Goal: Task Accomplishment & Management: Manage account settings

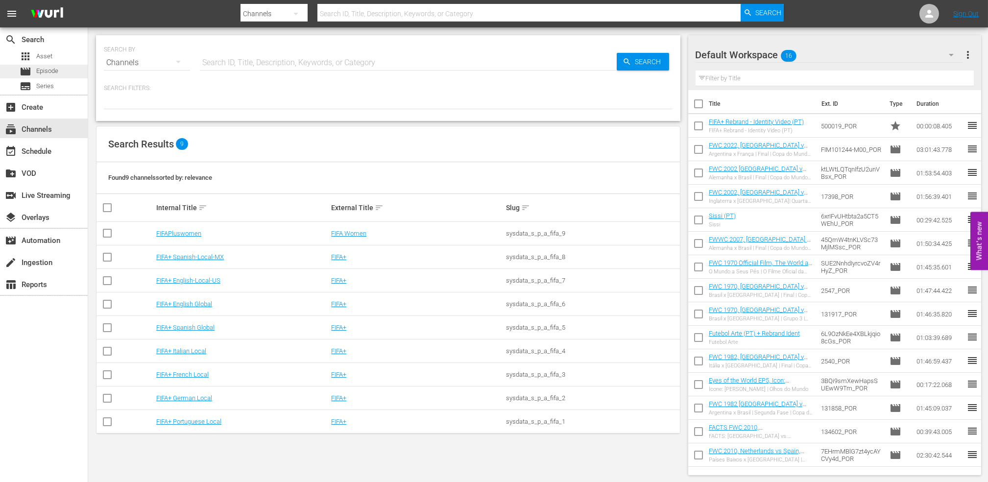
click at [63, 73] on div "movie Episode" at bounding box center [44, 72] width 88 height 14
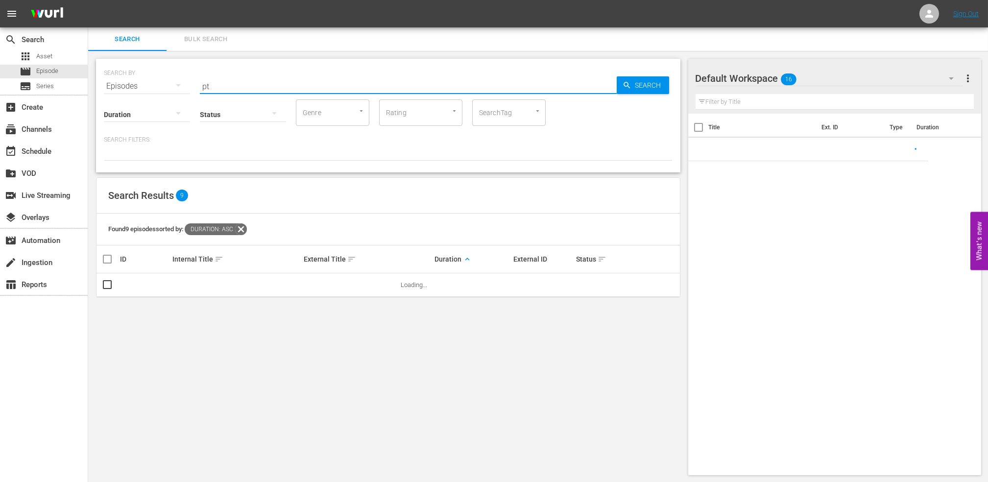
drag, startPoint x: 247, startPoint y: 87, endPoint x: 187, endPoint y: 87, distance: 60.3
click at [187, 87] on div "SEARCH BY Search By Episodes Search ID, Title, Description, Keywords, or Catego…" at bounding box center [388, 80] width 569 height 35
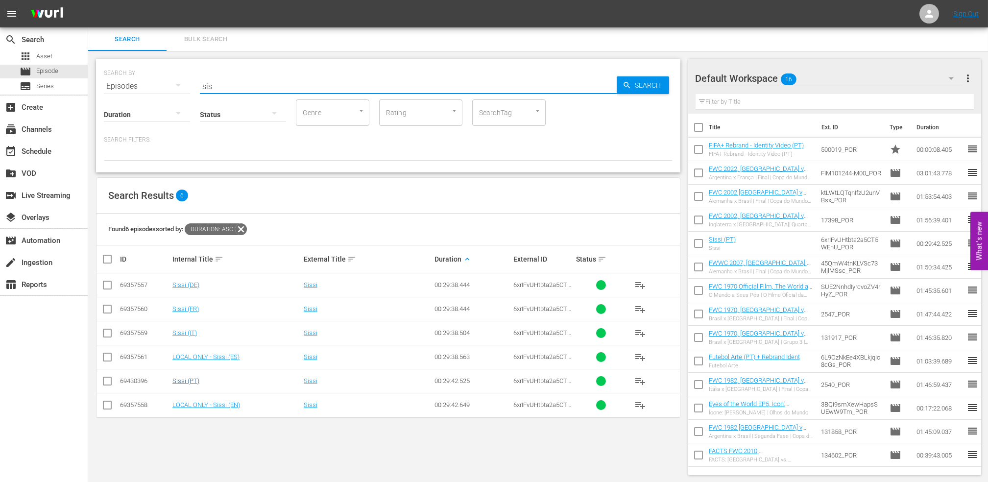
type input "sis"
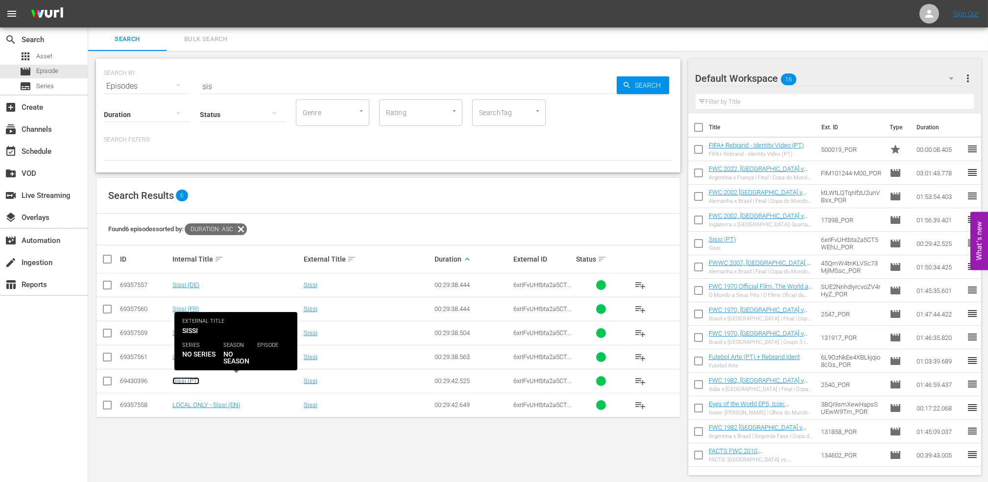
click at [190, 379] on link "Sissi (PT)" at bounding box center [185, 380] width 27 height 7
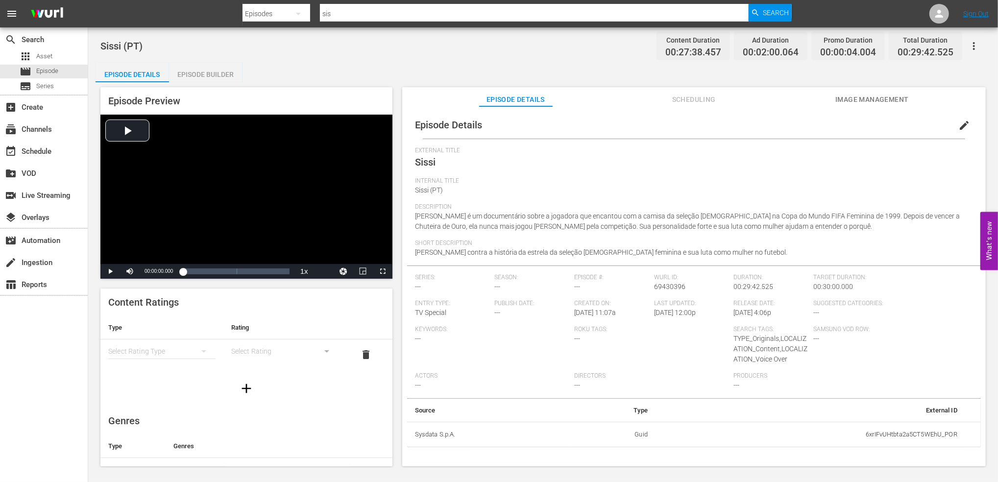
click at [213, 74] on div "Episode Builder" at bounding box center [205, 75] width 73 height 24
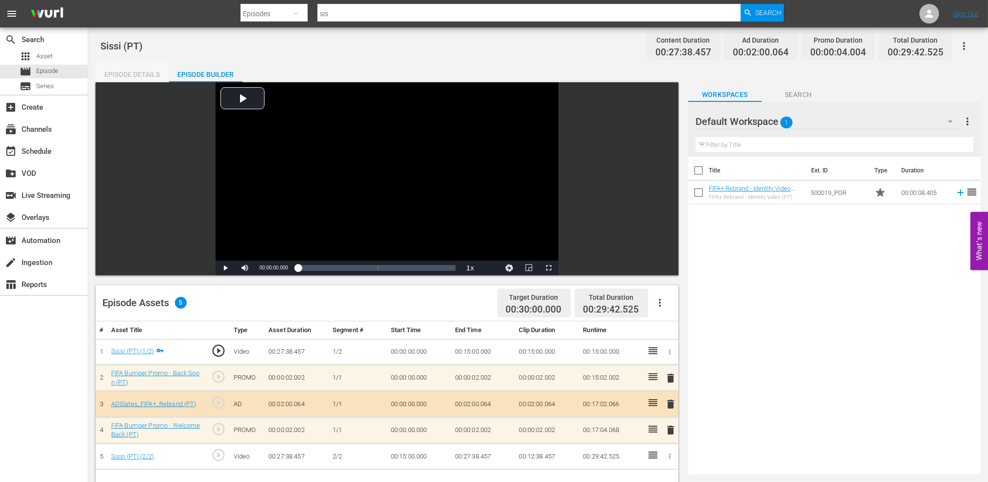
click at [128, 70] on div "Episode Details" at bounding box center [132, 75] width 73 height 24
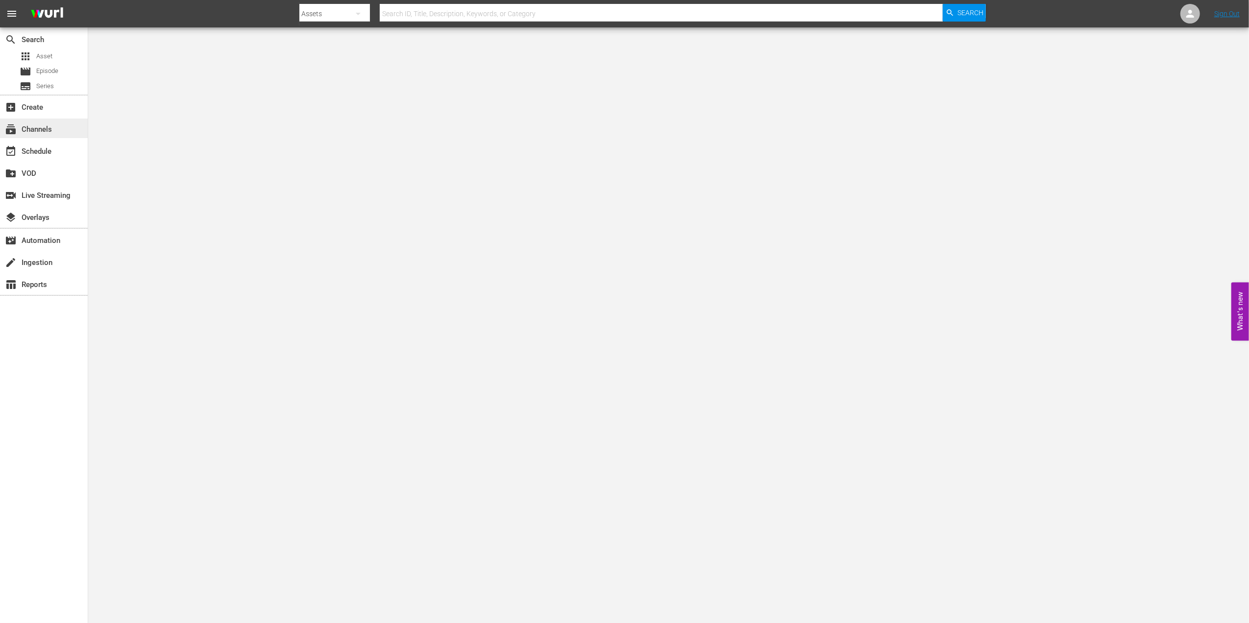
click at [48, 124] on div "subscriptions Channels" at bounding box center [27, 127] width 55 height 9
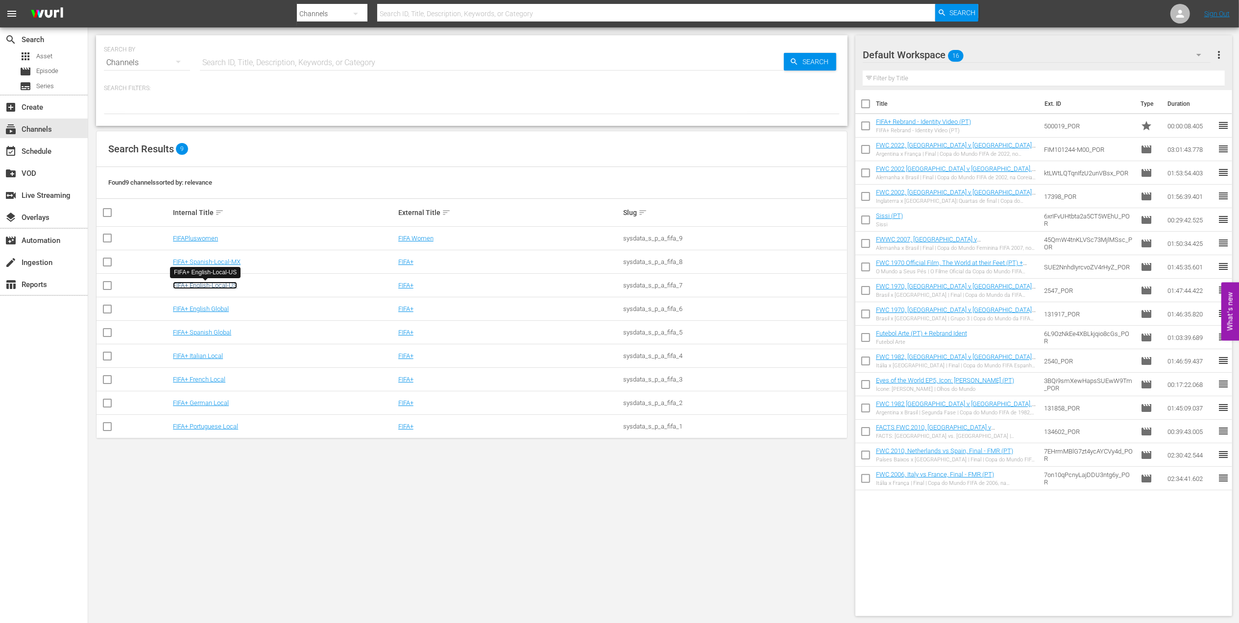
click at [226, 285] on link "FIFA+ English-Local-US" at bounding box center [205, 285] width 64 height 7
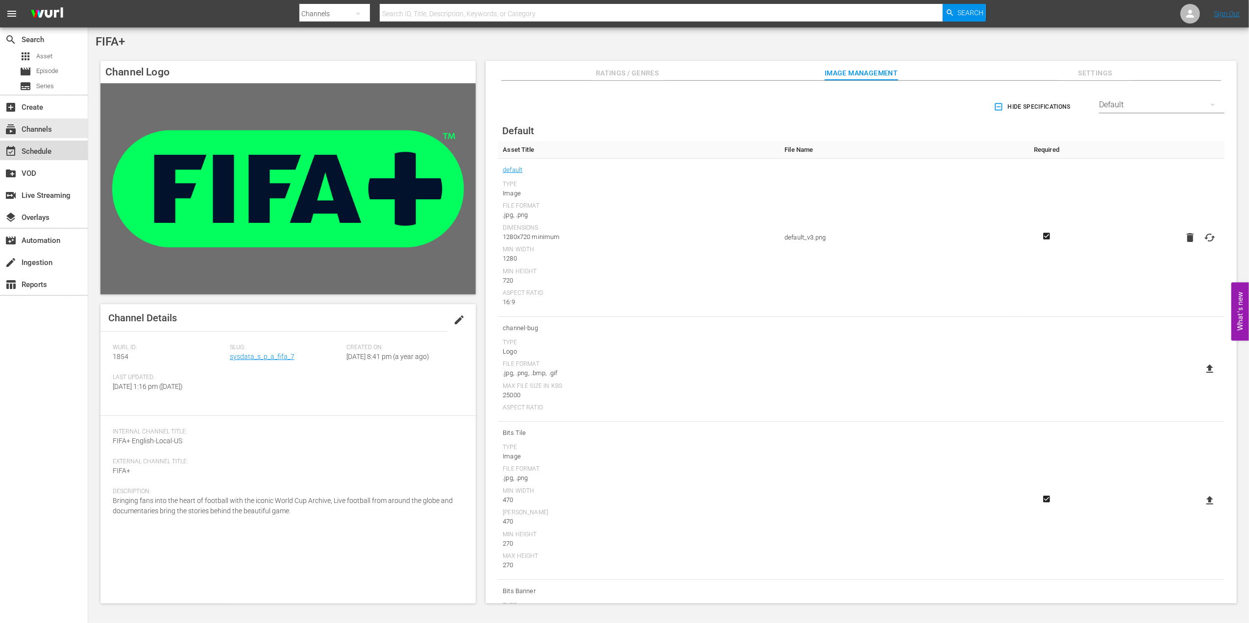
click at [48, 146] on div "event_available Schedule" at bounding box center [27, 149] width 55 height 9
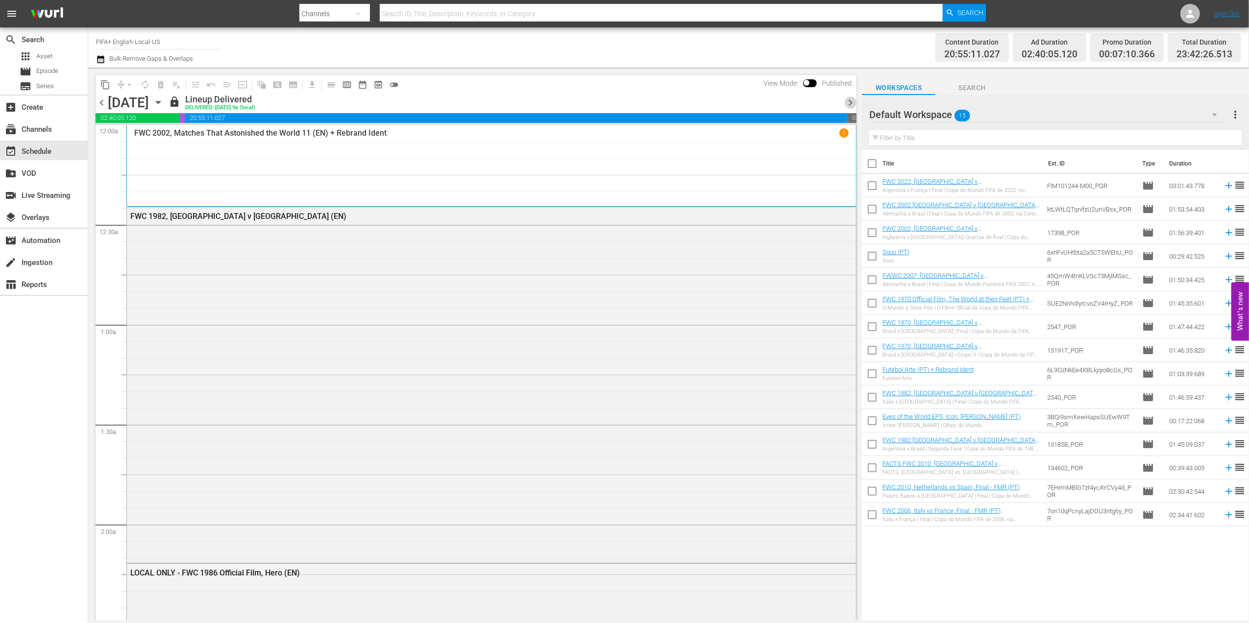
click at [851, 102] on span "chevron_right" at bounding box center [850, 103] width 12 height 12
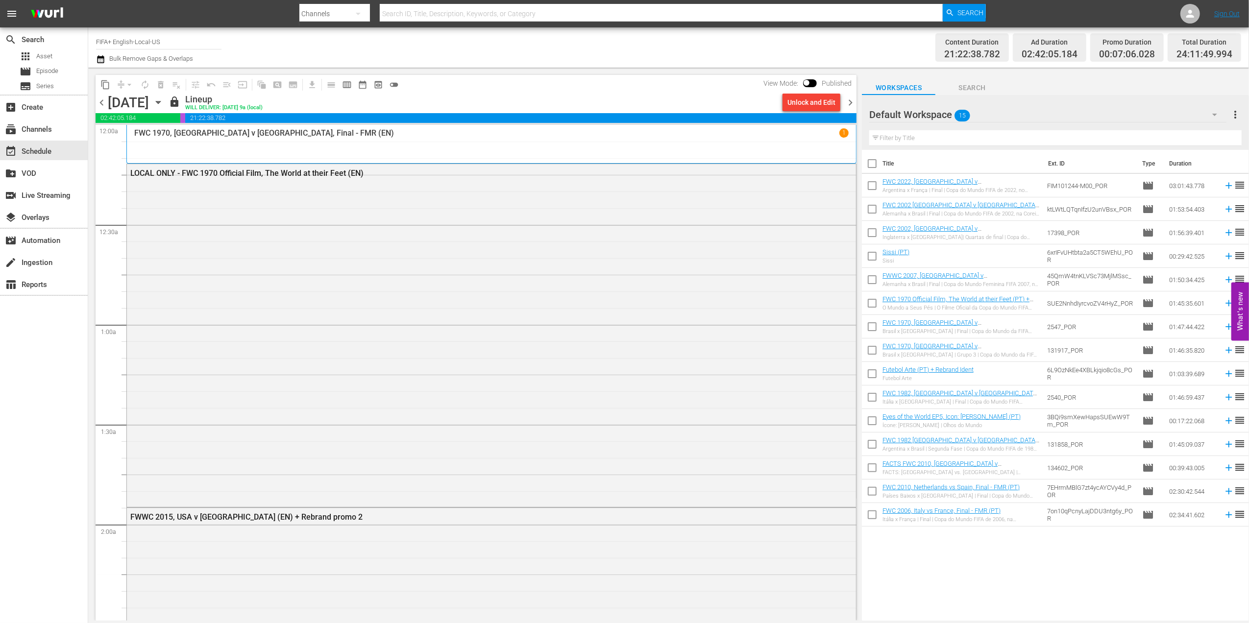
click at [851, 102] on span "chevron_right" at bounding box center [850, 103] width 12 height 12
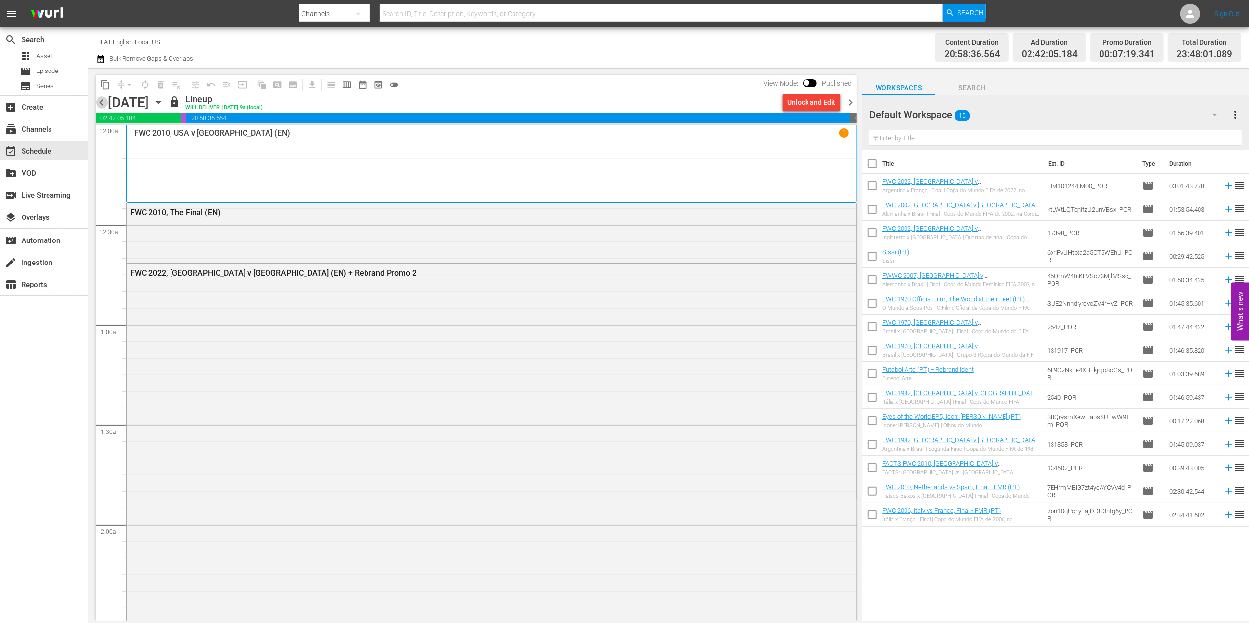
click at [101, 98] on span "chevron_left" at bounding box center [102, 103] width 12 height 12
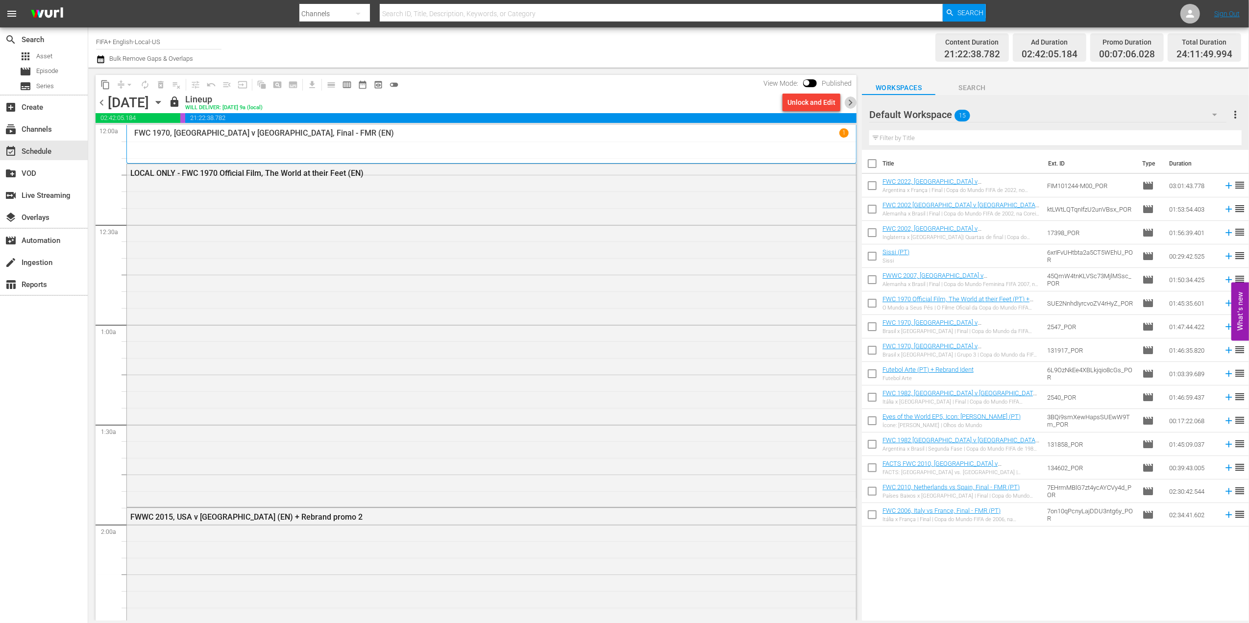
click at [852, 104] on span "chevron_right" at bounding box center [850, 103] width 12 height 12
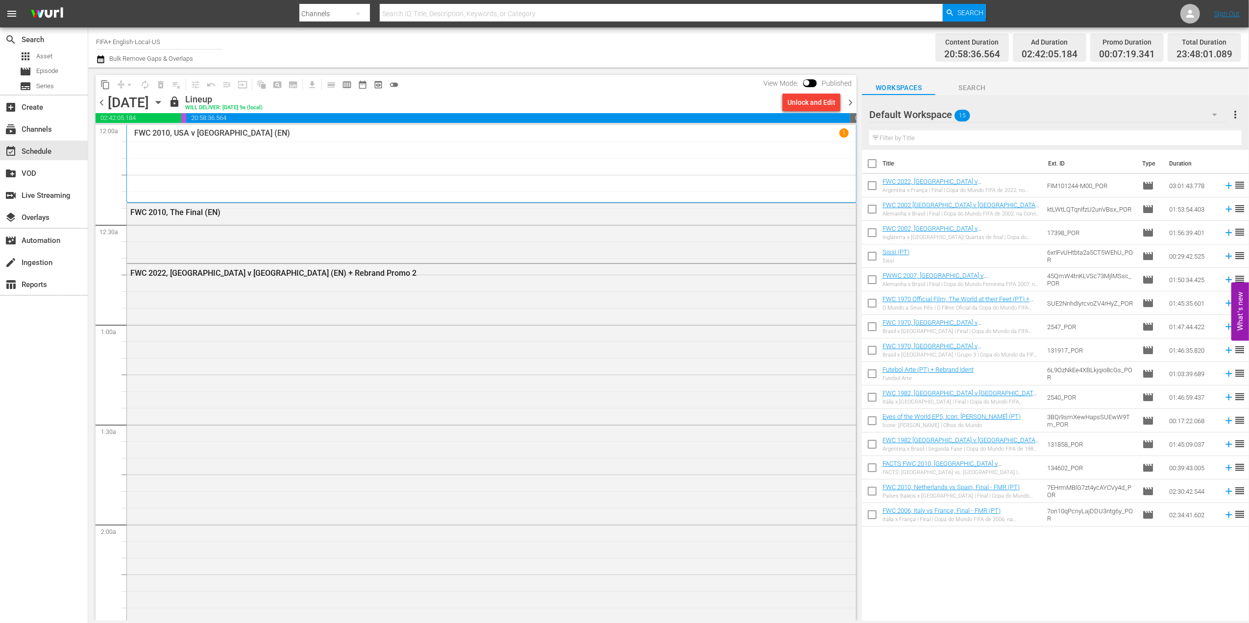
click at [869, 161] on input "checkbox" at bounding box center [872, 165] width 21 height 21
checkbox input "true"
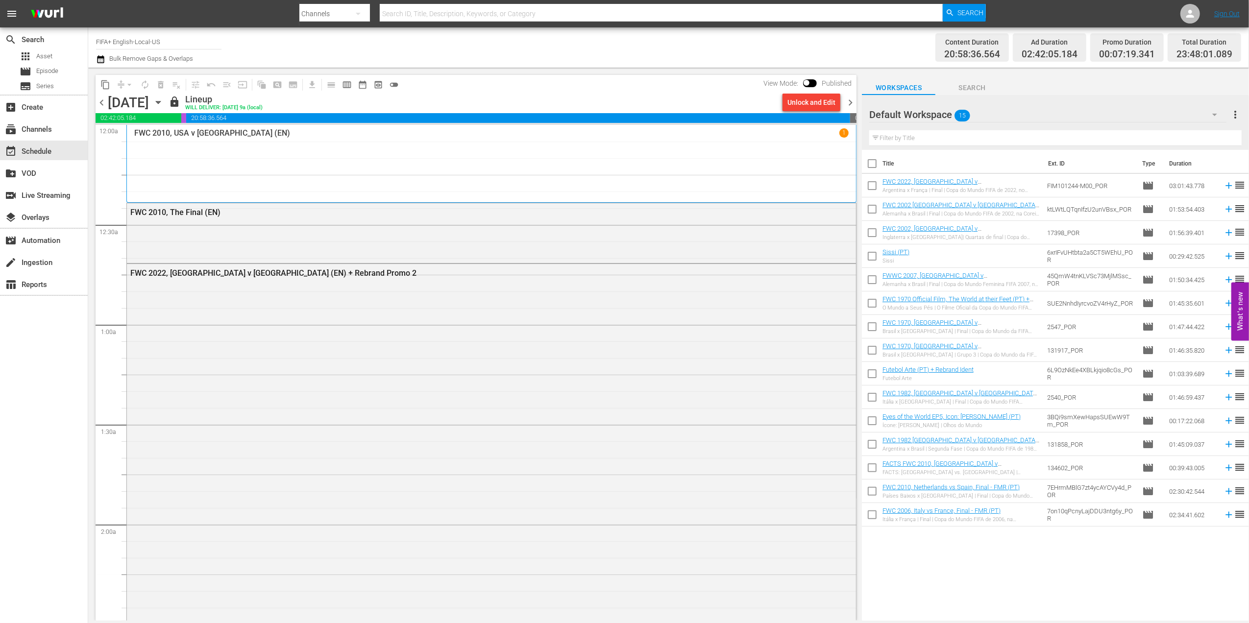
checkbox input "true"
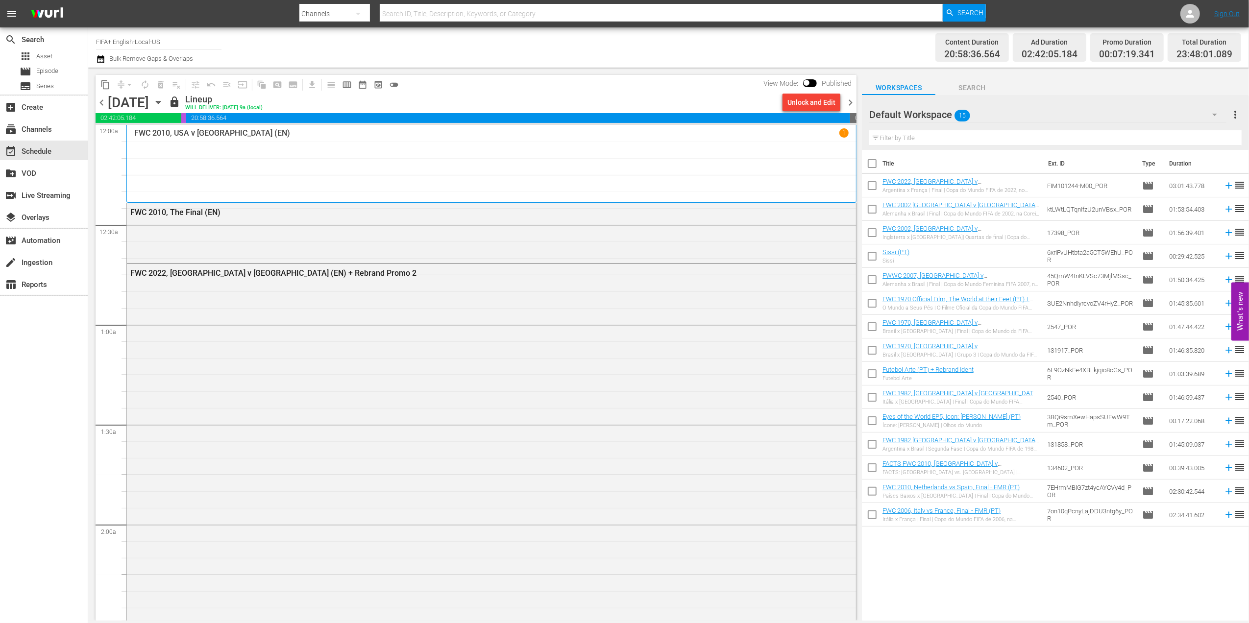
checkbox input "true"
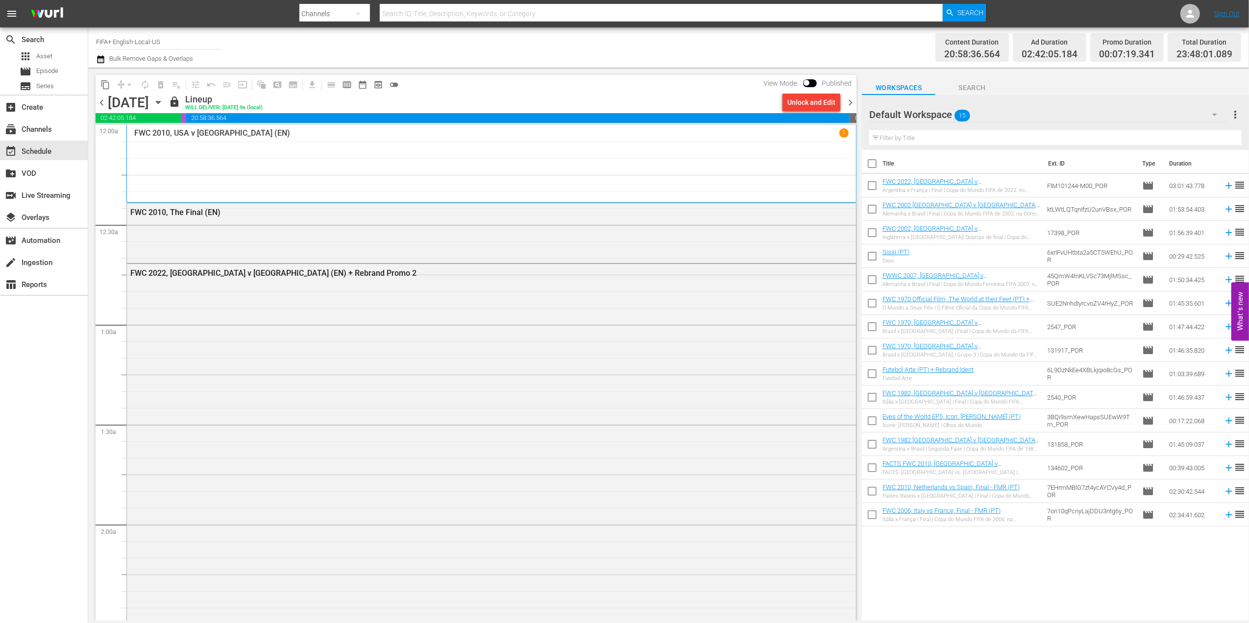
checkbox input "true"
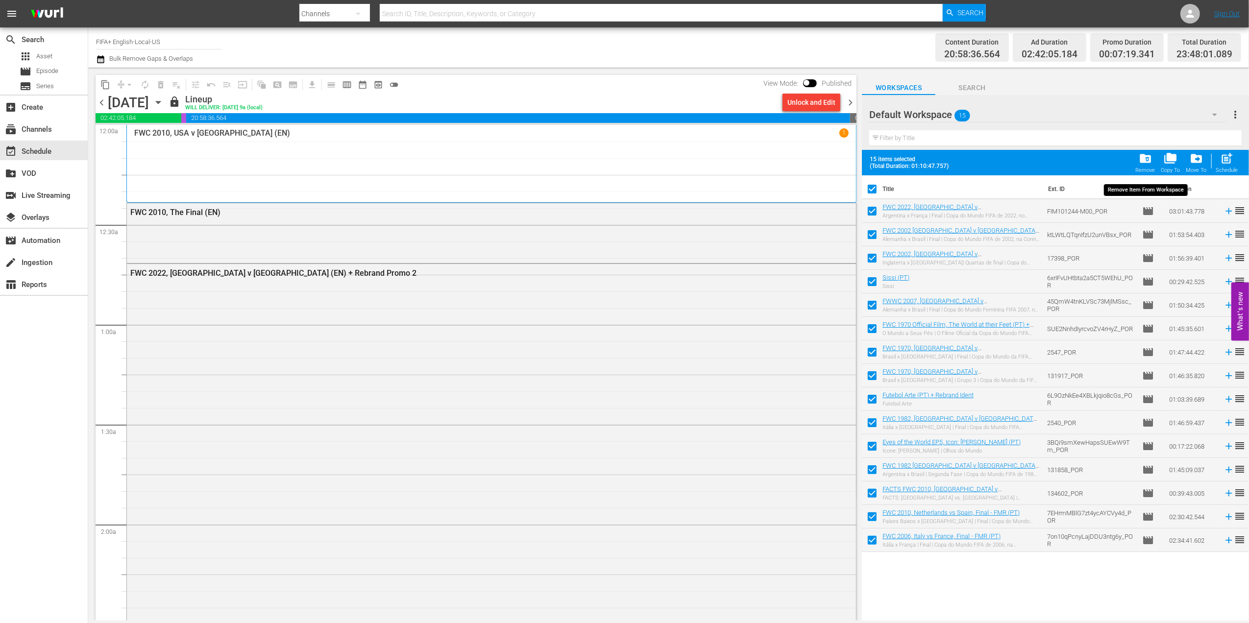
click at [1143, 165] on span "folder_delete" at bounding box center [1144, 158] width 13 height 13
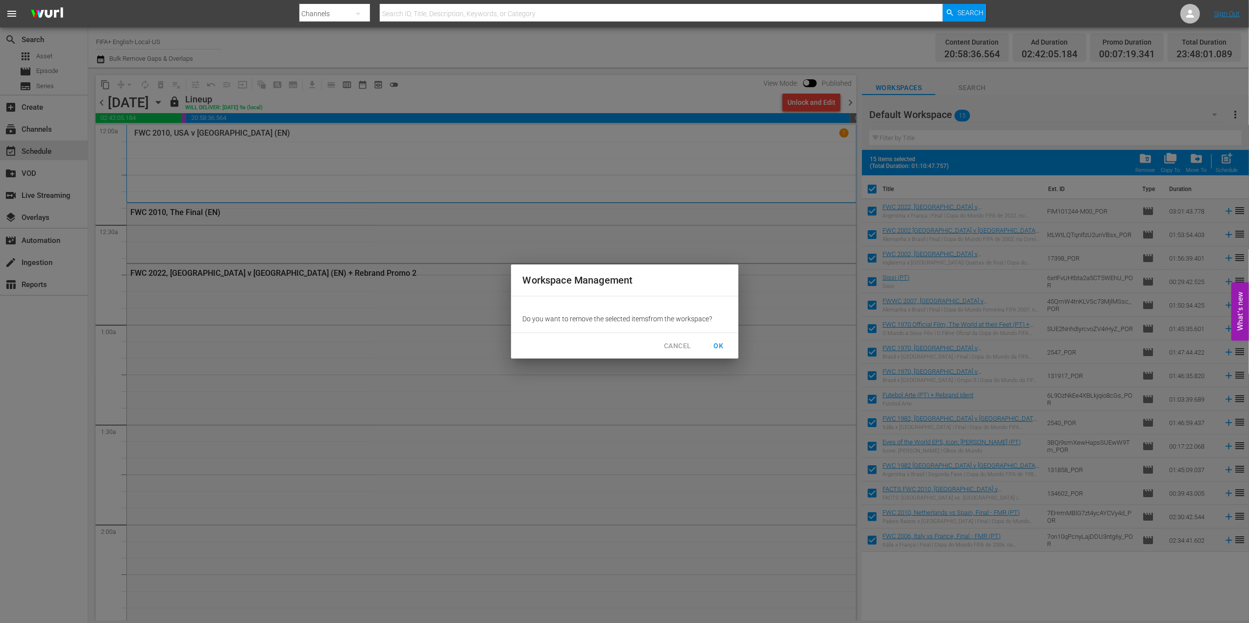
click at [724, 342] on span "OK" at bounding box center [719, 346] width 16 height 12
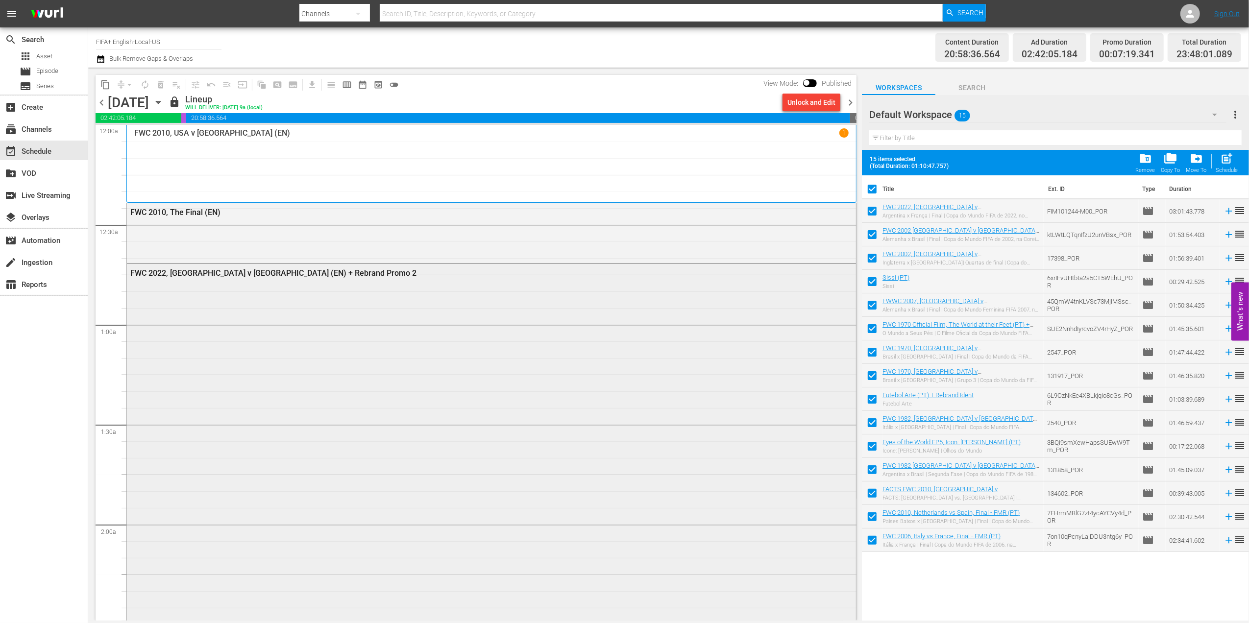
checkbox input "false"
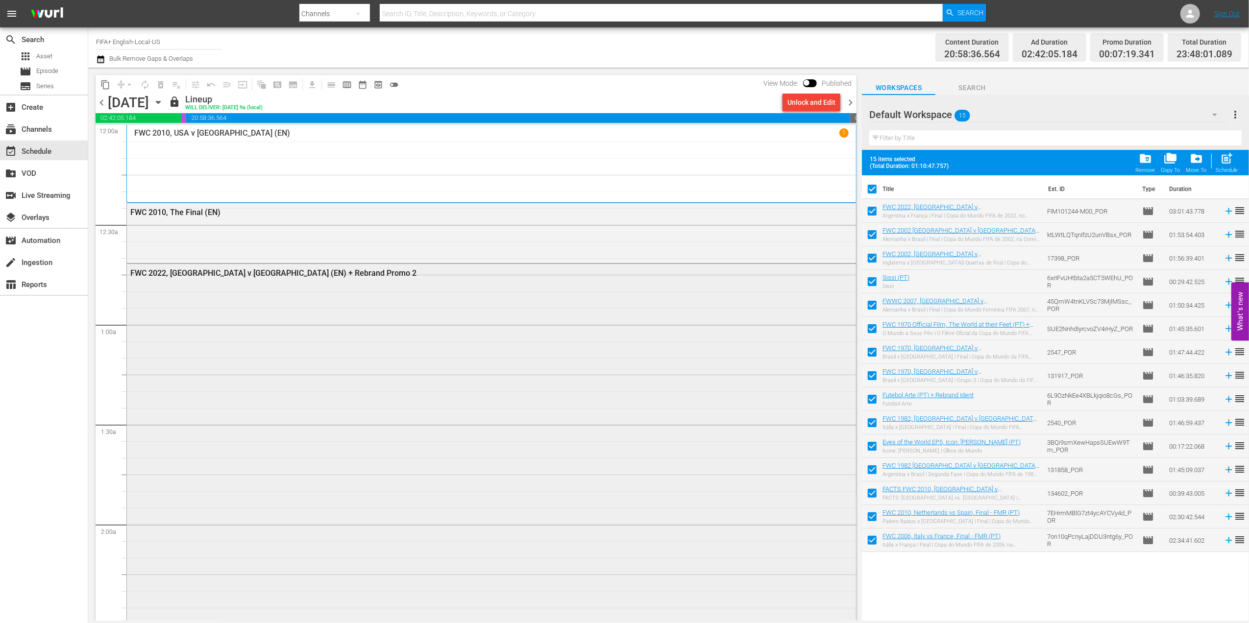
checkbox input "false"
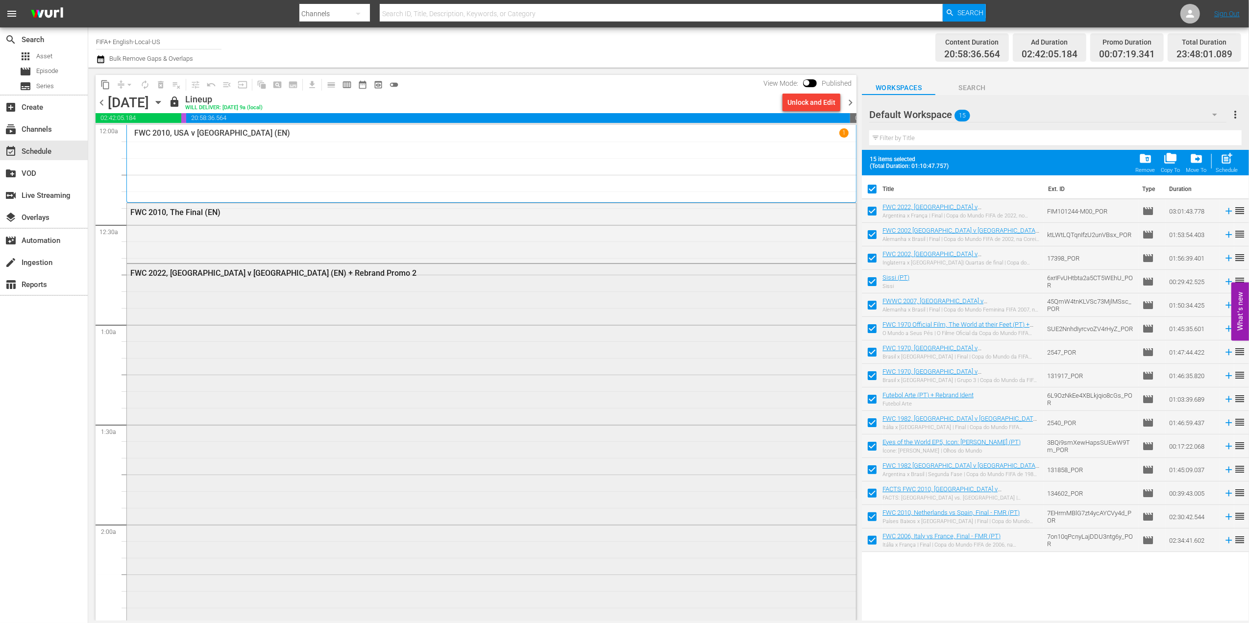
checkbox input "false"
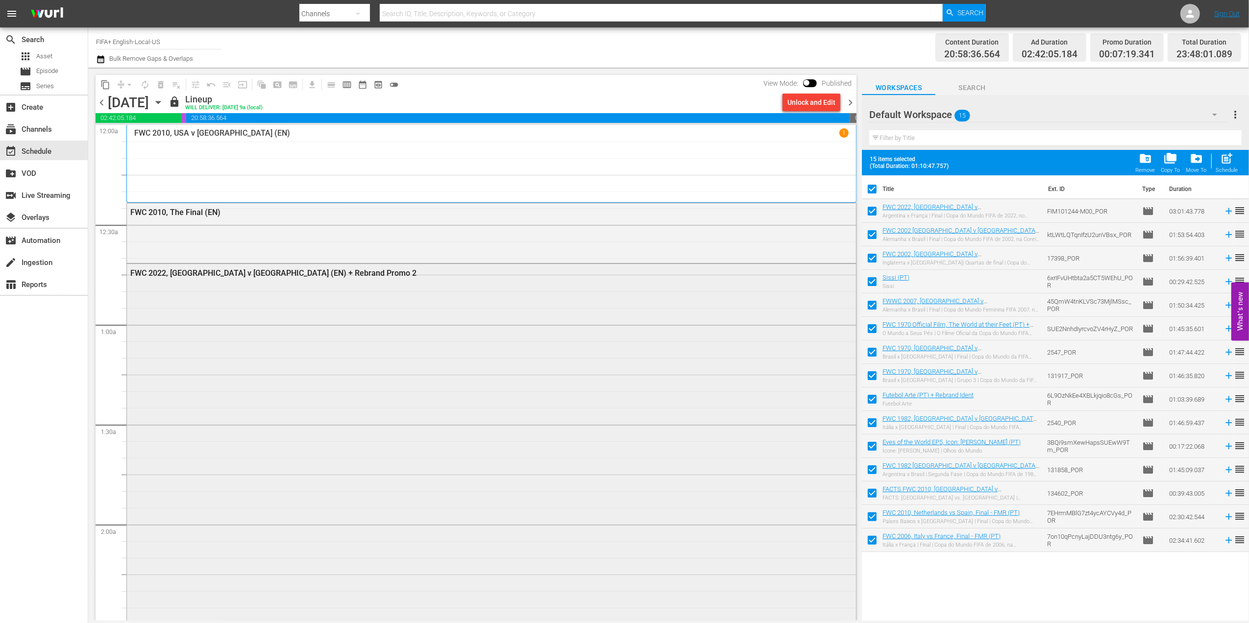
checkbox input "false"
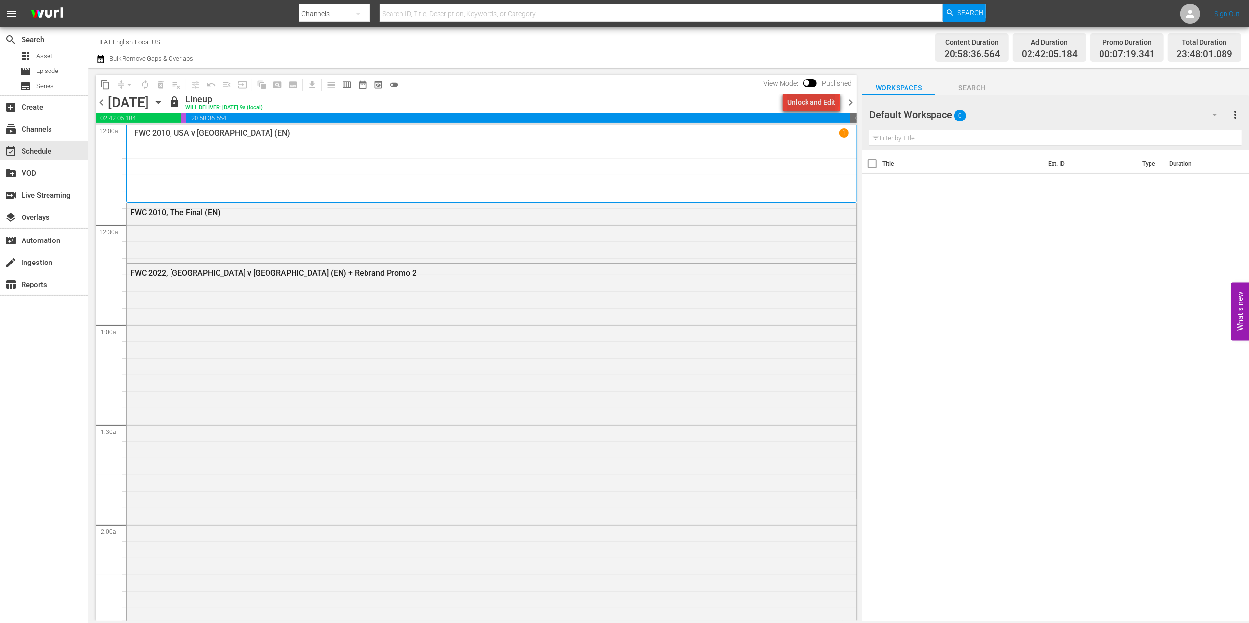
click at [815, 100] on div "Unlock and Edit" at bounding box center [811, 103] width 48 height 18
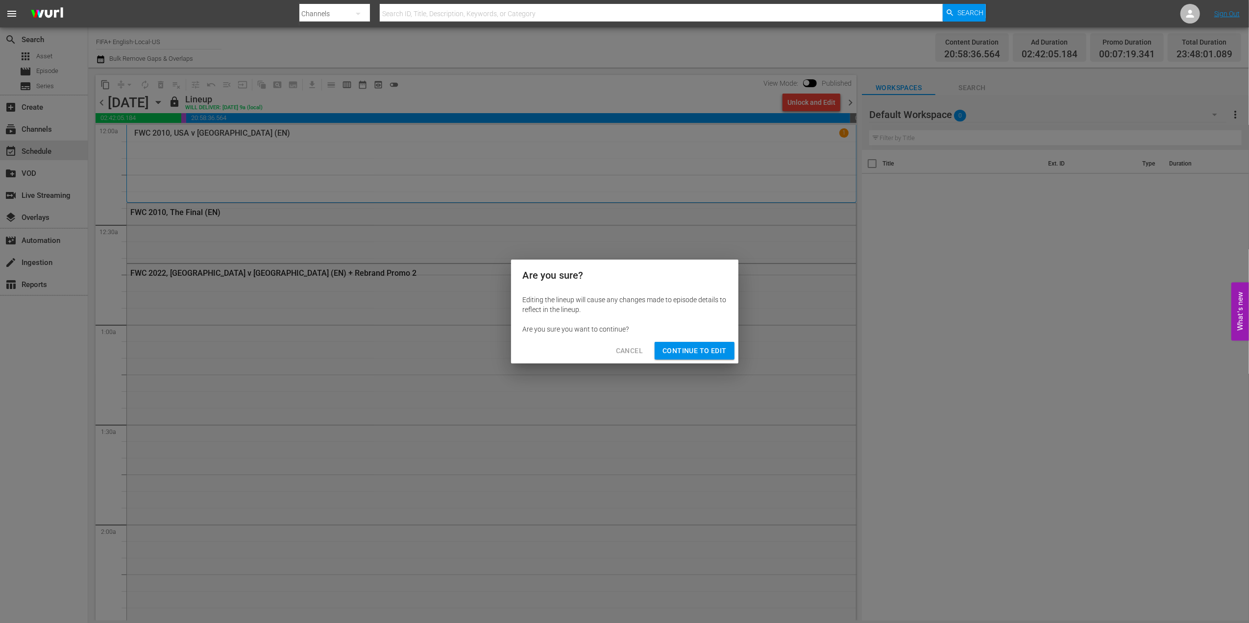
click at [693, 351] on span "Continue to Edit" at bounding box center [694, 351] width 64 height 12
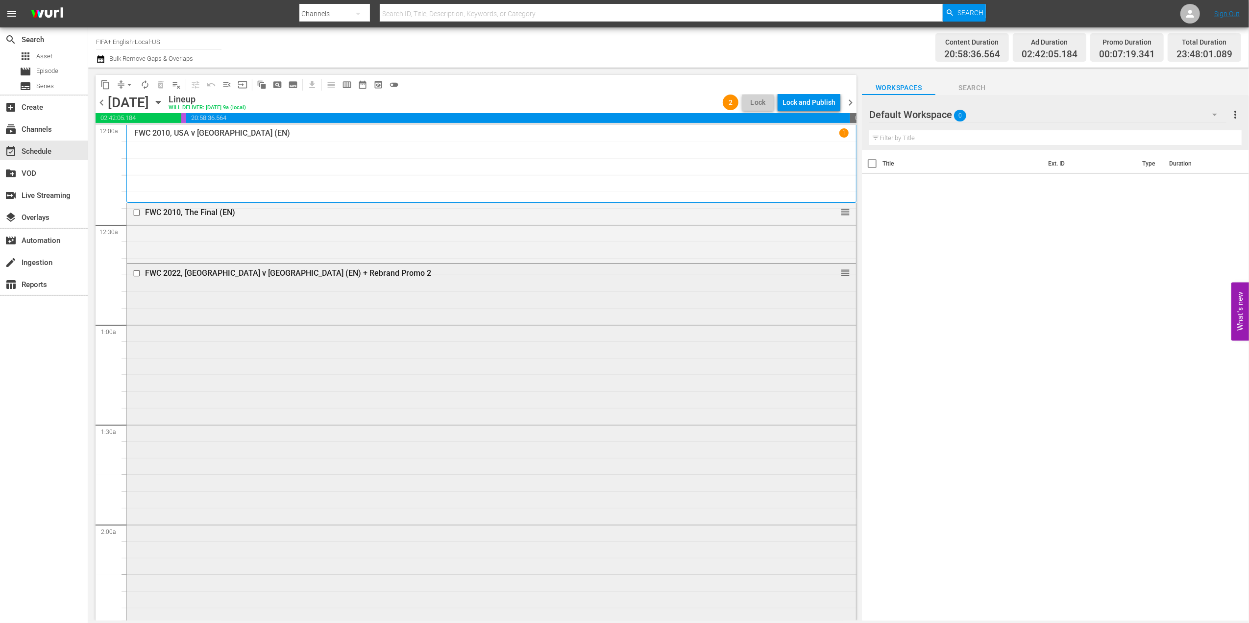
click at [239, 271] on div "FWC 2022, Argentina v France (EN) + Rebrand Promo 2" at bounding box center [472, 272] width 655 height 9
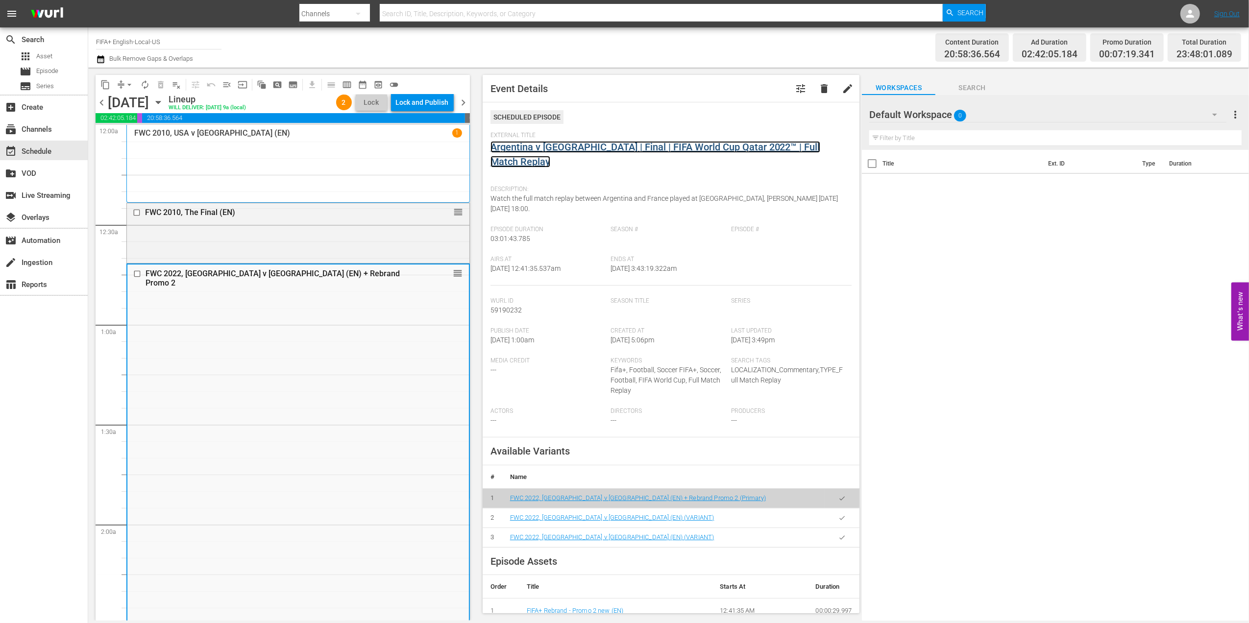
click at [592, 149] on link "Argentina v France | Final | FIFA World Cup Qatar 2022™ | Full Match Replay" at bounding box center [655, 154] width 330 height 26
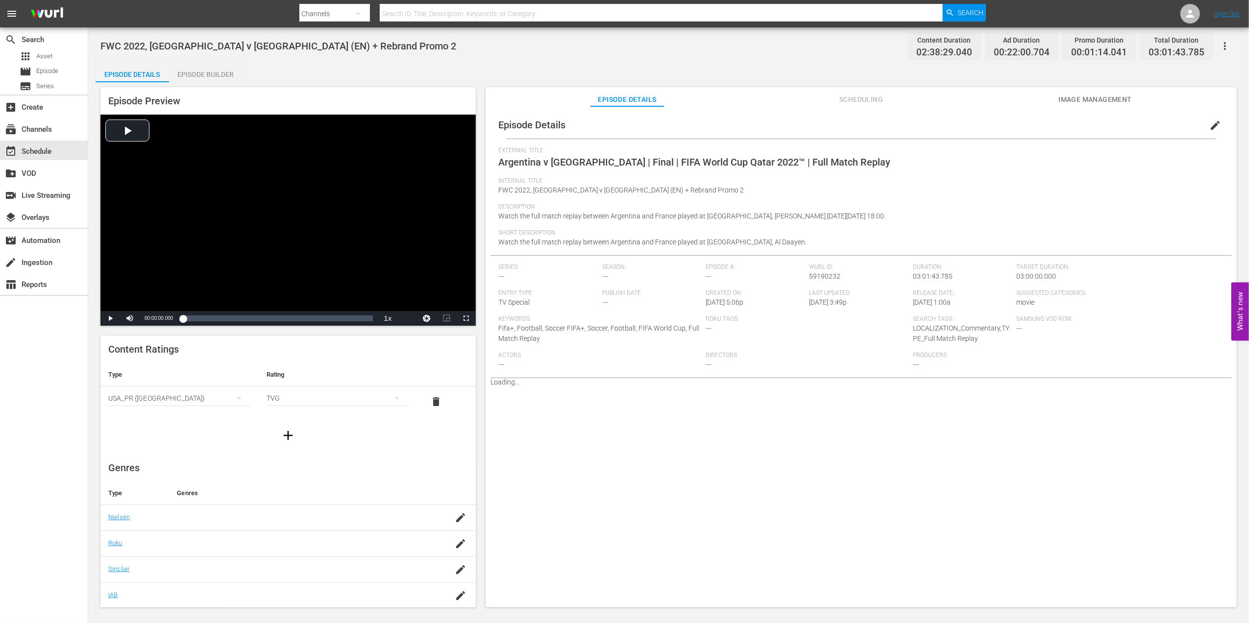
click at [220, 73] on div "Episode Builder" at bounding box center [205, 75] width 73 height 24
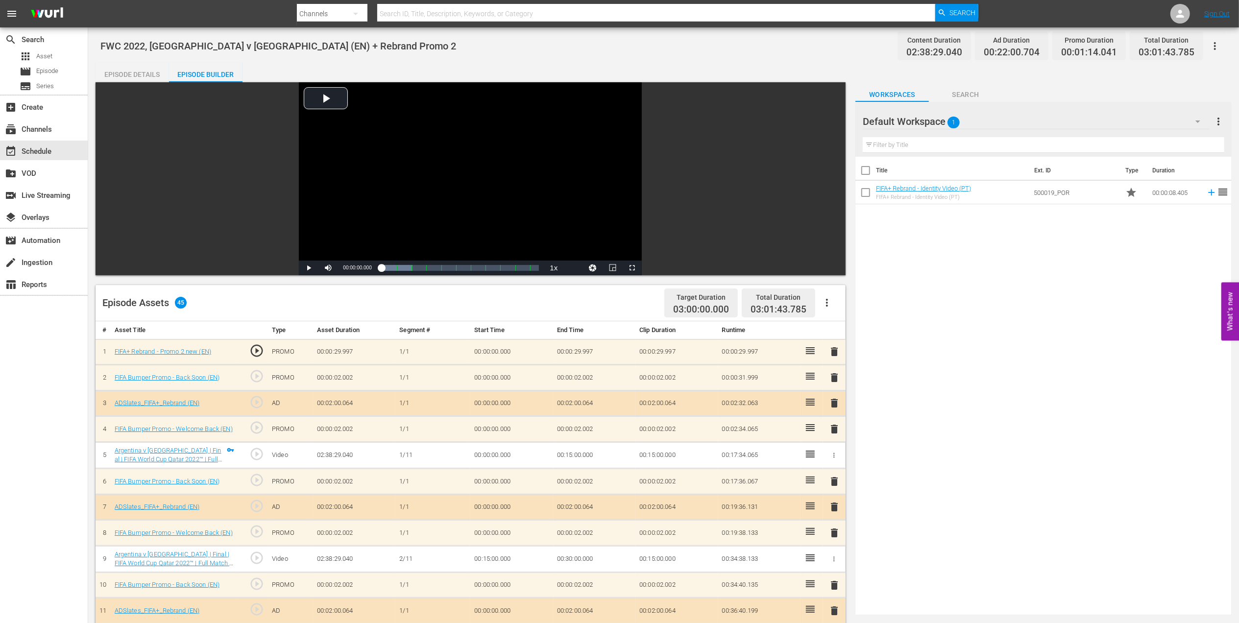
click at [833, 351] on span "delete" at bounding box center [834, 352] width 12 height 12
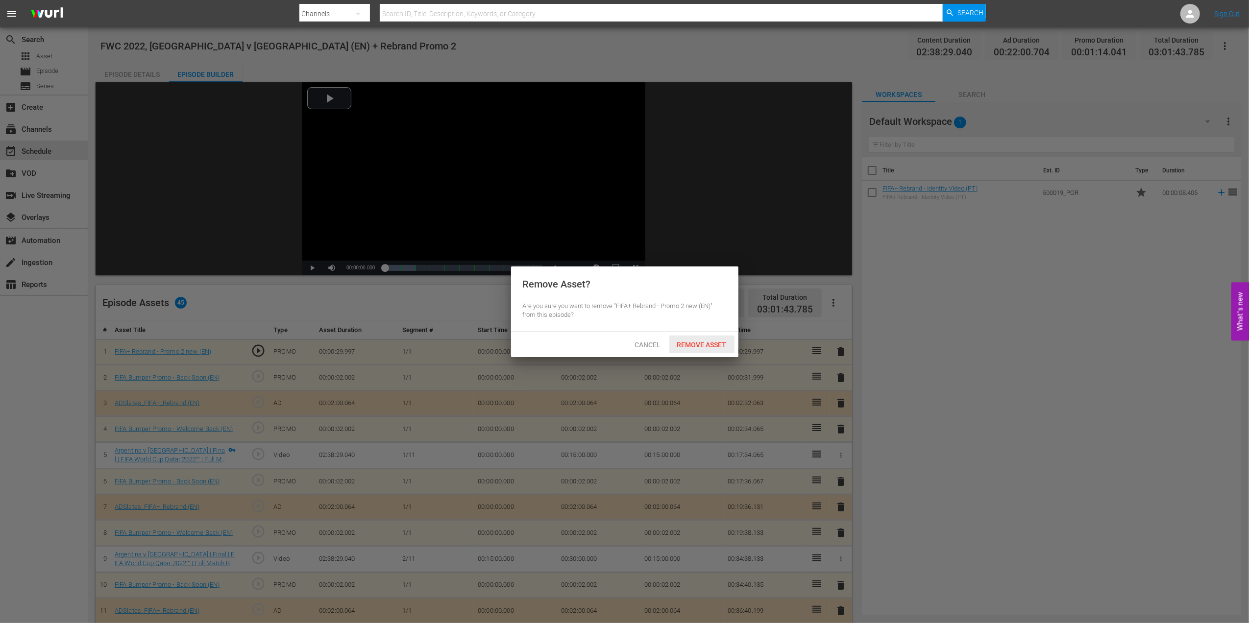
click at [715, 341] on span "Remove Asset" at bounding box center [701, 345] width 65 height 8
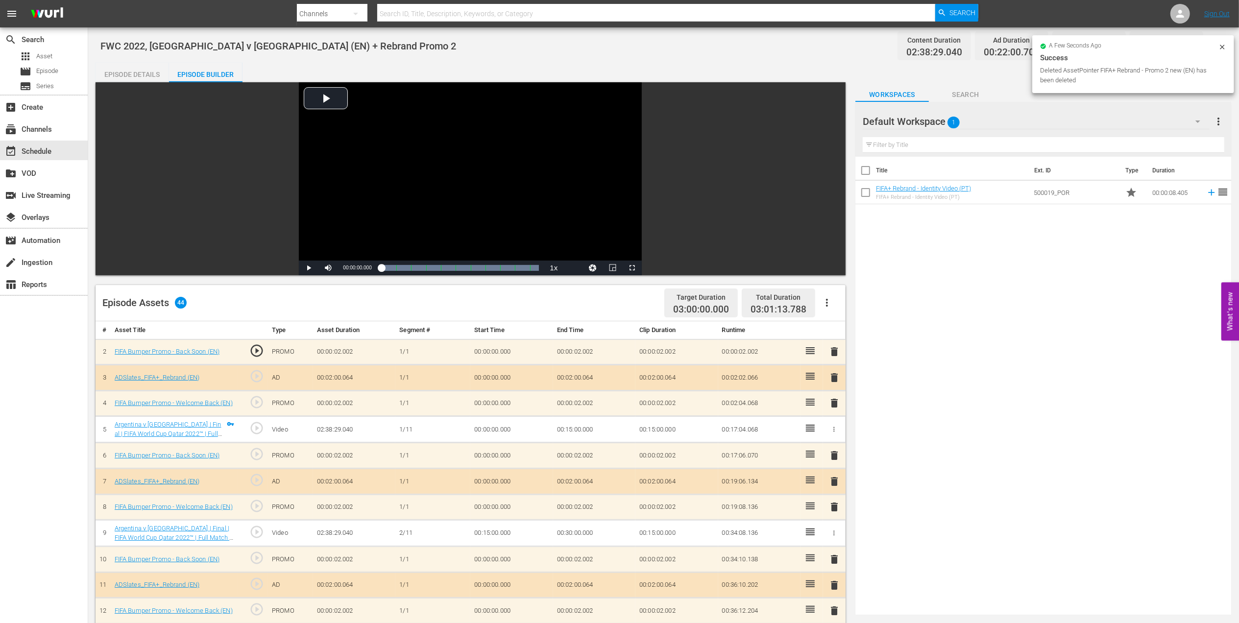
click at [835, 353] on span "delete" at bounding box center [834, 352] width 12 height 12
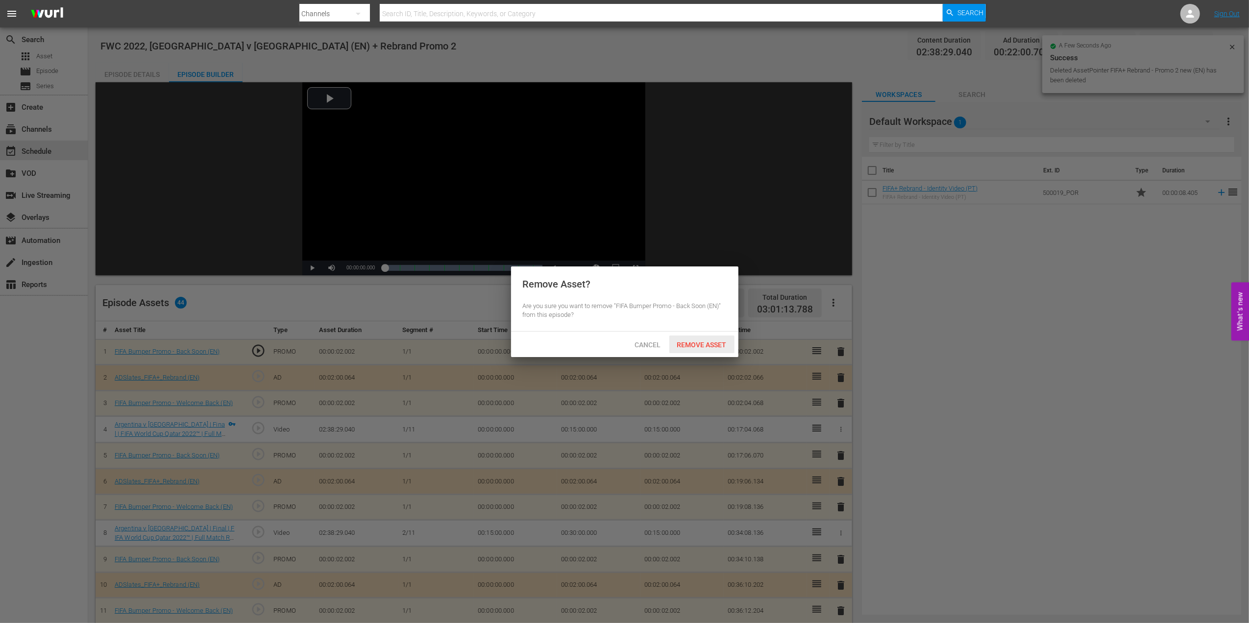
click at [706, 337] on div "Remove Asset" at bounding box center [701, 345] width 65 height 18
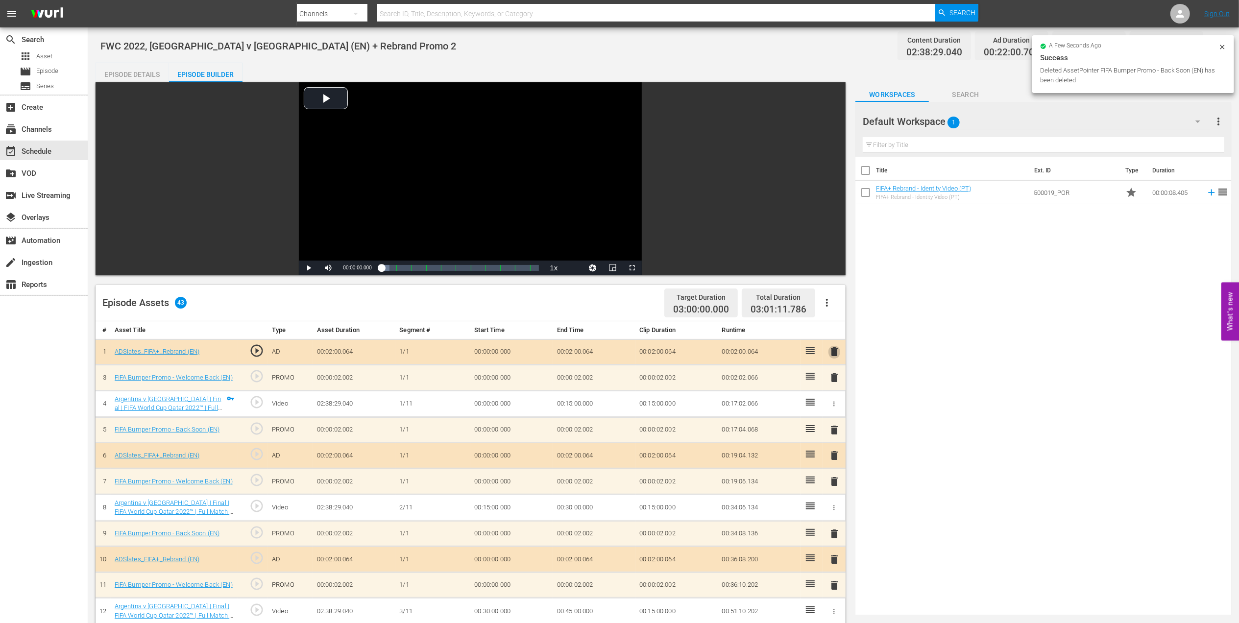
click at [835, 355] on span "delete" at bounding box center [834, 352] width 12 height 12
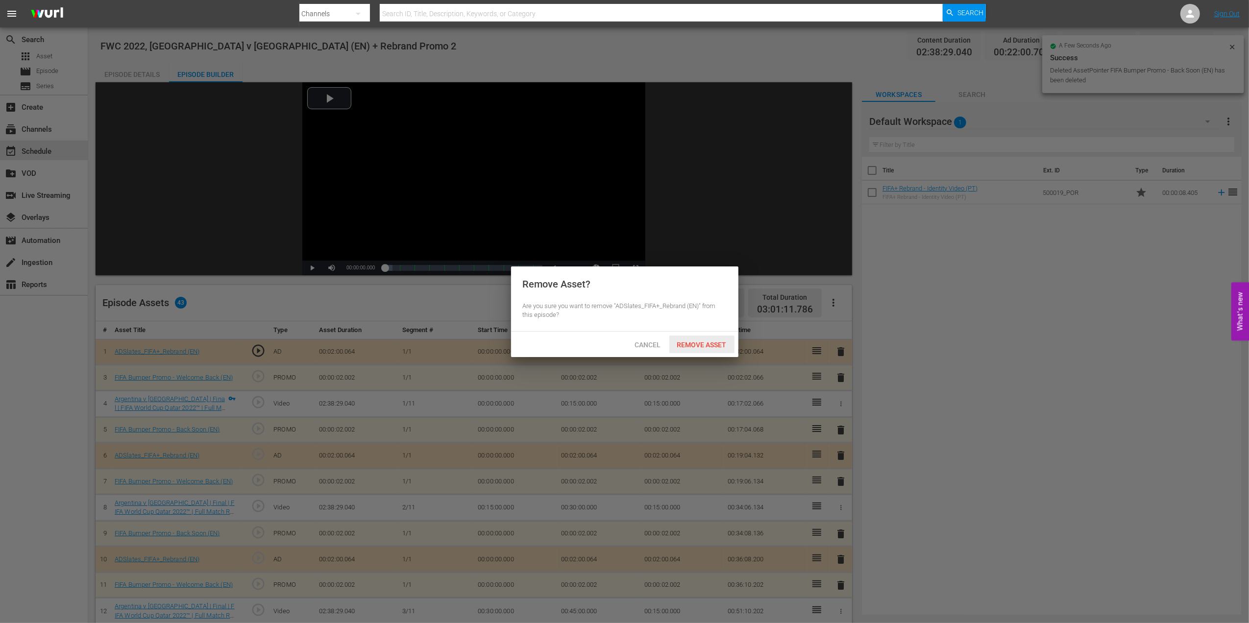
click at [704, 342] on span "Remove Asset" at bounding box center [701, 345] width 65 height 8
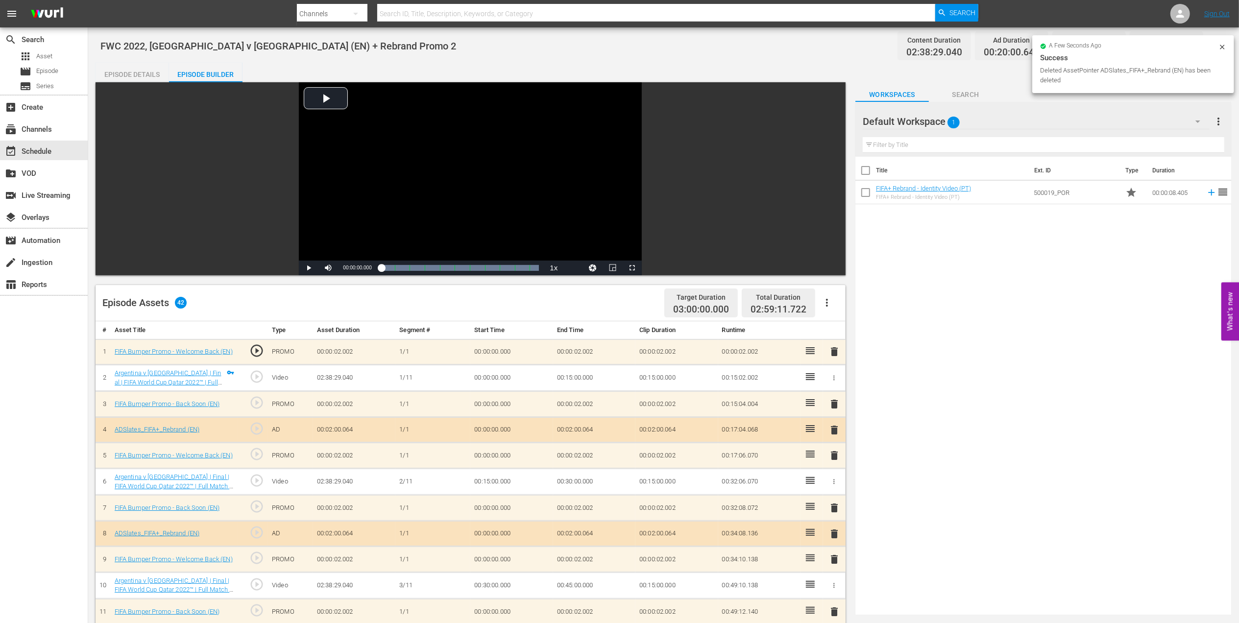
click at [832, 351] on span "delete" at bounding box center [834, 352] width 12 height 12
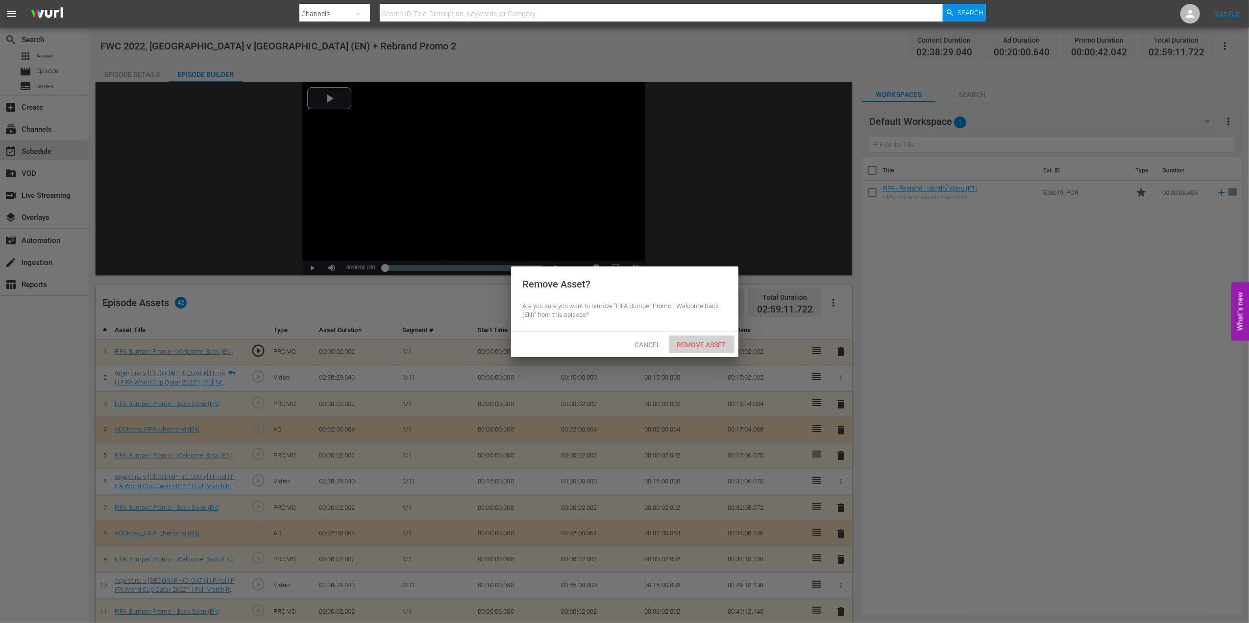
click at [719, 346] on span "Remove Asset" at bounding box center [701, 345] width 65 height 8
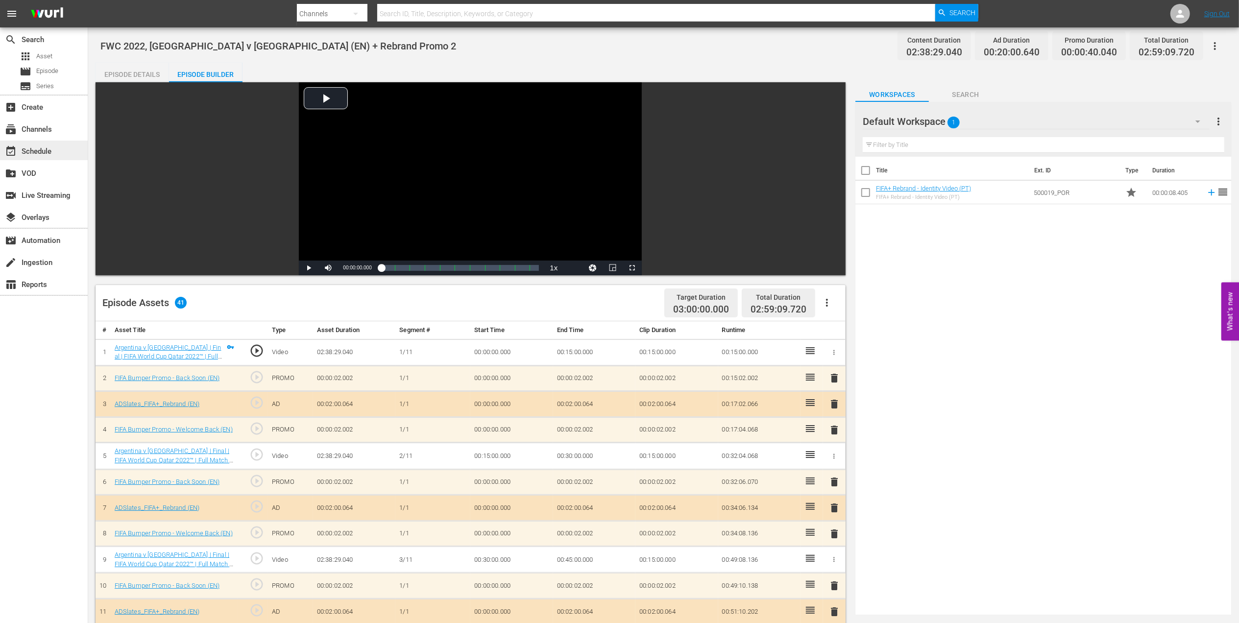
click at [58, 148] on div "event_available Schedule" at bounding box center [44, 151] width 88 height 20
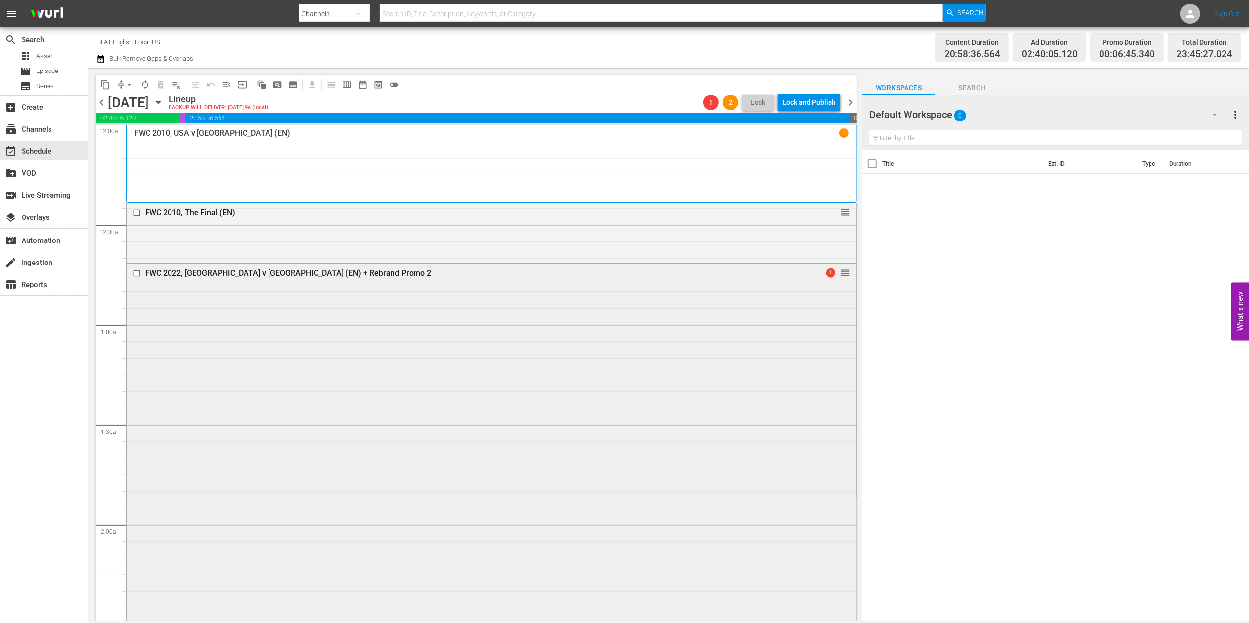
click at [314, 270] on div "FWC 2022, Argentina v France (EN) + Rebrand Promo 2" at bounding box center [472, 272] width 655 height 9
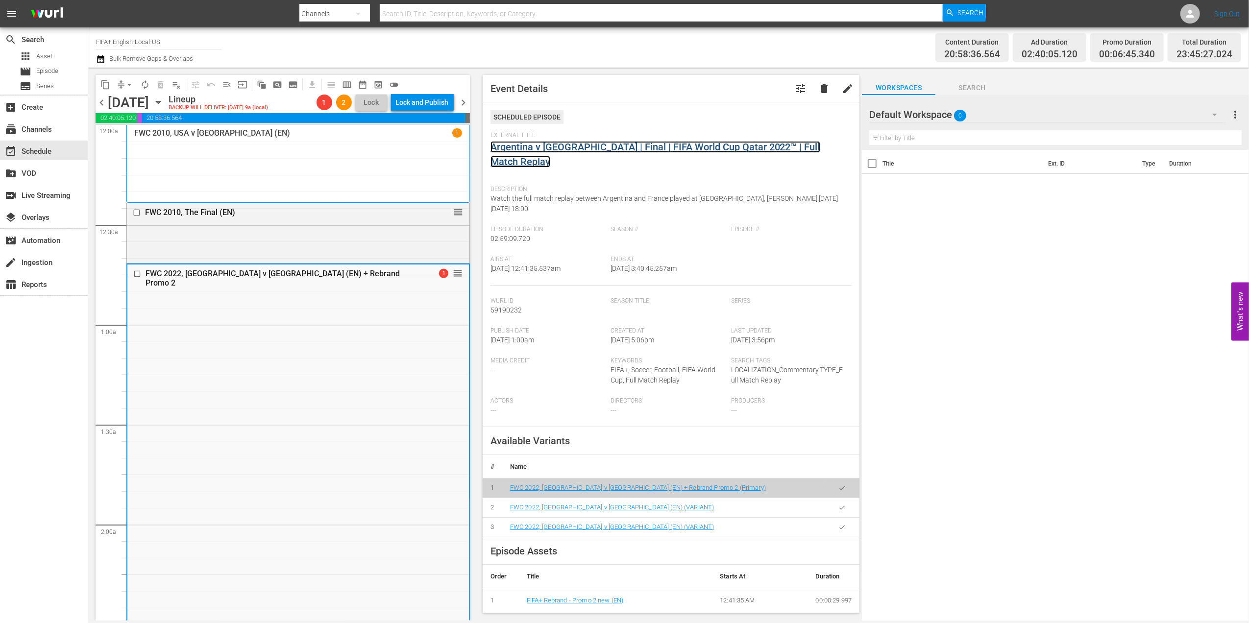
click at [608, 144] on link "Argentina v France | Final | FIFA World Cup Qatar 2022™ | Full Match Replay" at bounding box center [655, 154] width 330 height 26
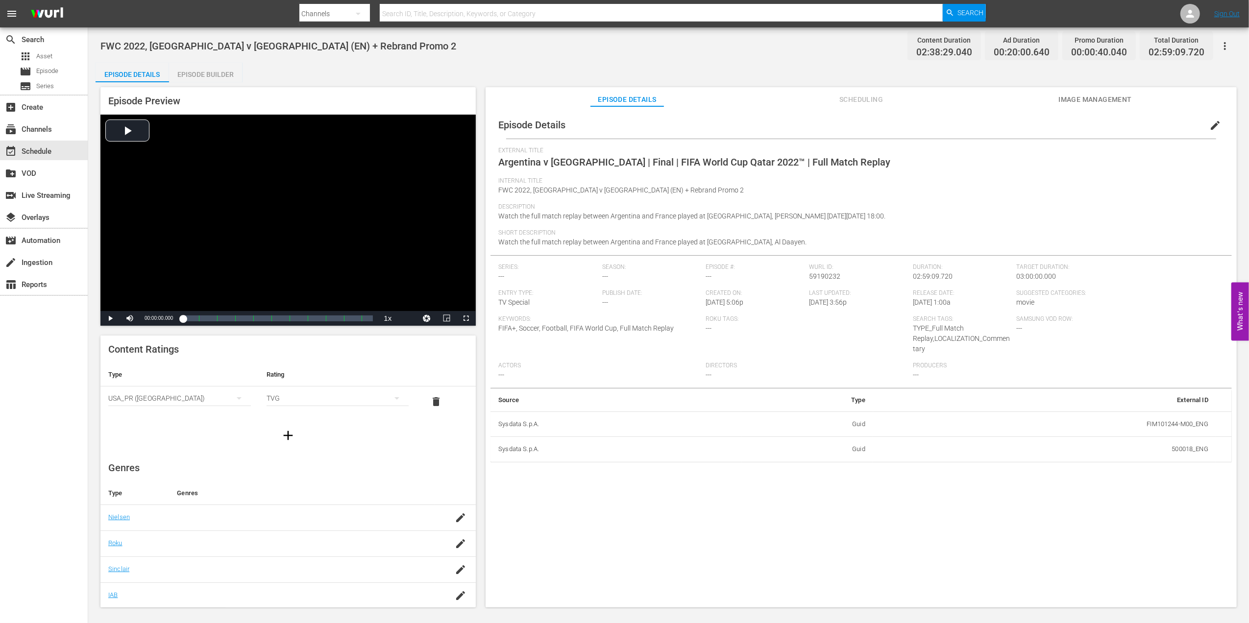
click at [1209, 124] on span "edit" at bounding box center [1215, 126] width 12 height 12
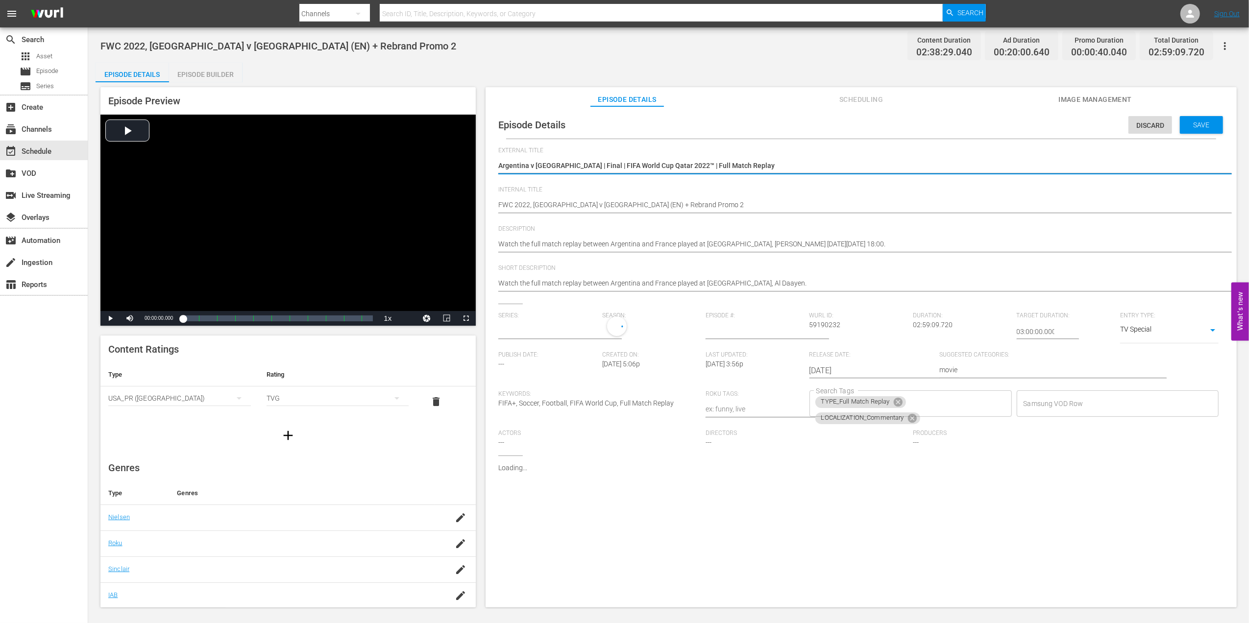
type input "No Series"
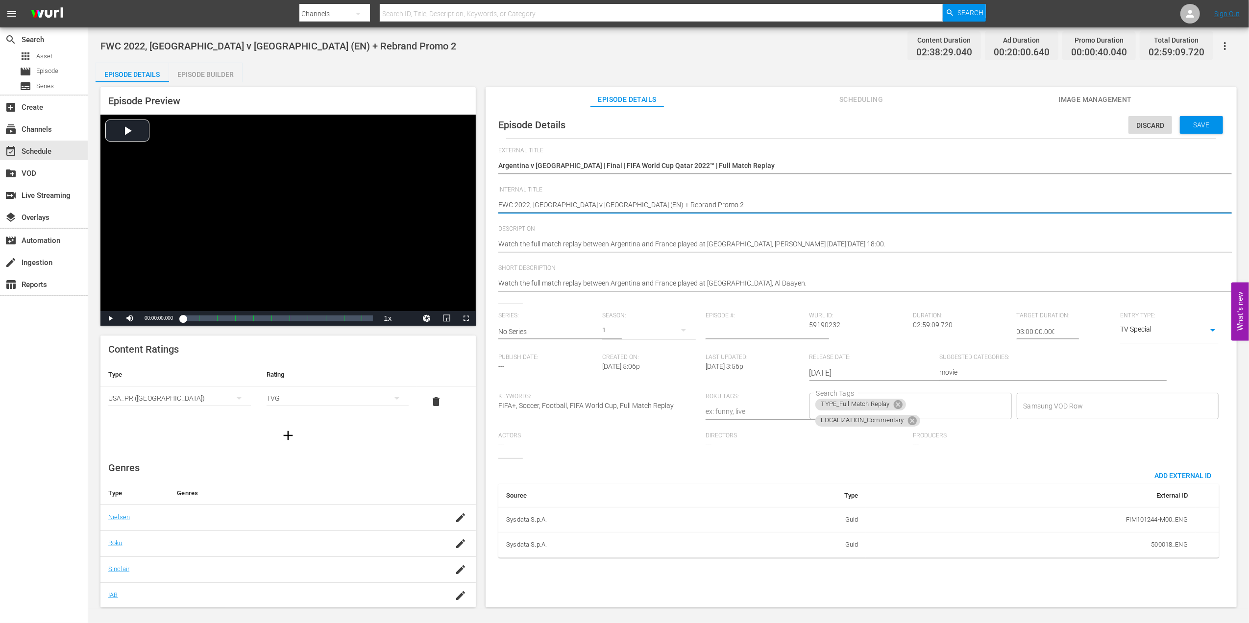
drag, startPoint x: 668, startPoint y: 204, endPoint x: 604, endPoint y: 206, distance: 63.7
type textarea "FWC 2022, Argentina v France (EN)"
click at [1187, 126] on span "Save" at bounding box center [1201, 125] width 32 height 8
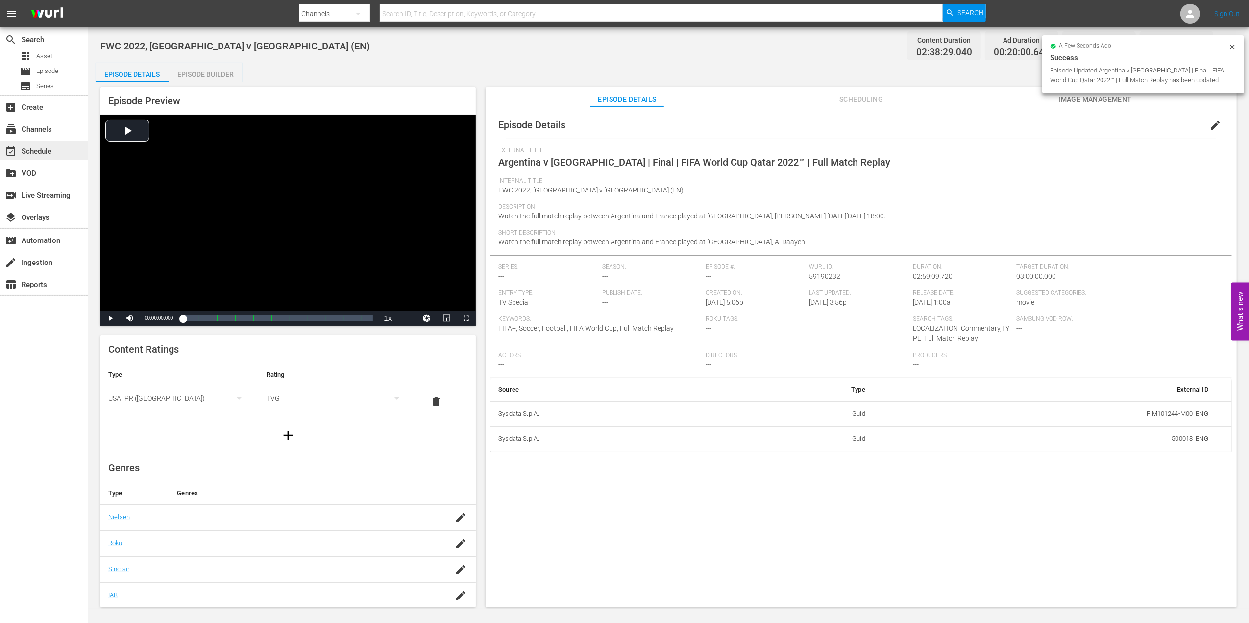
click at [57, 149] on div "event_available Schedule" at bounding box center [44, 151] width 88 height 20
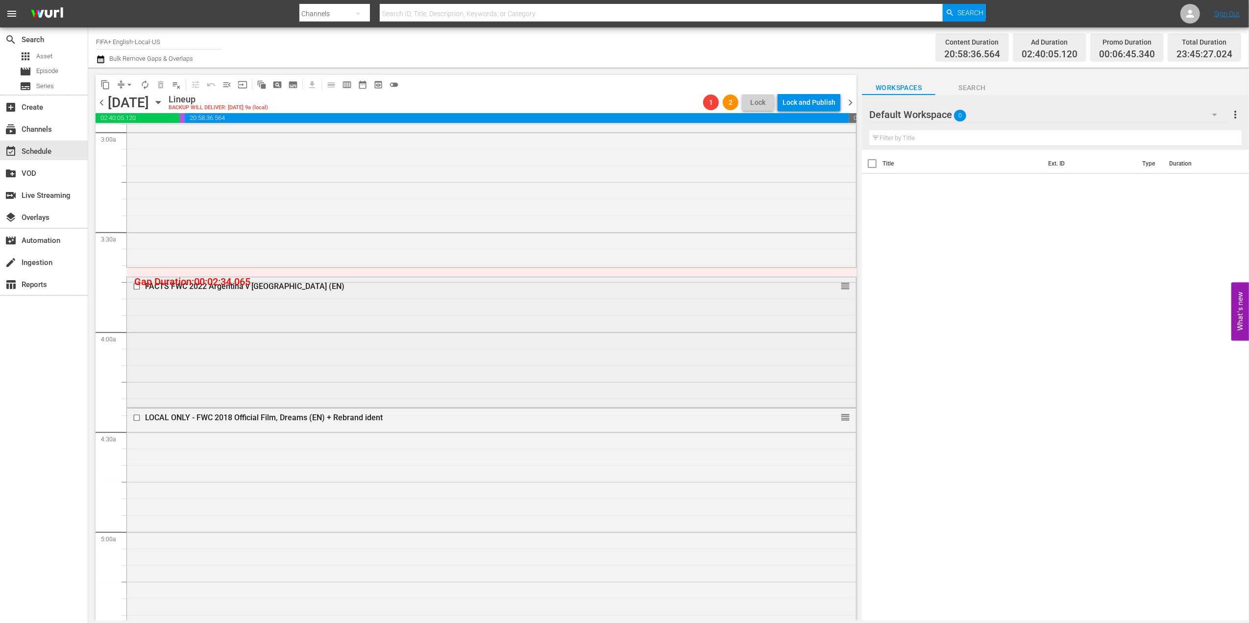
scroll to position [602, 0]
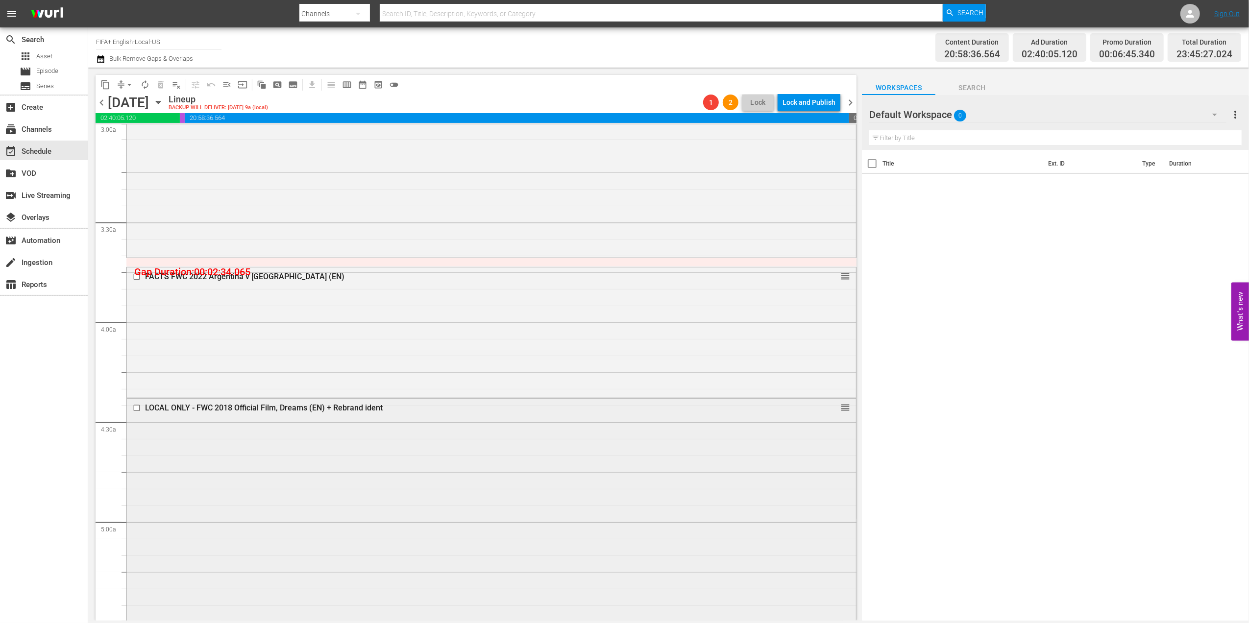
click at [298, 406] on div "LOCAL ONLY - FWC 2018 Official Film, Dreams (EN) + Rebrand ident" at bounding box center [472, 407] width 655 height 9
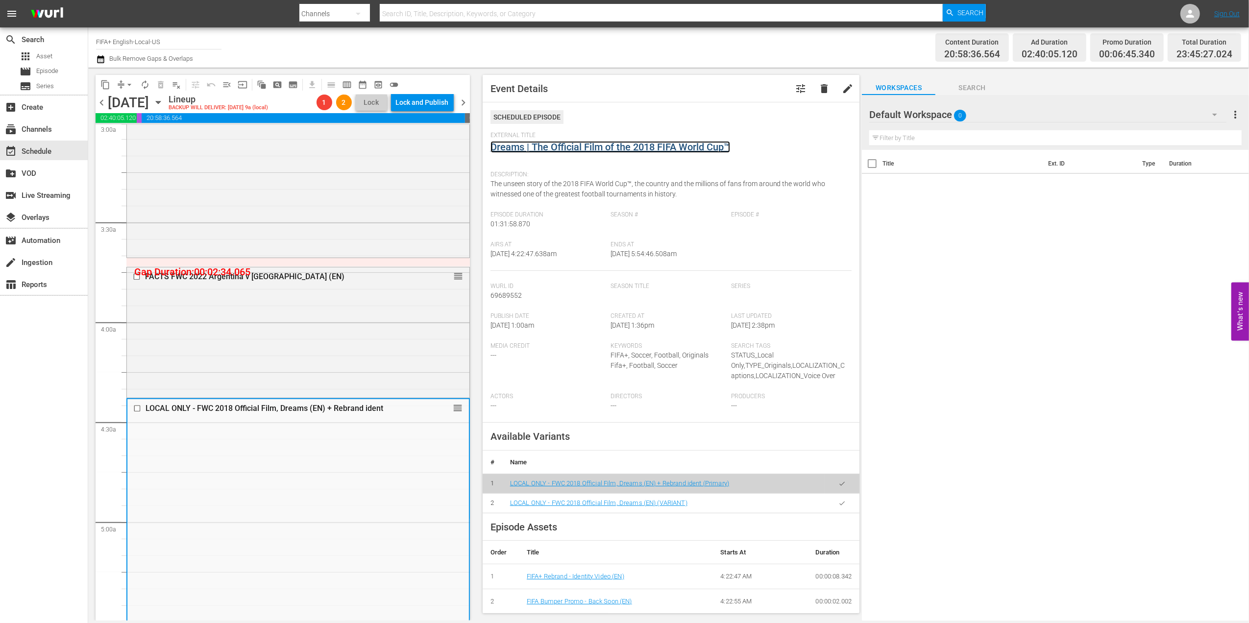
click at [598, 149] on link "Dreams | The Official Film of the 2018 FIFA World Cup™" at bounding box center [610, 147] width 240 height 12
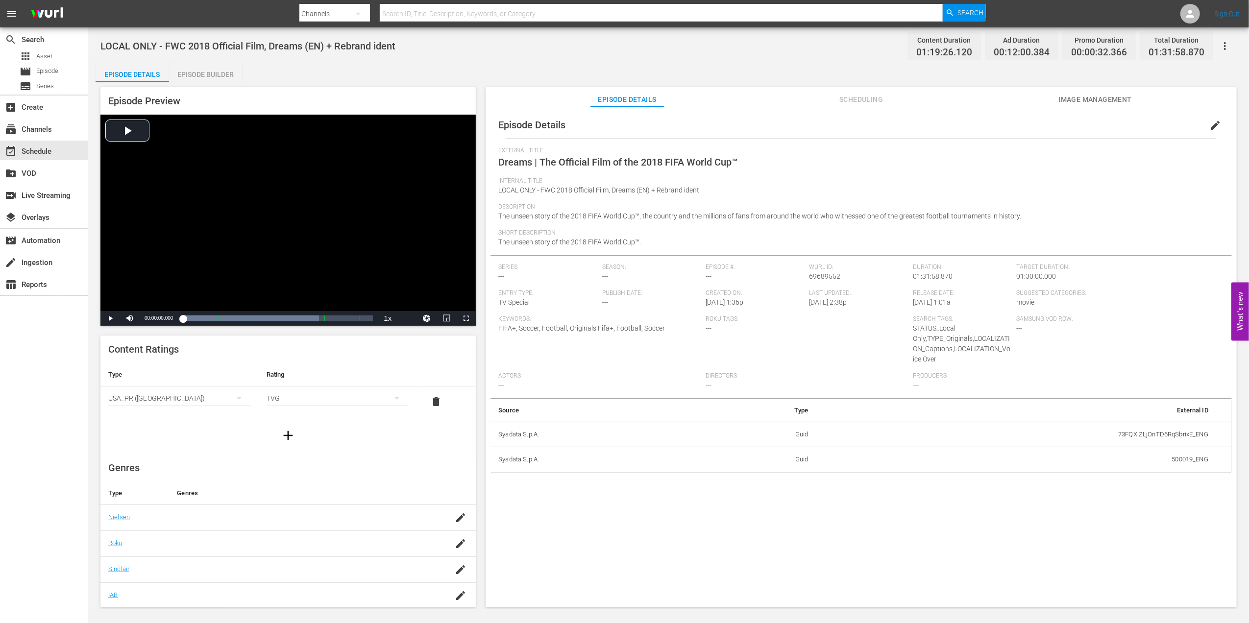
click at [209, 78] on div "Episode Builder" at bounding box center [205, 75] width 73 height 24
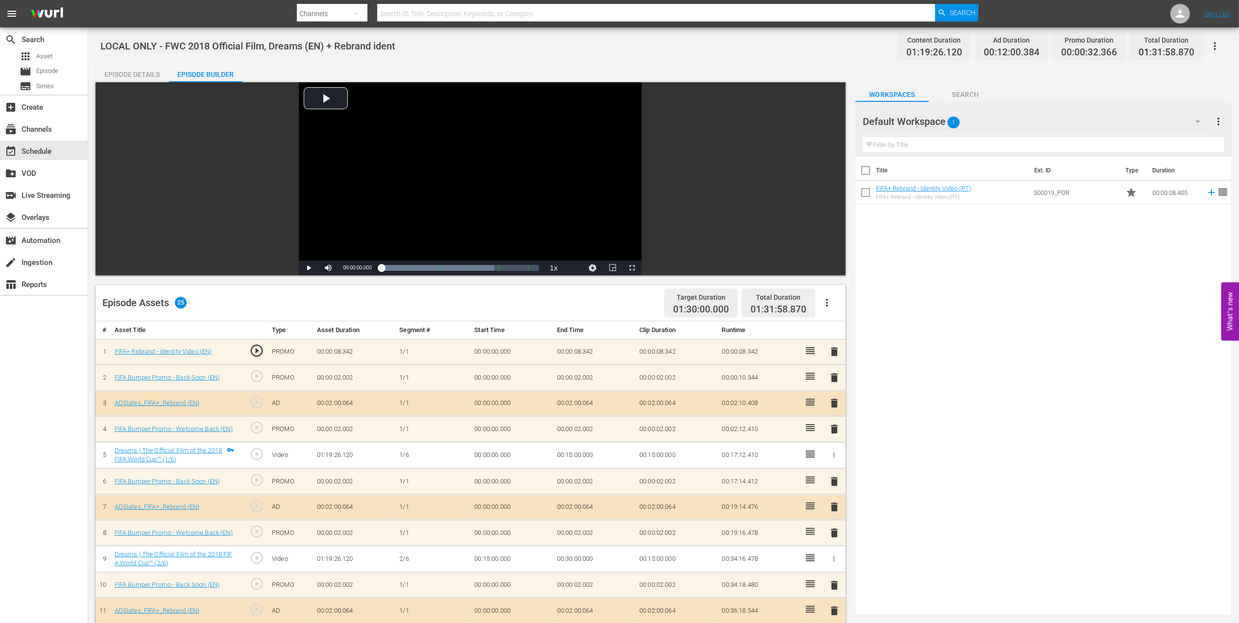
click at [837, 350] on span "delete" at bounding box center [834, 352] width 12 height 12
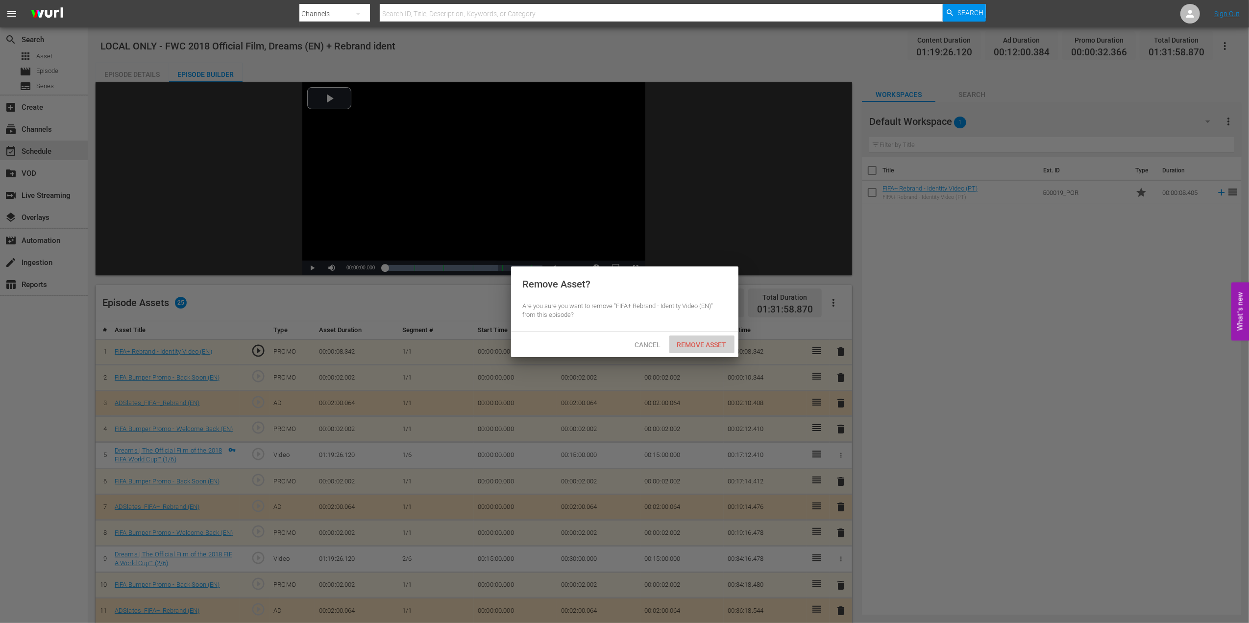
click at [704, 345] on span "Remove Asset" at bounding box center [701, 345] width 65 height 8
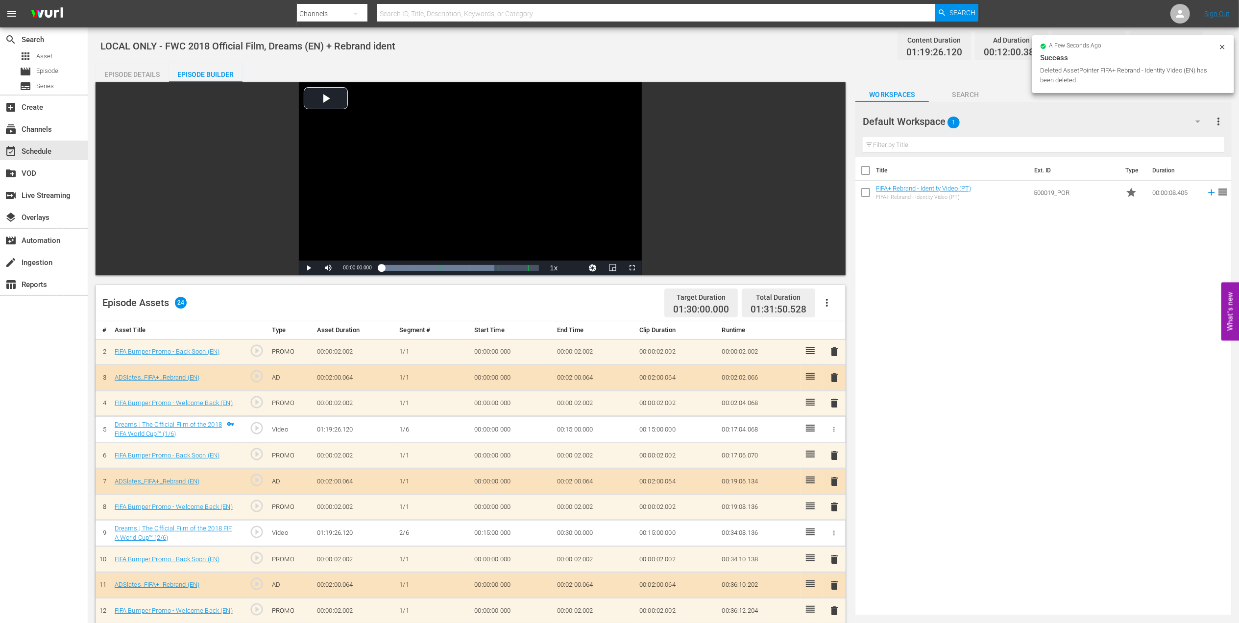
click at [836, 355] on span "delete" at bounding box center [834, 352] width 12 height 12
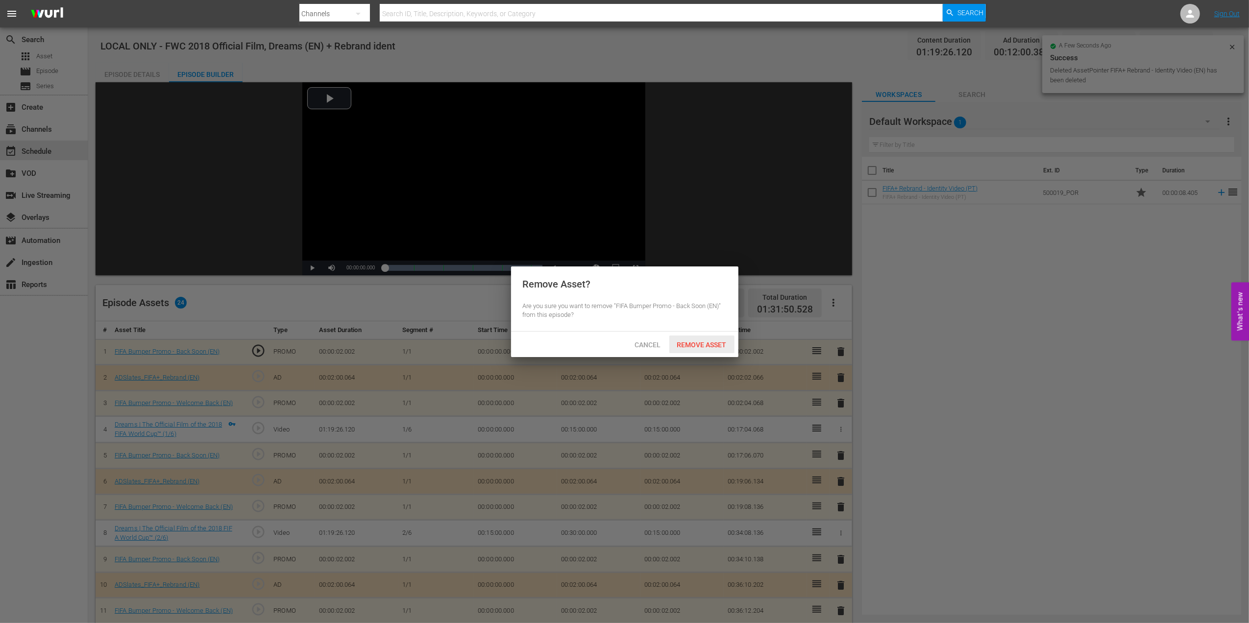
click at [688, 341] on span "Remove Asset" at bounding box center [701, 345] width 65 height 8
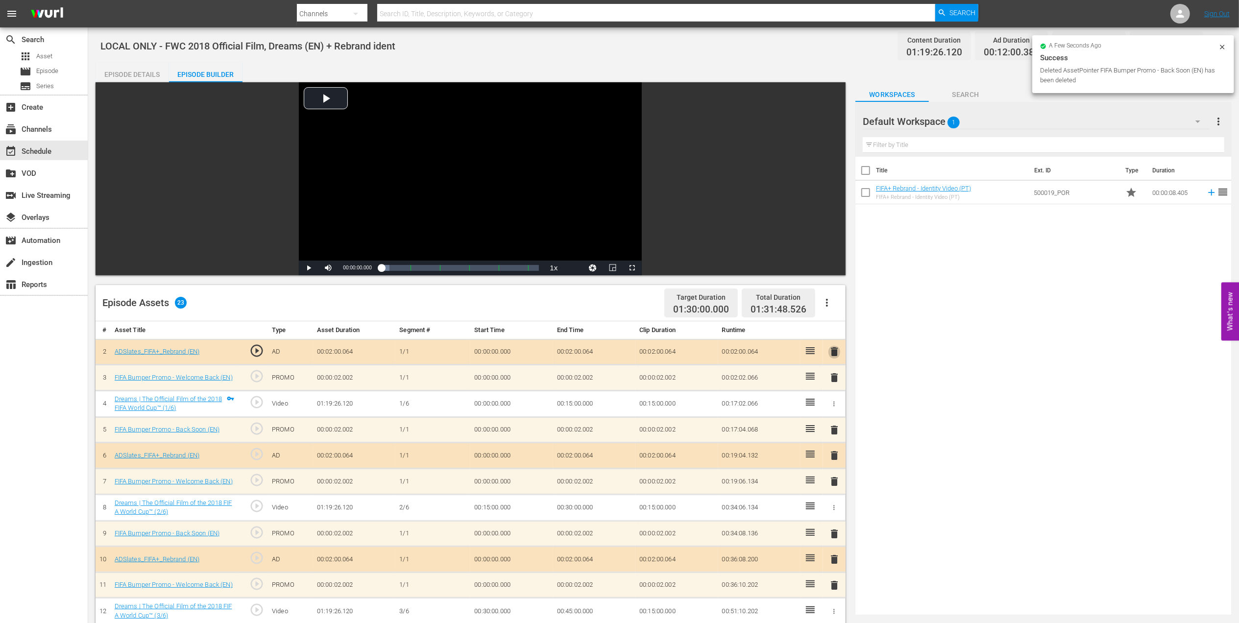
click at [835, 353] on span "delete" at bounding box center [834, 352] width 12 height 12
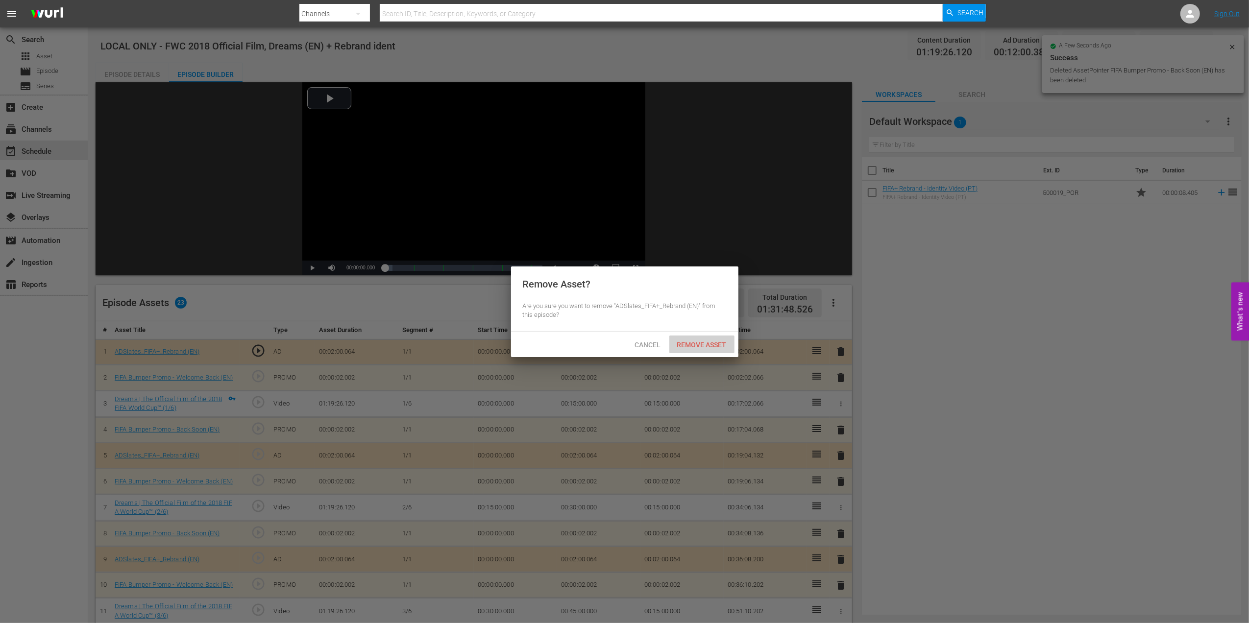
click at [722, 341] on span "Remove Asset" at bounding box center [701, 345] width 65 height 8
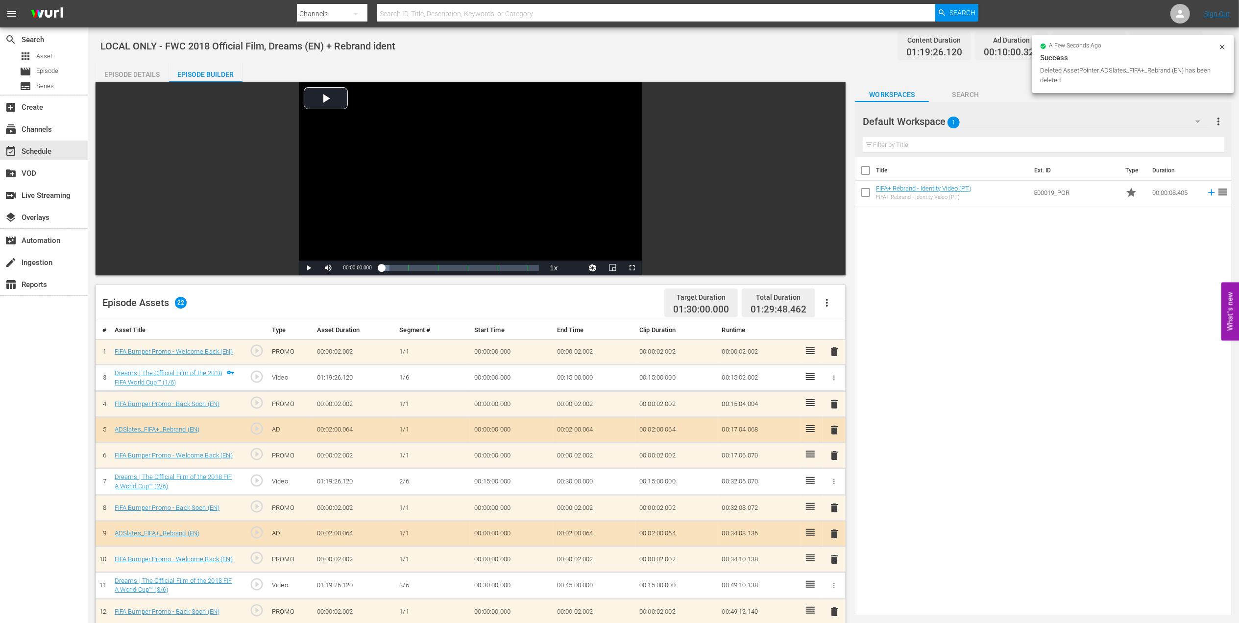
click at [836, 353] on span "delete" at bounding box center [834, 352] width 12 height 12
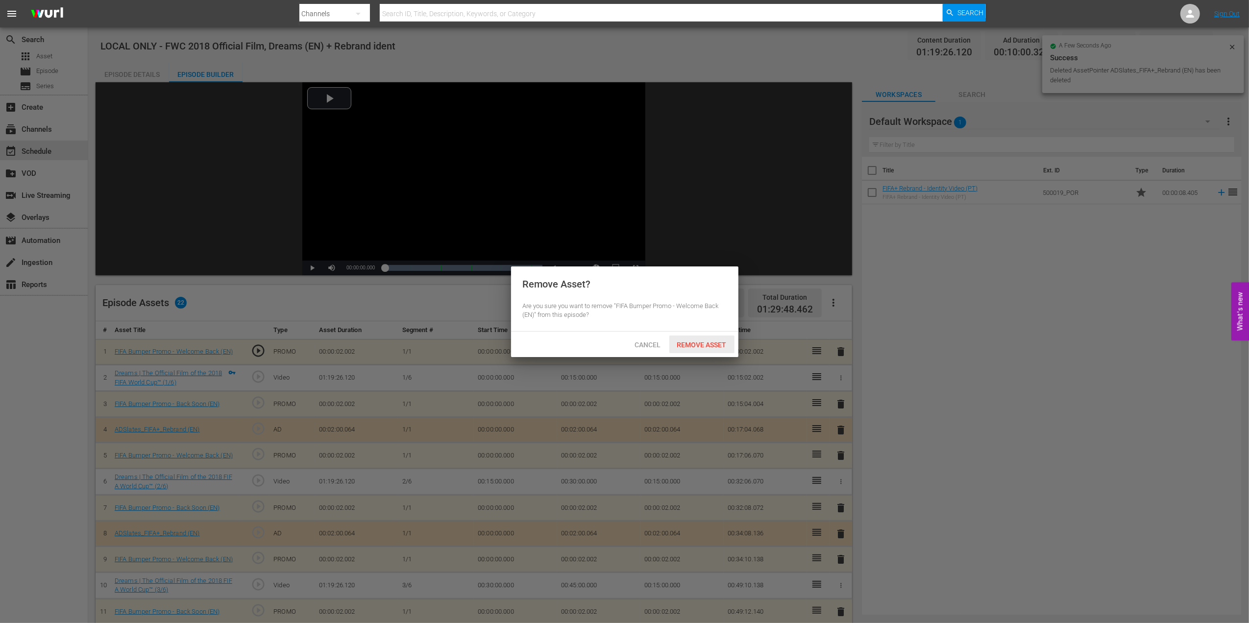
click at [694, 343] on span "Remove Asset" at bounding box center [701, 345] width 65 height 8
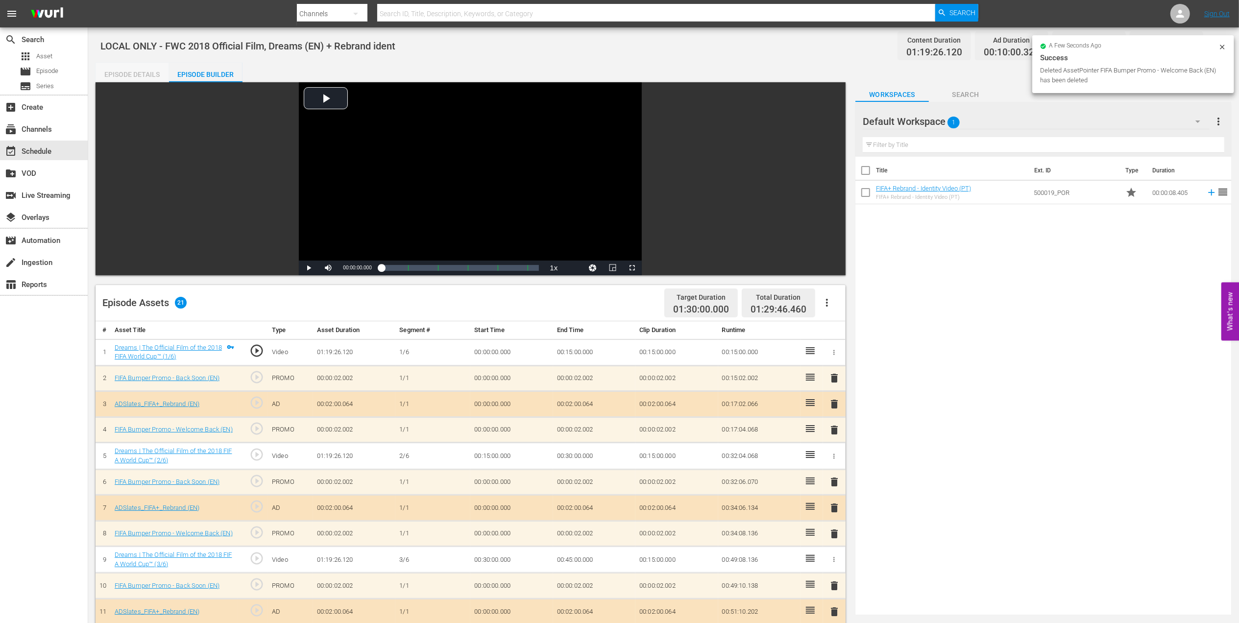
click at [142, 68] on div "Episode Details" at bounding box center [132, 75] width 73 height 24
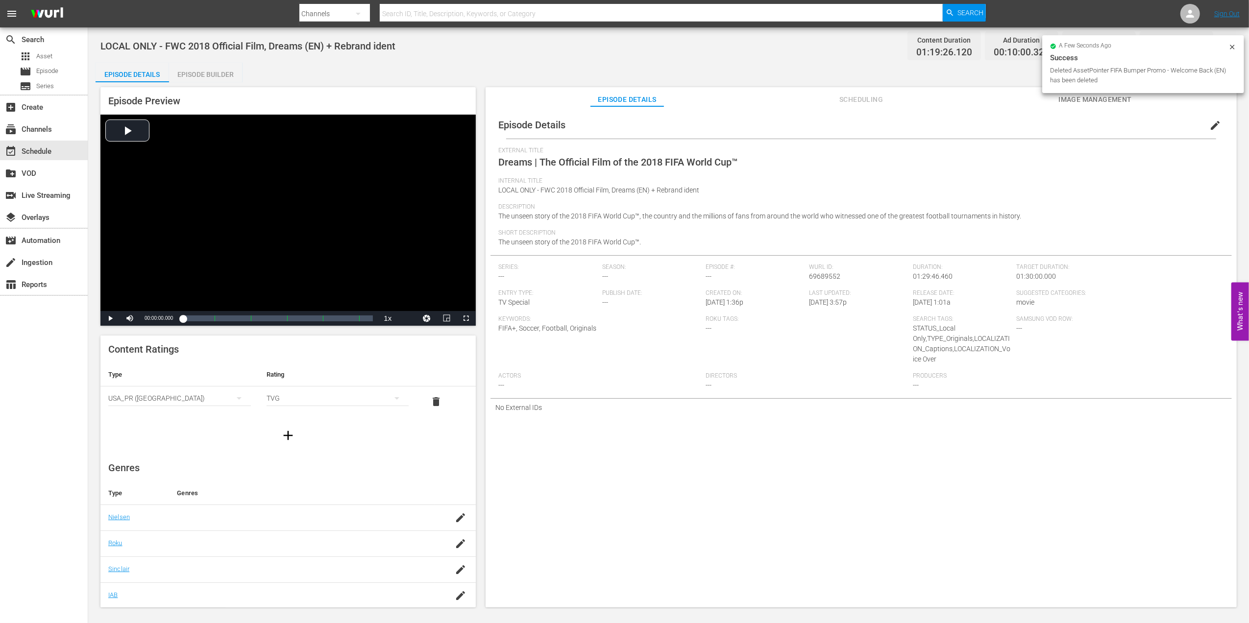
click at [1209, 125] on span "edit" at bounding box center [1215, 126] width 12 height 12
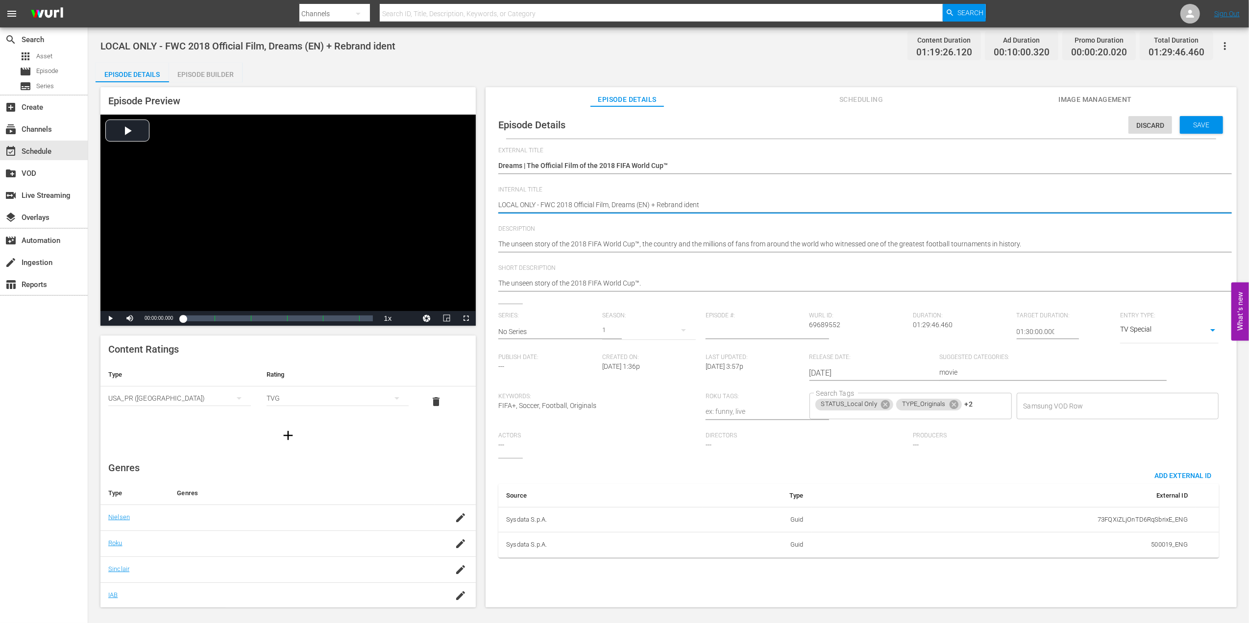
drag, startPoint x: 711, startPoint y: 203, endPoint x: 656, endPoint y: 206, distance: 55.0
type textarea "LOCAL ONLY - FWC 2018 Official Film, Dreams (EN) +"
type textarea "LOCAL ONLY - FWC 2018 Official Film, Dreams (EN)"
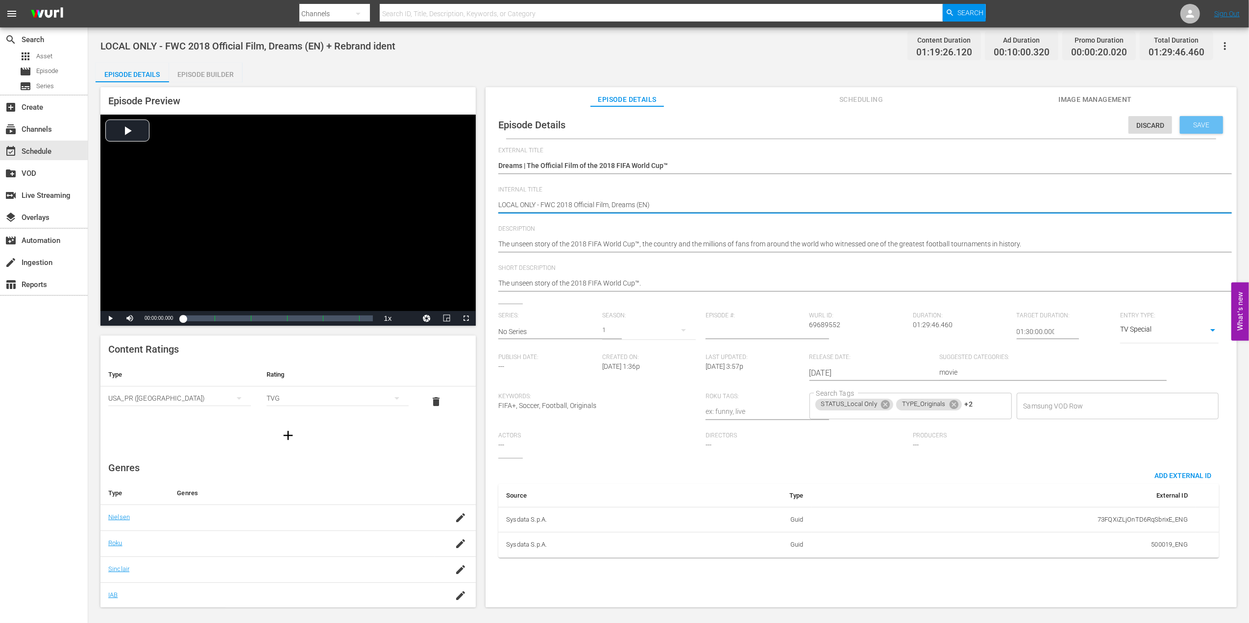
click at [1188, 123] on span "Save" at bounding box center [1201, 125] width 32 height 8
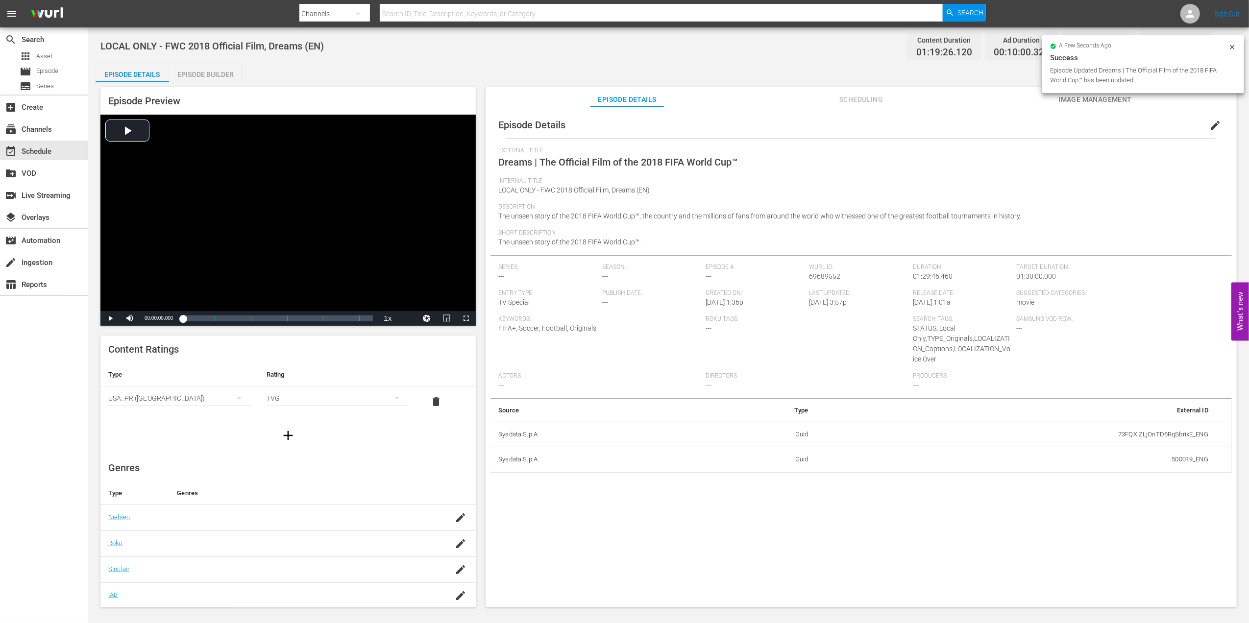
click at [213, 76] on div "Episode Builder" at bounding box center [205, 75] width 73 height 24
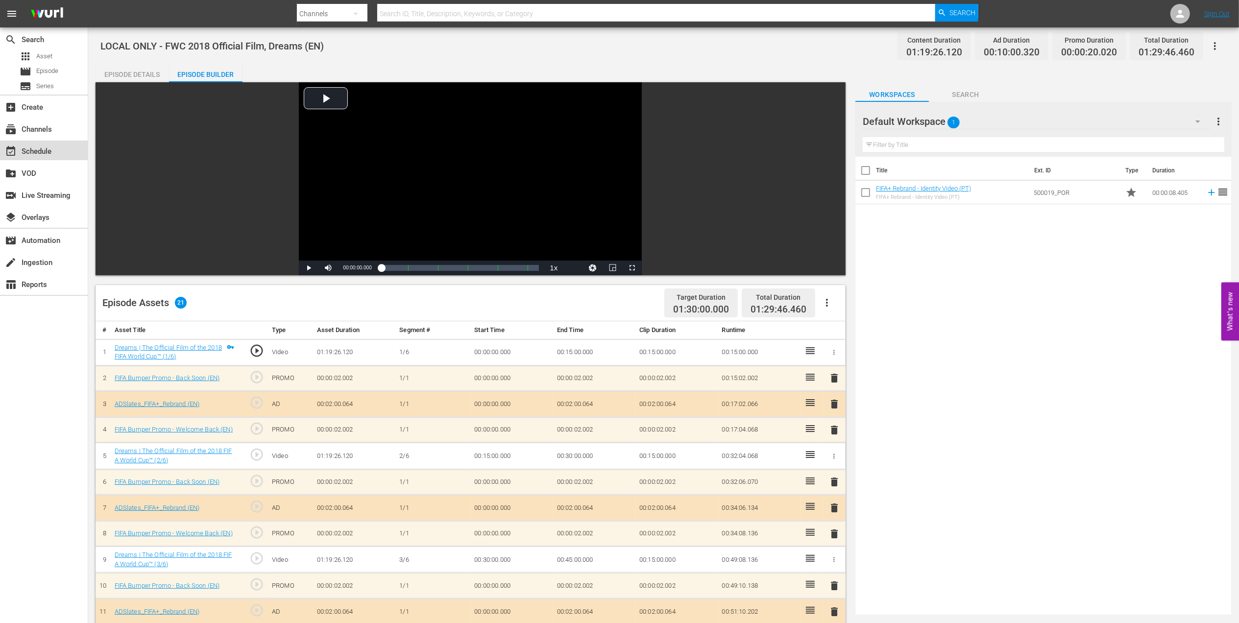
click at [18, 150] on div "event_available Schedule" at bounding box center [27, 149] width 55 height 9
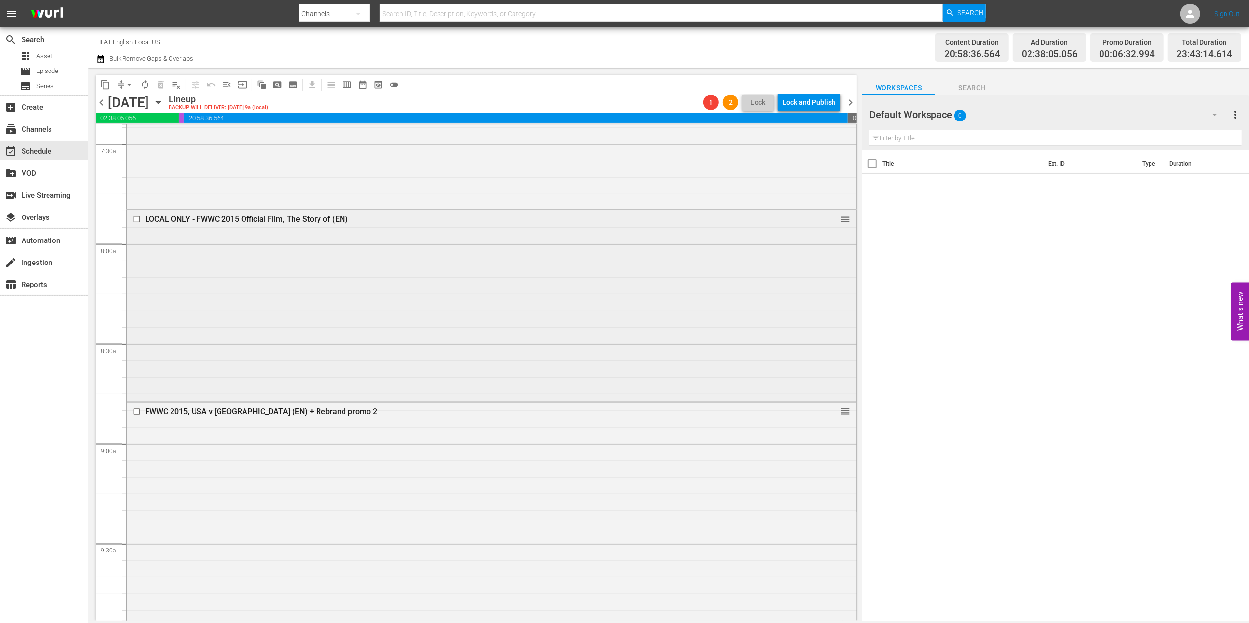
scroll to position [1496, 0]
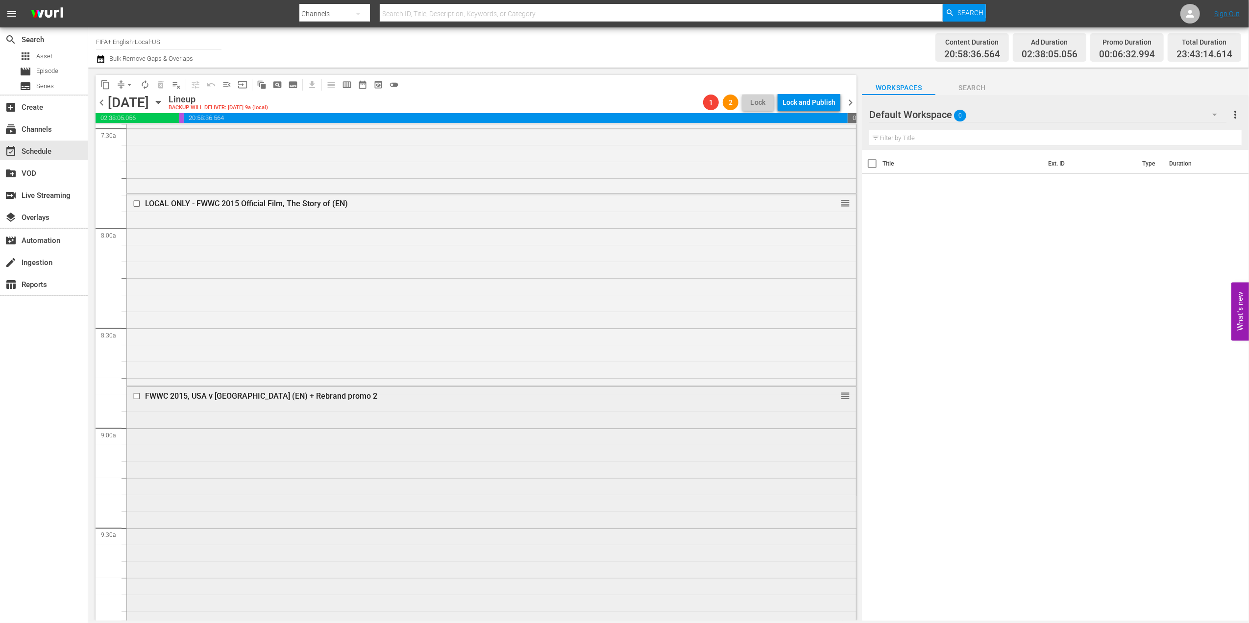
click at [250, 395] on div "FWWC 2015, USA v Germany (EN) + Rebrand promo 2" at bounding box center [472, 395] width 655 height 9
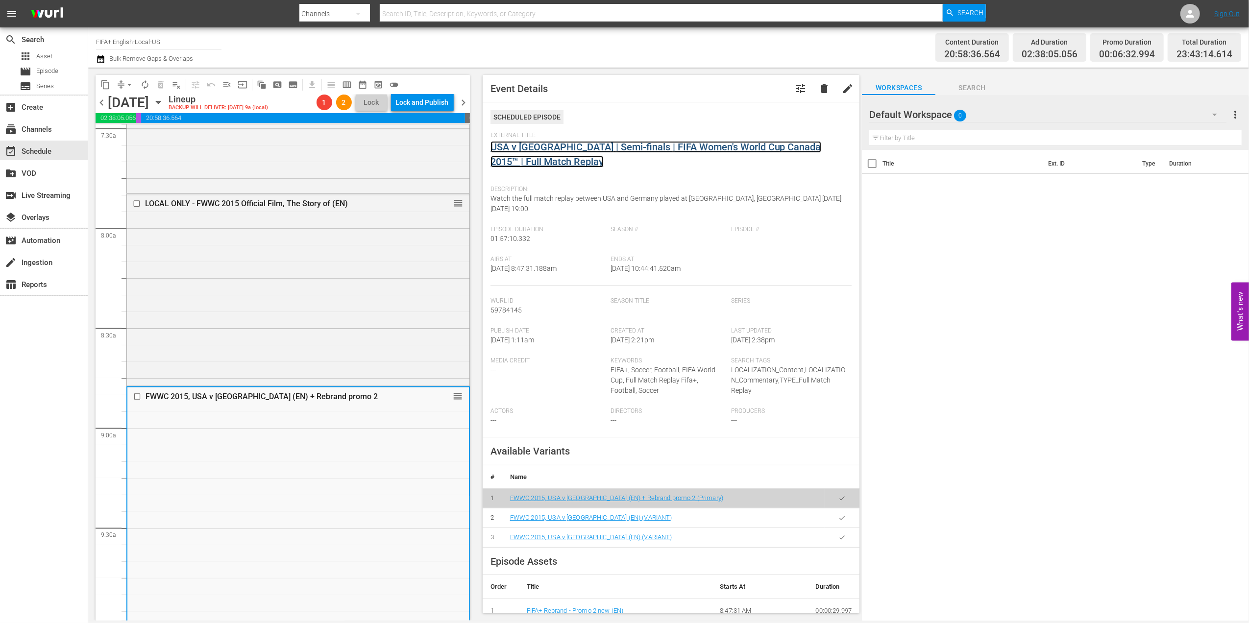
click at [620, 147] on link "USA v Germany | Semi-finals | FIFA Women's World Cup Canada 2015™ | Full Match …" at bounding box center [655, 154] width 331 height 26
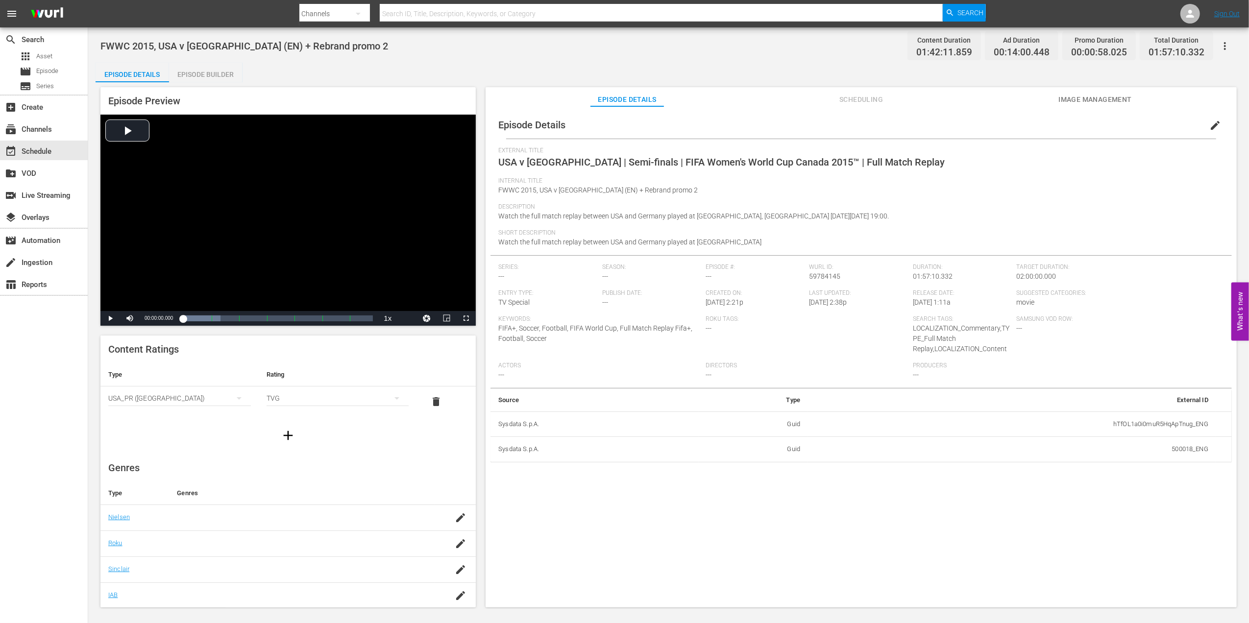
drag, startPoint x: 220, startPoint y: 72, endPoint x: 226, endPoint y: 79, distance: 9.4
click at [219, 72] on div "Episode Builder" at bounding box center [205, 75] width 73 height 24
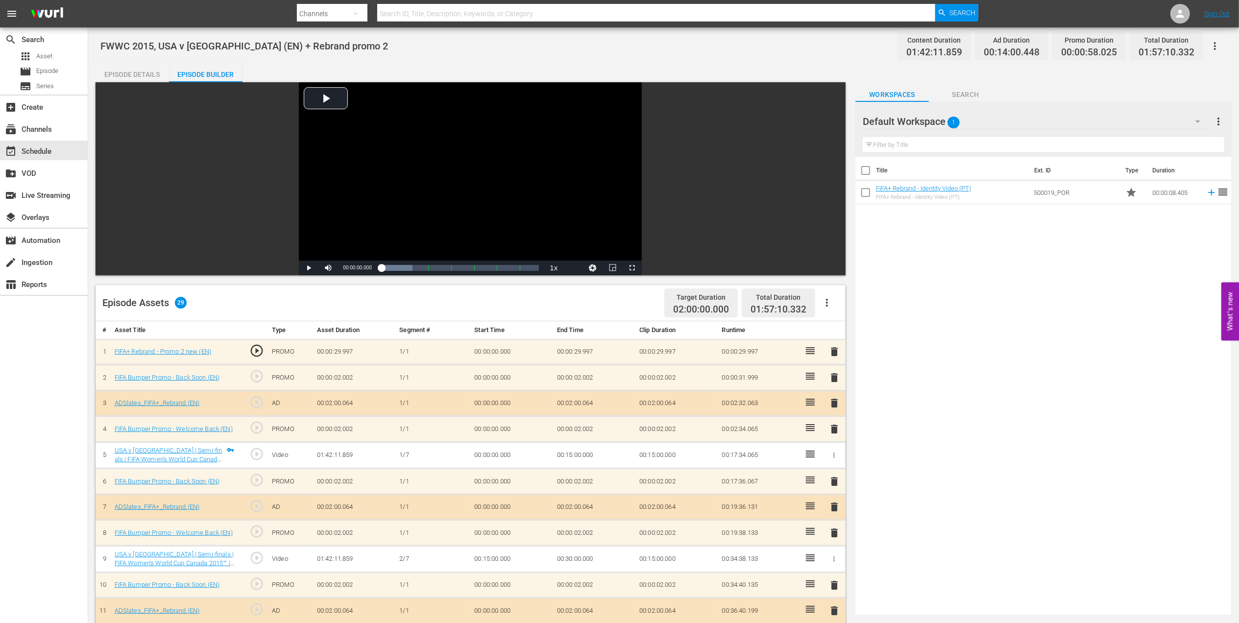
click at [834, 355] on span "delete" at bounding box center [834, 352] width 12 height 12
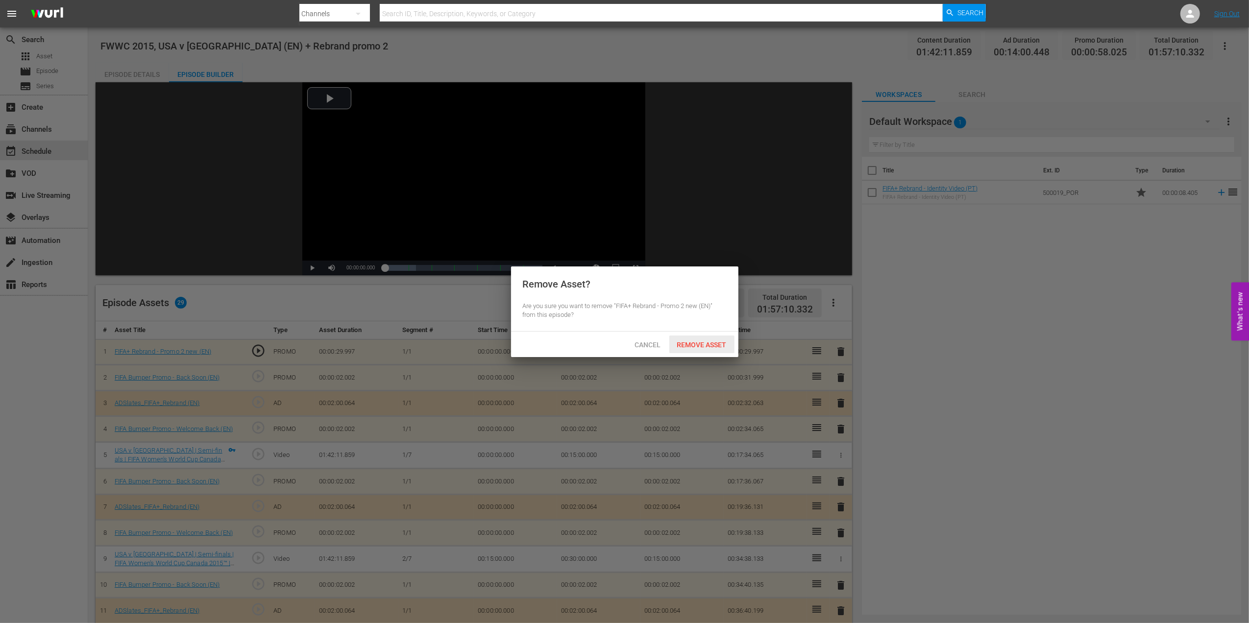
click at [702, 341] on span "Remove Asset" at bounding box center [701, 345] width 65 height 8
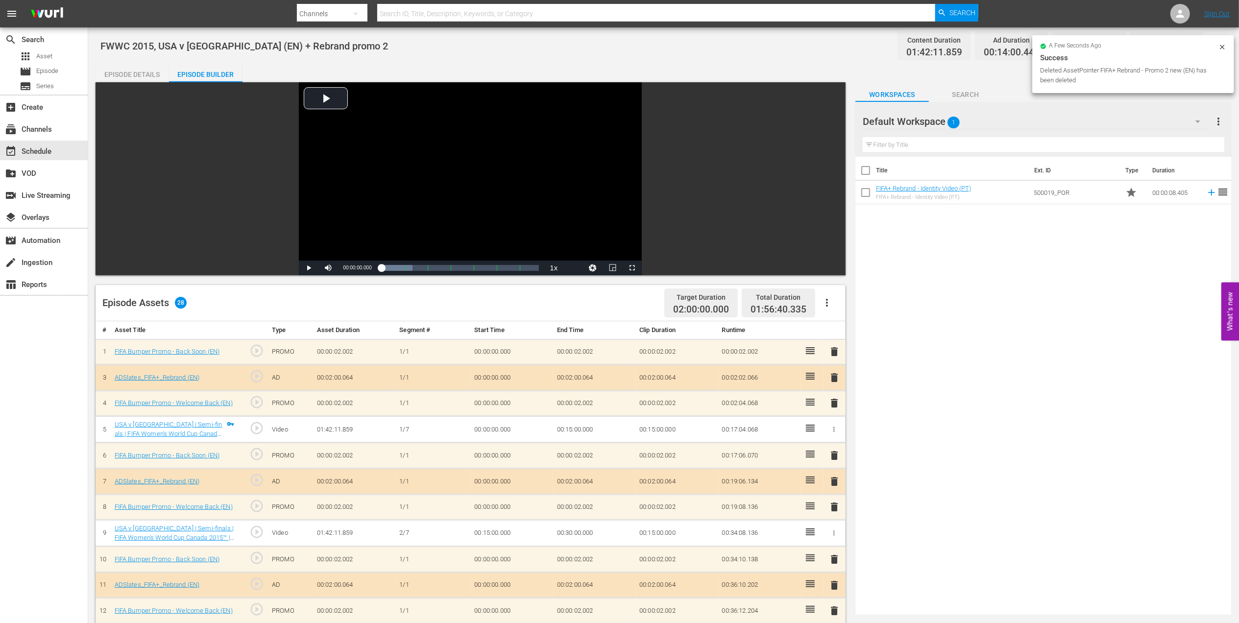
click at [837, 353] on span "delete" at bounding box center [834, 352] width 12 height 12
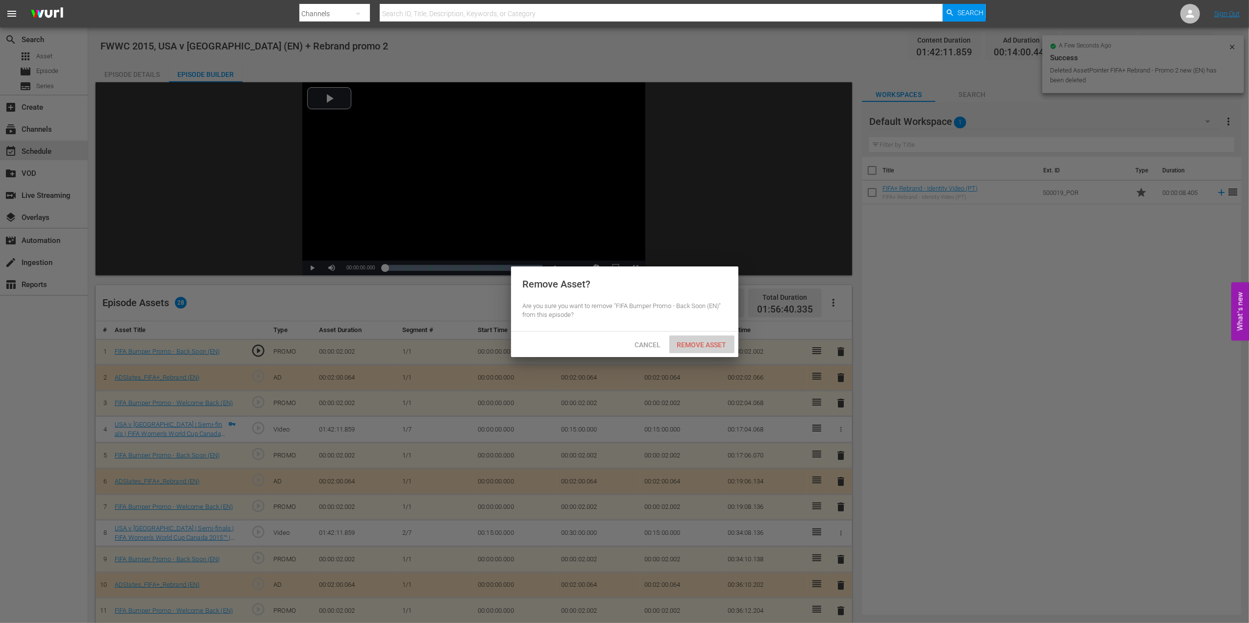
click at [719, 345] on span "Remove Asset" at bounding box center [701, 345] width 65 height 8
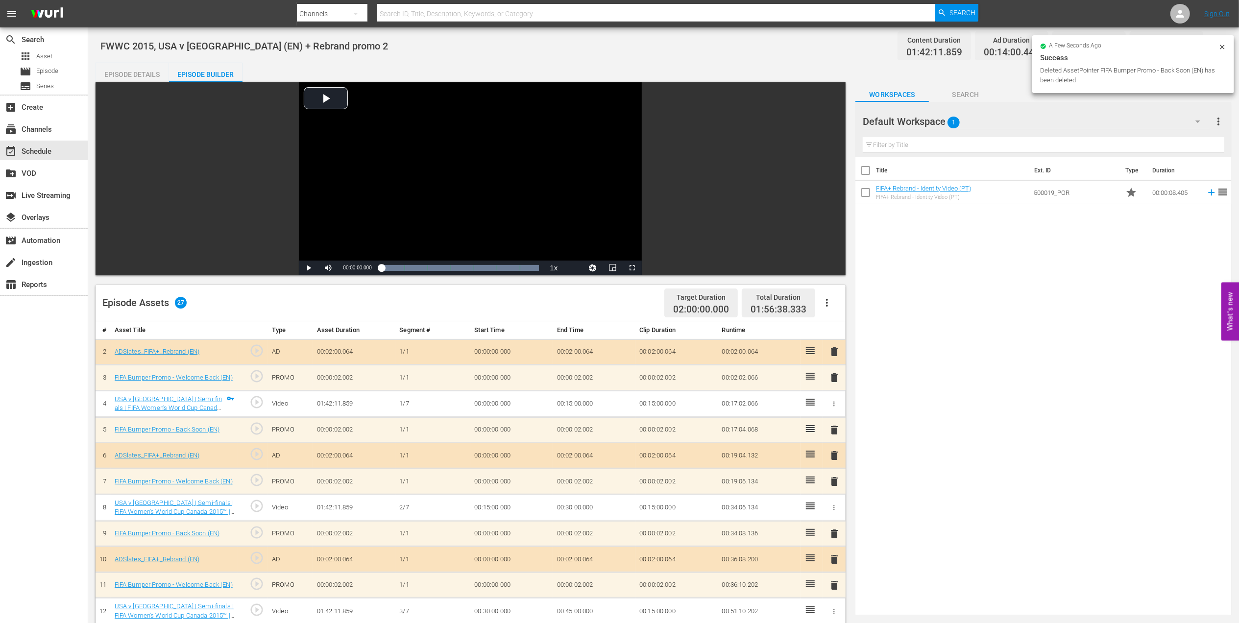
click at [837, 356] on span "delete" at bounding box center [834, 352] width 12 height 12
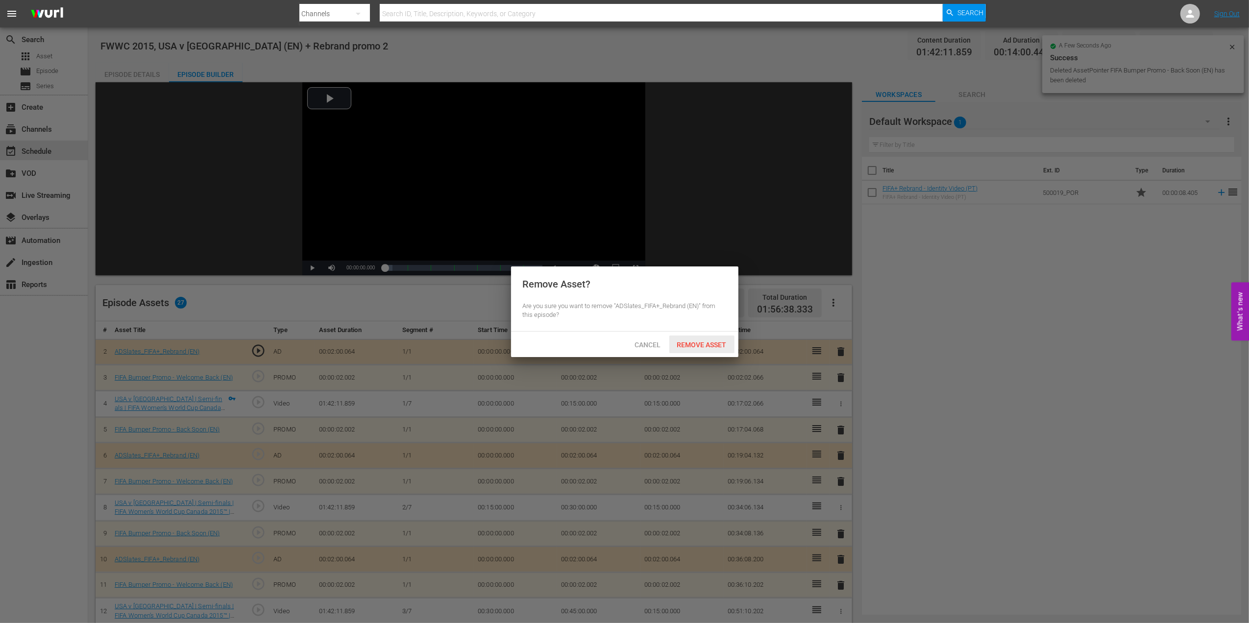
click at [693, 343] on span "Remove Asset" at bounding box center [701, 345] width 65 height 8
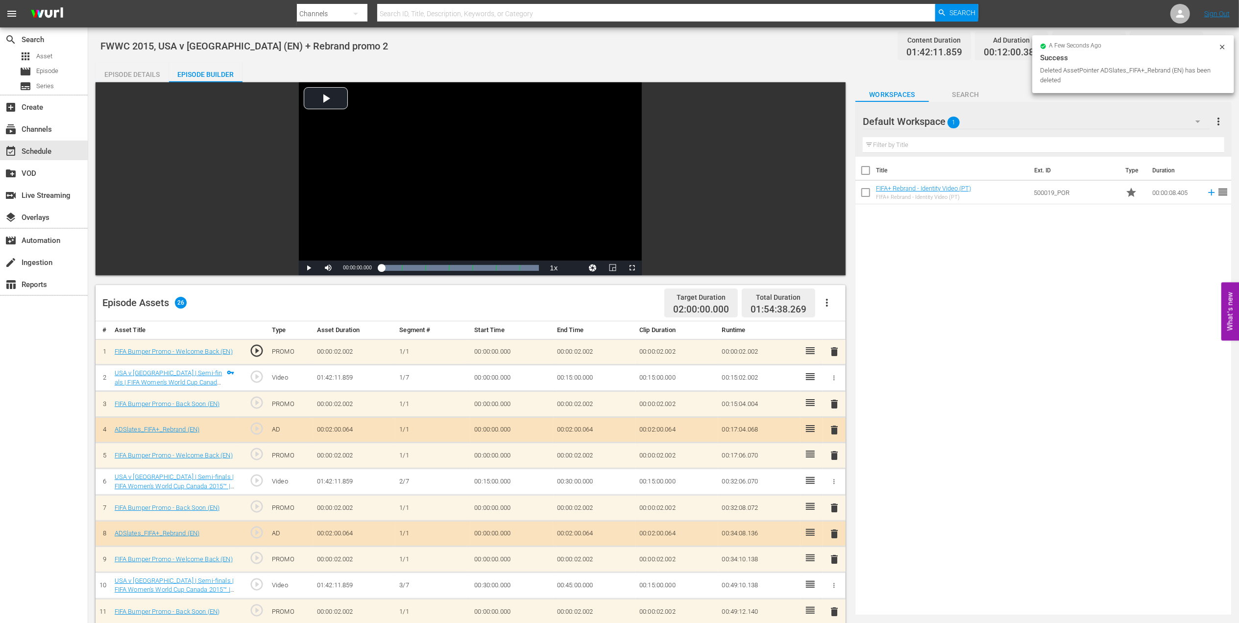
click at [835, 355] on span "delete" at bounding box center [834, 352] width 12 height 12
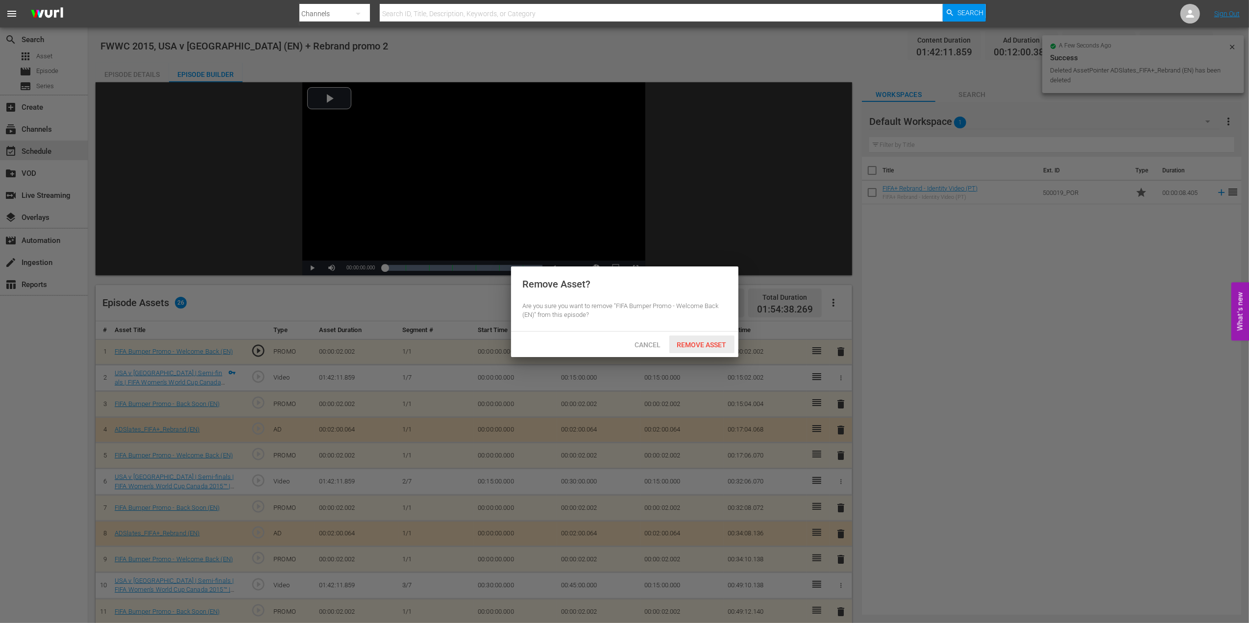
click at [685, 345] on span "Remove Asset" at bounding box center [701, 345] width 65 height 8
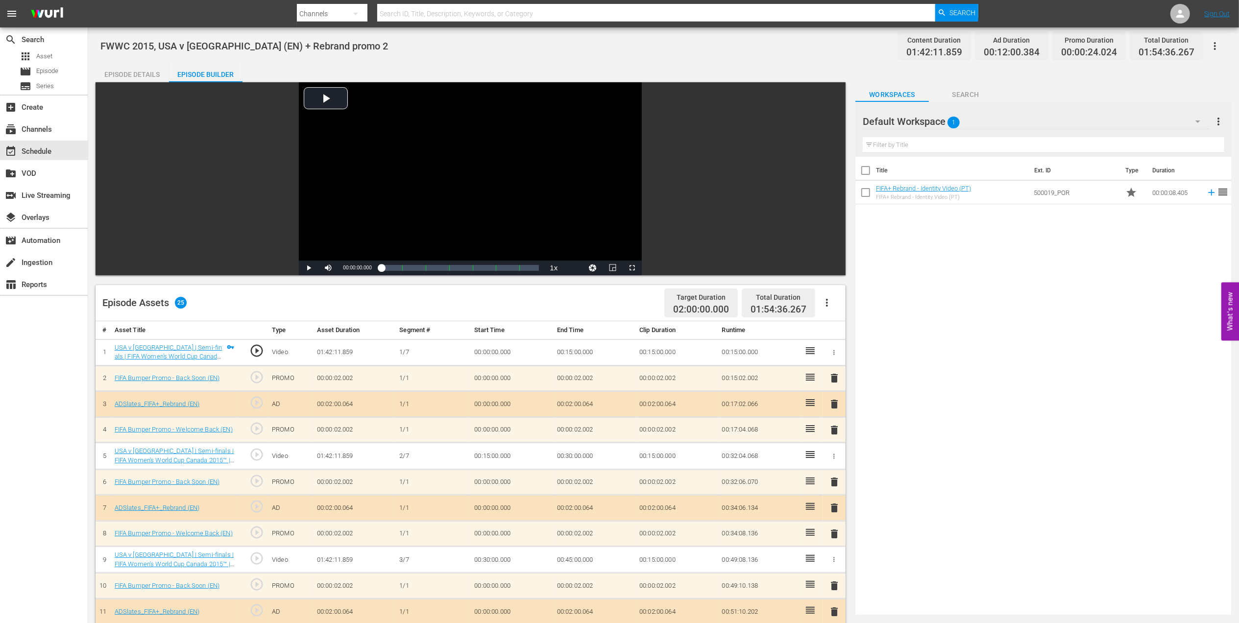
click at [155, 72] on div "Episode Details" at bounding box center [132, 75] width 73 height 24
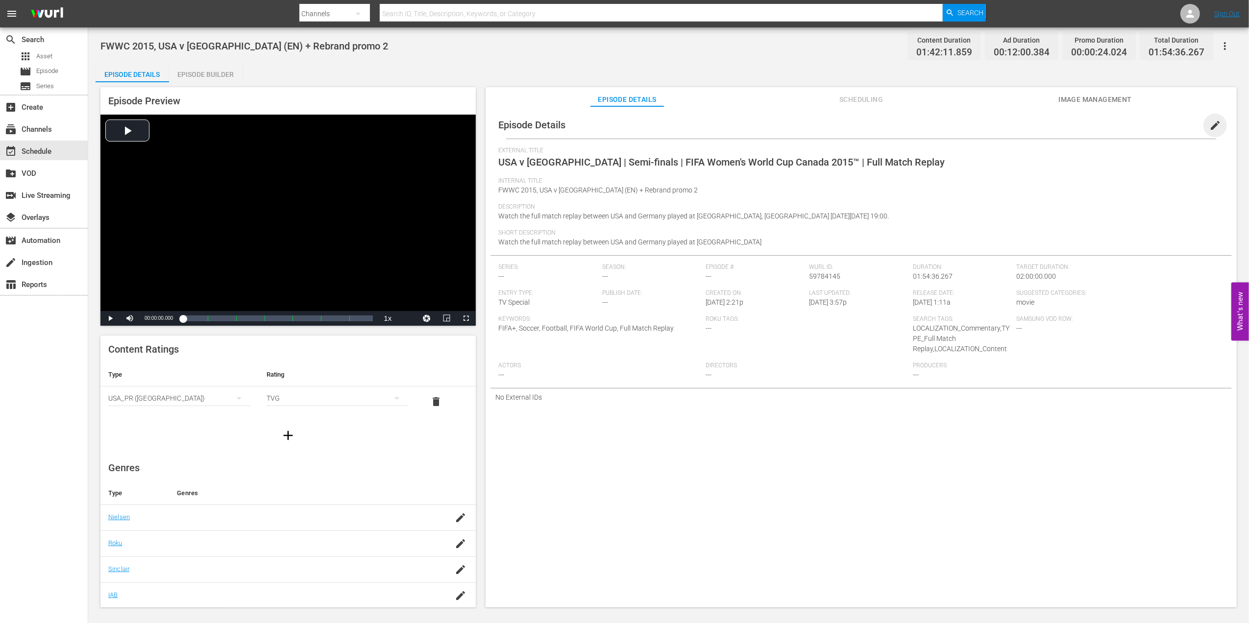
click at [1209, 122] on span "edit" at bounding box center [1215, 126] width 12 height 12
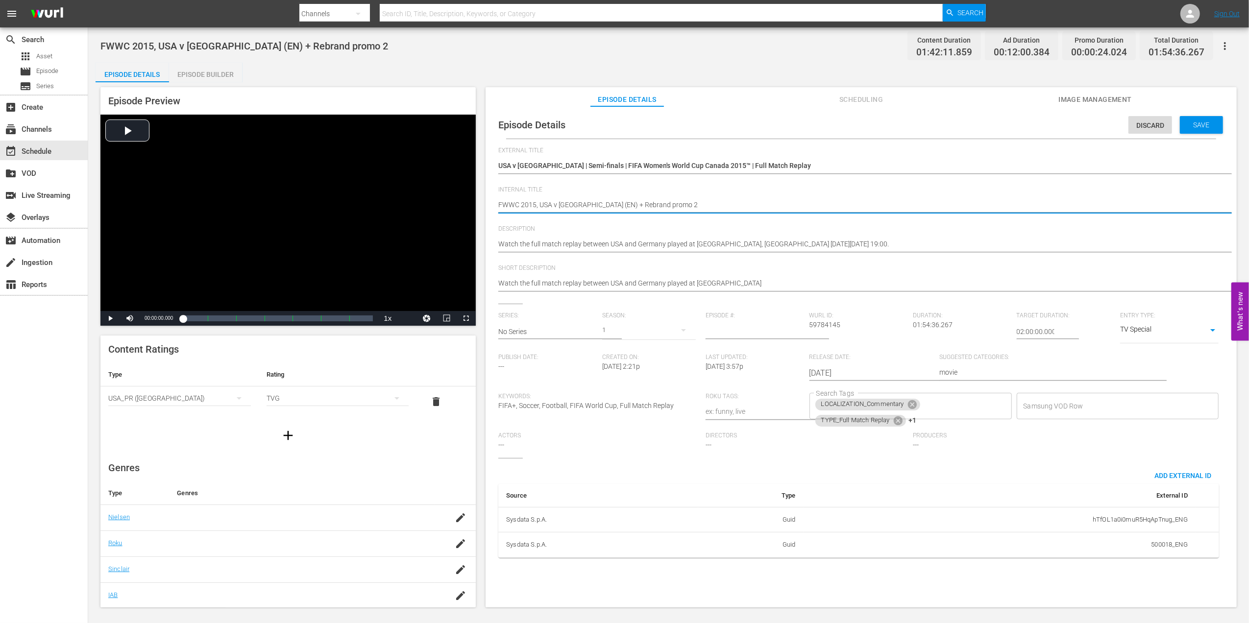
drag, startPoint x: 648, startPoint y: 207, endPoint x: 603, endPoint y: 207, distance: 45.1
type textarea "FWWC 2015, USA v Germany (EN)"
click at [1200, 122] on span "Save" at bounding box center [1201, 125] width 32 height 8
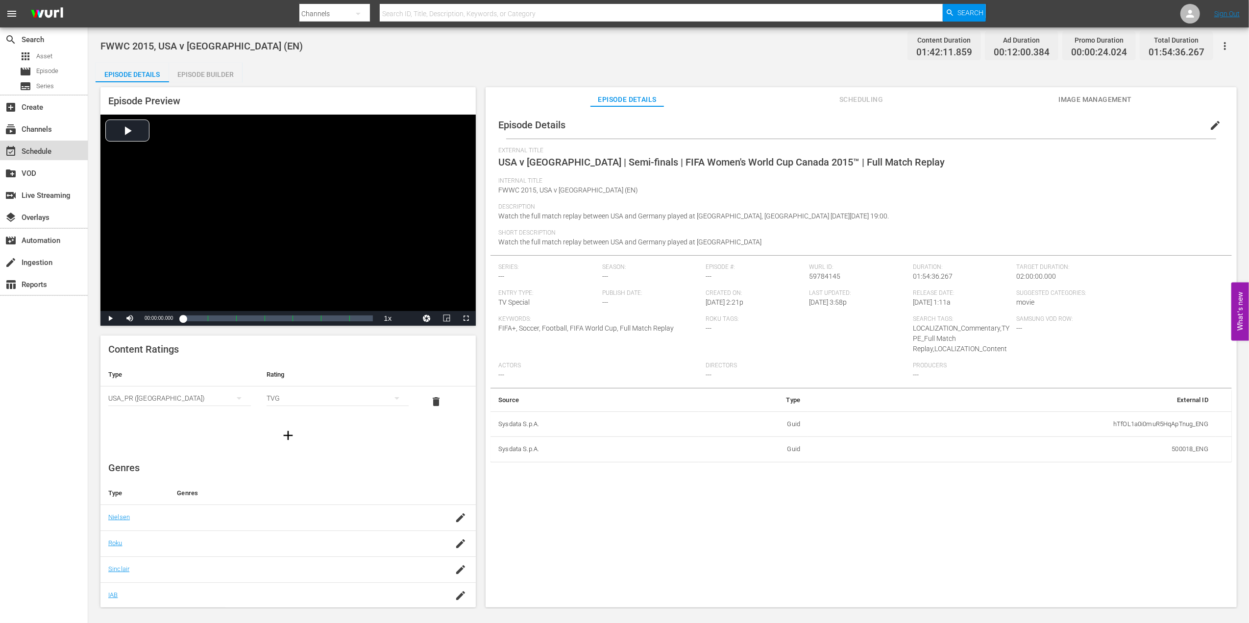
click at [59, 149] on div "event_available Schedule" at bounding box center [44, 151] width 88 height 20
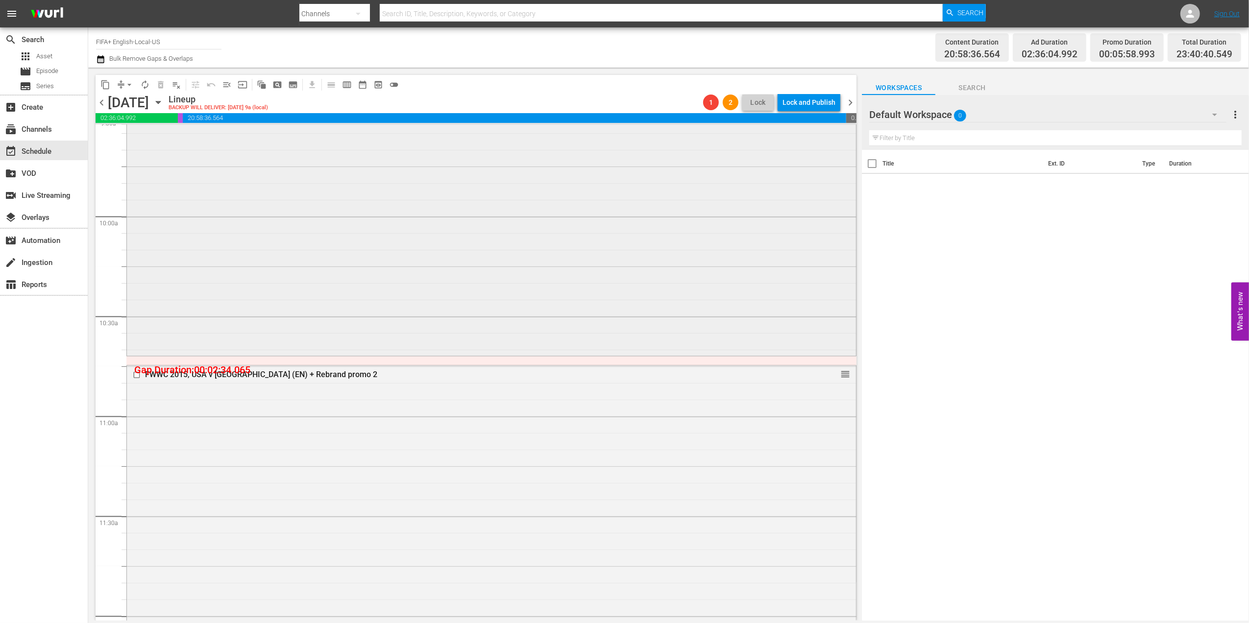
scroll to position [1913, 0]
click at [257, 367] on div "FWWC 2015, USA v Japan (EN) + Rebrand promo 2" at bounding box center [472, 368] width 655 height 9
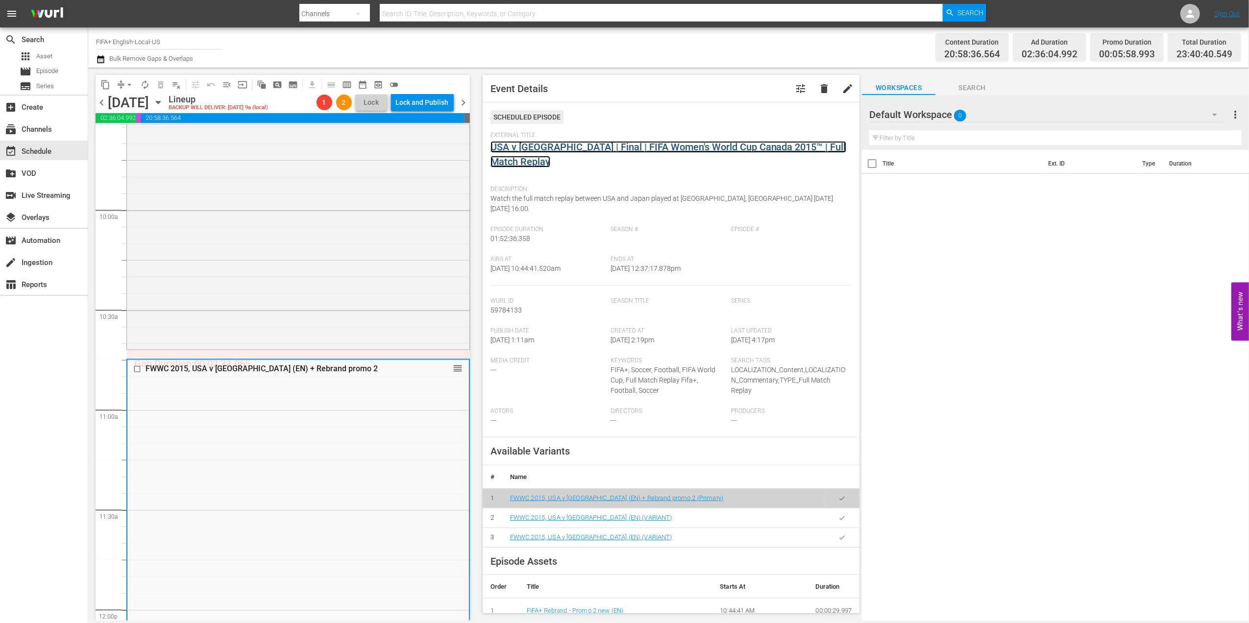
click at [640, 149] on link "USA v [GEOGRAPHIC_DATA] | Final | FIFA Women's World Cup Canada 2015™ | Full Ma…" at bounding box center [668, 154] width 356 height 26
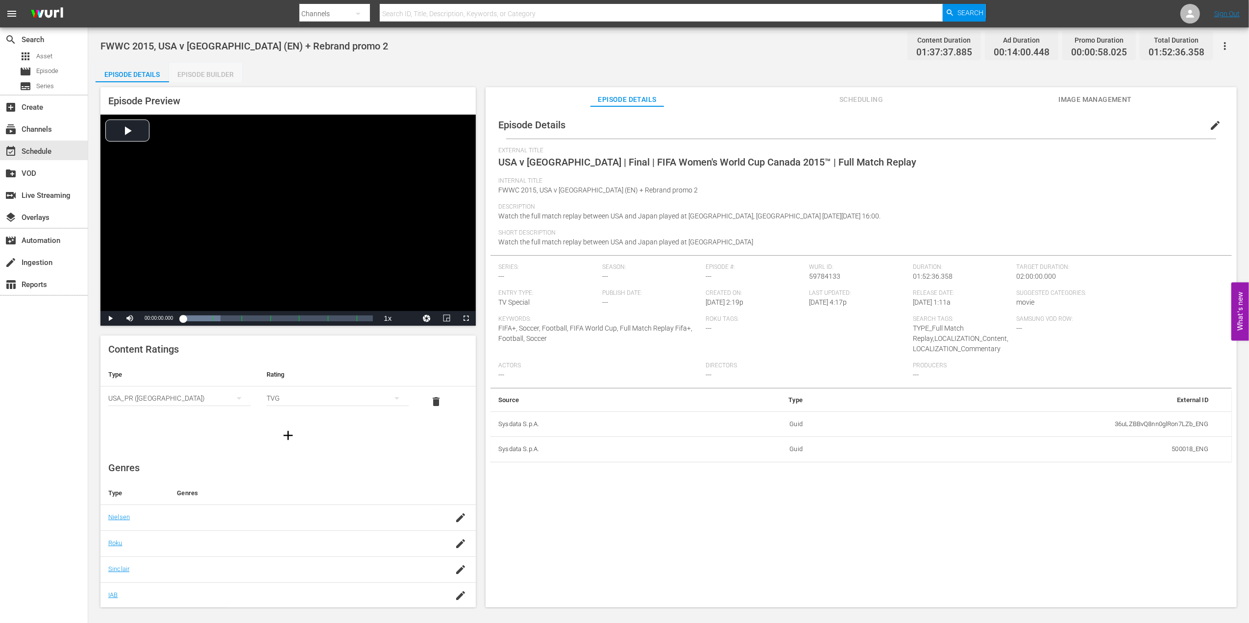
click at [206, 76] on div "Episode Builder" at bounding box center [205, 75] width 73 height 24
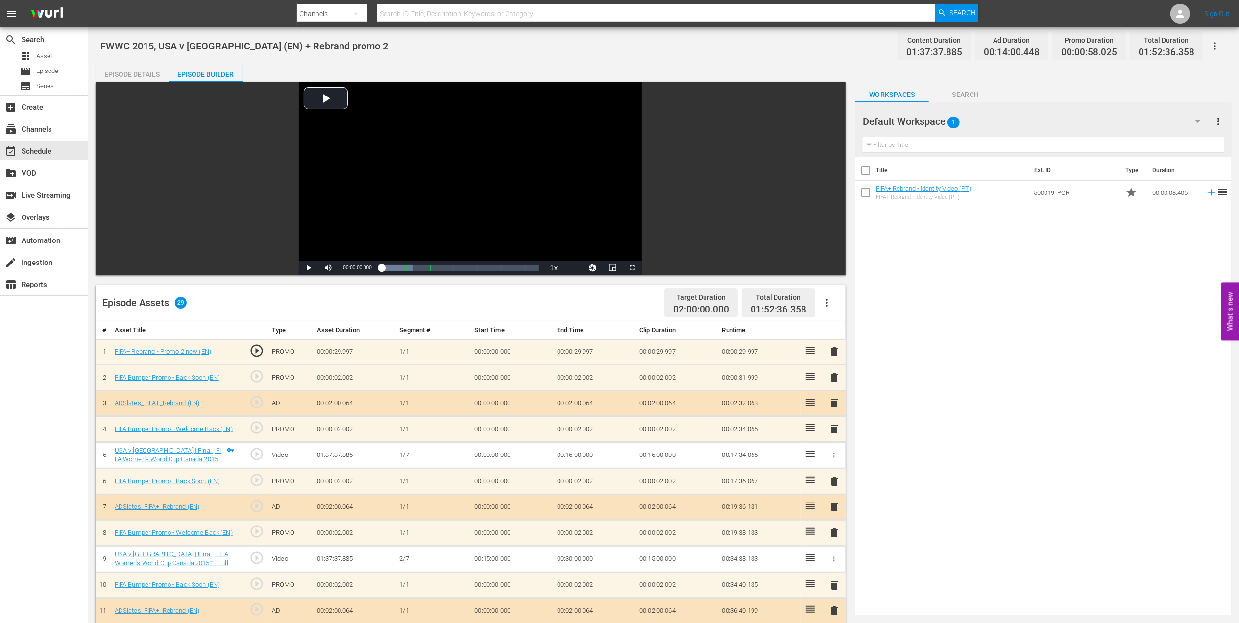
click at [832, 353] on span "delete" at bounding box center [834, 352] width 12 height 12
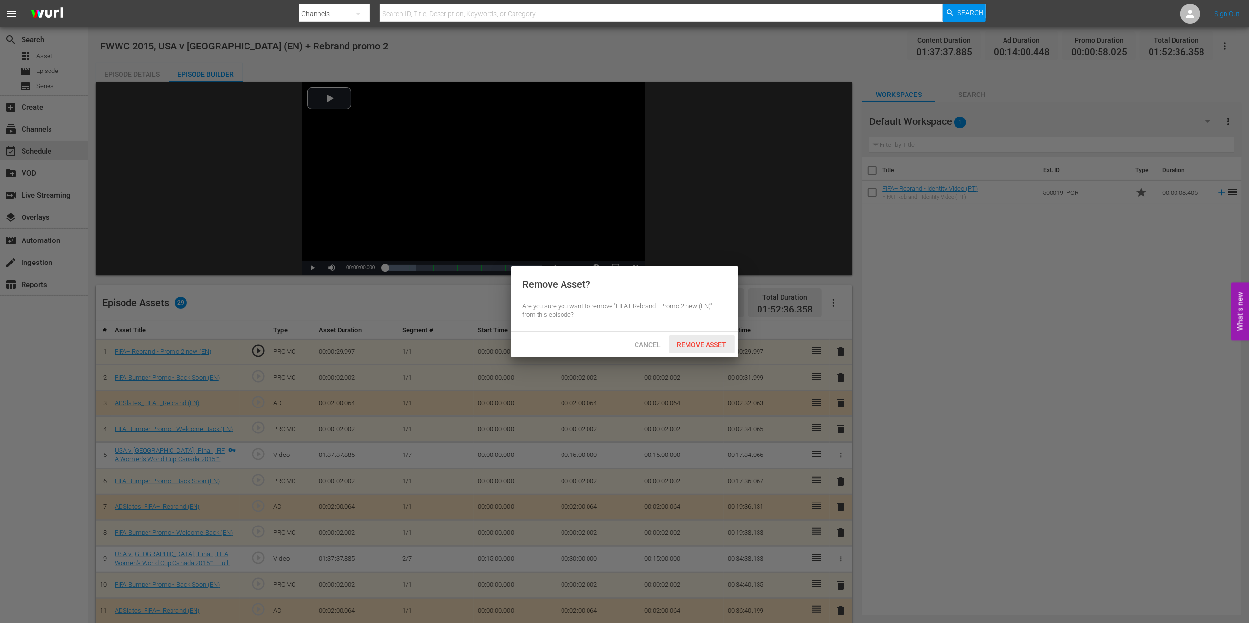
click at [708, 341] on span "Remove Asset" at bounding box center [701, 345] width 65 height 8
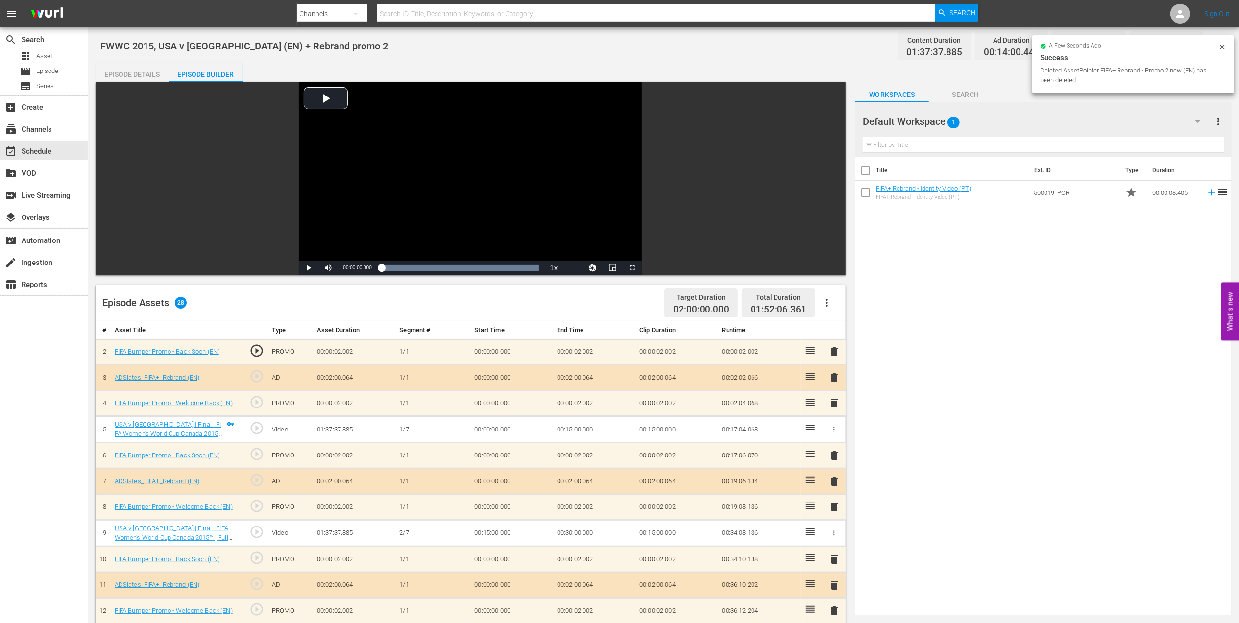
click at [831, 351] on span "delete" at bounding box center [834, 352] width 12 height 12
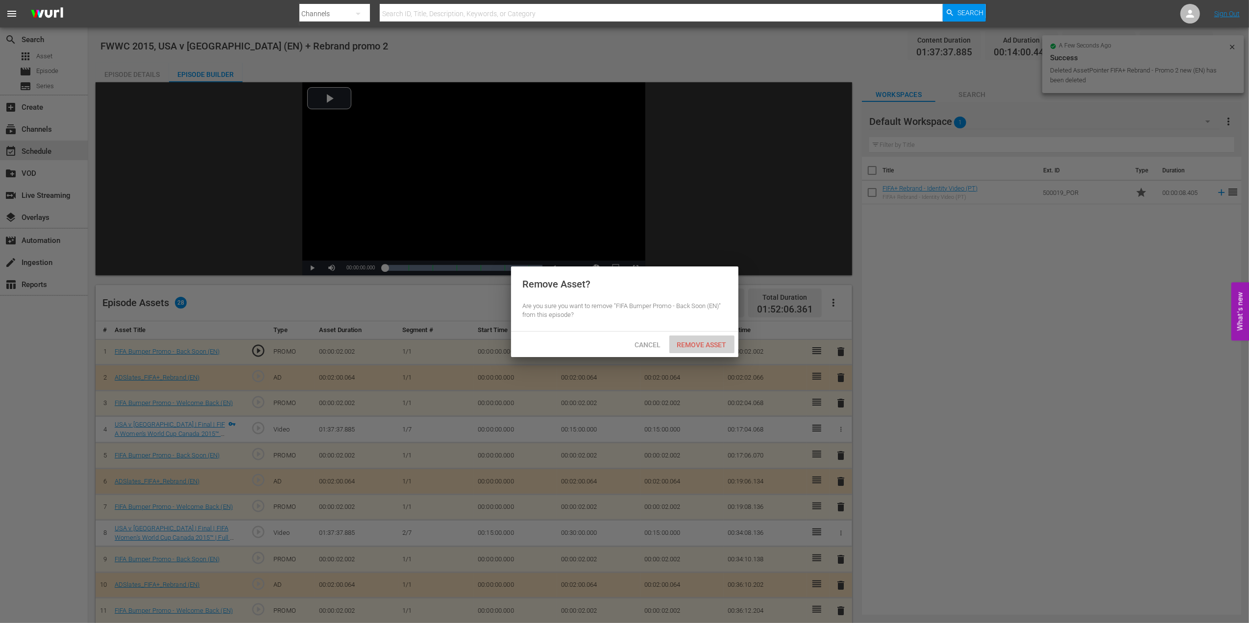
click at [709, 339] on div "Remove Asset" at bounding box center [701, 345] width 65 height 18
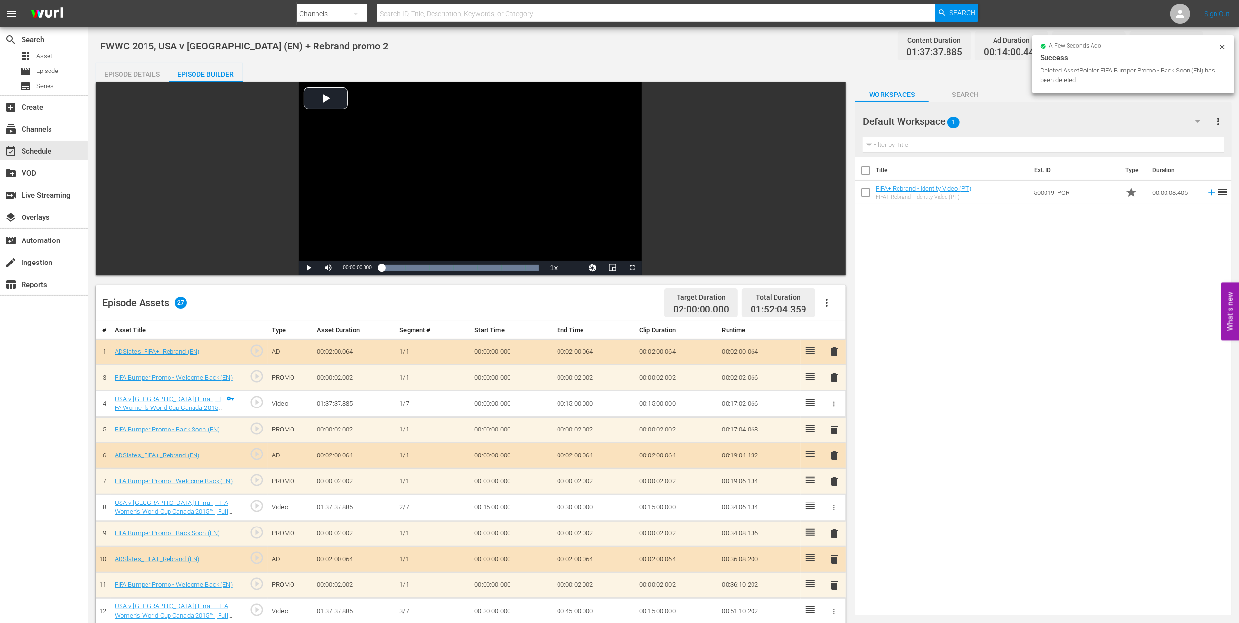
click at [837, 351] on span "delete" at bounding box center [834, 352] width 12 height 12
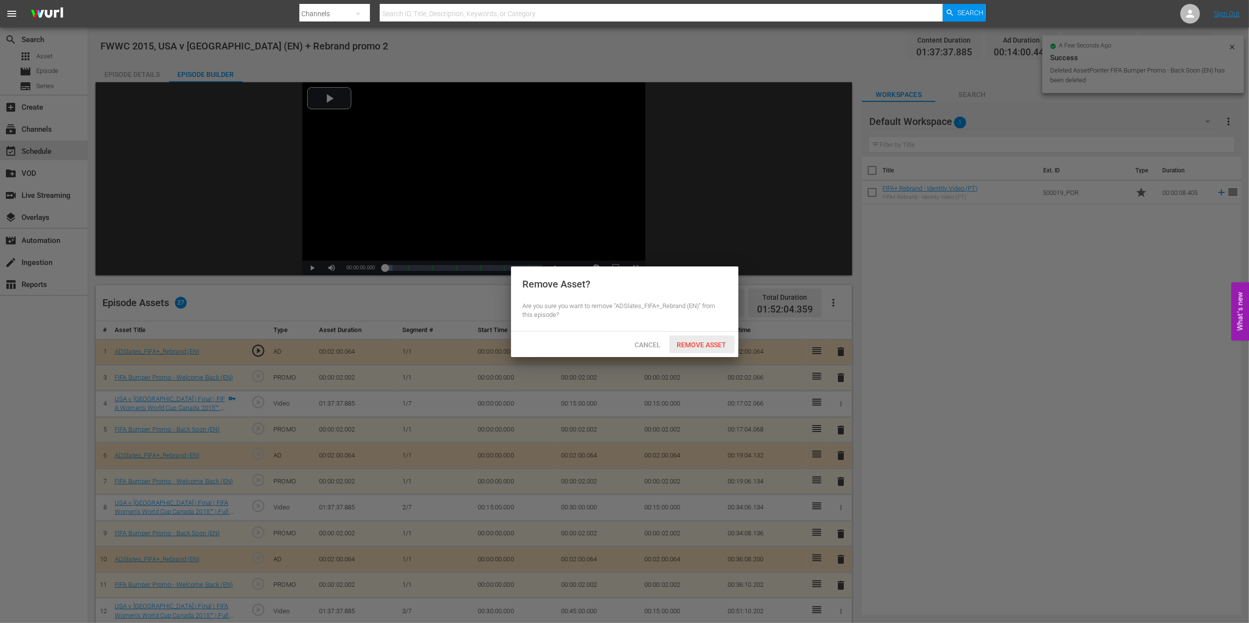
click at [706, 341] on span "Remove Asset" at bounding box center [701, 345] width 65 height 8
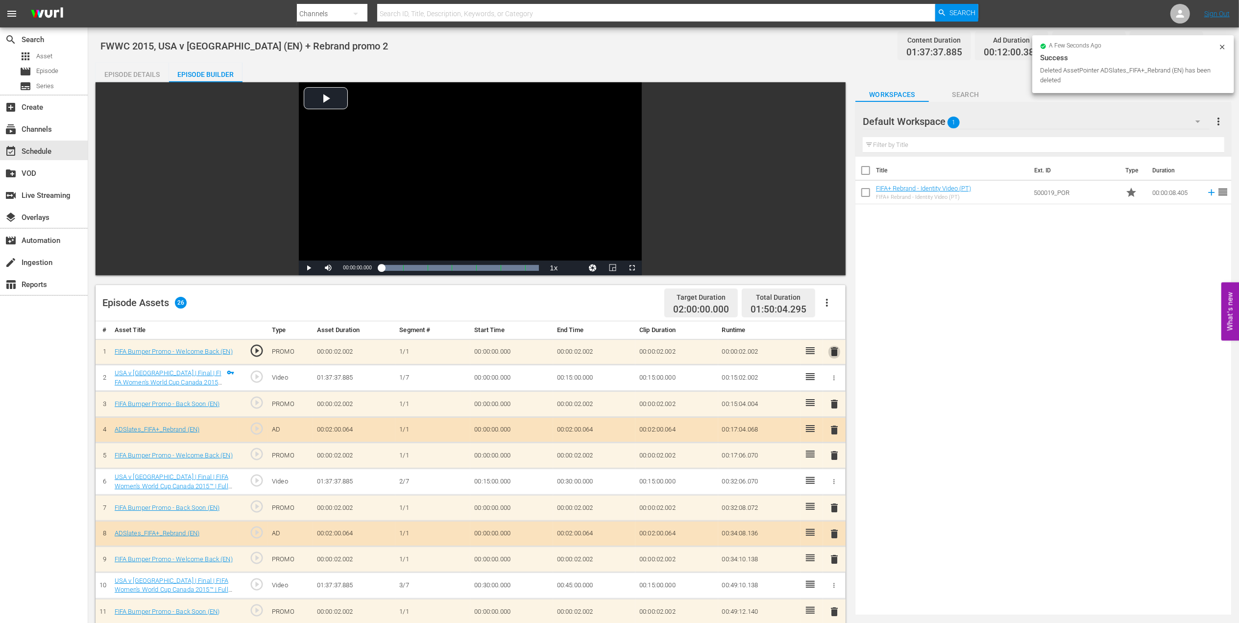
click at [833, 350] on span "delete" at bounding box center [834, 352] width 12 height 12
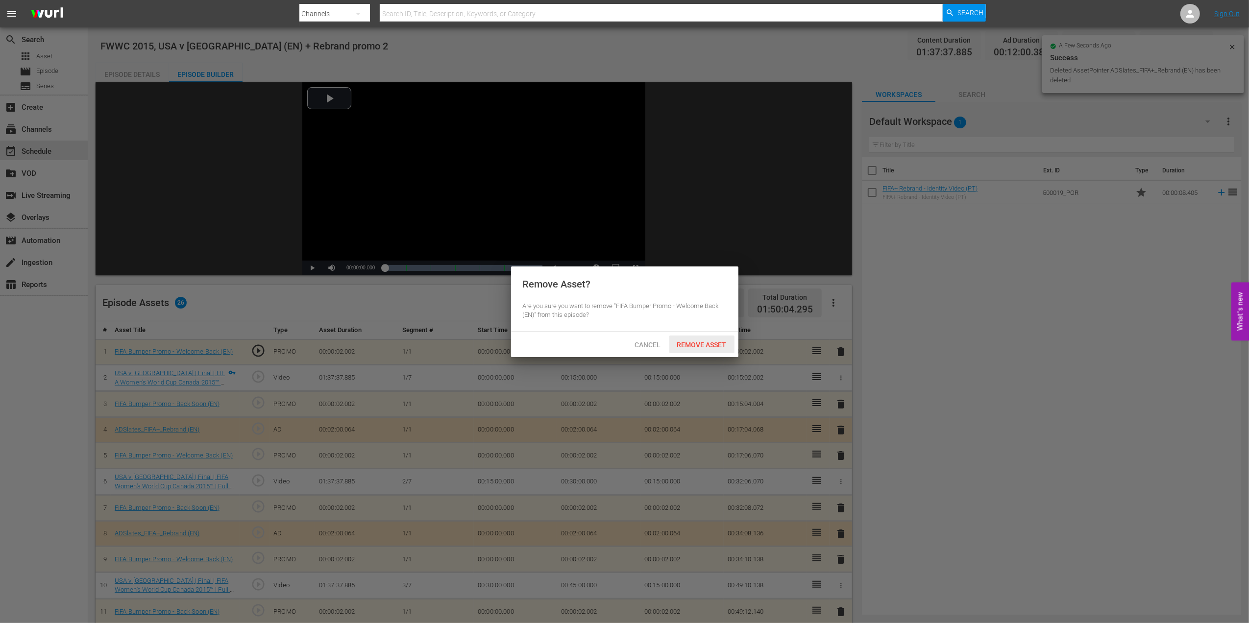
click at [702, 345] on span "Remove Asset" at bounding box center [701, 345] width 65 height 8
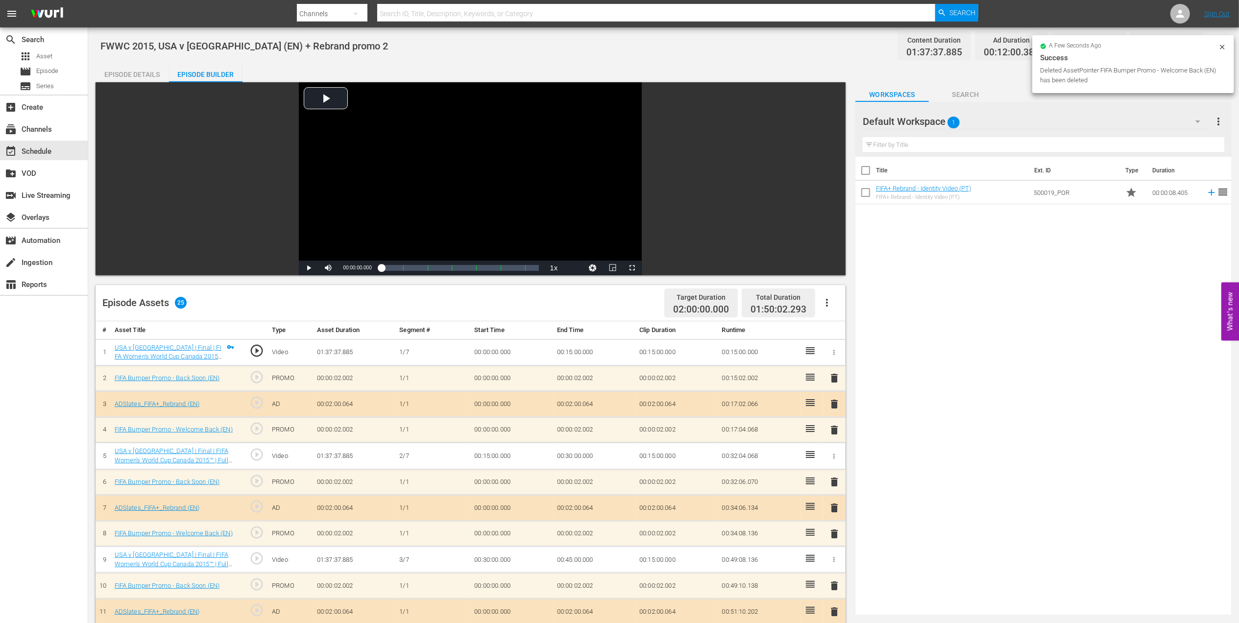
click at [134, 72] on div "Episode Details" at bounding box center [132, 75] width 73 height 24
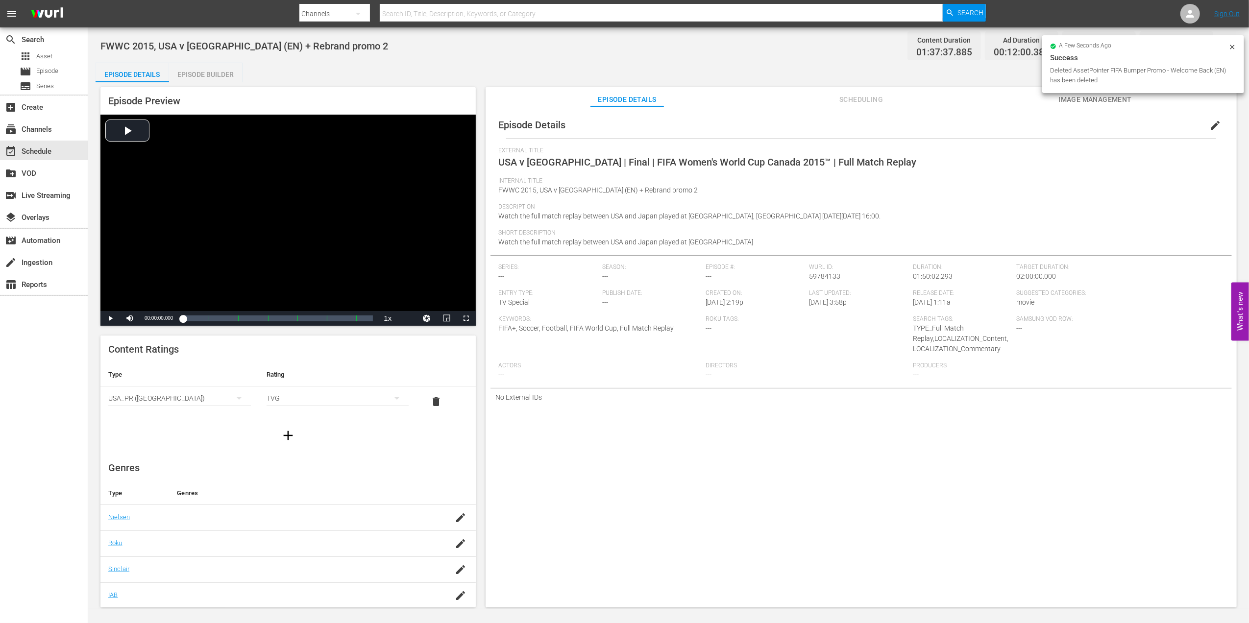
drag, startPoint x: 1208, startPoint y: 124, endPoint x: 1077, endPoint y: 143, distance: 132.1
click at [1209, 125] on span "edit" at bounding box center [1215, 126] width 12 height 12
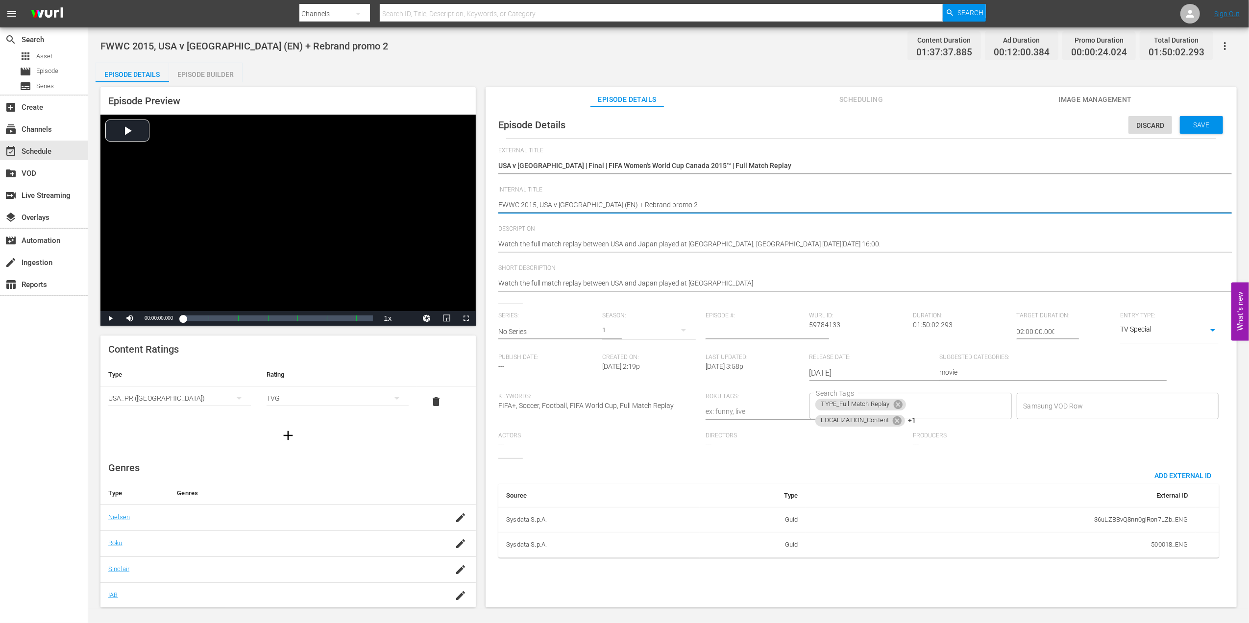
drag, startPoint x: 655, startPoint y: 200, endPoint x: 602, endPoint y: 205, distance: 53.6
type textarea "FWWC 2015, USA v Japan (EN) + R"
type textarea "FWWC 2015, USA v Japan (EN) +"
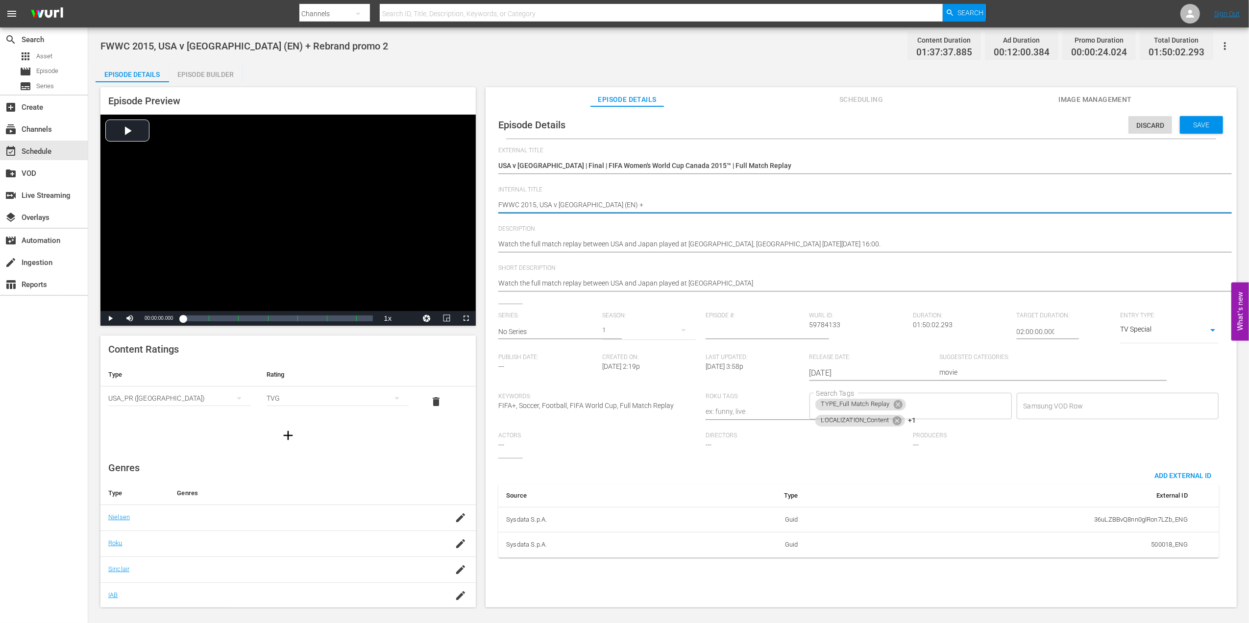
type textarea "FWWC 2015, USA v Japan (EN) +"
type textarea "FWWC 2015, USA v [GEOGRAPHIC_DATA] (EN)"
click at [1202, 128] on span "Save" at bounding box center [1201, 125] width 32 height 8
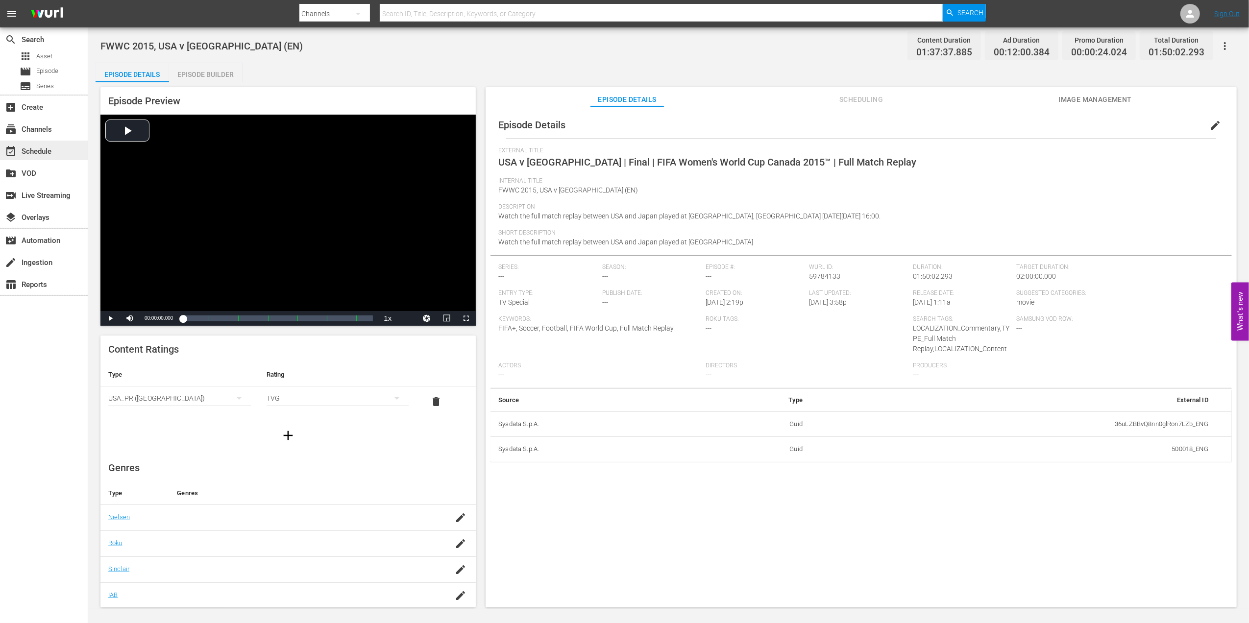
click at [62, 148] on div "event_available Schedule" at bounding box center [44, 151] width 88 height 20
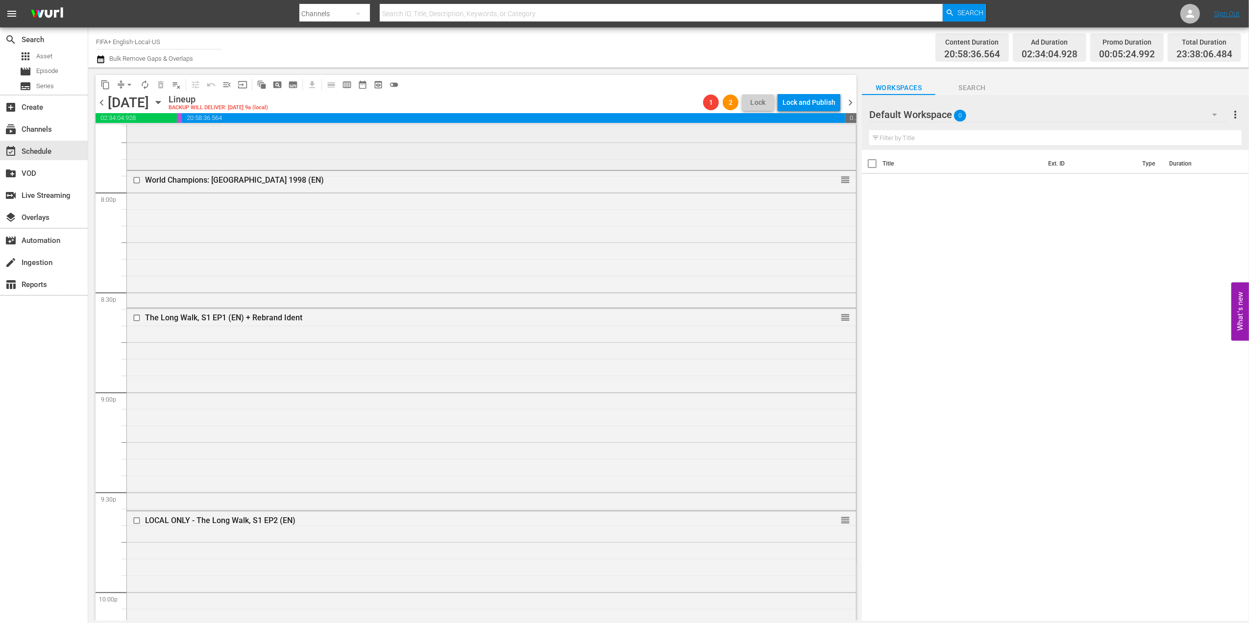
scroll to position [3953, 0]
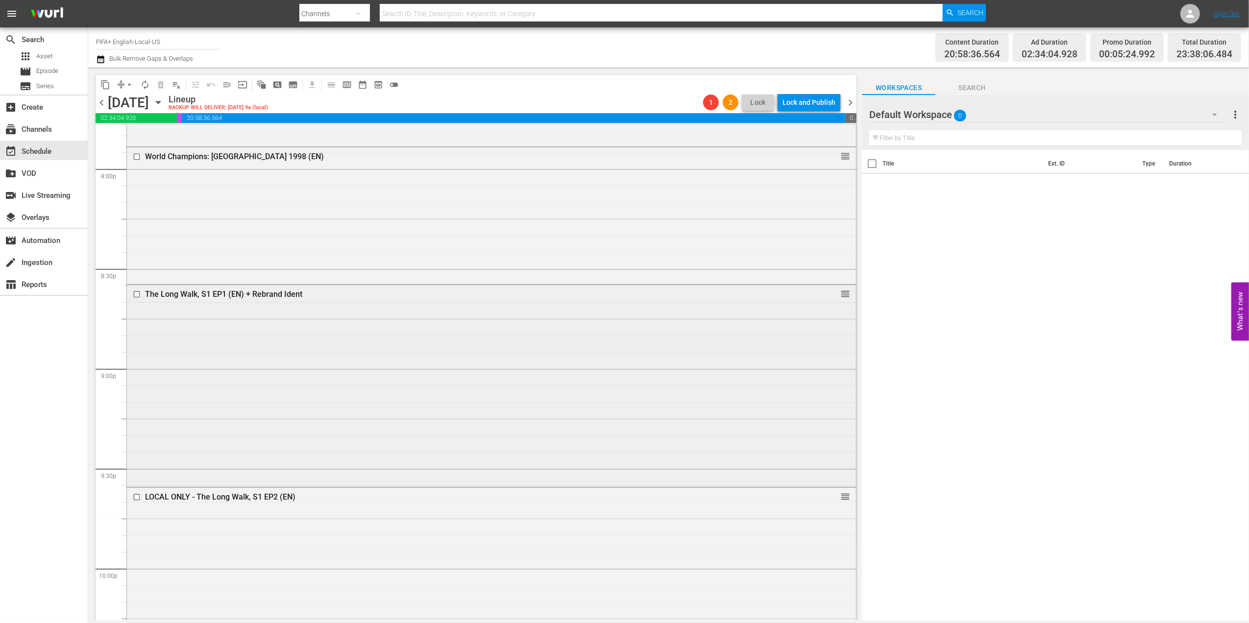
click at [247, 294] on div "The Long Walk, S1 EP1 (EN) + Rebrand Ident" at bounding box center [472, 294] width 655 height 9
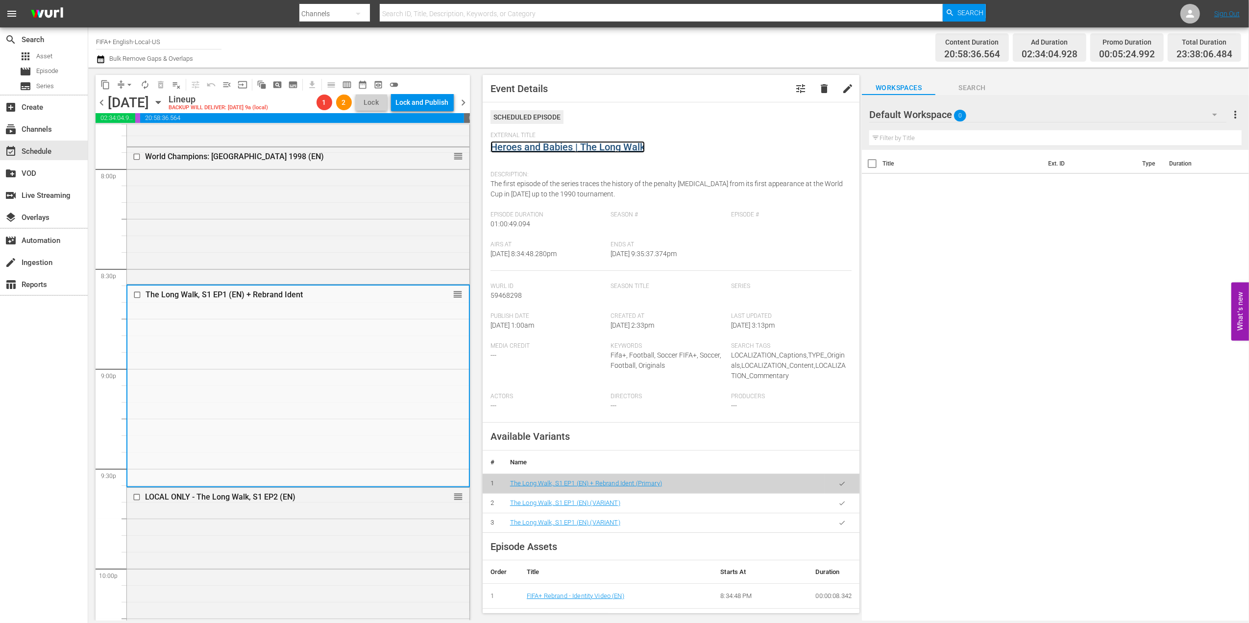
click at [596, 148] on link "Heroes and Babies | The Long Walk" at bounding box center [567, 147] width 154 height 12
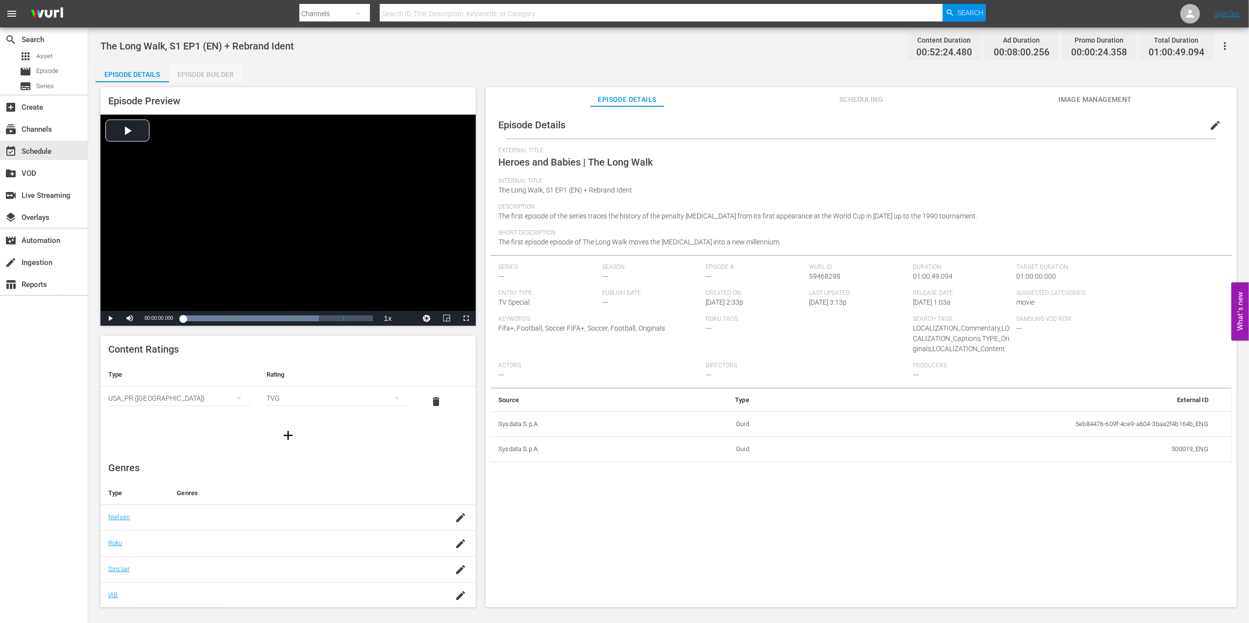
click at [212, 68] on div "Episode Builder" at bounding box center [205, 75] width 73 height 24
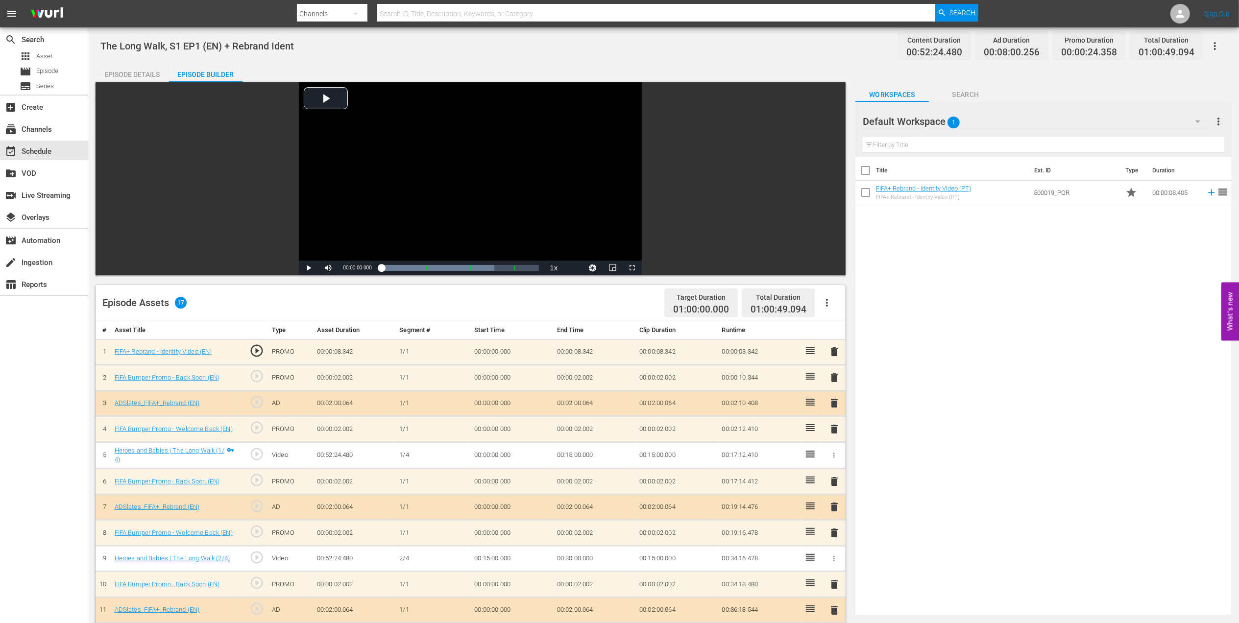
click at [832, 355] on span "delete" at bounding box center [834, 352] width 12 height 12
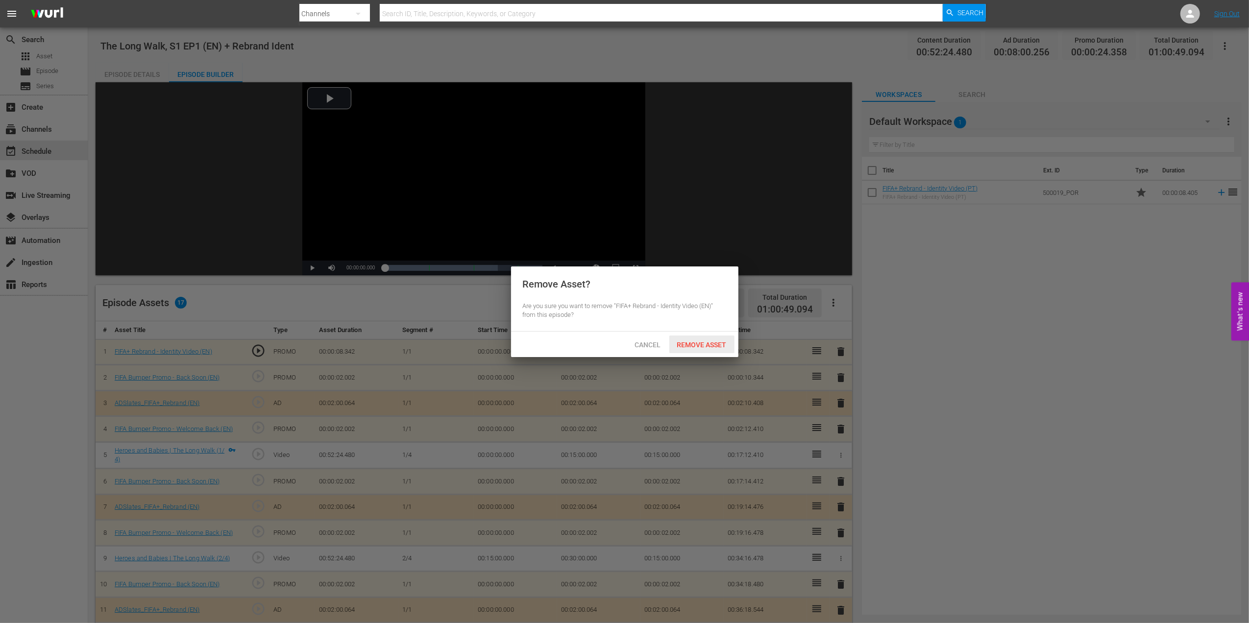
click at [696, 344] on span "Remove Asset" at bounding box center [701, 345] width 65 height 8
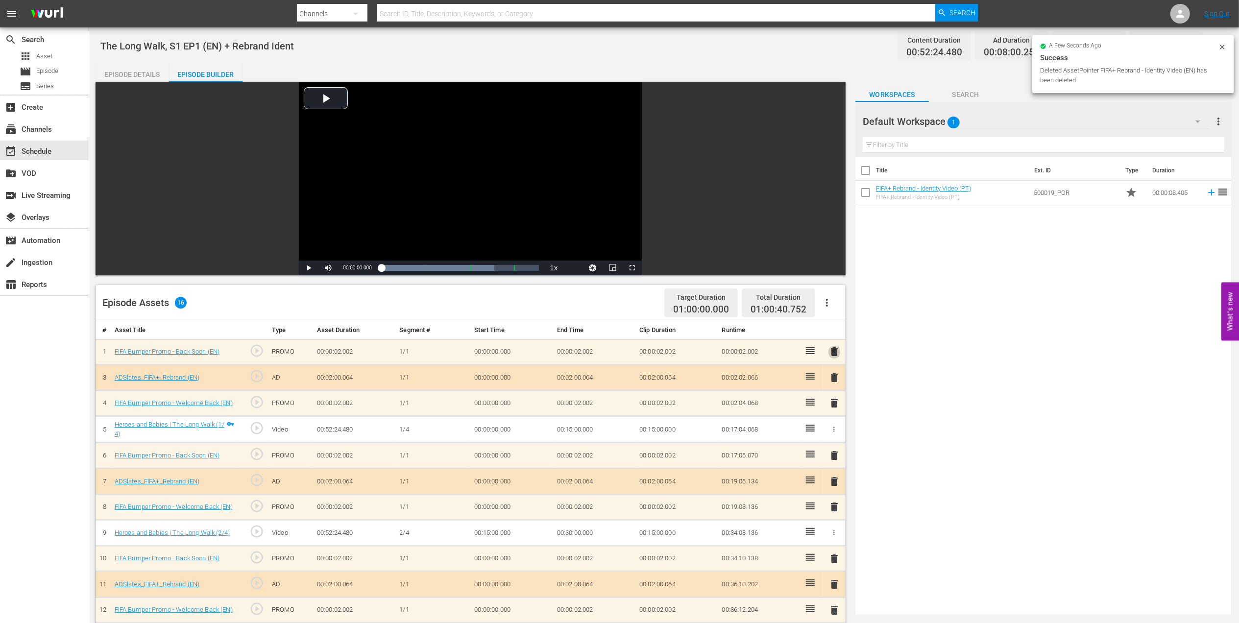
click at [835, 352] on span "delete" at bounding box center [834, 352] width 12 height 12
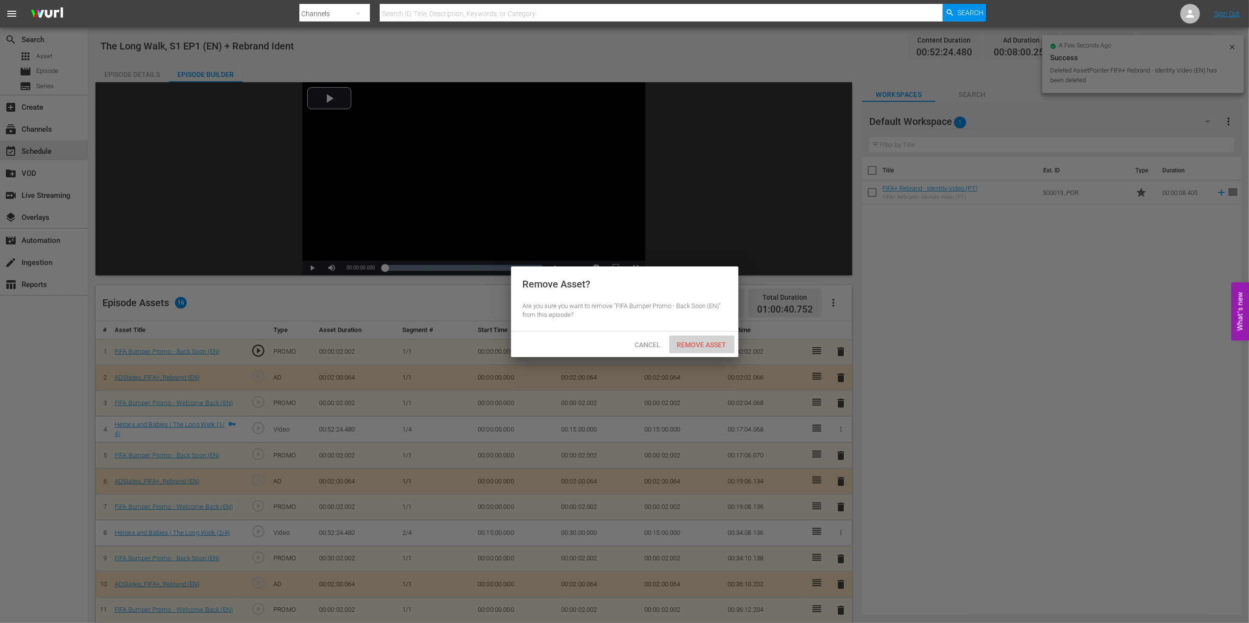
click at [711, 342] on span "Remove Asset" at bounding box center [701, 345] width 65 height 8
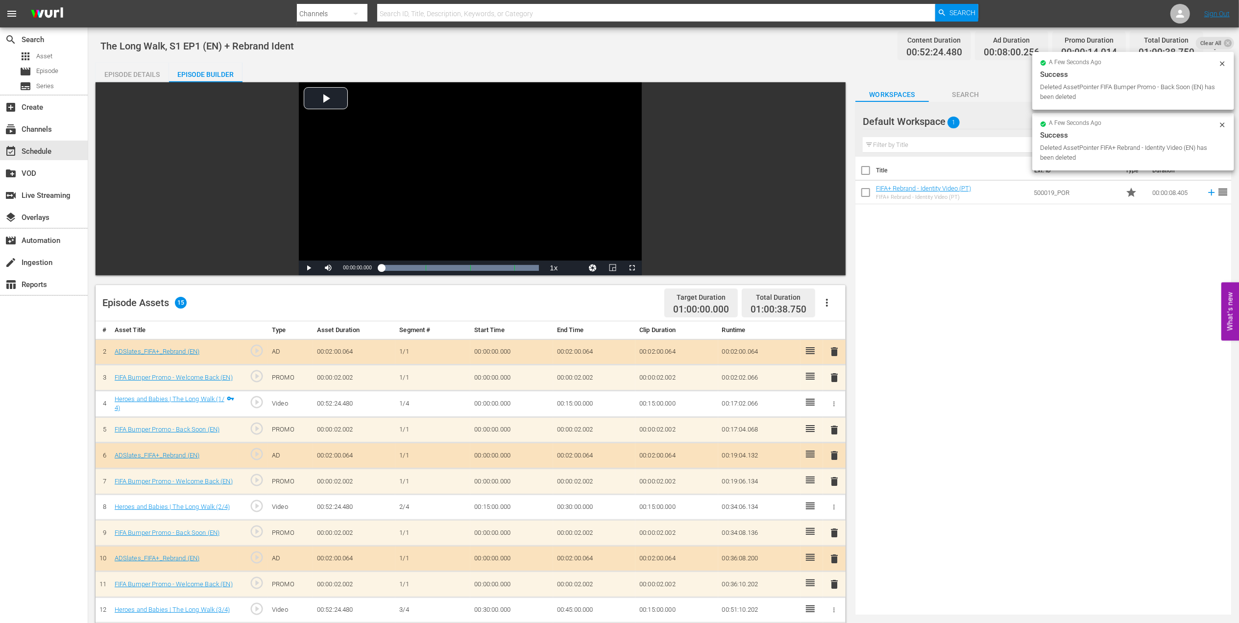
click at [834, 350] on span "delete" at bounding box center [834, 352] width 12 height 12
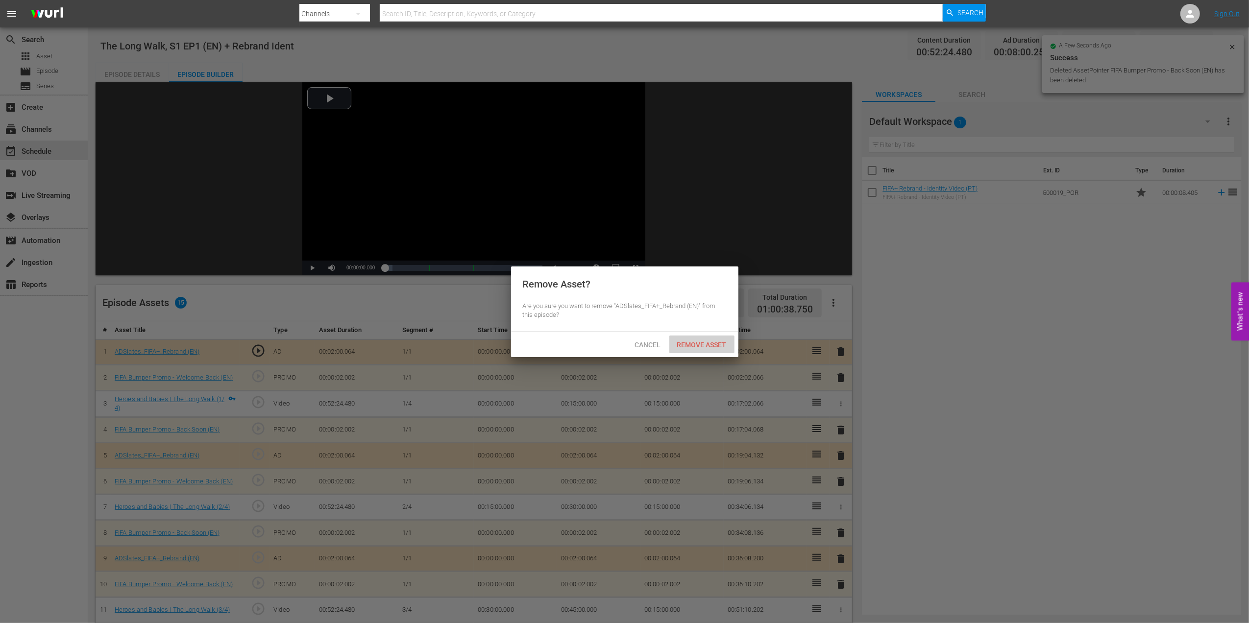
click at [689, 339] on div "Remove Asset" at bounding box center [701, 345] width 65 height 18
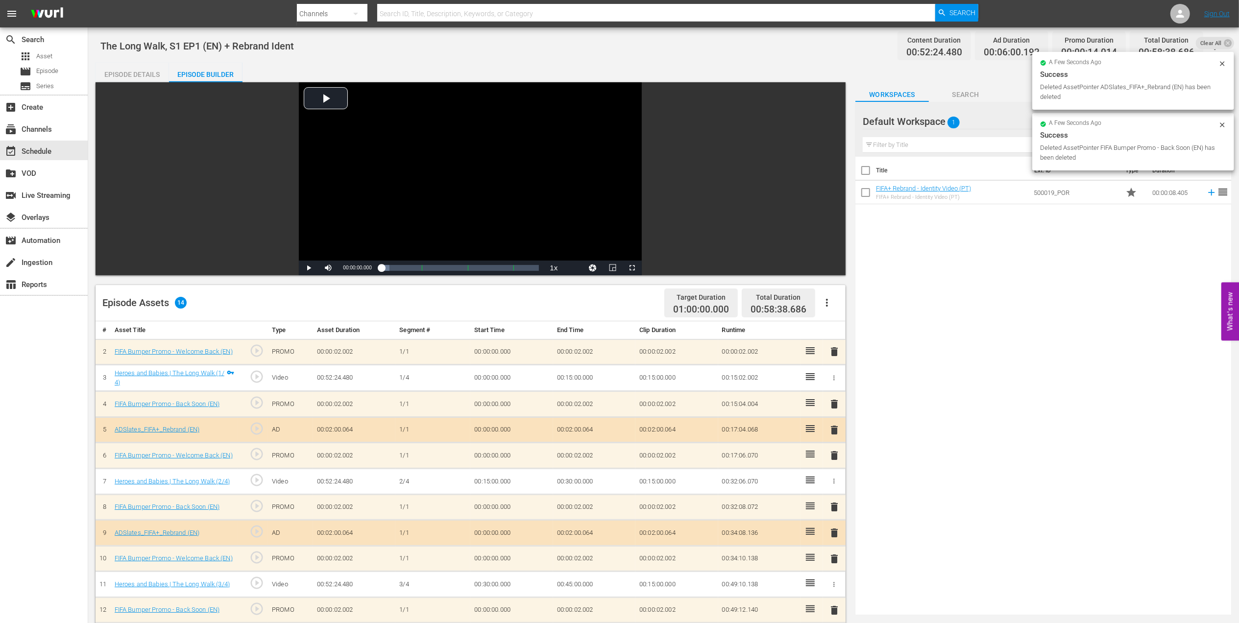
click at [836, 351] on span "delete" at bounding box center [834, 352] width 12 height 12
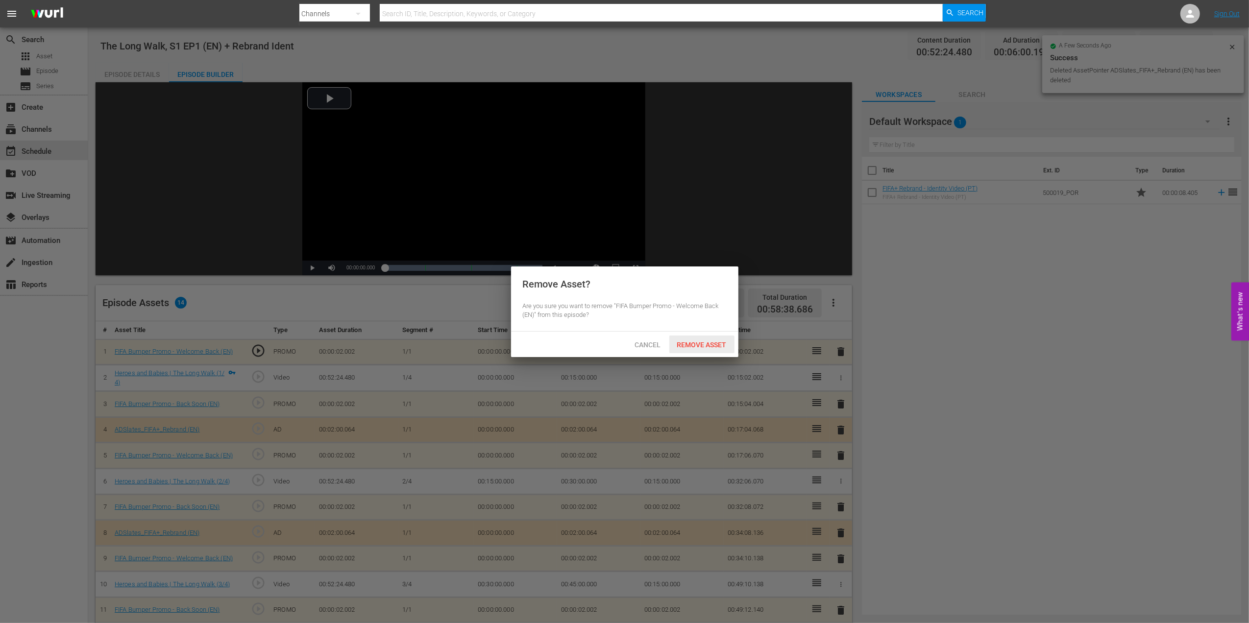
click at [721, 344] on span "Remove Asset" at bounding box center [701, 345] width 65 height 8
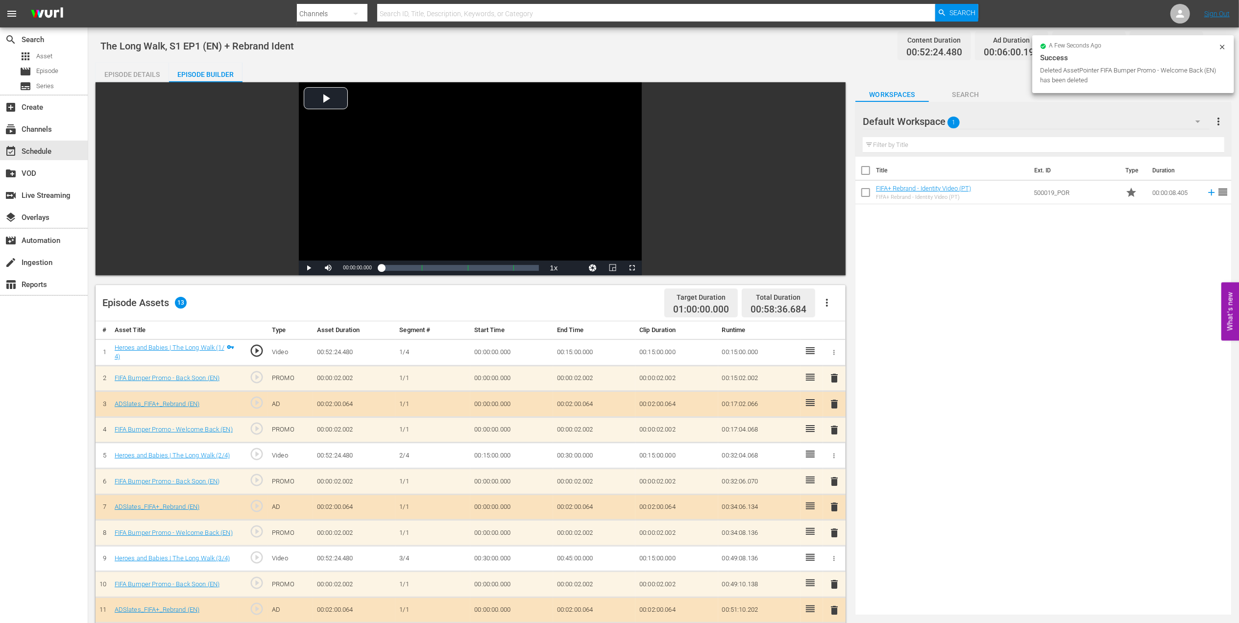
drag, startPoint x: 125, startPoint y: 69, endPoint x: 138, endPoint y: 69, distance: 12.3
click at [125, 69] on div "Episode Details" at bounding box center [132, 75] width 73 height 24
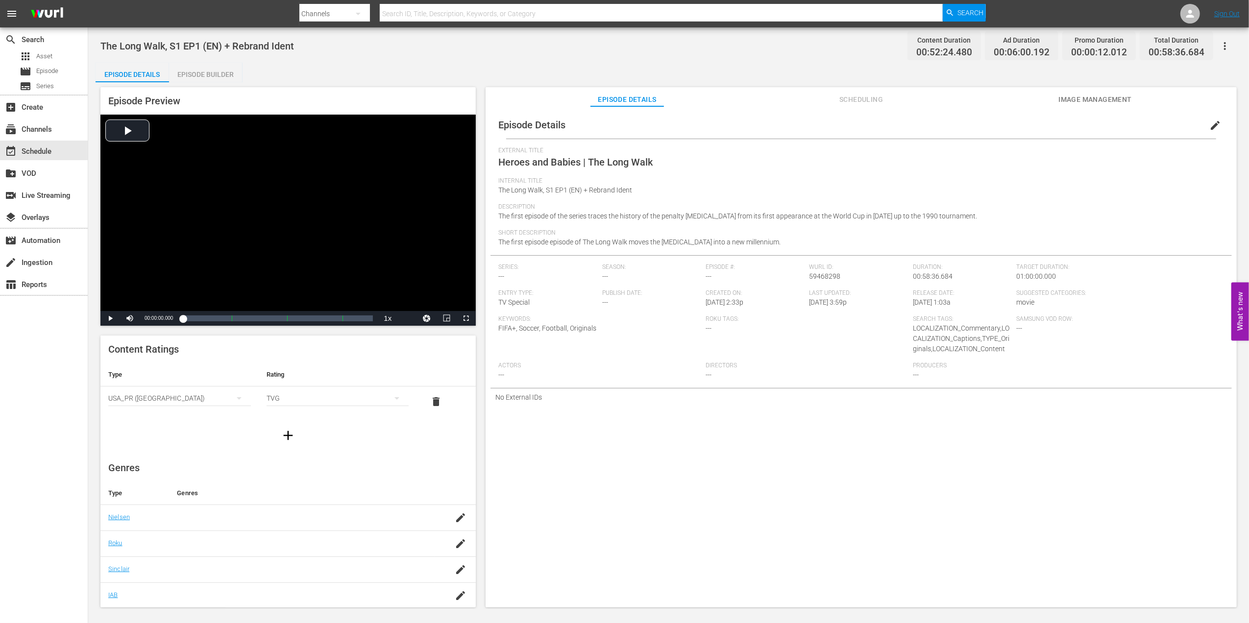
click at [1209, 123] on span "edit" at bounding box center [1215, 126] width 12 height 12
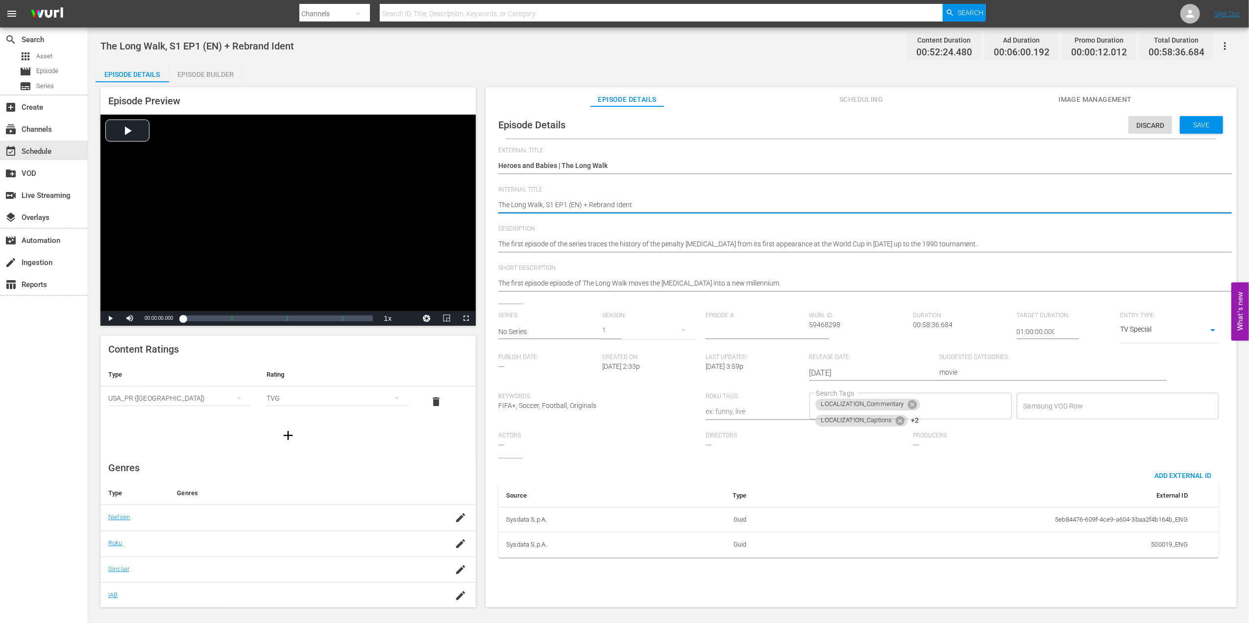
drag, startPoint x: 632, startPoint y: 201, endPoint x: 585, endPoint y: 201, distance: 47.0
type textarea "The Long Walk, S1 EP1 (EN)"
click at [1186, 121] on span "Save" at bounding box center [1201, 125] width 32 height 8
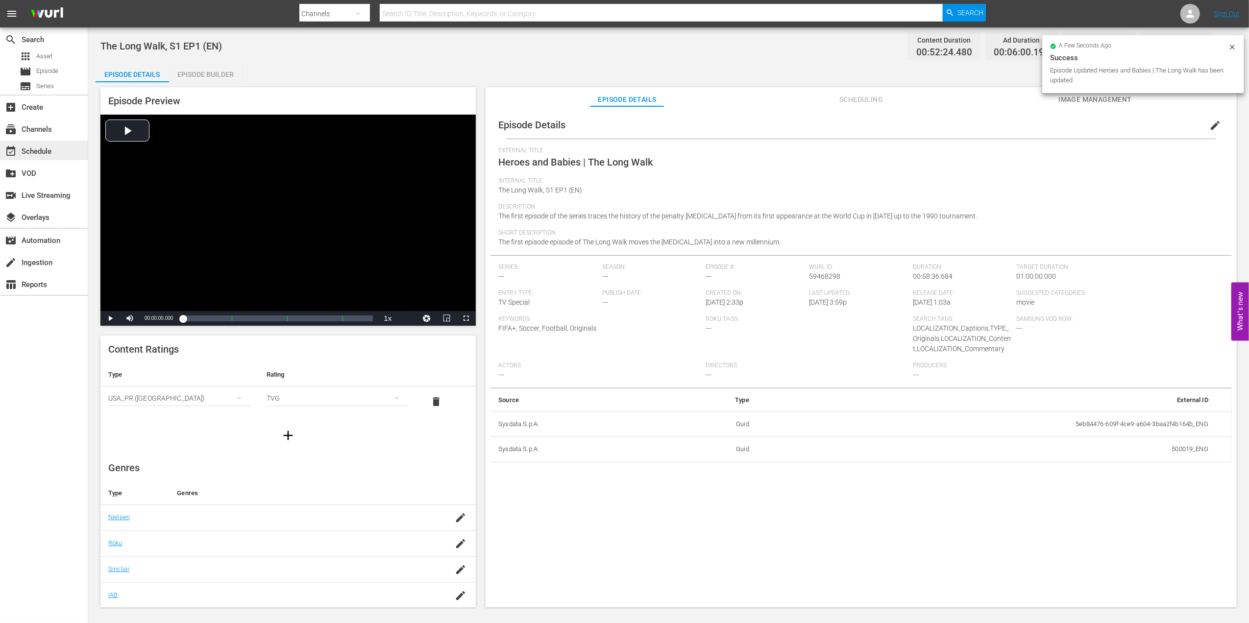
click at [46, 146] on div "event_available Schedule" at bounding box center [27, 149] width 55 height 9
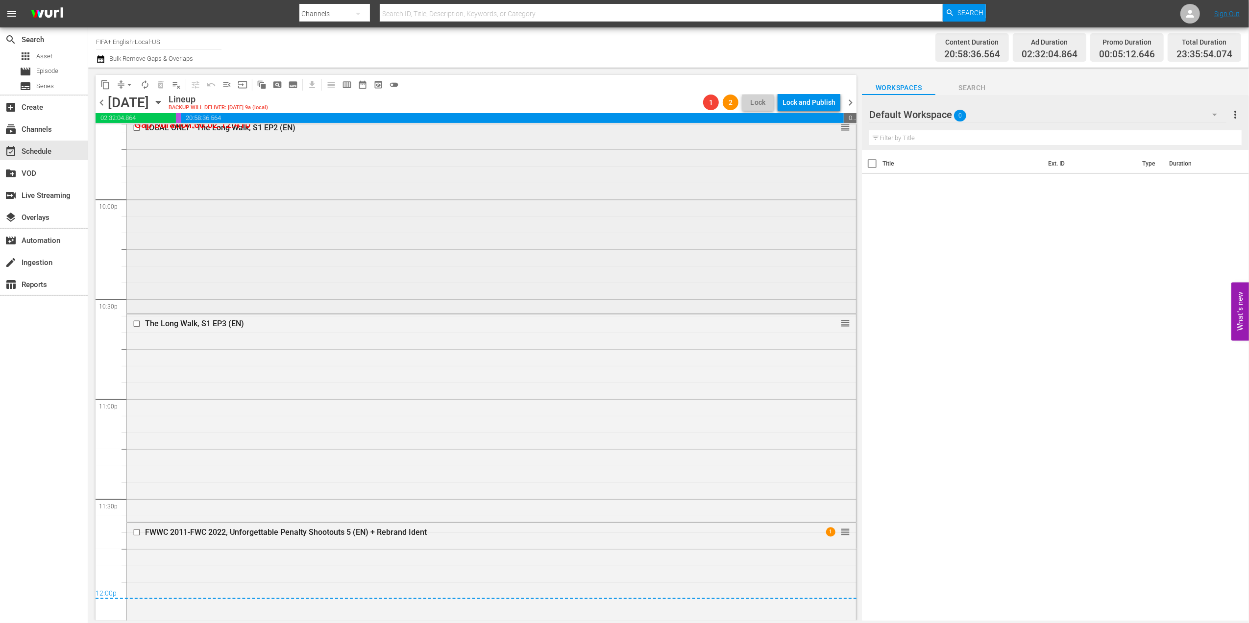
scroll to position [4339, 0]
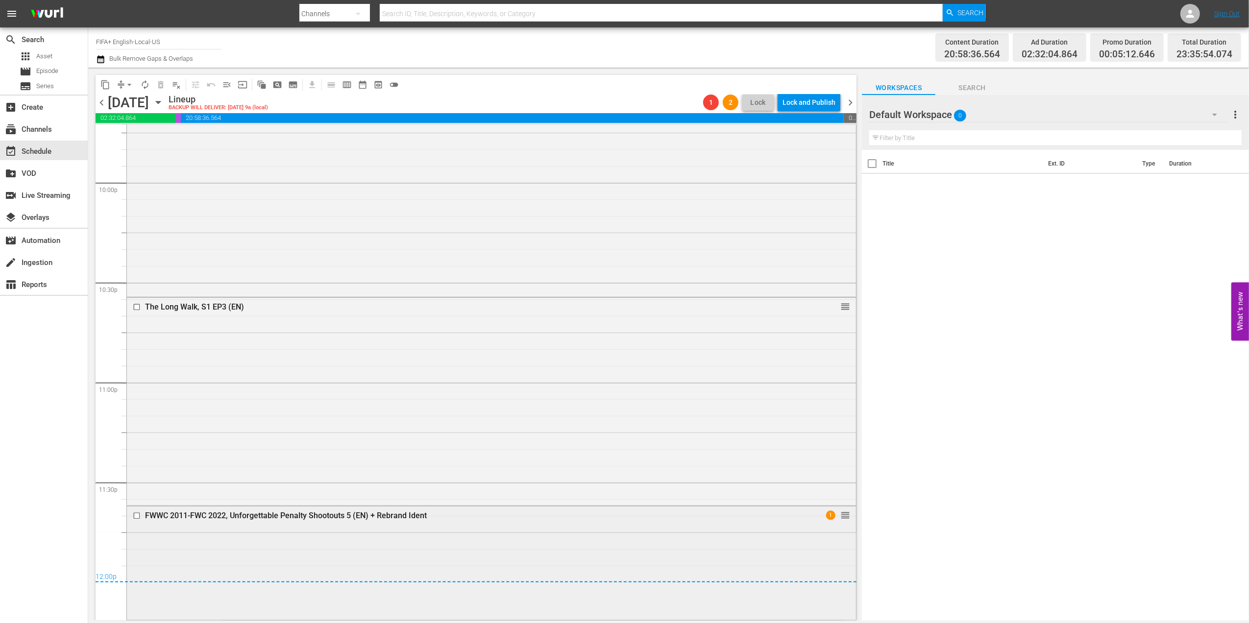
click at [329, 512] on div "FWWC 2011-FWC 2022, Unforgettable Penalty Shootouts 5 (EN) + Rebrand Ident" at bounding box center [472, 515] width 655 height 9
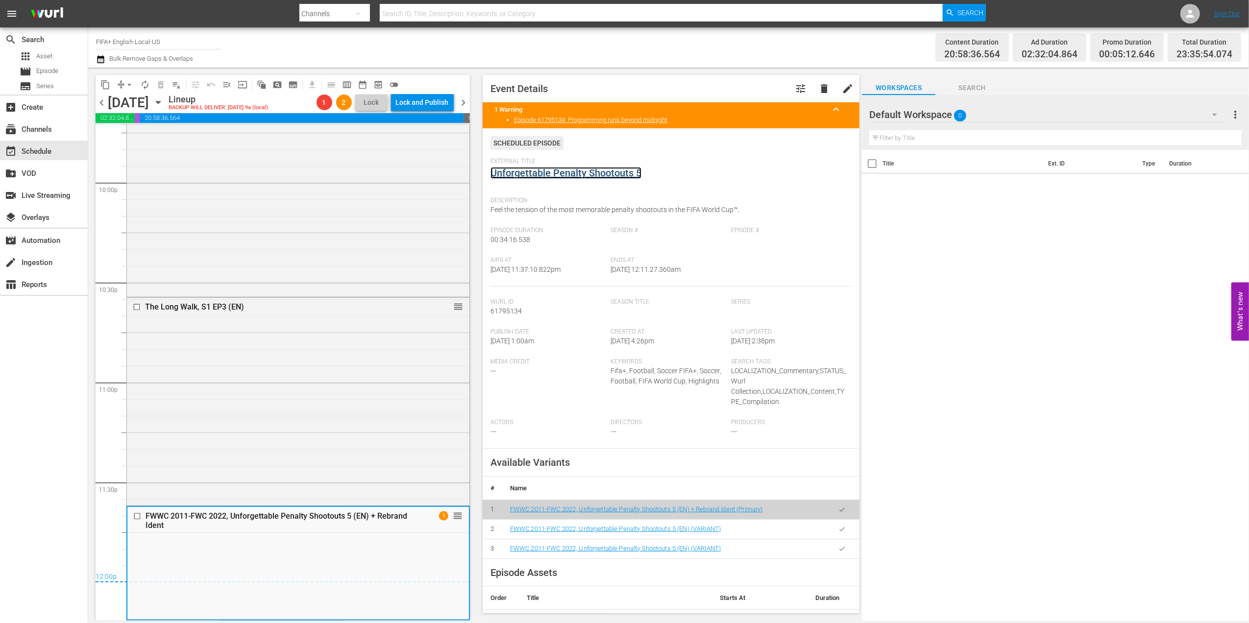
click at [543, 169] on link "Unforgettable Penalty Shootouts 5" at bounding box center [565, 173] width 151 height 12
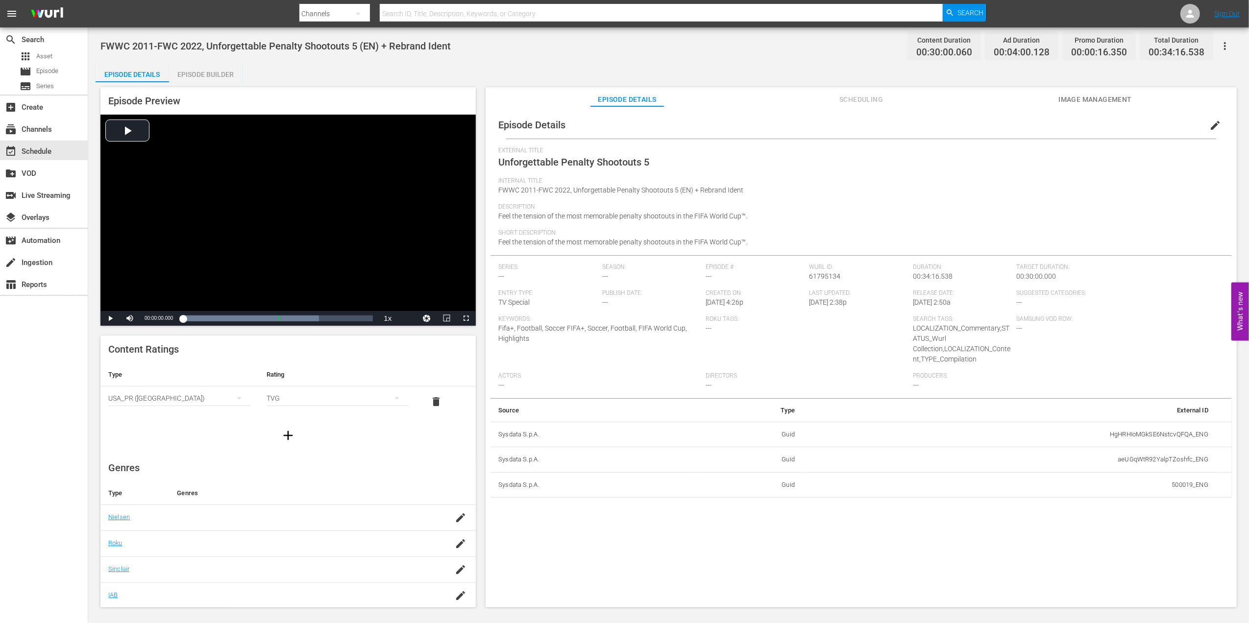
click at [217, 77] on div "Episode Builder" at bounding box center [205, 75] width 73 height 24
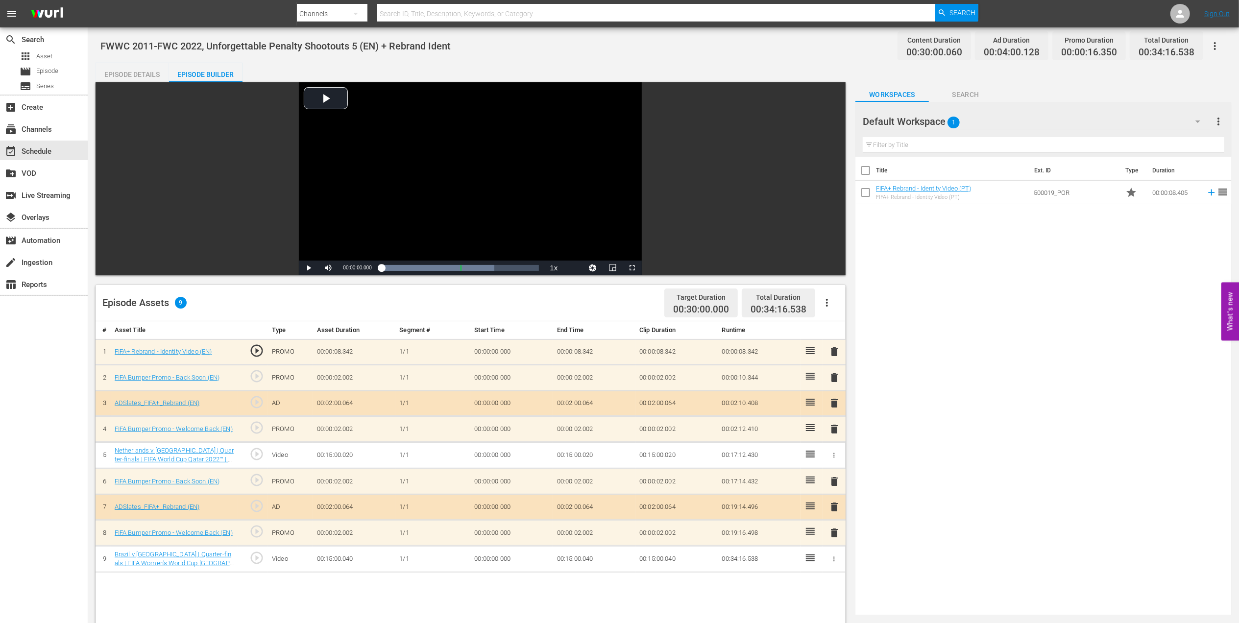
click at [831, 353] on span "delete" at bounding box center [834, 352] width 12 height 12
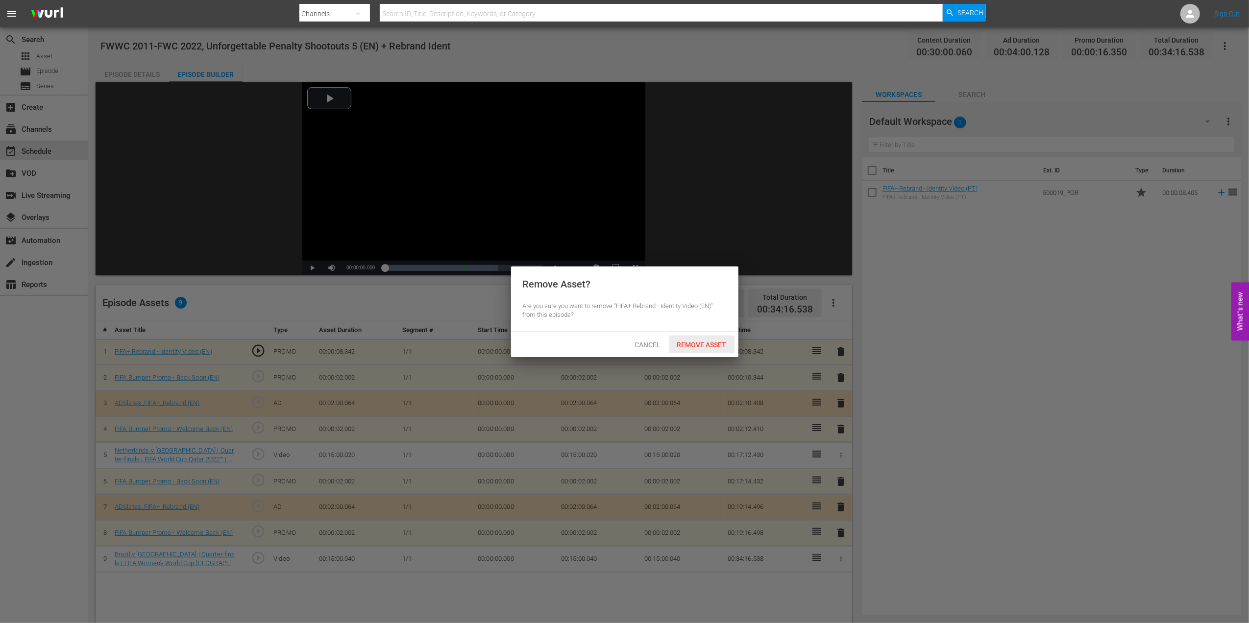
click at [716, 343] on span "Remove Asset" at bounding box center [701, 345] width 65 height 8
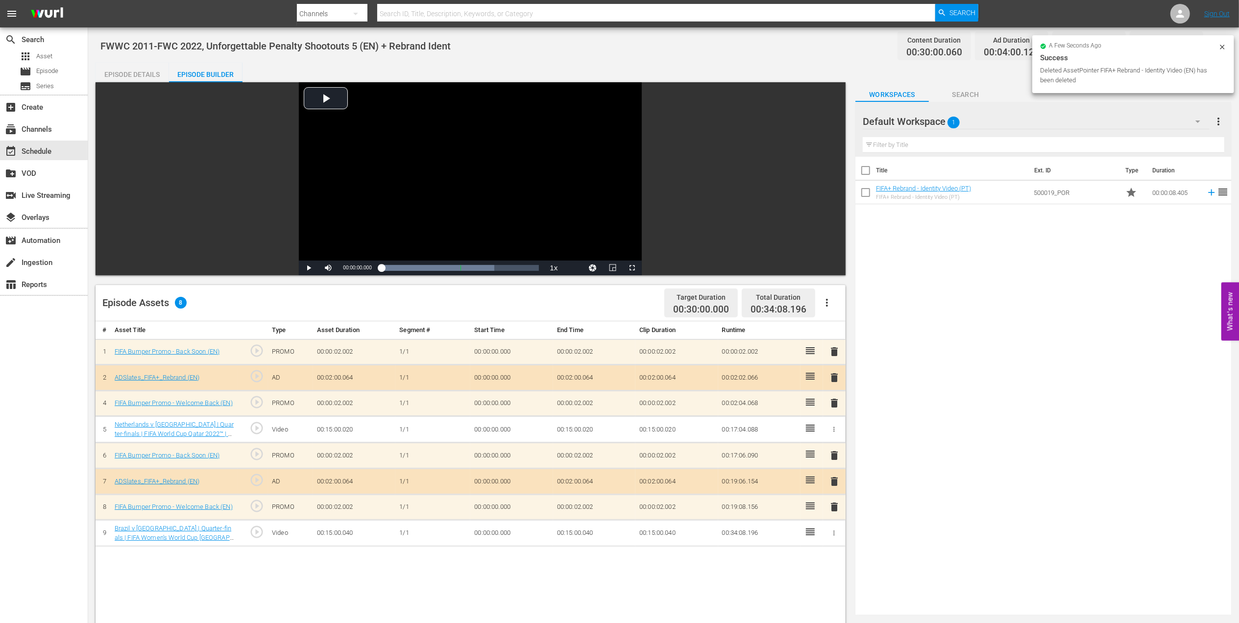
click at [836, 354] on span "delete" at bounding box center [834, 352] width 12 height 12
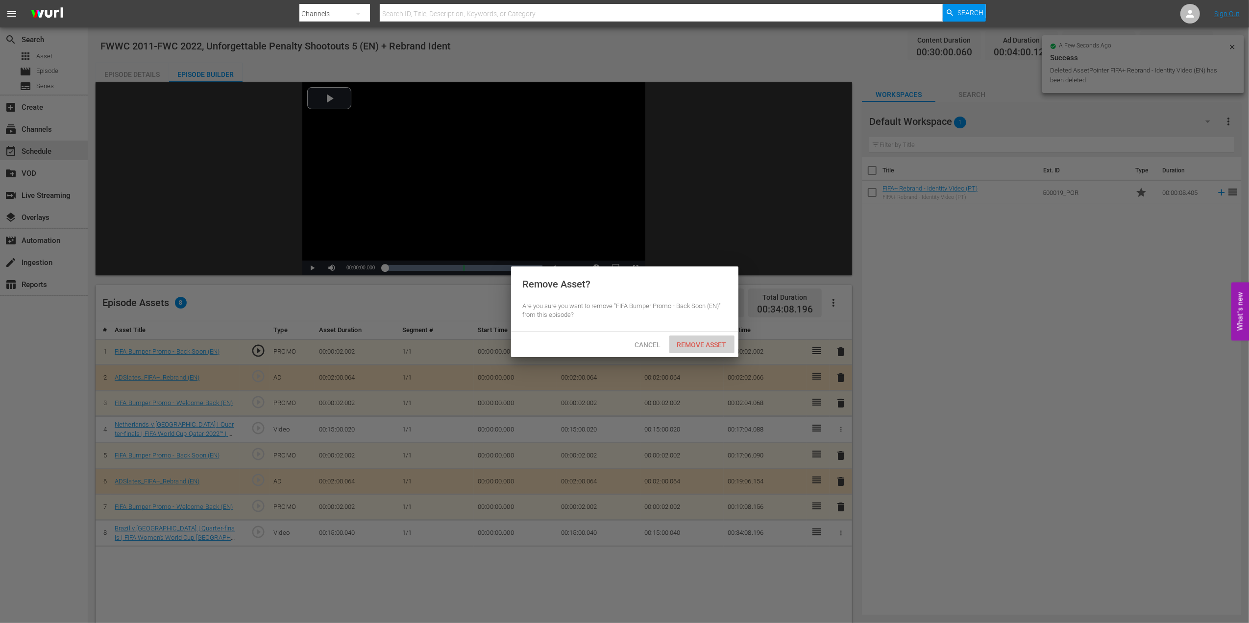
click at [706, 338] on div "Remove Asset" at bounding box center [701, 345] width 65 height 18
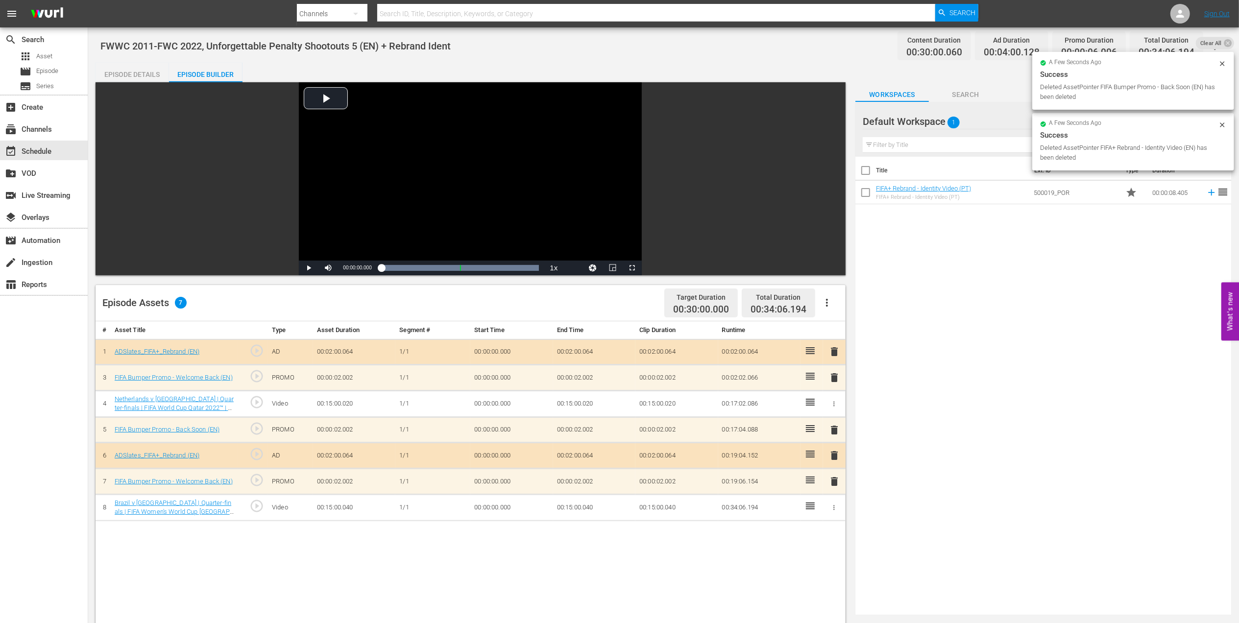
click at [832, 351] on span "delete" at bounding box center [834, 352] width 12 height 12
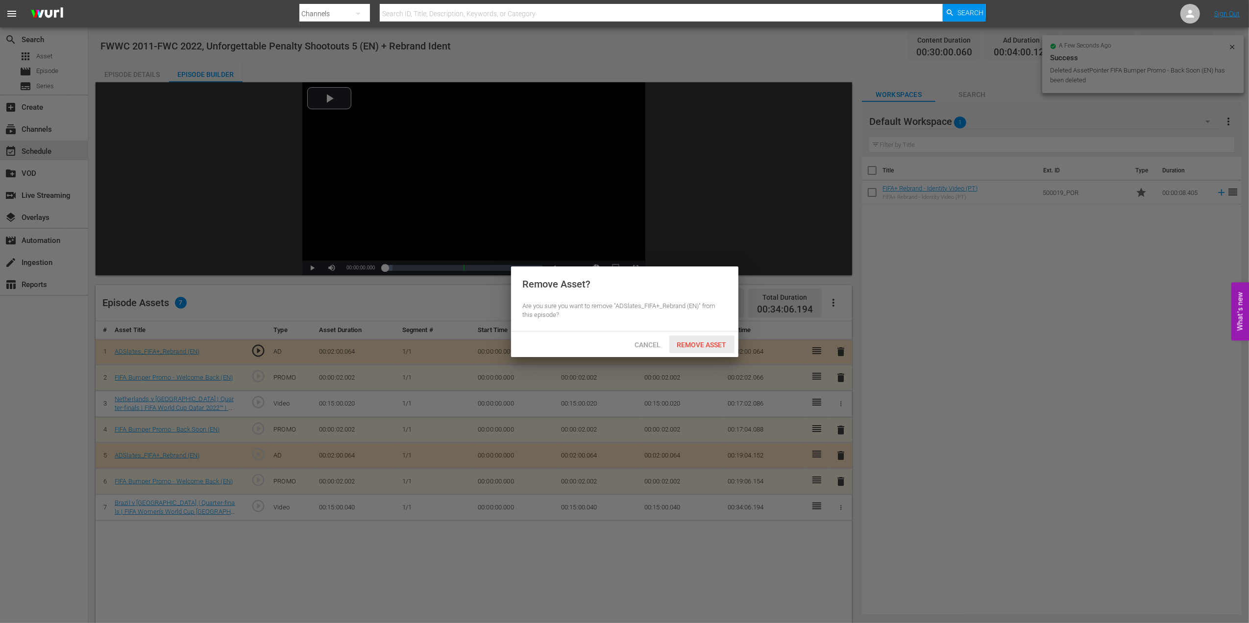
click at [701, 337] on div "Remove Asset" at bounding box center [701, 345] width 65 height 18
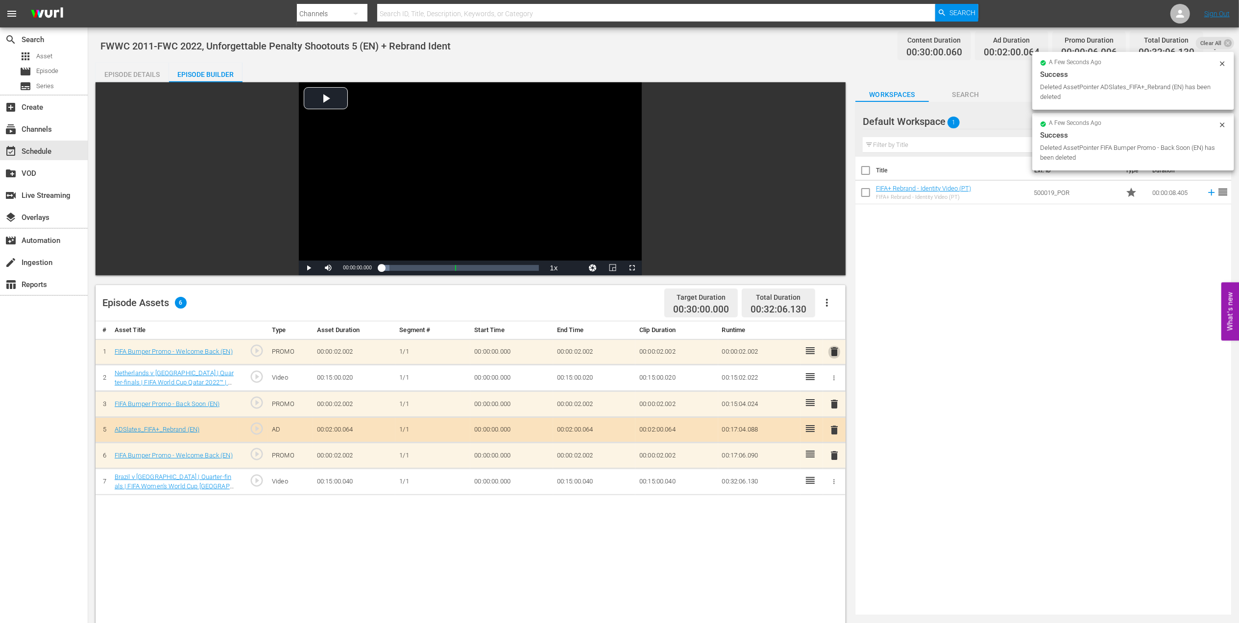
click at [837, 351] on span "delete" at bounding box center [834, 352] width 12 height 12
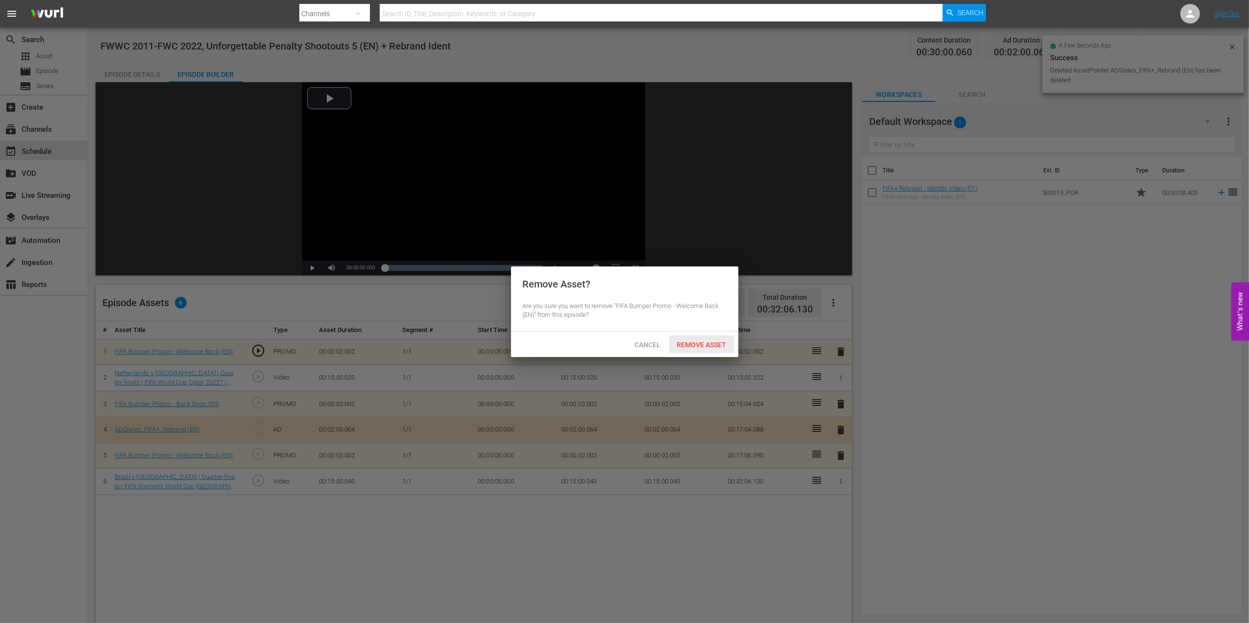
click at [701, 338] on div "Remove Asset" at bounding box center [701, 345] width 65 height 18
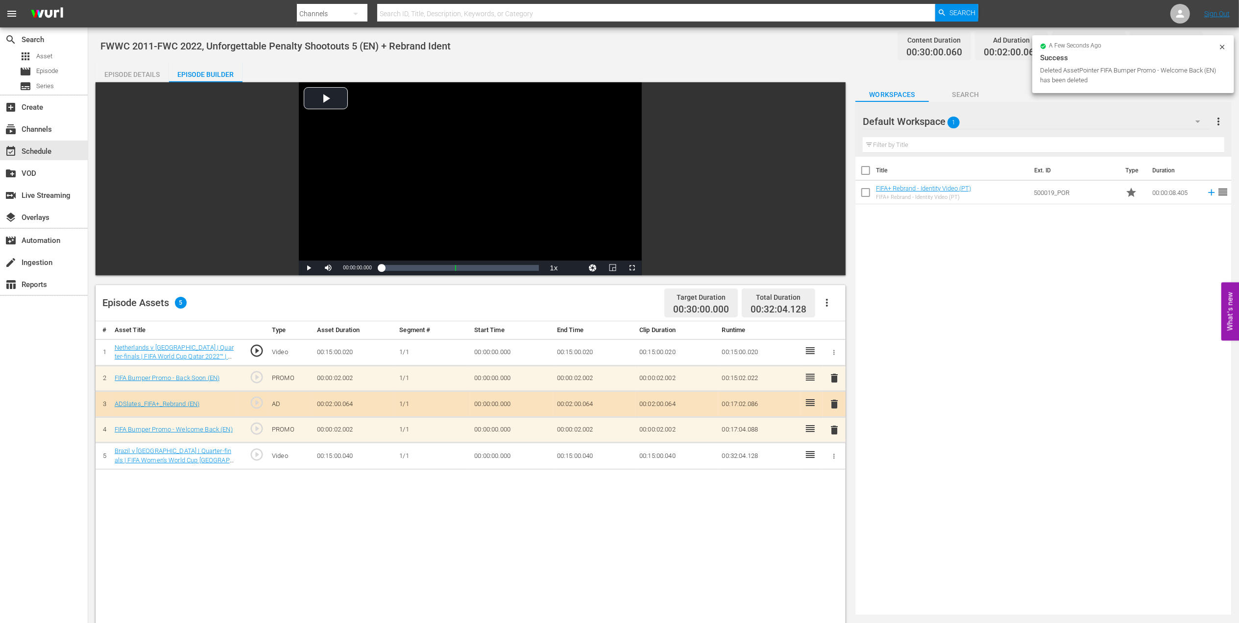
click at [151, 71] on div "Episode Details" at bounding box center [132, 75] width 73 height 24
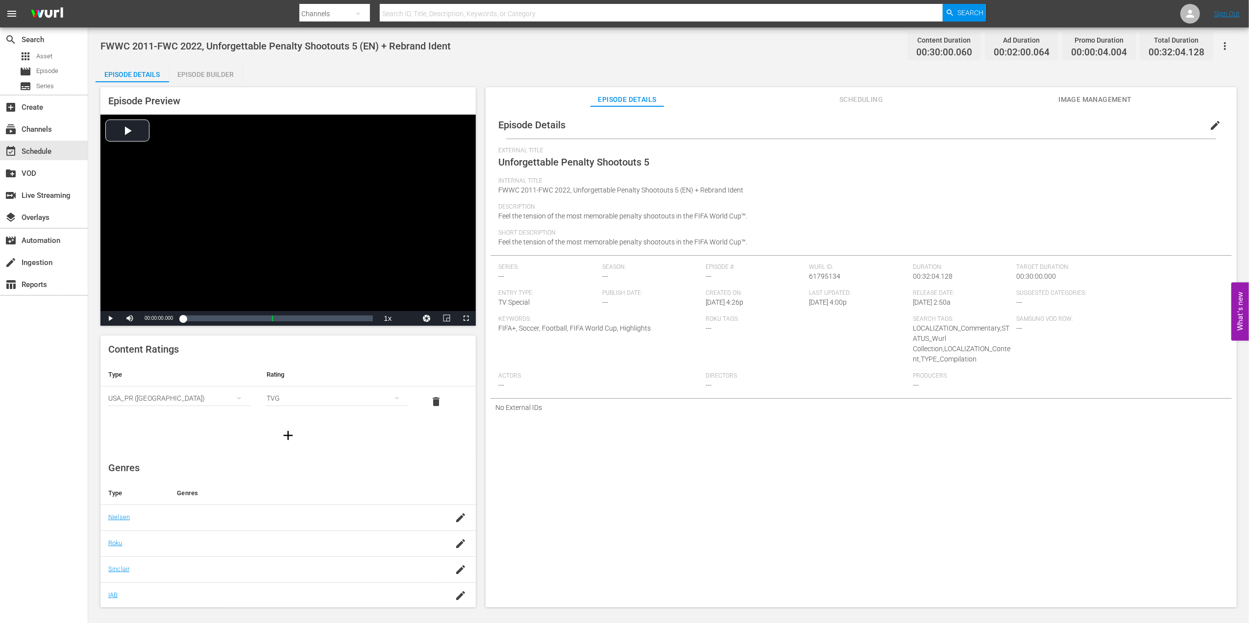
click at [870, 100] on span "Scheduling" at bounding box center [860, 100] width 73 height 12
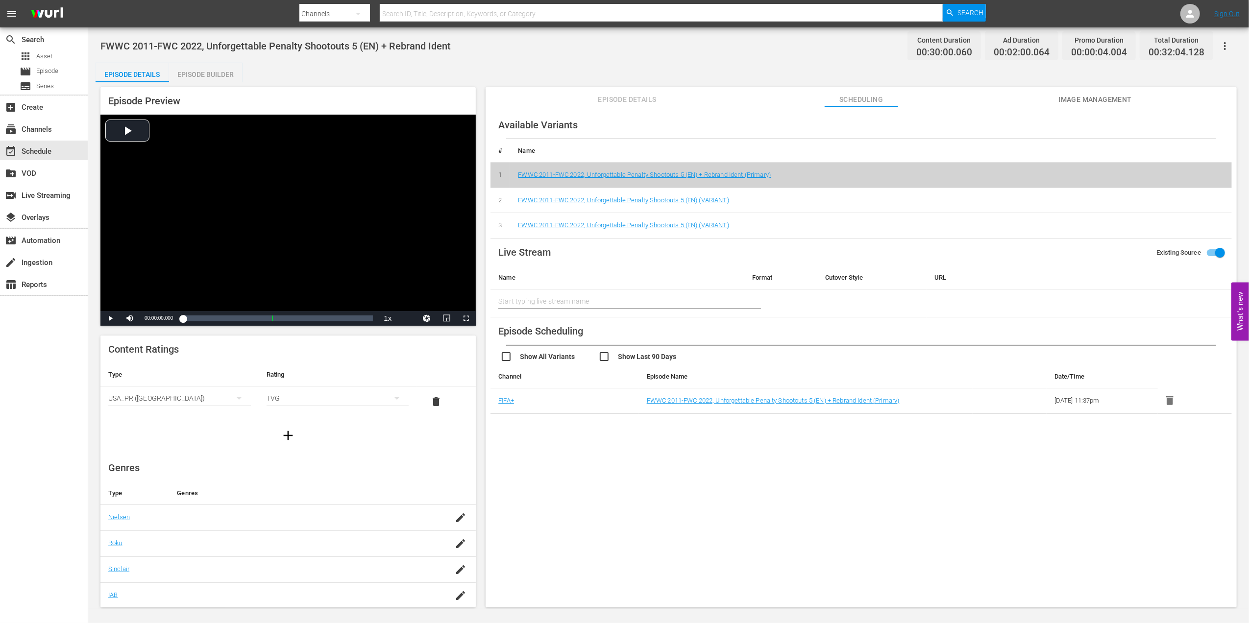
click at [631, 100] on span "Episode Details" at bounding box center [626, 100] width 73 height 12
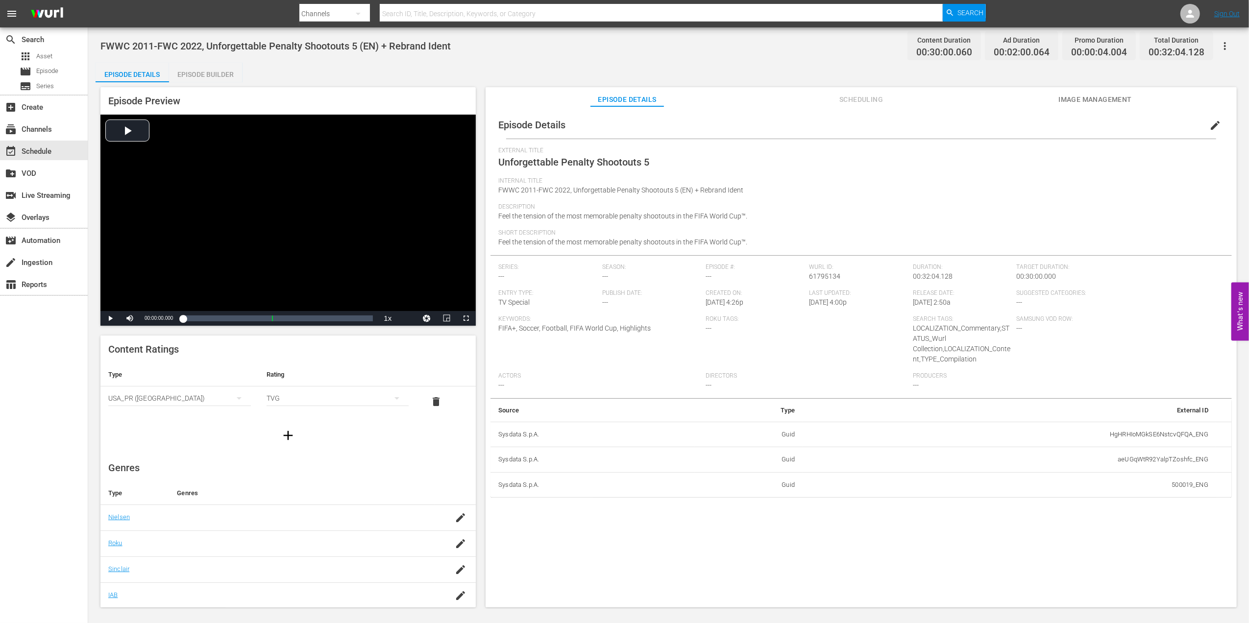
click at [1209, 124] on span "edit" at bounding box center [1215, 126] width 12 height 12
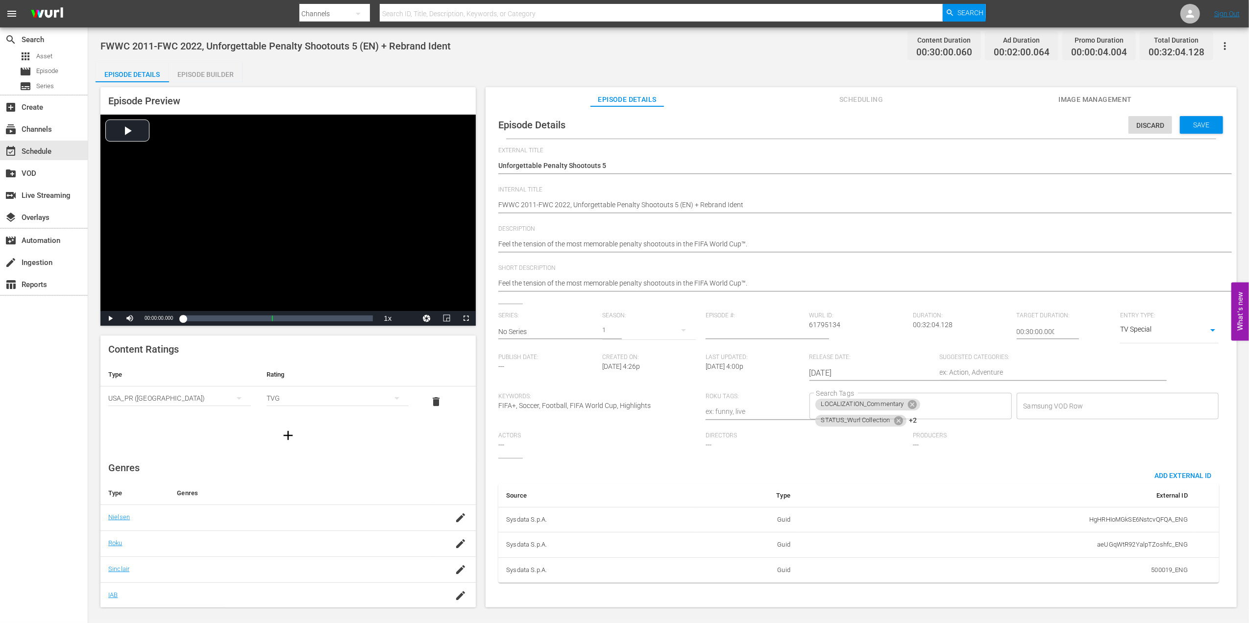
drag, startPoint x: 755, startPoint y: 198, endPoint x: 700, endPoint y: 203, distance: 56.0
click at [700, 203] on div "FWWC 2011-FWC 2022, Unforgettable Penalty Shootouts 5 (EN) + Rebrand Ident FWWC…" at bounding box center [858, 206] width 721 height 24
drag, startPoint x: 690, startPoint y: 204, endPoint x: 745, endPoint y: 204, distance: 54.9
type textarea "FWWC 2011-FWC 2022, Unforgettable Penalty Shootouts 5 (EN)"
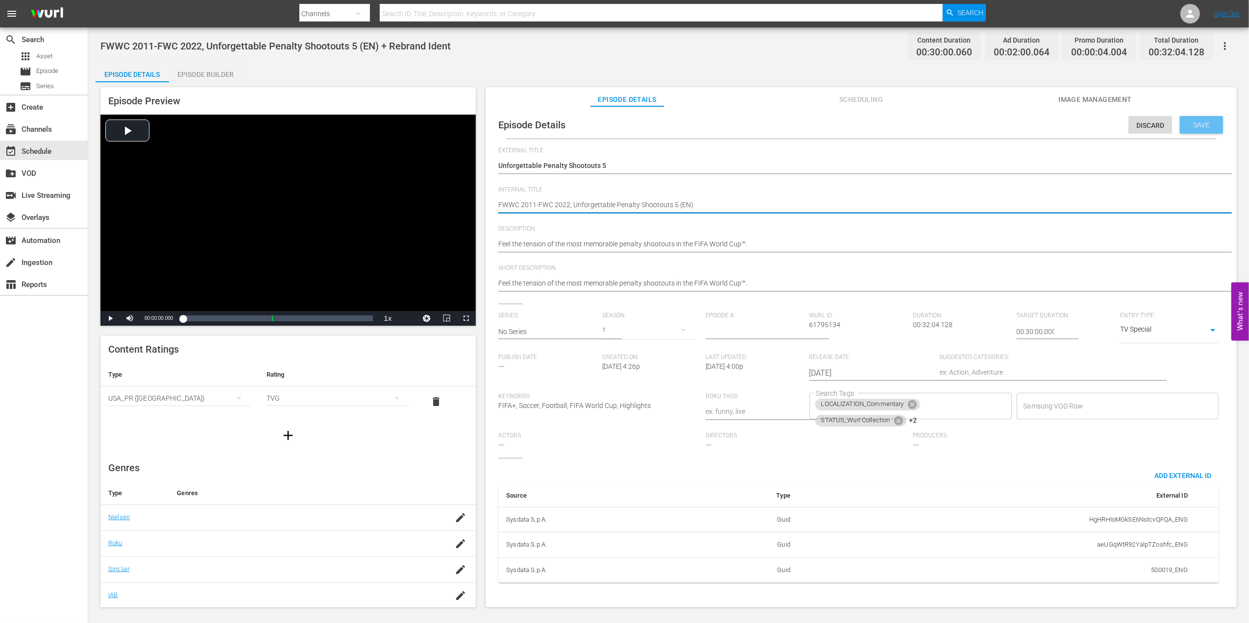
type textarea "FWWC 2011-FWC 2022, Unforgettable Penalty Shootouts 5 (EN)"
click at [1200, 124] on span "Save" at bounding box center [1201, 125] width 32 height 8
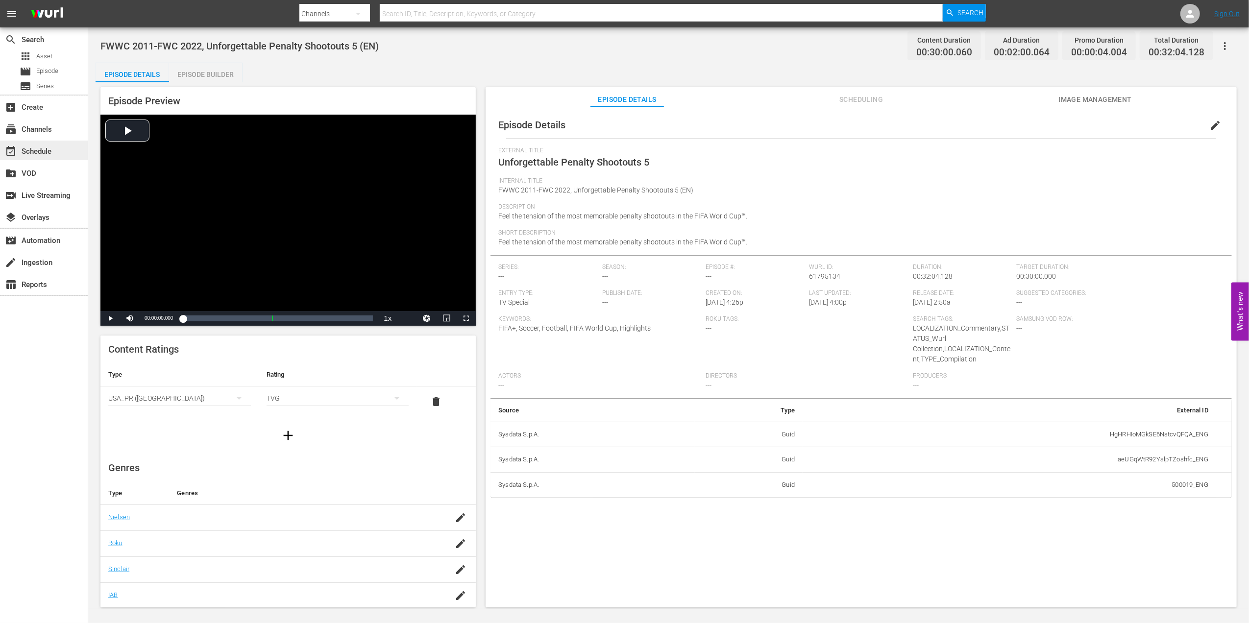
click at [69, 153] on div "event_available Schedule" at bounding box center [44, 151] width 88 height 20
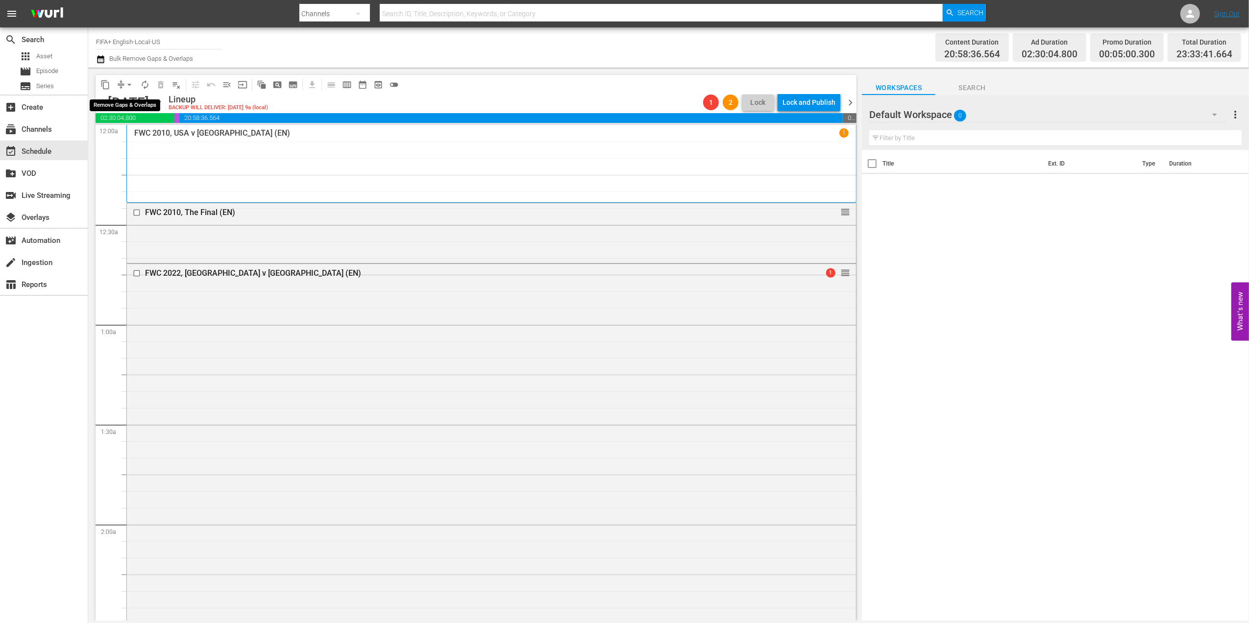
click at [132, 82] on span "arrow_drop_down" at bounding box center [129, 85] width 10 height 10
click at [136, 134] on li "Align to End of Previous Day" at bounding box center [129, 137] width 103 height 16
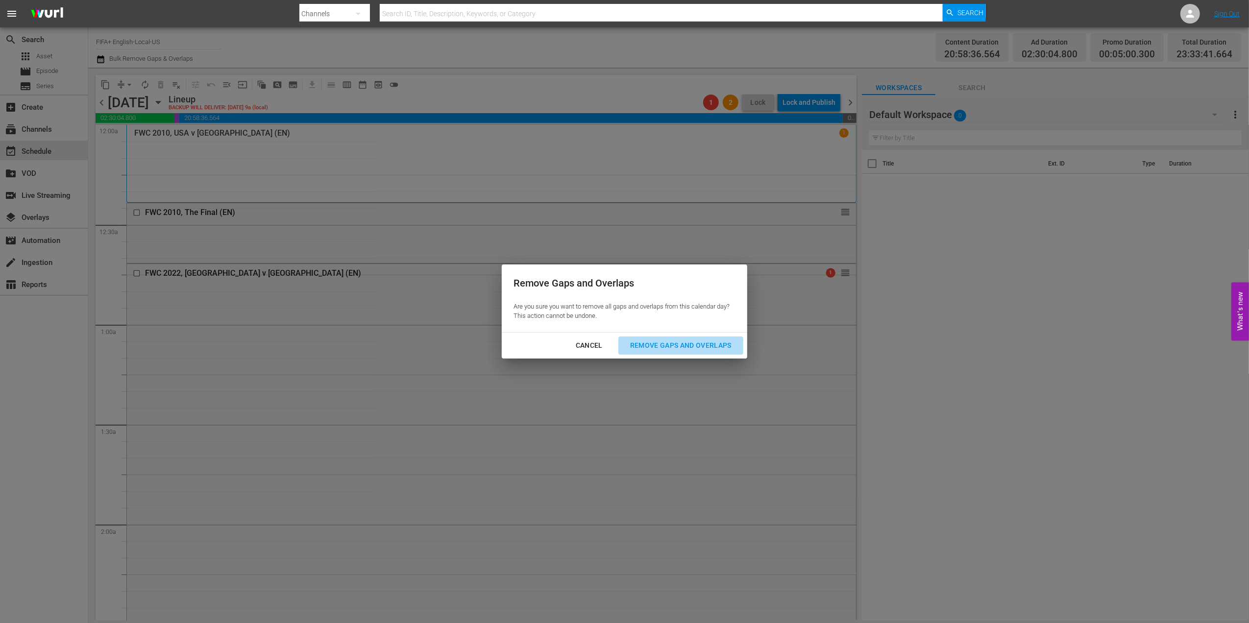
click at [675, 342] on div "Remove Gaps and Overlaps" at bounding box center [680, 345] width 117 height 12
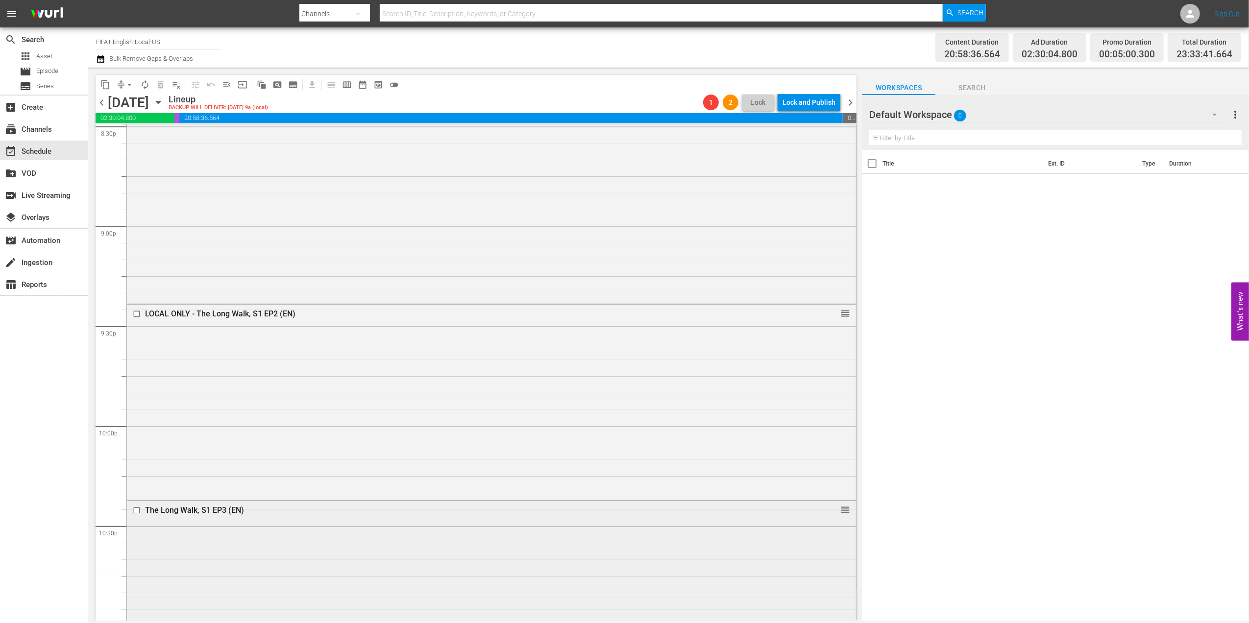
scroll to position [4339, 0]
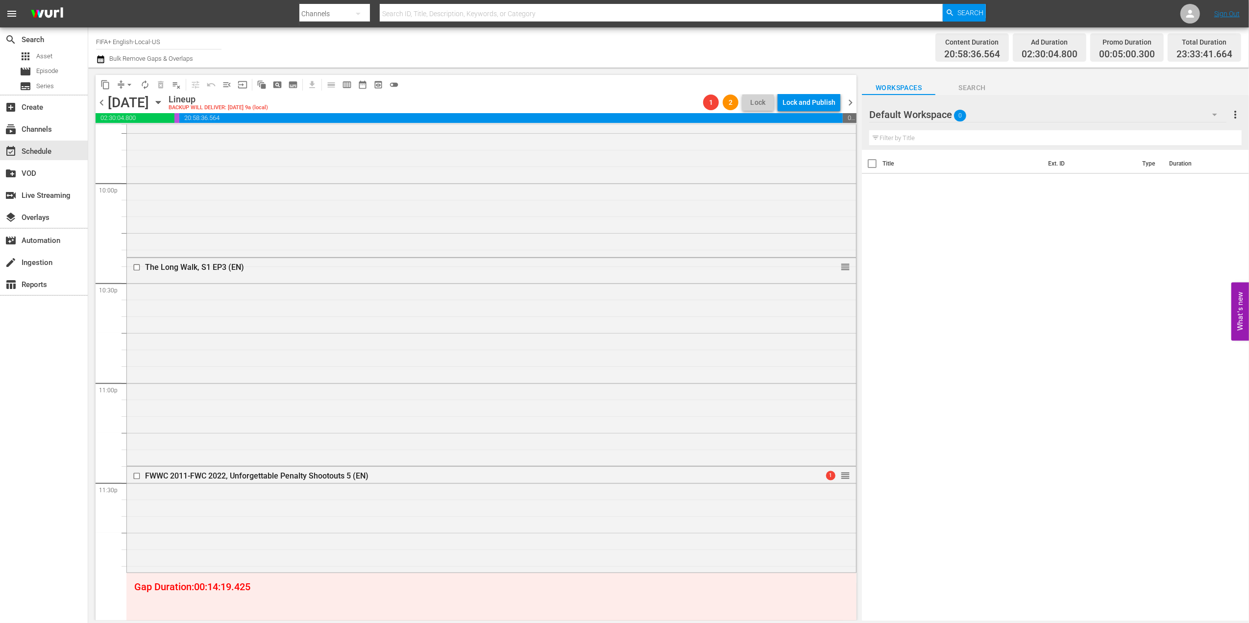
click at [853, 104] on span "chevron_right" at bounding box center [850, 103] width 12 height 12
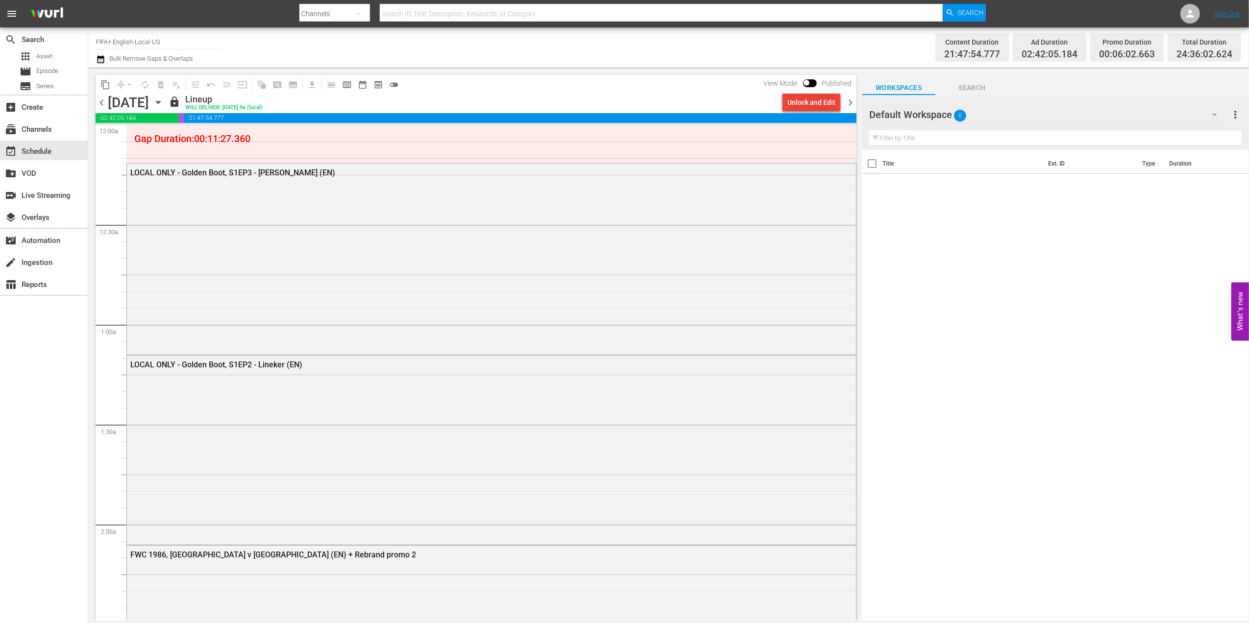
click at [802, 102] on div "Unlock and Edit" at bounding box center [811, 103] width 48 height 18
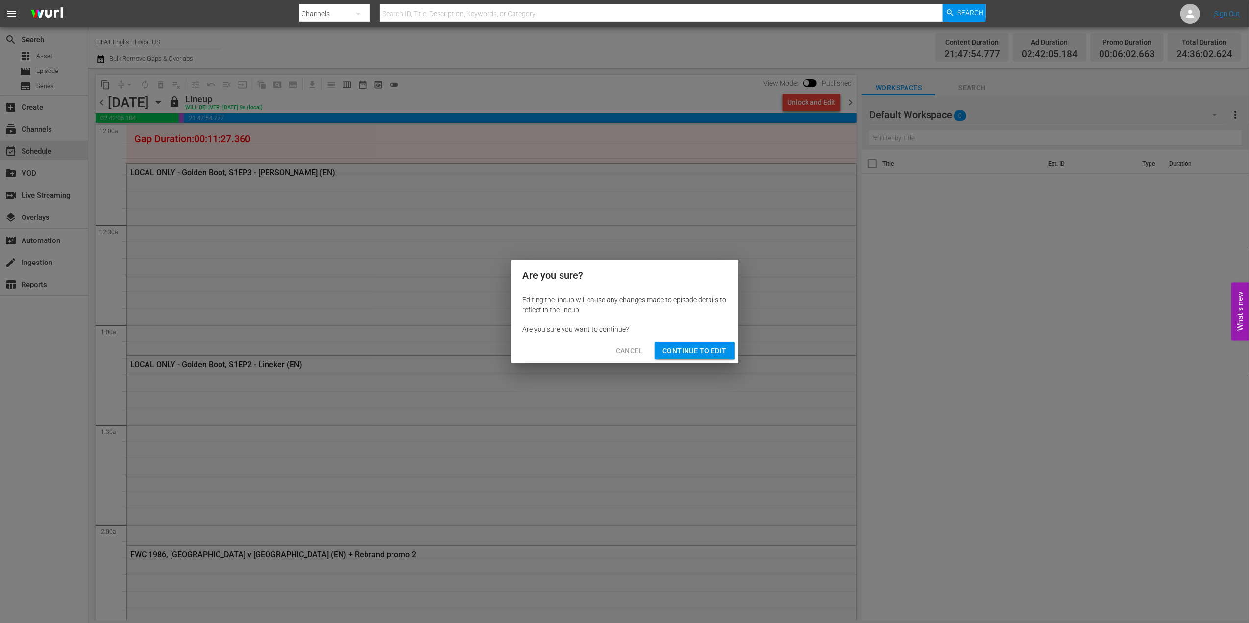
click at [690, 346] on span "Continue to Edit" at bounding box center [694, 351] width 64 height 12
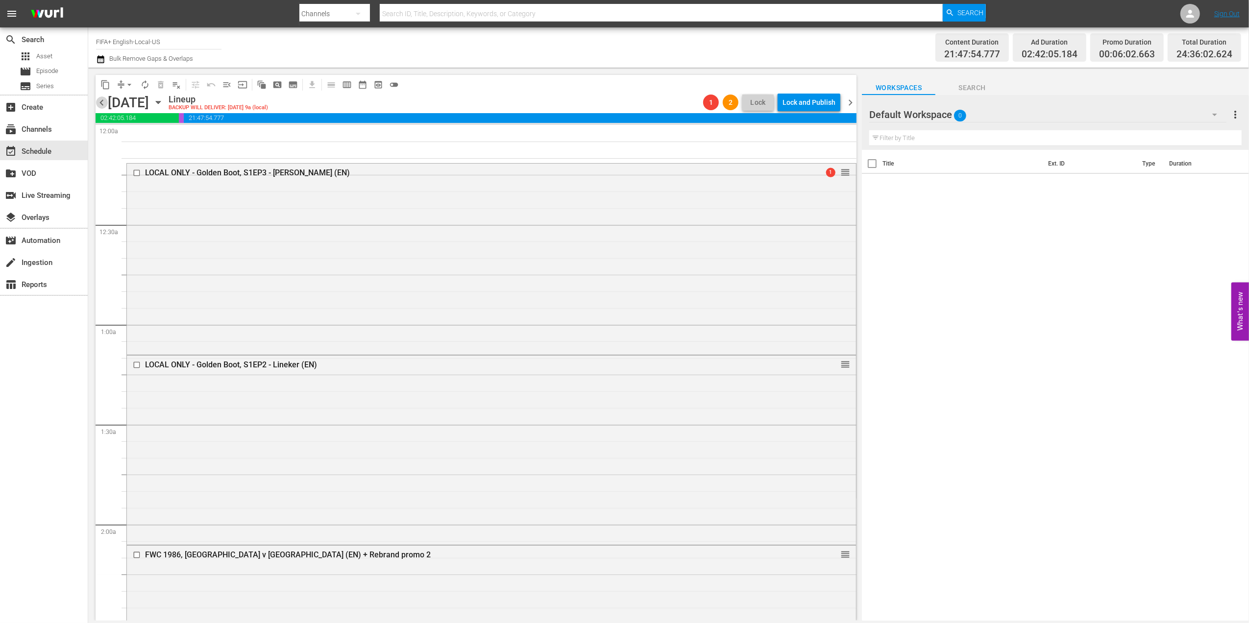
click at [98, 101] on span "chevron_left" at bounding box center [102, 103] width 12 height 12
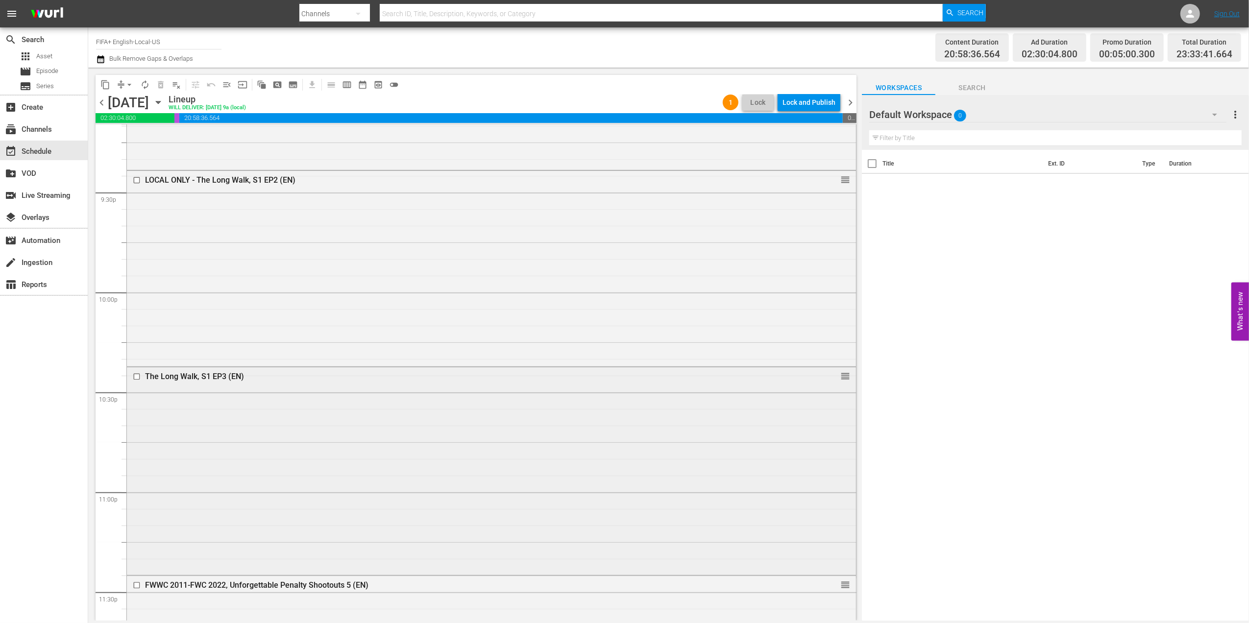
scroll to position [4301, 0]
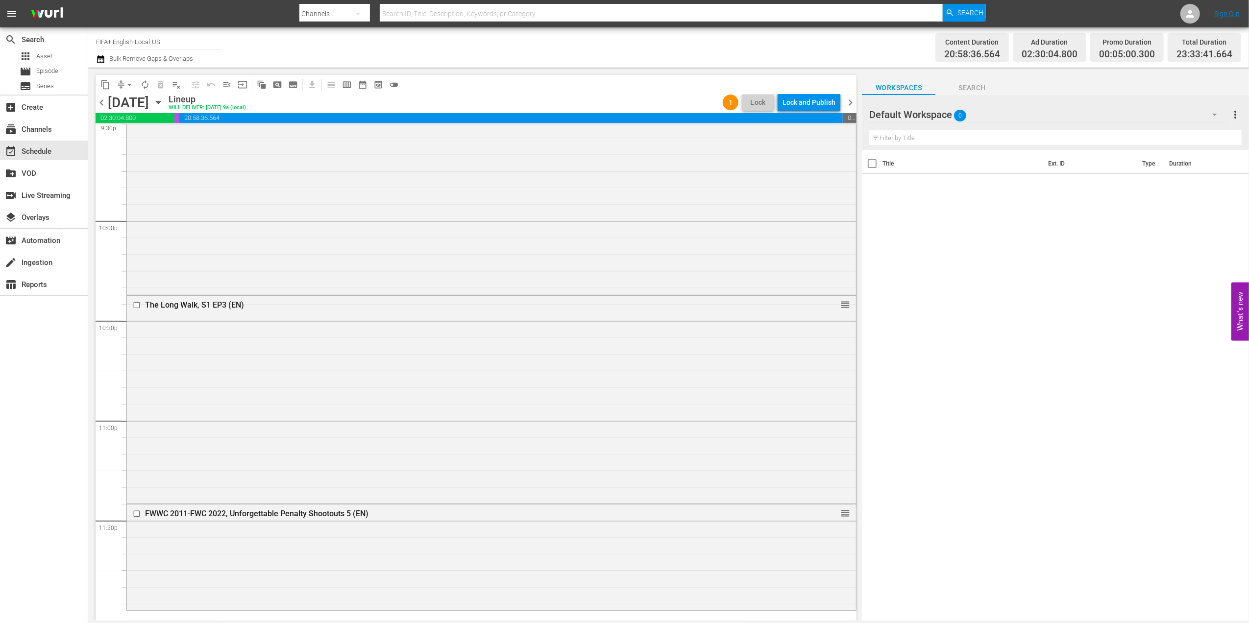
click at [100, 100] on span "chevron_left" at bounding box center [102, 103] width 12 height 12
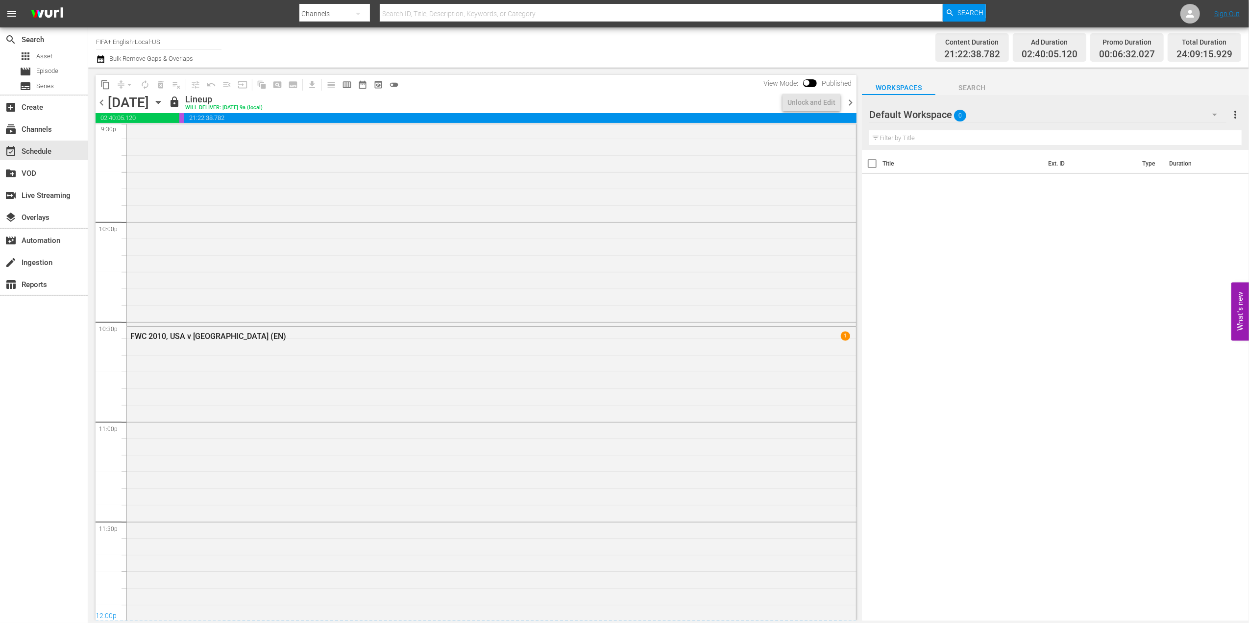
scroll to position [4301, 0]
click at [849, 100] on span "chevron_right" at bounding box center [850, 103] width 12 height 12
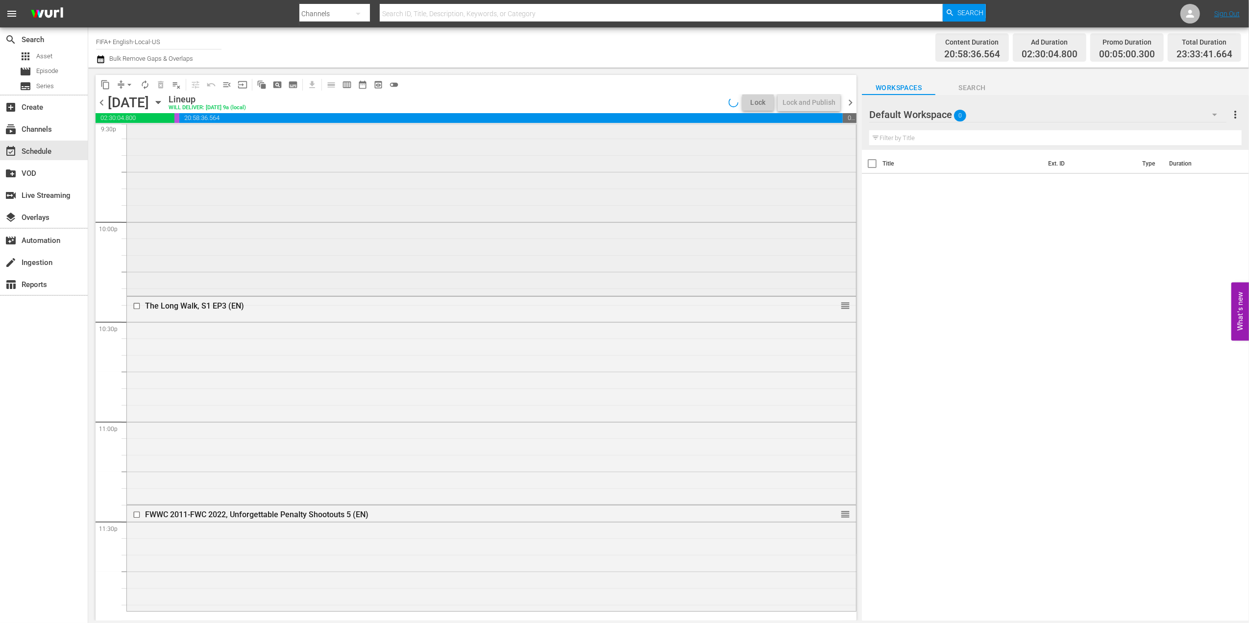
scroll to position [4301, 0]
click at [849, 101] on span "chevron_right" at bounding box center [850, 103] width 12 height 12
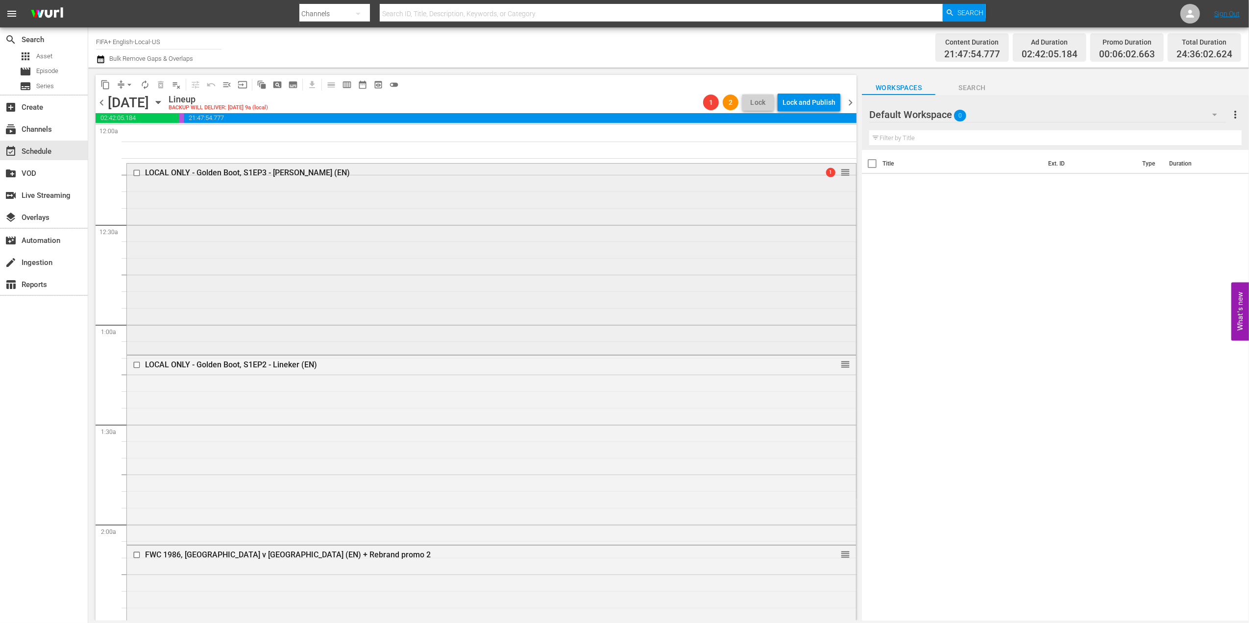
click at [289, 169] on div "LOCAL ONLY - Golden Boot, S1EP3 - [PERSON_NAME] (EN)" at bounding box center [472, 172] width 655 height 9
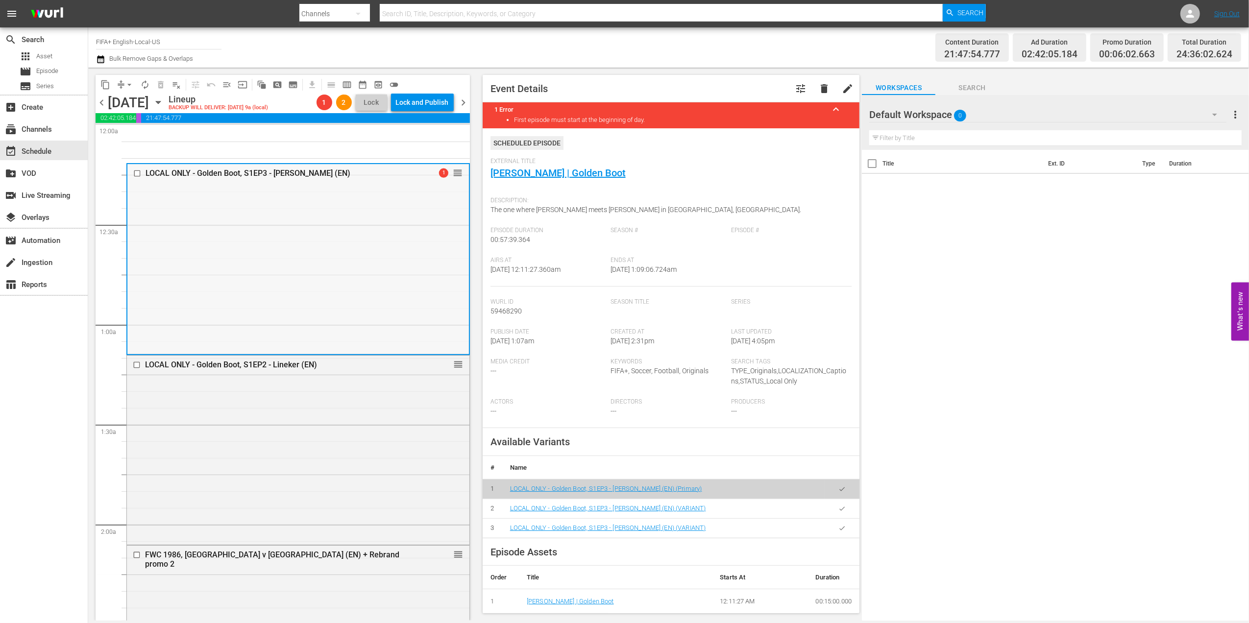
click at [429, 194] on div "LOCAL ONLY - Golden Boot, S1EP3 - Ronaldo (EN) 1 reorder" at bounding box center [297, 258] width 341 height 189
click at [463, 100] on span "chevron_right" at bounding box center [464, 103] width 12 height 12
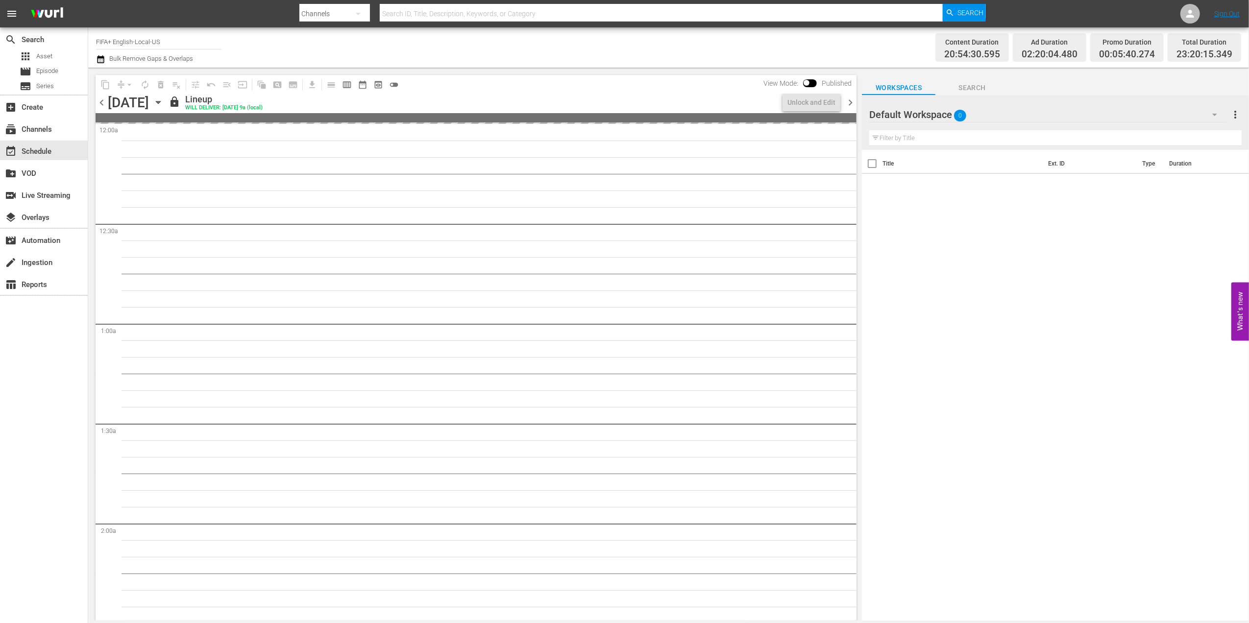
click at [104, 102] on span "chevron_left" at bounding box center [102, 103] width 12 height 12
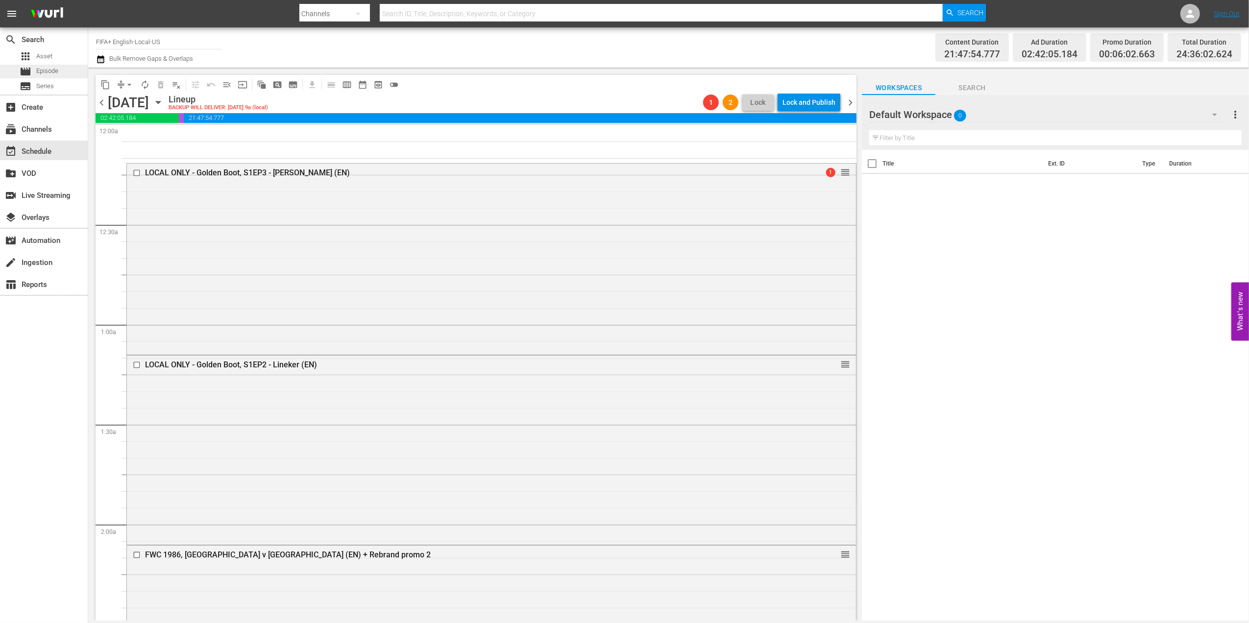
click at [59, 71] on div "movie Episode" at bounding box center [44, 72] width 88 height 14
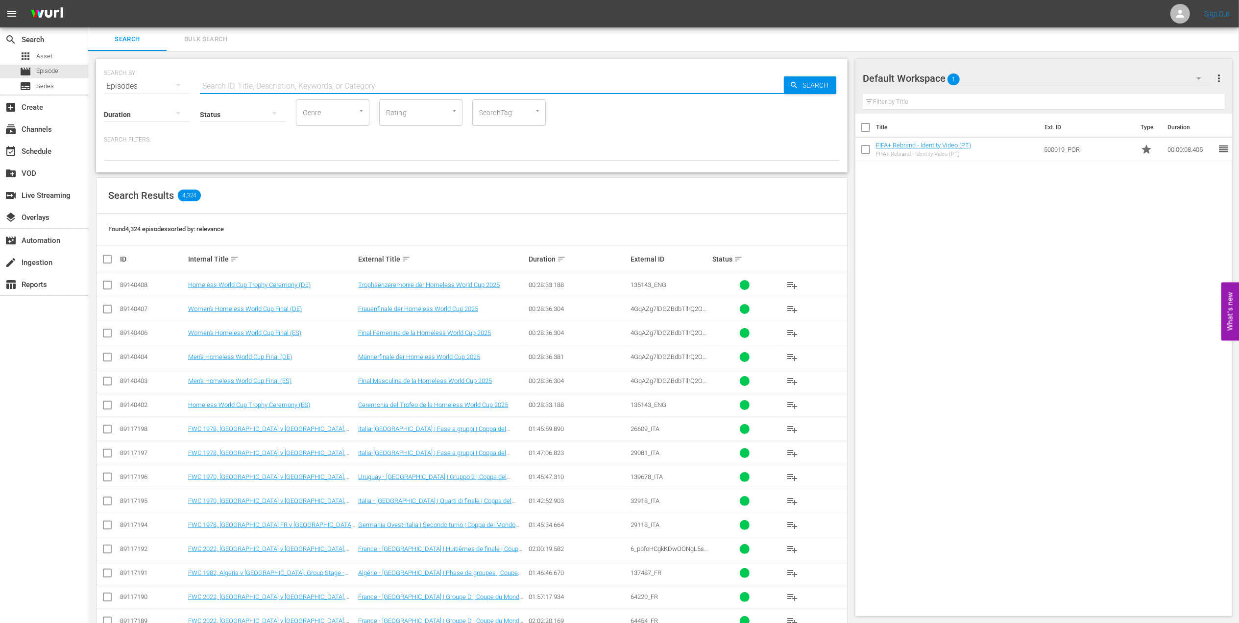
click at [261, 89] on input "text" at bounding box center [492, 86] width 584 height 24
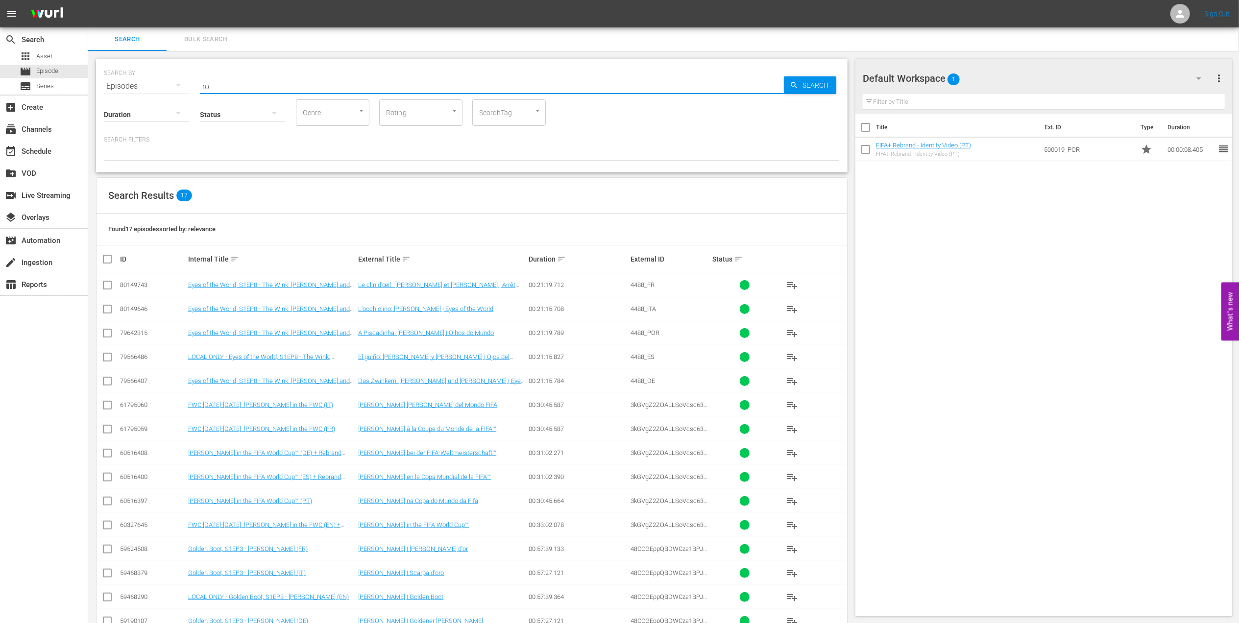
type input "r"
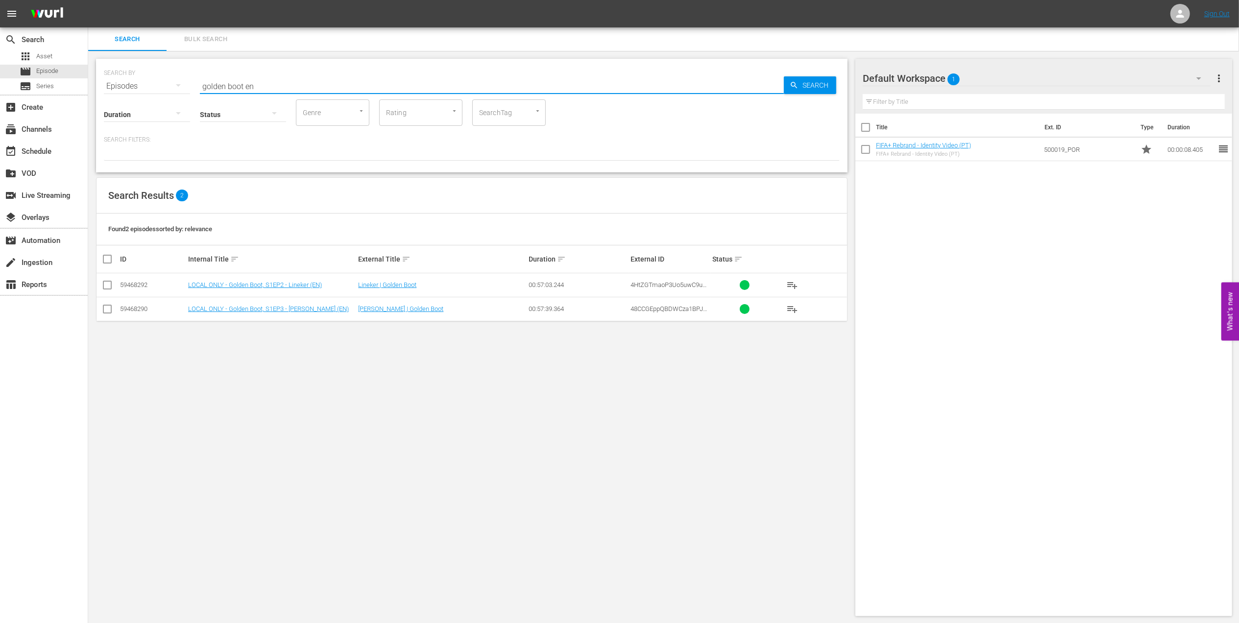
type input "golden boot en"
click at [112, 314] on input "checkbox" at bounding box center [107, 311] width 12 height 12
checkbox input "true"
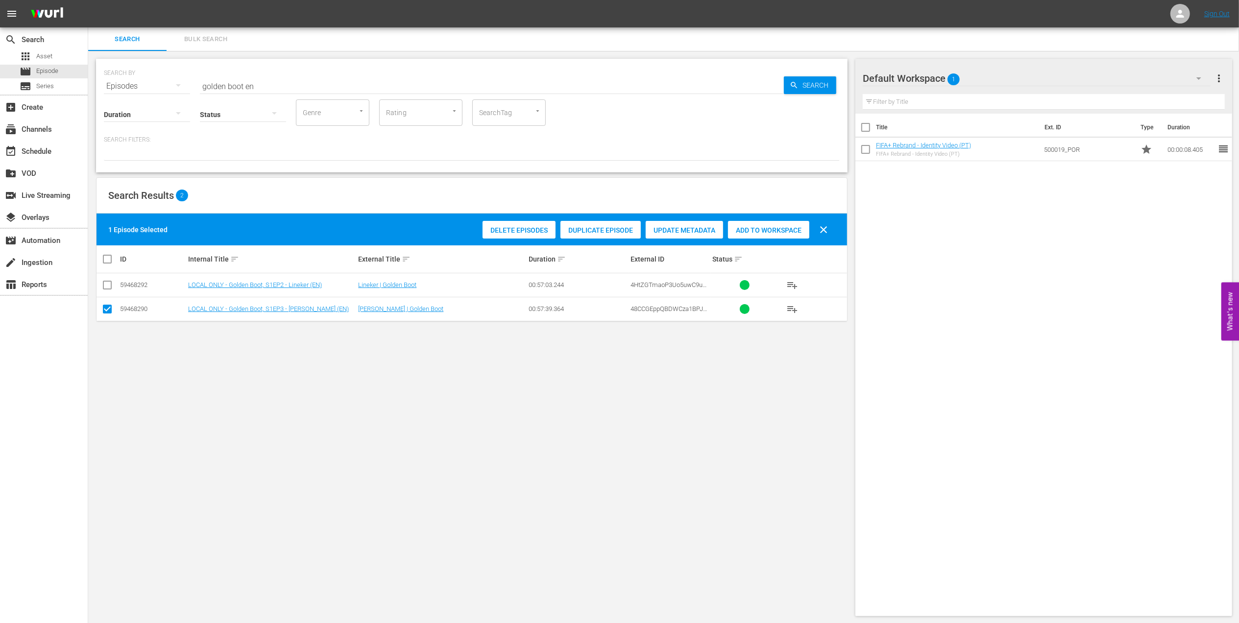
click at [778, 236] on div "Add to Workspace" at bounding box center [768, 230] width 81 height 19
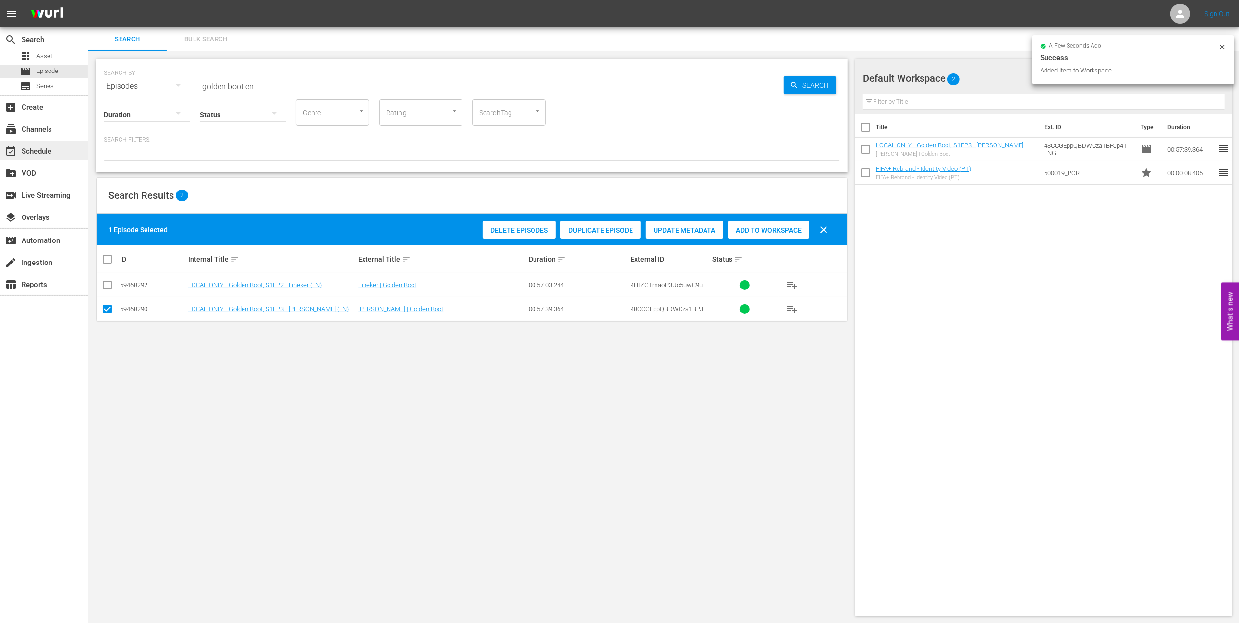
click at [39, 151] on div "event_available Schedule" at bounding box center [27, 149] width 55 height 9
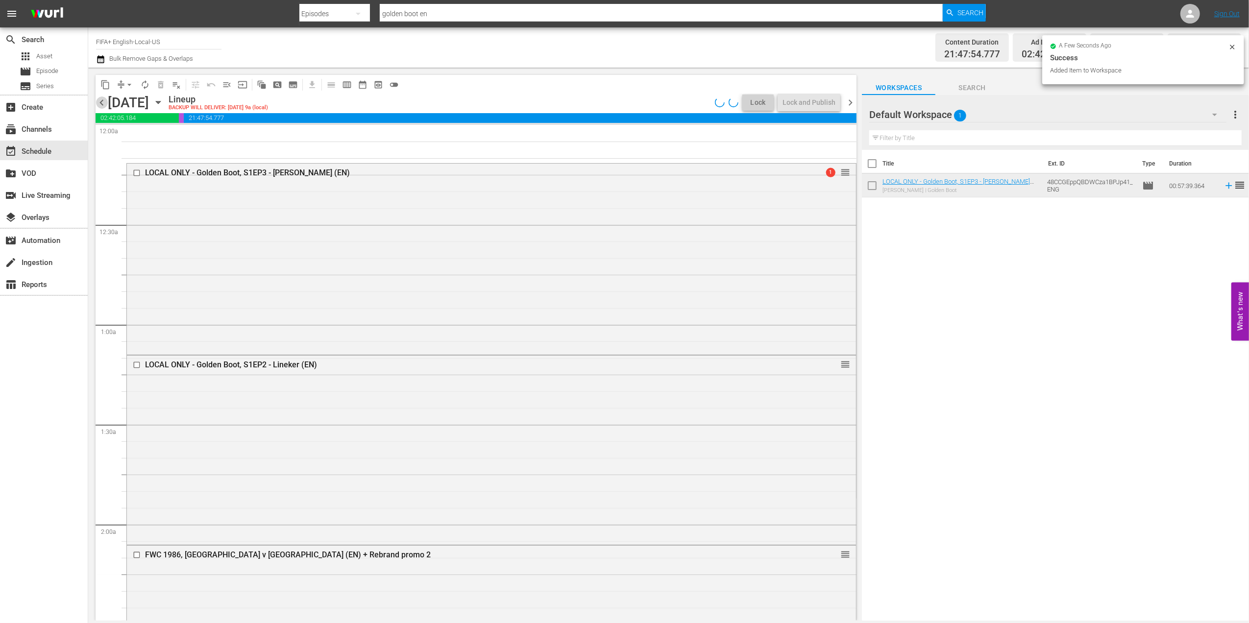
click at [102, 99] on span "chevron_left" at bounding box center [102, 103] width 12 height 12
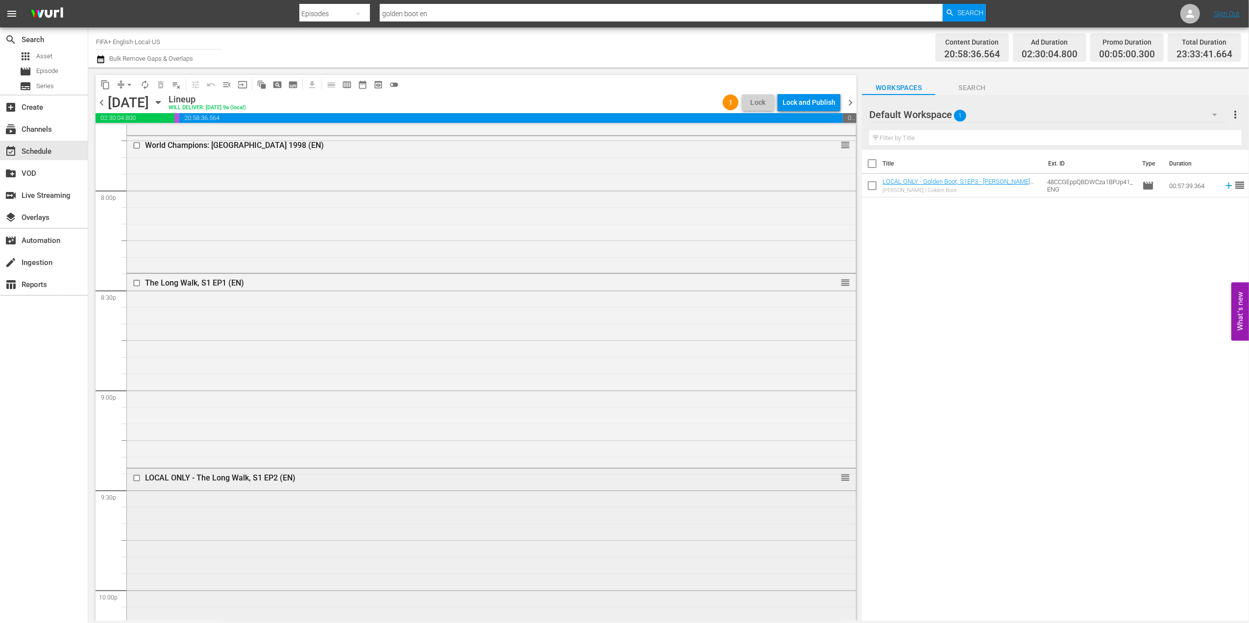
scroll to position [4301, 0]
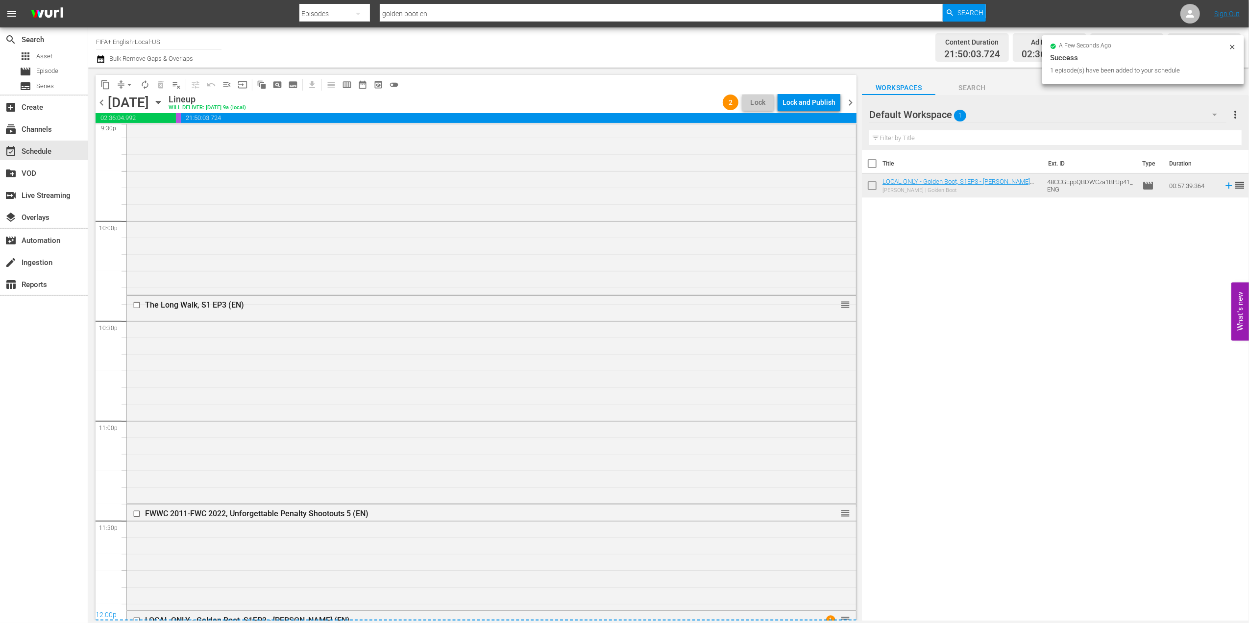
click at [850, 99] on span "chevron_right" at bounding box center [850, 103] width 12 height 12
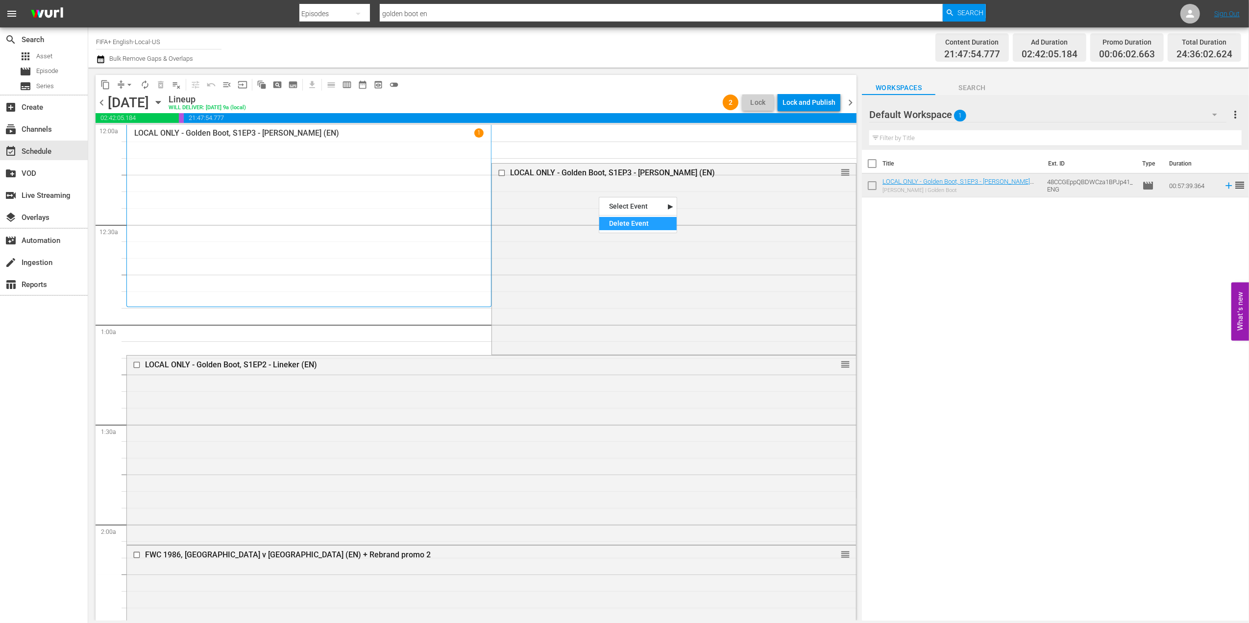
click at [631, 218] on div "Delete Event" at bounding box center [637, 223] width 77 height 13
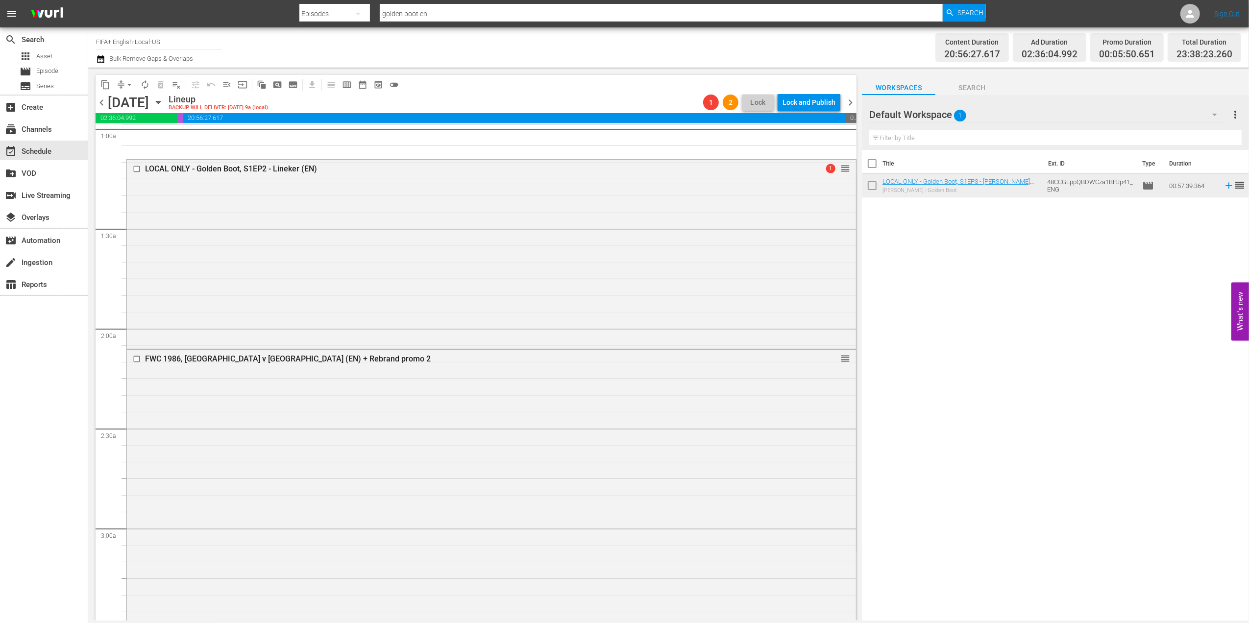
scroll to position [308, 0]
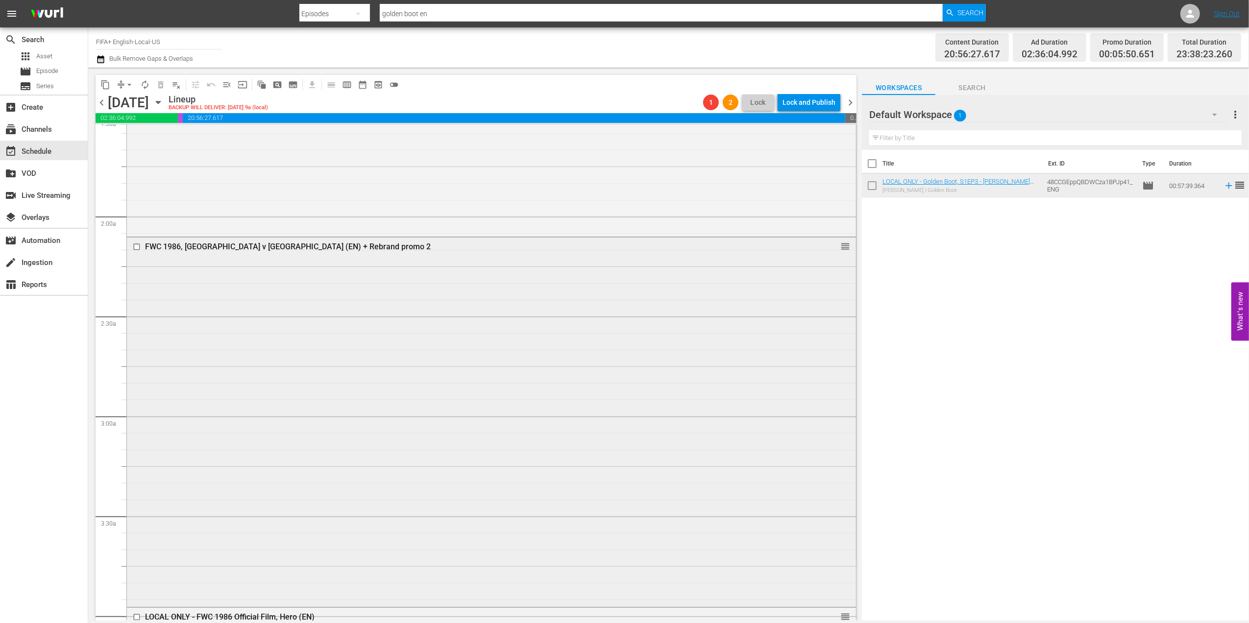
click at [263, 245] on div "FWC 1986, Argentina v Germany (EN) + Rebrand promo 2" at bounding box center [472, 246] width 655 height 9
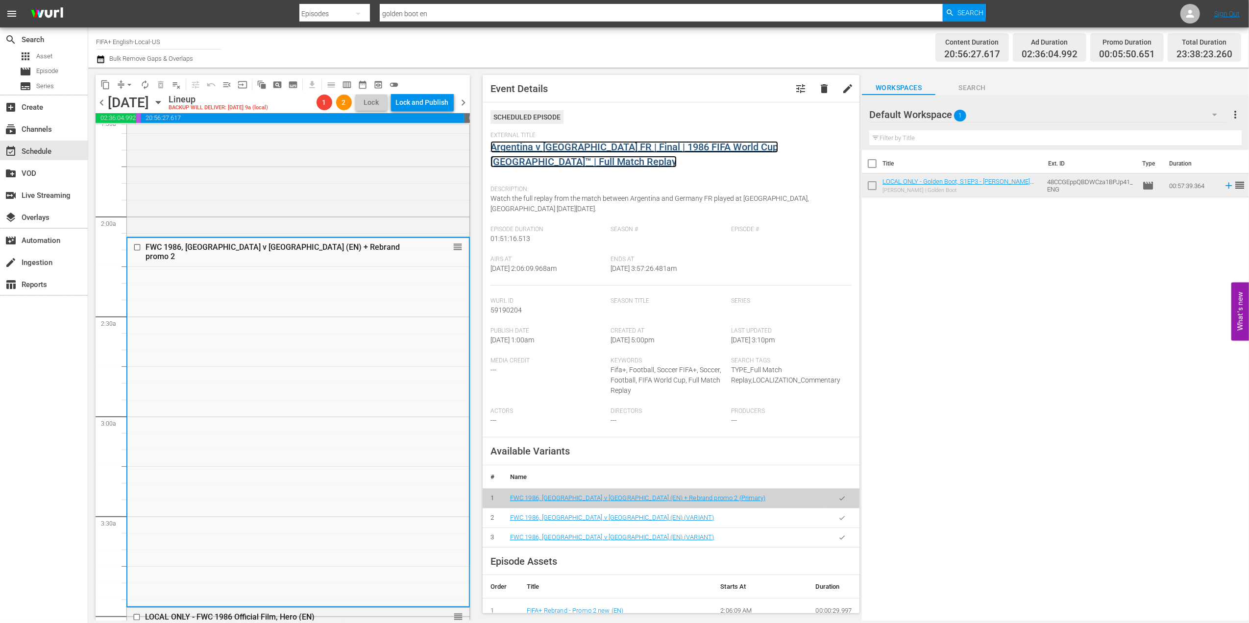
click at [603, 150] on link "Argentina v Germany FR | Final | 1986 FIFA World Cup Mexico™ | Full Match Replay" at bounding box center [634, 154] width 288 height 26
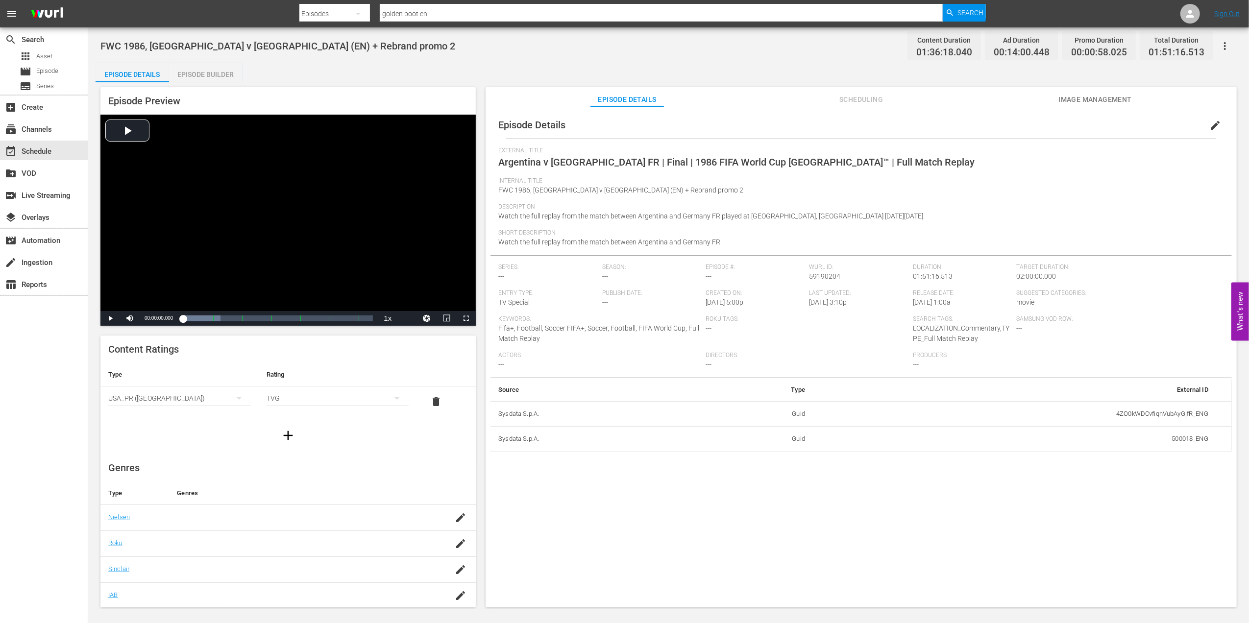
click at [185, 73] on div "Episode Builder" at bounding box center [205, 75] width 73 height 24
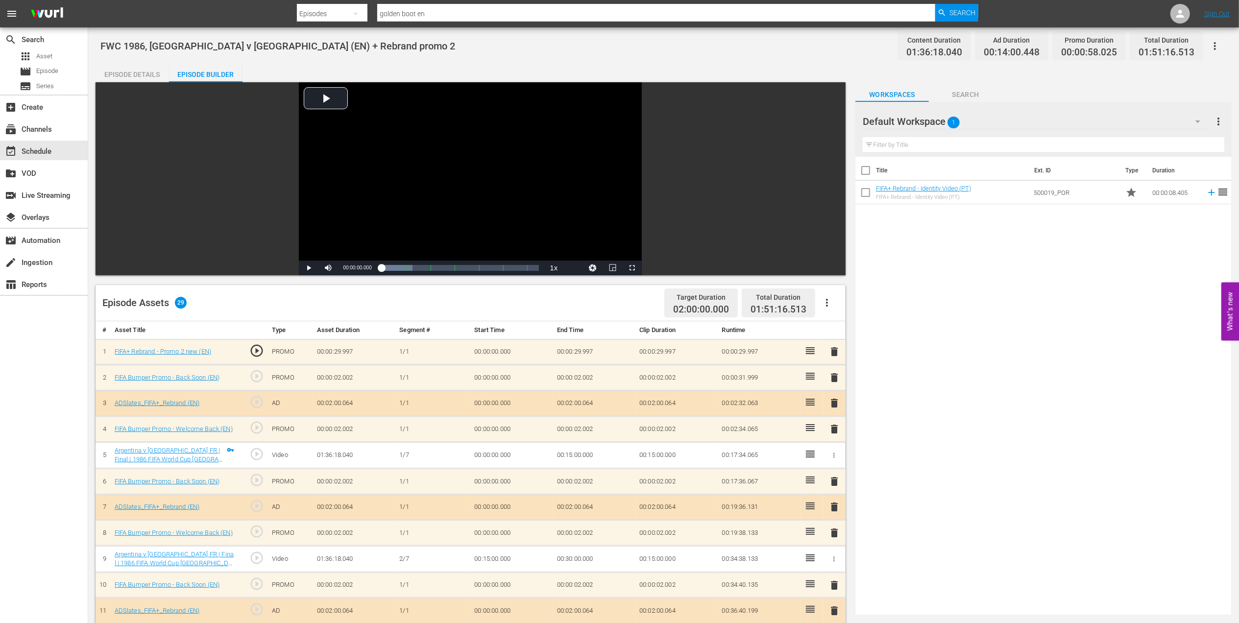
click at [830, 347] on span "delete" at bounding box center [834, 352] width 12 height 12
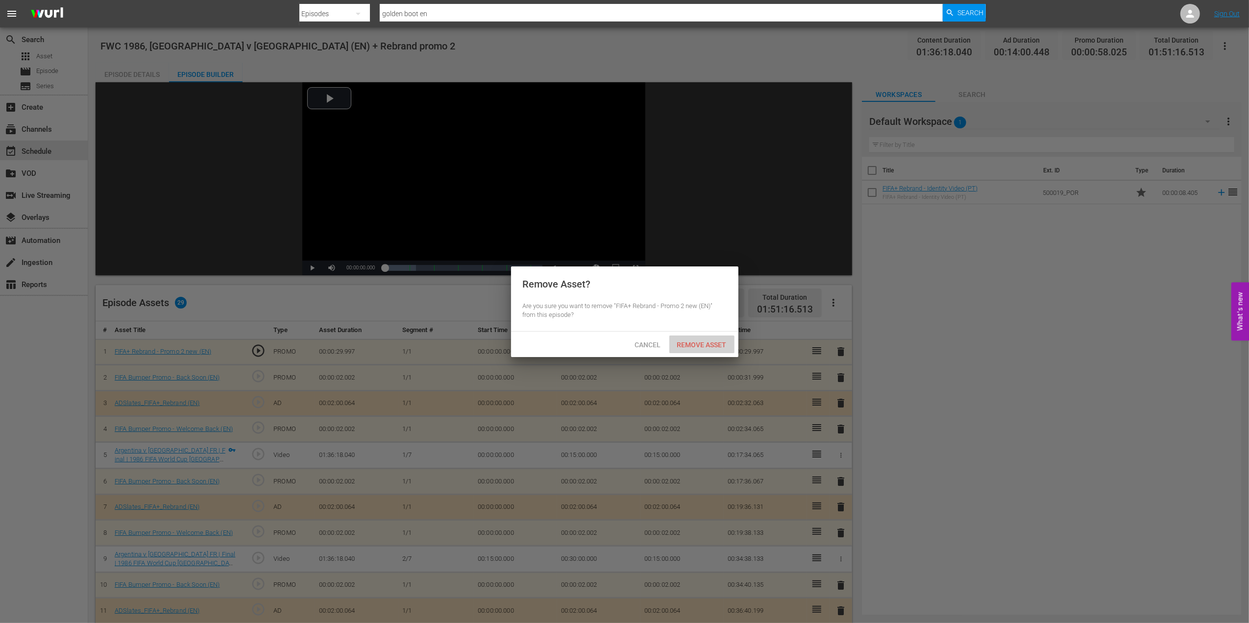
drag, startPoint x: 688, startPoint y: 341, endPoint x: 704, endPoint y: 343, distance: 16.2
click at [689, 341] on span "Remove Asset" at bounding box center [701, 345] width 65 height 8
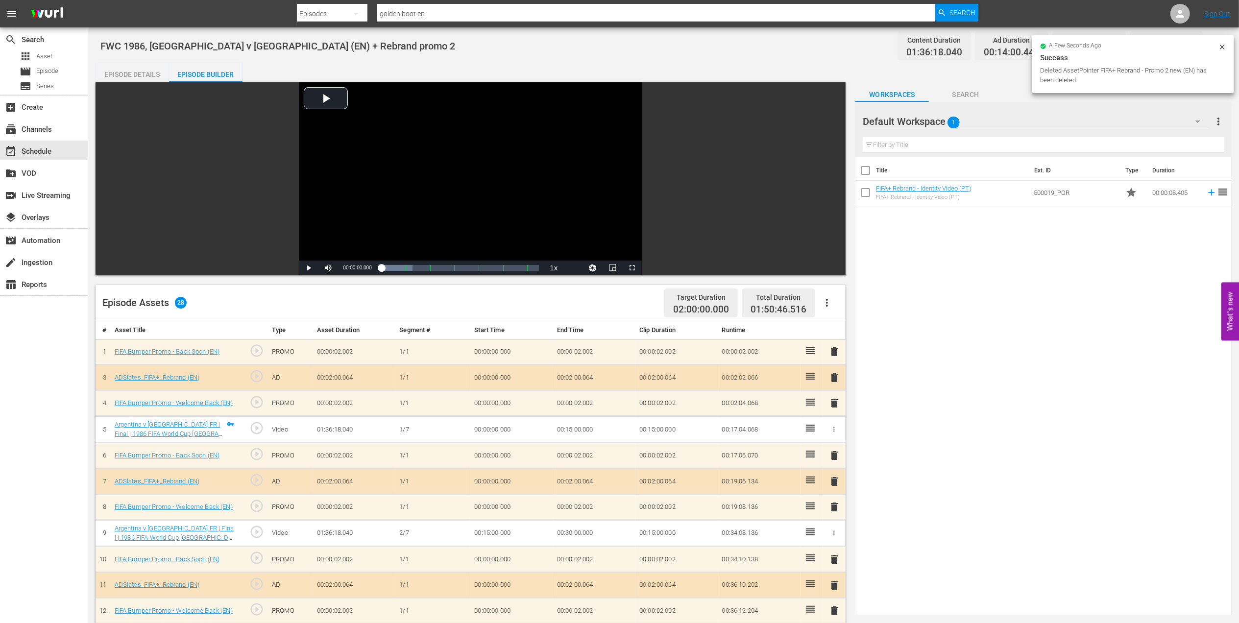
click at [835, 354] on span "delete" at bounding box center [834, 352] width 12 height 12
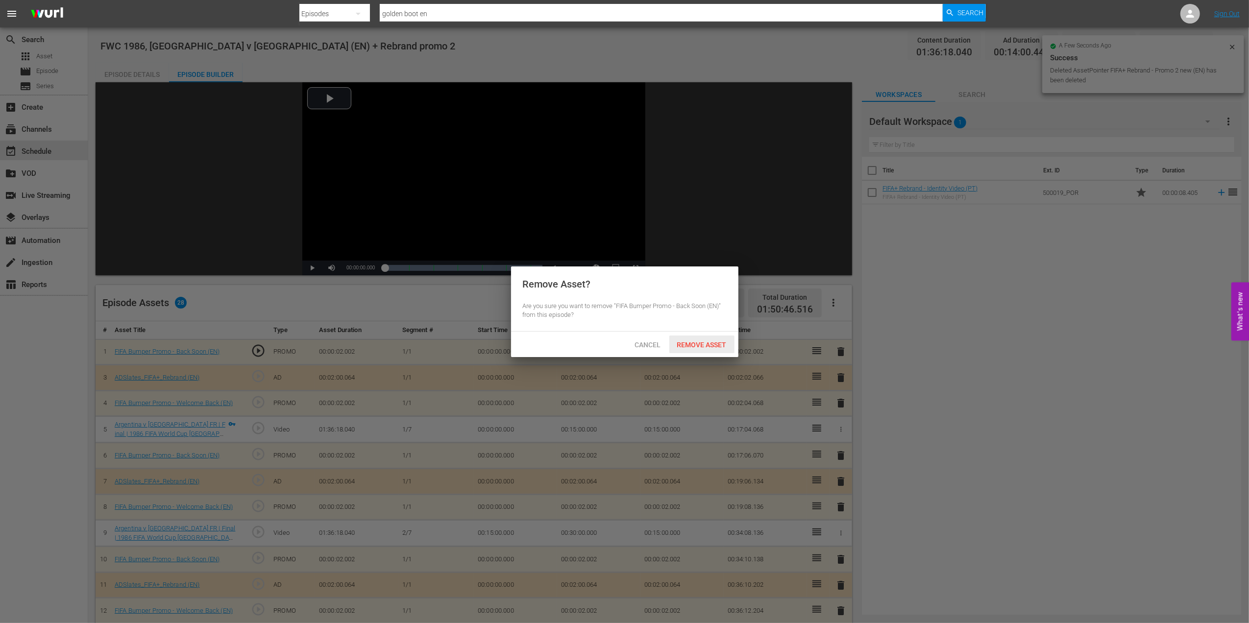
click at [714, 345] on span "Remove Asset" at bounding box center [701, 345] width 65 height 8
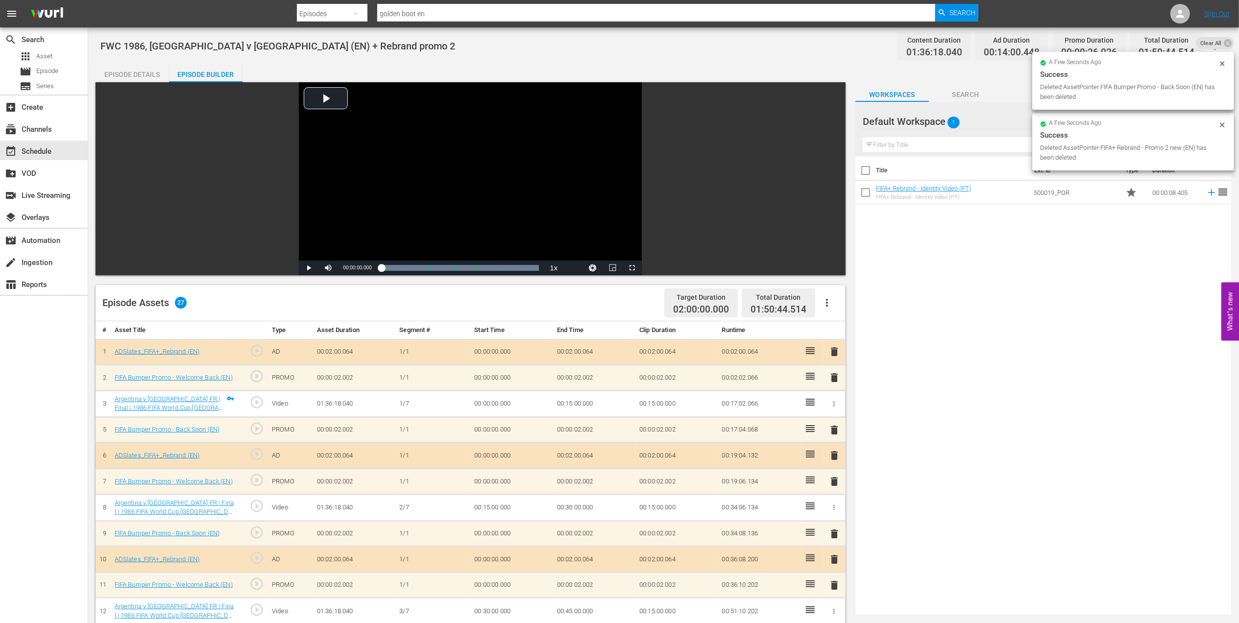
click at [833, 353] on span "delete" at bounding box center [834, 352] width 12 height 12
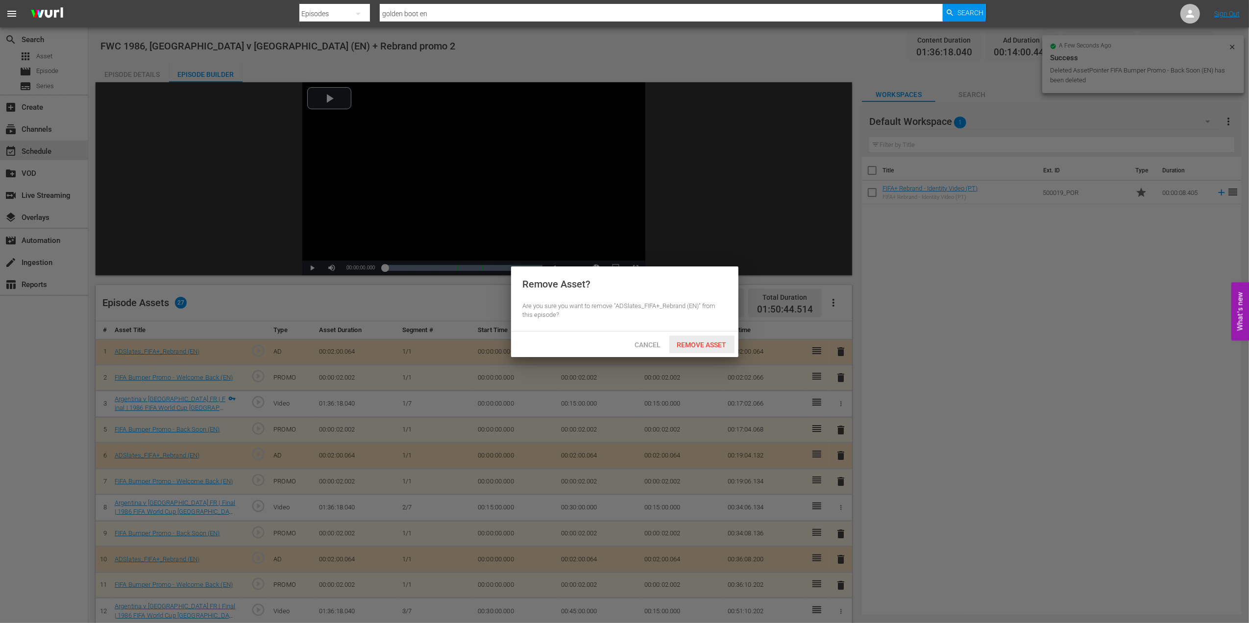
drag, startPoint x: 678, startPoint y: 343, endPoint x: 692, endPoint y: 345, distance: 13.4
click at [680, 343] on span "Remove Asset" at bounding box center [701, 345] width 65 height 8
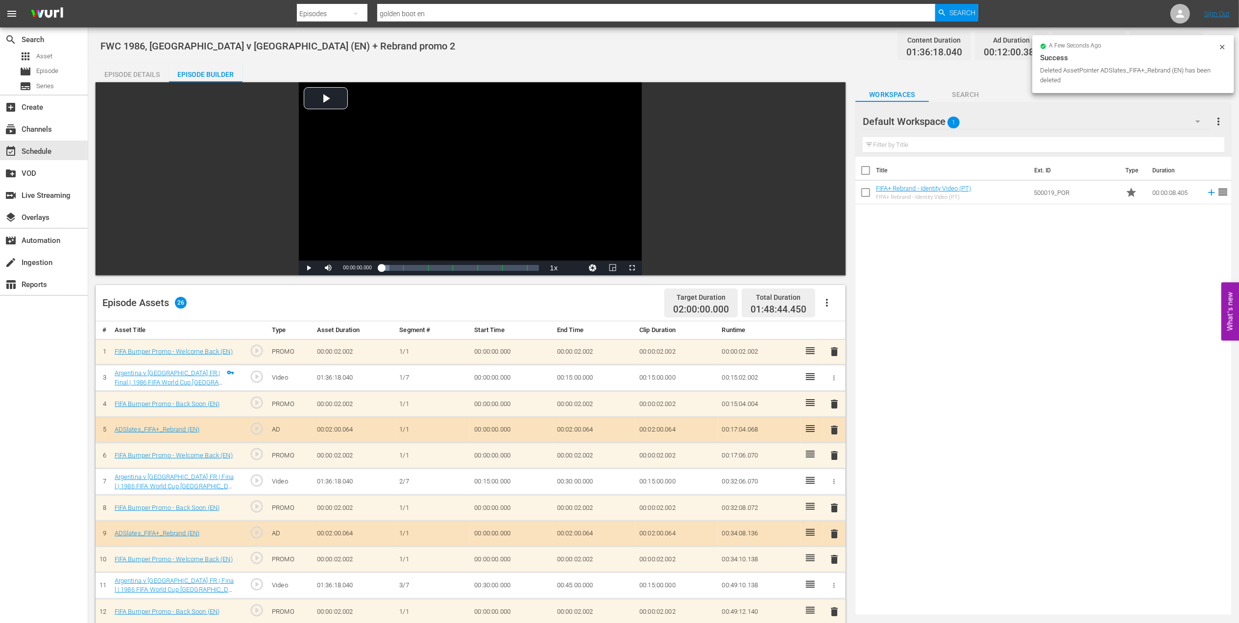
click at [836, 351] on span "delete" at bounding box center [834, 352] width 12 height 12
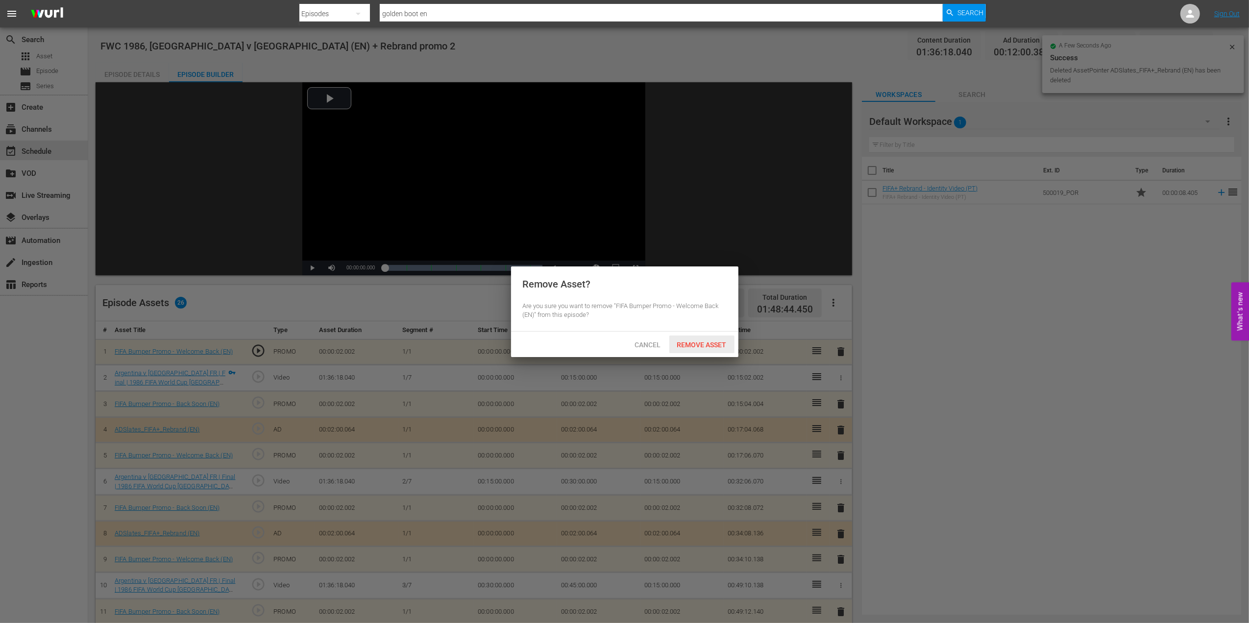
click at [701, 339] on div "Remove Asset" at bounding box center [701, 345] width 65 height 18
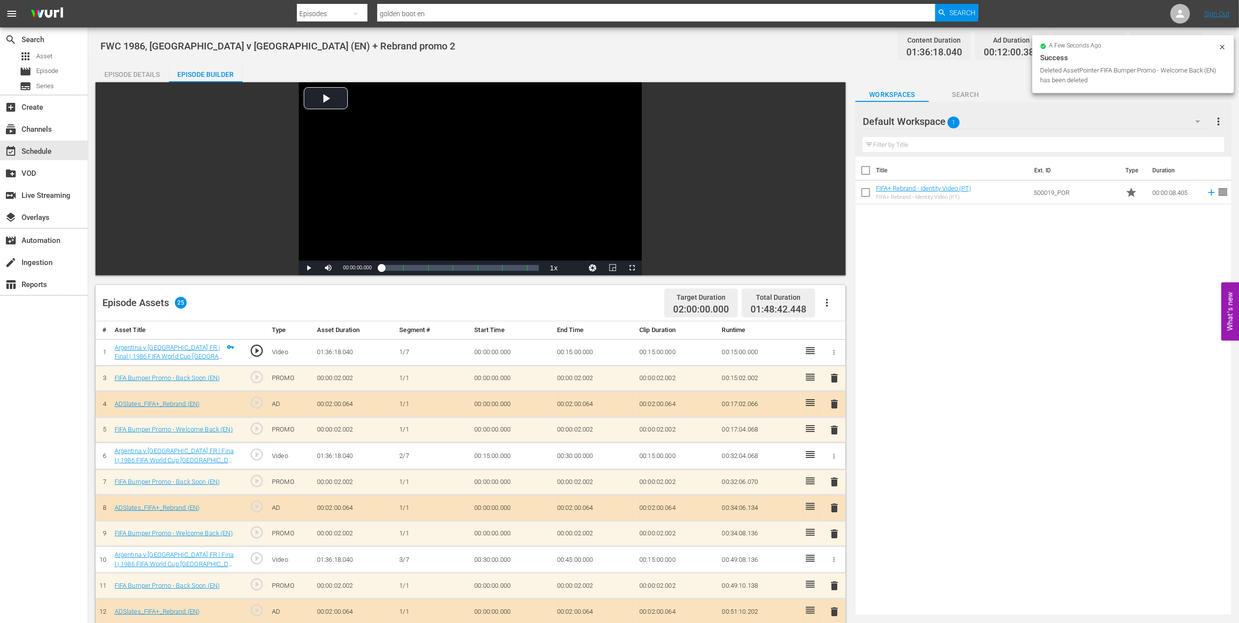
click at [151, 70] on div "Episode Details" at bounding box center [132, 75] width 73 height 24
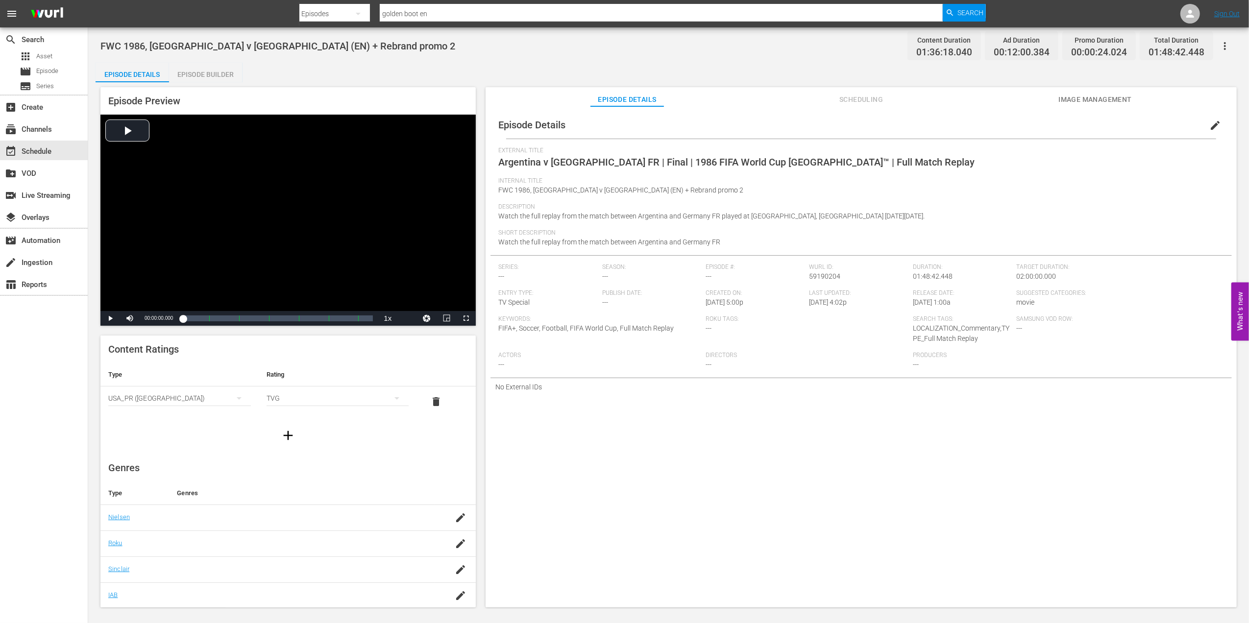
click at [1219, 120] on button "edit" at bounding box center [1215, 126] width 24 height 24
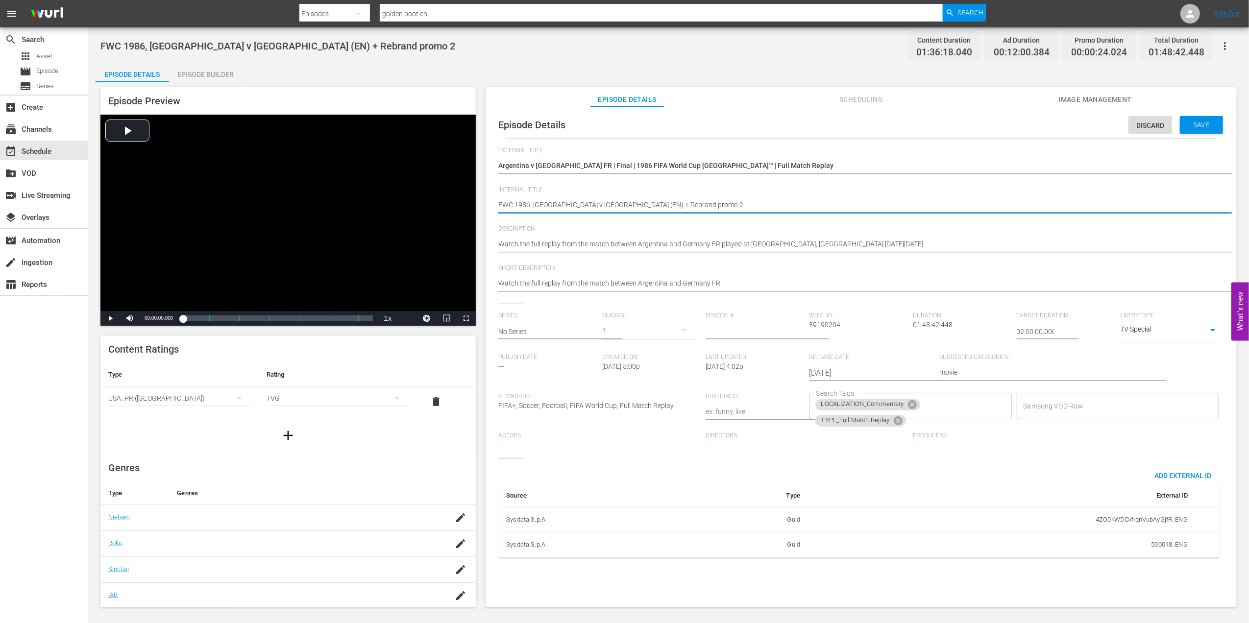
drag, startPoint x: 669, startPoint y: 202, endPoint x: 610, endPoint y: 204, distance: 59.3
type textarea "FWC 1986, Argentina v Germany (EN)"
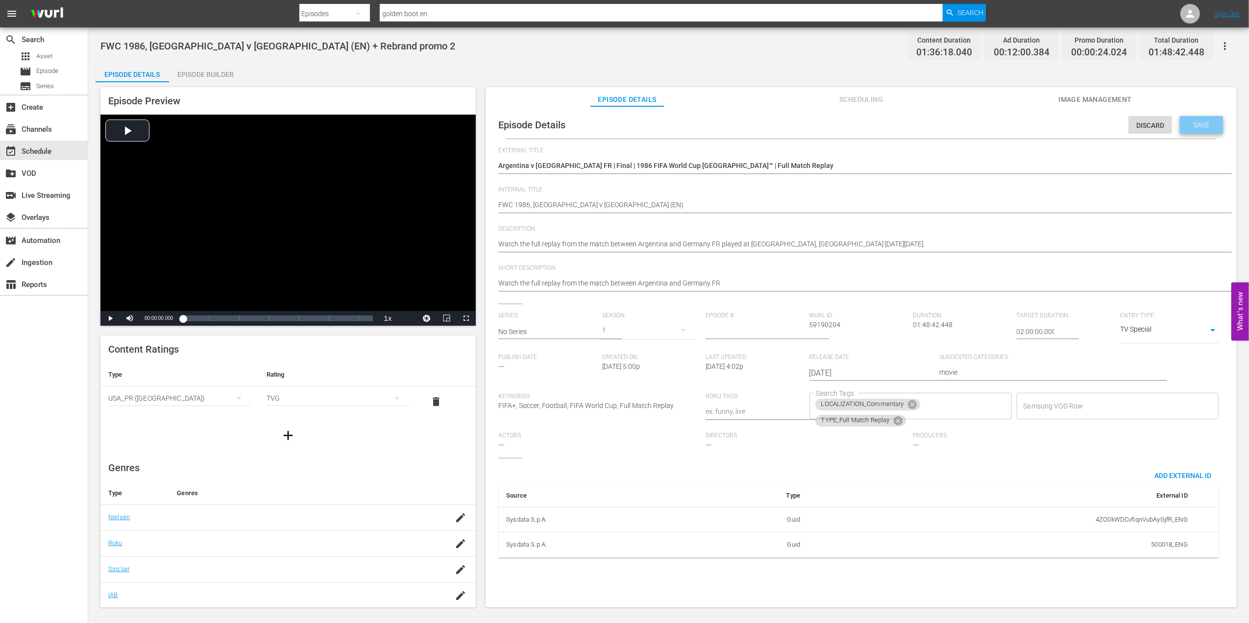
click at [1185, 122] on span "Save" at bounding box center [1201, 125] width 32 height 8
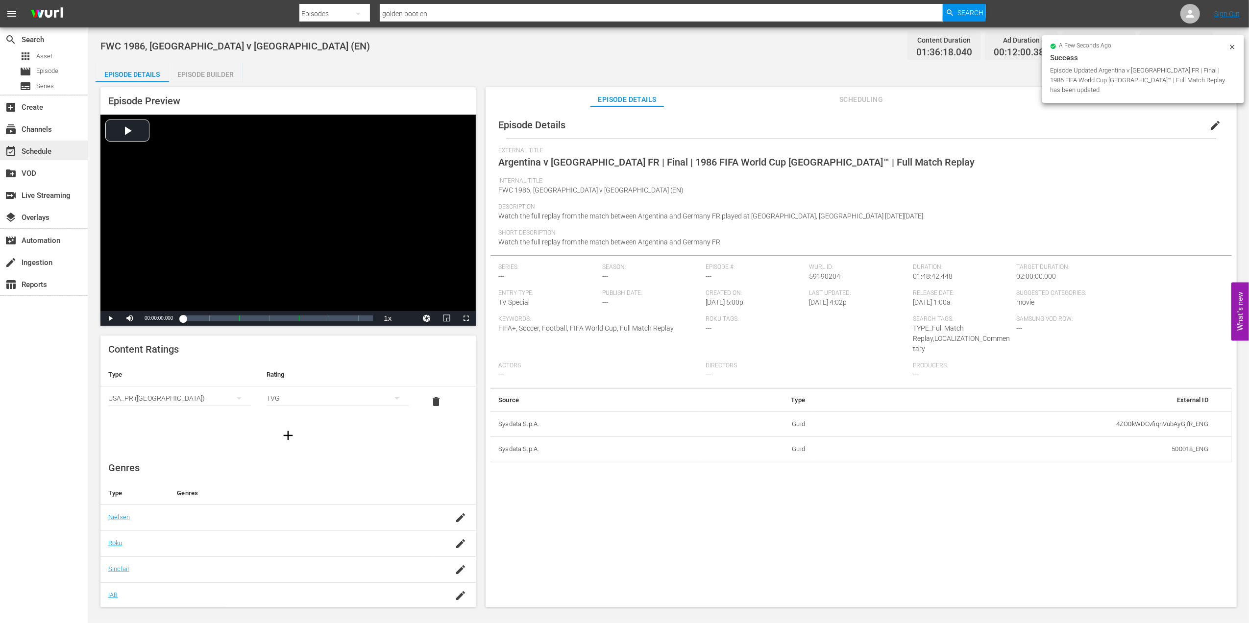
click at [34, 146] on div "event_available Schedule" at bounding box center [27, 149] width 55 height 9
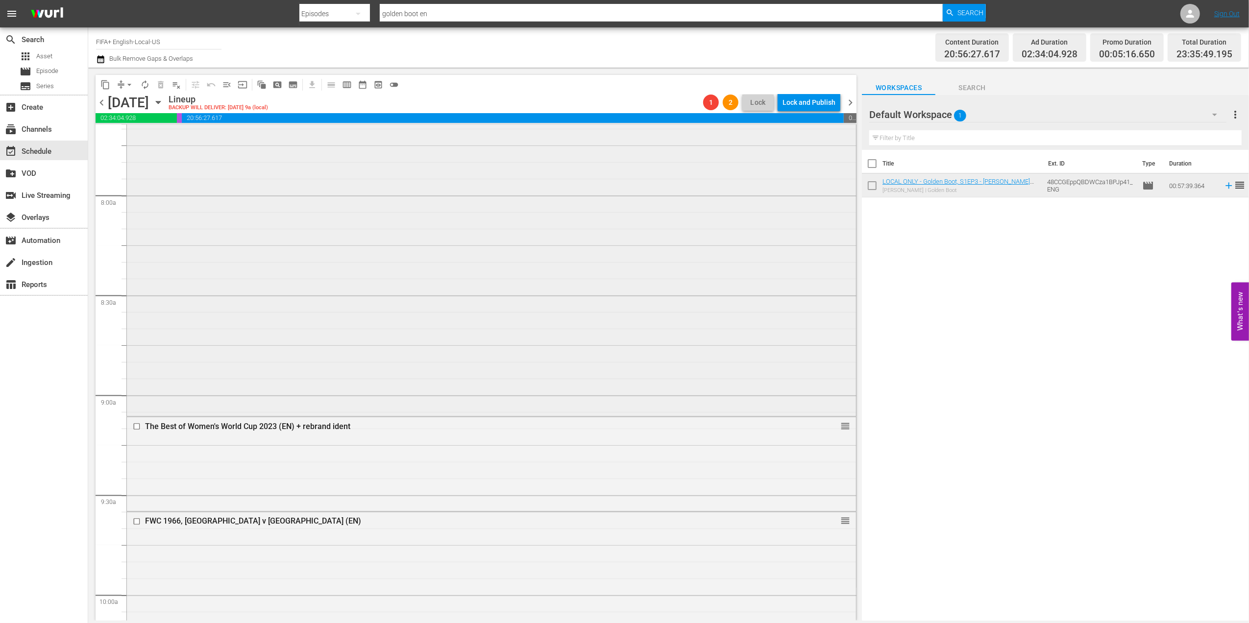
scroll to position [1536, 0]
click at [261, 418] on div "The Best of Women's World Cup 2023 (EN) + rebrand ident" at bounding box center [472, 418] width 655 height 9
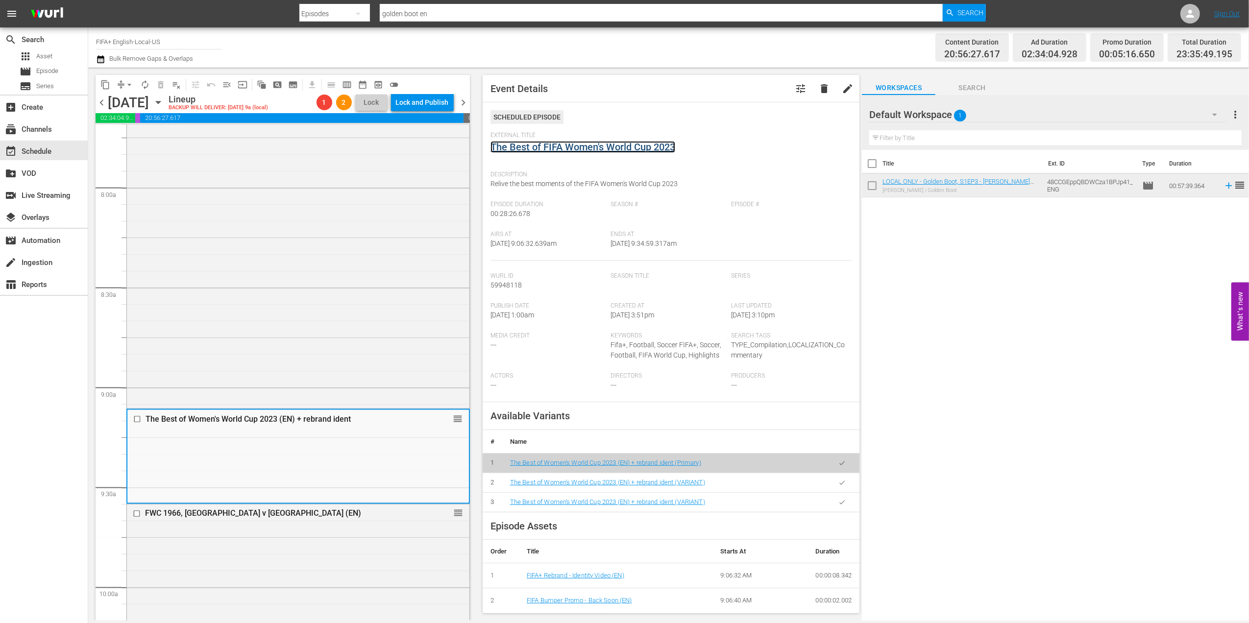
click at [583, 149] on link "The Best of FIFA Women's World Cup 2023" at bounding box center [582, 147] width 185 height 12
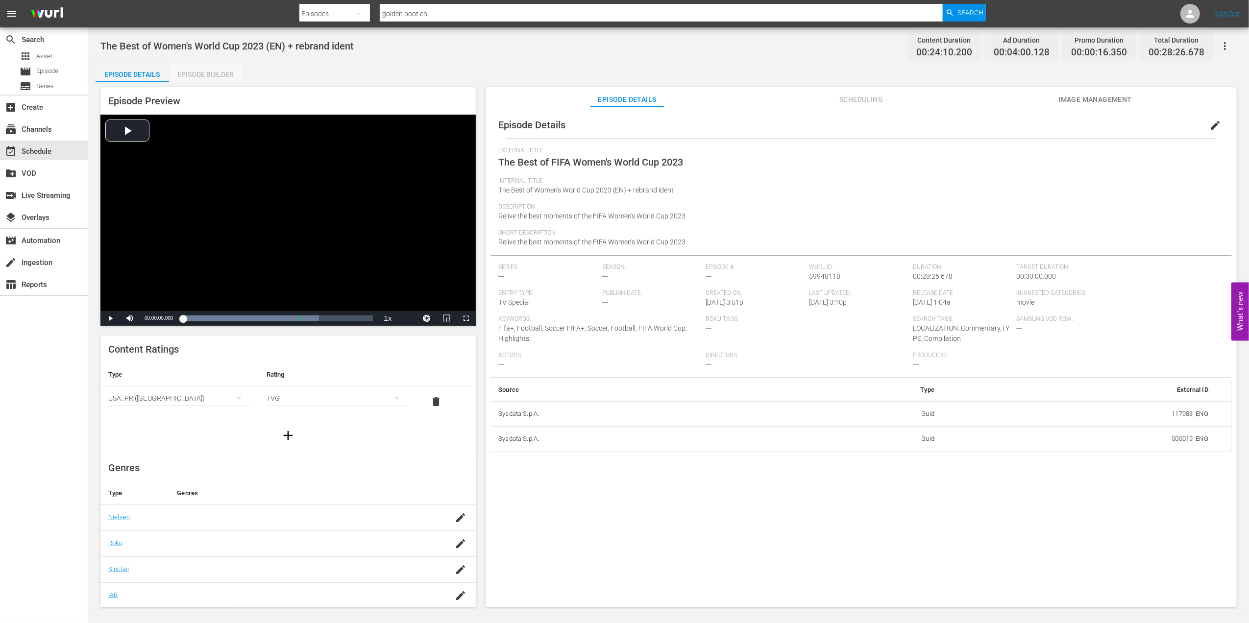
click at [208, 69] on div "Episode Builder" at bounding box center [205, 75] width 73 height 24
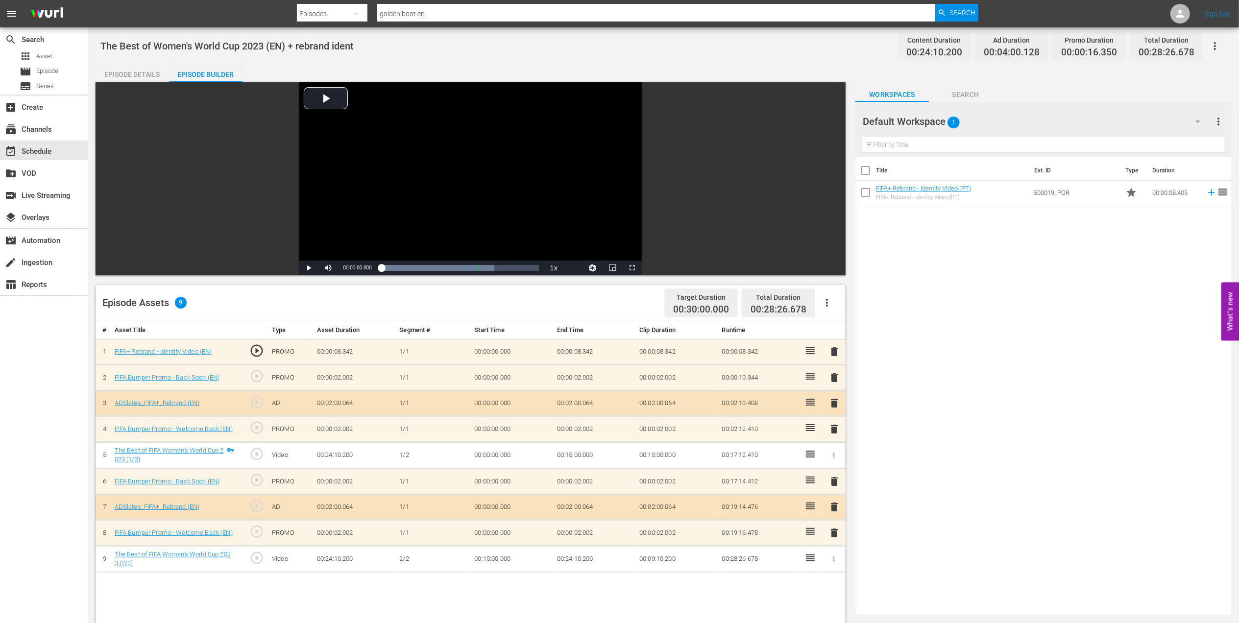
click at [835, 352] on span "delete" at bounding box center [834, 352] width 12 height 12
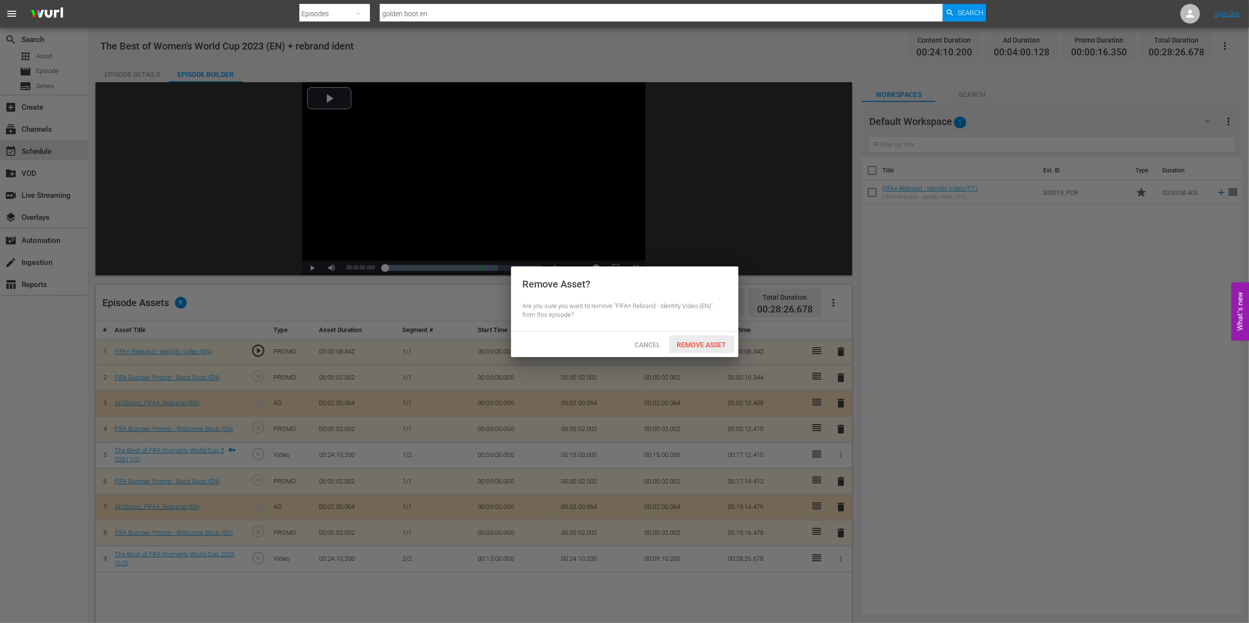
click at [720, 343] on span "Remove Asset" at bounding box center [701, 345] width 65 height 8
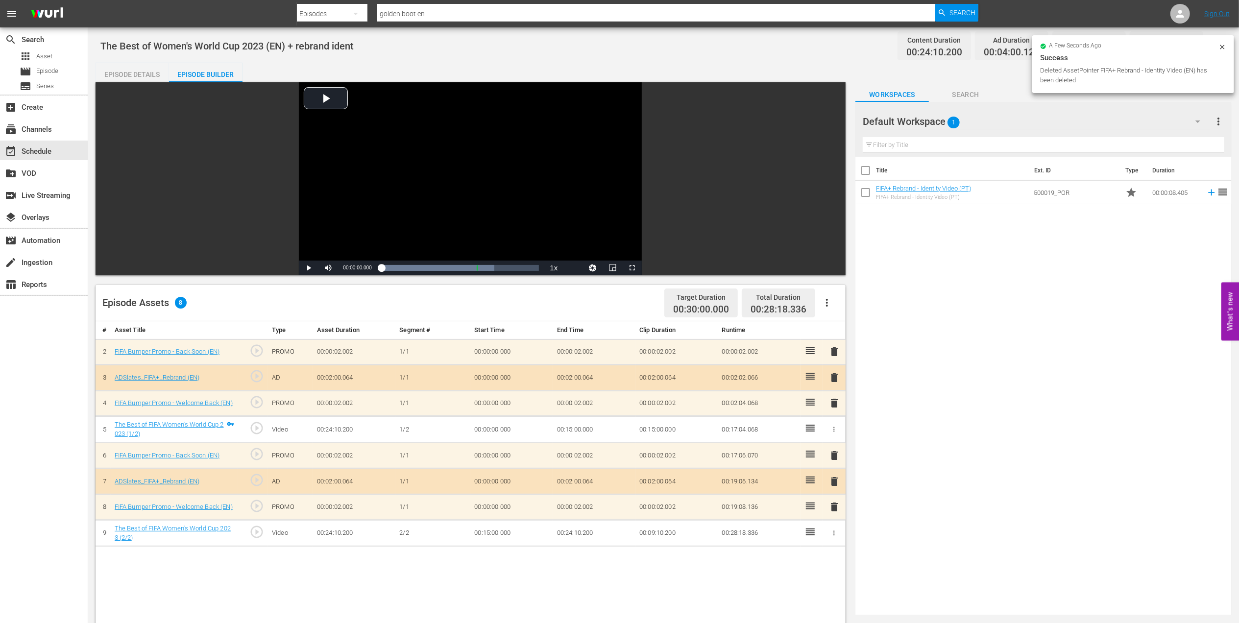
click at [836, 355] on span "delete" at bounding box center [834, 352] width 12 height 12
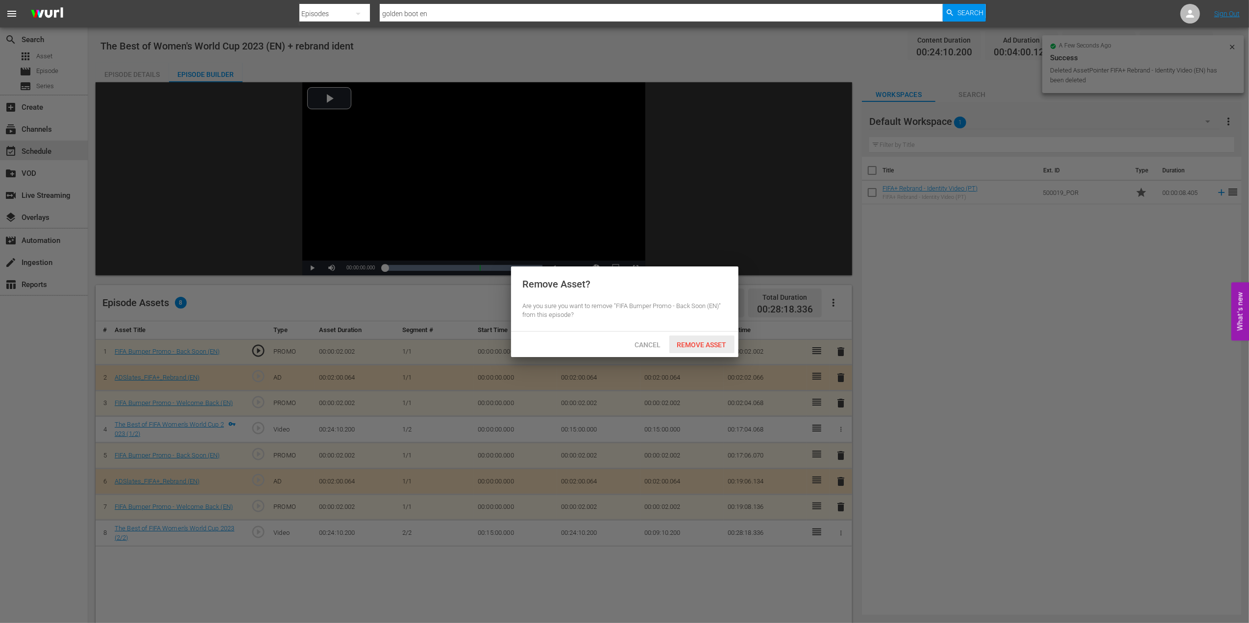
click at [707, 341] on span "Remove Asset" at bounding box center [701, 345] width 65 height 8
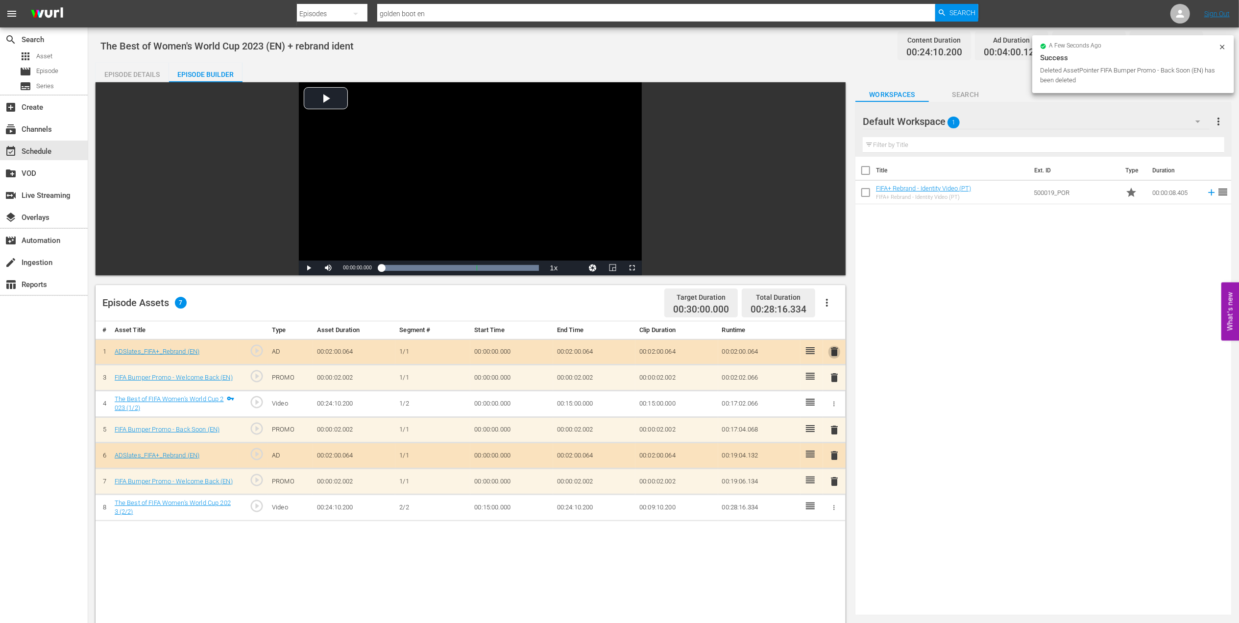
click at [837, 357] on span "delete" at bounding box center [834, 352] width 12 height 12
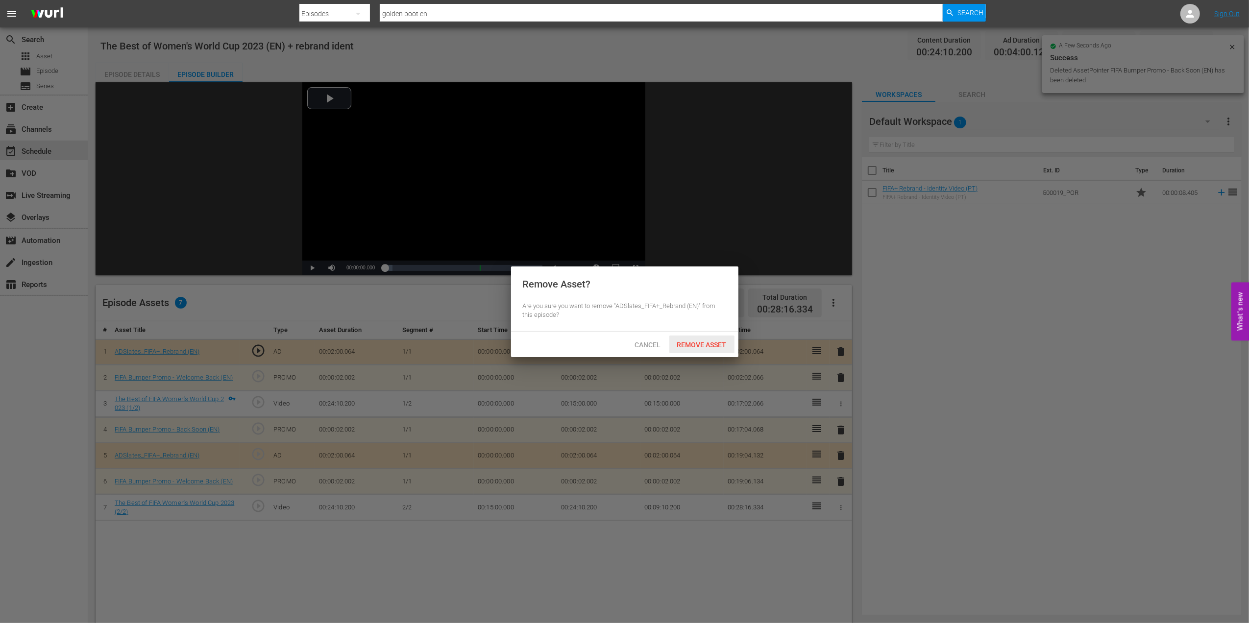
click at [719, 345] on span "Remove Asset" at bounding box center [701, 345] width 65 height 8
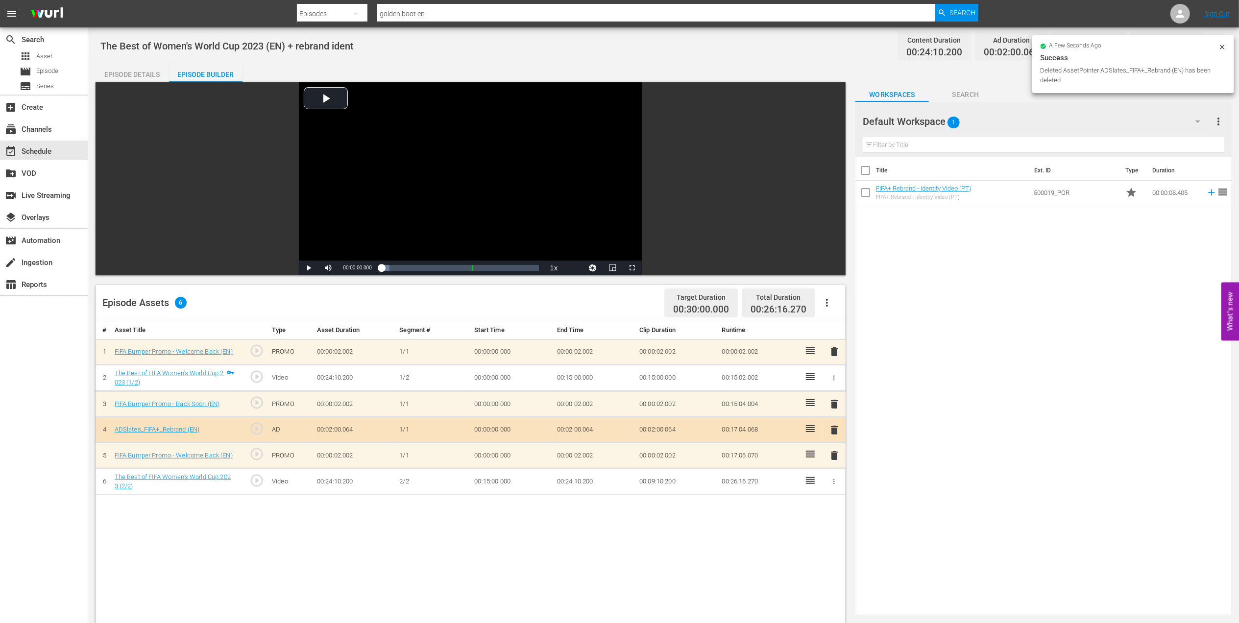
click at [835, 351] on span "delete" at bounding box center [834, 352] width 12 height 12
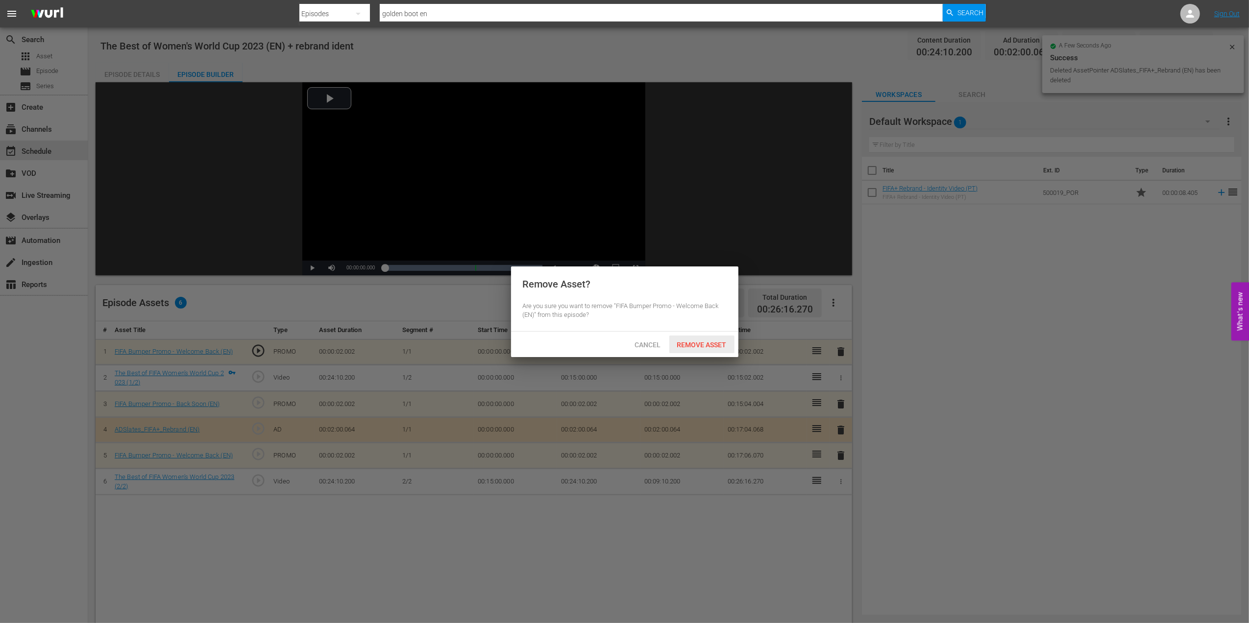
click at [705, 340] on div "Remove Asset" at bounding box center [701, 345] width 65 height 18
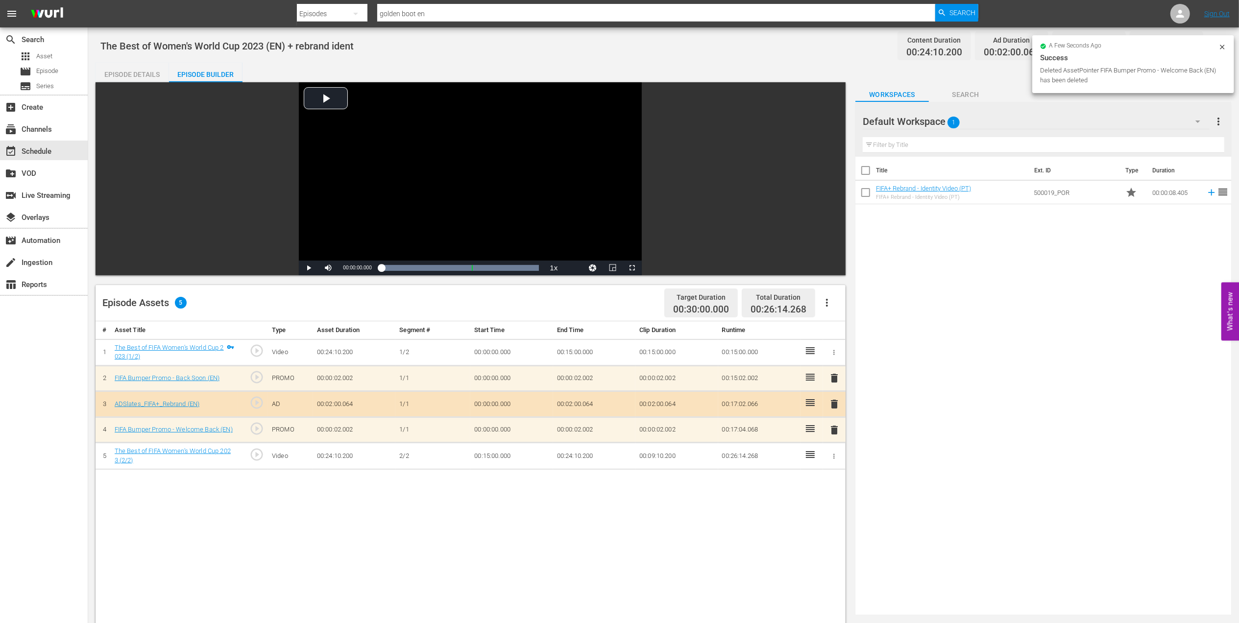
click at [132, 72] on div "Episode Details" at bounding box center [132, 75] width 73 height 24
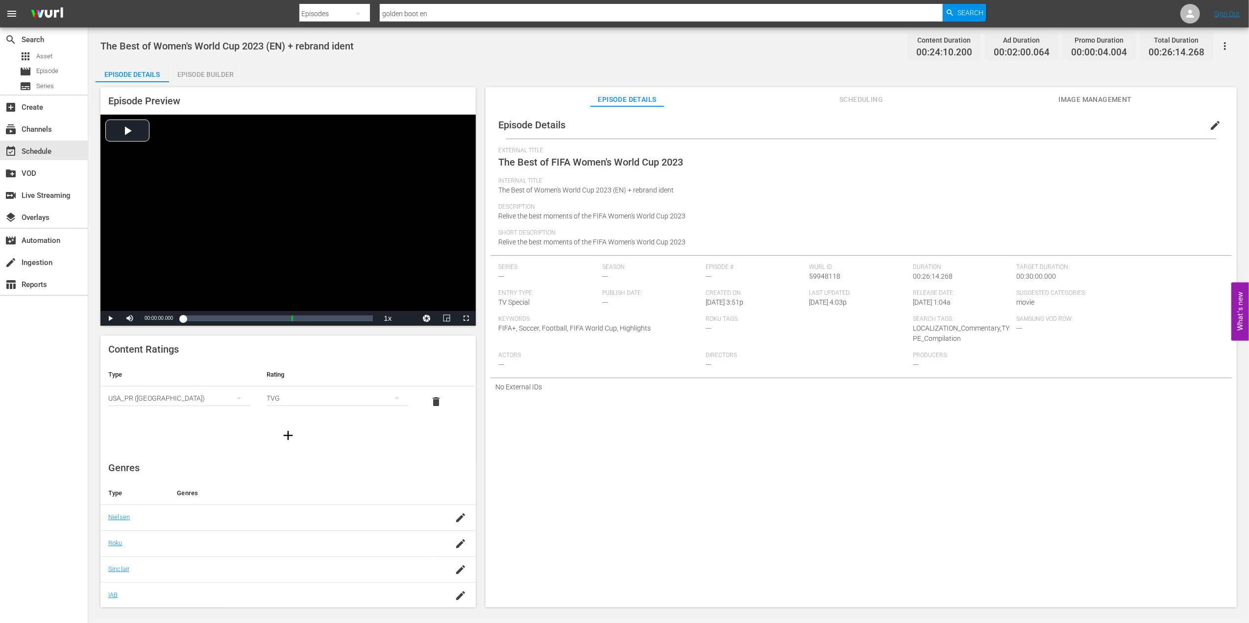
drag, startPoint x: 1206, startPoint y: 125, endPoint x: 1070, endPoint y: 141, distance: 136.6
click at [1209, 124] on span "edit" at bounding box center [1215, 126] width 12 height 12
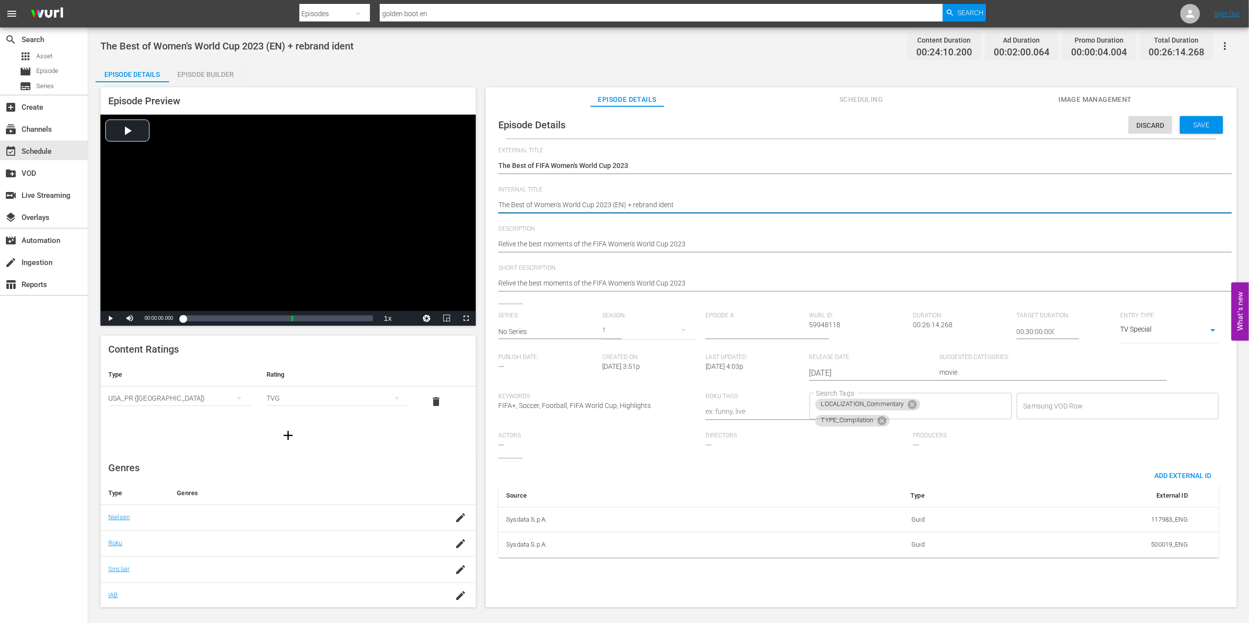
drag, startPoint x: 678, startPoint y: 202, endPoint x: 626, endPoint y: 202, distance: 52.4
type textarea "The Best of Women's World Cup 2023 (EN)"
click at [1192, 119] on div "Save" at bounding box center [1201, 125] width 43 height 18
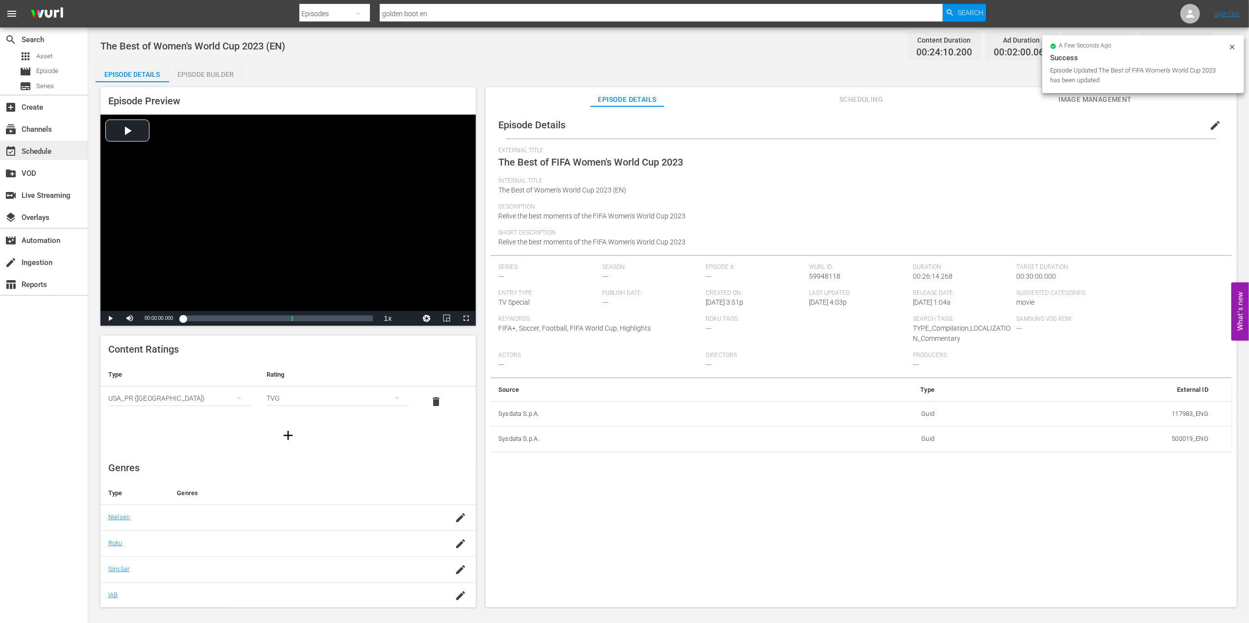
click at [55, 147] on div "event_available Schedule" at bounding box center [44, 151] width 88 height 20
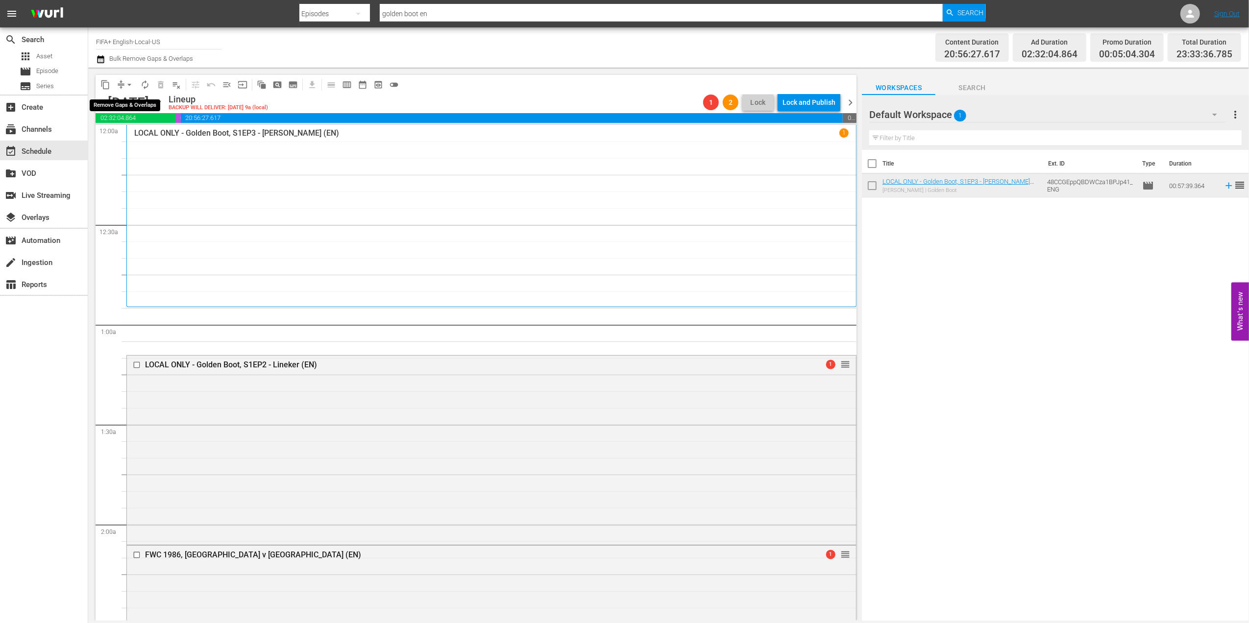
click at [130, 80] on span "arrow_drop_down" at bounding box center [129, 85] width 10 height 10
click at [144, 132] on li "Align to End of Previous Day" at bounding box center [129, 137] width 103 height 16
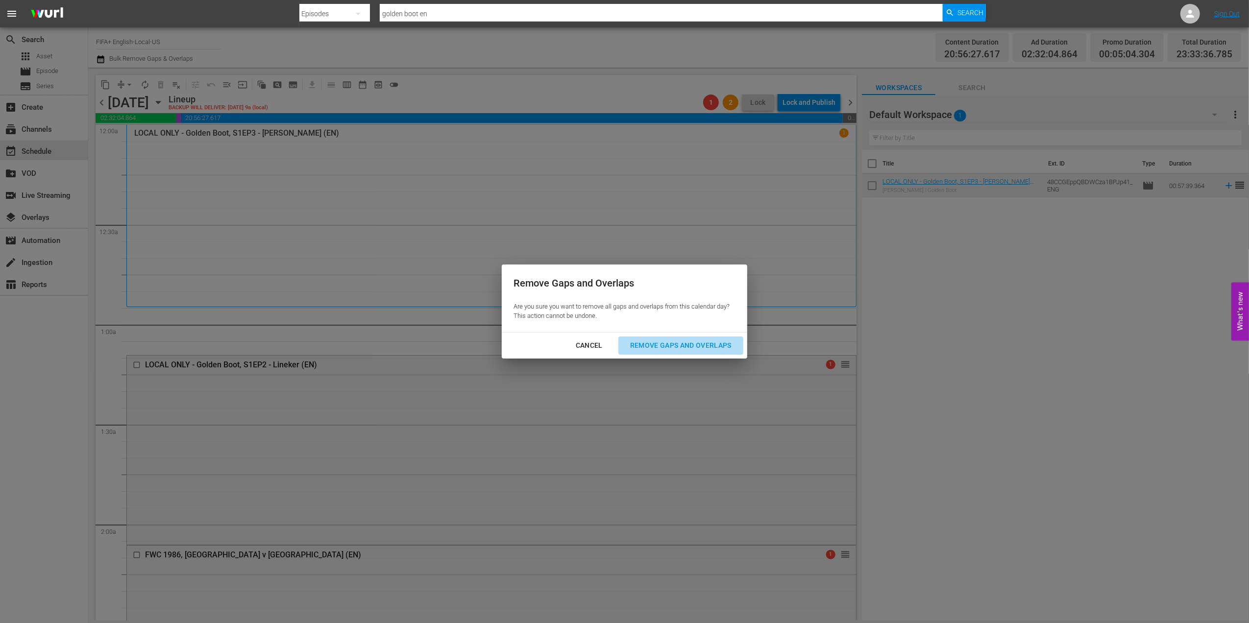
click at [659, 345] on div "Remove Gaps and Overlaps" at bounding box center [680, 345] width 117 height 12
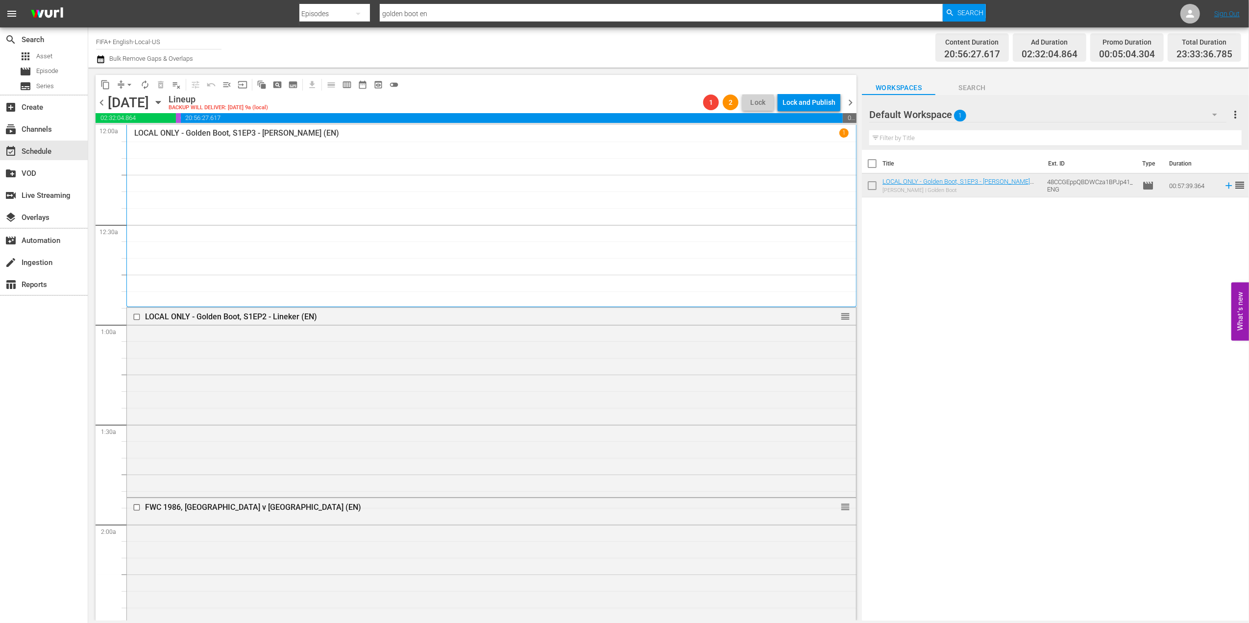
click at [99, 99] on span "chevron_left" at bounding box center [102, 103] width 12 height 12
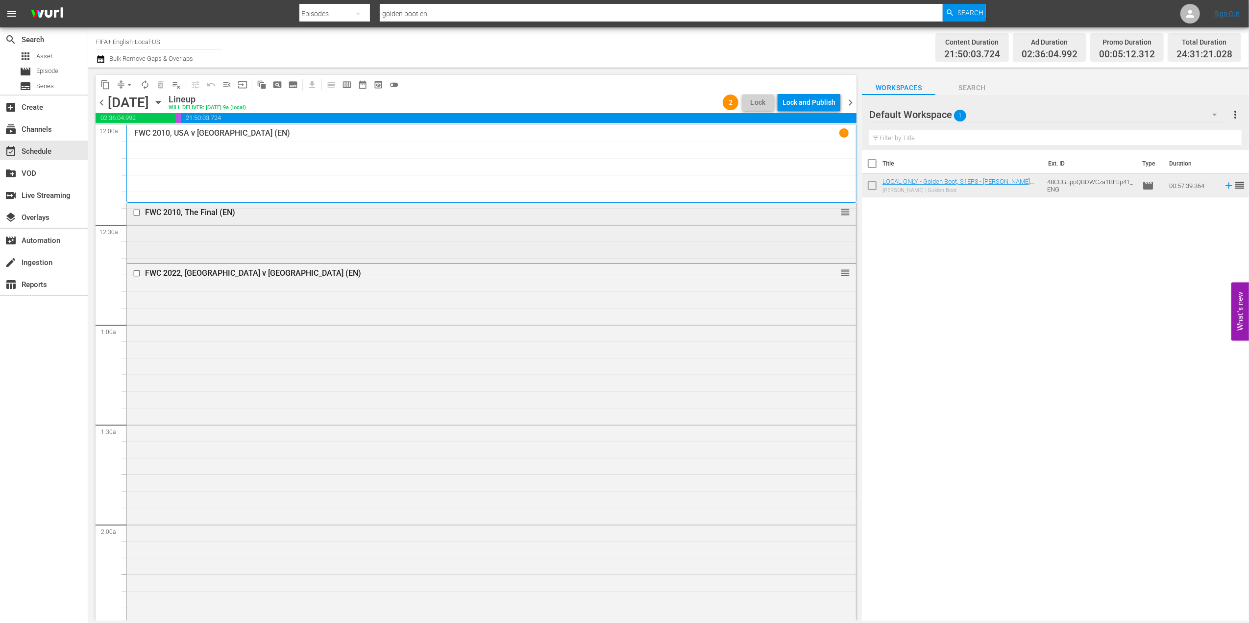
click at [210, 210] on div "FWC 2010, The Final (EN)" at bounding box center [472, 212] width 655 height 9
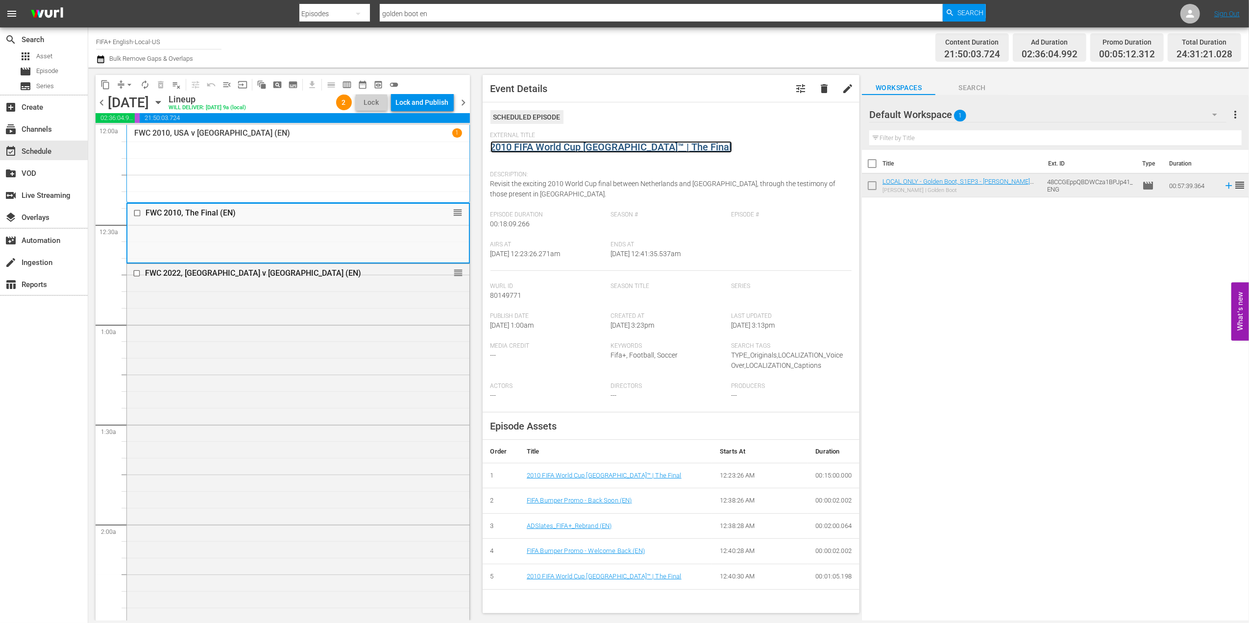
click at [551, 147] on link "2010 FIFA World Cup South Africa™ | The Final" at bounding box center [611, 147] width 242 height 12
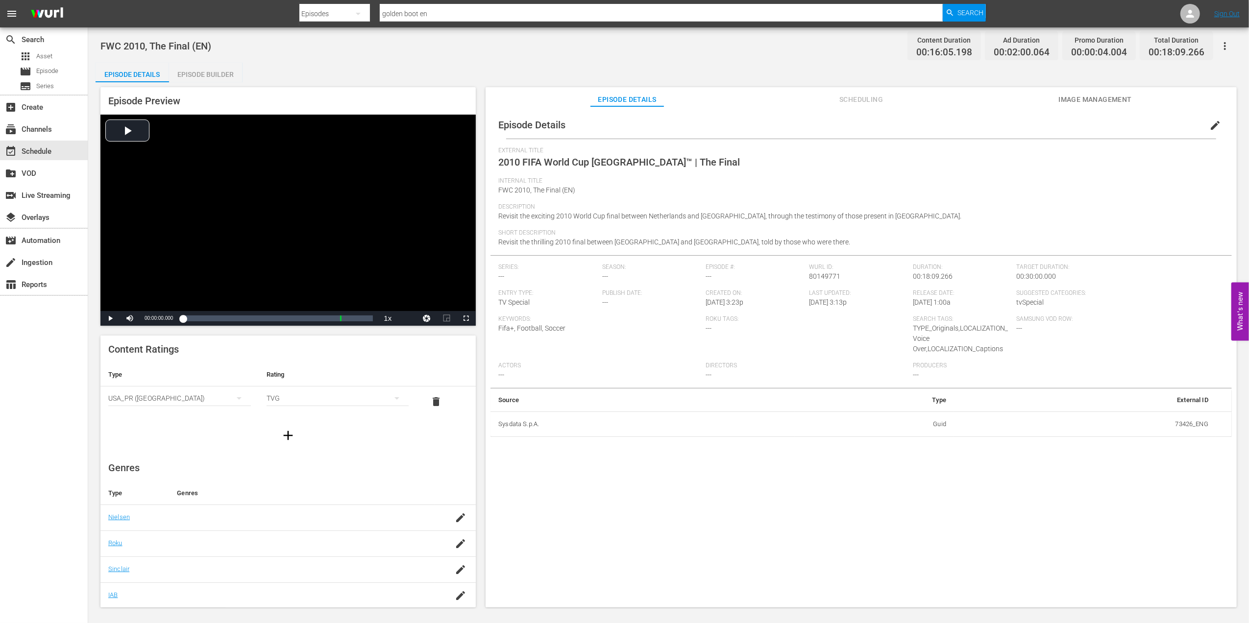
click at [208, 75] on div "Episode Builder" at bounding box center [205, 75] width 73 height 24
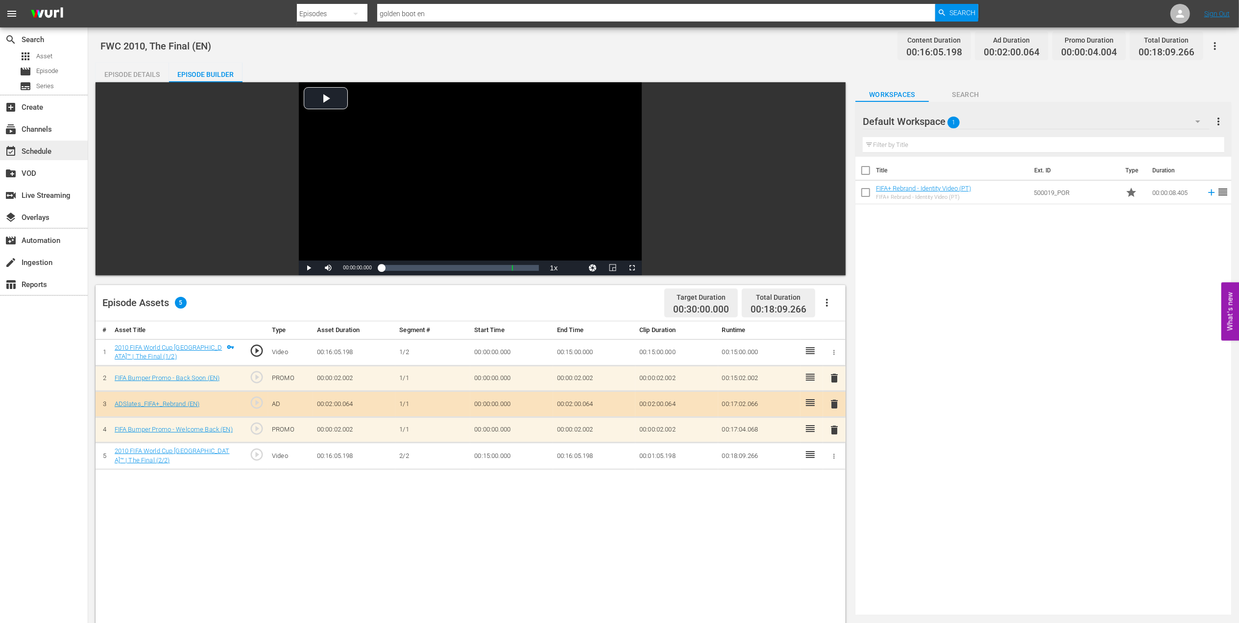
click at [48, 147] on div "event_available Schedule" at bounding box center [27, 149] width 55 height 9
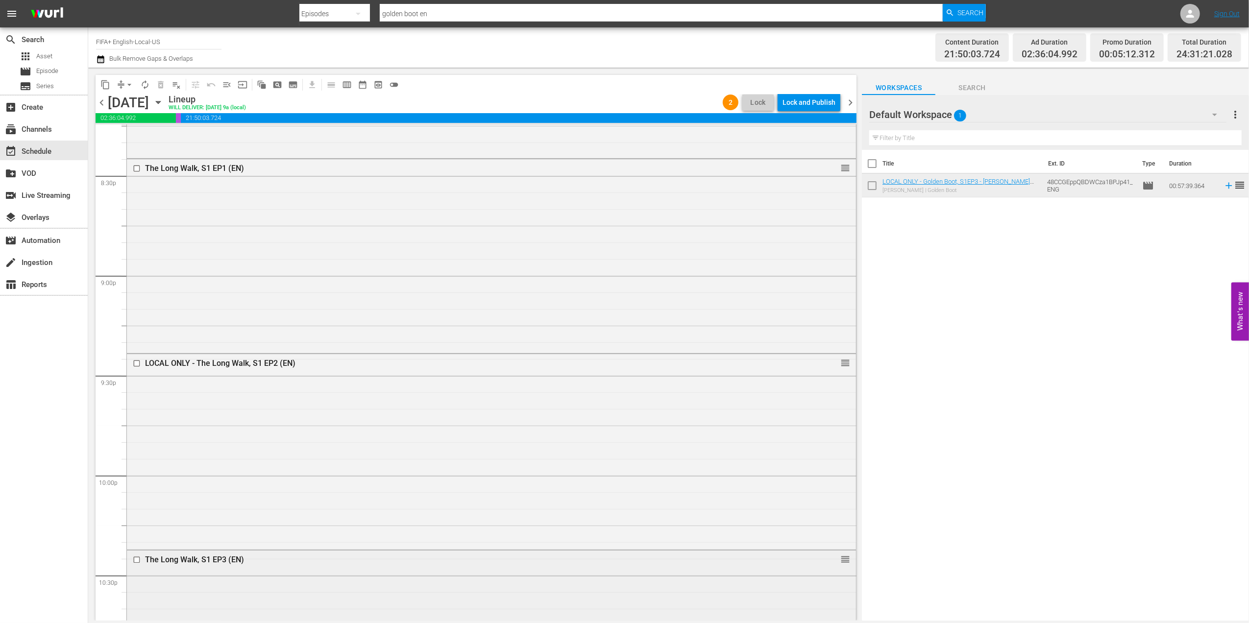
scroll to position [4483, 0]
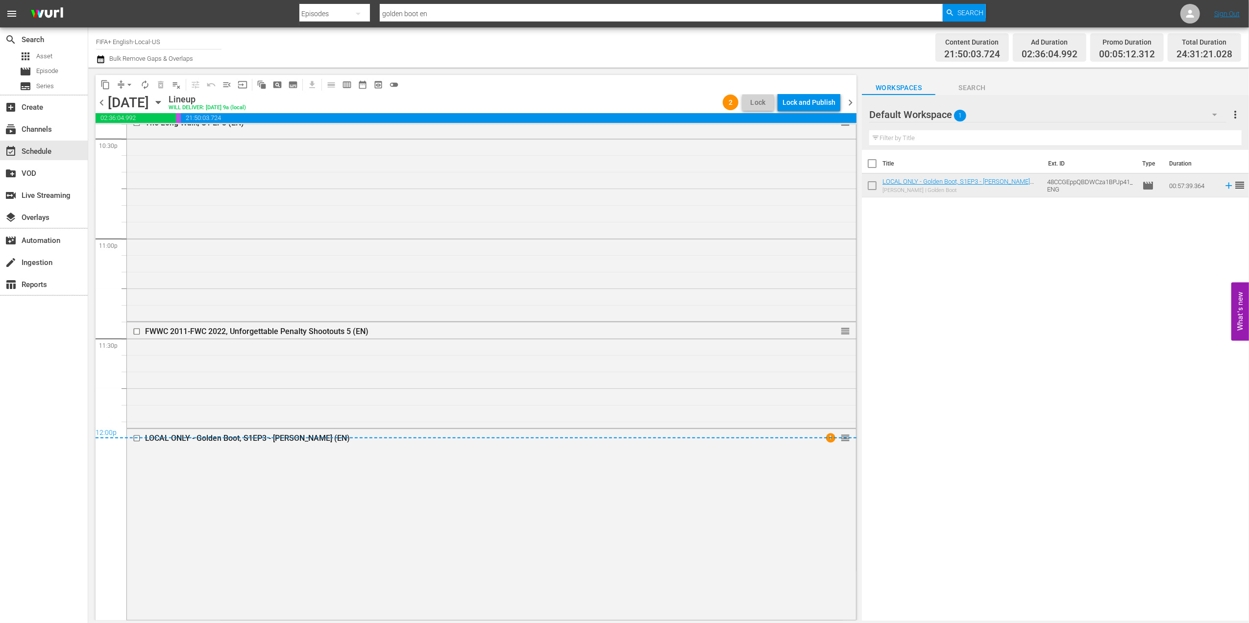
click at [281, 435] on div "12:00p" at bounding box center [476, 434] width 761 height 10
click at [294, 440] on div "LOCAL ONLY - Golden Boot, S1EP3 - [PERSON_NAME] (EN)" at bounding box center [472, 438] width 655 height 9
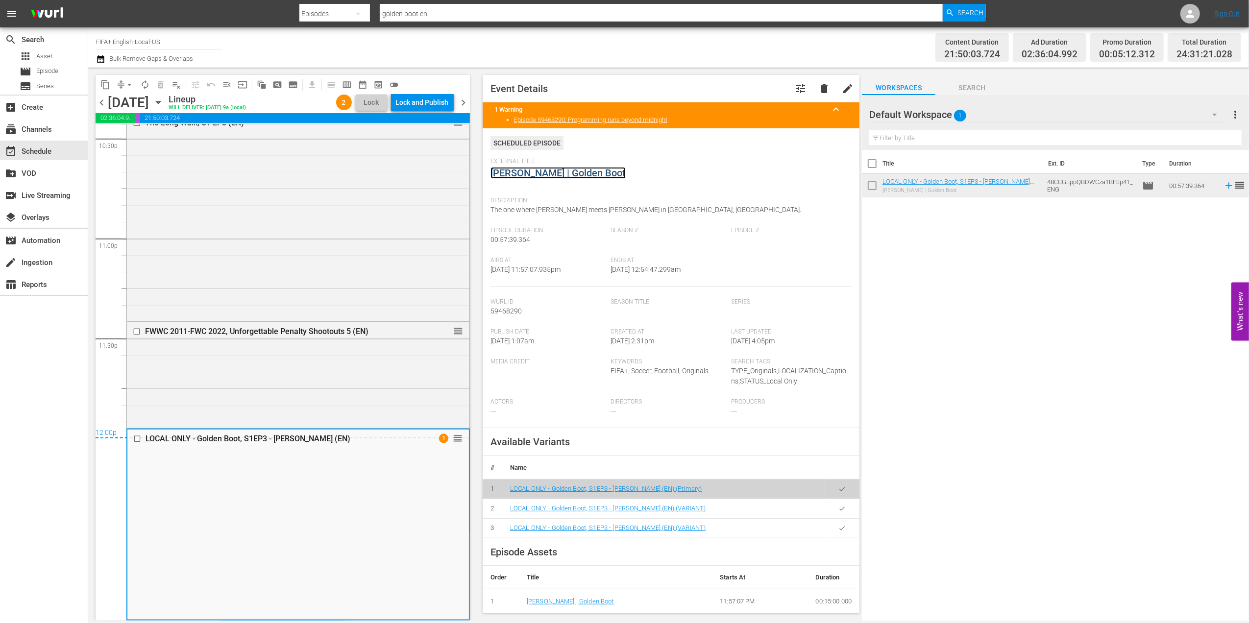
click at [539, 172] on link "[PERSON_NAME] | Golden Boot" at bounding box center [557, 173] width 135 height 12
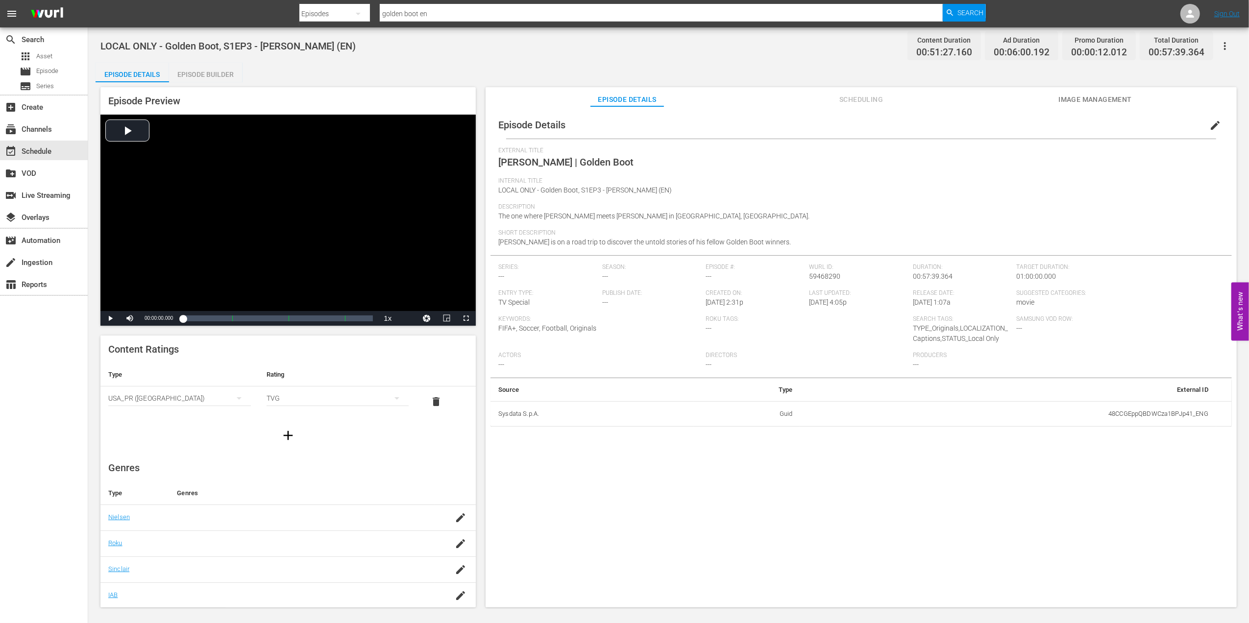
click at [214, 72] on div "Episode Builder" at bounding box center [205, 75] width 73 height 24
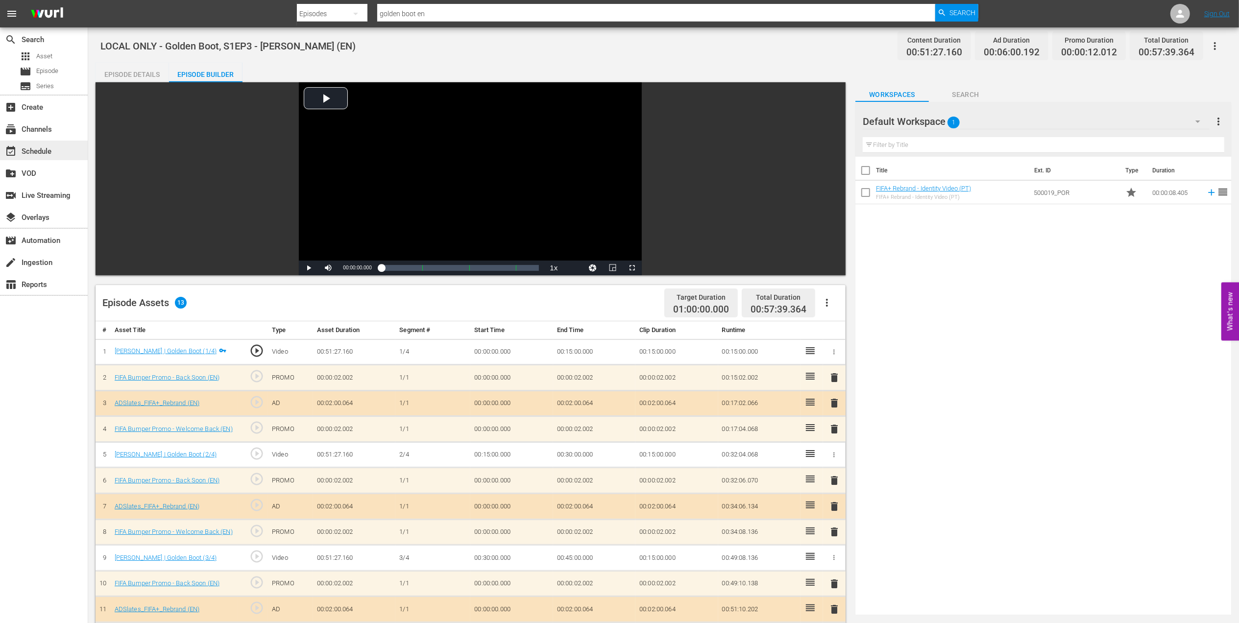
click at [41, 149] on div "event_available Schedule" at bounding box center [27, 149] width 55 height 9
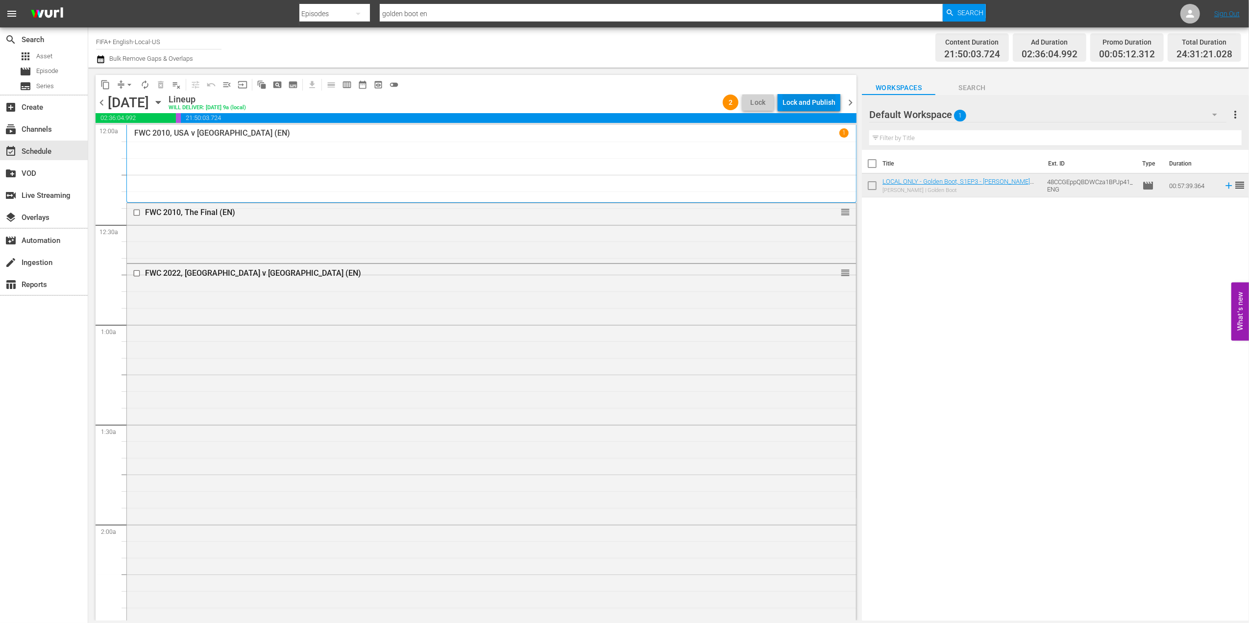
click at [805, 102] on div "Lock and Publish" at bounding box center [808, 103] width 53 height 18
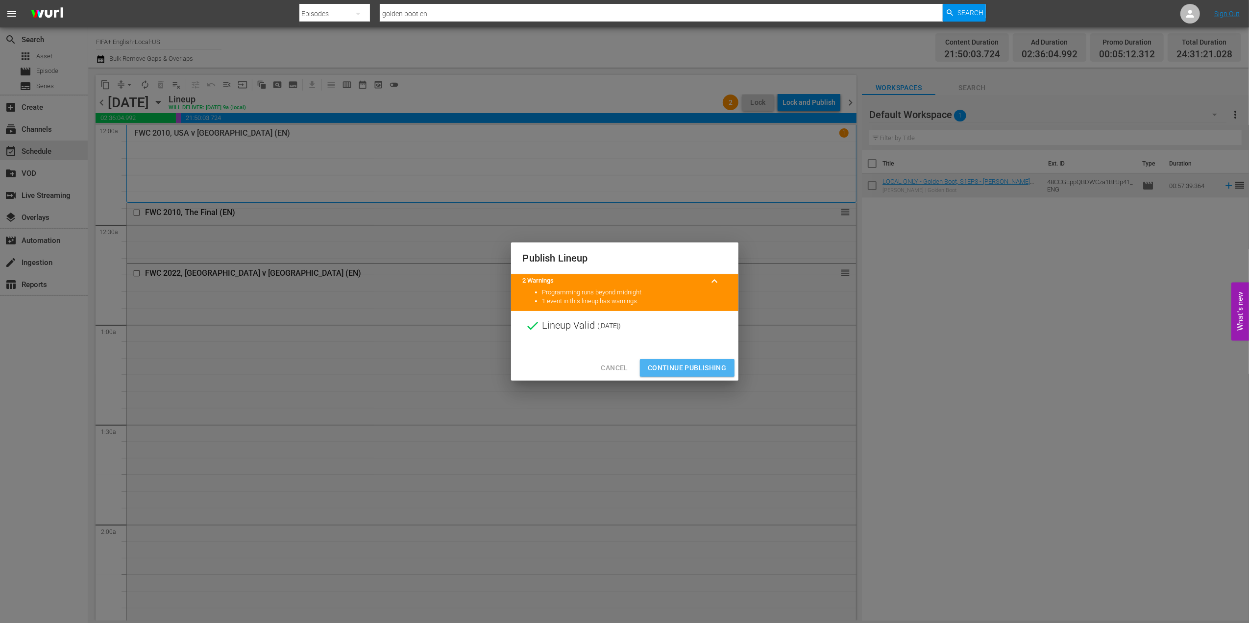
drag, startPoint x: 678, startPoint y: 361, endPoint x: 800, endPoint y: 210, distance: 194.0
click at [678, 361] on button "Continue Publishing" at bounding box center [687, 368] width 95 height 18
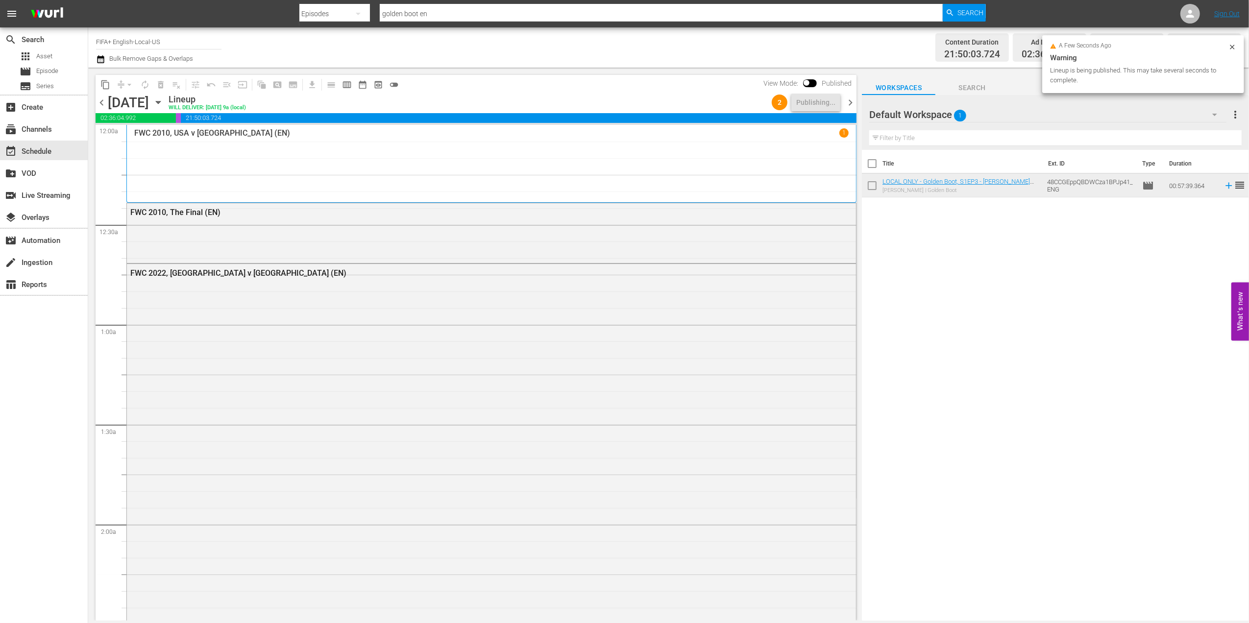
click at [845, 98] on span "chevron_right" at bounding box center [850, 103] width 12 height 12
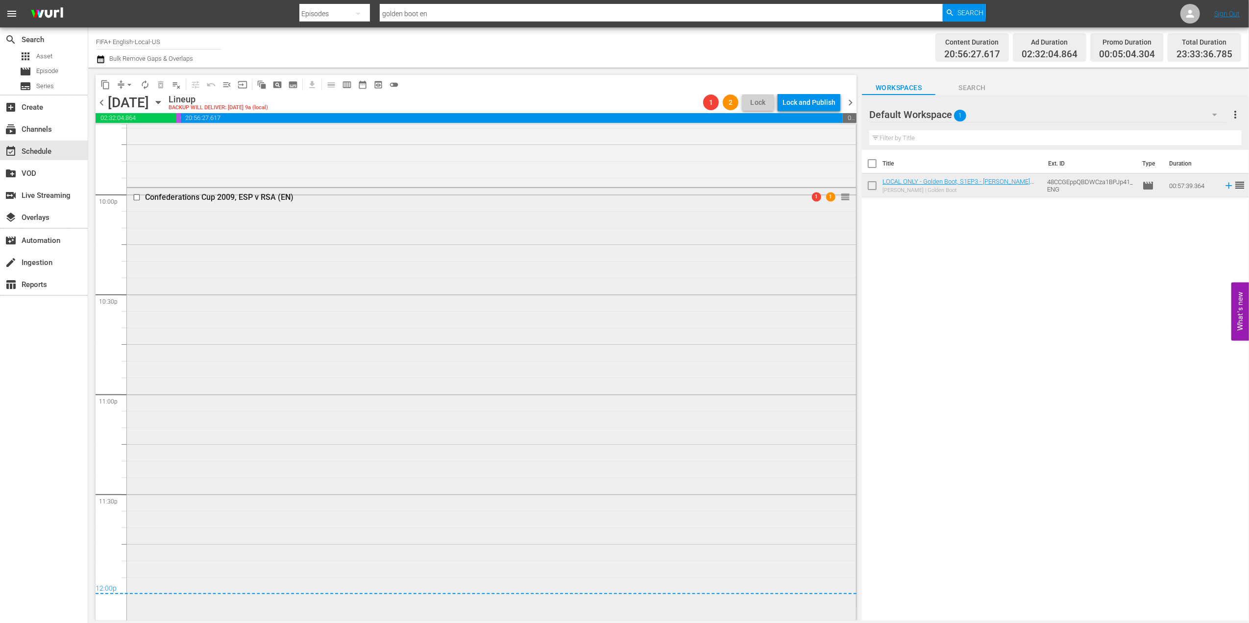
scroll to position [4198, 0]
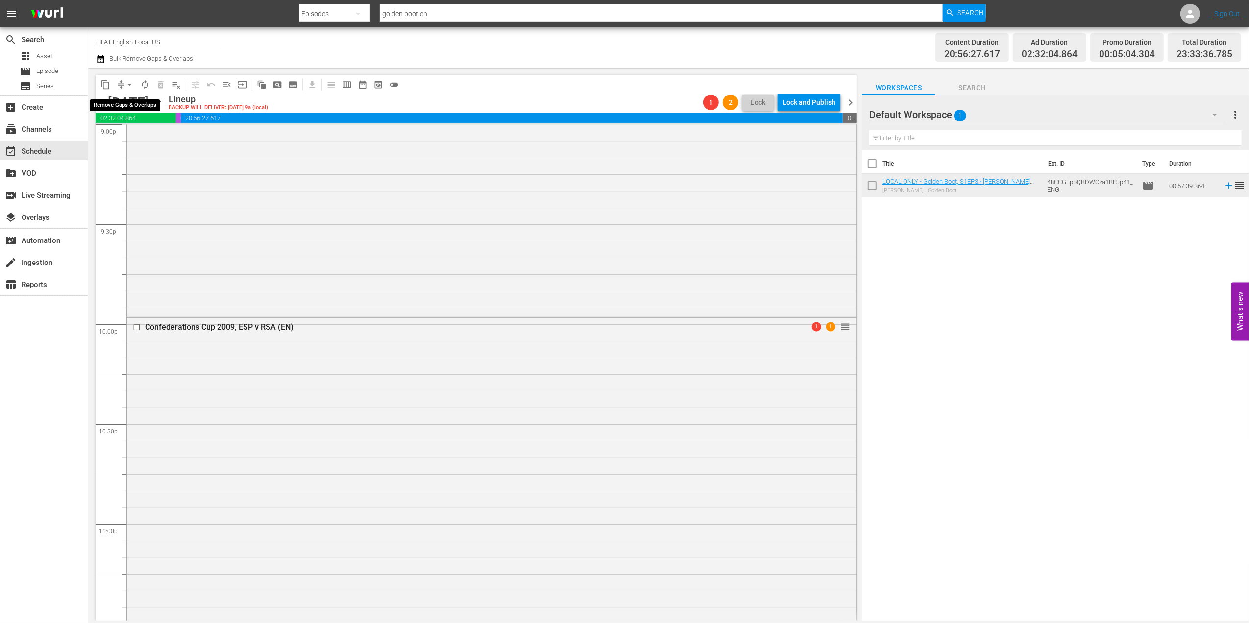
click at [129, 80] on span "arrow_drop_down" at bounding box center [129, 85] width 10 height 10
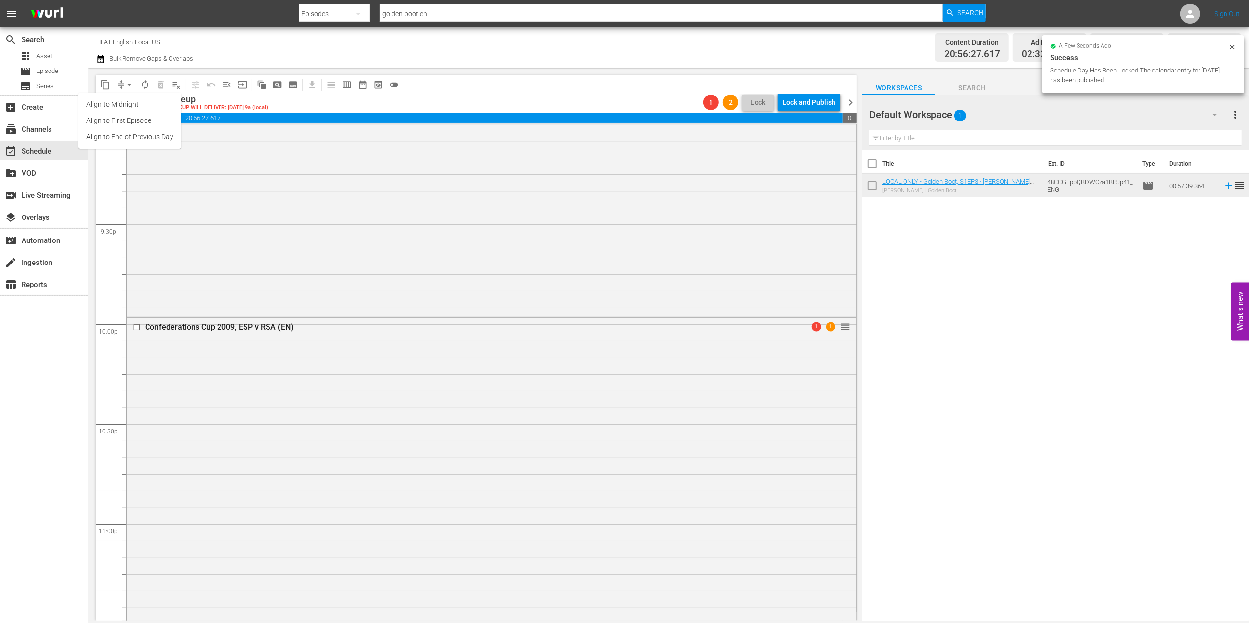
click at [138, 133] on li "Align to End of Previous Day" at bounding box center [129, 137] width 103 height 16
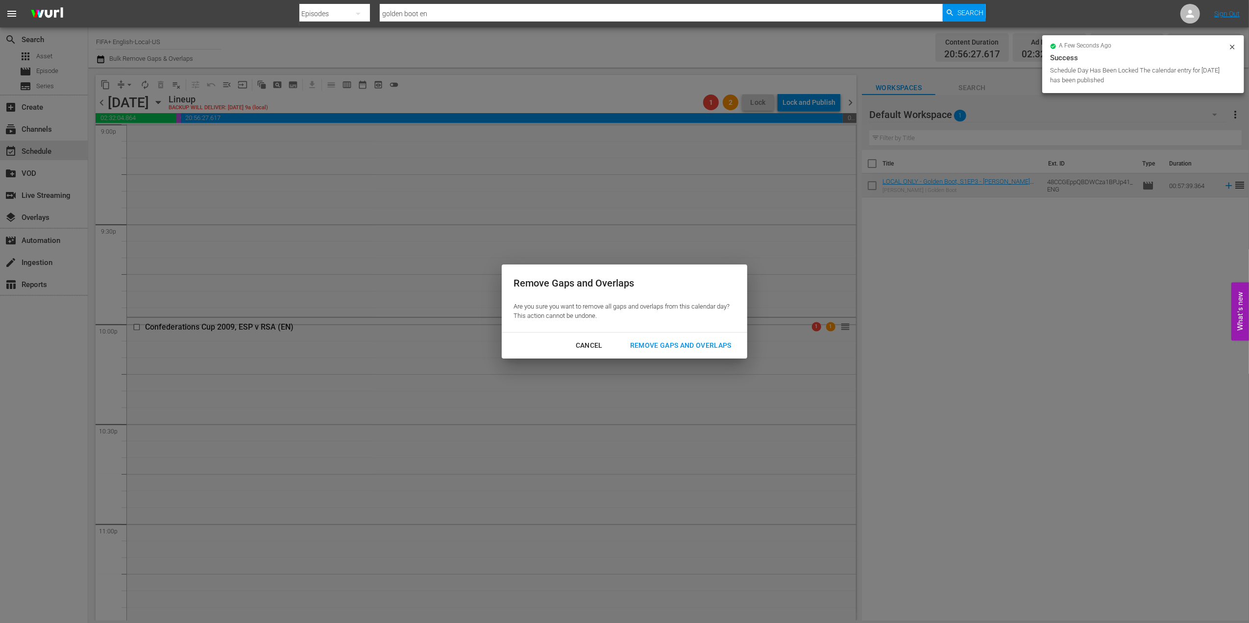
click at [663, 342] on div "Remove Gaps and Overlaps" at bounding box center [680, 345] width 117 height 12
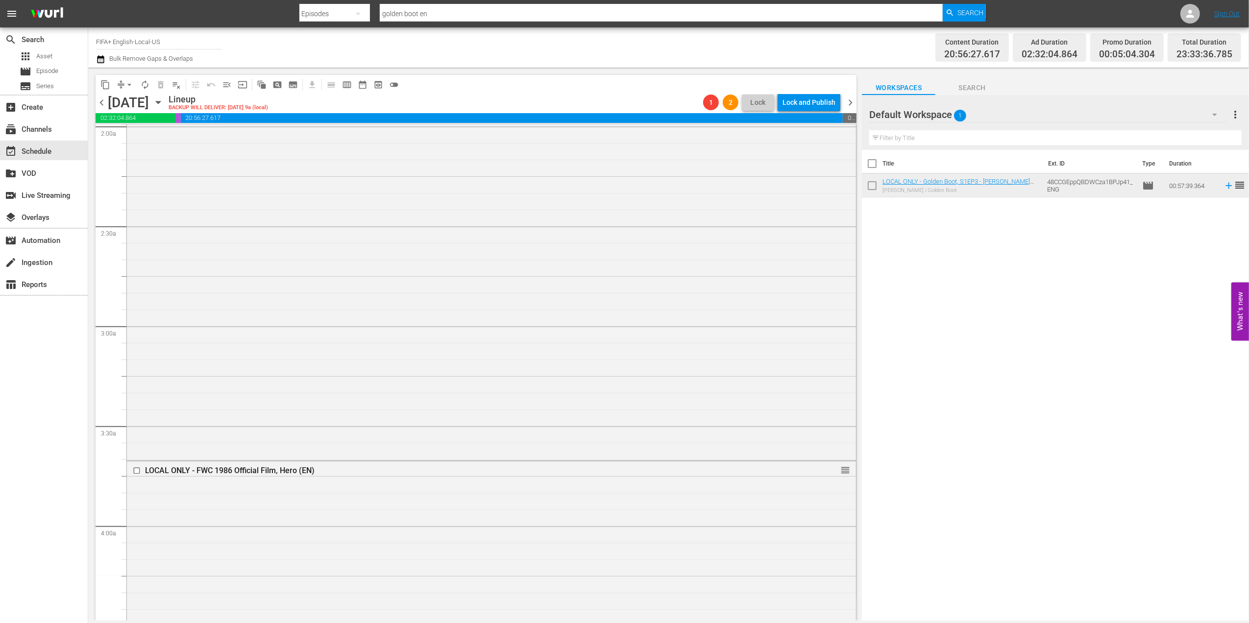
scroll to position [0, 0]
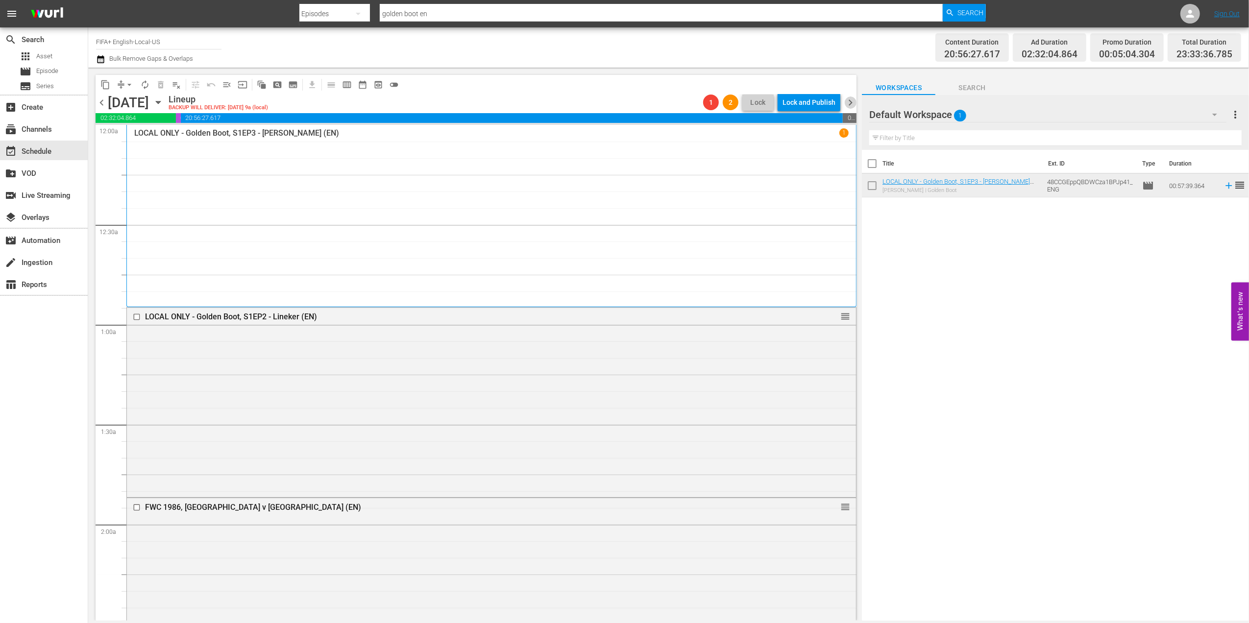
click at [847, 100] on span "chevron_right" at bounding box center [850, 103] width 12 height 12
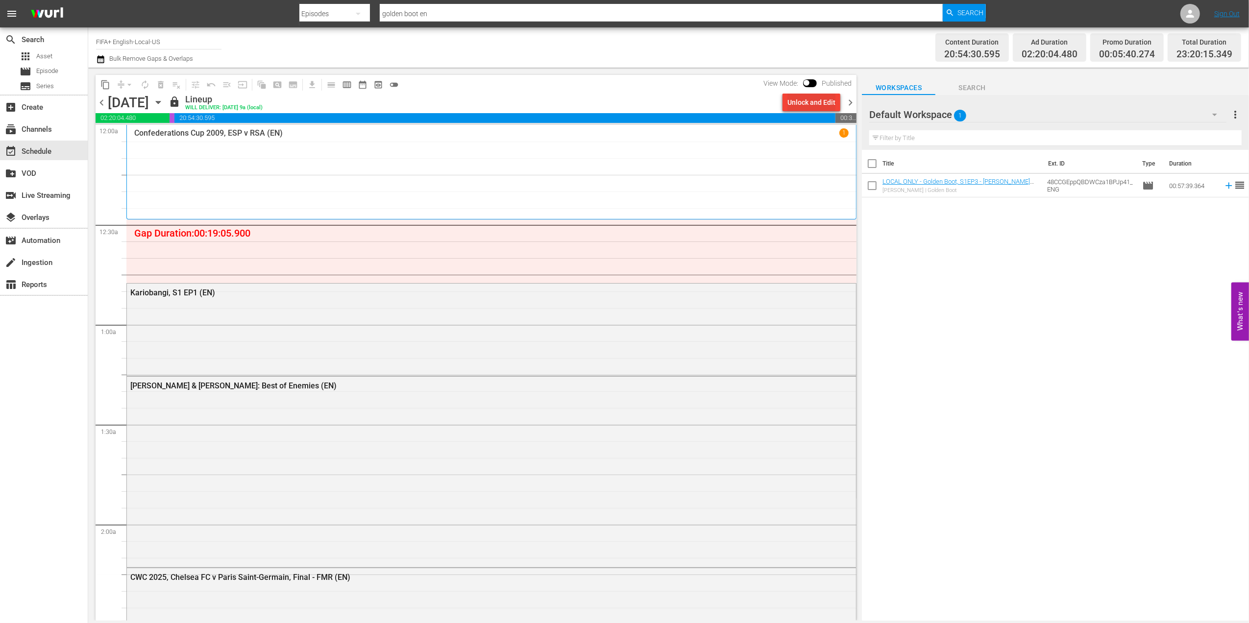
click at [802, 95] on div "Unlock and Edit" at bounding box center [811, 103] width 48 height 18
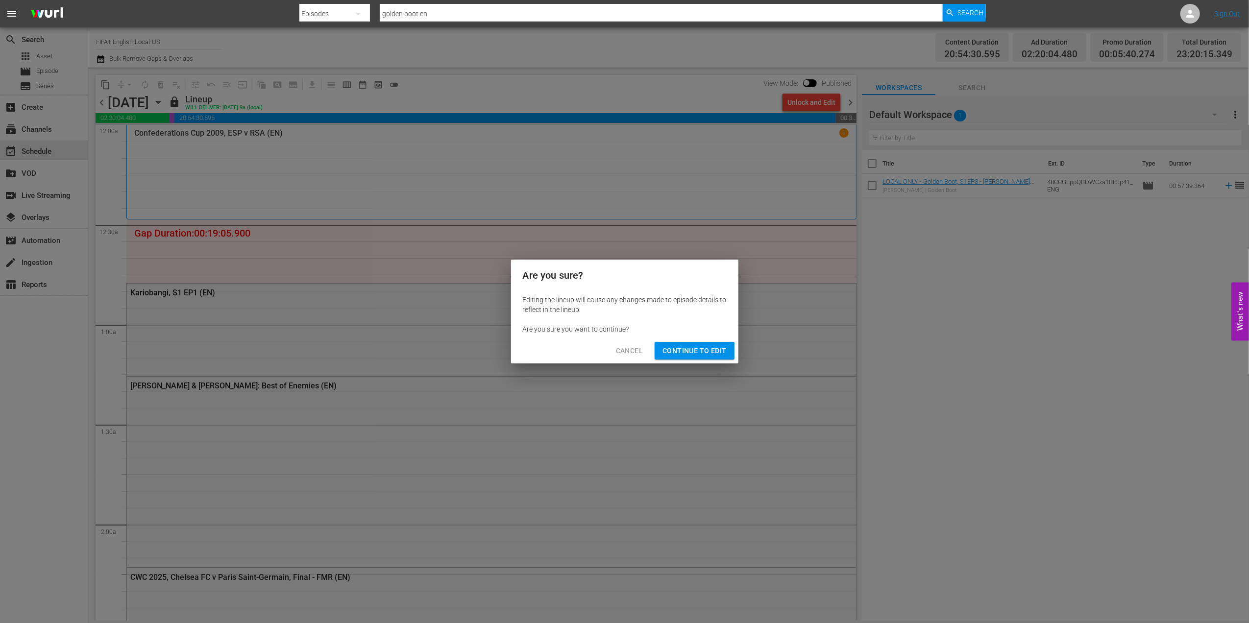
click at [684, 347] on span "Continue to Edit" at bounding box center [694, 351] width 64 height 12
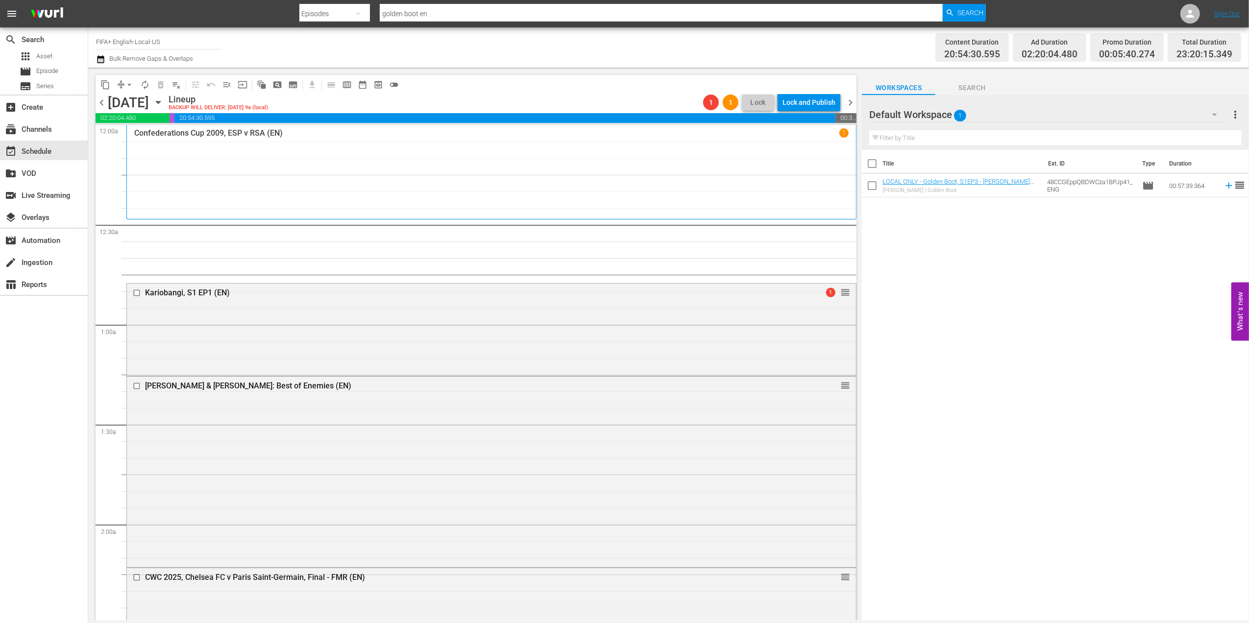
click at [853, 100] on span "chevron_right" at bounding box center [850, 103] width 12 height 12
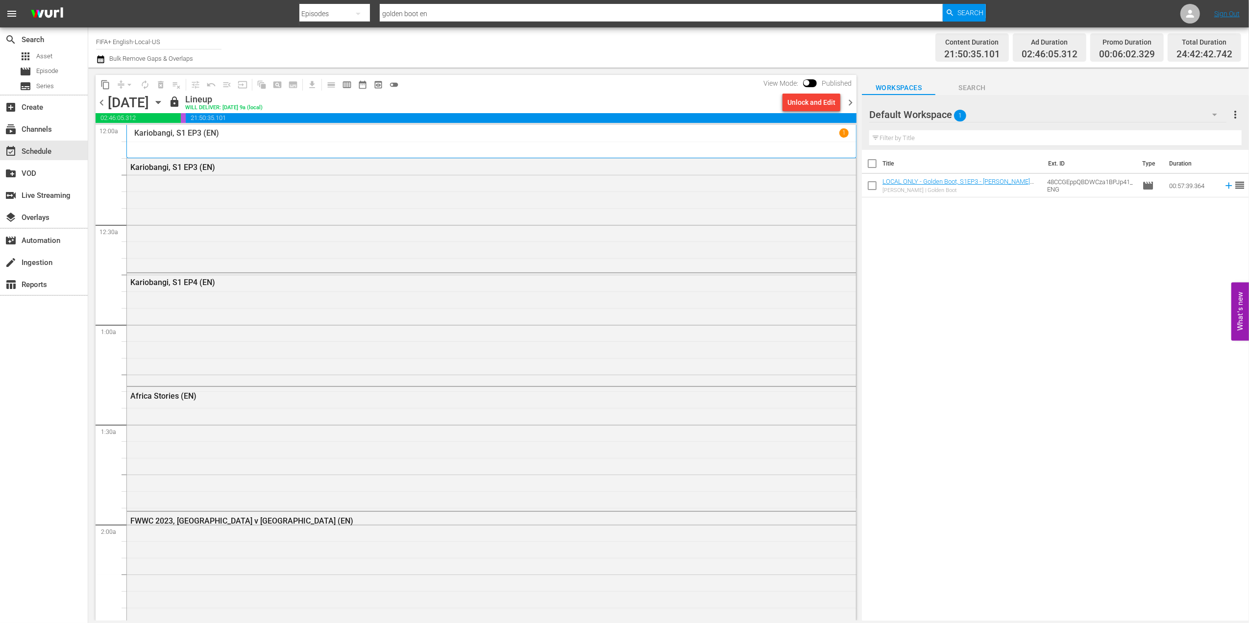
click at [810, 104] on div "Unlock and Edit" at bounding box center [811, 103] width 48 height 18
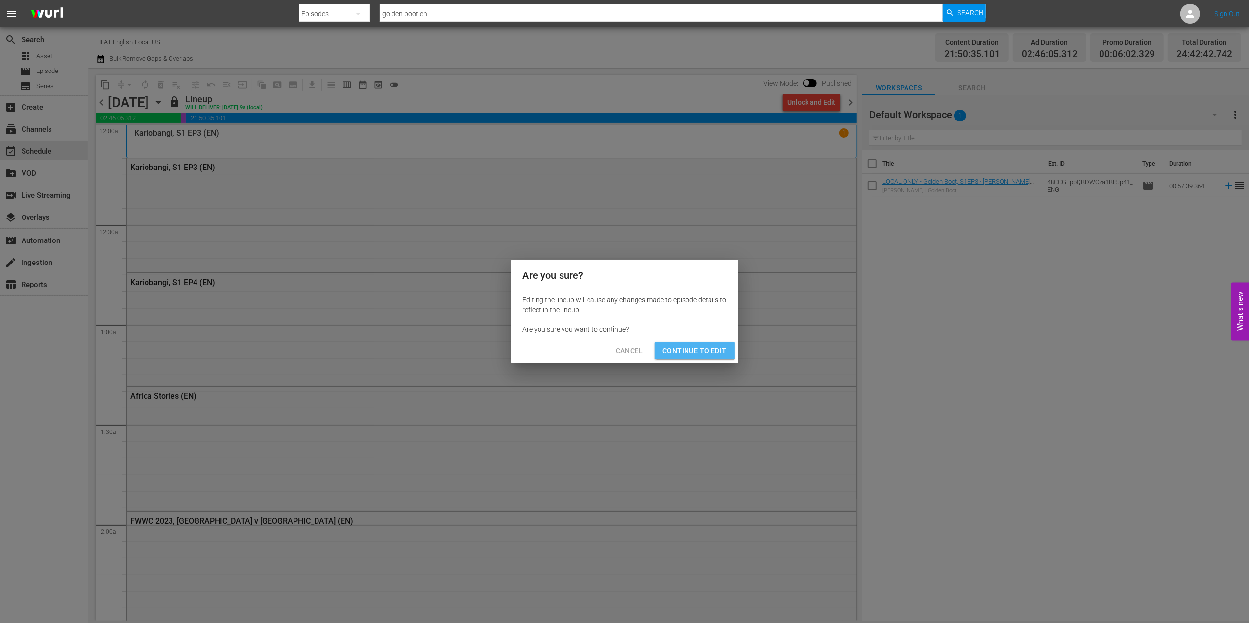
drag, startPoint x: 698, startPoint y: 345, endPoint x: 712, endPoint y: 336, distance: 16.9
click at [698, 347] on span "Continue to Edit" at bounding box center [694, 351] width 64 height 12
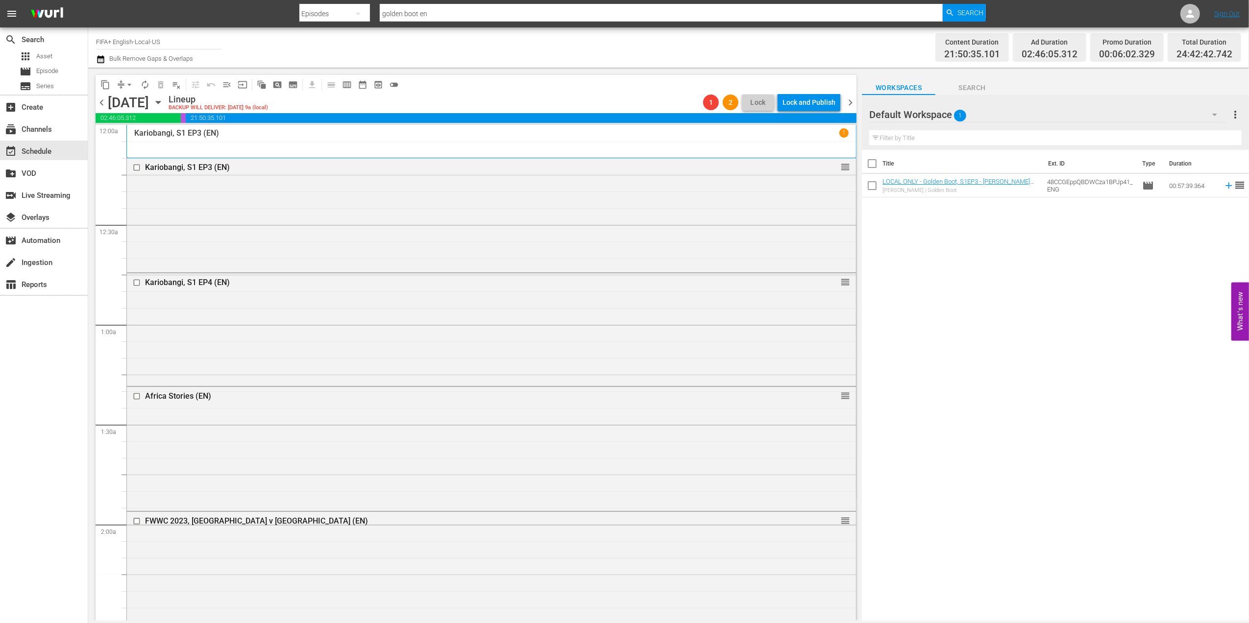
click at [853, 101] on span "chevron_right" at bounding box center [850, 103] width 12 height 12
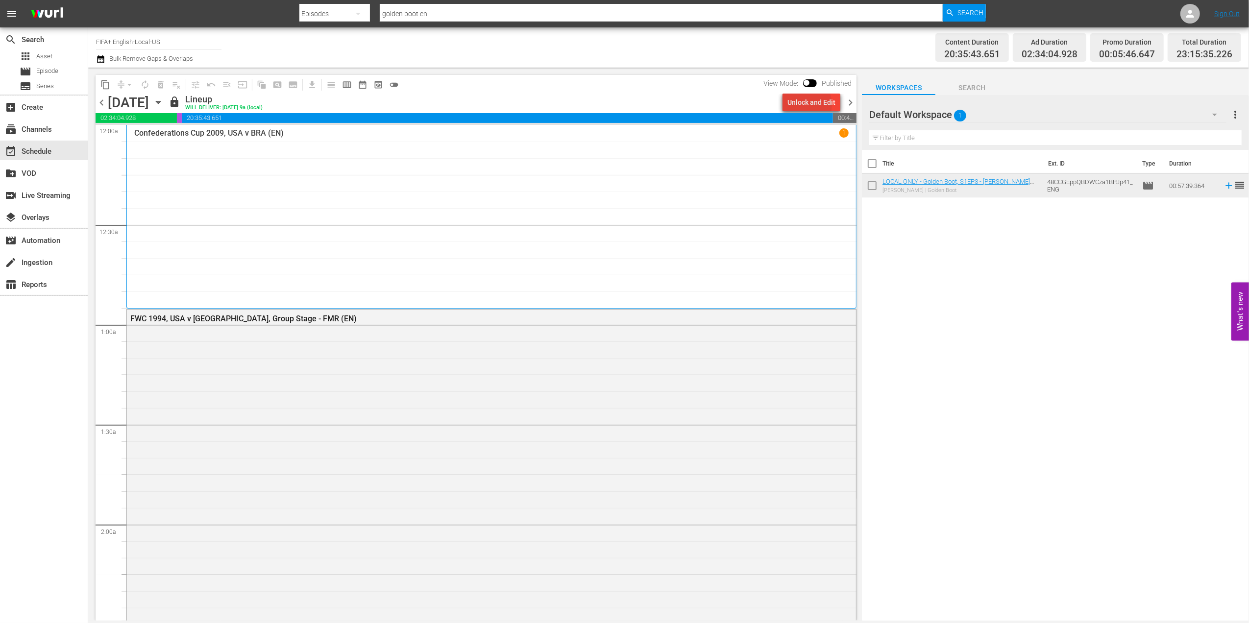
click at [805, 104] on div "Unlock and Edit" at bounding box center [811, 103] width 48 height 18
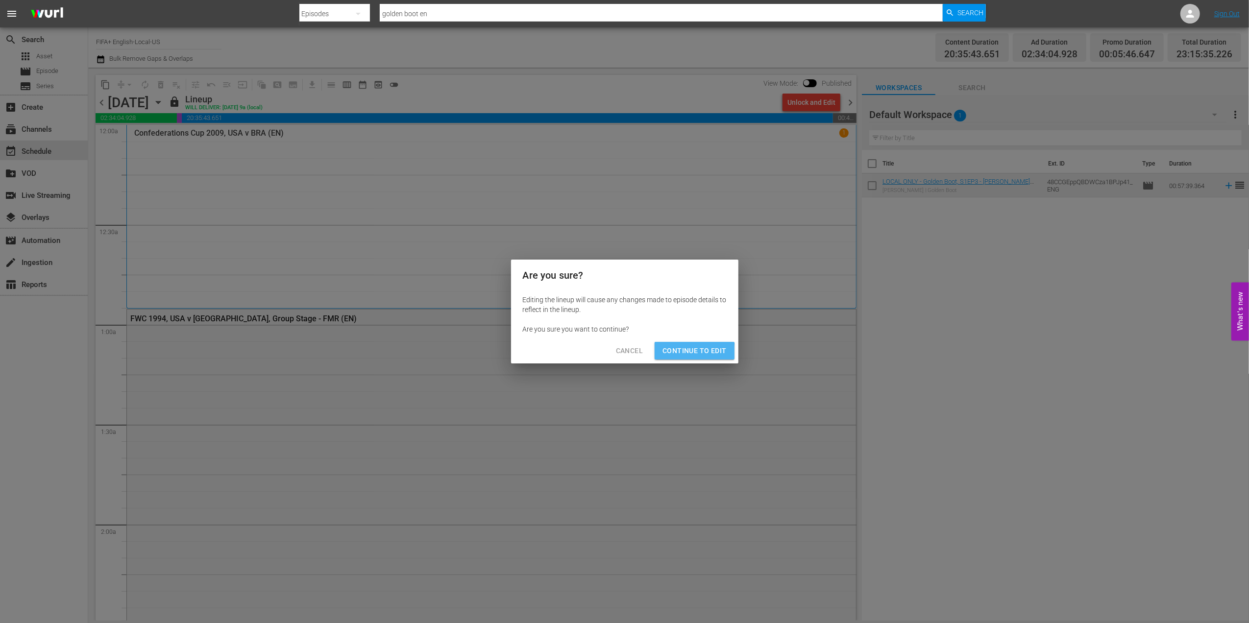
click at [678, 353] on span "Continue to Edit" at bounding box center [694, 351] width 64 height 12
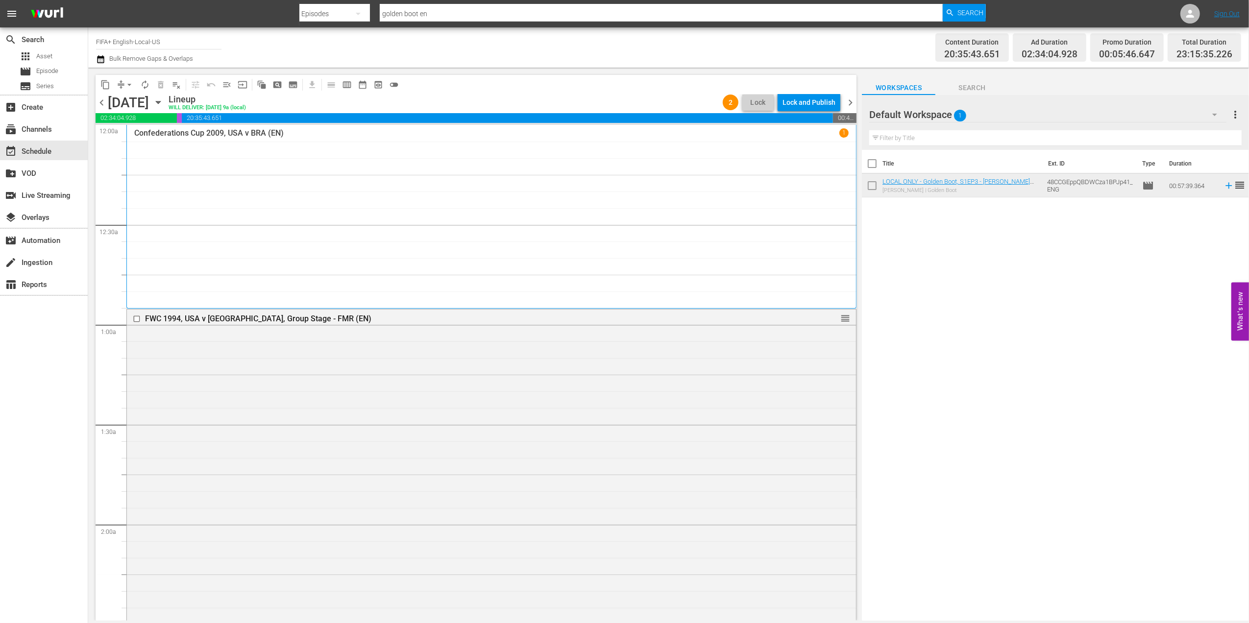
click at [851, 100] on span "chevron_right" at bounding box center [850, 103] width 12 height 12
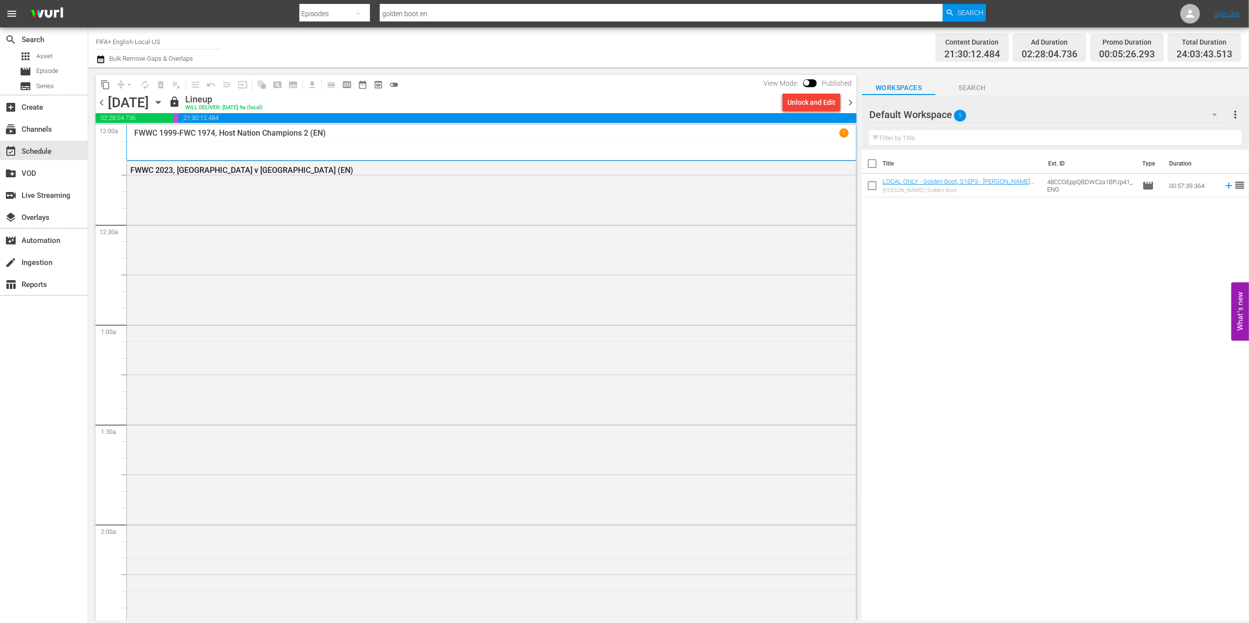
click at [812, 102] on div "Unlock and Edit" at bounding box center [811, 103] width 48 height 18
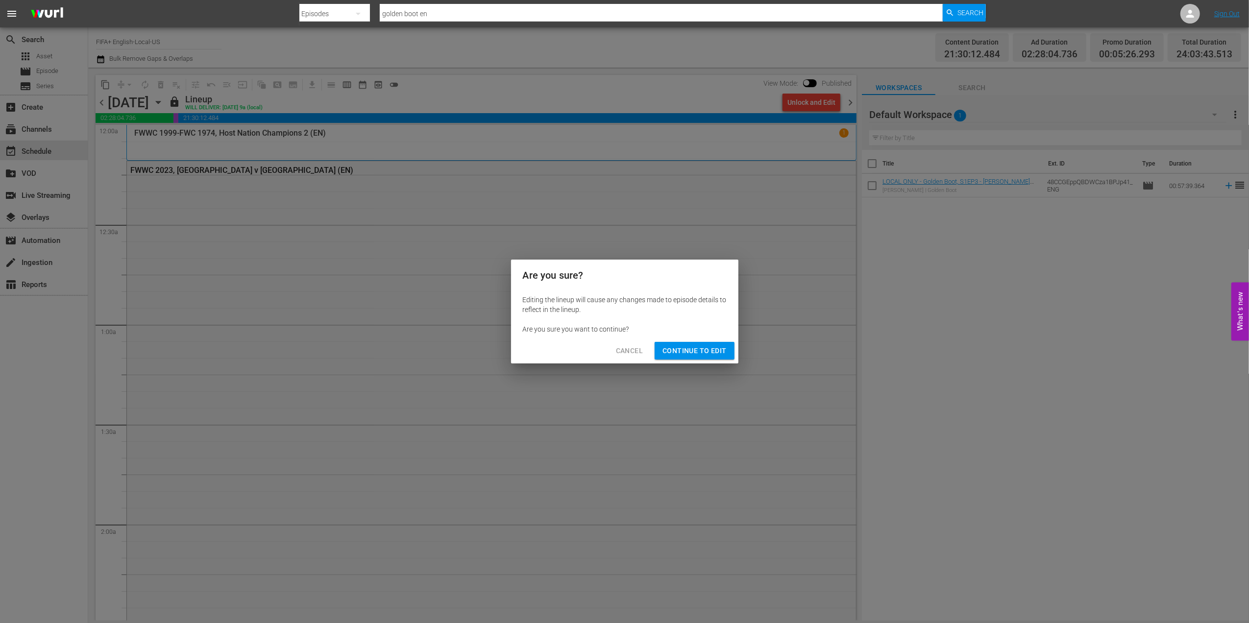
drag, startPoint x: 700, startPoint y: 347, endPoint x: 730, endPoint y: 292, distance: 62.9
click at [700, 348] on span "Continue to Edit" at bounding box center [694, 351] width 64 height 12
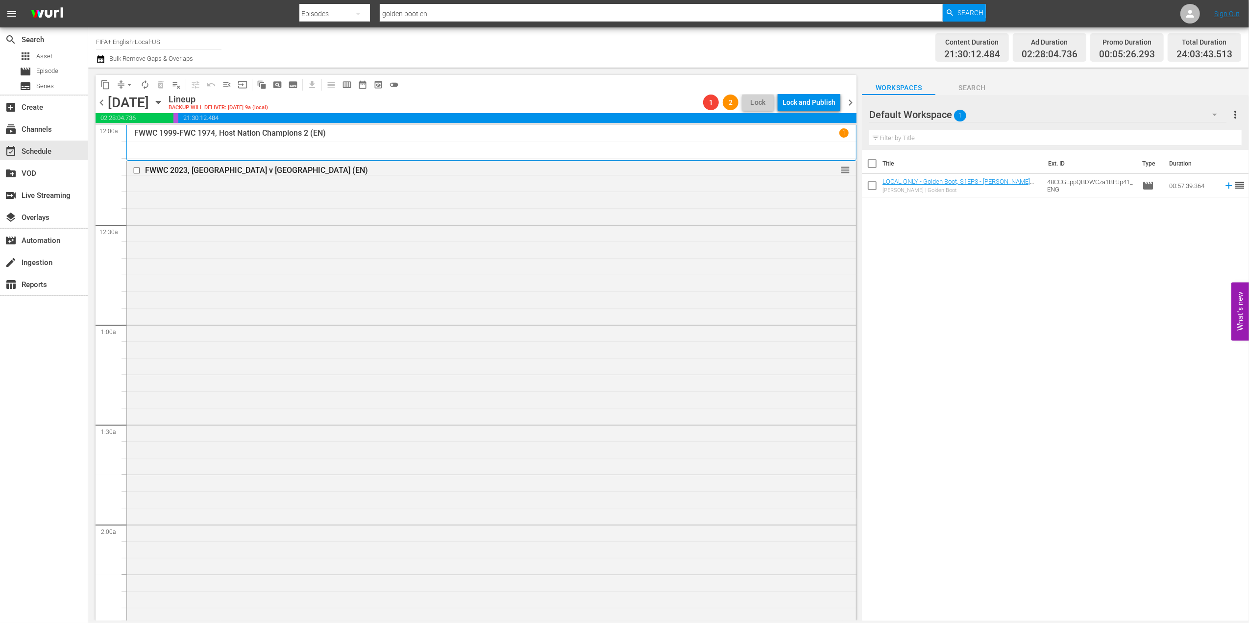
click at [850, 100] on span "chevron_right" at bounding box center [850, 103] width 12 height 12
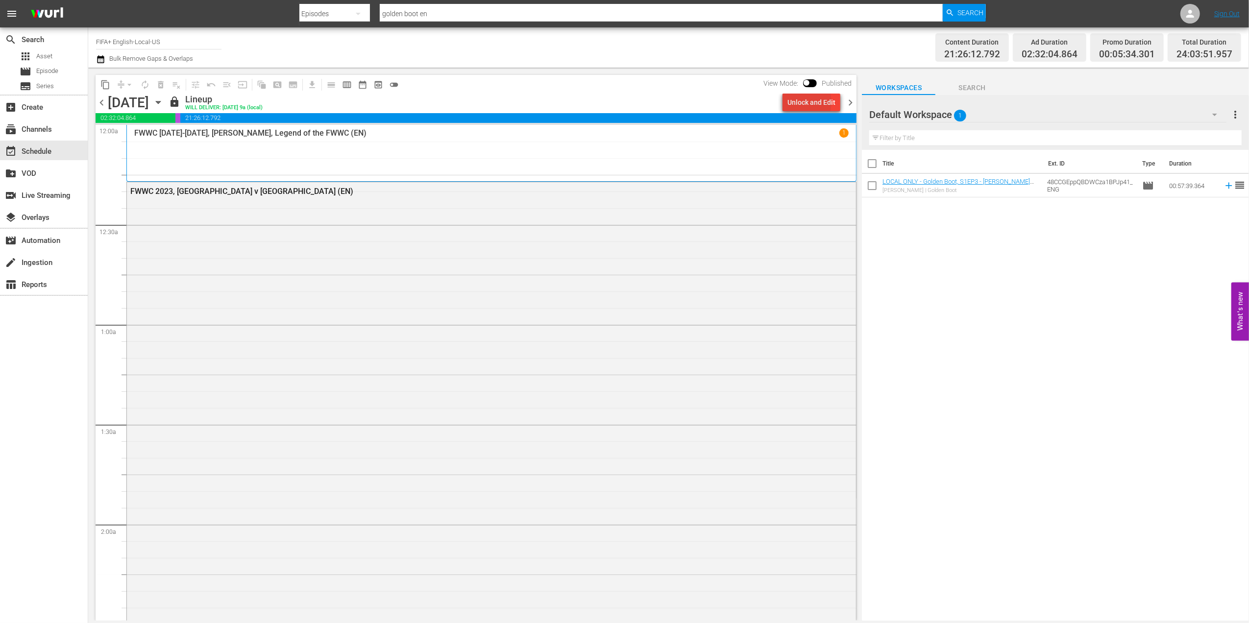
click at [799, 102] on div "Unlock and Edit" at bounding box center [811, 103] width 48 height 18
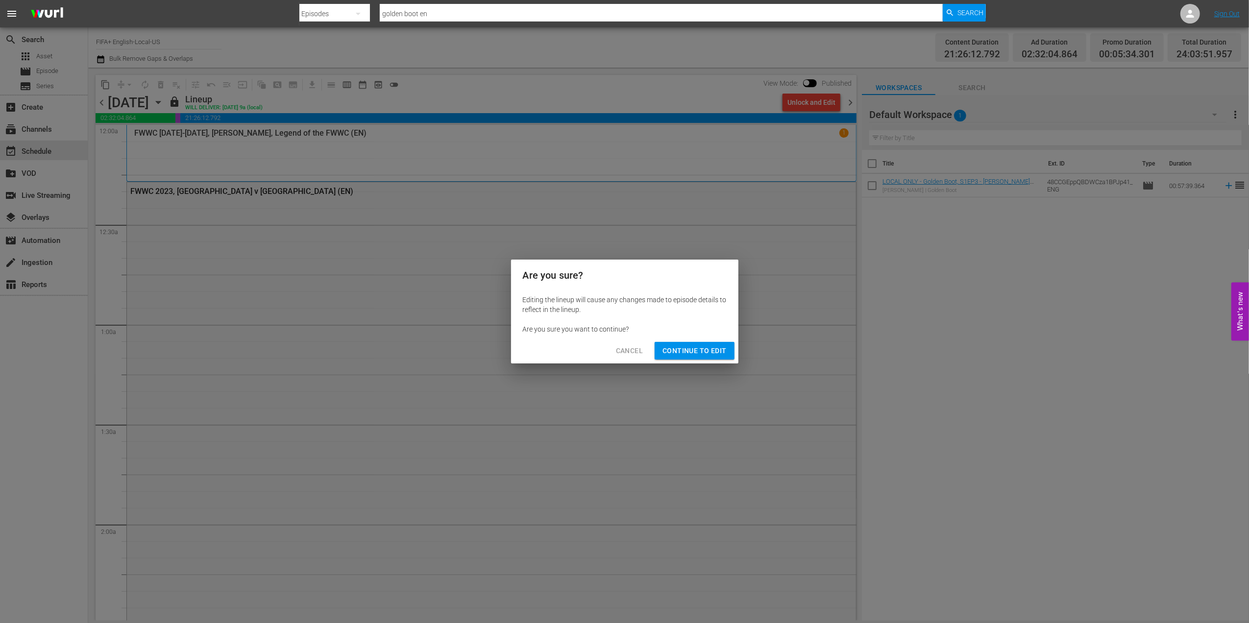
click at [690, 349] on span "Continue to Edit" at bounding box center [694, 351] width 64 height 12
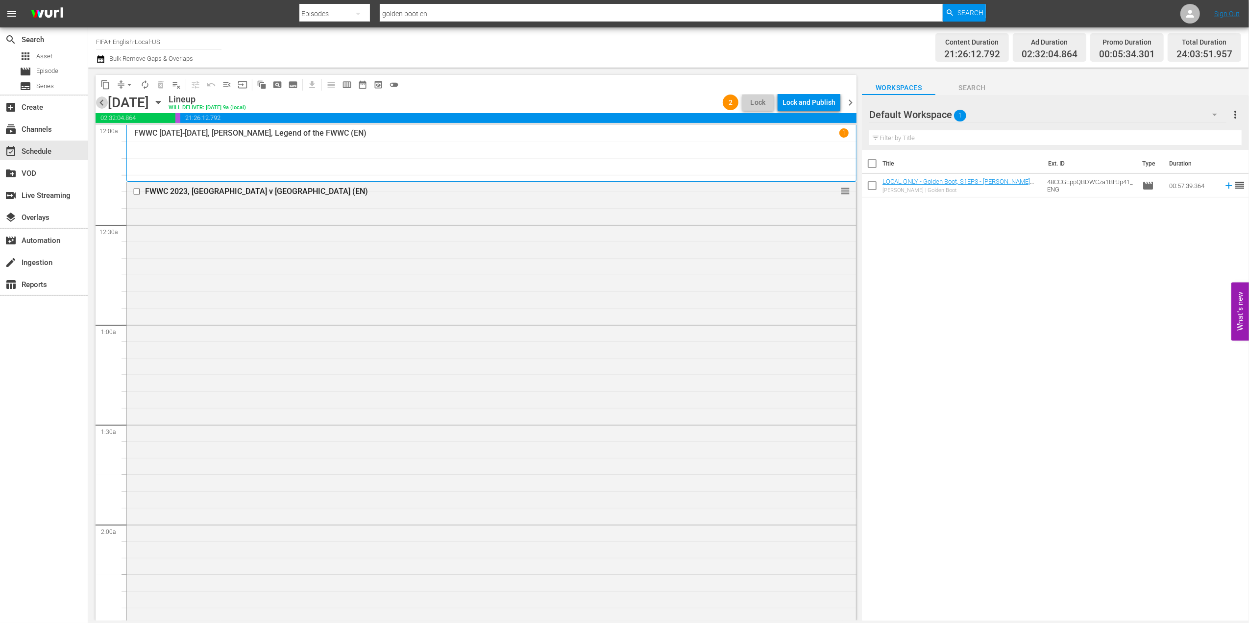
click at [105, 104] on span "chevron_left" at bounding box center [102, 103] width 12 height 12
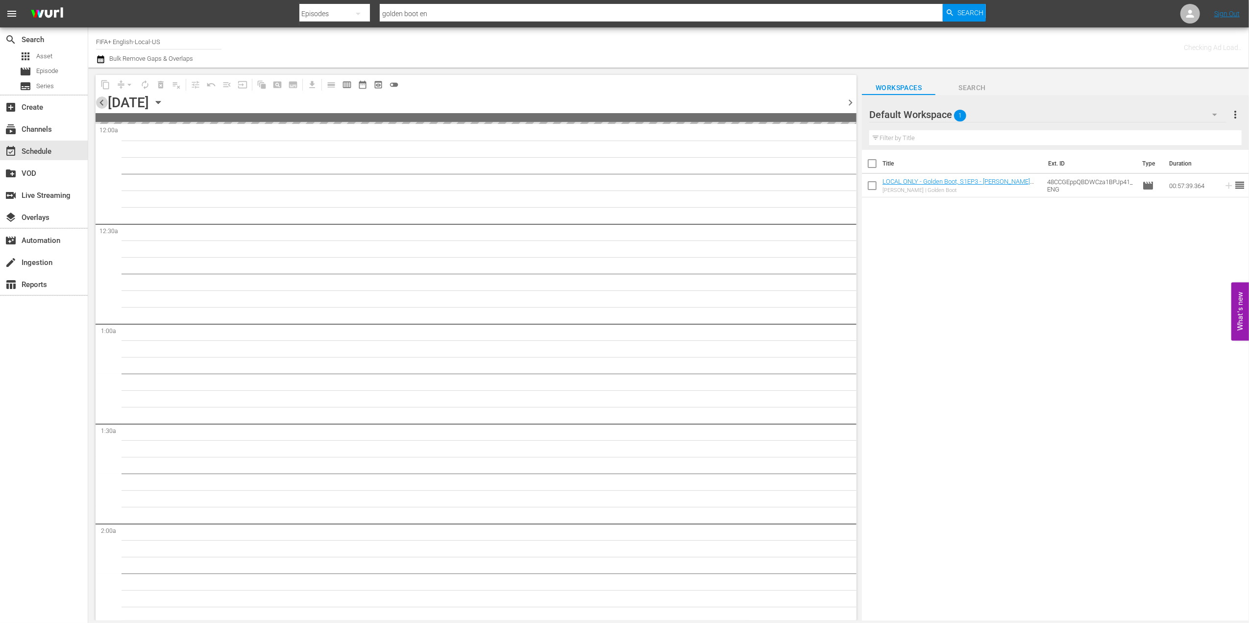
click at [105, 104] on span "chevron_left" at bounding box center [102, 103] width 12 height 12
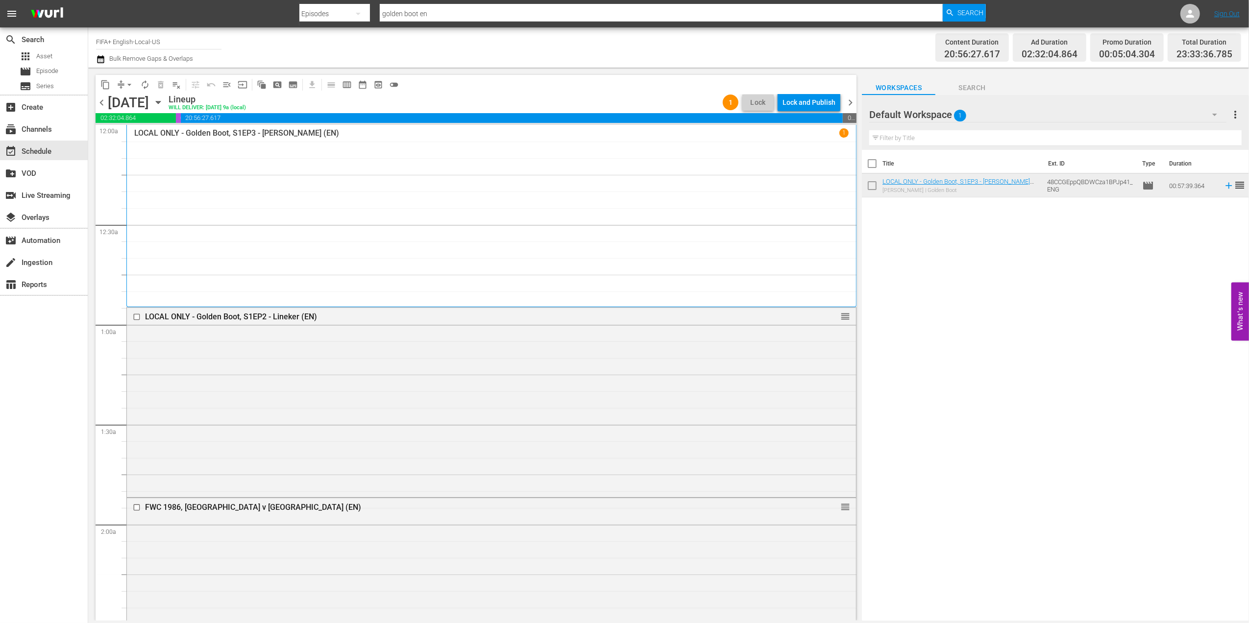
click at [102, 100] on span "chevron_left" at bounding box center [102, 103] width 12 height 12
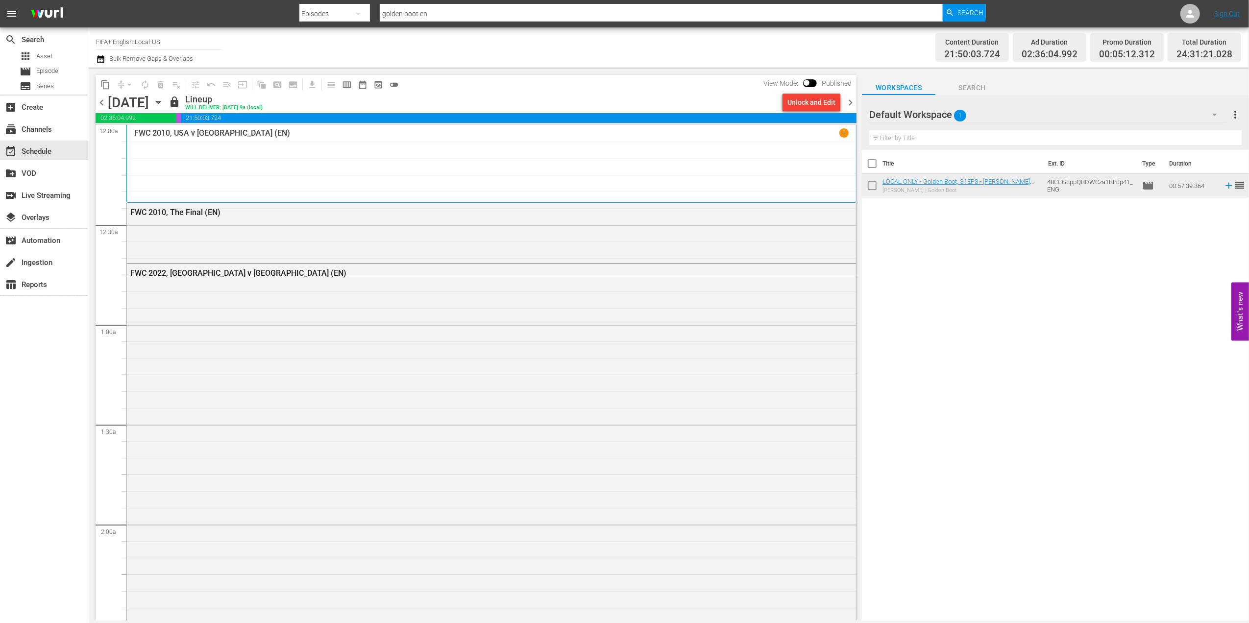
click at [852, 100] on span "chevron_right" at bounding box center [850, 103] width 12 height 12
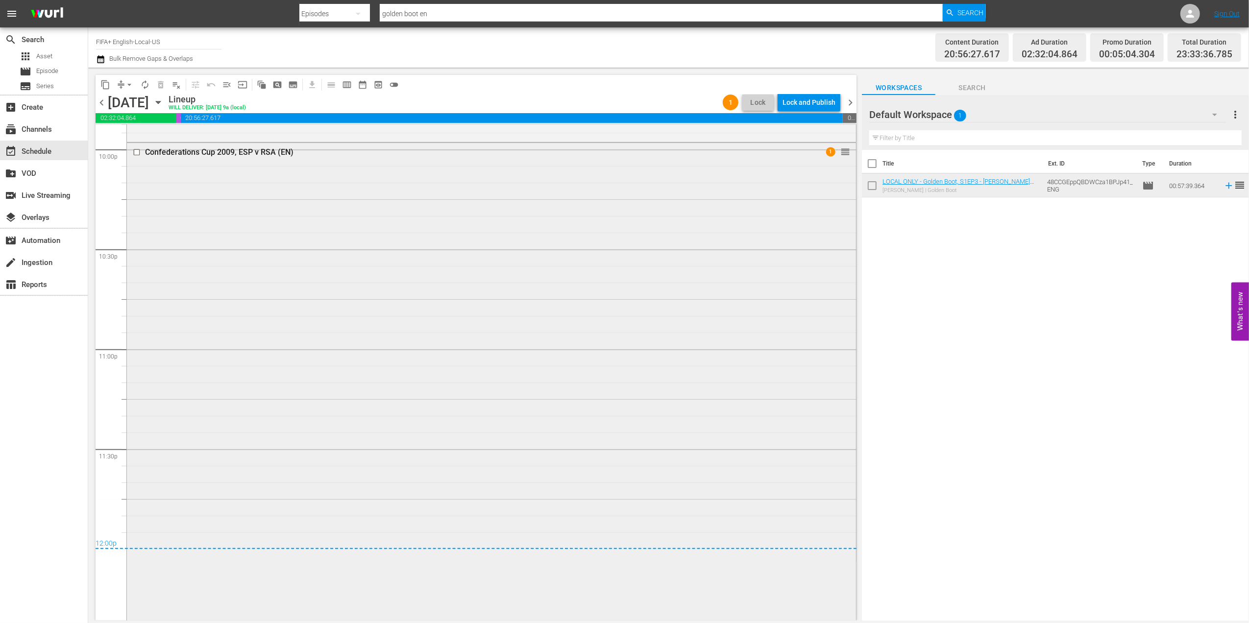
scroll to position [4396, 0]
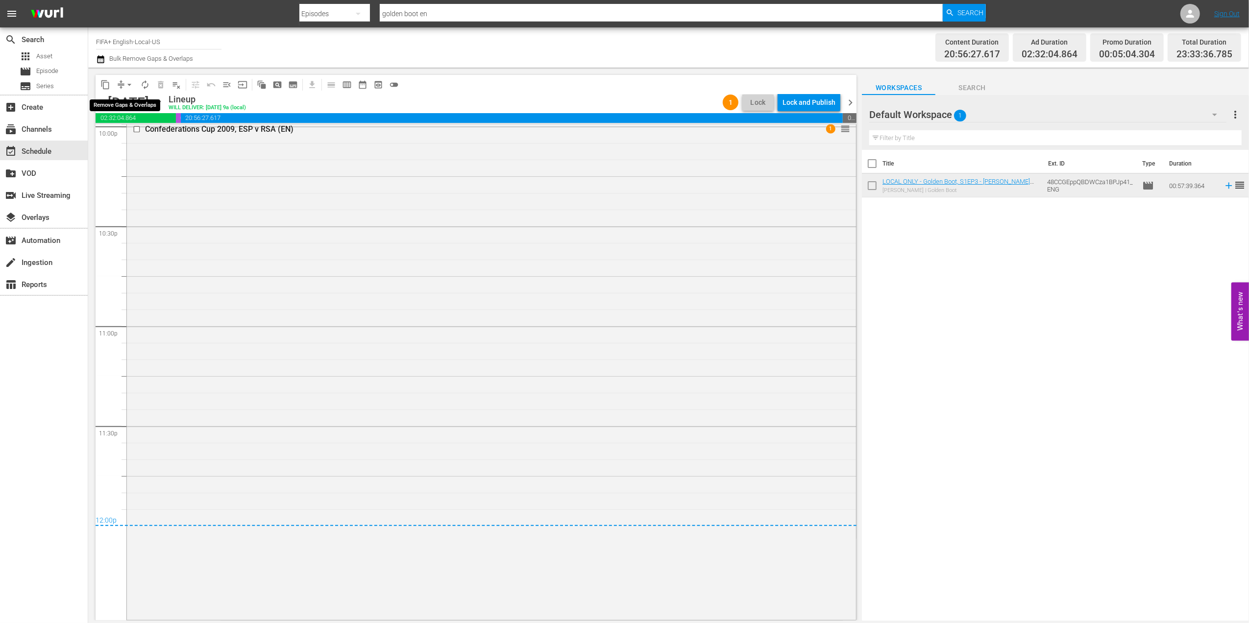
click at [131, 80] on span "arrow_drop_down" at bounding box center [129, 85] width 10 height 10
click at [165, 134] on li "Align to End of Previous Day" at bounding box center [129, 137] width 103 height 16
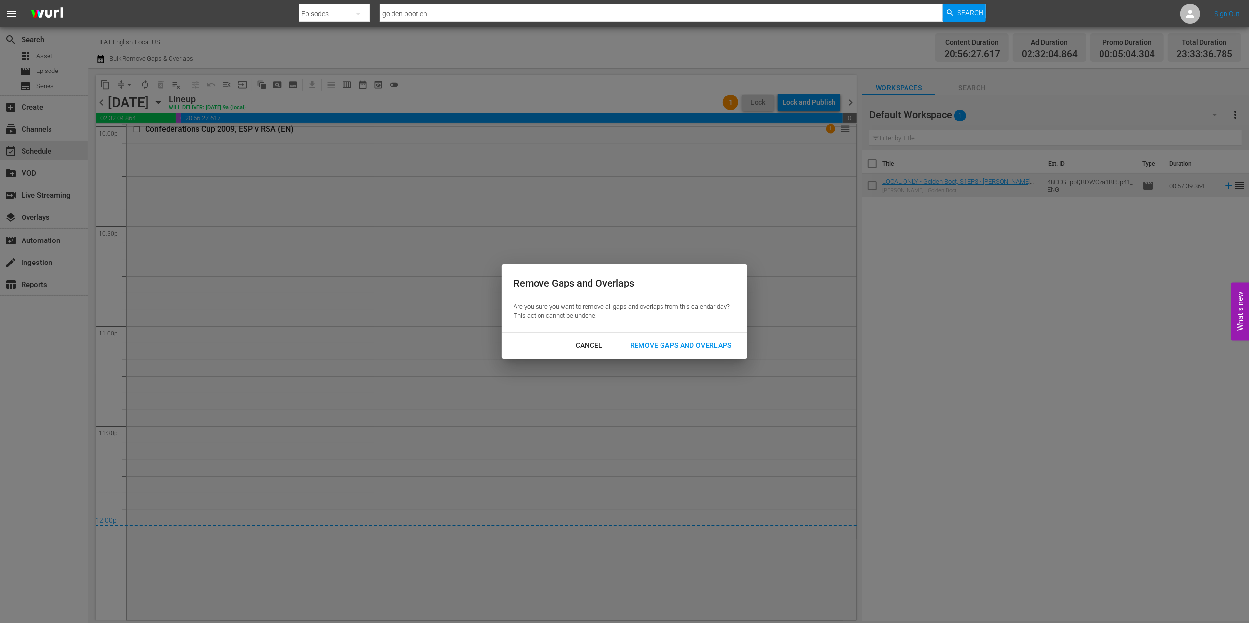
click at [654, 345] on div "Remove Gaps and Overlaps" at bounding box center [680, 345] width 117 height 12
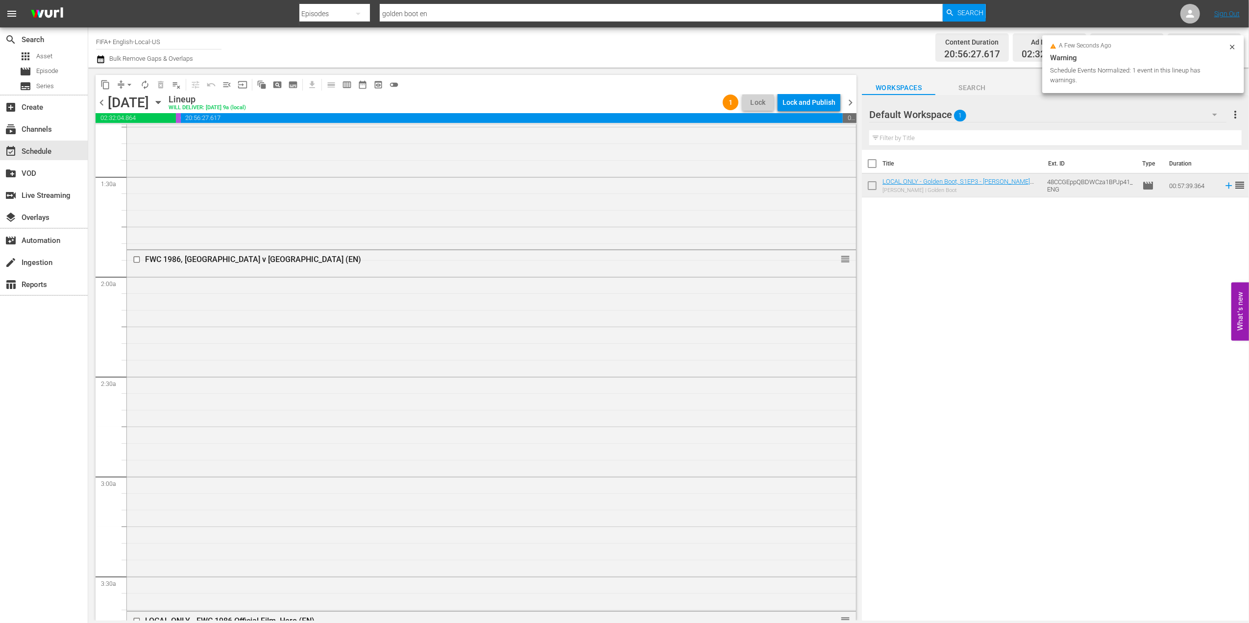
scroll to position [0, 0]
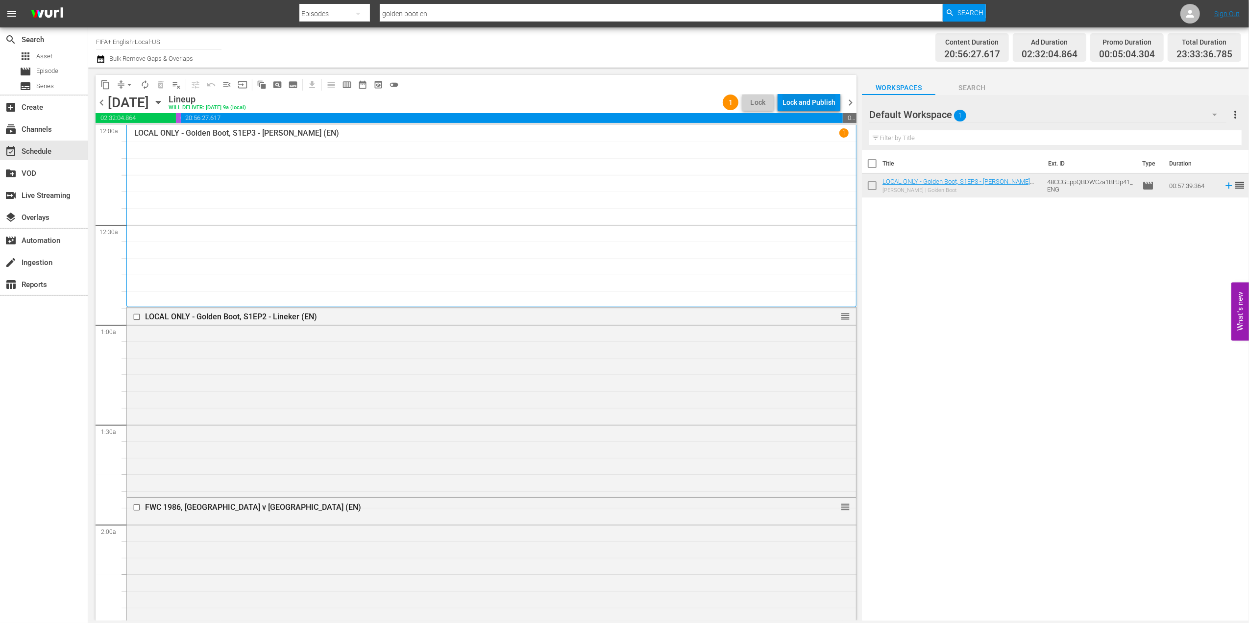
click at [813, 105] on div "Lock and Publish" at bounding box center [808, 103] width 53 height 18
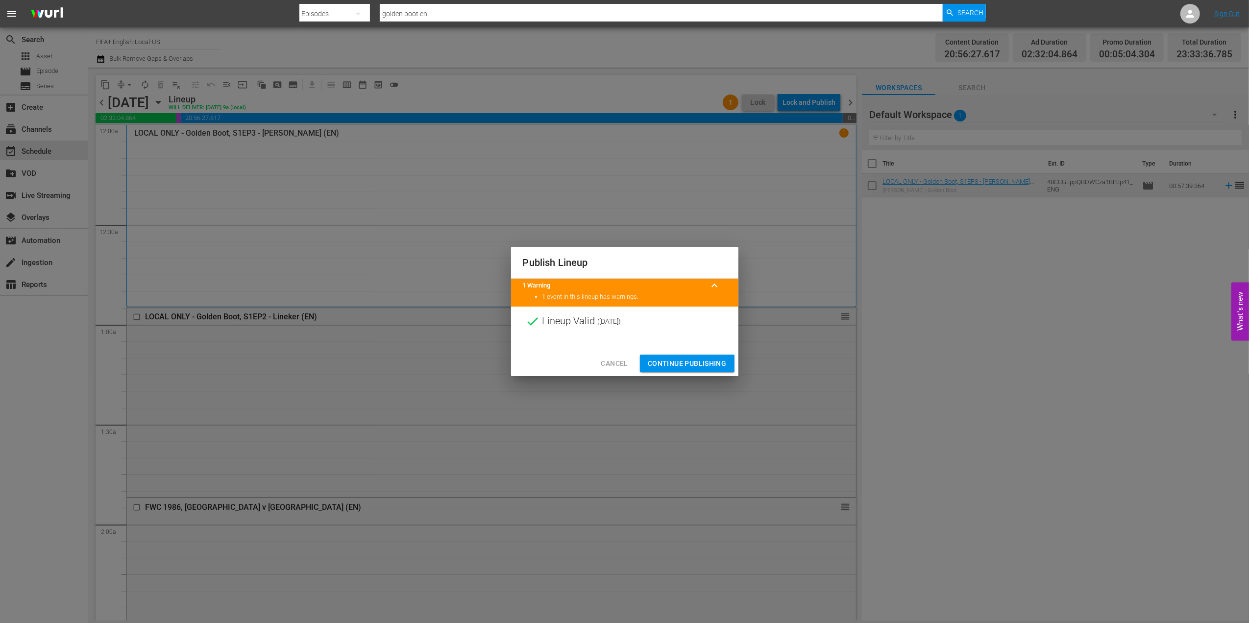
click at [682, 359] on span "Continue Publishing" at bounding box center [687, 364] width 79 height 12
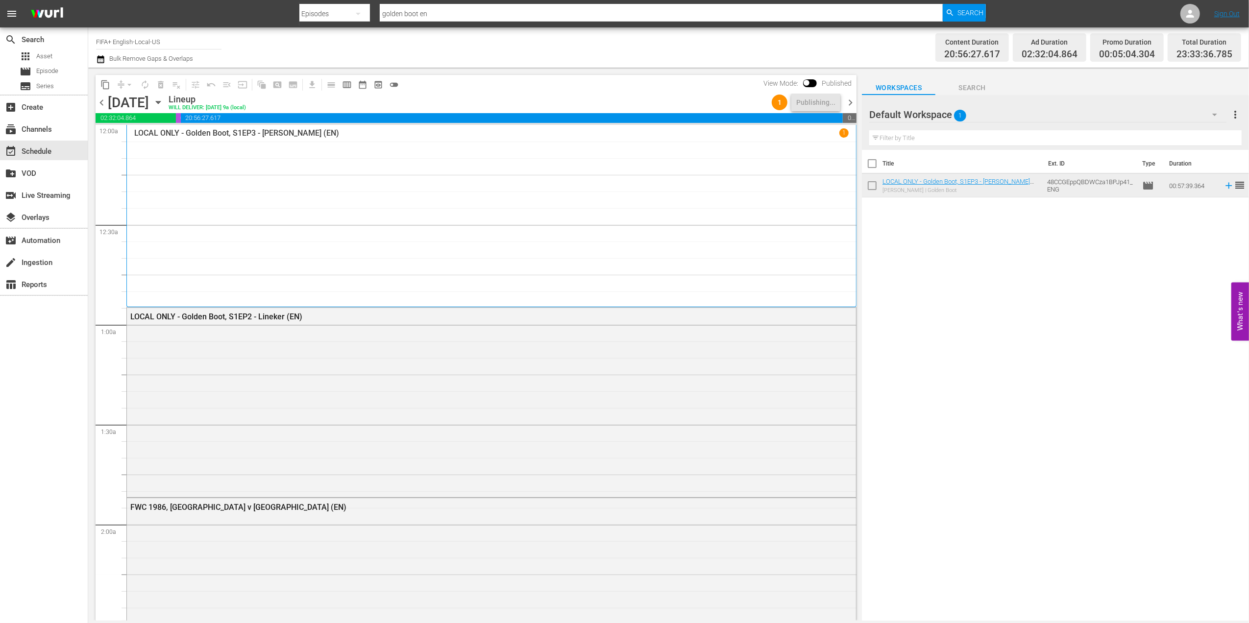
click at [849, 102] on span "chevron_right" at bounding box center [850, 103] width 12 height 12
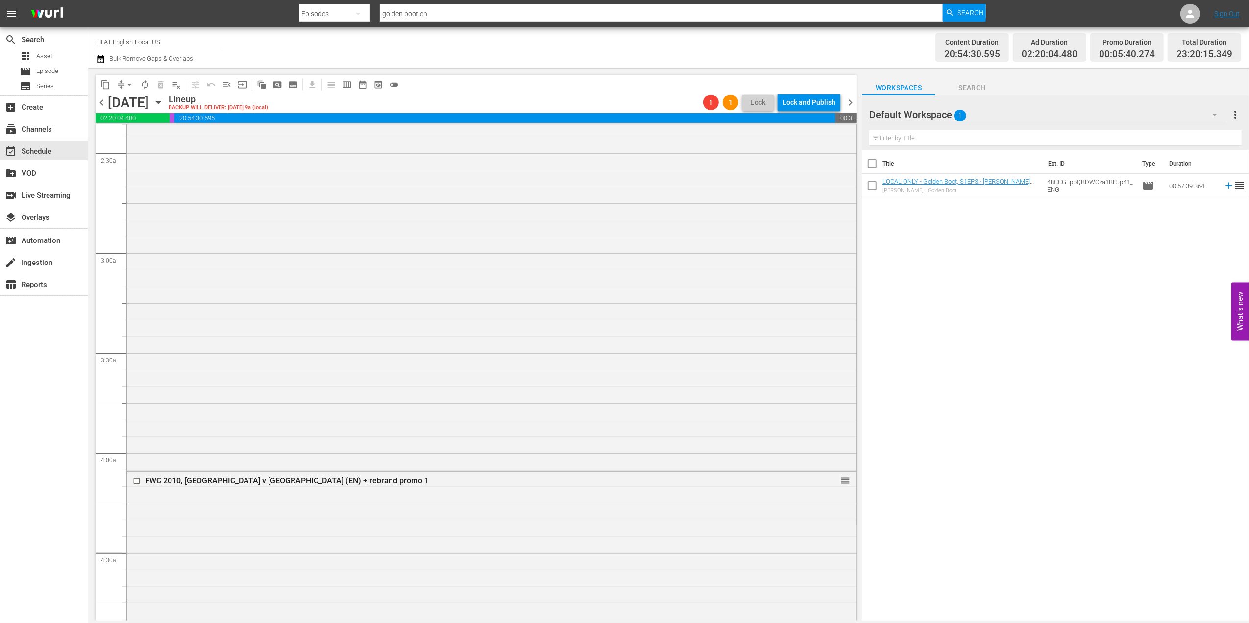
scroll to position [560, 0]
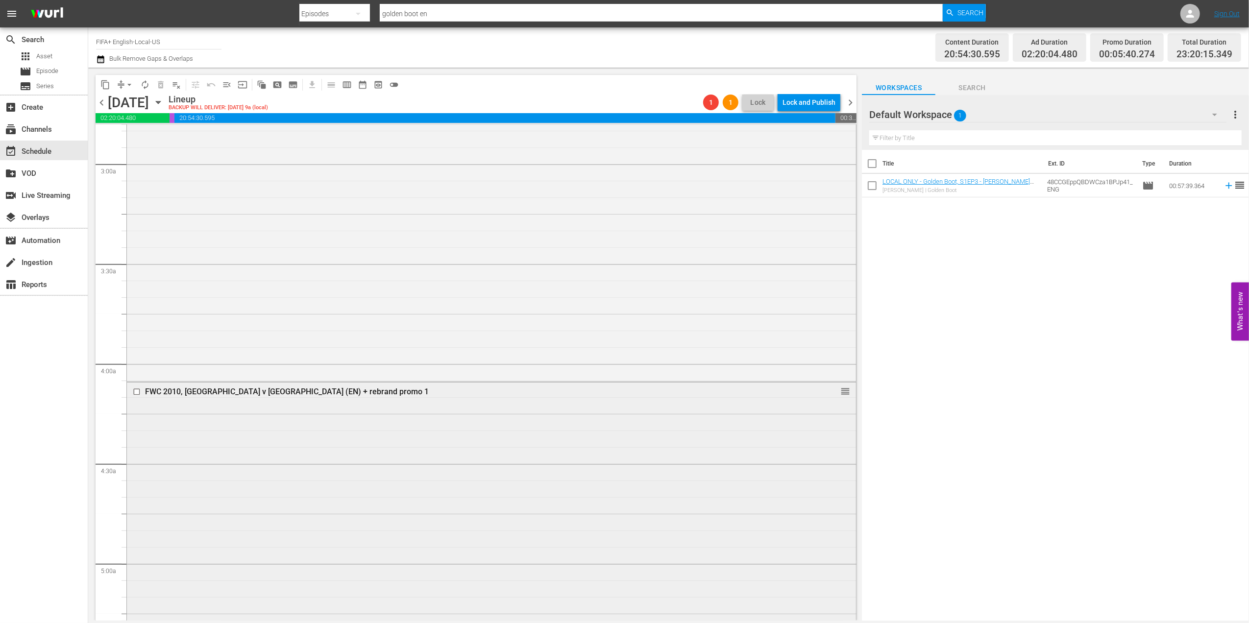
click at [251, 392] on div "FWC 2010, England v USA (EN) + rebrand promo 1" at bounding box center [472, 391] width 655 height 9
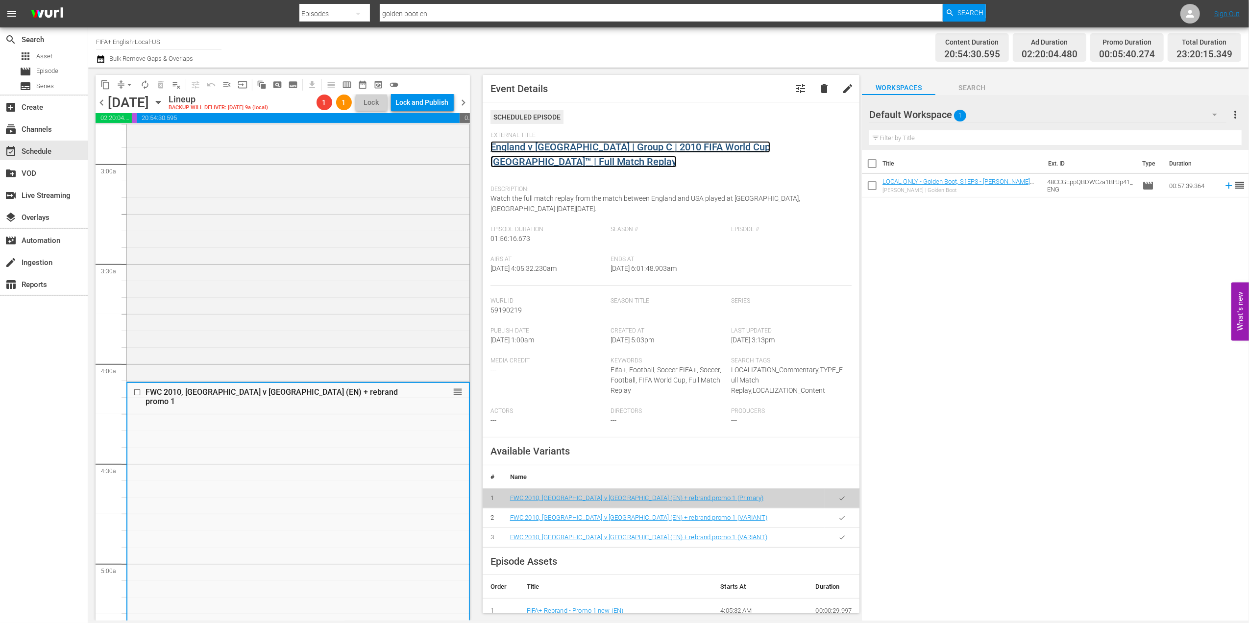
click at [584, 146] on link "England v USA | Group C | 2010 FIFA World Cup South Africa™ | Full Match Replay" at bounding box center [630, 154] width 280 height 26
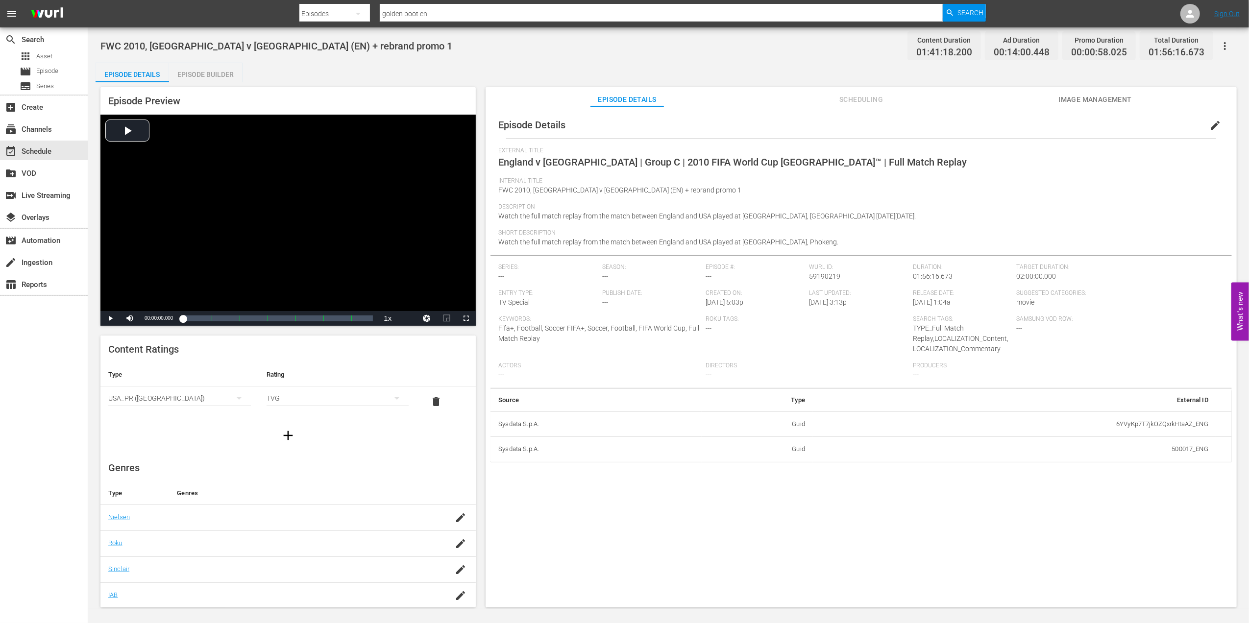
click at [223, 73] on div "Episode Builder" at bounding box center [205, 75] width 73 height 24
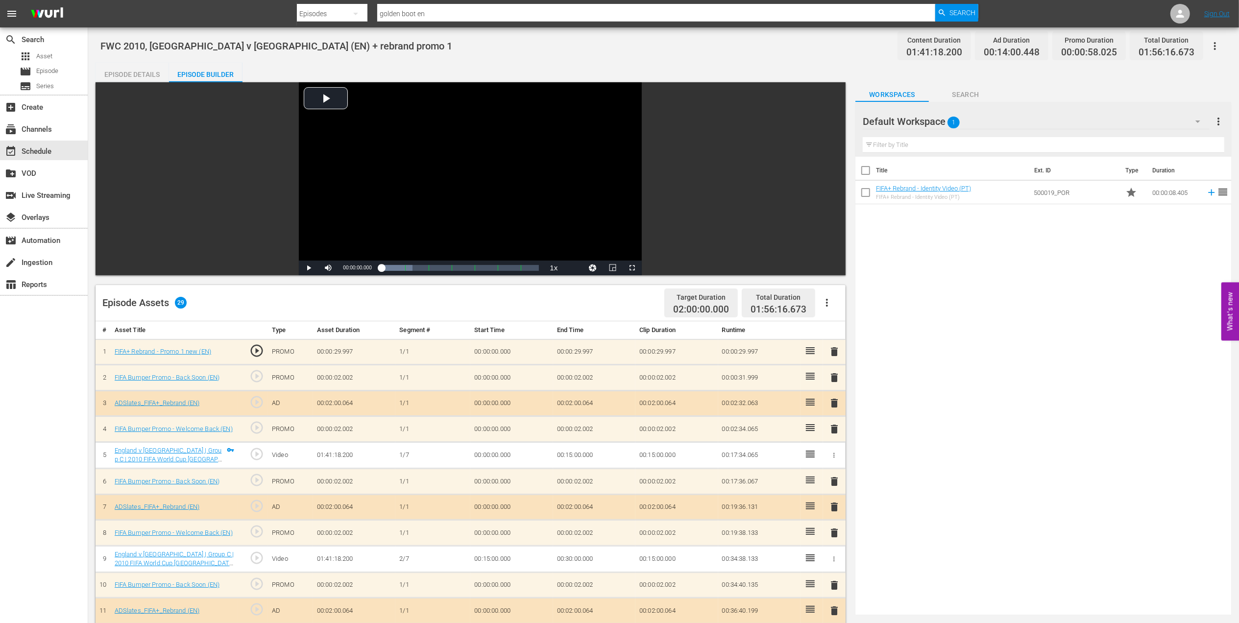
click at [831, 349] on span "delete" at bounding box center [834, 352] width 12 height 12
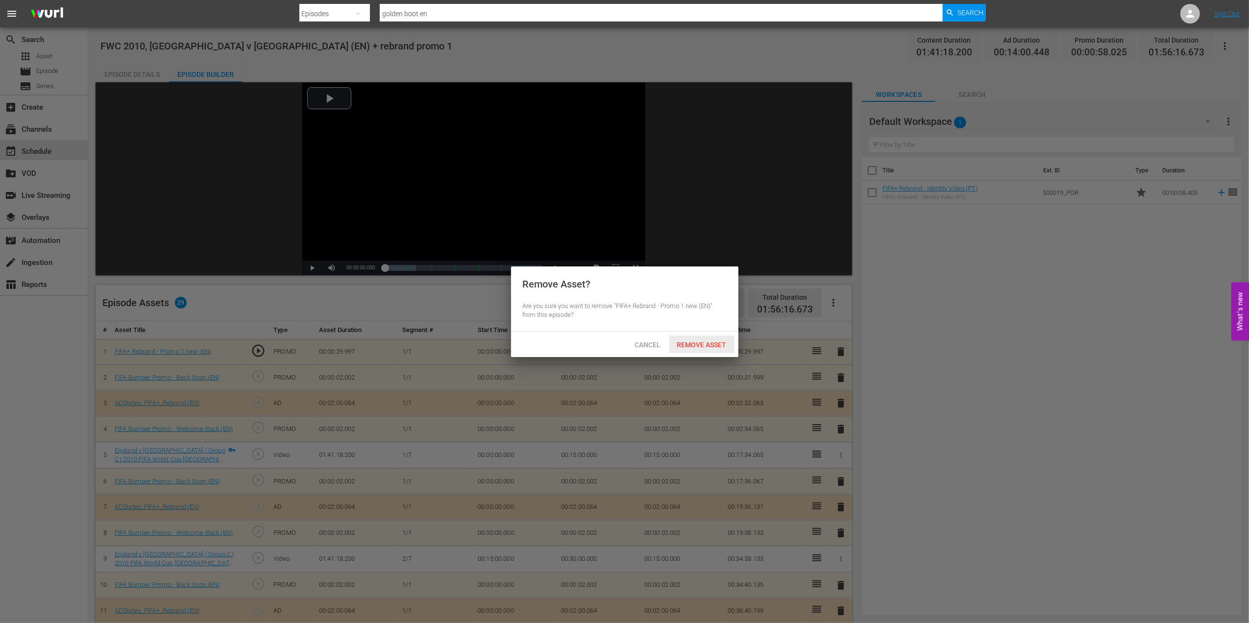
click at [717, 347] on span "Remove Asset" at bounding box center [701, 345] width 65 height 8
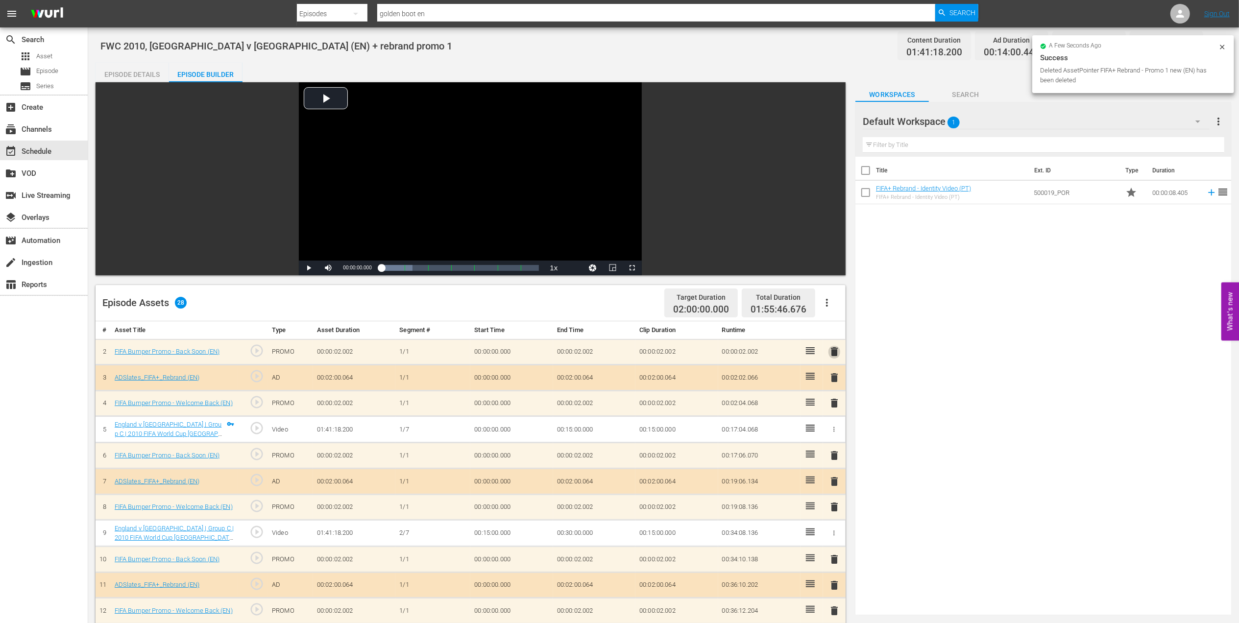
click at [833, 353] on span "delete" at bounding box center [834, 352] width 12 height 12
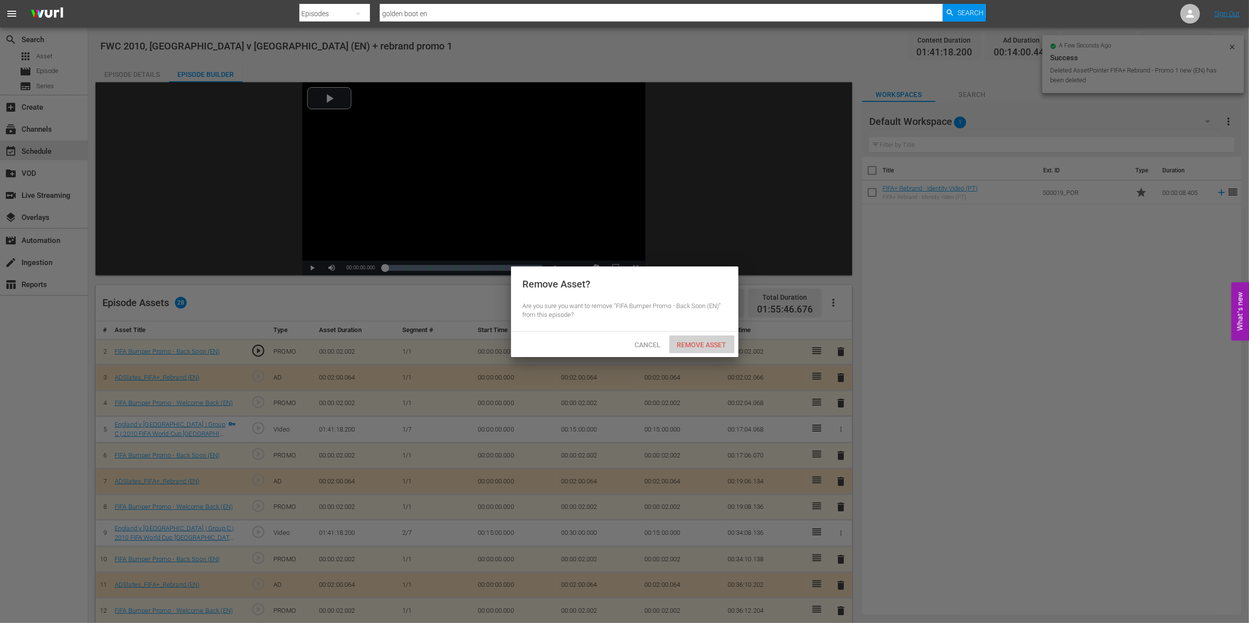
click at [714, 341] on span "Remove Asset" at bounding box center [701, 345] width 65 height 8
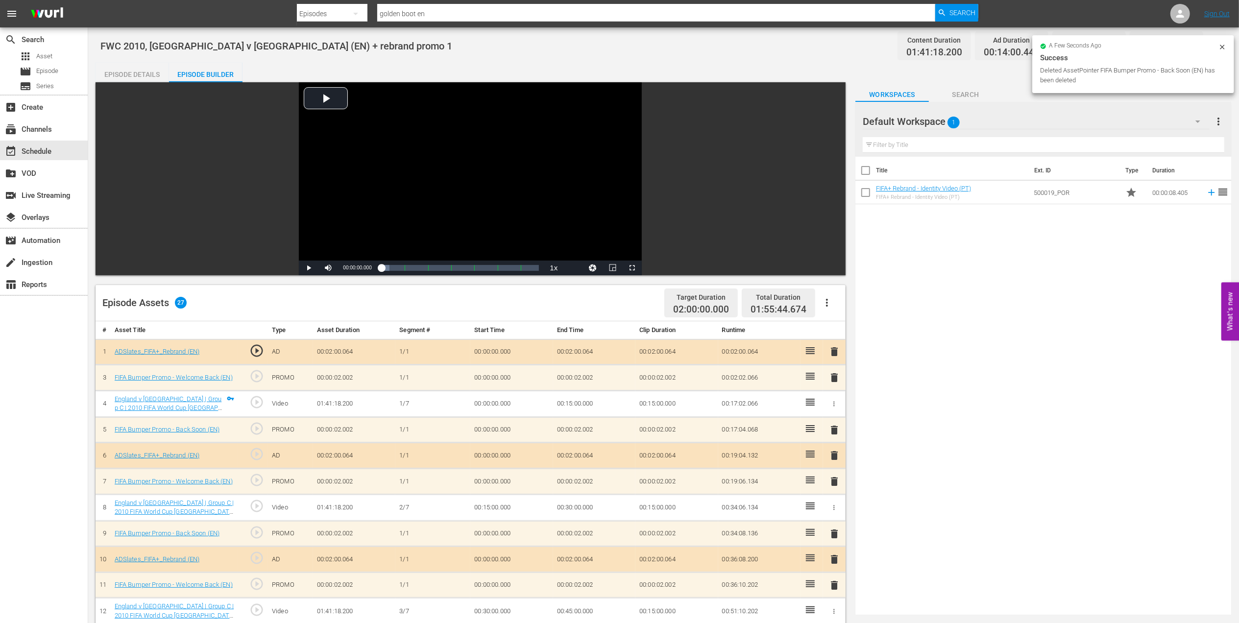
click at [835, 353] on span "delete" at bounding box center [834, 352] width 12 height 12
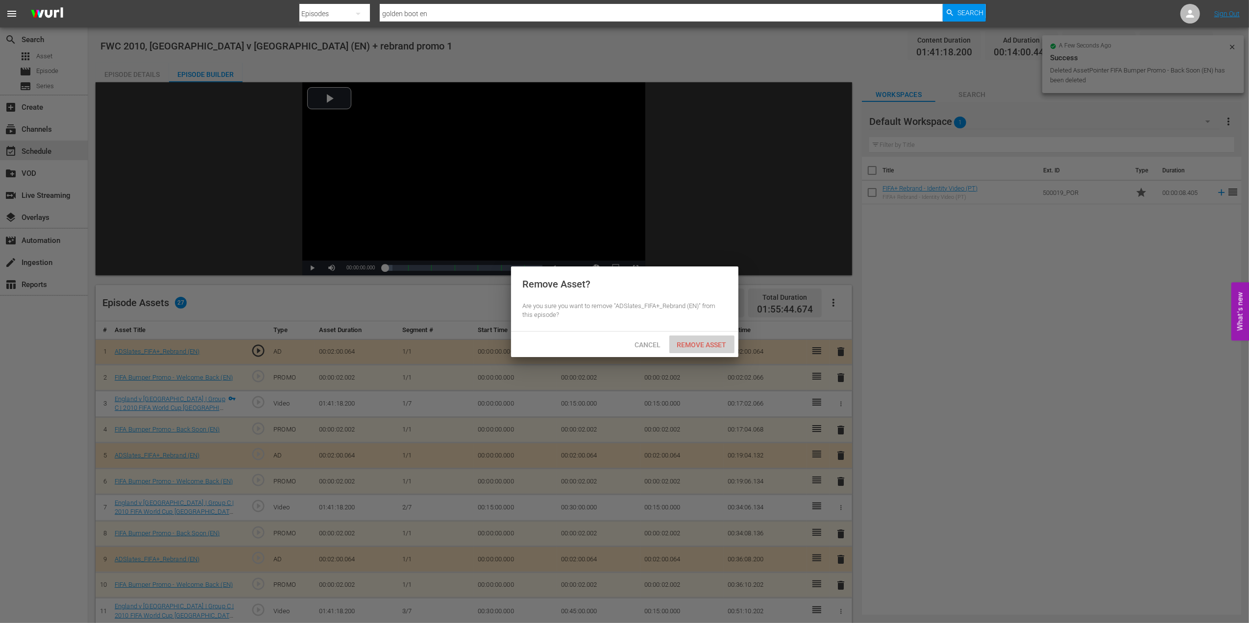
click at [698, 344] on span "Remove Asset" at bounding box center [701, 345] width 65 height 8
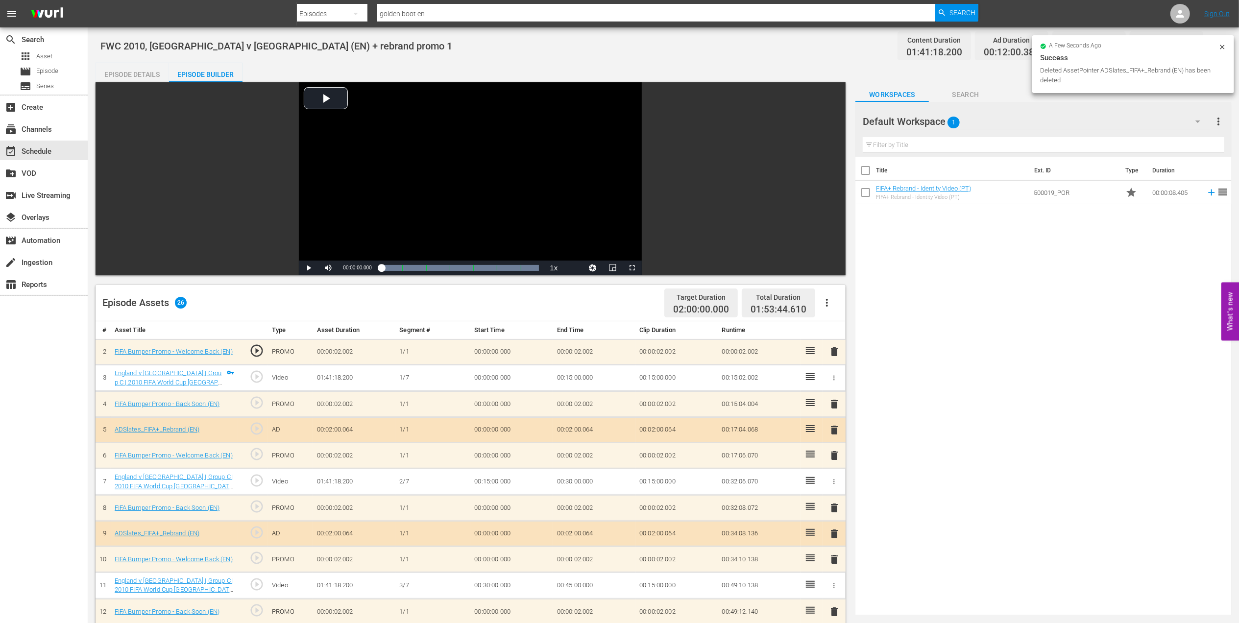
click at [833, 353] on span "delete" at bounding box center [834, 352] width 12 height 12
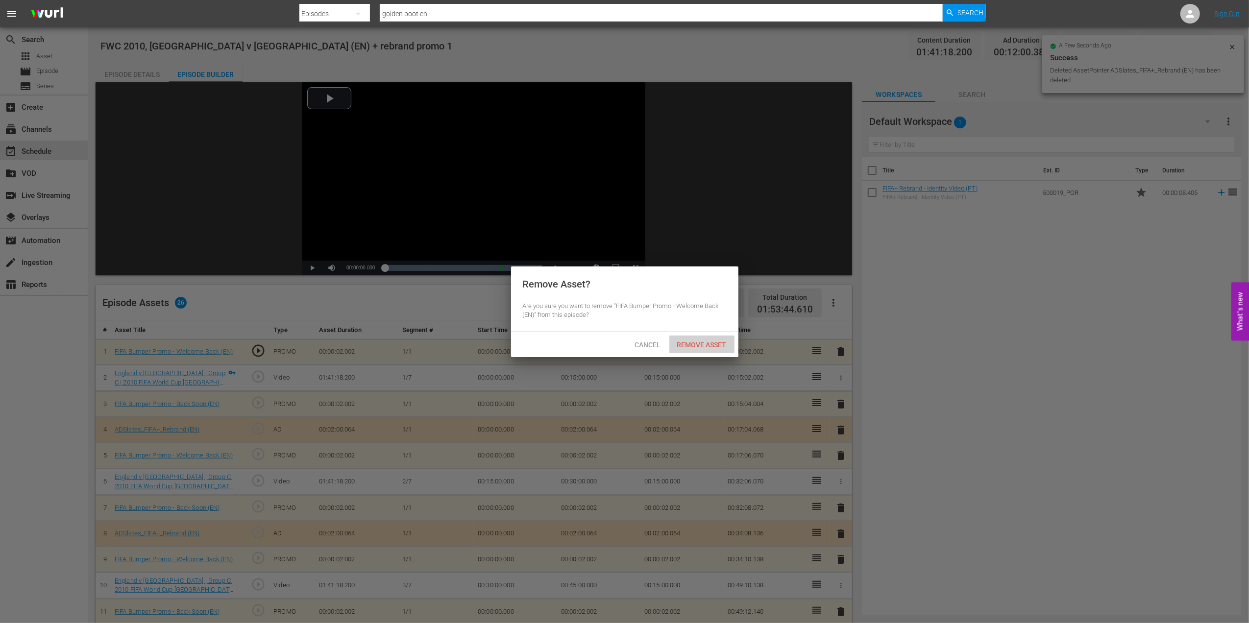
click at [708, 341] on span "Remove Asset" at bounding box center [701, 345] width 65 height 8
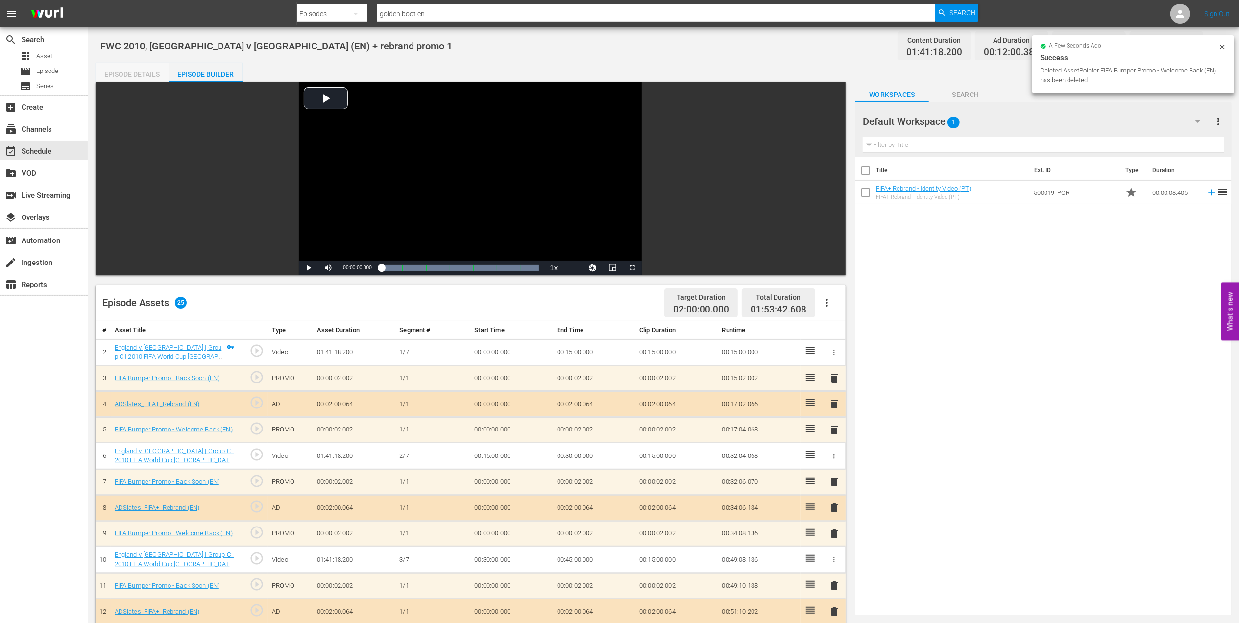
click at [132, 69] on div "Episode Details" at bounding box center [132, 75] width 73 height 24
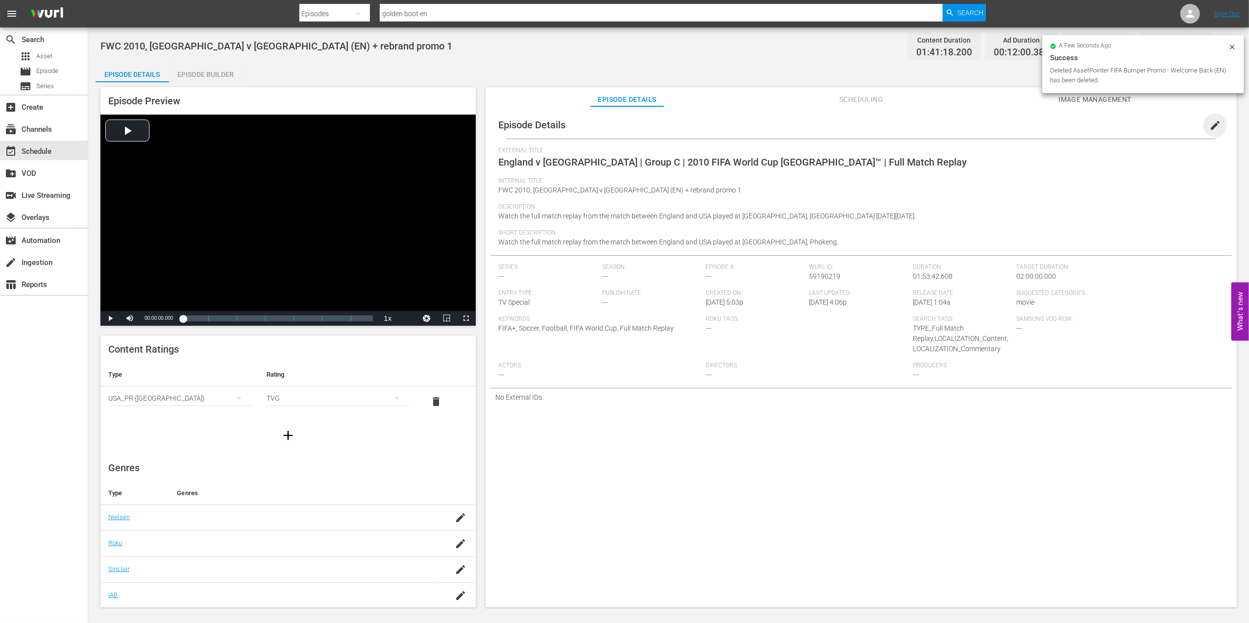
click at [1209, 126] on span "edit" at bounding box center [1215, 126] width 12 height 12
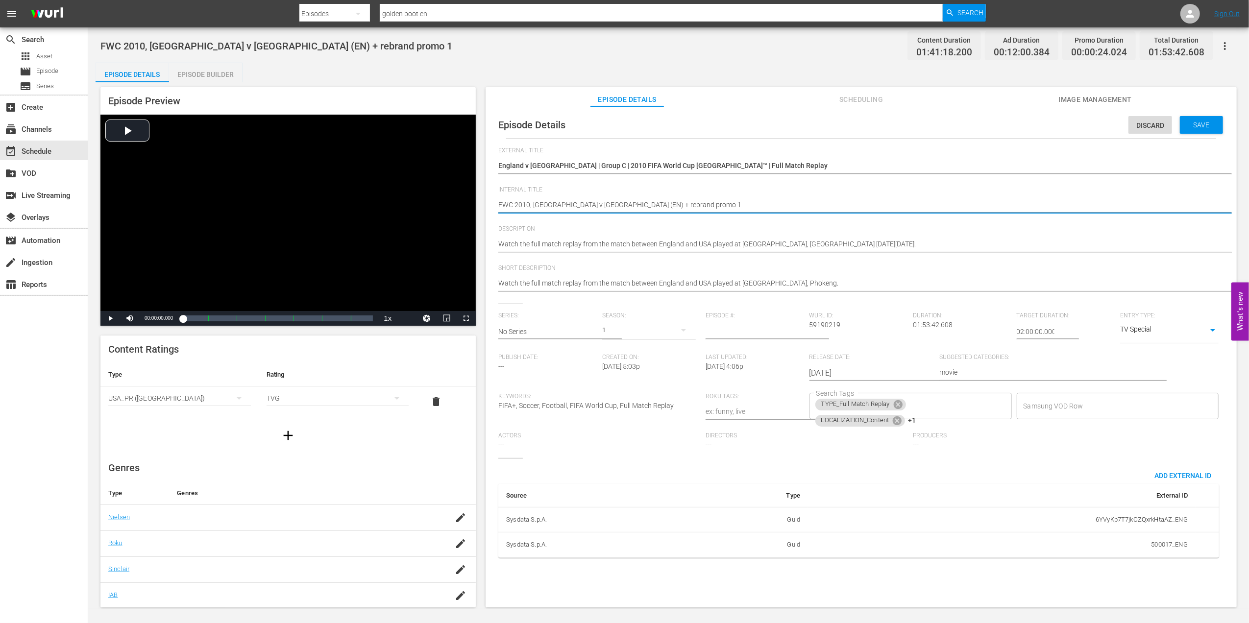
drag, startPoint x: 635, startPoint y: 202, endPoint x: 593, endPoint y: 204, distance: 42.6
type textarea "FWC 2010, England v USA (EN)"
click at [1199, 123] on span "Save" at bounding box center [1201, 125] width 32 height 8
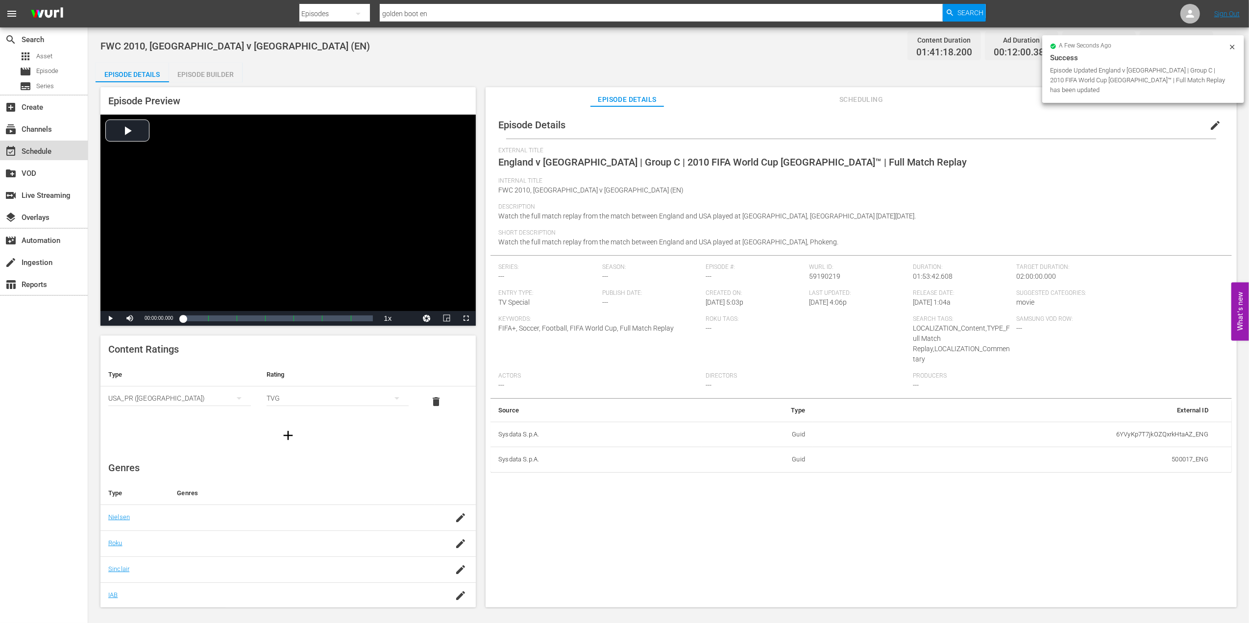
click at [41, 149] on div "event_available Schedule" at bounding box center [27, 149] width 55 height 9
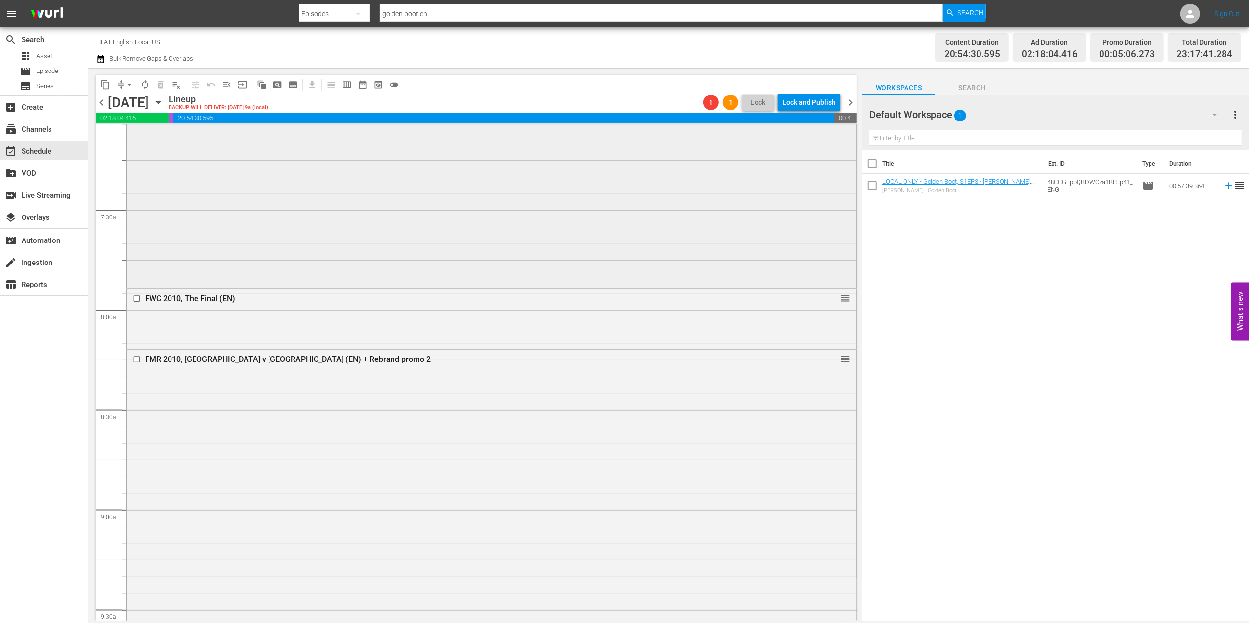
scroll to position [1415, 0]
click at [236, 358] on div "FMR 2010, USA v Ghana (EN) + Rebrand promo 2" at bounding box center [472, 358] width 655 height 9
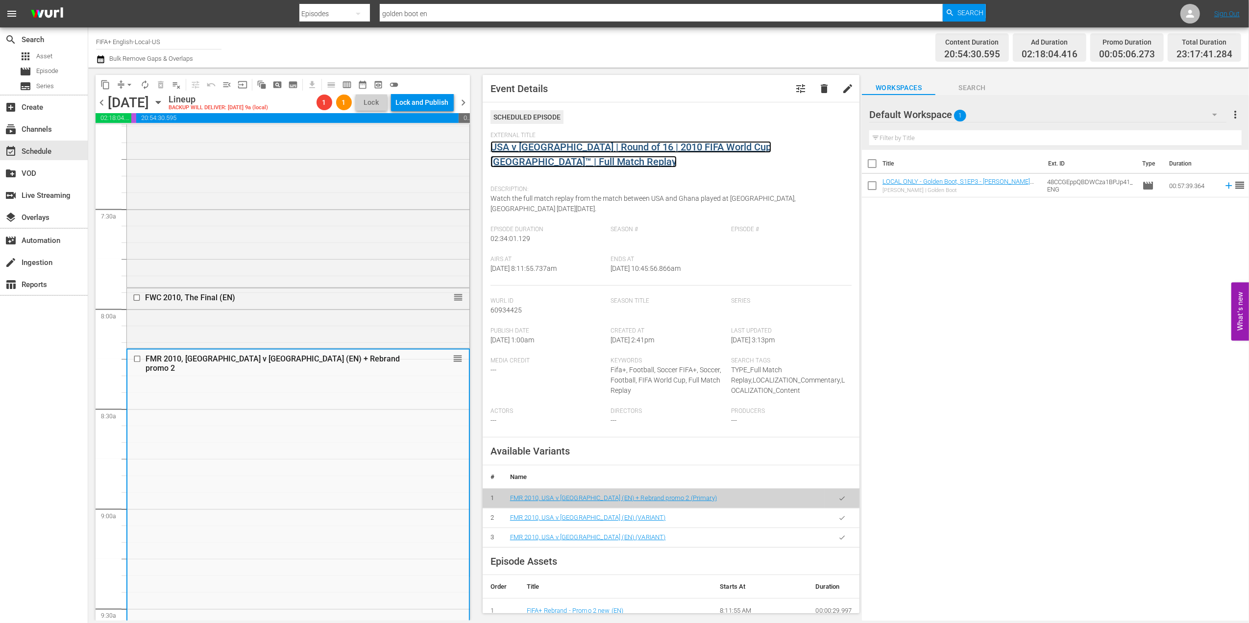
click at [616, 149] on link "USA v Ghana | Round of 16 | 2010 FIFA World Cup South Africa™ | Full Match Repl…" at bounding box center [630, 154] width 281 height 26
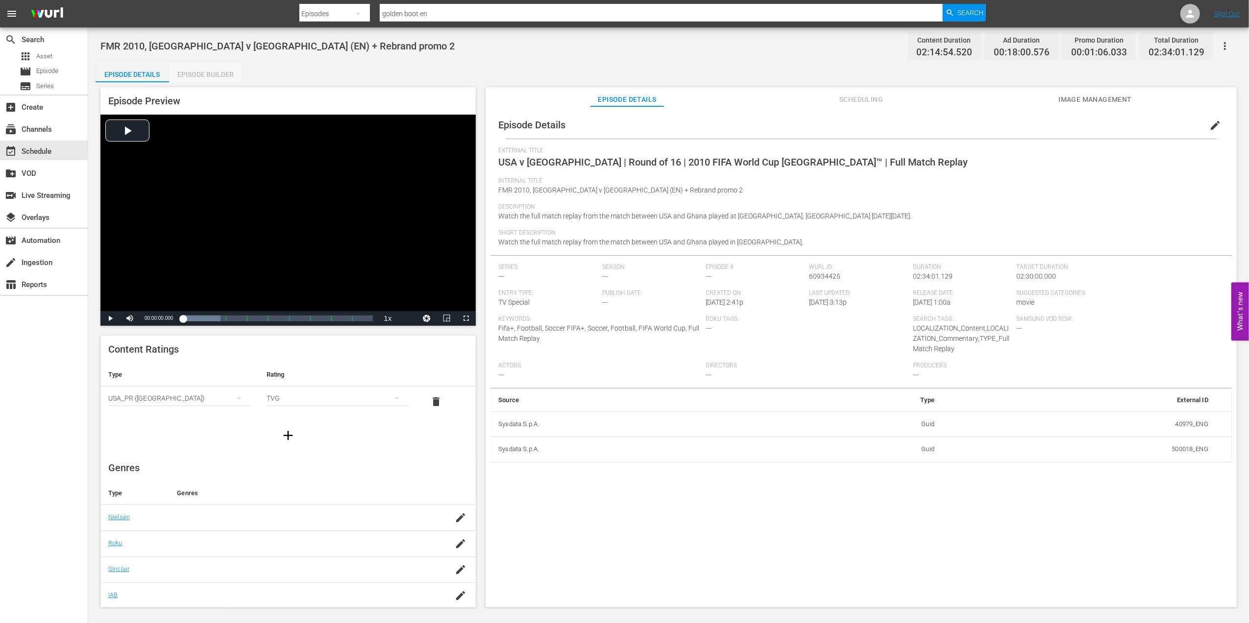
click at [208, 68] on div "Episode Builder" at bounding box center [205, 75] width 73 height 24
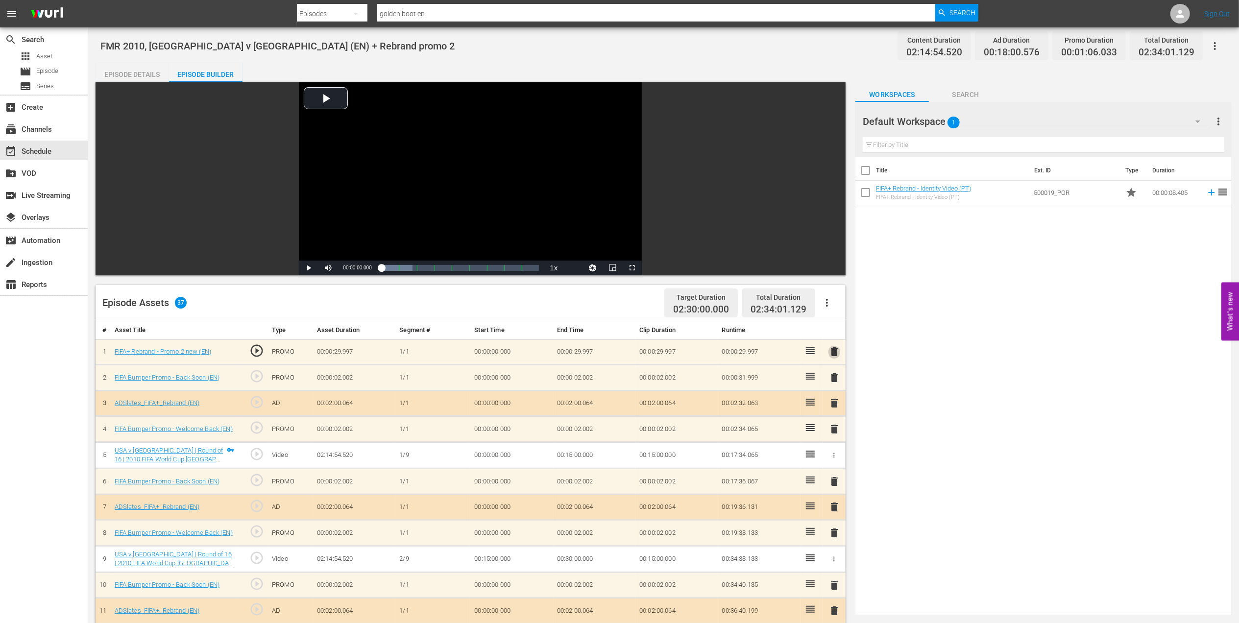
click at [832, 351] on span "delete" at bounding box center [834, 352] width 12 height 12
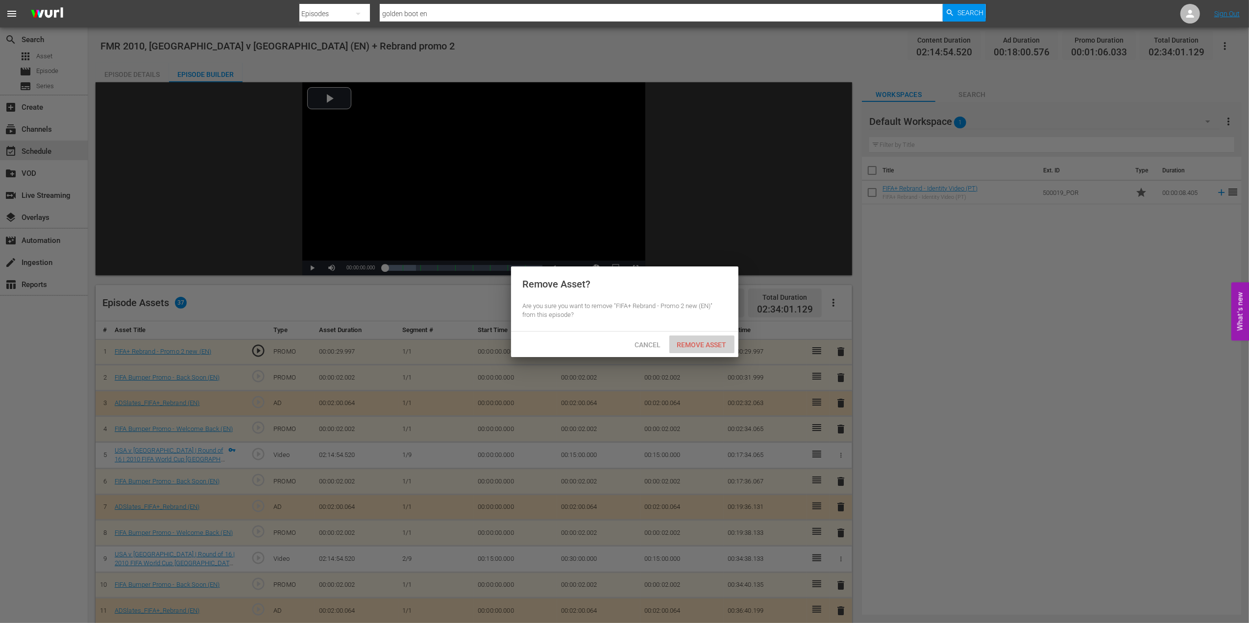
click at [721, 341] on span "Remove Asset" at bounding box center [701, 345] width 65 height 8
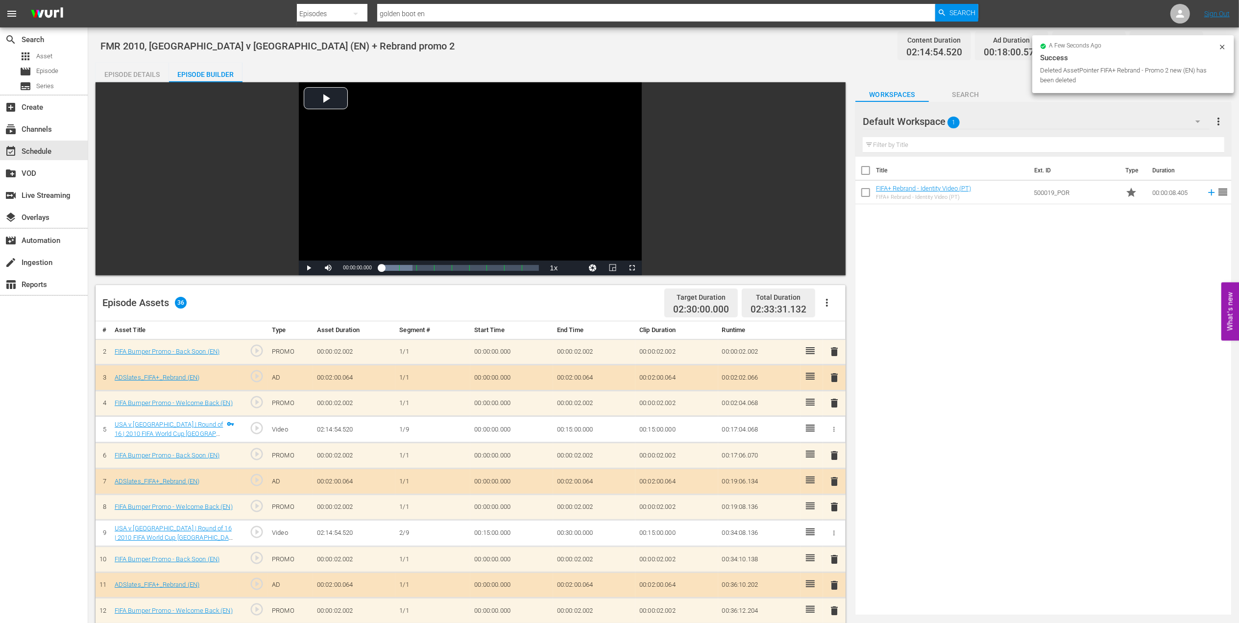
click at [836, 352] on span "delete" at bounding box center [834, 352] width 12 height 12
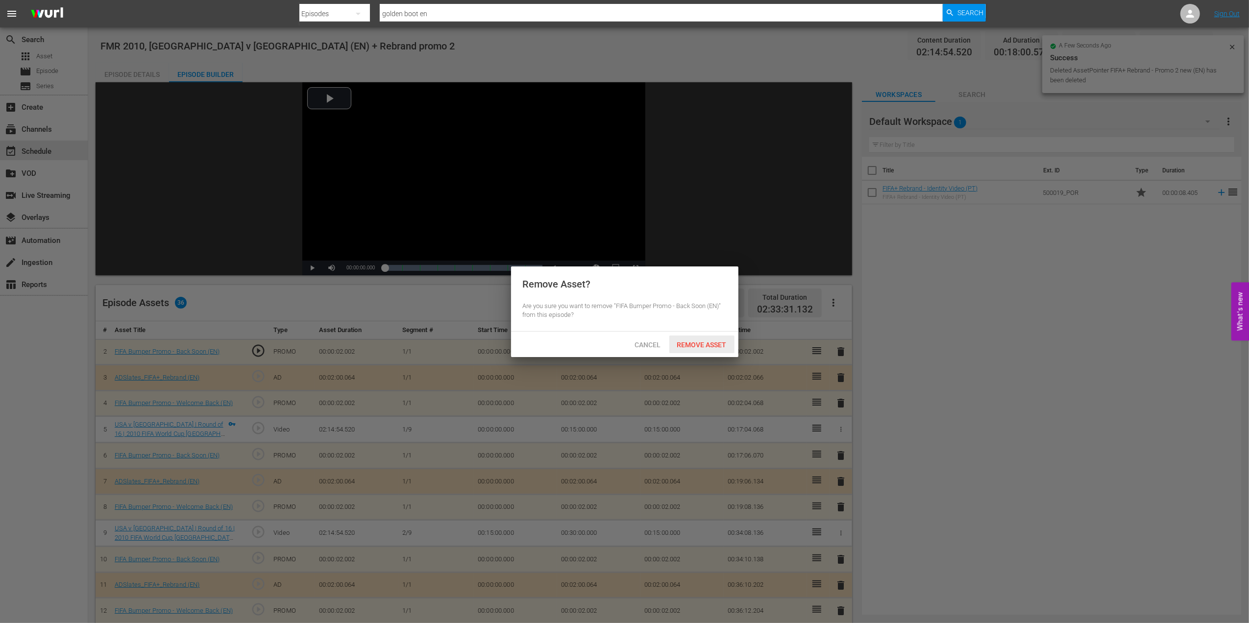
click at [712, 343] on span "Remove Asset" at bounding box center [701, 345] width 65 height 8
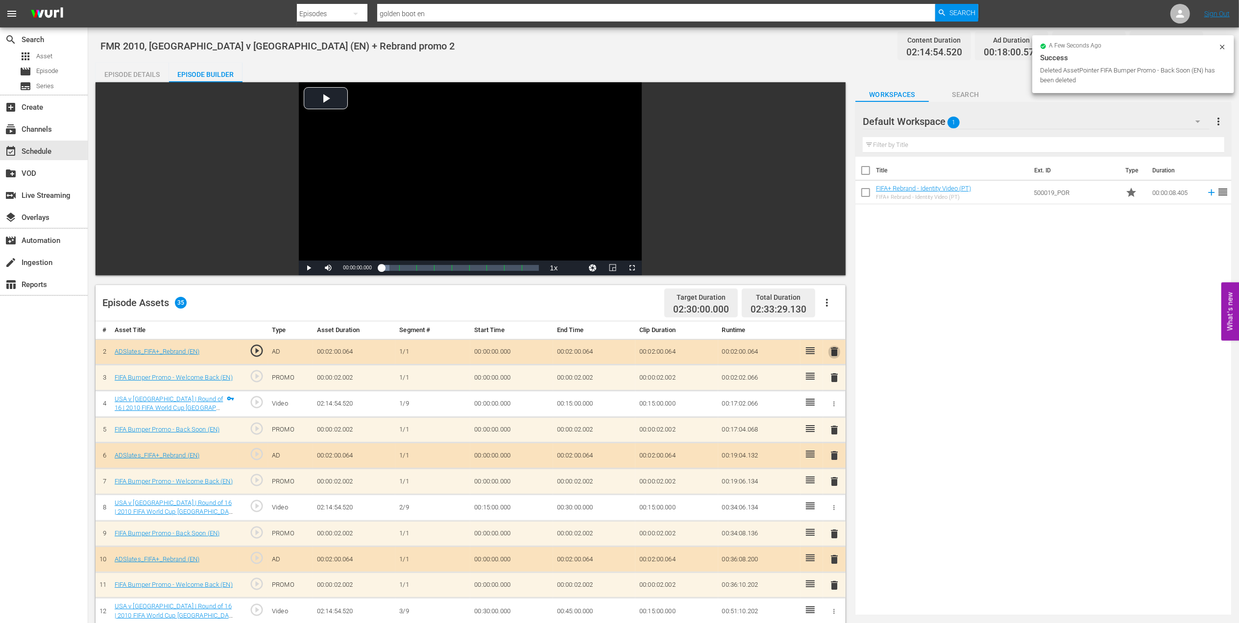
click at [833, 351] on span "delete" at bounding box center [834, 352] width 12 height 12
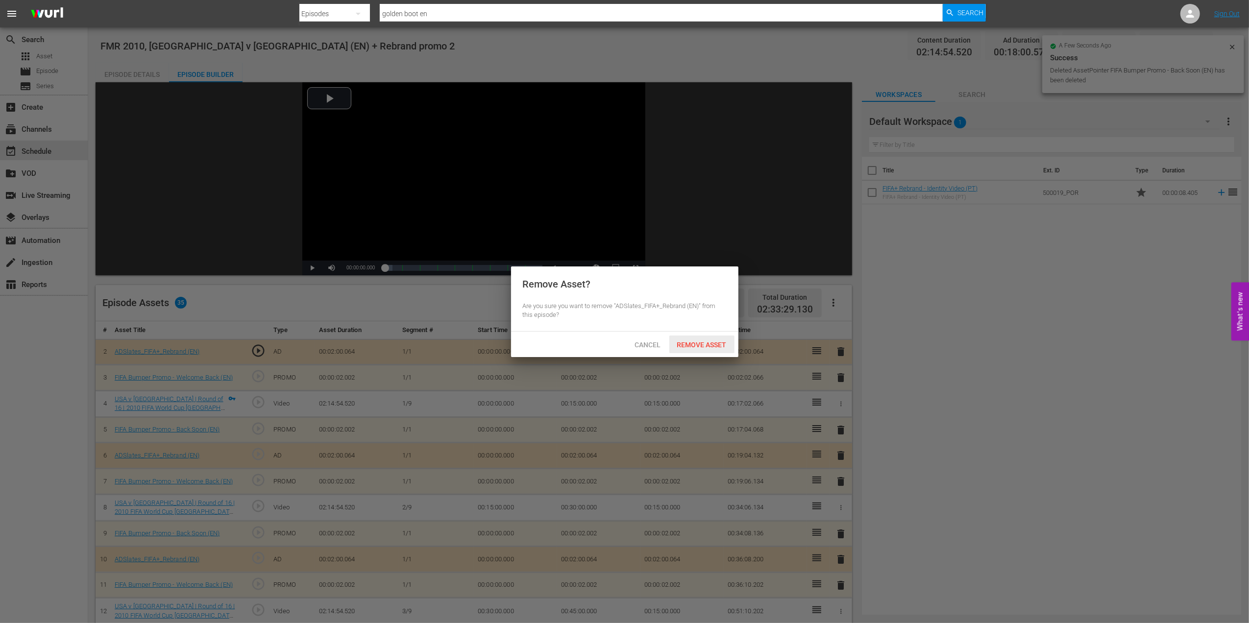
click at [707, 341] on span "Remove Asset" at bounding box center [701, 345] width 65 height 8
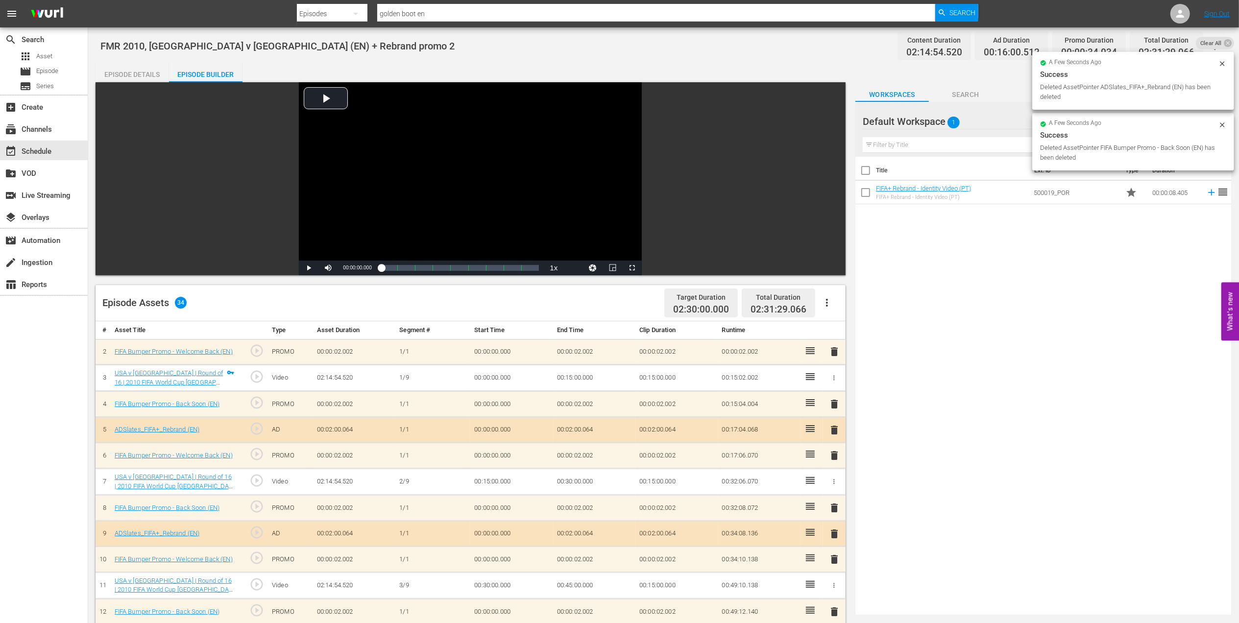
click at [834, 350] on span "delete" at bounding box center [834, 352] width 12 height 12
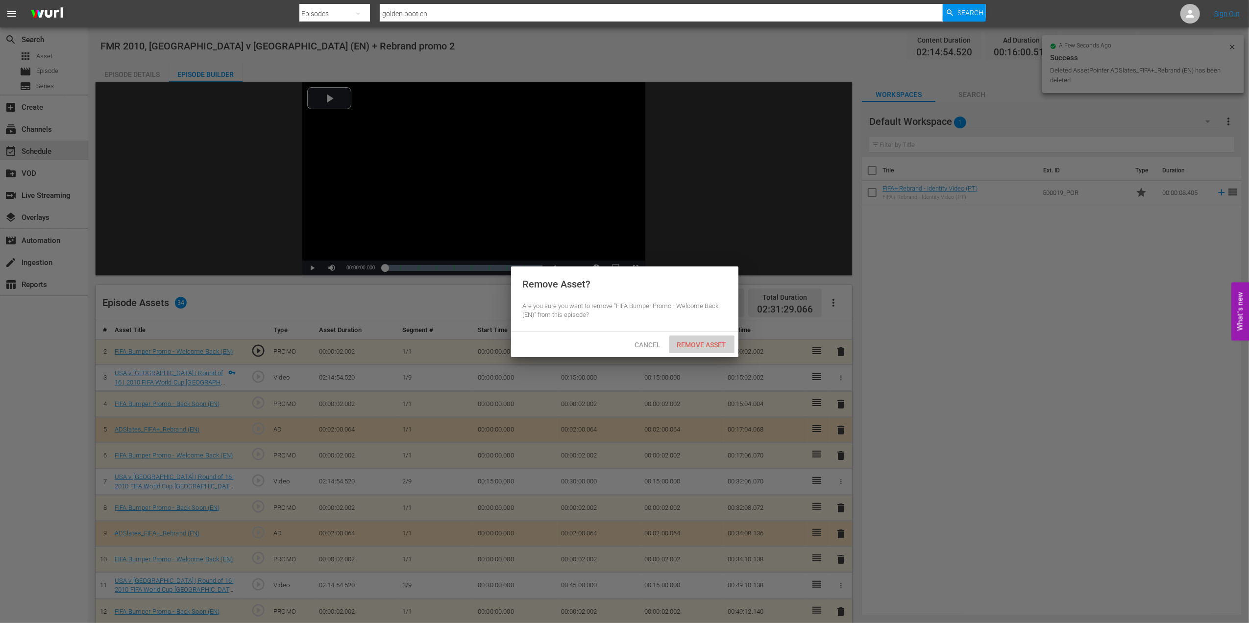
click at [710, 341] on span "Remove Asset" at bounding box center [701, 345] width 65 height 8
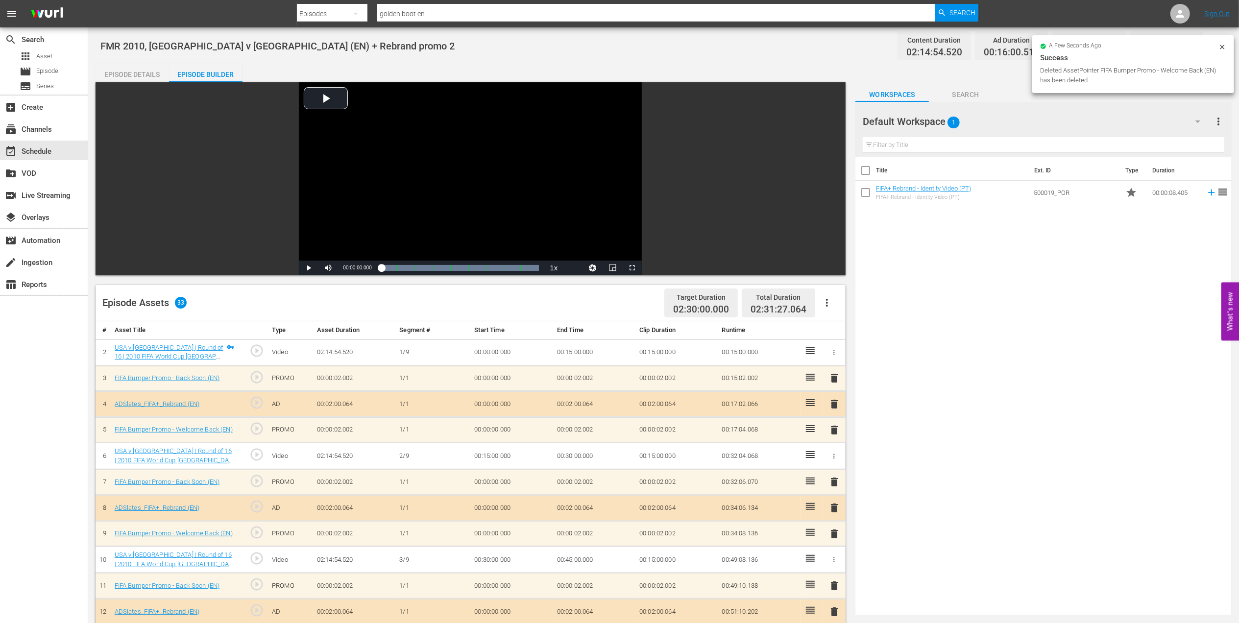
drag, startPoint x: 130, startPoint y: 72, endPoint x: 490, endPoint y: 81, distance: 360.7
click at [134, 72] on div "Episode Details" at bounding box center [132, 75] width 73 height 24
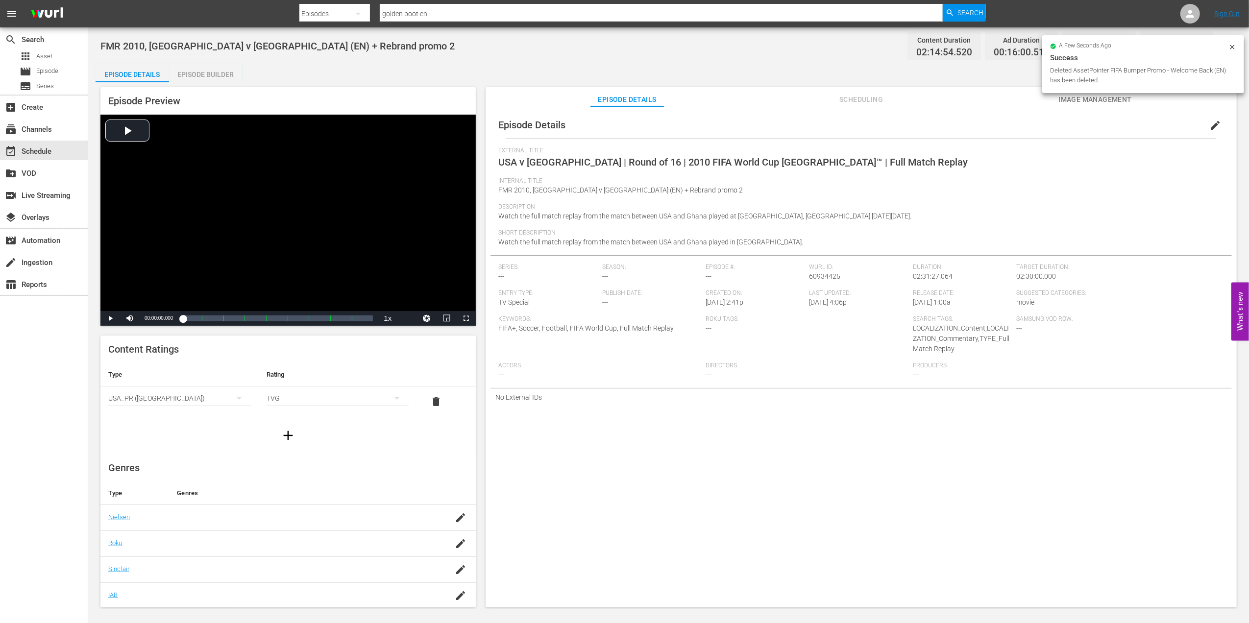
click at [1214, 122] on span "edit" at bounding box center [1215, 126] width 12 height 12
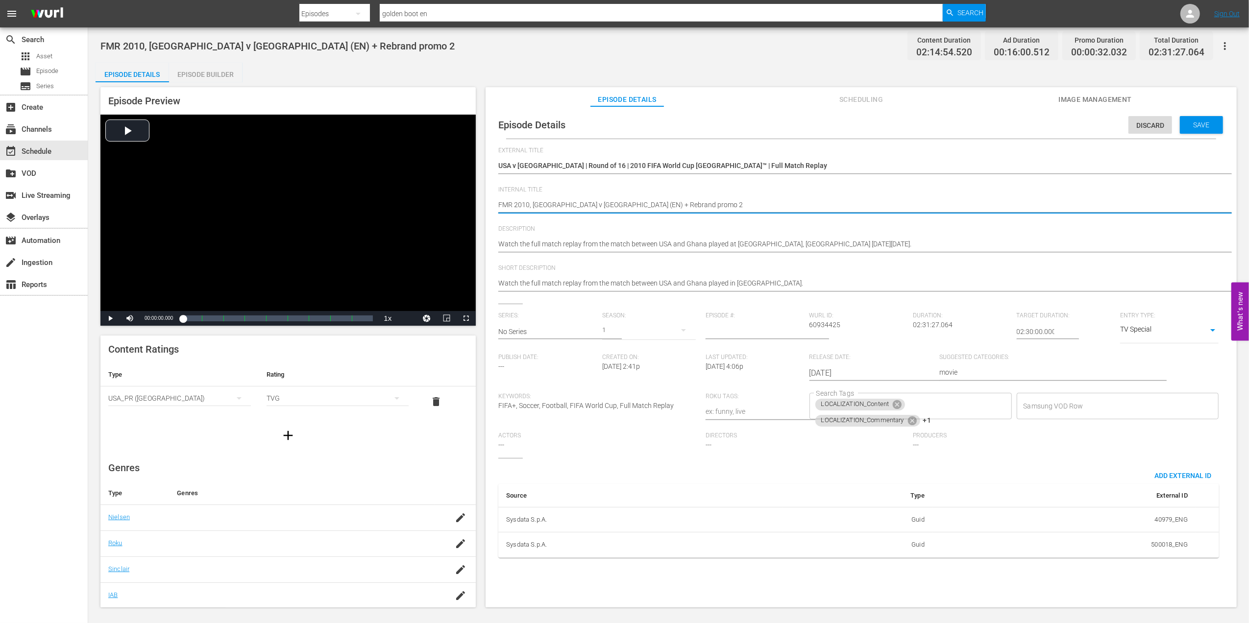
drag, startPoint x: 629, startPoint y: 199, endPoint x: 590, endPoint y: 204, distance: 39.1
type textarea "FMR 2010, USA v Ghana (EN) +"
type textarea "FMR 2010, USA v Ghana (EN)"
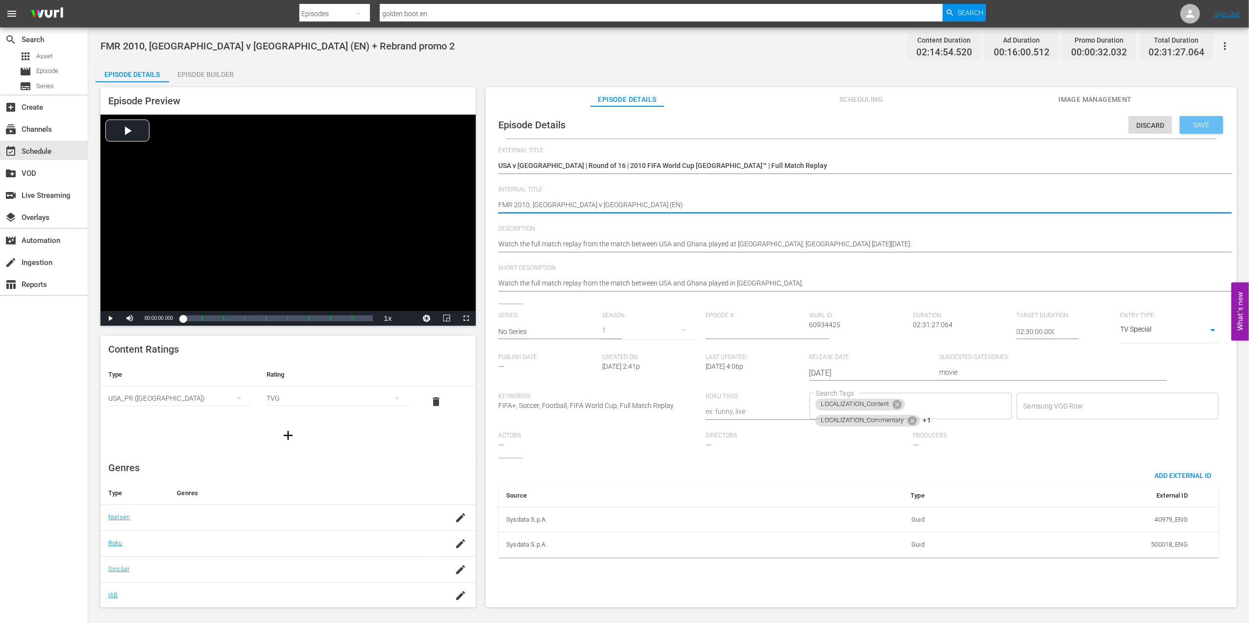
click at [1202, 119] on div "Save" at bounding box center [1201, 125] width 43 height 18
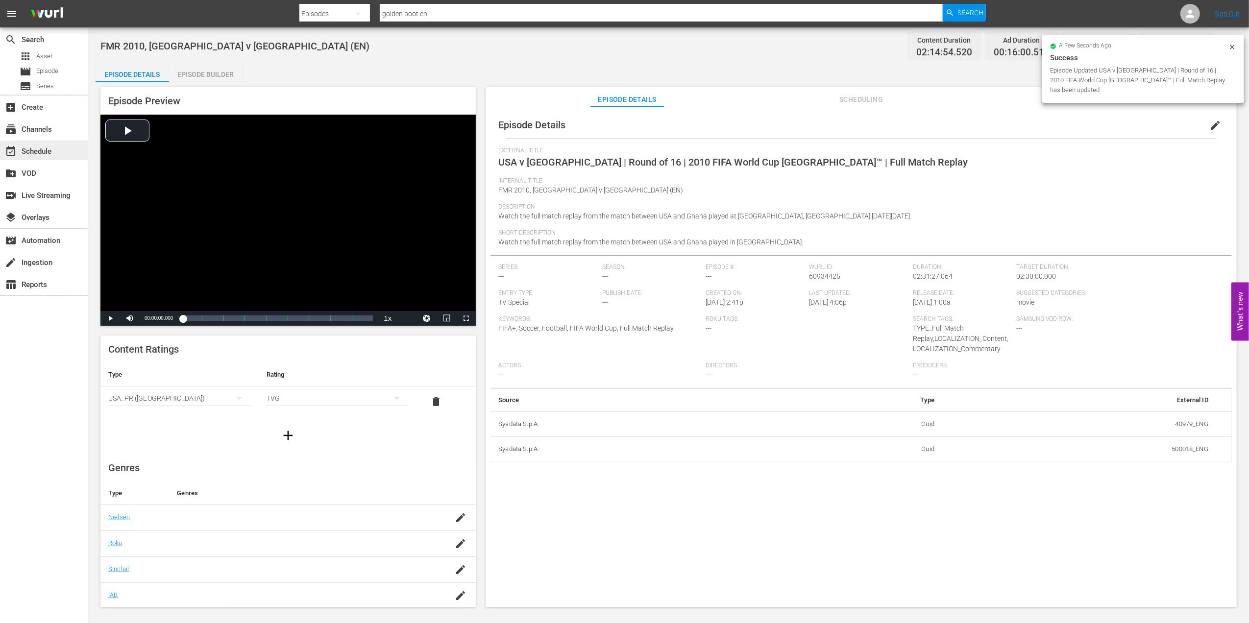
click at [55, 150] on div "event_available Schedule" at bounding box center [44, 151] width 88 height 20
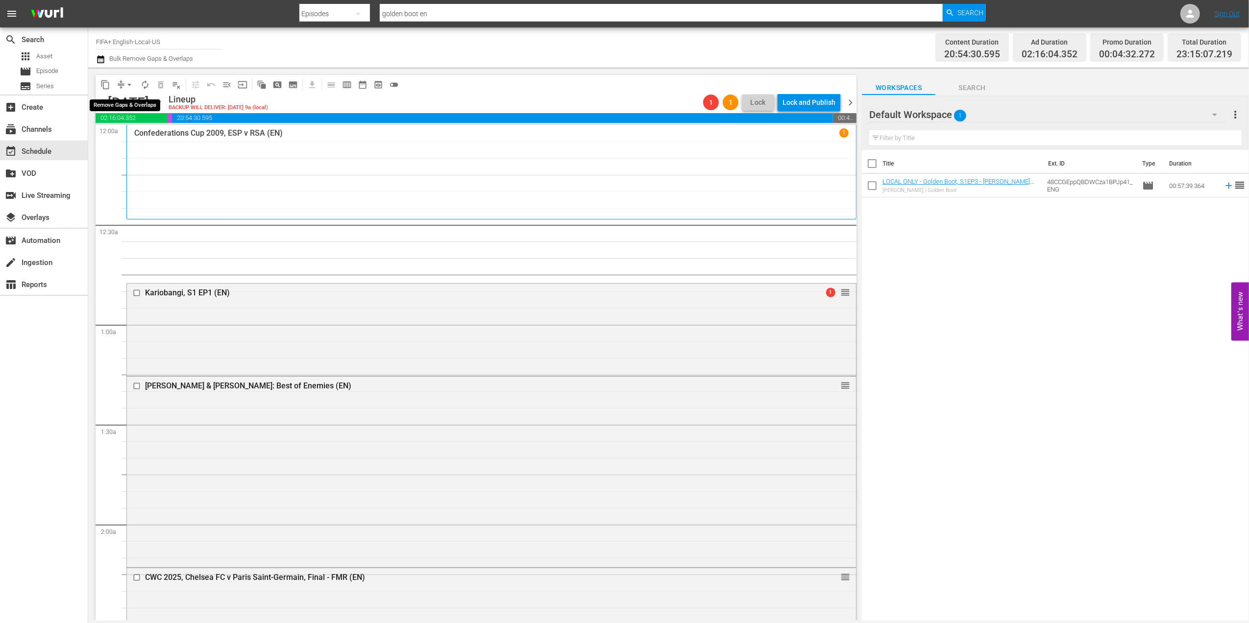
click at [128, 85] on span "arrow_drop_down" at bounding box center [129, 85] width 10 height 10
click at [139, 130] on li "Align to End of Previous Day" at bounding box center [129, 137] width 103 height 16
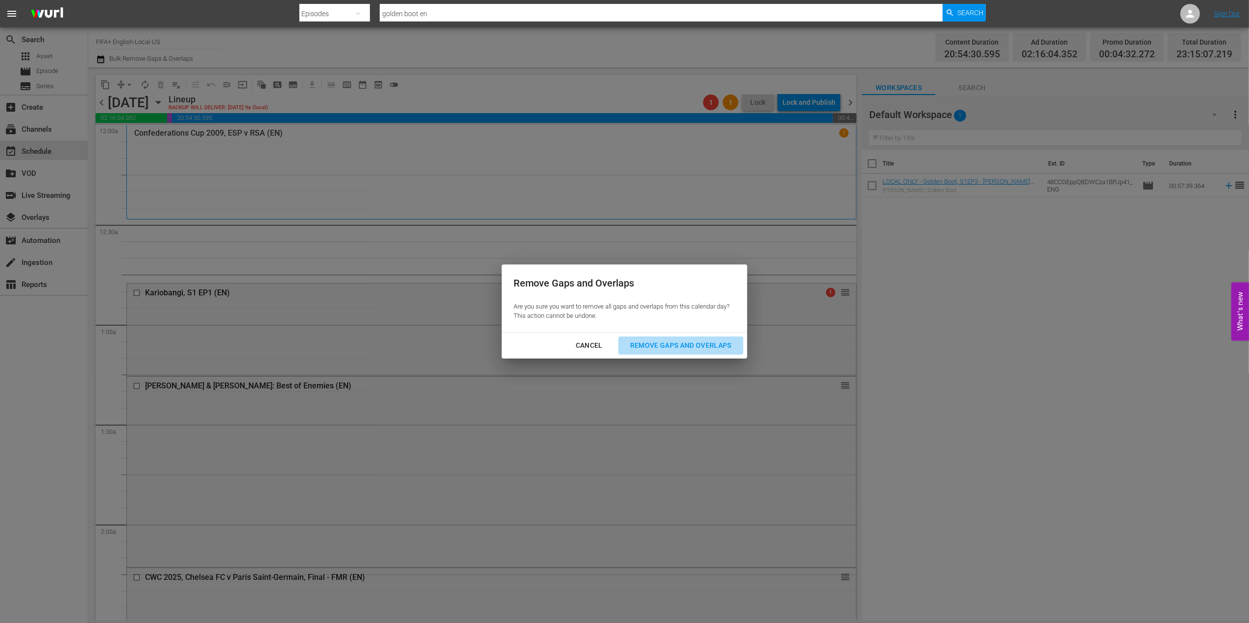
click at [694, 345] on div "Remove Gaps and Overlaps" at bounding box center [680, 345] width 117 height 12
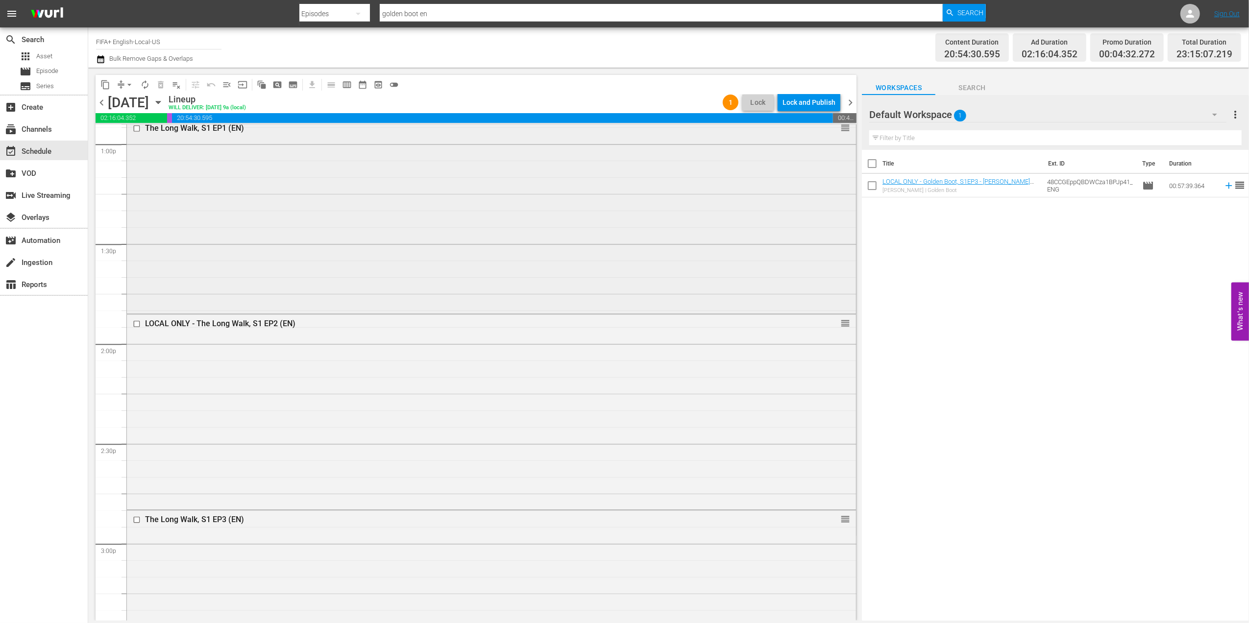
scroll to position [2612, 0]
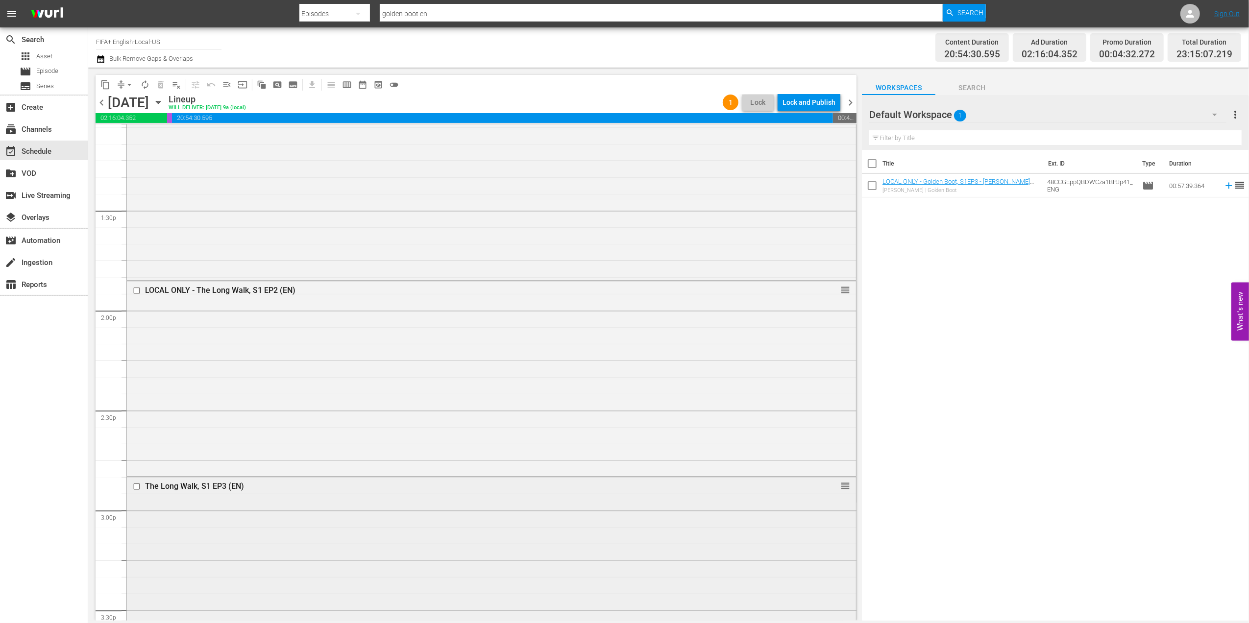
click at [212, 486] on div "The Long Walk, S1 EP3 (EN)" at bounding box center [472, 486] width 655 height 9
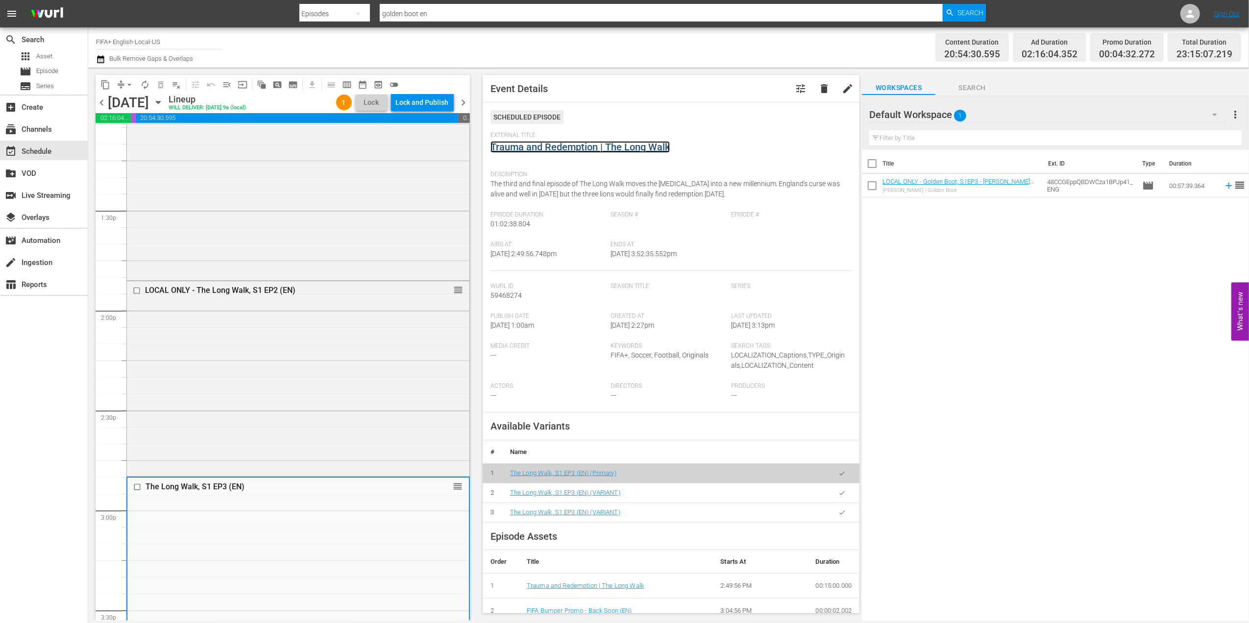
click at [574, 147] on link "Trauma and Redemption | The Long Walk" at bounding box center [579, 147] width 179 height 12
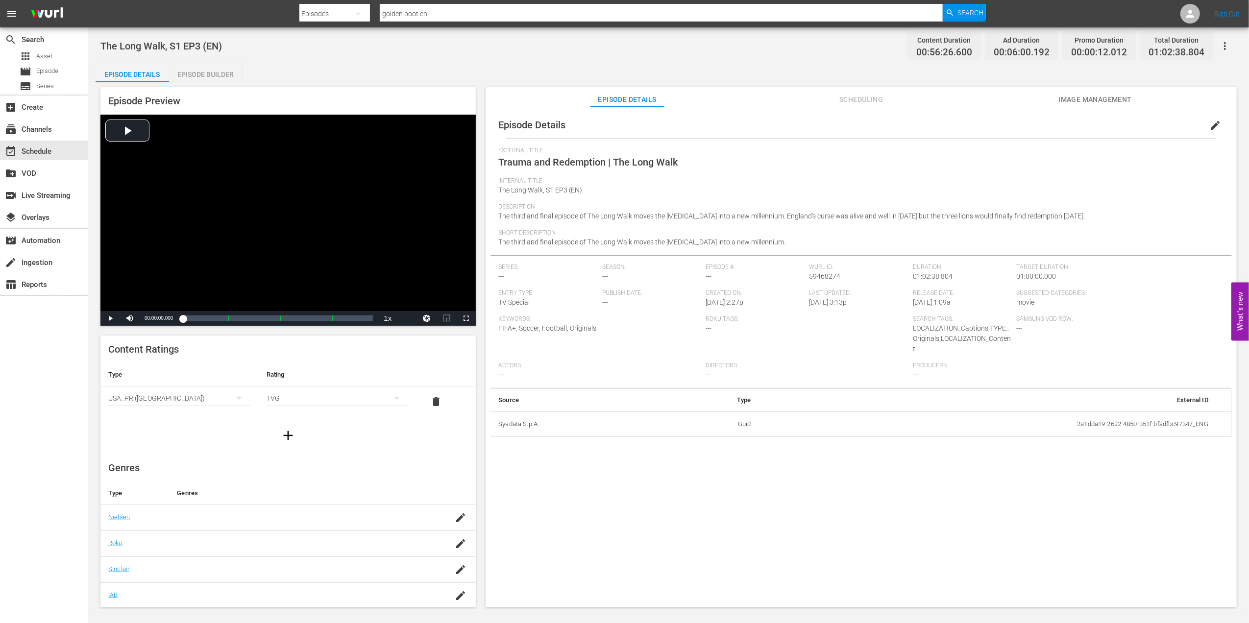
click at [191, 69] on div "Episode Builder" at bounding box center [205, 75] width 73 height 24
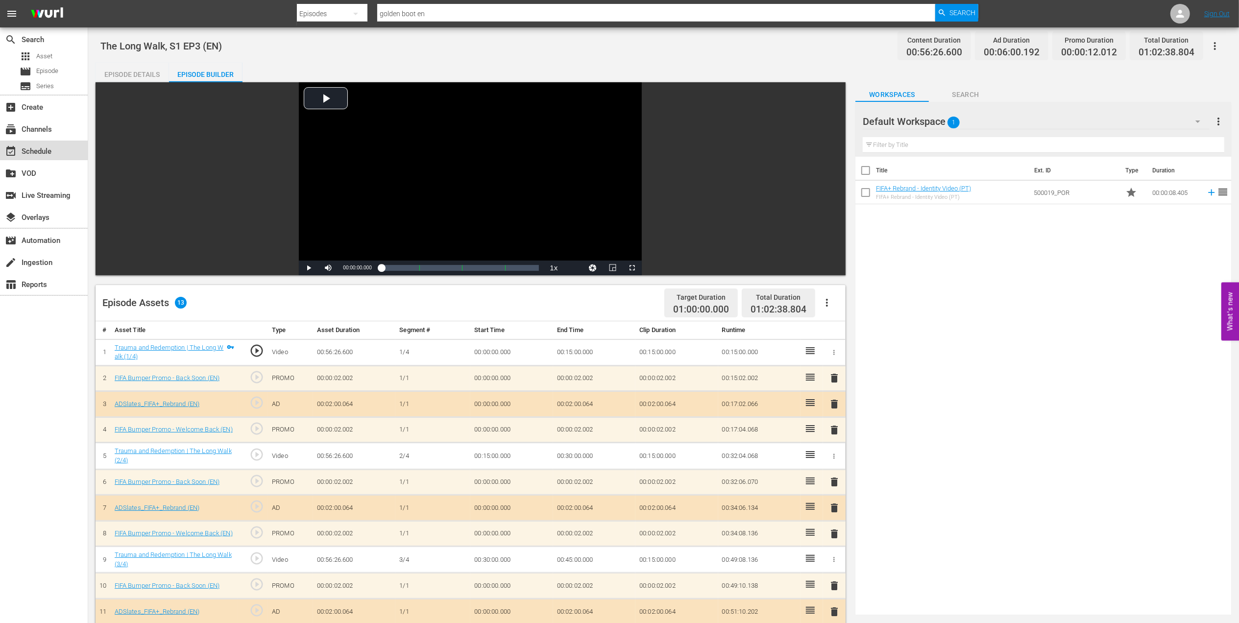
click at [30, 146] on div "event_available Schedule" at bounding box center [27, 149] width 55 height 9
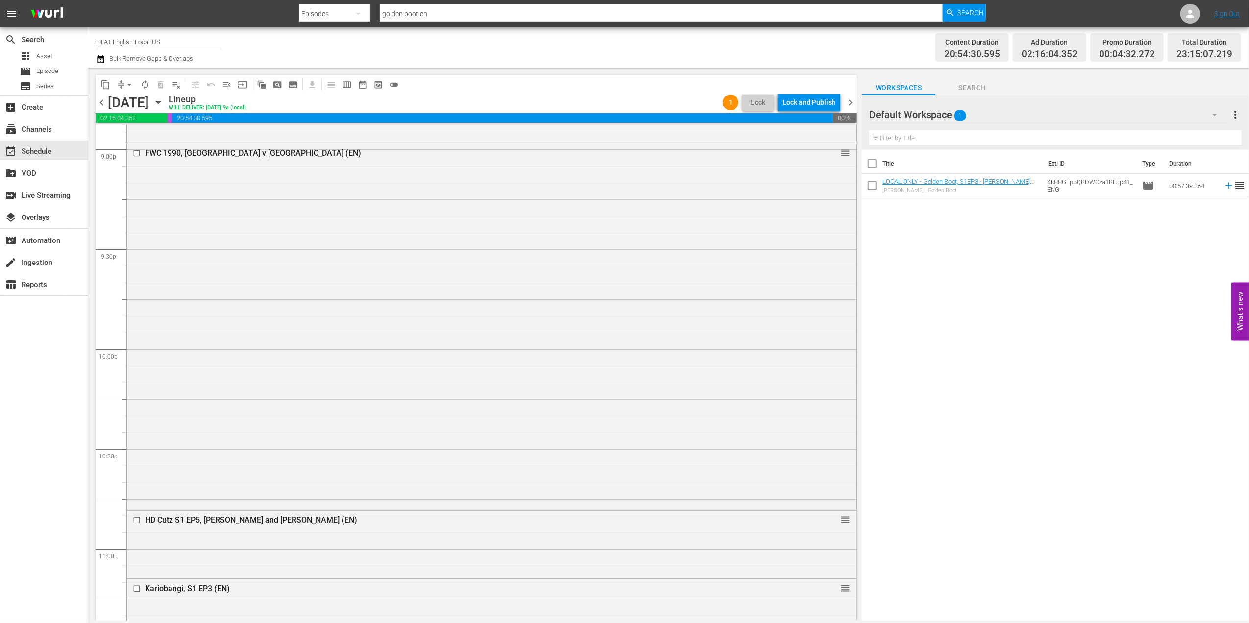
scroll to position [4301, 0]
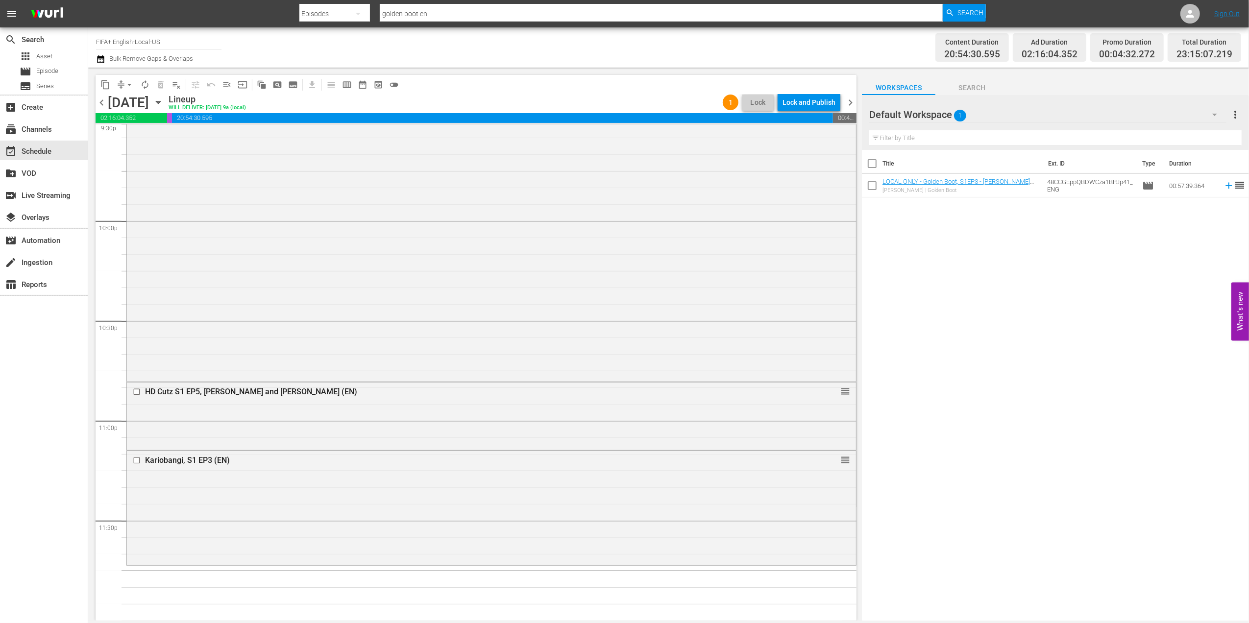
click at [849, 100] on span "chevron_right" at bounding box center [850, 103] width 12 height 12
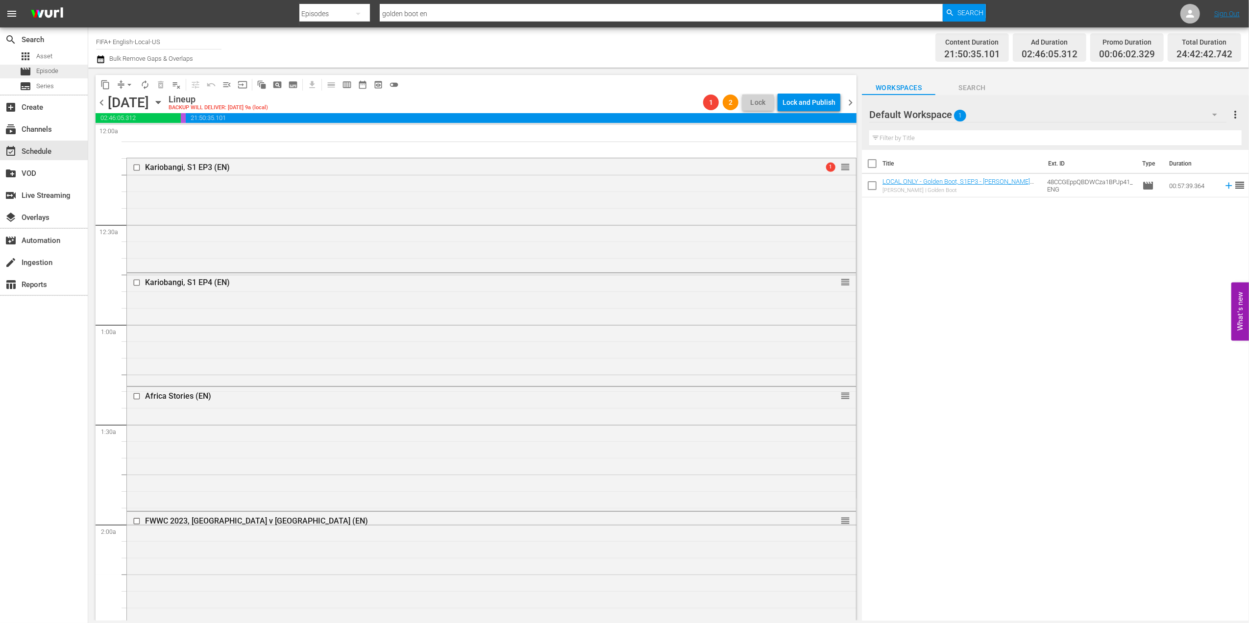
click at [46, 71] on span "Episode" at bounding box center [47, 71] width 22 height 10
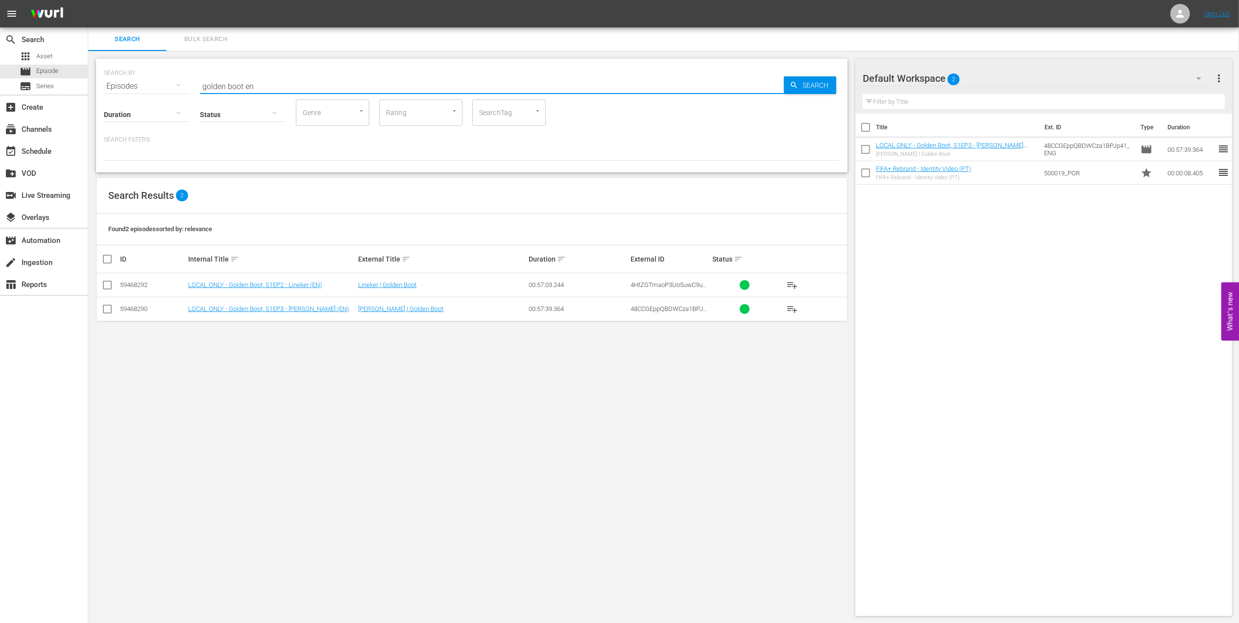
drag, startPoint x: 212, startPoint y: 85, endPoint x: 132, endPoint y: 91, distance: 80.1
click at [132, 87] on div "SEARCH BY Search By Episodes Search ID, Title, Description, Keywords, or Catego…" at bounding box center [472, 80] width 736 height 35
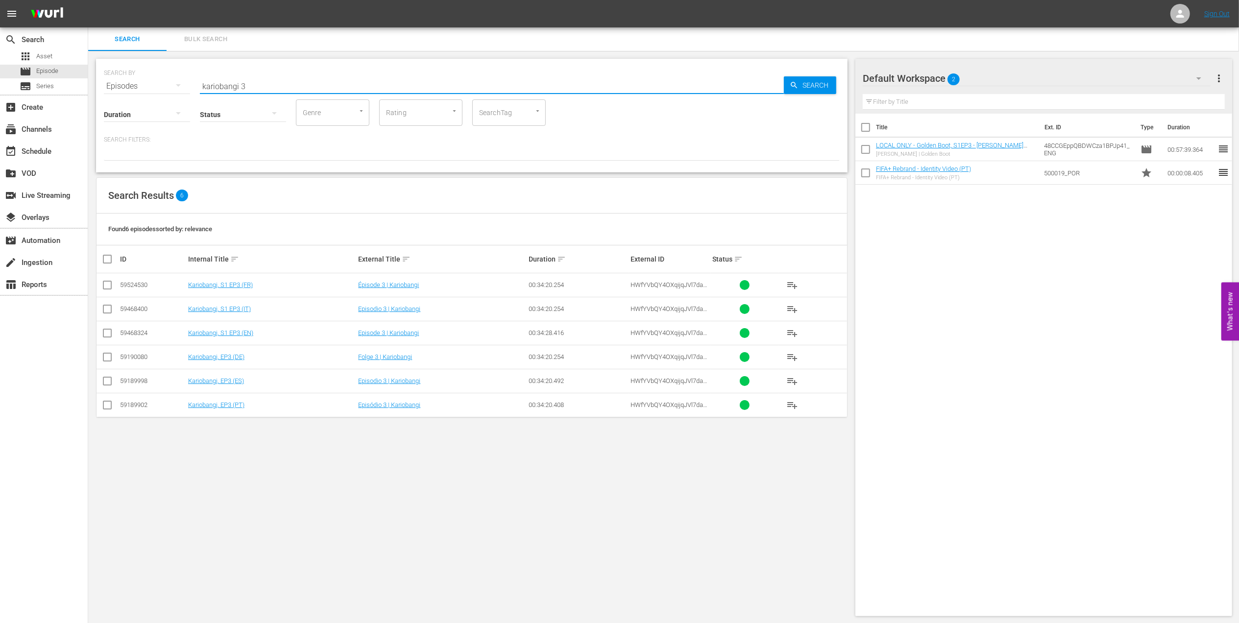
type input "kariobangi 3"
drag, startPoint x: 111, startPoint y: 334, endPoint x: 116, endPoint y: 334, distance: 5.4
click at [111, 334] on input "checkbox" at bounding box center [107, 335] width 12 height 12
checkbox input "true"
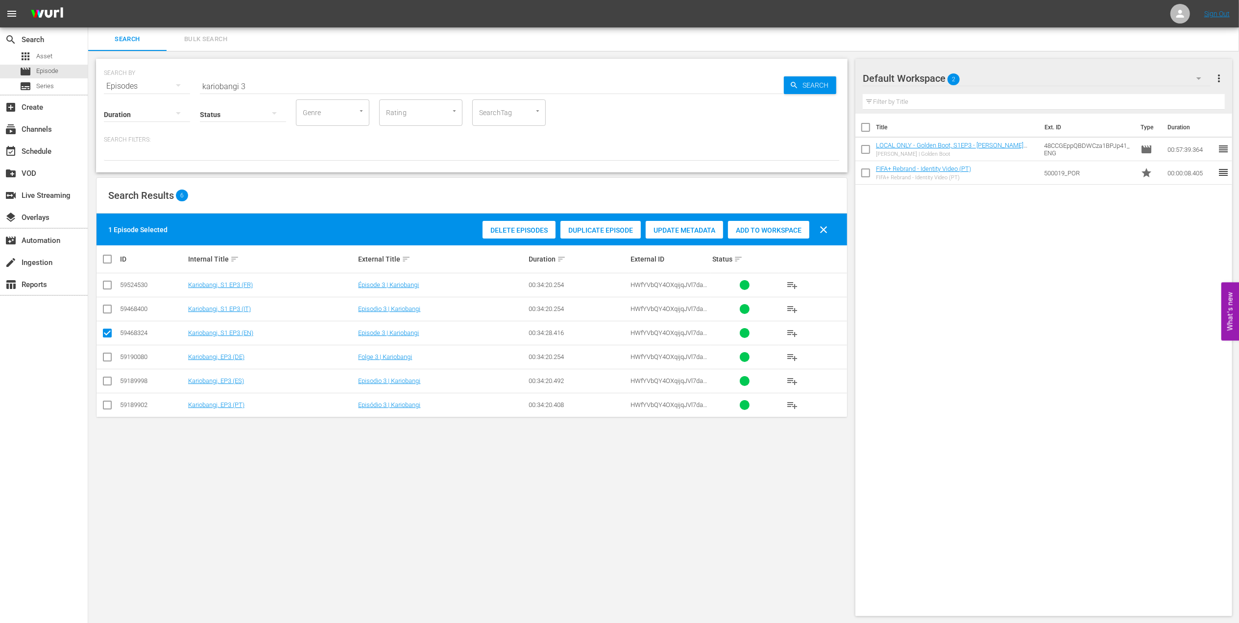
click at [757, 230] on span "Add to Workspace" at bounding box center [768, 230] width 81 height 8
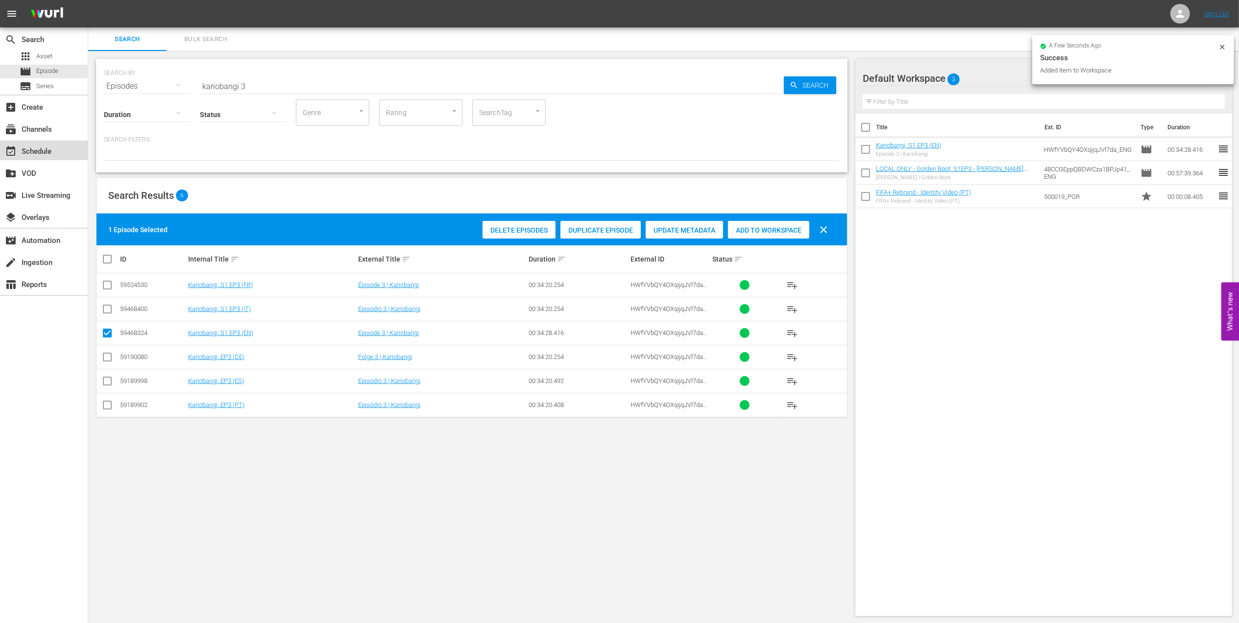
click at [42, 145] on div "event_available Schedule" at bounding box center [27, 149] width 55 height 9
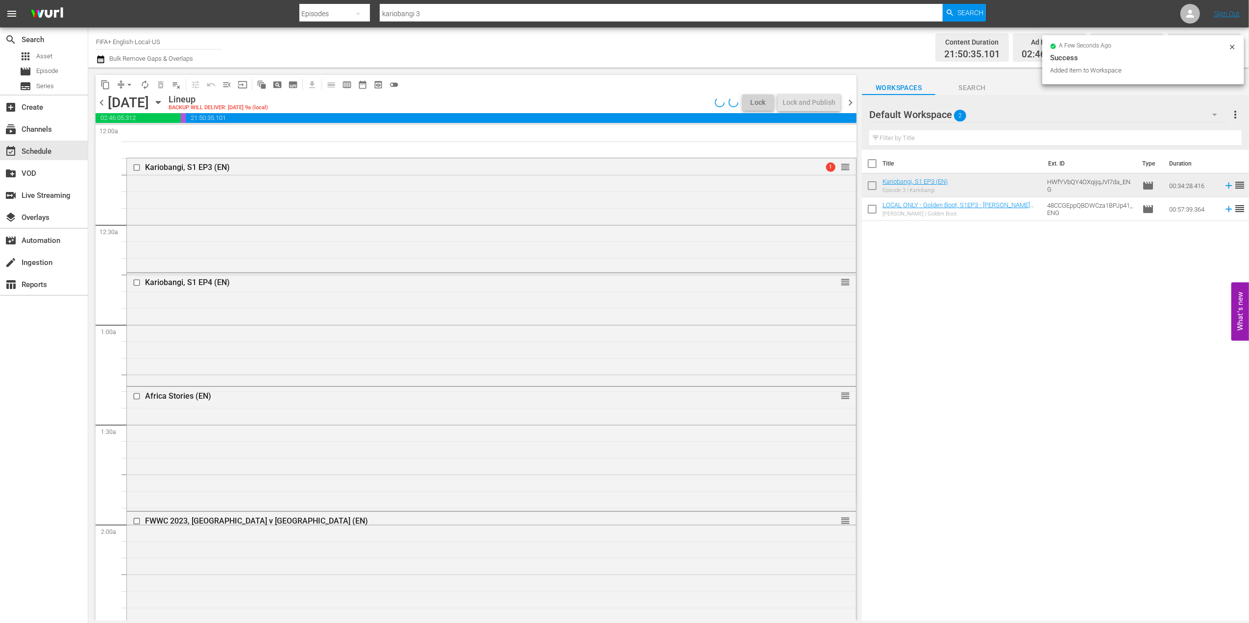
click at [106, 101] on span "chevron_left" at bounding box center [102, 103] width 12 height 12
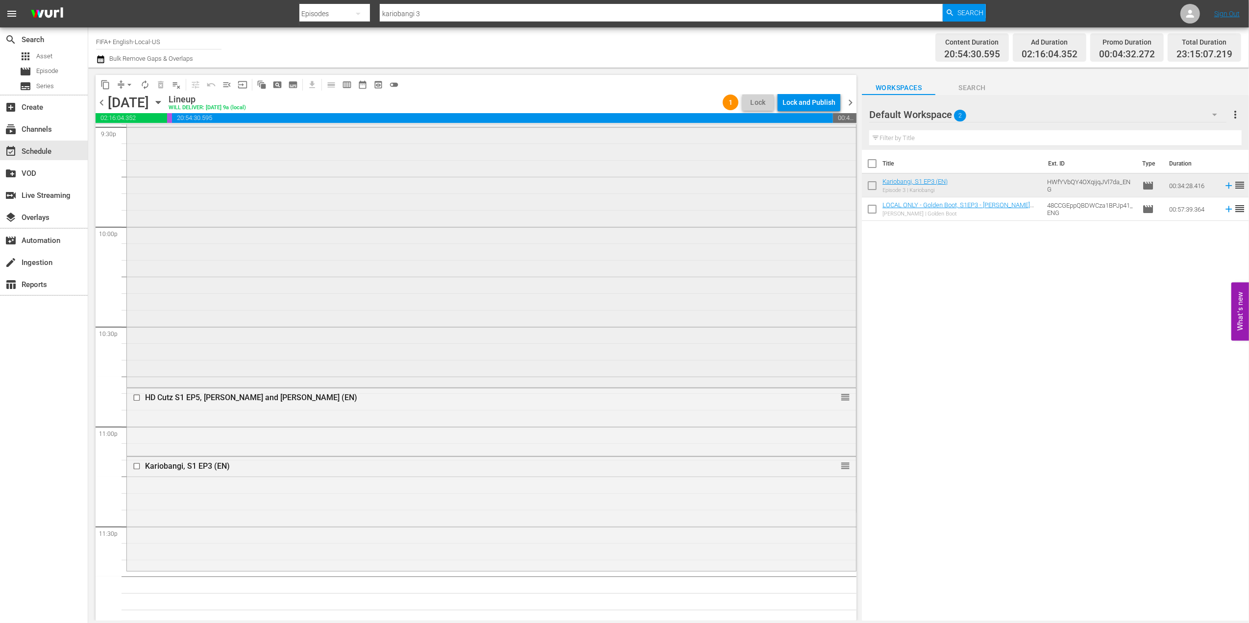
scroll to position [4301, 0]
click at [847, 104] on span "chevron_right" at bounding box center [850, 103] width 12 height 12
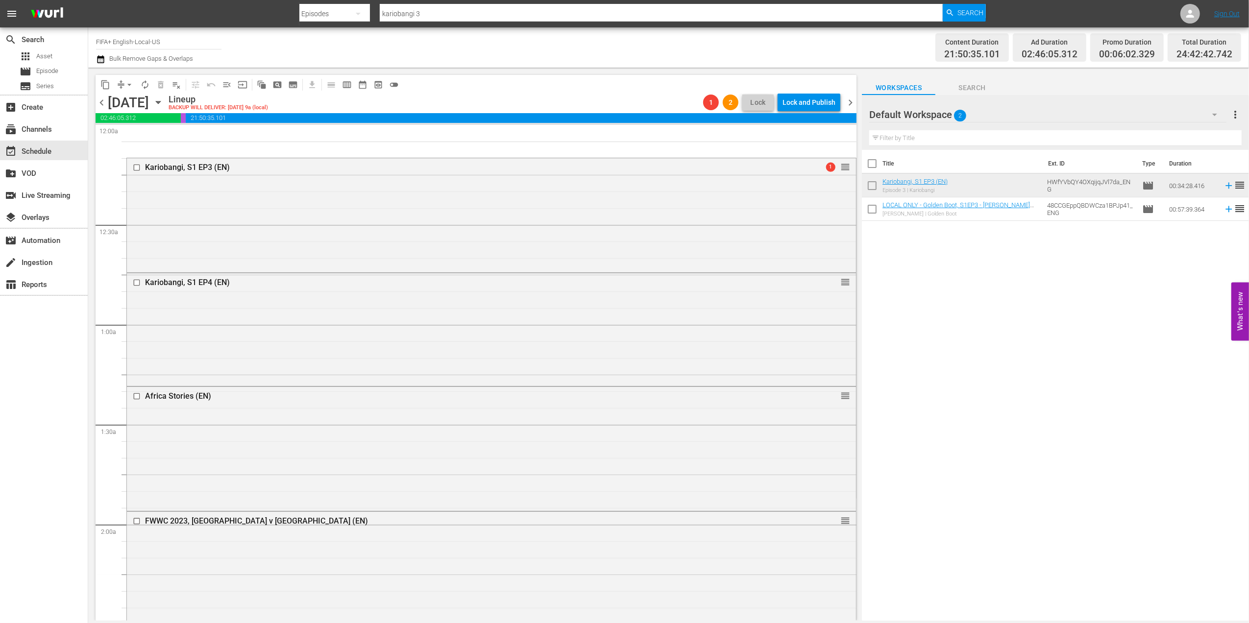
click at [98, 98] on span "chevron_left" at bounding box center [102, 103] width 12 height 12
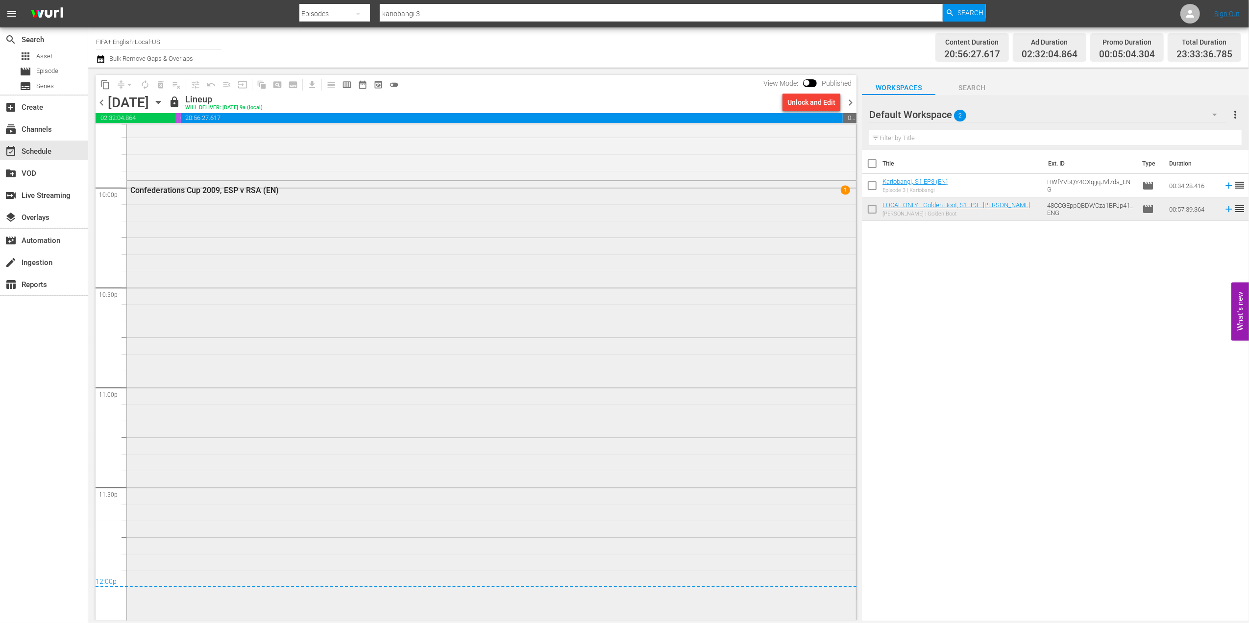
scroll to position [4396, 0]
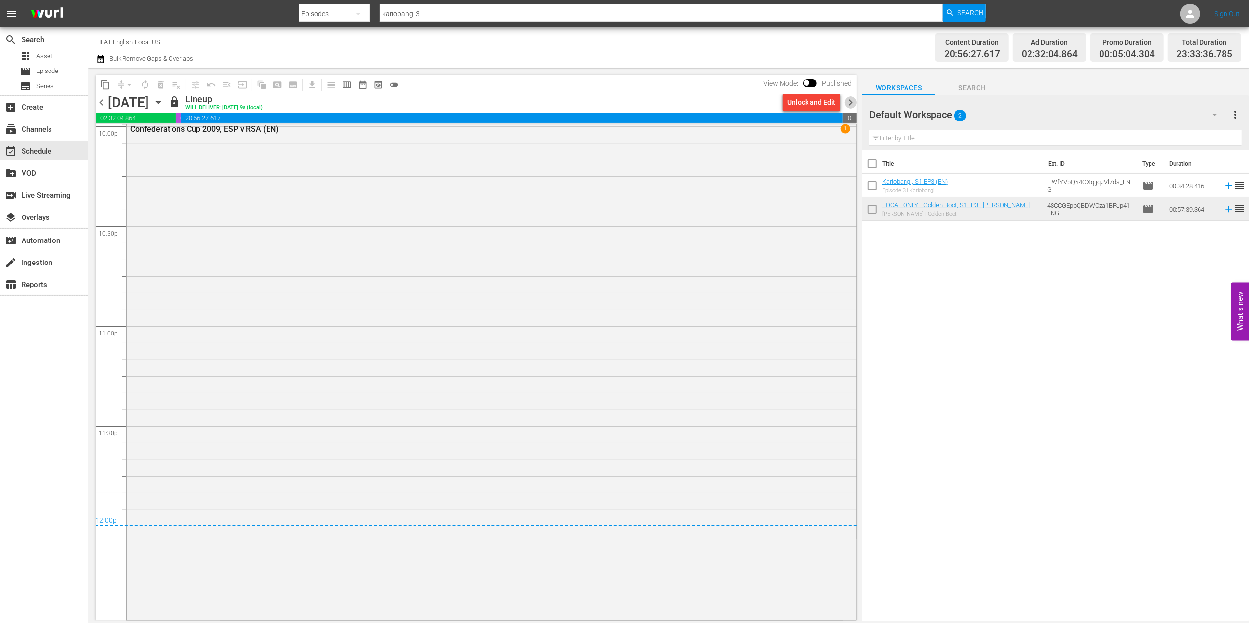
click at [847, 99] on span "chevron_right" at bounding box center [850, 103] width 12 height 12
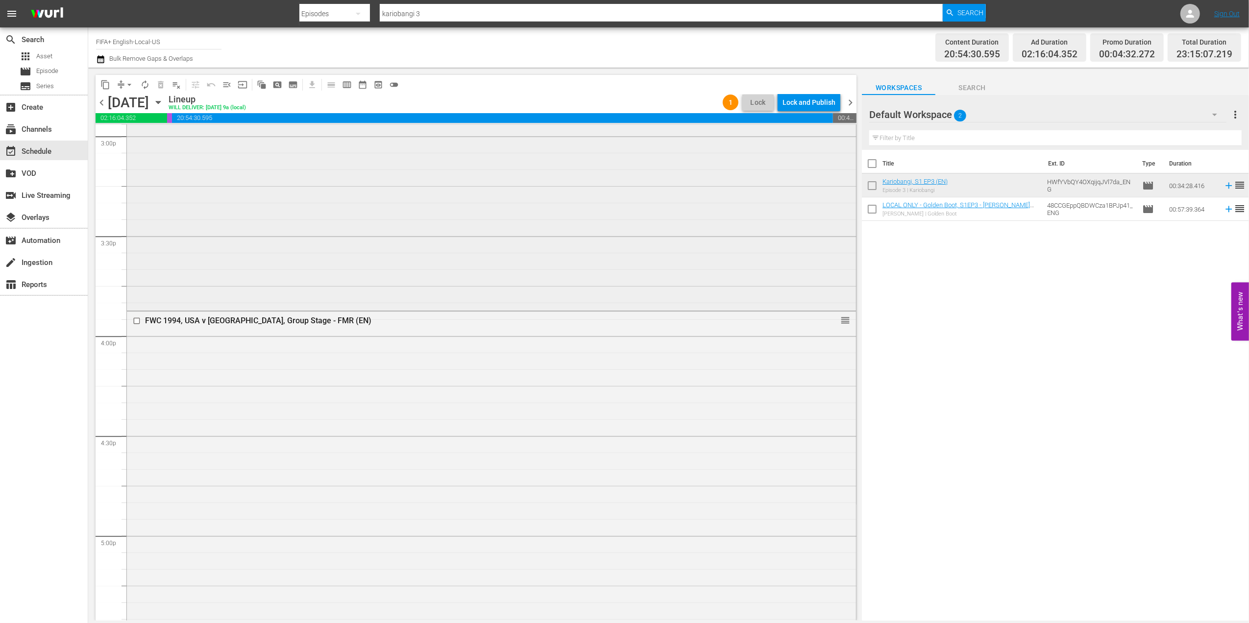
scroll to position [4301, 0]
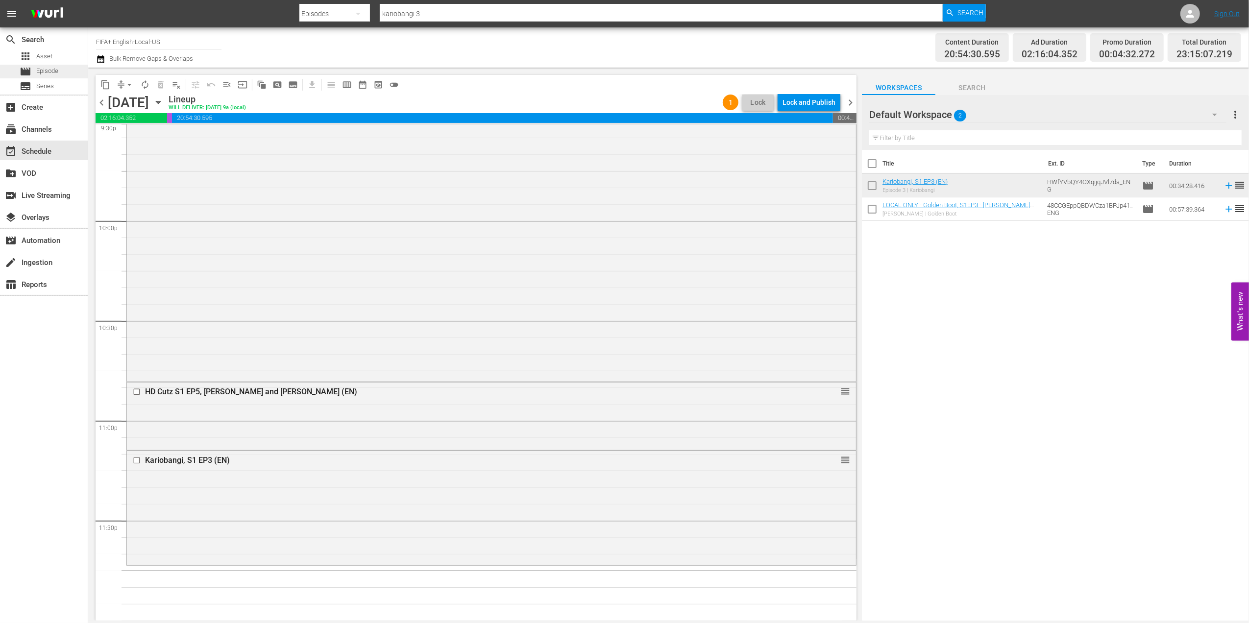
click at [54, 72] on span "Episode" at bounding box center [47, 71] width 22 height 10
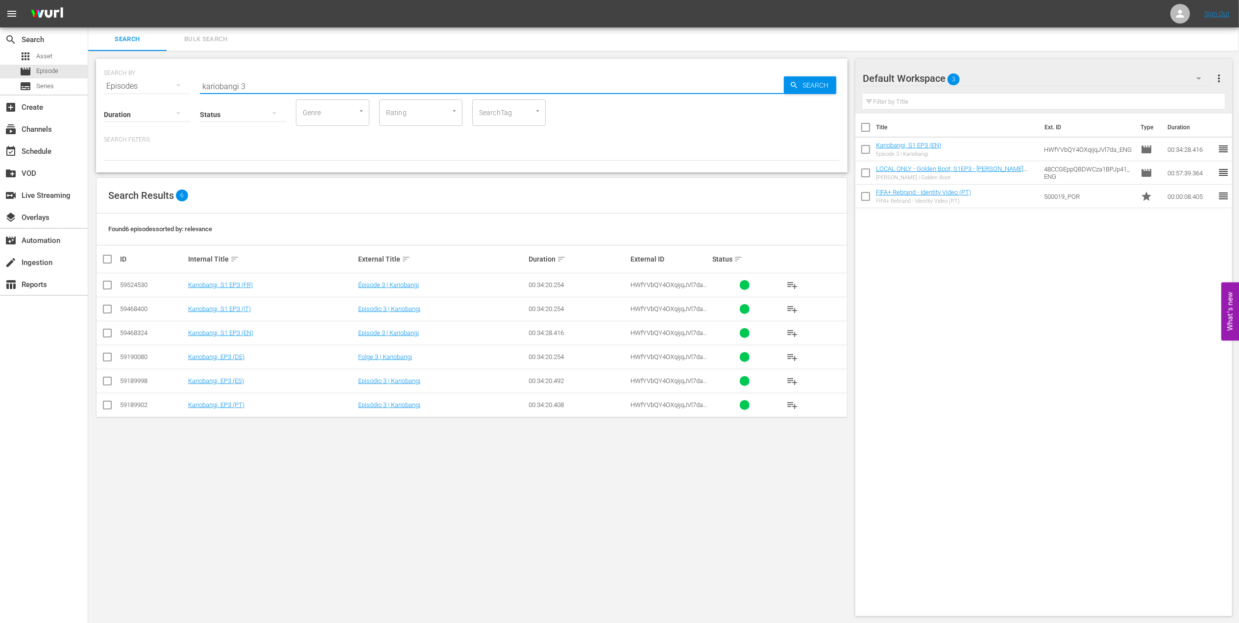
drag, startPoint x: 277, startPoint y: 81, endPoint x: 218, endPoint y: 85, distance: 58.9
click at [218, 85] on input "kariobangi 3" at bounding box center [492, 86] width 584 height 24
click at [243, 83] on input "kariobangi 3" at bounding box center [492, 86] width 584 height 24
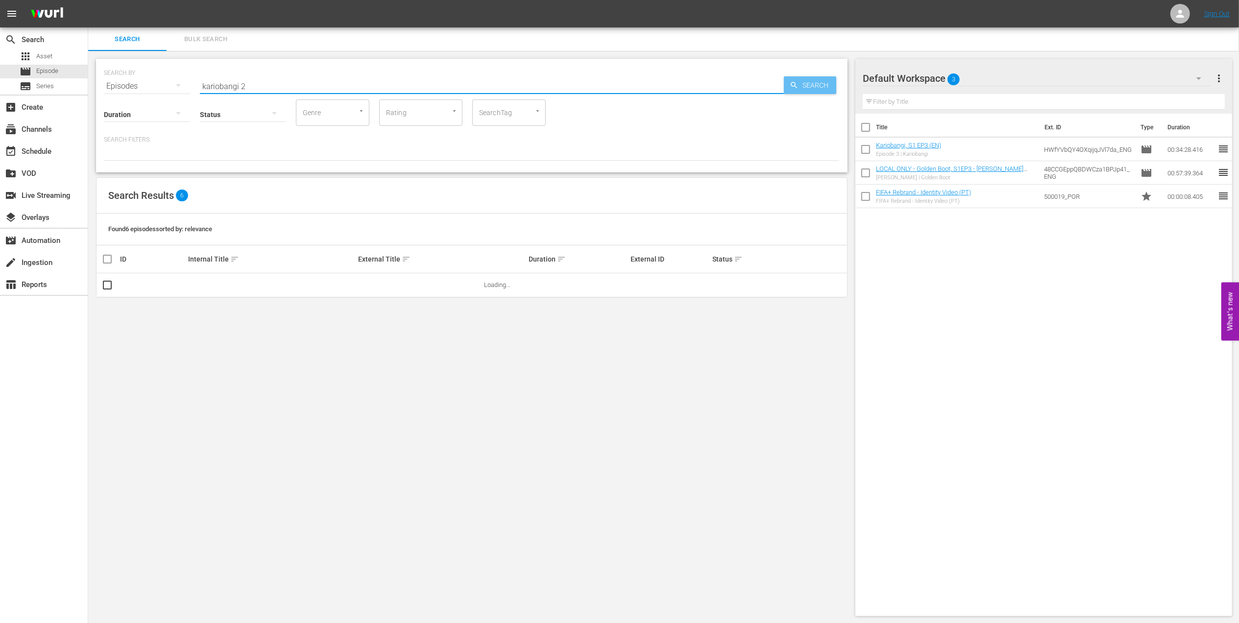
type input "kariobangi 2"
click at [803, 83] on span "Search" at bounding box center [817, 85] width 38 height 18
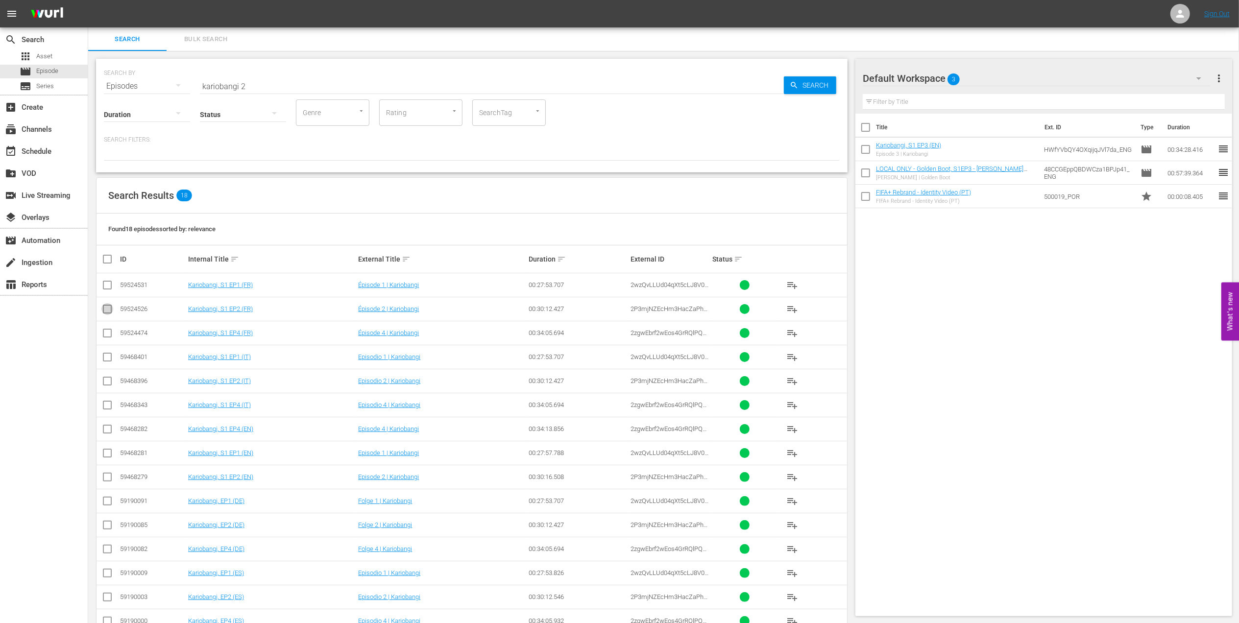
click at [106, 310] on input "checkbox" at bounding box center [107, 311] width 12 height 12
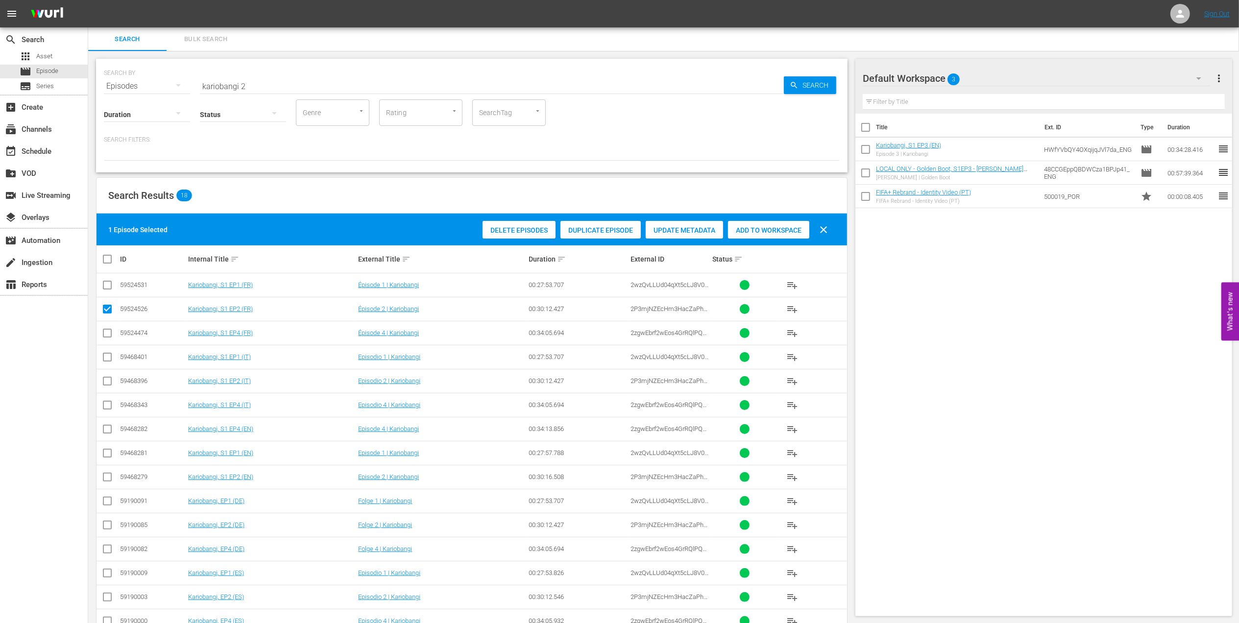
click at [106, 310] on input "checkbox" at bounding box center [107, 311] width 12 height 12
checkbox input "false"
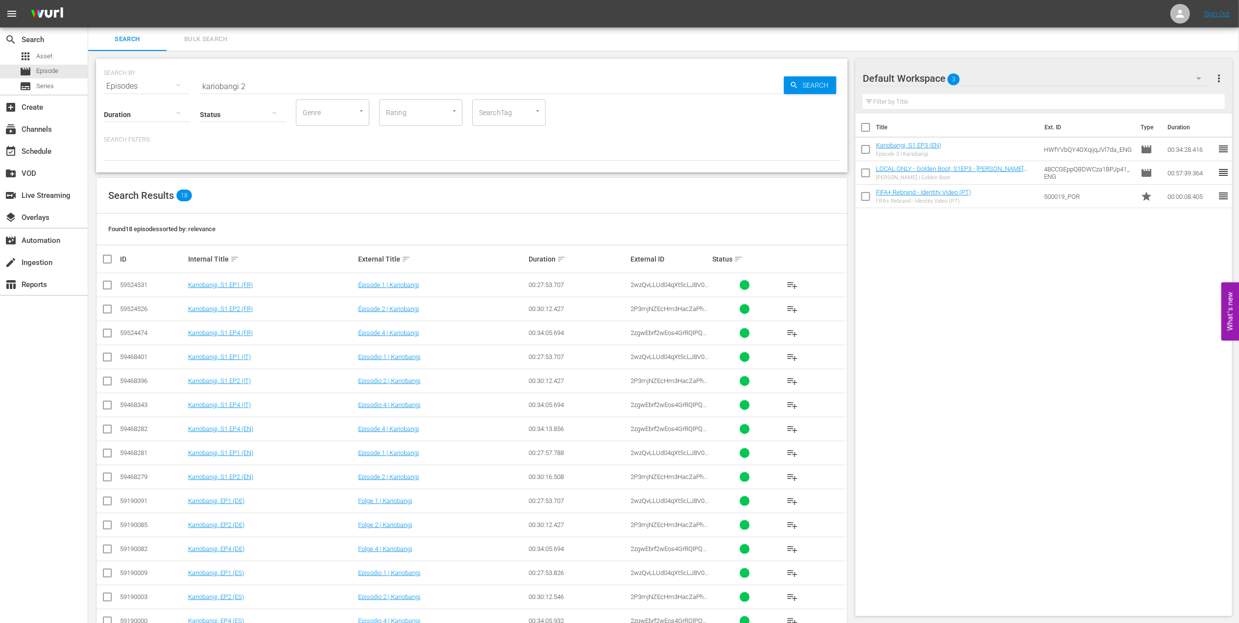
click at [279, 86] on input "kariobangi 2" at bounding box center [492, 86] width 584 height 24
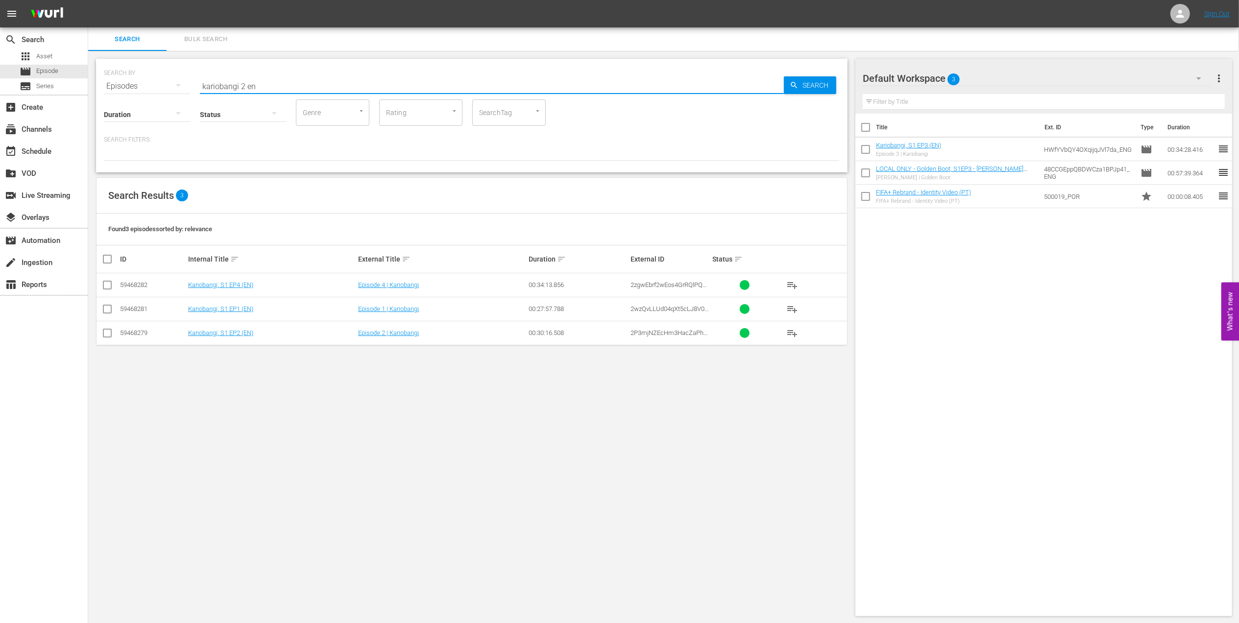
type input "kariobangi 2 en"
click at [110, 334] on input "checkbox" at bounding box center [107, 335] width 12 height 12
checkbox input "true"
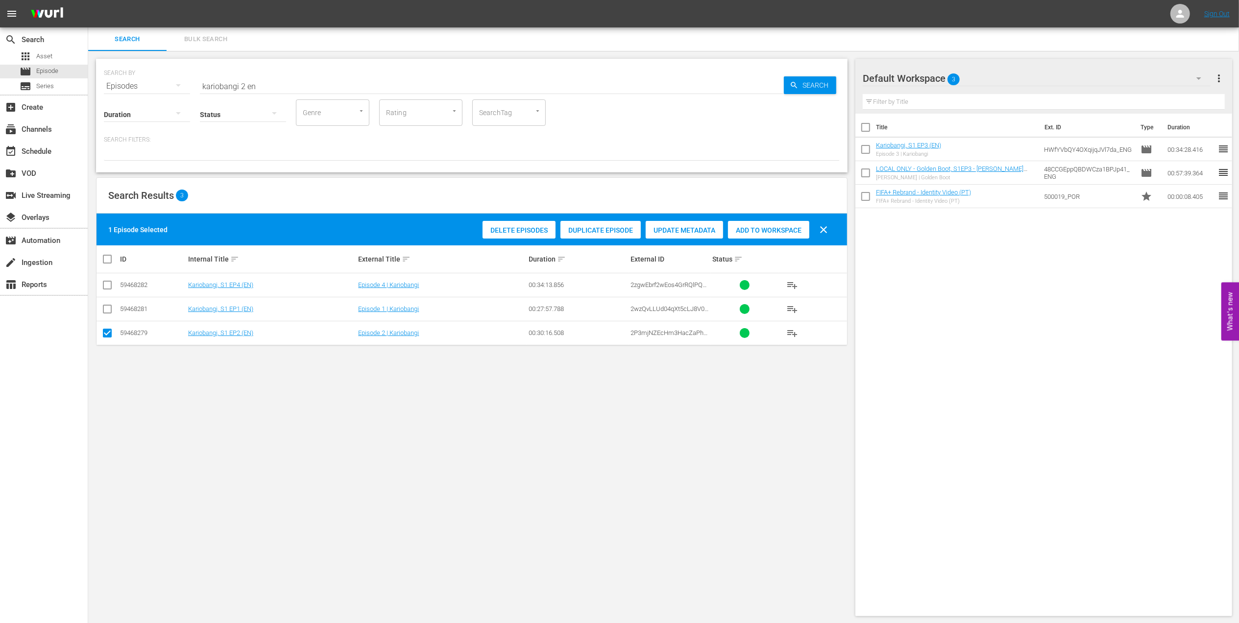
click at [801, 230] on span "Add to Workspace" at bounding box center [768, 230] width 81 height 8
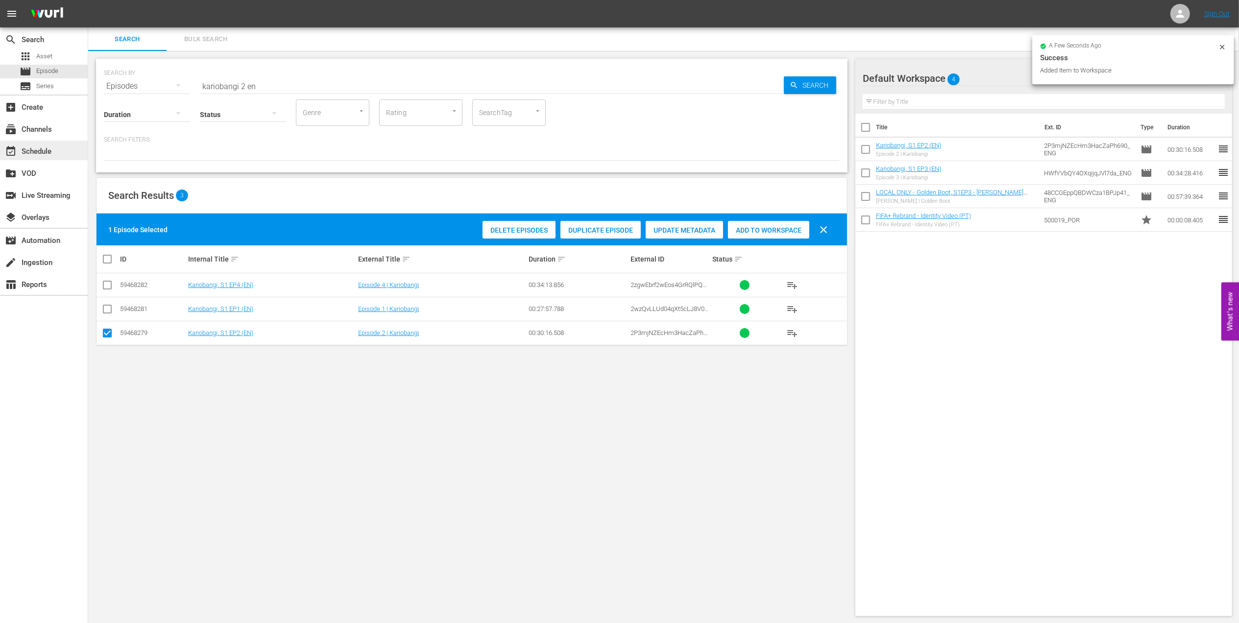
click at [42, 144] on div "event_available Schedule" at bounding box center [44, 151] width 88 height 20
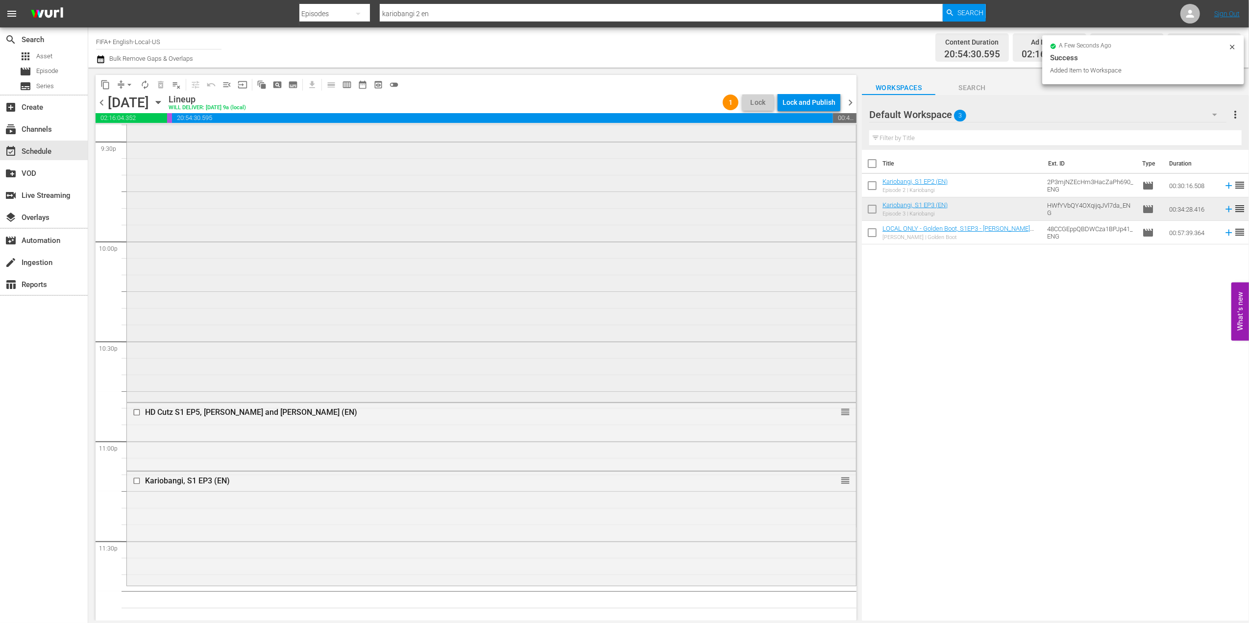
scroll to position [4301, 0]
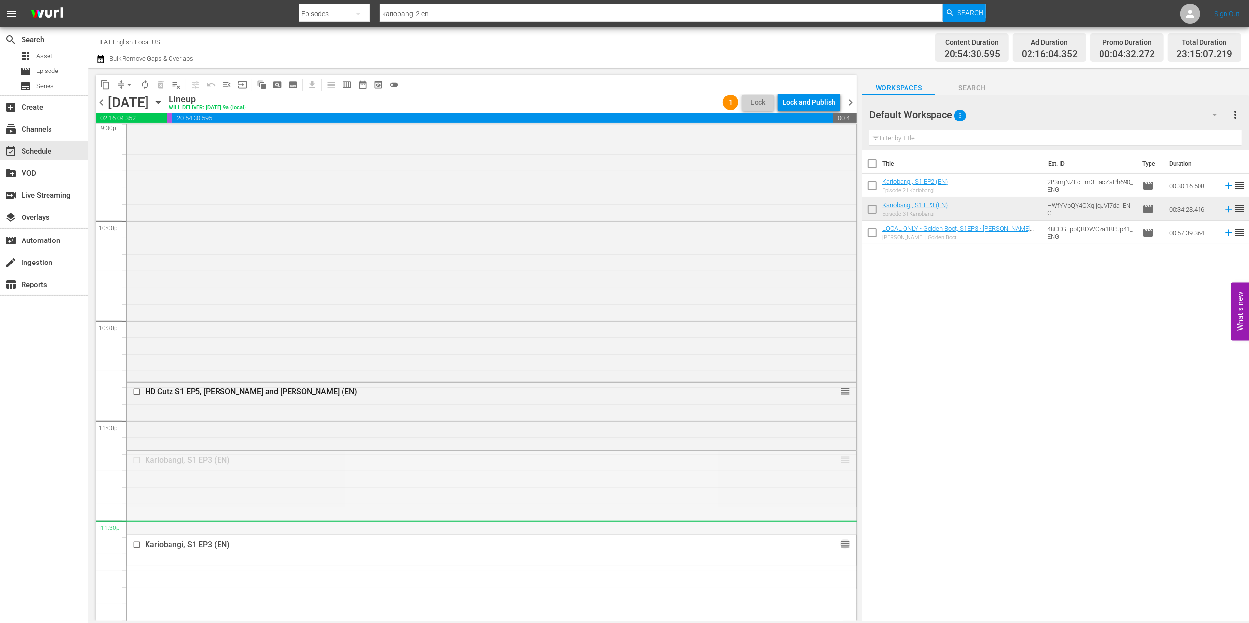
drag, startPoint x: 834, startPoint y: 461, endPoint x: 813, endPoint y: 529, distance: 71.1
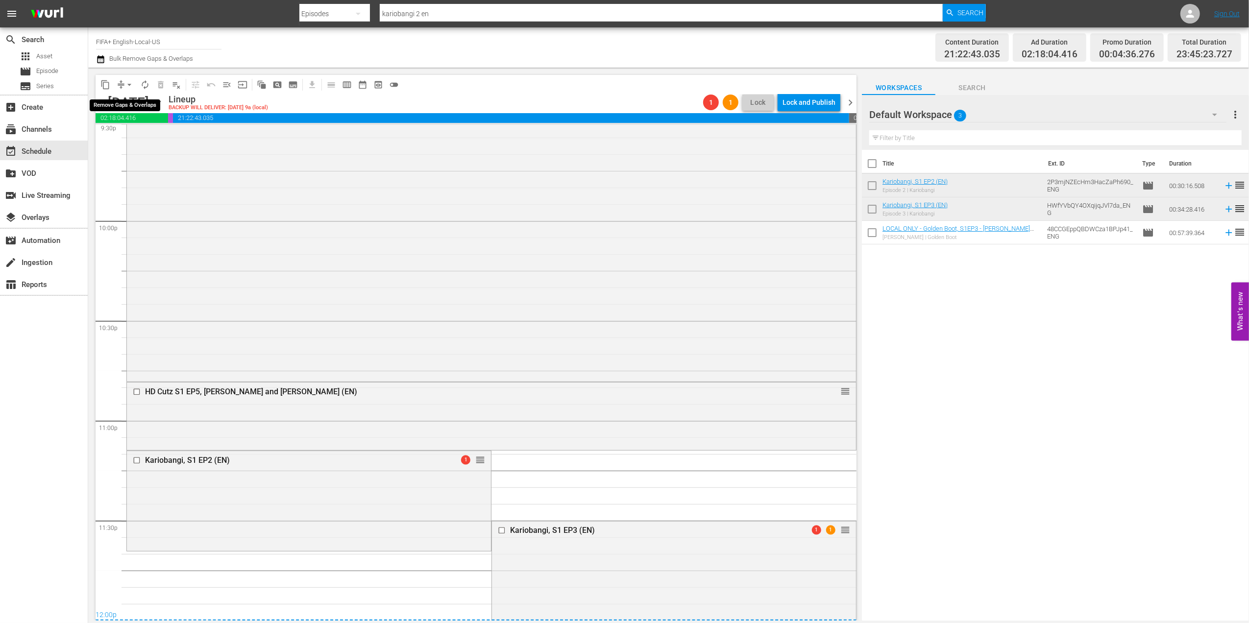
click at [131, 85] on span "arrow_drop_down" at bounding box center [129, 85] width 10 height 10
click at [140, 132] on li "Align to End of Previous Day" at bounding box center [129, 137] width 103 height 16
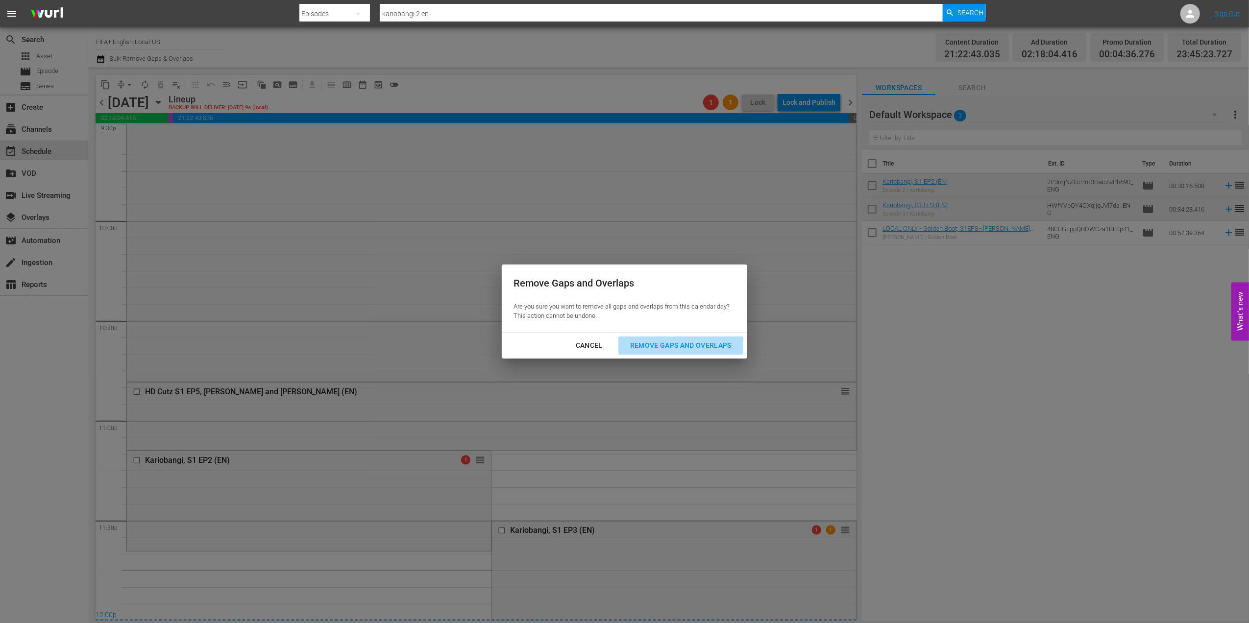
click at [676, 343] on div "Remove Gaps and Overlaps" at bounding box center [680, 345] width 117 height 12
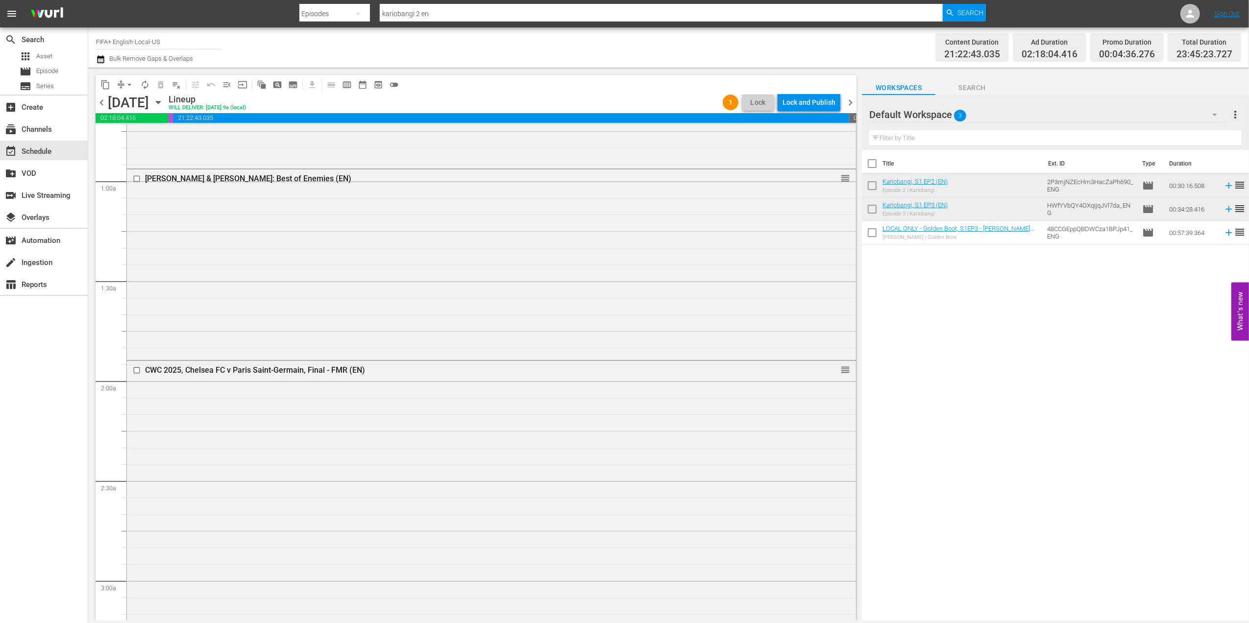
scroll to position [0, 0]
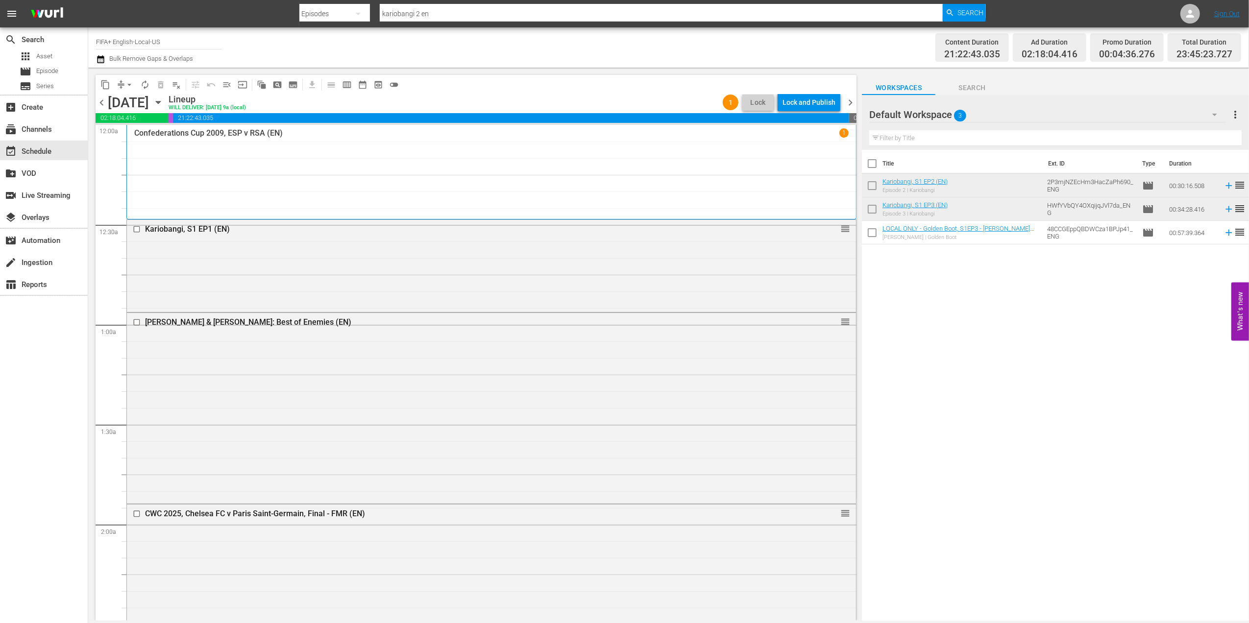
click at [847, 98] on span "chevron_right" at bounding box center [850, 103] width 12 height 12
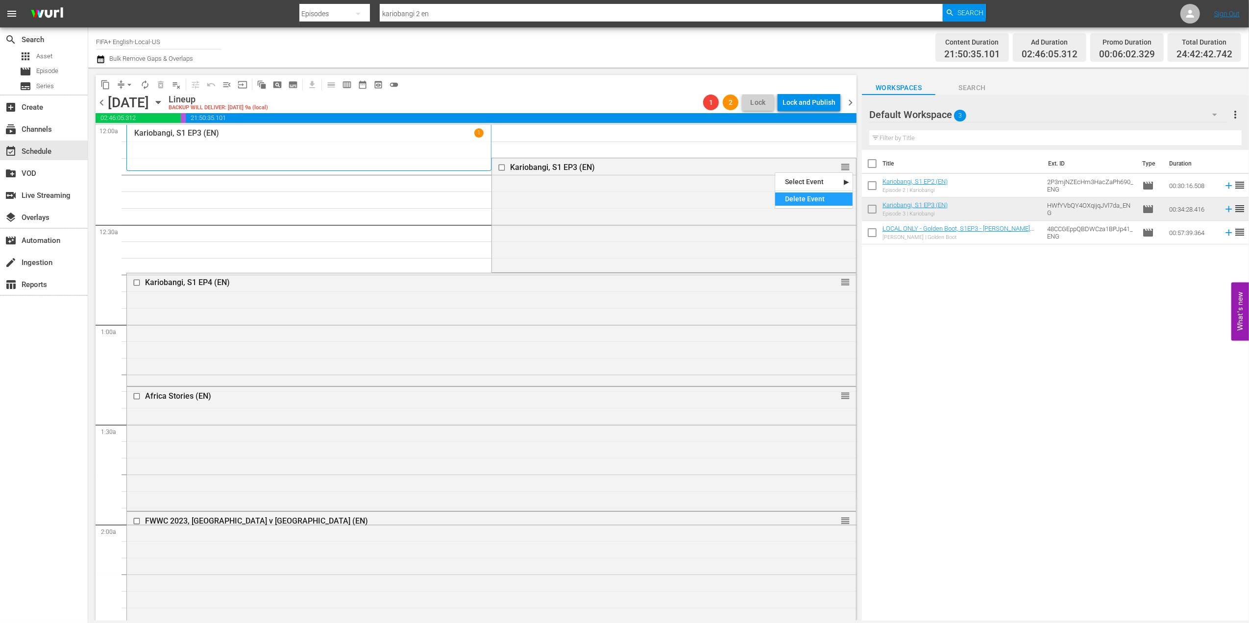
click at [802, 199] on div "Delete Event" at bounding box center [813, 199] width 77 height 13
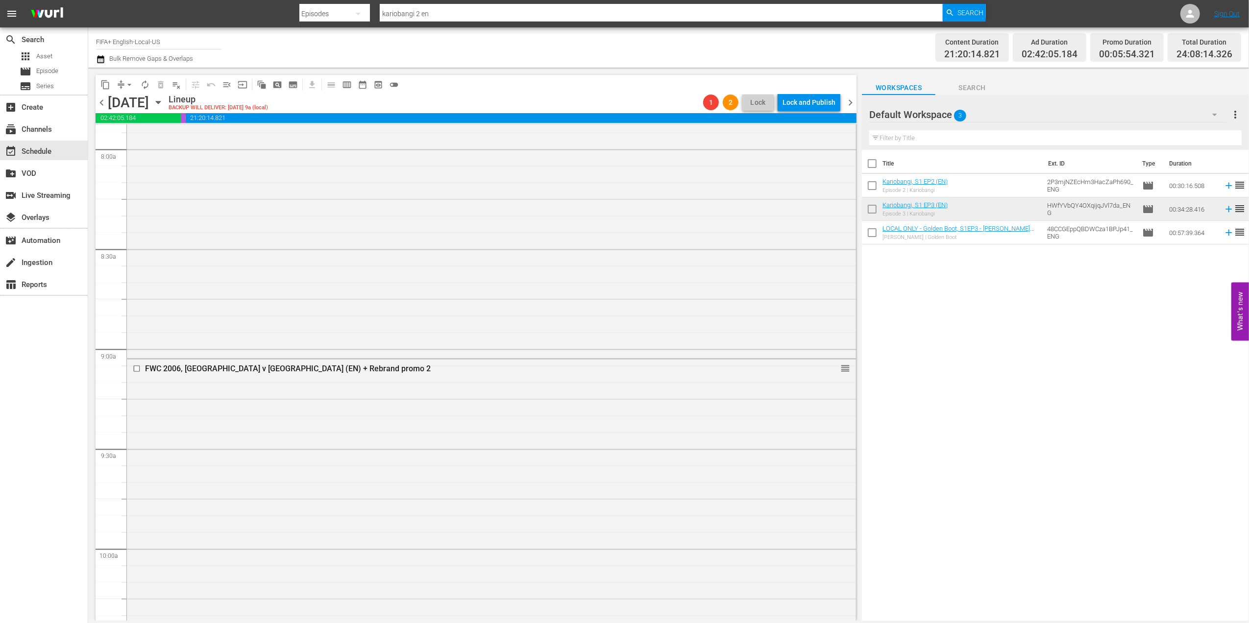
scroll to position [1576, 0]
click at [243, 368] on div "FWC 2006, Italy v France (EN) + Rebrand promo 2" at bounding box center [472, 366] width 655 height 9
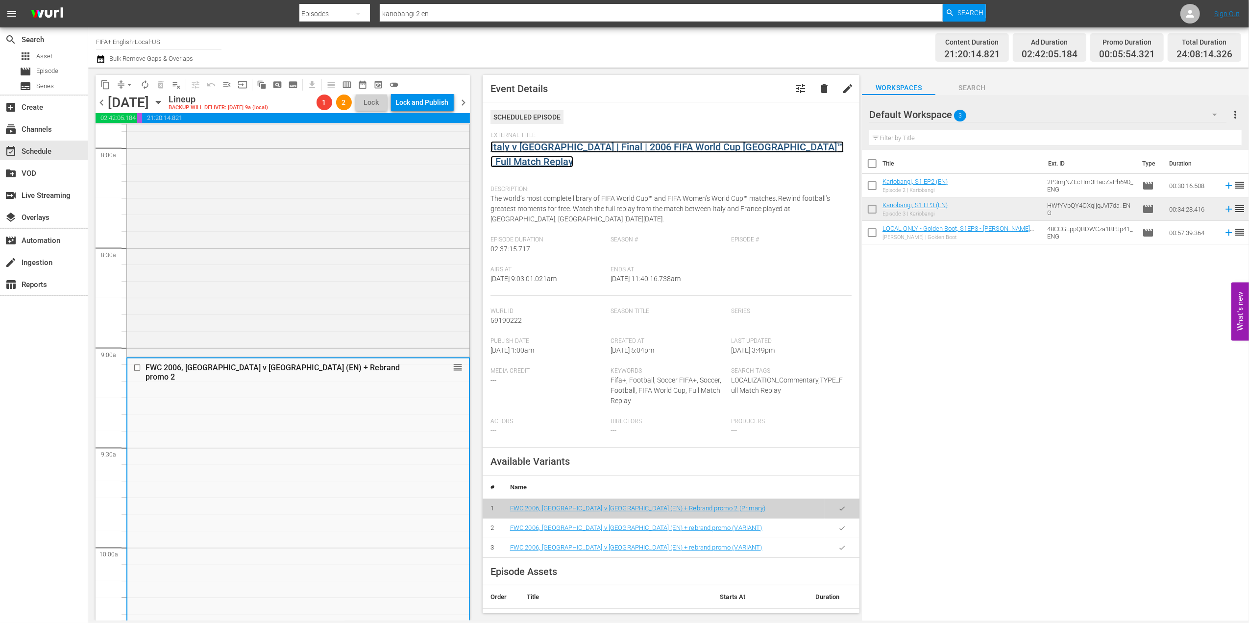
click at [565, 146] on link "Italy v France | Final | 2006 FIFA World Cup Germany™ | Full Match Replay" at bounding box center [666, 154] width 353 height 26
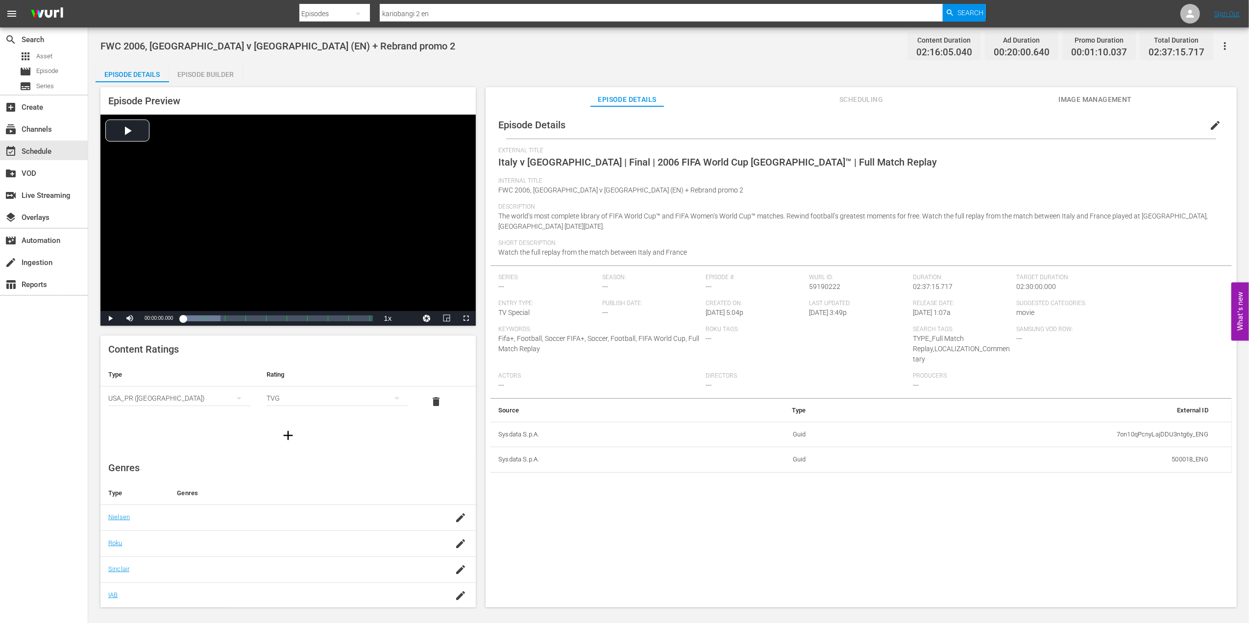
click at [212, 71] on div "Episode Builder" at bounding box center [205, 75] width 73 height 24
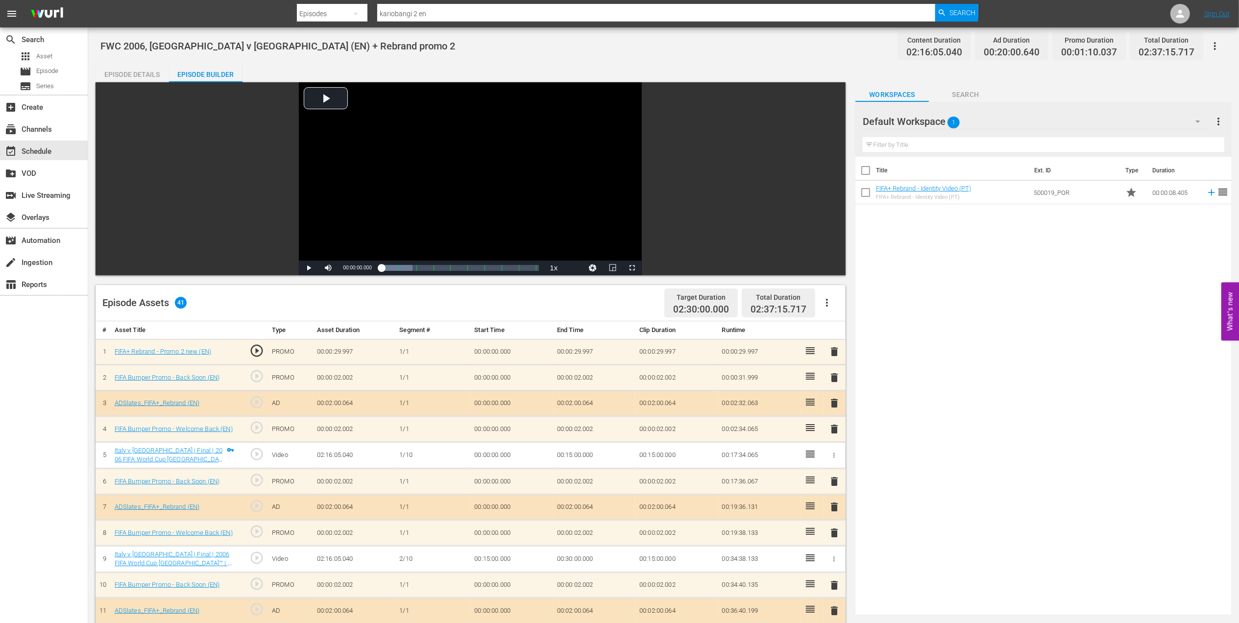
click at [839, 353] on span "delete" at bounding box center [834, 352] width 12 height 12
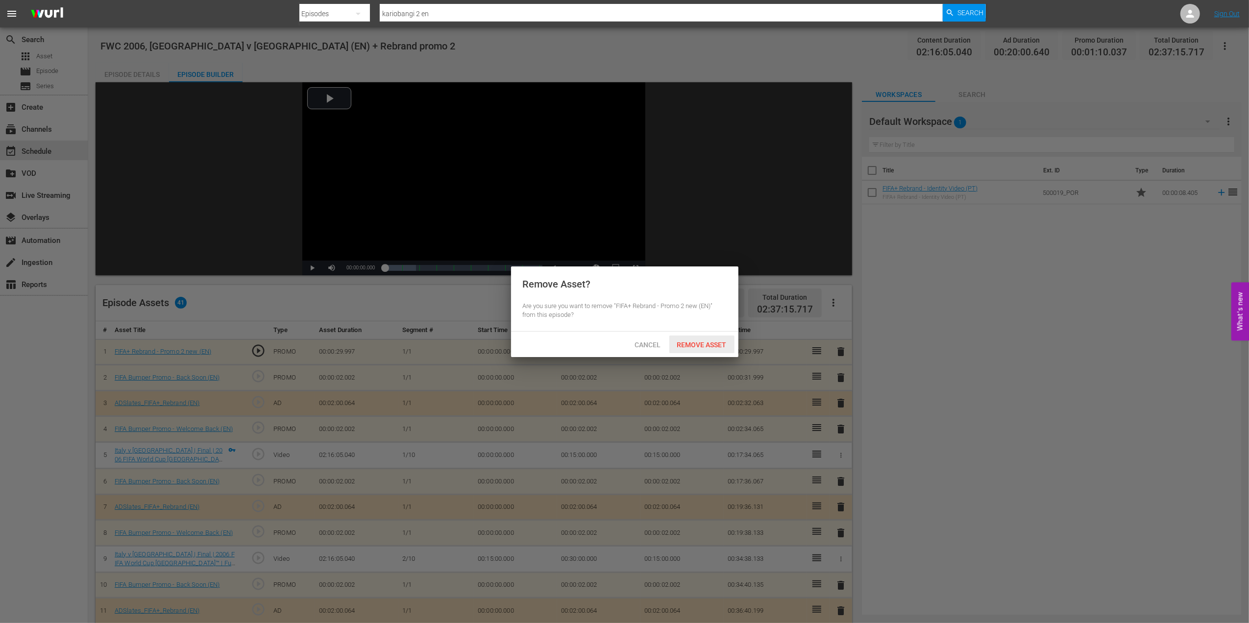
click at [683, 341] on span "Remove Asset" at bounding box center [701, 345] width 65 height 8
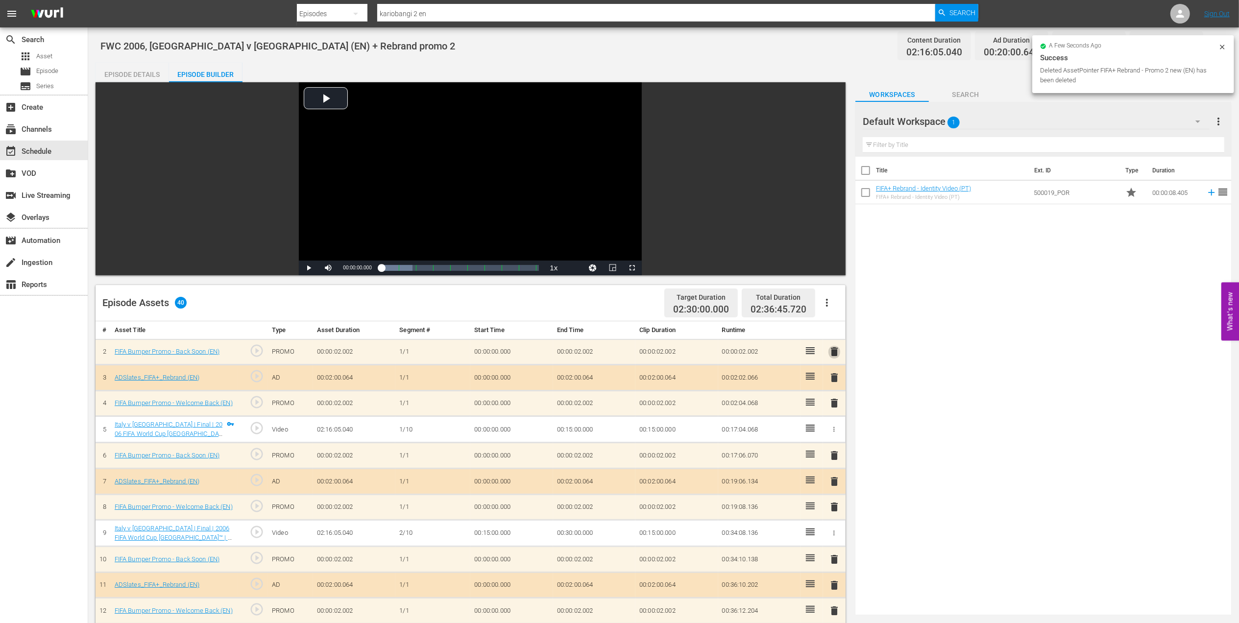
click at [836, 353] on span "delete" at bounding box center [834, 352] width 12 height 12
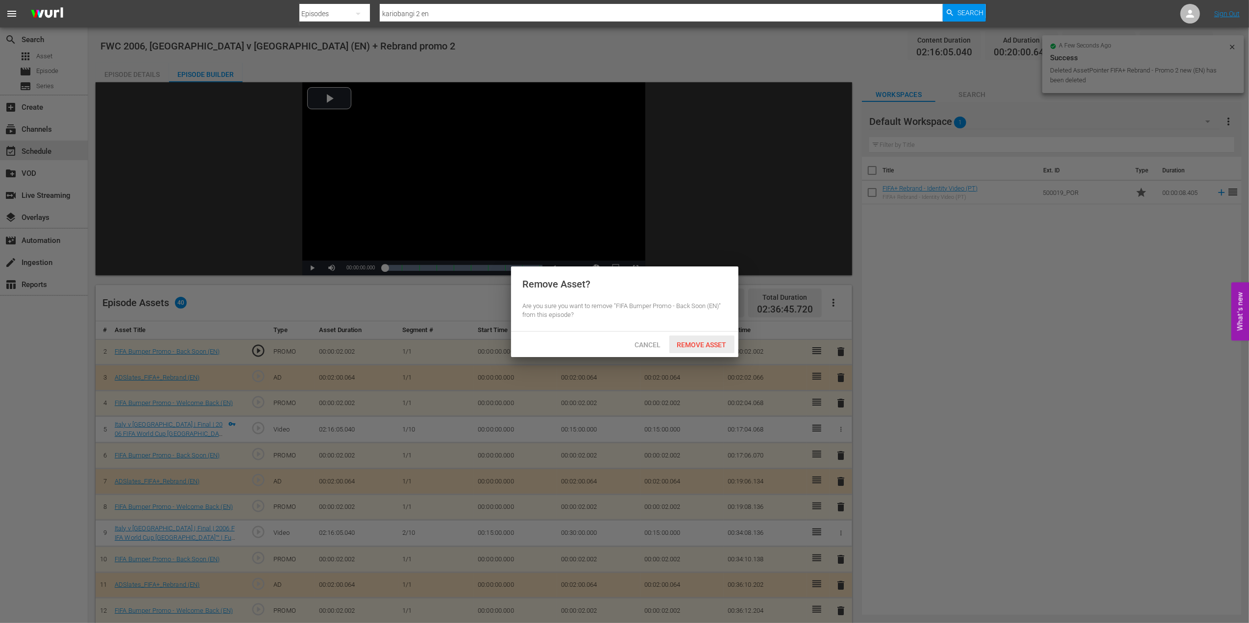
click at [702, 342] on span "Remove Asset" at bounding box center [701, 345] width 65 height 8
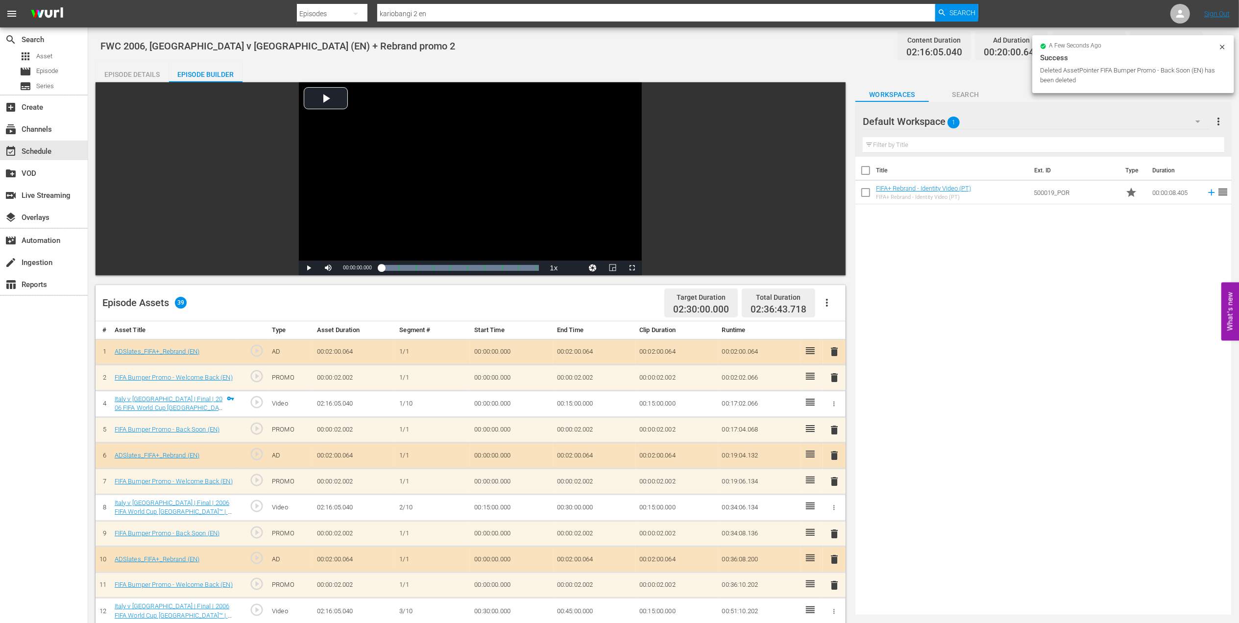
click at [834, 352] on span "delete" at bounding box center [834, 352] width 12 height 12
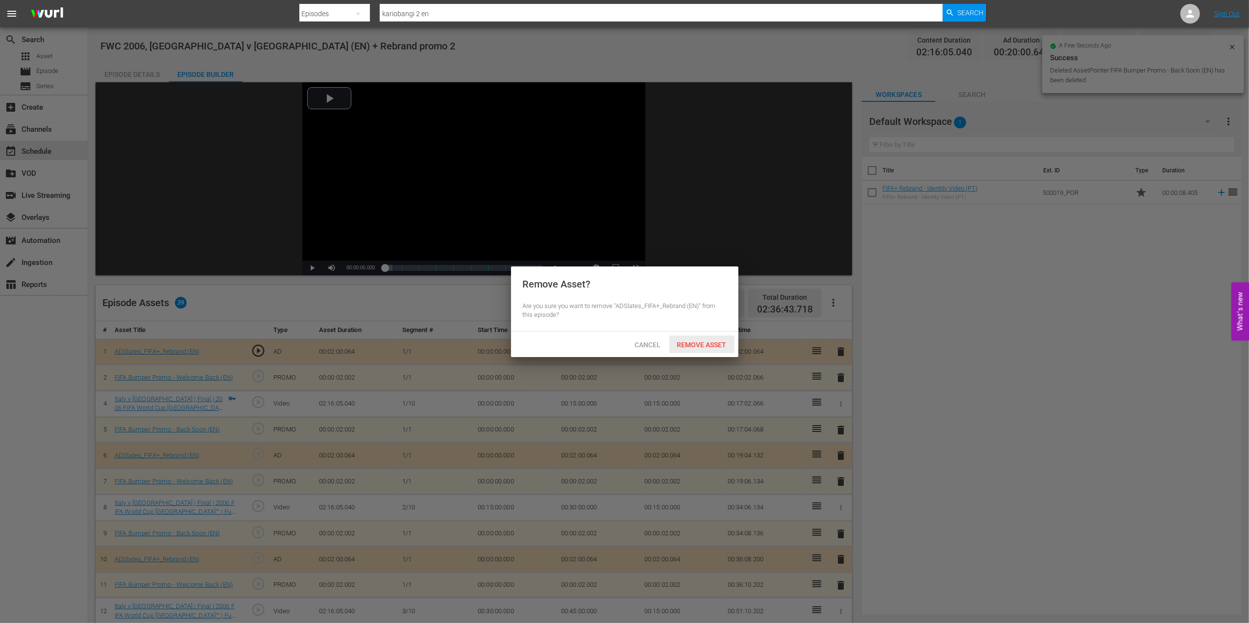
click at [688, 344] on span "Remove Asset" at bounding box center [701, 345] width 65 height 8
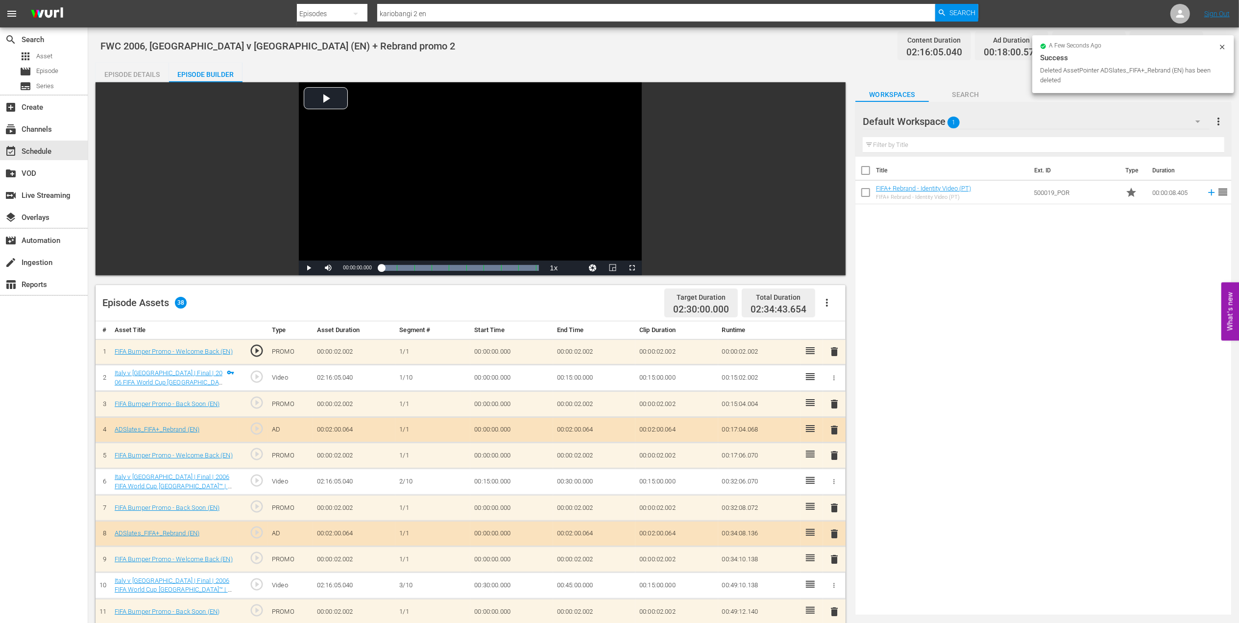
click at [835, 352] on span "delete" at bounding box center [834, 352] width 12 height 12
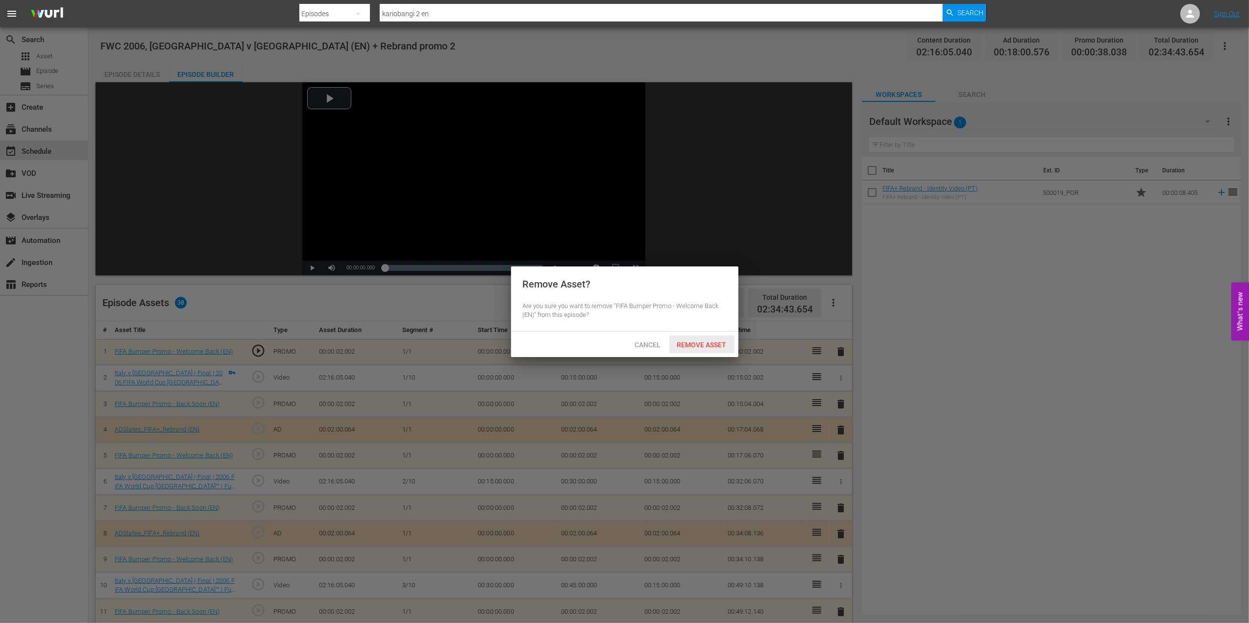
click at [702, 343] on span "Remove Asset" at bounding box center [701, 345] width 65 height 8
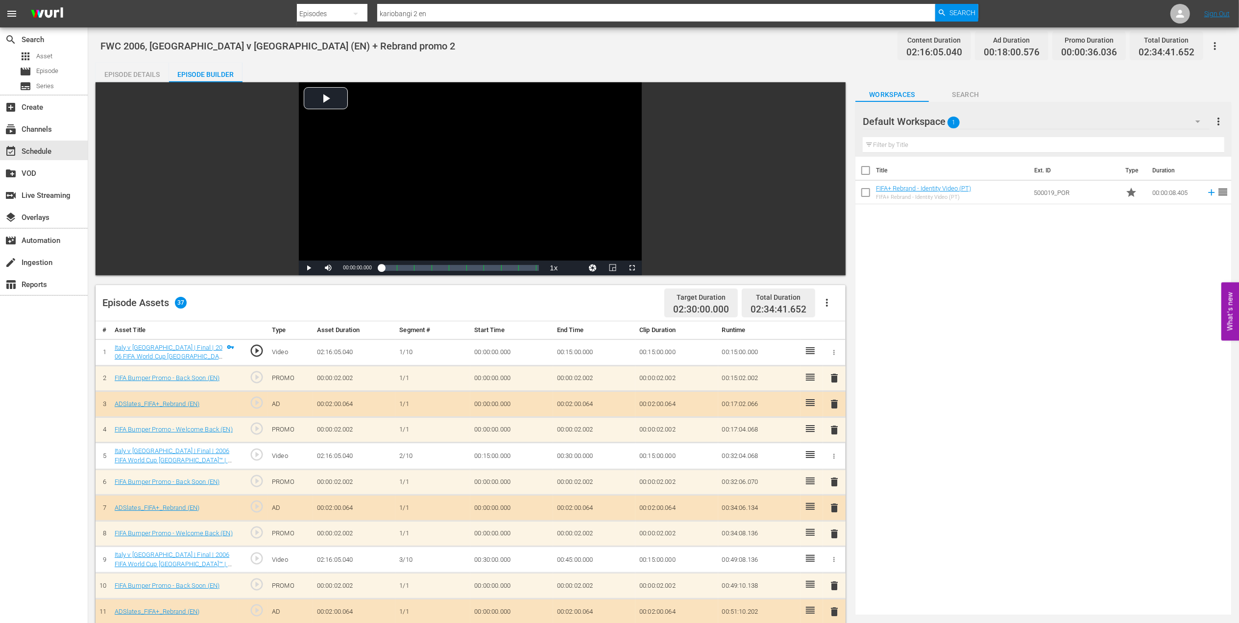
click at [144, 71] on div "Episode Details" at bounding box center [132, 75] width 73 height 24
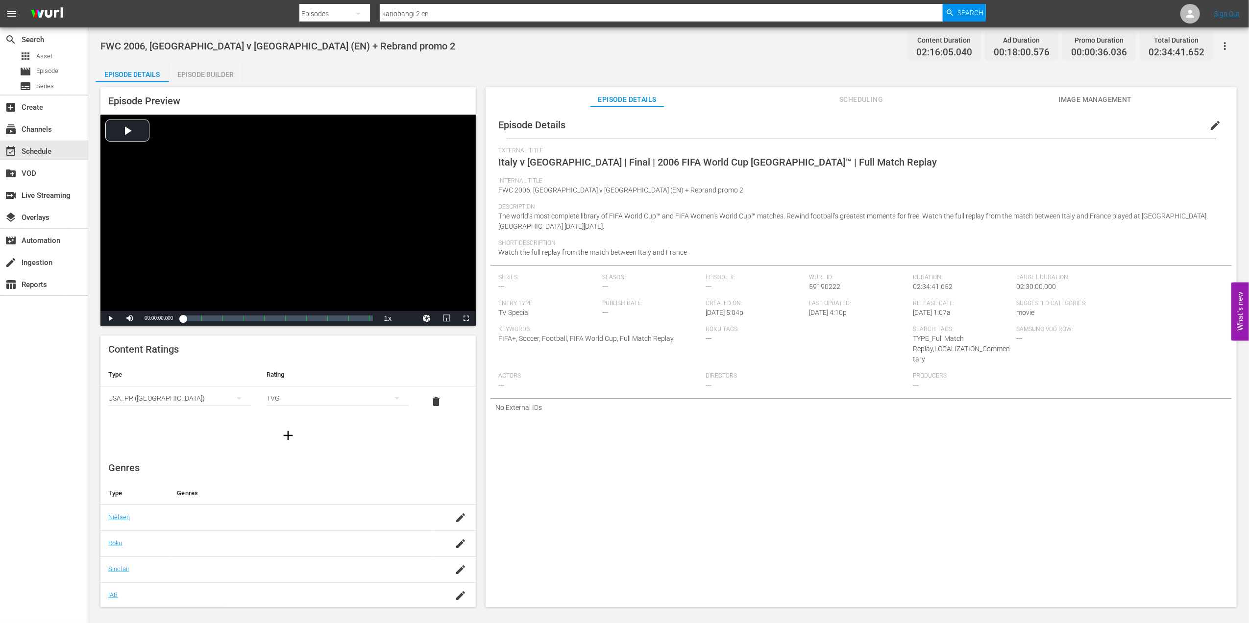
click at [1209, 121] on span "edit" at bounding box center [1215, 126] width 12 height 12
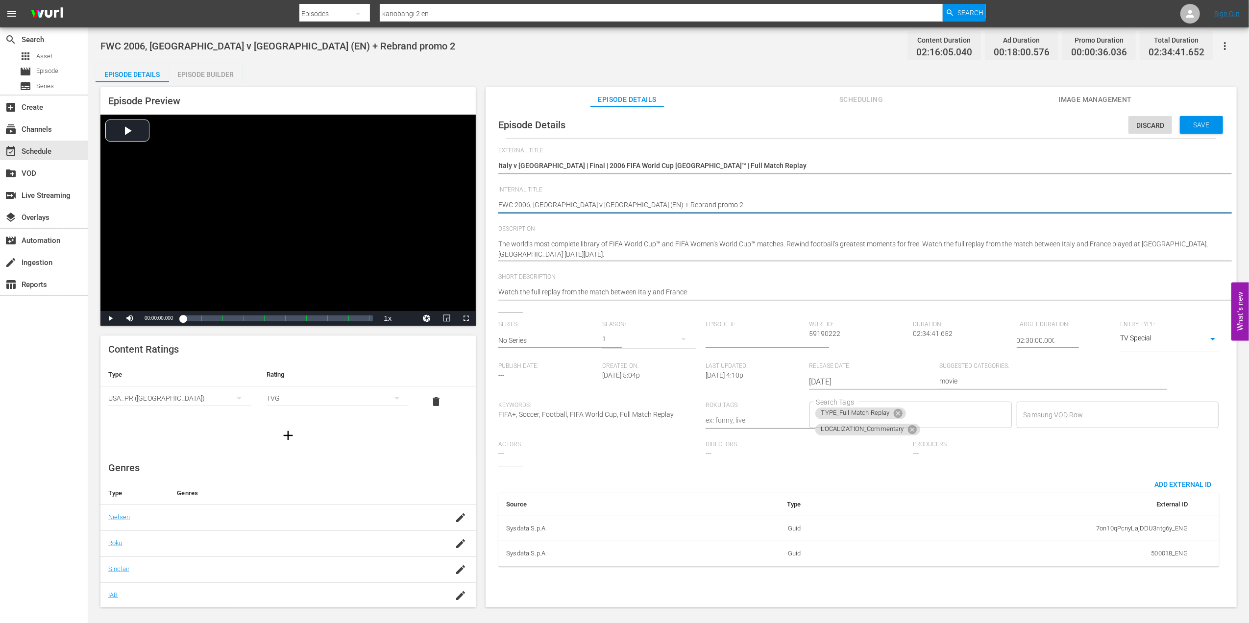
drag, startPoint x: 672, startPoint y: 205, endPoint x: 594, endPoint y: 203, distance: 78.4
type textarea "FWC 2006, Italy v France (EN) +"
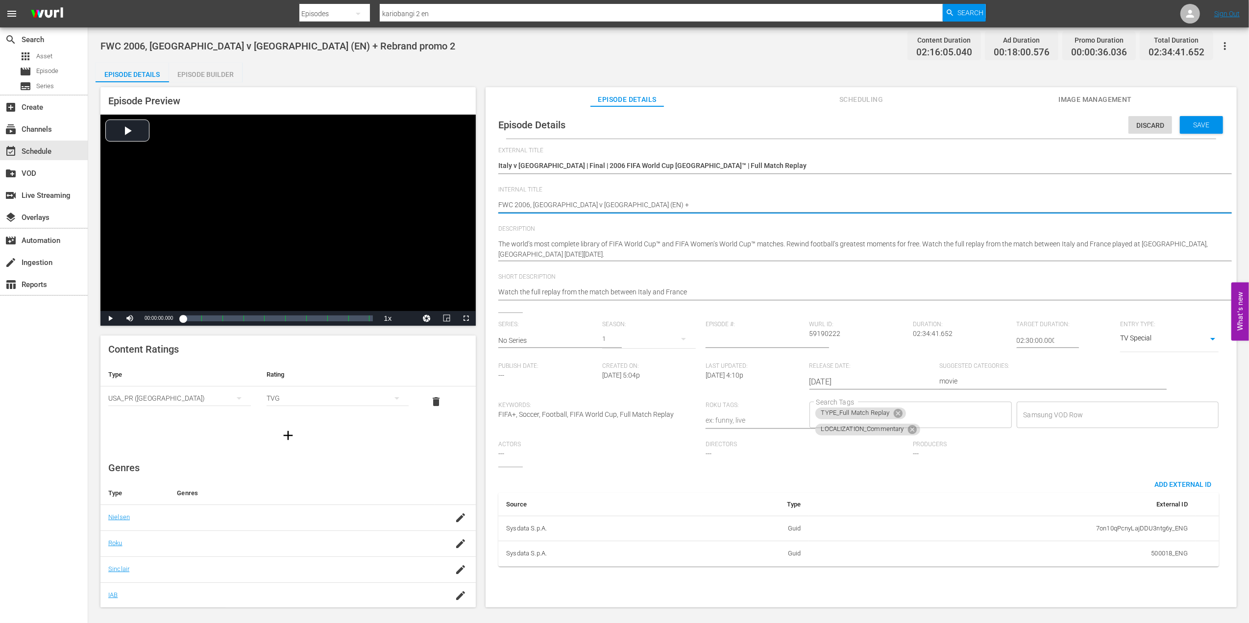
type textarea "FWC 2006, Italy v France (EN)"
click at [1193, 120] on div "Save" at bounding box center [1201, 125] width 43 height 18
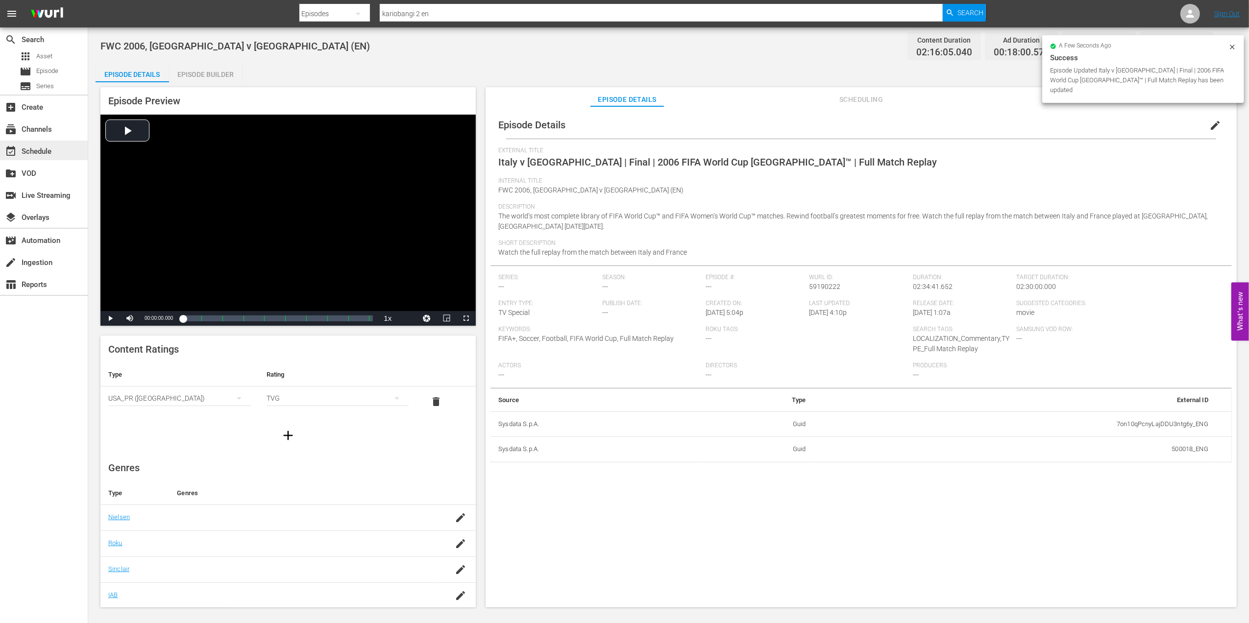
click at [40, 153] on div "event_available Schedule" at bounding box center [27, 149] width 55 height 9
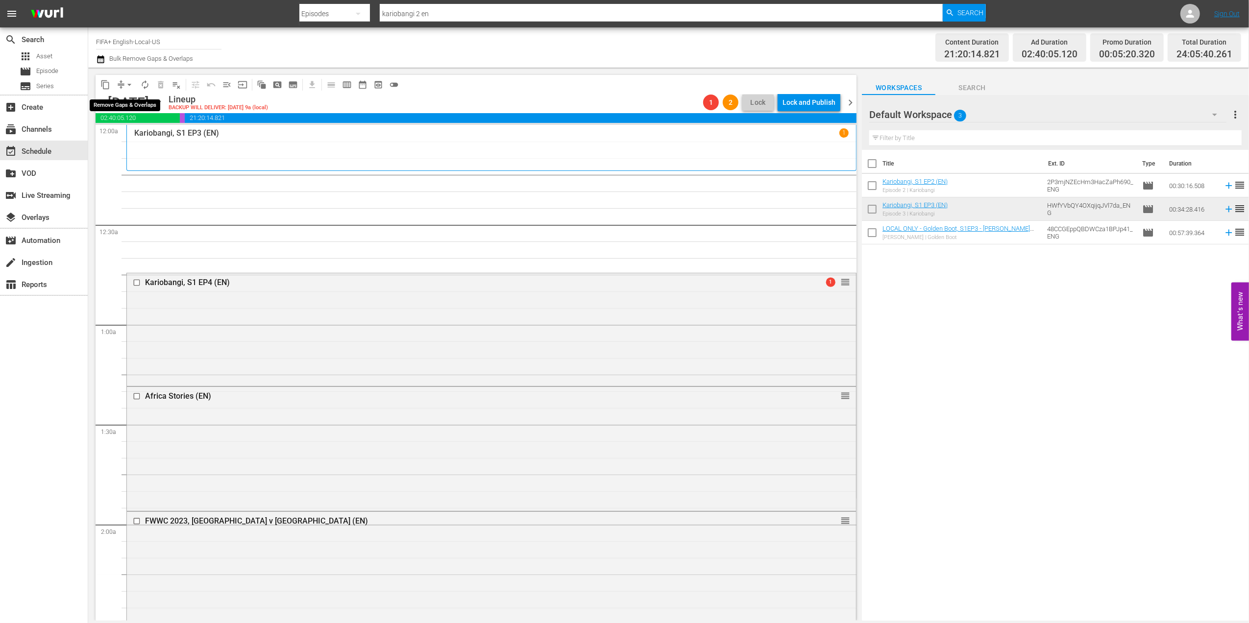
click at [128, 83] on span "arrow_drop_down" at bounding box center [129, 85] width 10 height 10
click at [139, 132] on li "Align to End of Previous Day" at bounding box center [129, 137] width 103 height 16
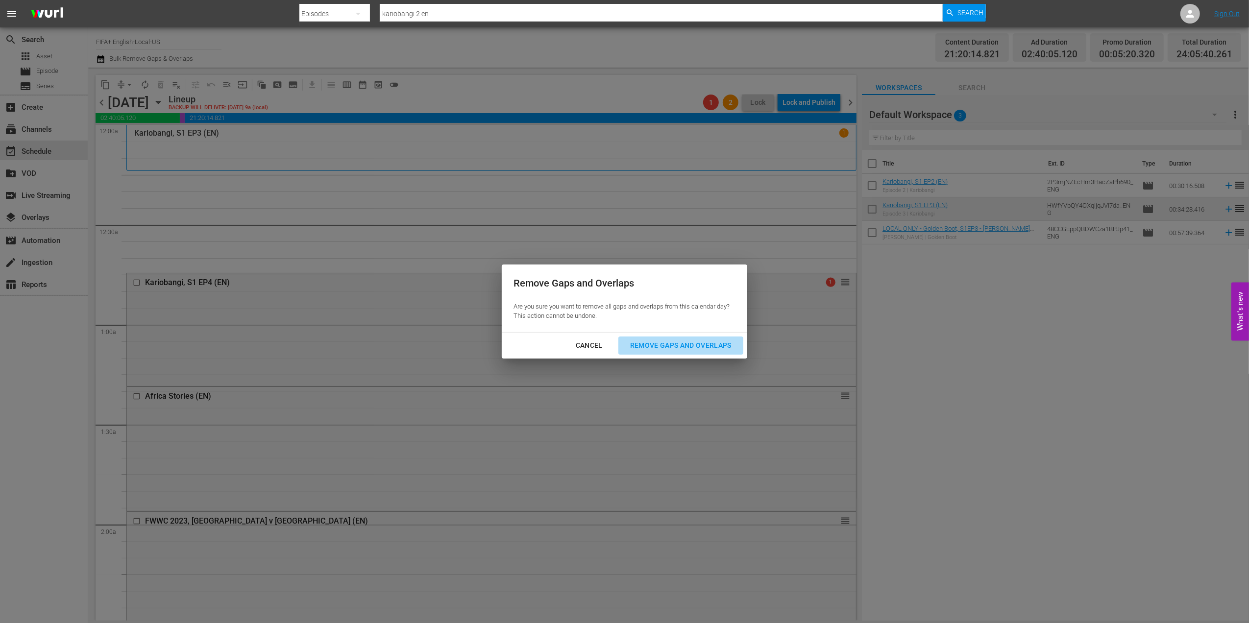
click at [661, 339] on div "Remove Gaps and Overlaps" at bounding box center [680, 345] width 117 height 12
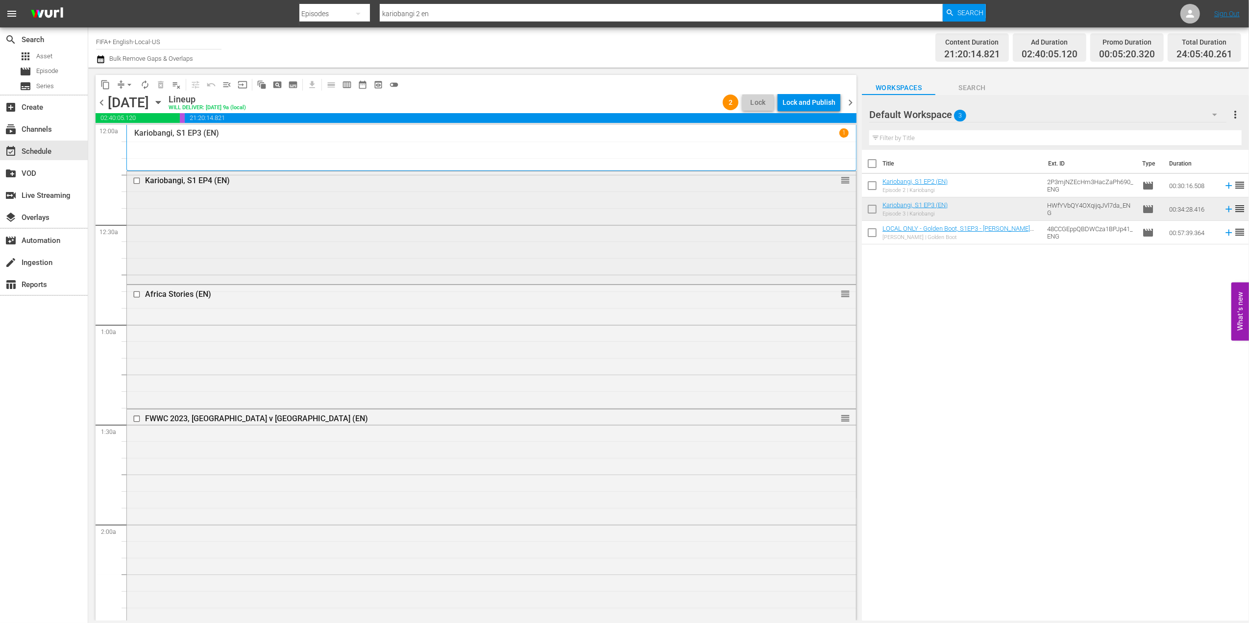
click at [192, 177] on div "Kariobangi, S1 EP4 (EN)" at bounding box center [472, 180] width 655 height 9
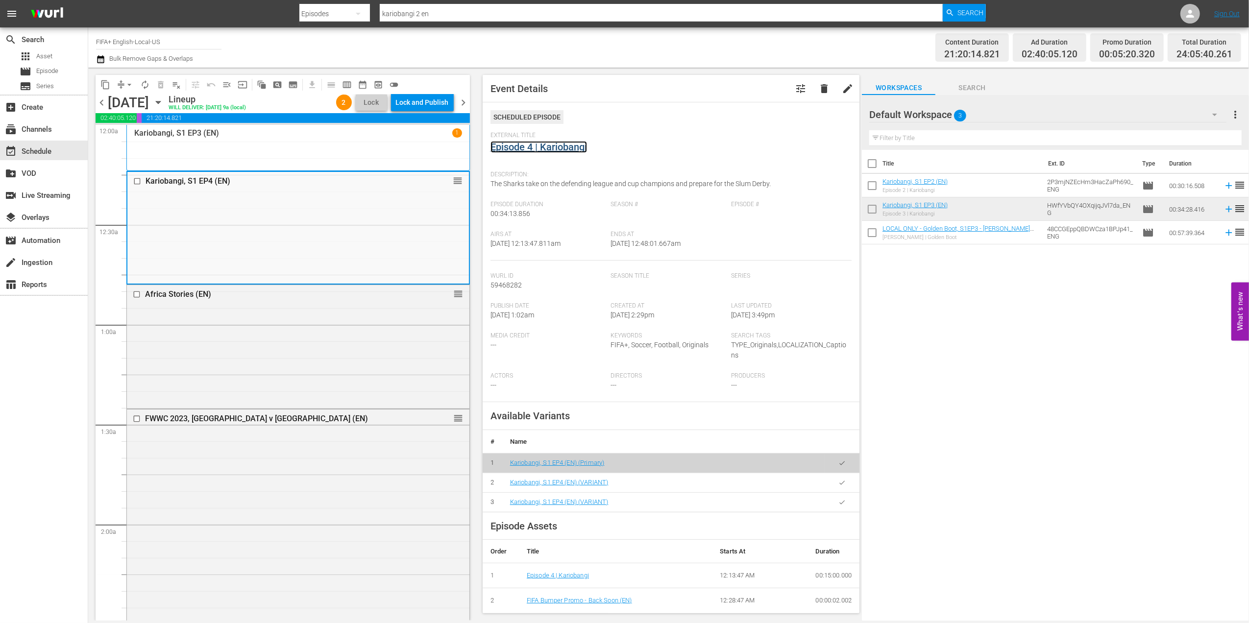
click at [565, 145] on link "Episode 4 | Kariobangi" at bounding box center [538, 147] width 97 height 12
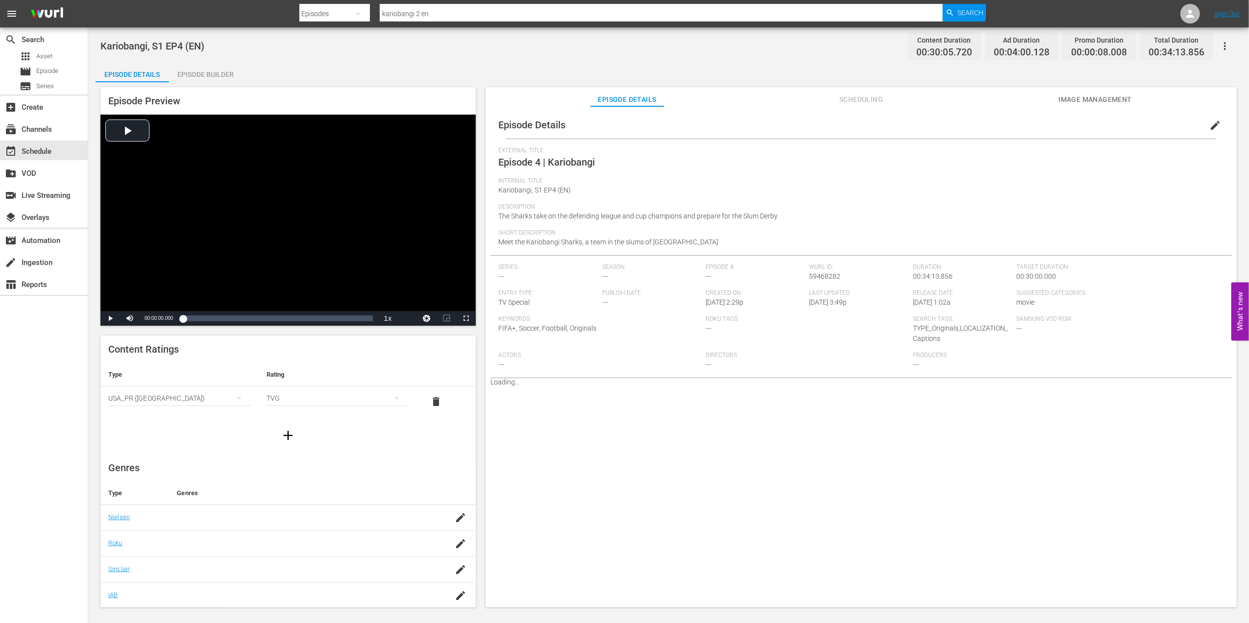
click at [212, 69] on div "Episode Builder" at bounding box center [205, 75] width 73 height 24
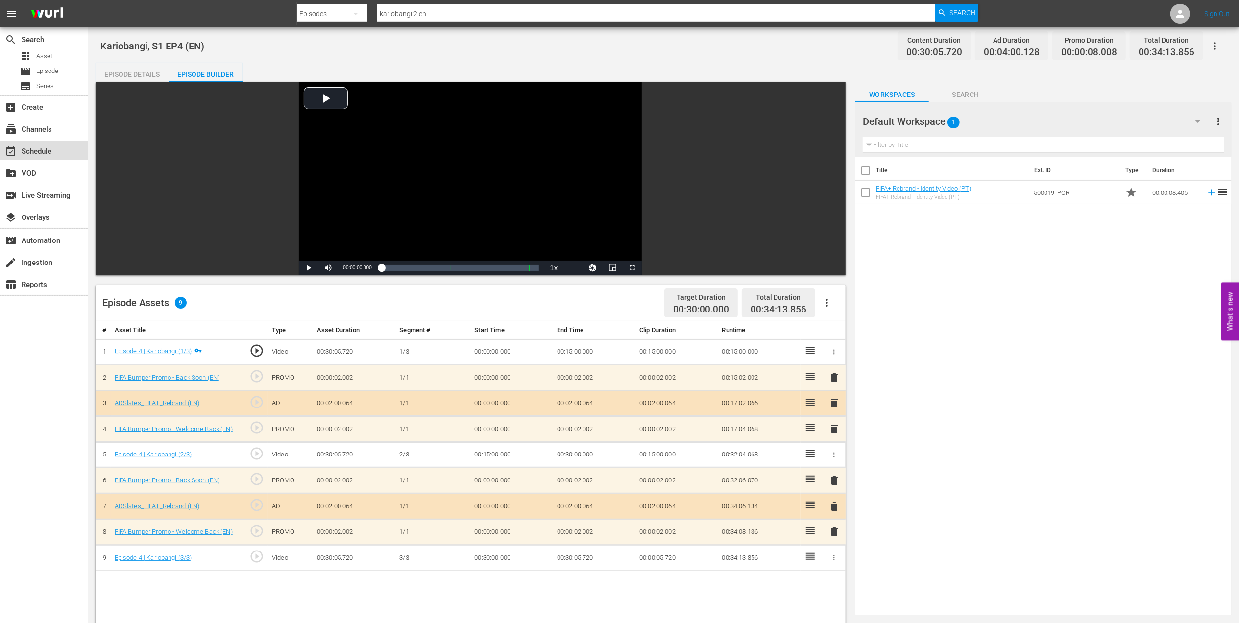
click at [52, 149] on div "event_available Schedule" at bounding box center [27, 149] width 55 height 9
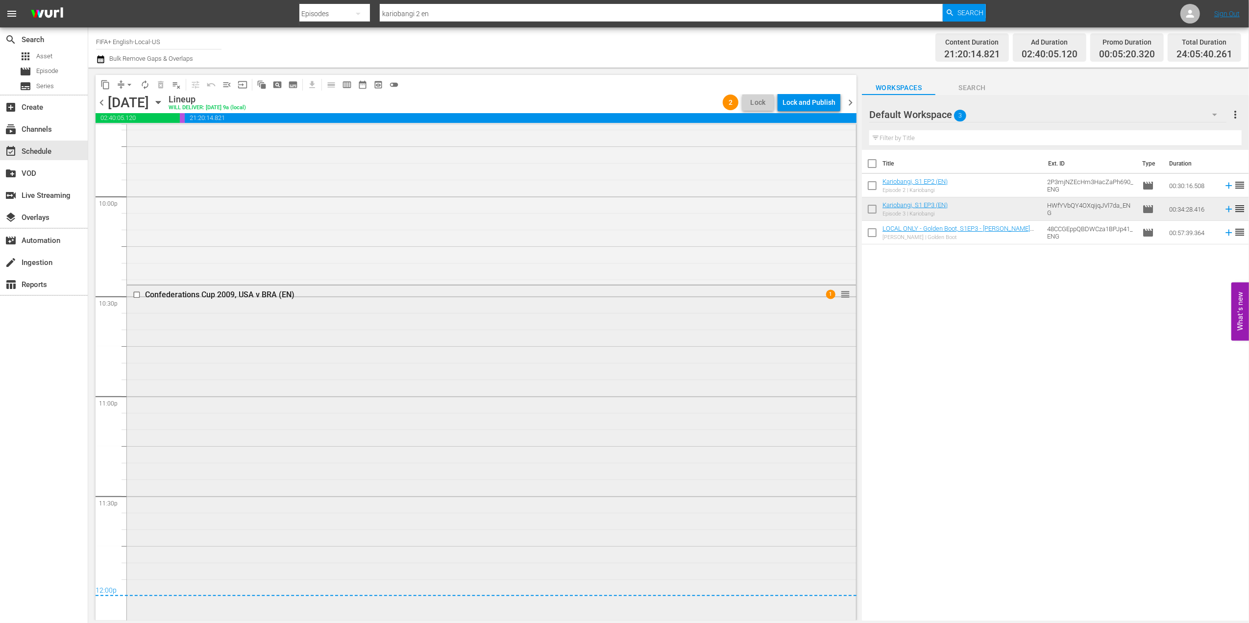
scroll to position [4366, 0]
click at [232, 253] on div "Confederations Cup 2009, USA v BRA (EN)" at bounding box center [472, 254] width 655 height 9
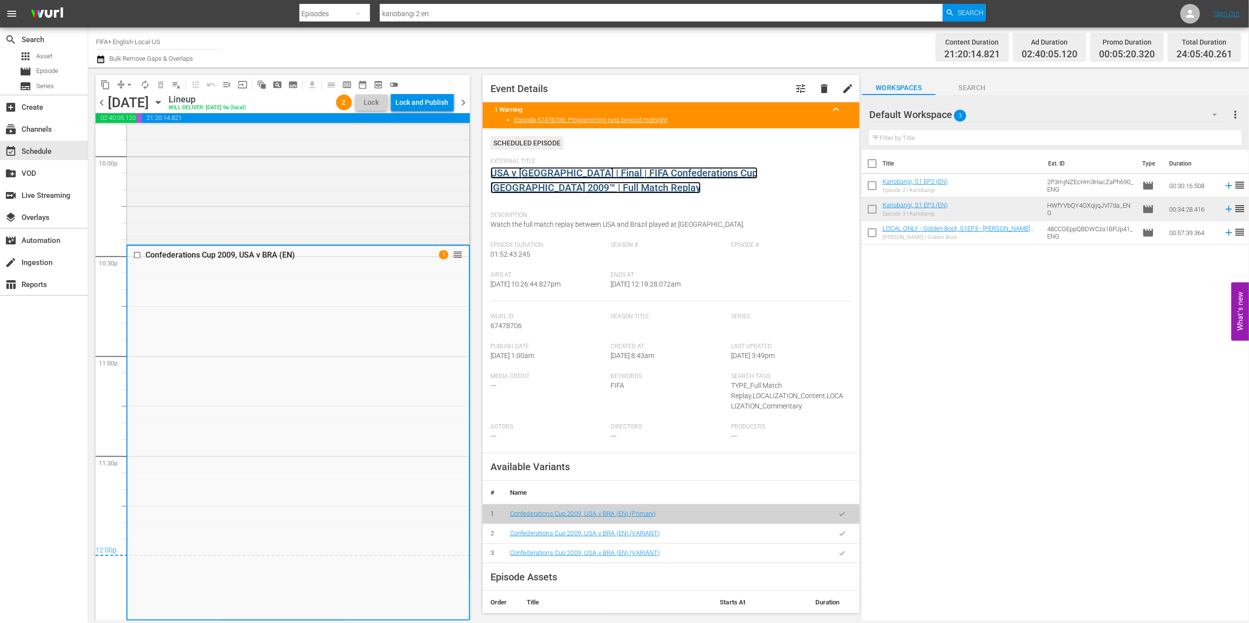
click at [561, 169] on link "USA v Brazil | Final | FIFA Confederations Cup South Africa 2009™ | Full Match …" at bounding box center [623, 180] width 267 height 26
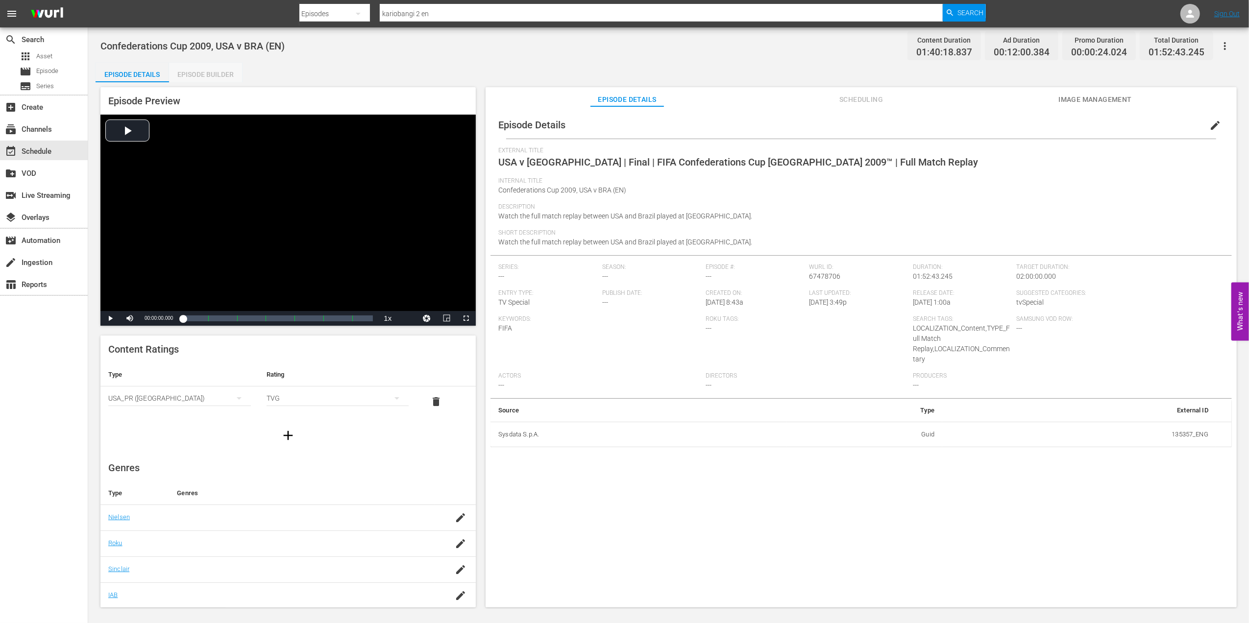
drag, startPoint x: 206, startPoint y: 73, endPoint x: 206, endPoint y: 79, distance: 5.4
click at [206, 73] on div "Episode Builder" at bounding box center [205, 75] width 73 height 24
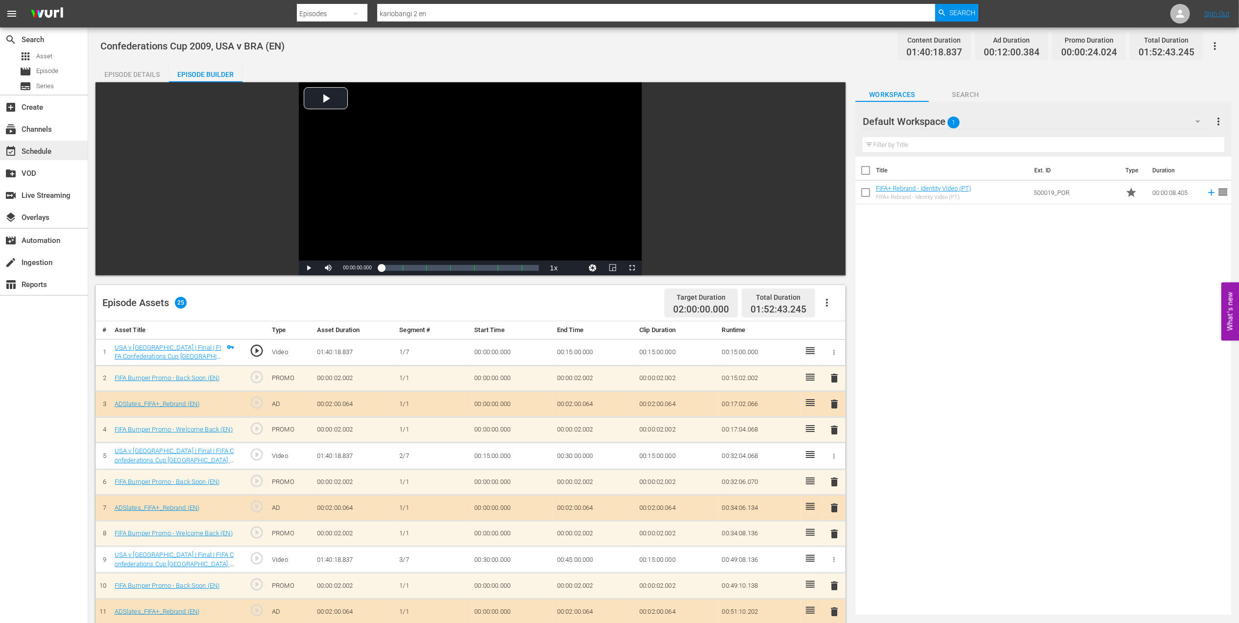
click at [26, 146] on div "event_available Schedule" at bounding box center [27, 149] width 55 height 9
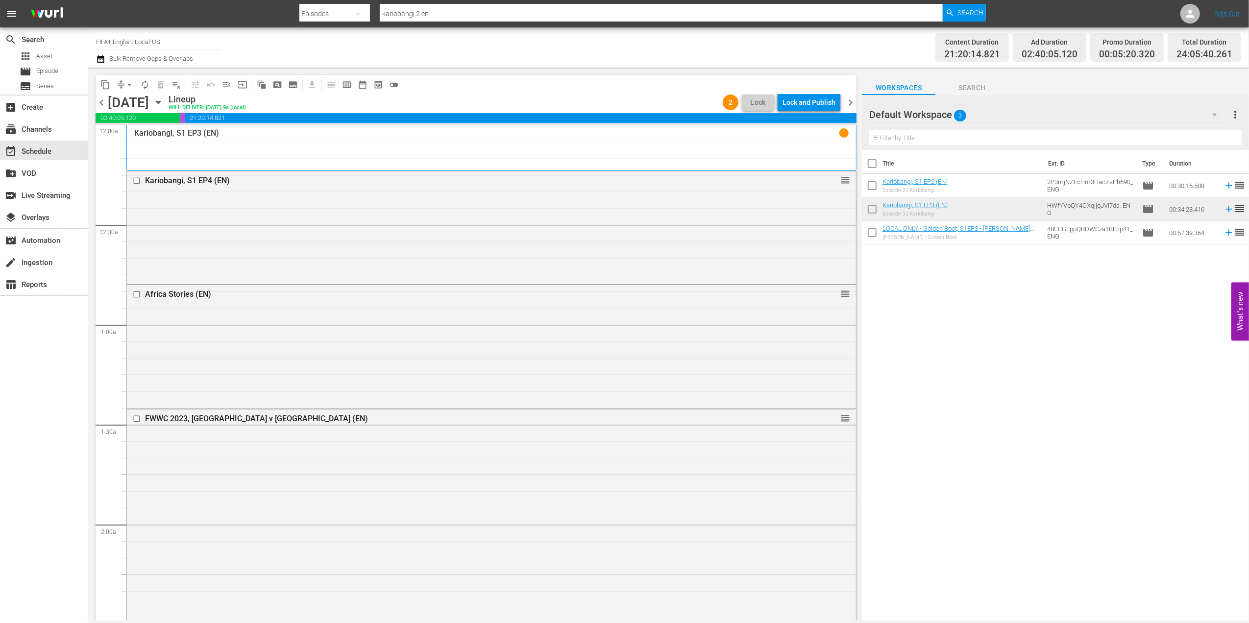
click at [103, 100] on span "chevron_left" at bounding box center [102, 103] width 12 height 12
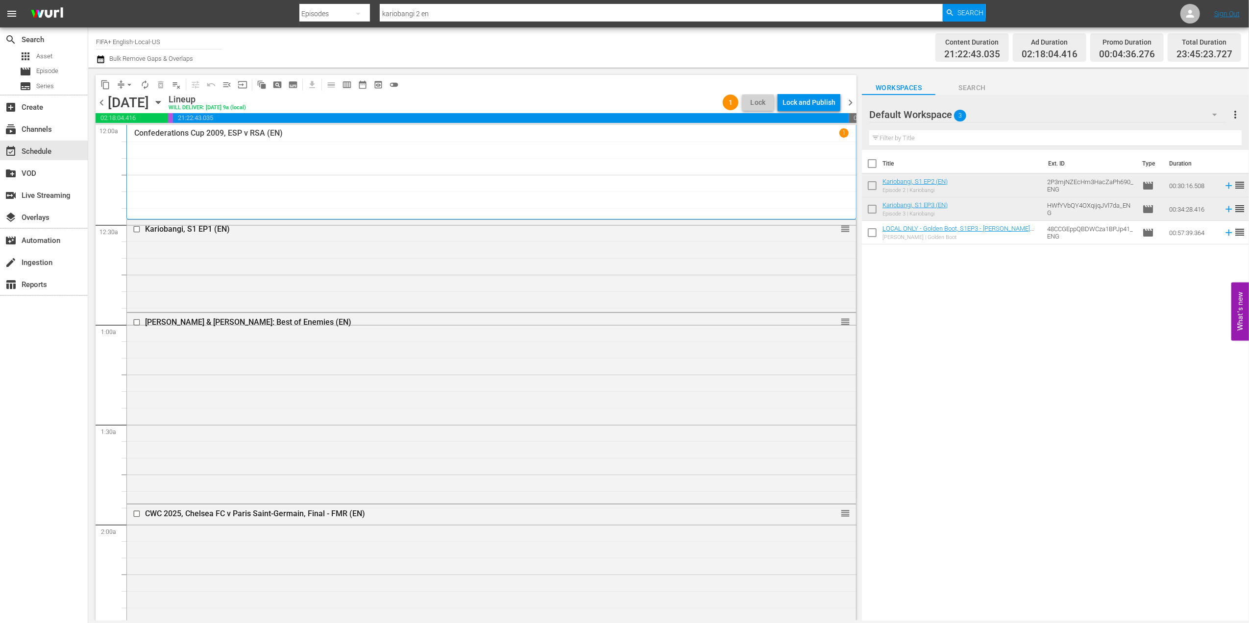
click at [847, 97] on span "chevron_right" at bounding box center [850, 103] width 12 height 12
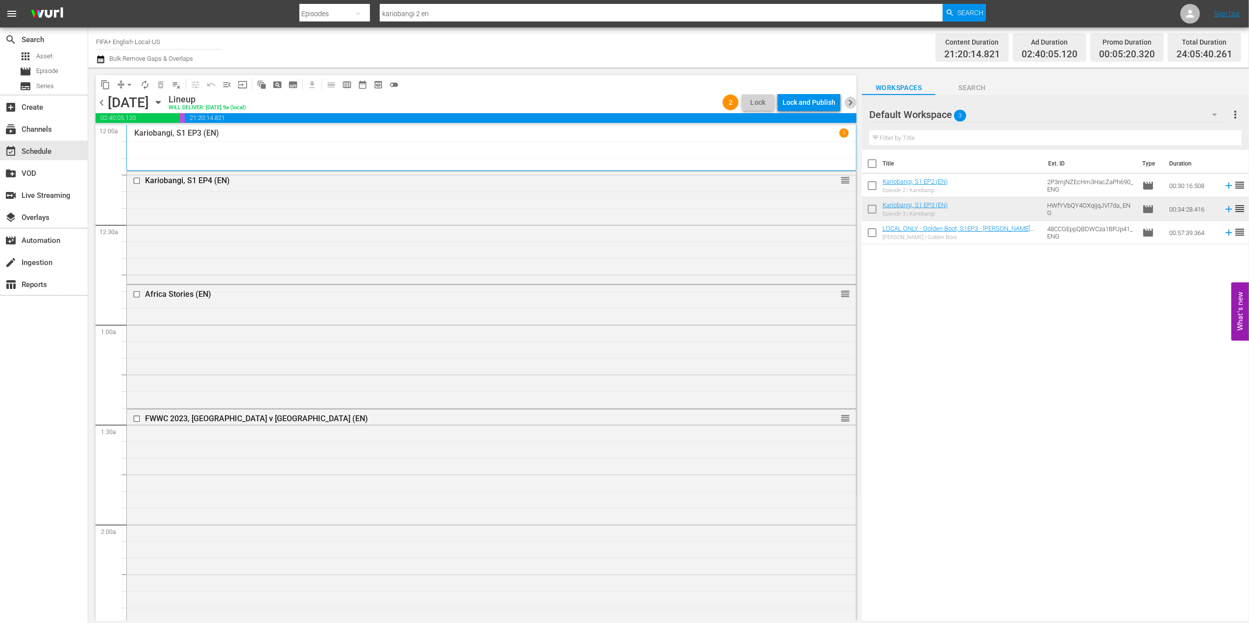
click at [847, 98] on span "chevron_right" at bounding box center [850, 103] width 12 height 12
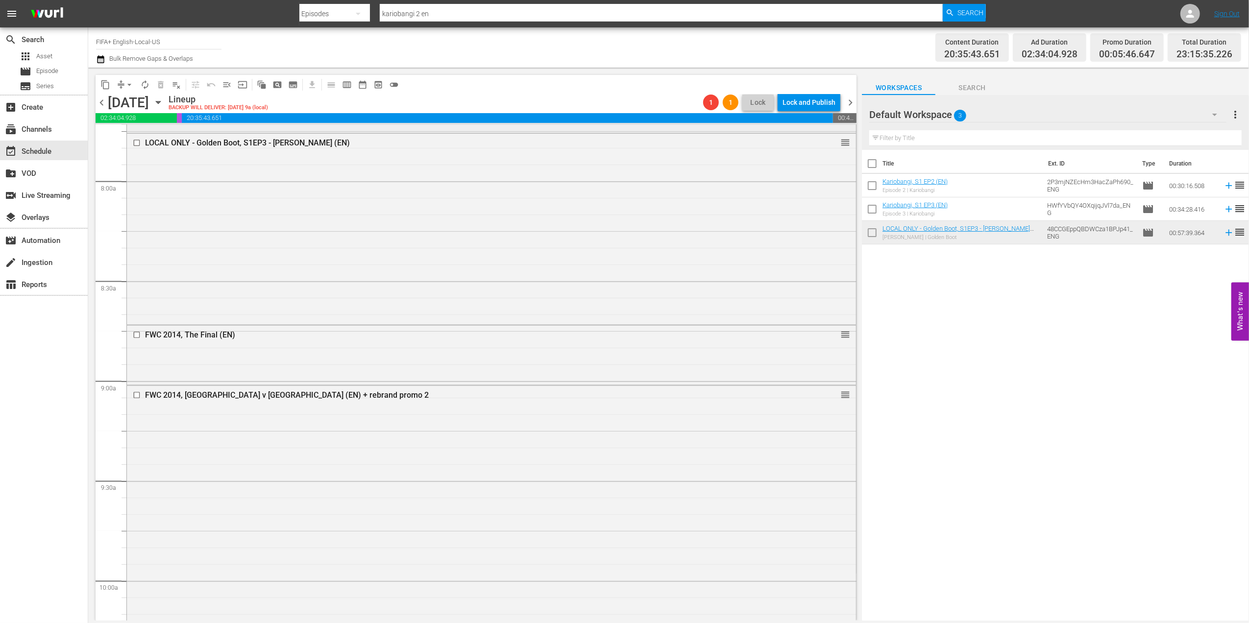
scroll to position [1576, 0]
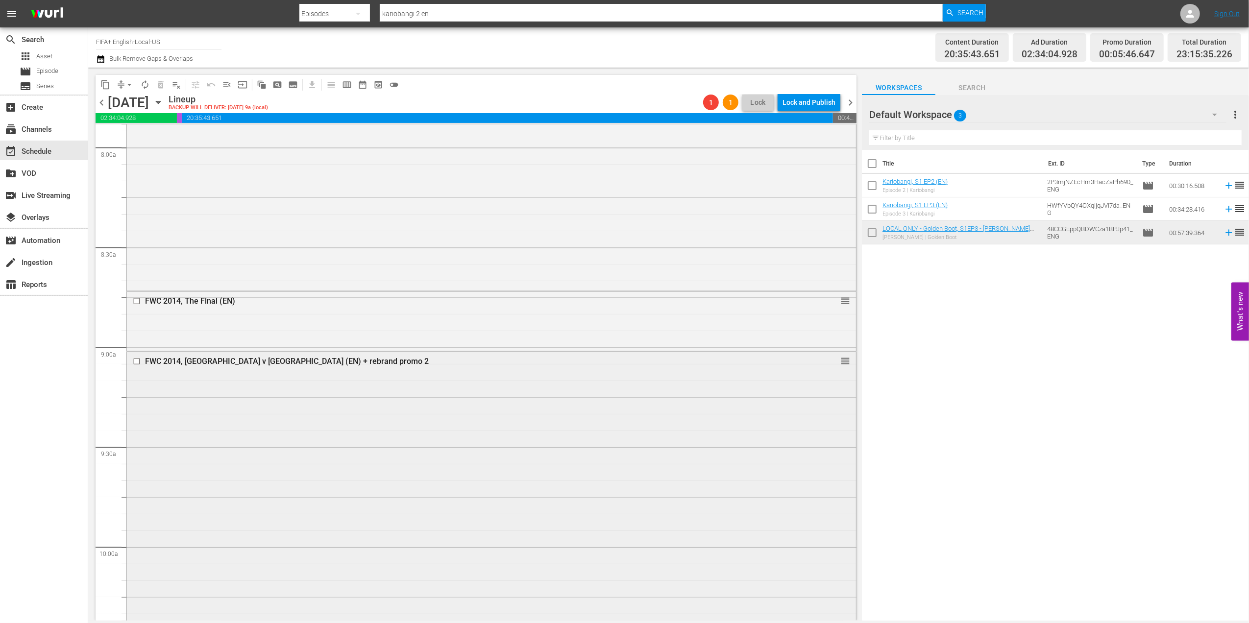
click at [273, 358] on div "FWC 2014, Germany v Argentina (EN) + rebrand promo 2" at bounding box center [472, 361] width 655 height 9
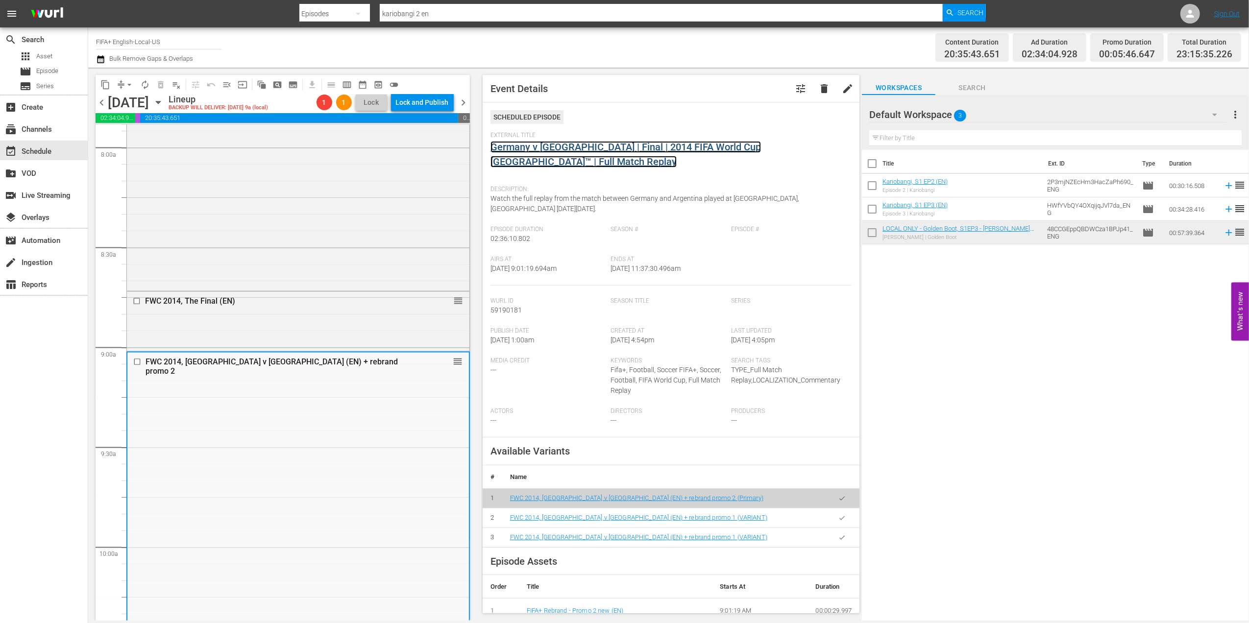
click at [590, 149] on link "Germany v Argentina | Final | 2014 FIFA World Cup Brazil™ | Full Match Replay" at bounding box center [625, 154] width 270 height 26
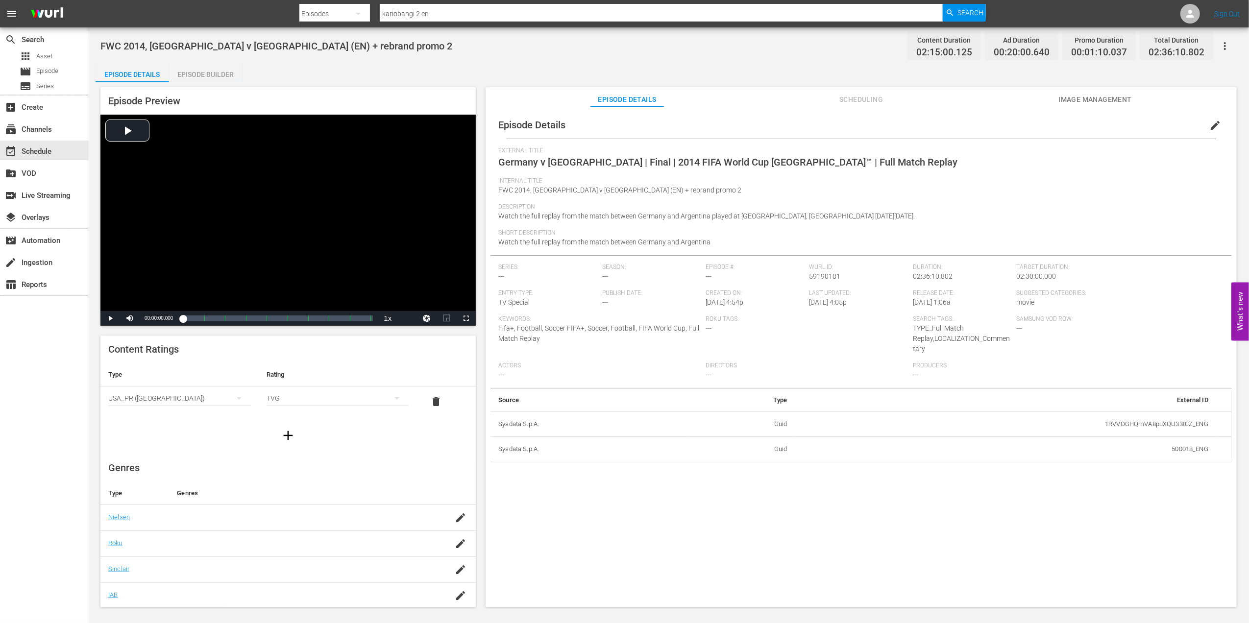
click at [198, 69] on div "Episode Builder" at bounding box center [205, 75] width 73 height 24
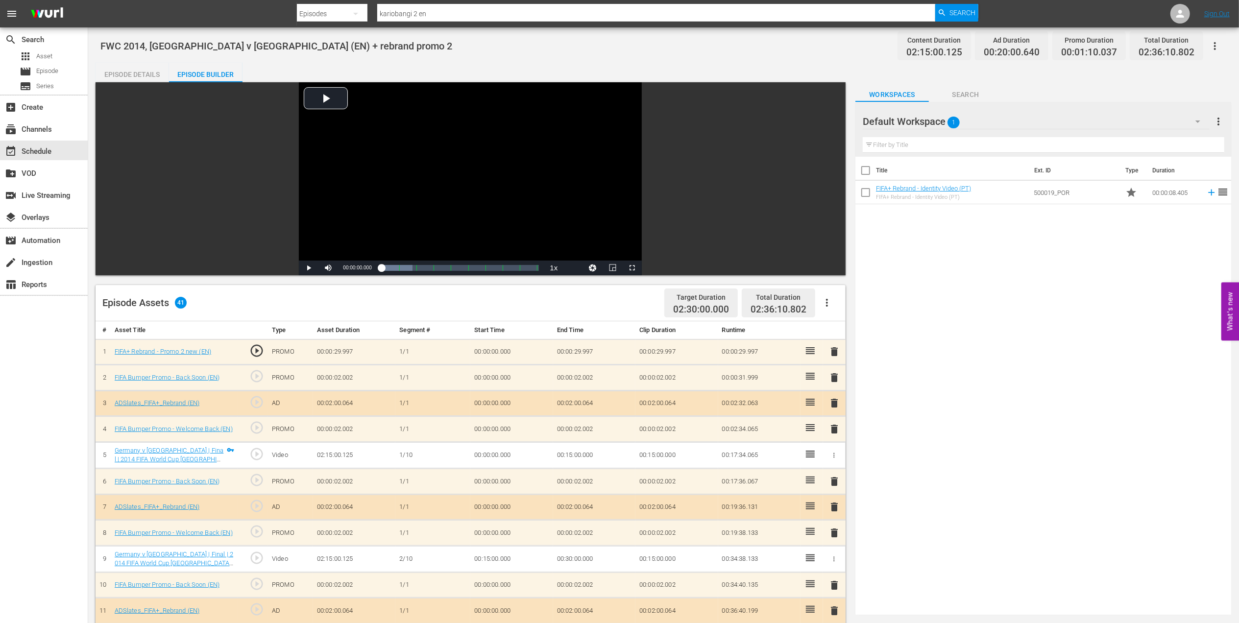
click at [835, 350] on span "delete" at bounding box center [834, 352] width 12 height 12
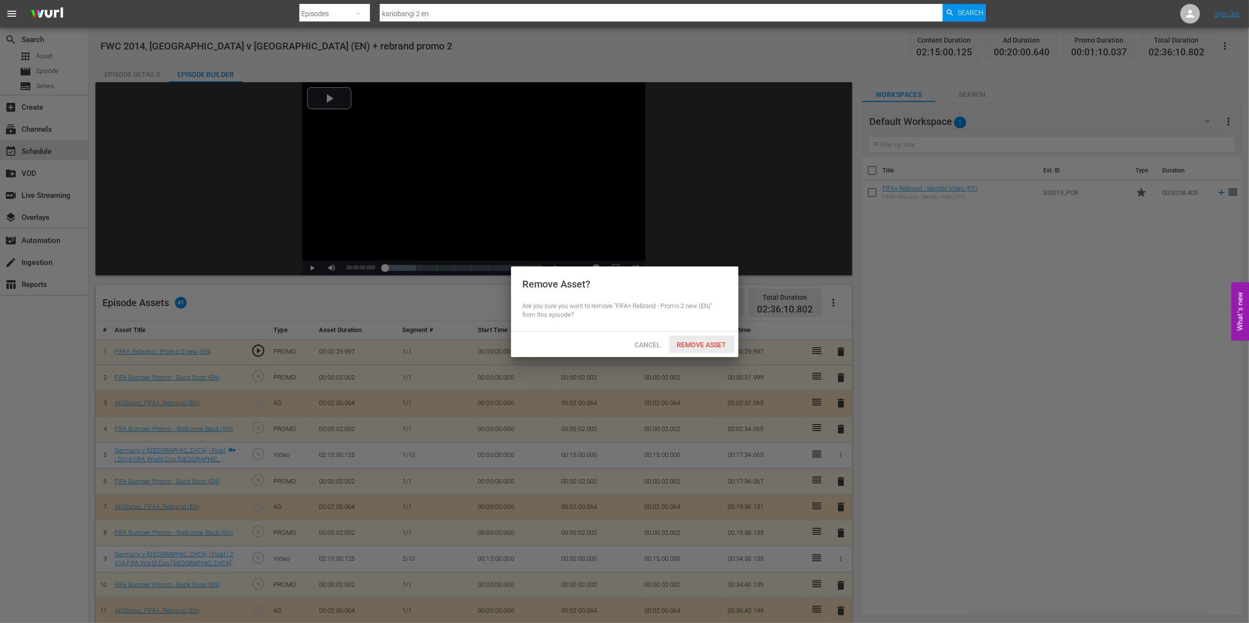
click at [700, 341] on span "Remove Asset" at bounding box center [701, 345] width 65 height 8
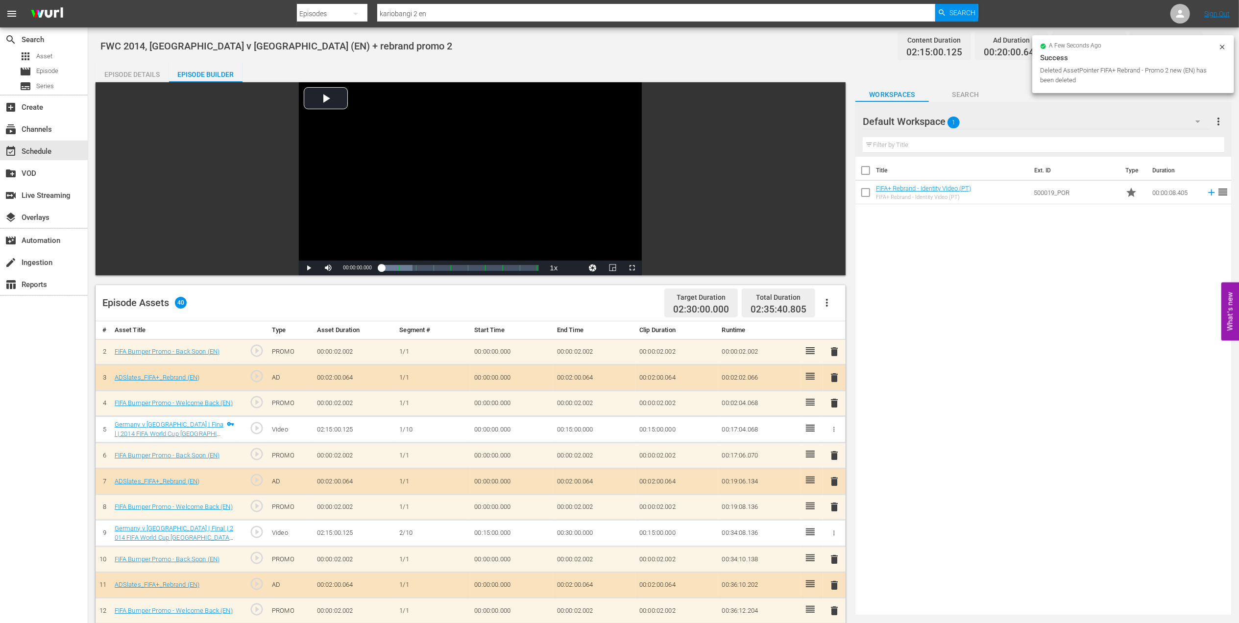
click at [837, 351] on span "delete" at bounding box center [834, 352] width 12 height 12
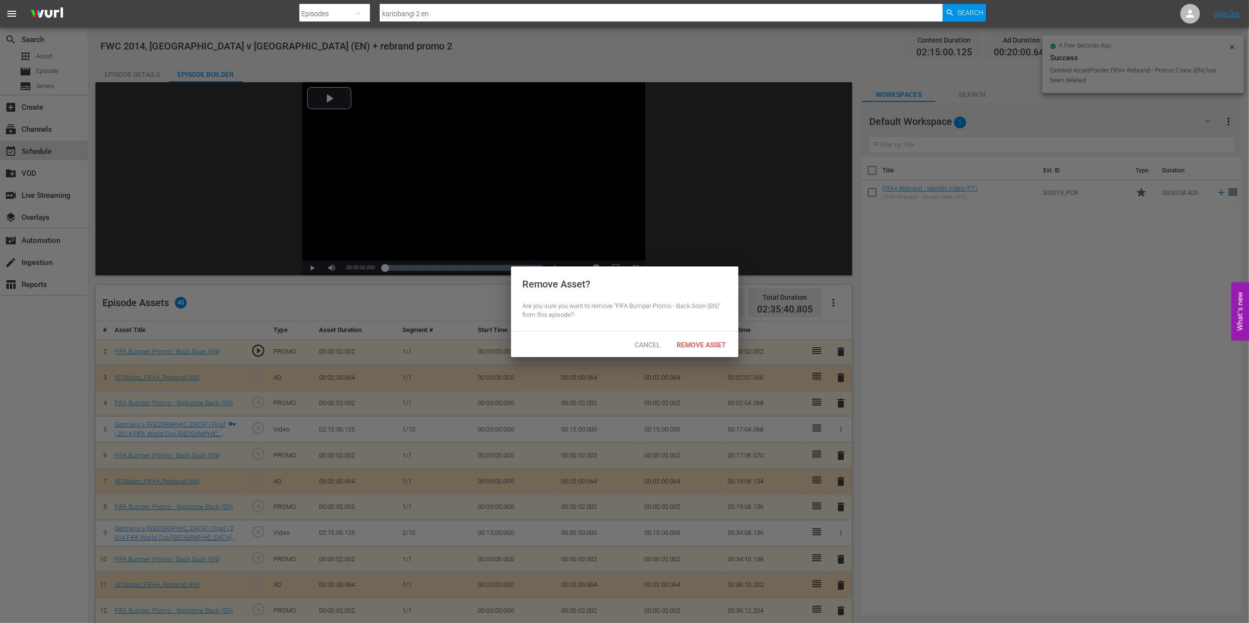
click at [719, 343] on span "Remove Asset" at bounding box center [701, 345] width 65 height 8
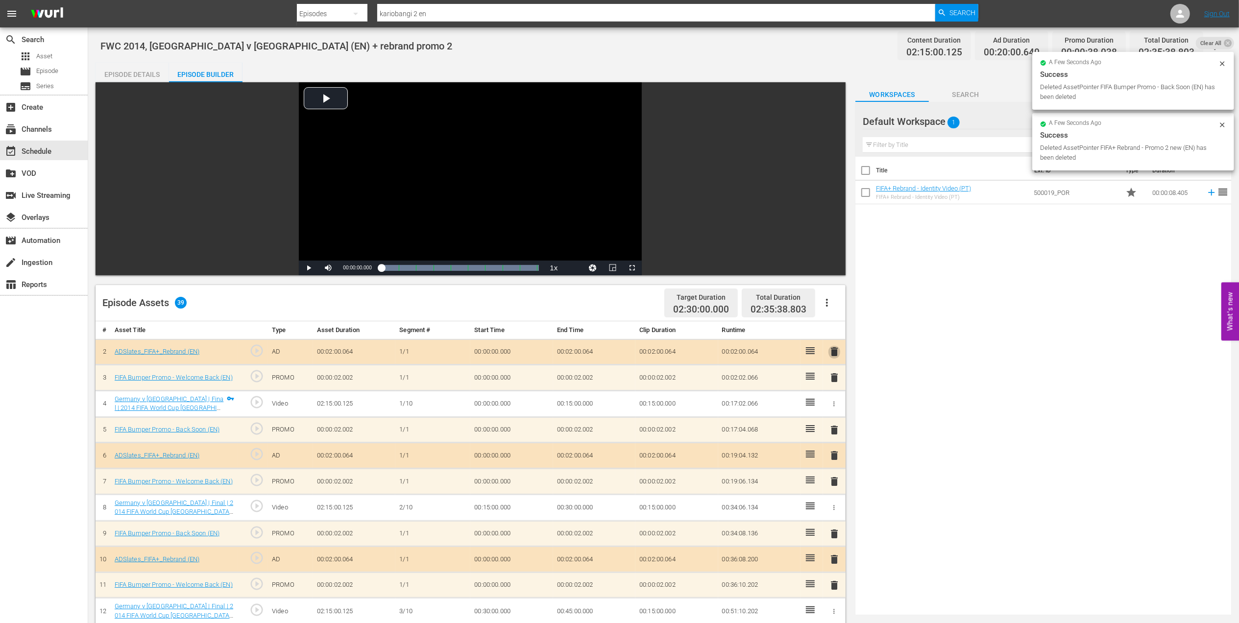
click at [830, 354] on span "delete" at bounding box center [834, 352] width 12 height 12
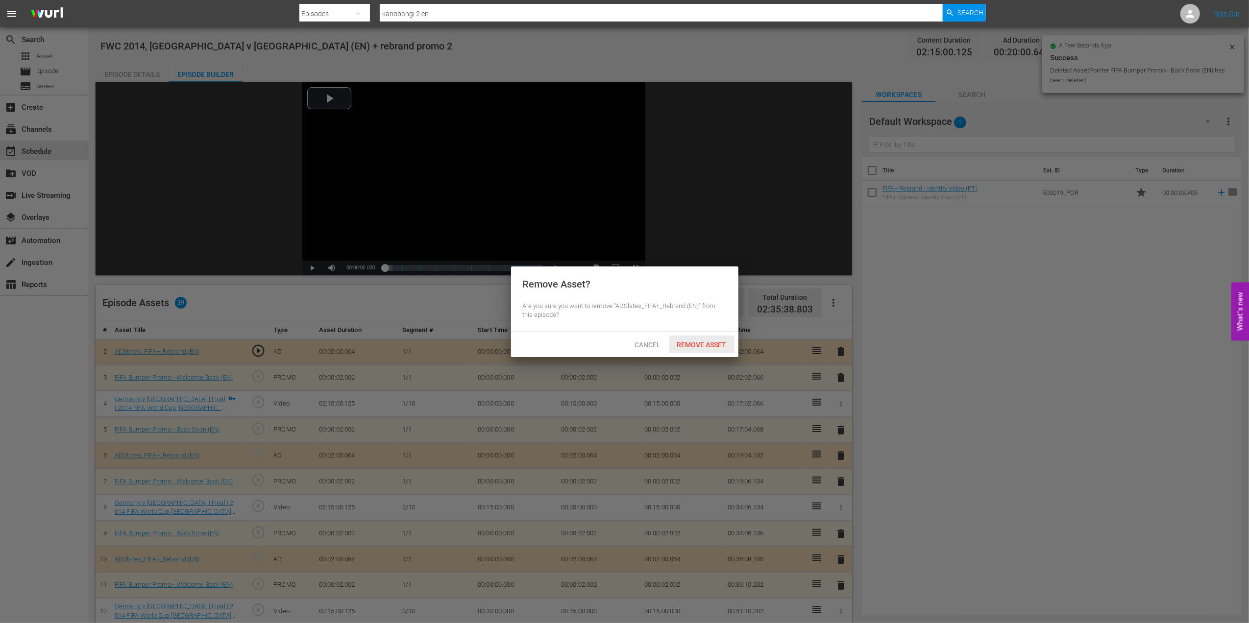
click at [712, 341] on div "Remove Asset" at bounding box center [701, 345] width 65 height 18
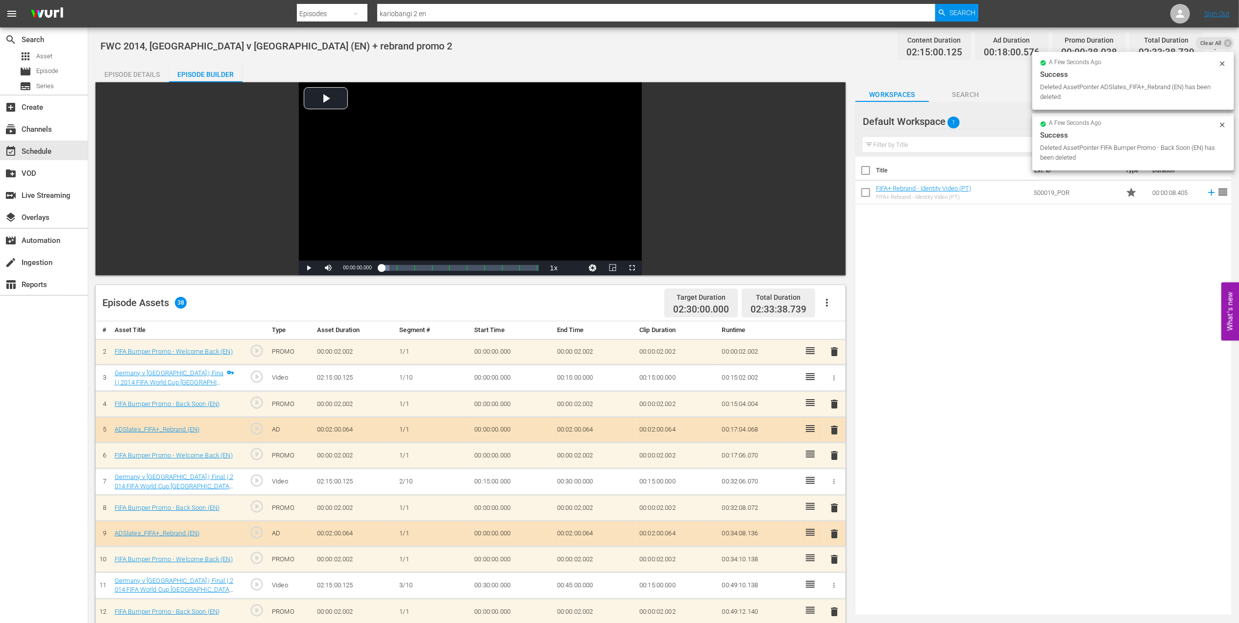
click at [835, 352] on span "delete" at bounding box center [834, 352] width 12 height 12
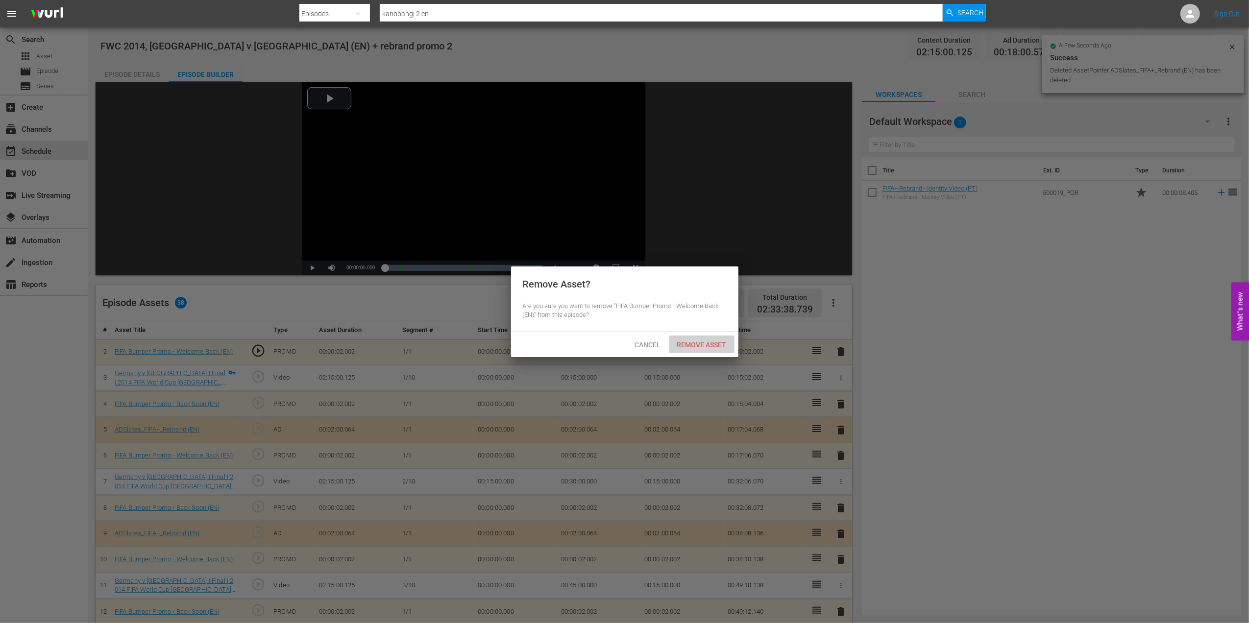
click at [708, 340] on div "Remove Asset" at bounding box center [701, 345] width 65 height 18
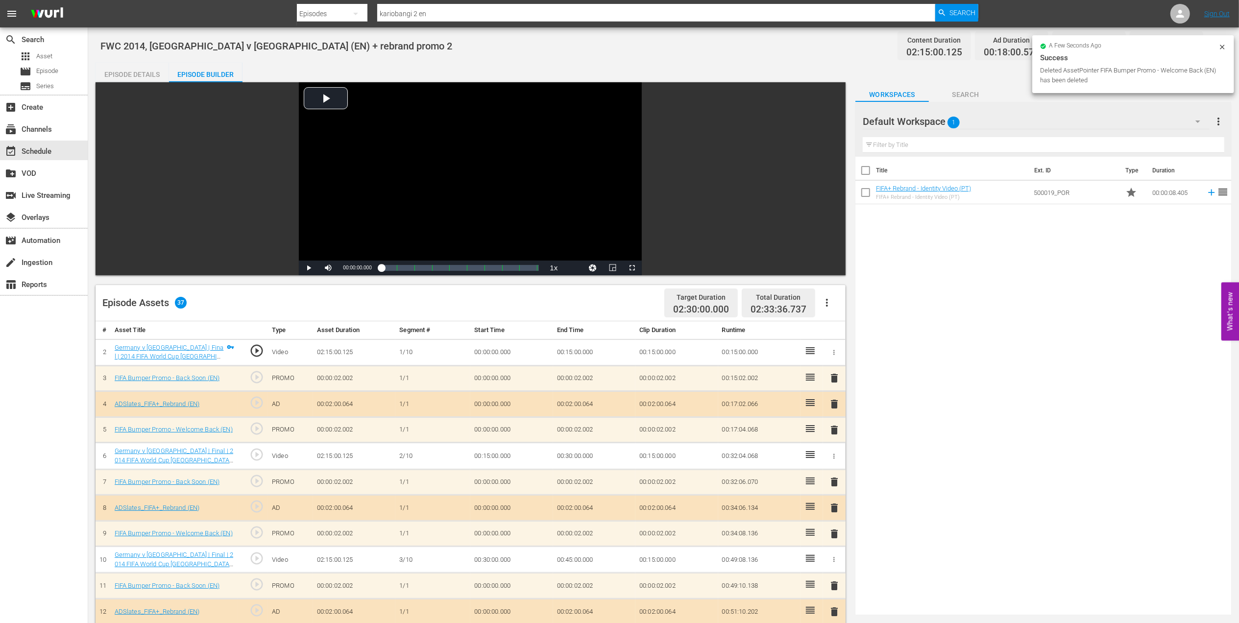
click at [140, 69] on div "Episode Details" at bounding box center [132, 75] width 73 height 24
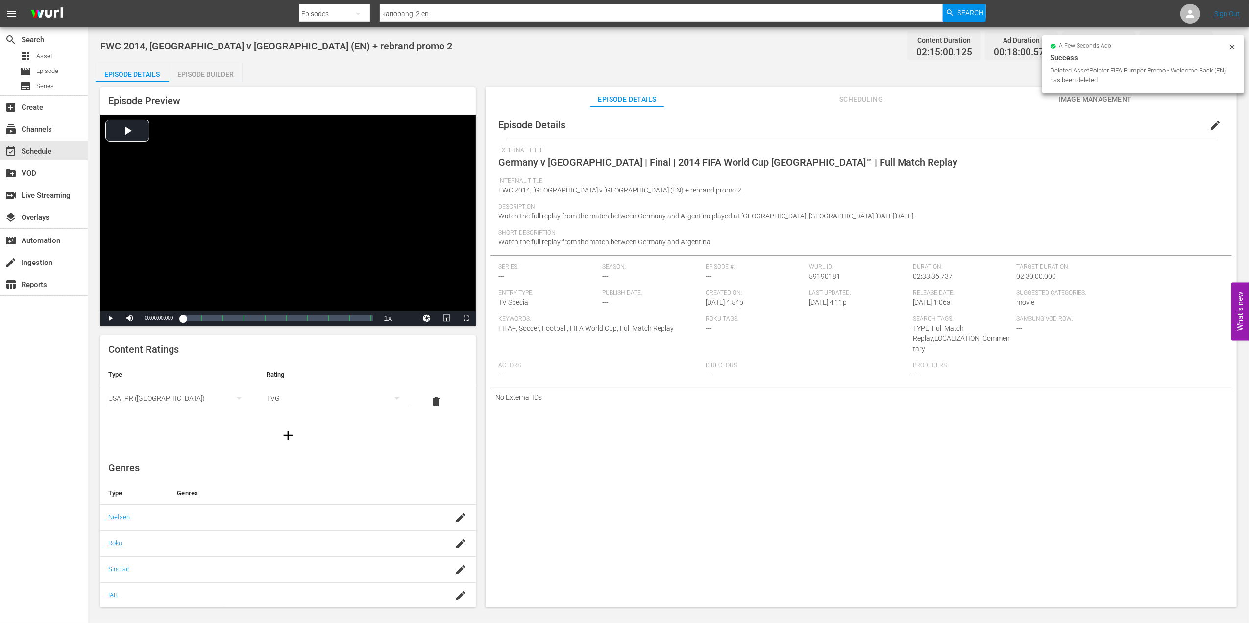
click at [1211, 124] on span "edit" at bounding box center [1215, 126] width 12 height 12
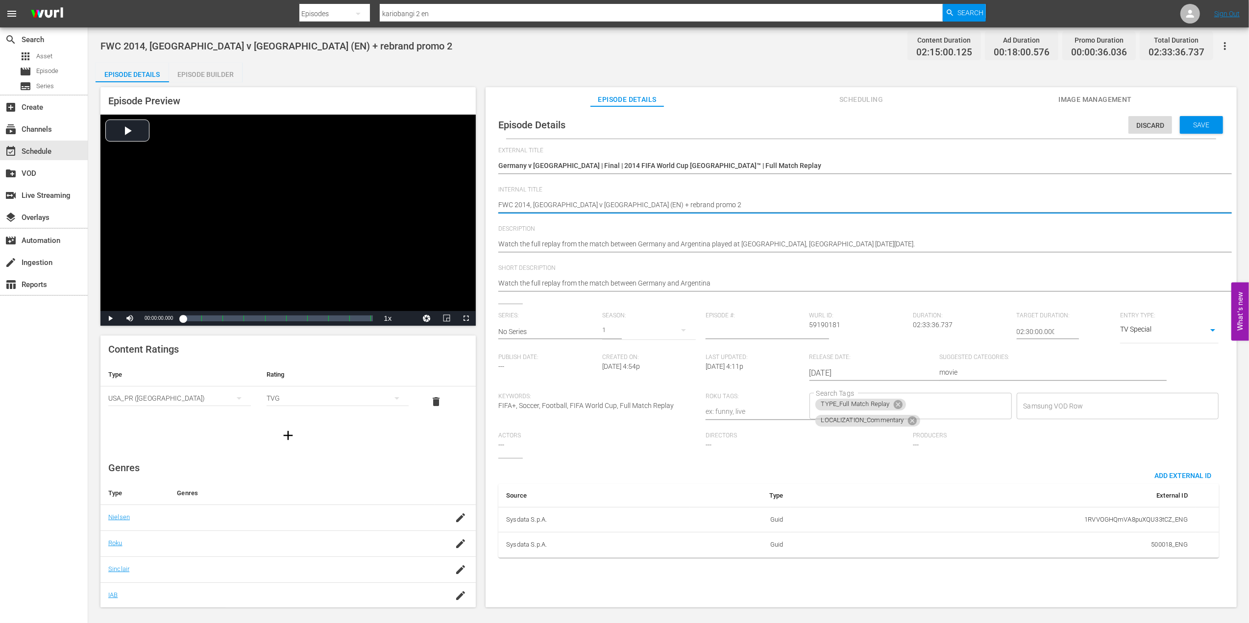
drag, startPoint x: 682, startPoint y: 202, endPoint x: 615, endPoint y: 205, distance: 67.2
type textarea "FWC 2014, Germany v Argentina (EN) +"
type textarea "FWC 2014, Germany v Argentina (EN)"
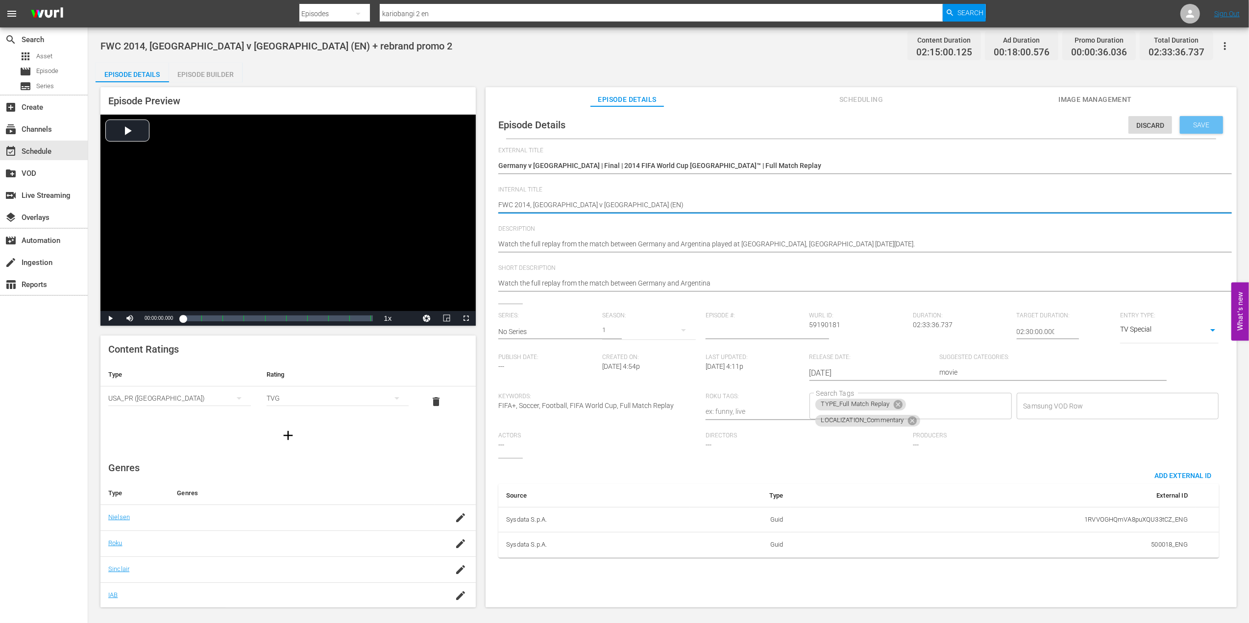
click at [1207, 126] on span "Save" at bounding box center [1201, 125] width 32 height 8
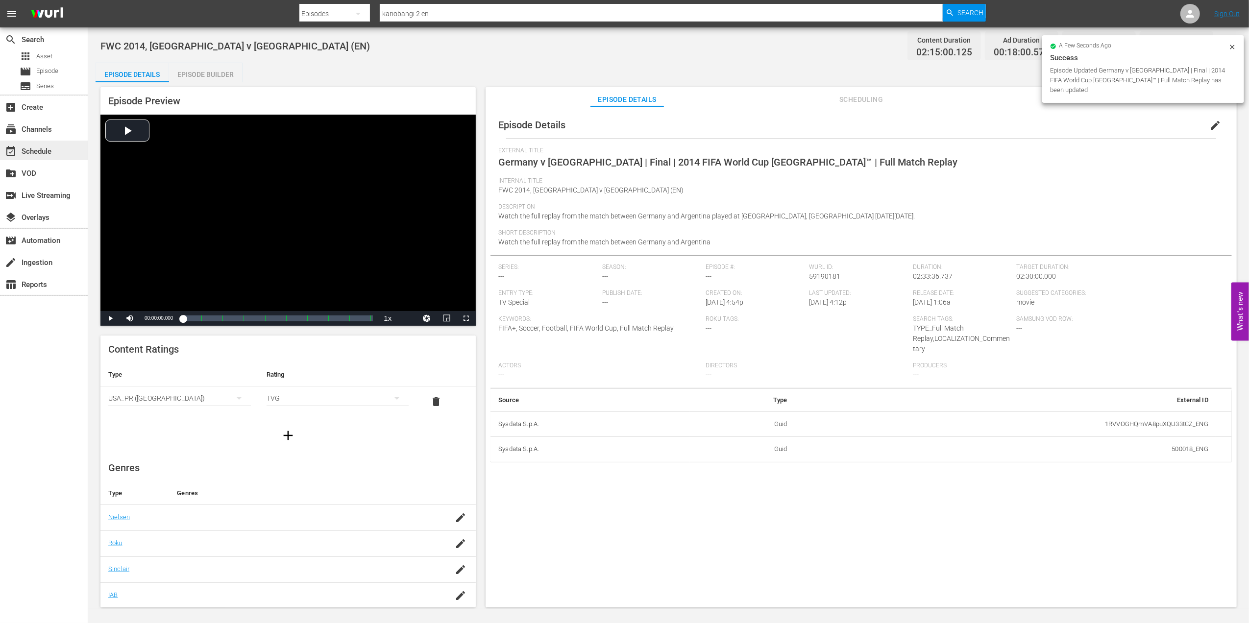
click at [56, 154] on div "event_available Schedule" at bounding box center [44, 151] width 88 height 20
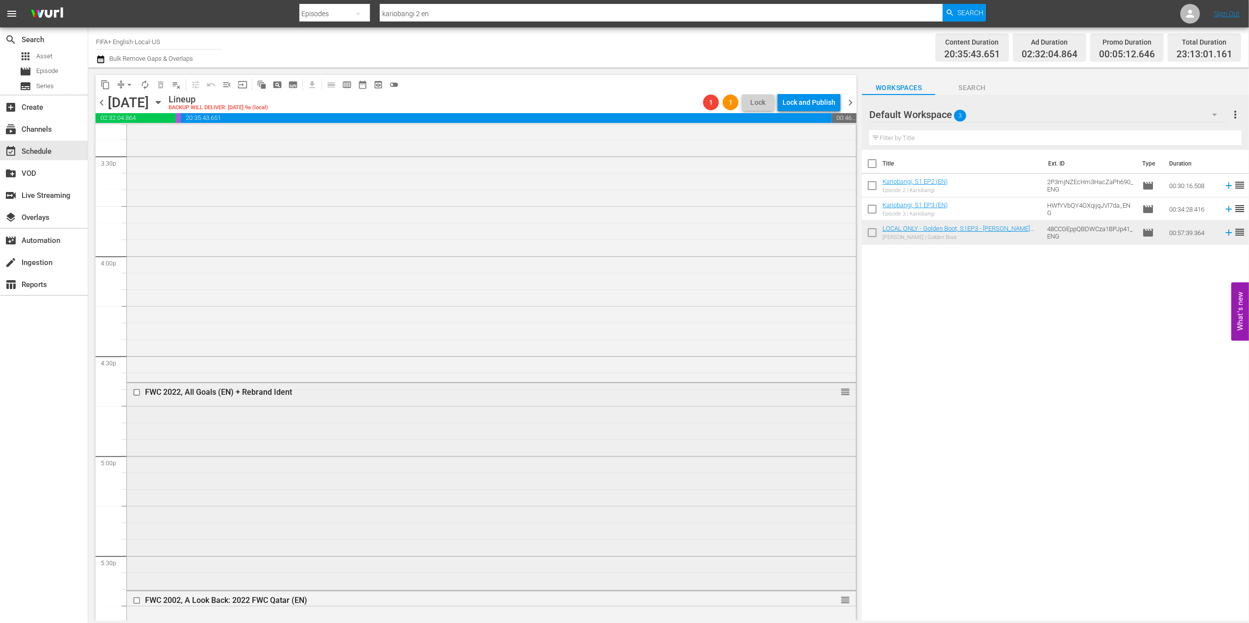
scroll to position [3154, 0]
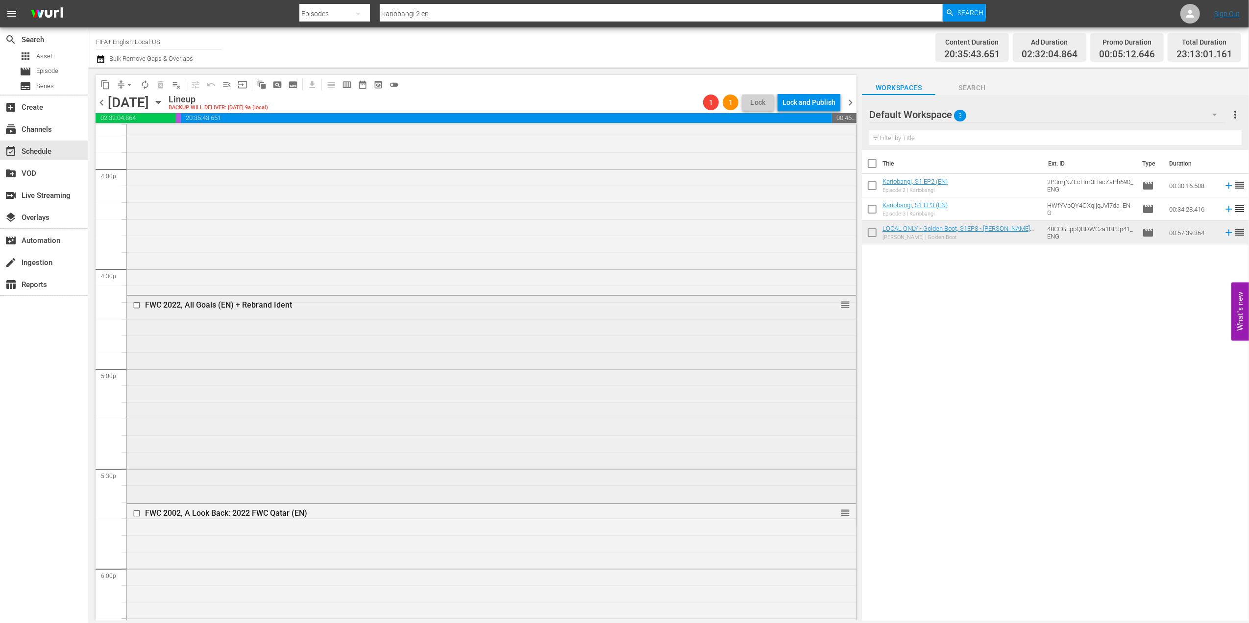
click at [219, 301] on div "FWC 2022, All Goals (EN) + Rebrand Ident" at bounding box center [472, 304] width 655 height 9
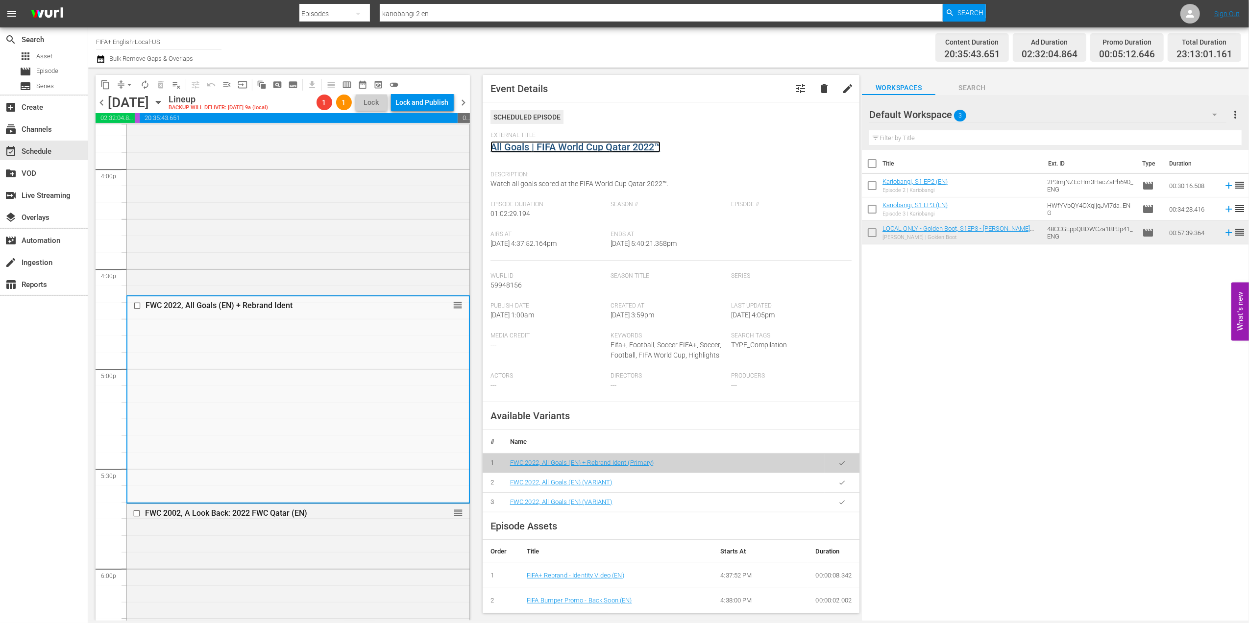
click at [581, 151] on link "All Goals | FIFA World Cup Qatar 2022™" at bounding box center [575, 147] width 170 height 12
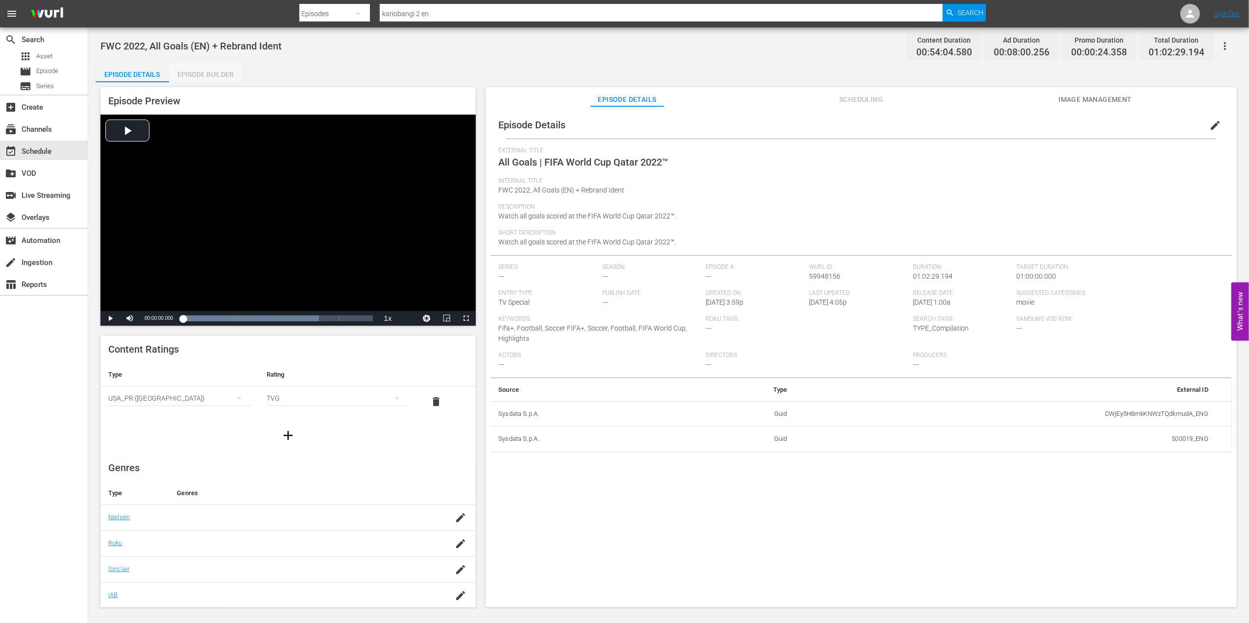
click at [225, 73] on div "Episode Builder" at bounding box center [205, 75] width 73 height 24
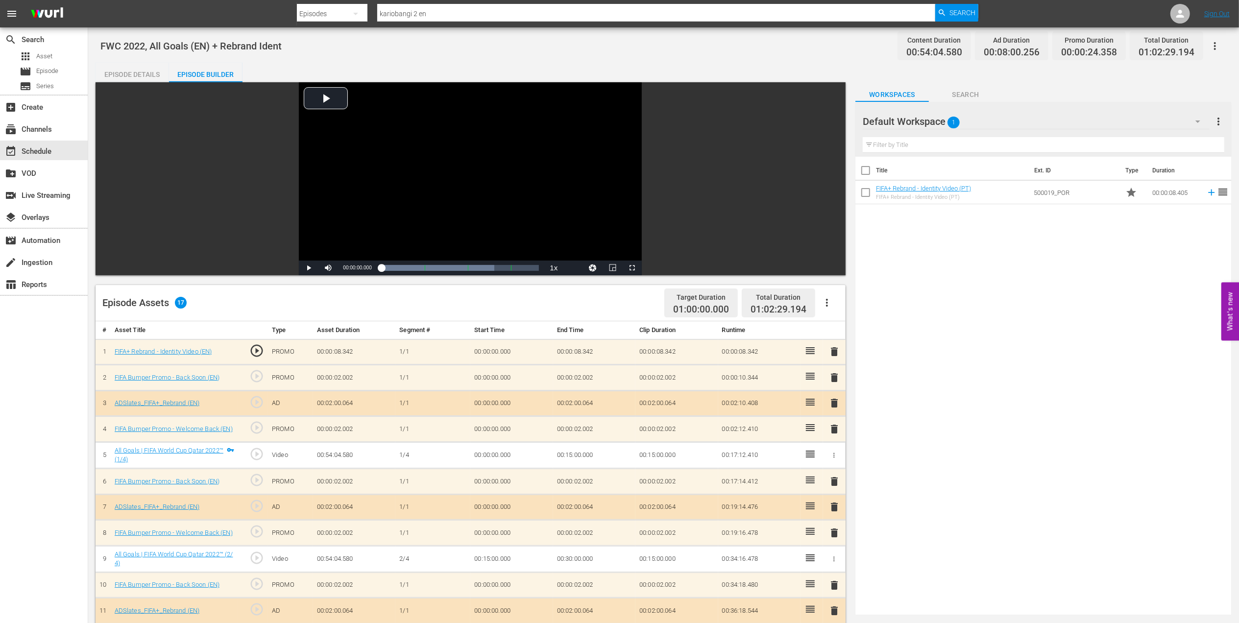
click at [832, 351] on span "delete" at bounding box center [834, 352] width 12 height 12
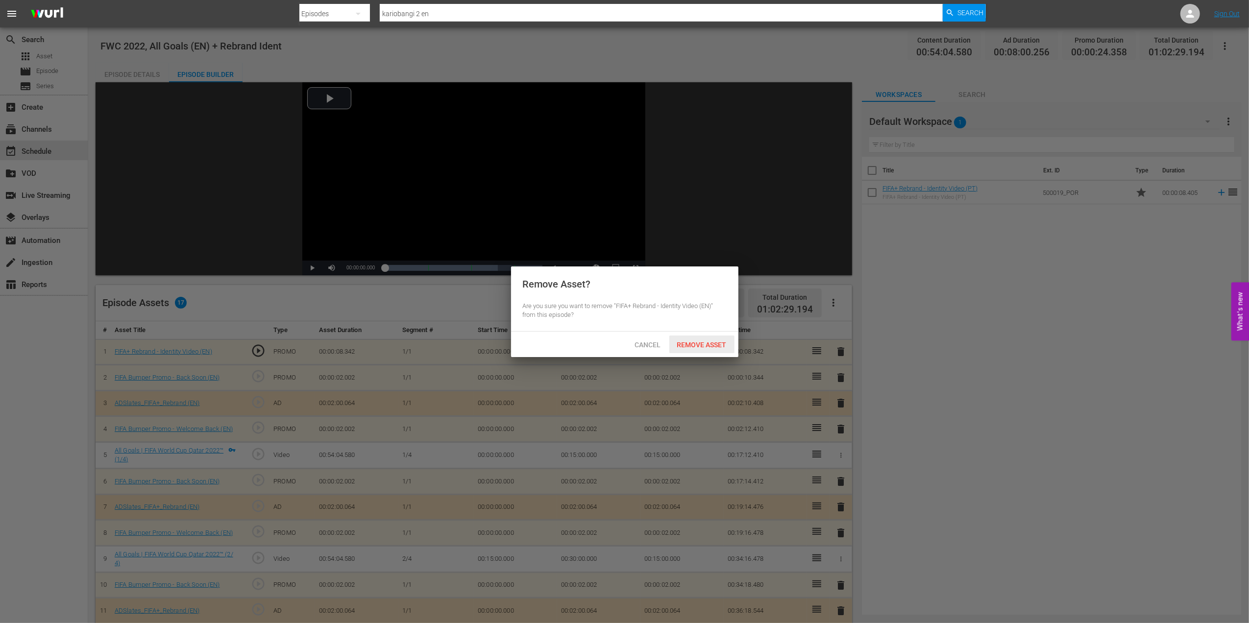
click at [707, 344] on span "Remove Asset" at bounding box center [701, 345] width 65 height 8
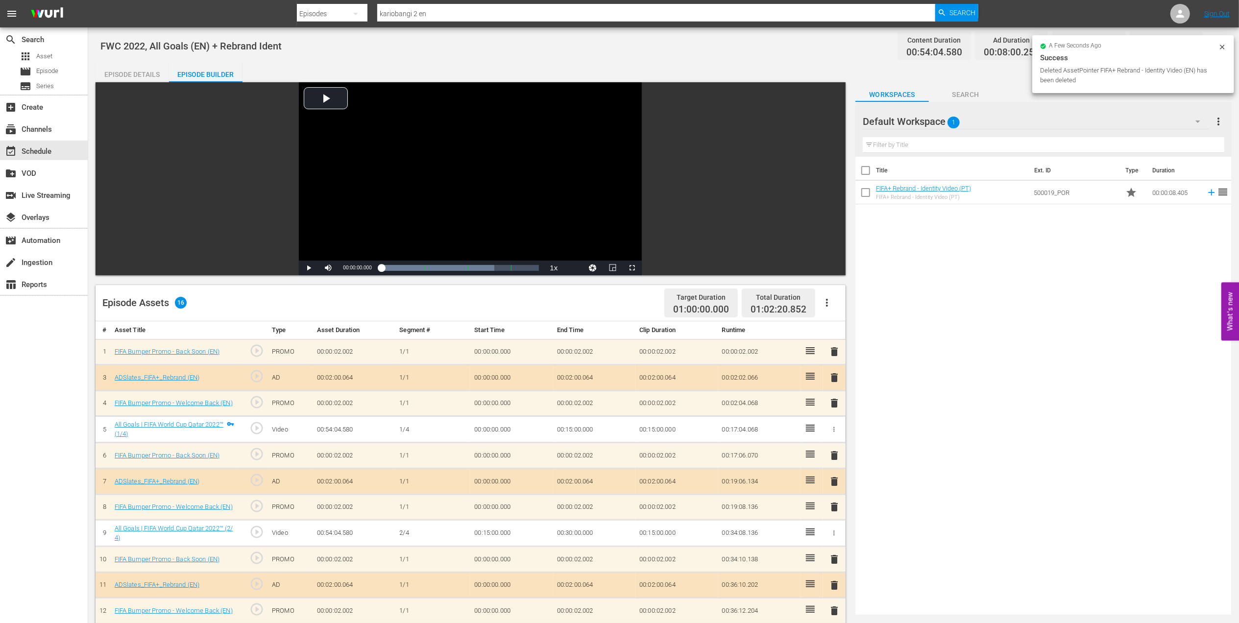
click at [834, 355] on span "delete" at bounding box center [834, 352] width 12 height 12
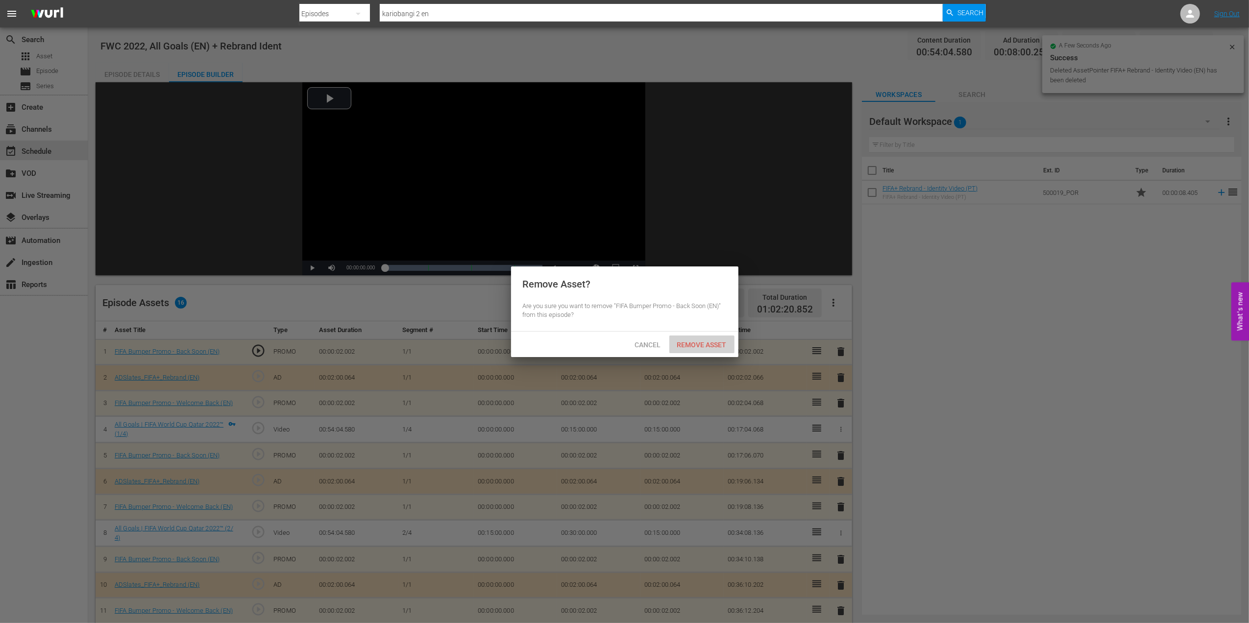
click at [723, 346] on span "Remove Asset" at bounding box center [701, 345] width 65 height 8
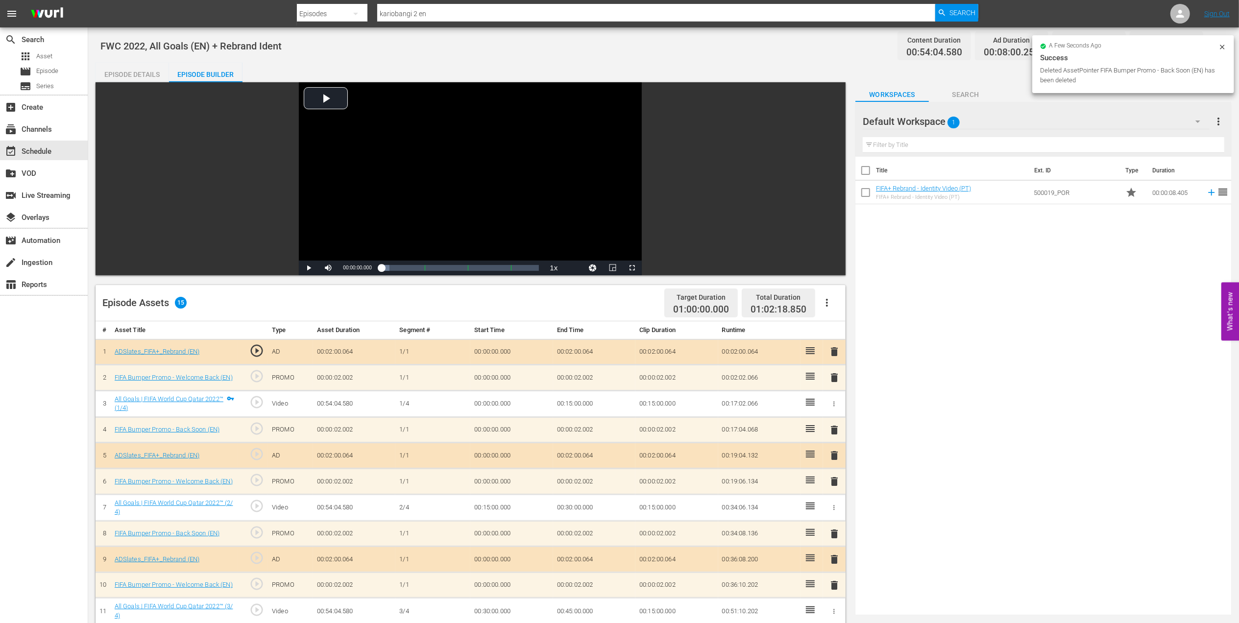
click at [833, 351] on span "delete" at bounding box center [834, 352] width 12 height 12
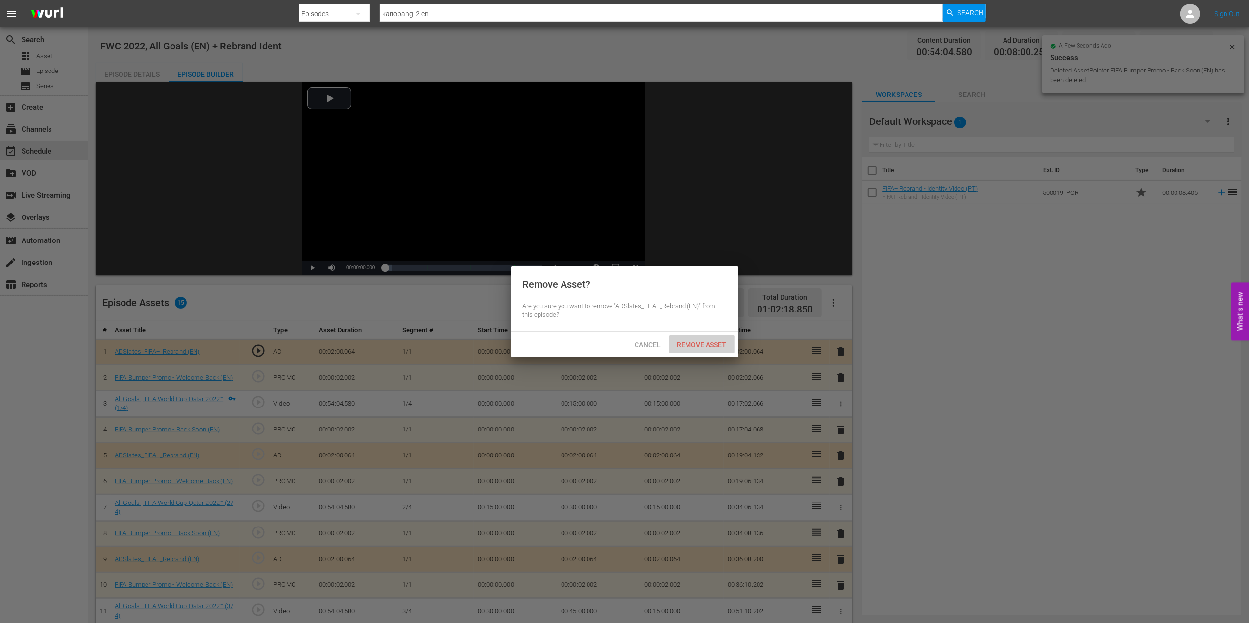
click at [701, 341] on span "Remove Asset" at bounding box center [701, 345] width 65 height 8
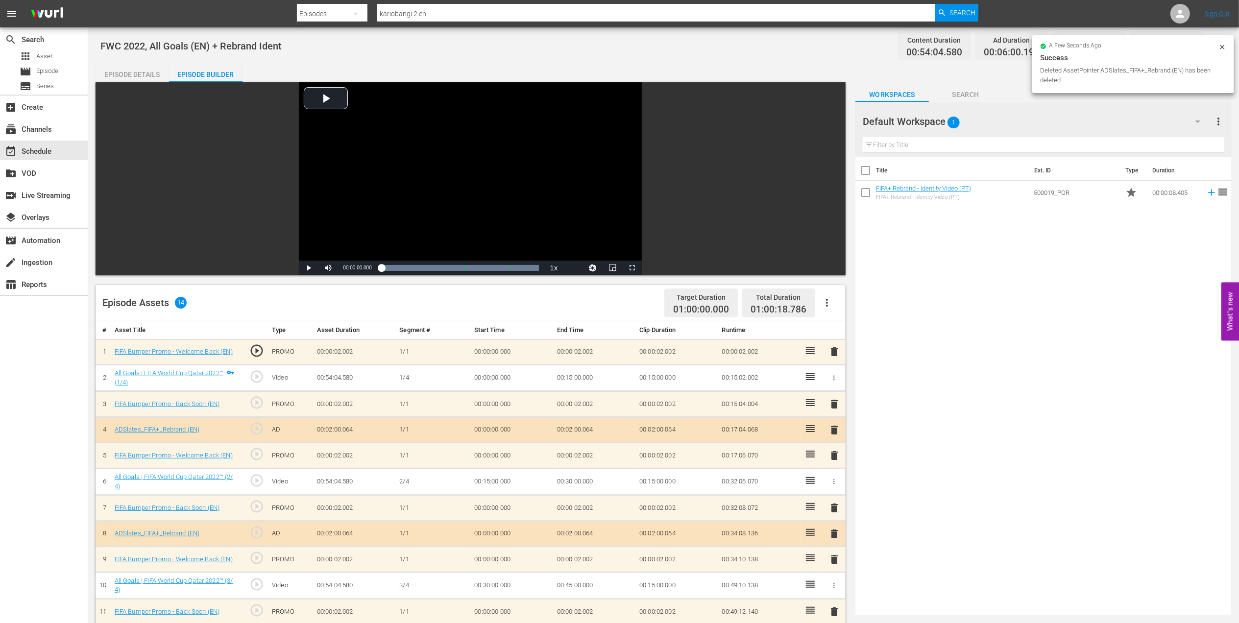
click at [835, 353] on span "delete" at bounding box center [834, 352] width 12 height 12
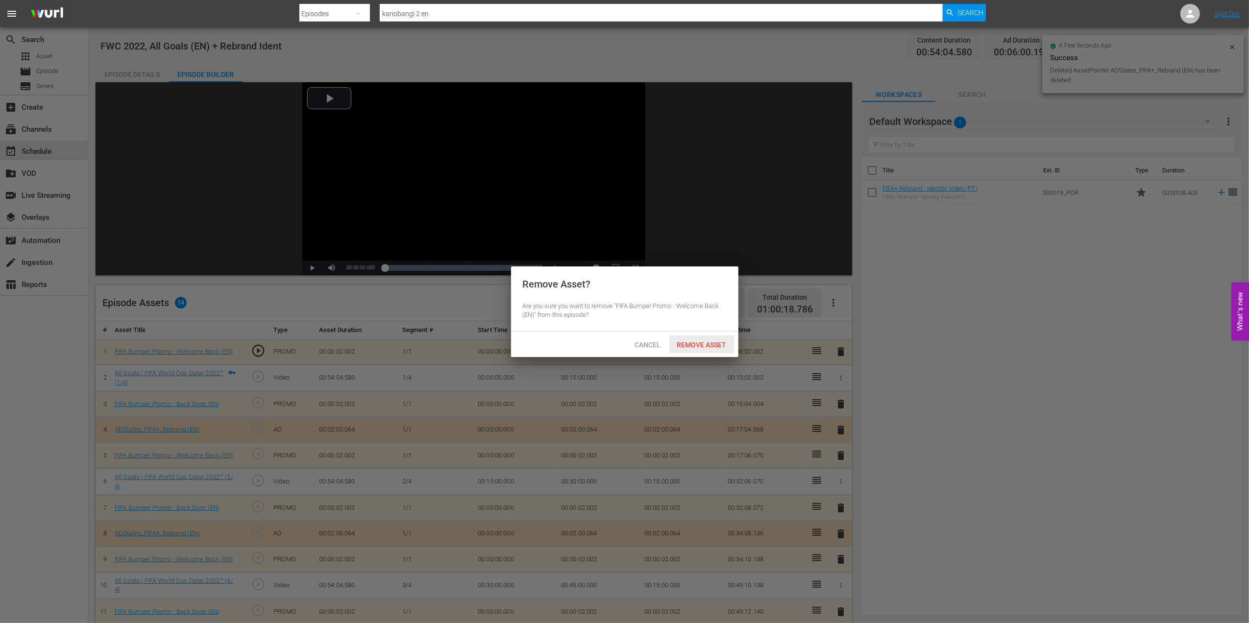
click at [690, 348] on span "Remove Asset" at bounding box center [701, 345] width 65 height 8
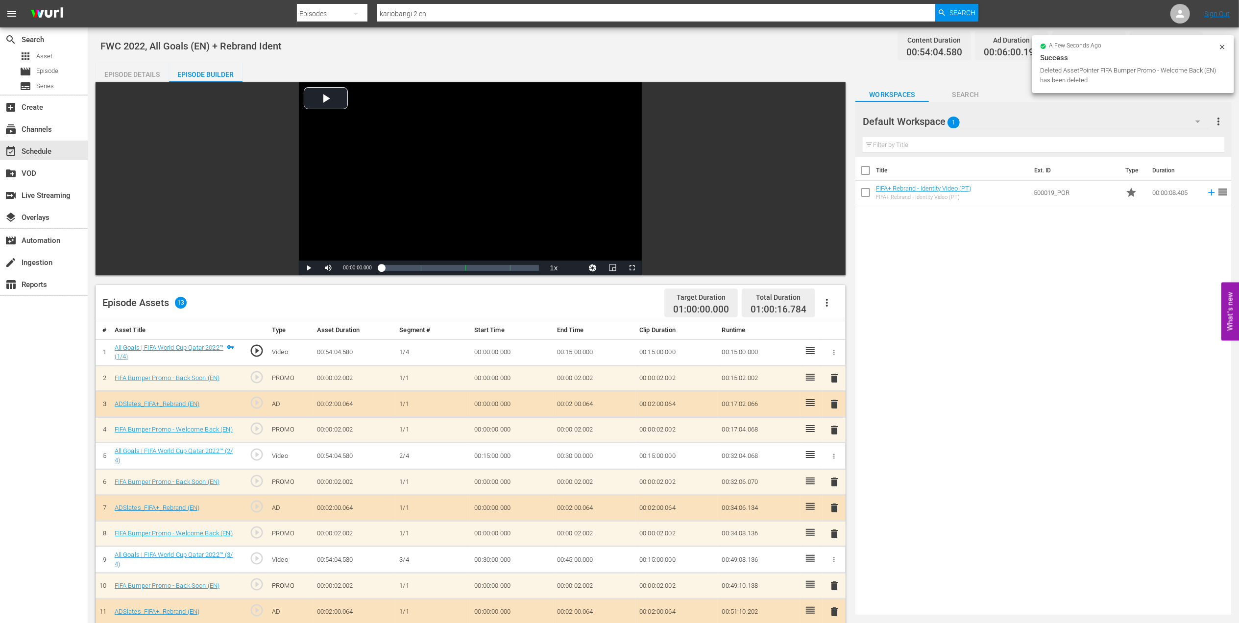
drag, startPoint x: 144, startPoint y: 74, endPoint x: 217, endPoint y: 100, distance: 77.9
click at [144, 73] on div "Episode Details" at bounding box center [132, 75] width 73 height 24
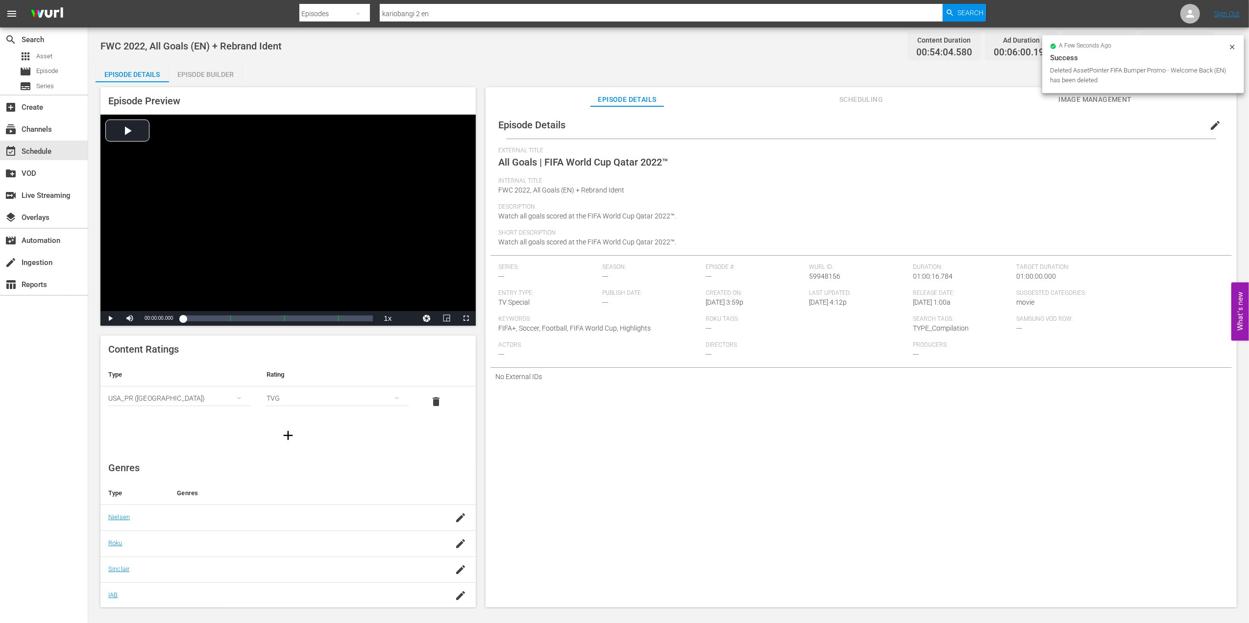
click at [1209, 123] on span "edit" at bounding box center [1215, 126] width 12 height 12
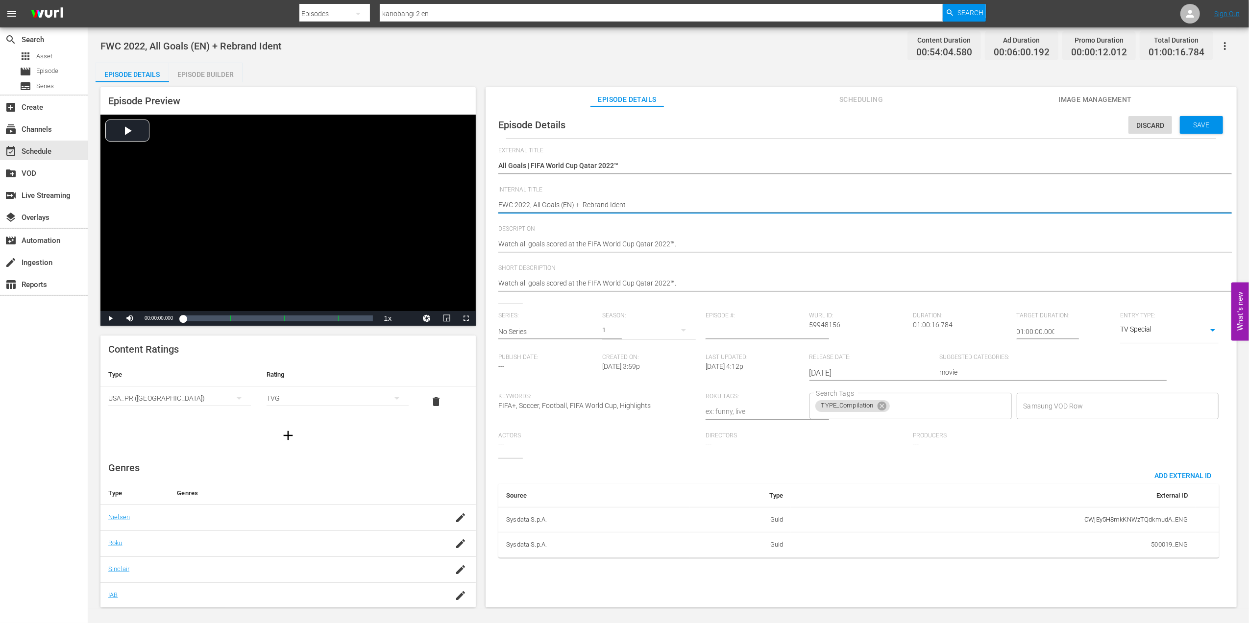
drag, startPoint x: 636, startPoint y: 202, endPoint x: 575, endPoint y: 206, distance: 60.9
type textarea "FWC 2022, All Goals (EN)"
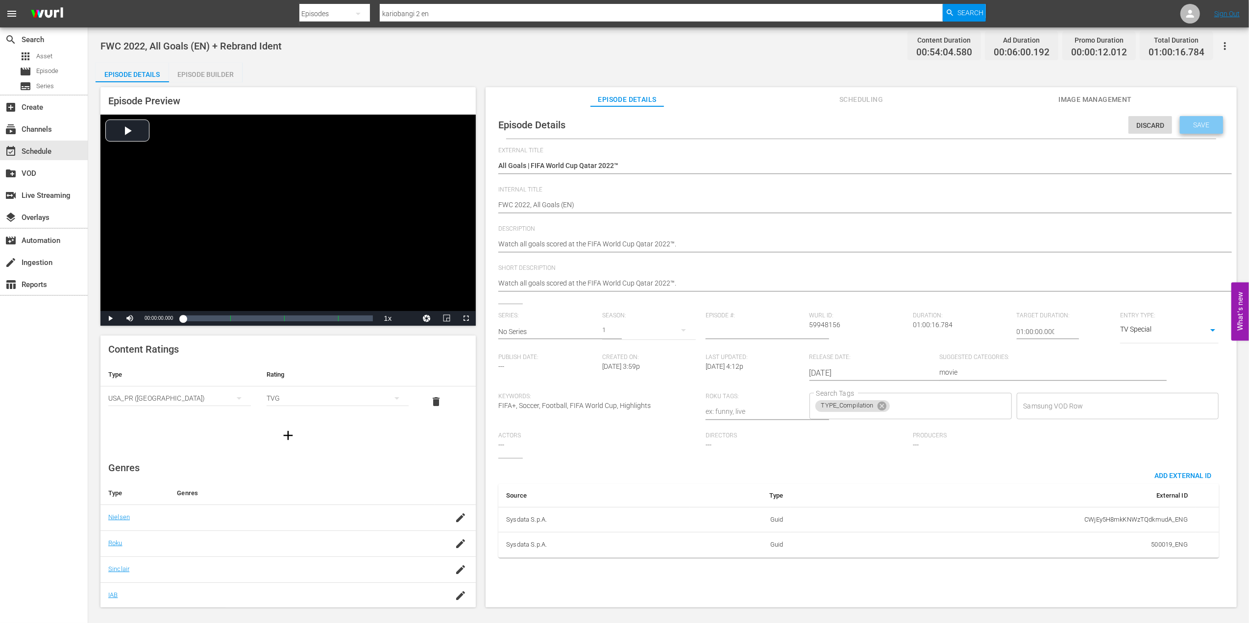
click at [1188, 126] on span "Save" at bounding box center [1201, 125] width 32 height 8
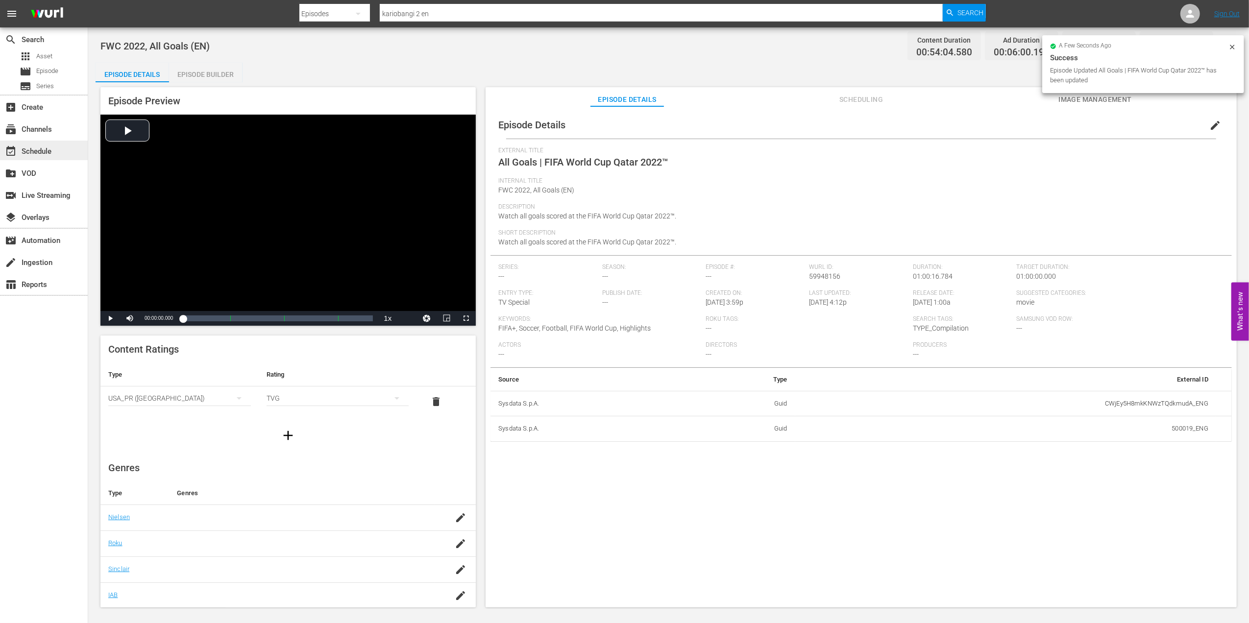
click at [49, 149] on div "event_available Schedule" at bounding box center [27, 149] width 55 height 9
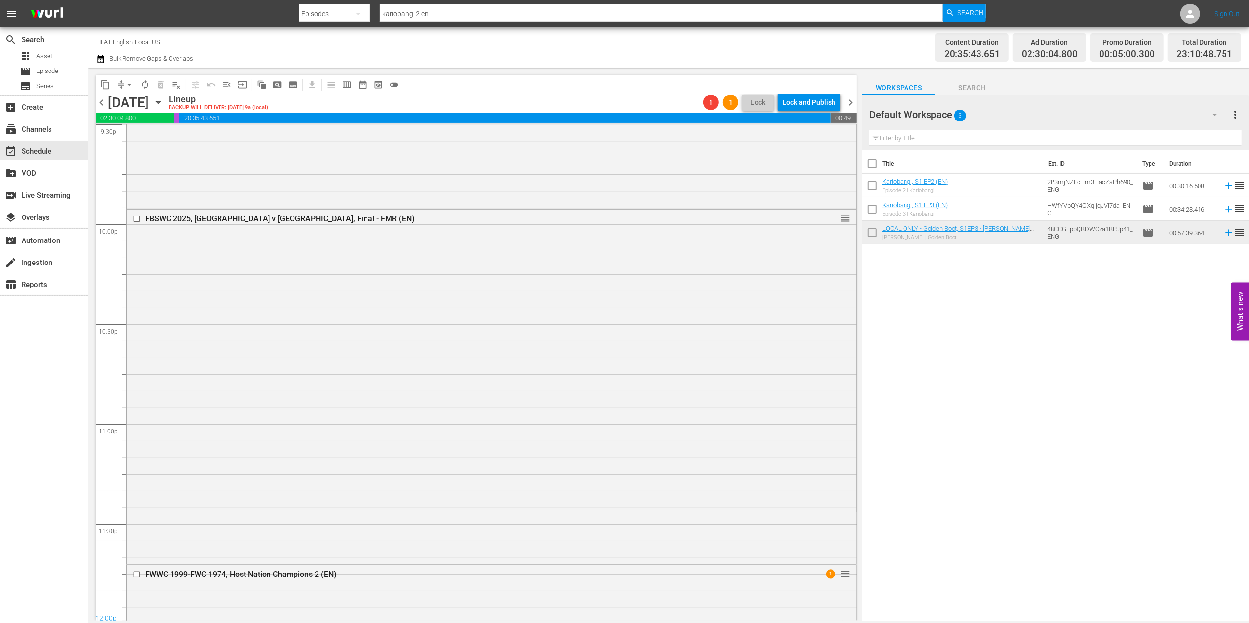
scroll to position [4223, 0]
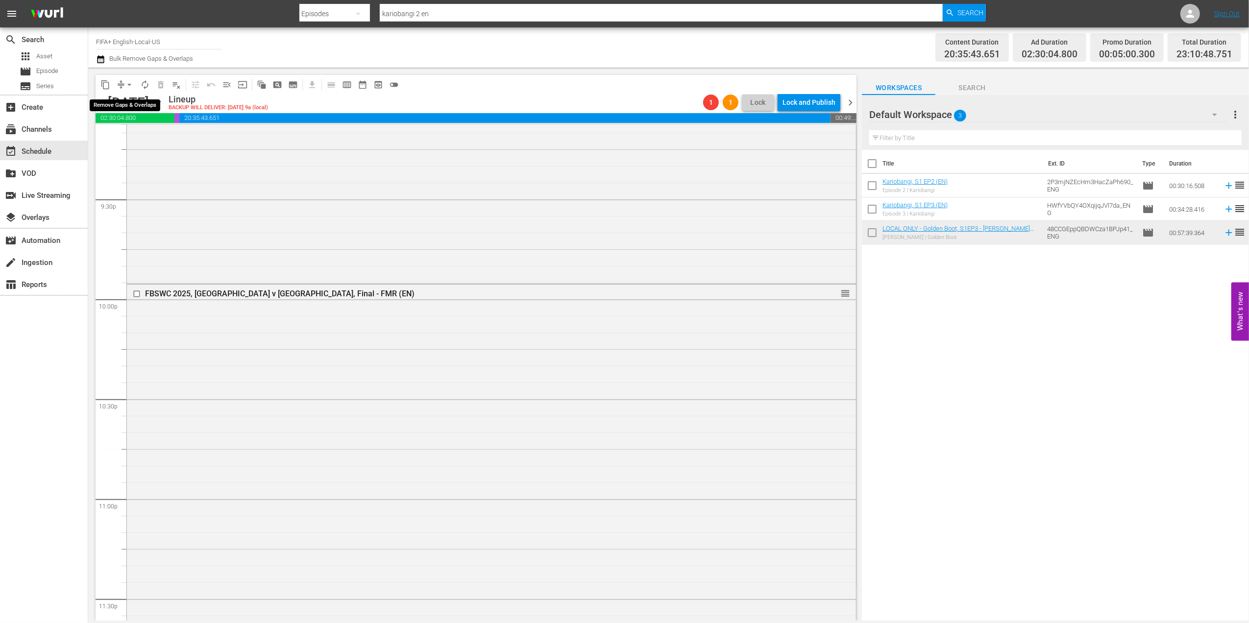
click at [129, 82] on span "arrow_drop_down" at bounding box center [129, 85] width 10 height 10
click at [160, 132] on li "Align to End of Previous Day" at bounding box center [129, 137] width 103 height 16
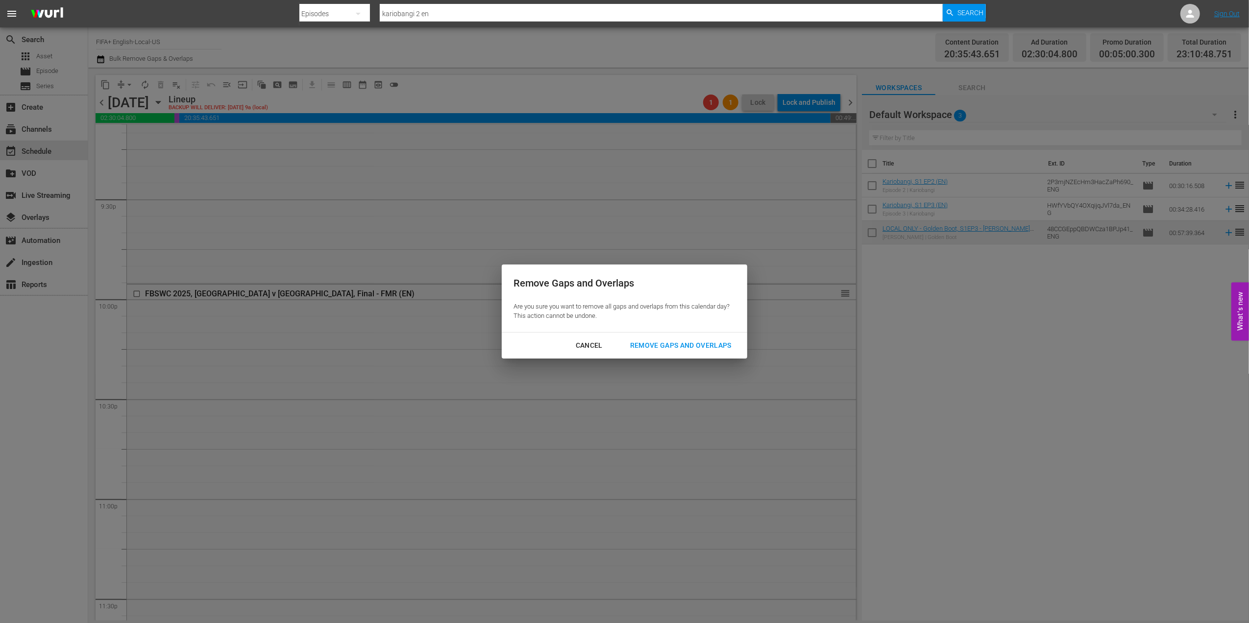
click at [674, 341] on div "Remove Gaps and Overlaps" at bounding box center [680, 345] width 117 height 12
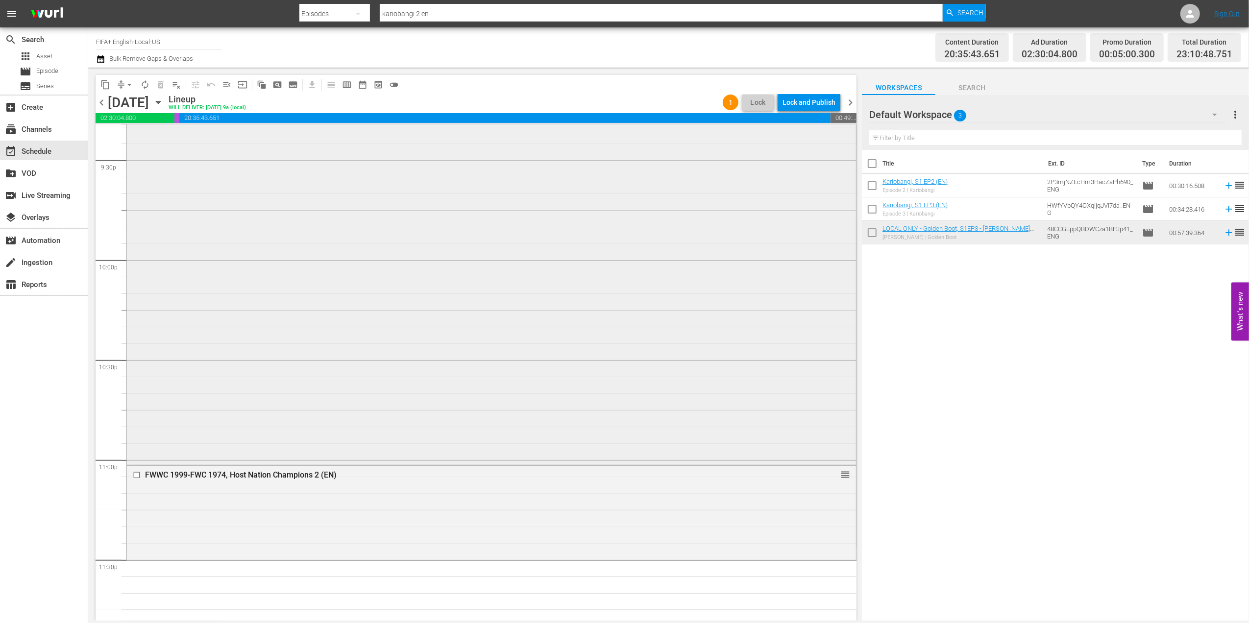
scroll to position [4301, 0]
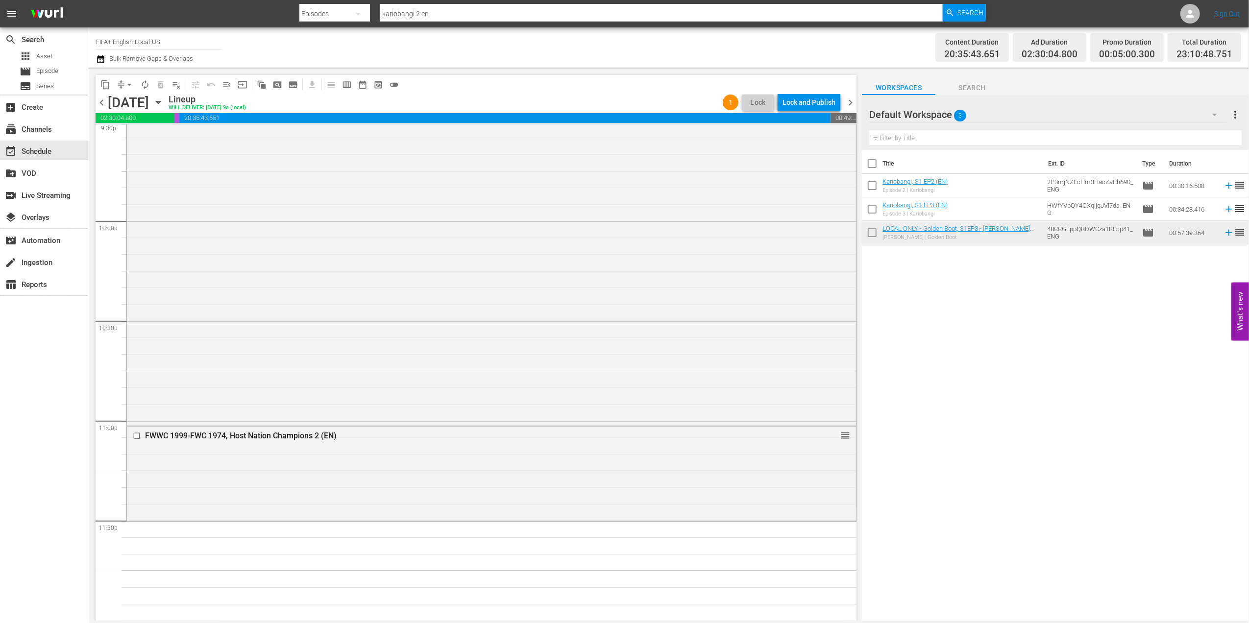
click at [852, 102] on span "chevron_right" at bounding box center [850, 103] width 12 height 12
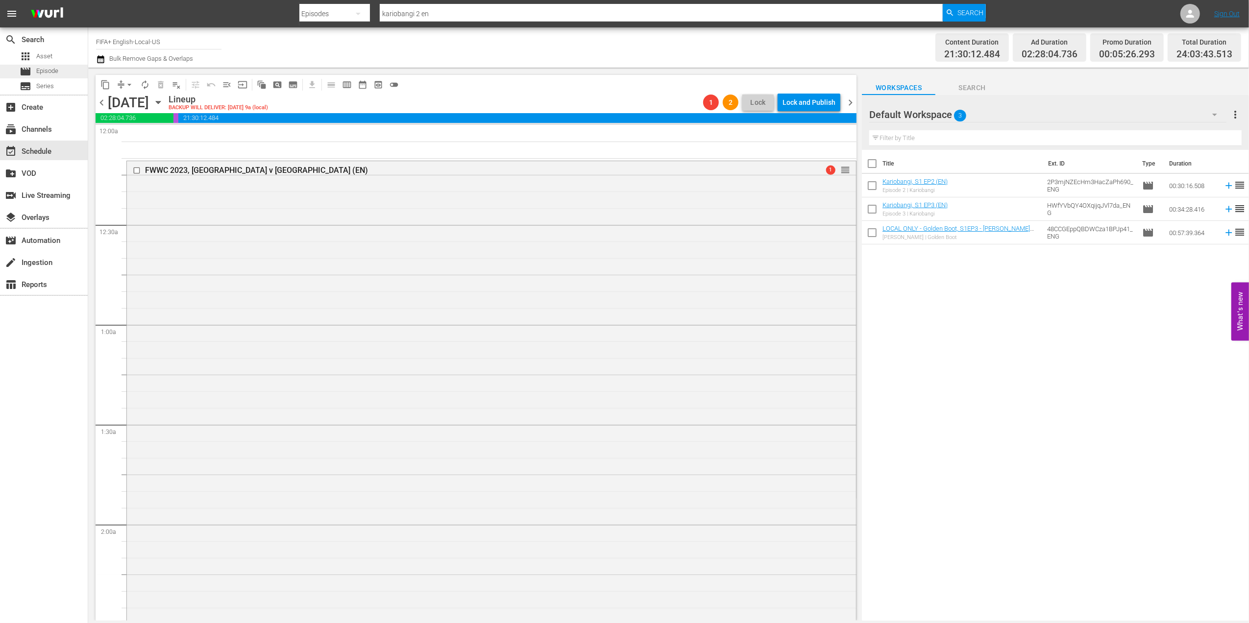
click at [53, 71] on span "Episode" at bounding box center [47, 71] width 22 height 10
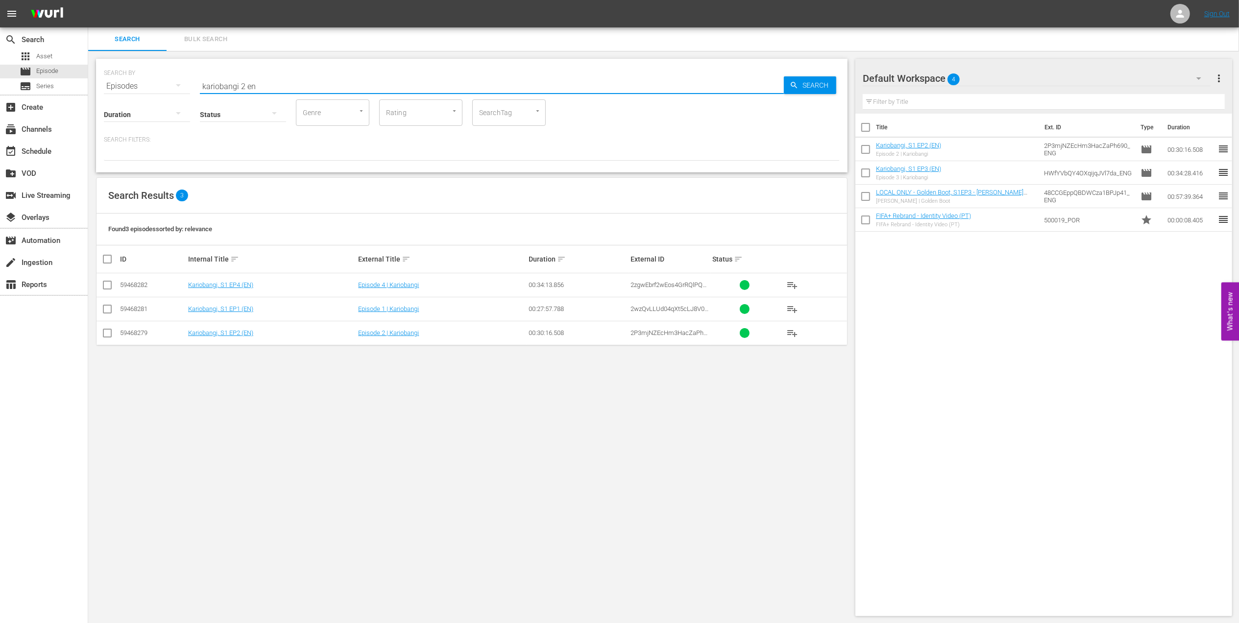
drag, startPoint x: 269, startPoint y: 84, endPoint x: 130, endPoint y: 87, distance: 139.2
click at [130, 85] on div "SEARCH BY Search By Episodes Search ID, Title, Description, Keywords, or Catego…" at bounding box center [472, 80] width 736 height 35
type input "usa v vietnam 2023 en"
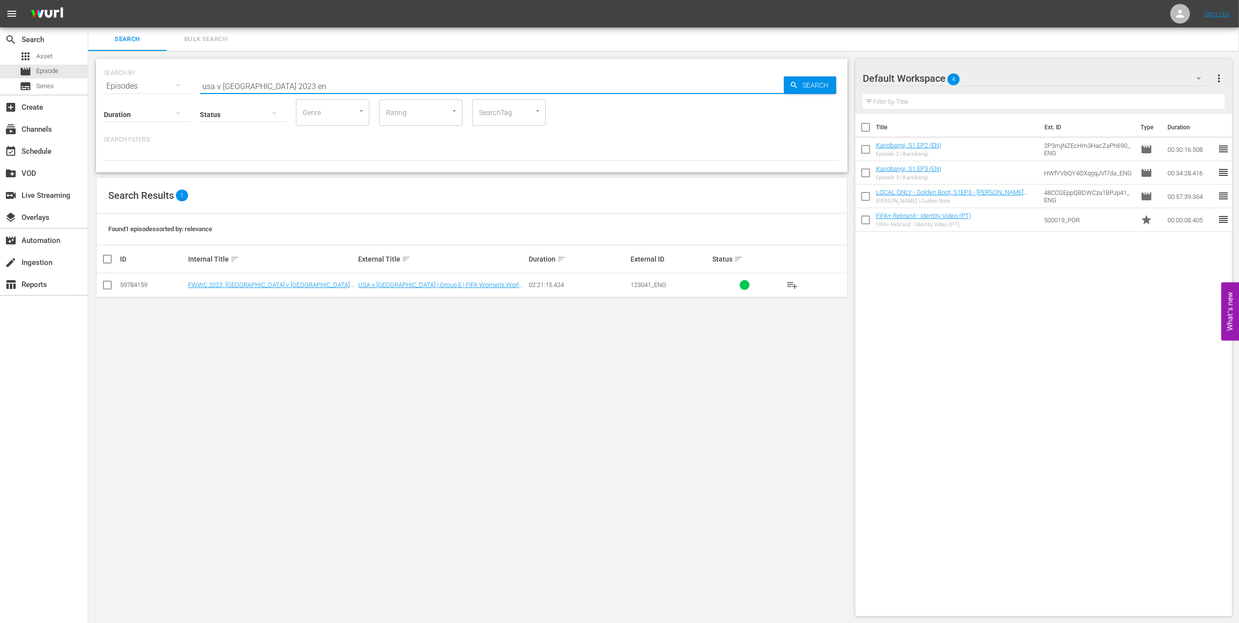
click at [108, 285] on input "checkbox" at bounding box center [107, 287] width 12 height 12
checkbox input "true"
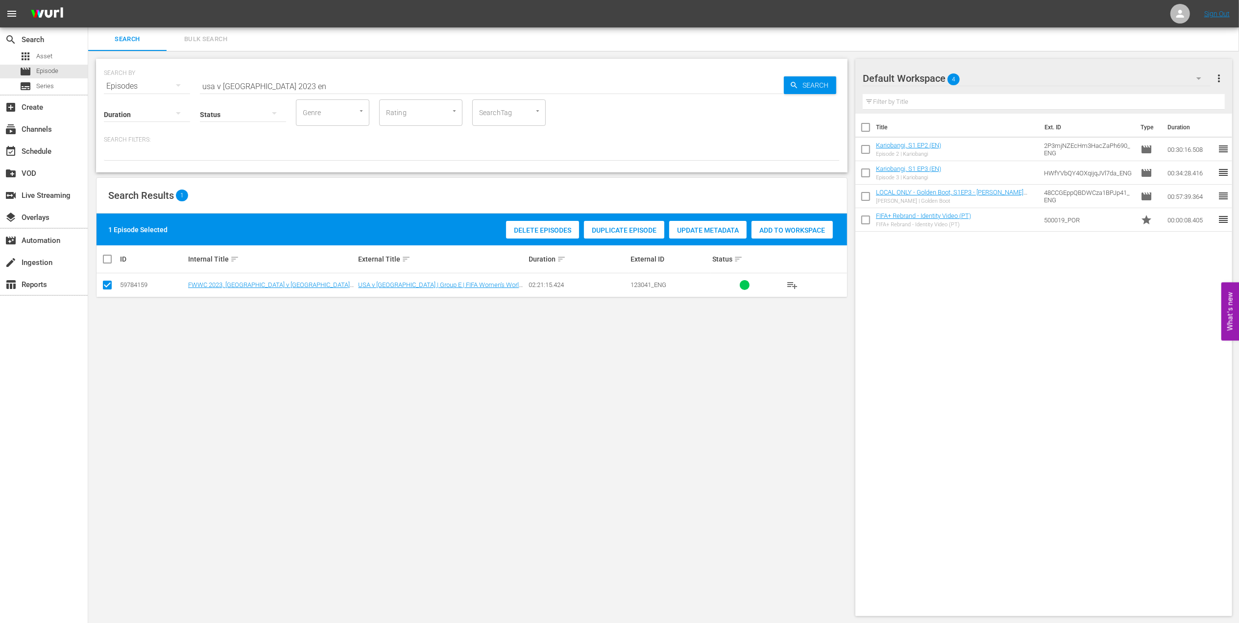
drag, startPoint x: 791, startPoint y: 229, endPoint x: 786, endPoint y: 232, distance: 5.5
click at [791, 229] on span "Add to Workspace" at bounding box center [791, 230] width 81 height 8
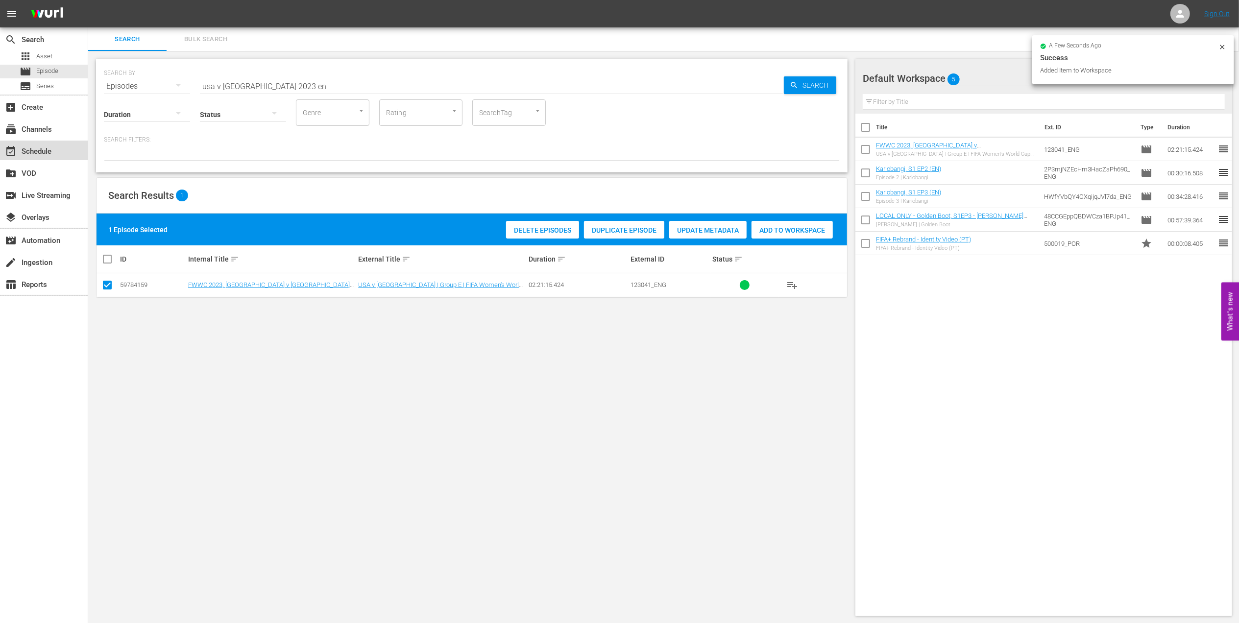
click at [31, 150] on div "event_available Schedule" at bounding box center [27, 149] width 55 height 9
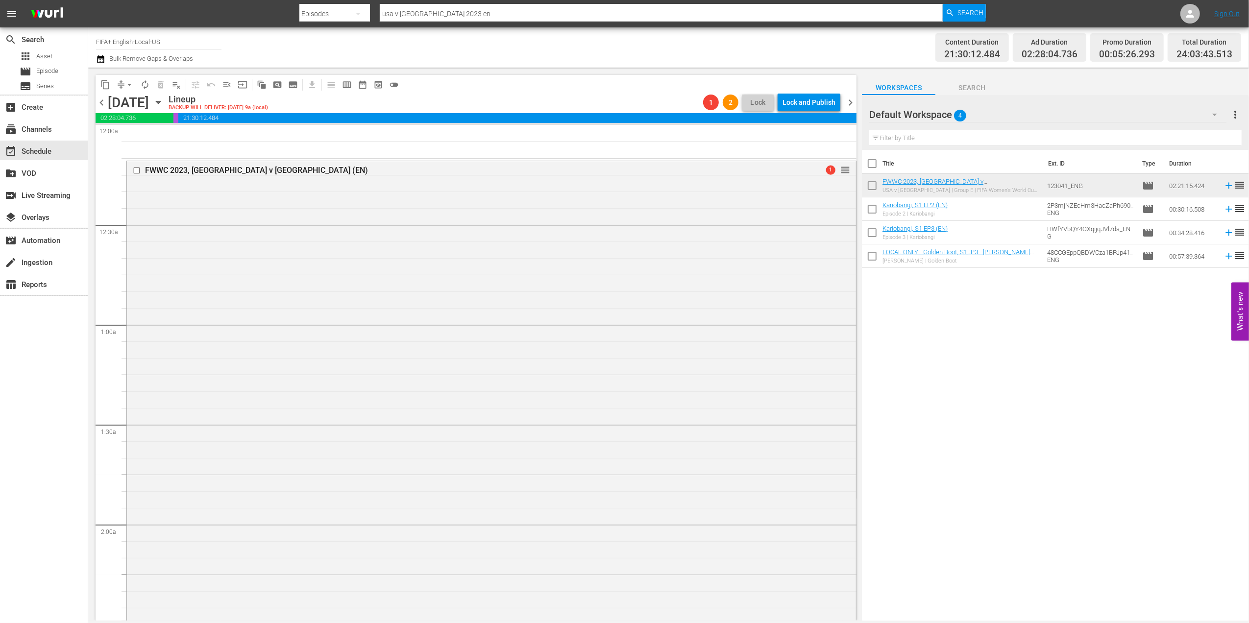
click at [106, 99] on span "chevron_left" at bounding box center [102, 103] width 12 height 12
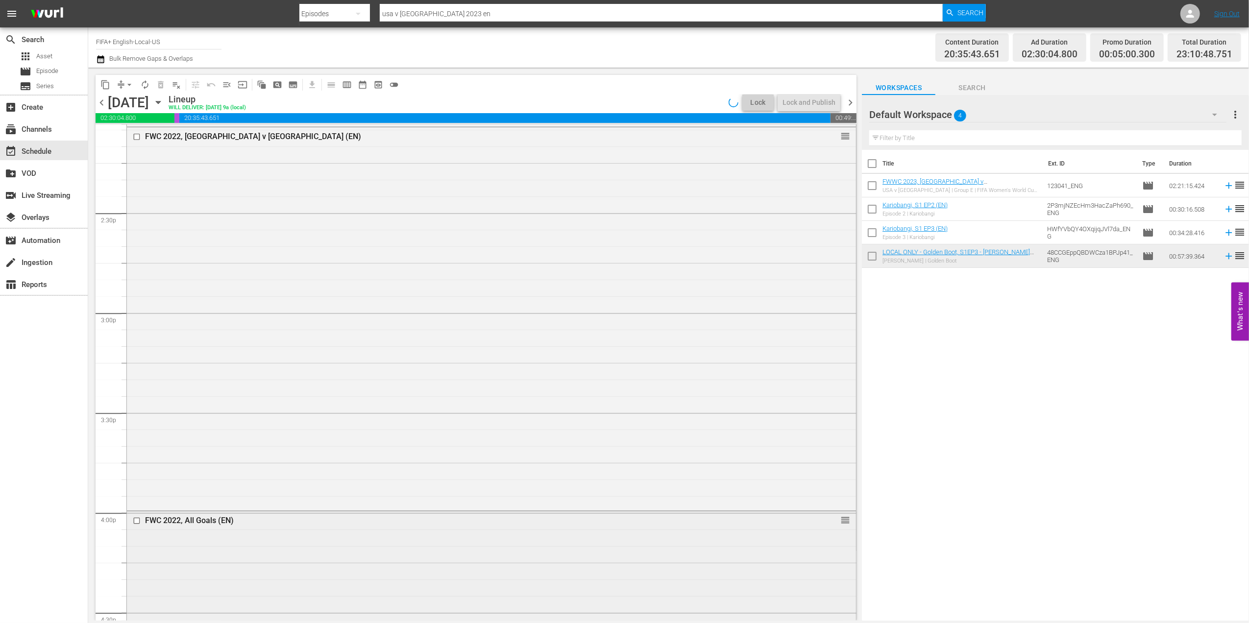
scroll to position [4301, 0]
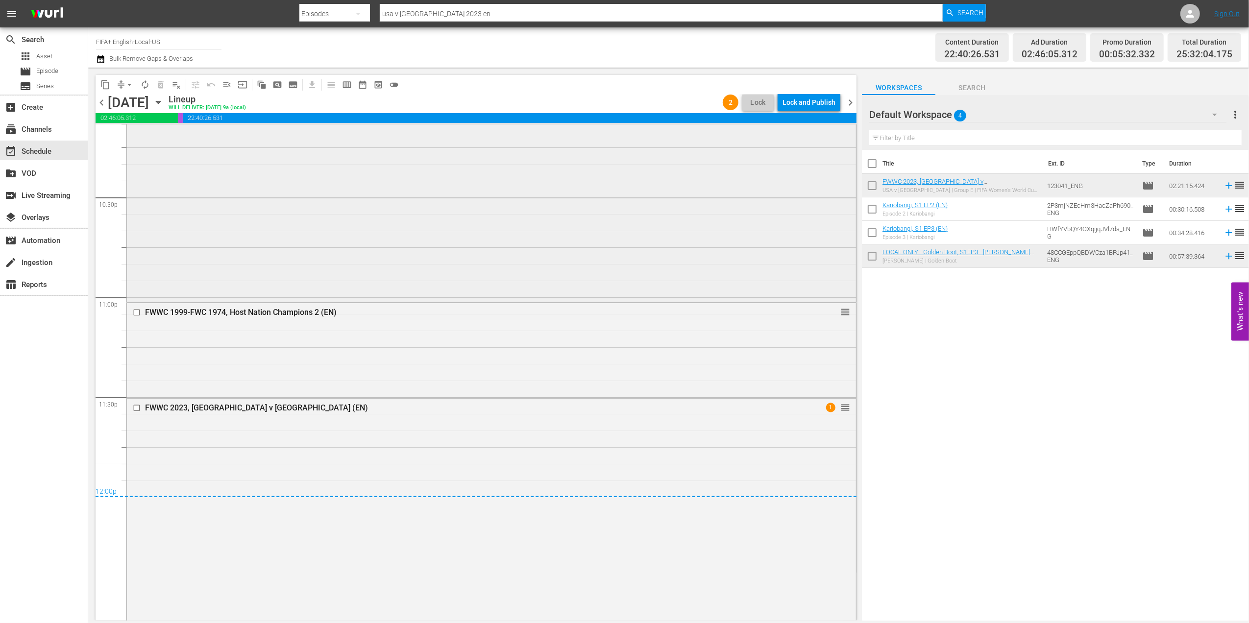
scroll to position [4376, 0]
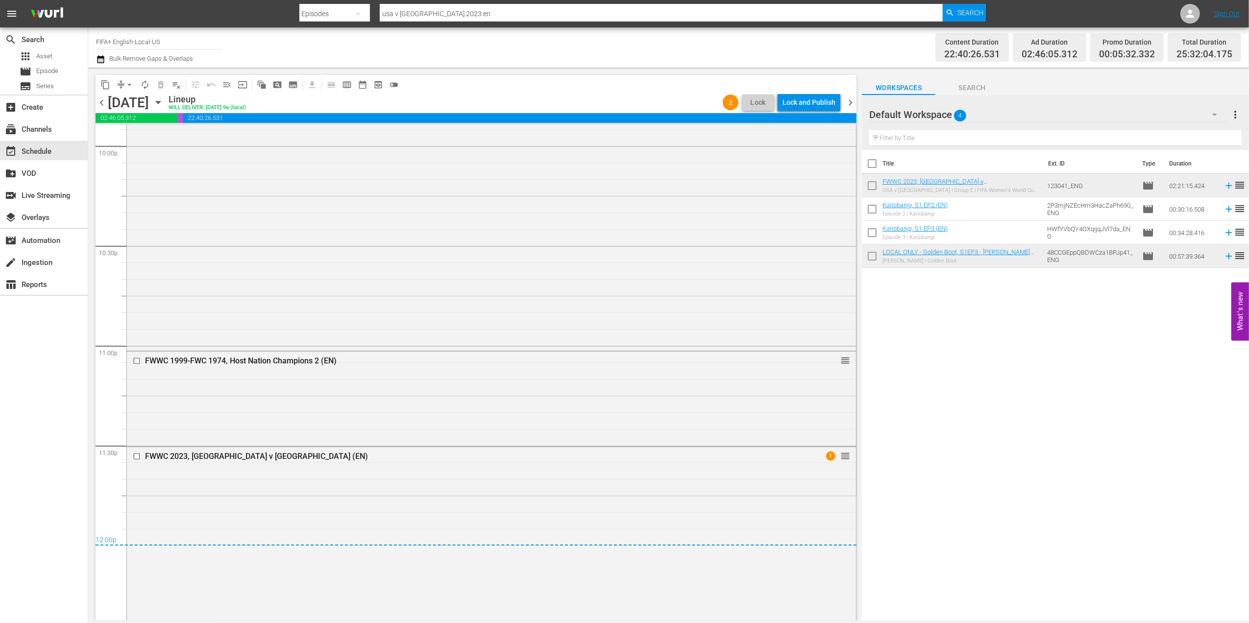
click at [853, 98] on span "chevron_right" at bounding box center [850, 103] width 12 height 12
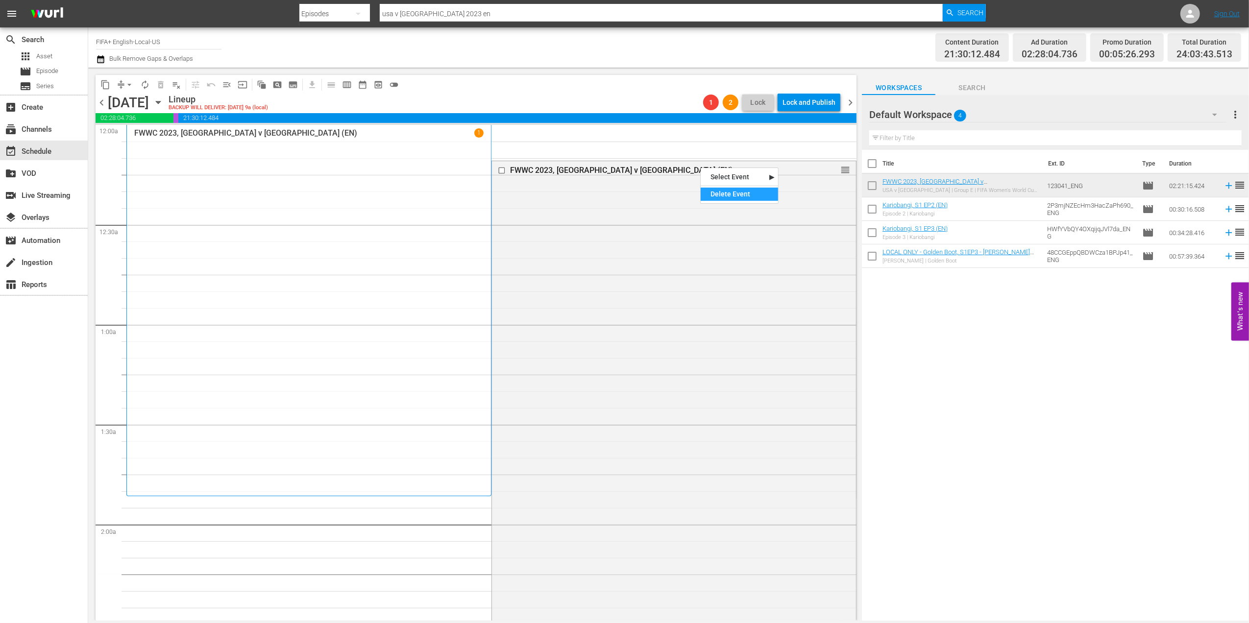
click at [735, 190] on div "Delete Event" at bounding box center [739, 194] width 77 height 13
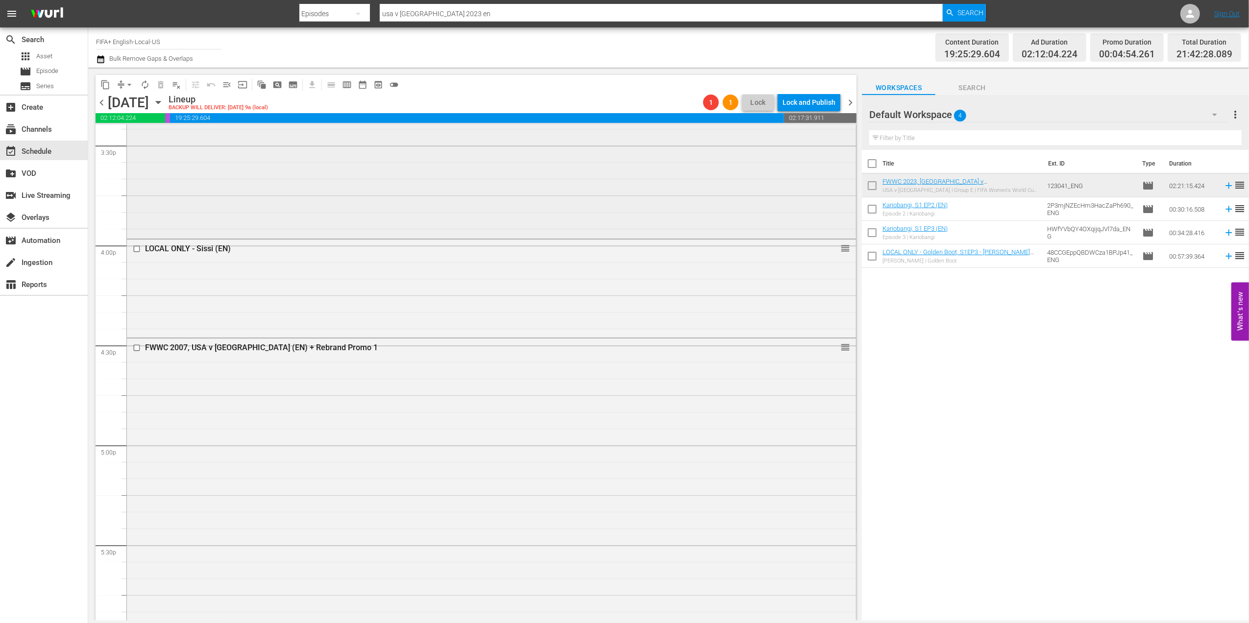
scroll to position [3101, 0]
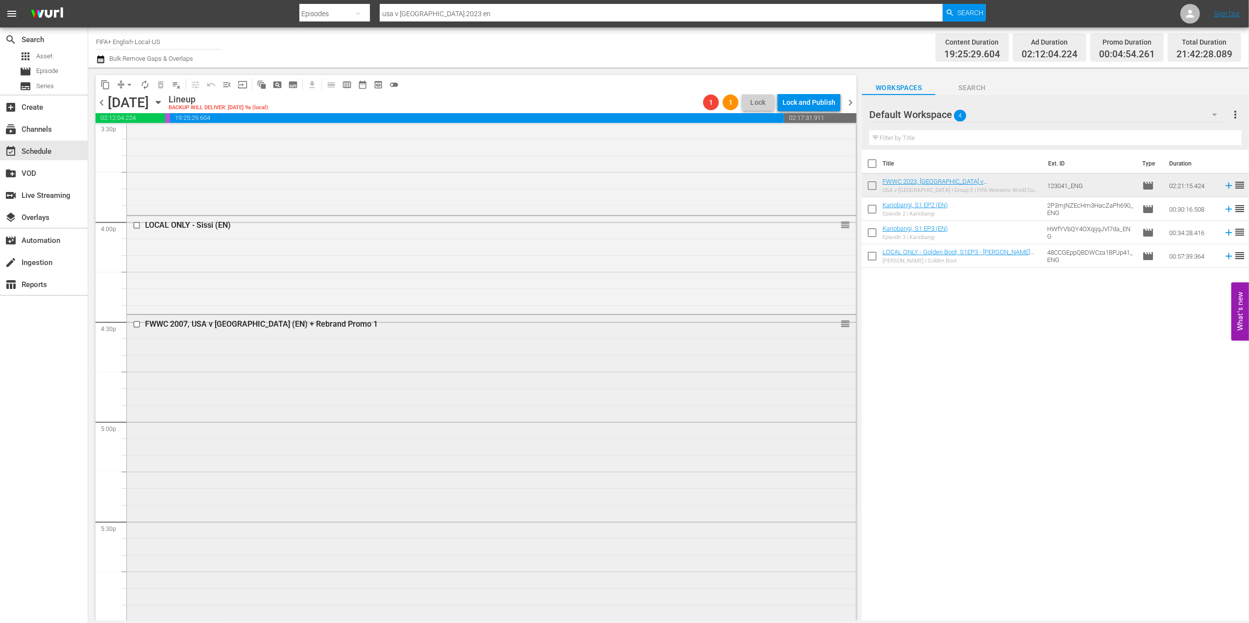
click at [270, 324] on div "FWWC 2007, USA v [GEOGRAPHIC_DATA] (EN) + Rebrand Promo 1" at bounding box center [472, 323] width 655 height 9
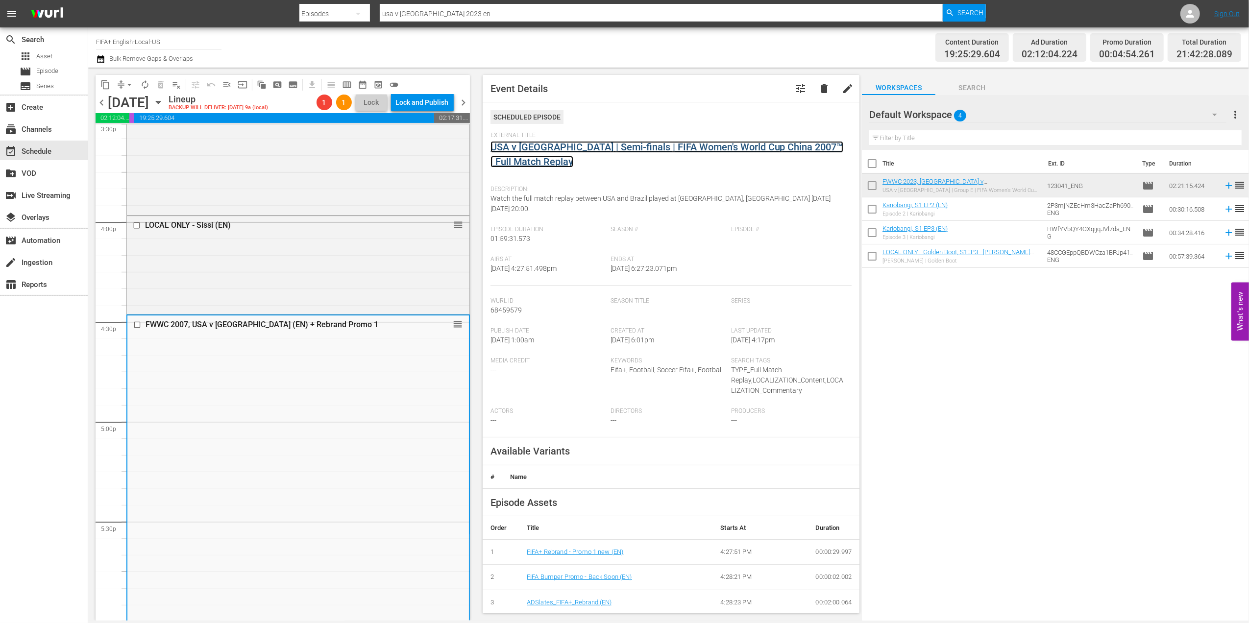
click at [555, 149] on link "USA v Brazil | Semi-finals | FIFA Women's World Cup China 2007™ | Full Match Re…" at bounding box center [666, 154] width 353 height 26
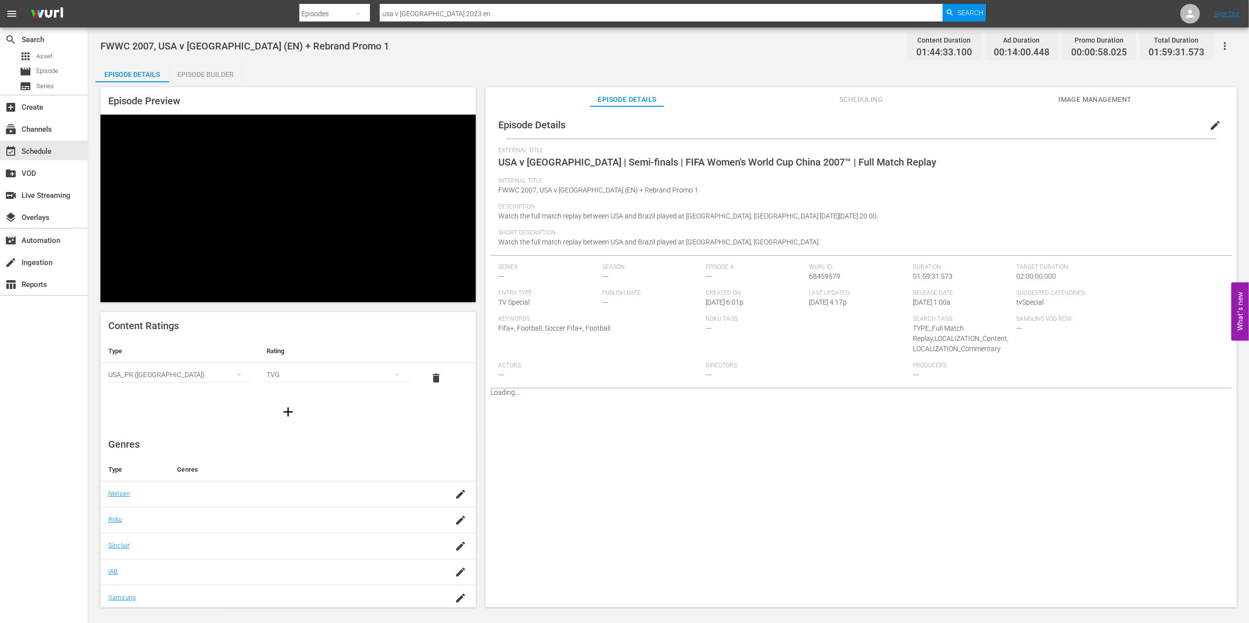
click at [217, 75] on div "Episode Builder" at bounding box center [205, 75] width 73 height 24
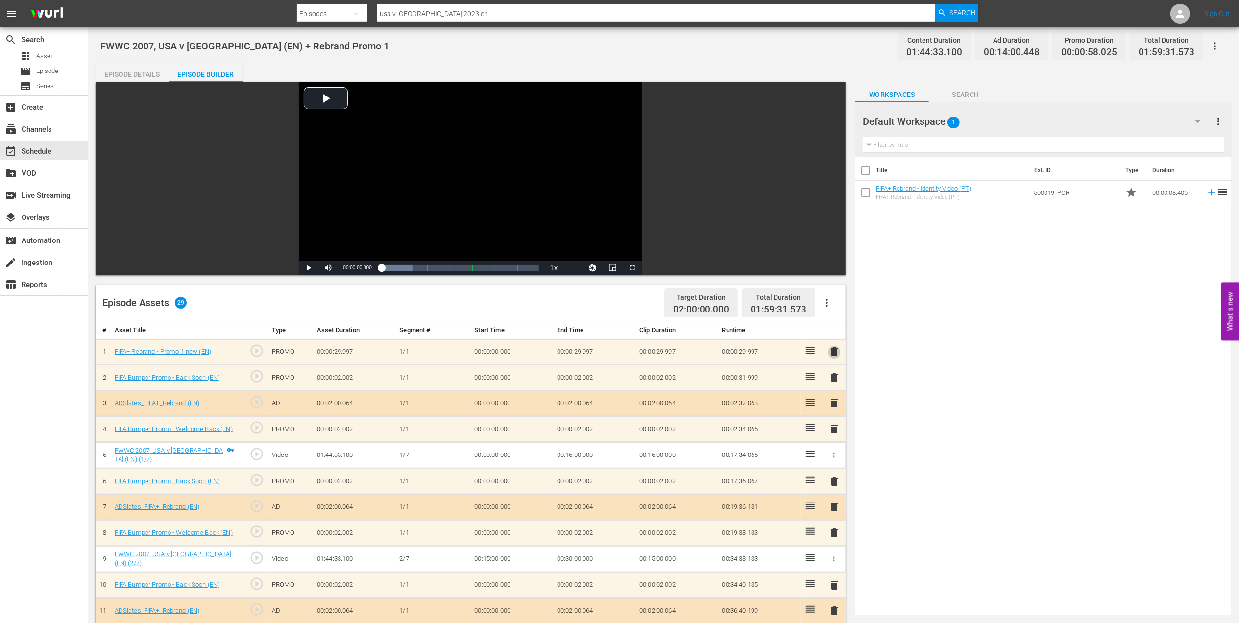
click at [837, 353] on span "delete" at bounding box center [834, 352] width 12 height 12
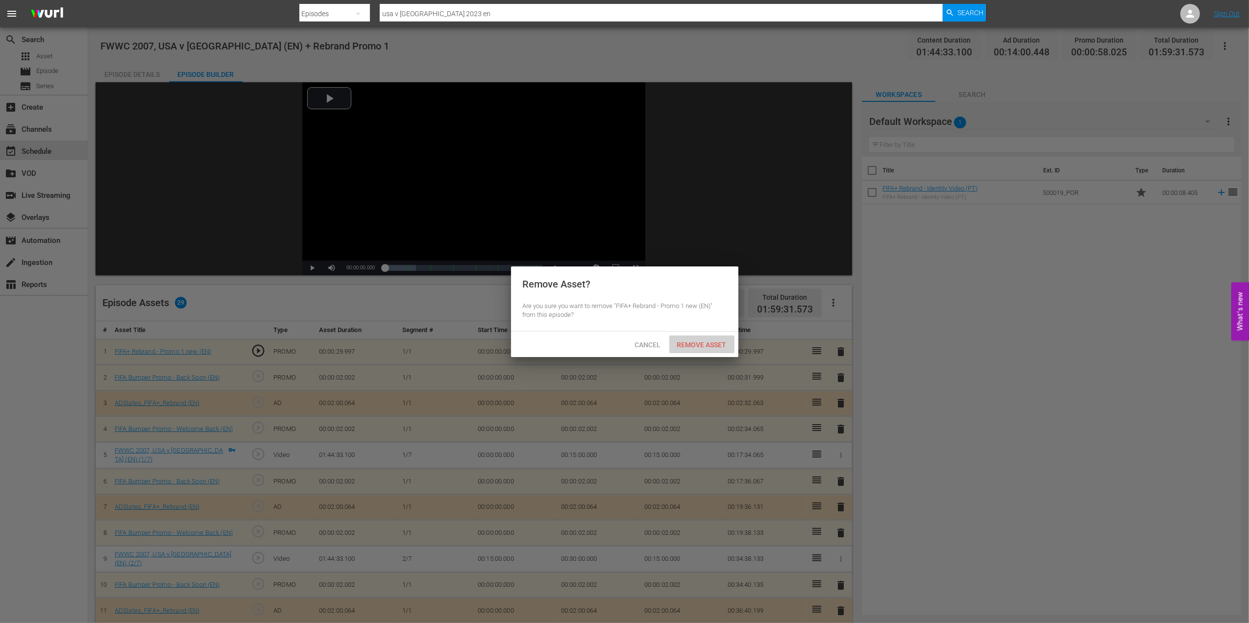
click at [700, 341] on span "Remove Asset" at bounding box center [701, 345] width 65 height 8
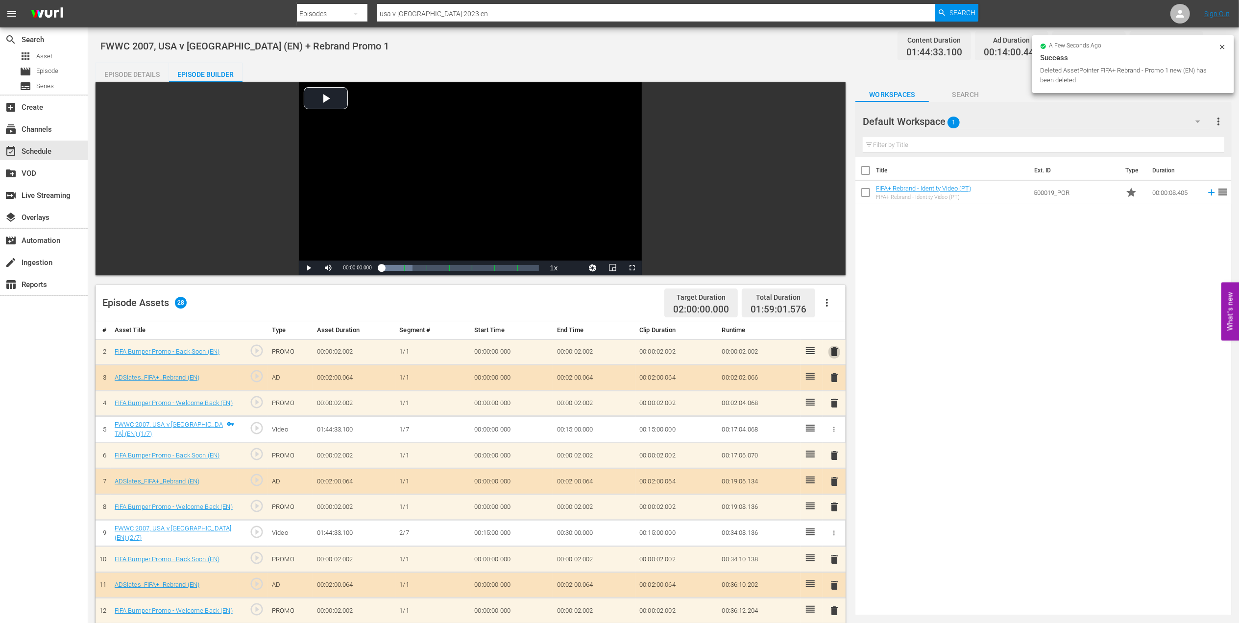
click at [833, 354] on span "delete" at bounding box center [834, 352] width 12 height 12
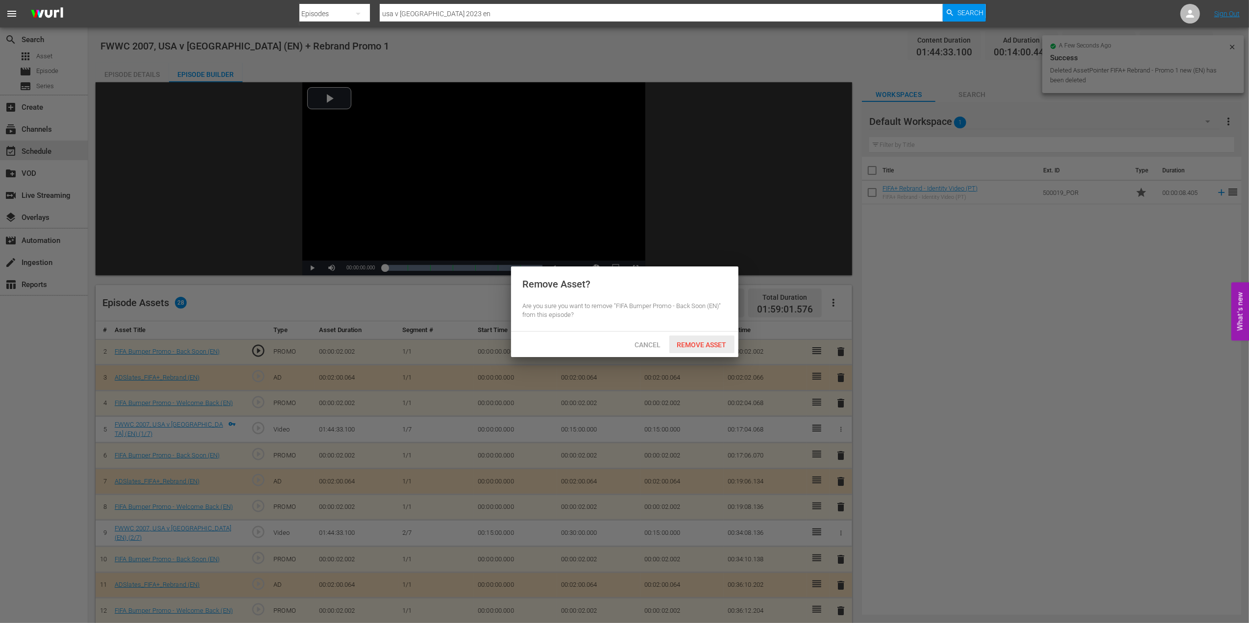
click at [716, 347] on span "Remove Asset" at bounding box center [701, 345] width 65 height 8
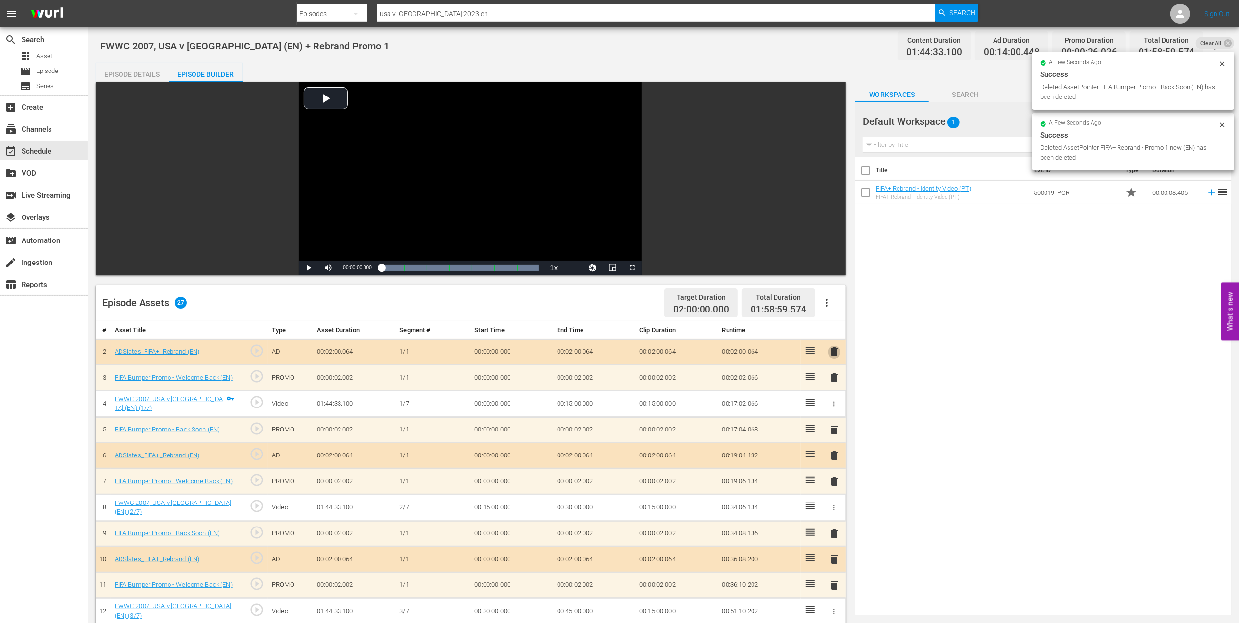
click at [836, 351] on span "delete" at bounding box center [834, 352] width 12 height 12
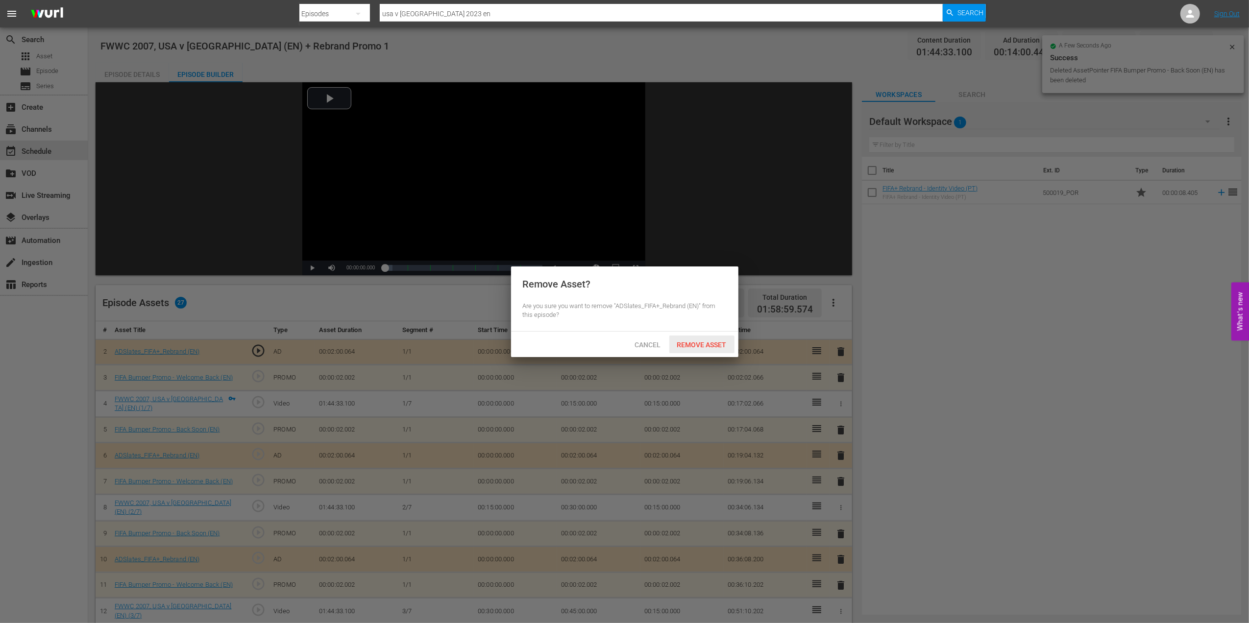
drag, startPoint x: 716, startPoint y: 339, endPoint x: 722, endPoint y: 344, distance: 7.3
click at [716, 340] on div "Remove Asset" at bounding box center [701, 345] width 65 height 18
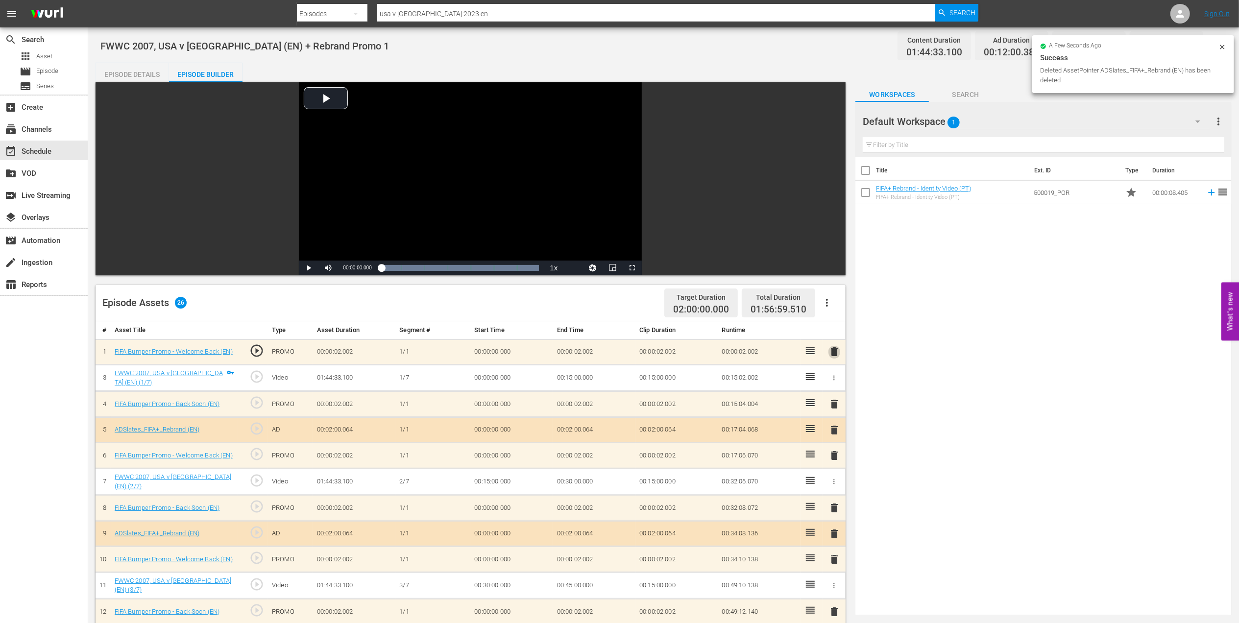
drag, startPoint x: 837, startPoint y: 354, endPoint x: 831, endPoint y: 356, distance: 5.7
click at [837, 355] on span "delete" at bounding box center [834, 352] width 12 height 12
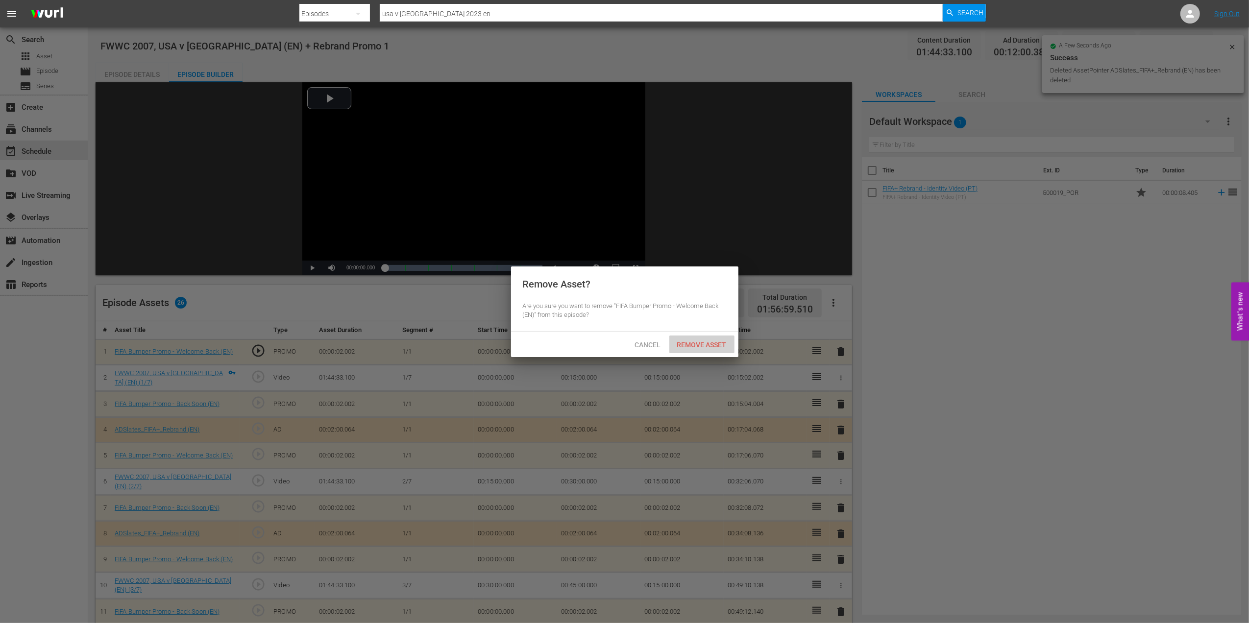
click at [700, 336] on div "Remove Asset" at bounding box center [701, 345] width 65 height 18
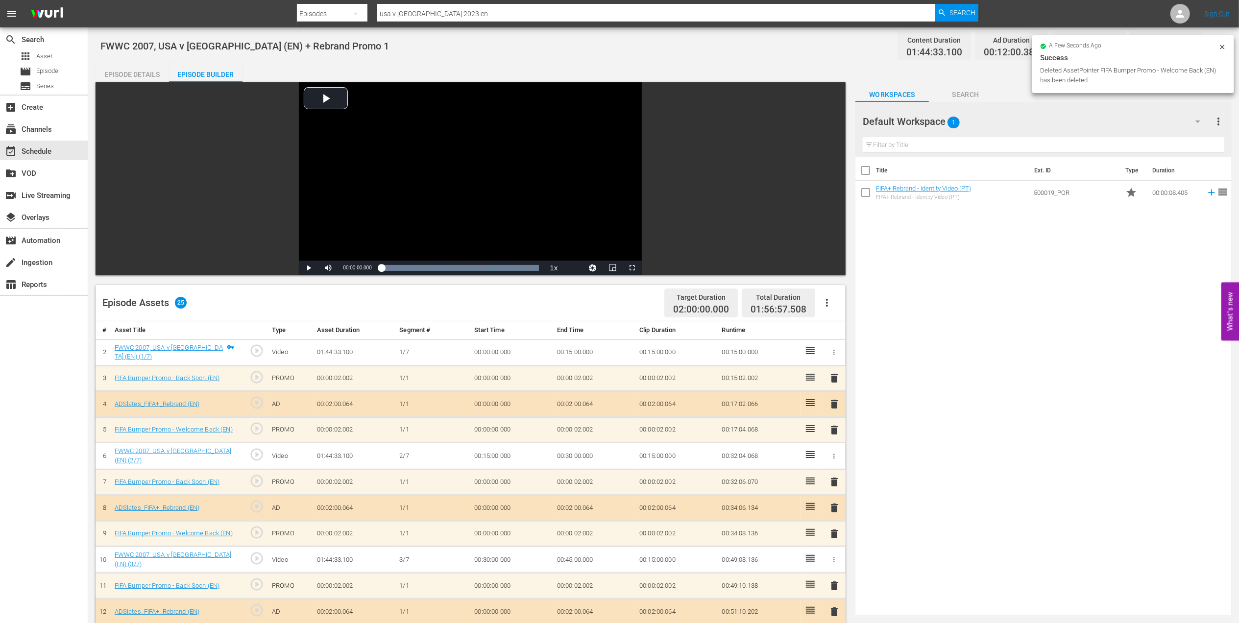
click at [128, 73] on div "Episode Details" at bounding box center [132, 75] width 73 height 24
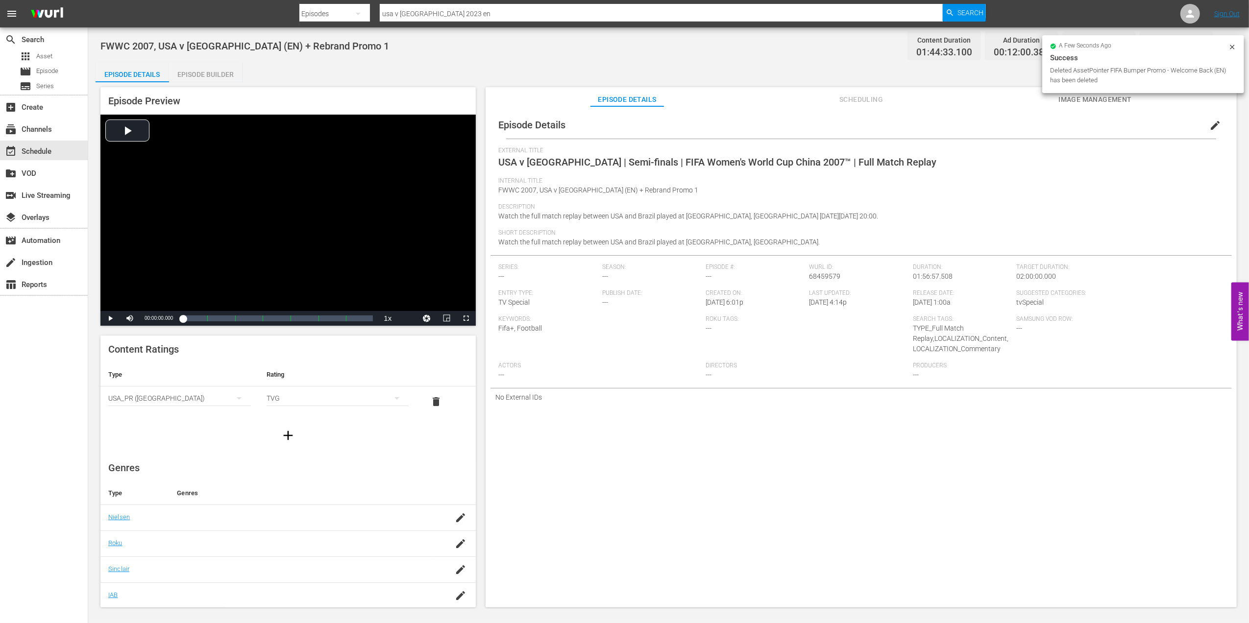
click at [1210, 126] on span "edit" at bounding box center [1215, 126] width 12 height 12
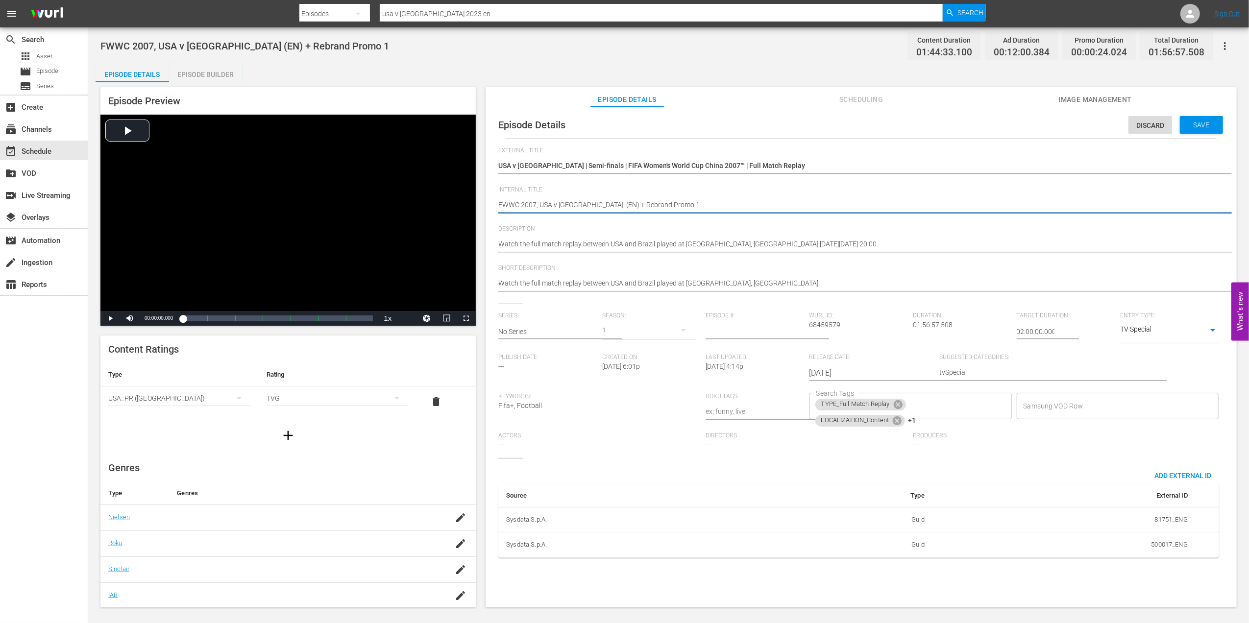
drag, startPoint x: 653, startPoint y: 202, endPoint x: 592, endPoint y: 206, distance: 60.9
type textarea "FWWC 2007, USA v Brazil (EN)"
drag, startPoint x: 1187, startPoint y: 122, endPoint x: 1184, endPoint y: 126, distance: 5.2
click at [1187, 124] on span "Save" at bounding box center [1201, 125] width 32 height 8
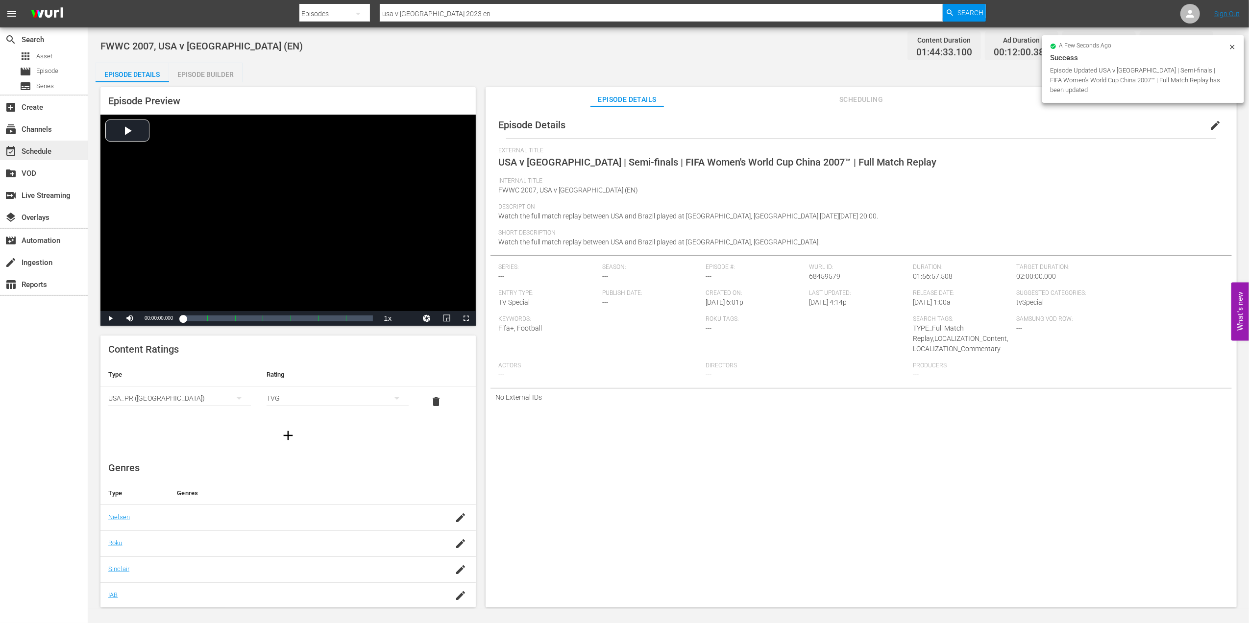
click at [61, 152] on div "event_available Schedule" at bounding box center [44, 151] width 88 height 20
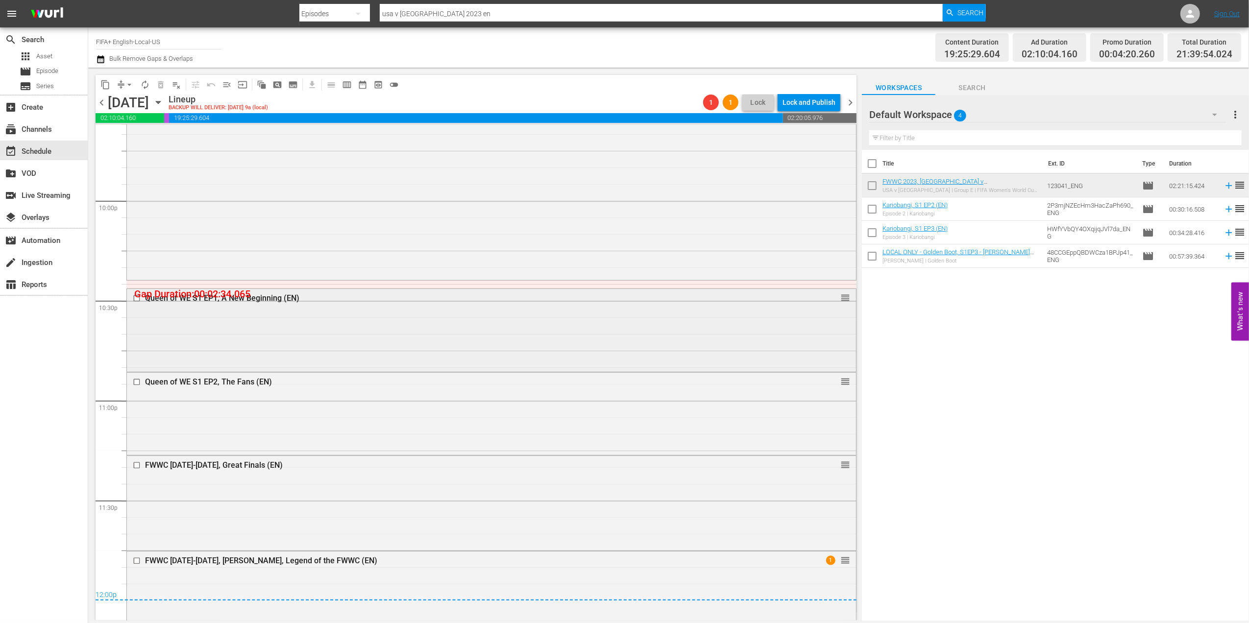
scroll to position [4358, 0]
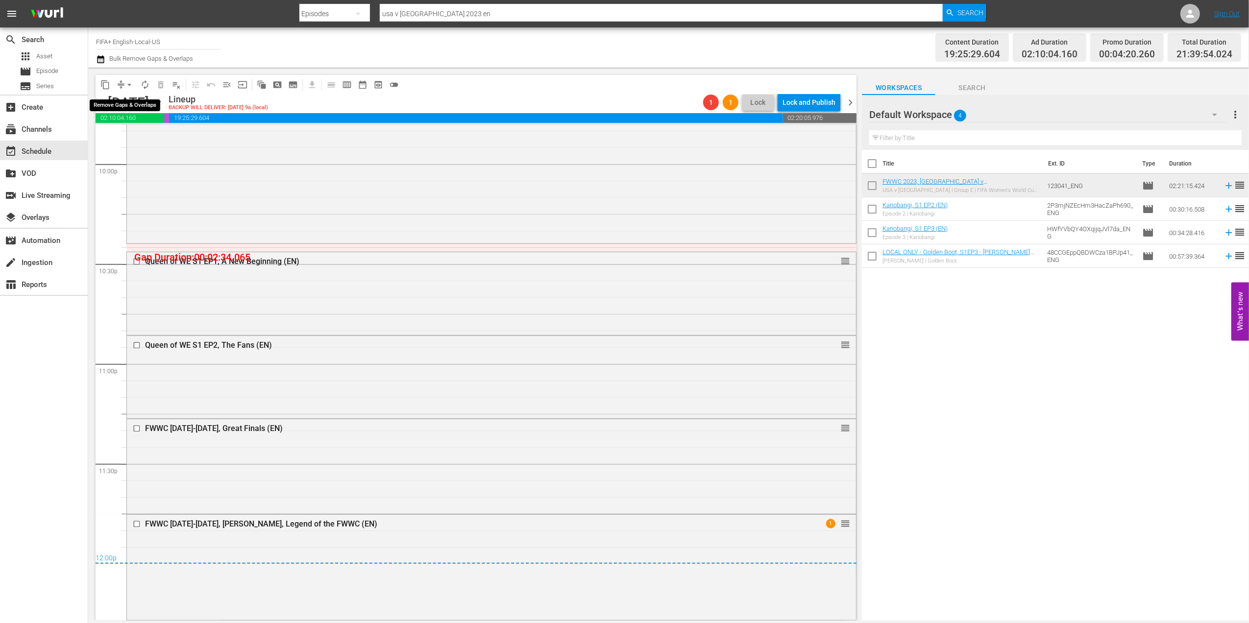
click at [127, 83] on span "arrow_drop_down" at bounding box center [129, 85] width 10 height 10
click at [155, 136] on li "Align to End of Previous Day" at bounding box center [129, 137] width 103 height 16
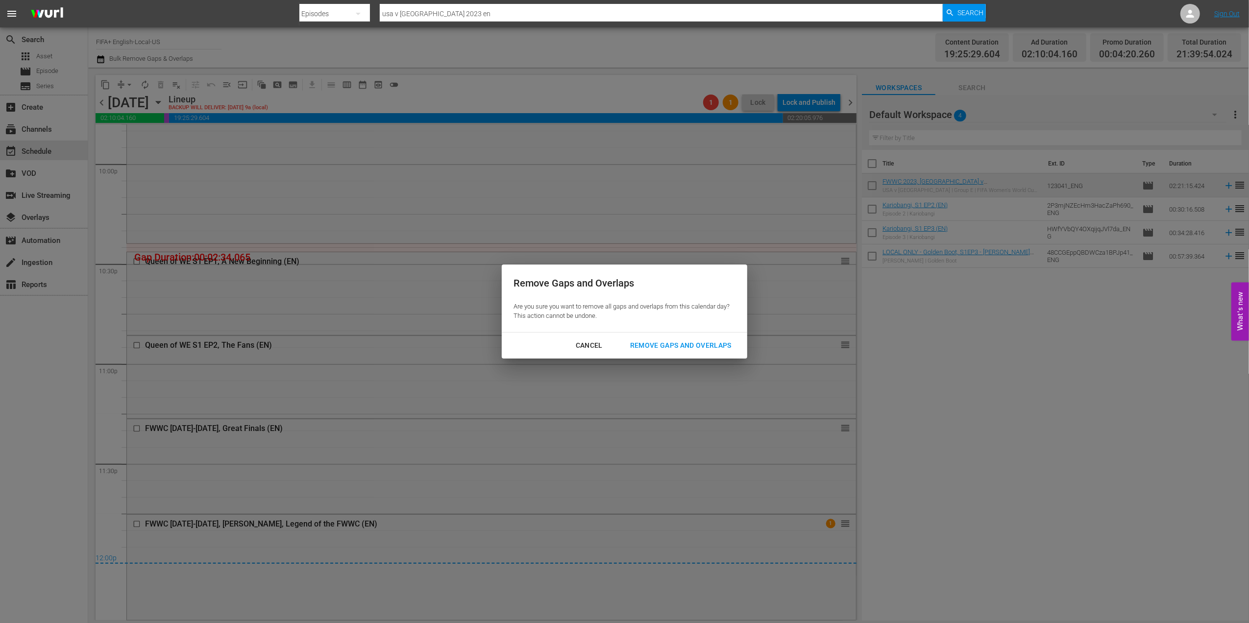
click at [642, 338] on button "Remove Gaps and Overlaps" at bounding box center [680, 346] width 125 height 18
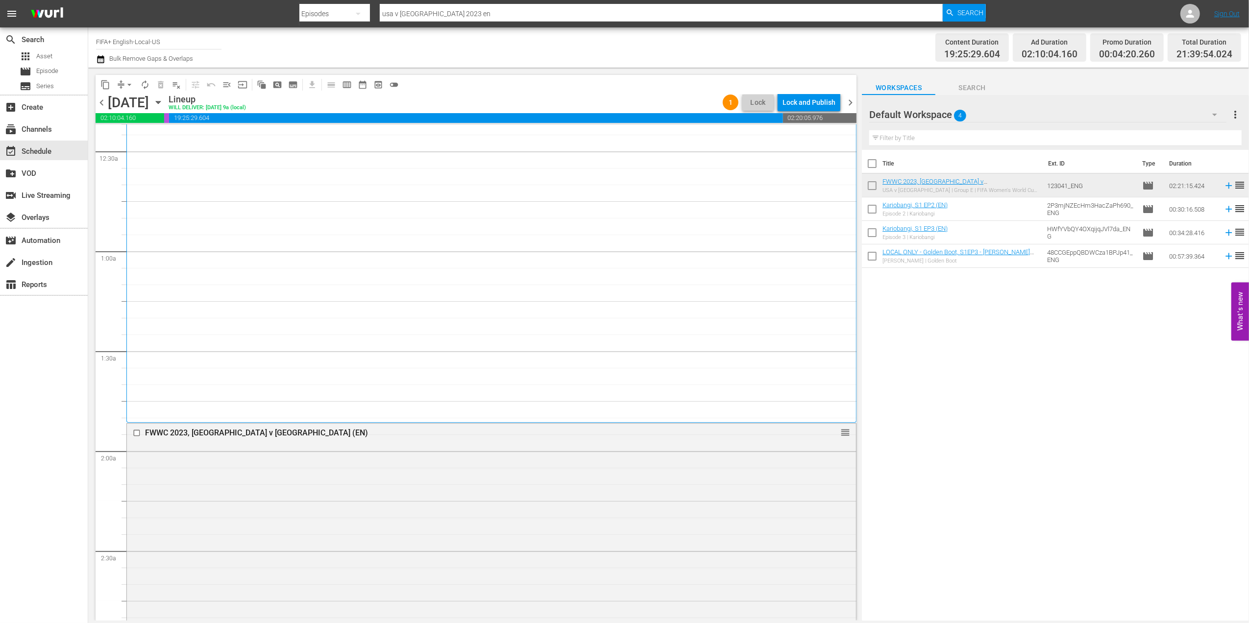
scroll to position [0, 0]
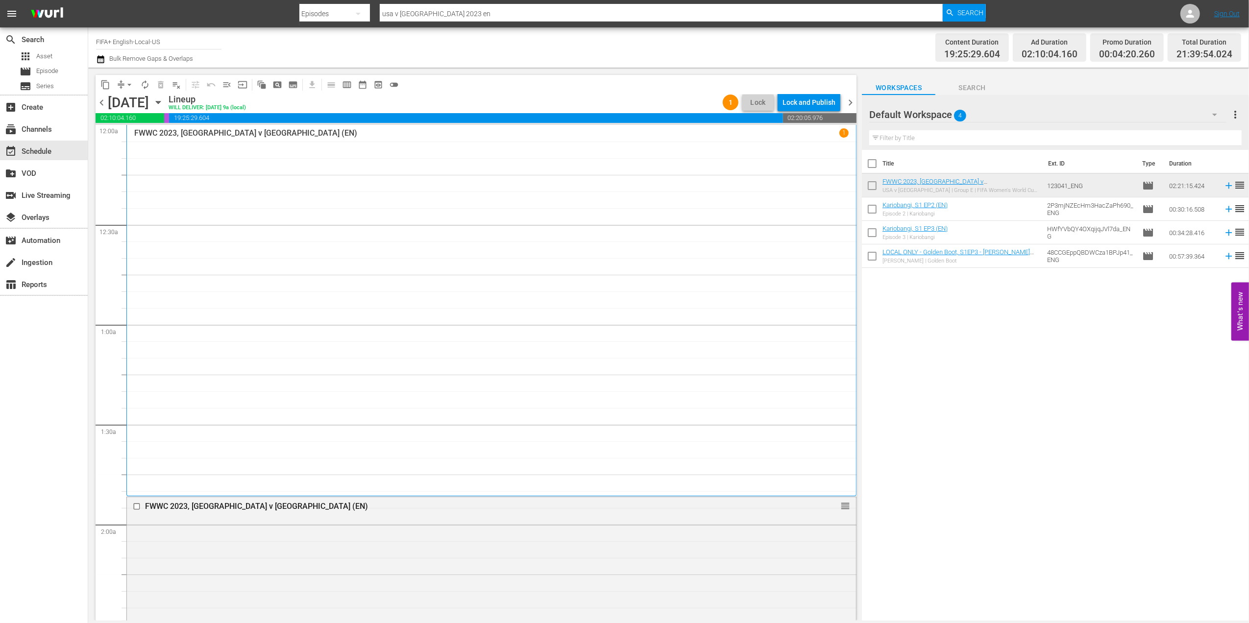
click at [851, 99] on span "chevron_right" at bounding box center [850, 103] width 12 height 12
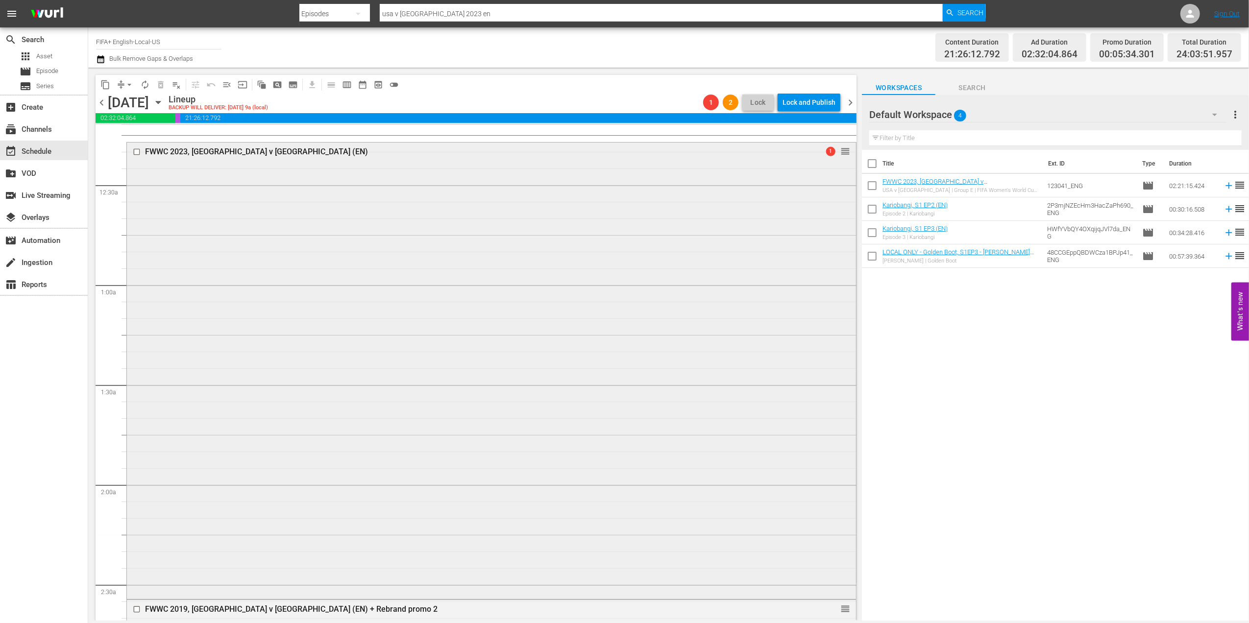
scroll to position [26, 0]
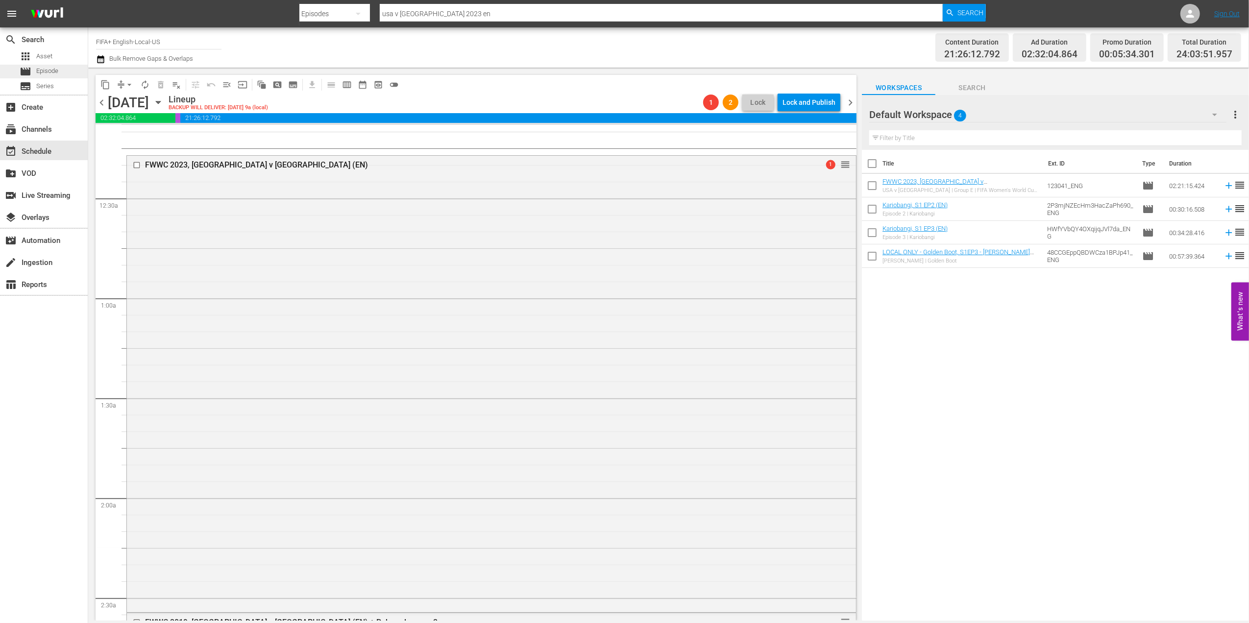
click at [59, 72] on div "movie Episode" at bounding box center [44, 72] width 88 height 14
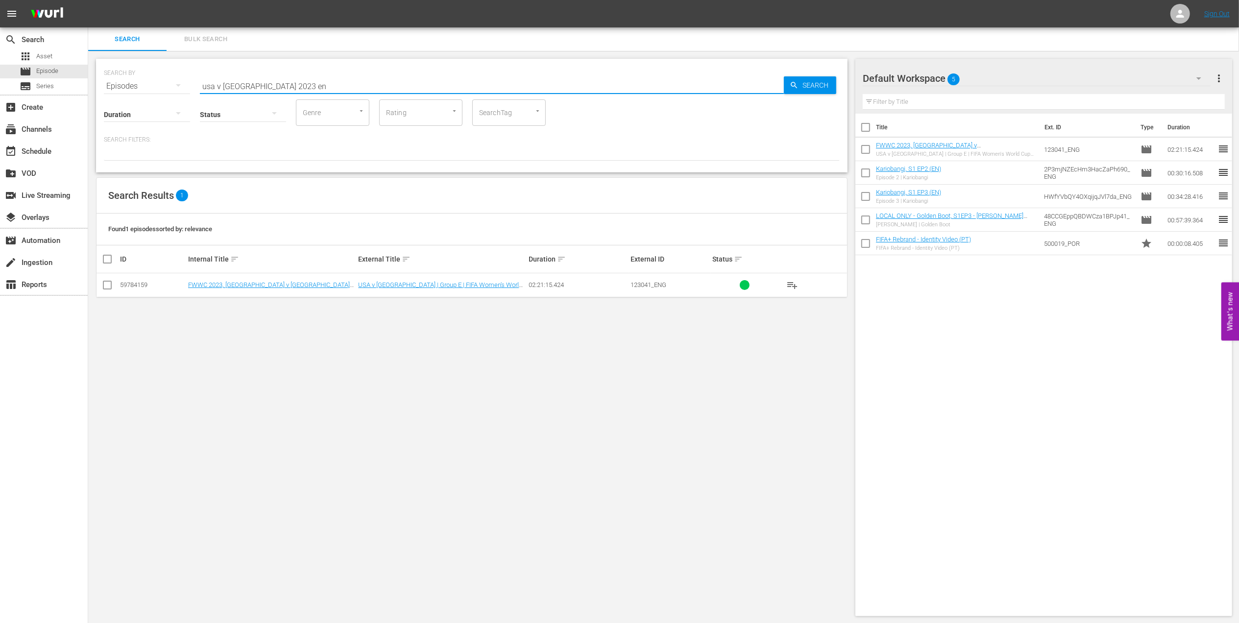
drag, startPoint x: 287, startPoint y: 89, endPoint x: 136, endPoint y: 101, distance: 151.9
click at [122, 88] on div "SEARCH BY Search By Episodes Search ID, Title, Description, Keywords, or Catego…" at bounding box center [472, 80] width 736 height 35
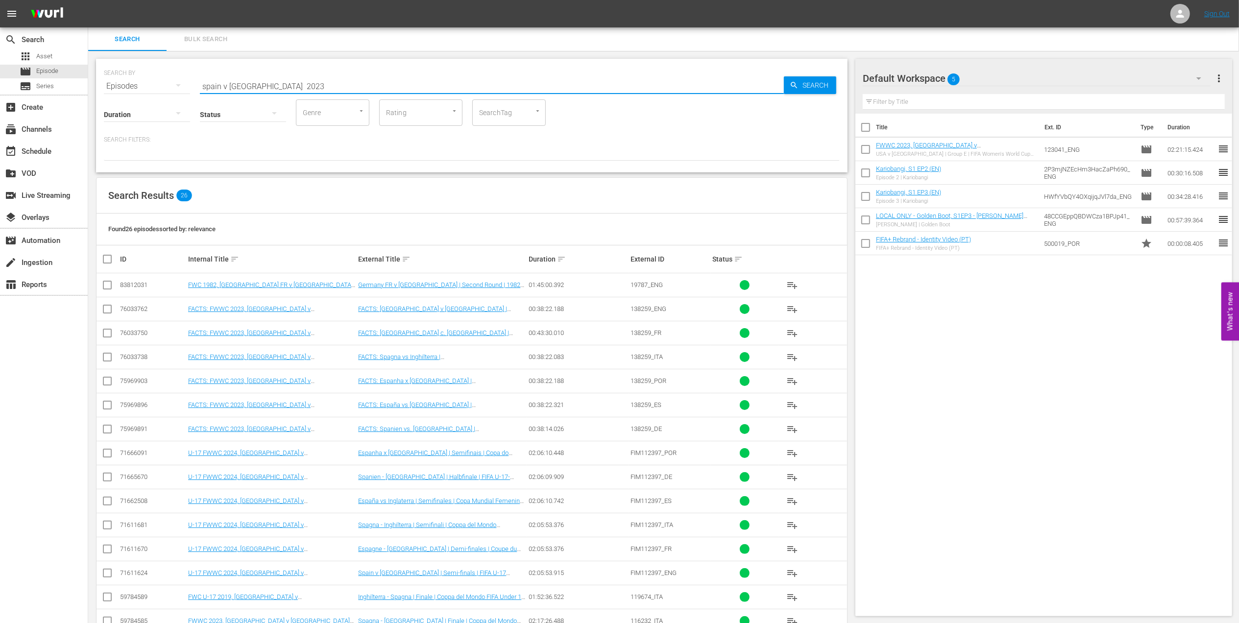
type input "spain v england 2023"
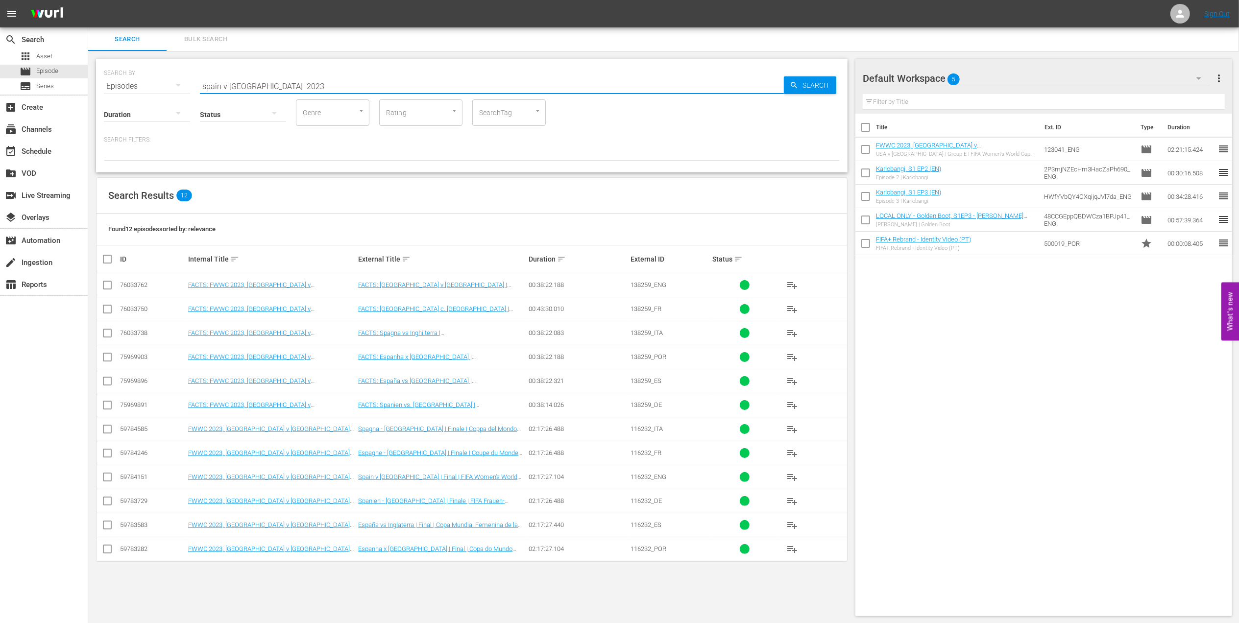
click at [104, 478] on input "checkbox" at bounding box center [107, 479] width 12 height 12
checkbox input "true"
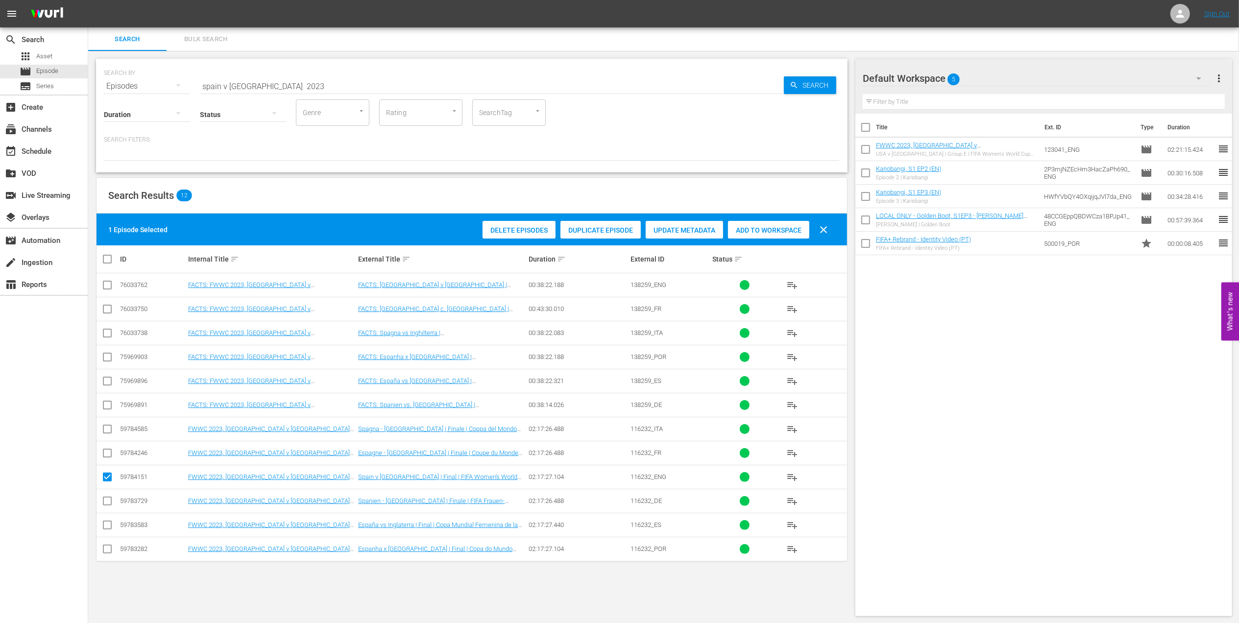
click at [771, 224] on div "Add to Workspace" at bounding box center [768, 230] width 81 height 19
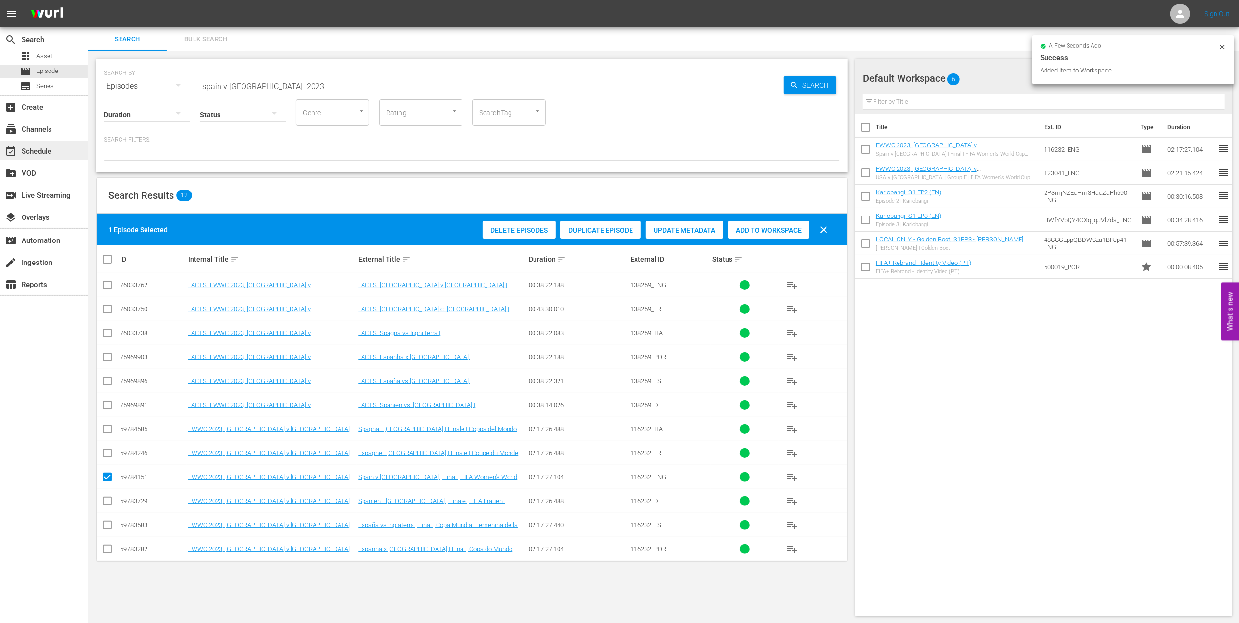
click at [39, 149] on div "event_available Schedule" at bounding box center [27, 149] width 55 height 9
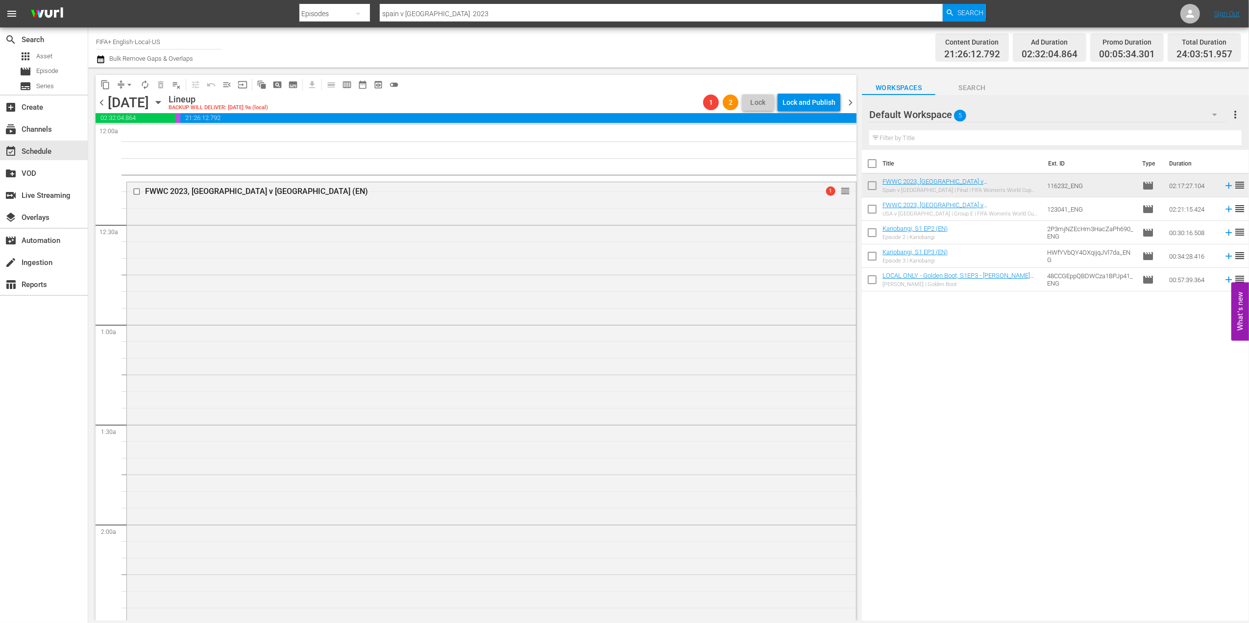
click at [96, 104] on span "chevron_left" at bounding box center [102, 103] width 12 height 12
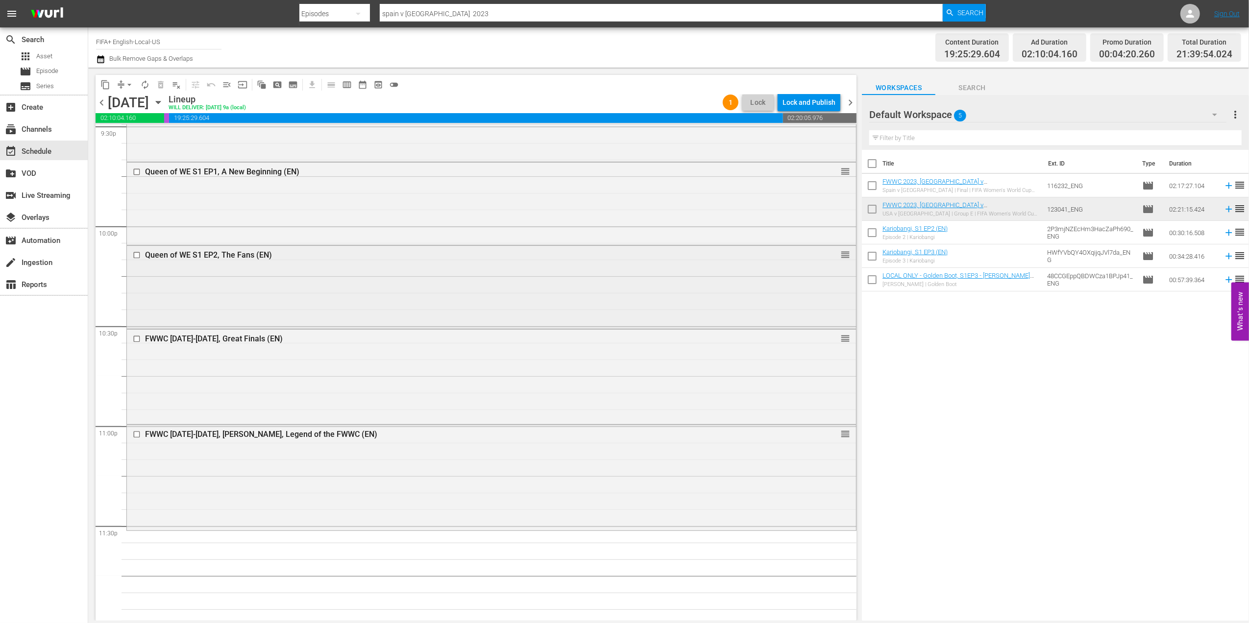
scroll to position [4301, 0]
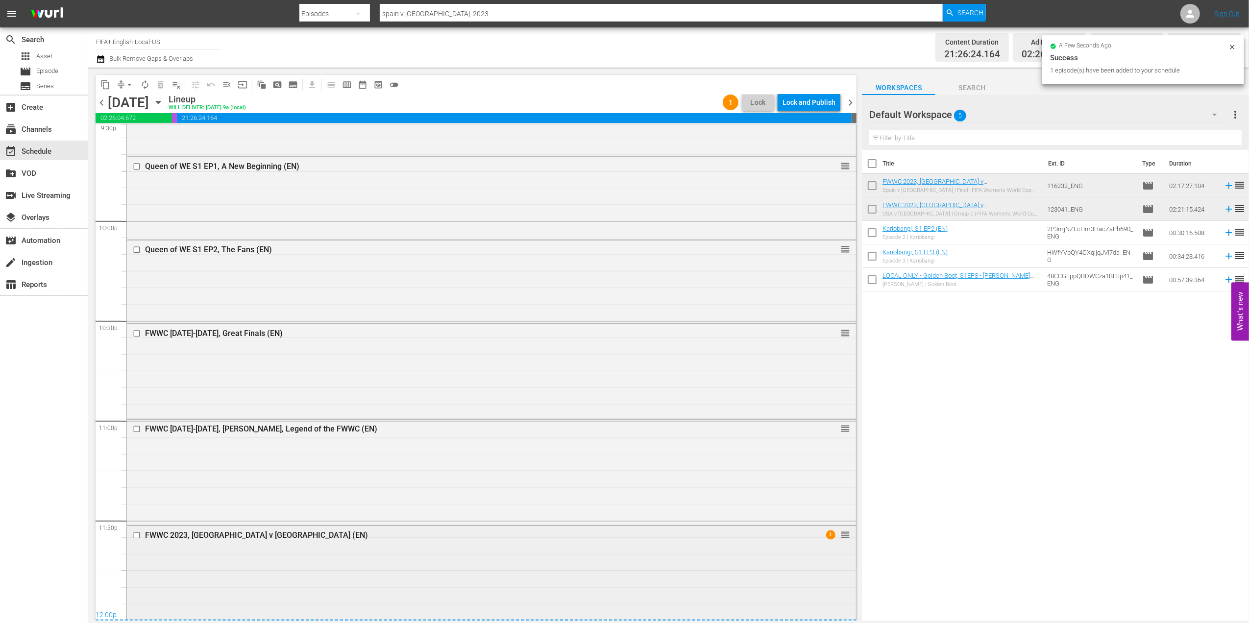
click at [225, 537] on div "FWWC 2023, [GEOGRAPHIC_DATA] v [GEOGRAPHIC_DATA] (EN)" at bounding box center [472, 535] width 655 height 9
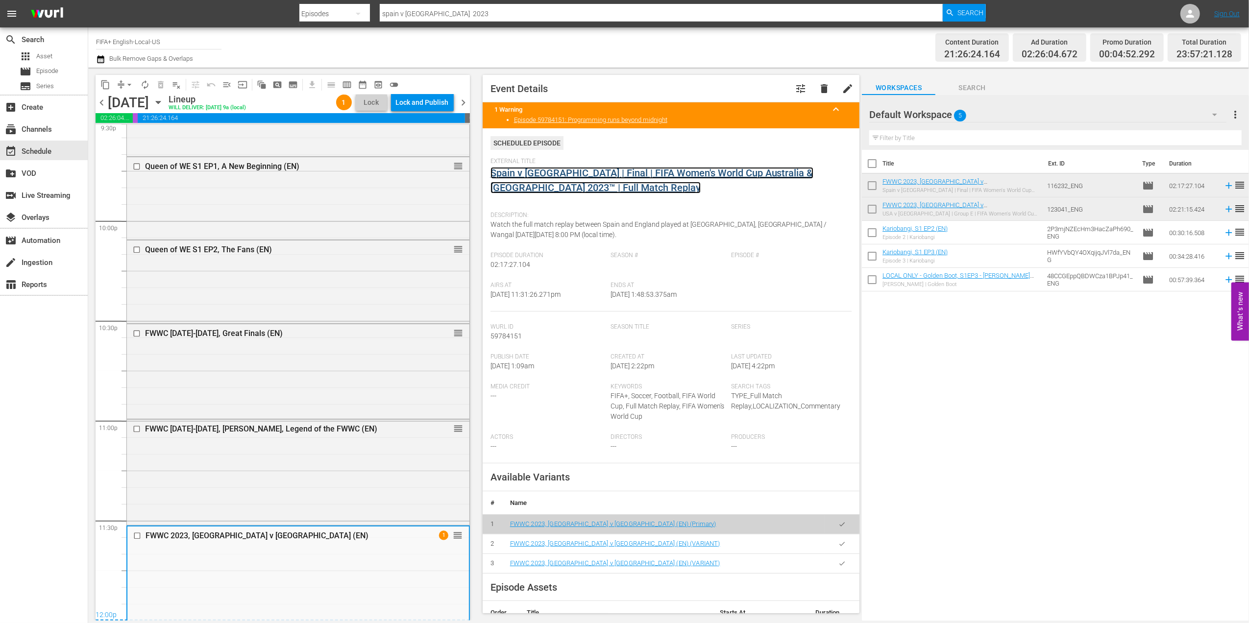
click at [542, 171] on link "Spain v [GEOGRAPHIC_DATA] | Final | FIFA Women's World Cup Australia & [GEOGRAP…" at bounding box center [651, 180] width 323 height 26
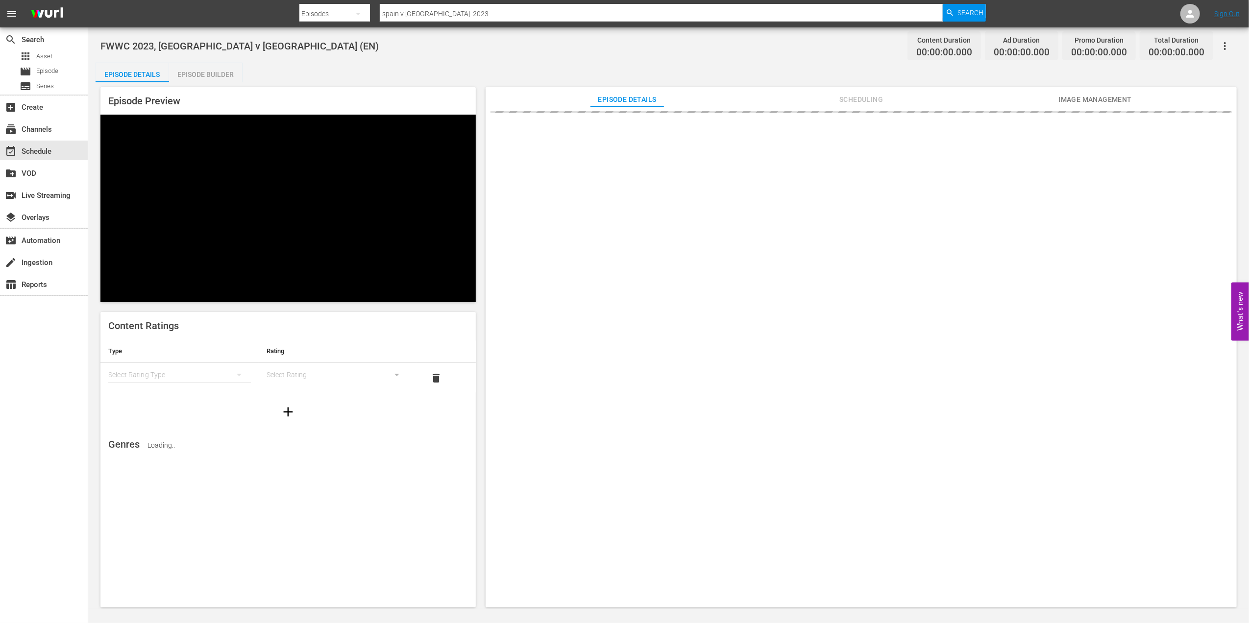
click at [206, 72] on div "Episode Builder" at bounding box center [205, 75] width 73 height 24
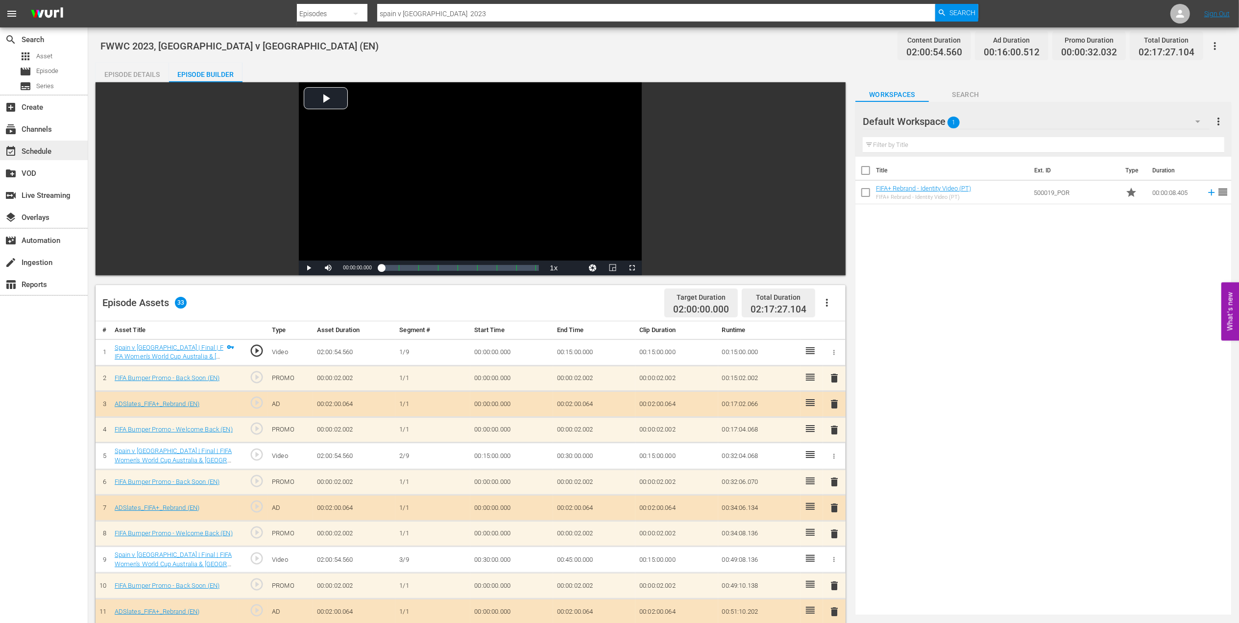
click at [40, 142] on div "event_available Schedule" at bounding box center [44, 151] width 88 height 20
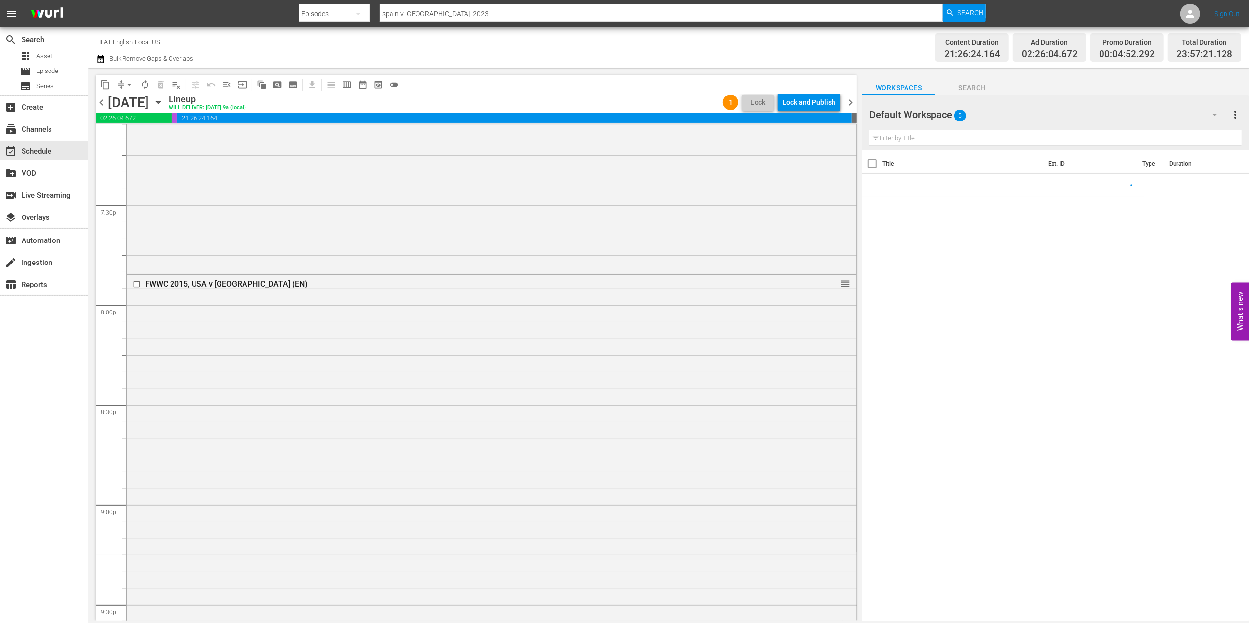
scroll to position [4663, 0]
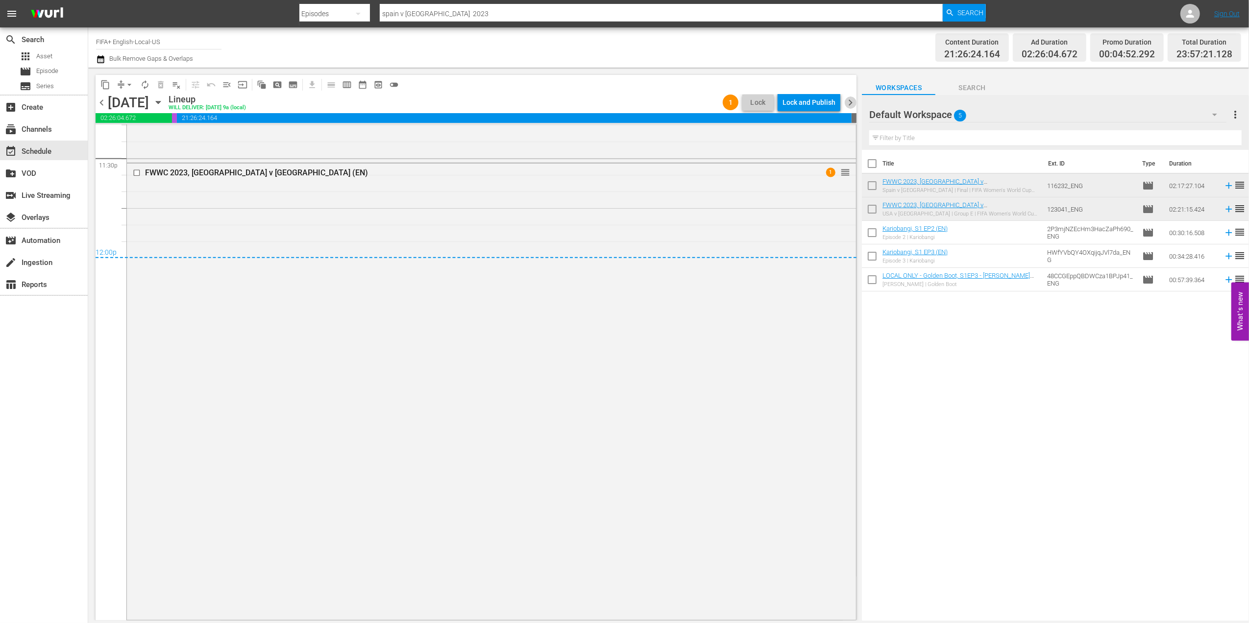
click at [853, 98] on span "chevron_right" at bounding box center [850, 103] width 12 height 12
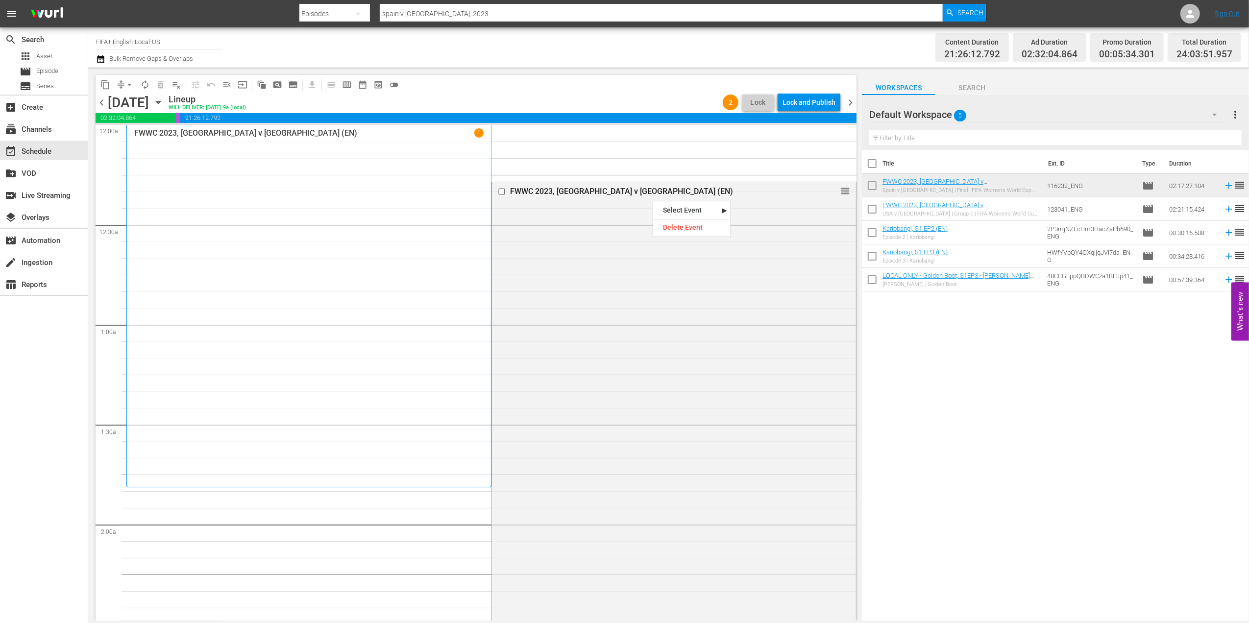
click at [679, 221] on div "Delete Event" at bounding box center [691, 227] width 77 height 13
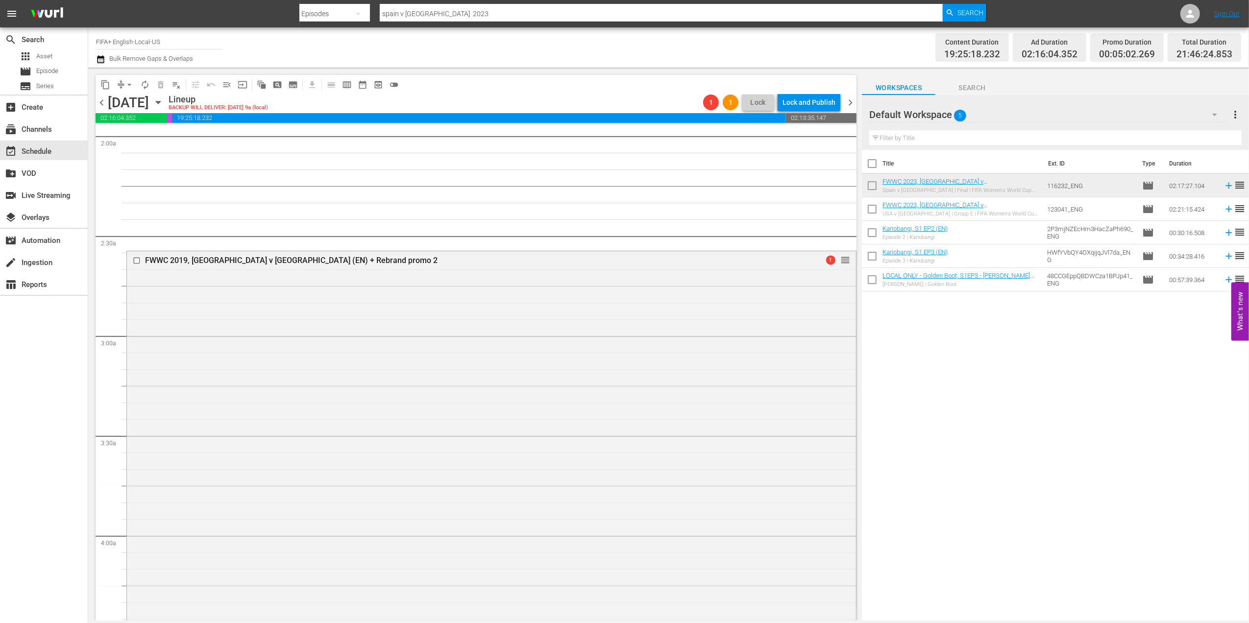
scroll to position [398, 0]
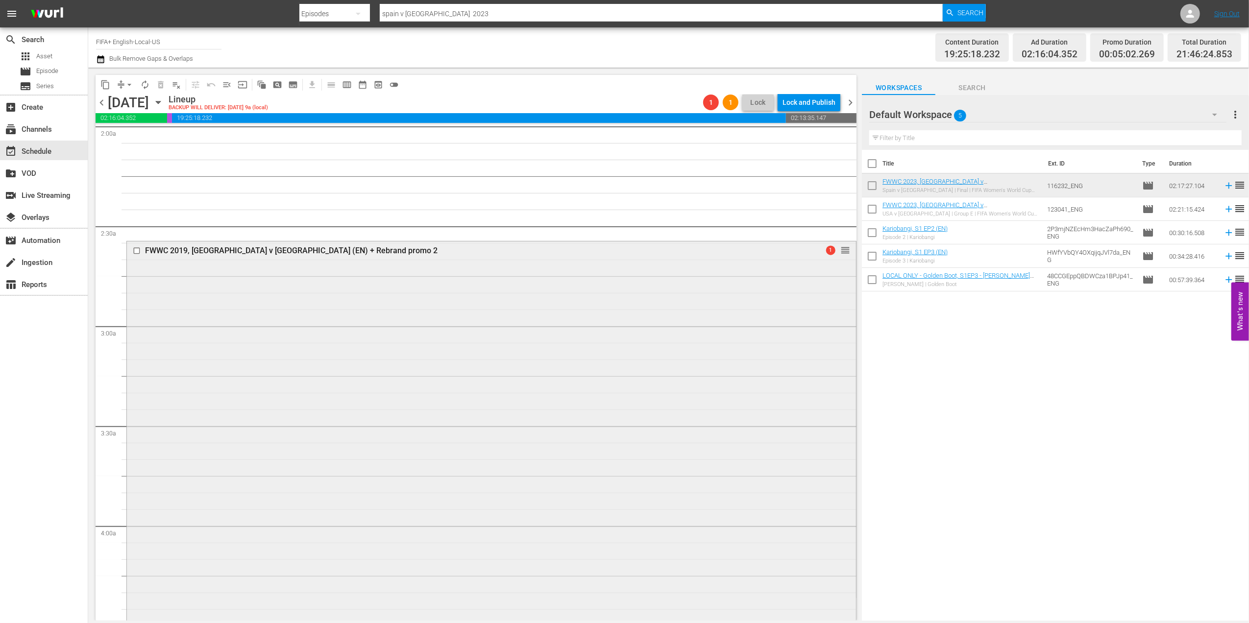
click at [265, 251] on div "FWWC 2019, Spain v USA (EN) + Rebrand promo 2" at bounding box center [472, 250] width 655 height 9
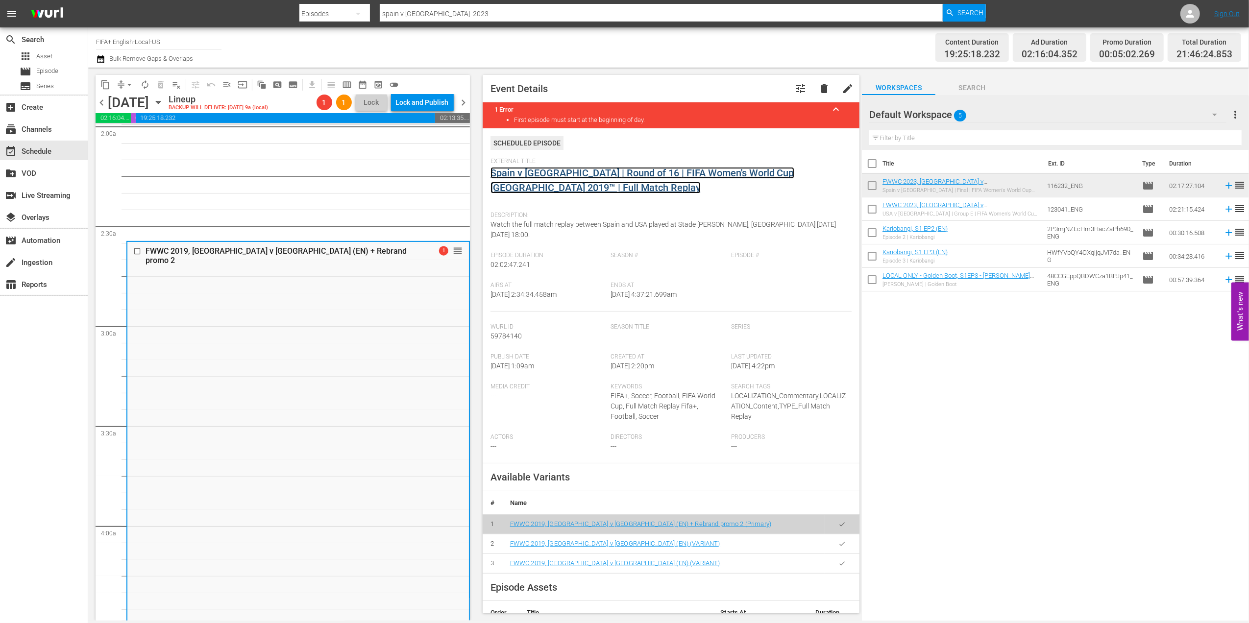
click at [571, 173] on link "Spain v USA | Round of 16 | FIFA Women's World Cup France 2019™ | Full Match Re…" at bounding box center [642, 180] width 304 height 26
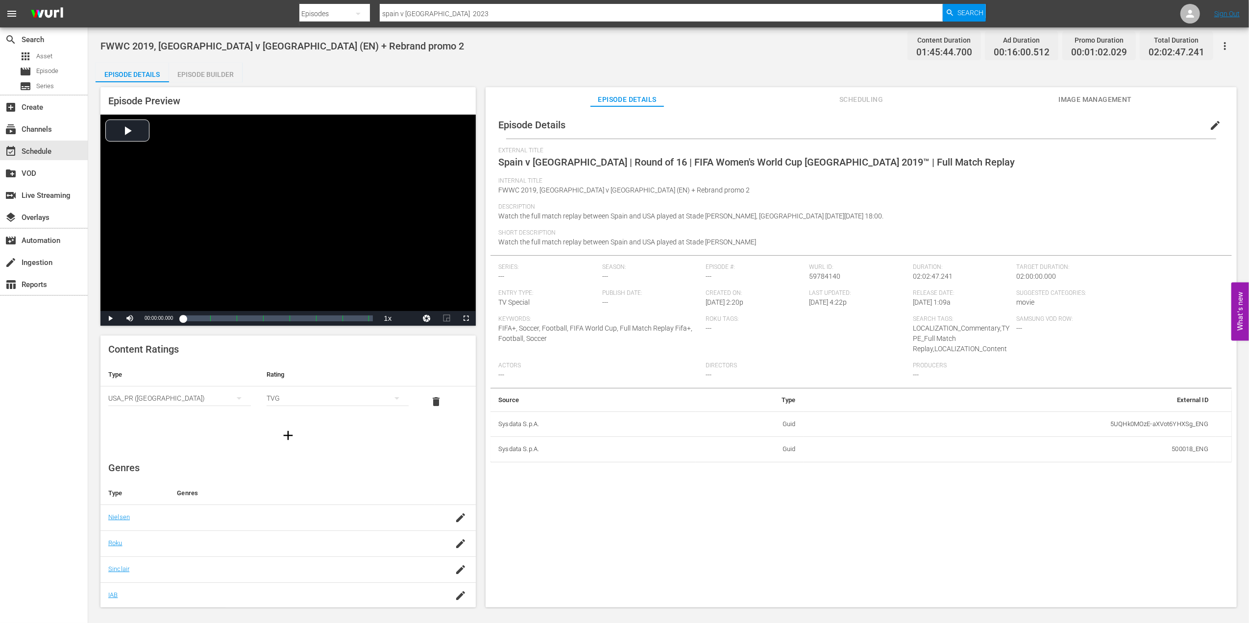
click at [211, 74] on div "Episode Builder" at bounding box center [205, 75] width 73 height 24
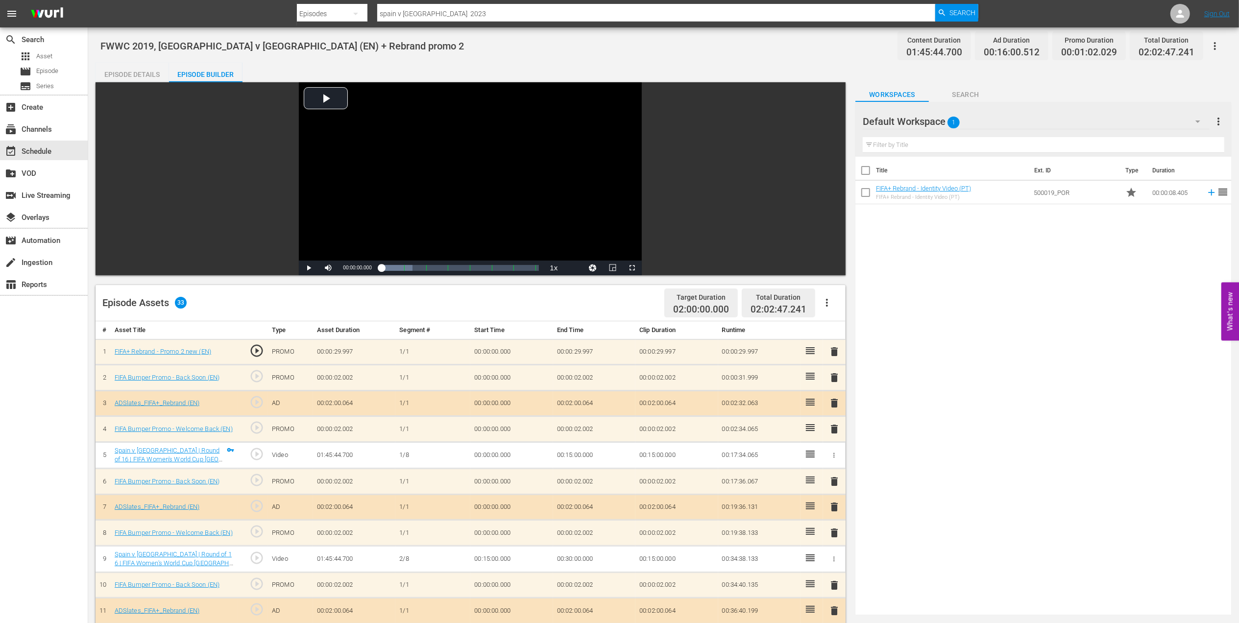
click at [833, 349] on span "delete" at bounding box center [834, 352] width 12 height 12
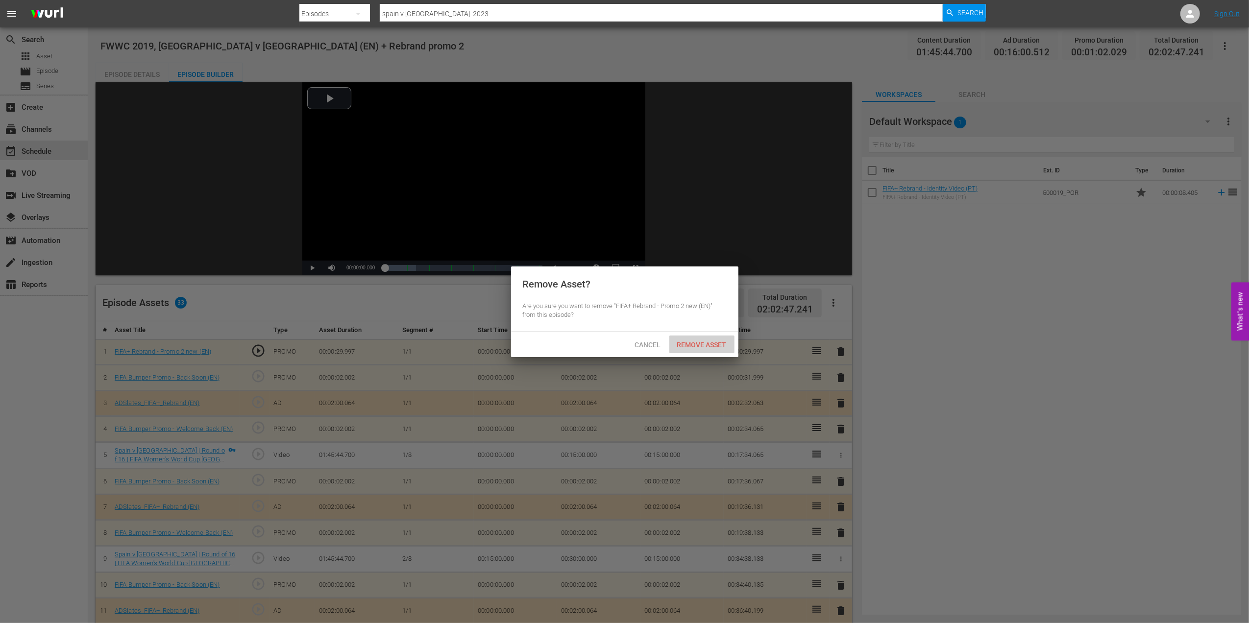
drag, startPoint x: 714, startPoint y: 343, endPoint x: 754, endPoint y: 357, distance: 43.1
click at [714, 343] on span "Remove Asset" at bounding box center [701, 345] width 65 height 8
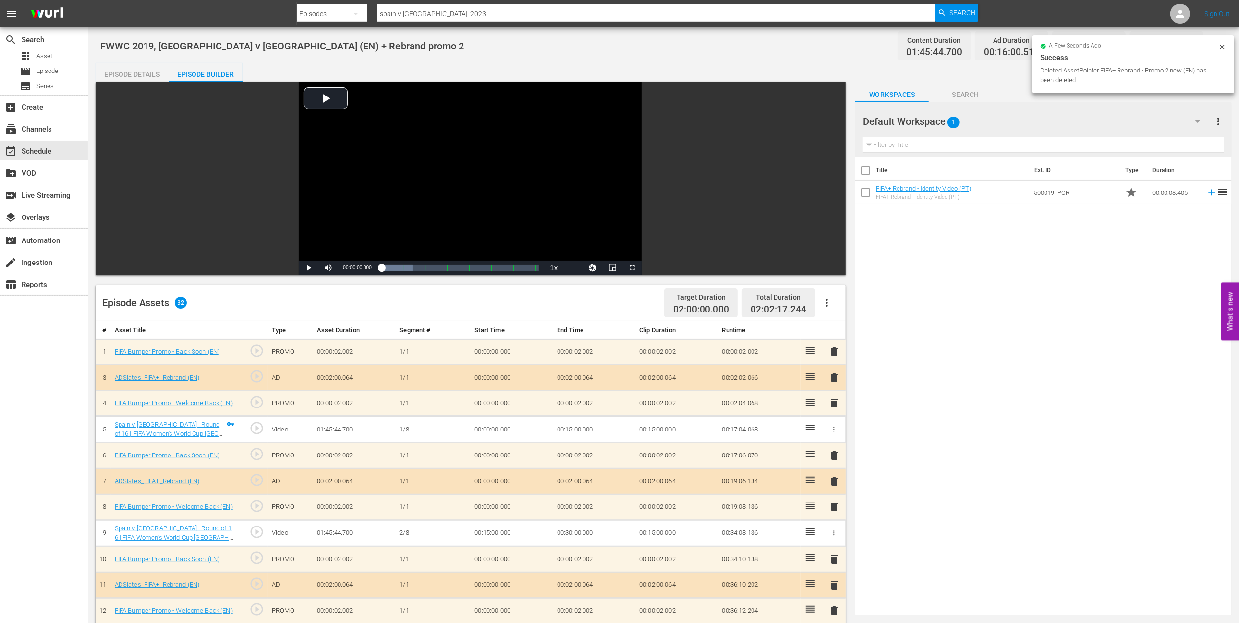
click at [834, 375] on span "delete" at bounding box center [834, 378] width 12 height 12
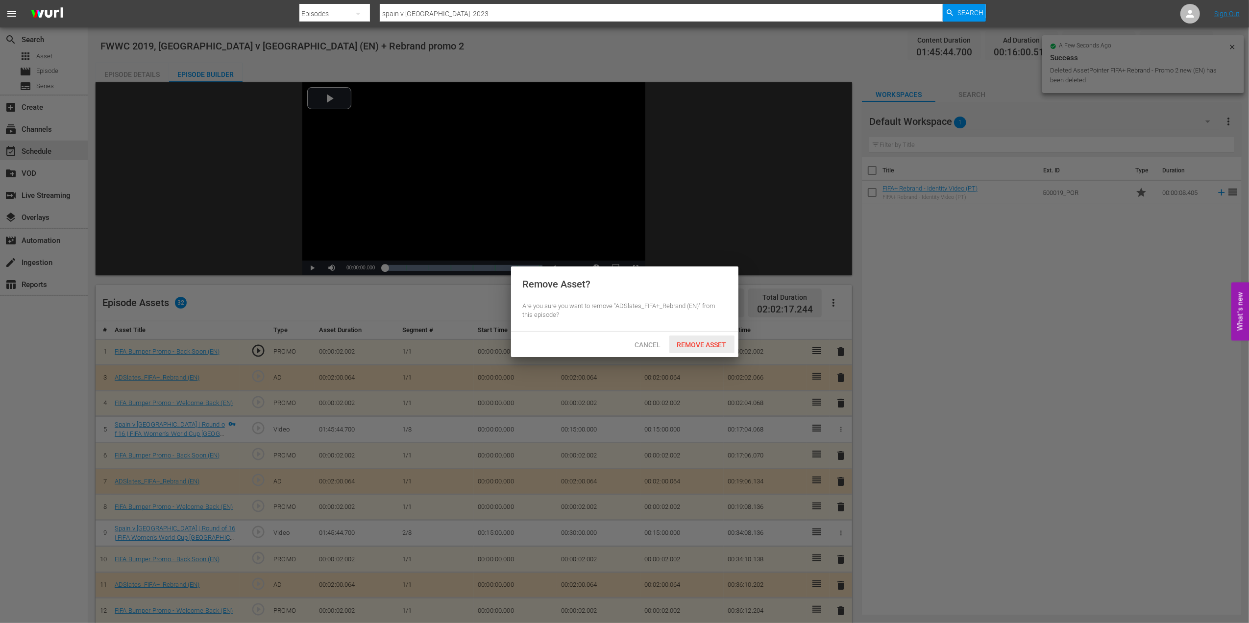
click at [706, 338] on div "Remove Asset" at bounding box center [701, 345] width 65 height 18
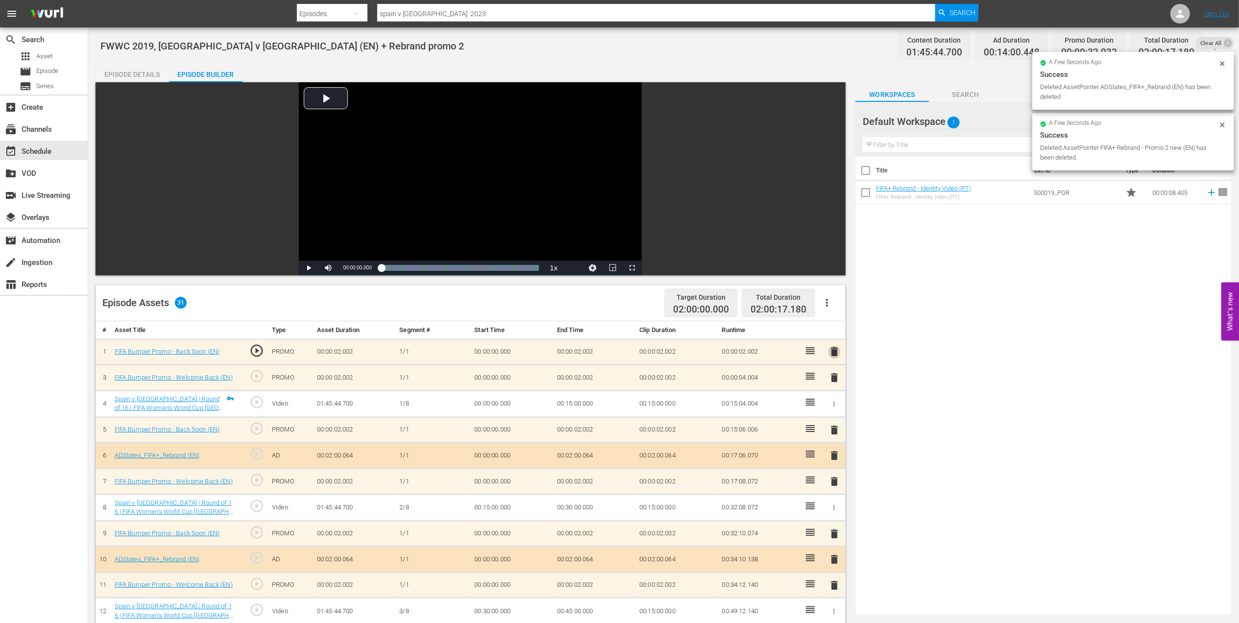
click at [834, 353] on span "delete" at bounding box center [834, 352] width 12 height 12
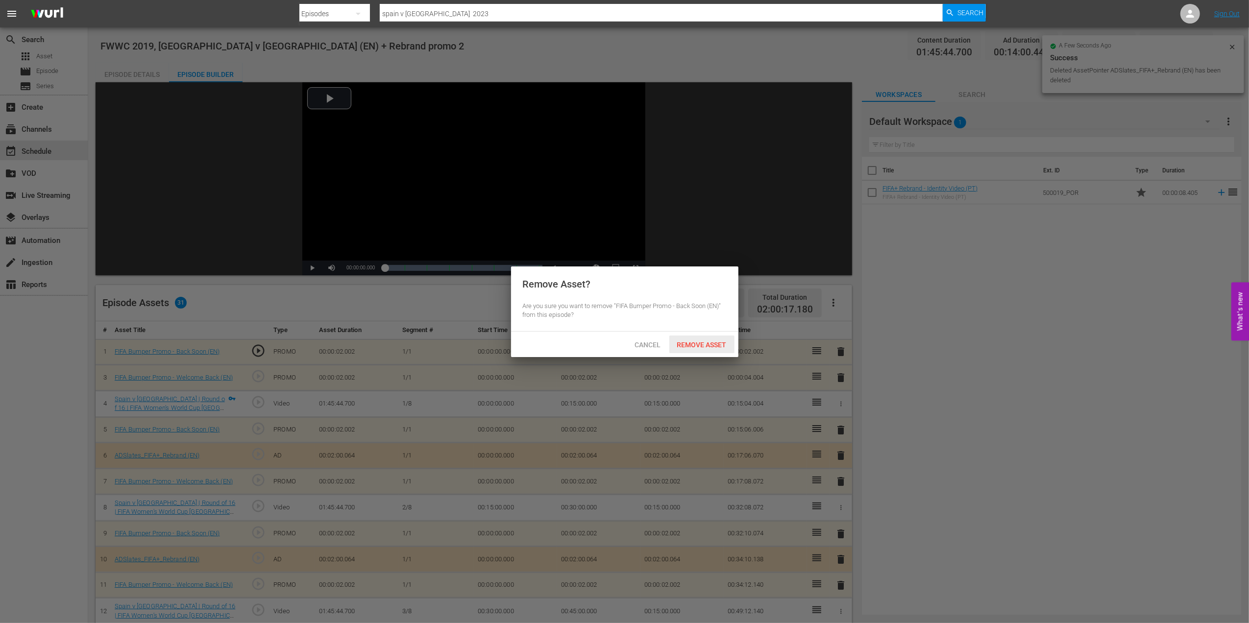
click at [703, 343] on span "Remove Asset" at bounding box center [701, 345] width 65 height 8
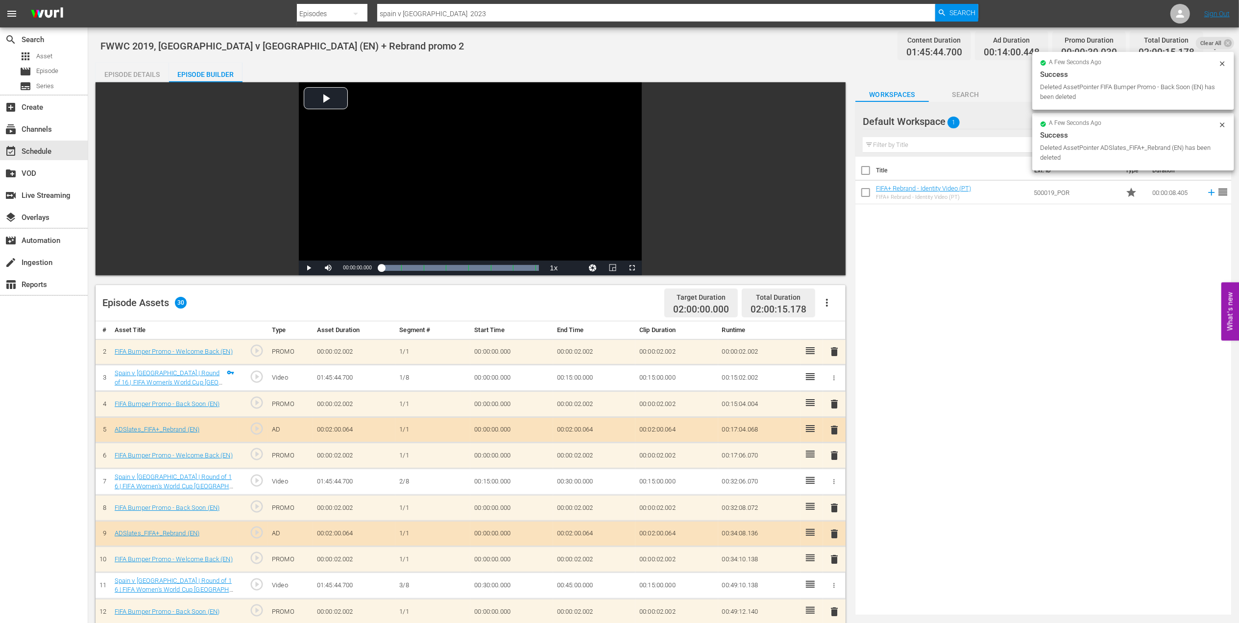
click at [837, 350] on span "delete" at bounding box center [834, 352] width 12 height 12
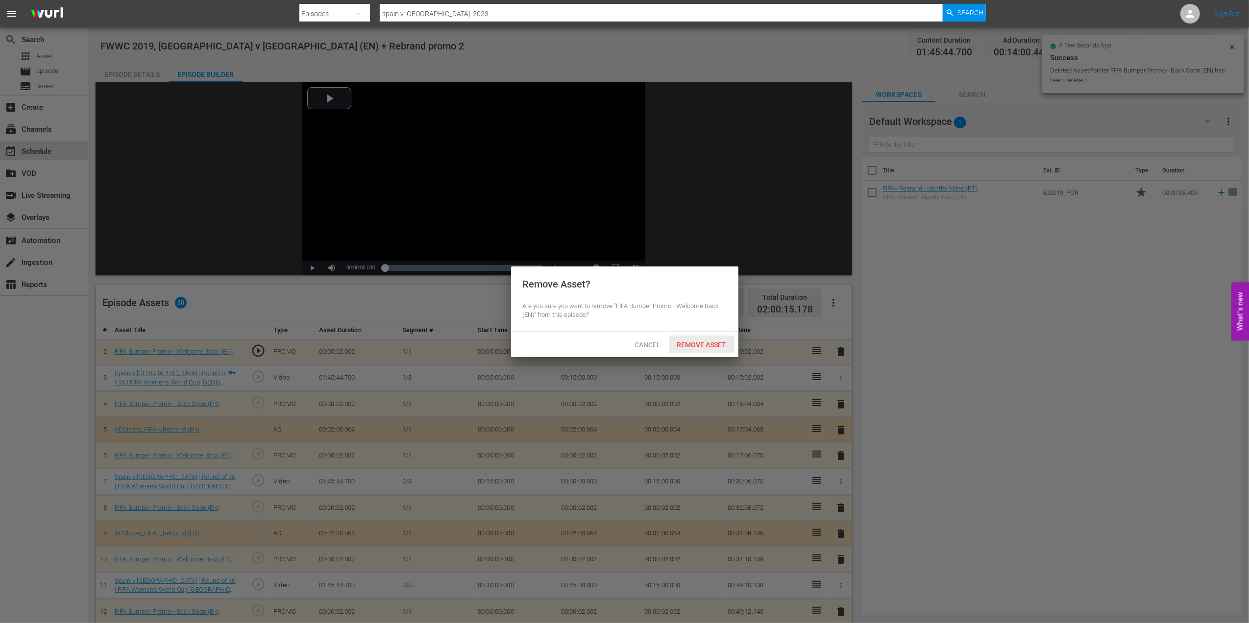
click at [714, 339] on div "Remove Asset" at bounding box center [701, 345] width 65 height 18
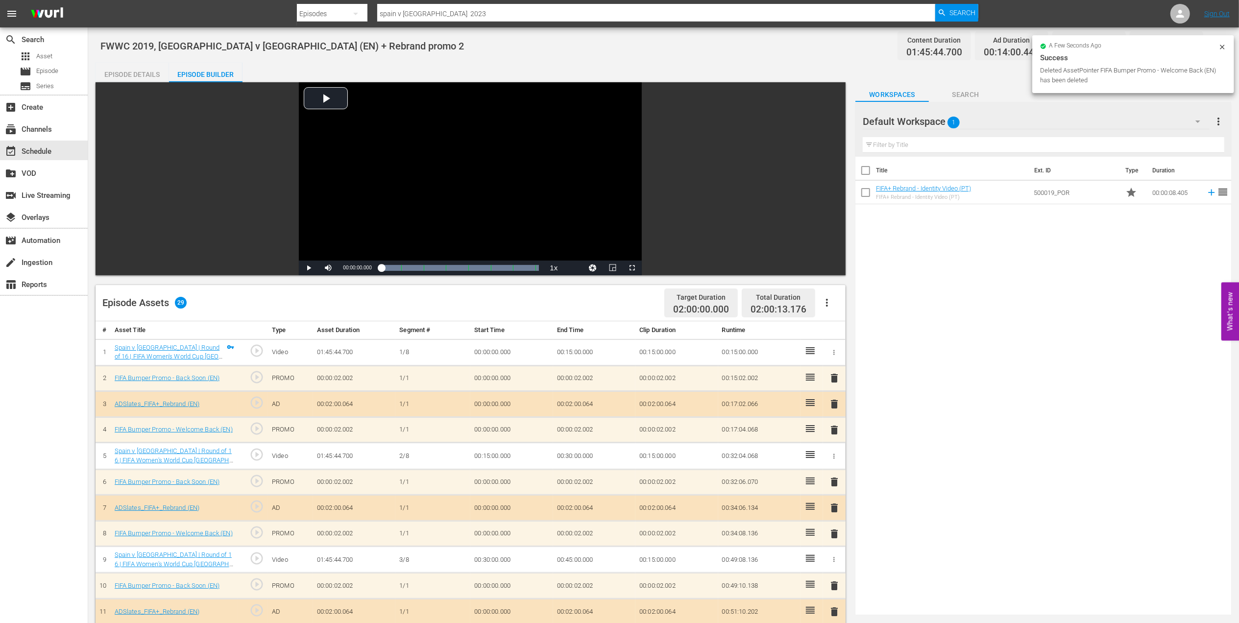
click at [142, 68] on div "Episode Details" at bounding box center [132, 75] width 73 height 24
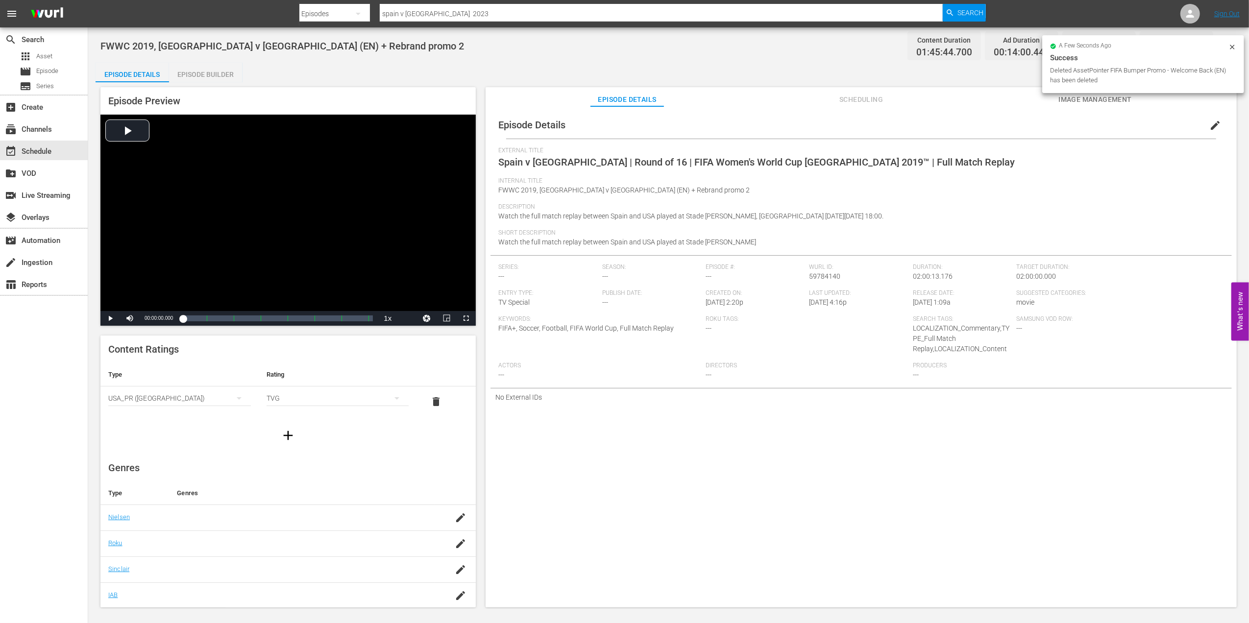
click at [1209, 122] on span "edit" at bounding box center [1215, 126] width 12 height 12
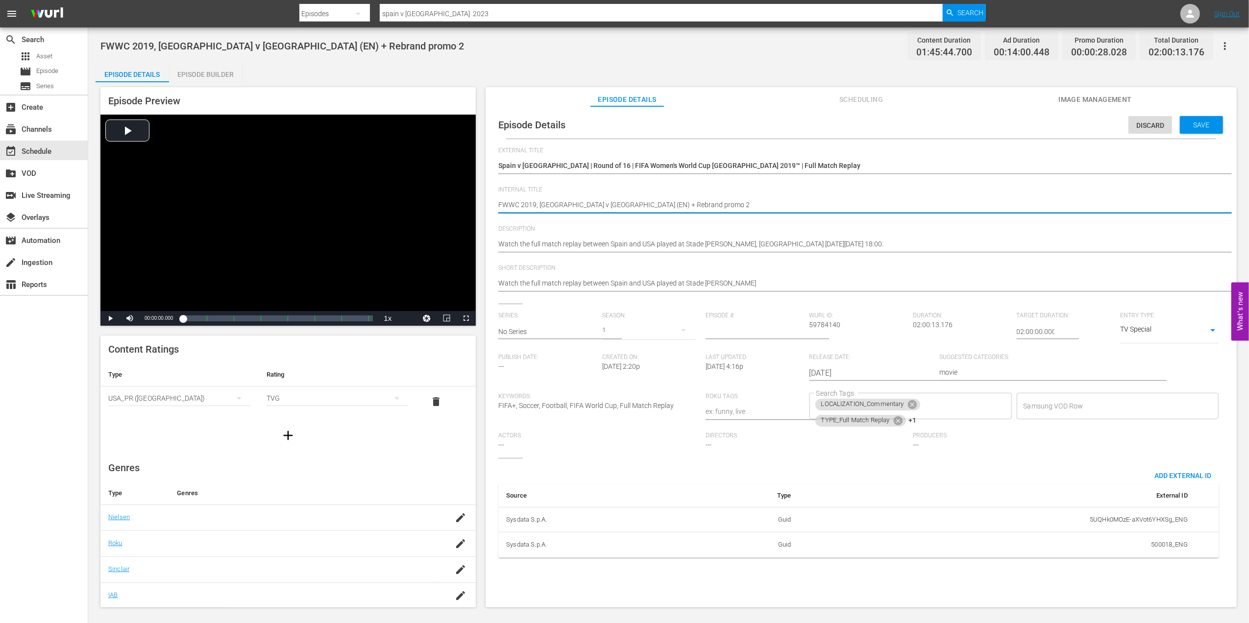
drag, startPoint x: 628, startPoint y: 204, endPoint x: 594, endPoint y: 204, distance: 33.8
type textarea "FWWC 2019, Spain v USA (EN) +"
type textarea "FWWC 2019, Spain v USA (EN)"
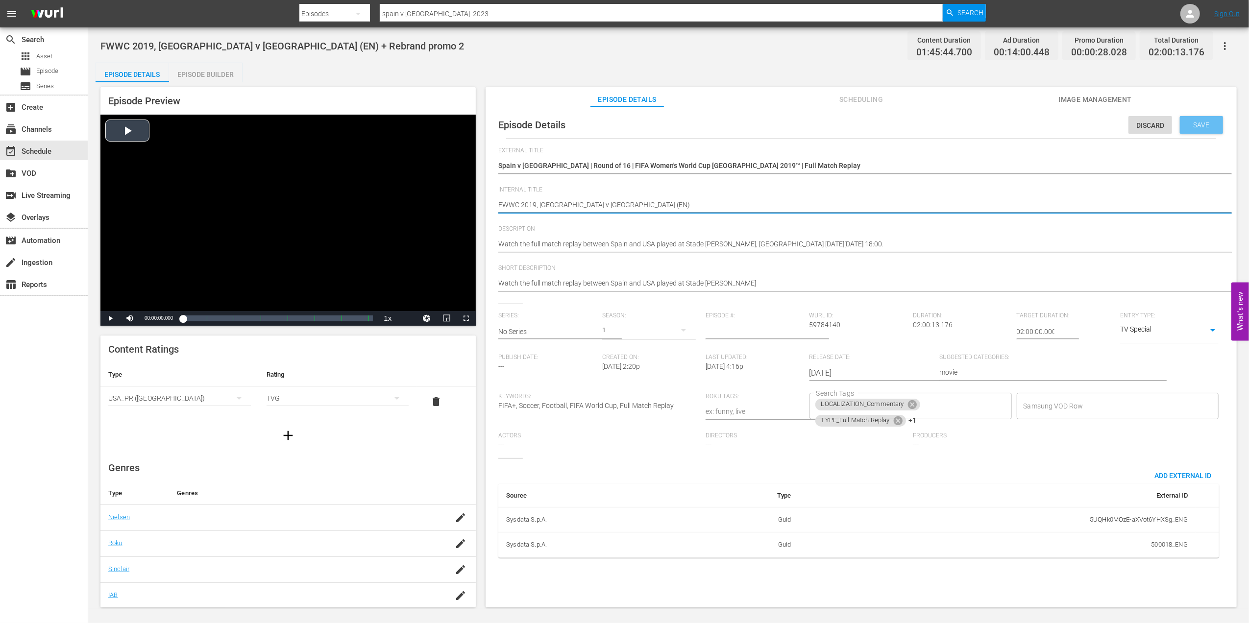
drag, startPoint x: 1198, startPoint y: 122, endPoint x: 269, endPoint y: 191, distance: 931.3
click at [1198, 124] on span "Save" at bounding box center [1201, 125] width 32 height 8
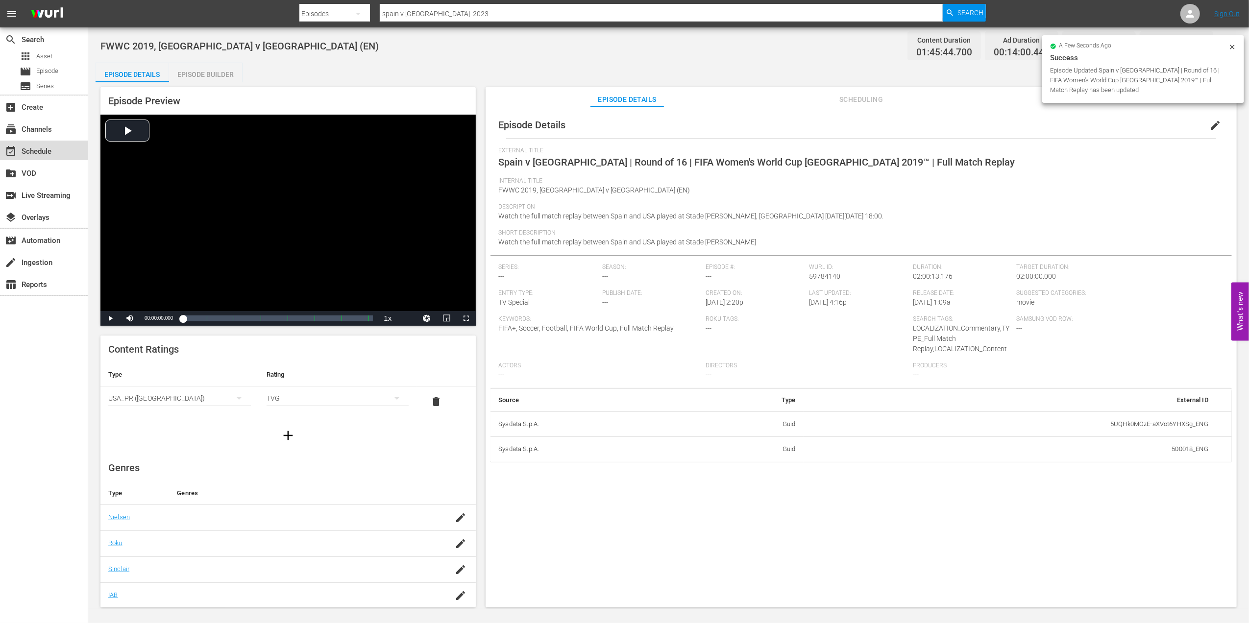
click at [64, 147] on div "event_available Schedule" at bounding box center [44, 151] width 88 height 20
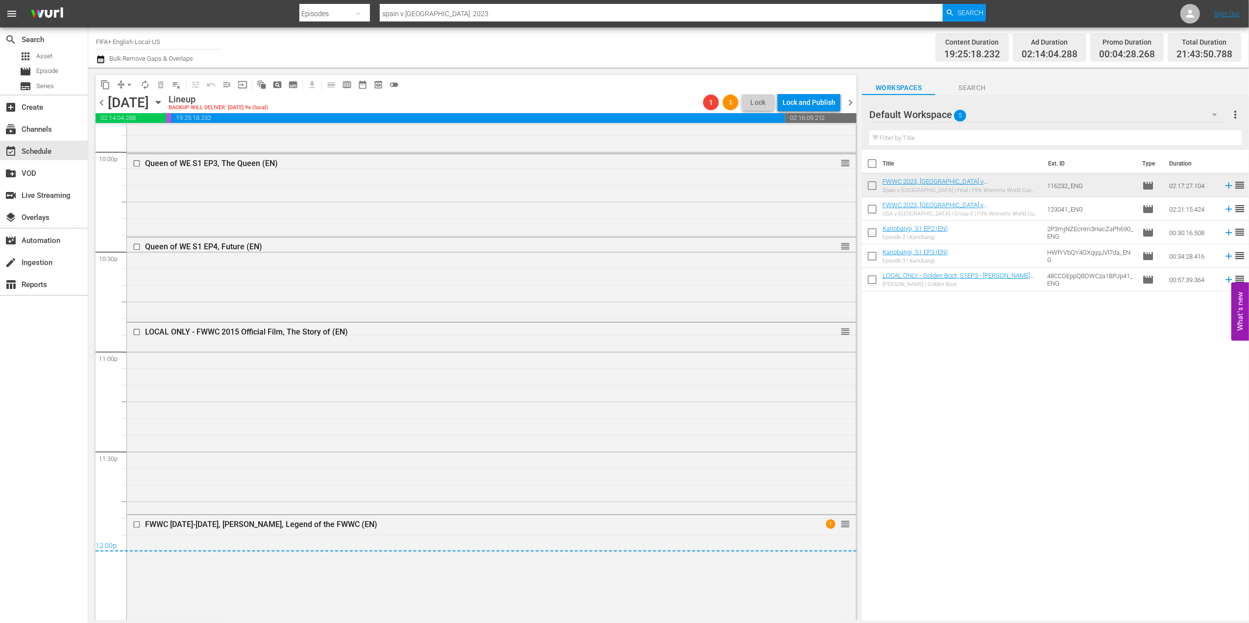
scroll to position [4371, 0]
click at [129, 83] on span "arrow_drop_down" at bounding box center [129, 85] width 10 height 10
click at [155, 136] on li "Align to End of Previous Day" at bounding box center [129, 137] width 103 height 16
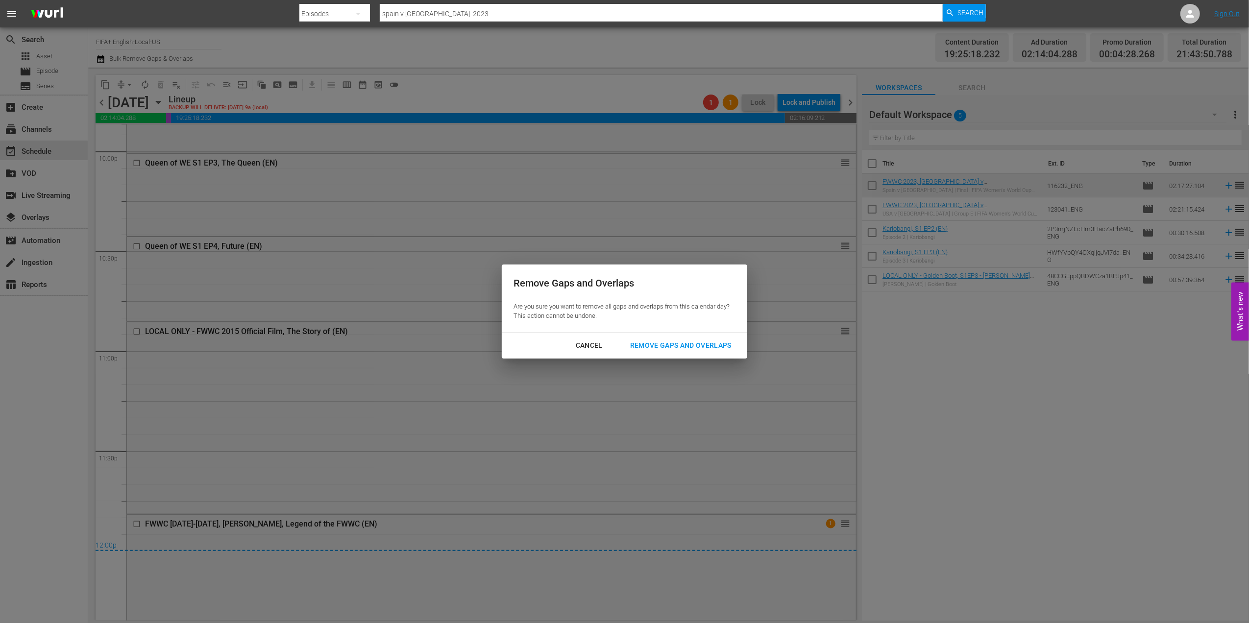
click at [665, 341] on div "Remove Gaps and Overlaps" at bounding box center [680, 345] width 117 height 12
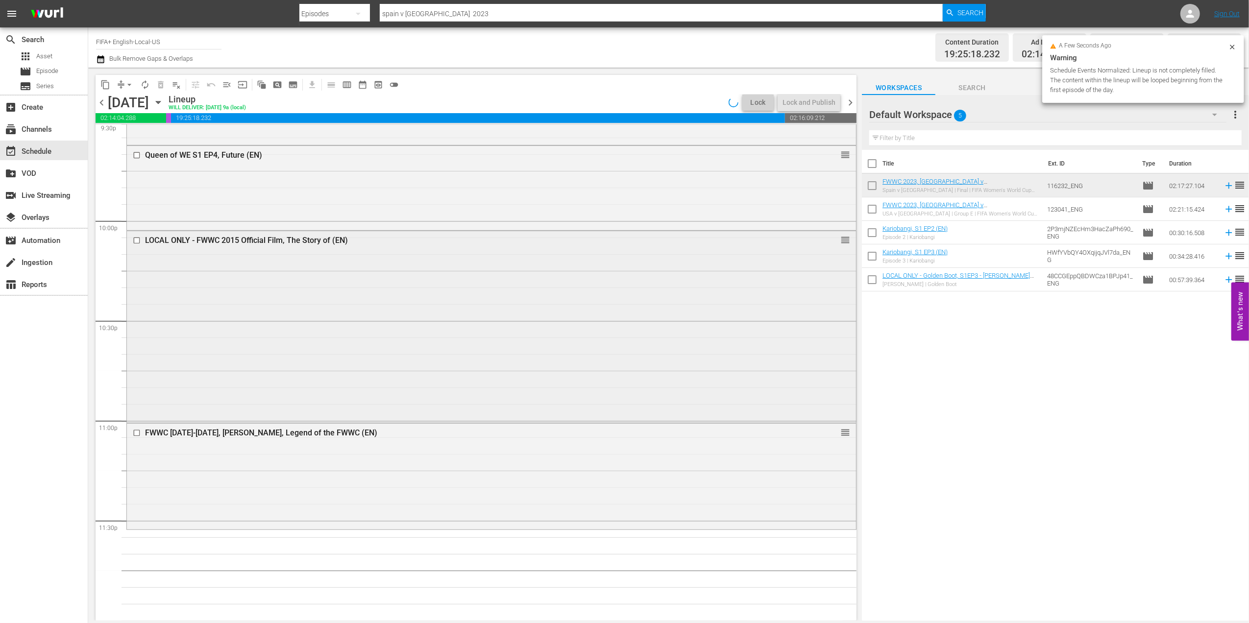
scroll to position [4301, 0]
click at [101, 106] on span "chevron_left" at bounding box center [102, 103] width 12 height 12
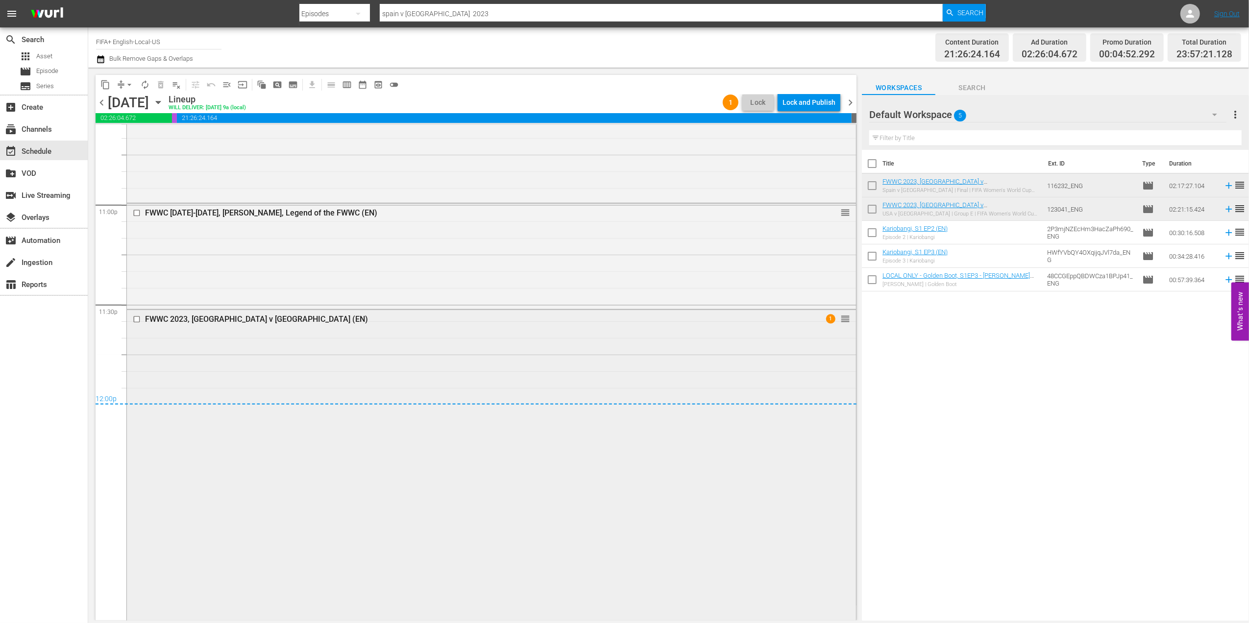
scroll to position [4483, 0]
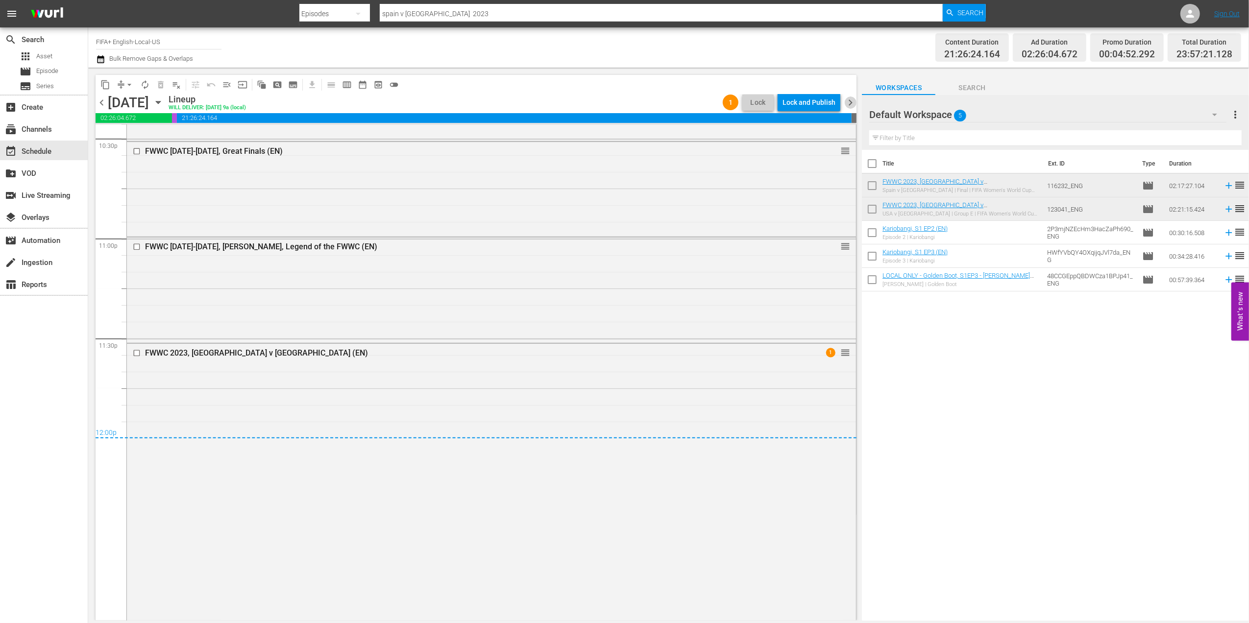
click at [853, 100] on span "chevron_right" at bounding box center [850, 103] width 12 height 12
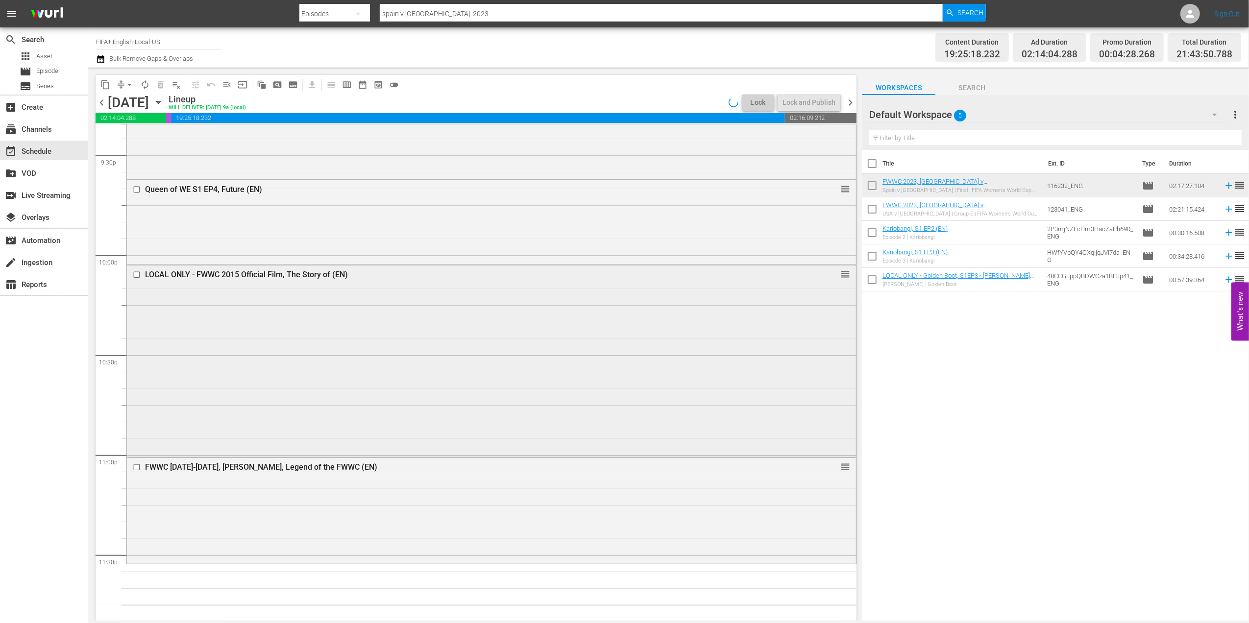
scroll to position [4301, 0]
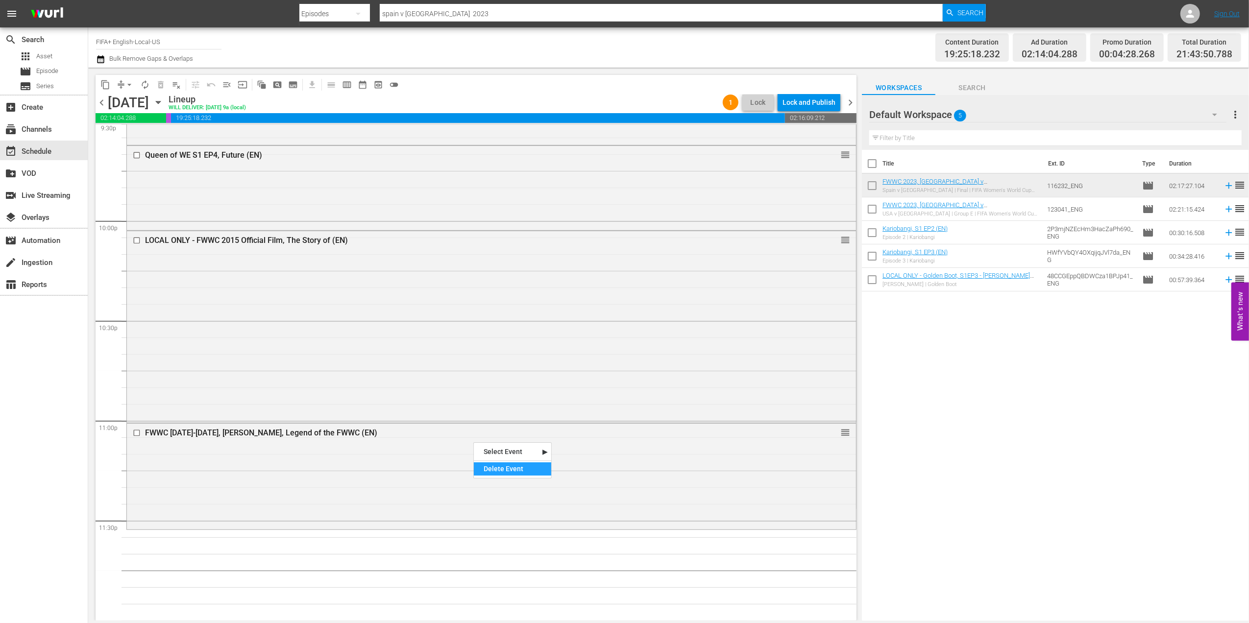
click at [512, 465] on div "Delete Event" at bounding box center [512, 468] width 77 height 13
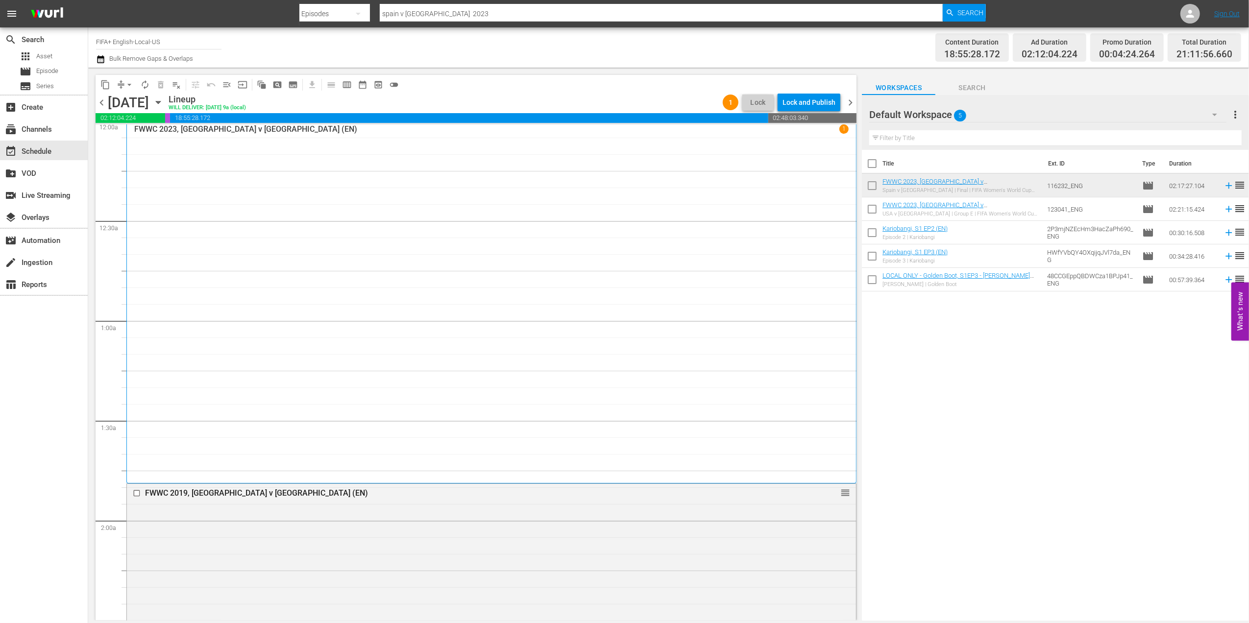
scroll to position [0, 0]
click at [104, 100] on span "chevron_left" at bounding box center [102, 103] width 12 height 12
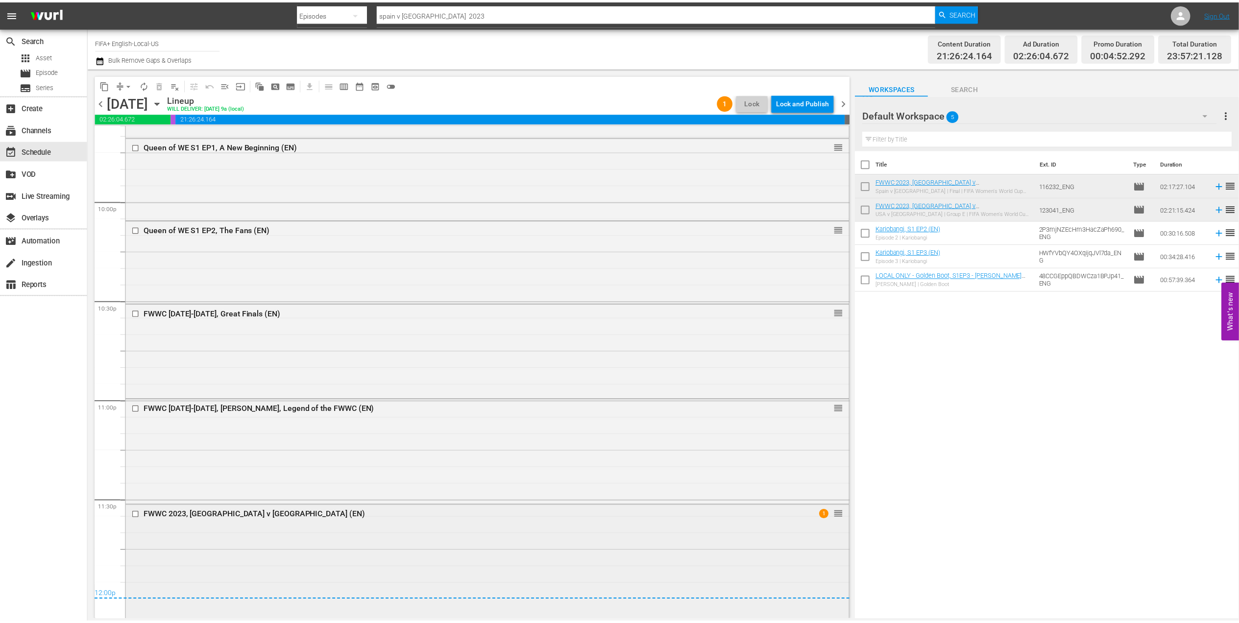
scroll to position [4663, 0]
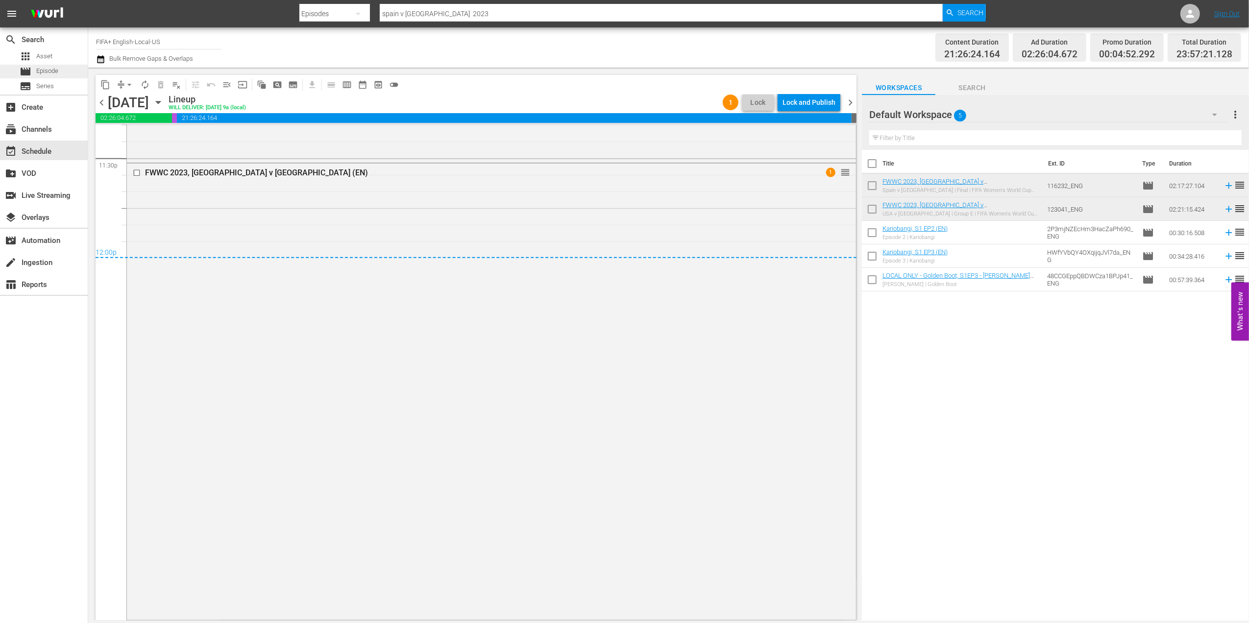
click at [49, 71] on span "Episode" at bounding box center [47, 71] width 22 height 10
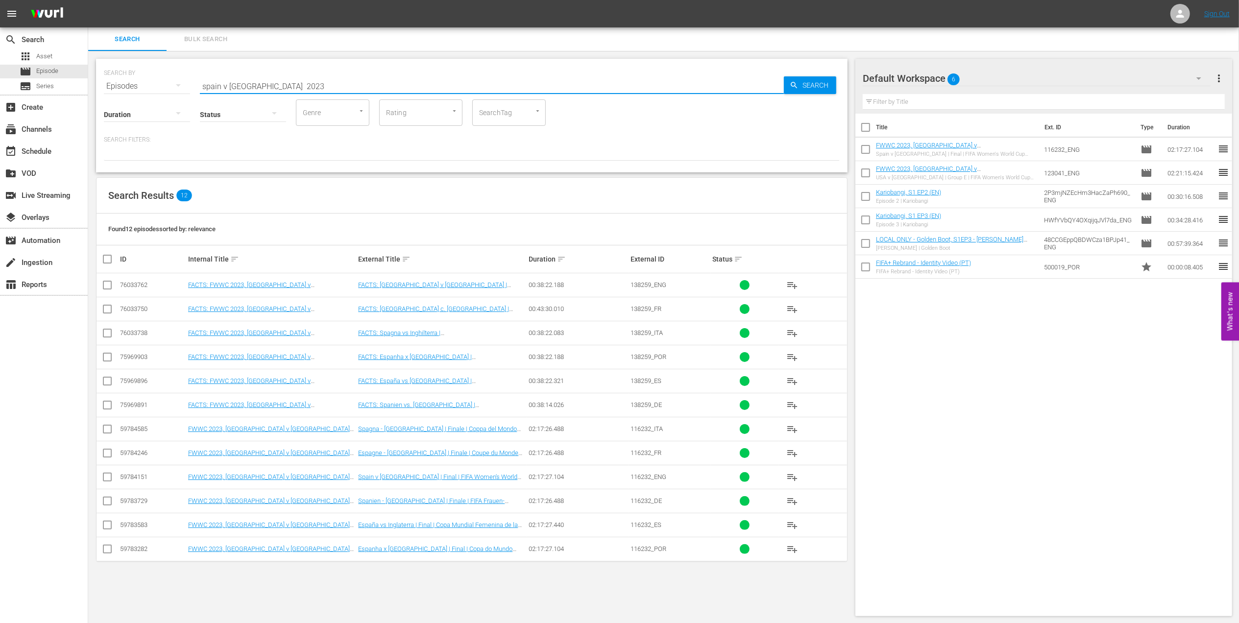
drag, startPoint x: 287, startPoint y: 81, endPoint x: 116, endPoint y: 83, distance: 171.0
click at [112, 81] on div "SEARCH BY Search By Episodes Search ID, Title, Description, Keywords, or Catego…" at bounding box center [472, 80] width 736 height 35
type input "usa v [GEOGRAPHIC_DATA] 2015"
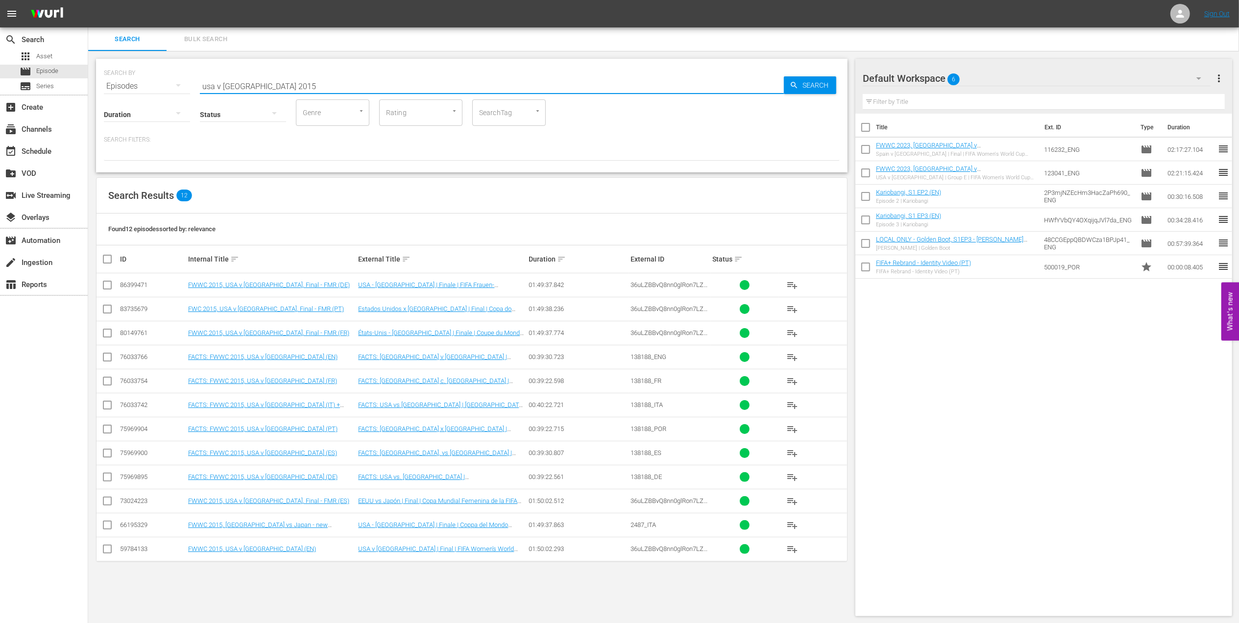
scroll to position [1, 0]
click at [104, 553] on input "checkbox" at bounding box center [107, 550] width 12 height 12
checkbox input "true"
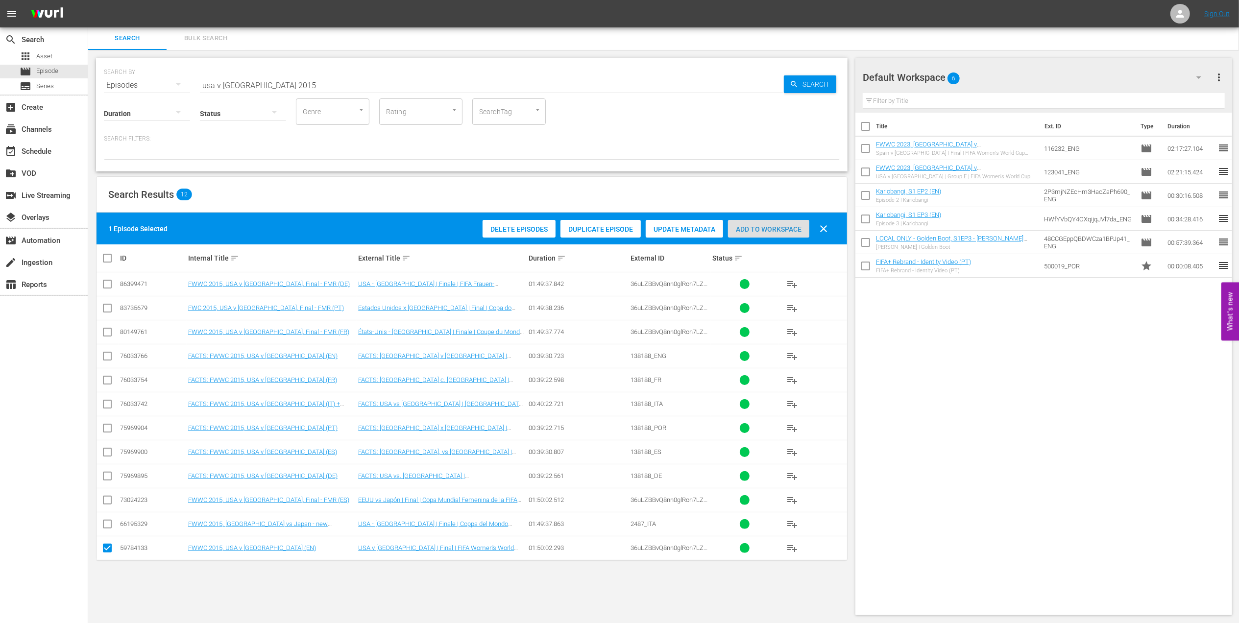
click at [771, 226] on span "Add to Workspace" at bounding box center [768, 229] width 81 height 8
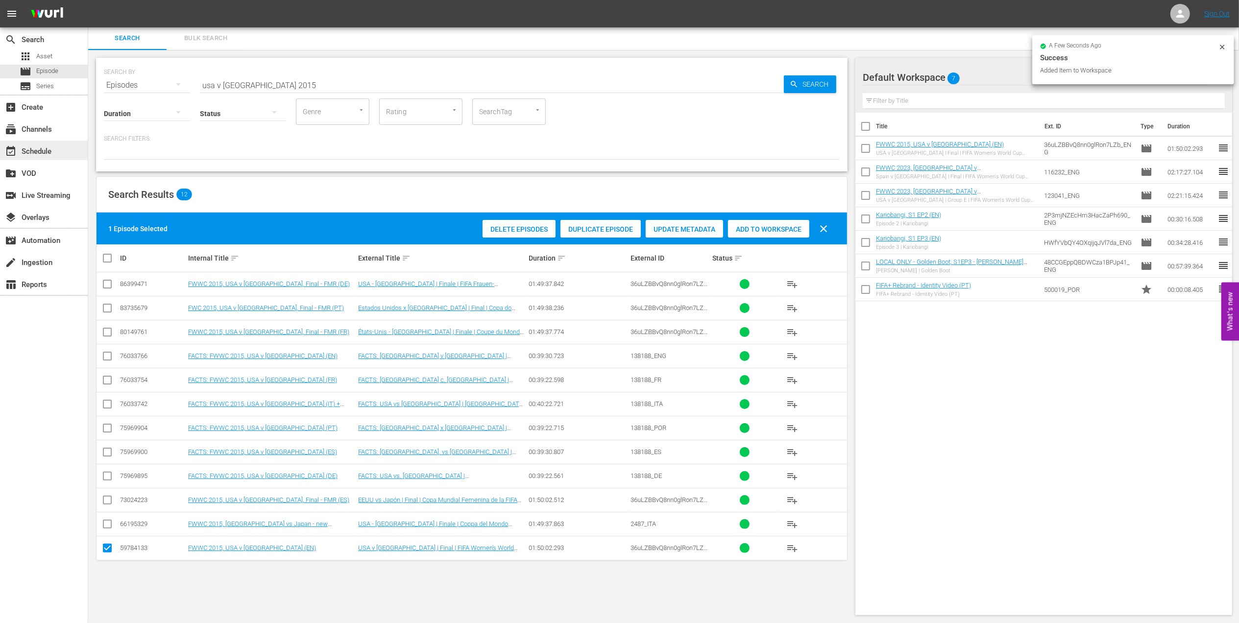
click at [39, 151] on div "event_available Schedule" at bounding box center [27, 149] width 55 height 9
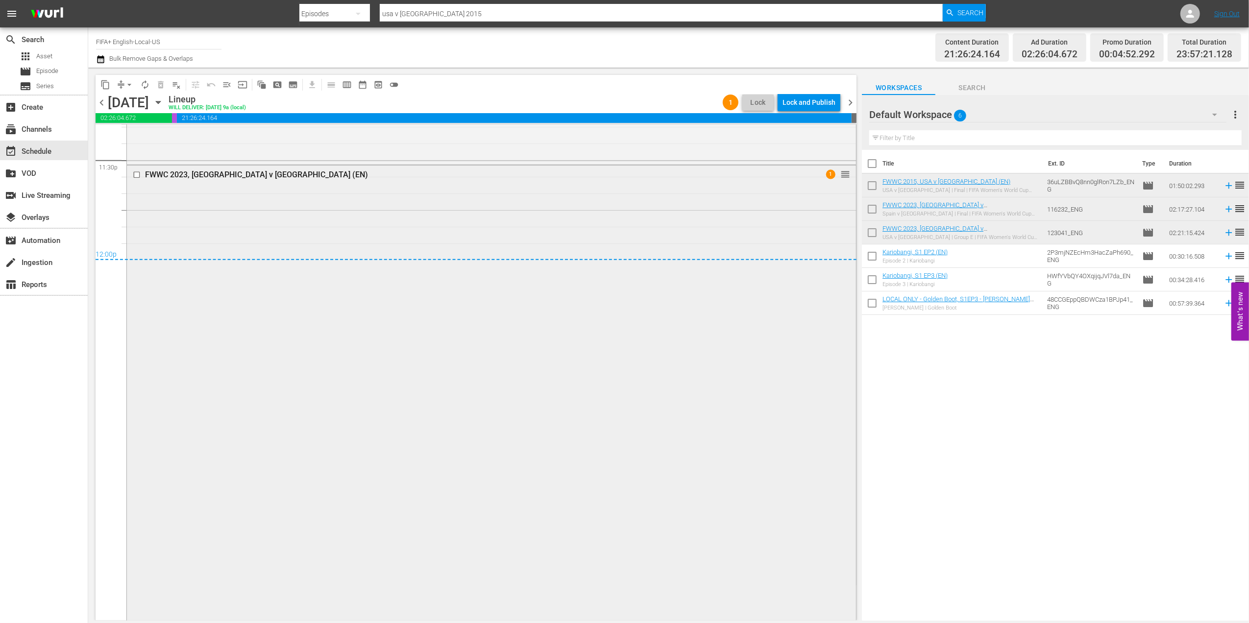
scroll to position [4663, 0]
click at [847, 101] on span "chevron_right" at bounding box center [850, 103] width 12 height 12
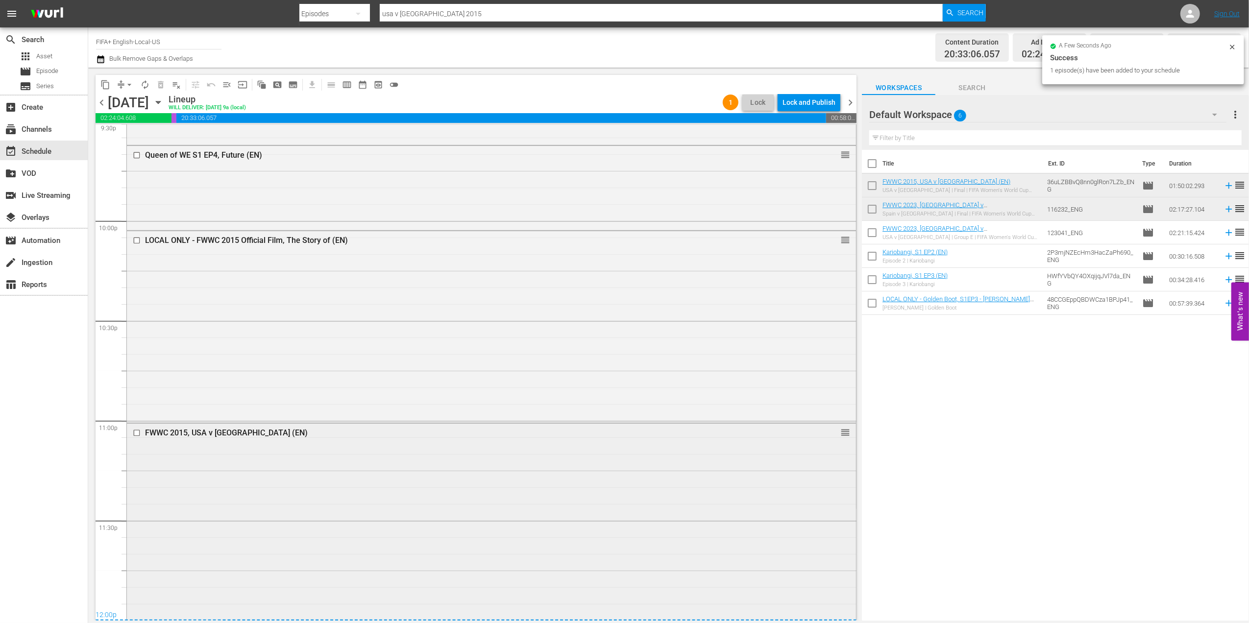
scroll to position [4470, 0]
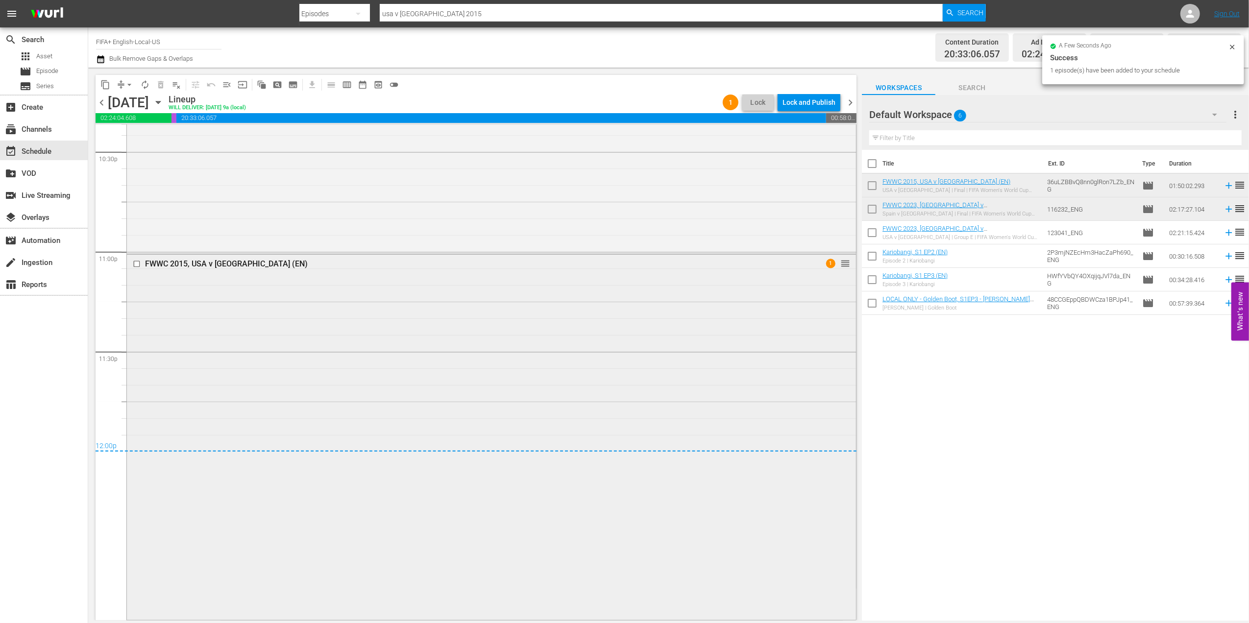
click at [215, 263] on div "FWWC 2015, USA v [GEOGRAPHIC_DATA] (EN)" at bounding box center [472, 263] width 655 height 9
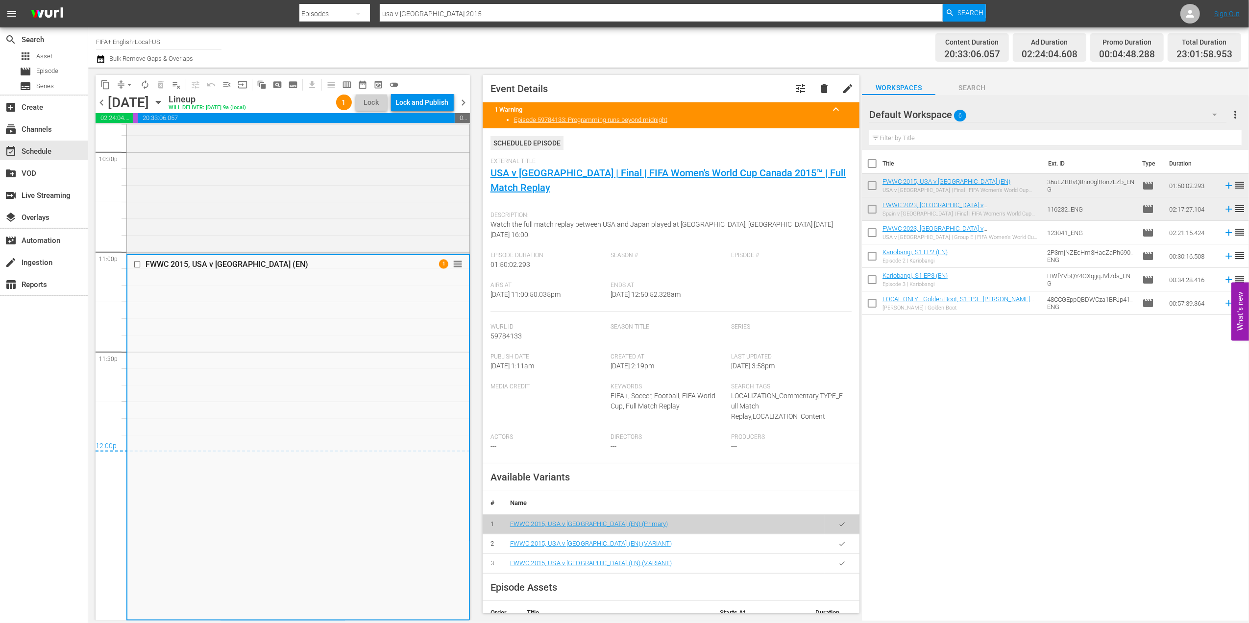
click at [546, 165] on span "External Title" at bounding box center [668, 162] width 357 height 8
click at [546, 169] on link "USA v [GEOGRAPHIC_DATA] | Final | FIFA Women's World Cup Canada 2015™ | Full Ma…" at bounding box center [668, 180] width 356 height 26
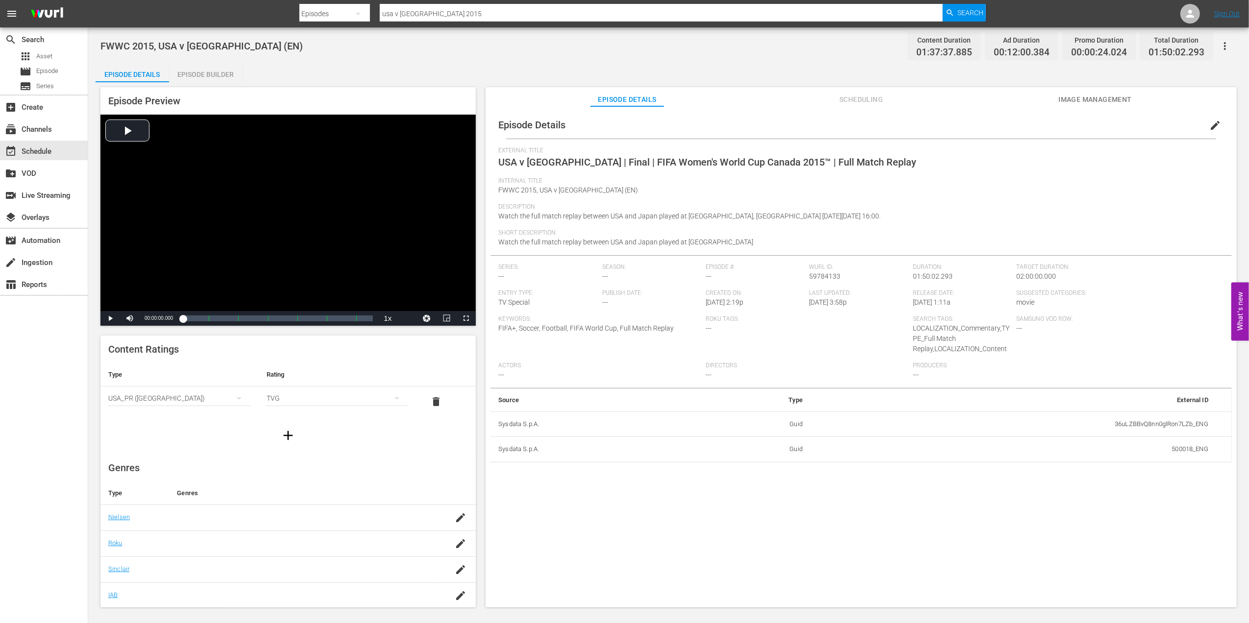
click at [212, 77] on div "Episode Builder" at bounding box center [205, 75] width 73 height 24
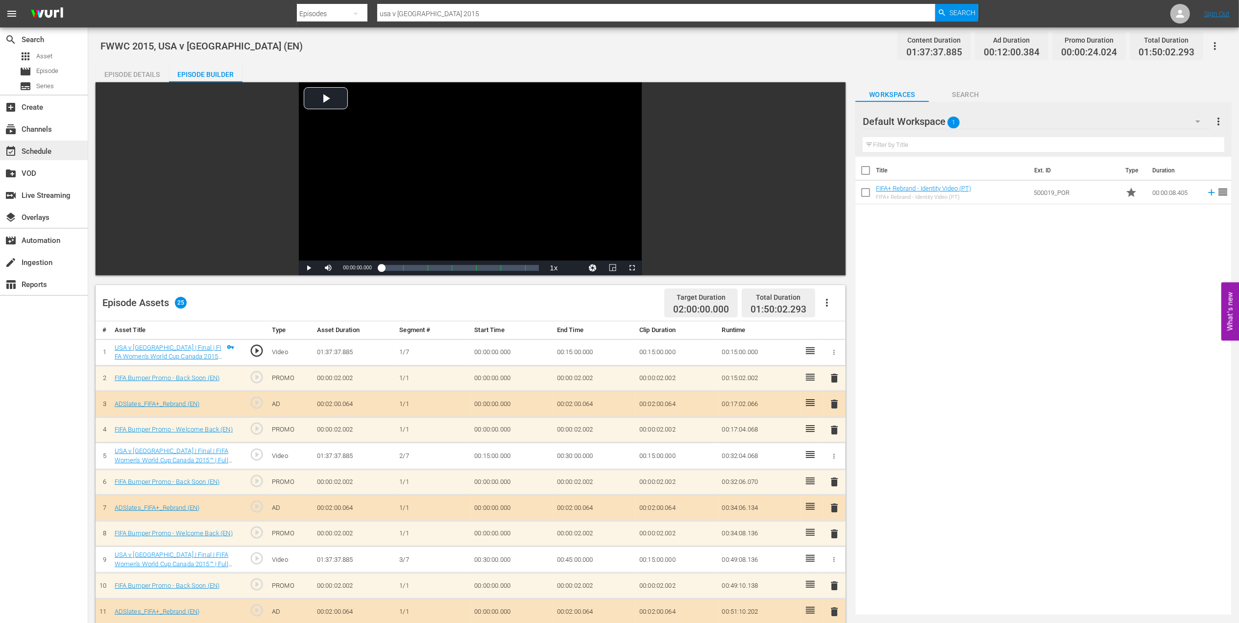
click at [58, 148] on div "event_available Schedule" at bounding box center [44, 151] width 88 height 20
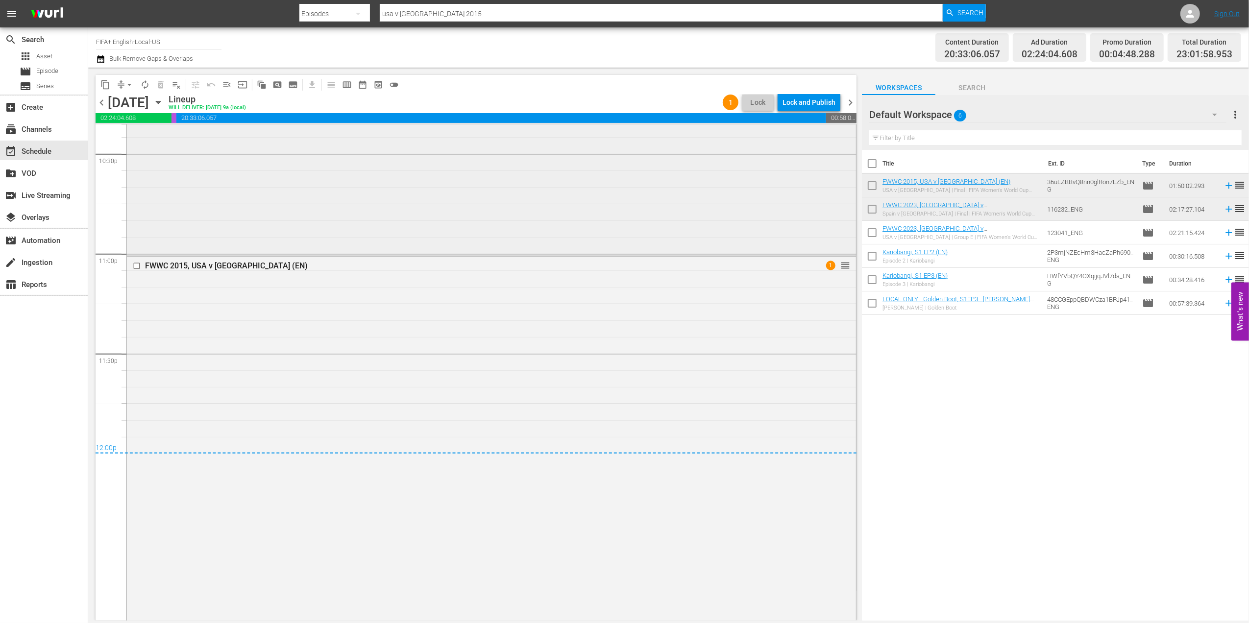
scroll to position [4470, 0]
click at [104, 97] on span "chevron_left" at bounding box center [102, 103] width 12 height 12
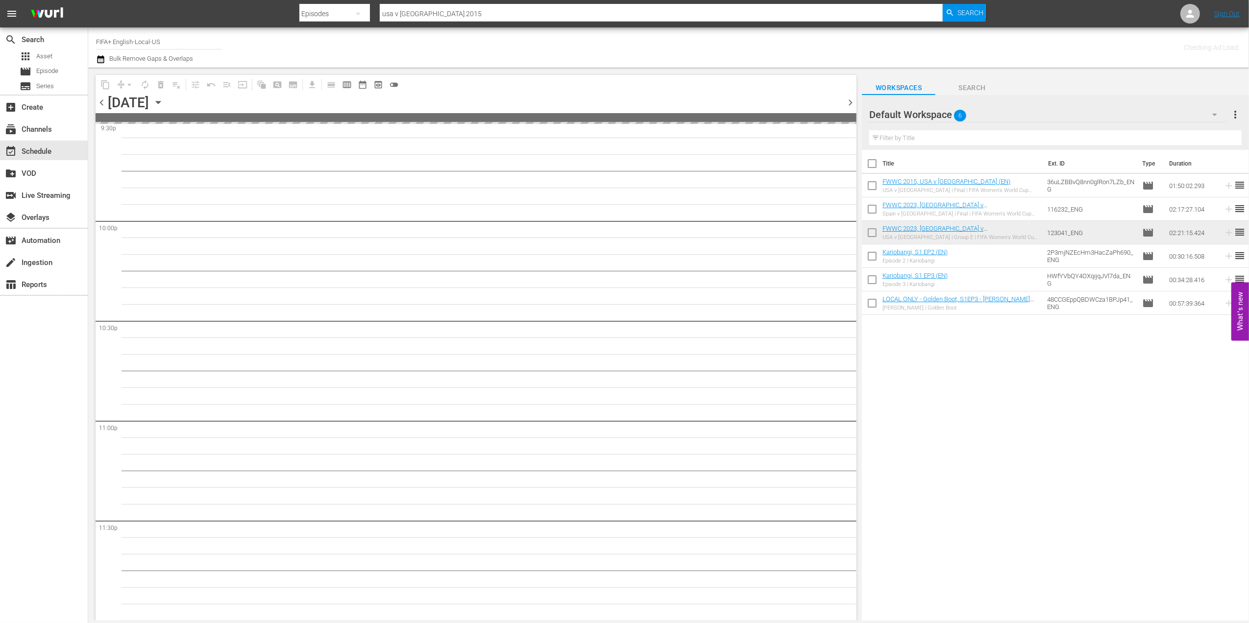
scroll to position [4300, 0]
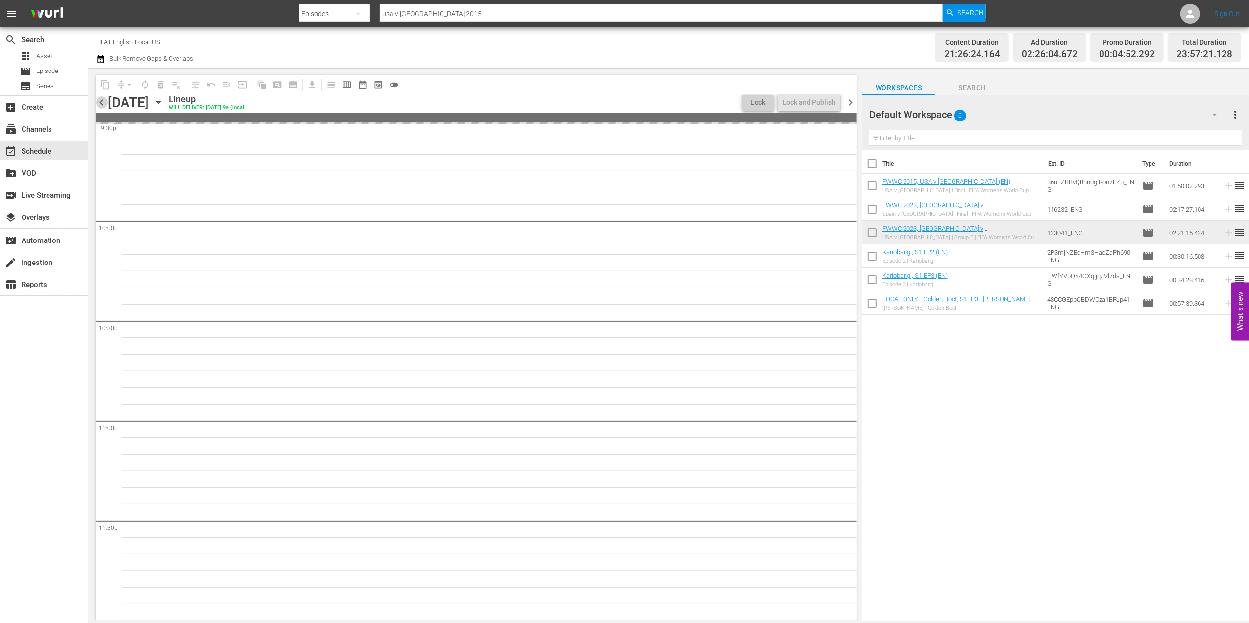
click at [104, 97] on span "chevron_left" at bounding box center [102, 103] width 12 height 12
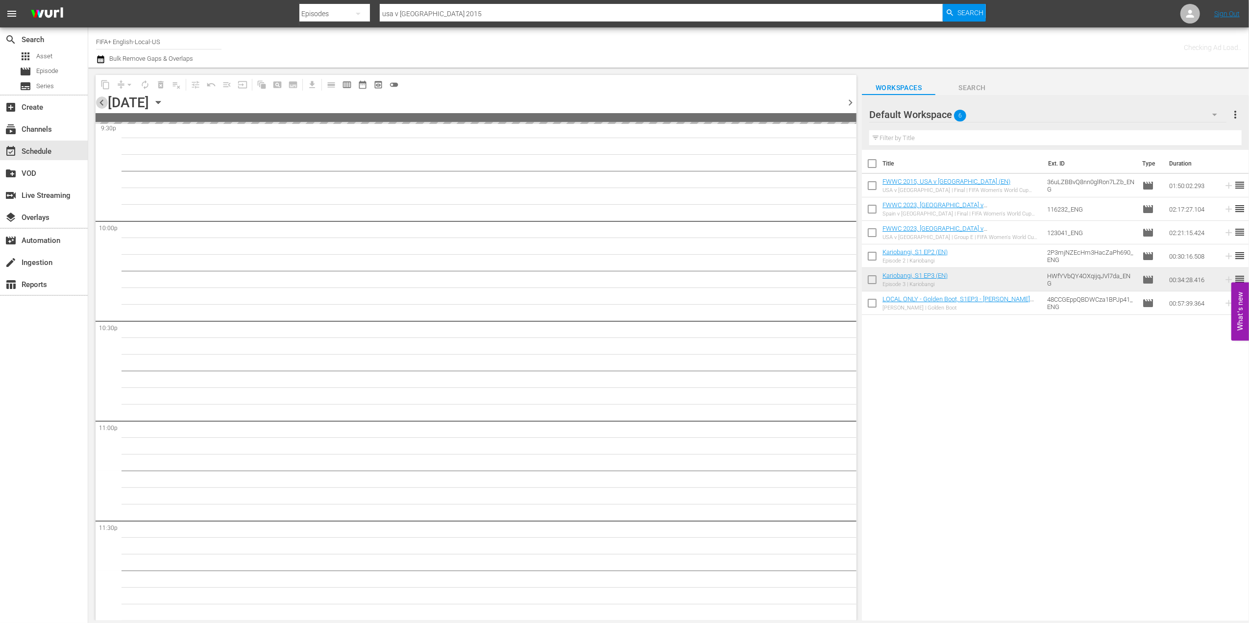
click at [104, 97] on span "chevron_left" at bounding box center [102, 103] width 12 height 12
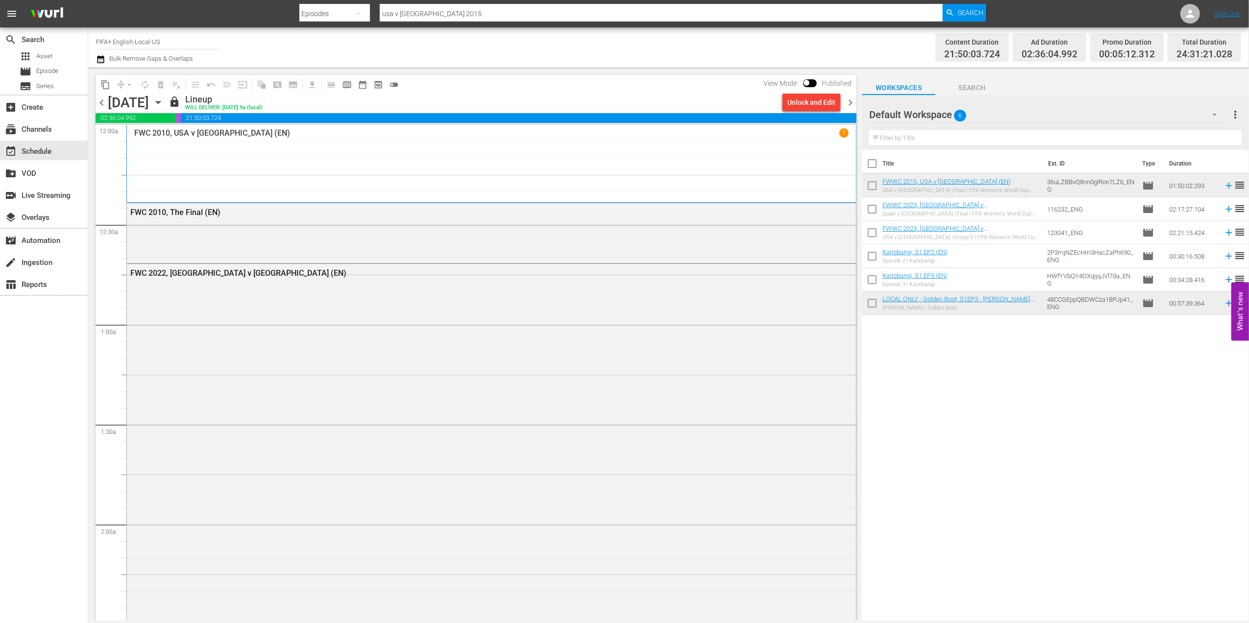
click at [851, 104] on span "chevron_right" at bounding box center [850, 103] width 12 height 12
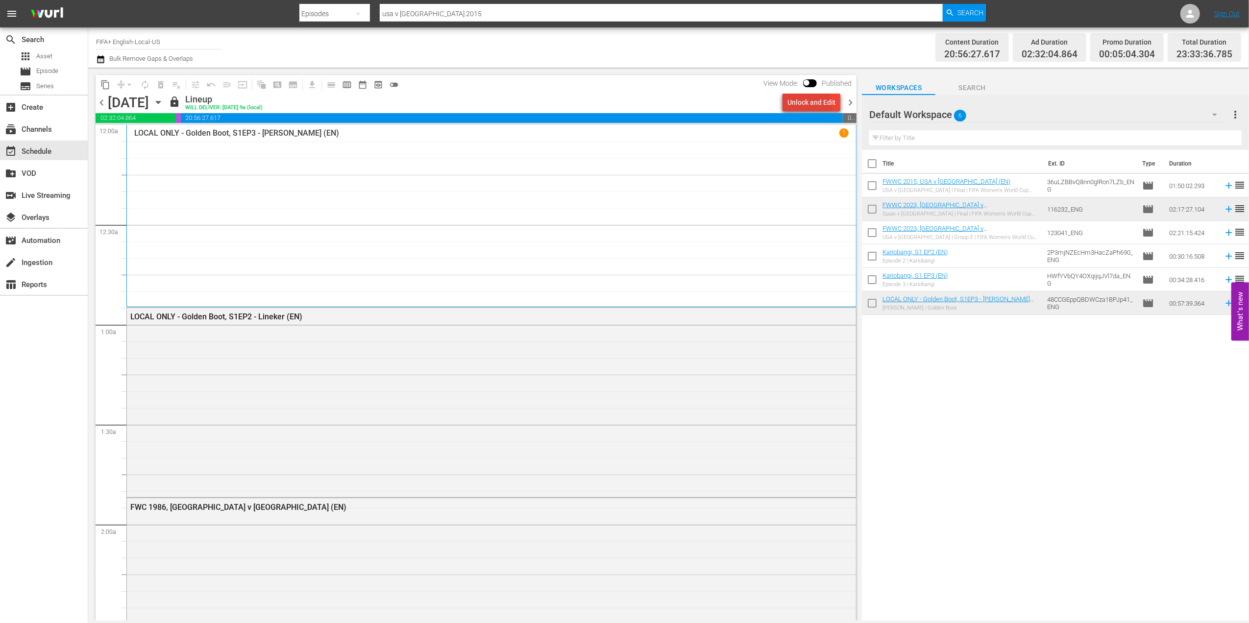
click at [811, 105] on div "Unlock and Edit" at bounding box center [811, 103] width 48 height 18
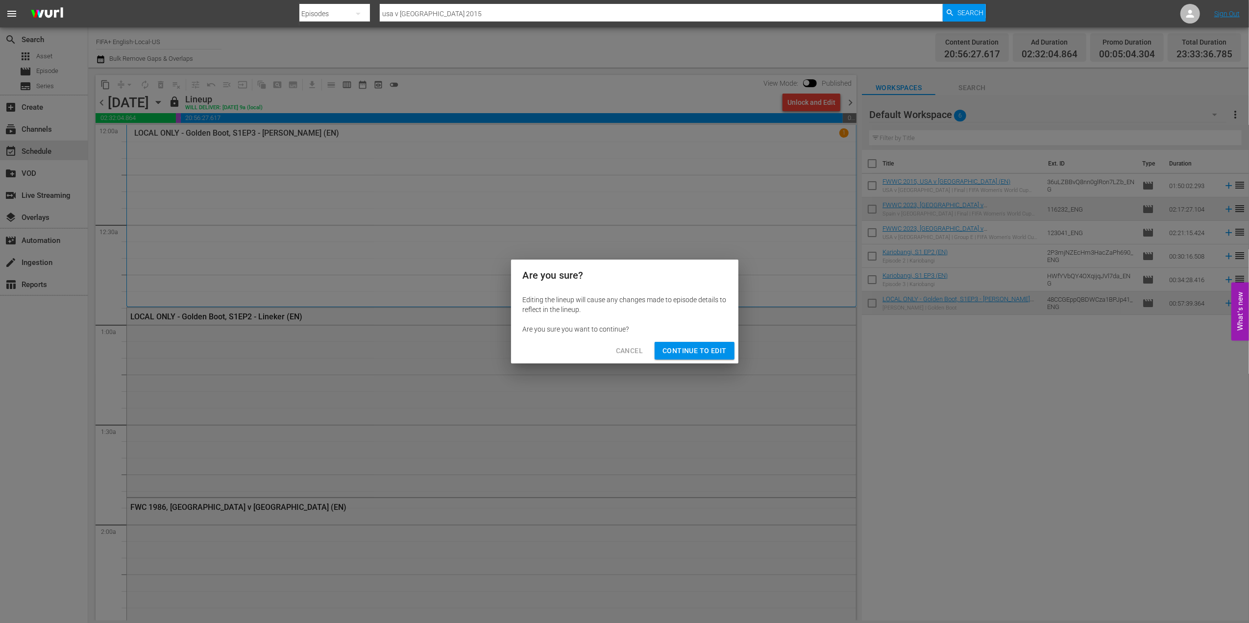
click at [629, 346] on span "Cancel" at bounding box center [629, 351] width 27 height 12
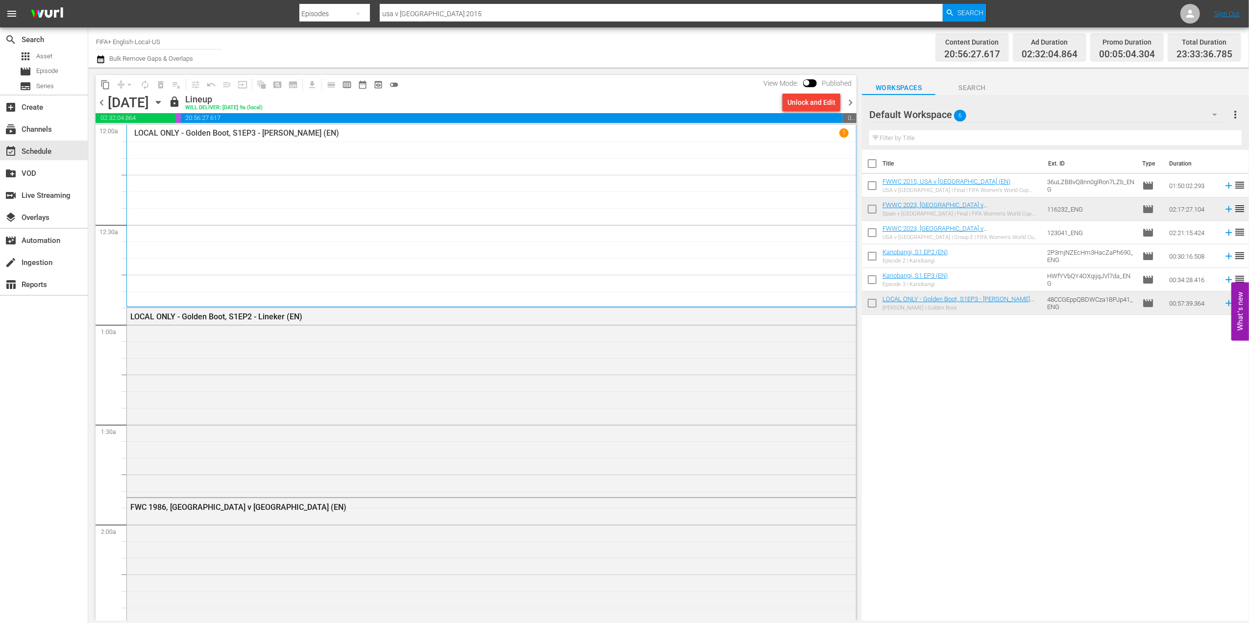
click at [847, 93] on div "content_copy compress arrow_drop_down autorenew_outlined delete_forever_outline…" at bounding box center [476, 84] width 761 height 19
drag, startPoint x: 847, startPoint y: 98, endPoint x: 847, endPoint y: 108, distance: 9.8
click at [847, 99] on span "chevron_right" at bounding box center [850, 103] width 12 height 12
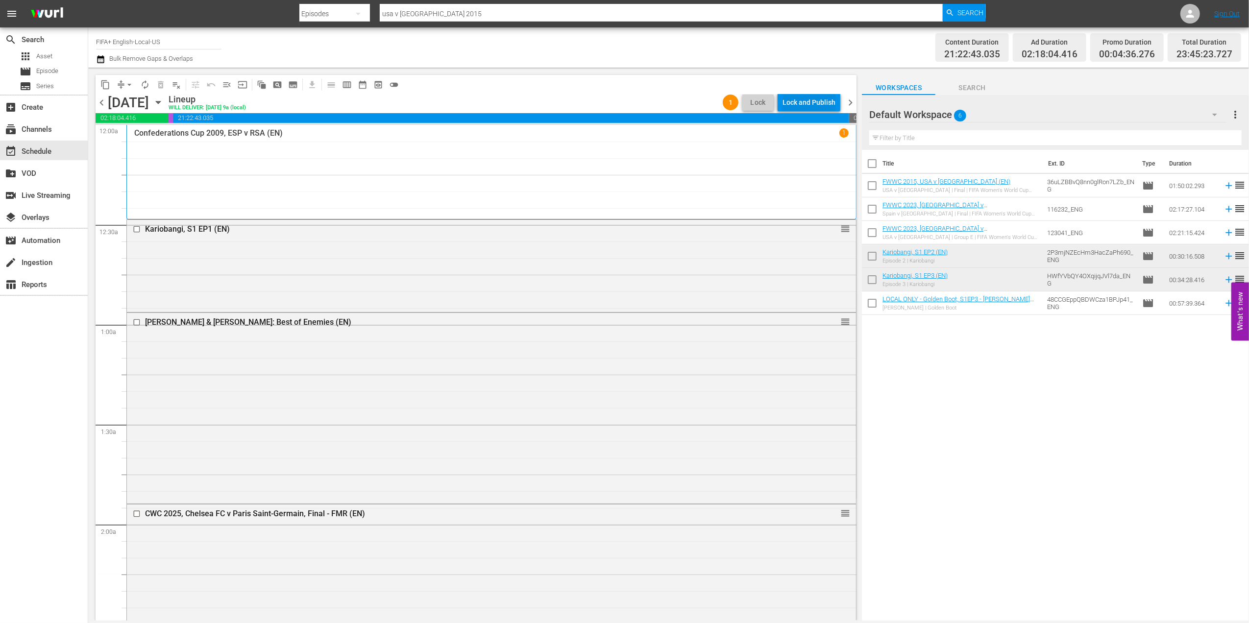
click at [790, 102] on div "Lock and Publish" at bounding box center [808, 103] width 53 height 18
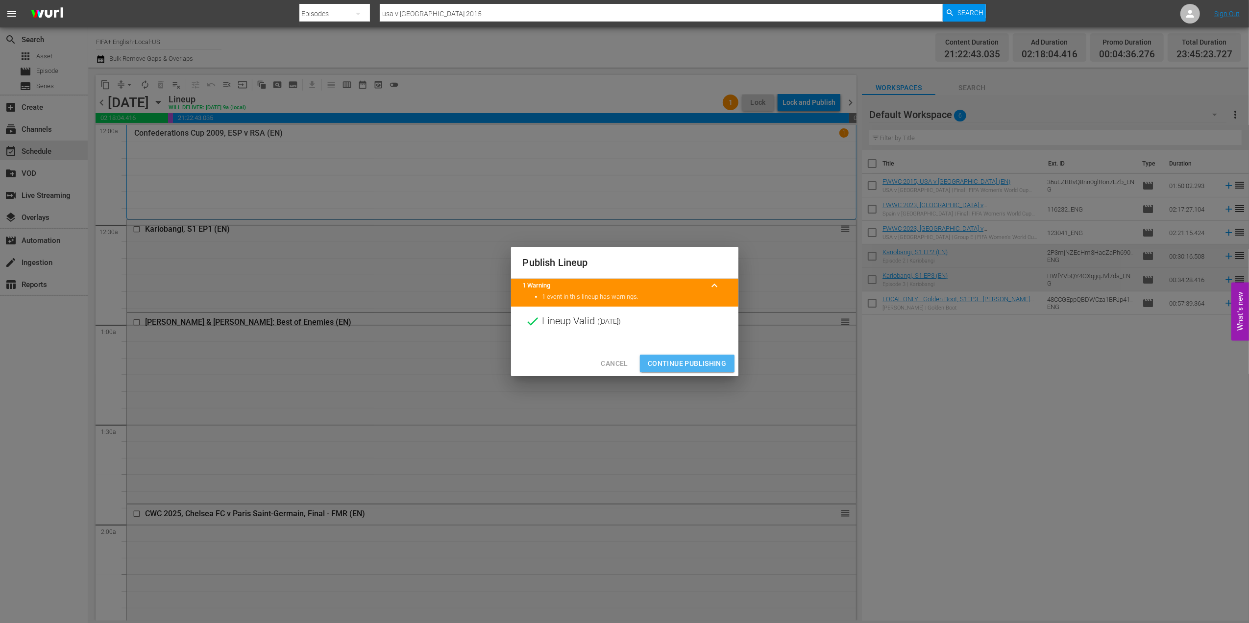
click at [676, 356] on button "Continue Publishing" at bounding box center [687, 364] width 95 height 18
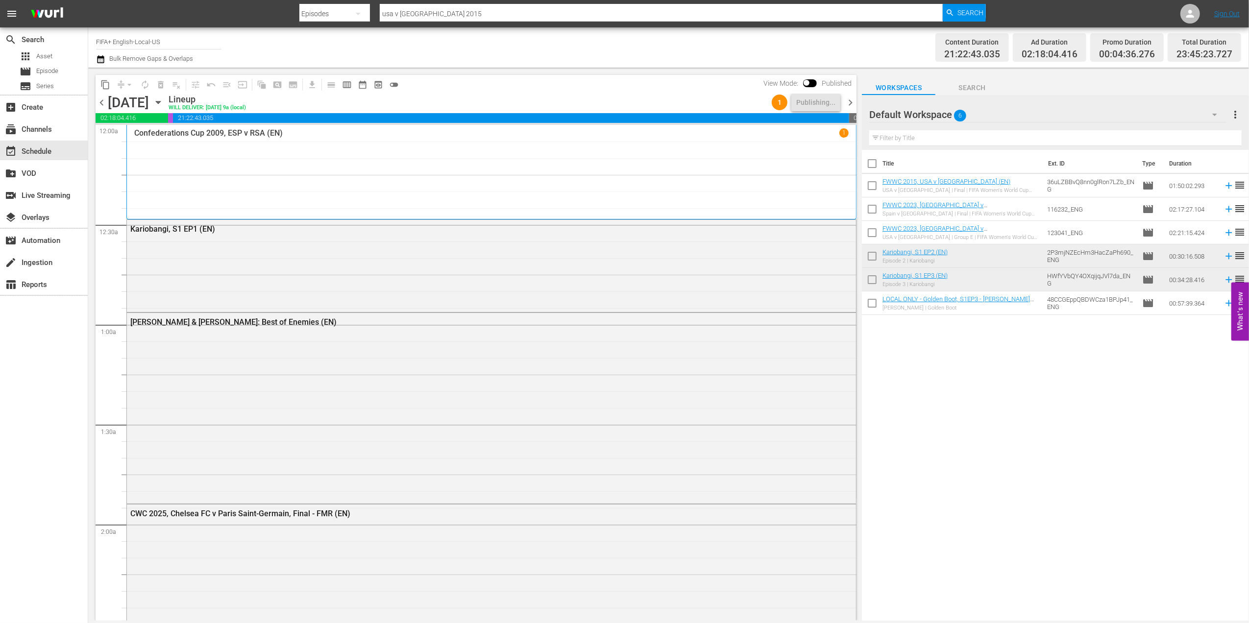
click at [851, 100] on span "chevron_right" at bounding box center [850, 103] width 12 height 12
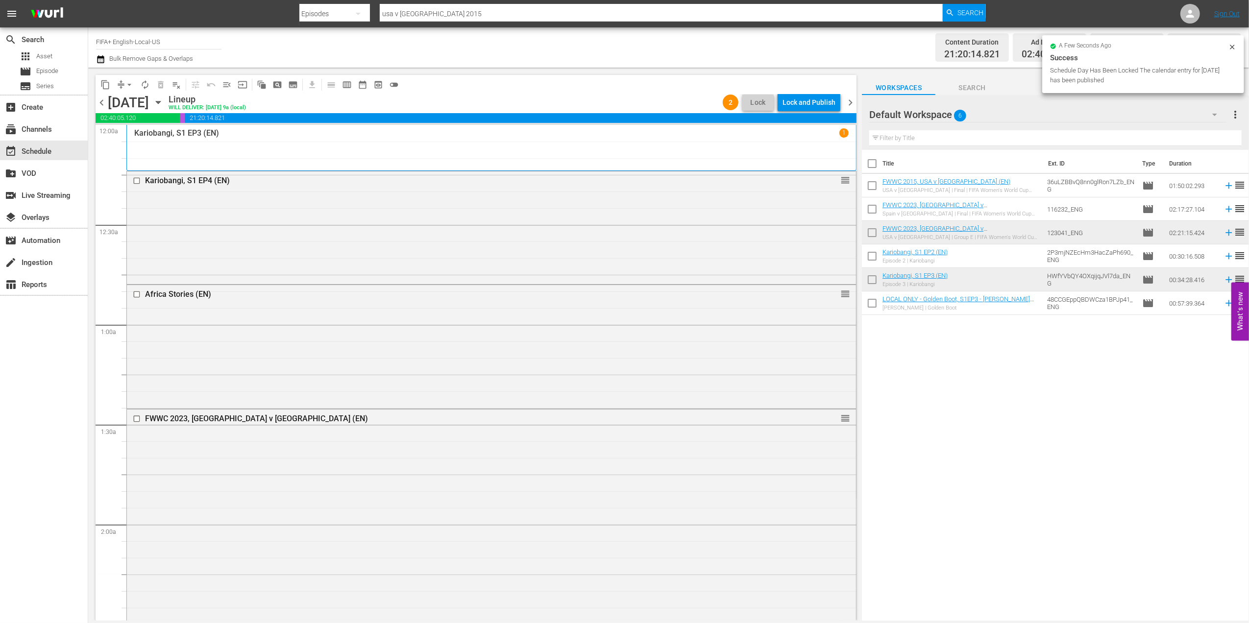
click at [803, 102] on div "Lock and Publish" at bounding box center [808, 103] width 53 height 18
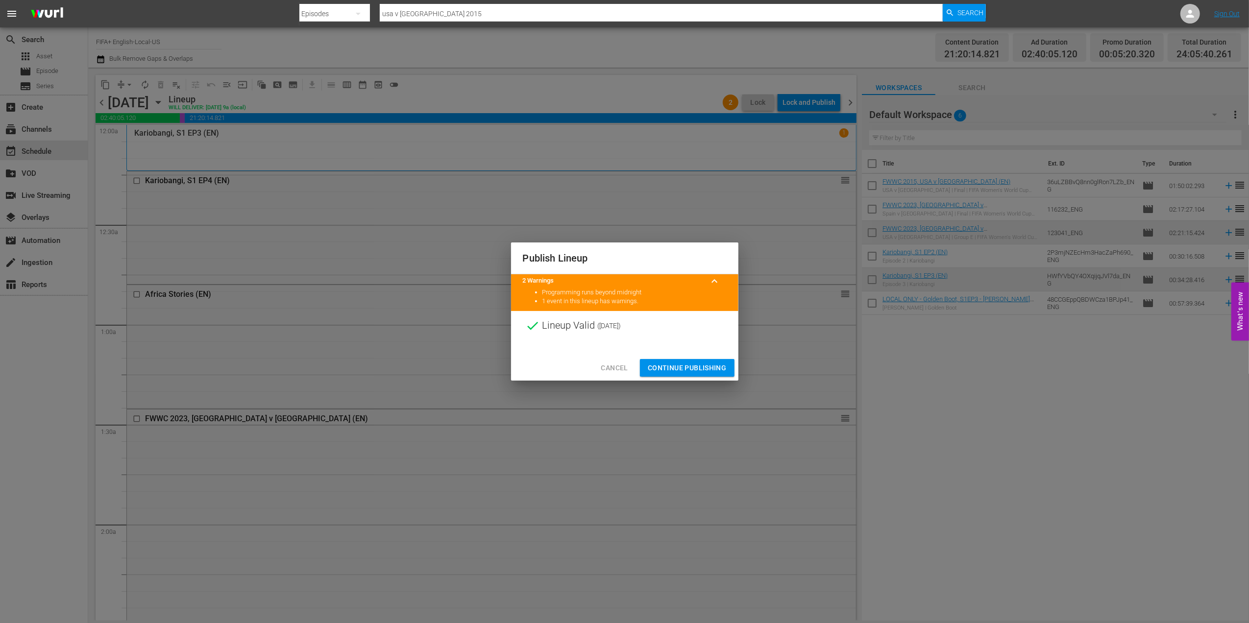
click at [674, 365] on span "Continue Publishing" at bounding box center [687, 368] width 79 height 12
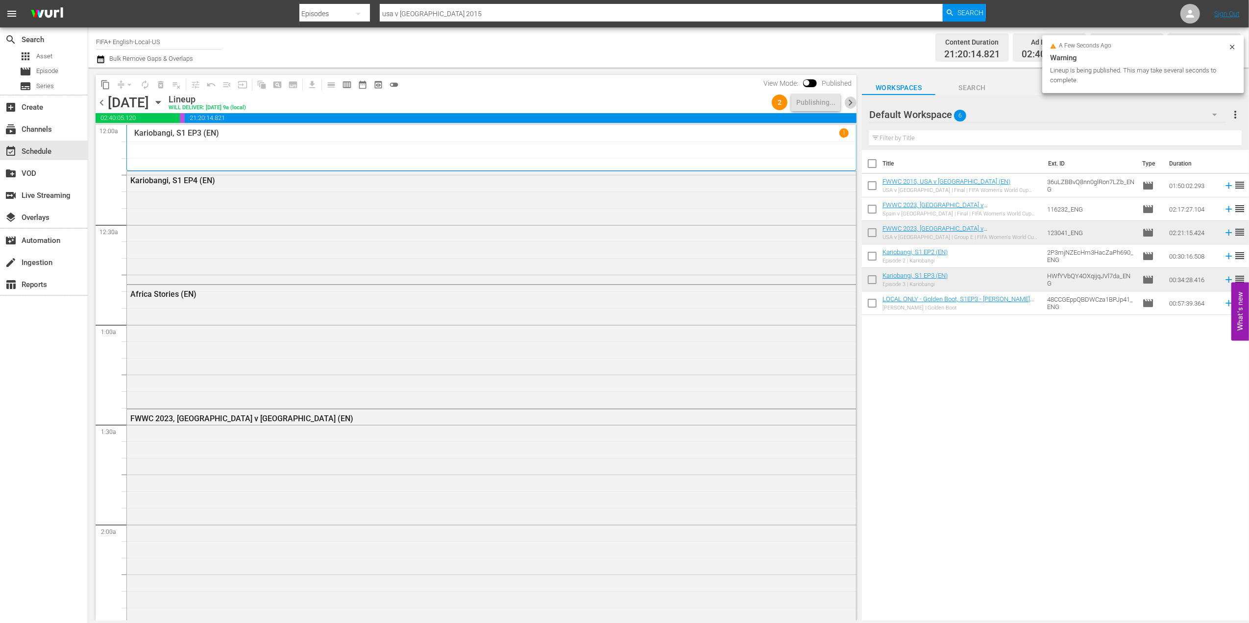
click at [849, 98] on span "chevron_right" at bounding box center [850, 103] width 12 height 12
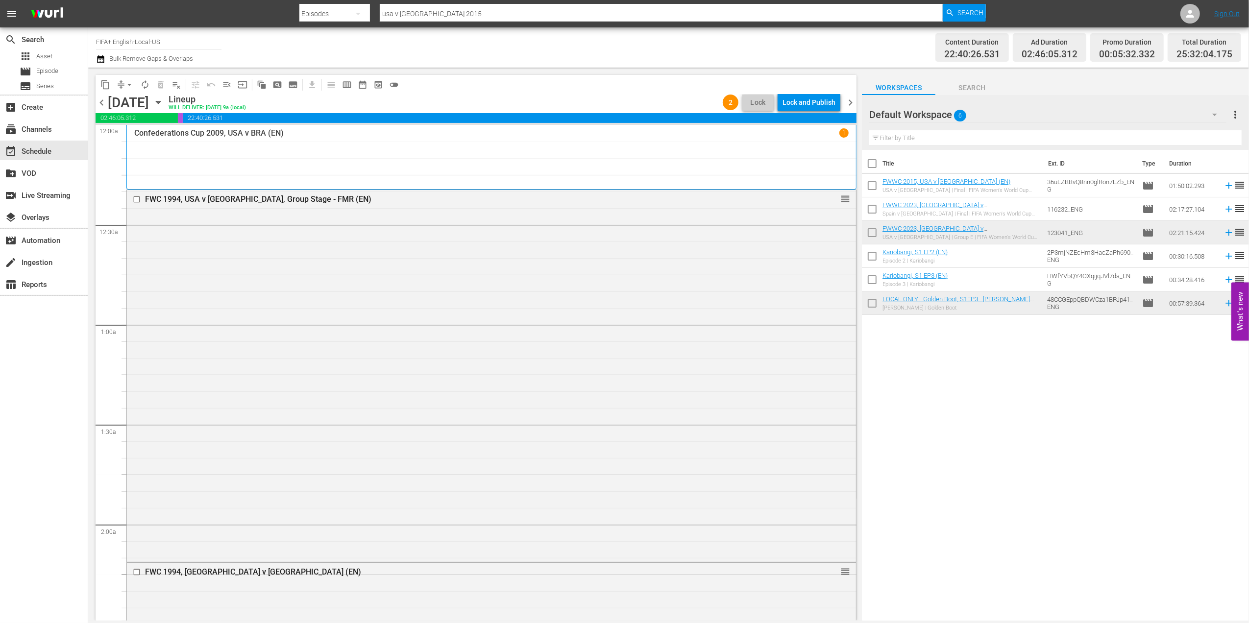
click at [811, 103] on div "Lock and Publish" at bounding box center [808, 103] width 53 height 18
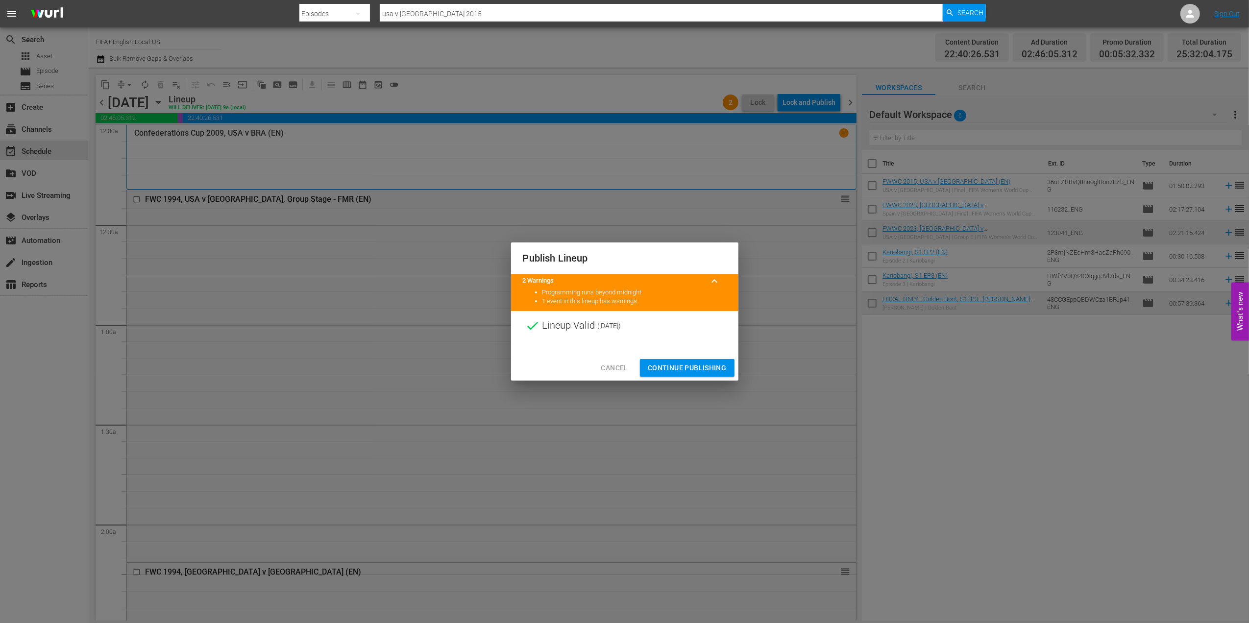
click at [679, 365] on span "Continue Publishing" at bounding box center [687, 368] width 79 height 12
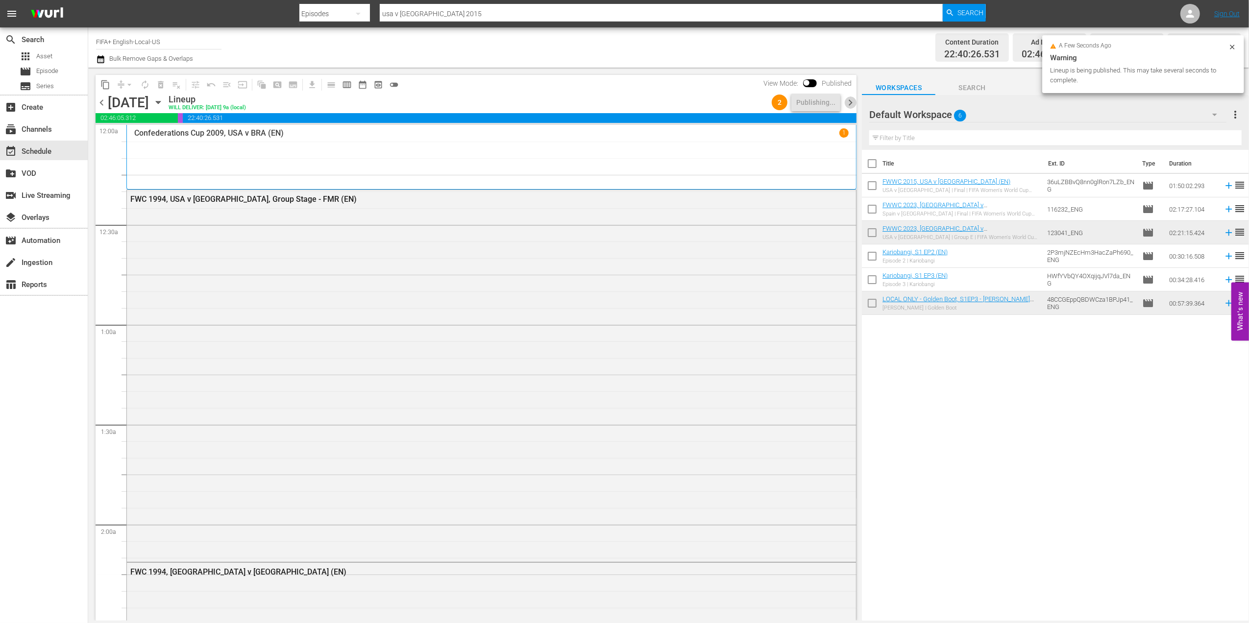
drag, startPoint x: 847, startPoint y: 96, endPoint x: 847, endPoint y: 102, distance: 5.9
click at [847, 97] on span "chevron_right" at bounding box center [850, 103] width 12 height 12
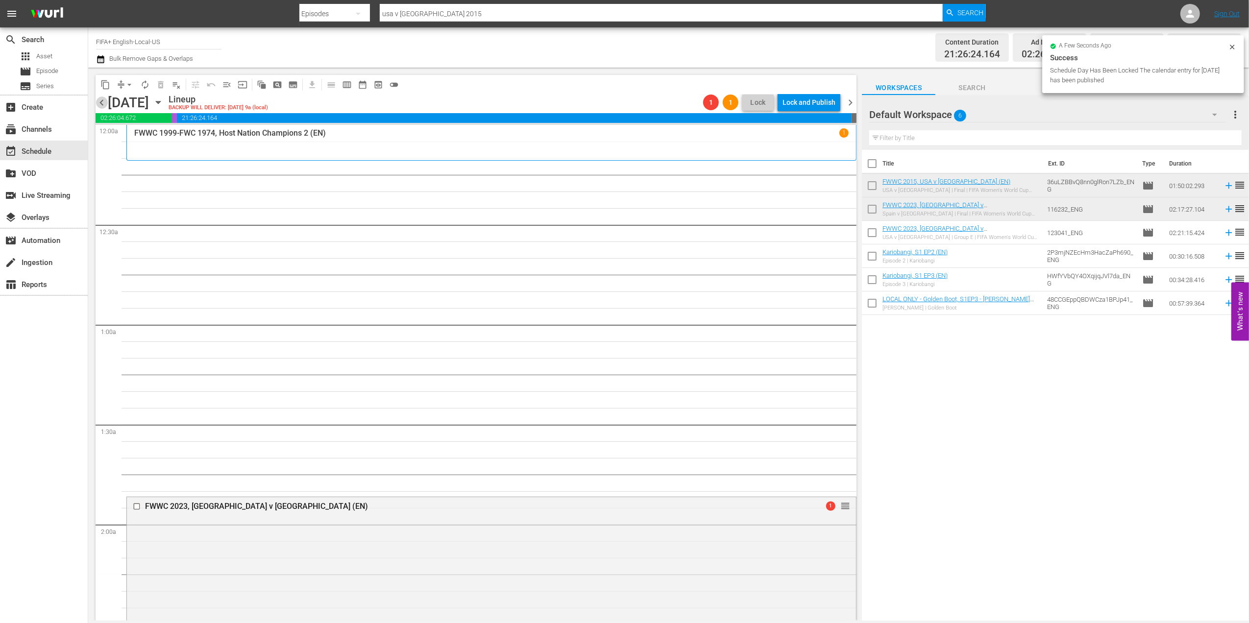
click at [104, 99] on span "chevron_left" at bounding box center [102, 103] width 12 height 12
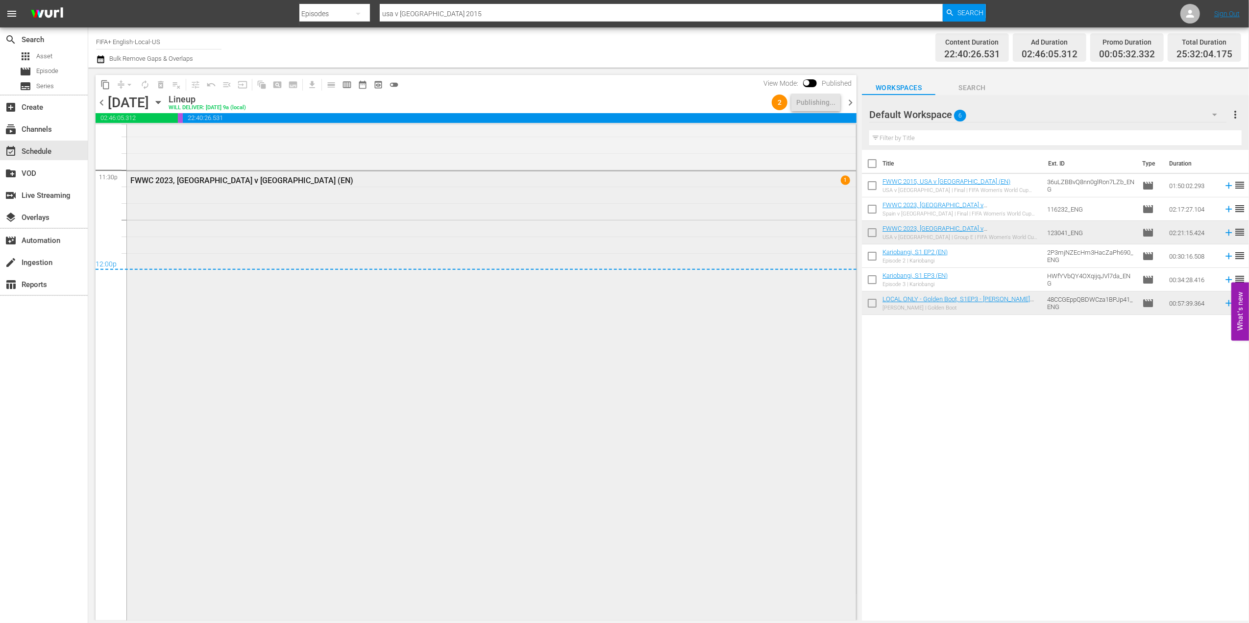
scroll to position [4672, 0]
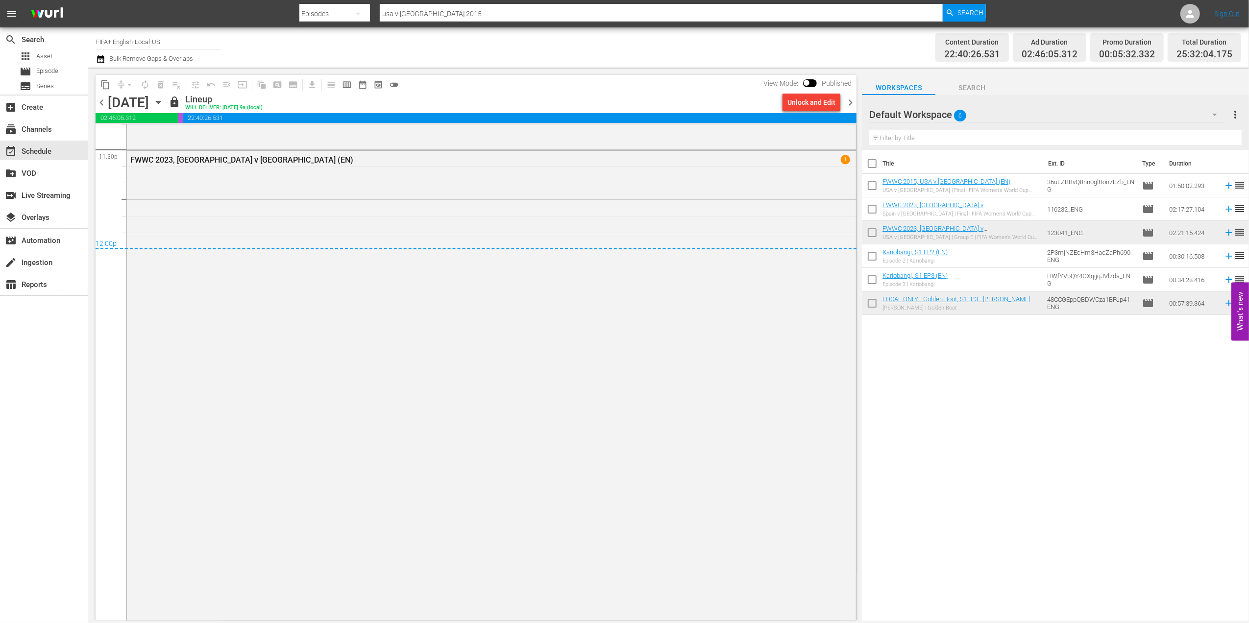
click at [852, 103] on span "chevron_right" at bounding box center [850, 103] width 12 height 12
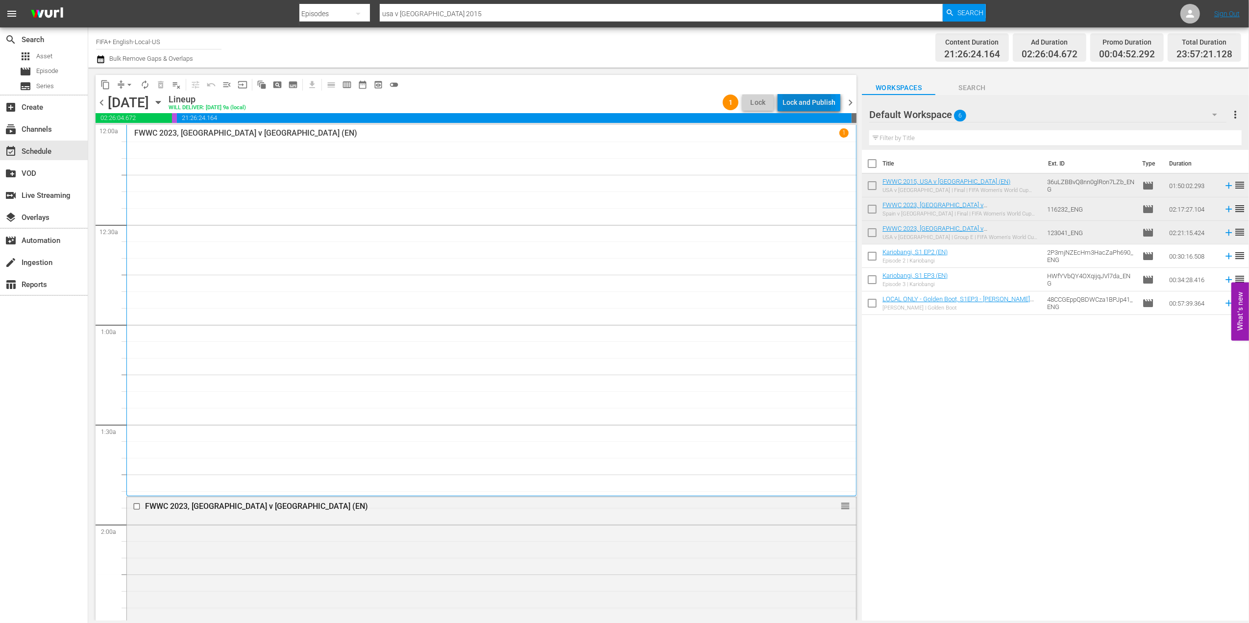
click at [796, 100] on div "Lock and Publish" at bounding box center [808, 103] width 53 height 18
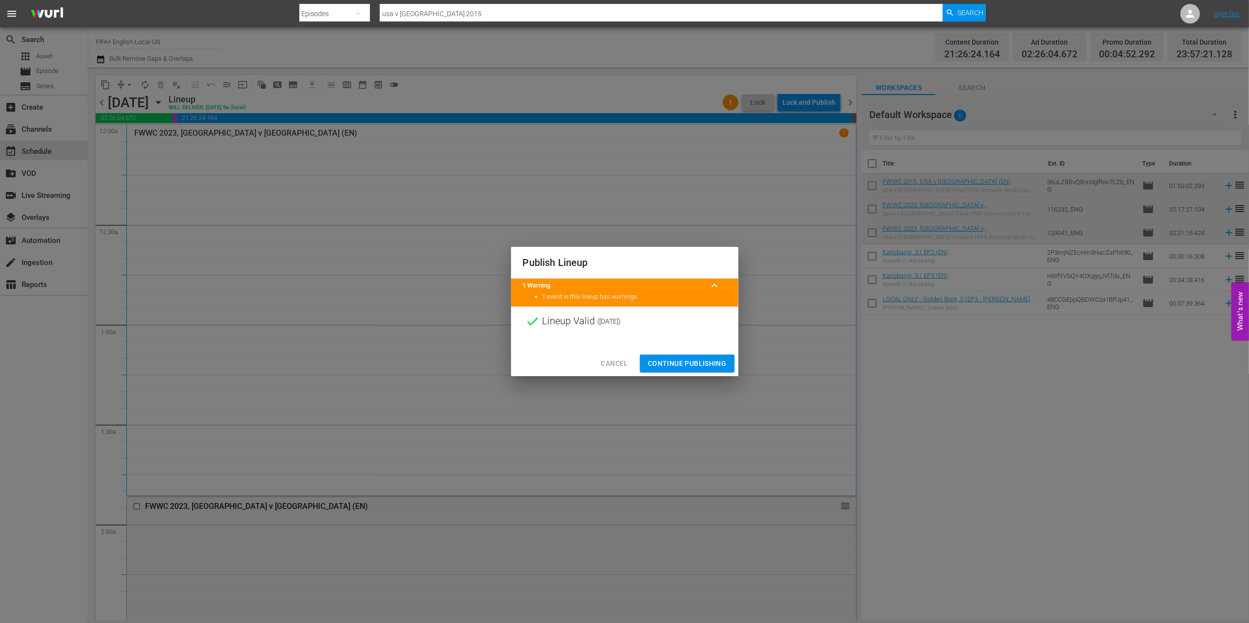
click at [678, 360] on span "Continue Publishing" at bounding box center [687, 364] width 79 height 12
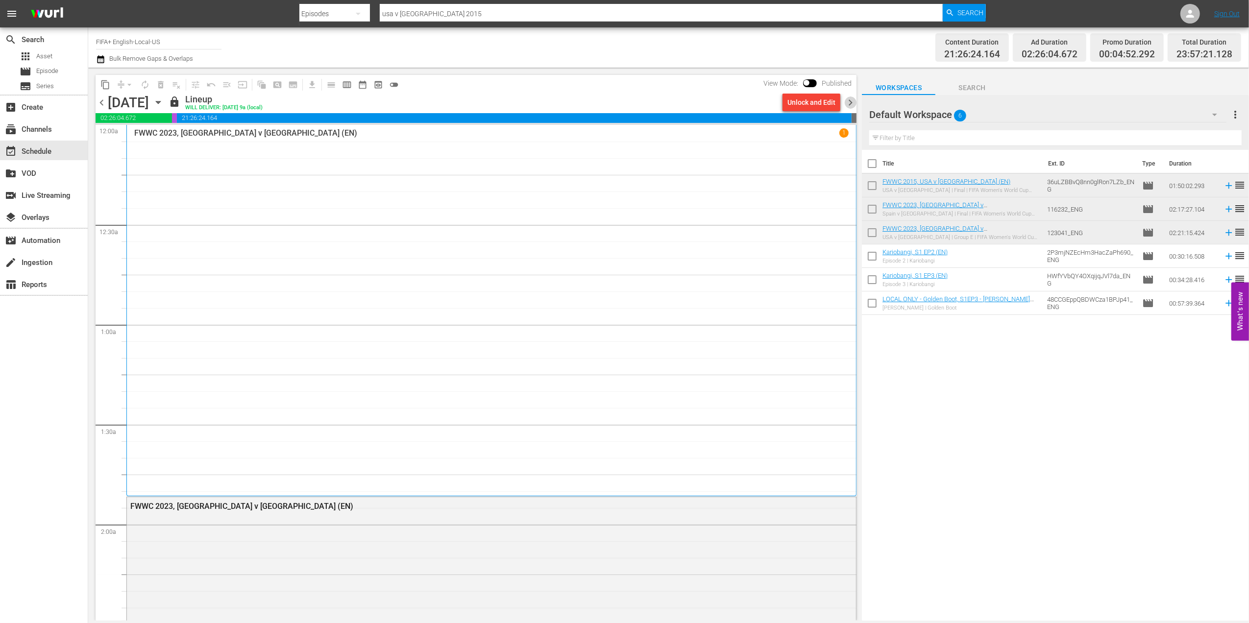
click at [850, 98] on span "chevron_right" at bounding box center [850, 103] width 12 height 12
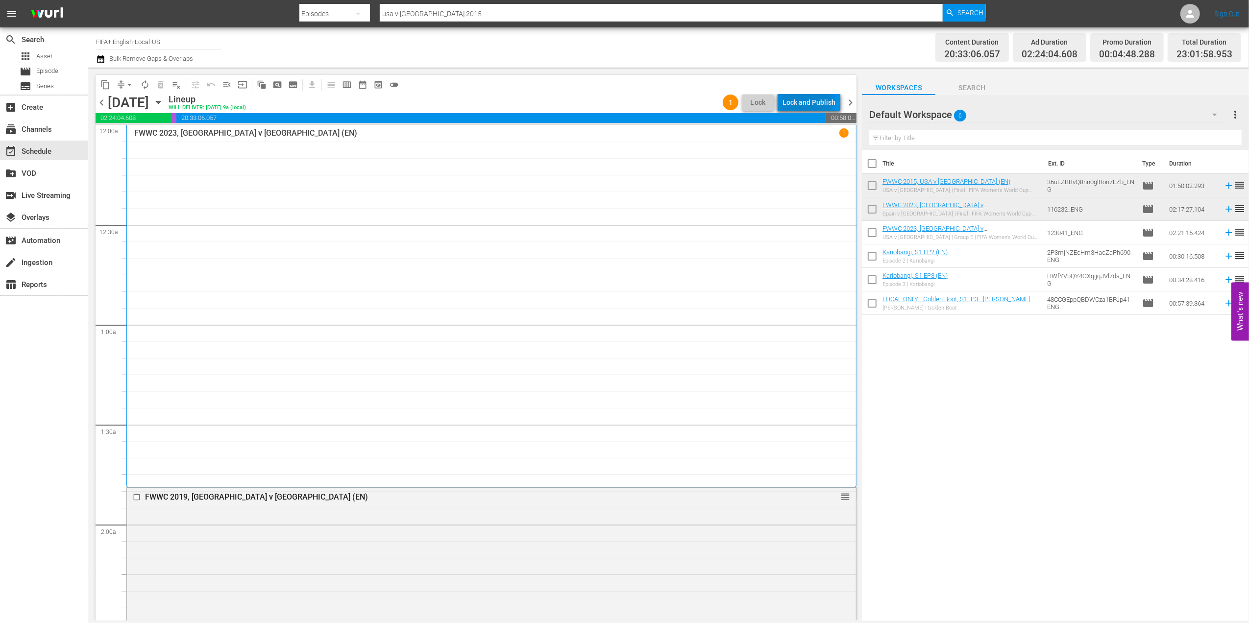
click at [800, 102] on div "Lock and Publish" at bounding box center [808, 103] width 53 height 18
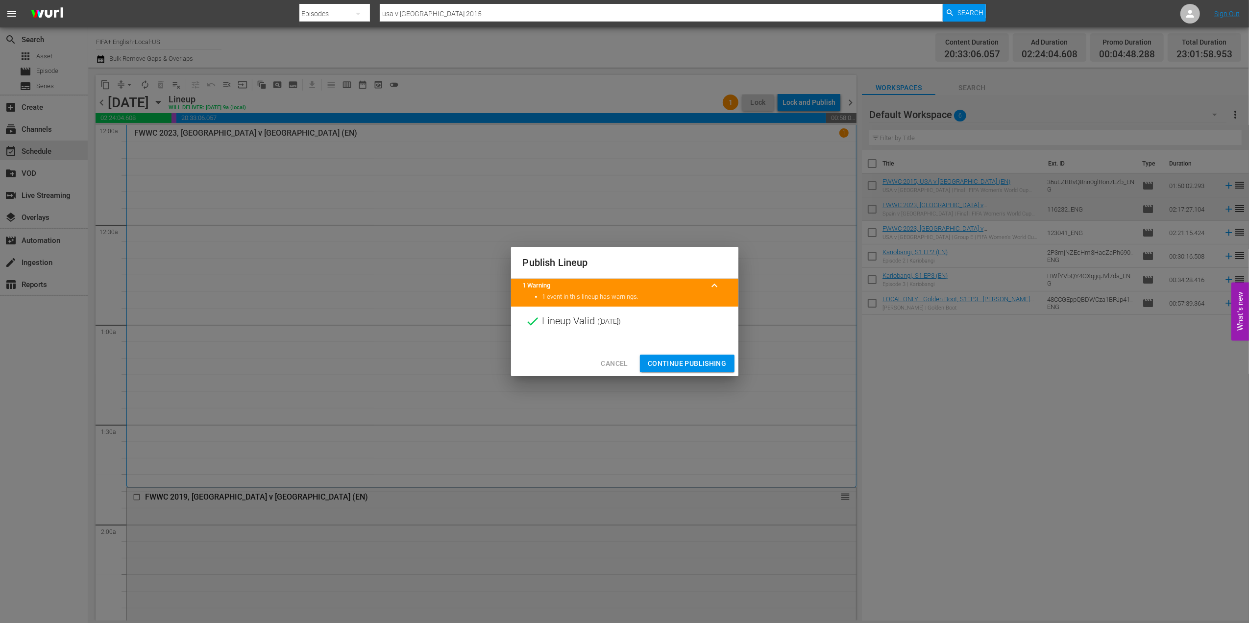
click at [671, 366] on span "Continue Publishing" at bounding box center [687, 364] width 79 height 12
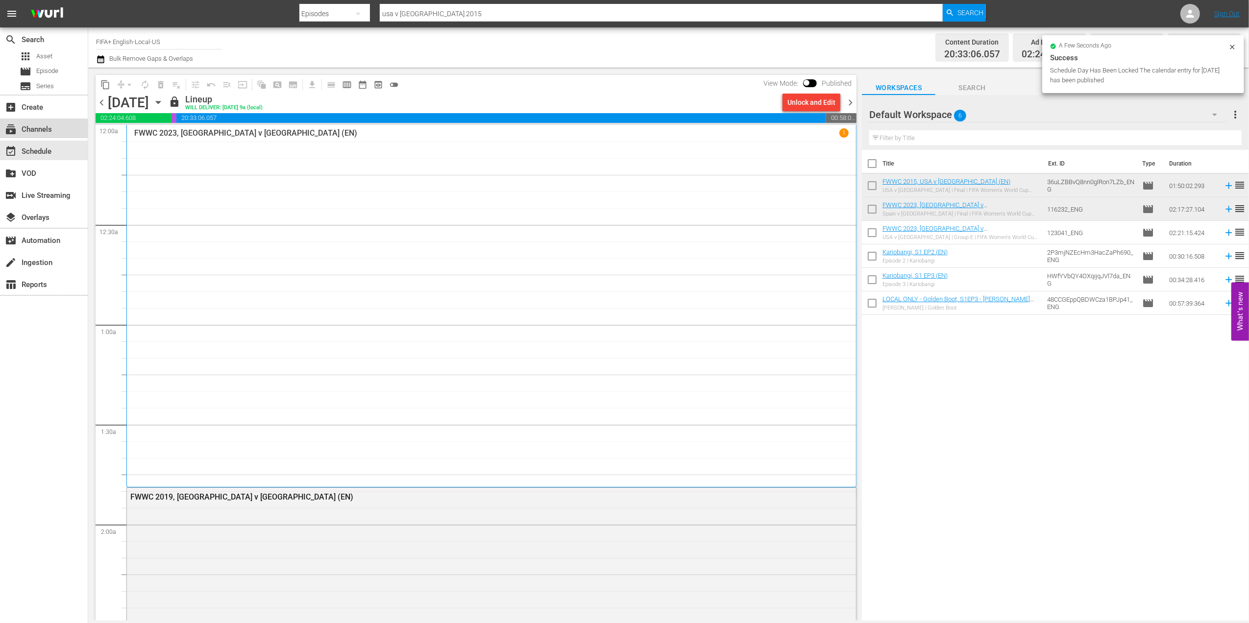
click at [55, 128] on div "subscriptions Channels" at bounding box center [44, 129] width 88 height 20
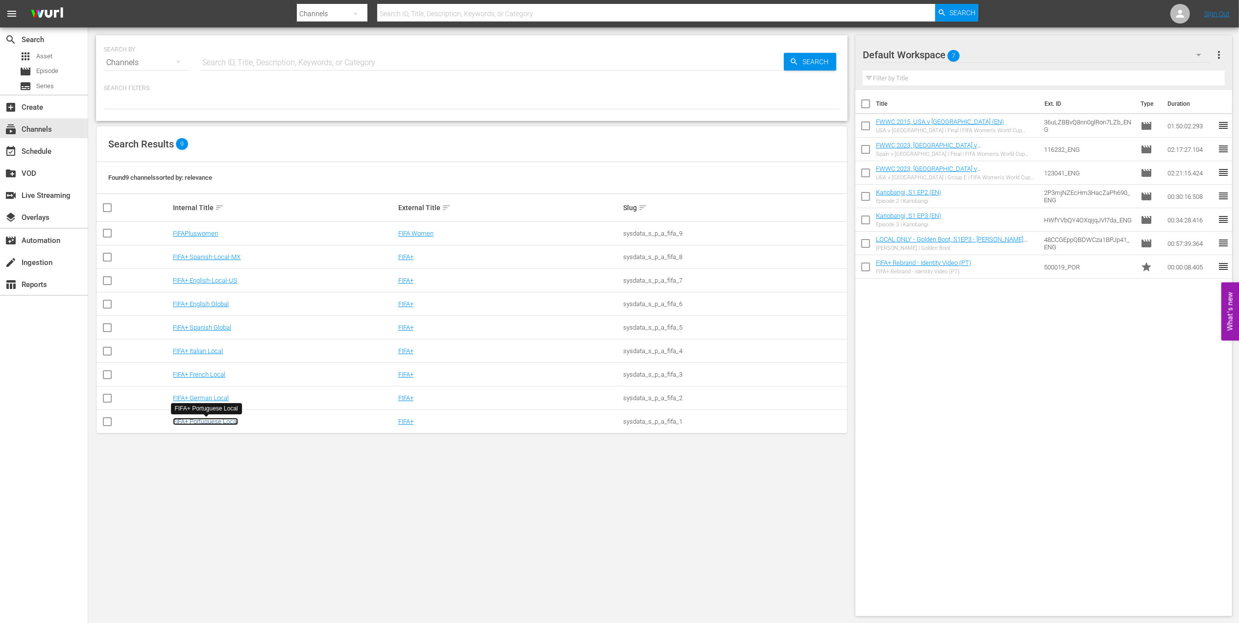
click at [212, 419] on link "FIFA+ Portuguese Local" at bounding box center [205, 421] width 65 height 7
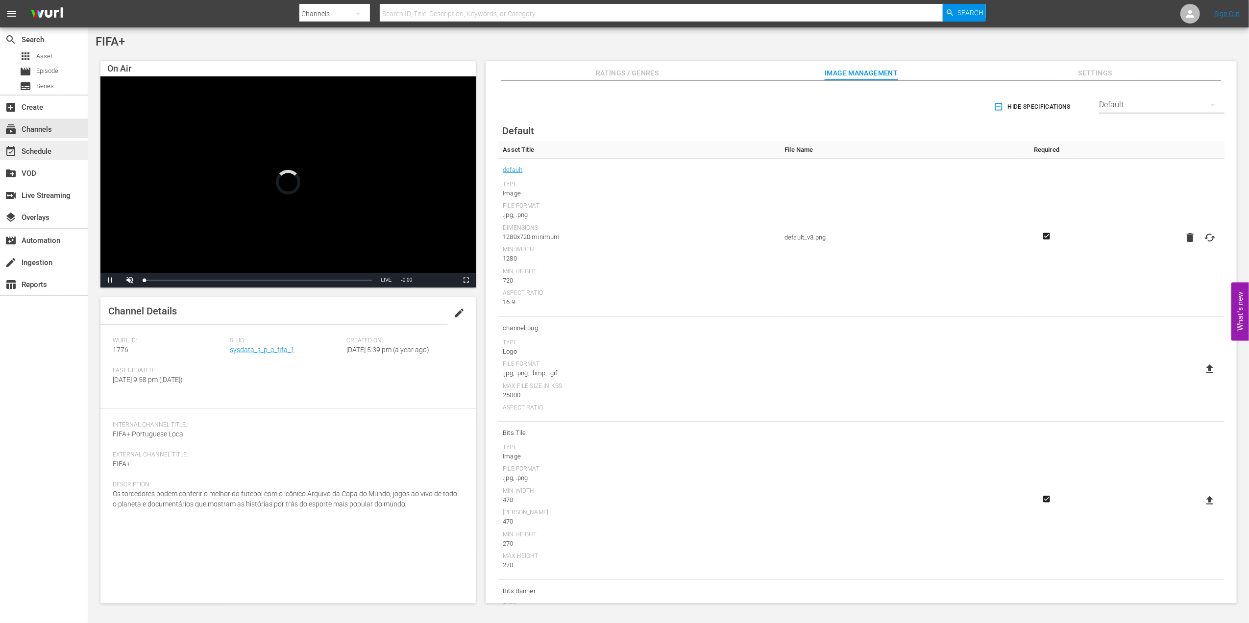
click at [44, 149] on div "event_available Schedule" at bounding box center [27, 149] width 55 height 9
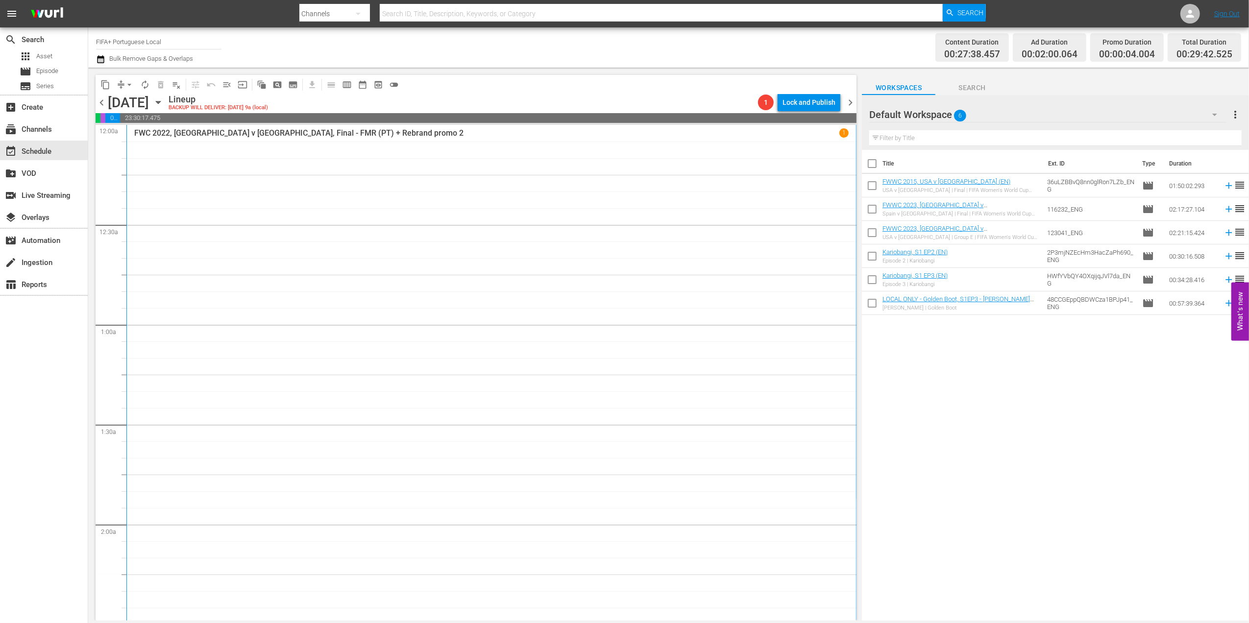
click at [100, 98] on span "chevron_left" at bounding box center [102, 103] width 12 height 12
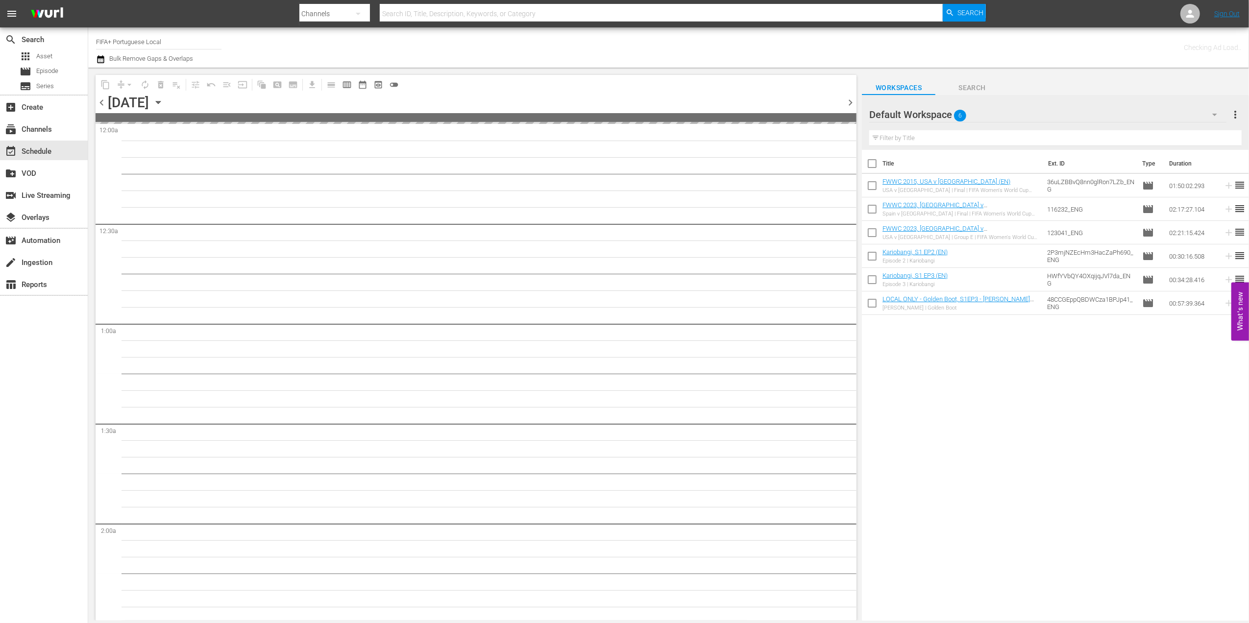
click at [100, 98] on span "chevron_left" at bounding box center [102, 103] width 12 height 12
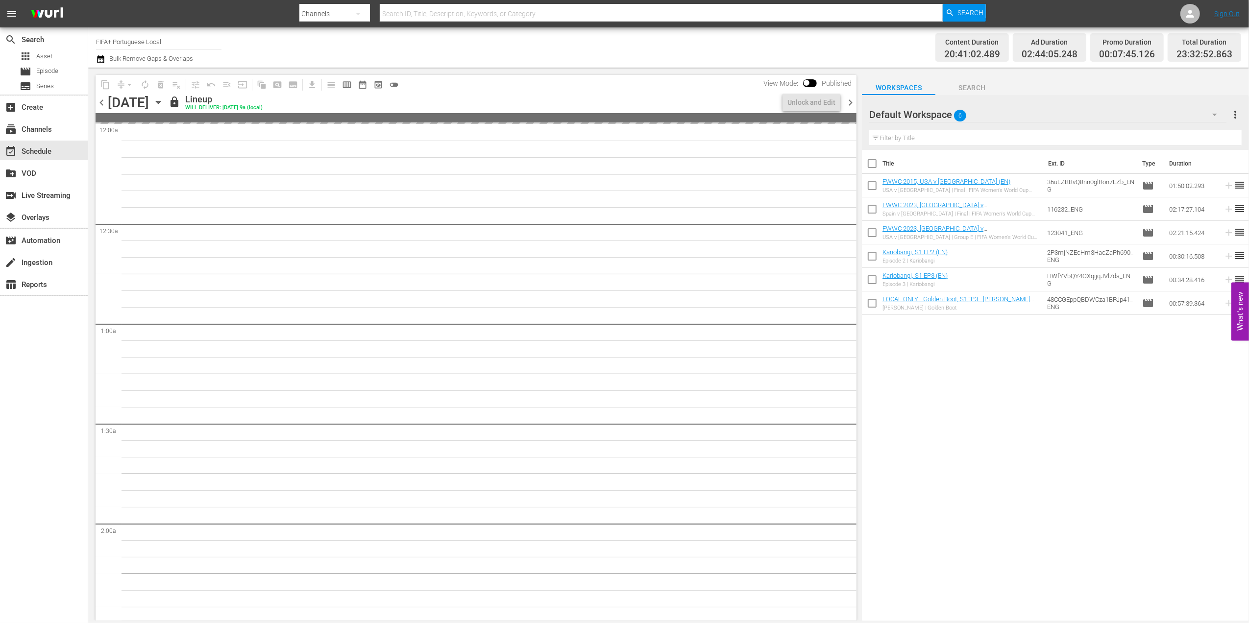
click at [100, 98] on span "chevron_left" at bounding box center [102, 103] width 12 height 12
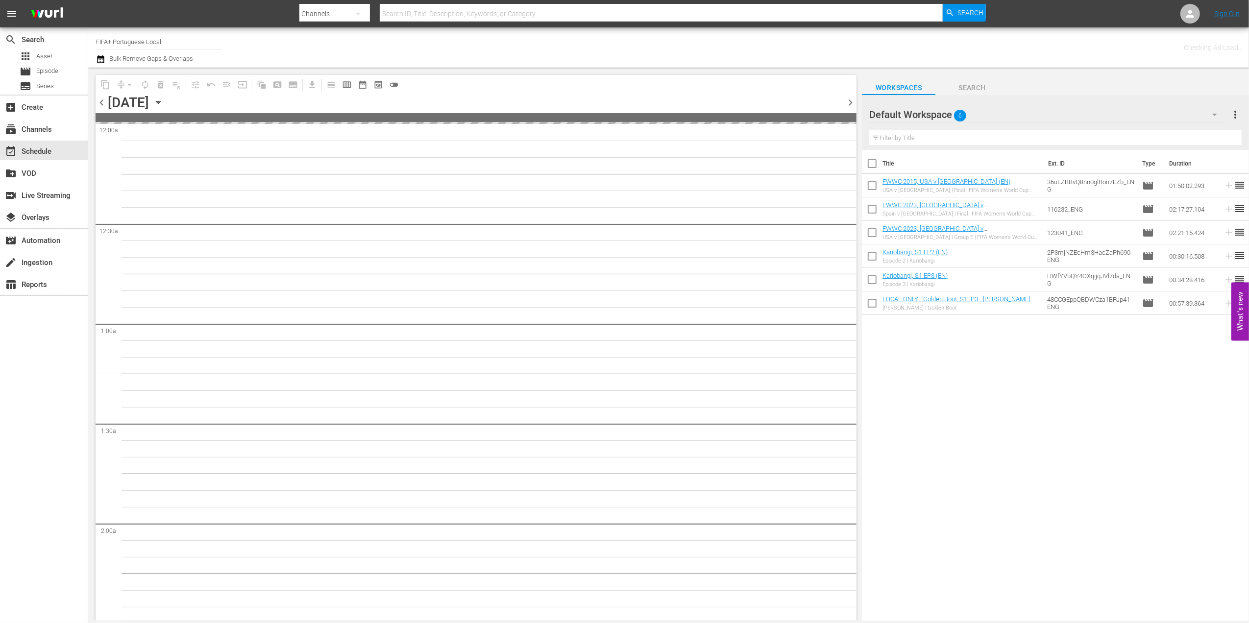
click at [100, 98] on span "chevron_left" at bounding box center [102, 103] width 12 height 12
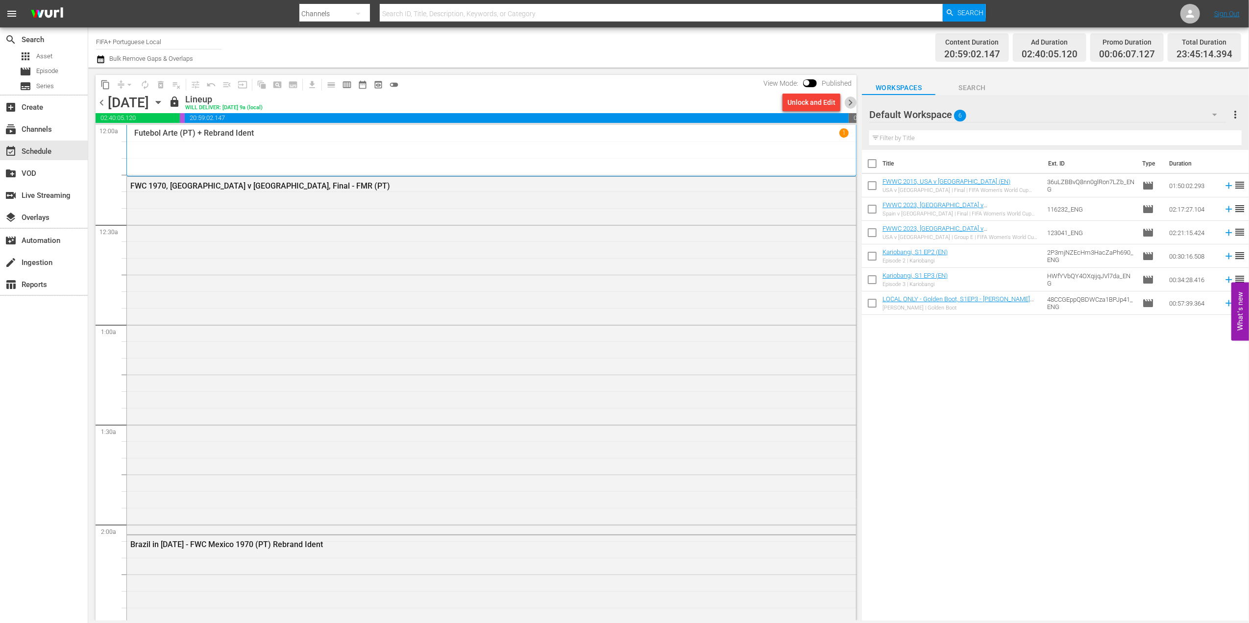
click at [855, 101] on span "chevron_right" at bounding box center [850, 103] width 12 height 12
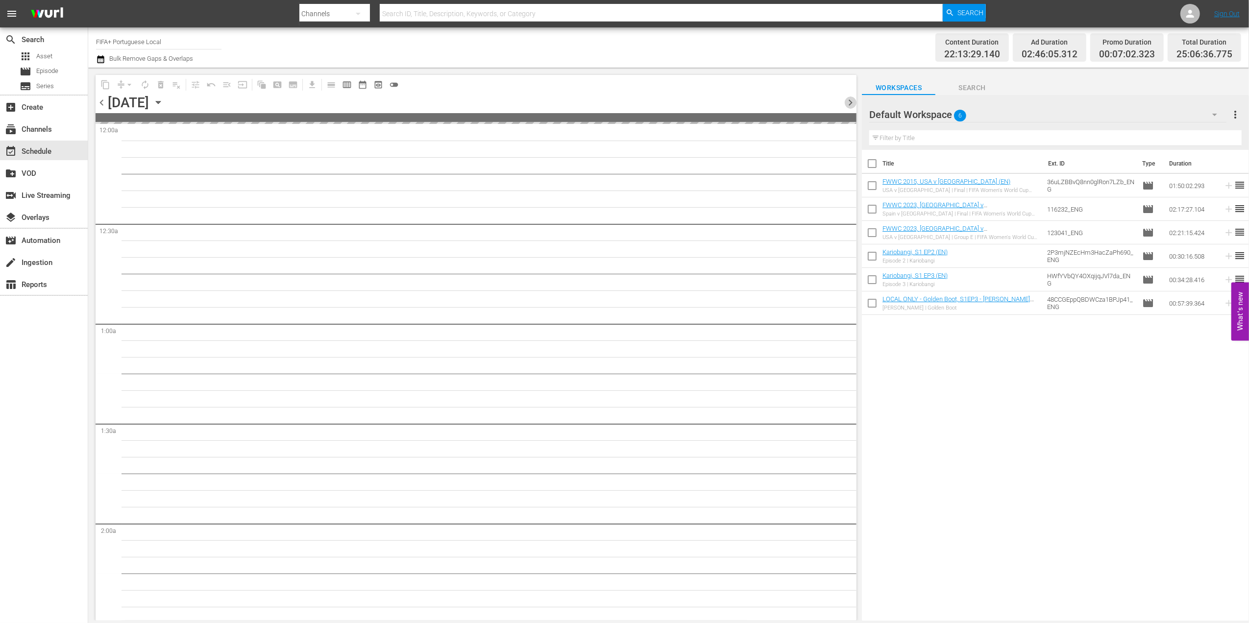
click at [855, 101] on span "chevron_right" at bounding box center [850, 103] width 12 height 12
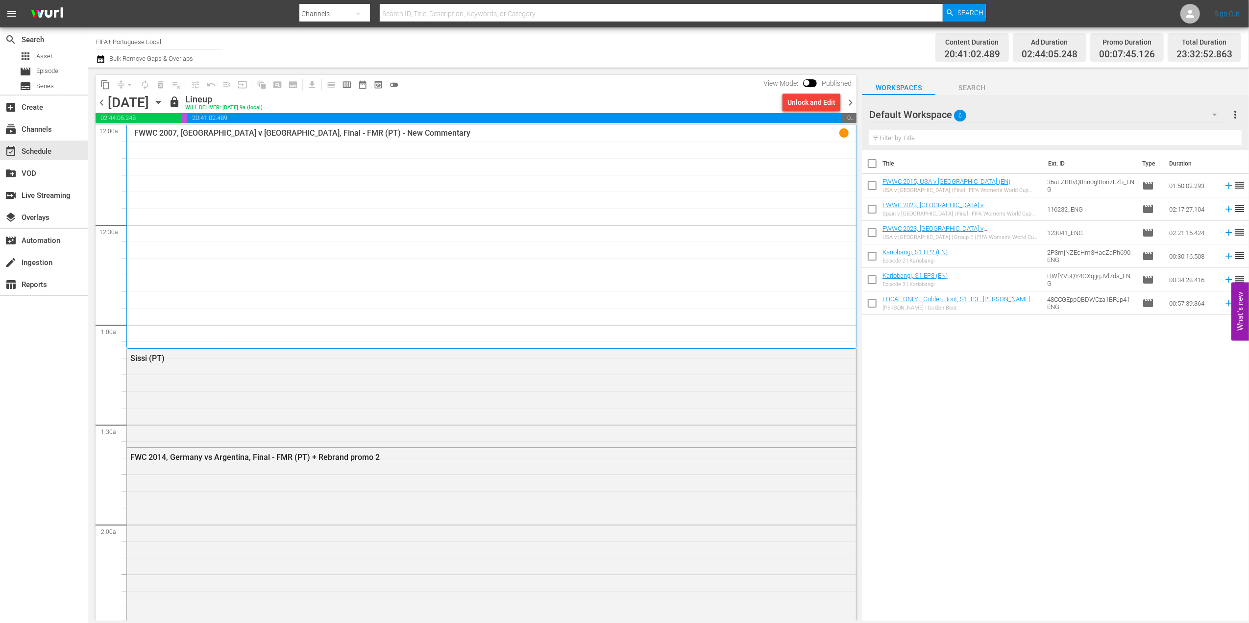
click at [100, 100] on span "chevron_left" at bounding box center [102, 103] width 12 height 12
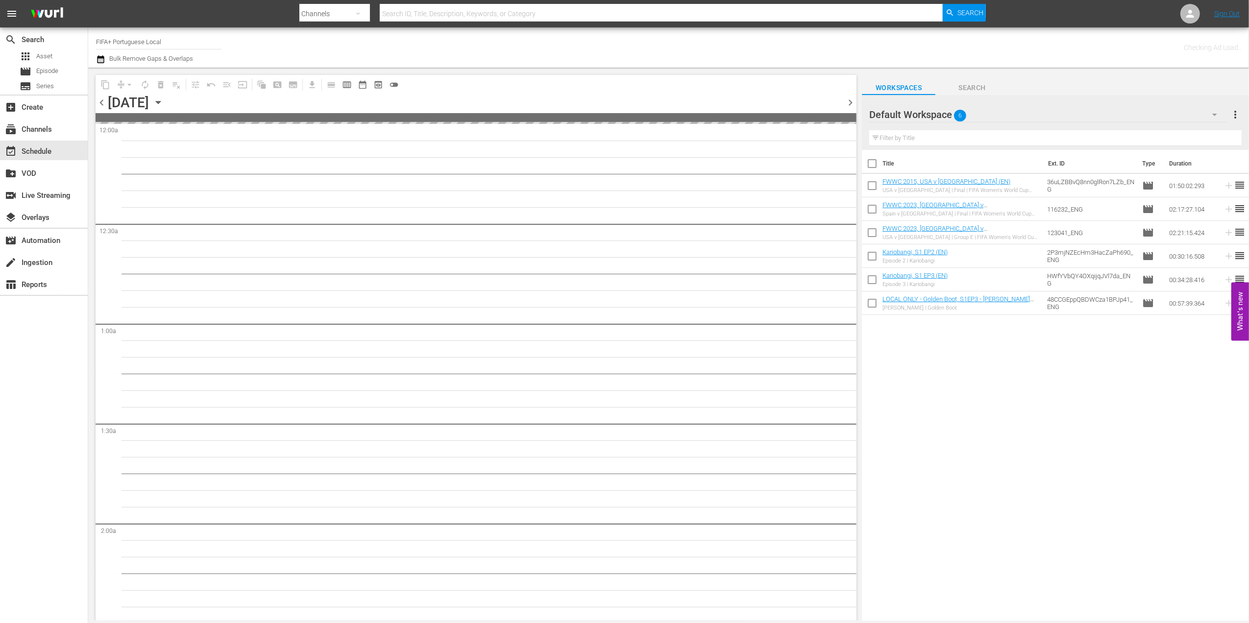
click at [100, 100] on span "chevron_left" at bounding box center [102, 103] width 12 height 12
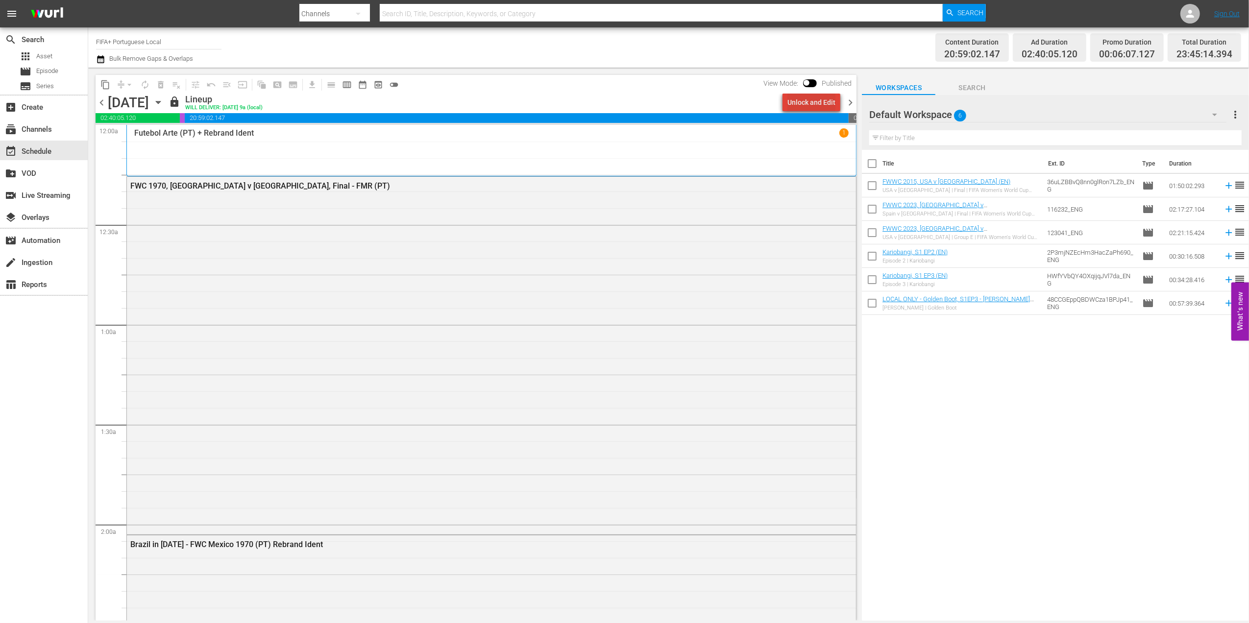
click at [825, 102] on div "Unlock and Edit" at bounding box center [811, 103] width 48 height 18
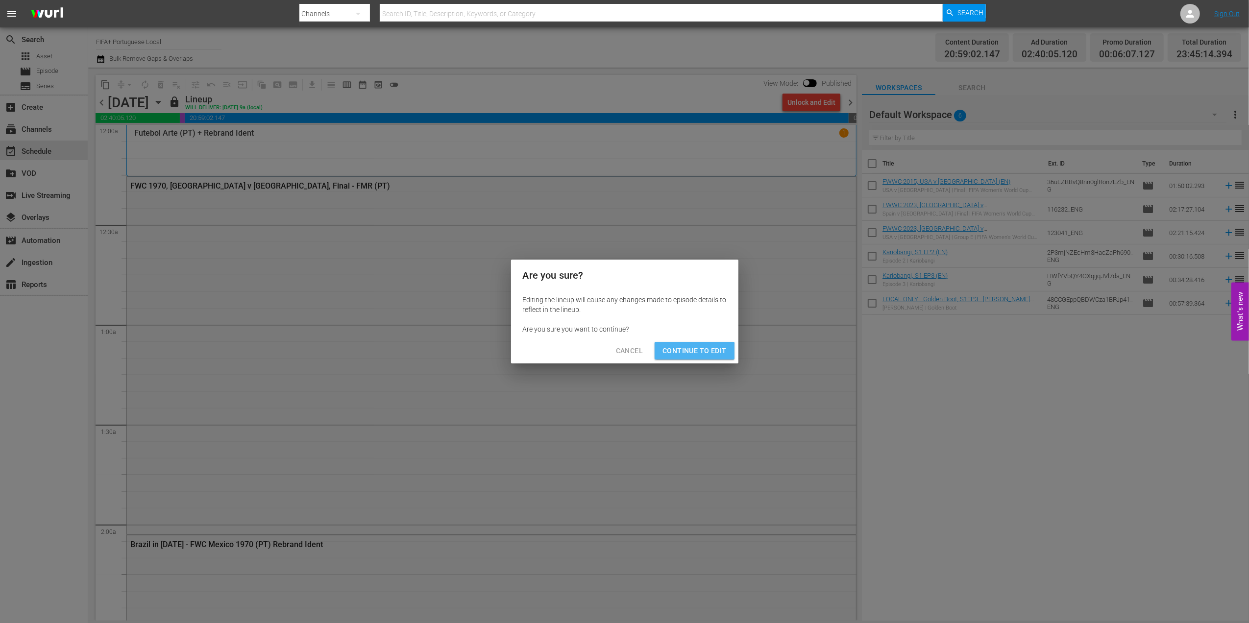
click at [694, 353] on span "Continue to Edit" at bounding box center [694, 351] width 64 height 12
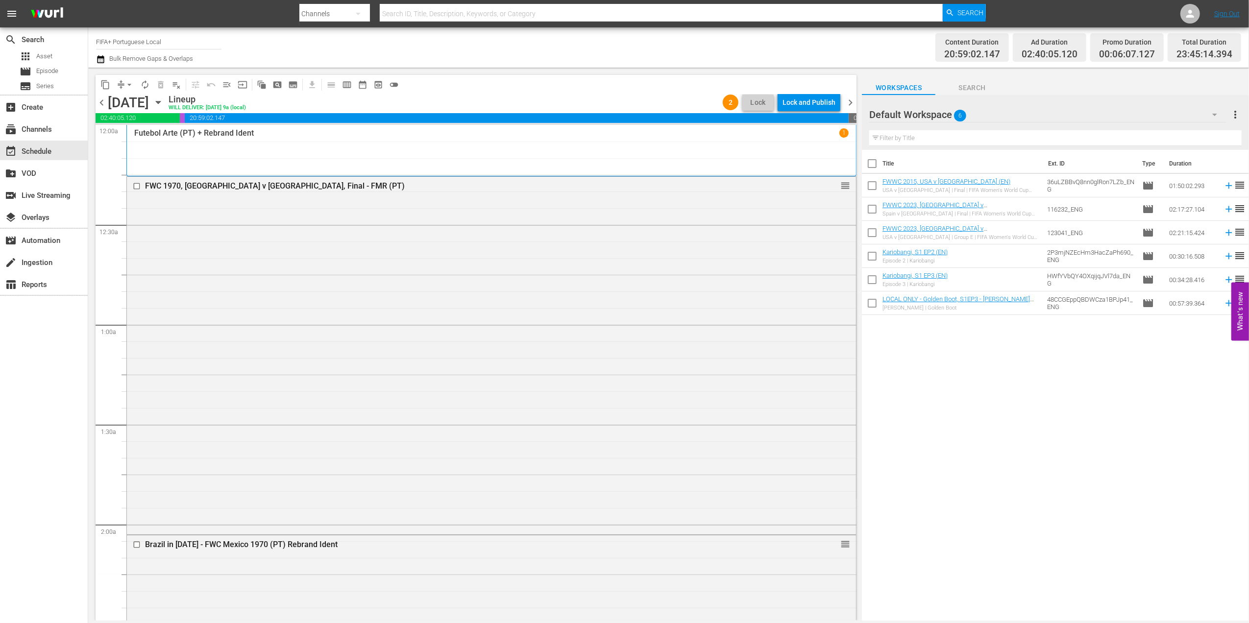
click at [848, 99] on span "chevron_right" at bounding box center [850, 103] width 12 height 12
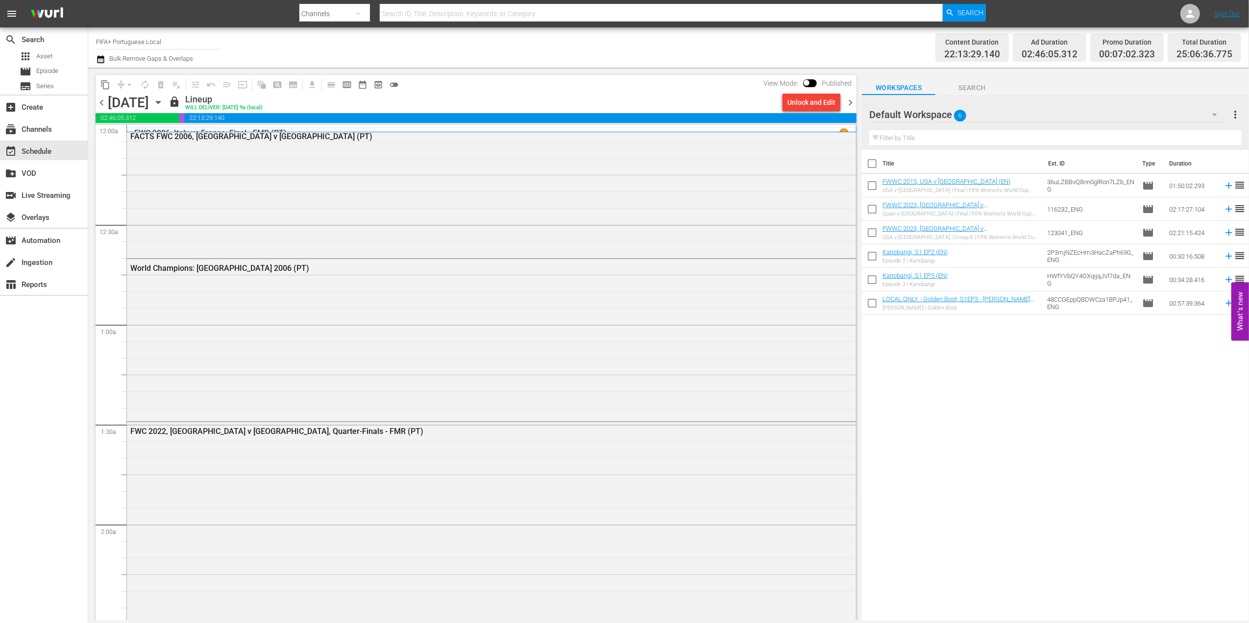
click at [812, 103] on div "Unlock and Edit" at bounding box center [811, 103] width 48 height 18
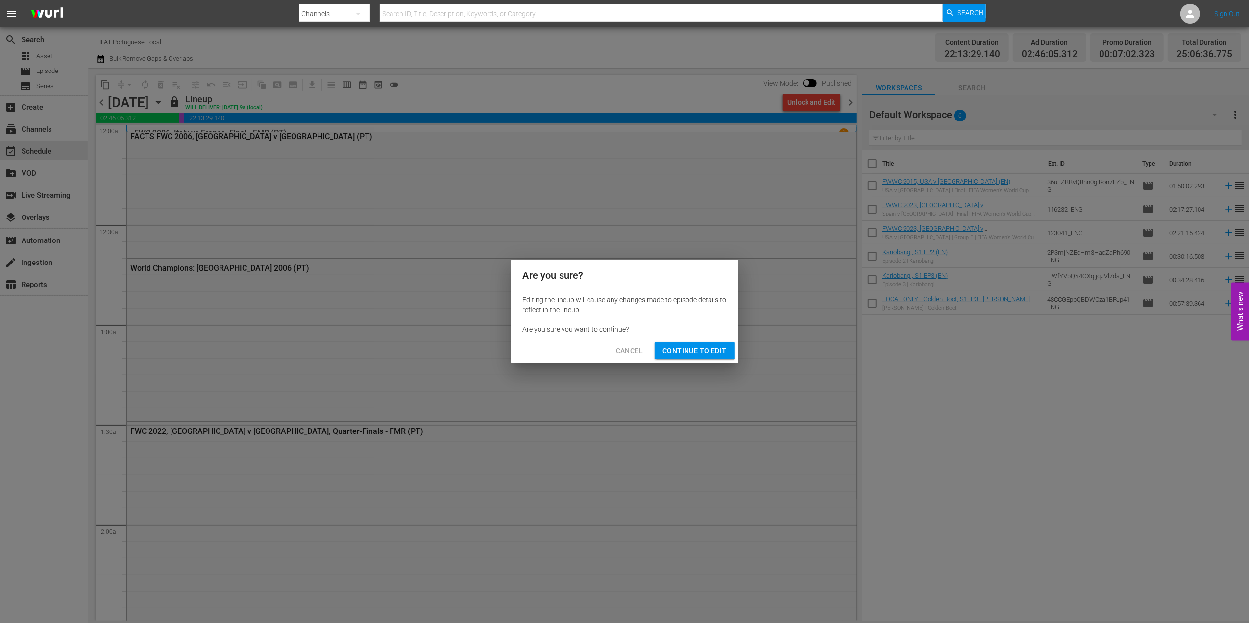
click at [692, 347] on span "Continue to Edit" at bounding box center [694, 351] width 64 height 12
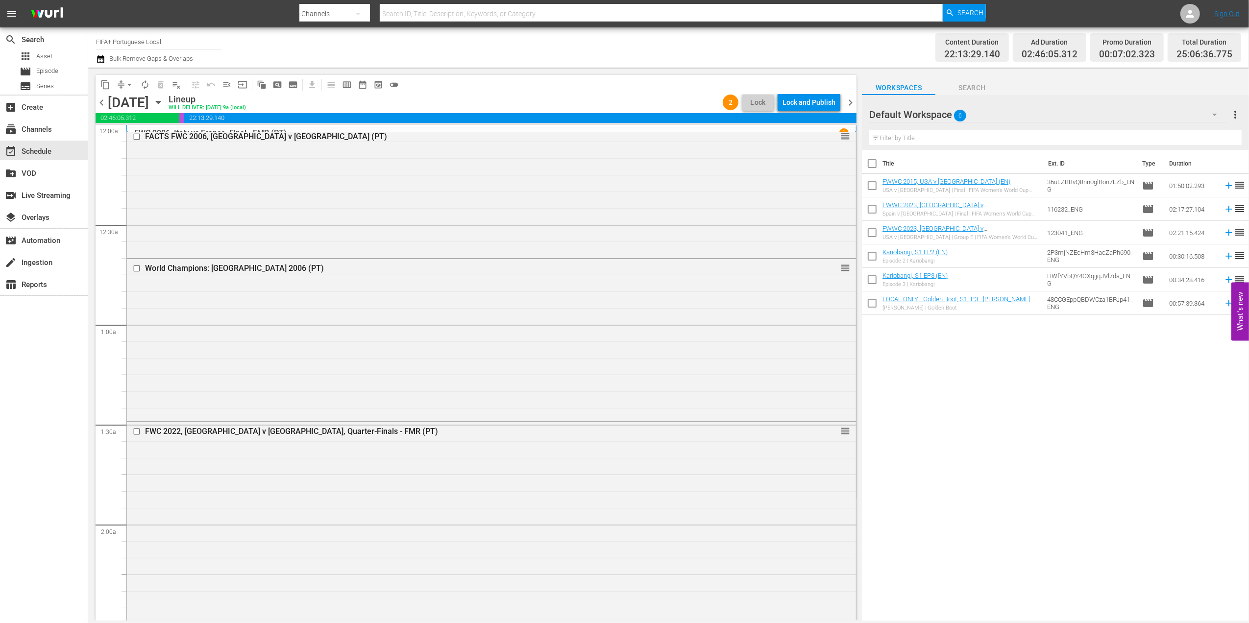
click at [846, 102] on span "chevron_right" at bounding box center [850, 103] width 12 height 12
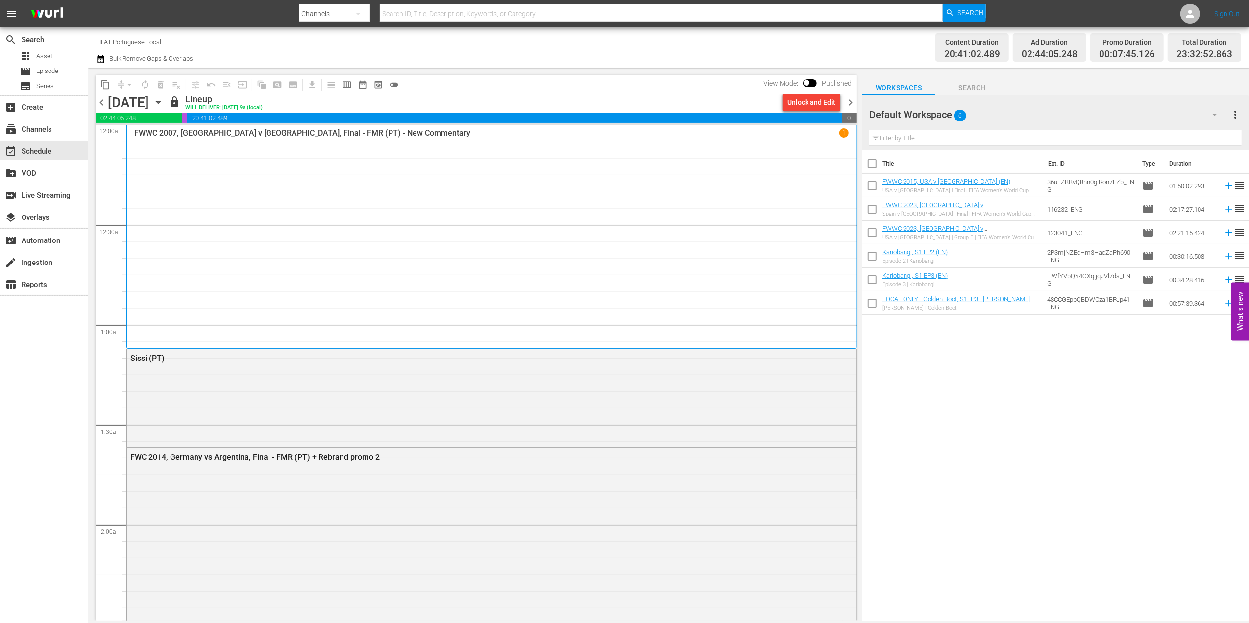
click at [810, 103] on div "Unlock and Edit" at bounding box center [811, 103] width 48 height 18
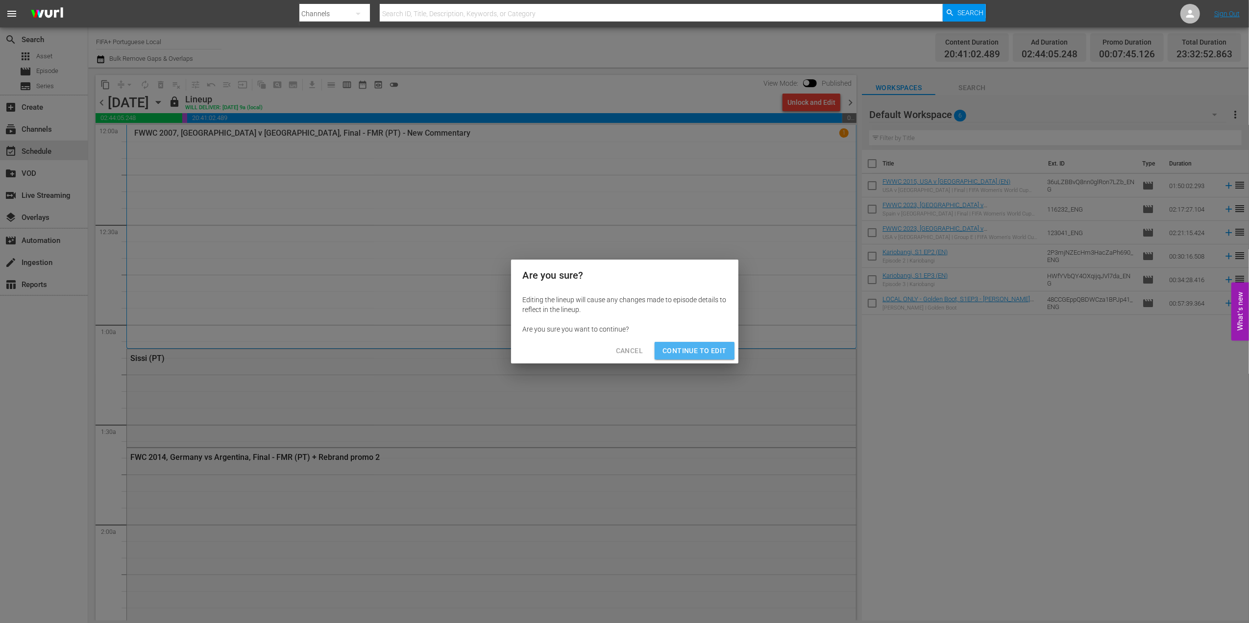
click at [694, 345] on span "Continue to Edit" at bounding box center [694, 351] width 64 height 12
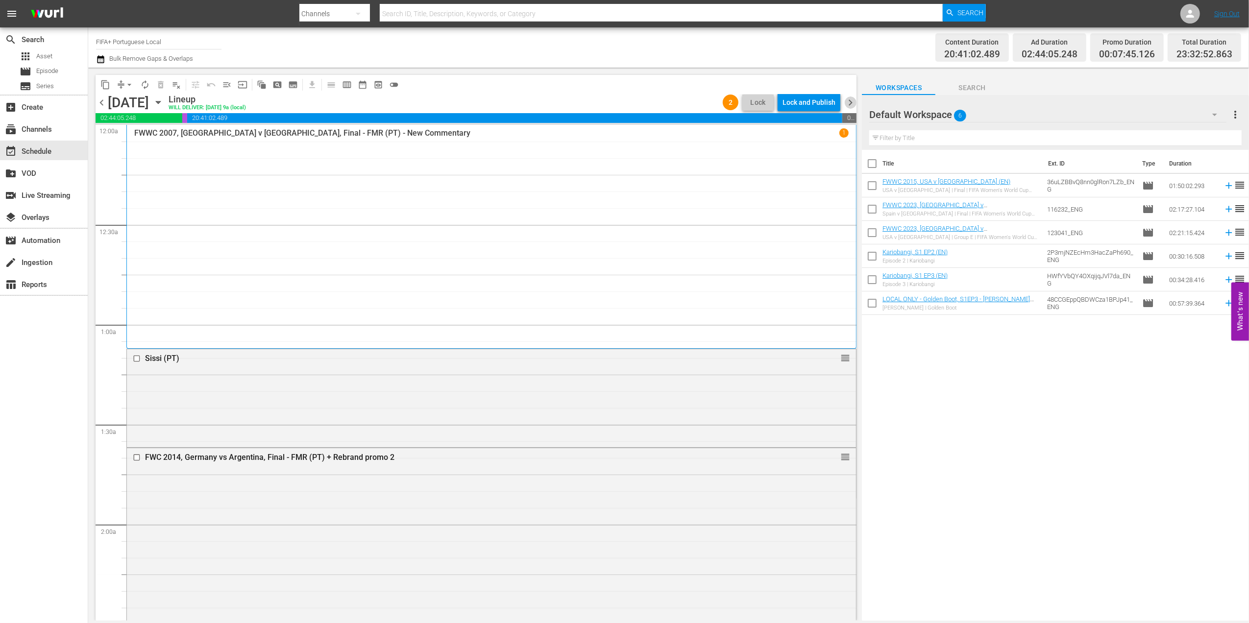
drag, startPoint x: 848, startPoint y: 98, endPoint x: 838, endPoint y: 111, distance: 16.3
click at [848, 99] on span "chevron_right" at bounding box center [850, 103] width 12 height 12
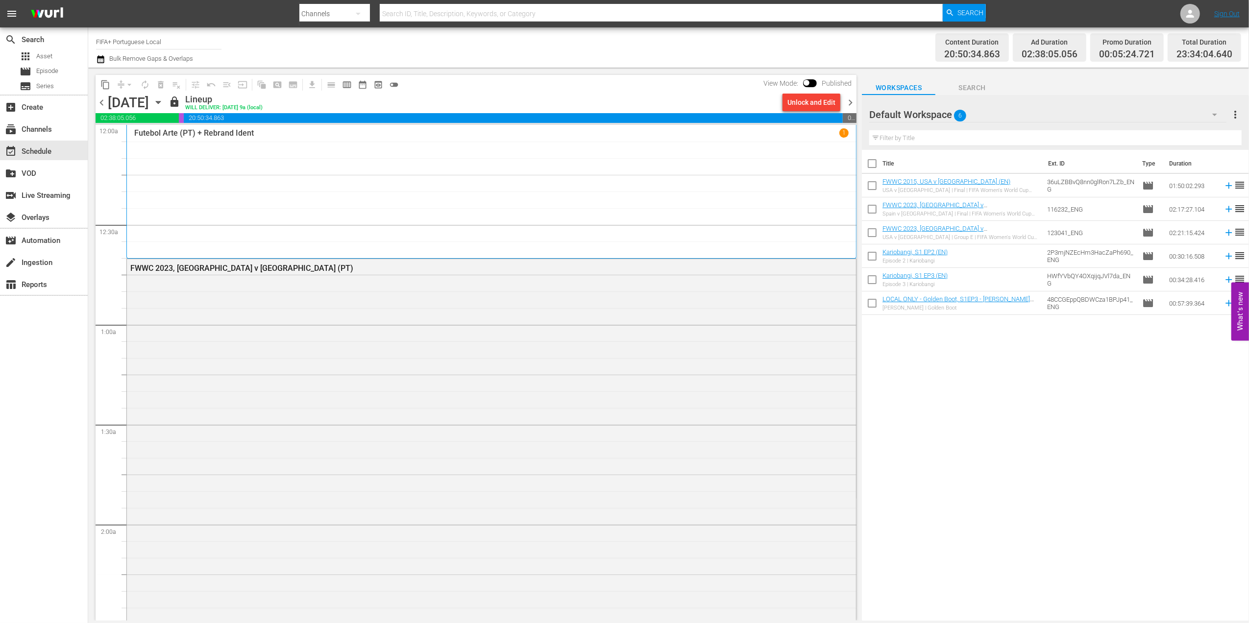
click at [808, 104] on div "Unlock and Edit" at bounding box center [811, 103] width 48 height 18
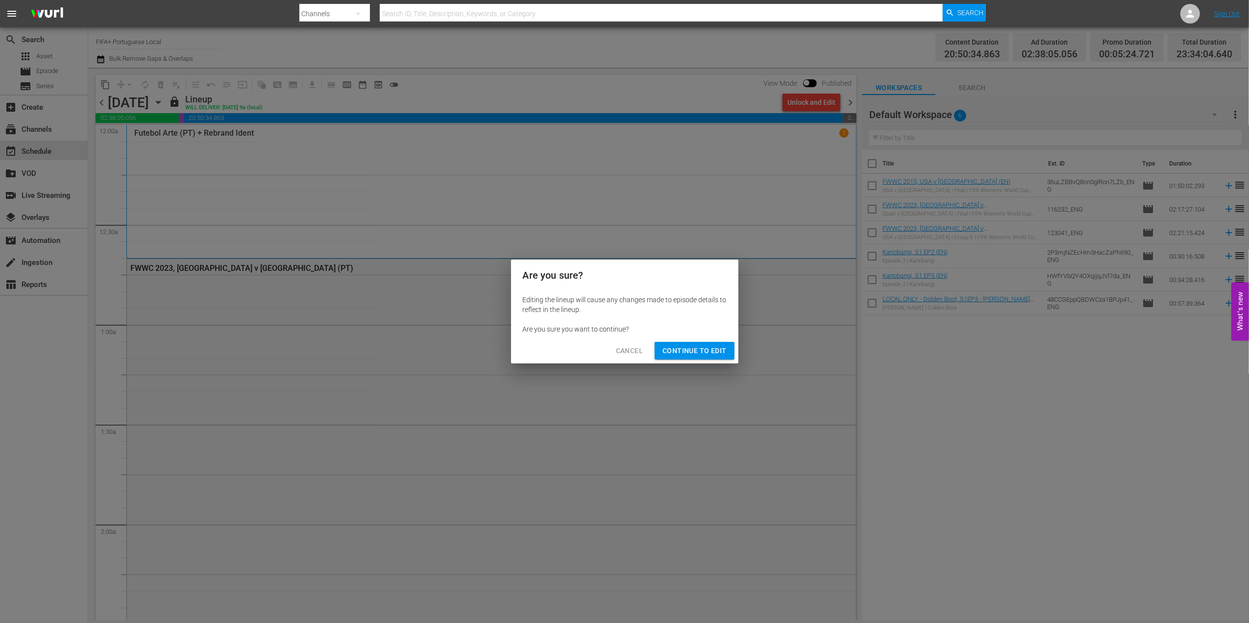
drag, startPoint x: 697, startPoint y: 345, endPoint x: 737, endPoint y: 324, distance: 45.6
click at [697, 345] on span "Continue to Edit" at bounding box center [694, 351] width 64 height 12
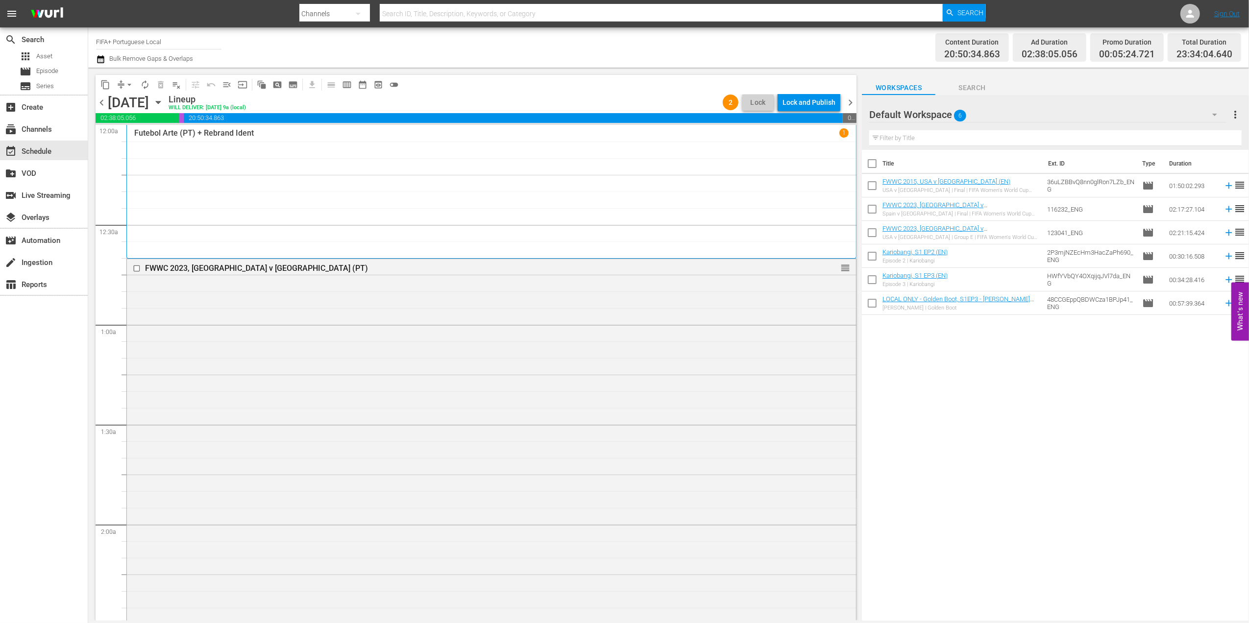
click at [846, 101] on span "chevron_right" at bounding box center [850, 103] width 12 height 12
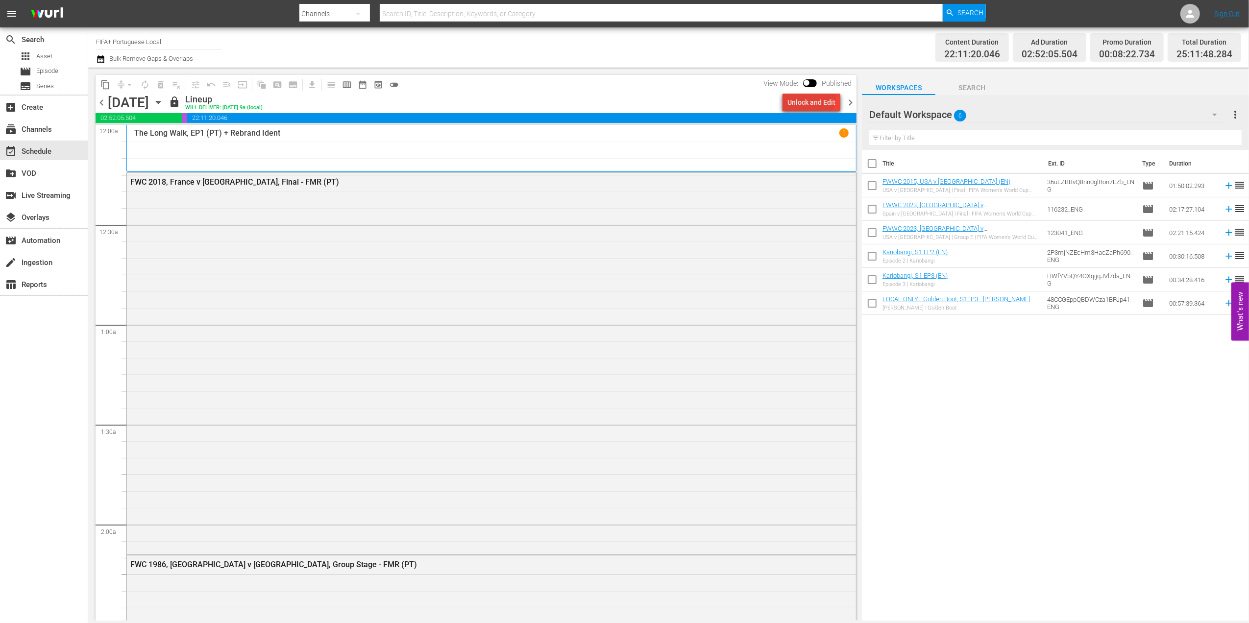
click at [812, 95] on div "Unlock and Edit" at bounding box center [811, 103] width 48 height 18
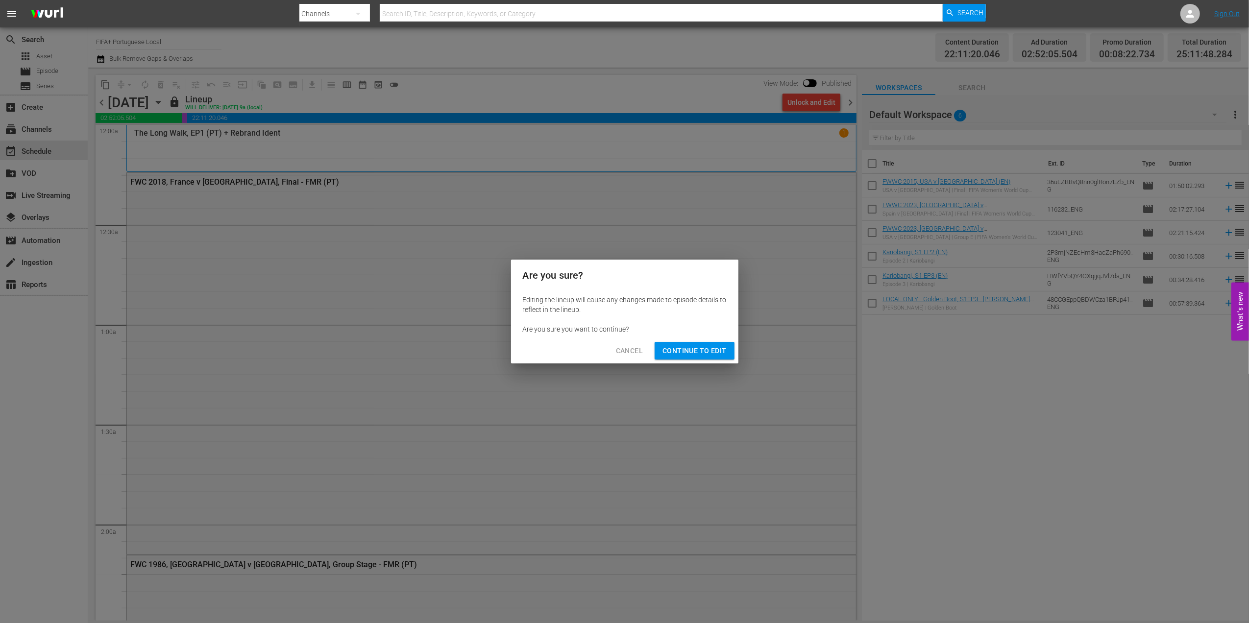
click at [705, 352] on span "Continue to Edit" at bounding box center [694, 351] width 64 height 12
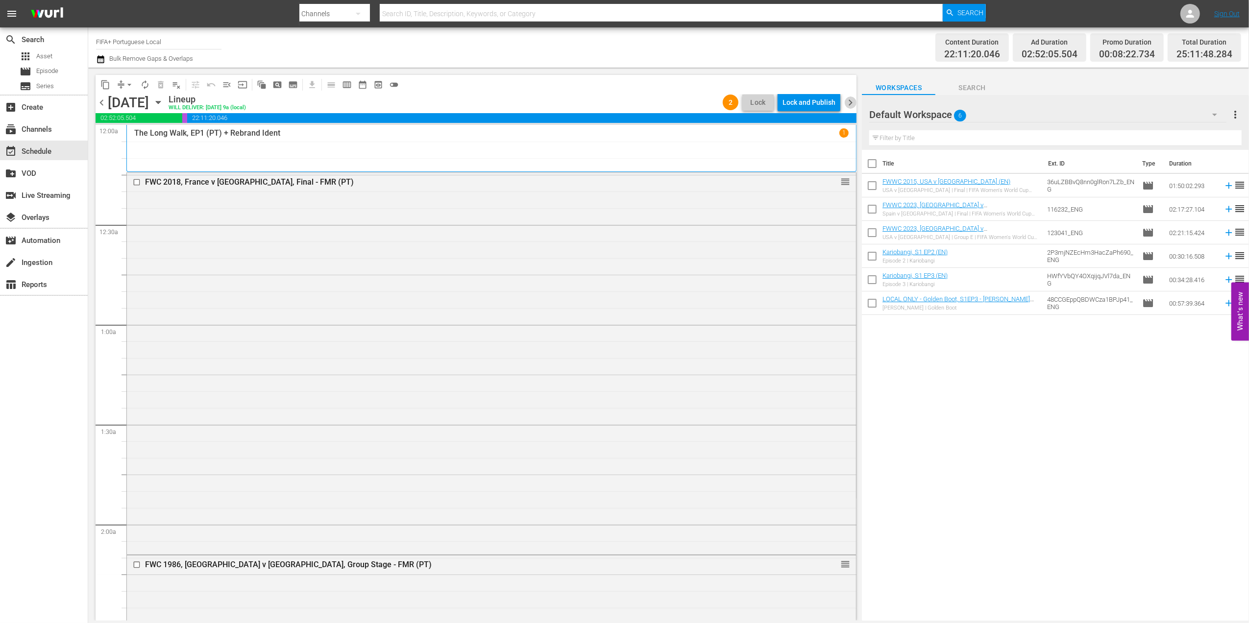
click at [848, 100] on span "chevron_right" at bounding box center [850, 103] width 12 height 12
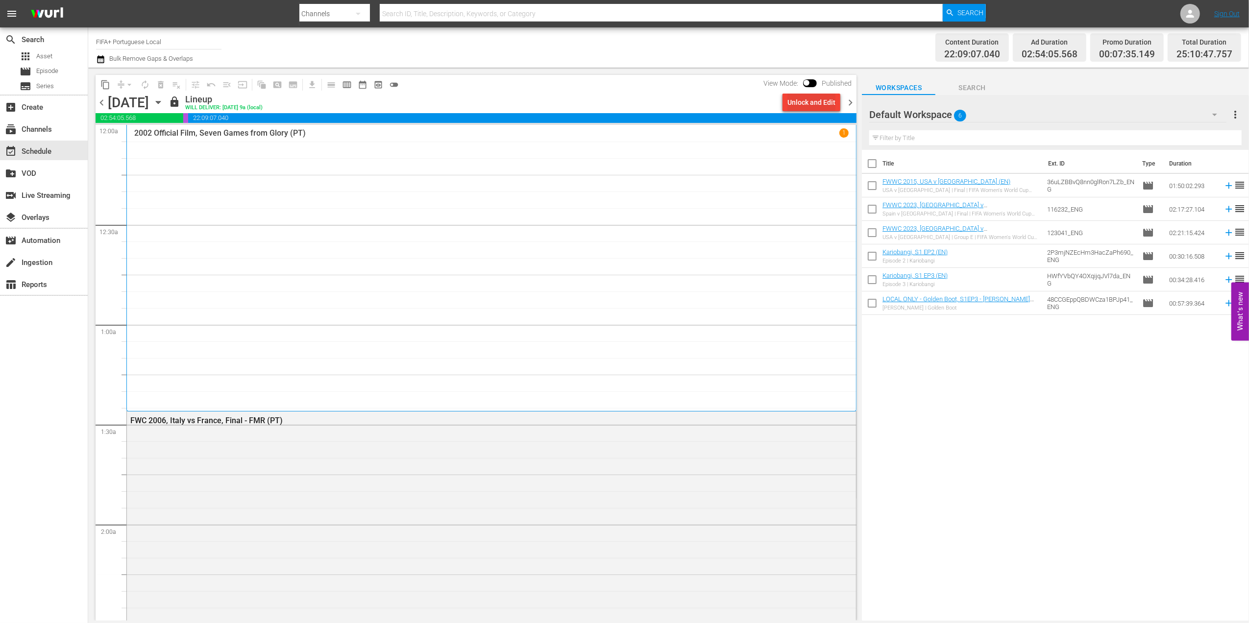
click at [798, 106] on div "Unlock and Edit" at bounding box center [811, 103] width 48 height 18
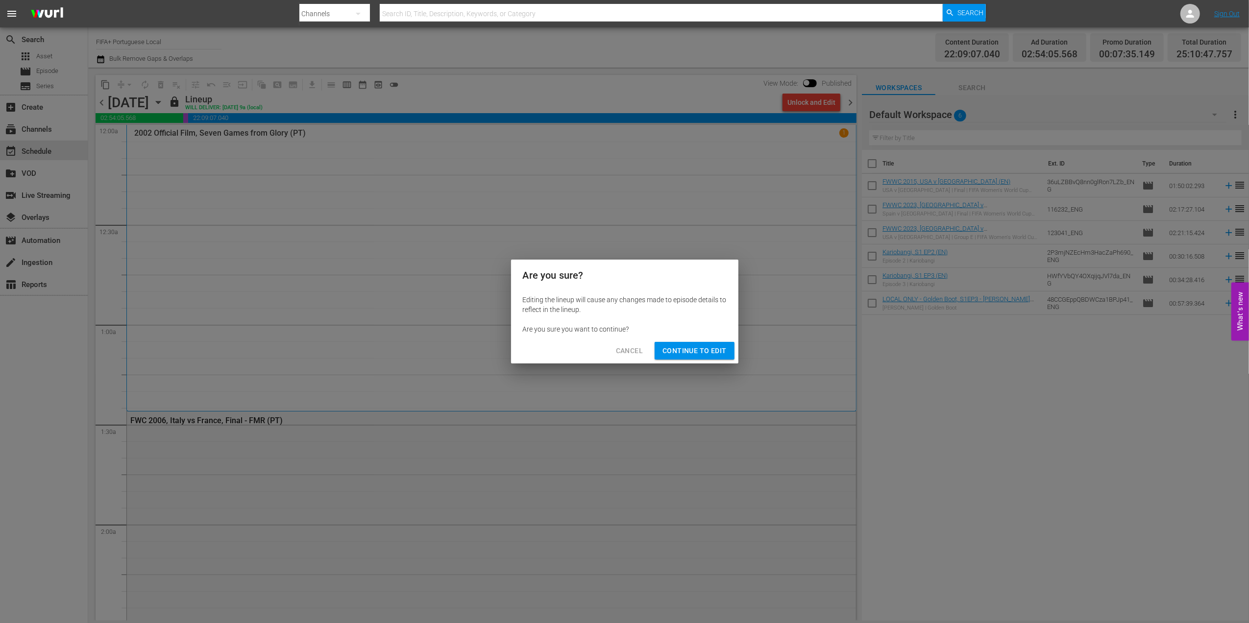
click at [690, 348] on span "Continue to Edit" at bounding box center [694, 351] width 64 height 12
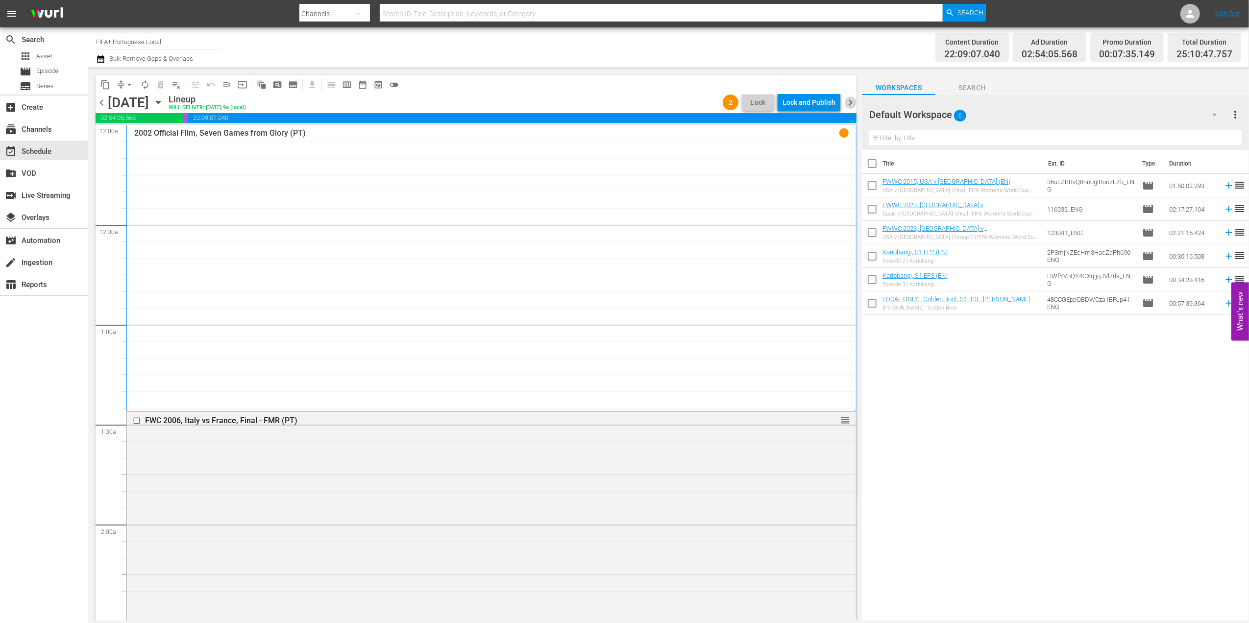
click at [855, 101] on span "chevron_right" at bounding box center [850, 103] width 12 height 12
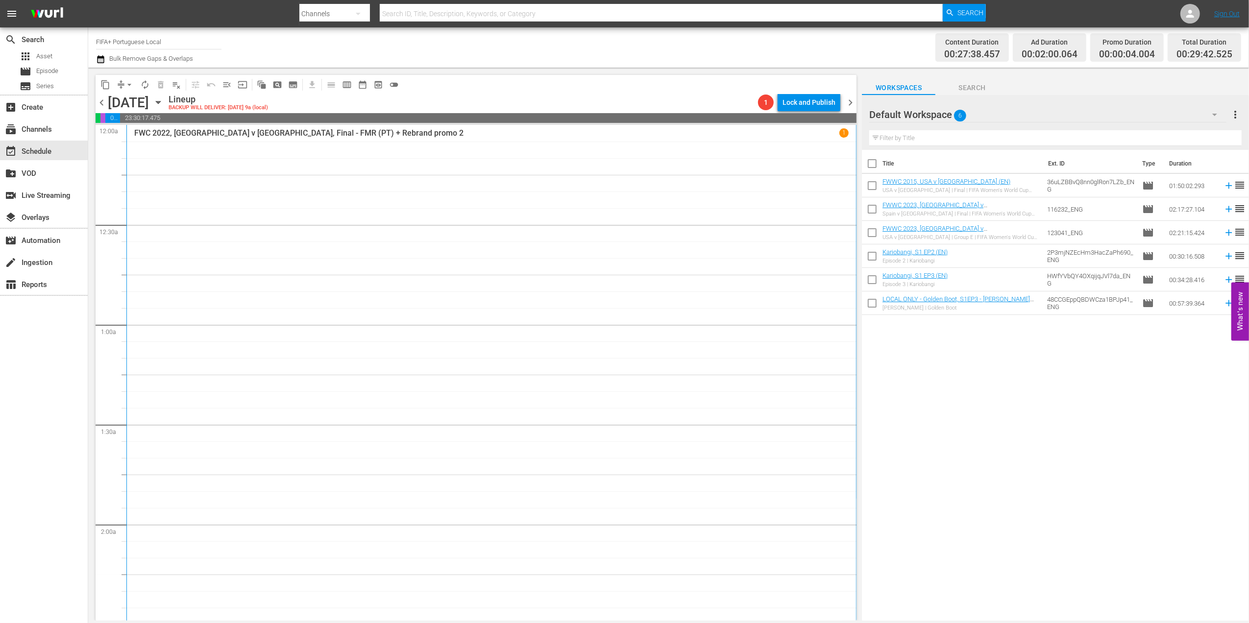
click at [106, 104] on span "chevron_left" at bounding box center [102, 103] width 12 height 12
click at [106, 103] on span "chevron_left" at bounding box center [102, 103] width 12 height 12
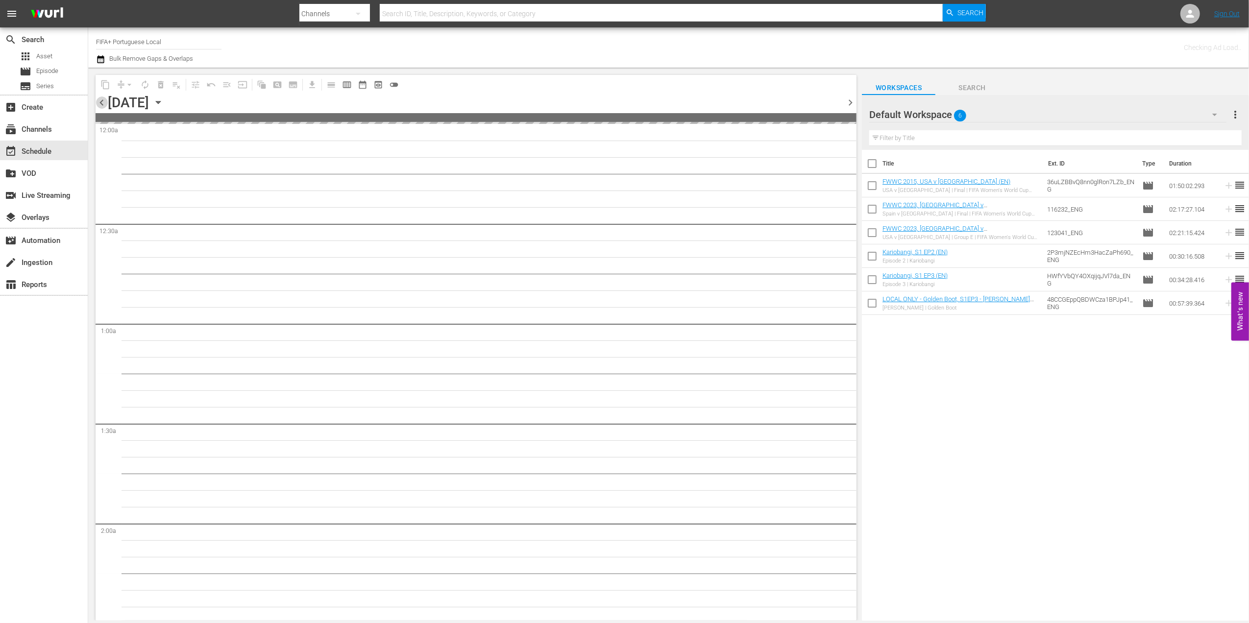
click at [106, 103] on span "chevron_left" at bounding box center [102, 103] width 12 height 12
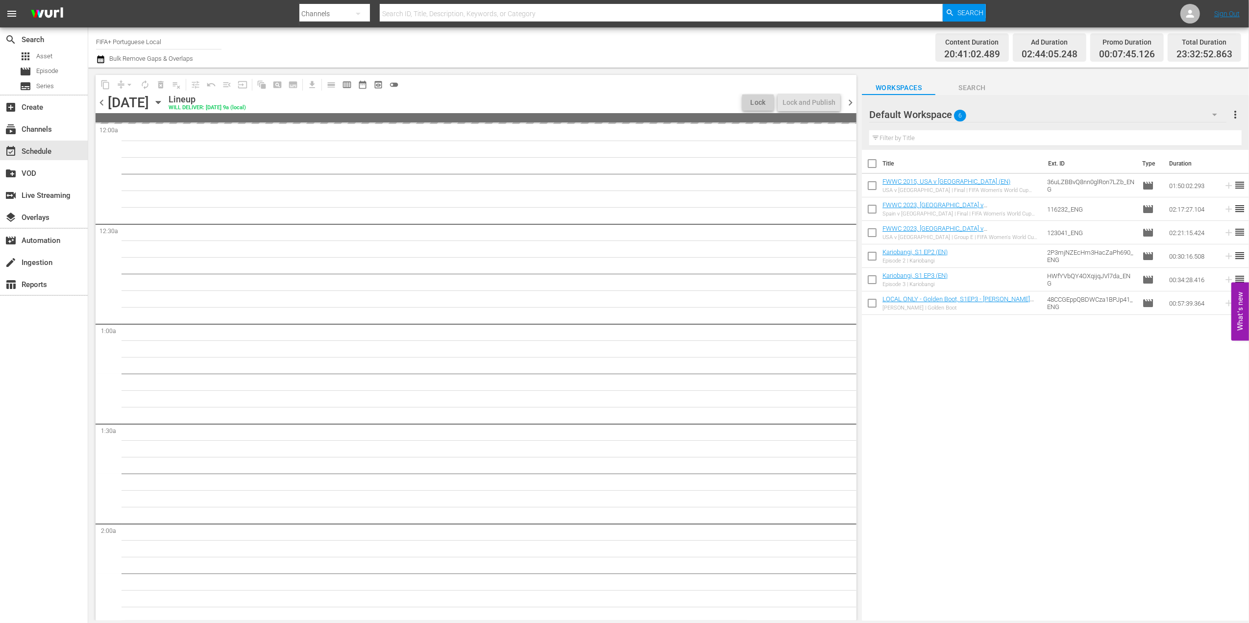
click at [106, 103] on span "chevron_left" at bounding box center [102, 103] width 12 height 12
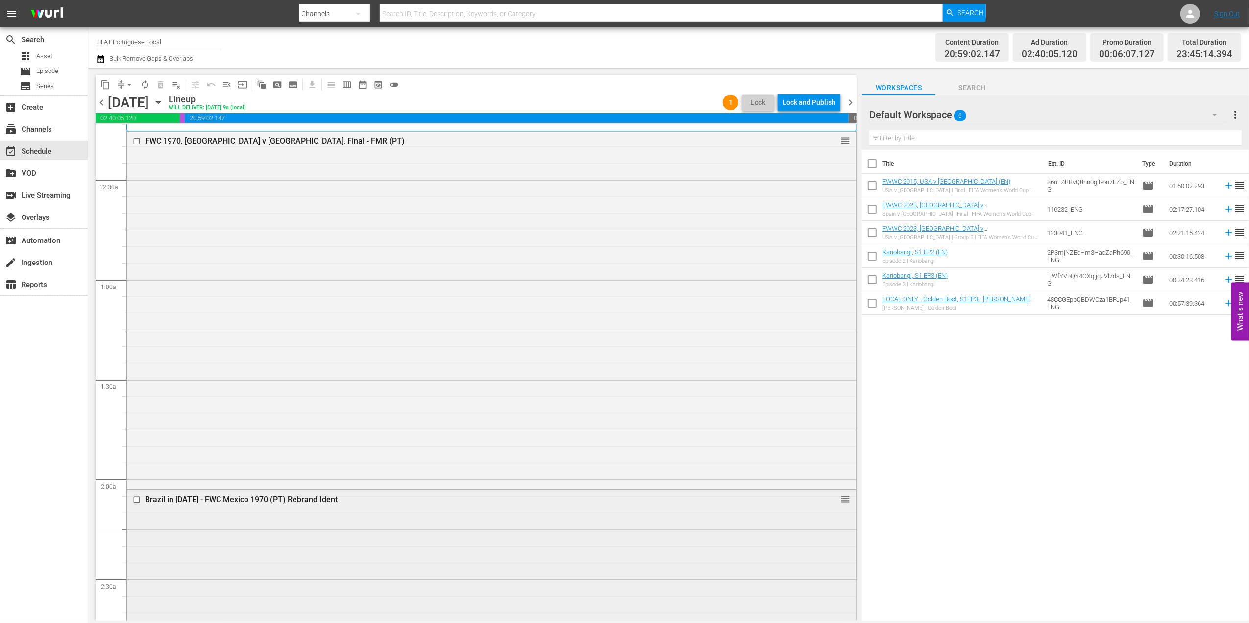
scroll to position [117, 0]
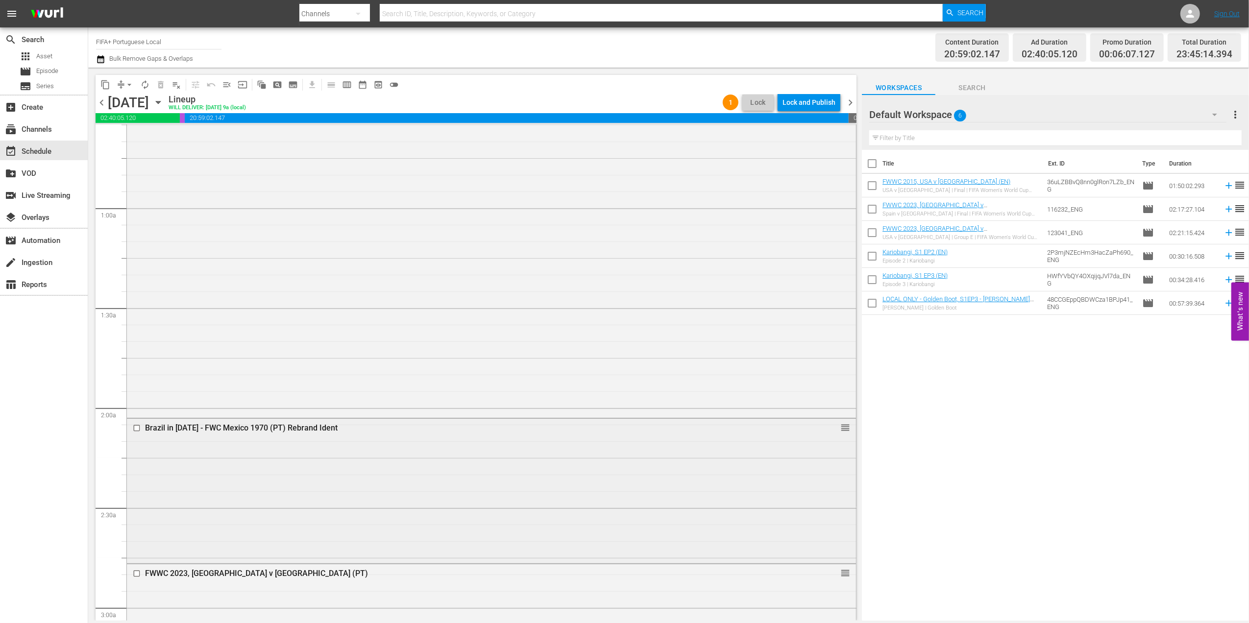
click at [259, 426] on div "Brazil in 1970 - FWC Mexico 1970 (PT) Rebrand Ident" at bounding box center [472, 427] width 655 height 9
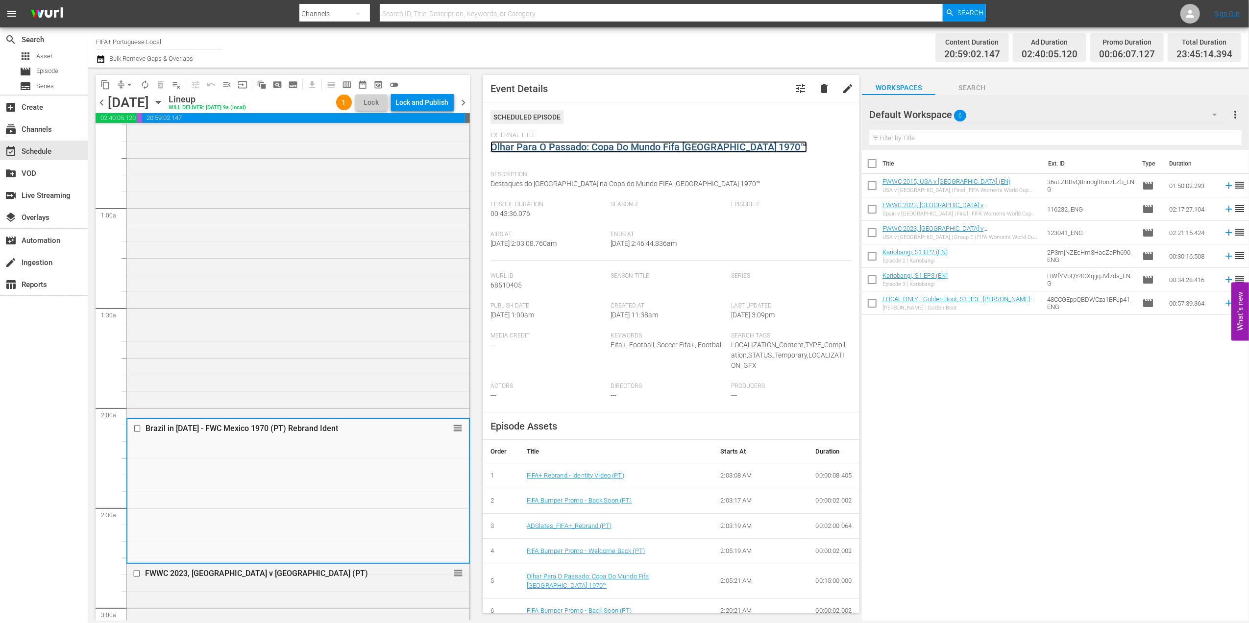
click at [560, 148] on link "Olhar Para O Passado: Copa Do Mundo Fifa [GEOGRAPHIC_DATA] 1970™" at bounding box center [648, 147] width 316 height 12
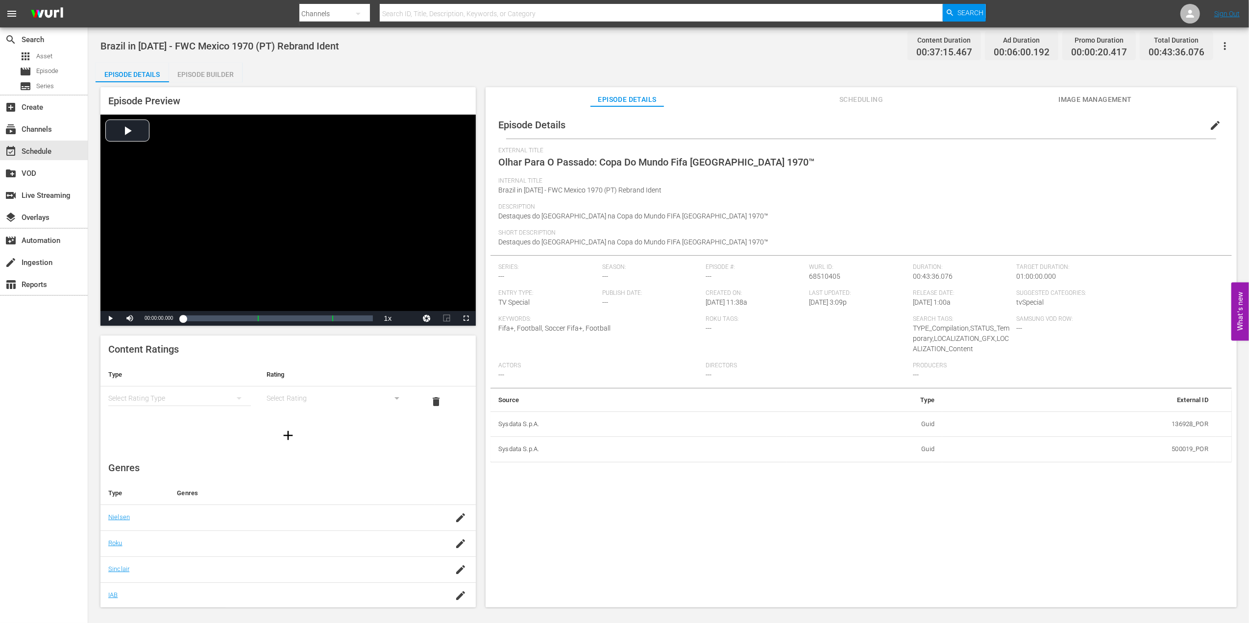
click at [220, 72] on div "Episode Builder" at bounding box center [205, 75] width 73 height 24
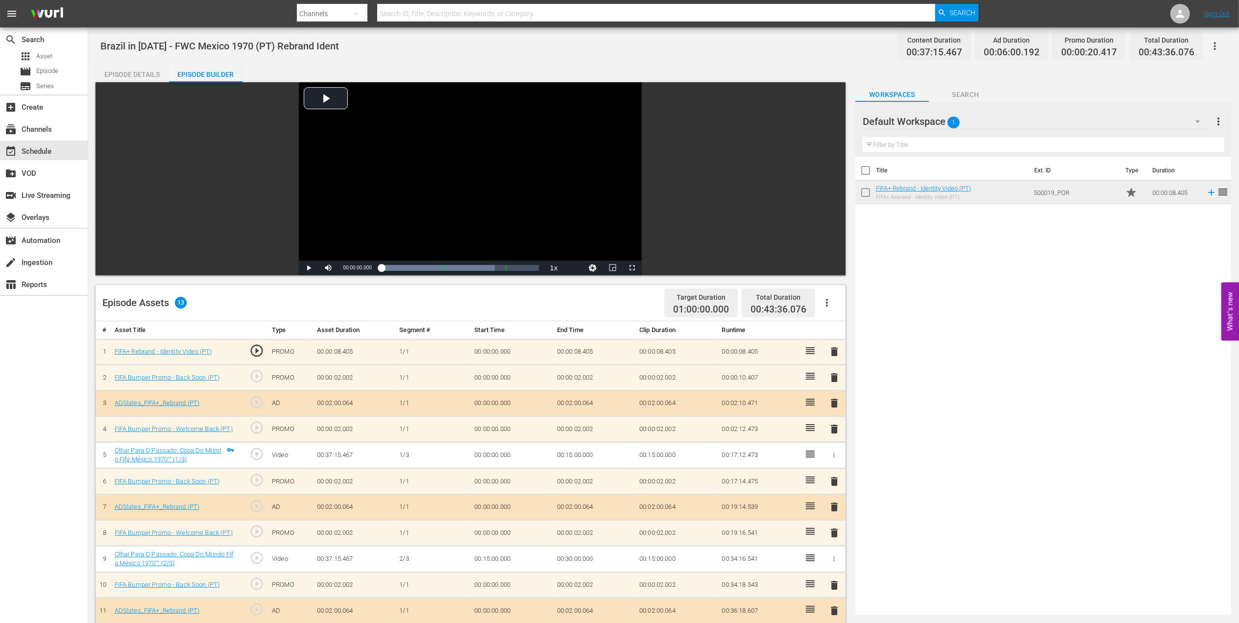
click at [834, 349] on span "delete" at bounding box center [834, 352] width 12 height 12
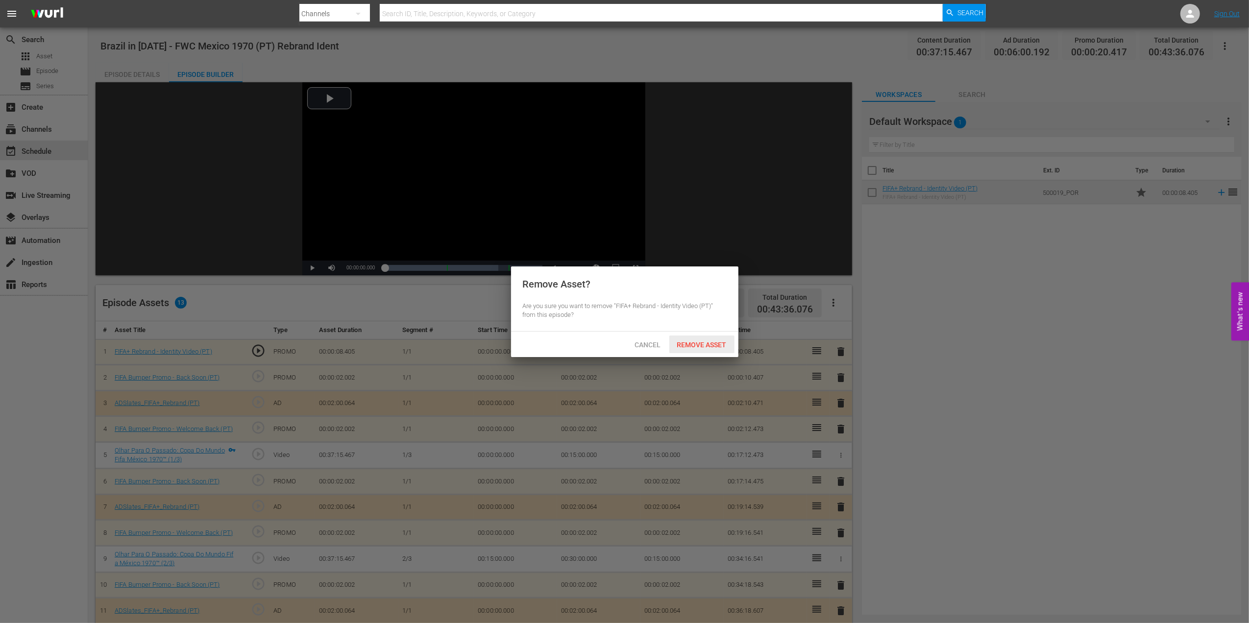
click at [721, 349] on span "Remove Asset" at bounding box center [701, 345] width 65 height 8
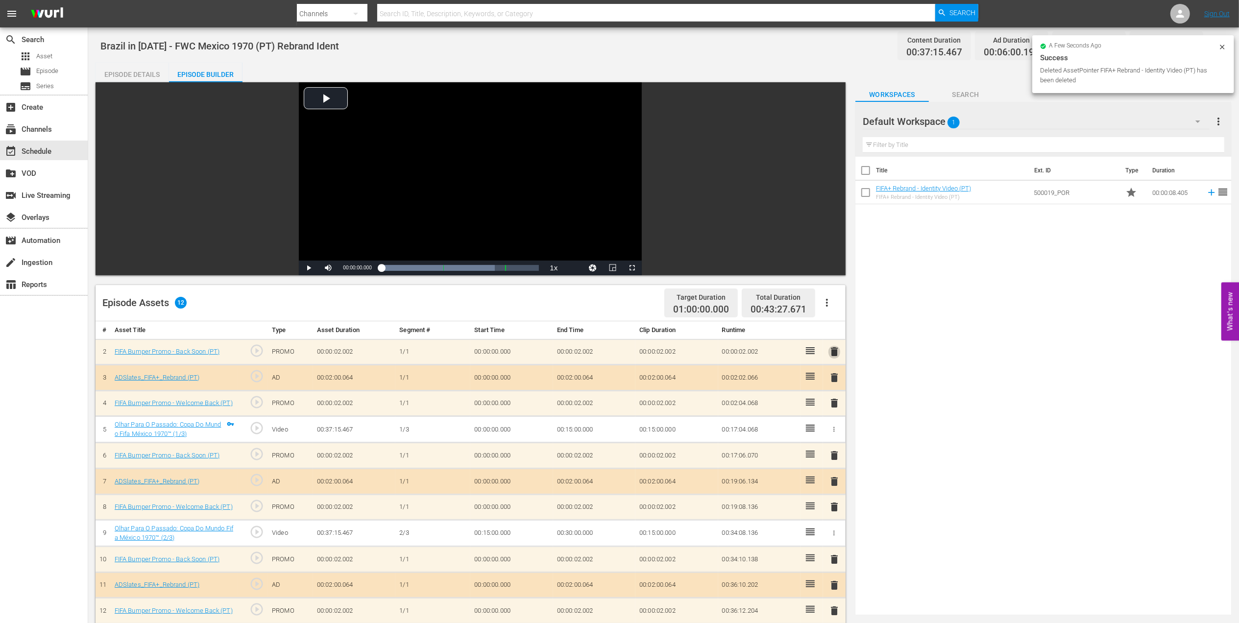
click at [835, 353] on span "delete" at bounding box center [834, 352] width 12 height 12
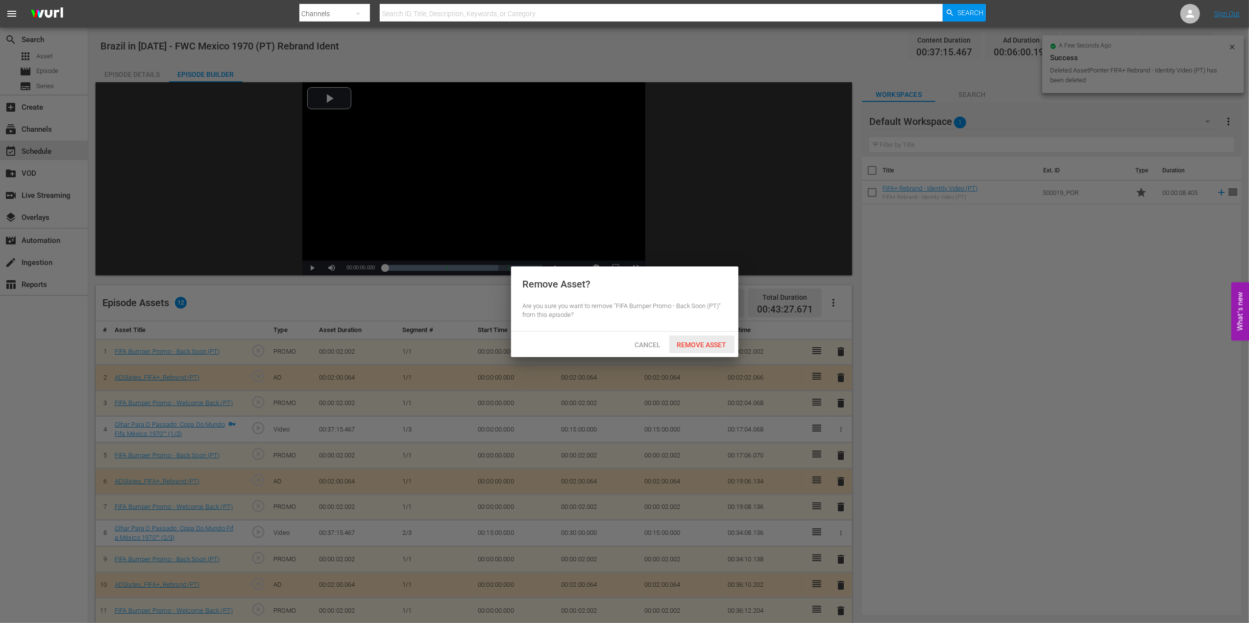
click at [712, 339] on div "Remove Asset" at bounding box center [701, 345] width 65 height 18
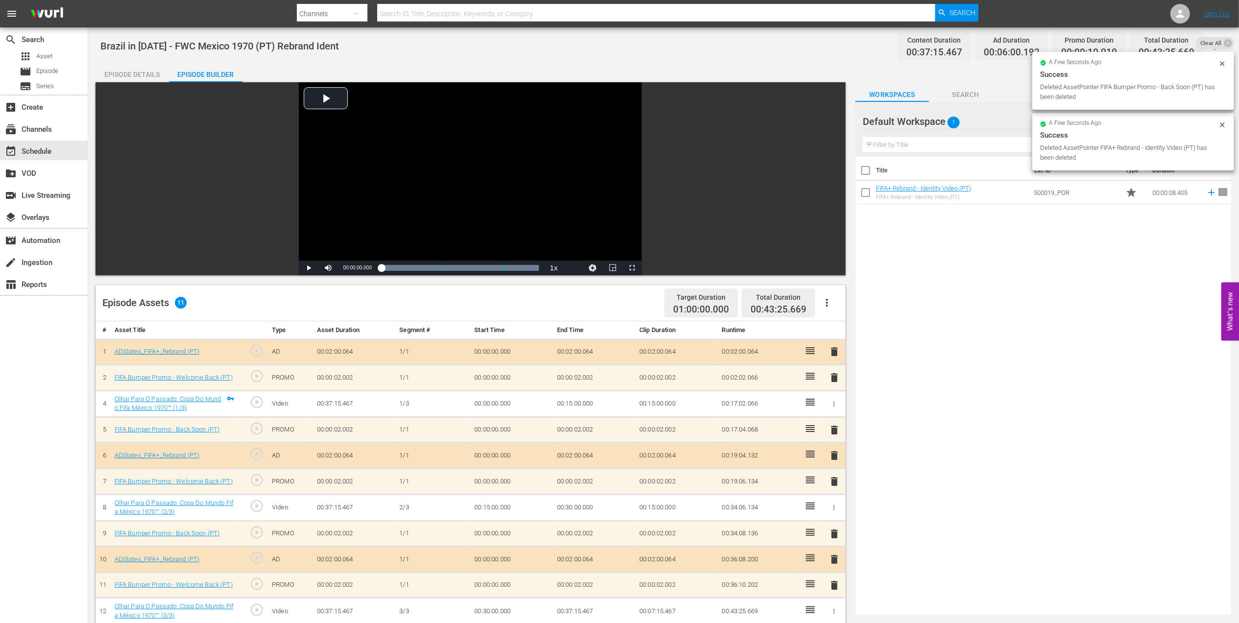
click at [832, 350] on span "delete" at bounding box center [834, 352] width 12 height 12
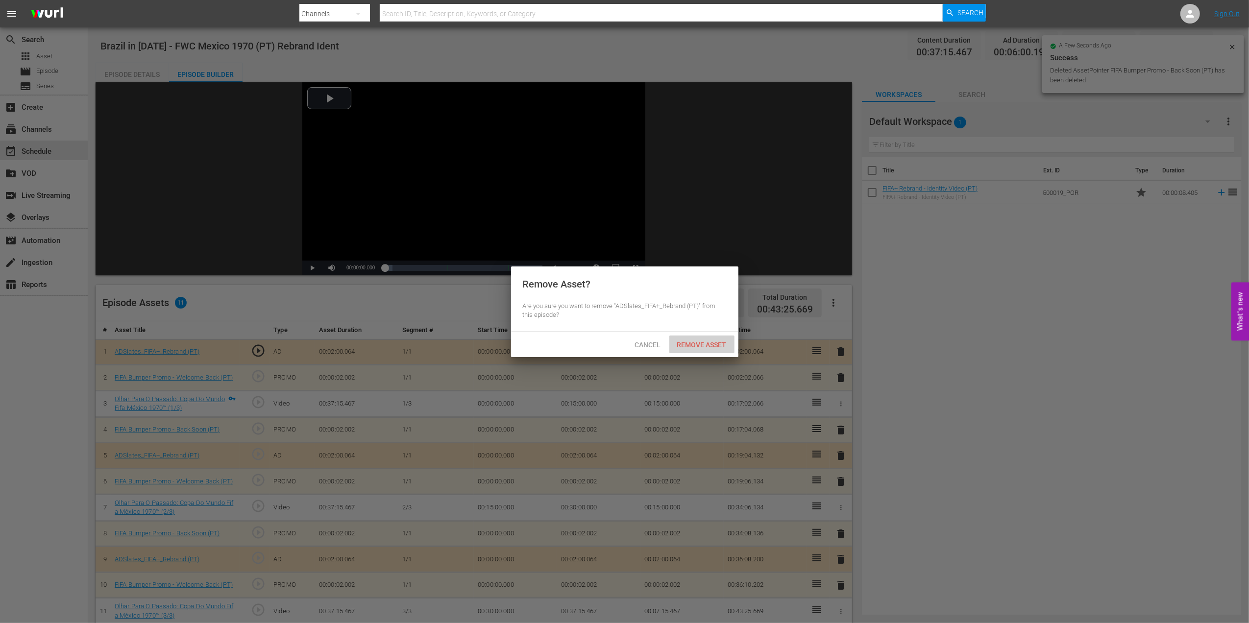
click at [725, 341] on span "Remove Asset" at bounding box center [701, 345] width 65 height 8
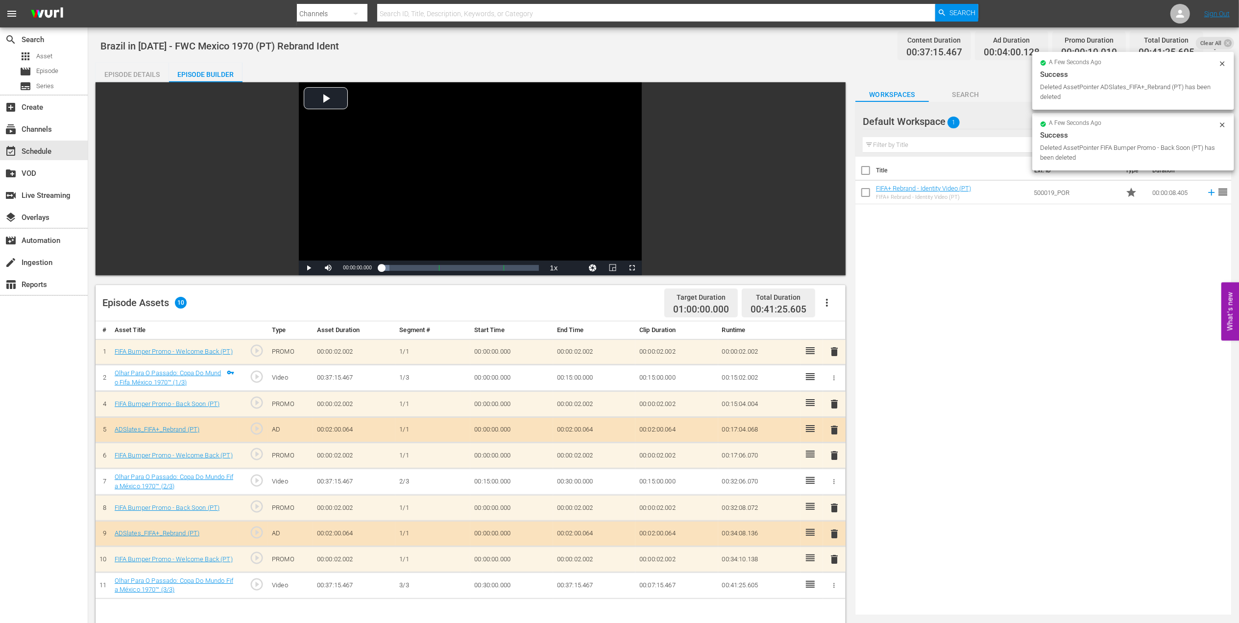
click at [837, 350] on span "delete" at bounding box center [834, 352] width 12 height 12
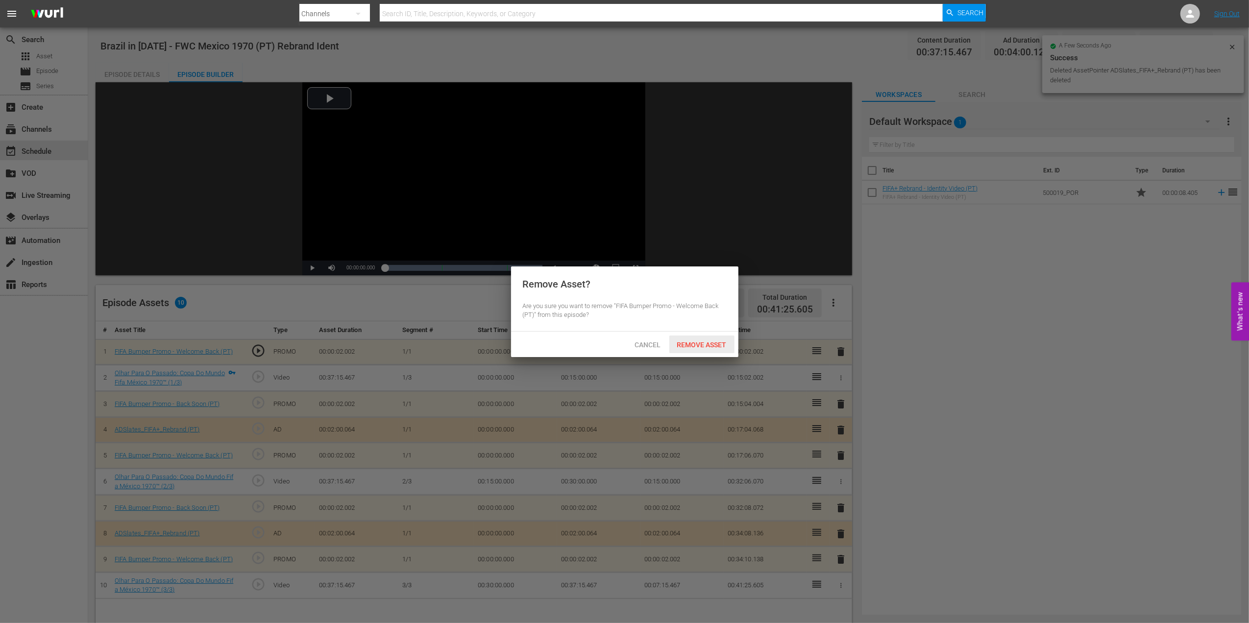
click at [718, 344] on span "Remove Asset" at bounding box center [701, 345] width 65 height 8
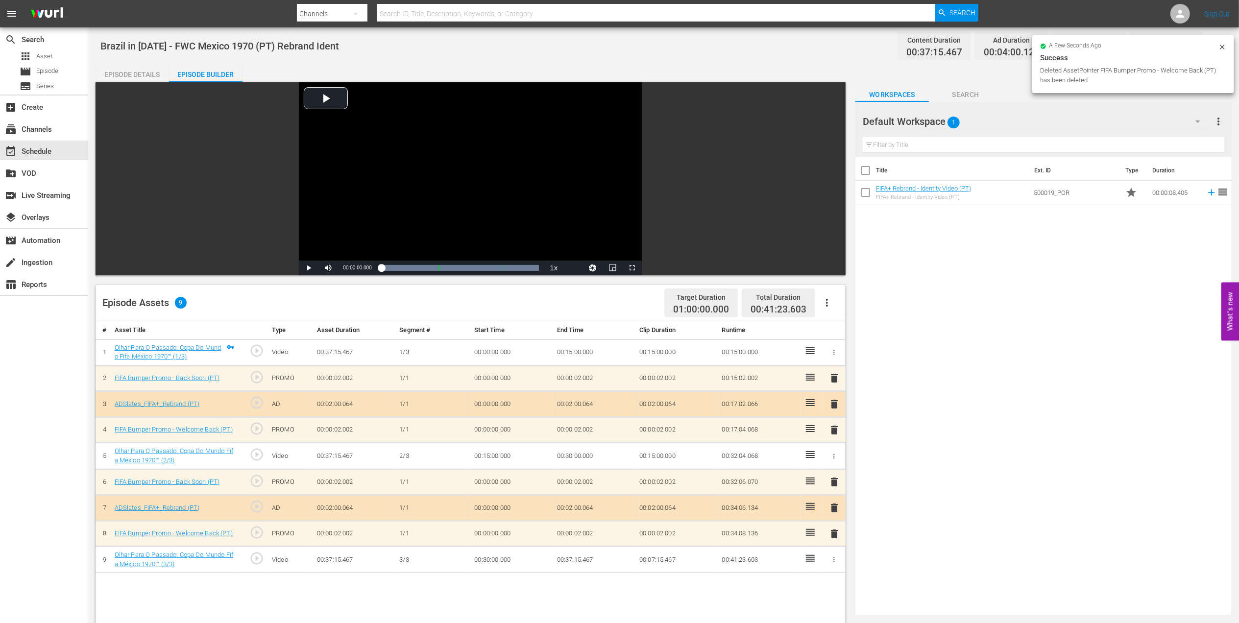
click at [114, 72] on div "Episode Details" at bounding box center [132, 75] width 73 height 24
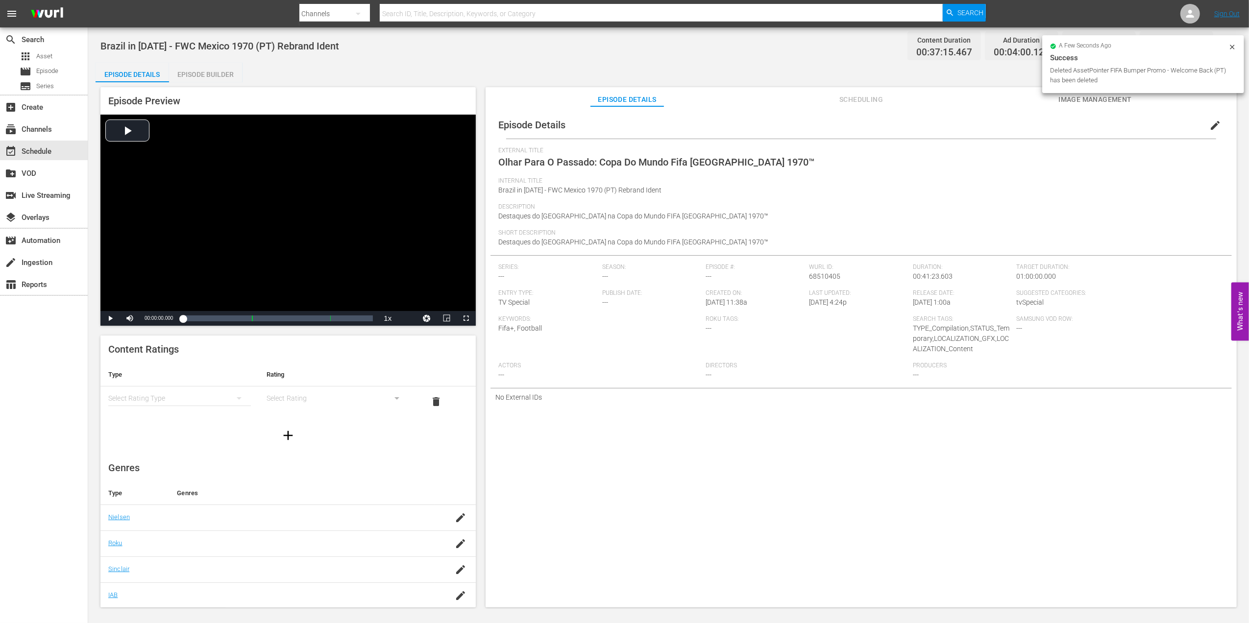
click at [1209, 122] on span "edit" at bounding box center [1215, 126] width 12 height 12
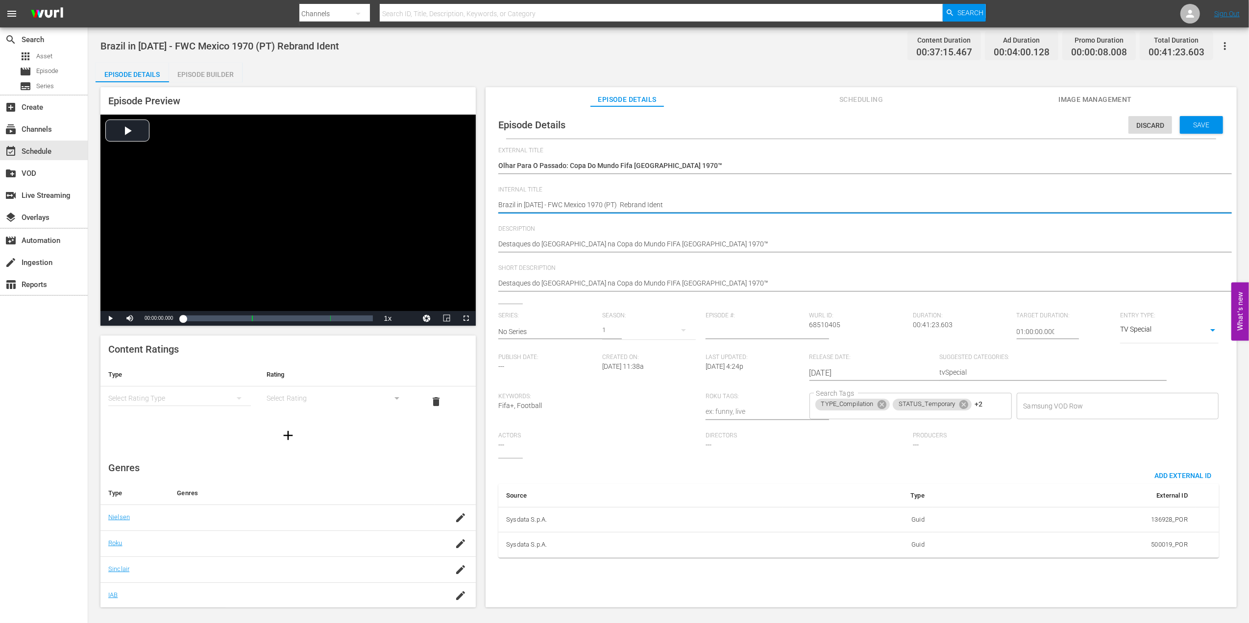
drag, startPoint x: 671, startPoint y: 205, endPoint x: 620, endPoint y: 205, distance: 51.4
type textarea "Brazil in 1970 - FWC Mexico 1970 (PT) R"
type textarea "Brazil in [DATE] - FWC Mexico 1970 (PT)"
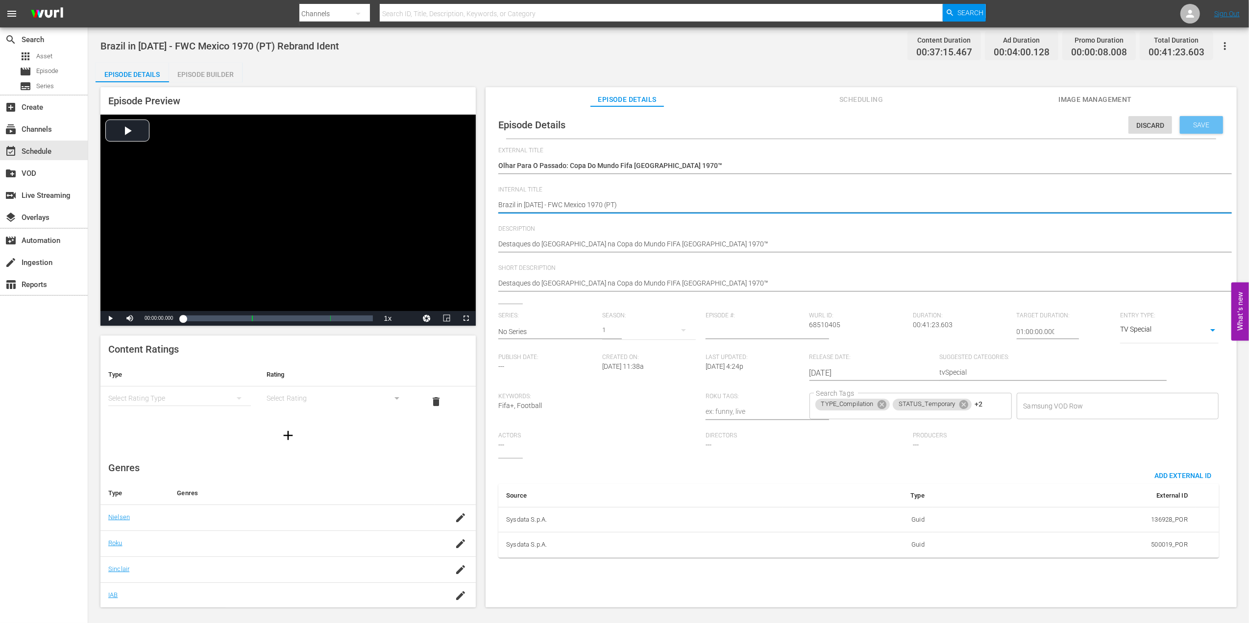
click at [1196, 120] on div "Save" at bounding box center [1201, 125] width 43 height 18
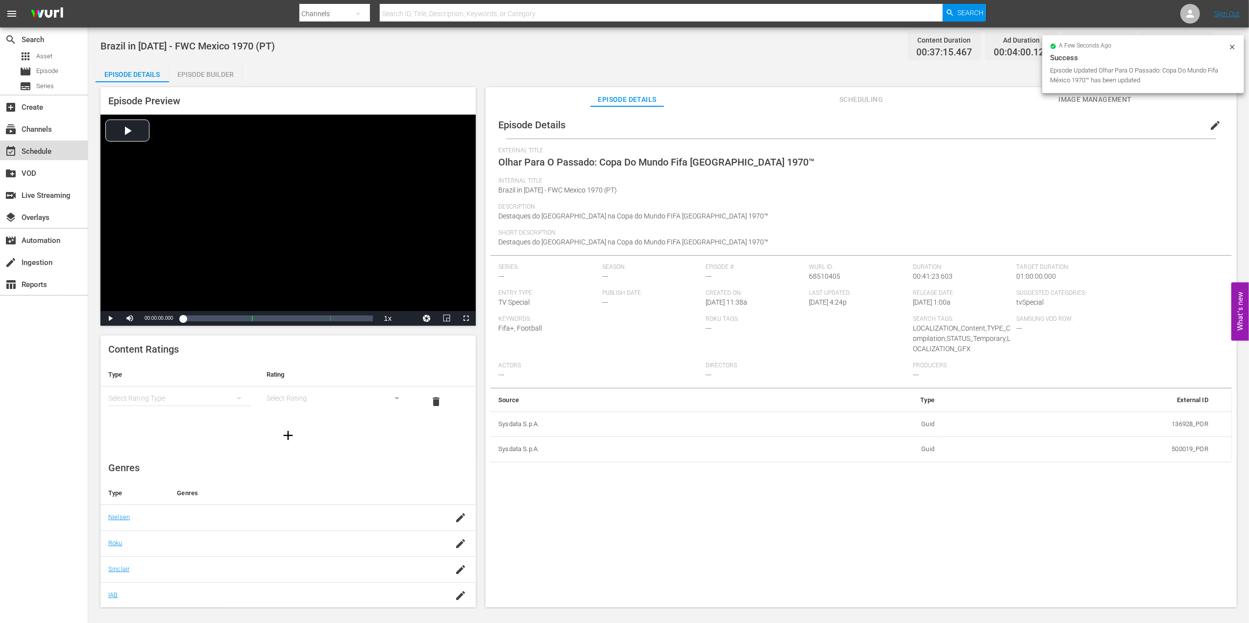
click at [44, 150] on div "event_available Schedule" at bounding box center [27, 149] width 55 height 9
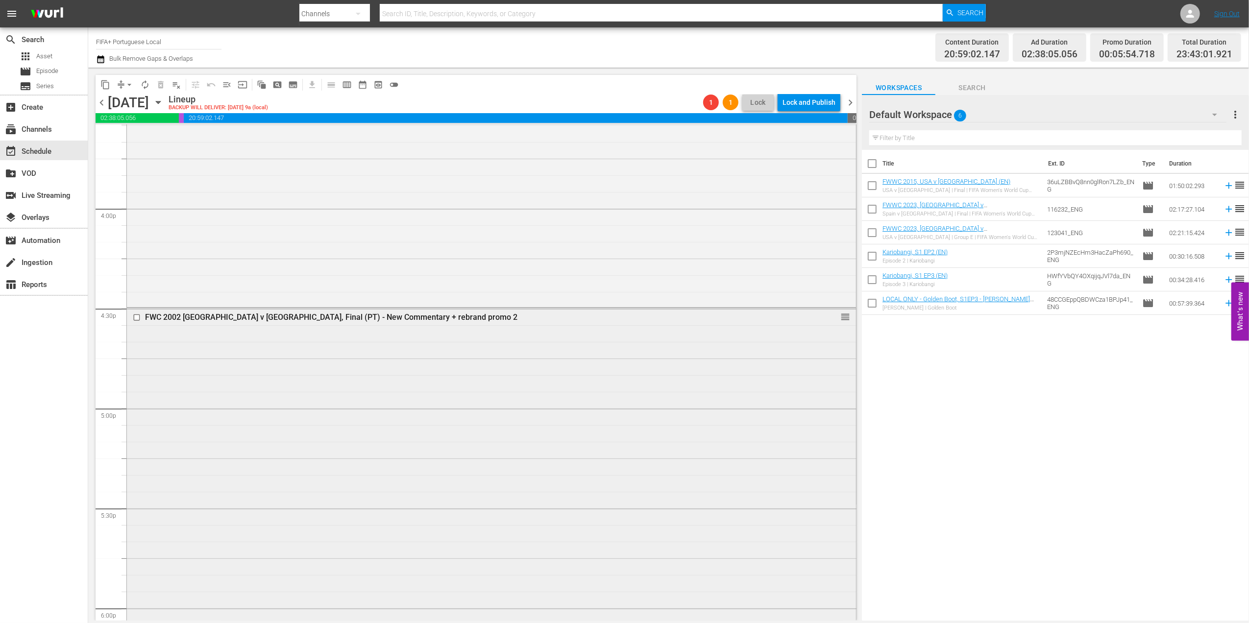
scroll to position [3120, 0]
click at [322, 314] on div "FWC 2002 Brazil v Germany, Final (PT) - New Commentary + rebrand promo 2" at bounding box center [472, 311] width 655 height 9
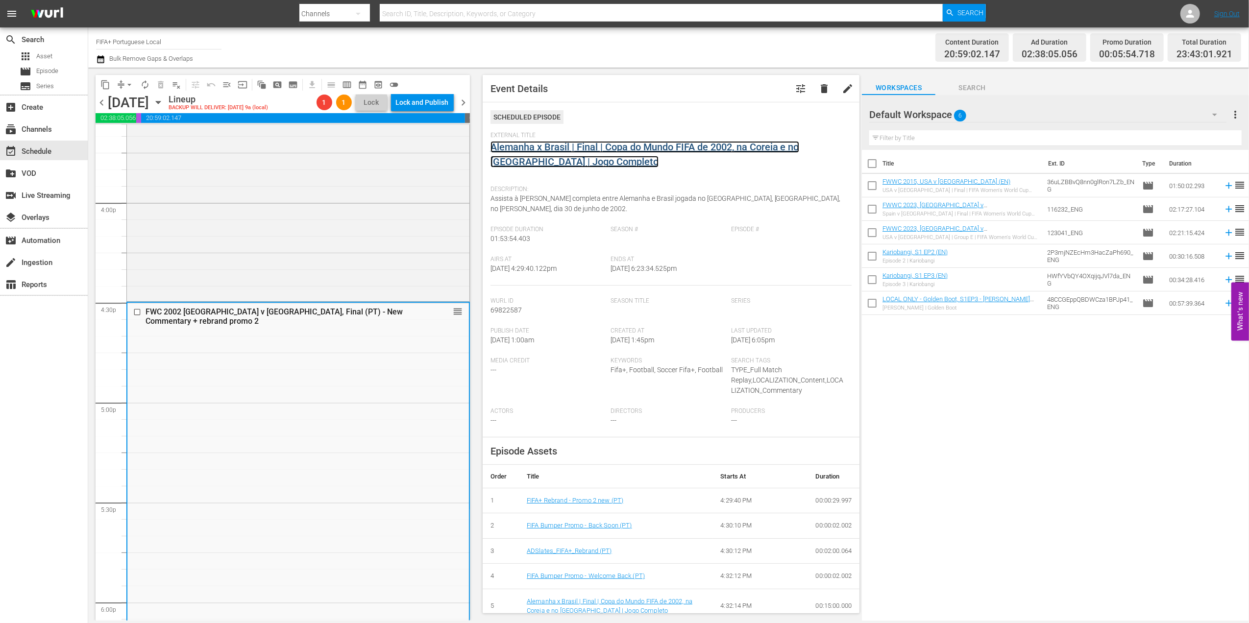
click at [608, 151] on link "Alemanha x Brasil | Final | Copa do Mundo FIFA de 2002, na Coreia e no [GEOGRAP…" at bounding box center [644, 154] width 309 height 26
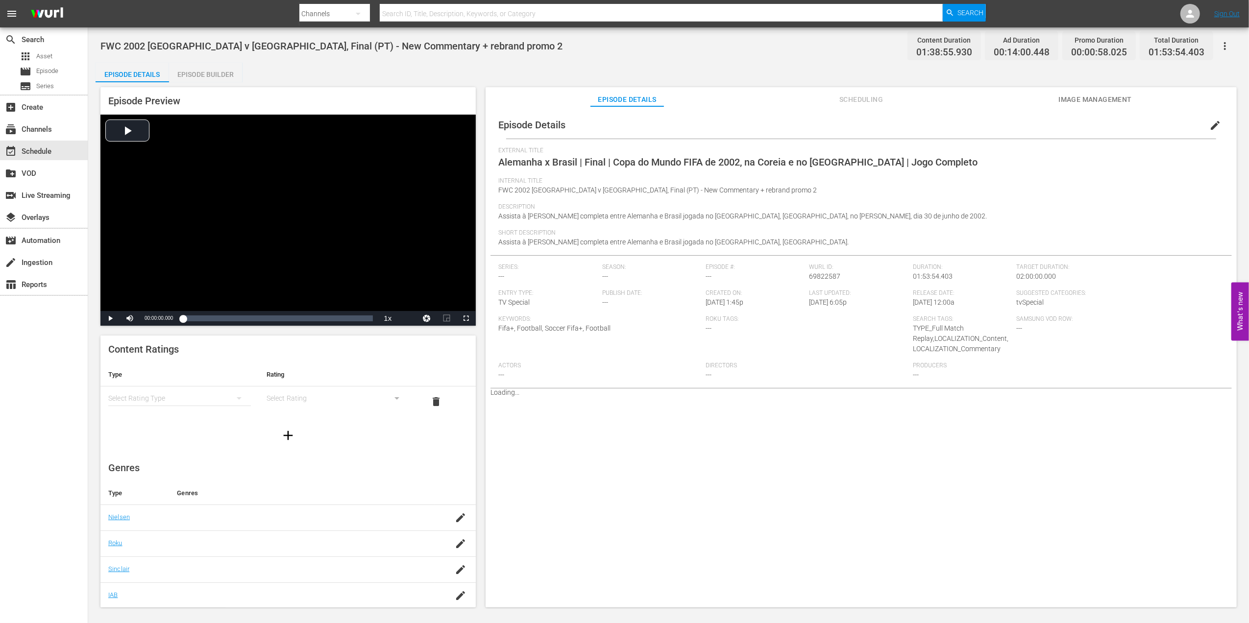
click at [210, 75] on div "Episode Builder" at bounding box center [205, 75] width 73 height 24
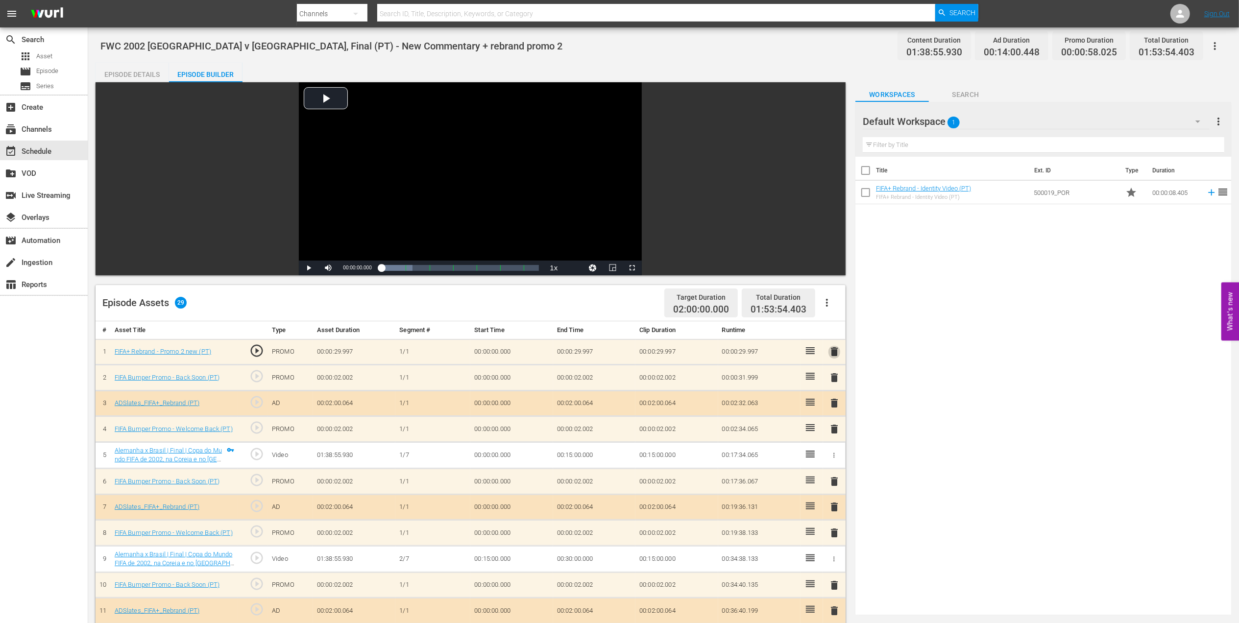
click at [832, 351] on span "delete" at bounding box center [834, 352] width 12 height 12
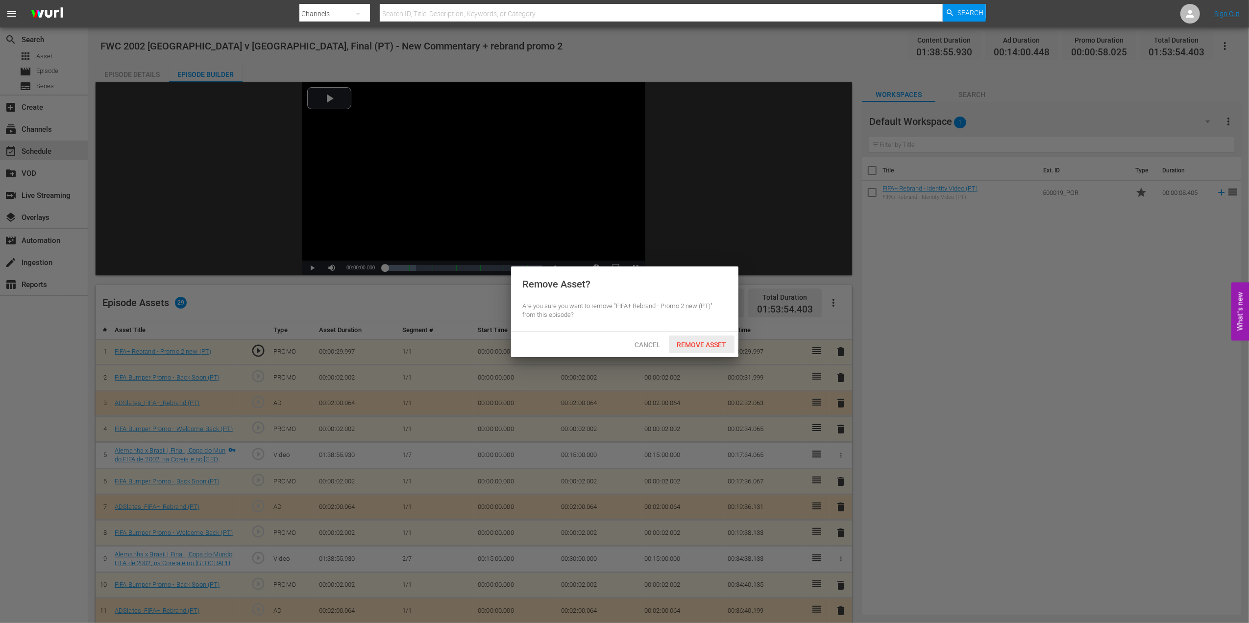
click at [696, 346] on span "Remove Asset" at bounding box center [701, 345] width 65 height 8
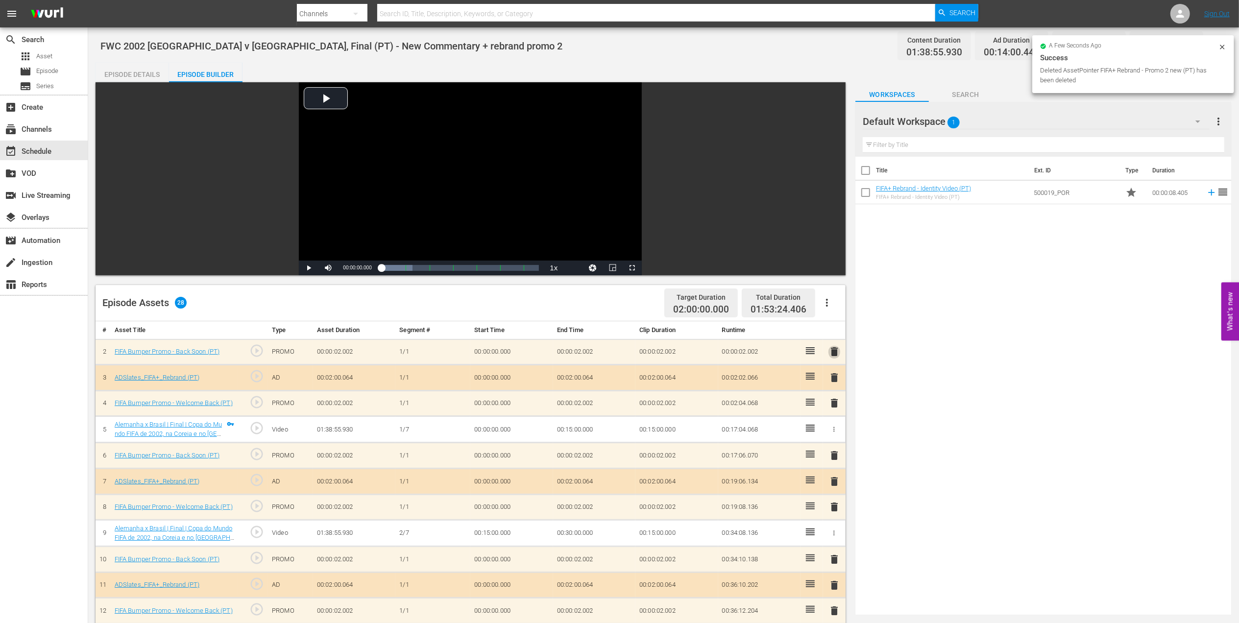
click at [836, 354] on span "delete" at bounding box center [834, 352] width 12 height 12
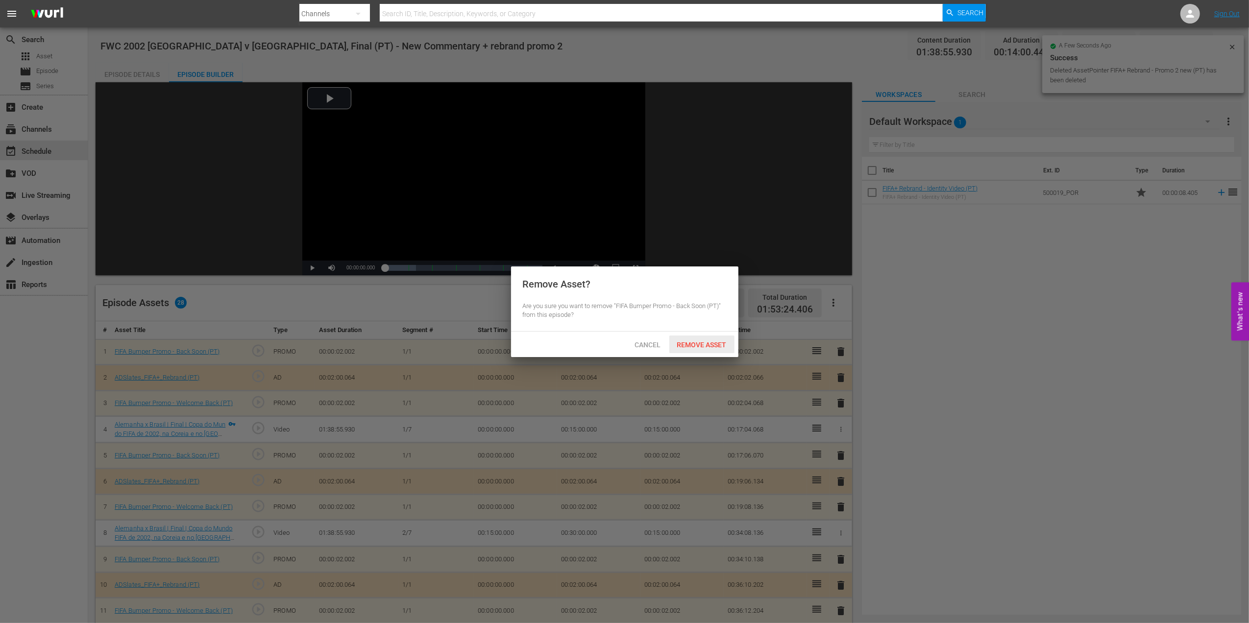
click at [719, 342] on span "Remove Asset" at bounding box center [701, 345] width 65 height 8
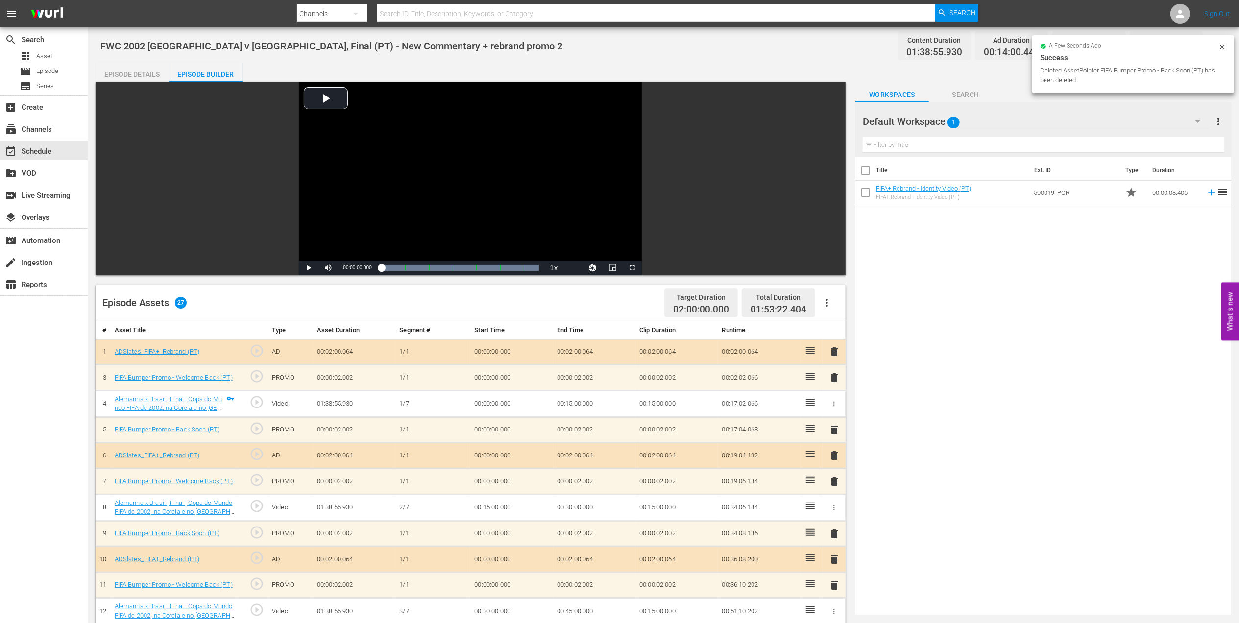
click at [839, 349] on span "delete" at bounding box center [834, 352] width 12 height 12
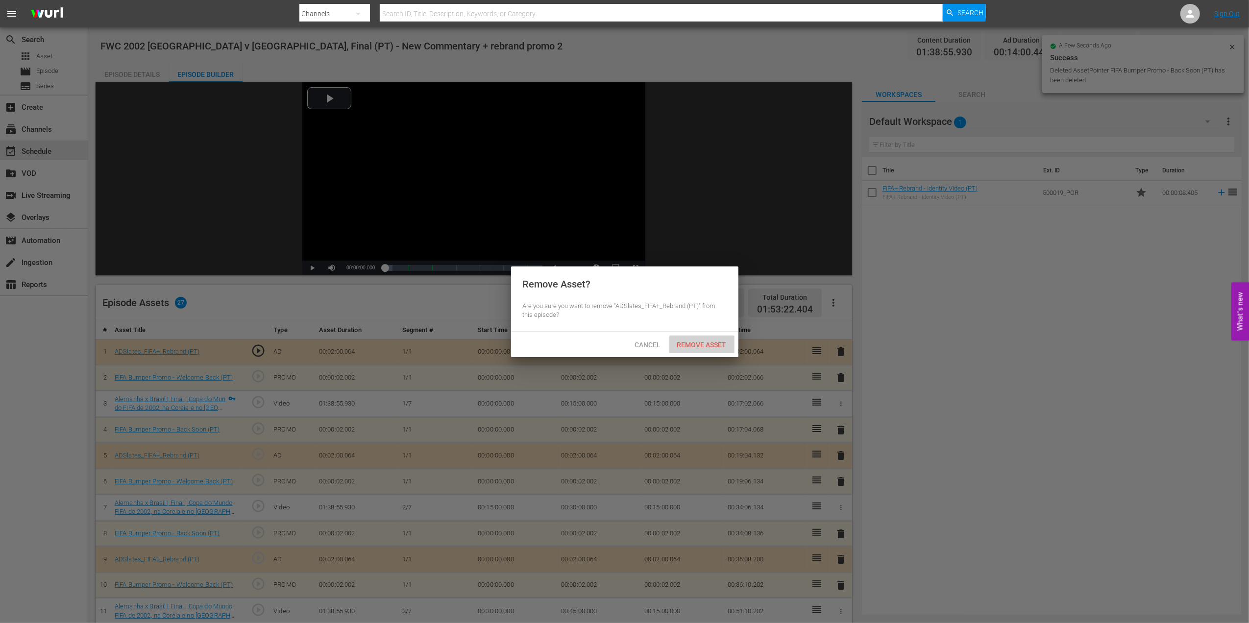
click at [712, 341] on span "Remove Asset" at bounding box center [701, 345] width 65 height 8
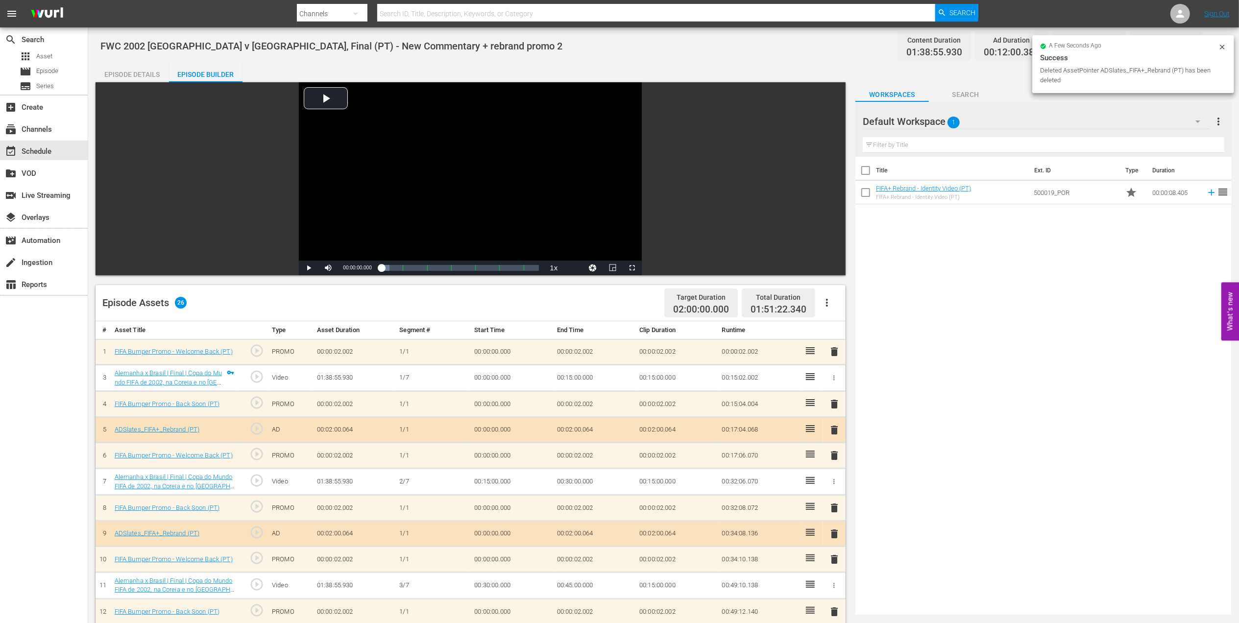
click at [834, 353] on span "delete" at bounding box center [834, 352] width 12 height 12
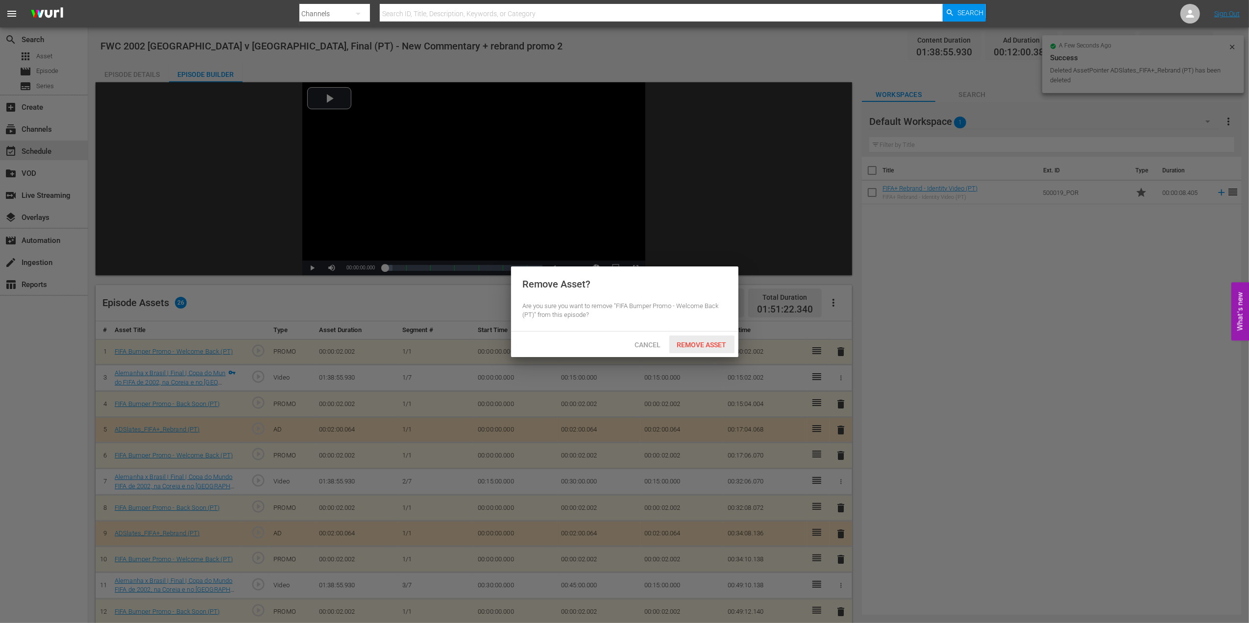
click at [686, 341] on span "Remove Asset" at bounding box center [701, 345] width 65 height 8
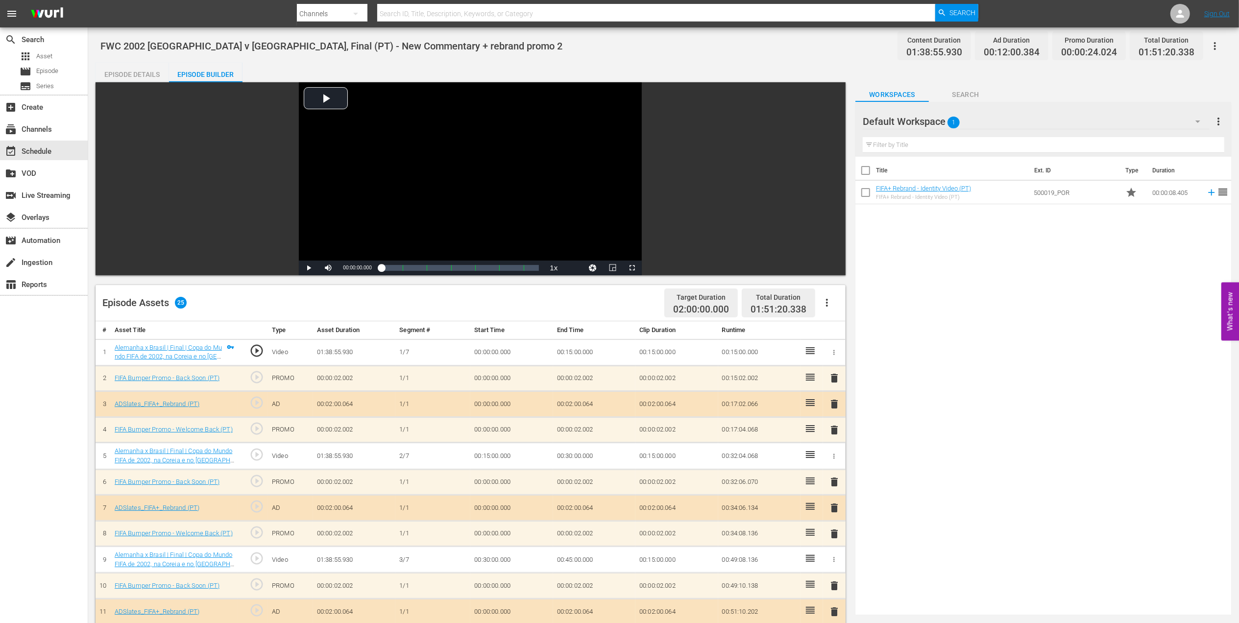
click at [149, 75] on div "Episode Details" at bounding box center [132, 75] width 73 height 24
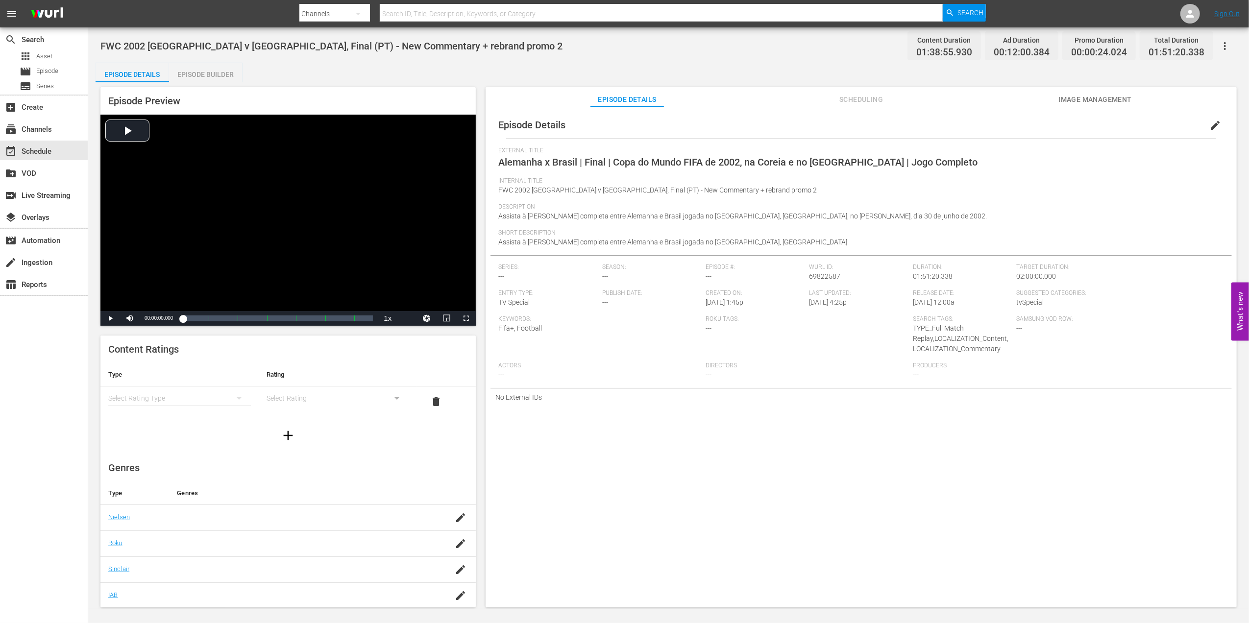
click at [1216, 123] on button "edit" at bounding box center [1215, 126] width 24 height 24
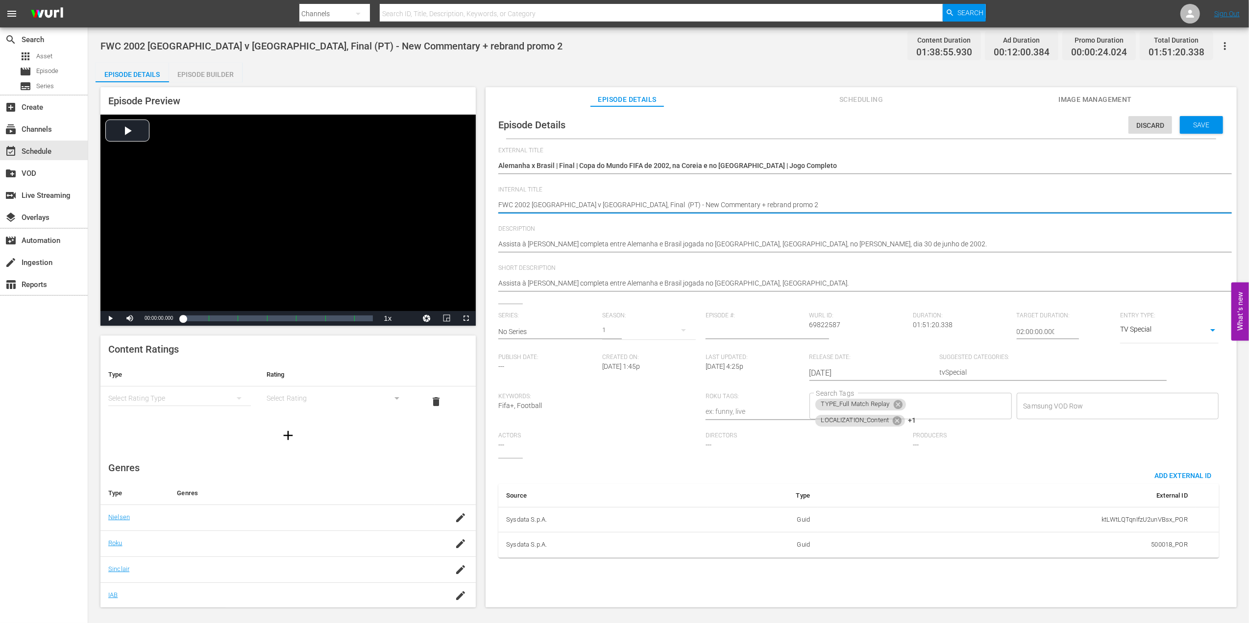
drag, startPoint x: 741, startPoint y: 204, endPoint x: 678, endPoint y: 211, distance: 63.6
type textarea "FWC 2002 [GEOGRAPHIC_DATA] v [GEOGRAPHIC_DATA], Final (PT) - New Commentary"
click at [1192, 125] on span "Save" at bounding box center [1201, 125] width 32 height 8
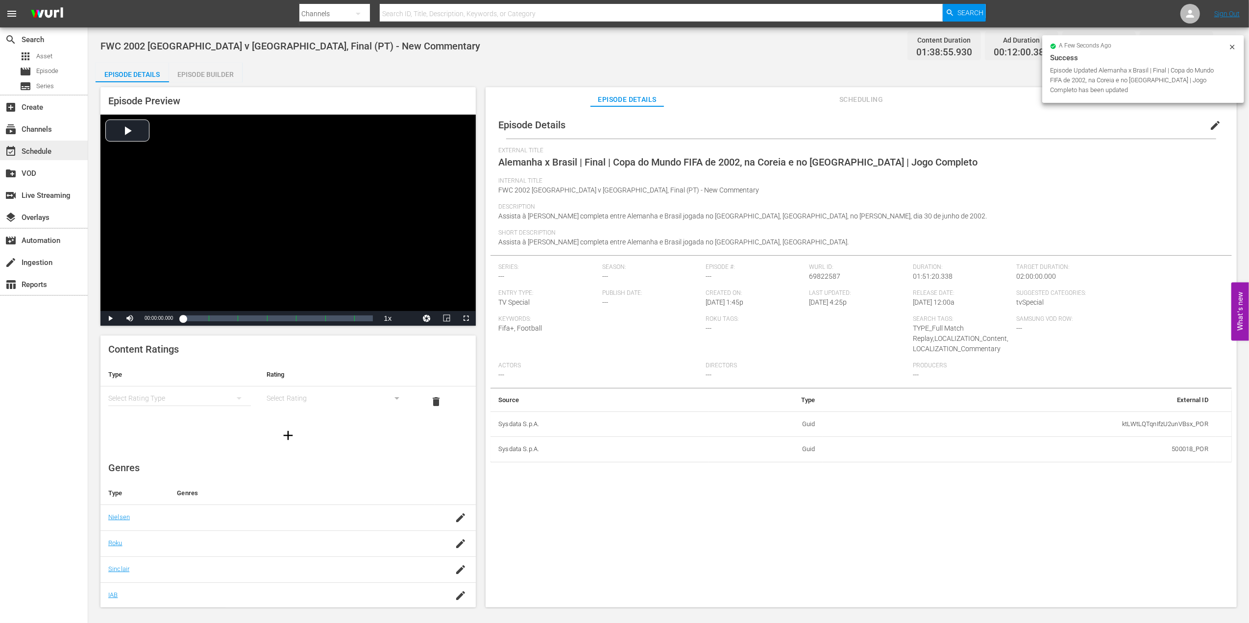
click at [61, 145] on div "event_available Schedule" at bounding box center [44, 151] width 88 height 20
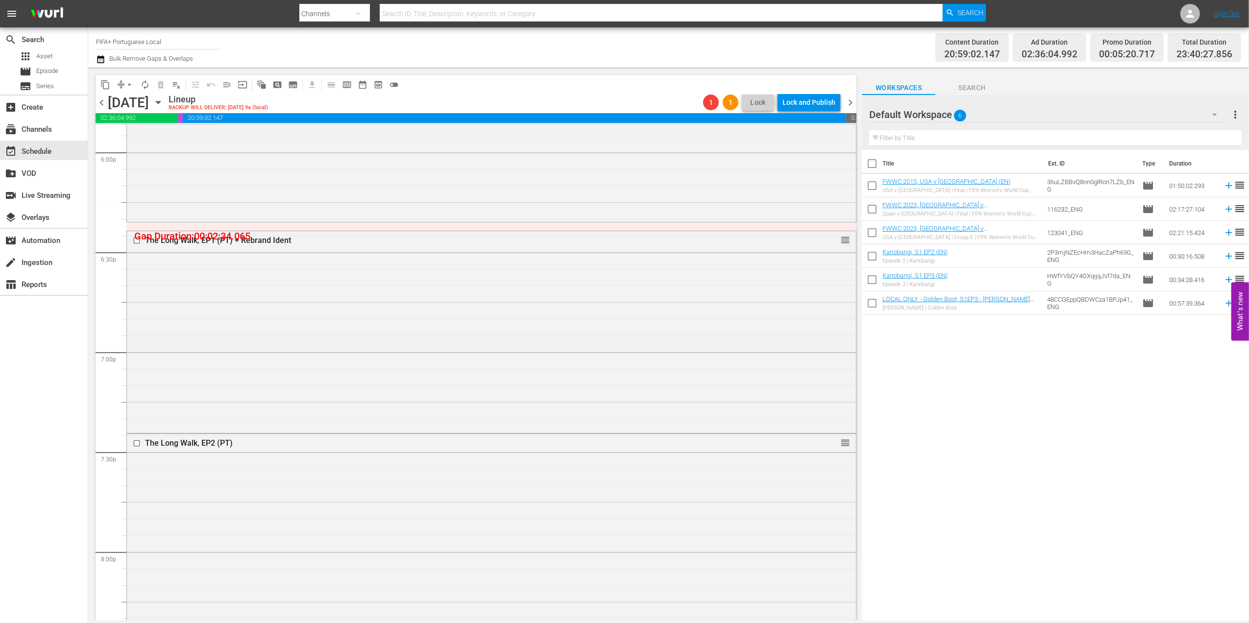
scroll to position [3583, 0]
click at [273, 227] on div "The Long Walk, EP1 (PT) + Rebrand Ident" at bounding box center [472, 227] width 655 height 9
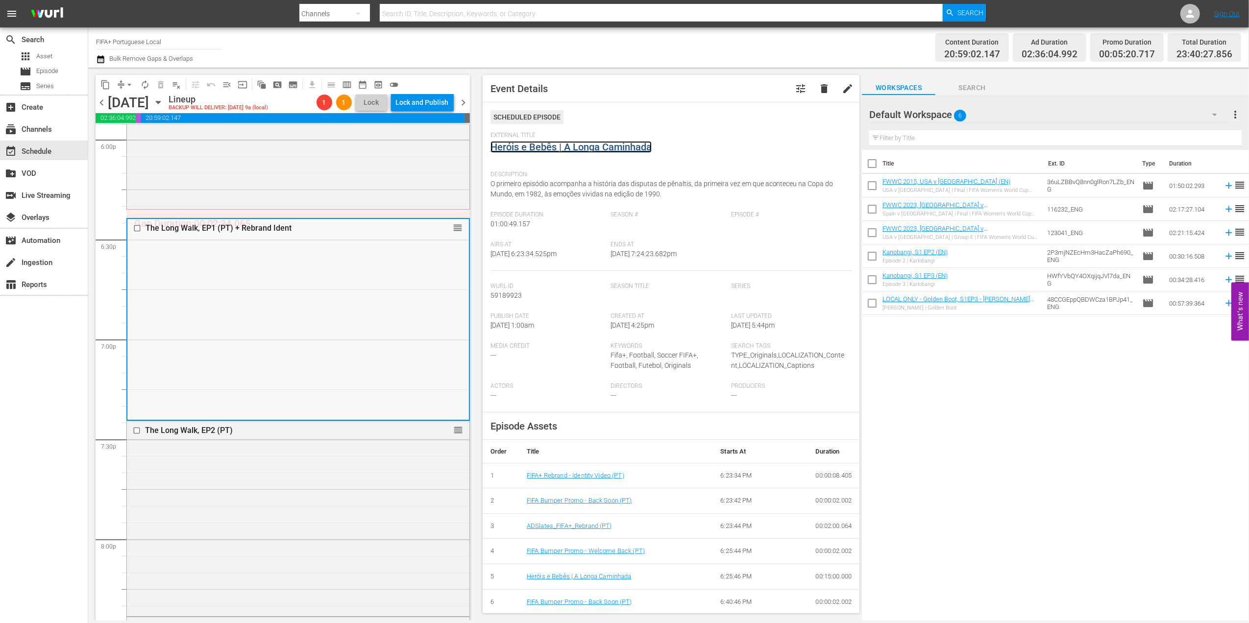
click at [566, 150] on link "Heróis e Bebês | A Longa Caminhada" at bounding box center [570, 147] width 161 height 12
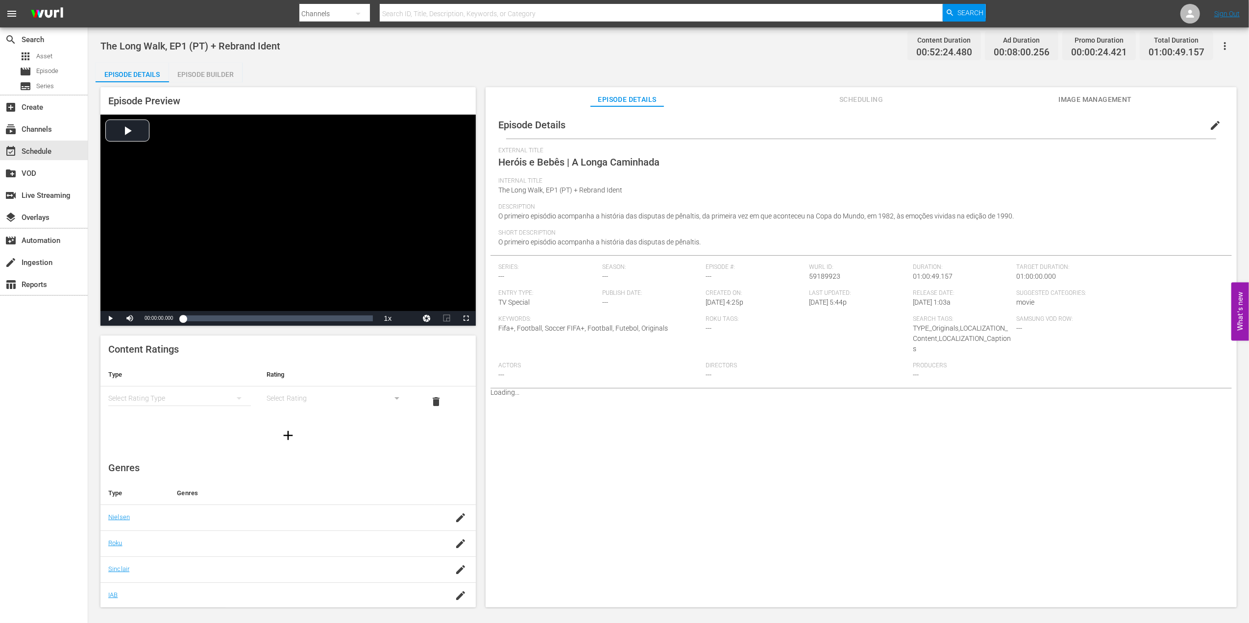
click at [212, 70] on div "Episode Builder" at bounding box center [205, 75] width 73 height 24
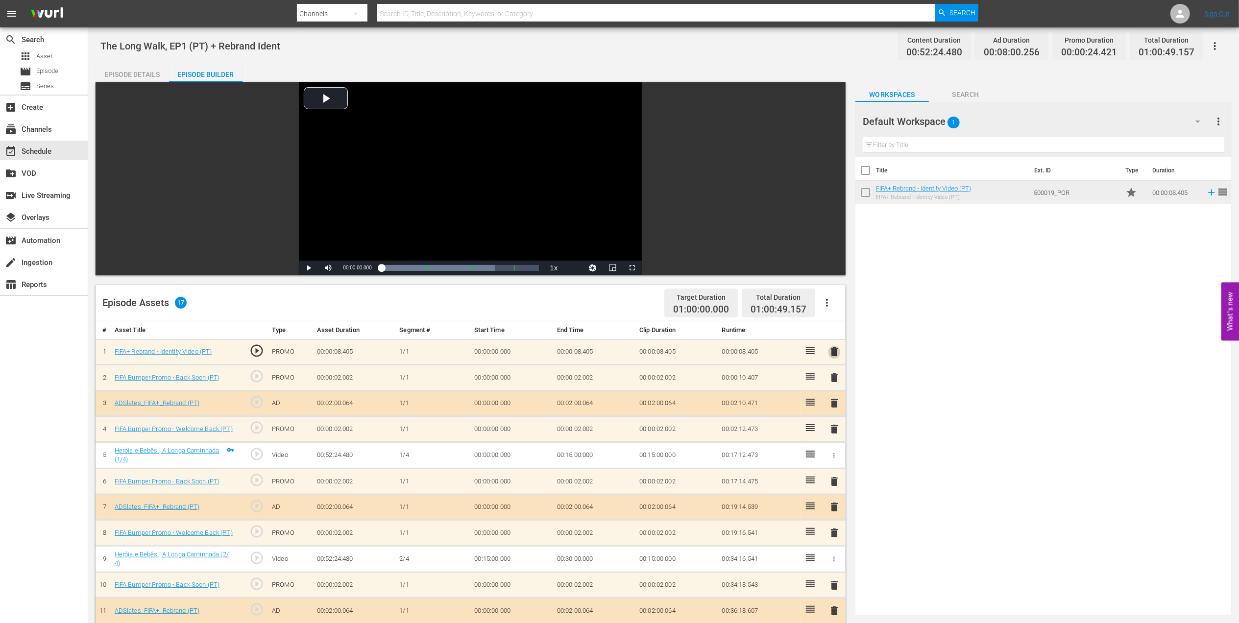
click at [832, 350] on span "delete" at bounding box center [834, 352] width 12 height 12
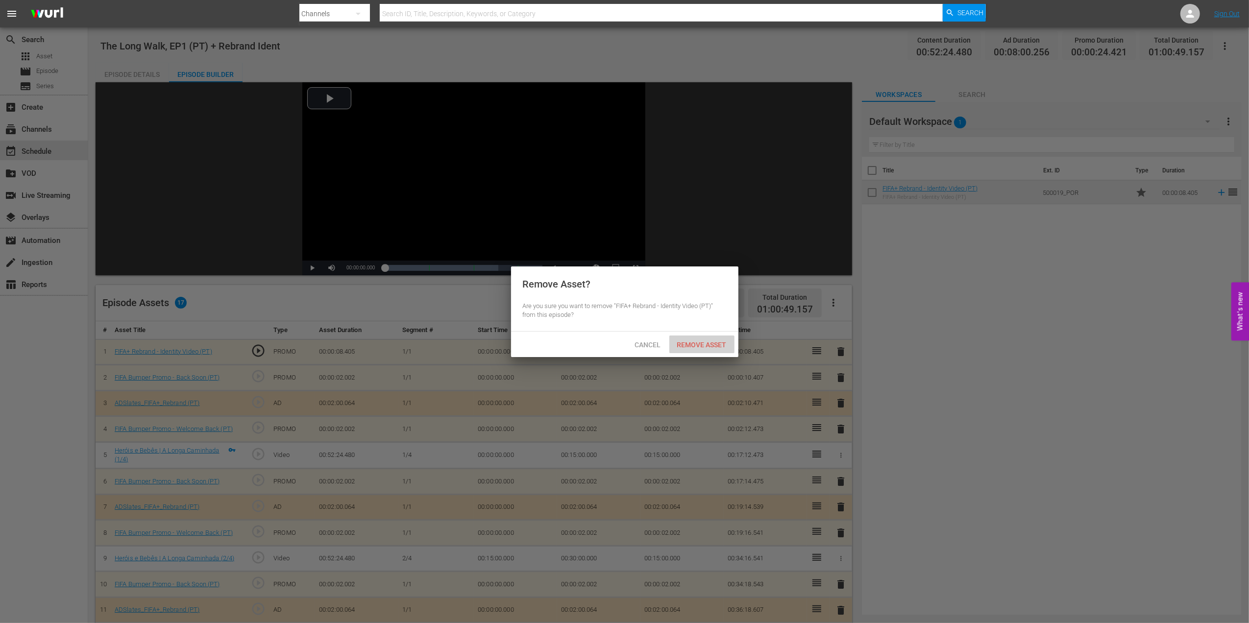
click at [687, 338] on div "Remove Asset" at bounding box center [701, 345] width 65 height 18
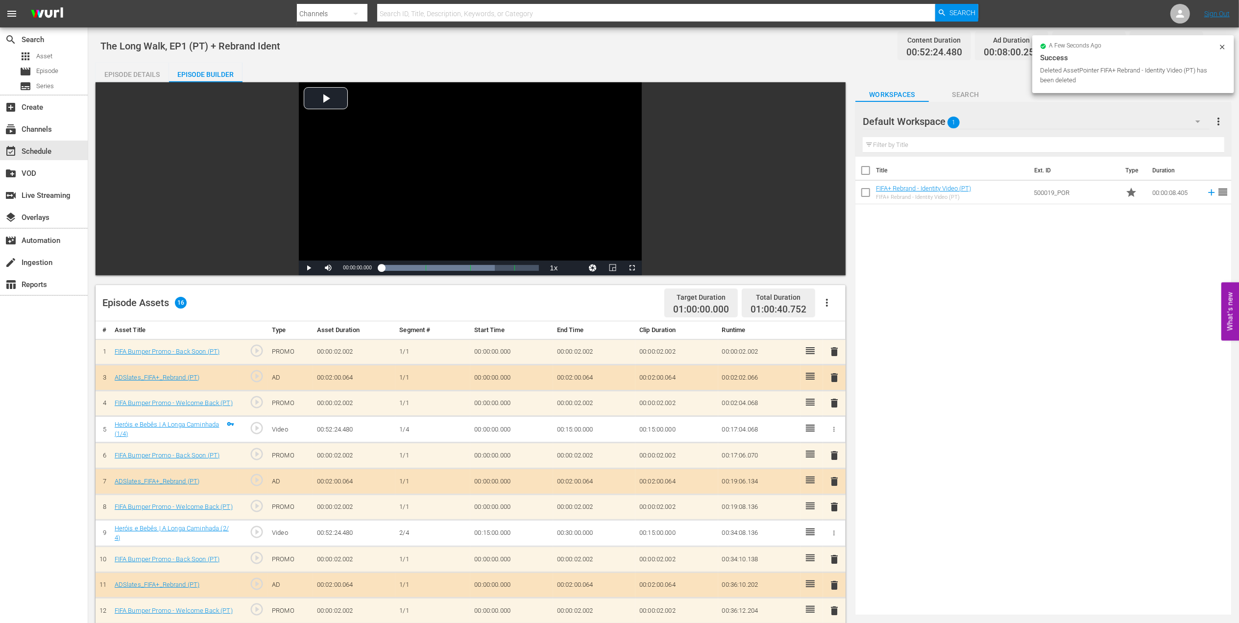
click at [834, 355] on span "delete" at bounding box center [834, 352] width 12 height 12
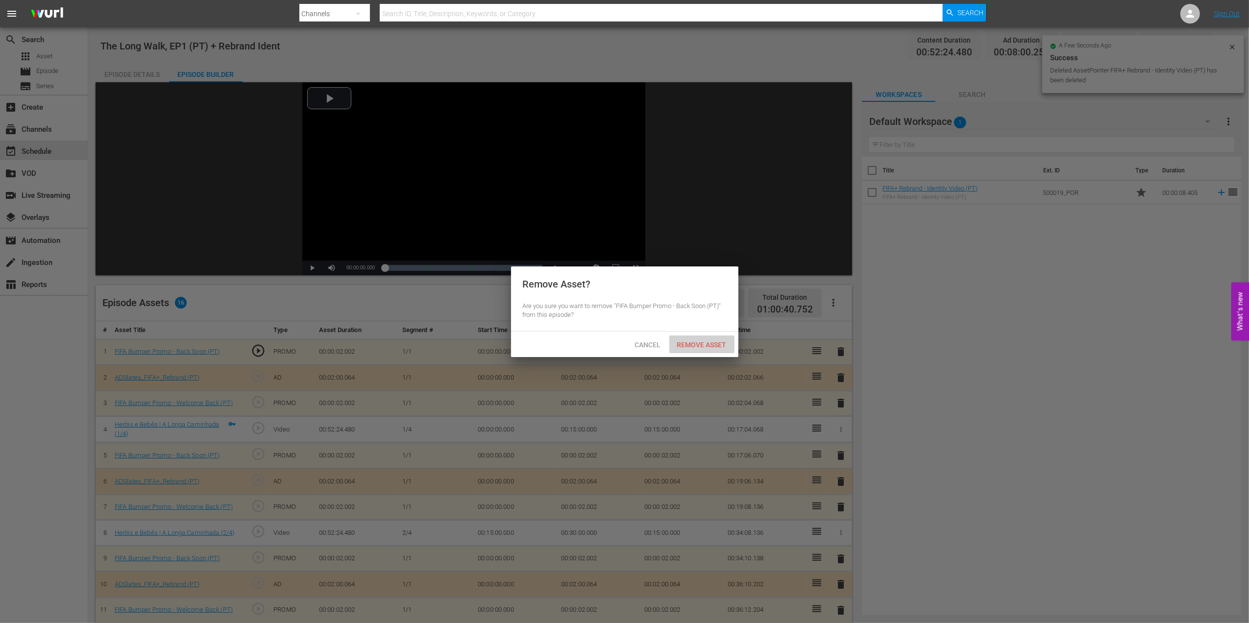
click at [710, 343] on span "Remove Asset" at bounding box center [701, 345] width 65 height 8
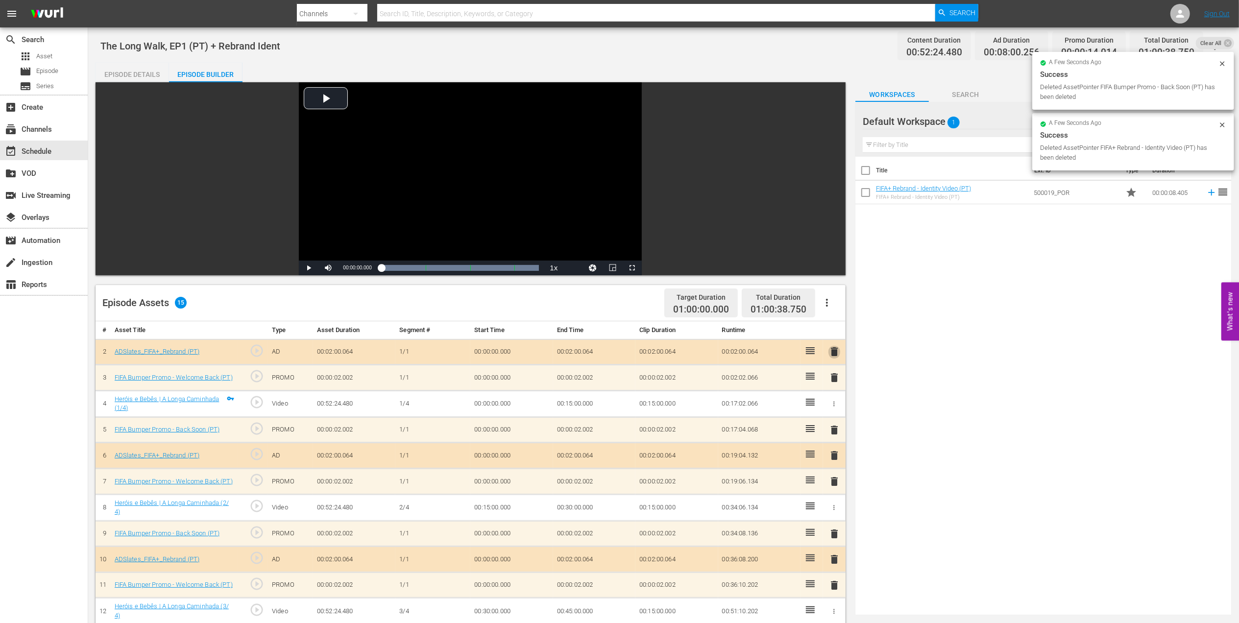
click at [833, 354] on span "delete" at bounding box center [834, 352] width 12 height 12
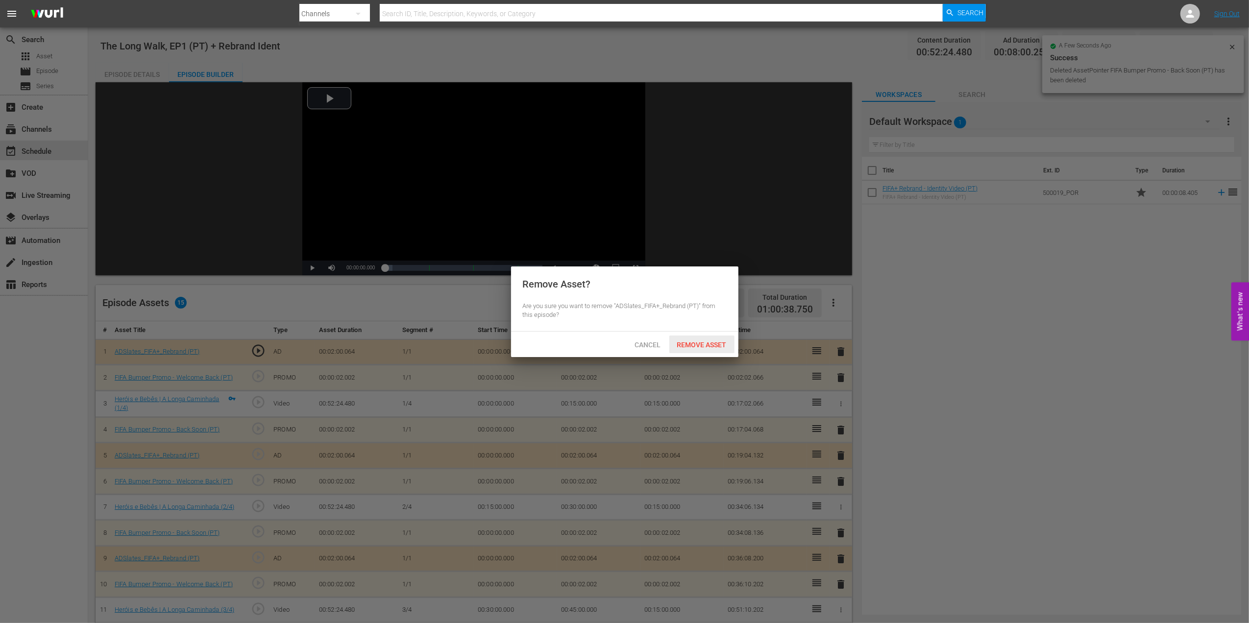
click at [706, 338] on div "Remove Asset" at bounding box center [701, 345] width 65 height 18
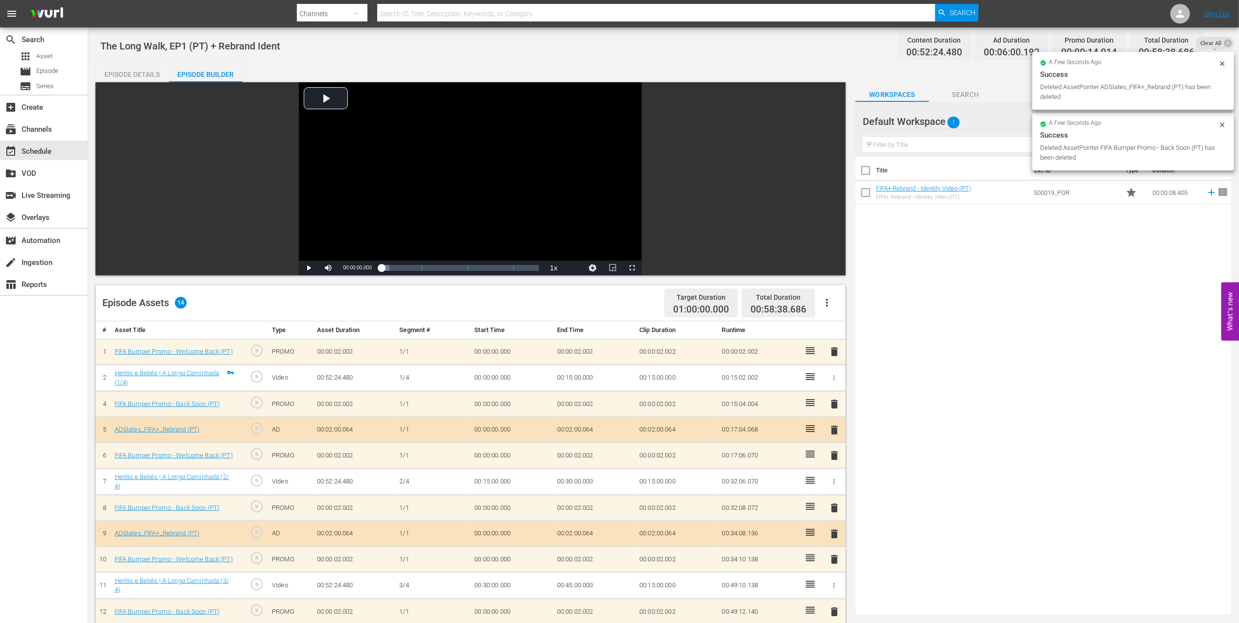
click at [832, 353] on span "delete" at bounding box center [834, 352] width 12 height 12
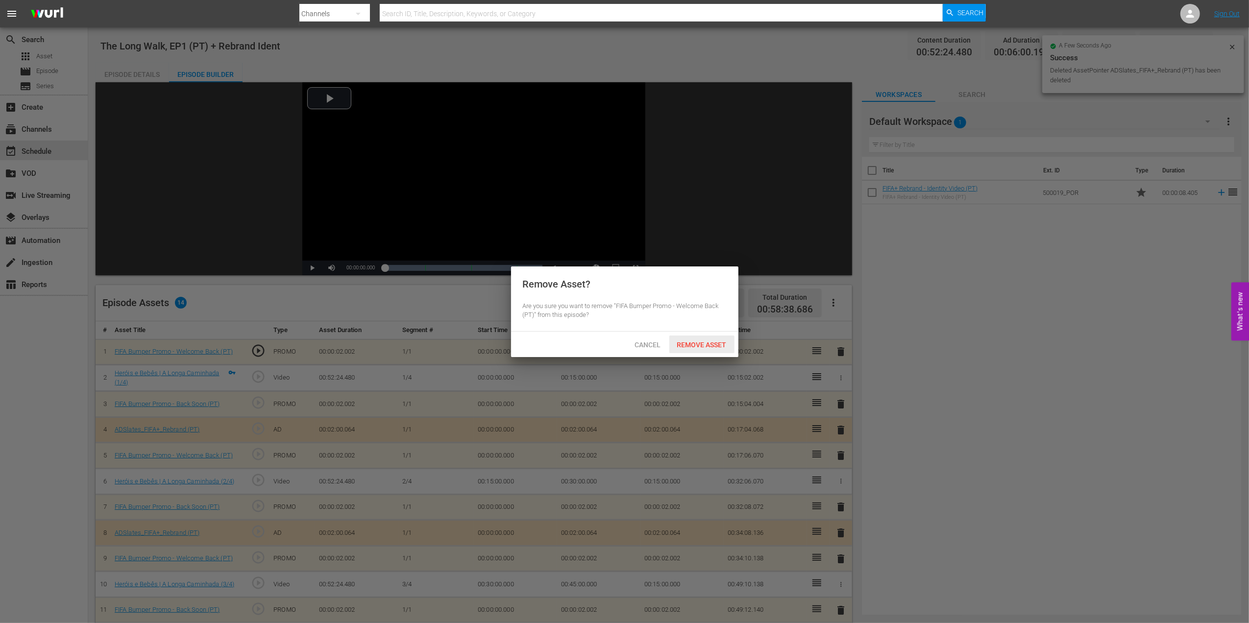
click at [692, 339] on div "Remove Asset" at bounding box center [701, 345] width 65 height 18
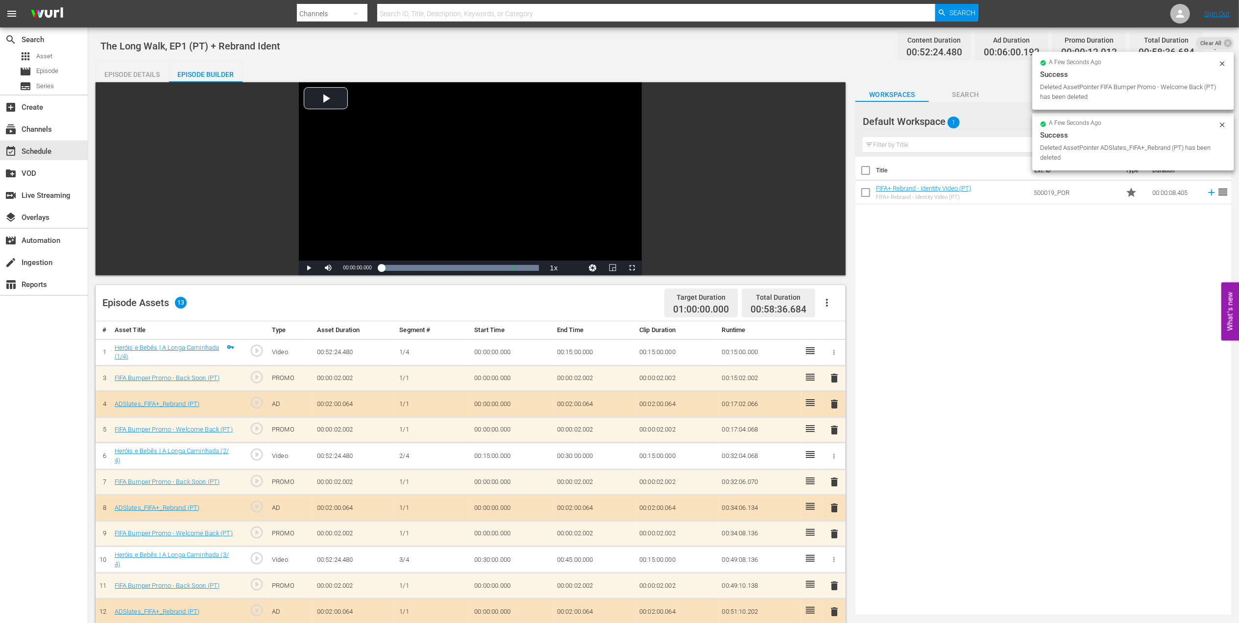
click at [145, 67] on div "Episode Details" at bounding box center [132, 75] width 73 height 24
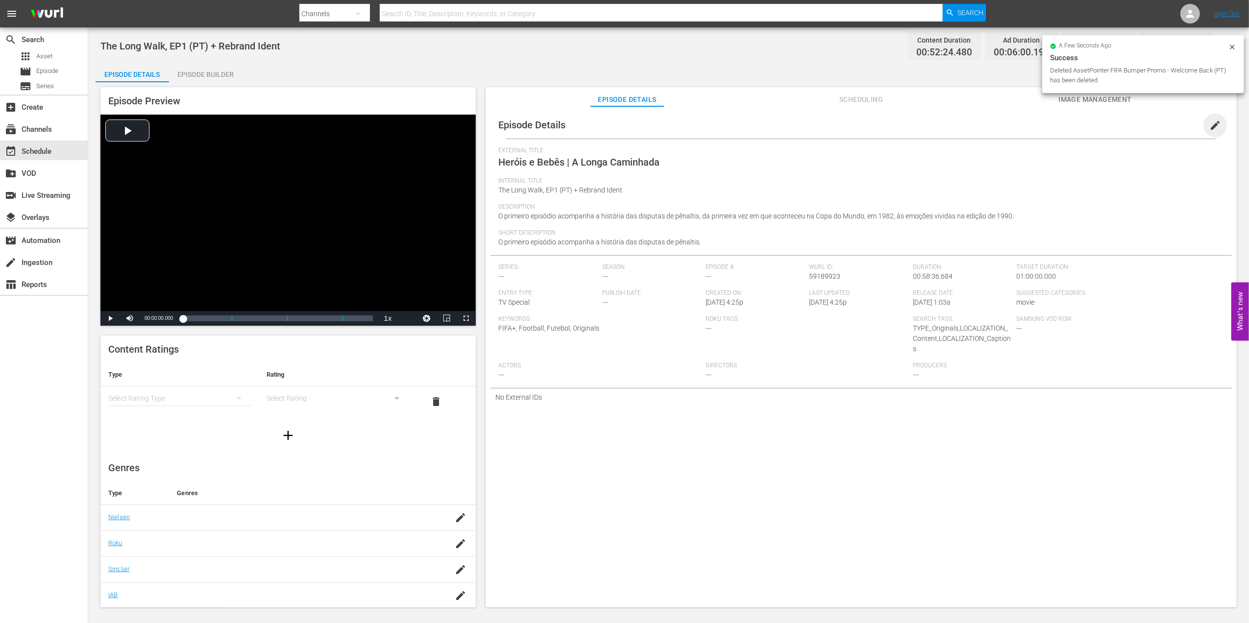
click at [1209, 128] on span "edit" at bounding box center [1215, 126] width 12 height 12
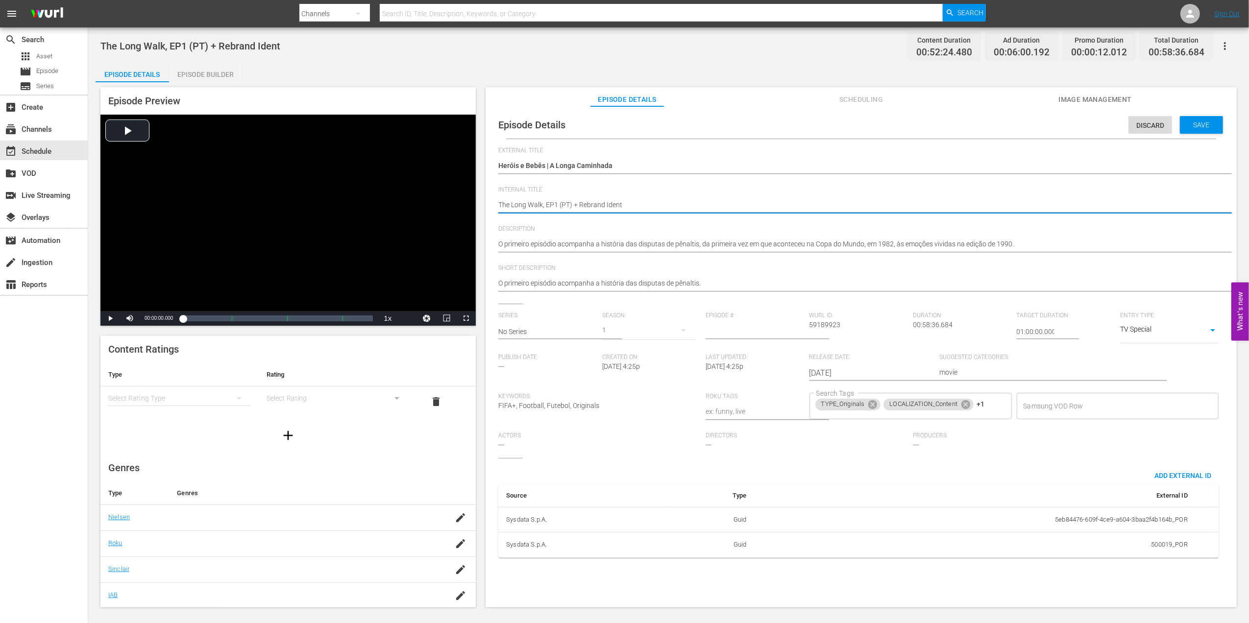
drag, startPoint x: 634, startPoint y: 202, endPoint x: 577, endPoint y: 206, distance: 57.4
type textarea "The Long Walk, EP1 (PT) +"
type textarea "The Long Walk, EP1 (PT)"
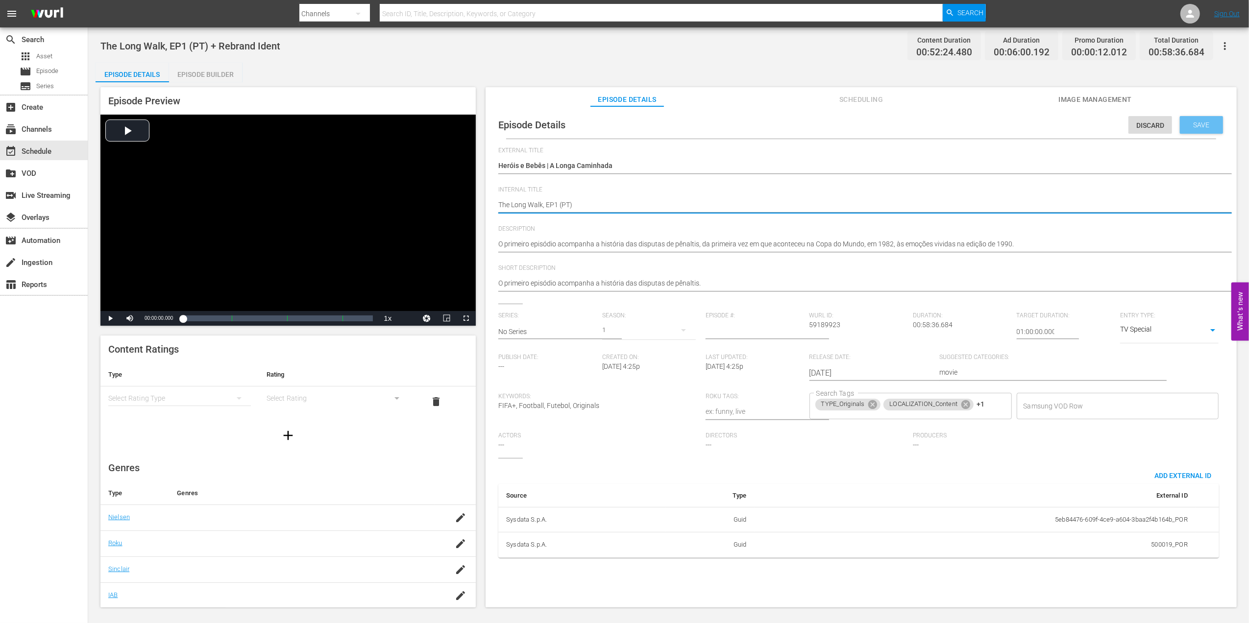
click at [1198, 126] on span "Save" at bounding box center [1201, 125] width 32 height 8
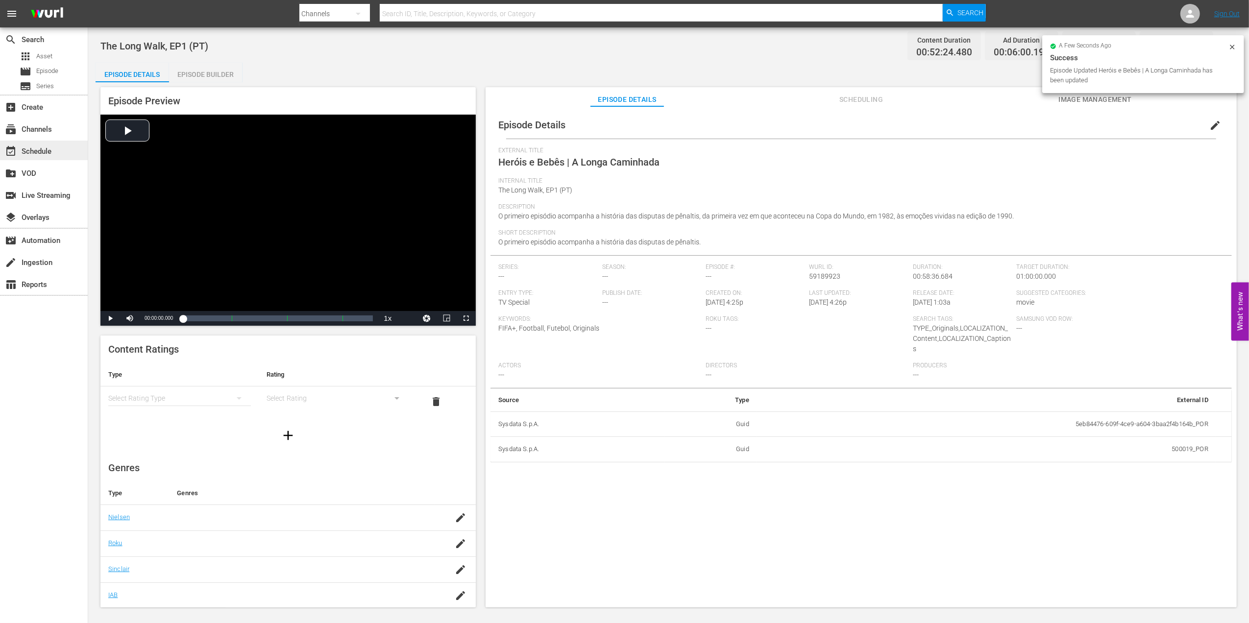
click at [67, 154] on div "event_available Schedule" at bounding box center [44, 151] width 88 height 20
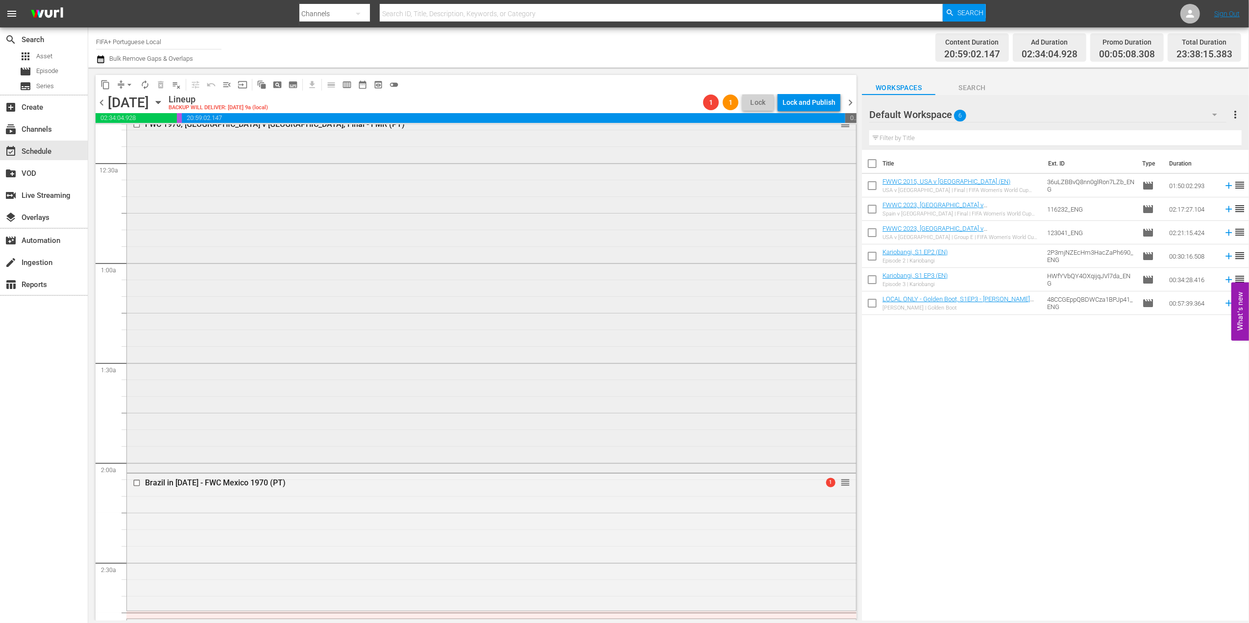
scroll to position [18, 0]
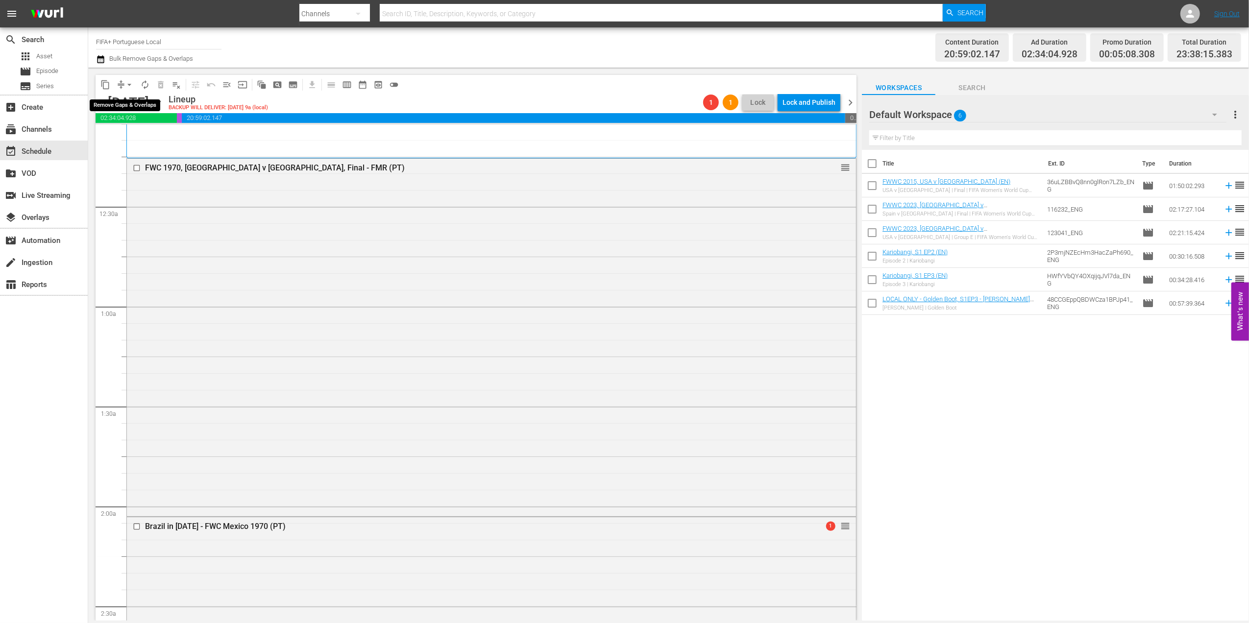
click at [130, 83] on span "arrow_drop_down" at bounding box center [129, 85] width 10 height 10
click at [156, 134] on li "Align to End of Previous Day" at bounding box center [129, 137] width 103 height 16
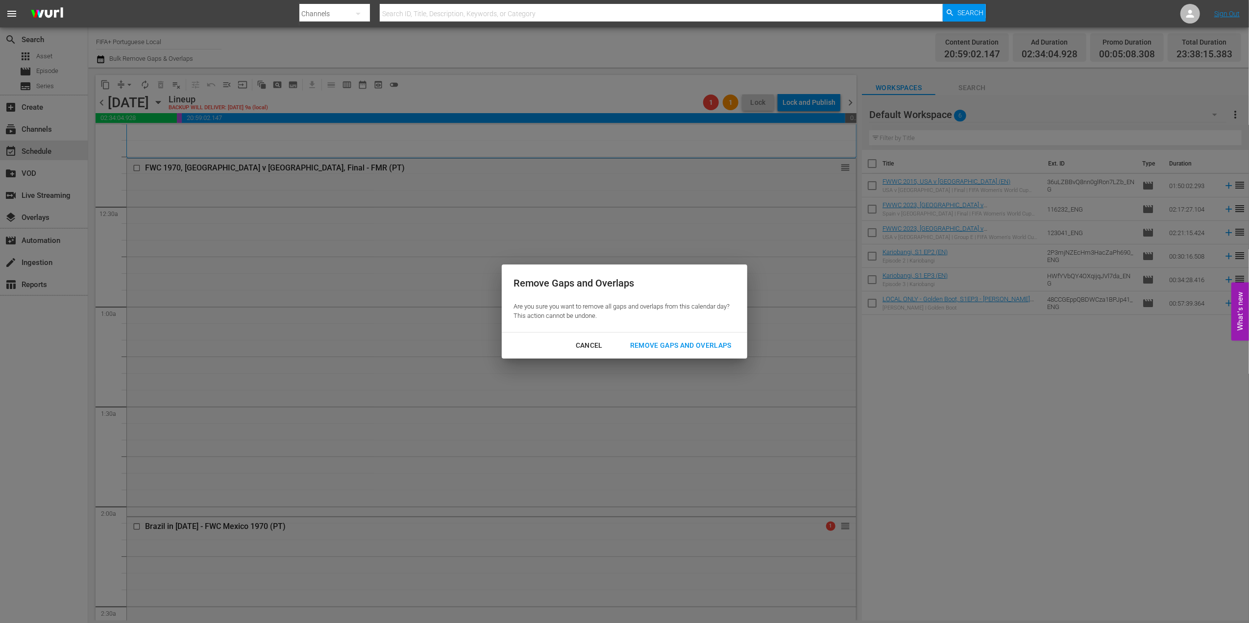
click at [700, 349] on div "Remove Gaps and Overlaps" at bounding box center [680, 345] width 117 height 12
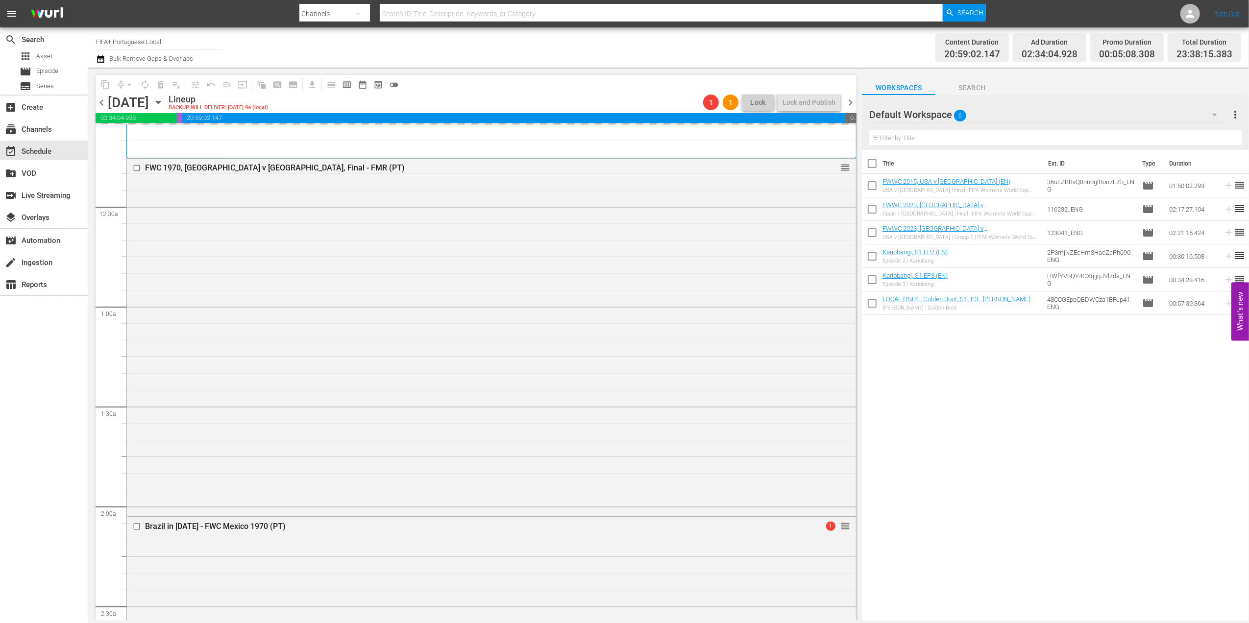
click at [851, 100] on span "chevron_right" at bounding box center [850, 103] width 12 height 12
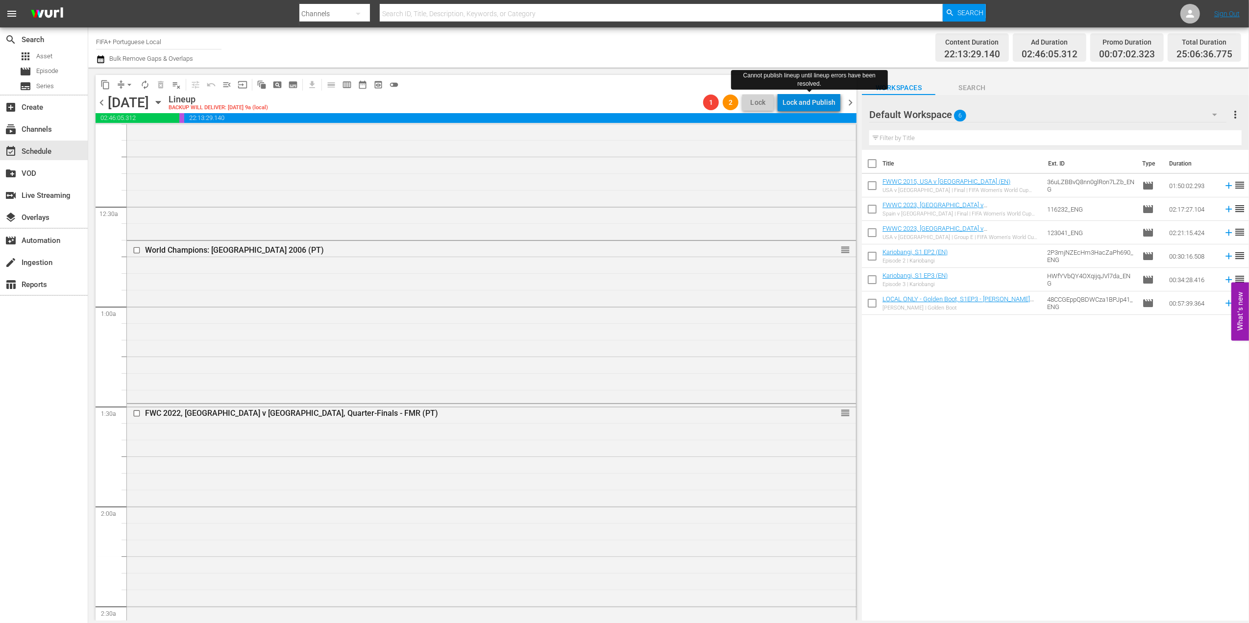
click at [817, 102] on div "Lock and Publish" at bounding box center [808, 103] width 53 height 18
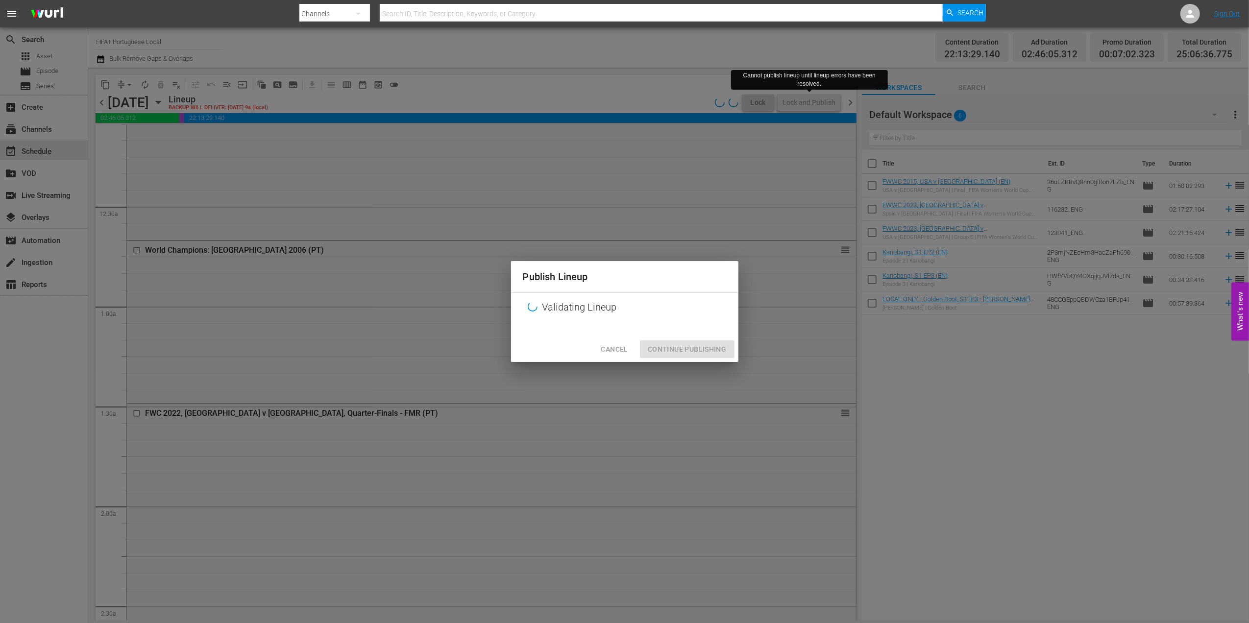
click at [611, 356] on button "Cancel" at bounding box center [614, 349] width 43 height 18
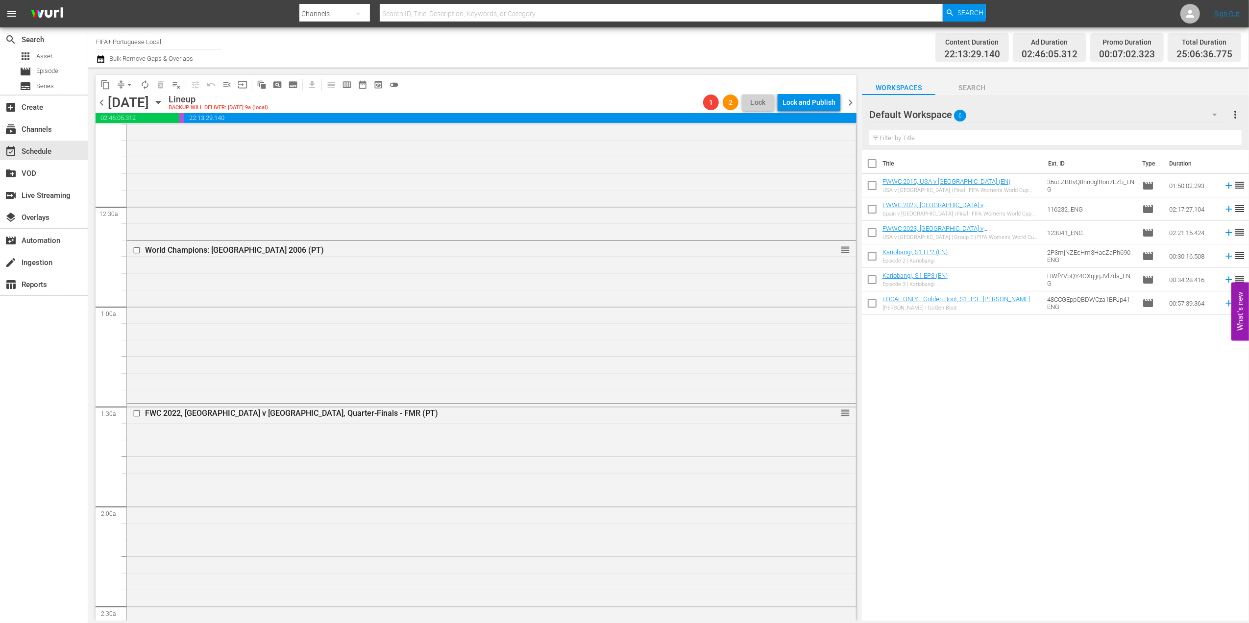
click at [849, 100] on span "chevron_right" at bounding box center [850, 103] width 12 height 12
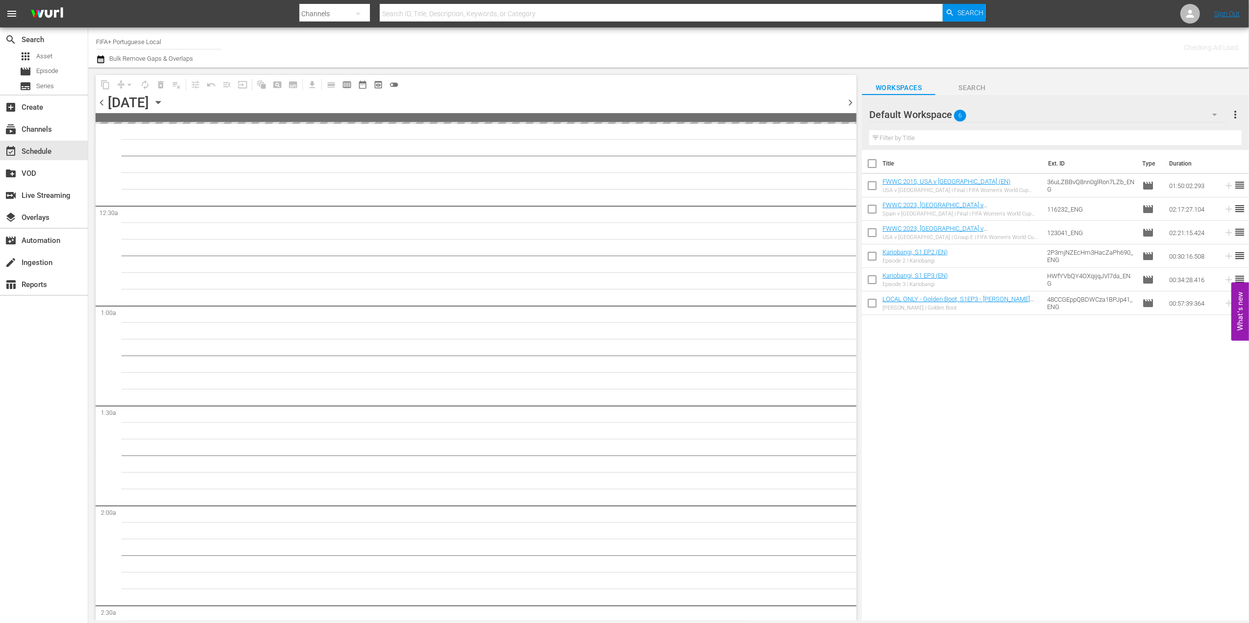
scroll to position [35, 0]
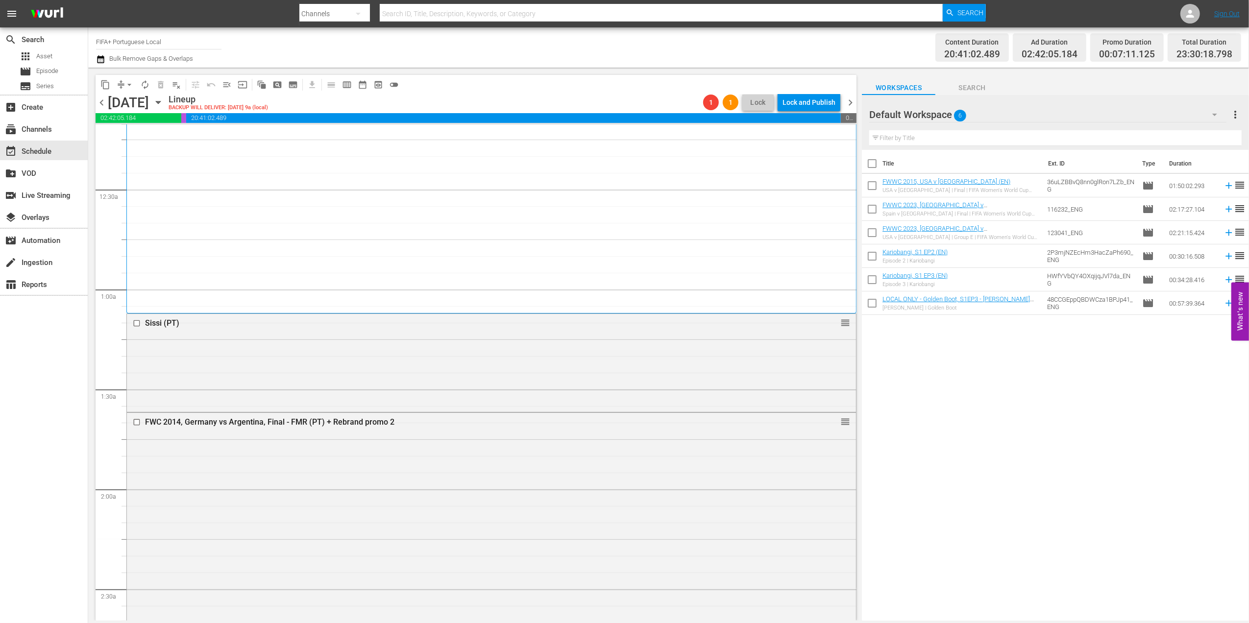
click at [102, 98] on span "chevron_left" at bounding box center [102, 103] width 12 height 12
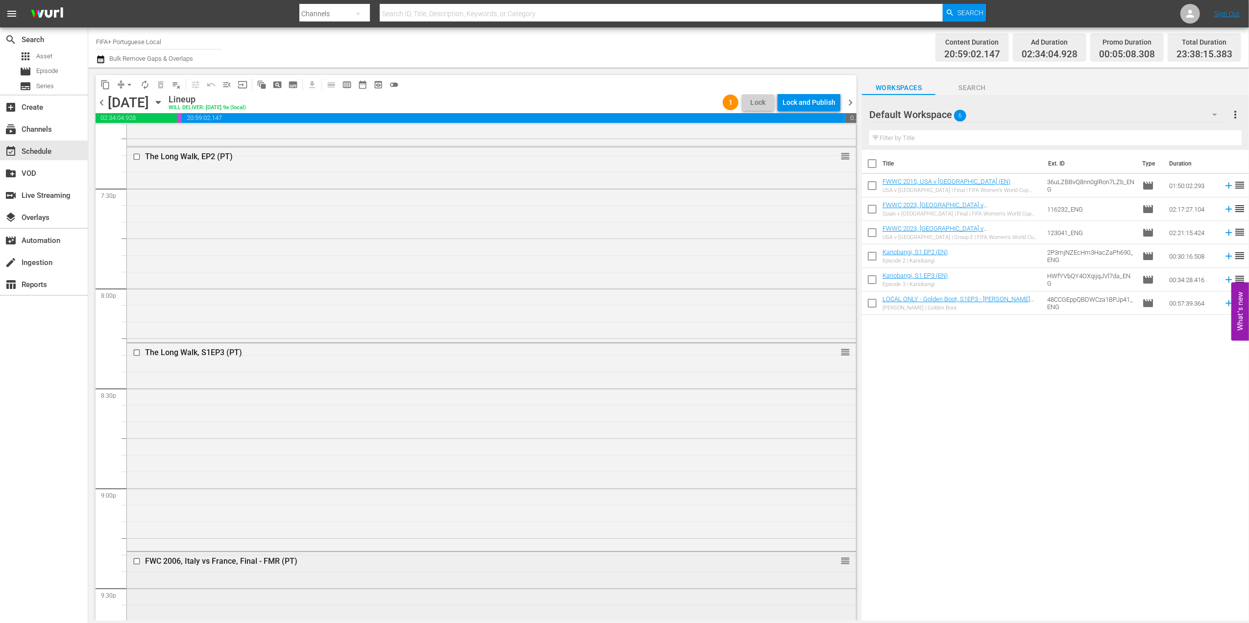
scroll to position [4301, 0]
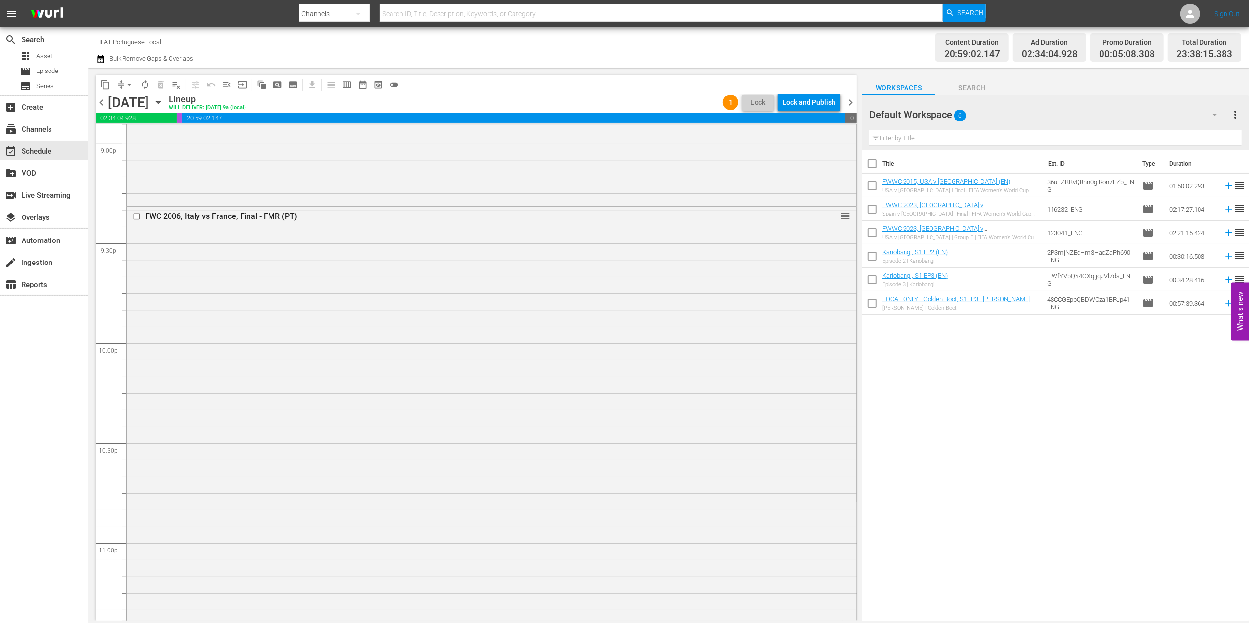
click at [852, 101] on span "chevron_right" at bounding box center [850, 103] width 12 height 12
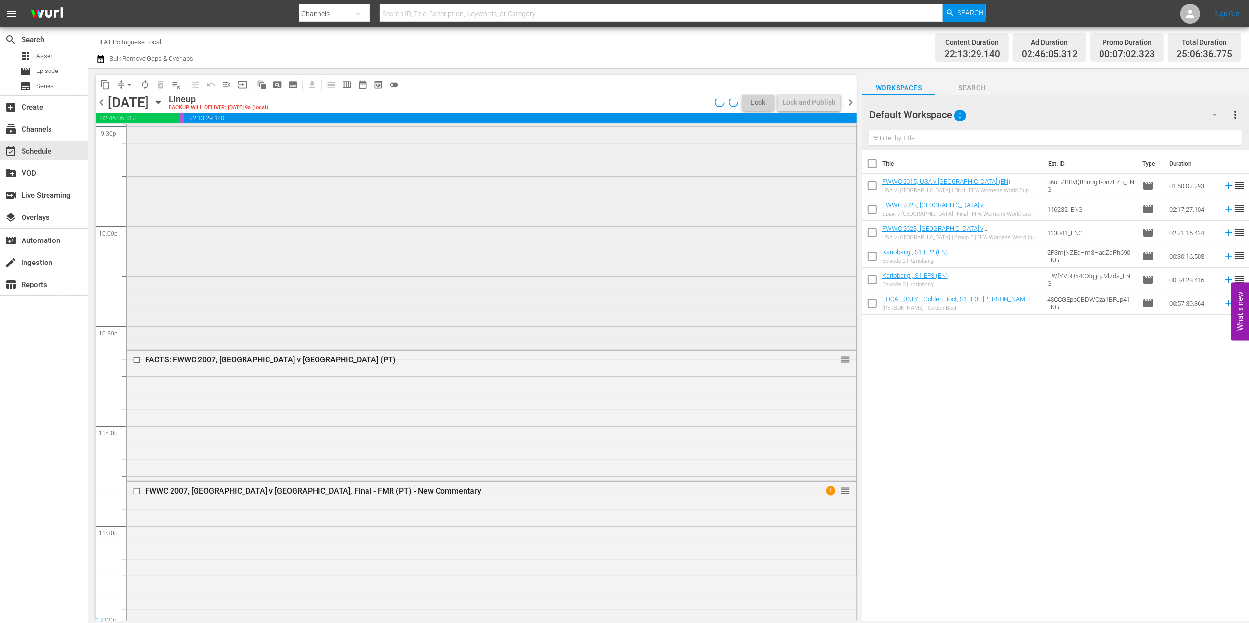
scroll to position [4179, 0]
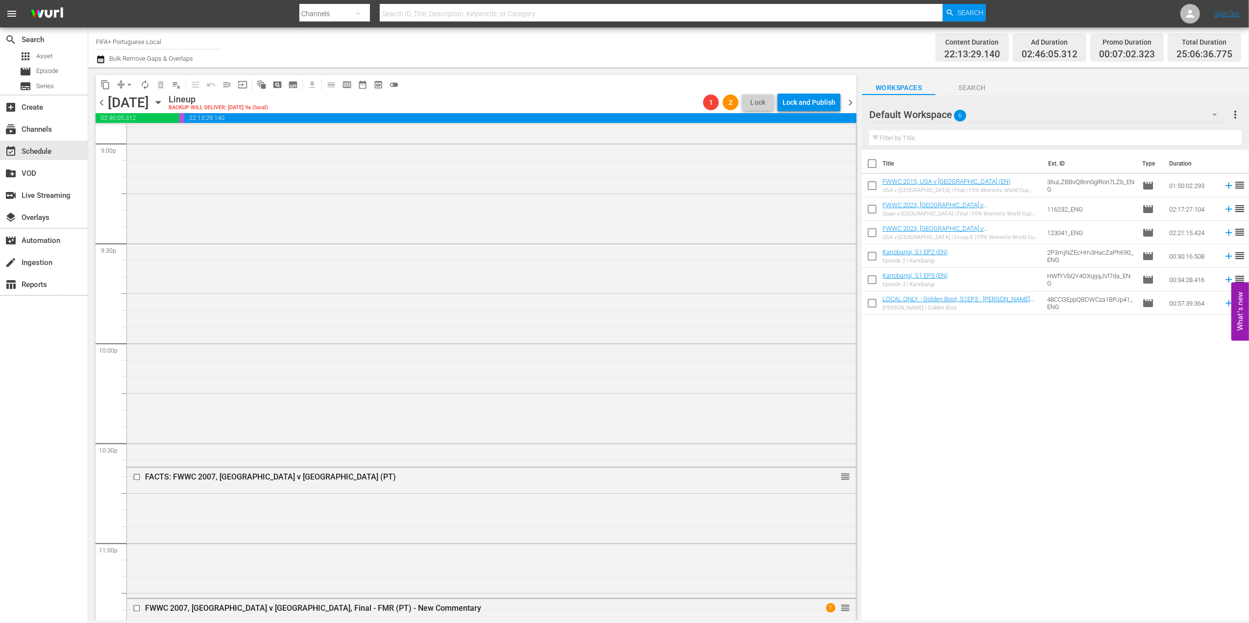
click at [874, 166] on input "checkbox" at bounding box center [872, 165] width 21 height 21
checkbox input "true"
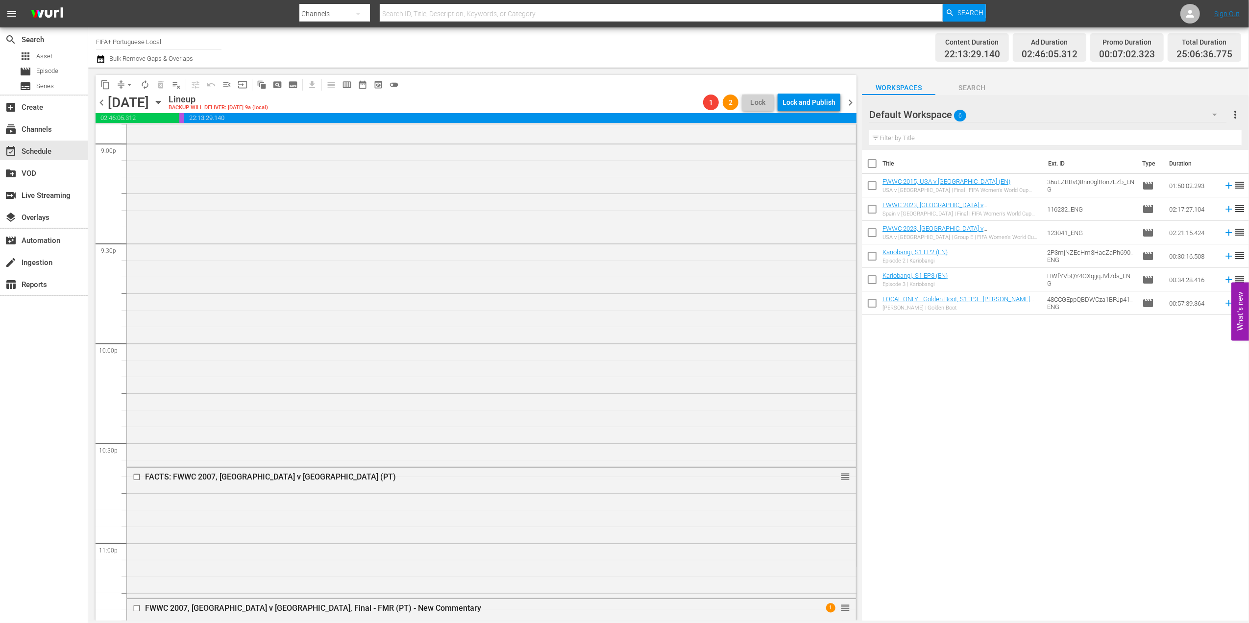
checkbox input "true"
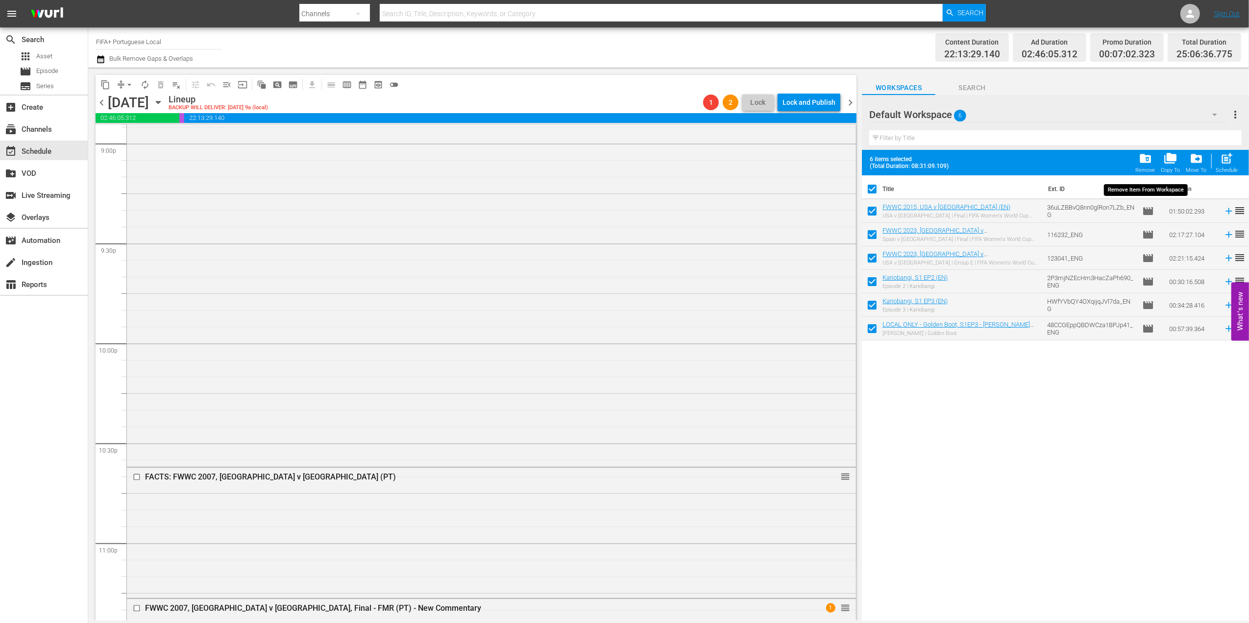
click at [1149, 161] on span "folder_delete" at bounding box center [1144, 158] width 13 height 13
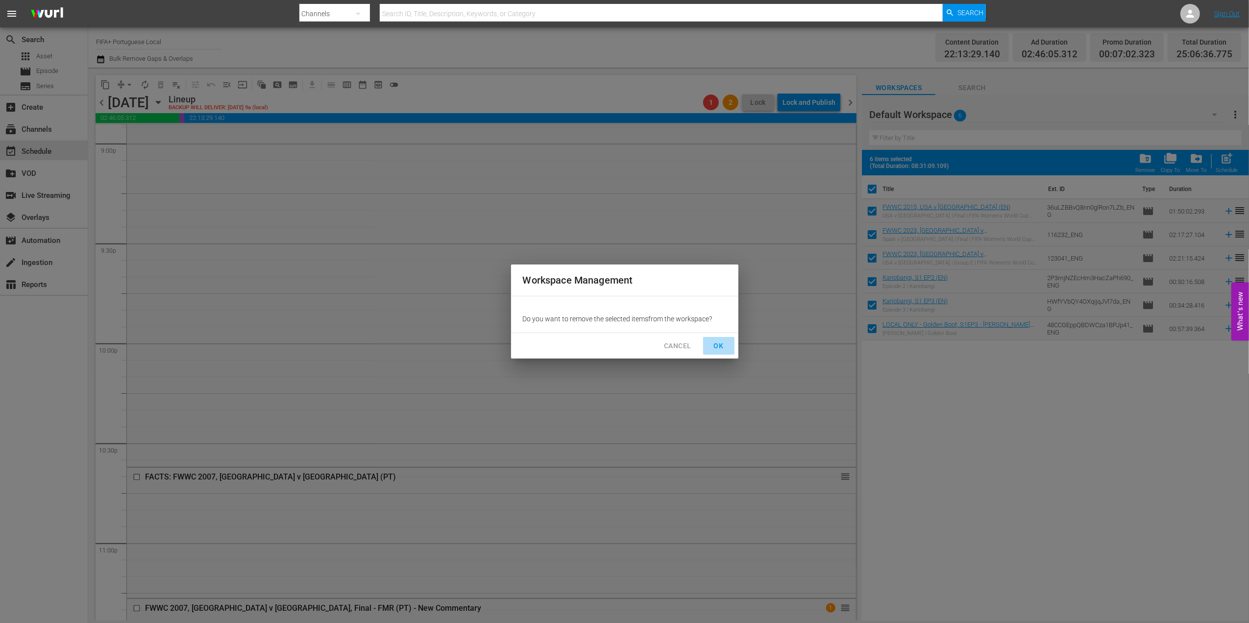
click at [722, 340] on span "OK" at bounding box center [719, 346] width 16 height 12
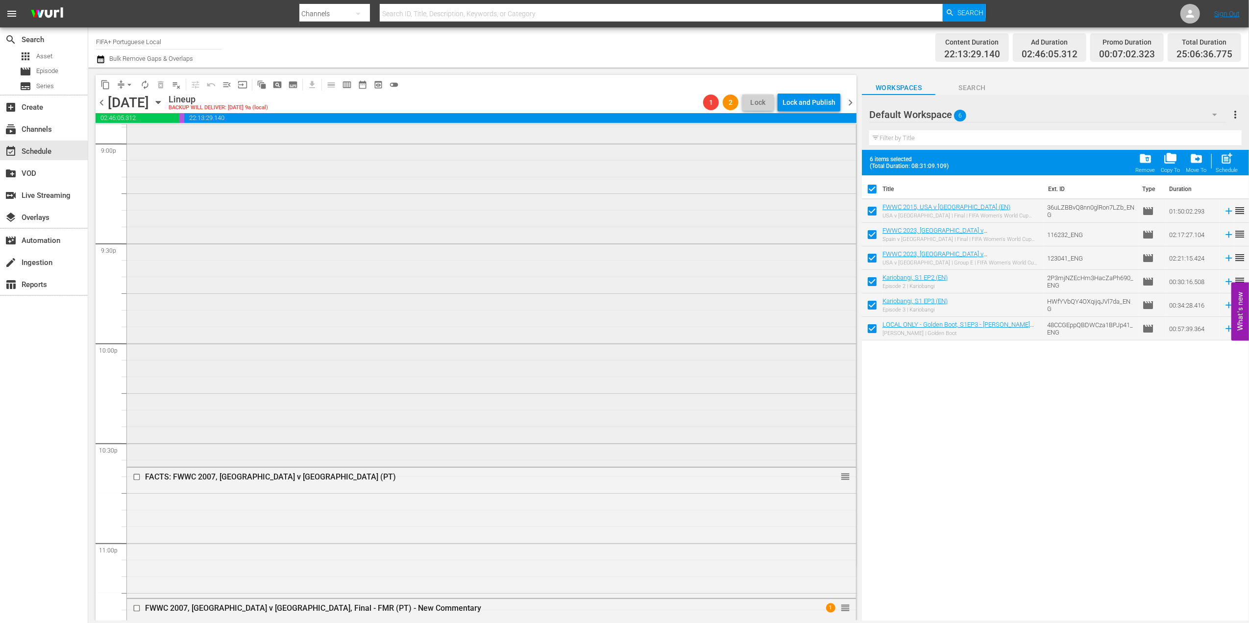
checkbox input "false"
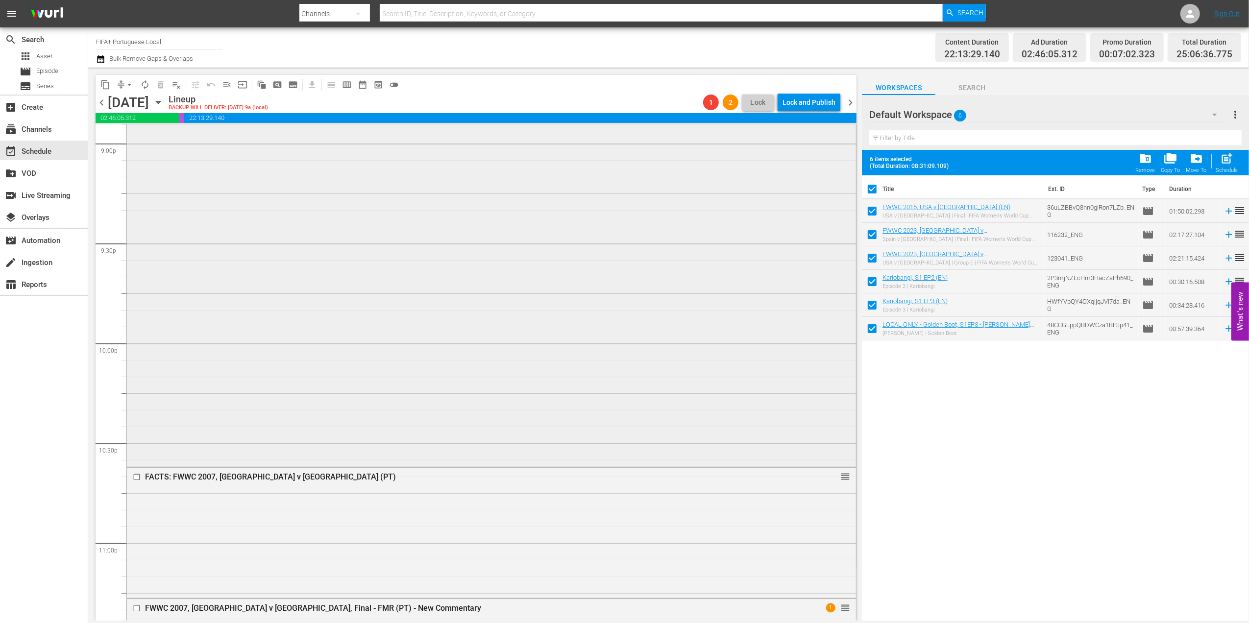
checkbox input "false"
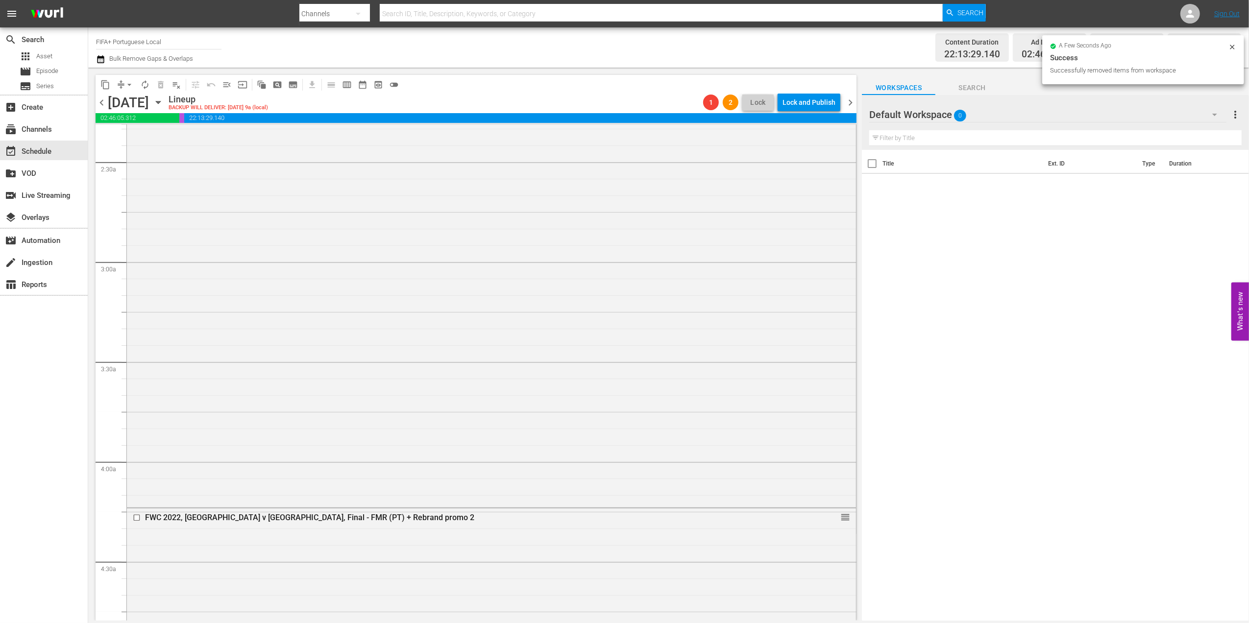
scroll to position [0, 0]
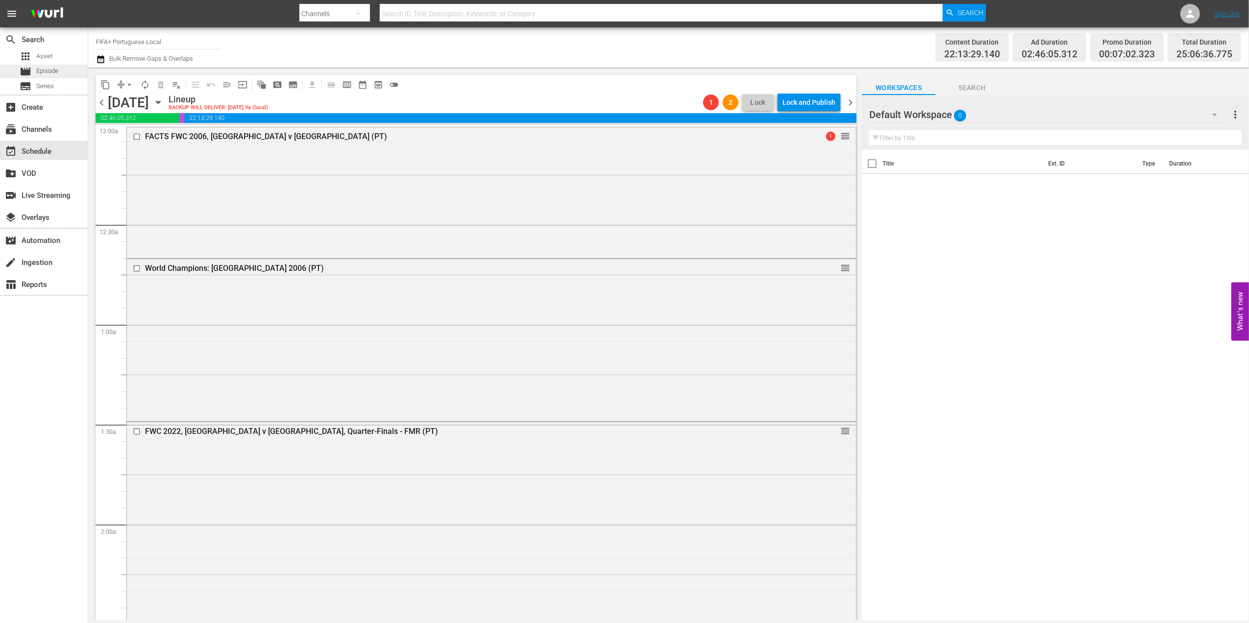
click at [53, 68] on span "Episode" at bounding box center [47, 71] width 22 height 10
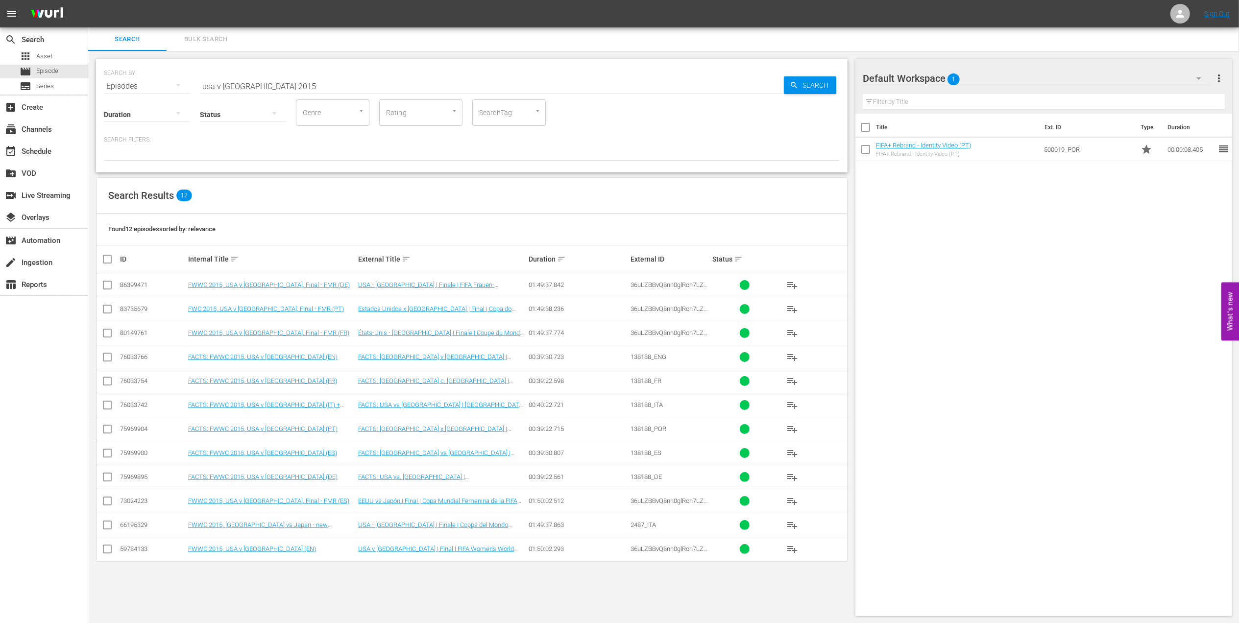
drag, startPoint x: 199, startPoint y: 78, endPoint x: 113, endPoint y: 84, distance: 86.4
click at [114, 79] on div "SEARCH BY Search By Episodes Search ID, Title, Description, Keywords, or Catego…" at bounding box center [472, 80] width 736 height 35
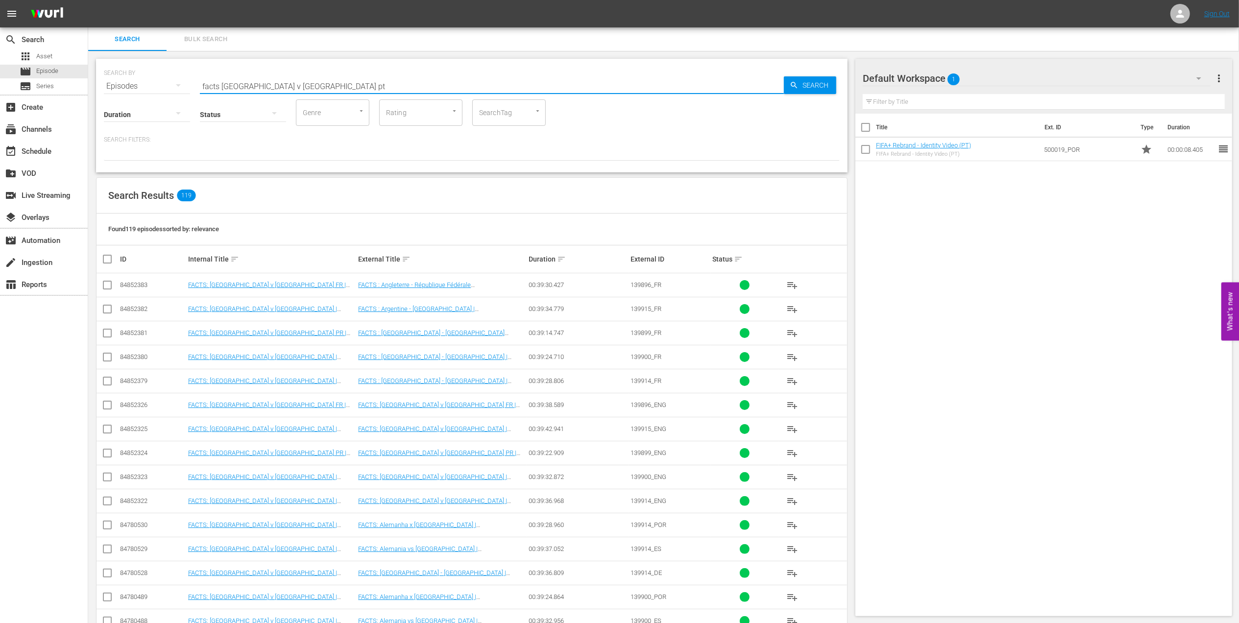
type input "facts [GEOGRAPHIC_DATA] v [GEOGRAPHIC_DATA] pt"
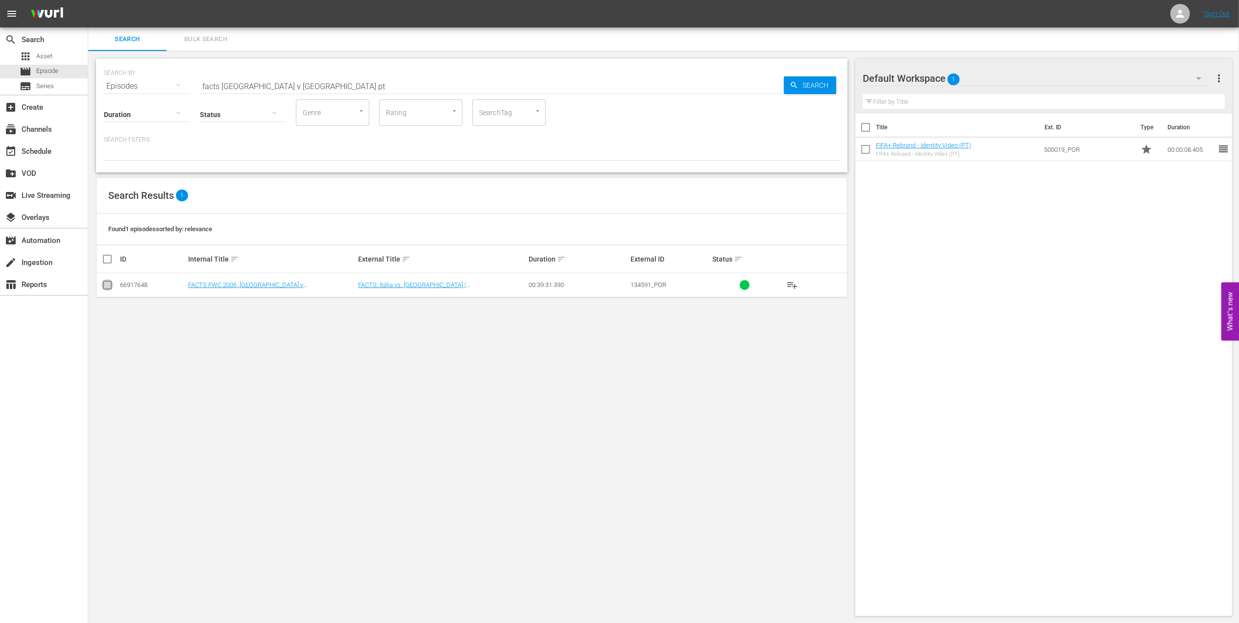
click at [112, 287] on input "checkbox" at bounding box center [107, 287] width 12 height 12
checkbox input "true"
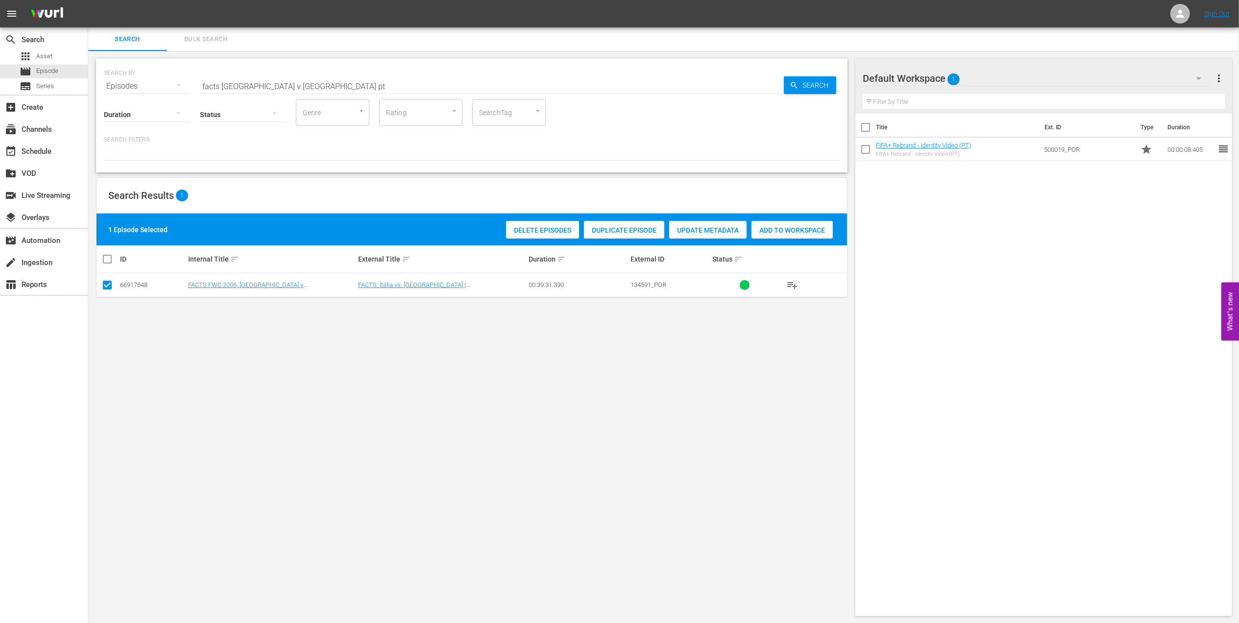
click at [768, 233] on span "Add to Workspace" at bounding box center [791, 230] width 81 height 8
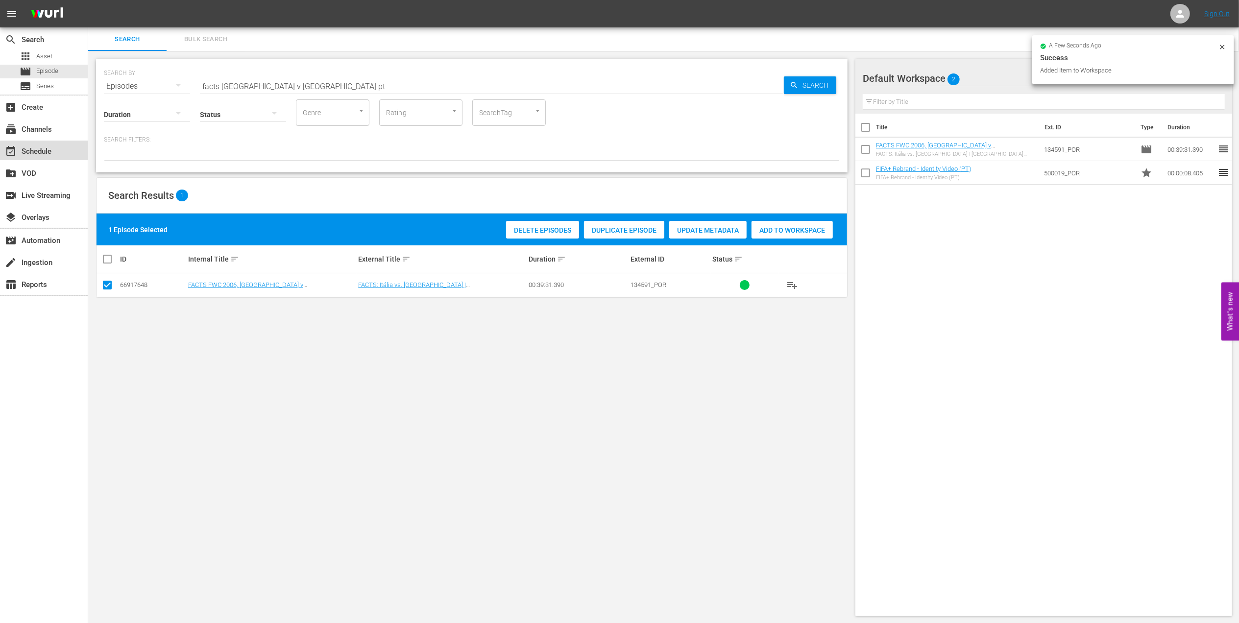
click at [49, 154] on div "event_available Schedule" at bounding box center [27, 149] width 55 height 9
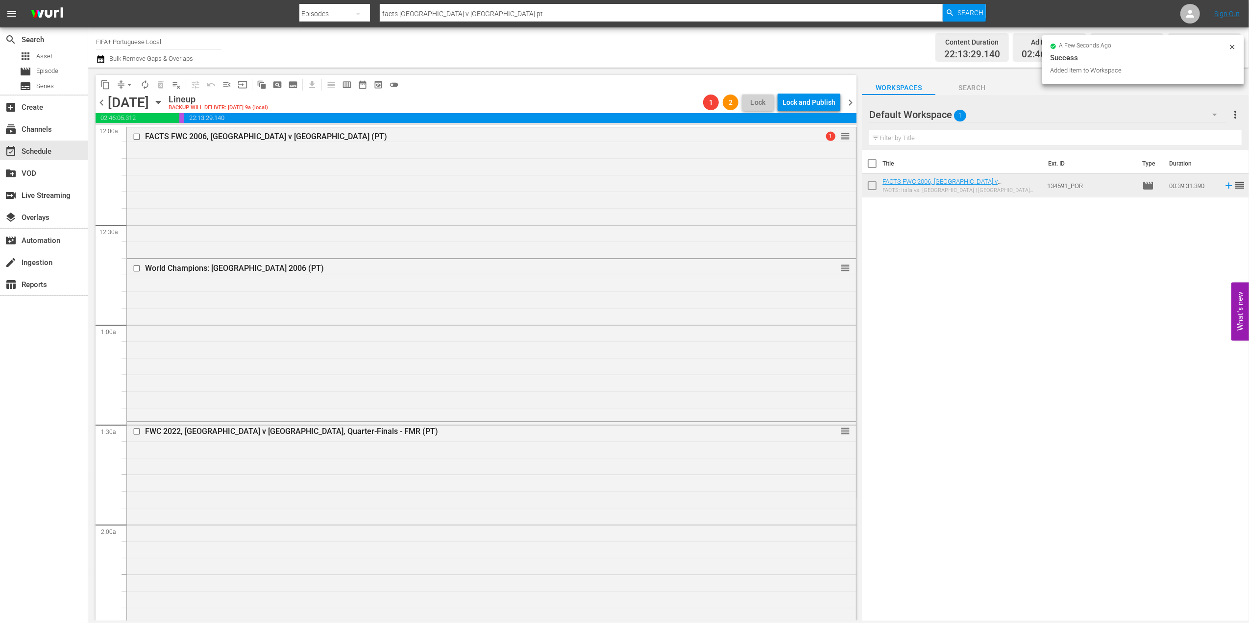
click at [98, 100] on span "chevron_left" at bounding box center [102, 103] width 12 height 12
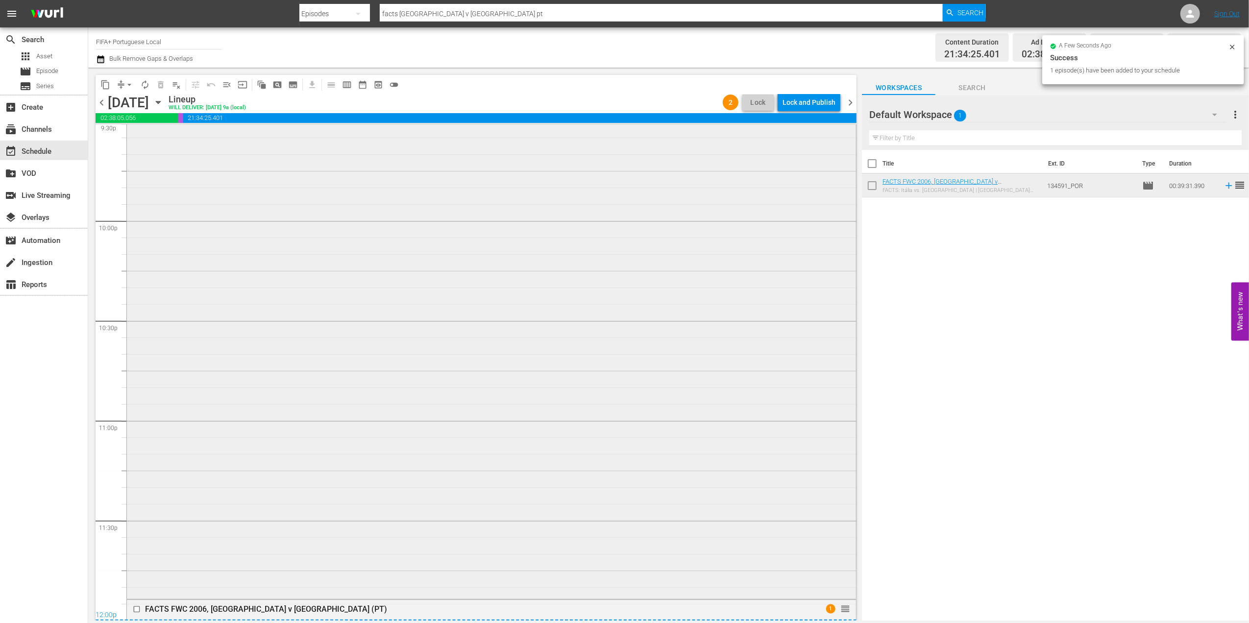
scroll to position [4411, 0]
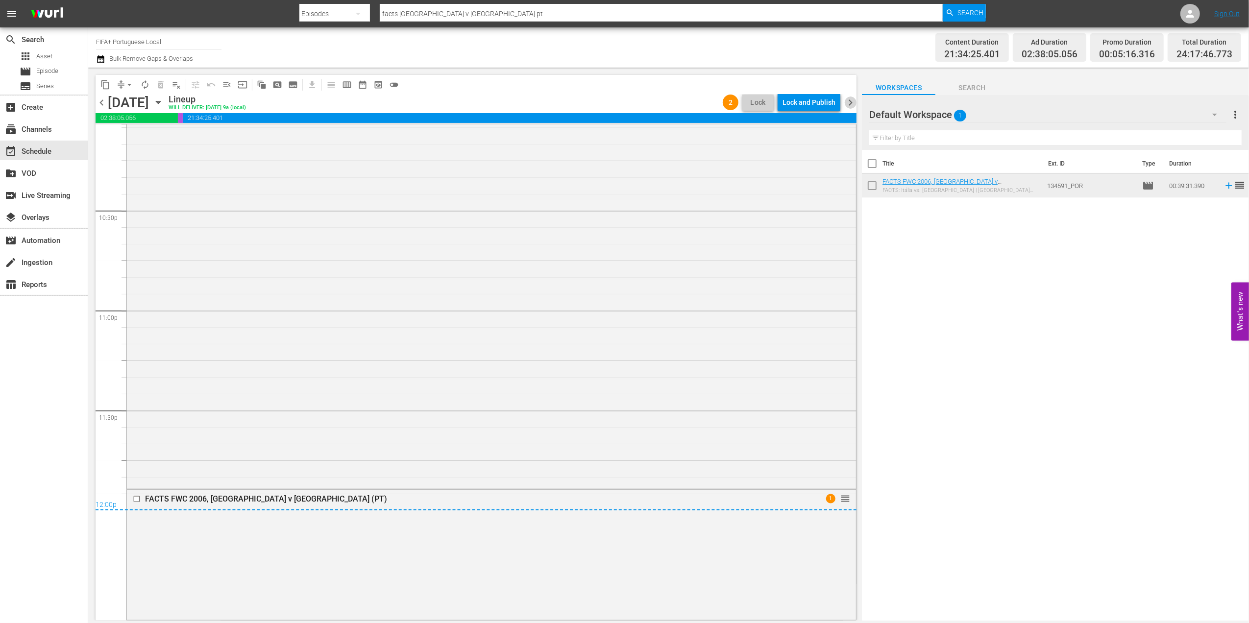
click at [849, 102] on span "chevron_right" at bounding box center [850, 103] width 12 height 12
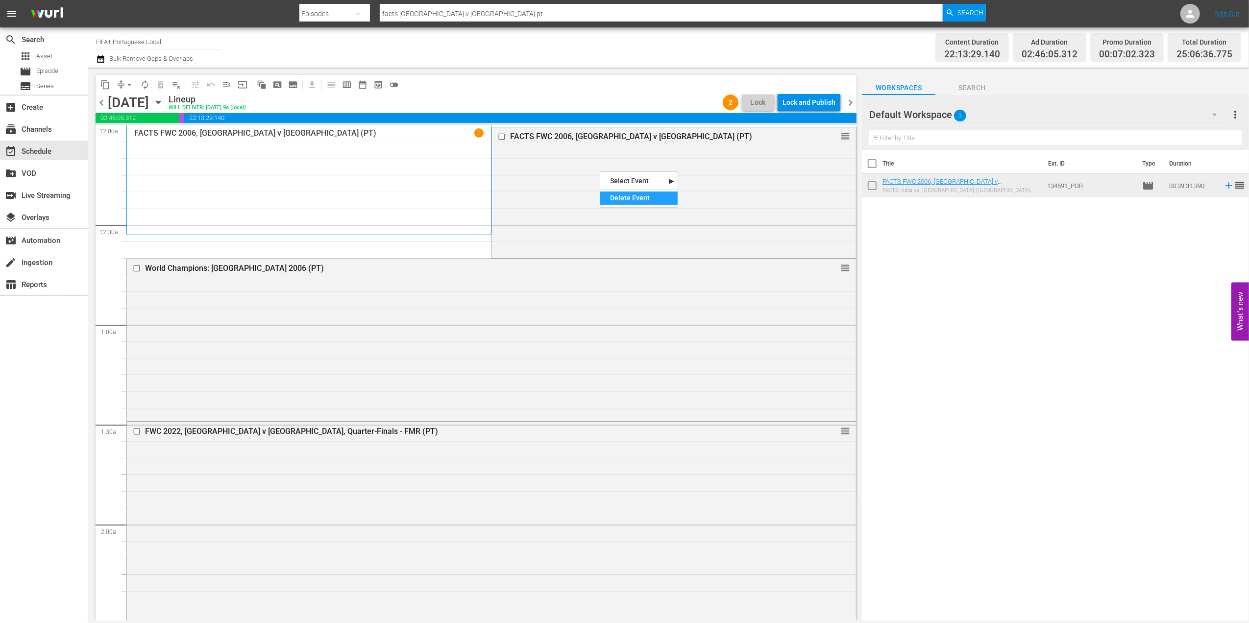
click at [645, 198] on div "Delete Event" at bounding box center [638, 198] width 77 height 13
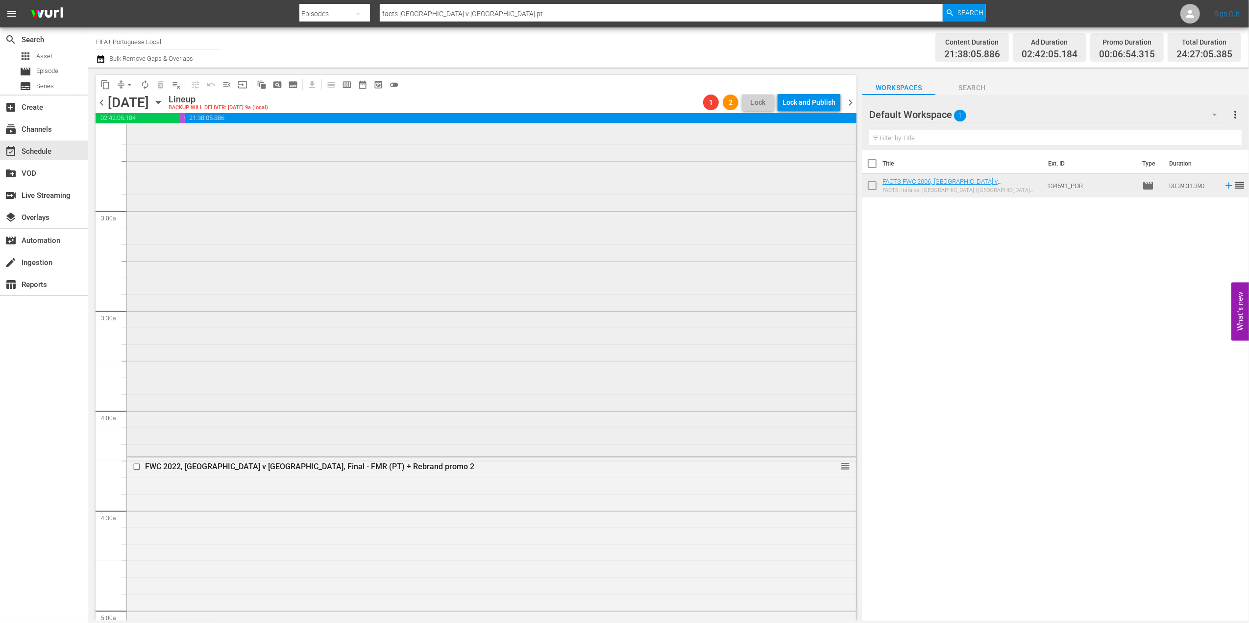
scroll to position [524, 0]
click at [270, 457] on div "FWC 2022, [GEOGRAPHIC_DATA] v [GEOGRAPHIC_DATA], Final - FMR (PT) + Rebrand pro…" at bounding box center [472, 456] width 655 height 9
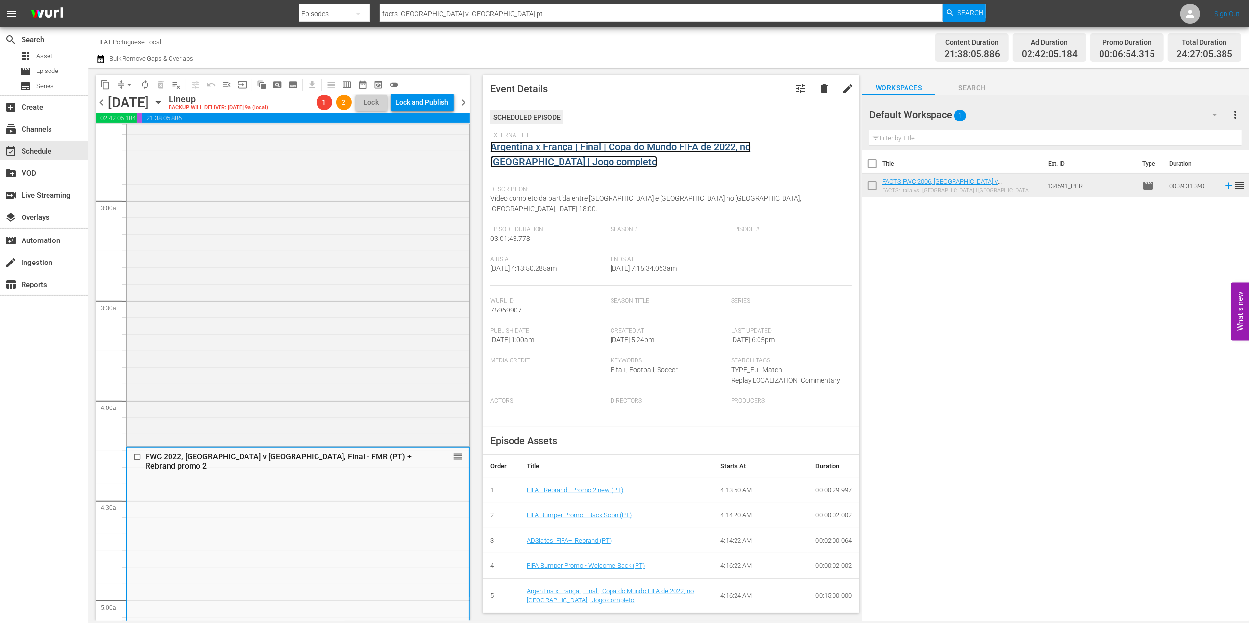
click at [551, 145] on link "Argentina x França | Final | Copa do Mundo FIFA de 2022, no [GEOGRAPHIC_DATA] |…" at bounding box center [620, 154] width 260 height 26
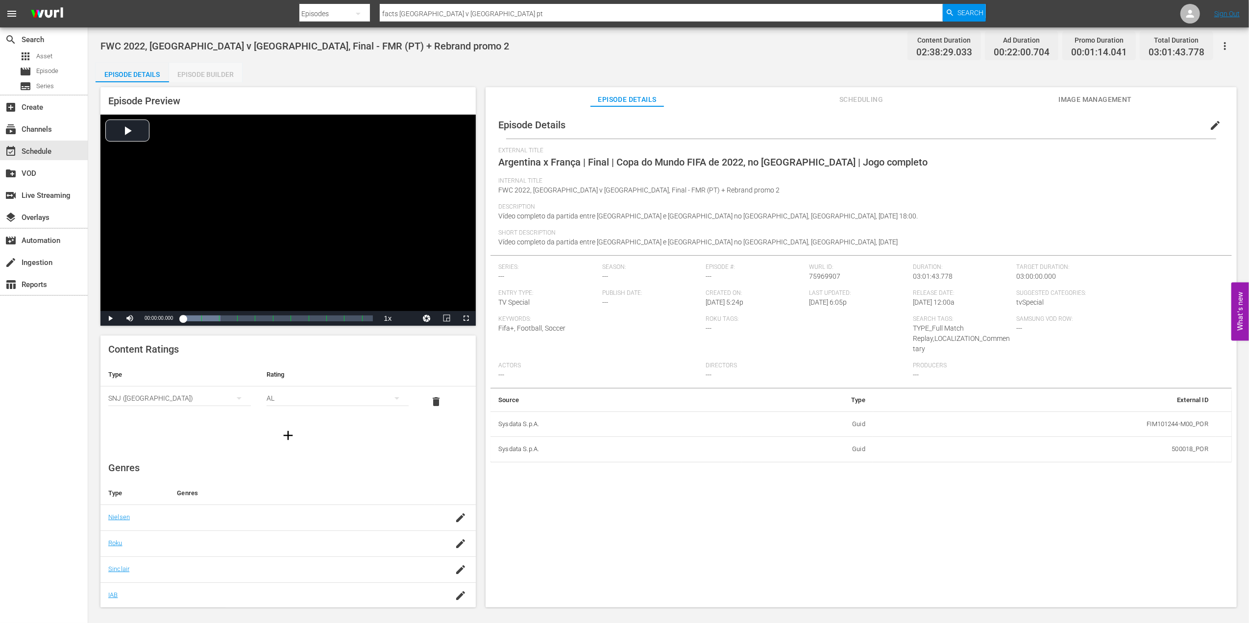
click at [218, 74] on div "Episode Builder" at bounding box center [205, 75] width 73 height 24
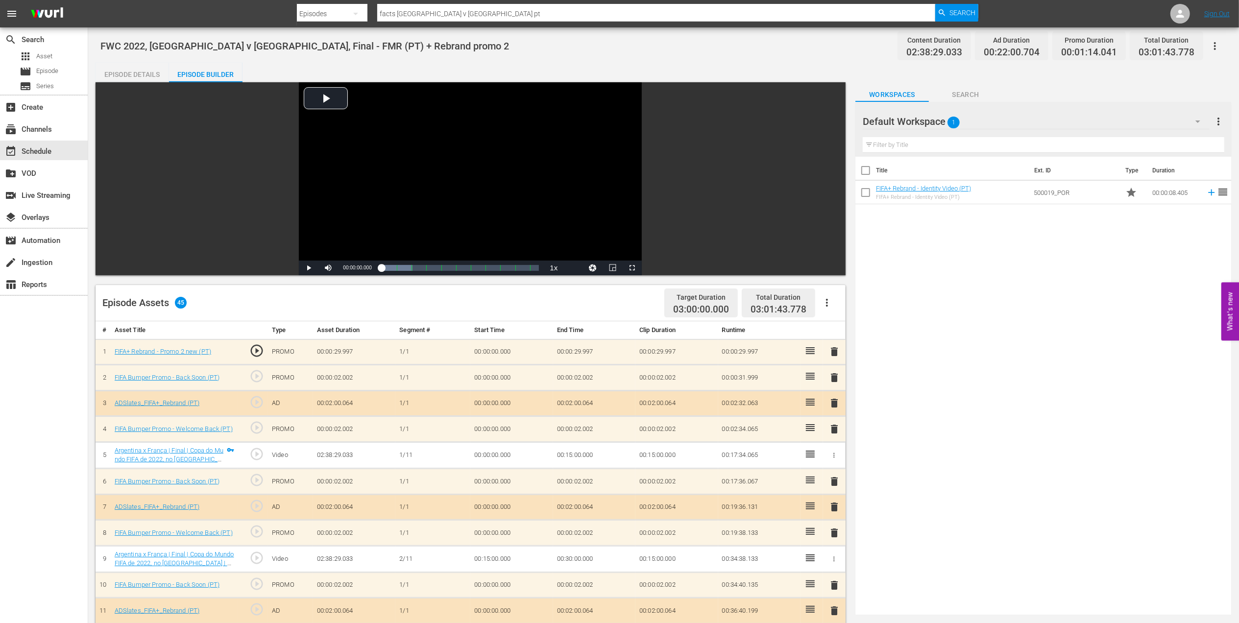
click at [837, 356] on span "delete" at bounding box center [834, 352] width 12 height 12
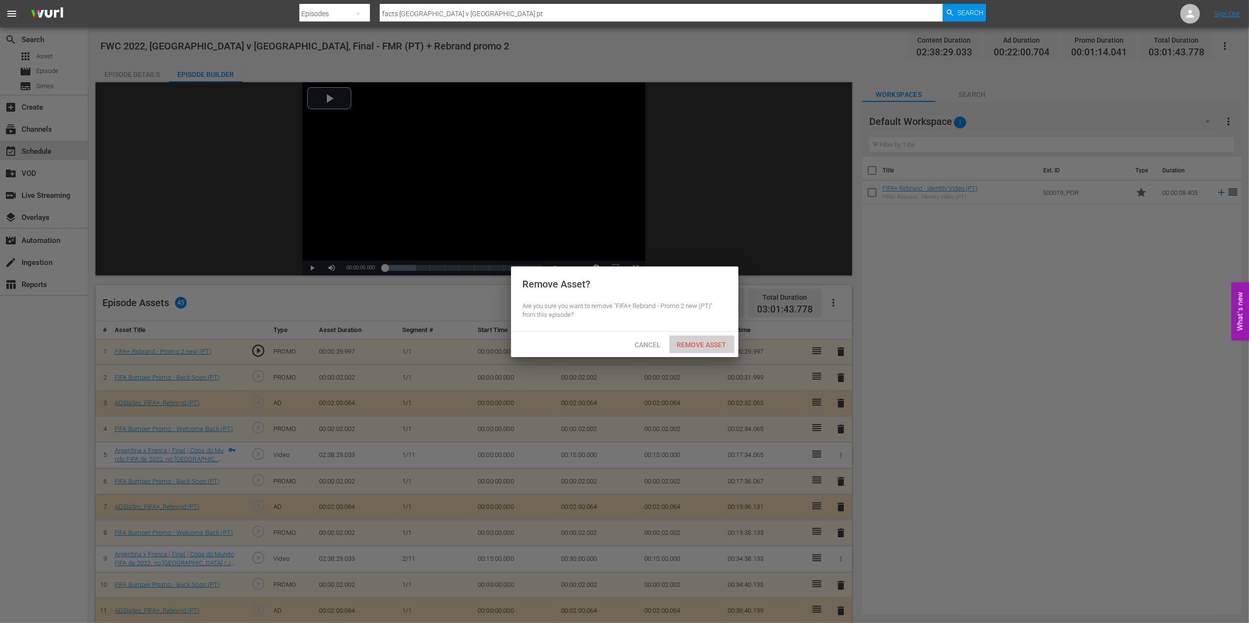
click at [720, 343] on span "Remove Asset" at bounding box center [701, 345] width 65 height 8
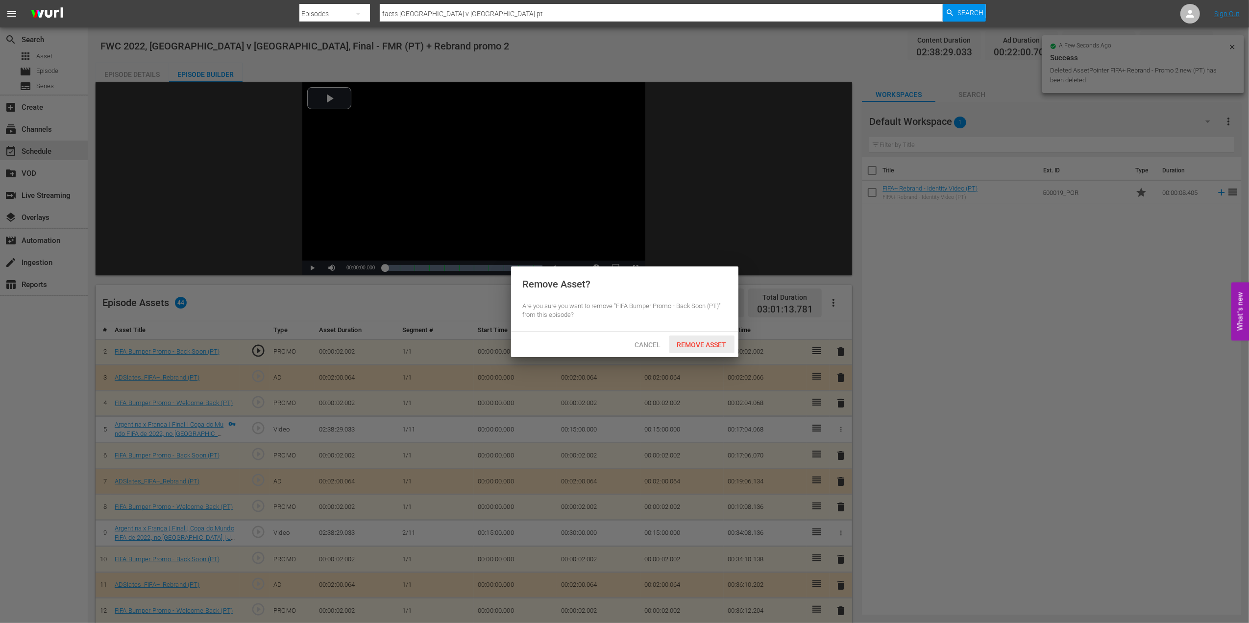
drag, startPoint x: 709, startPoint y: 344, endPoint x: 719, endPoint y: 346, distance: 10.0
click at [710, 345] on span "Remove Asset" at bounding box center [701, 345] width 65 height 8
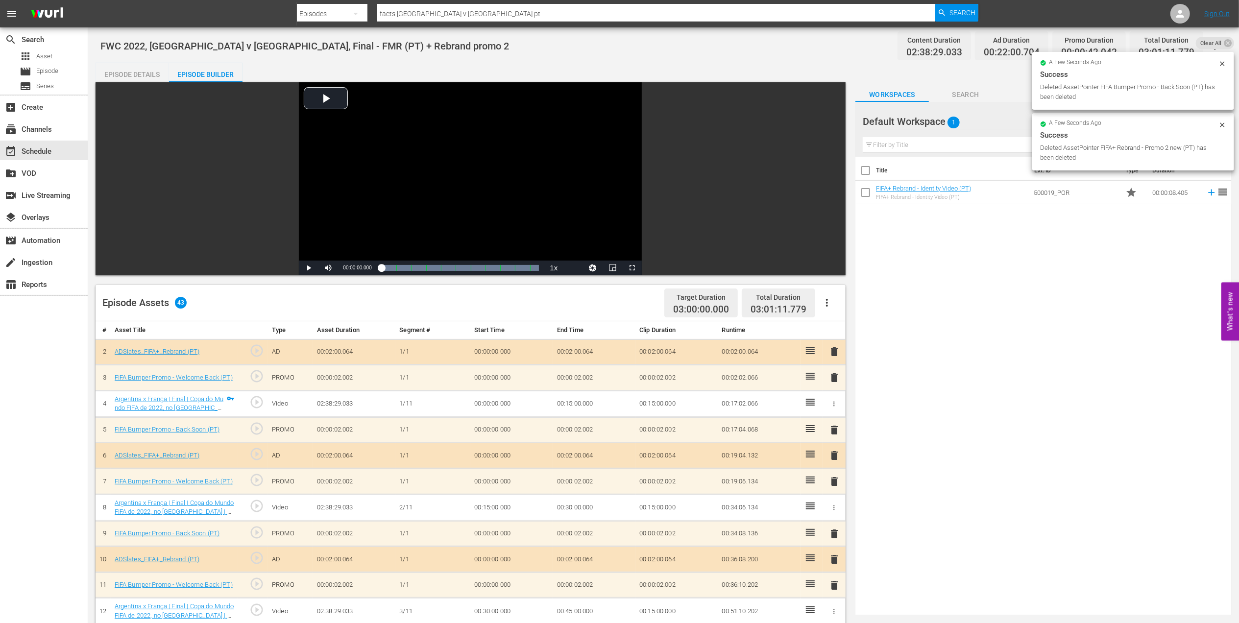
click at [836, 355] on span "delete" at bounding box center [834, 352] width 12 height 12
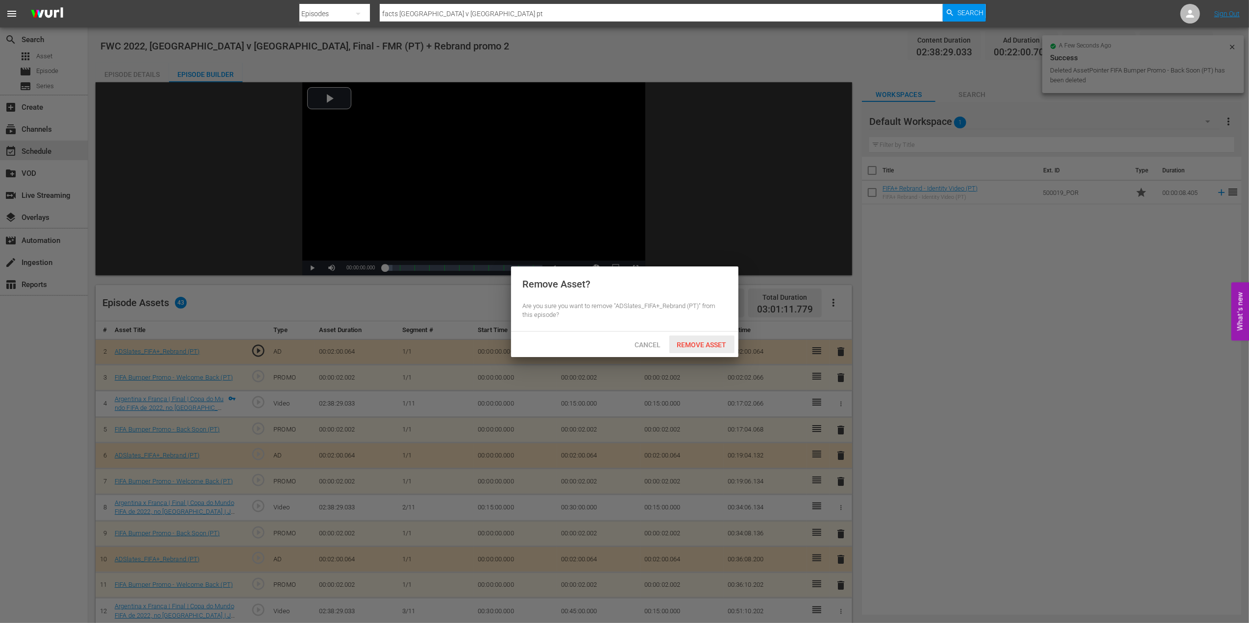
click at [720, 342] on span "Remove Asset" at bounding box center [701, 345] width 65 height 8
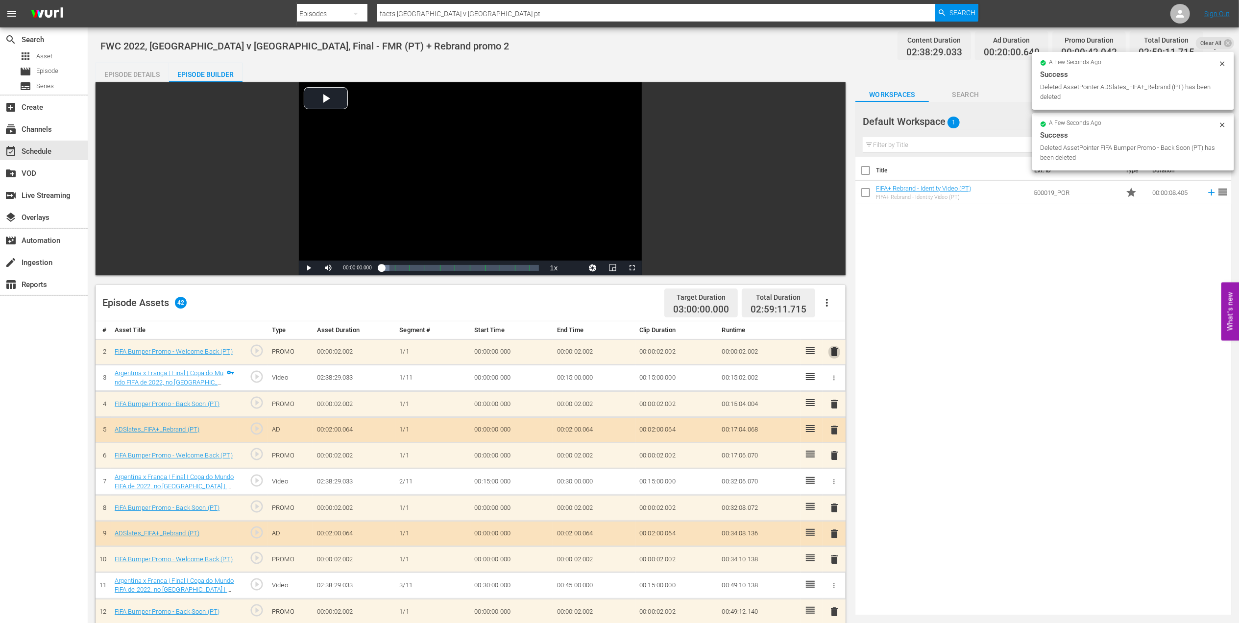
click at [836, 353] on span "delete" at bounding box center [834, 352] width 12 height 12
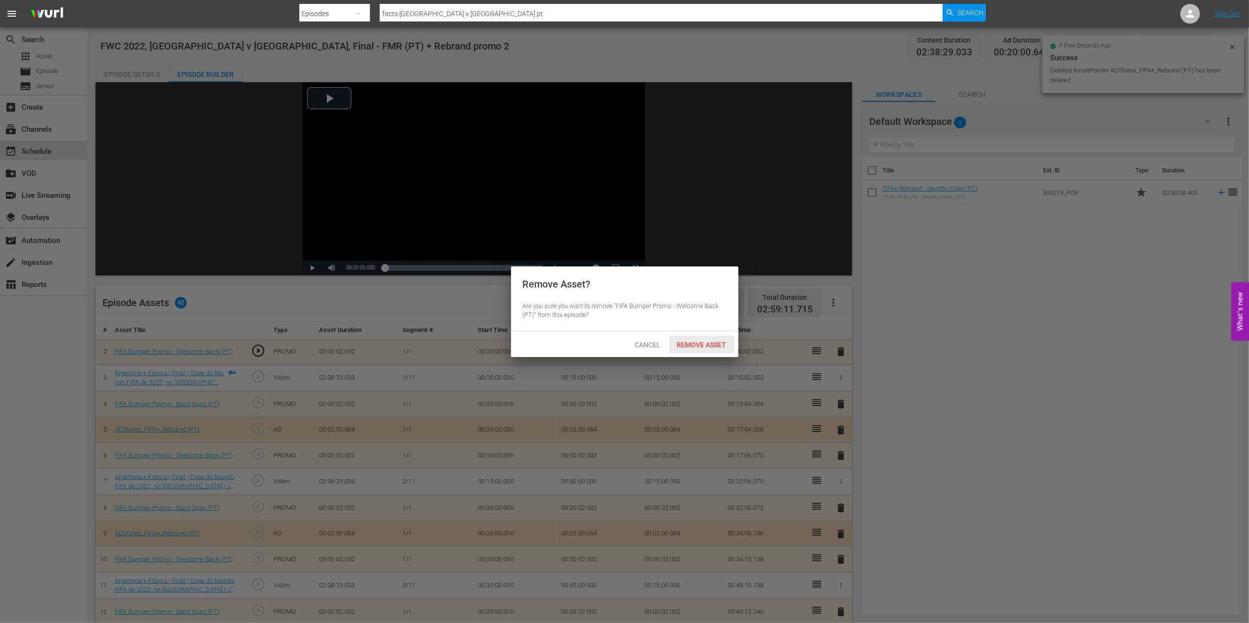
click at [707, 339] on div "Remove Asset" at bounding box center [701, 345] width 65 height 18
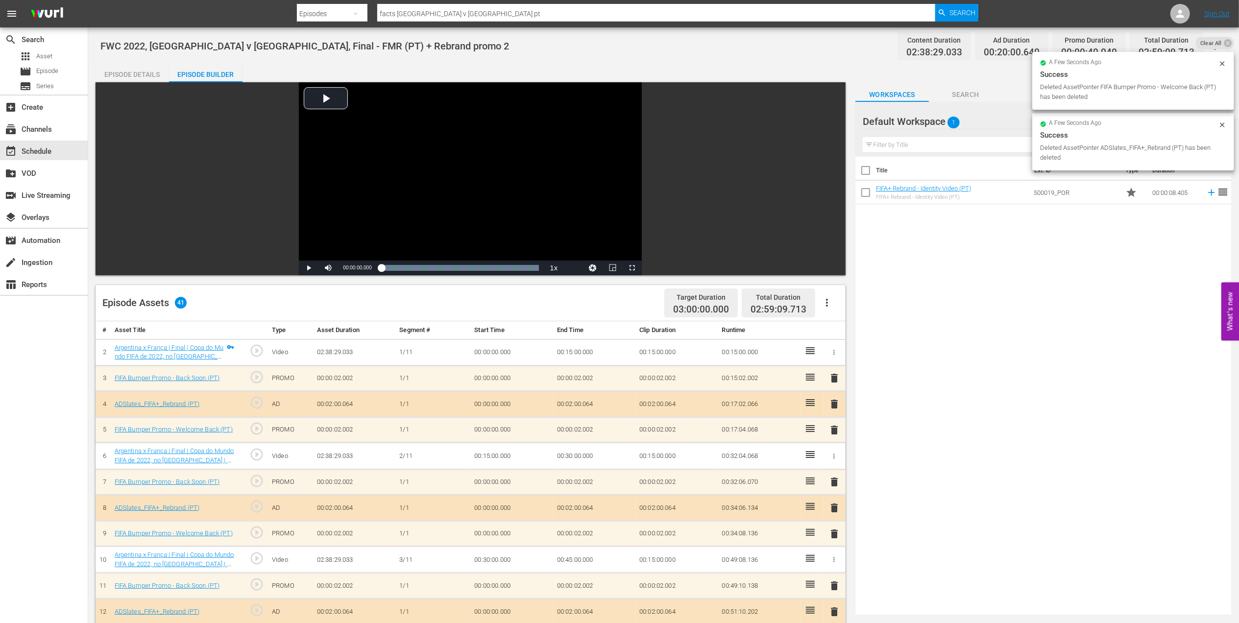
drag, startPoint x: 138, startPoint y: 74, endPoint x: 455, endPoint y: 126, distance: 321.6
click at [138, 73] on div "Episode Details" at bounding box center [132, 75] width 73 height 24
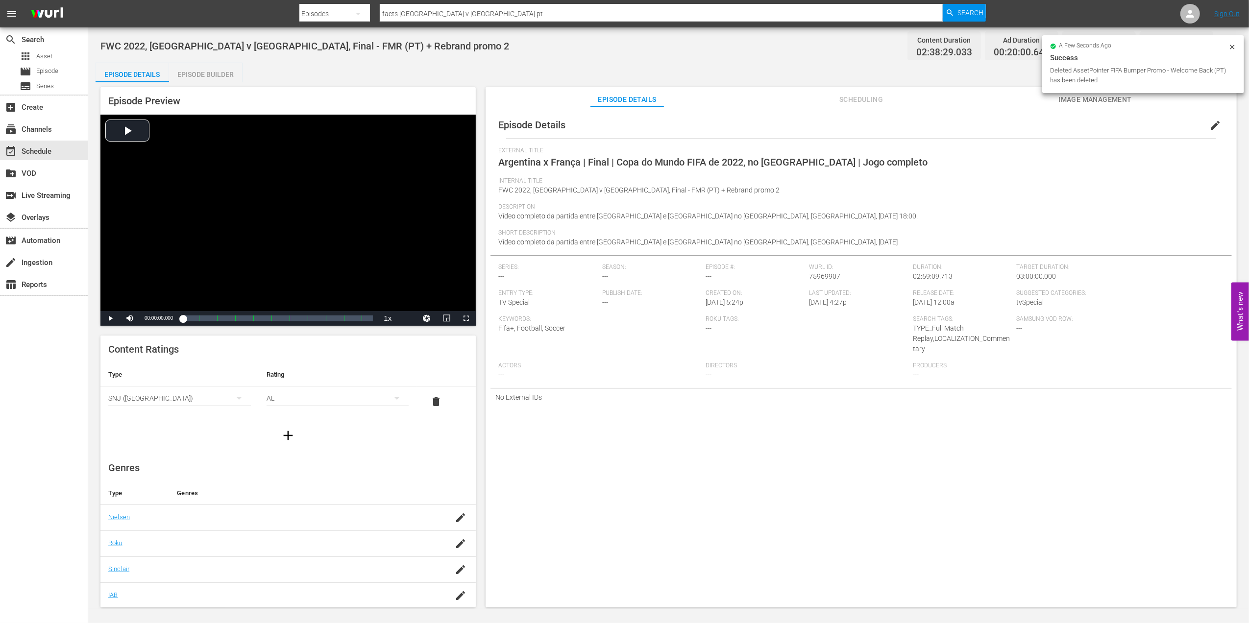
click at [1209, 120] on span "edit" at bounding box center [1215, 126] width 12 height 12
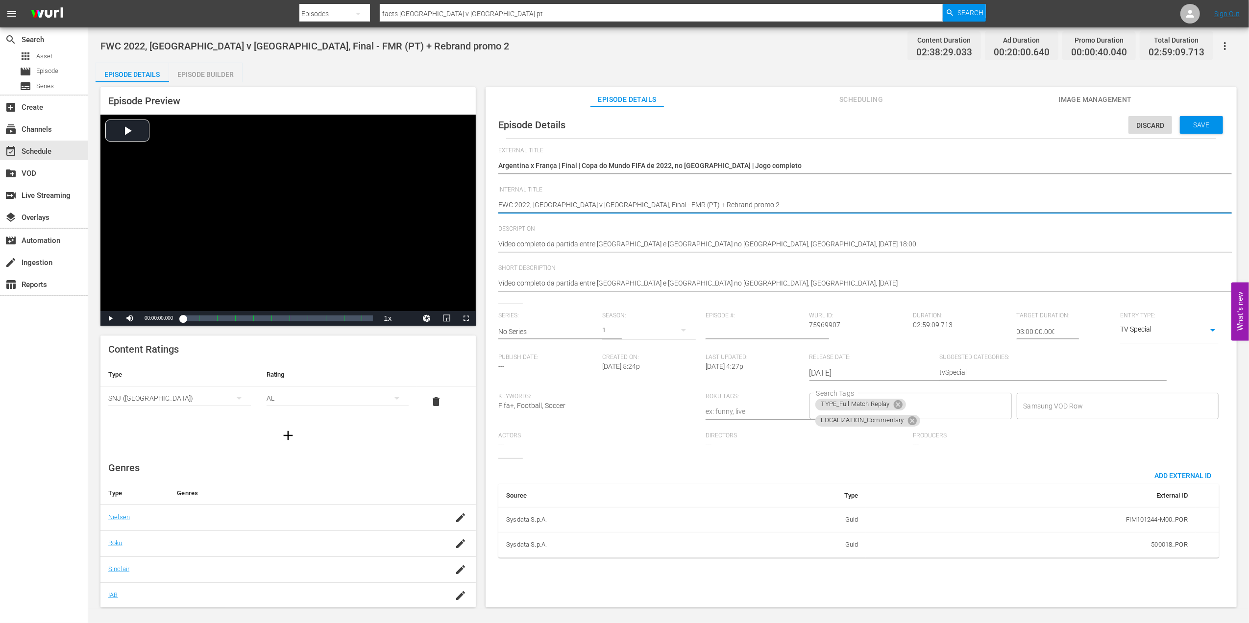
drag, startPoint x: 673, startPoint y: 202, endPoint x: 645, endPoint y: 204, distance: 28.5
type textarea "FWC 2022, [GEOGRAPHIC_DATA] v [GEOGRAPHIC_DATA], Final - FMR (PT) +"
type textarea "FWC 2022, [GEOGRAPHIC_DATA] v [GEOGRAPHIC_DATA], Final - FMR (PT)"
click at [1199, 122] on span "Save" at bounding box center [1201, 125] width 32 height 8
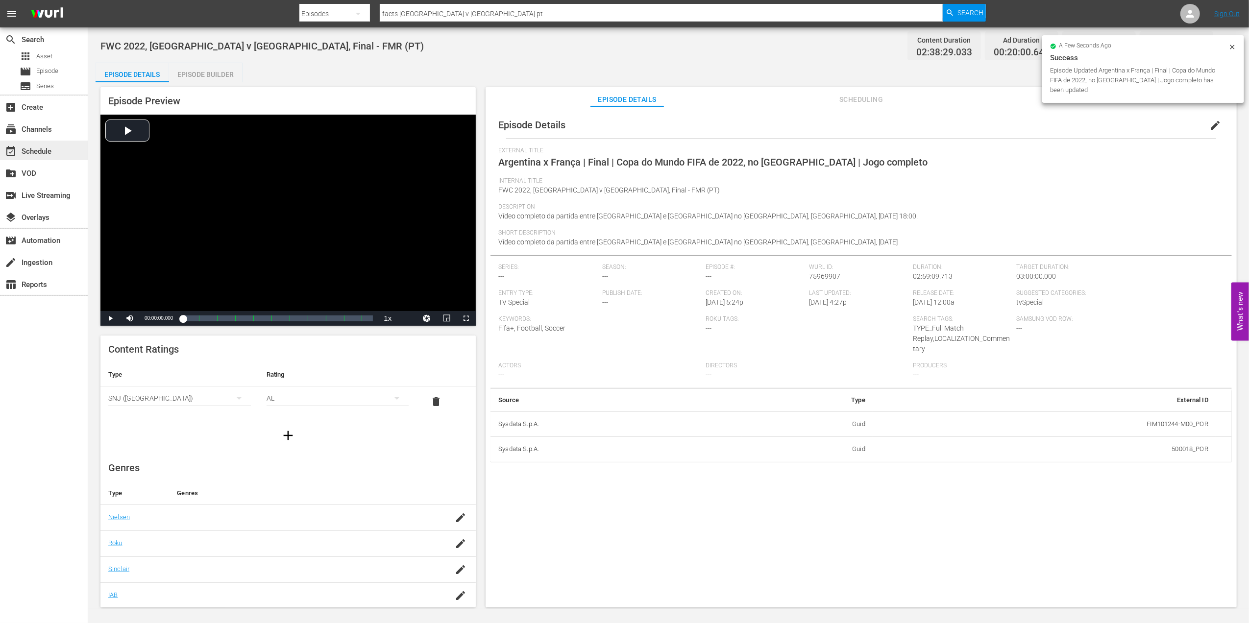
click at [38, 147] on div "event_available Schedule" at bounding box center [27, 149] width 55 height 9
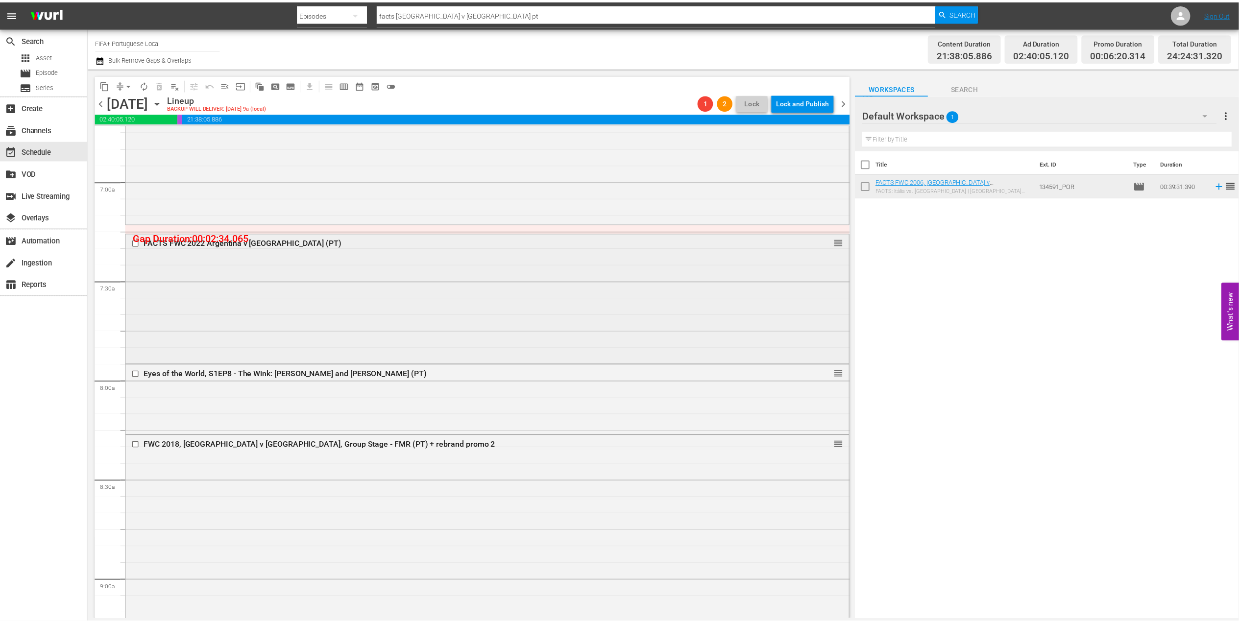
scroll to position [1344, 0]
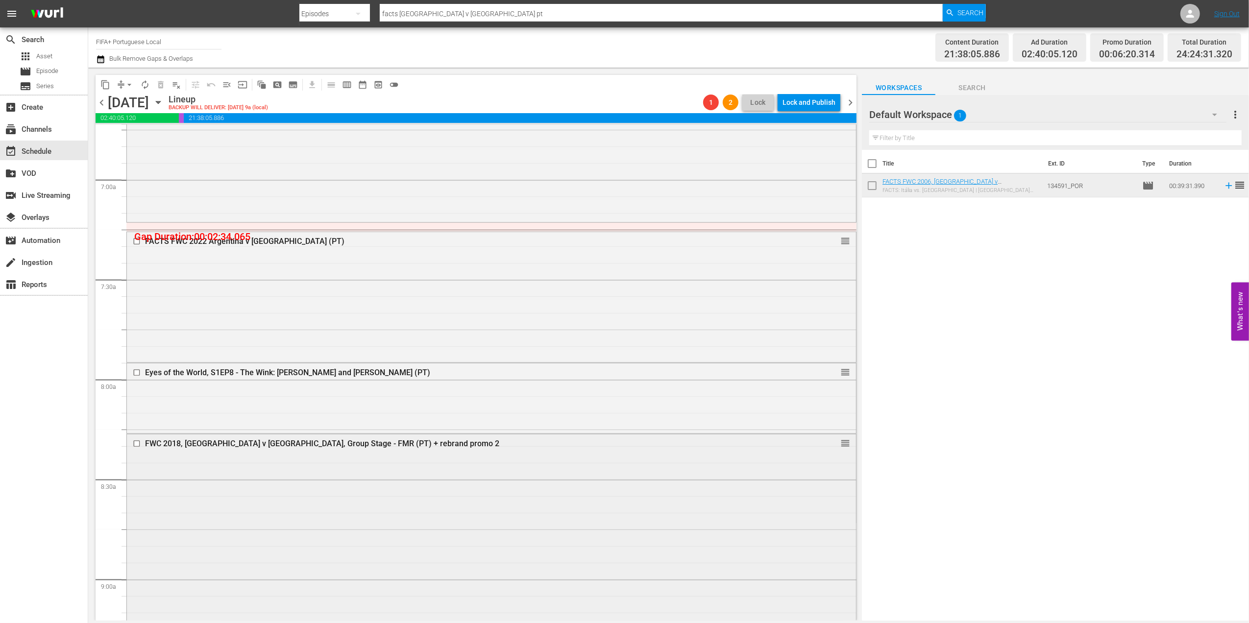
click at [301, 441] on div "FWC 2018, [GEOGRAPHIC_DATA] v [GEOGRAPHIC_DATA], Group Stage - FMR (PT) + rebra…" at bounding box center [472, 443] width 655 height 9
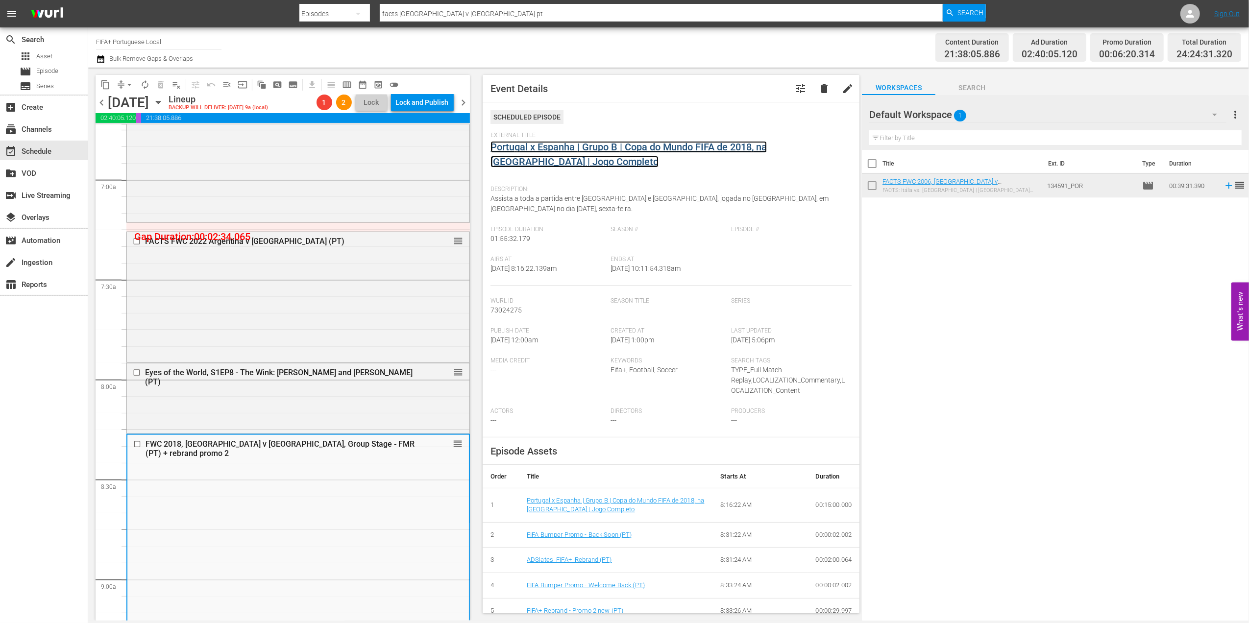
click at [596, 152] on link "Portugal x Espanha | Grupo B | Copa do Mundo FIFA de 2018, na [GEOGRAPHIC_DATA]…" at bounding box center [628, 154] width 276 height 26
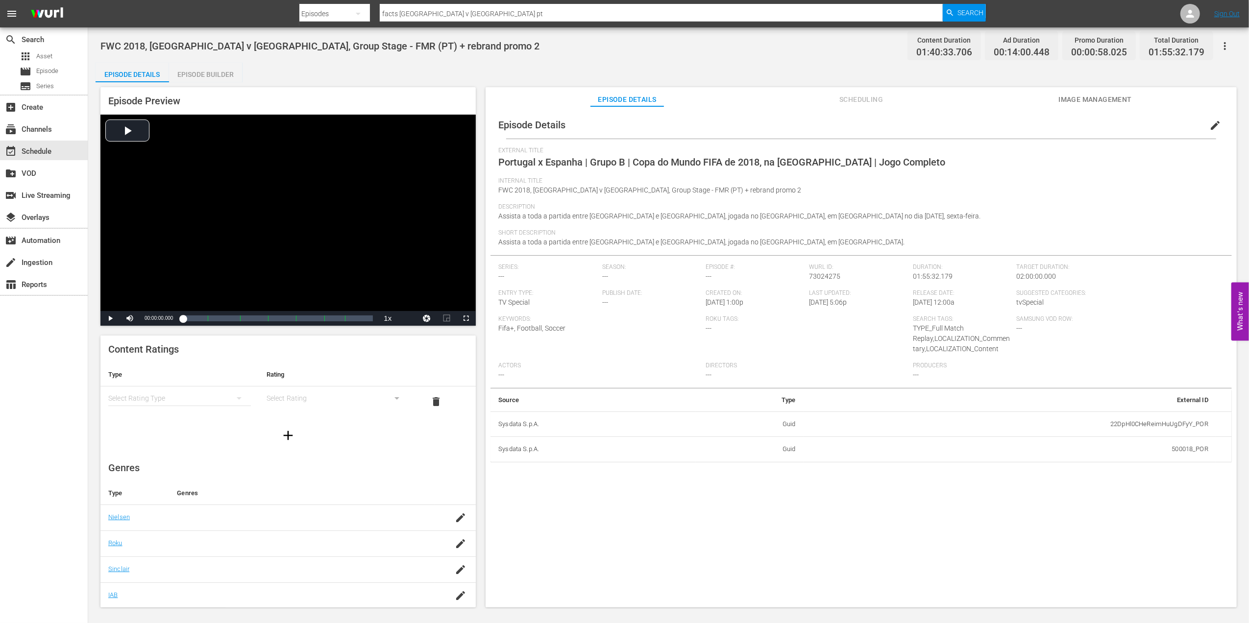
click at [202, 71] on div "Episode Builder" at bounding box center [205, 75] width 73 height 24
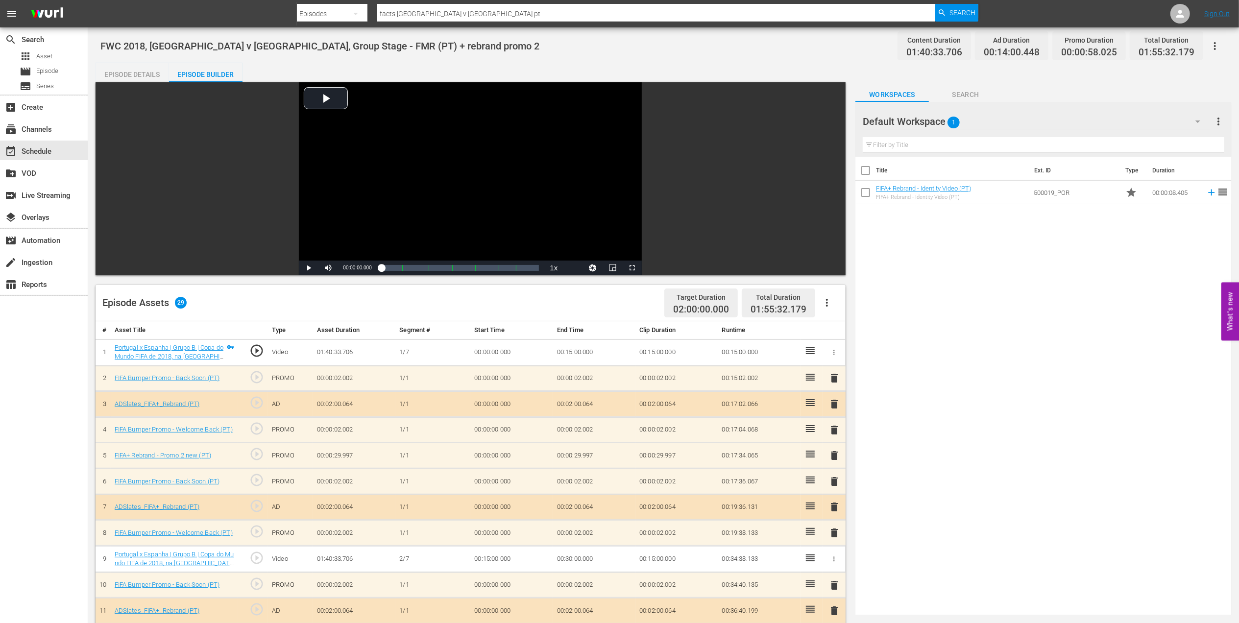
click at [831, 457] on span "delete" at bounding box center [834, 456] width 12 height 12
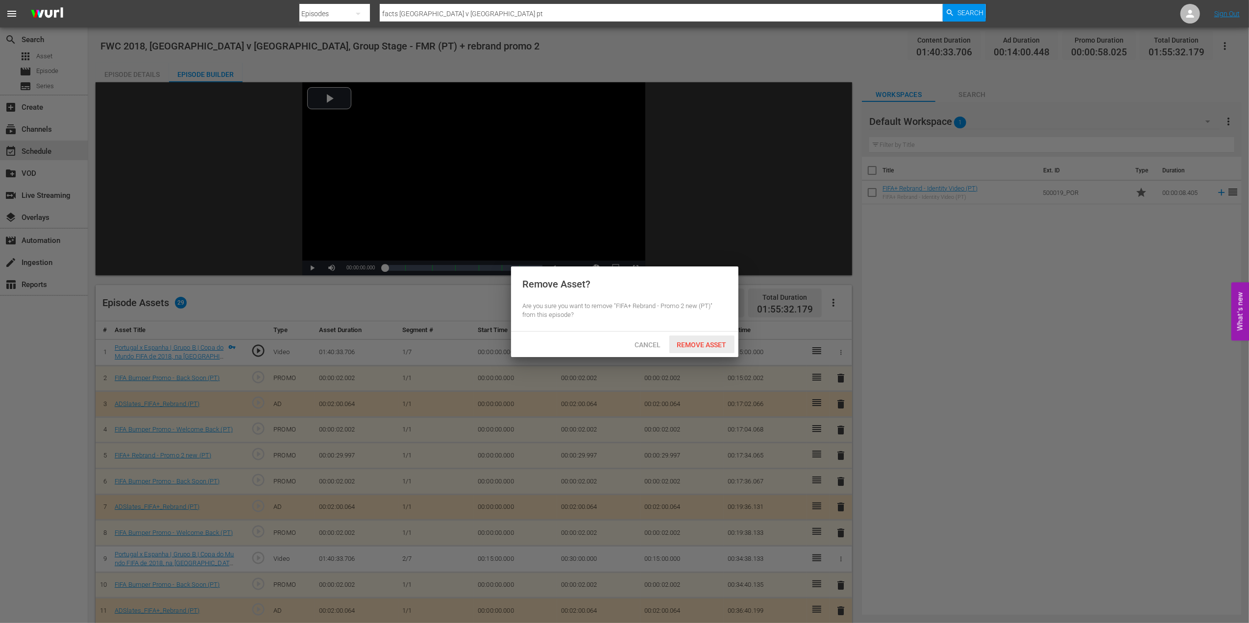
click at [692, 341] on span "Remove Asset" at bounding box center [701, 345] width 65 height 8
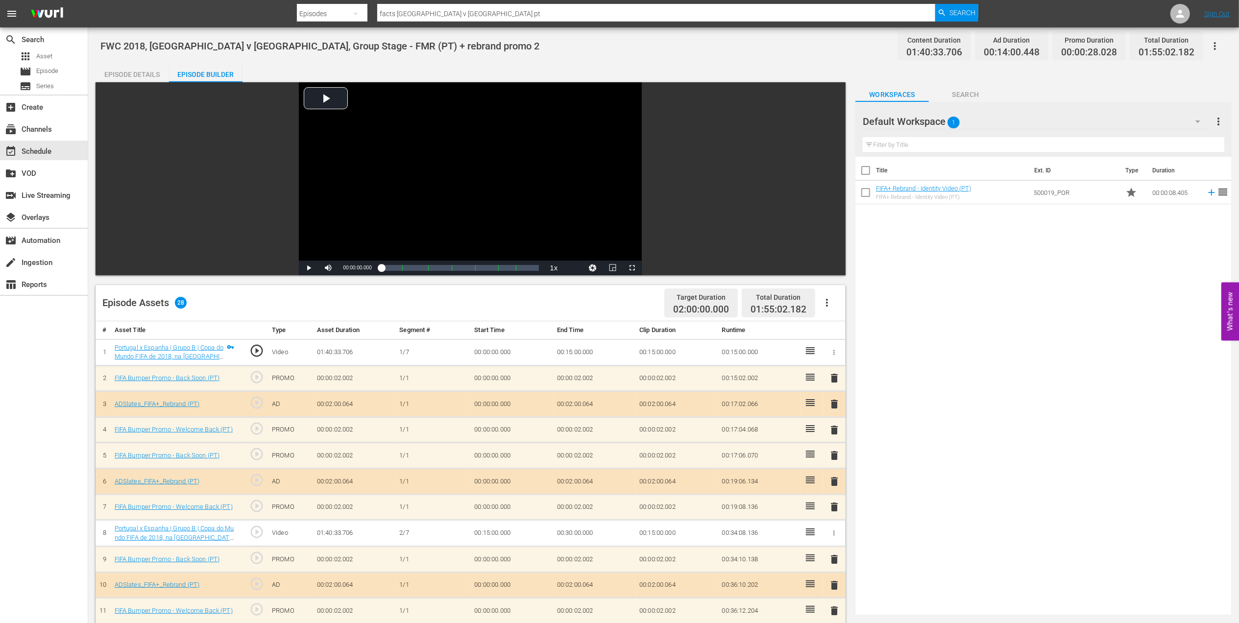
click at [837, 456] on span "delete" at bounding box center [834, 456] width 12 height 12
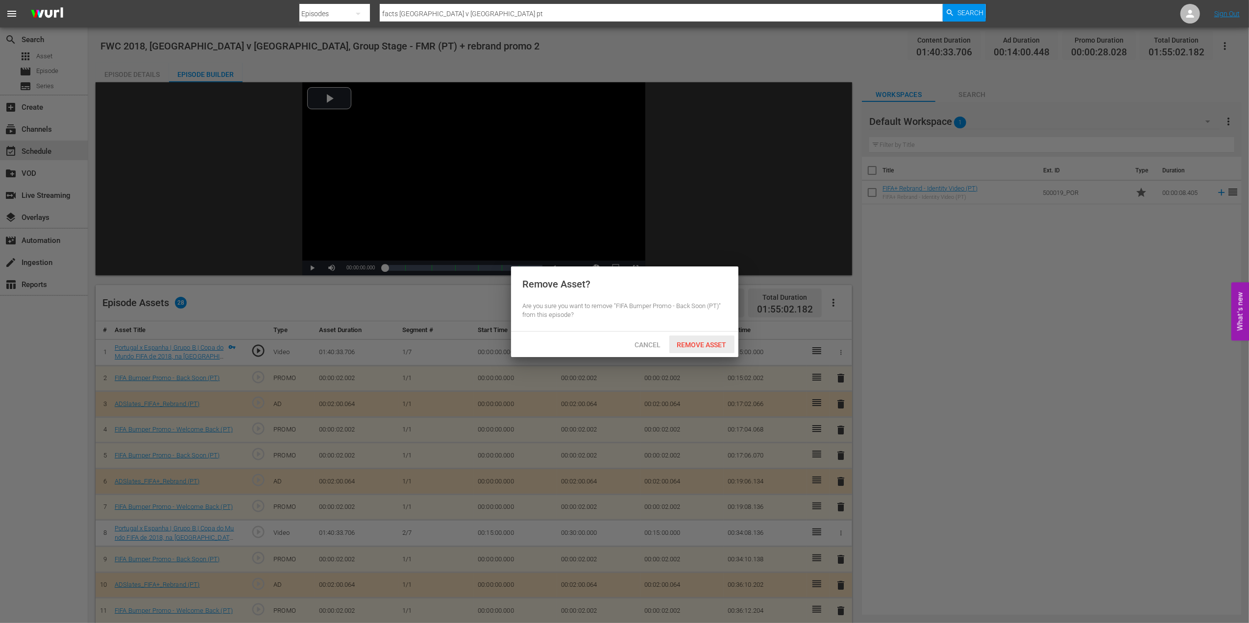
click at [706, 341] on span "Remove Asset" at bounding box center [701, 345] width 65 height 8
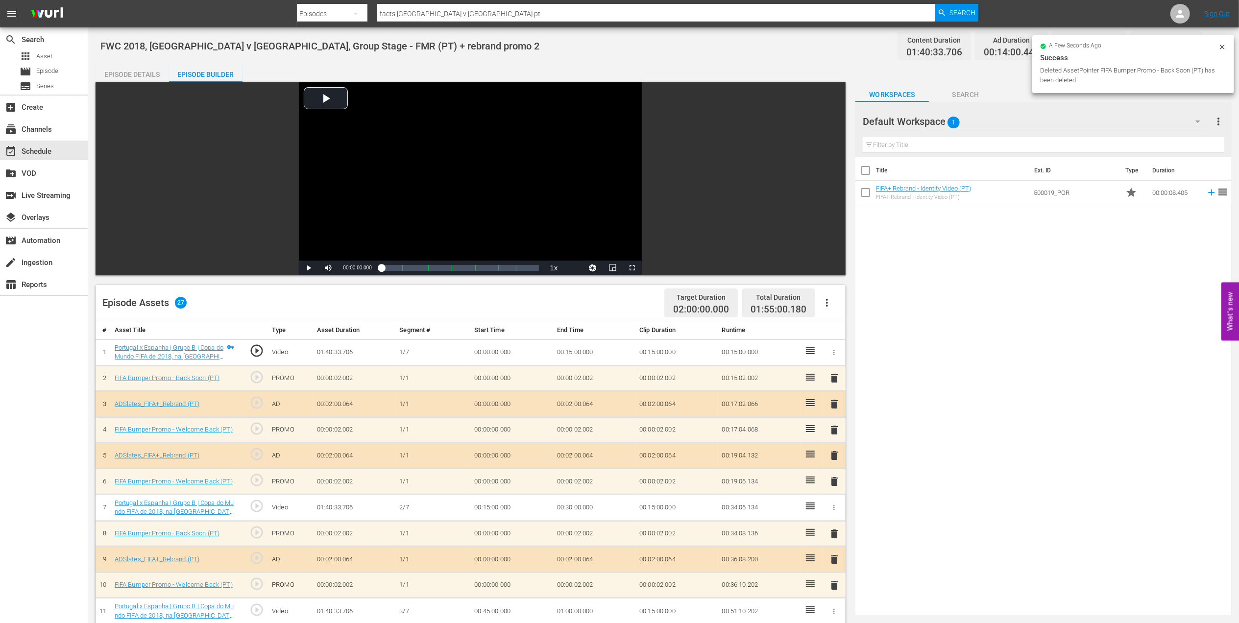
click at [835, 455] on span "delete" at bounding box center [834, 456] width 12 height 12
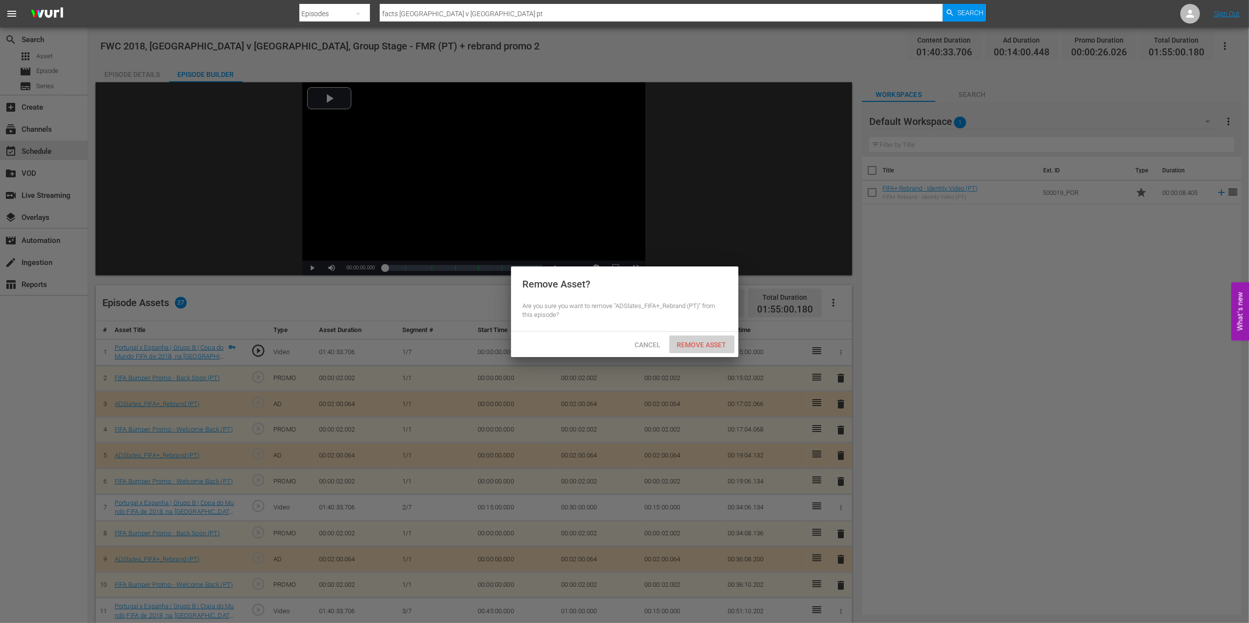
click at [682, 348] on span "Remove Asset" at bounding box center [701, 345] width 65 height 8
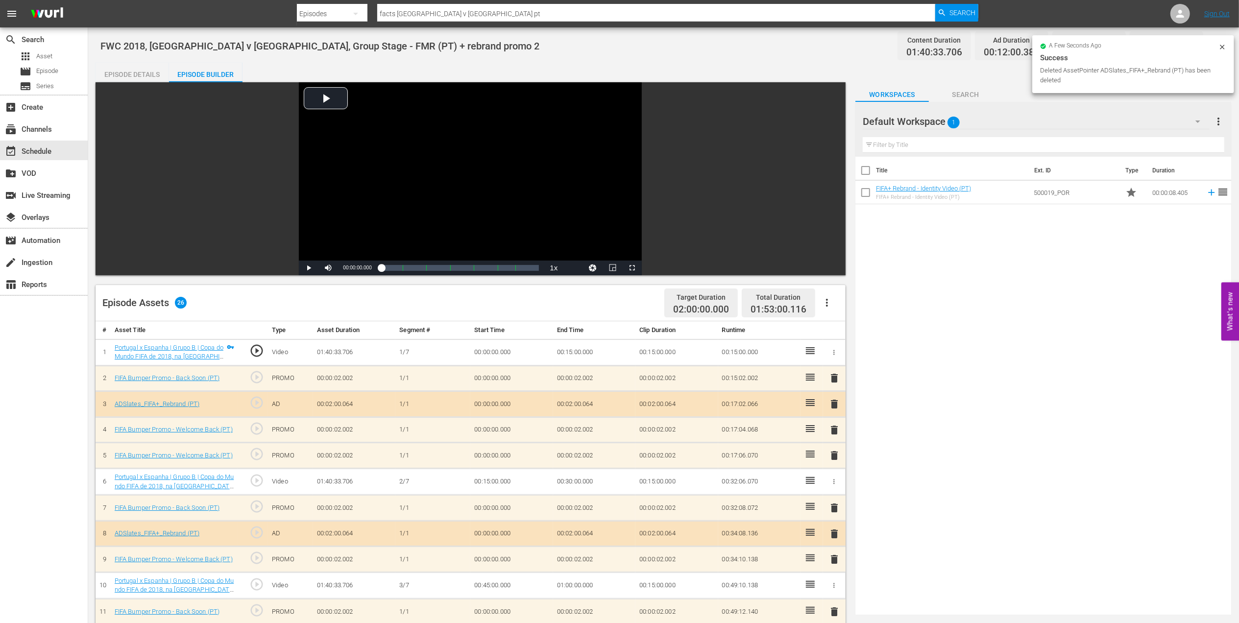
click at [833, 454] on span "delete" at bounding box center [834, 456] width 12 height 12
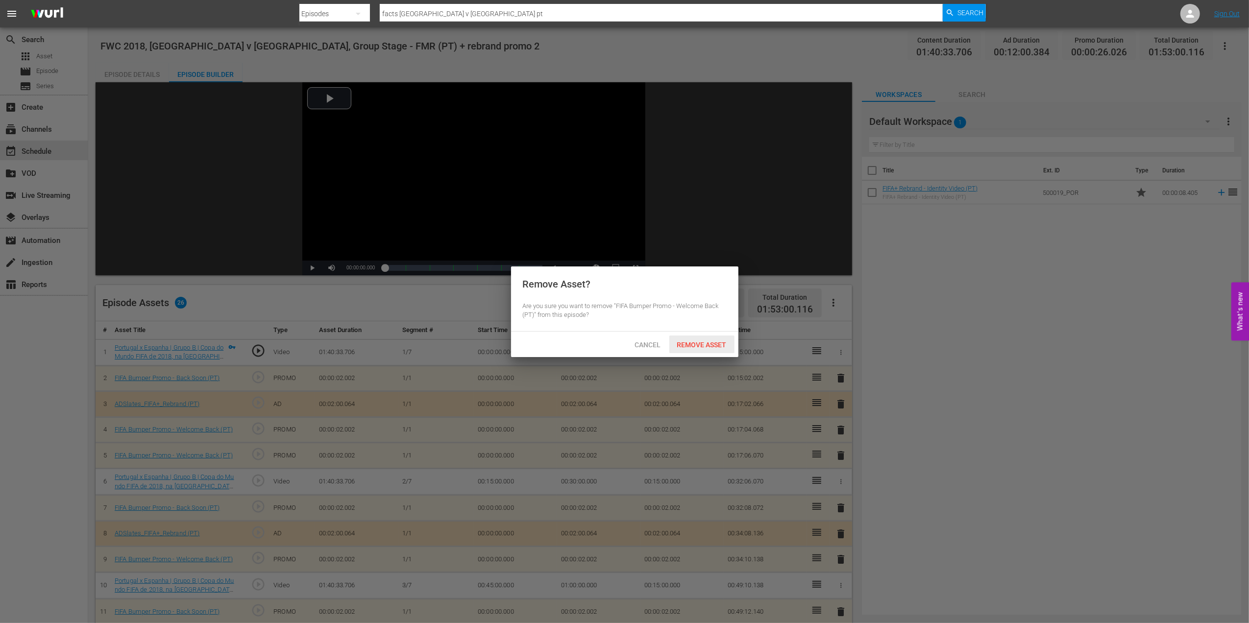
click at [709, 343] on span "Remove Asset" at bounding box center [701, 345] width 65 height 8
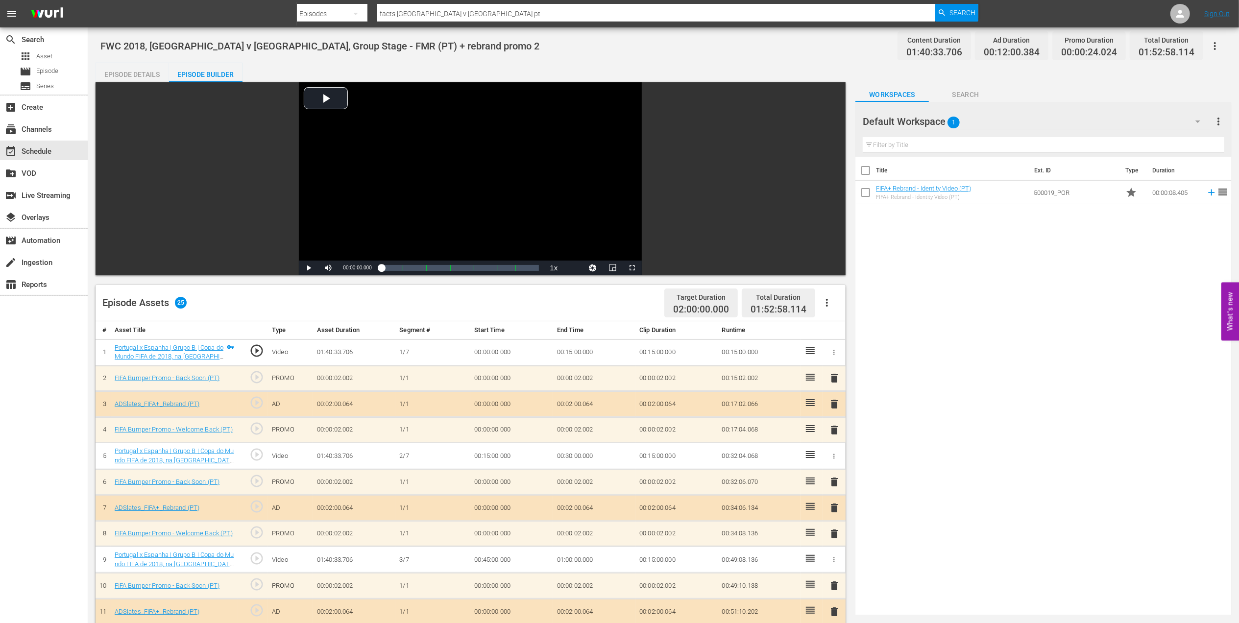
click at [147, 68] on div "Episode Details" at bounding box center [132, 75] width 73 height 24
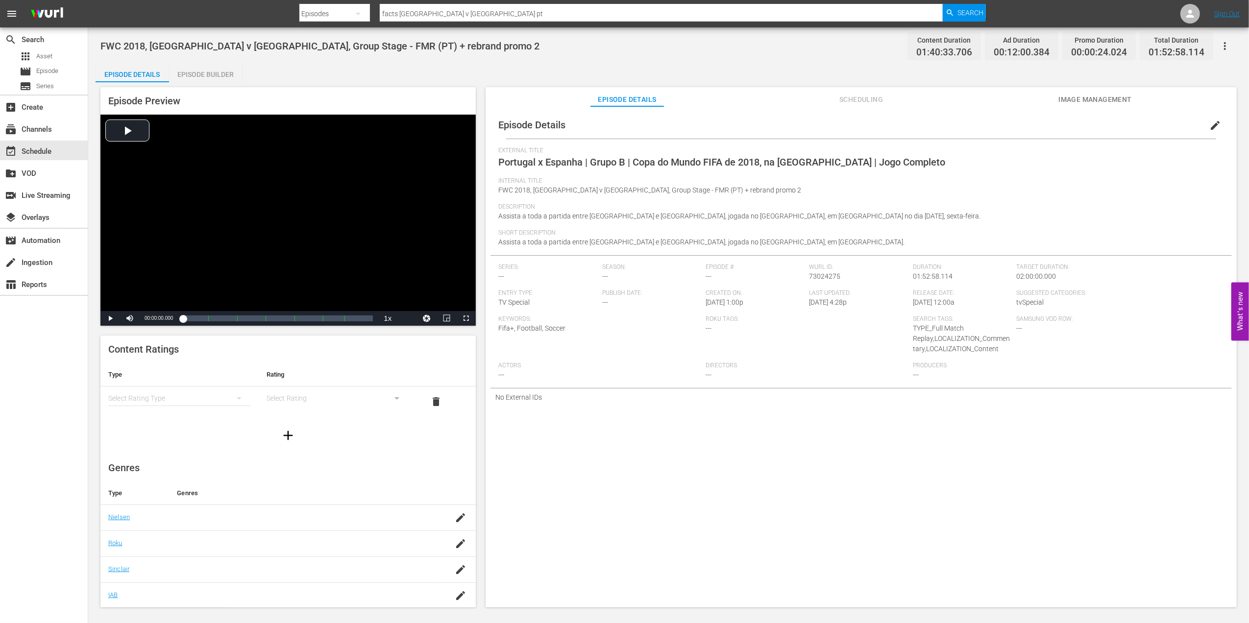
click at [1213, 122] on span "edit" at bounding box center [1215, 126] width 12 height 12
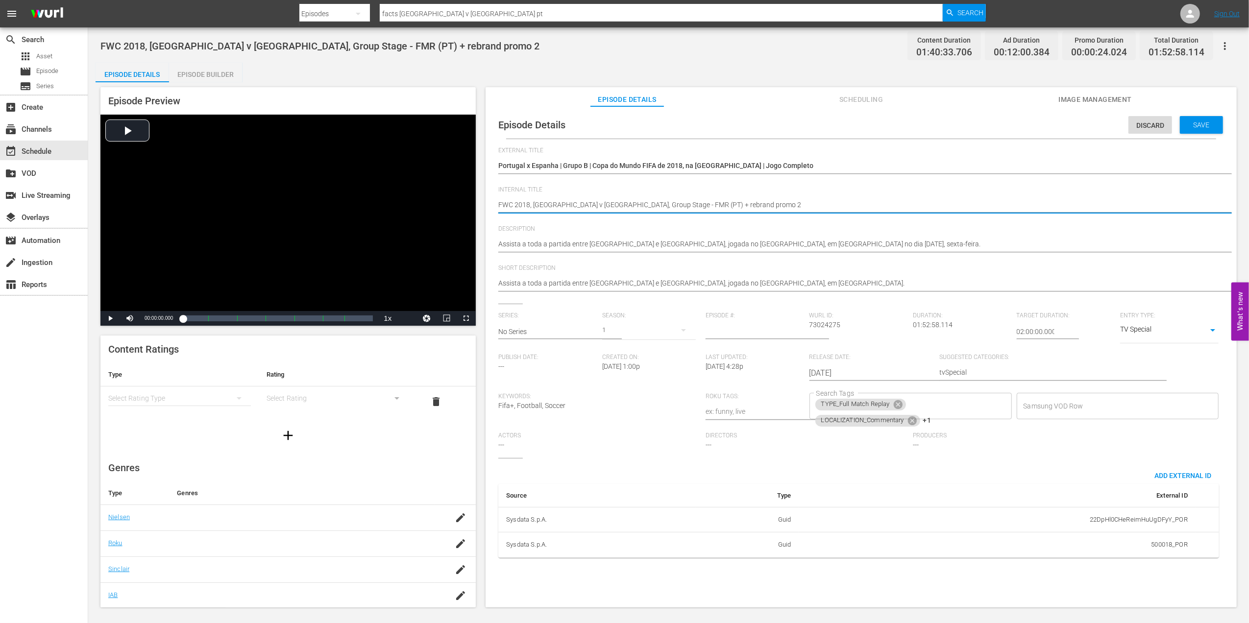
drag, startPoint x: 703, startPoint y: 201, endPoint x: 659, endPoint y: 201, distance: 44.6
type textarea "FWC 2018, [GEOGRAPHIC_DATA] v [GEOGRAPHIC_DATA], Group Stage - FMR (PT)"
click at [1185, 123] on span "Save" at bounding box center [1201, 125] width 32 height 8
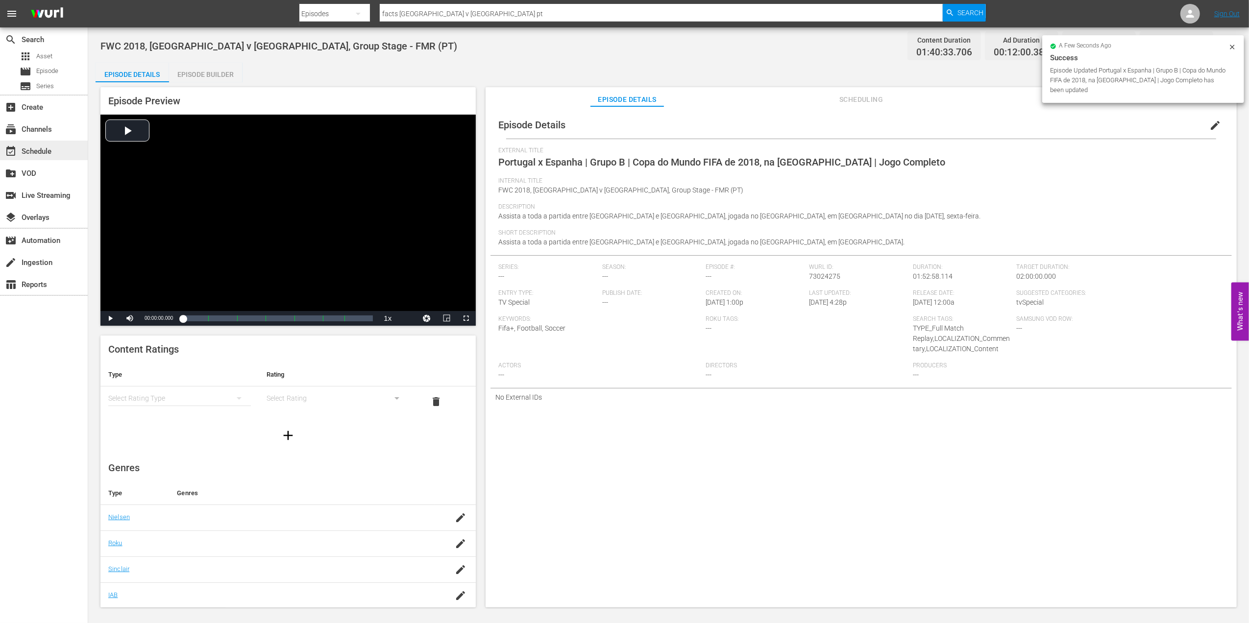
click at [45, 149] on div "event_available Schedule" at bounding box center [27, 149] width 55 height 9
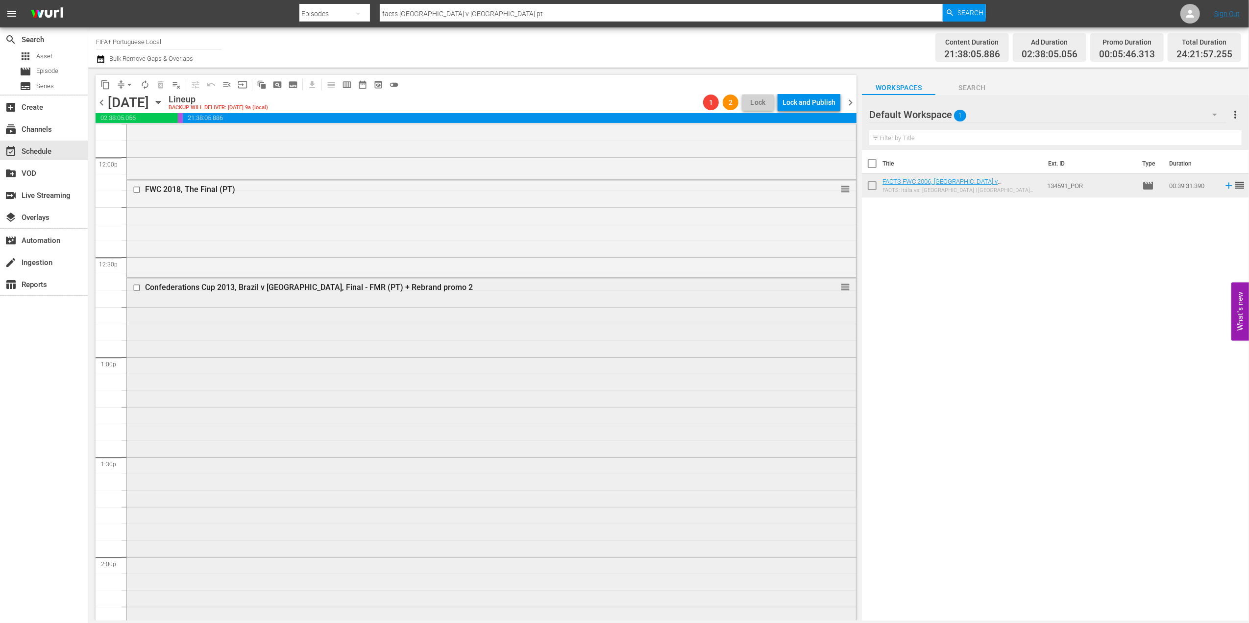
scroll to position [2360, 0]
click at [270, 292] on div "Confederations Cup 2013, Brazil v [GEOGRAPHIC_DATA], Final - FMR (PT) + Rebrand…" at bounding box center [472, 293] width 655 height 9
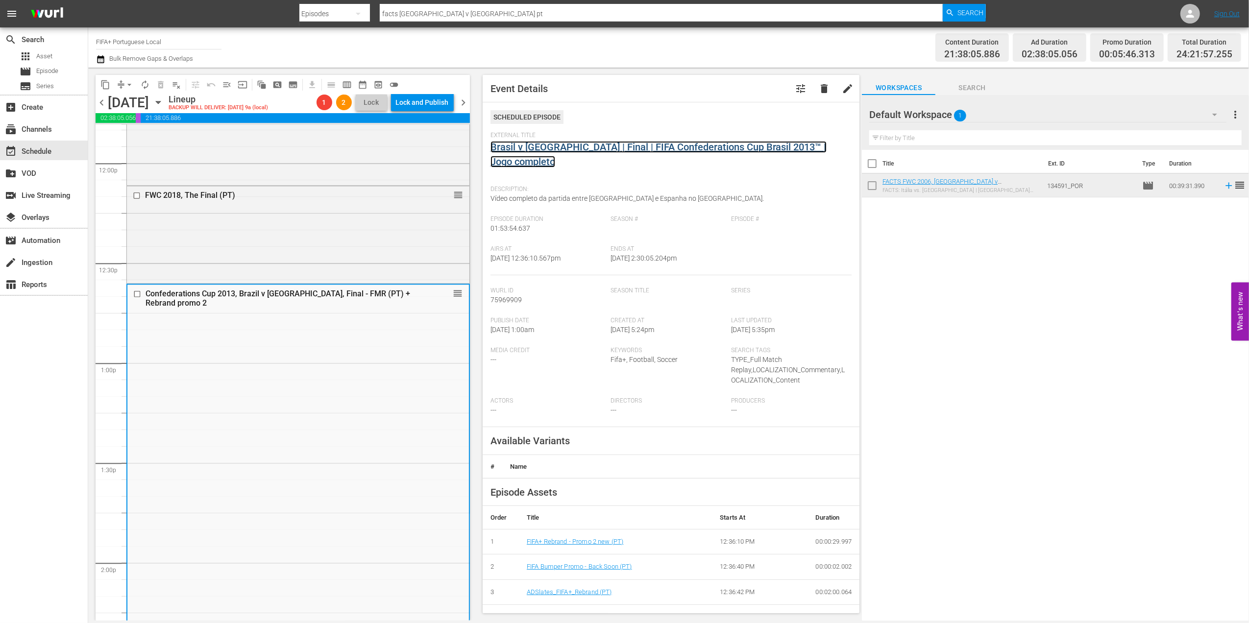
click at [577, 149] on link "Brasil v [GEOGRAPHIC_DATA] | Final | FIFA Confederations Cup Brasil 2013™ | Jog…" at bounding box center [658, 154] width 336 height 26
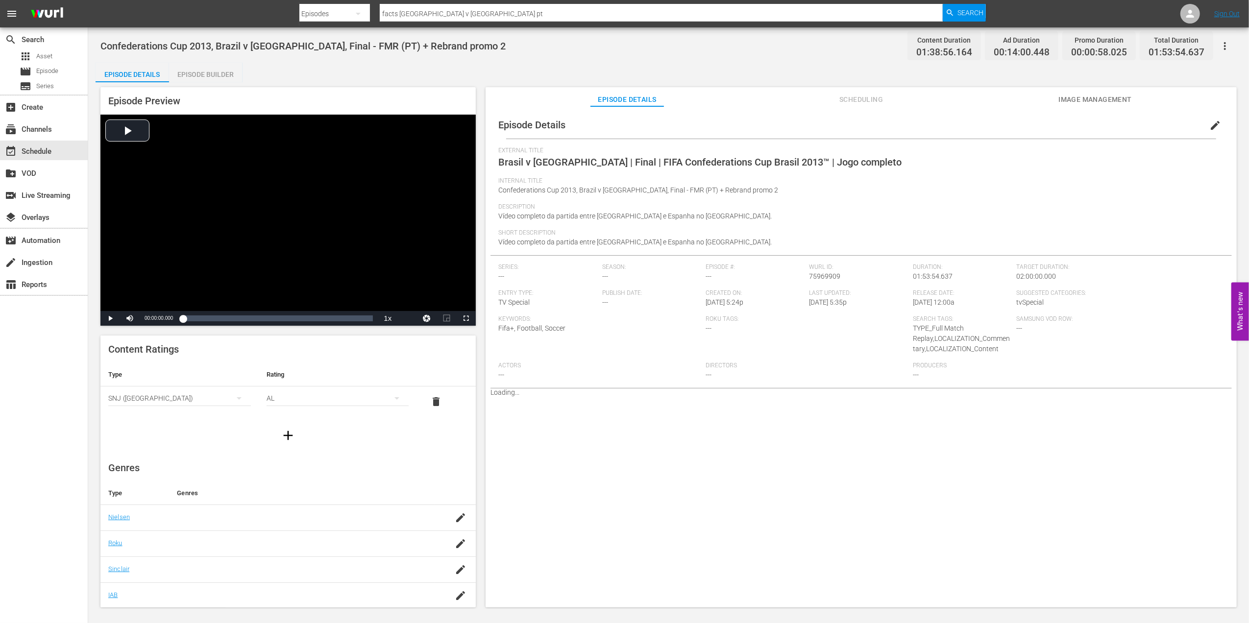
click at [205, 77] on div "Episode Builder" at bounding box center [205, 75] width 73 height 24
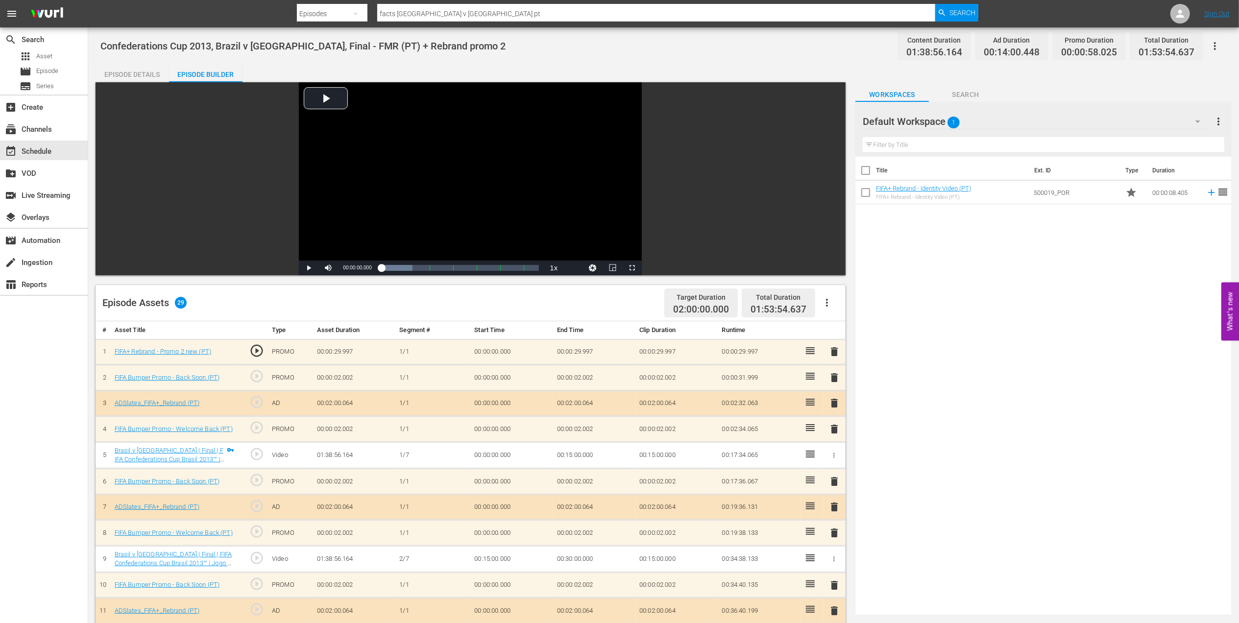
click at [832, 347] on span "delete" at bounding box center [834, 352] width 12 height 12
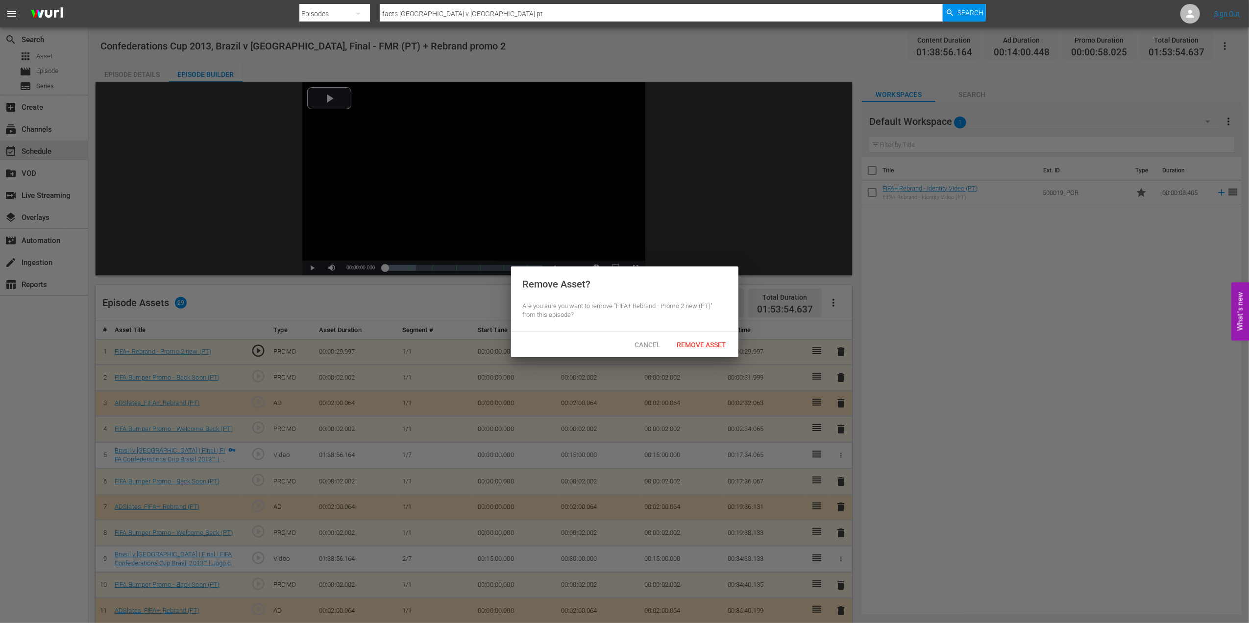
click at [724, 346] on span "Remove Asset" at bounding box center [701, 345] width 65 height 8
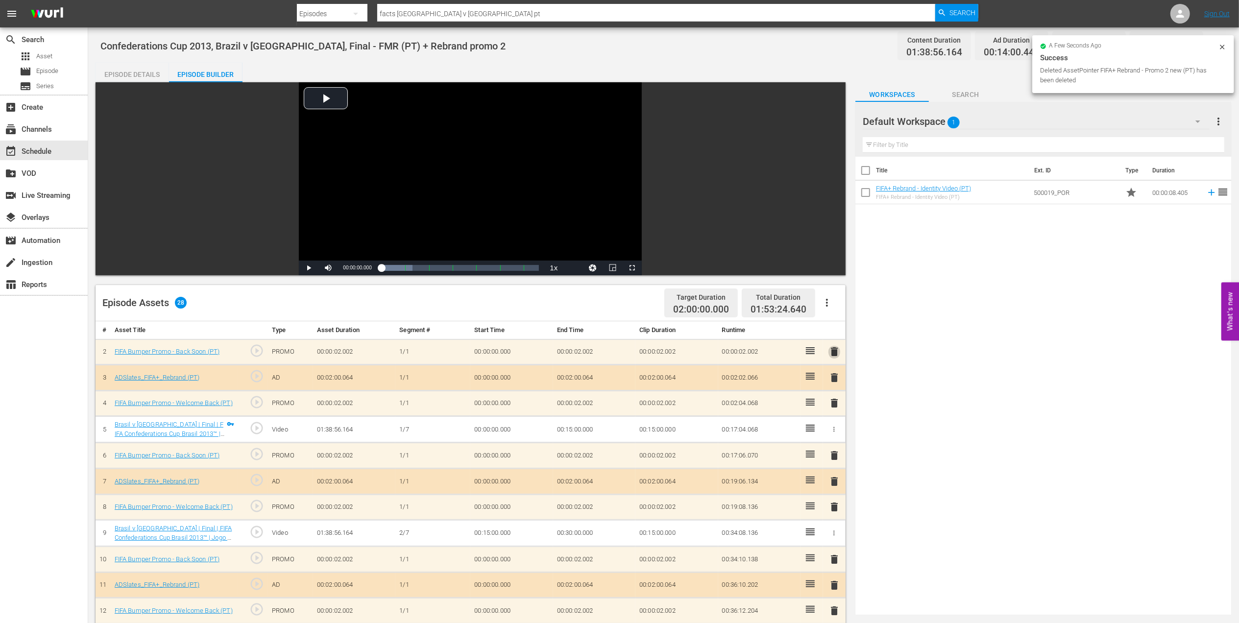
click at [837, 354] on span "delete" at bounding box center [834, 352] width 12 height 12
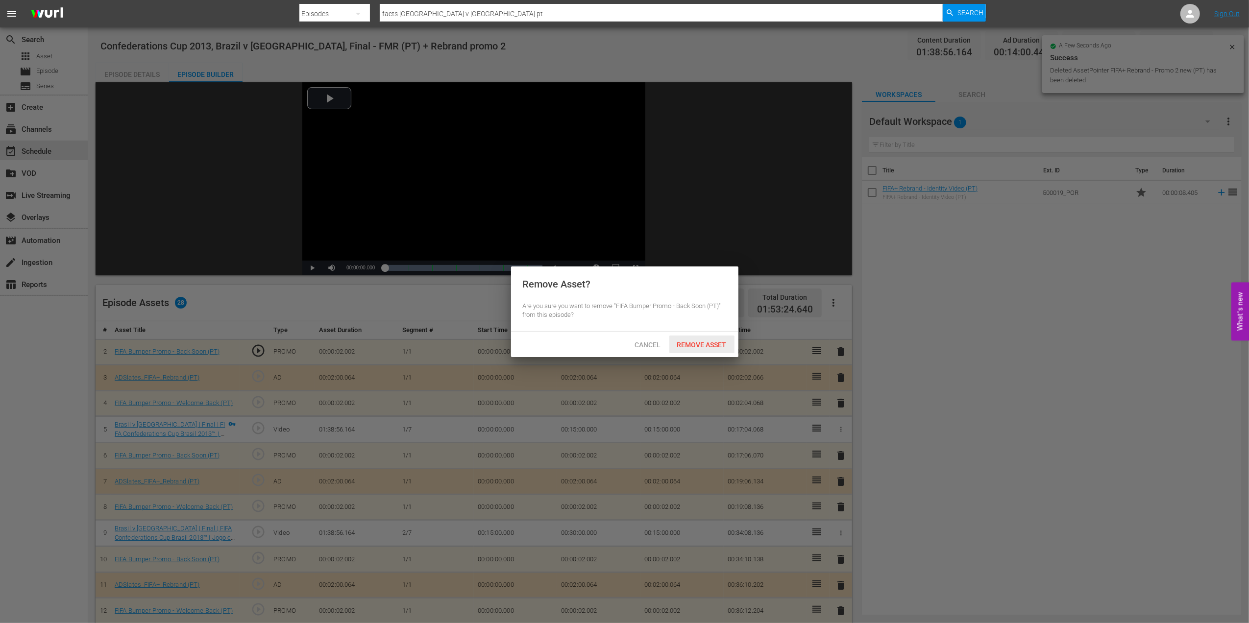
click at [703, 346] on span "Remove Asset" at bounding box center [701, 345] width 65 height 8
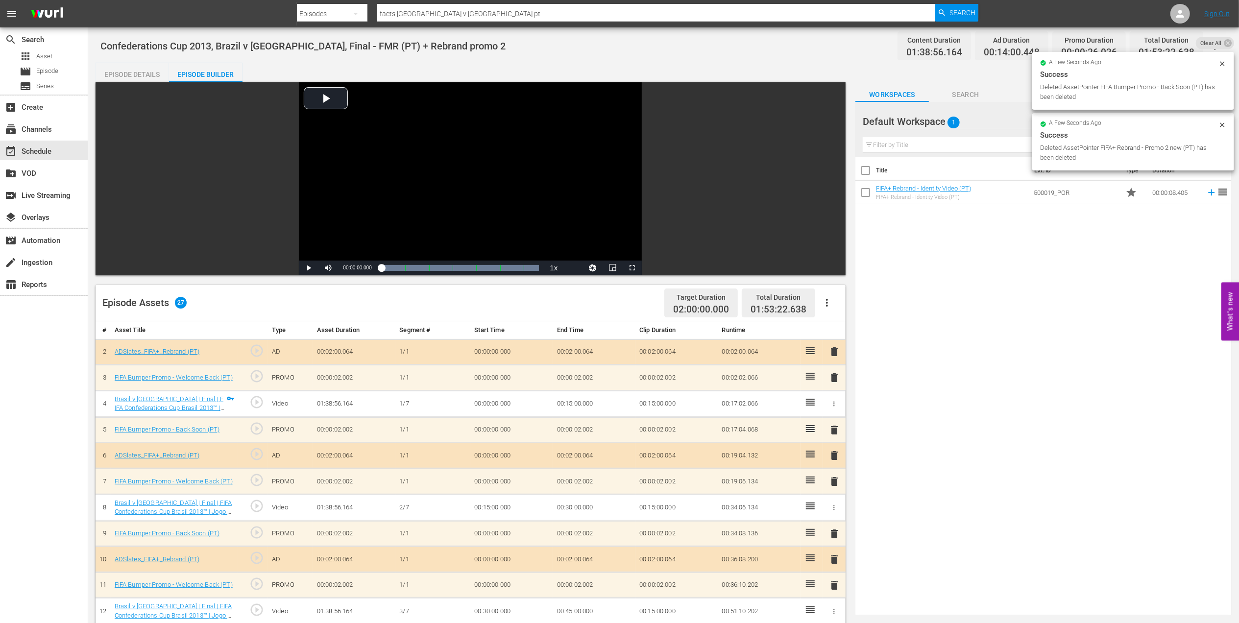
click at [833, 353] on span "delete" at bounding box center [834, 352] width 12 height 12
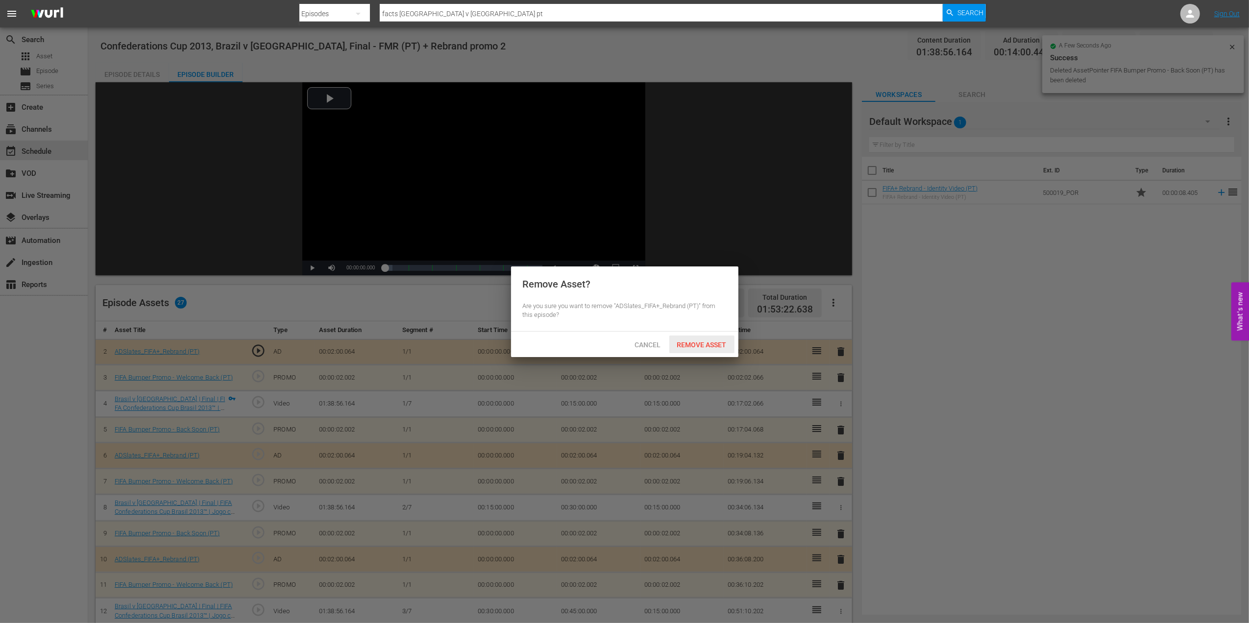
click at [708, 345] on span "Remove Asset" at bounding box center [701, 345] width 65 height 8
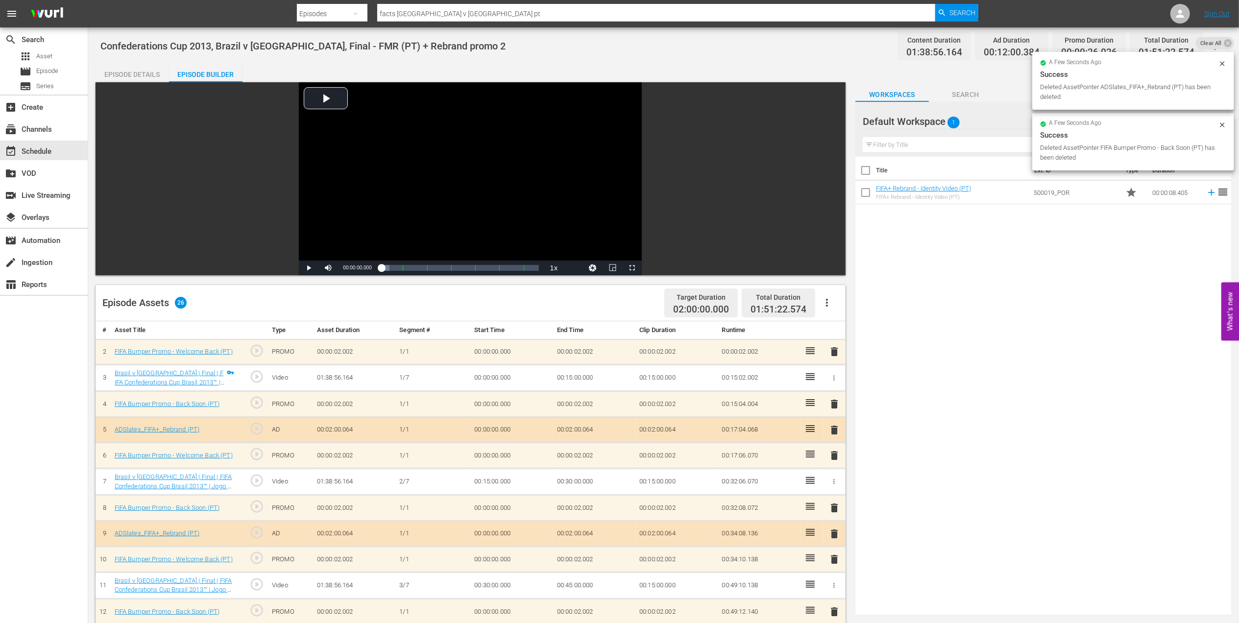
click at [833, 353] on span "delete" at bounding box center [834, 352] width 12 height 12
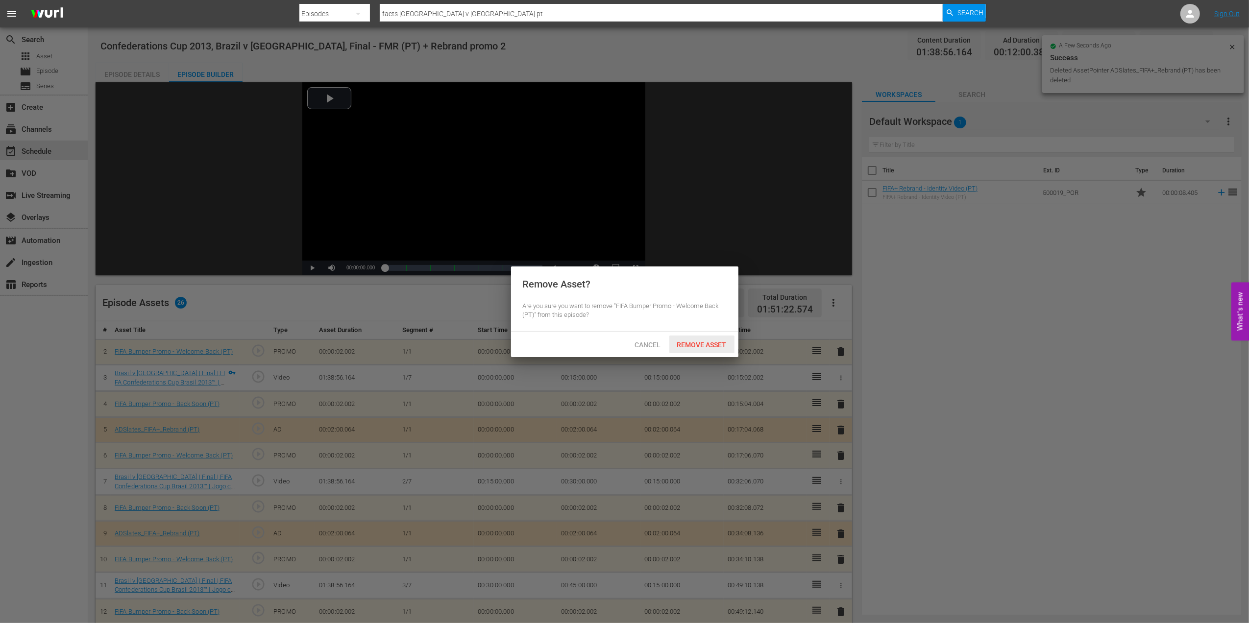
click at [702, 347] on span "Remove Asset" at bounding box center [701, 345] width 65 height 8
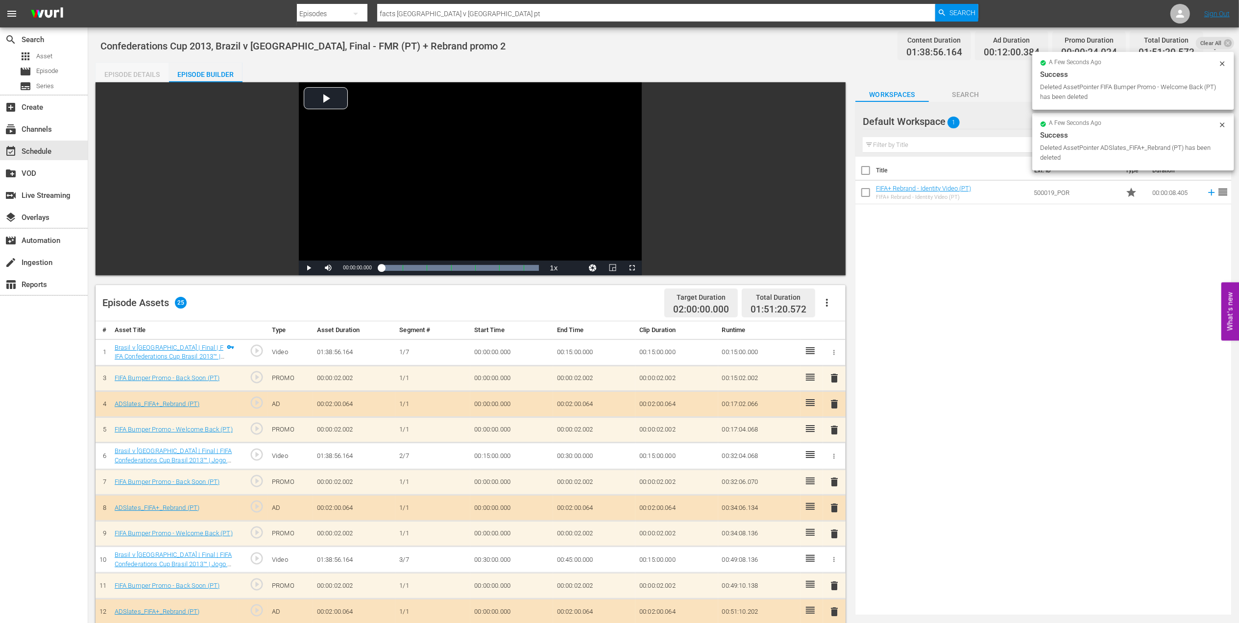
click at [146, 73] on div "Episode Details" at bounding box center [132, 75] width 73 height 24
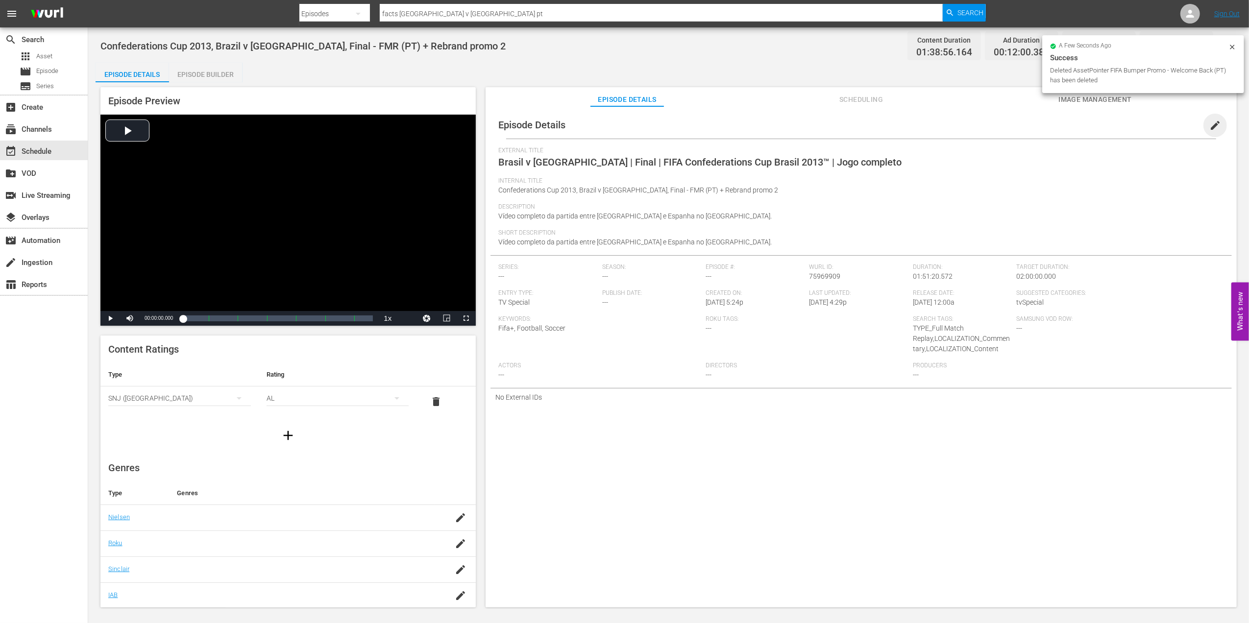
click at [1209, 124] on span "edit" at bounding box center [1215, 126] width 12 height 12
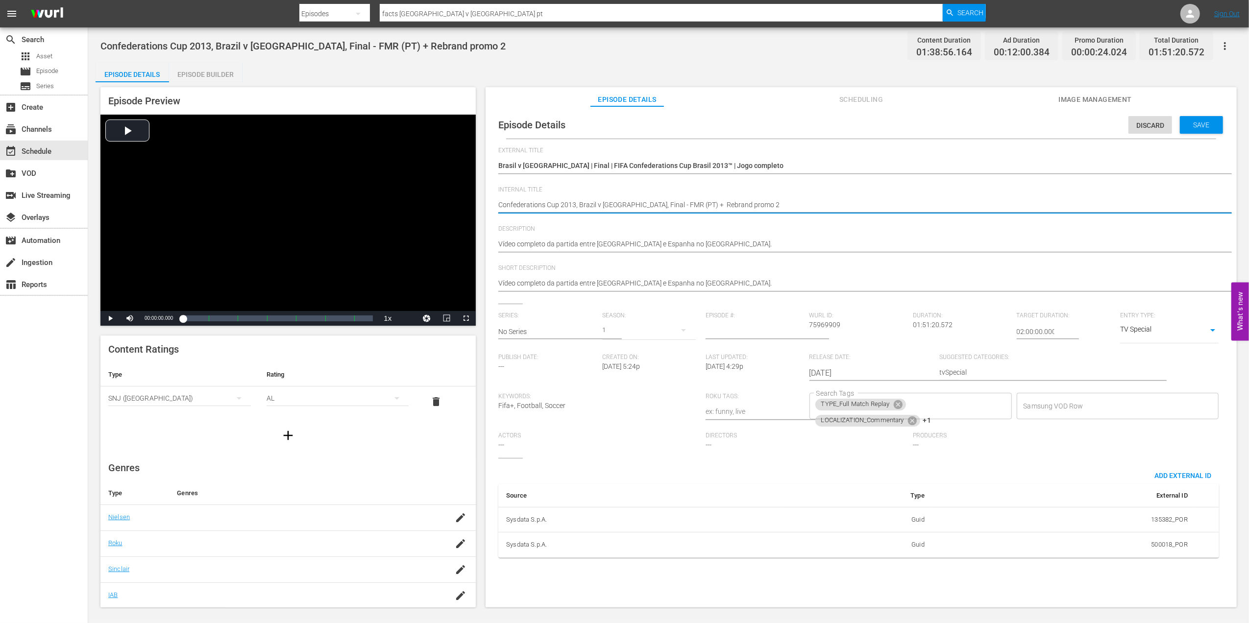
drag, startPoint x: 738, startPoint y: 204, endPoint x: 671, endPoint y: 204, distance: 67.1
type textarea "Confederations Cup 2013, Brazil v [GEOGRAPHIC_DATA], Final - FMR (PT)"
click at [1194, 126] on span "Save" at bounding box center [1201, 125] width 32 height 8
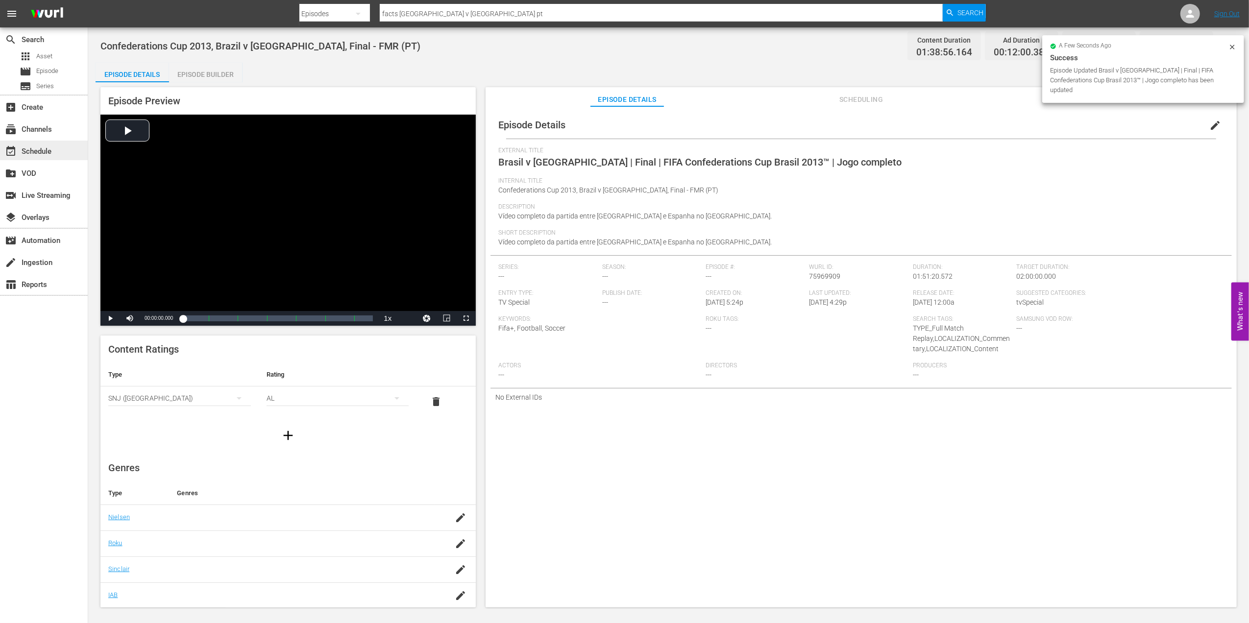
click at [61, 146] on div "event_available Schedule" at bounding box center [44, 151] width 88 height 20
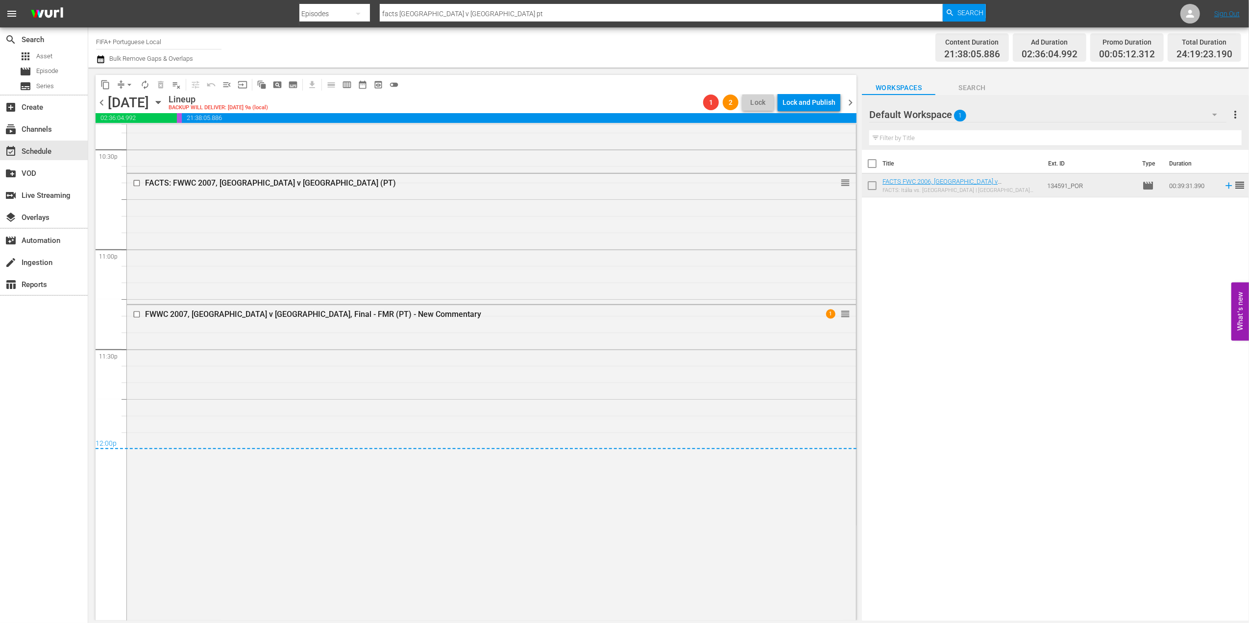
scroll to position [4525, 0]
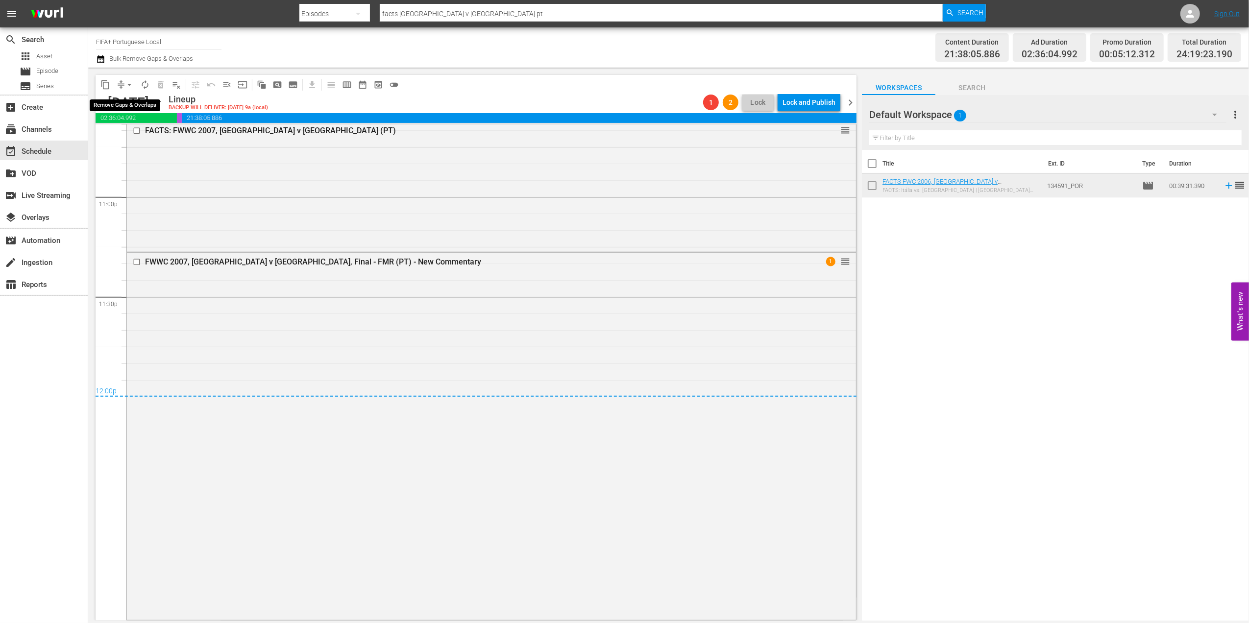
click at [132, 83] on span "arrow_drop_down" at bounding box center [129, 85] width 10 height 10
click at [147, 135] on li "Align to End of Previous Day" at bounding box center [129, 137] width 103 height 16
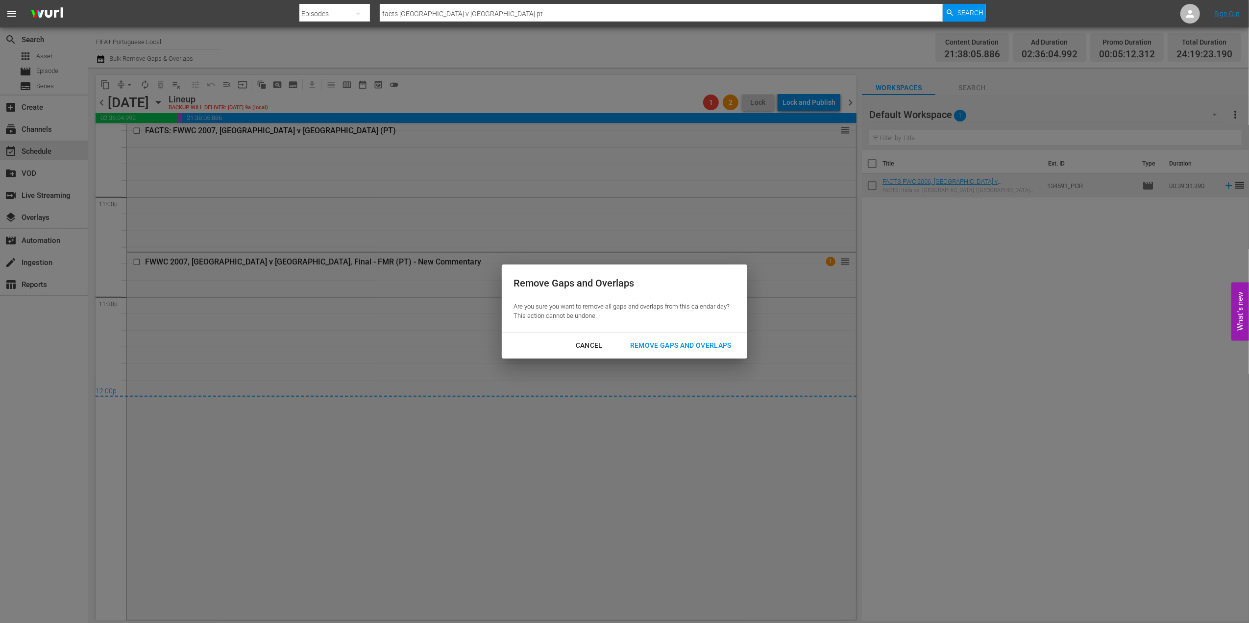
click at [693, 344] on div "Remove Gaps and Overlaps" at bounding box center [680, 345] width 117 height 12
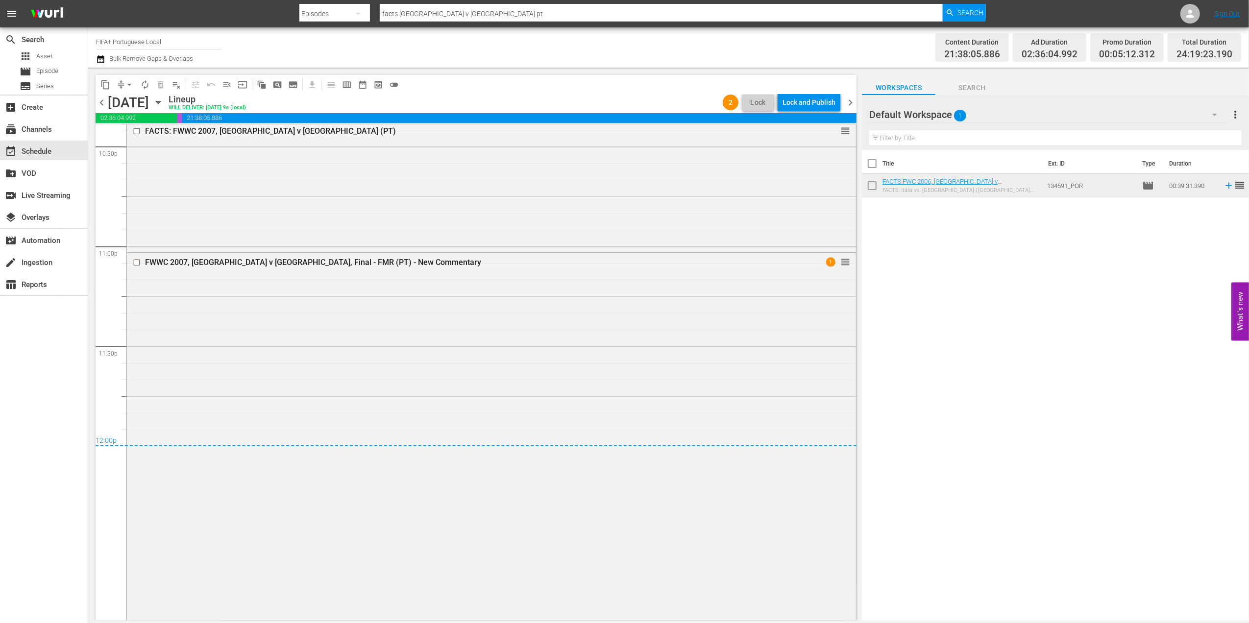
scroll to position [4476, 0]
click at [266, 259] on div "FWWC 2007, [GEOGRAPHIC_DATA] v [GEOGRAPHIC_DATA], Final - FMR (PT) - New Commen…" at bounding box center [472, 261] width 655 height 9
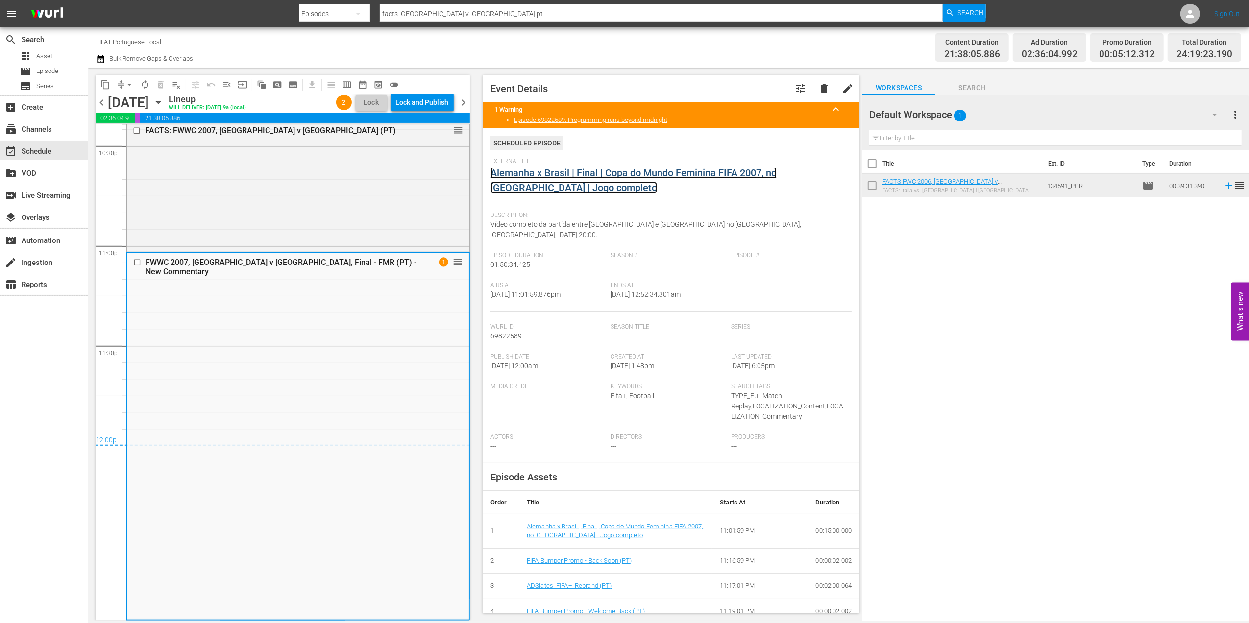
click at [561, 172] on link "Alemanha x Brasil | Final | Copa do Mundo Feminina FIFA 2007, no [GEOGRAPHIC_DA…" at bounding box center [633, 180] width 286 height 26
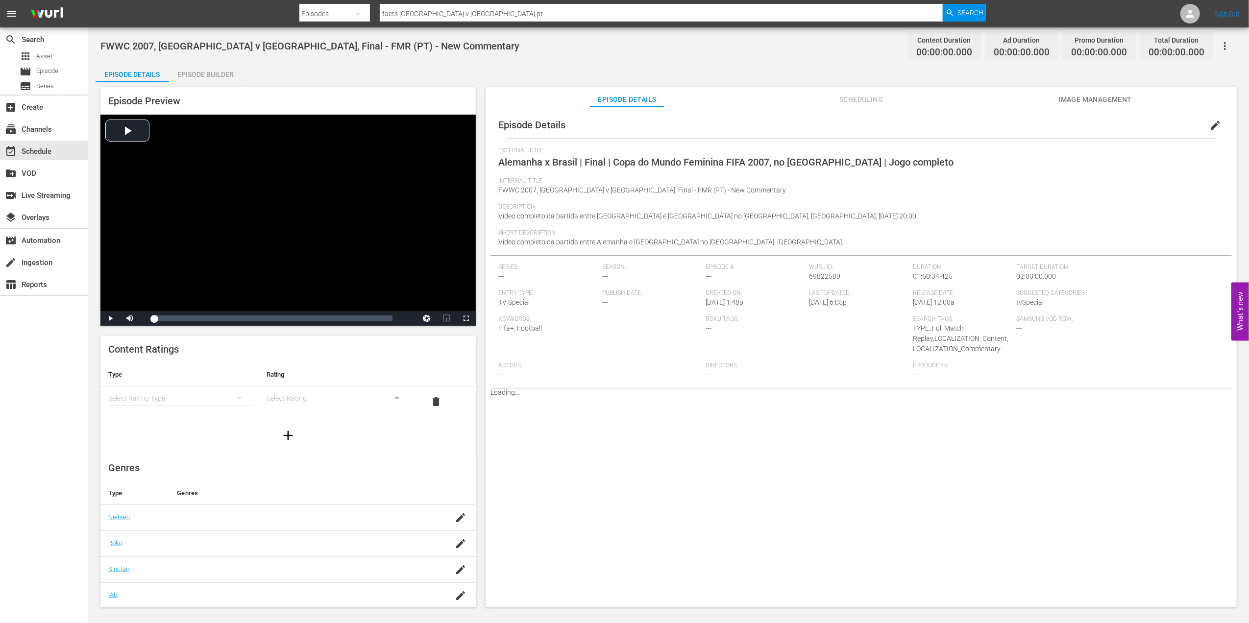
click at [208, 67] on div "Episode Builder" at bounding box center [205, 75] width 73 height 24
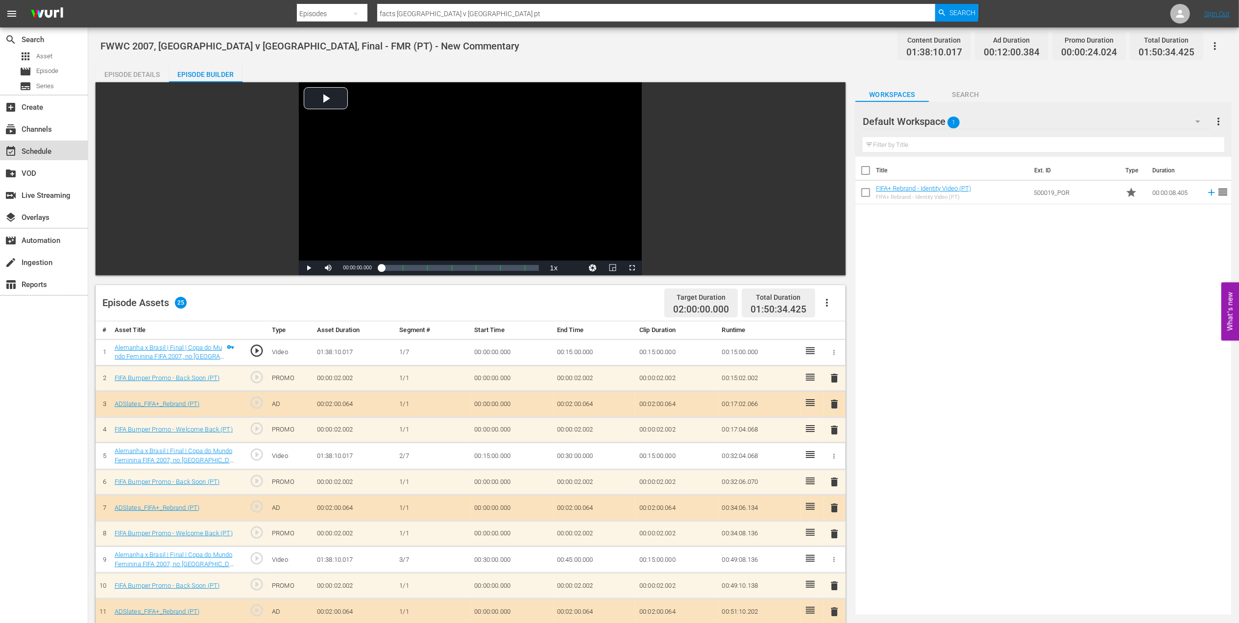
click at [44, 147] on div "event_available Schedule" at bounding box center [27, 149] width 55 height 9
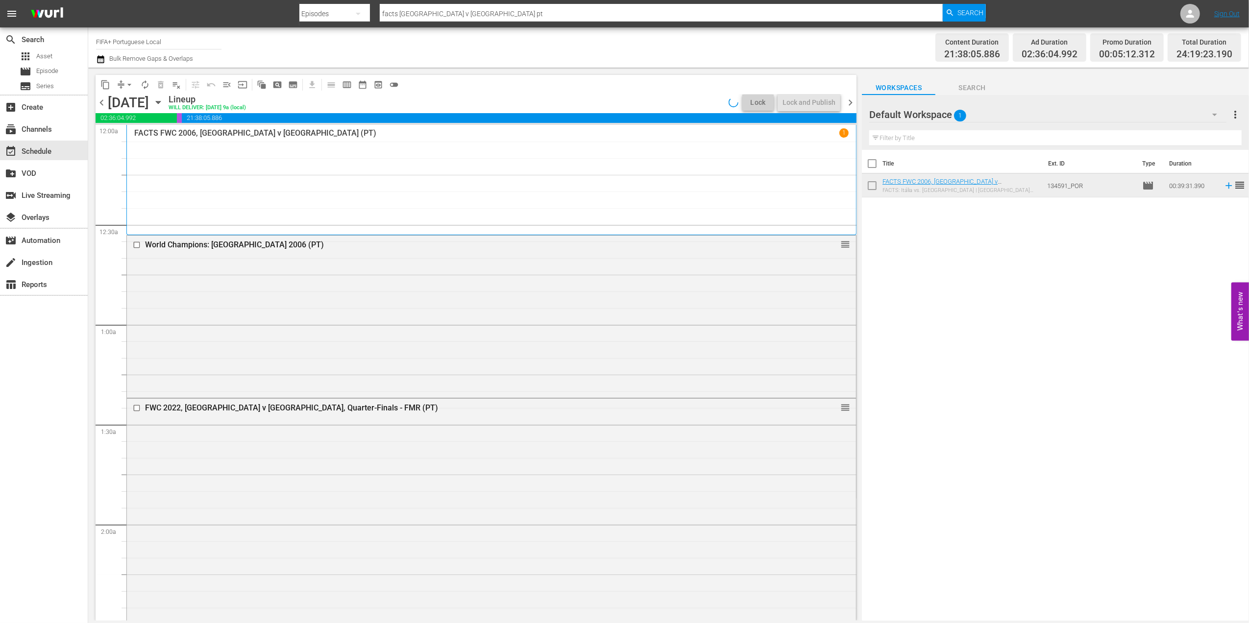
click at [847, 102] on span "chevron_right" at bounding box center [850, 103] width 12 height 12
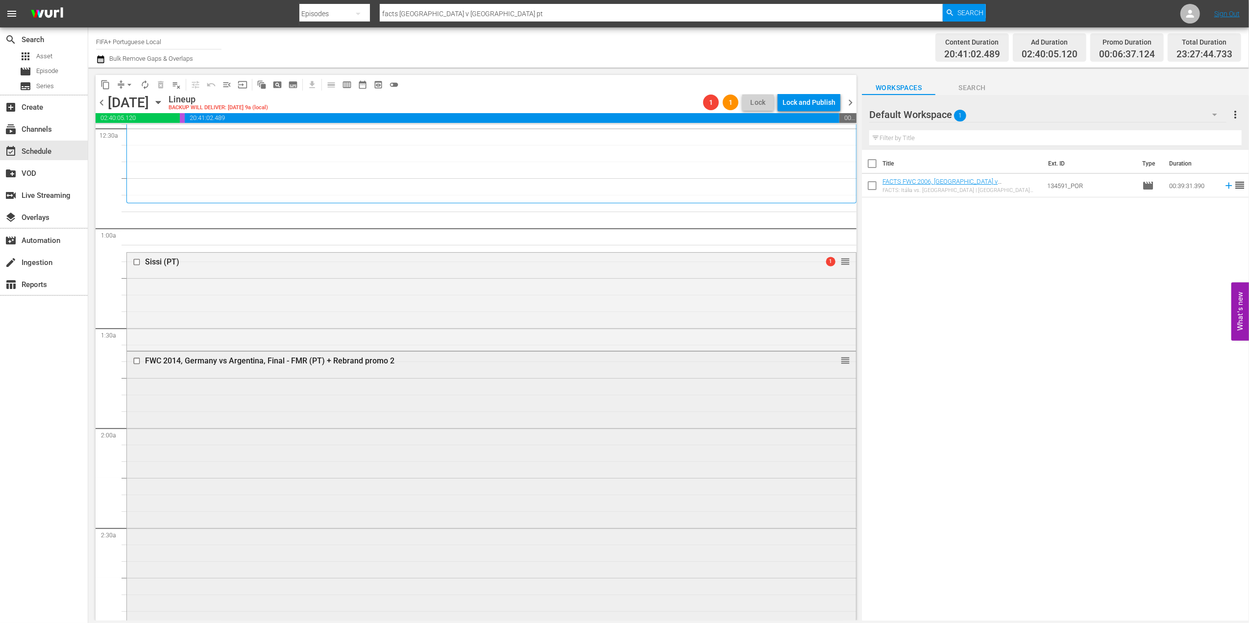
scroll to position [107, 0]
click at [258, 345] on div "FWC 2014, Germany vs Argentina, Final - FMR (PT) + Rebrand promo 2" at bounding box center [472, 350] width 655 height 10
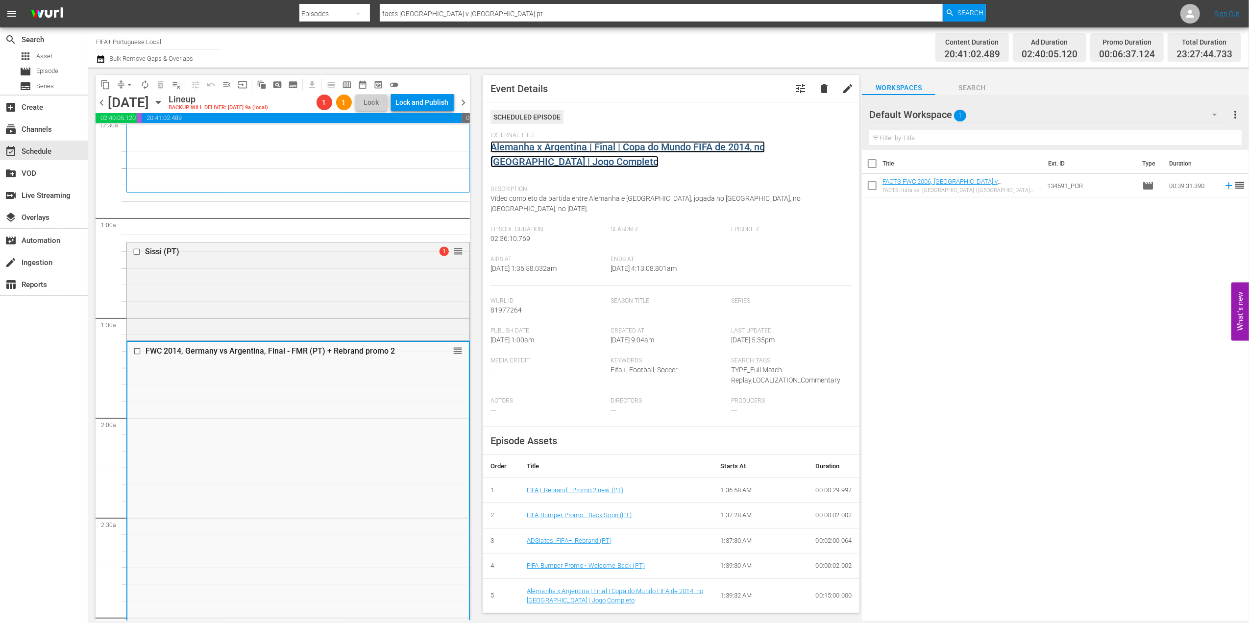
click at [568, 148] on link "Alemanha x Argentina | Final | Copa do Mundo FIFA de 2014, no [GEOGRAPHIC_DATA]…" at bounding box center [627, 154] width 274 height 26
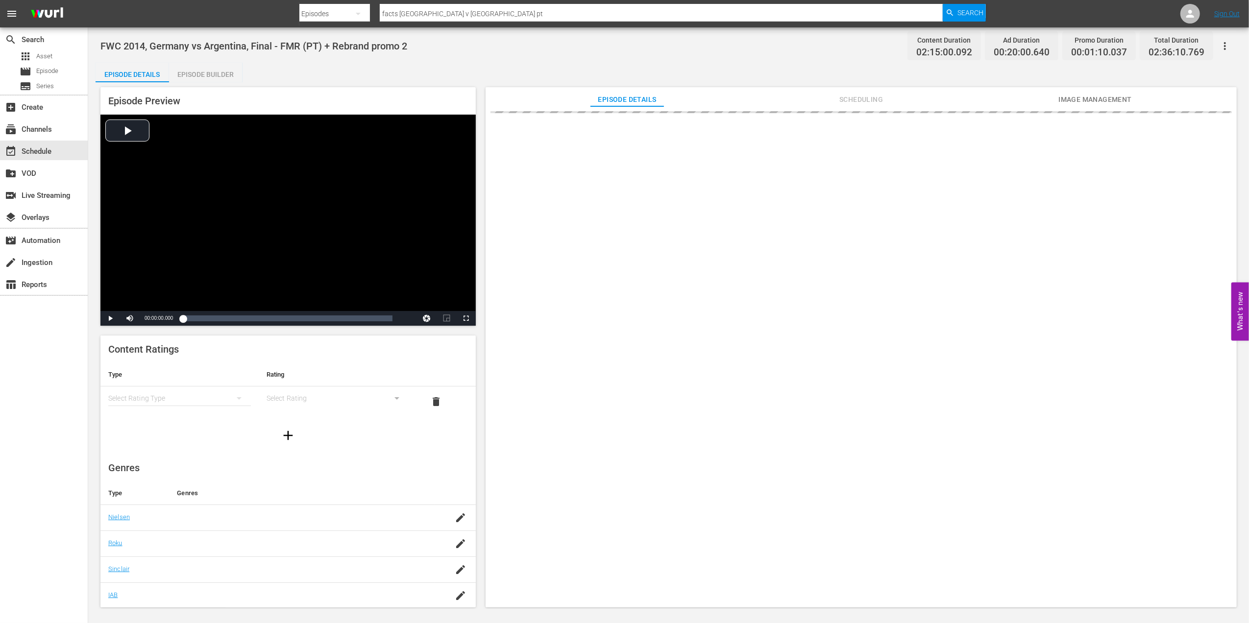
click at [223, 72] on div "Episode Builder" at bounding box center [205, 75] width 73 height 24
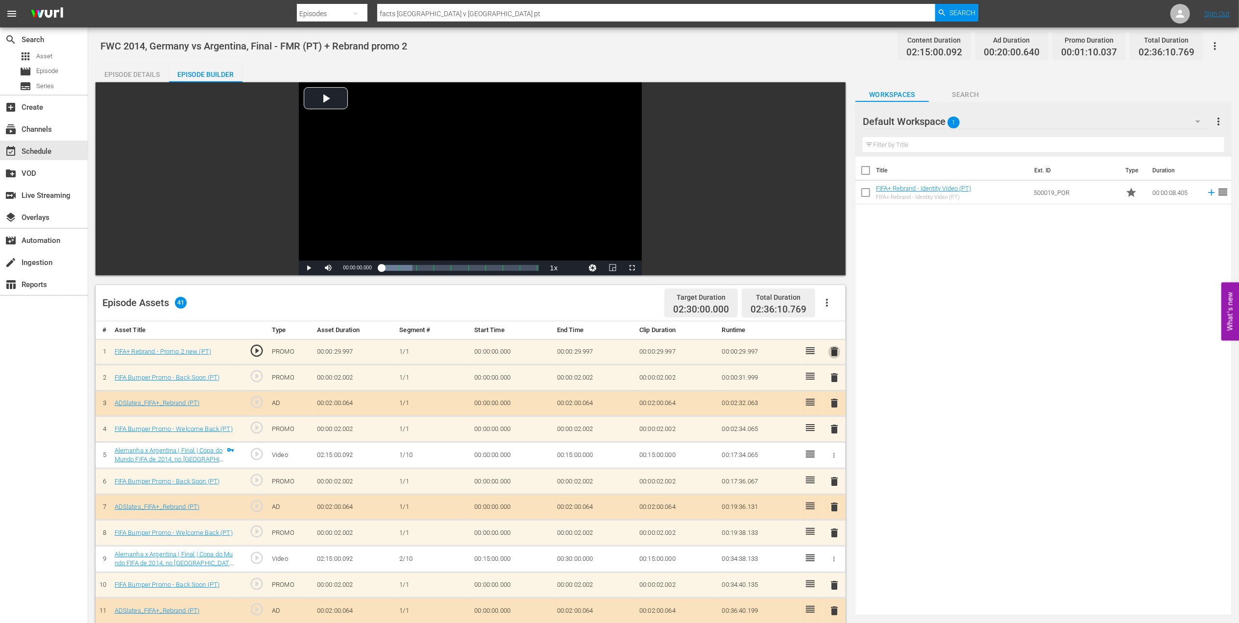
click at [831, 350] on span "delete" at bounding box center [834, 352] width 12 height 12
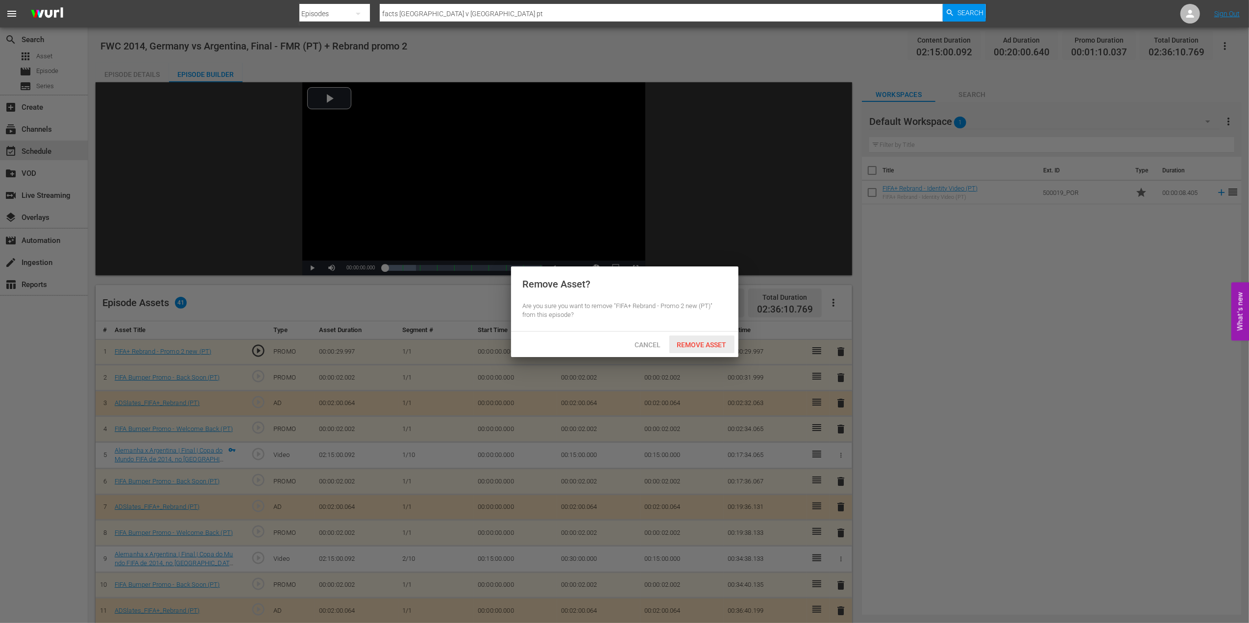
drag, startPoint x: 710, startPoint y: 343, endPoint x: 724, endPoint y: 347, distance: 13.7
click at [710, 345] on span "Remove Asset" at bounding box center [701, 345] width 65 height 8
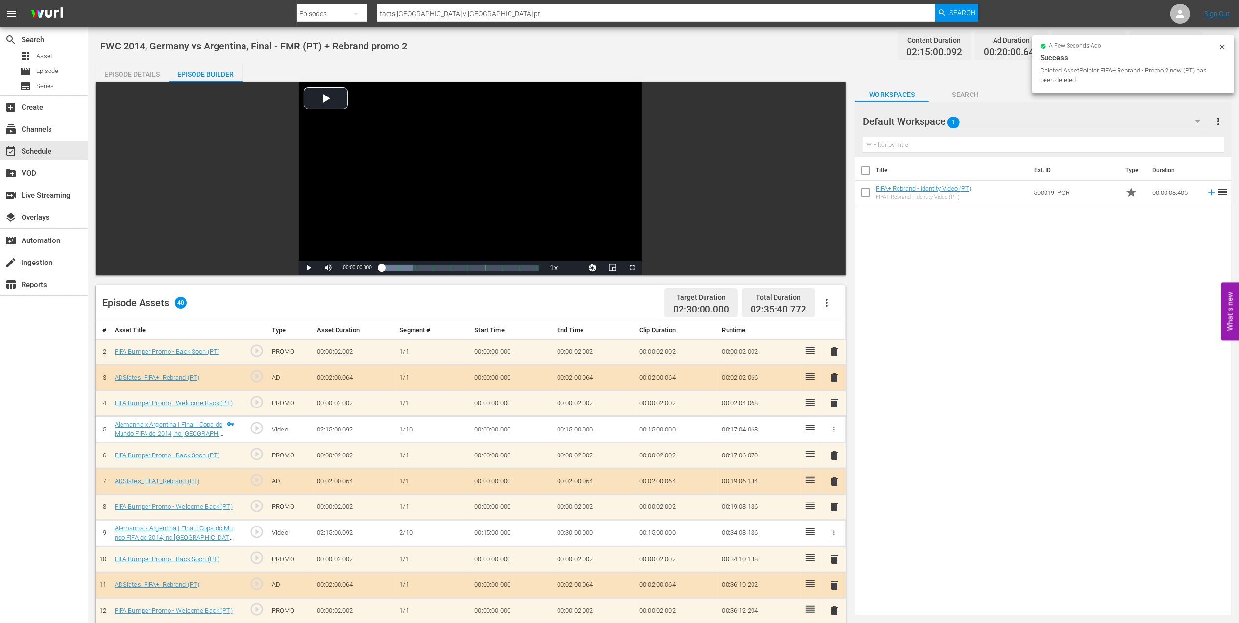
click at [833, 352] on span "delete" at bounding box center [834, 352] width 12 height 12
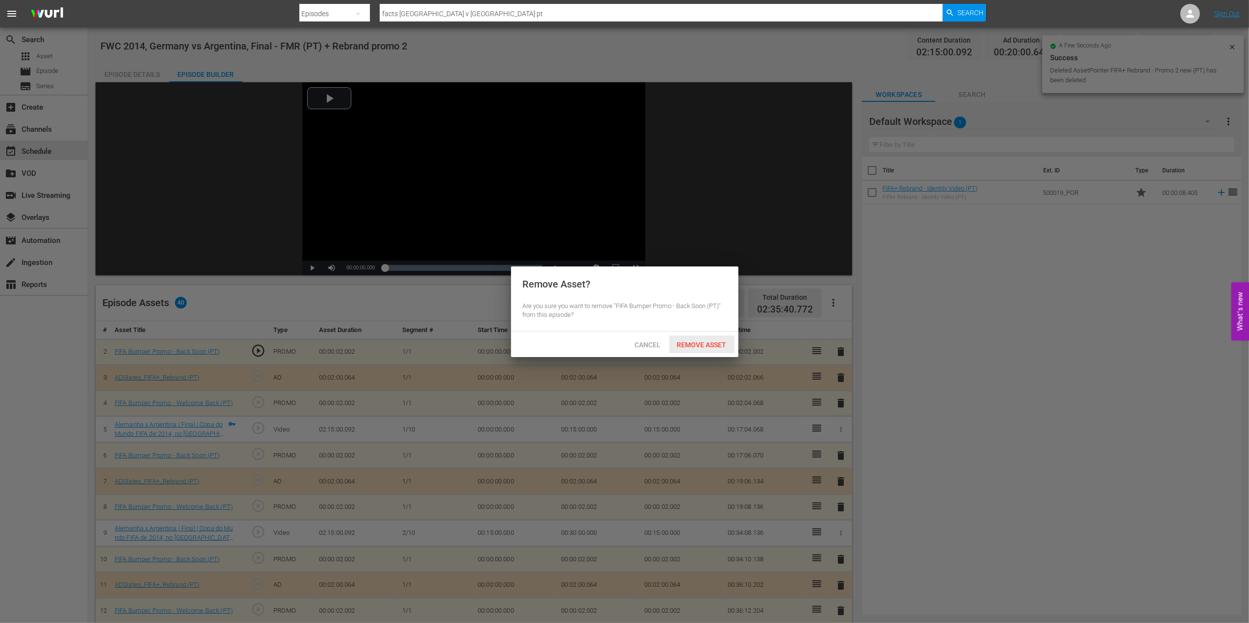
click at [718, 343] on span "Remove Asset" at bounding box center [701, 345] width 65 height 8
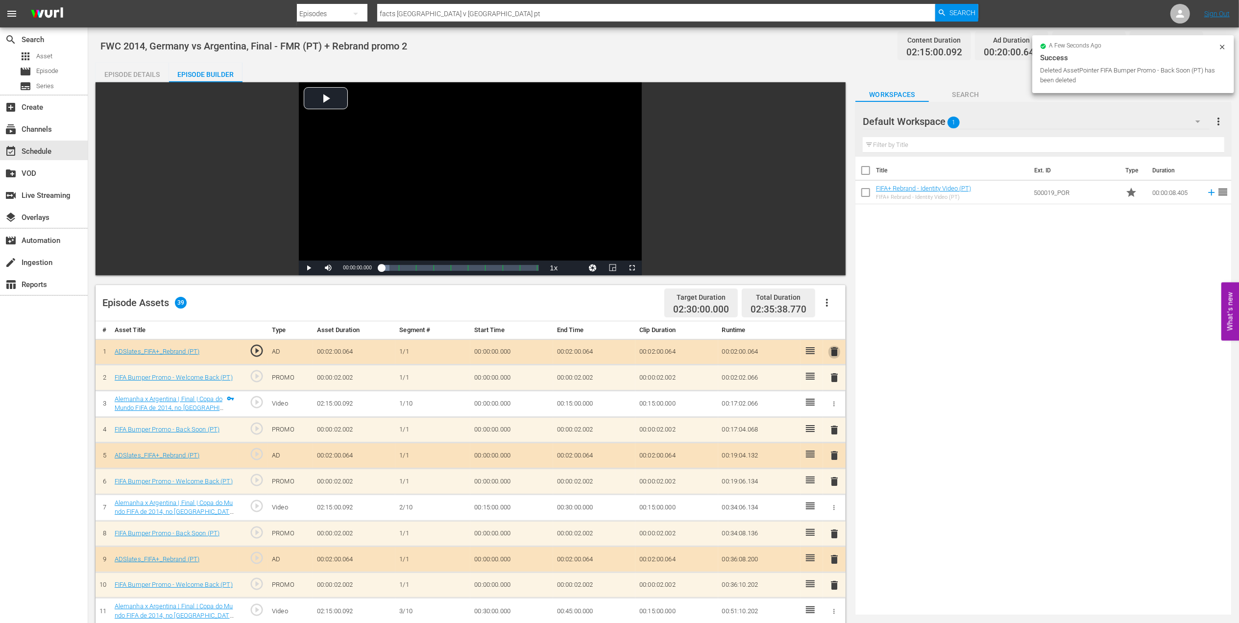
click at [833, 351] on span "delete" at bounding box center [834, 352] width 12 height 12
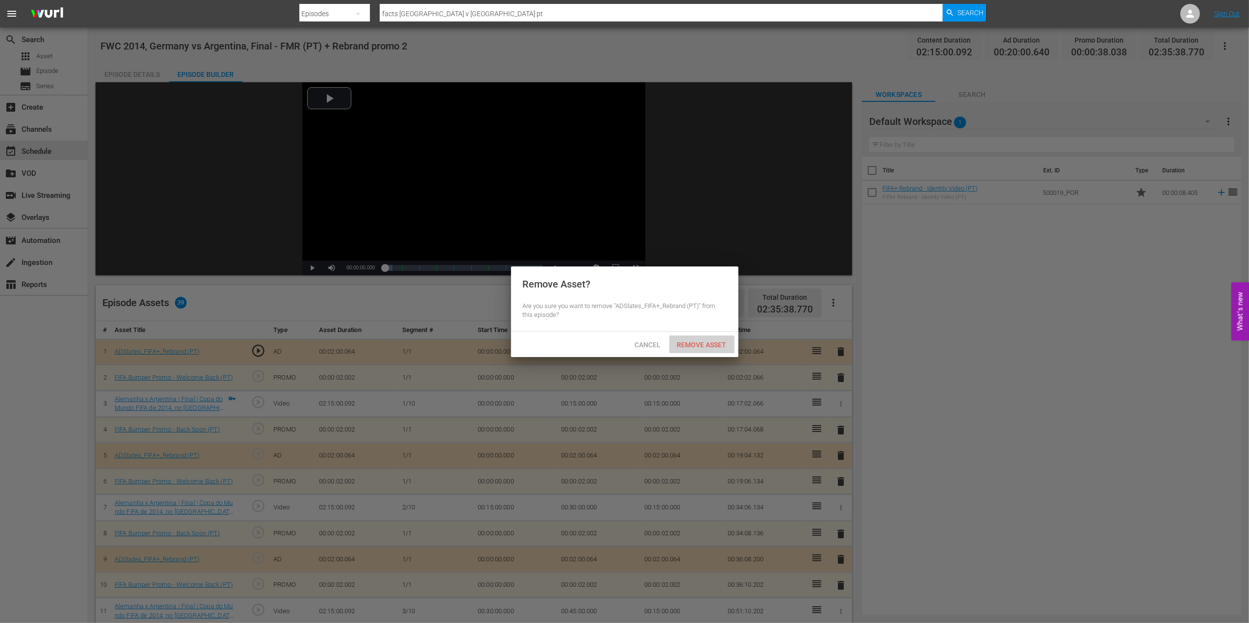
click at [727, 341] on span "Remove Asset" at bounding box center [701, 345] width 65 height 8
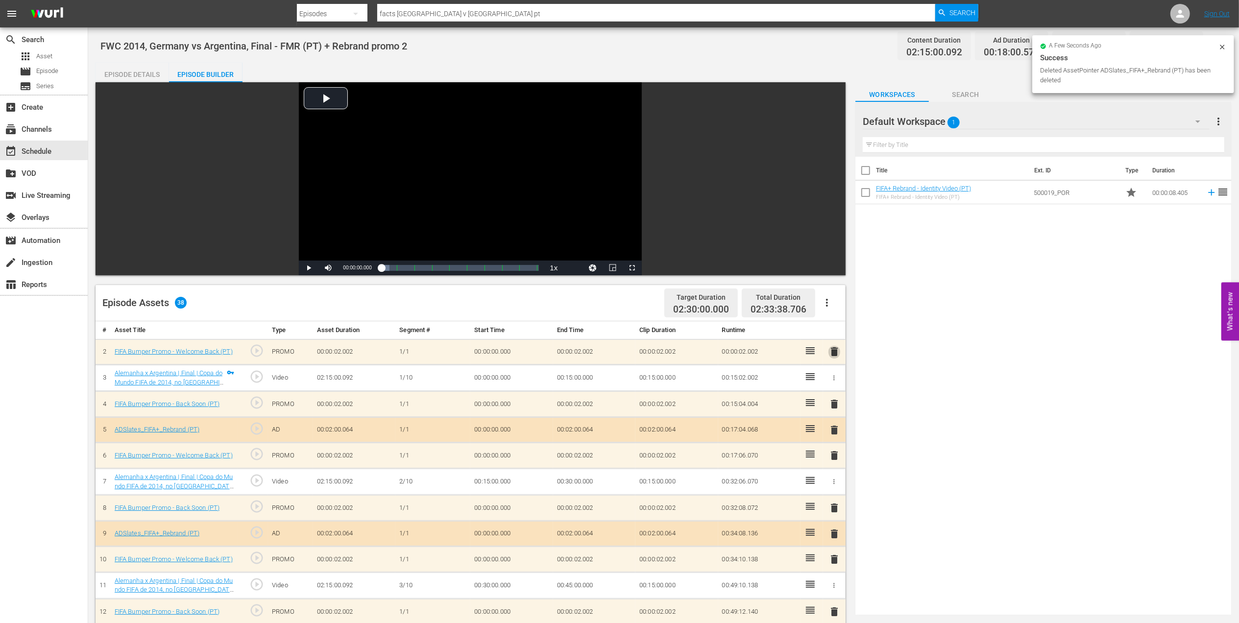
click at [835, 352] on span "delete" at bounding box center [834, 352] width 12 height 12
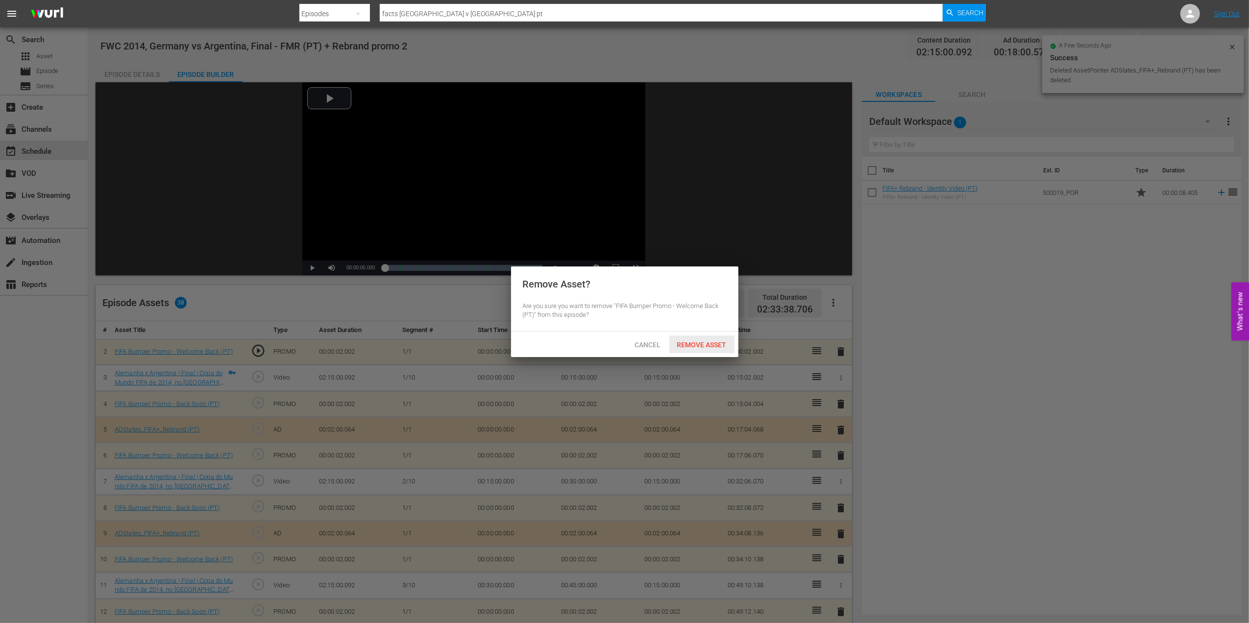
click at [716, 343] on span "Remove Asset" at bounding box center [701, 345] width 65 height 8
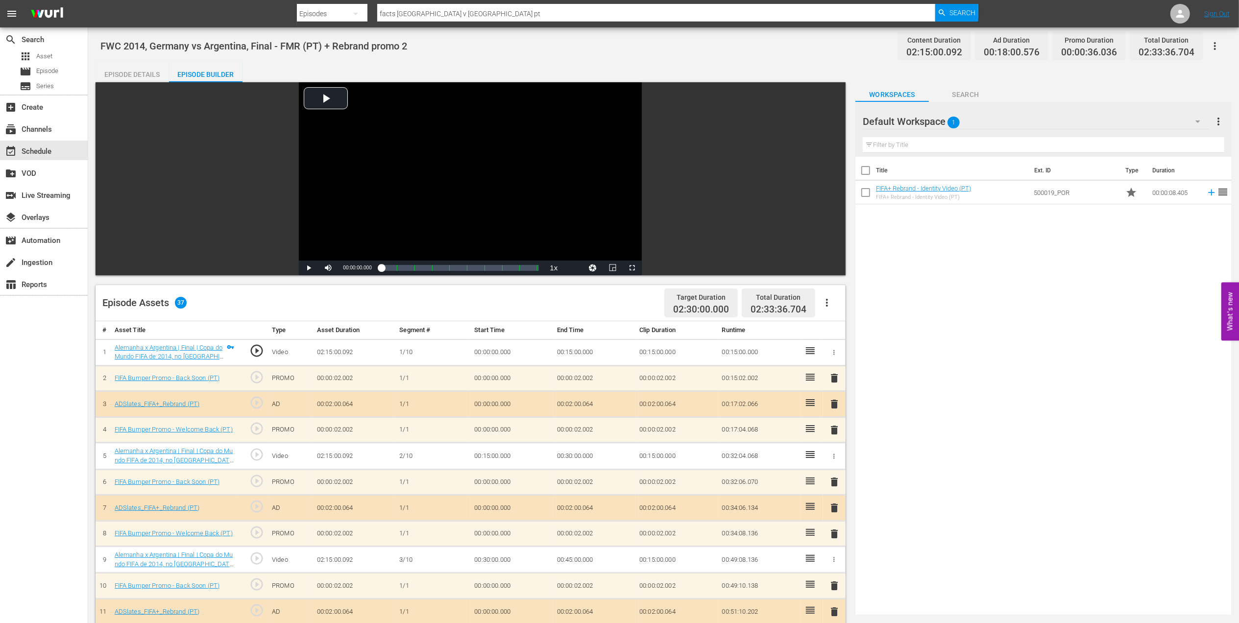
click at [131, 74] on div "Episode Details" at bounding box center [132, 75] width 73 height 24
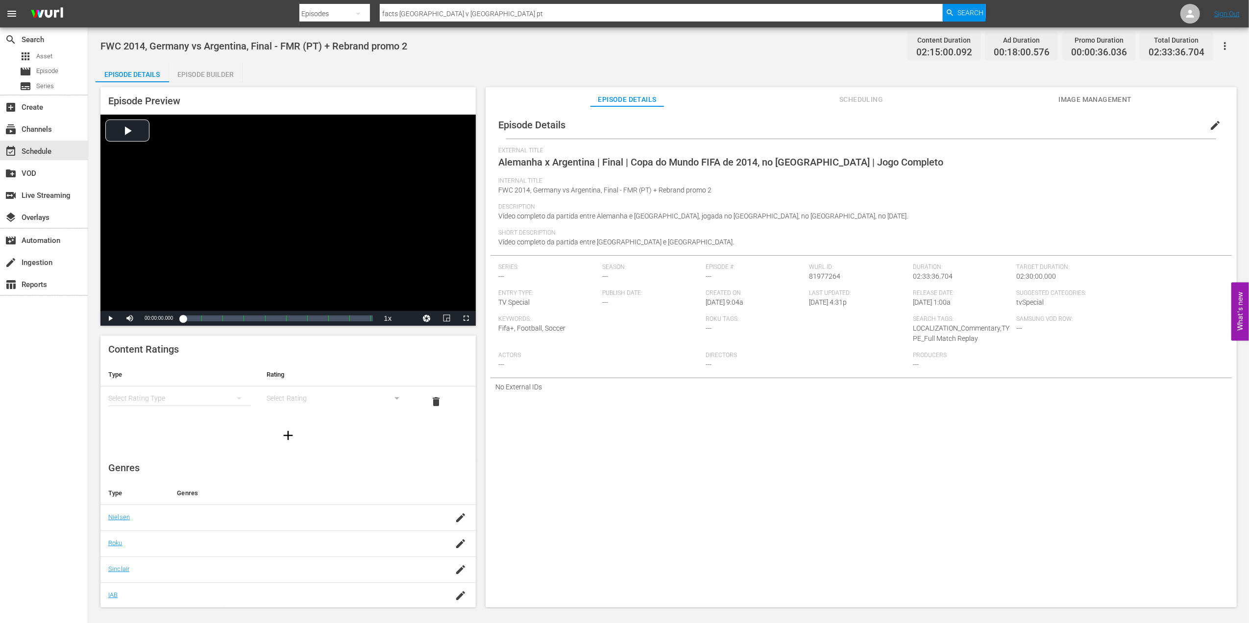
click at [1209, 125] on span "edit" at bounding box center [1215, 126] width 12 height 12
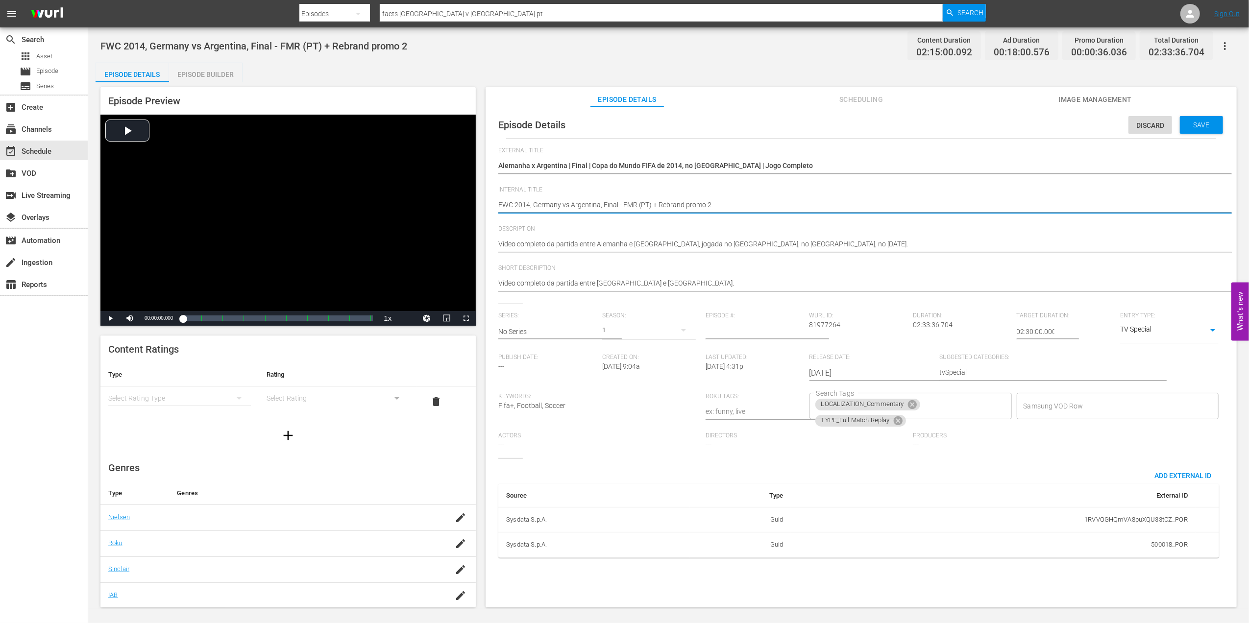
drag, startPoint x: 718, startPoint y: 200, endPoint x: 653, endPoint y: 207, distance: 64.5
type textarea "FWC 2014, Germany vs Argentina, Final - FMR (PT)"
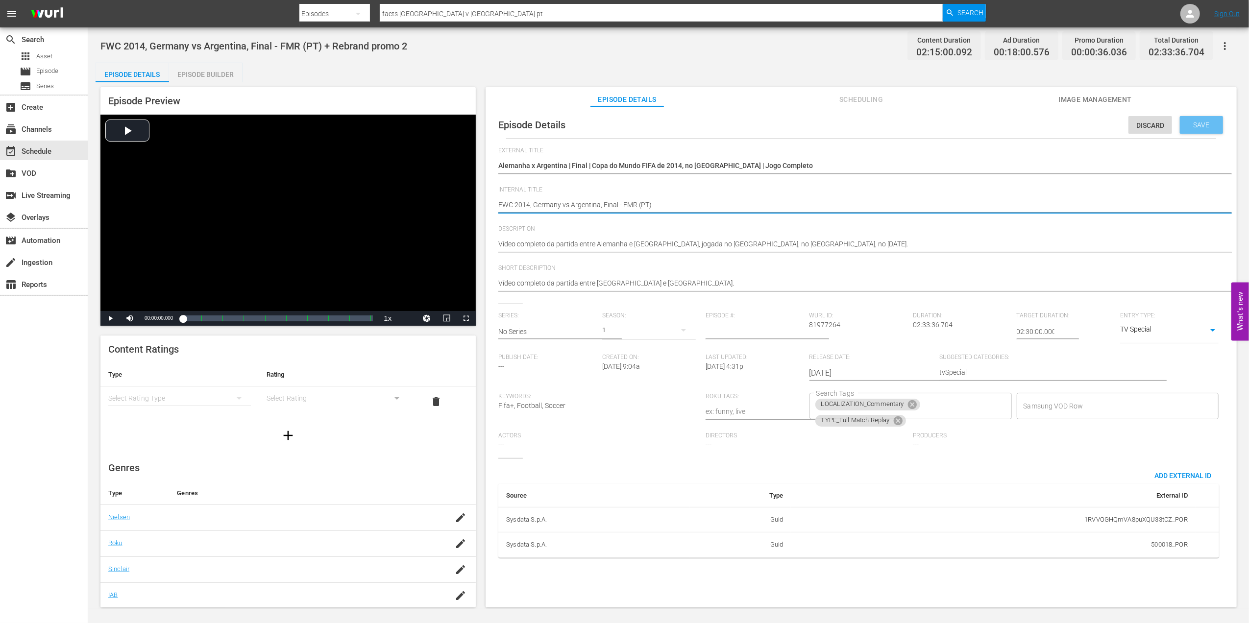
click at [1193, 124] on span "Save" at bounding box center [1201, 125] width 32 height 8
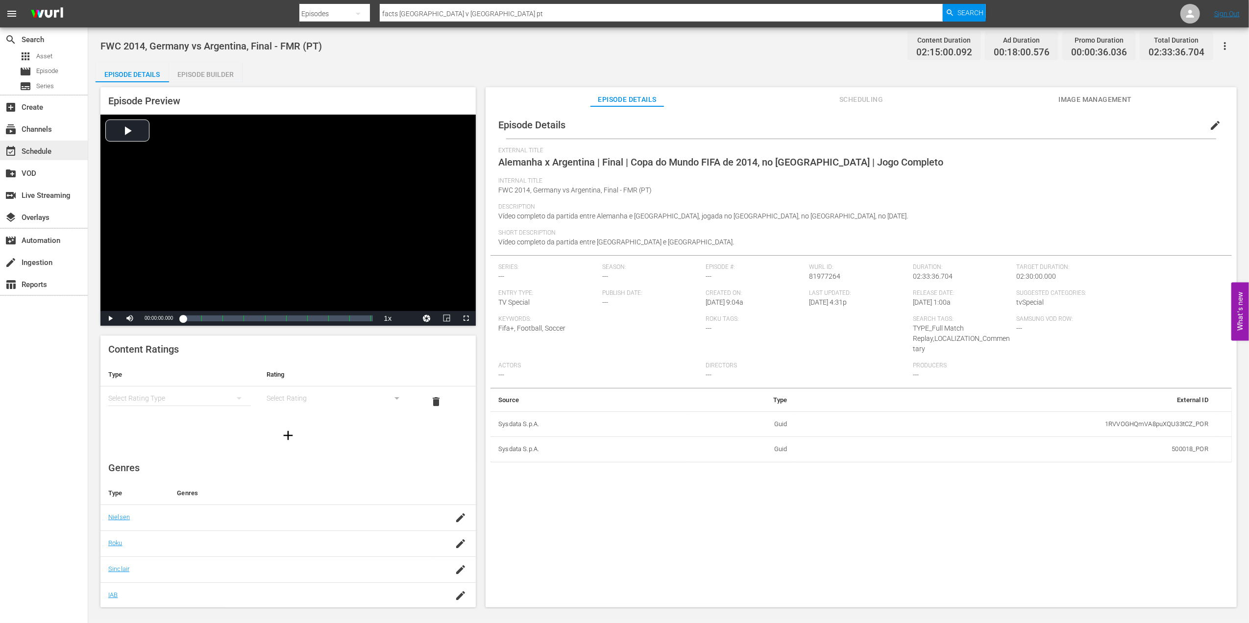
click at [57, 147] on div "event_available Schedule" at bounding box center [44, 151] width 88 height 20
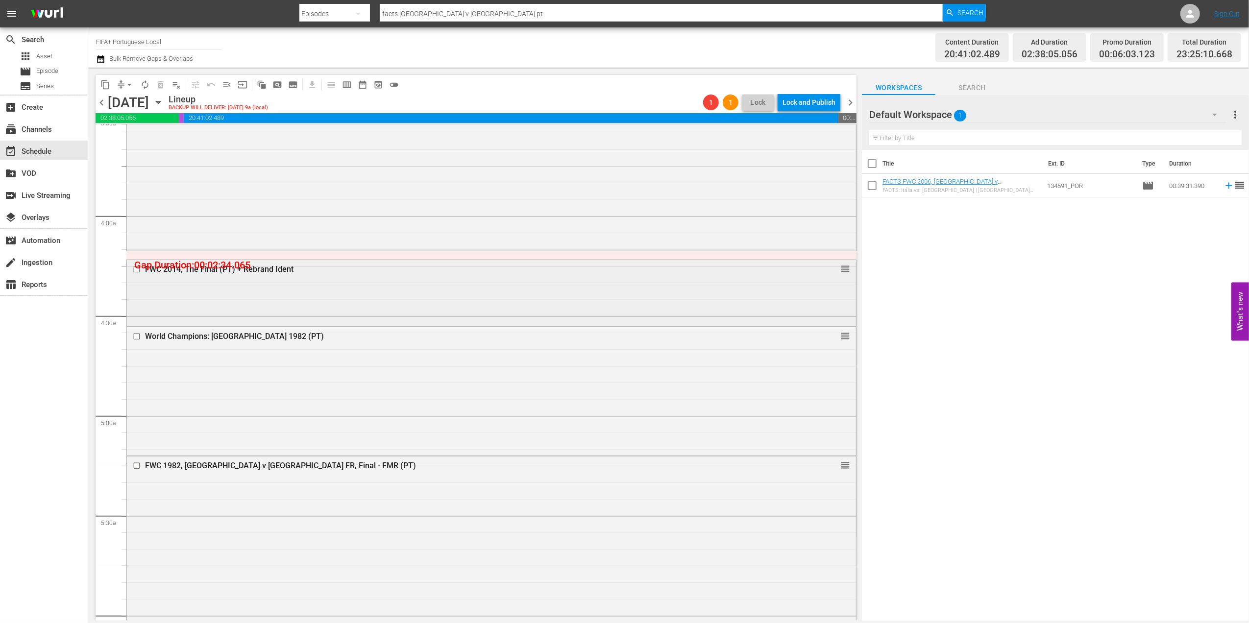
scroll to position [709, 0]
click at [263, 267] on div "FWC 2014, The Final (PT) + Rebrand Ident" at bounding box center [472, 268] width 655 height 9
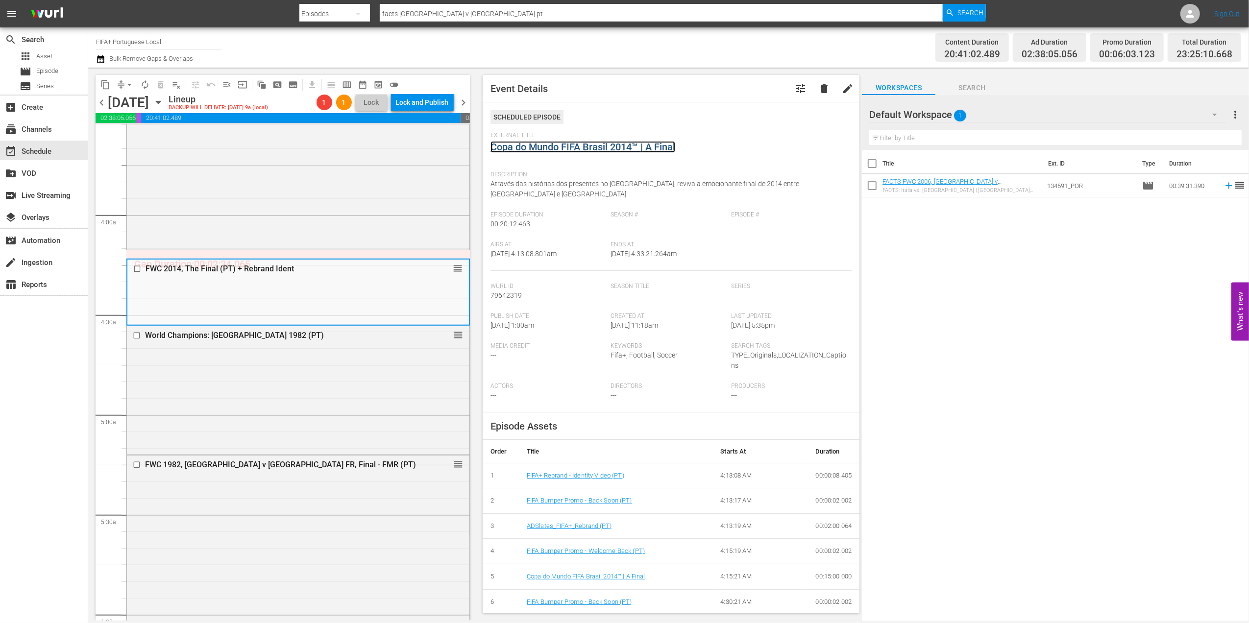
click at [631, 146] on link "Copa do Mundo FIFA Brasil 2014™ | A Final" at bounding box center [582, 147] width 185 height 12
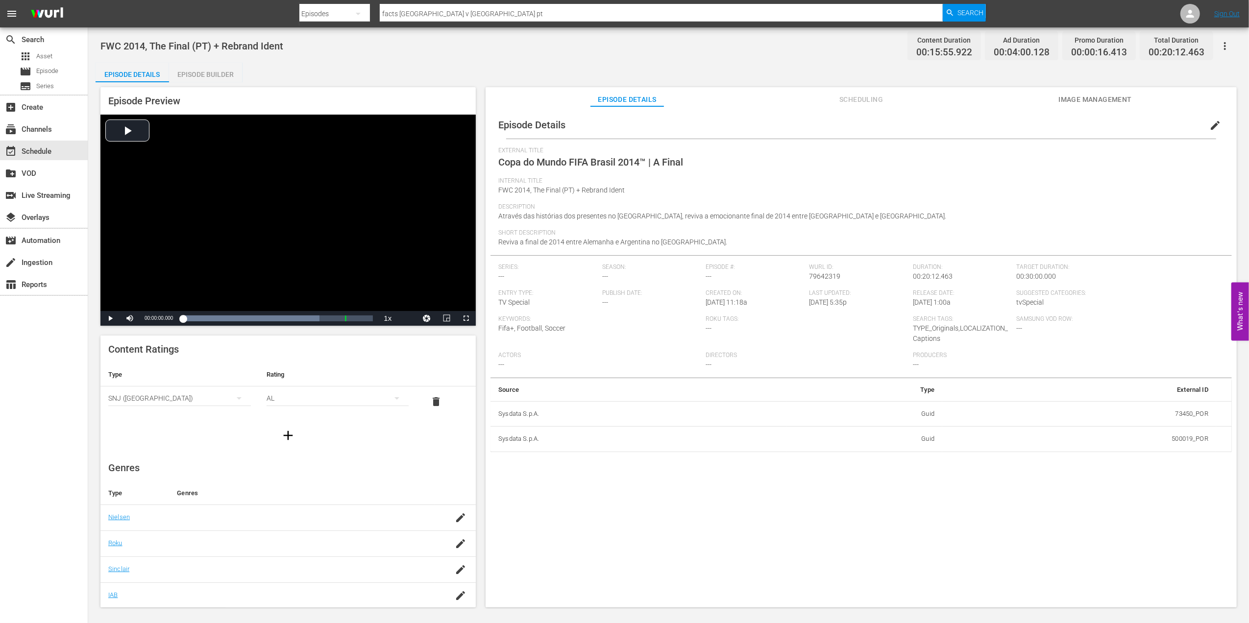
click at [212, 73] on div "Episode Builder" at bounding box center [205, 75] width 73 height 24
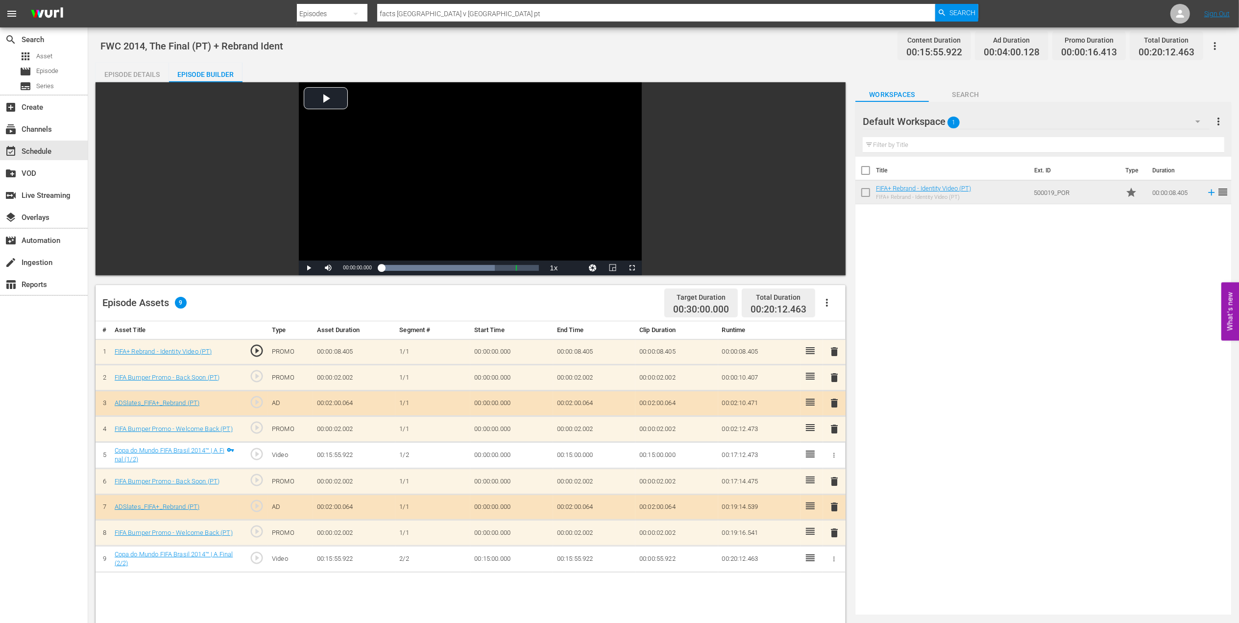
click at [834, 351] on span "delete" at bounding box center [834, 352] width 12 height 12
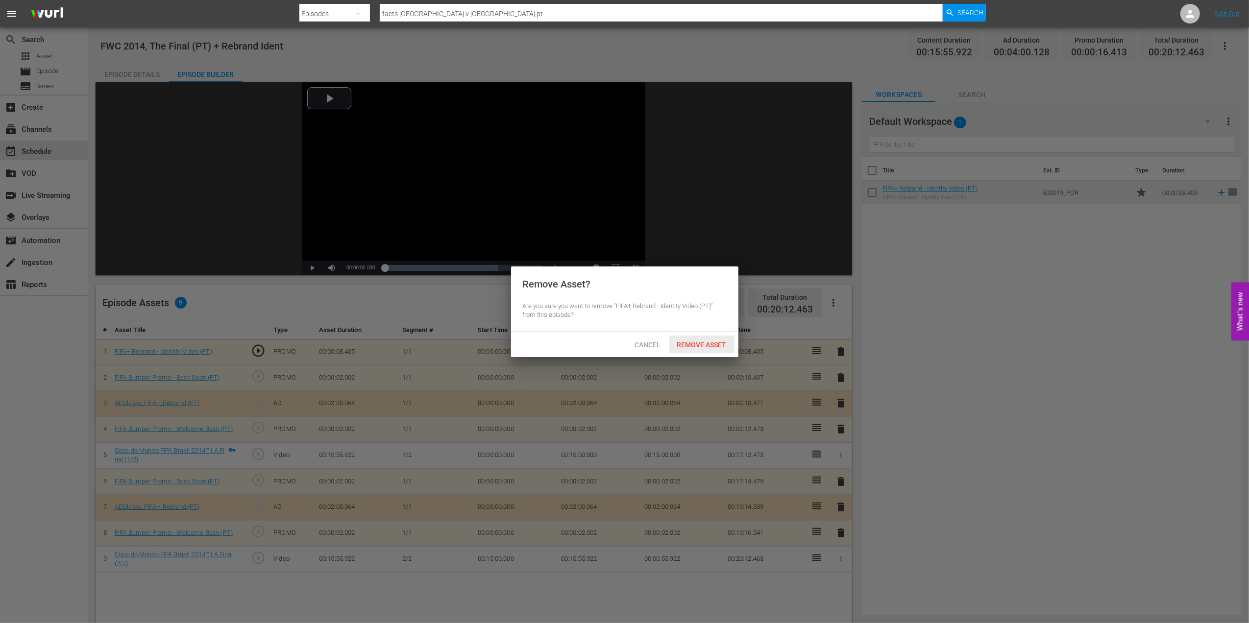
click at [717, 344] on span "Remove Asset" at bounding box center [701, 345] width 65 height 8
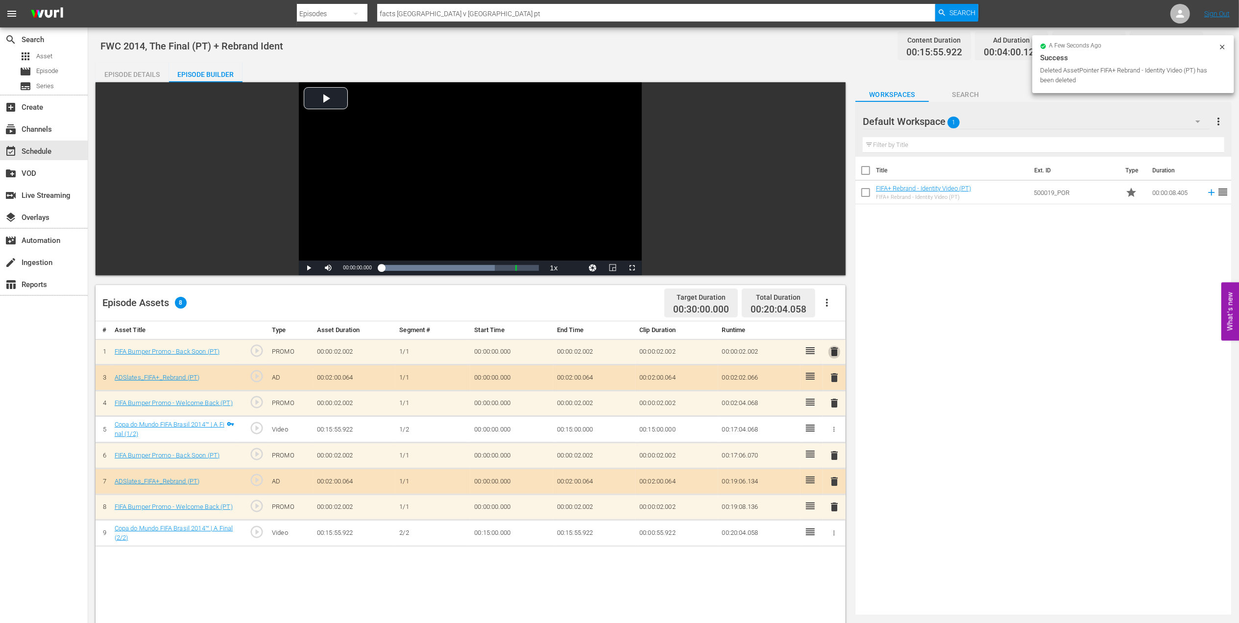
click at [835, 351] on span "delete" at bounding box center [834, 352] width 12 height 12
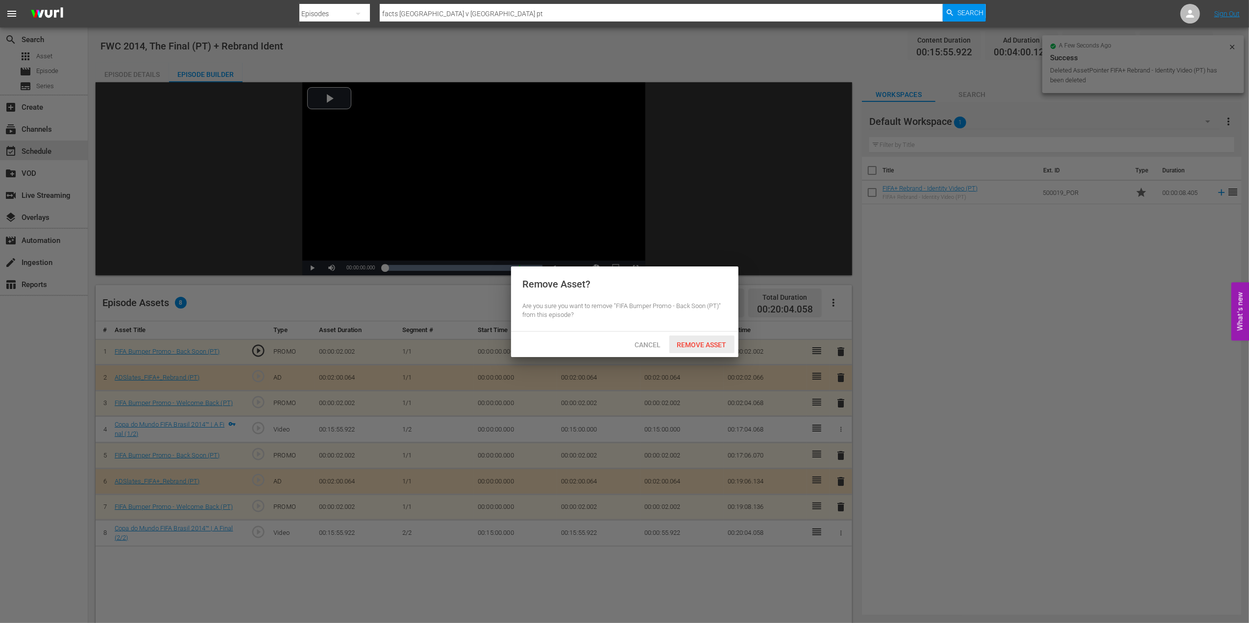
drag, startPoint x: 690, startPoint y: 339, endPoint x: 750, endPoint y: 342, distance: 60.8
click at [692, 340] on div "Remove Asset" at bounding box center [701, 345] width 65 height 18
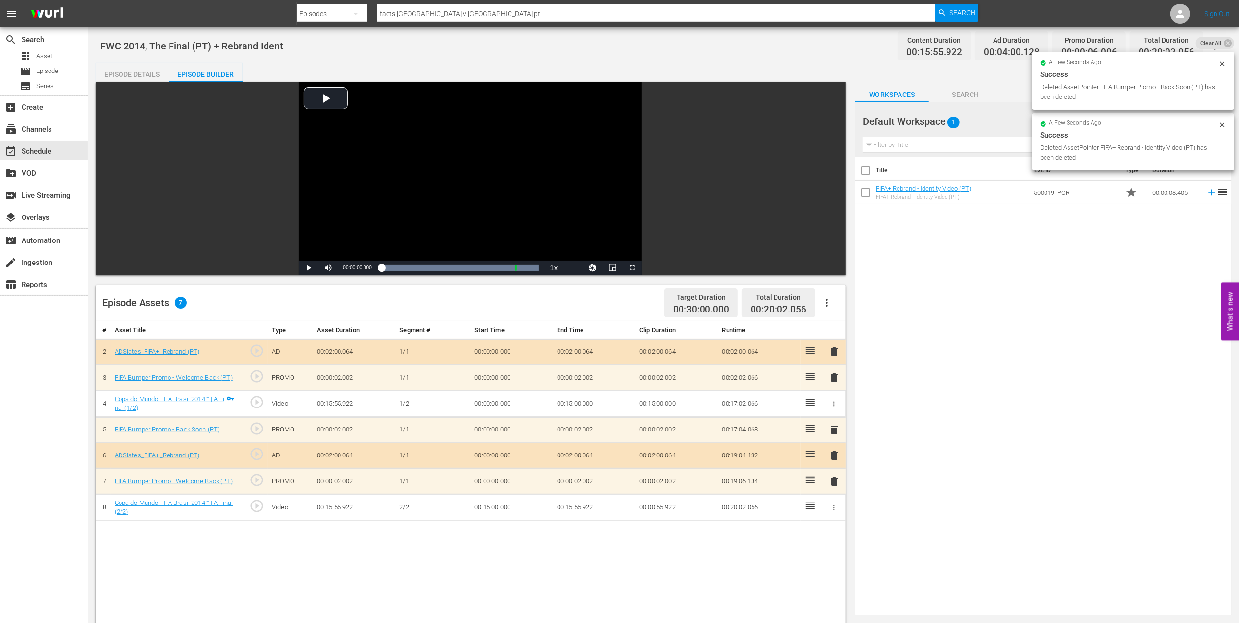
click at [834, 353] on span "delete" at bounding box center [834, 352] width 12 height 12
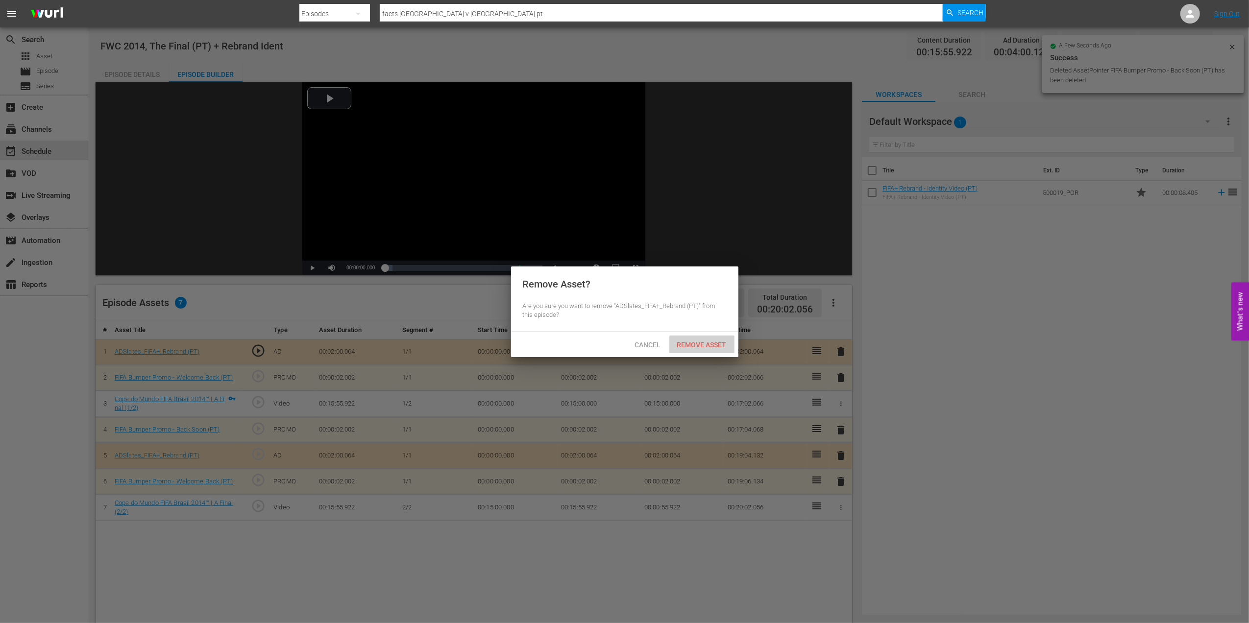
drag, startPoint x: 700, startPoint y: 340, endPoint x: 790, endPoint y: 343, distance: 90.2
click at [703, 342] on span "Remove Asset" at bounding box center [701, 345] width 65 height 8
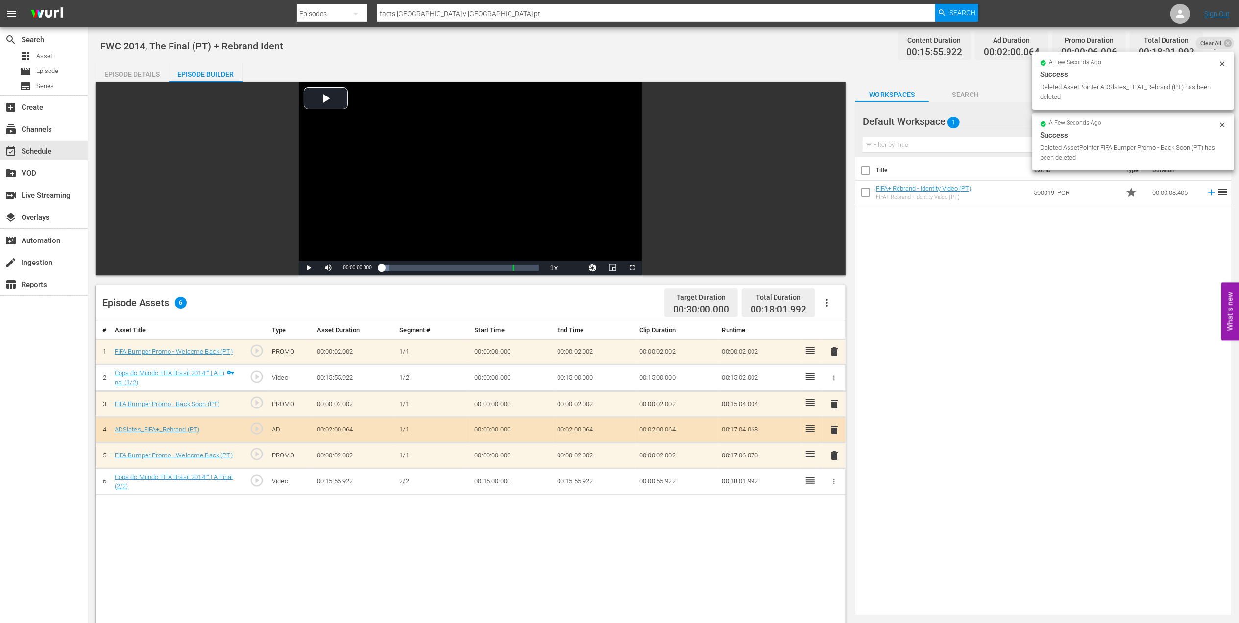
click at [837, 350] on span "delete" at bounding box center [834, 352] width 12 height 12
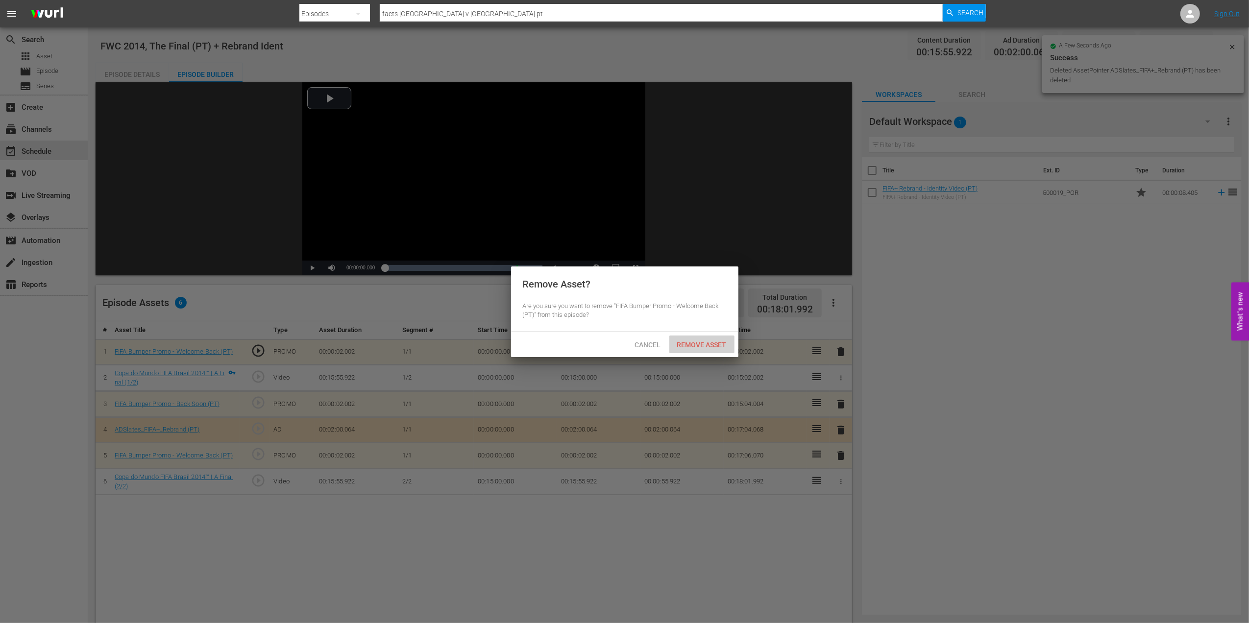
click at [724, 338] on div "Remove Asset" at bounding box center [701, 345] width 65 height 18
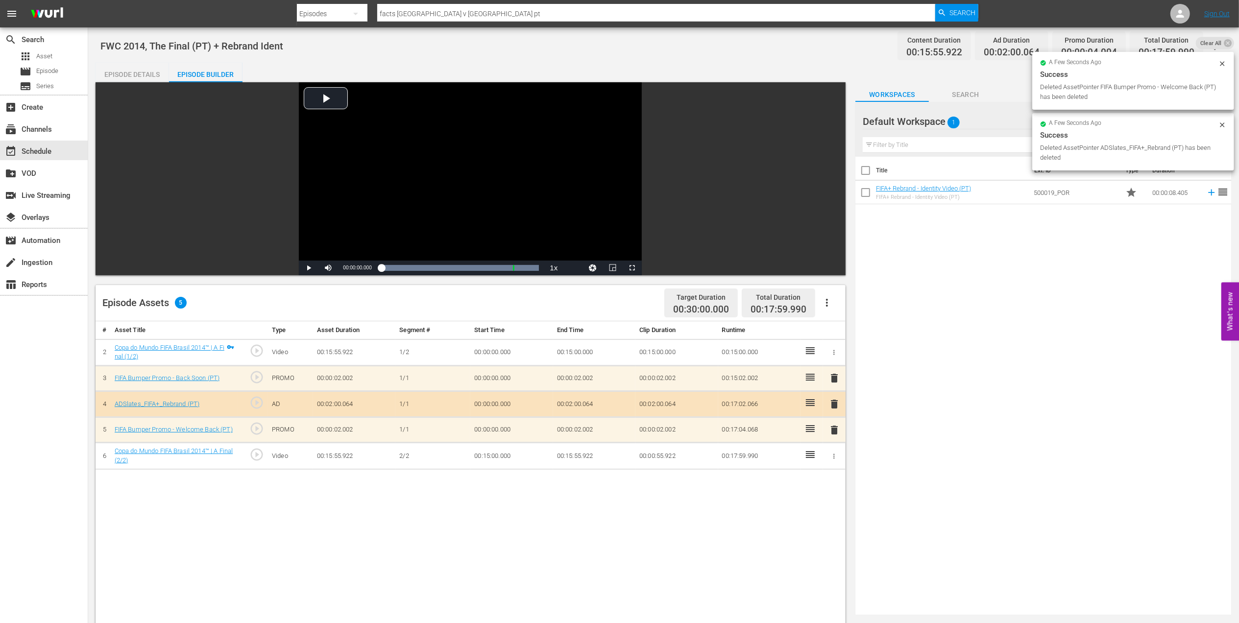
click at [138, 72] on div "Episode Details" at bounding box center [132, 75] width 73 height 24
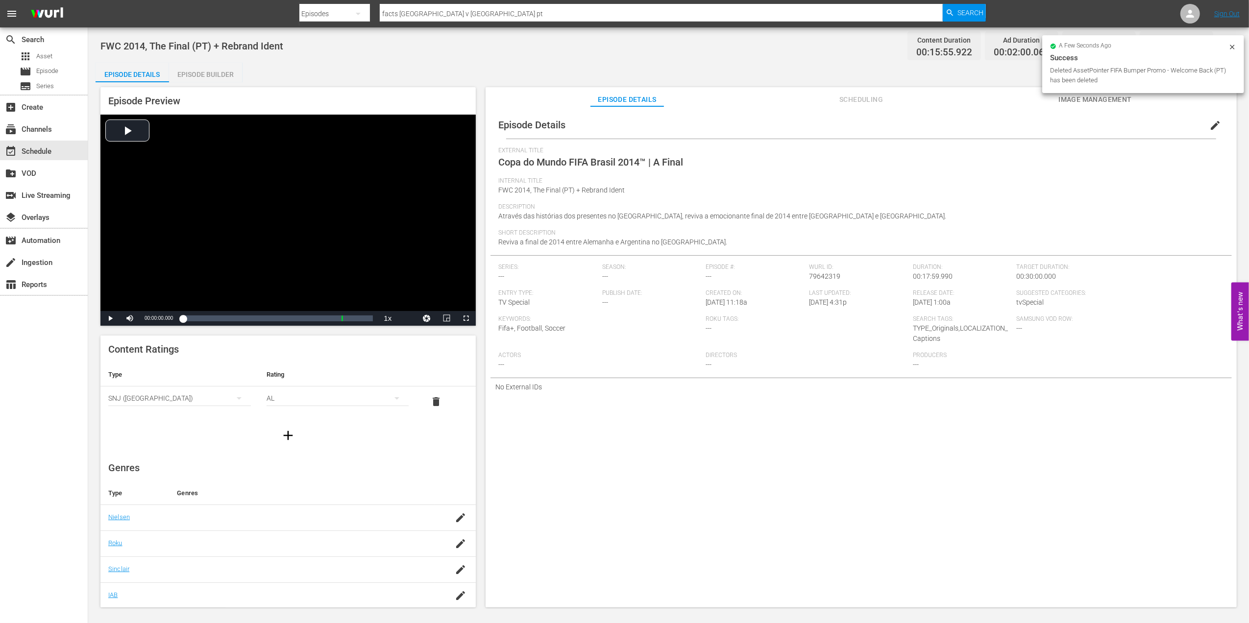
click at [1209, 122] on span "edit" at bounding box center [1215, 126] width 12 height 12
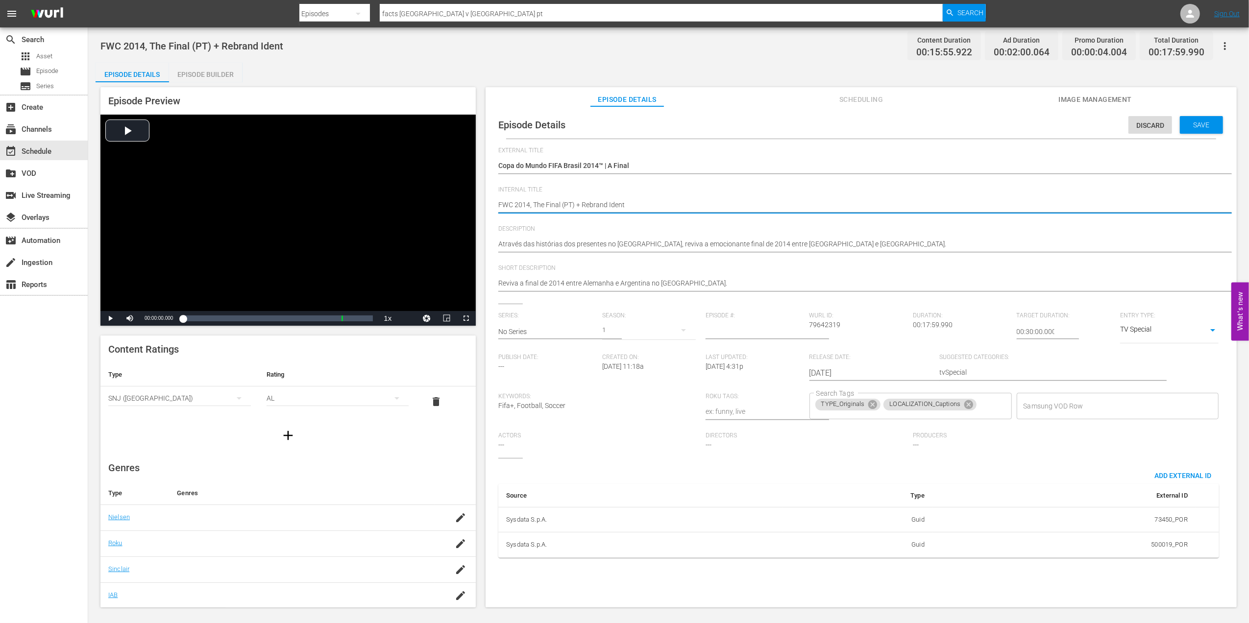
drag, startPoint x: 586, startPoint y: 204, endPoint x: 576, endPoint y: 204, distance: 9.8
type textarea "FWC 2014, The Final (PT)"
click at [1194, 120] on div "Save" at bounding box center [1201, 125] width 43 height 18
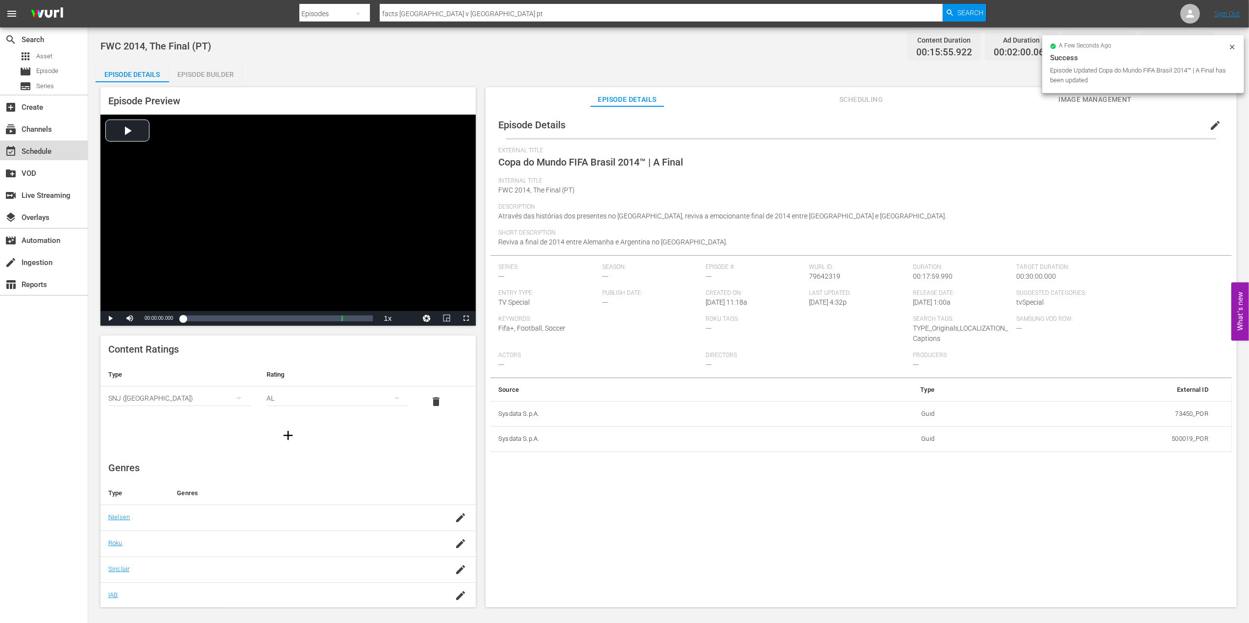
click at [40, 150] on div "event_available Schedule" at bounding box center [27, 149] width 55 height 9
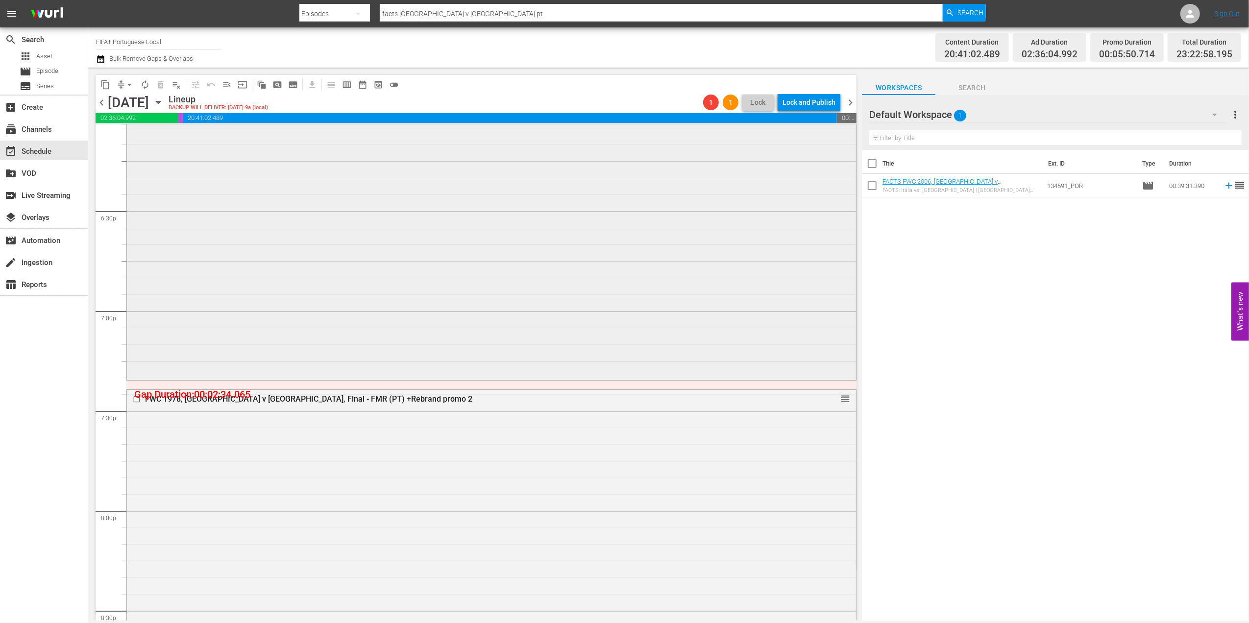
scroll to position [3617, 0]
click at [324, 396] on div "FWC 1978, [GEOGRAPHIC_DATA] v [GEOGRAPHIC_DATA], Final - FMR (PT) +Rebrand prom…" at bounding box center [472, 392] width 655 height 9
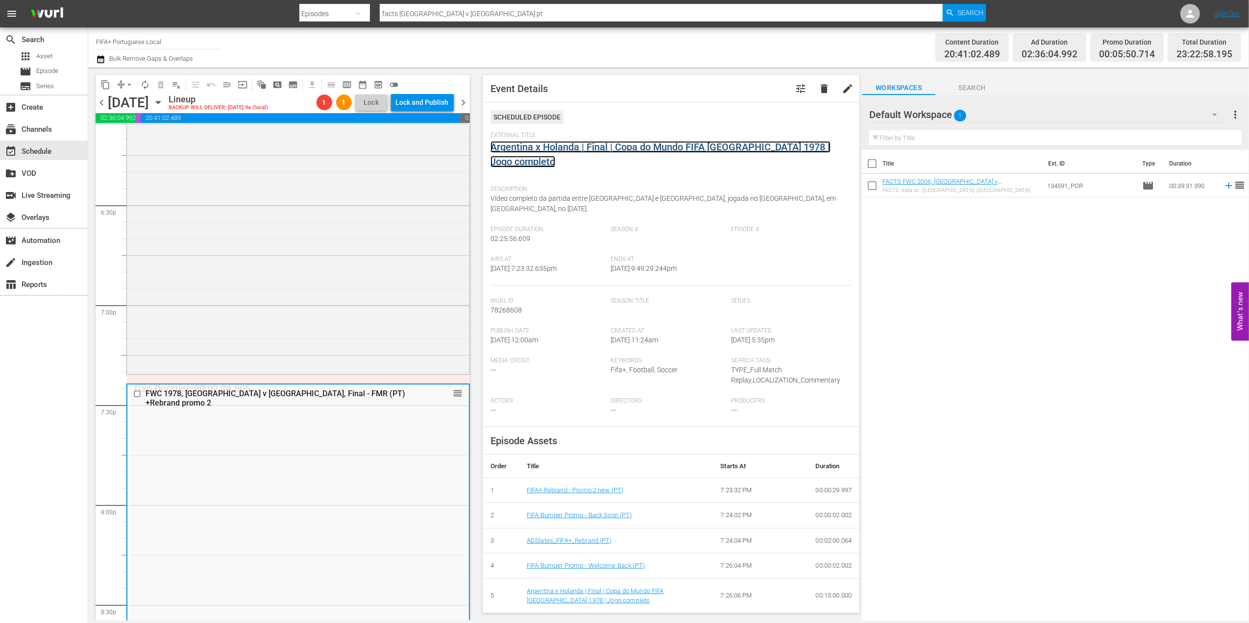
click at [567, 151] on link "Argentina x Holanda | Final | Copa do Mundo FIFA [GEOGRAPHIC_DATA] 1978 | Jogo …" at bounding box center [660, 154] width 340 height 26
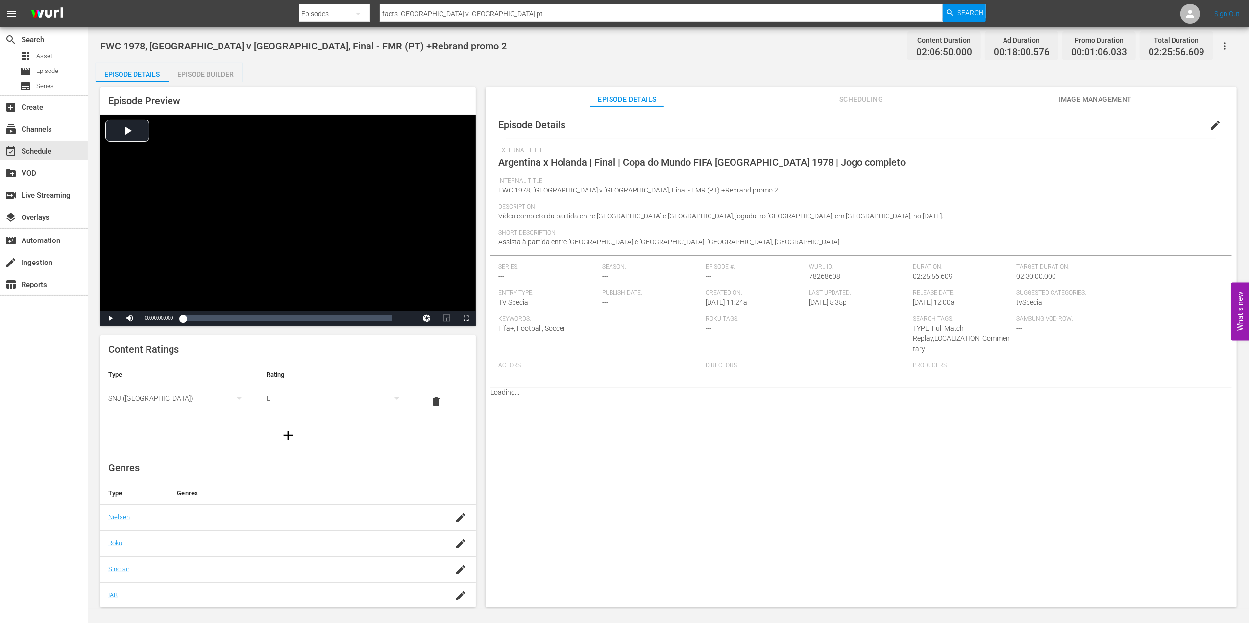
click at [220, 72] on div "Episode Builder" at bounding box center [205, 75] width 73 height 24
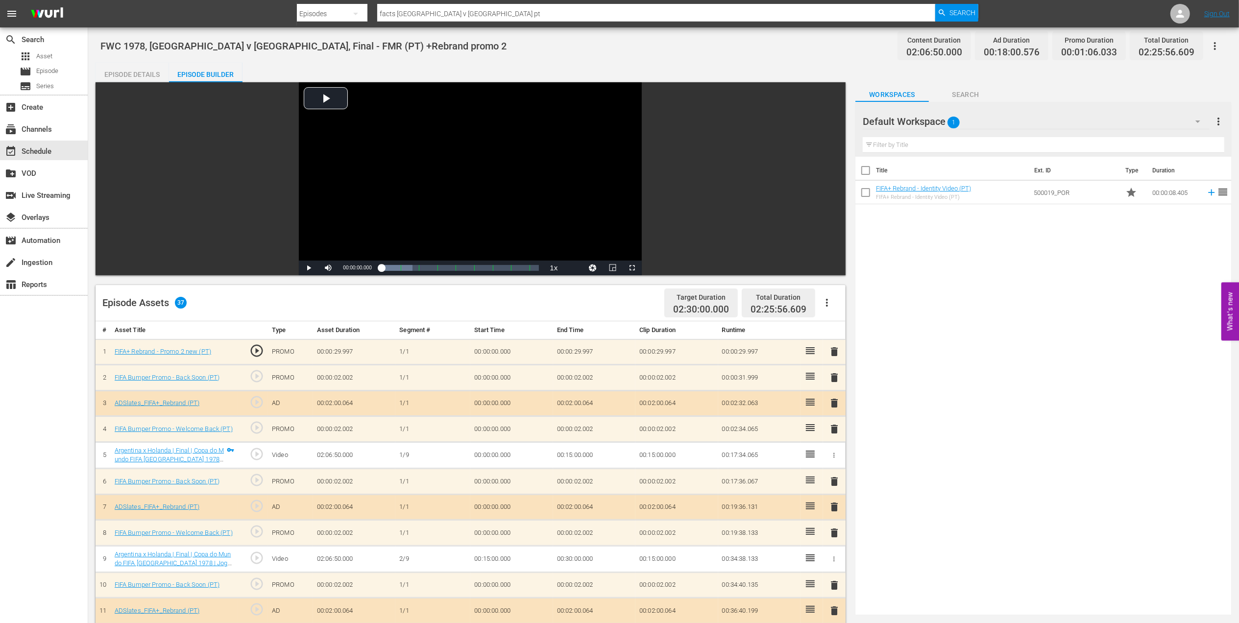
click at [836, 351] on span "delete" at bounding box center [834, 352] width 12 height 12
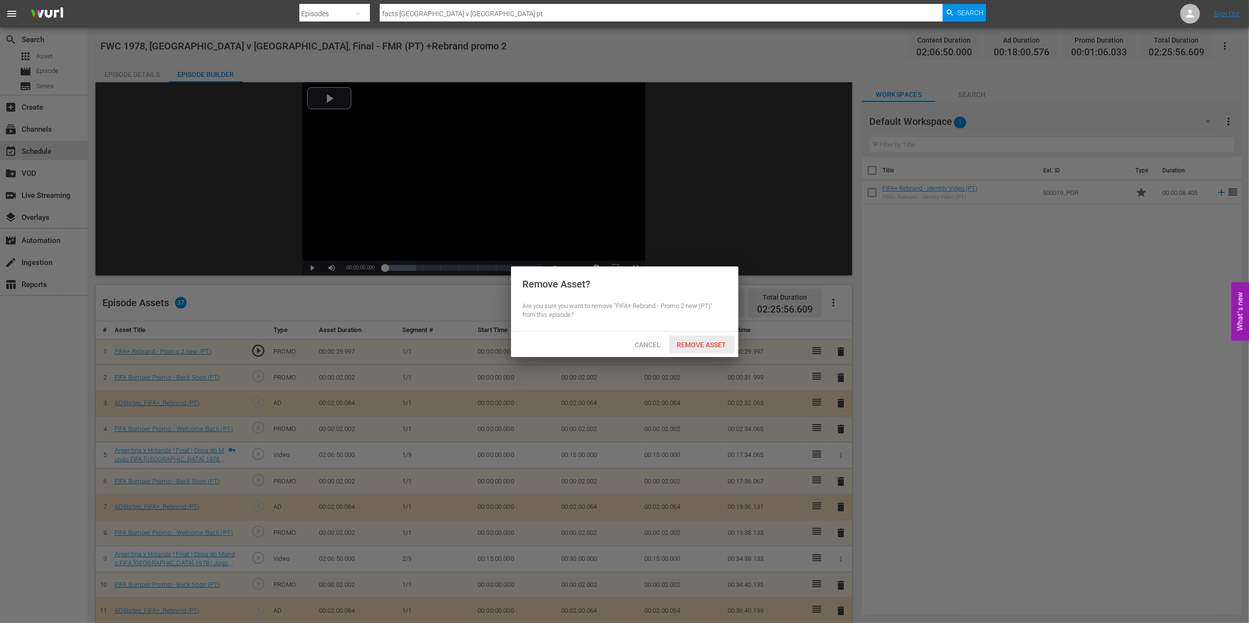
click at [718, 345] on span "Remove Asset" at bounding box center [701, 345] width 65 height 8
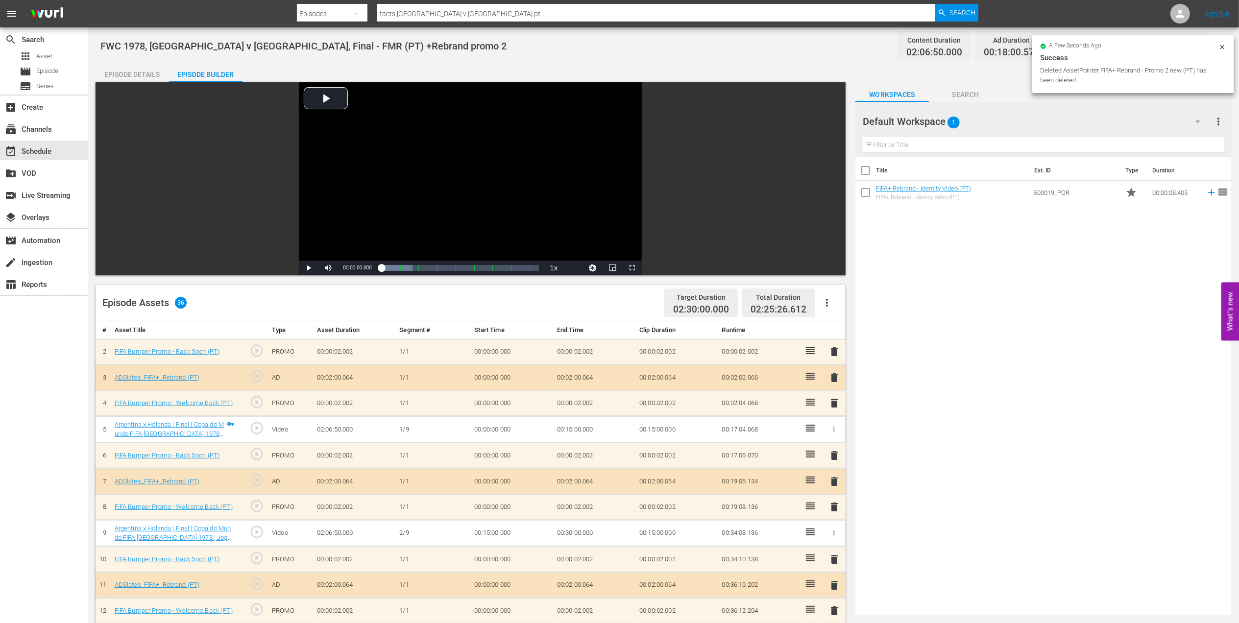
click at [832, 354] on span "delete" at bounding box center [834, 352] width 12 height 12
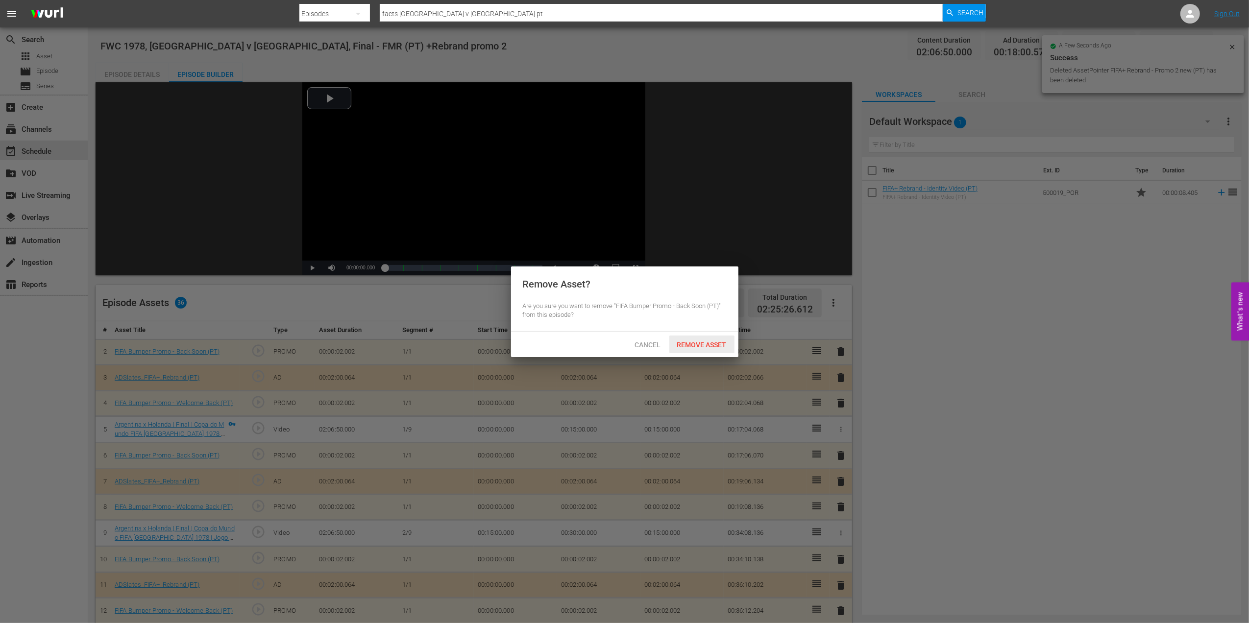
click at [705, 344] on span "Remove Asset" at bounding box center [701, 345] width 65 height 8
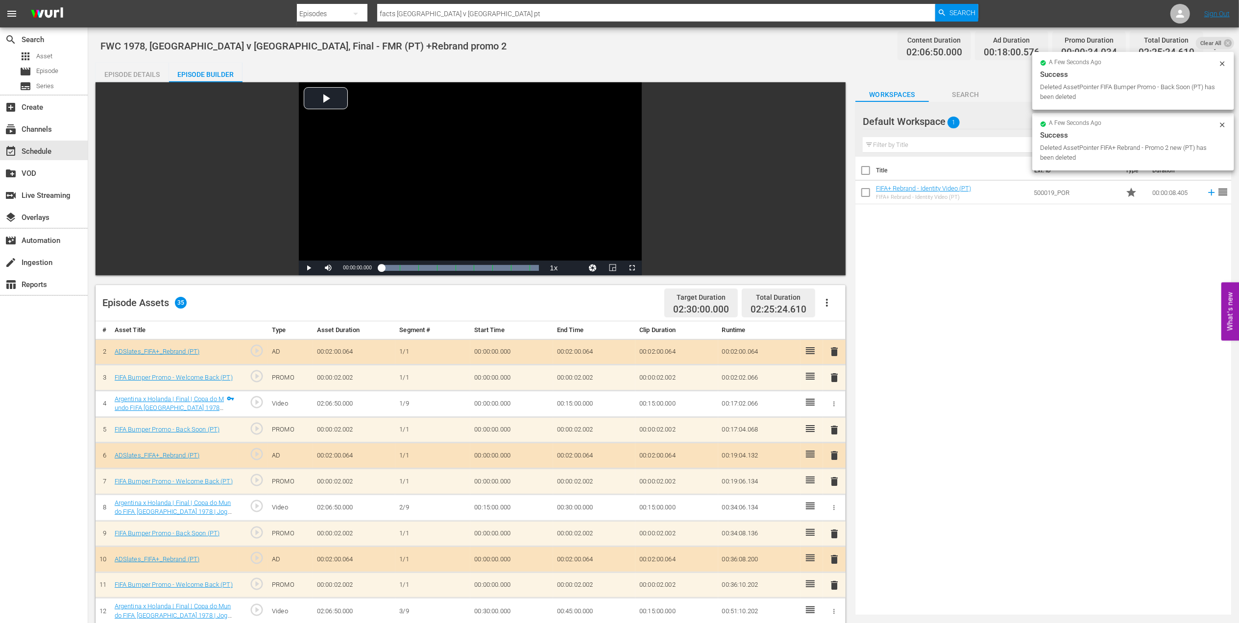
drag, startPoint x: 837, startPoint y: 348, endPoint x: 816, endPoint y: 349, distance: 21.1
click at [837, 349] on span "delete" at bounding box center [834, 352] width 12 height 12
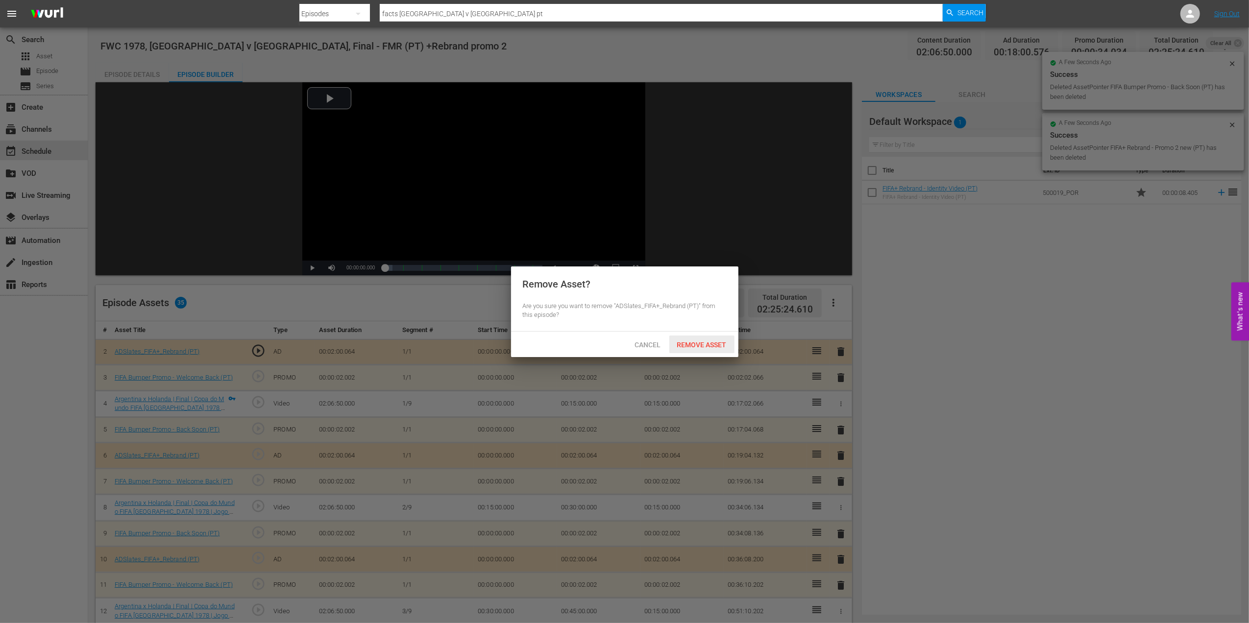
click at [720, 341] on span "Remove Asset" at bounding box center [701, 345] width 65 height 8
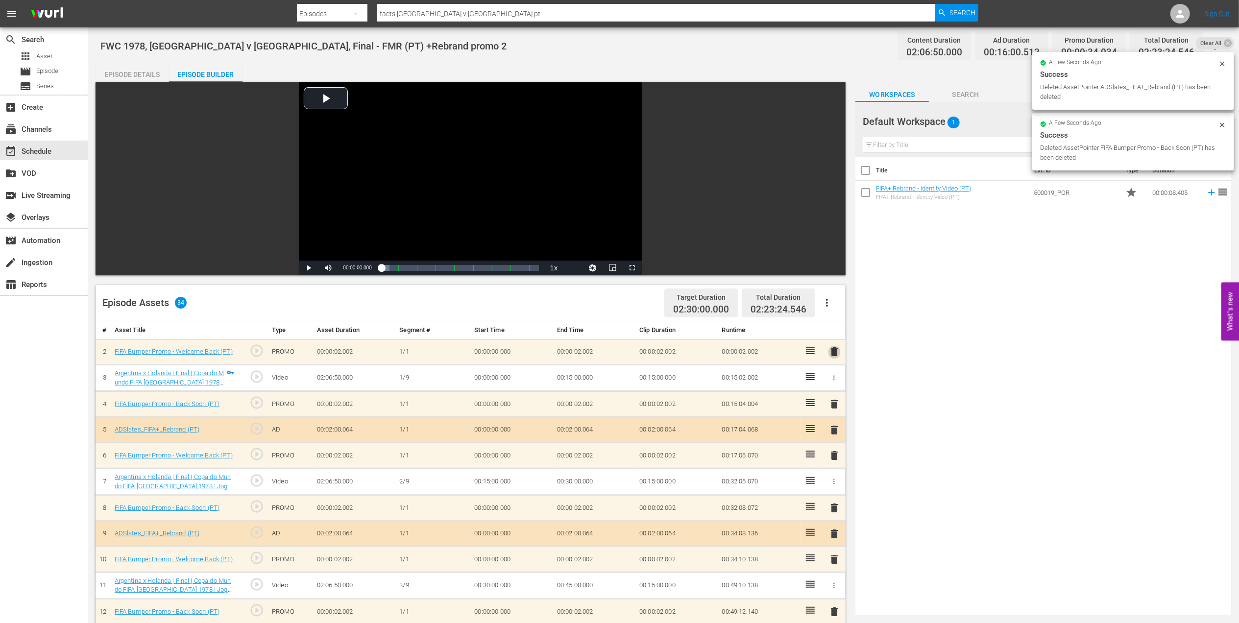
click at [834, 355] on span "delete" at bounding box center [834, 352] width 12 height 12
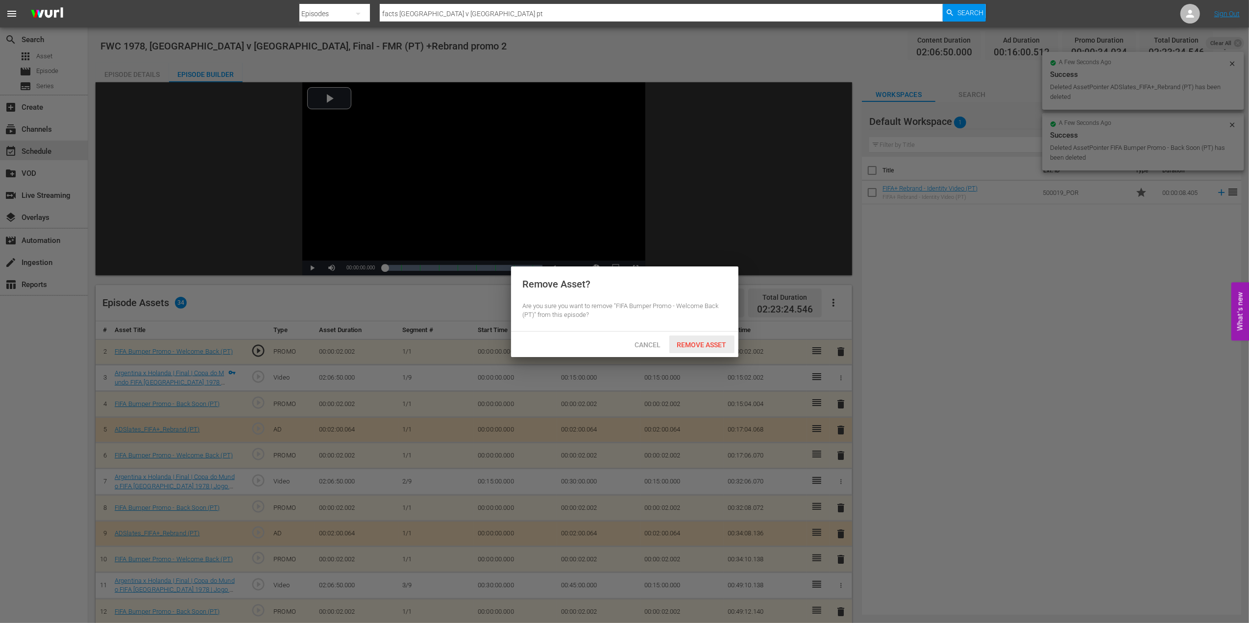
click at [705, 337] on div "Remove Asset" at bounding box center [701, 345] width 65 height 18
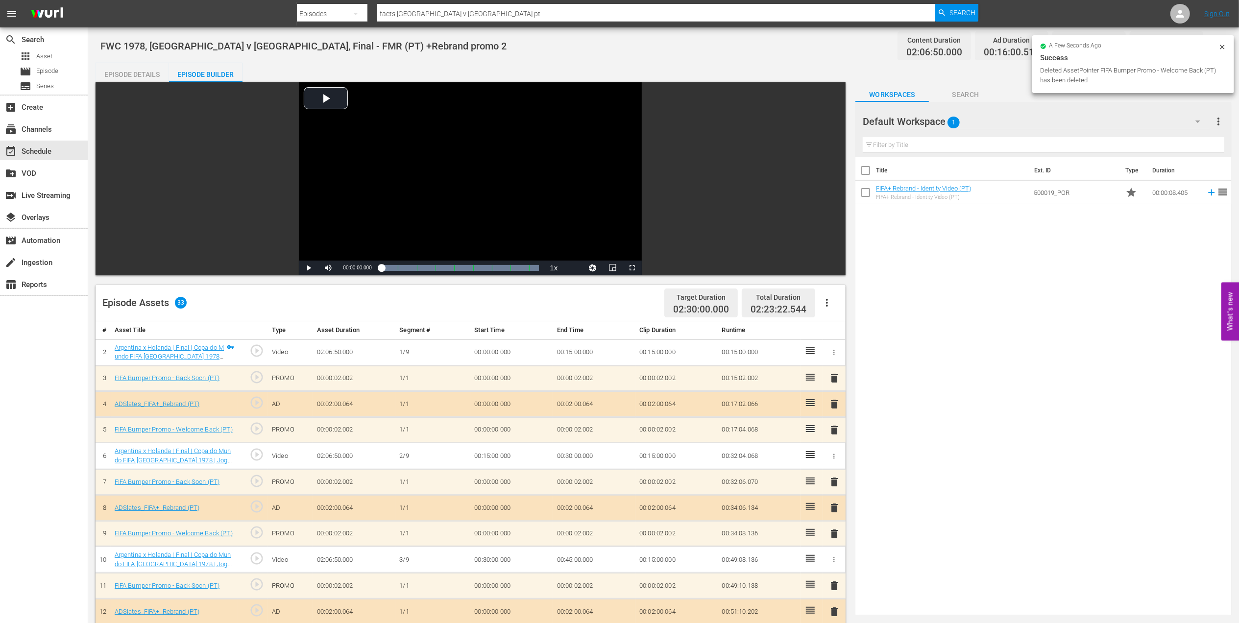
click at [139, 75] on div "Episode Details" at bounding box center [132, 75] width 73 height 24
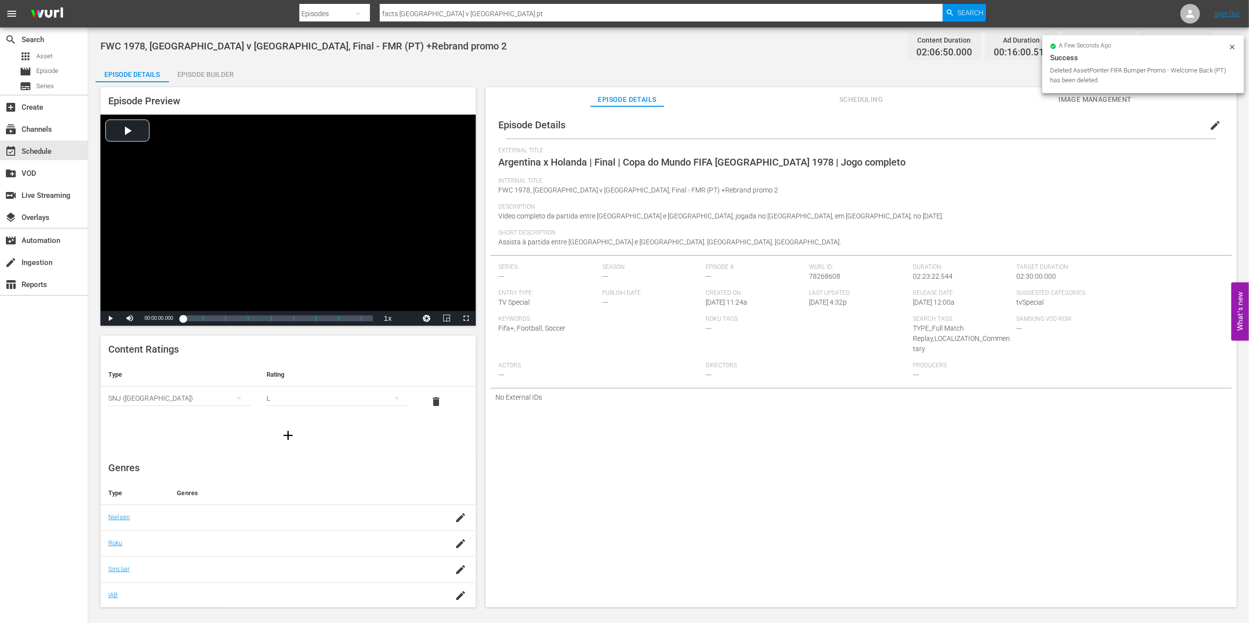
click at [1217, 121] on button "edit" at bounding box center [1215, 126] width 24 height 24
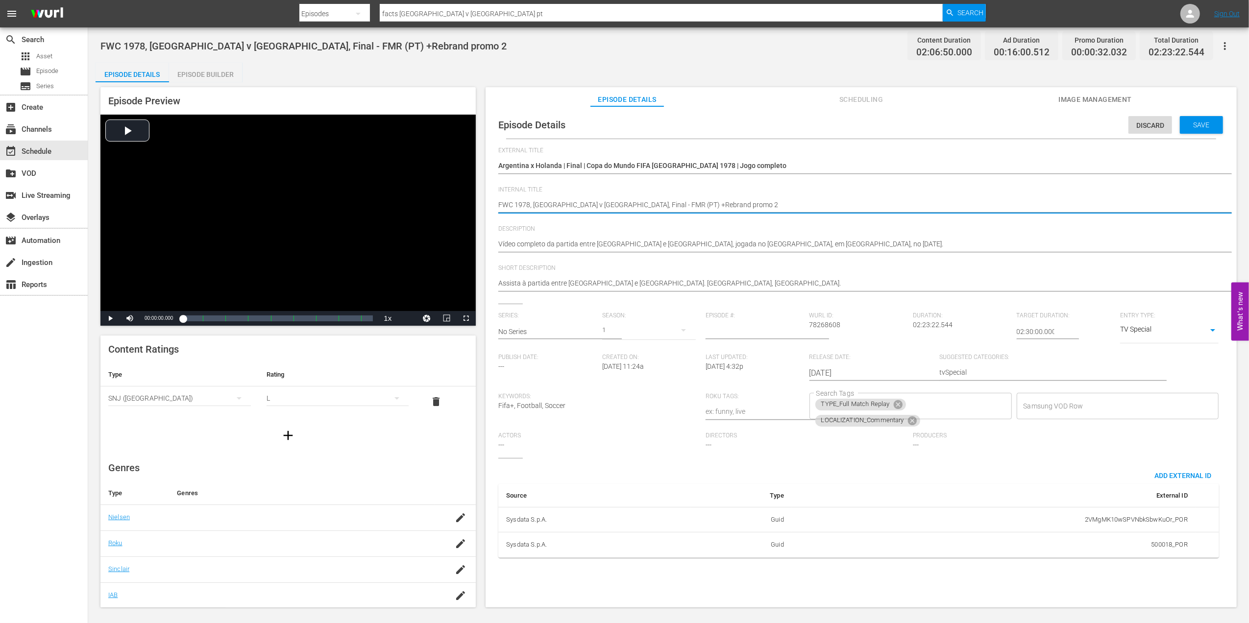
drag, startPoint x: 704, startPoint y: 204, endPoint x: 659, endPoint y: 207, distance: 44.7
type textarea "FWC 1978, [GEOGRAPHIC_DATA] v [GEOGRAPHIC_DATA], Final - FMR (PT) +"
type textarea "FWC 1978, [GEOGRAPHIC_DATA] v [GEOGRAPHIC_DATA], Final - FMR (PT)"
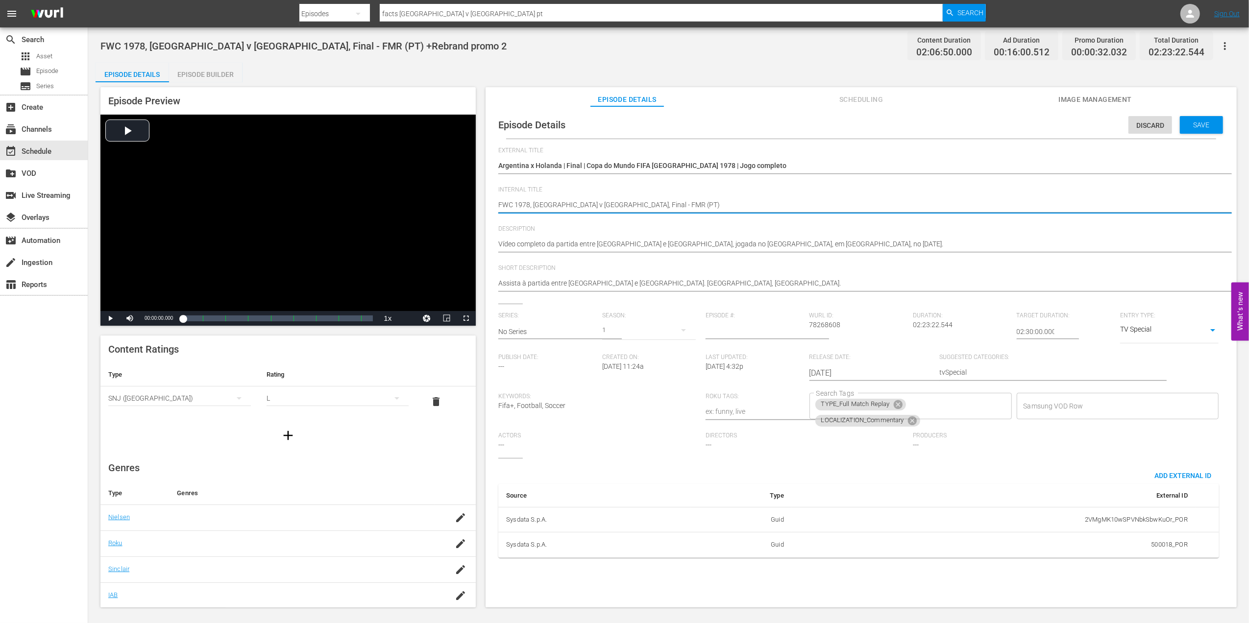
click at [1206, 122] on span "Save" at bounding box center [1201, 125] width 32 height 8
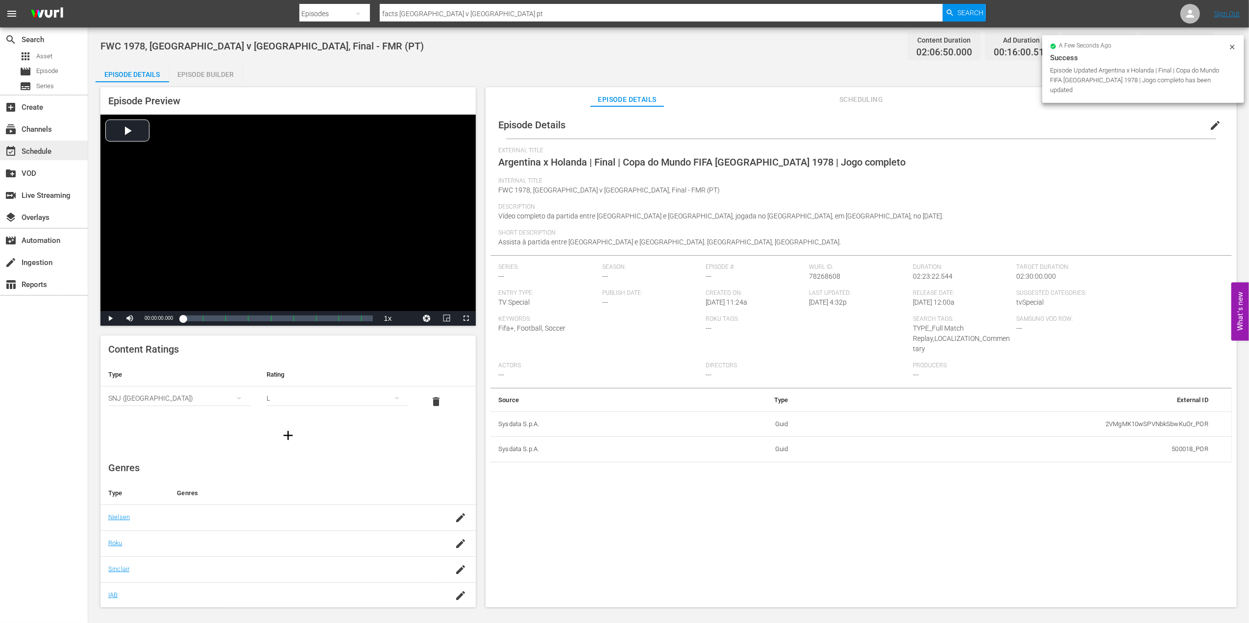
click at [47, 150] on div "event_available Schedule" at bounding box center [27, 149] width 55 height 9
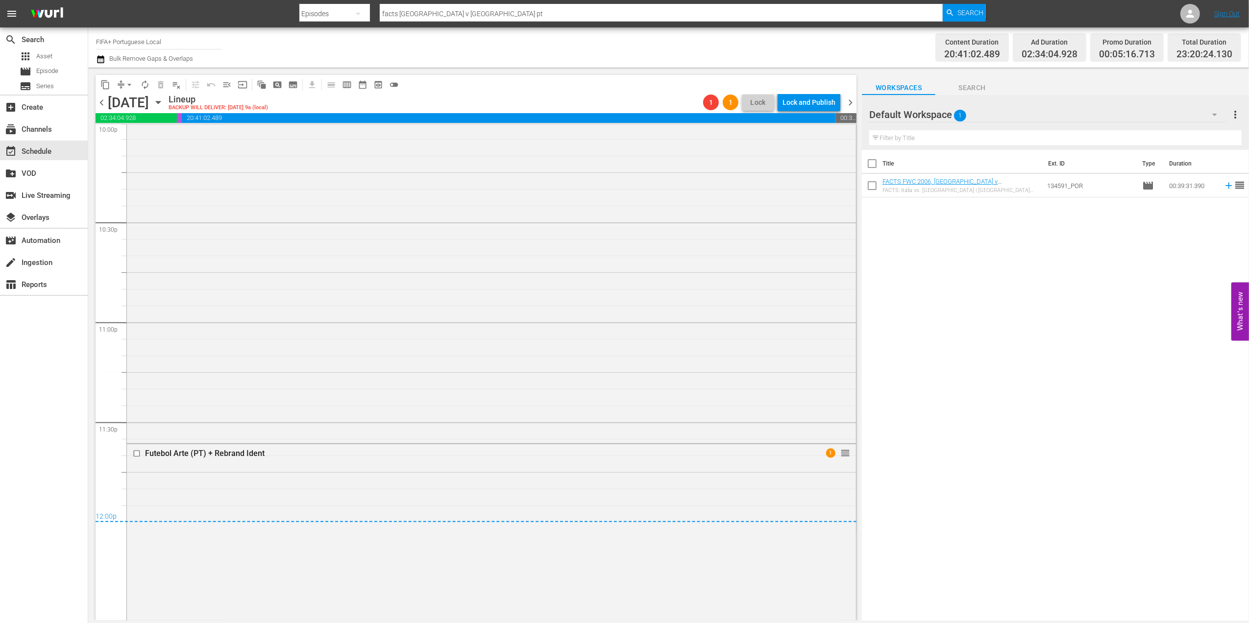
scroll to position [4435, 0]
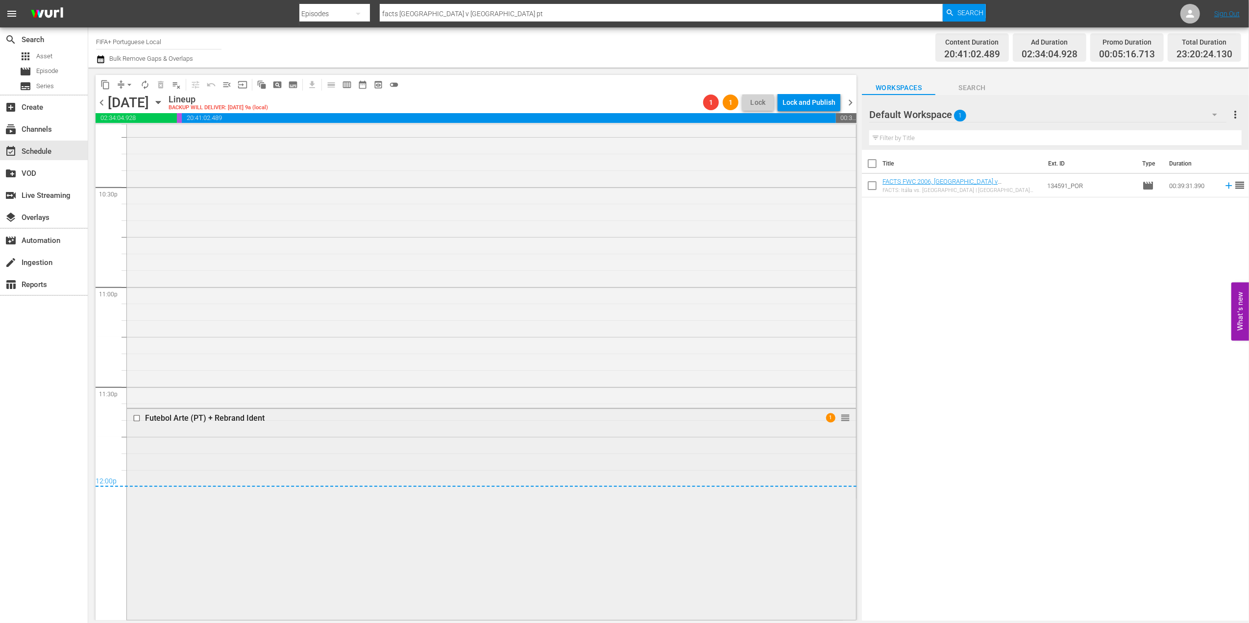
click at [232, 413] on div "Futebol Arte (PT) + Rebrand Ident" at bounding box center [472, 417] width 655 height 9
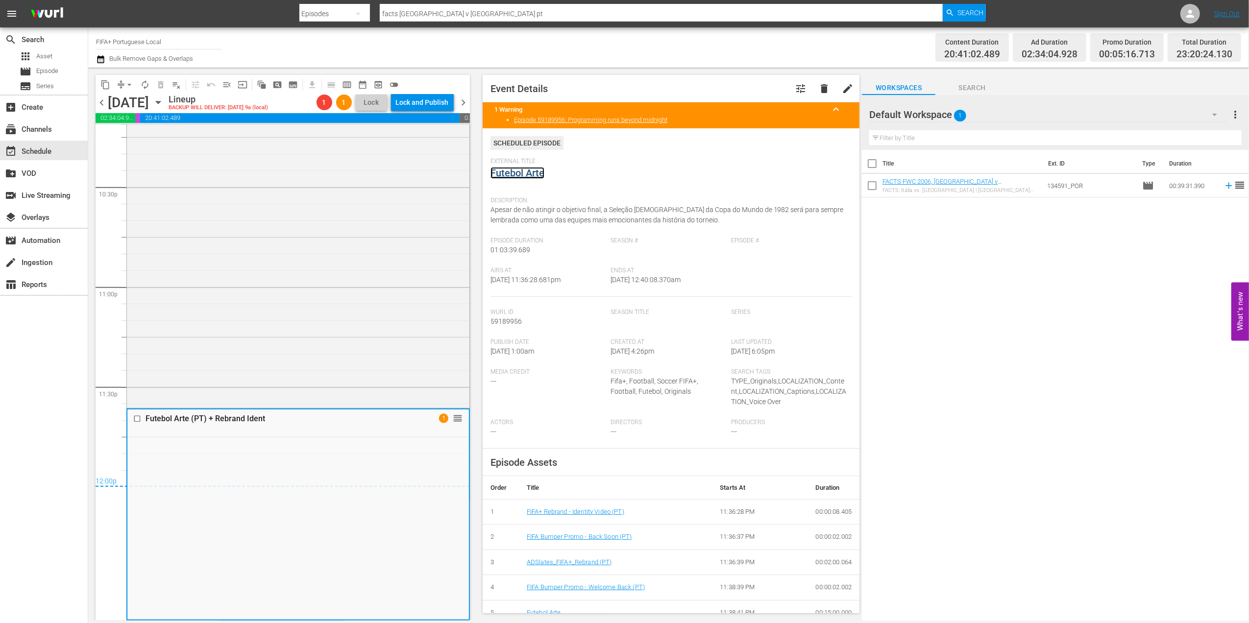
click at [522, 169] on link "Futebol Arte" at bounding box center [517, 173] width 54 height 12
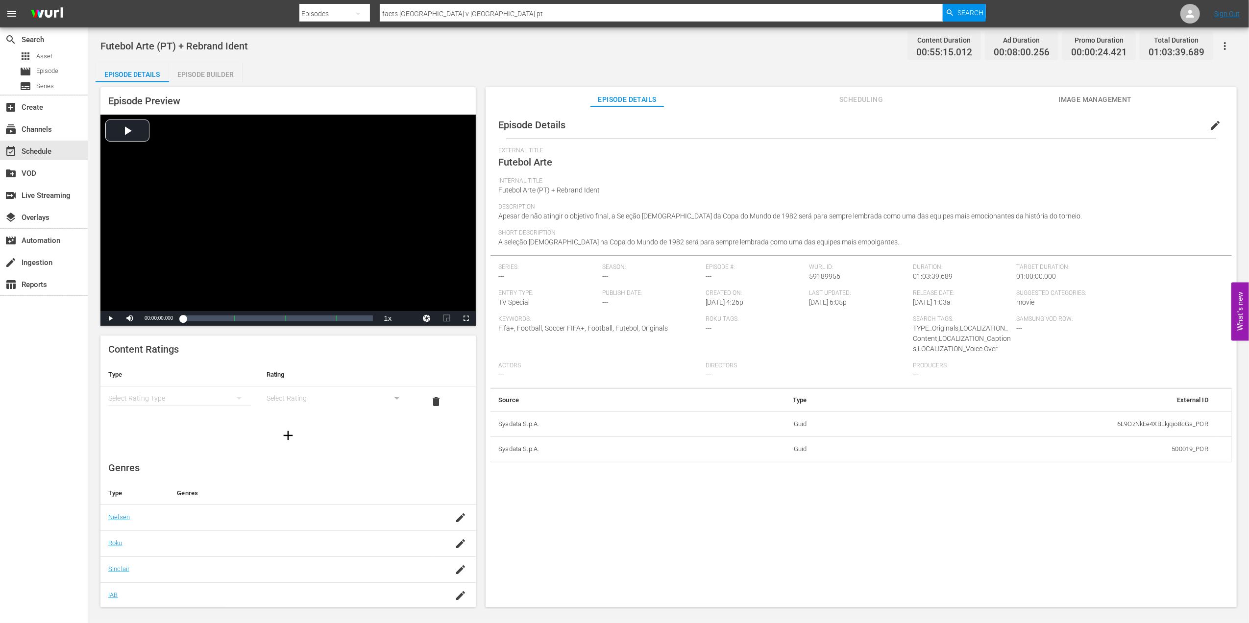
click at [207, 71] on div "Episode Builder" at bounding box center [205, 75] width 73 height 24
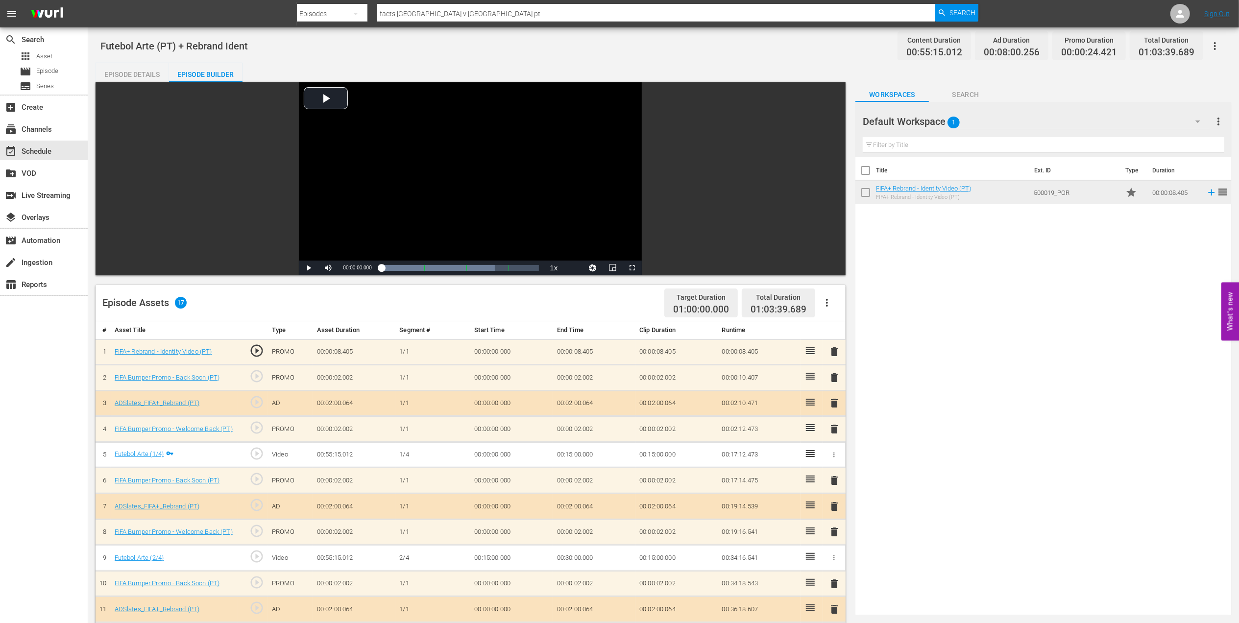
click at [835, 355] on span "delete" at bounding box center [834, 352] width 12 height 12
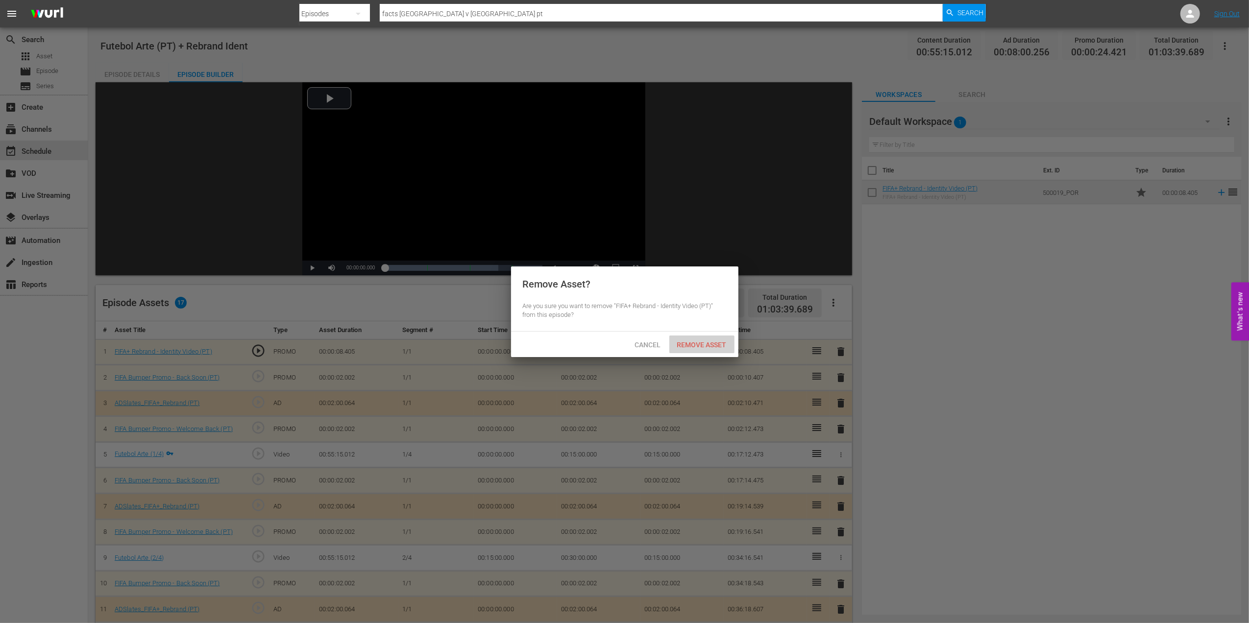
click at [706, 343] on span "Remove Asset" at bounding box center [701, 345] width 65 height 8
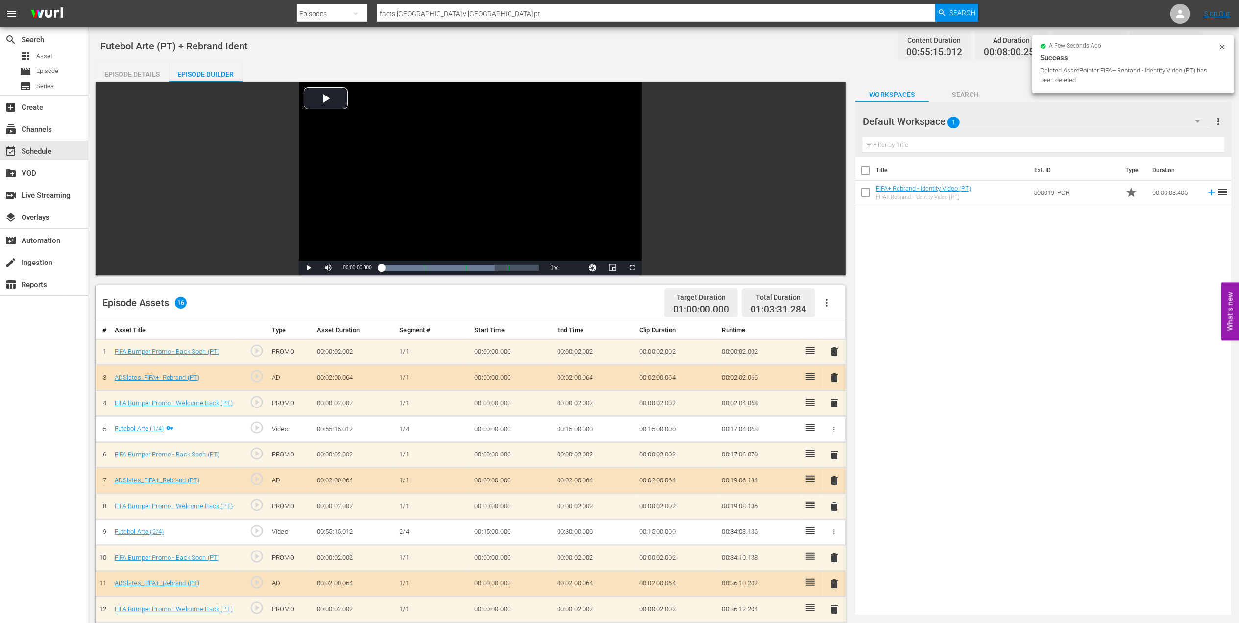
click at [833, 353] on span "delete" at bounding box center [834, 352] width 12 height 12
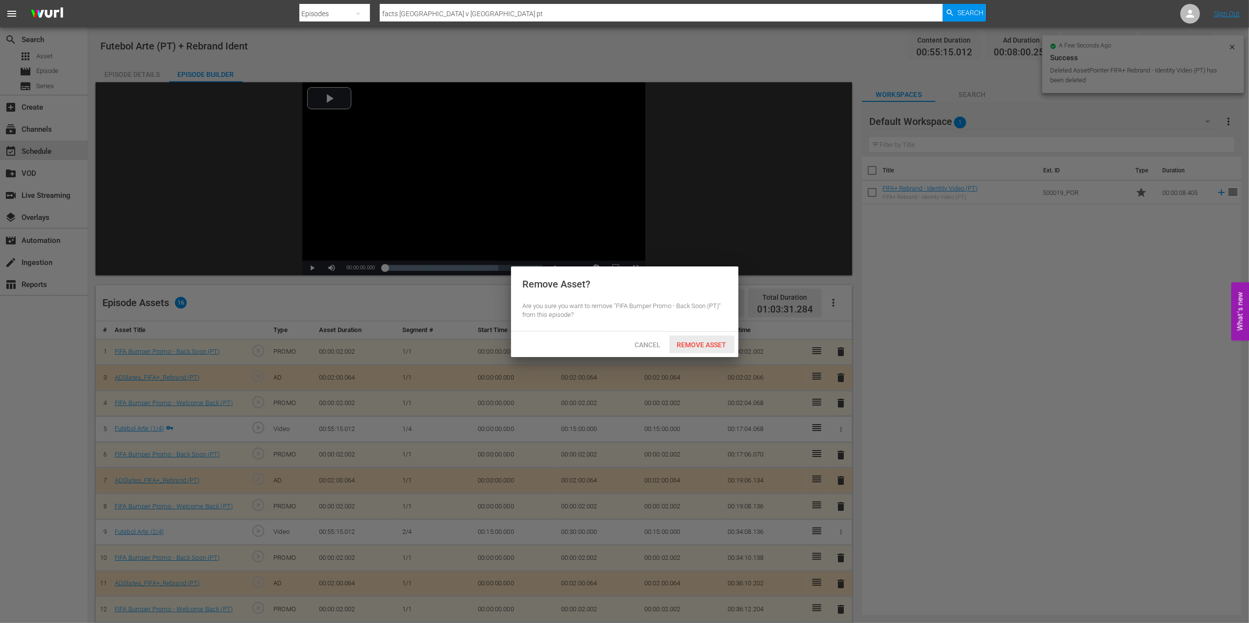
click at [704, 342] on span "Remove Asset" at bounding box center [701, 345] width 65 height 8
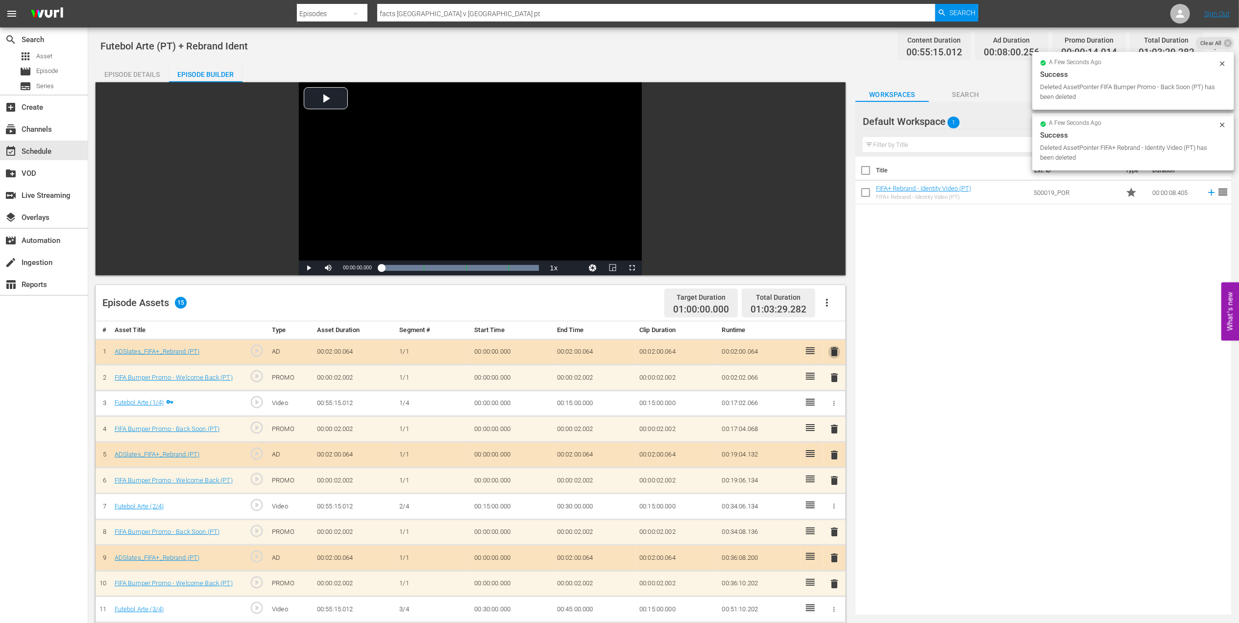
click at [835, 355] on span "delete" at bounding box center [834, 352] width 12 height 12
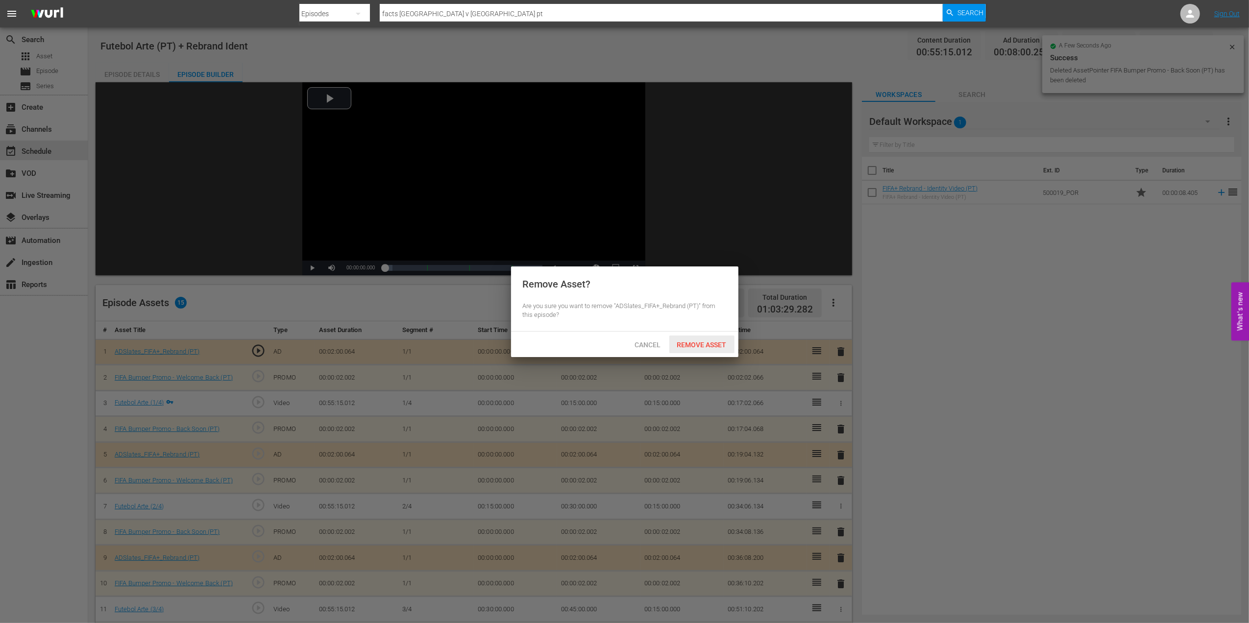
click at [708, 339] on div "Remove Asset" at bounding box center [701, 345] width 65 height 18
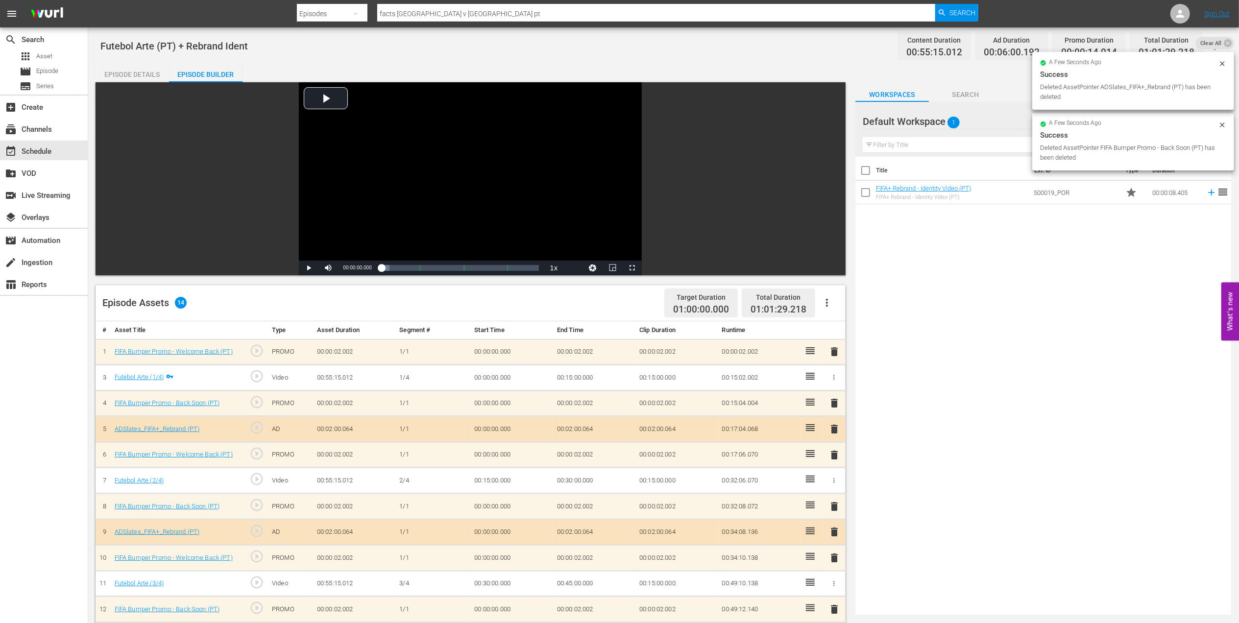
click at [835, 351] on span "delete" at bounding box center [834, 352] width 12 height 12
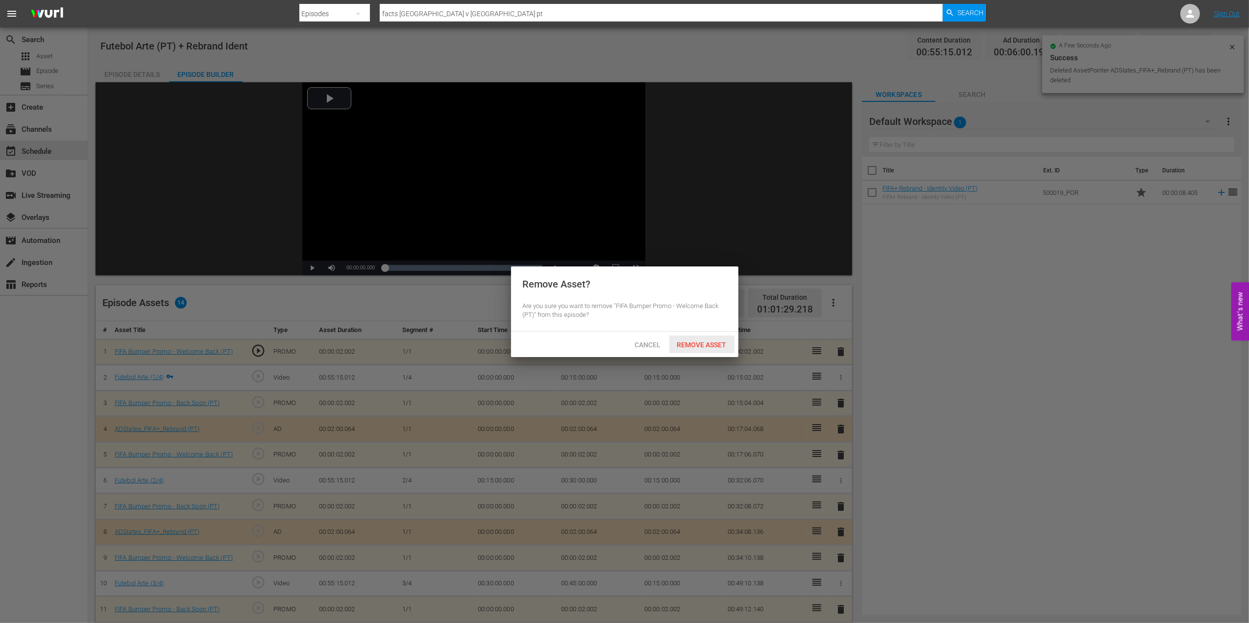
click at [712, 339] on div "Remove Asset" at bounding box center [701, 345] width 65 height 18
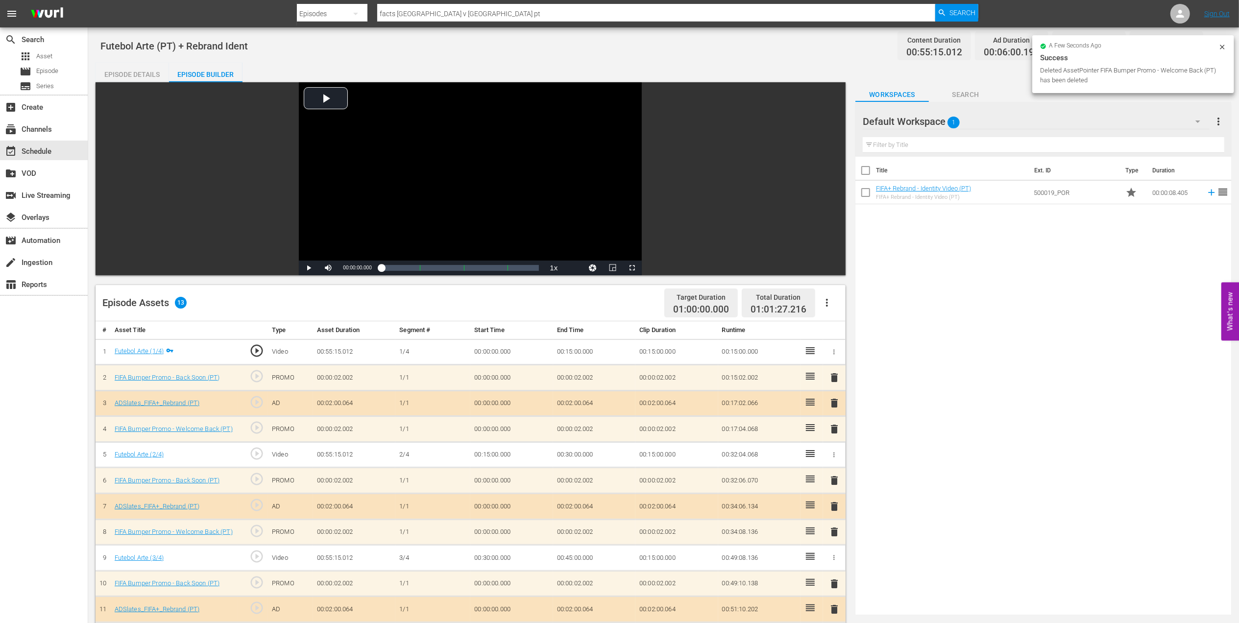
click at [139, 72] on div "Episode Details" at bounding box center [132, 75] width 73 height 24
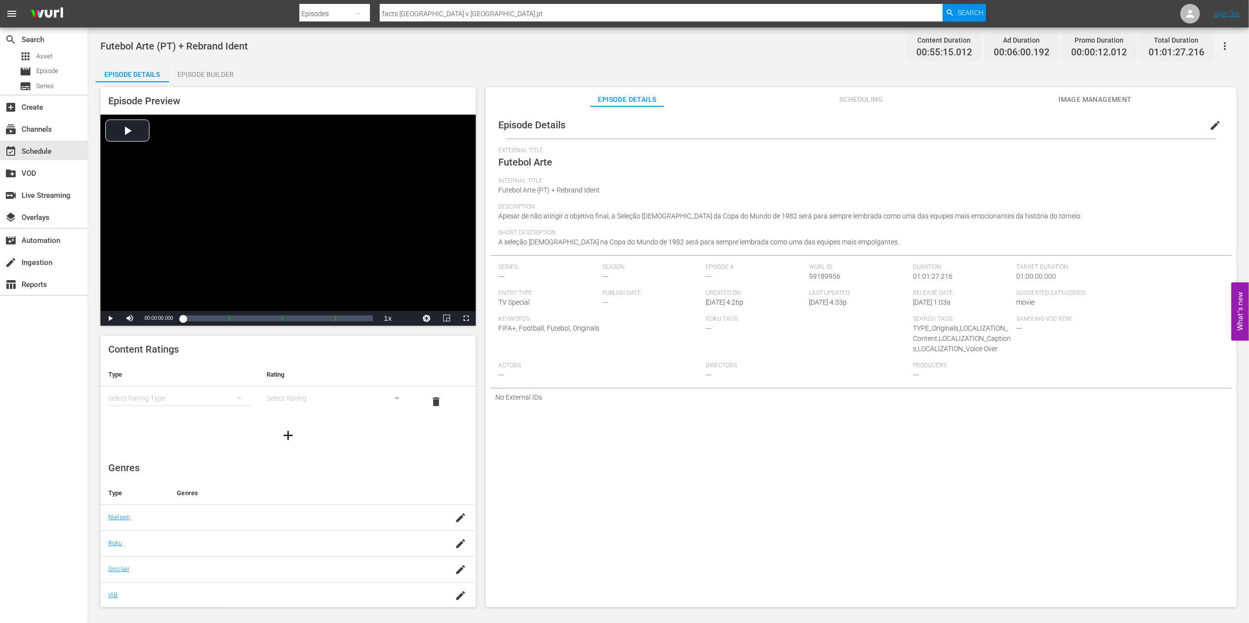
click at [1213, 122] on span "edit" at bounding box center [1215, 126] width 12 height 12
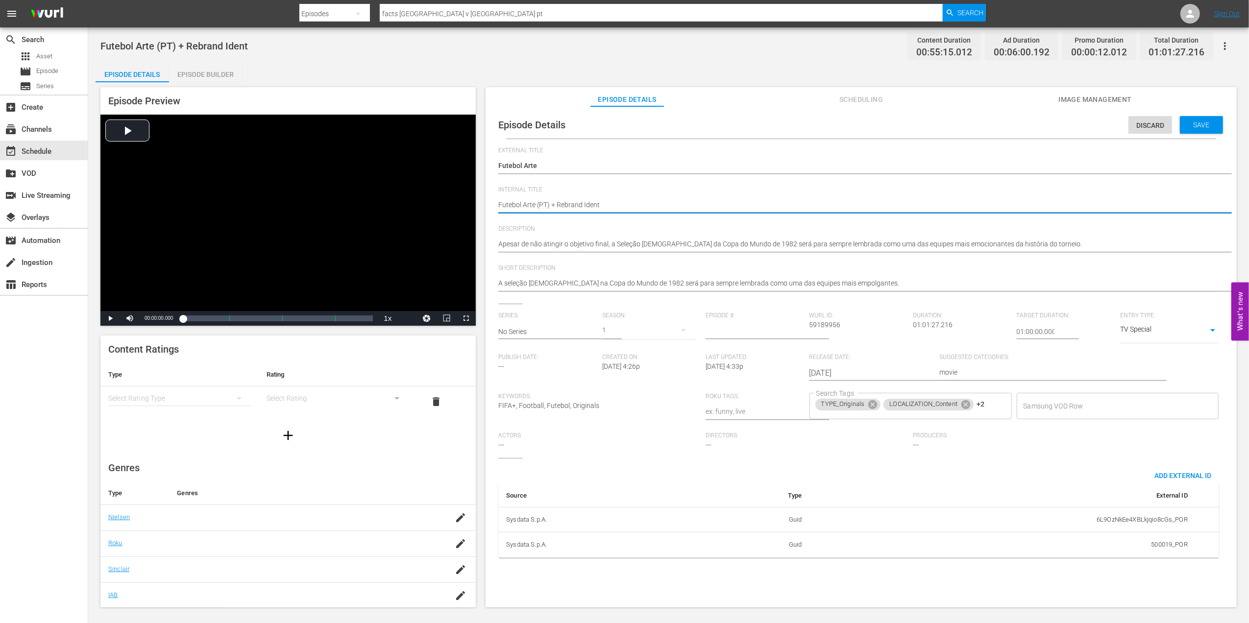
drag, startPoint x: 593, startPoint y: 204, endPoint x: 551, endPoint y: 209, distance: 41.9
type textarea "Futebol Arte (PT)"
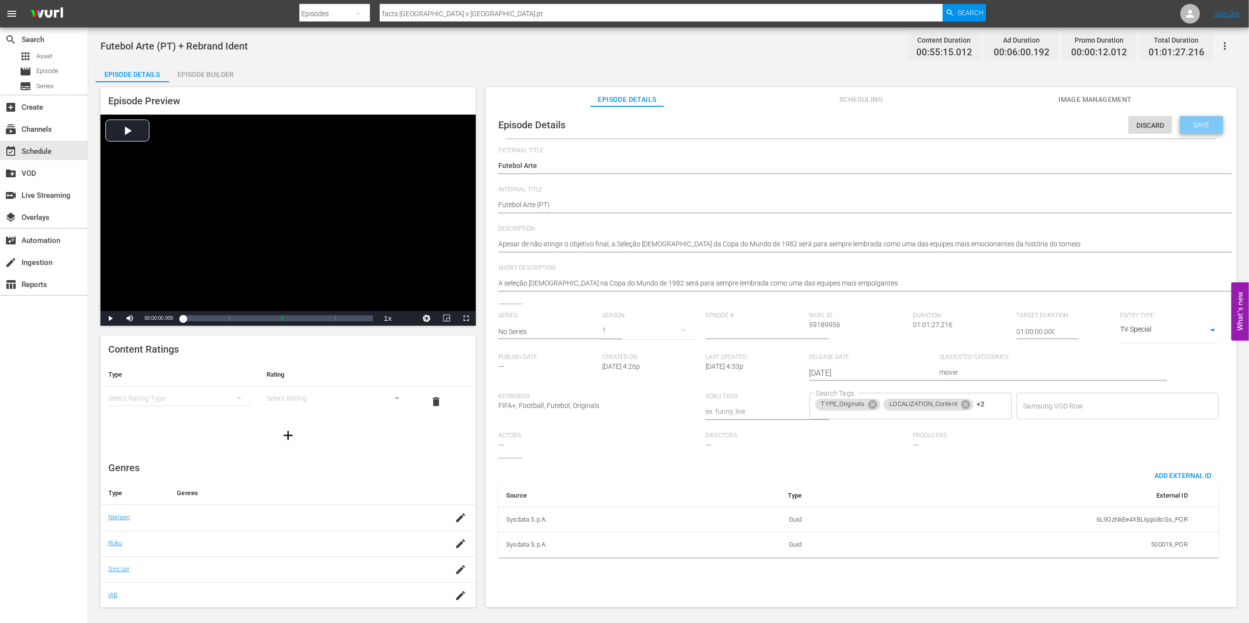
click at [1186, 124] on span "Save" at bounding box center [1201, 125] width 32 height 8
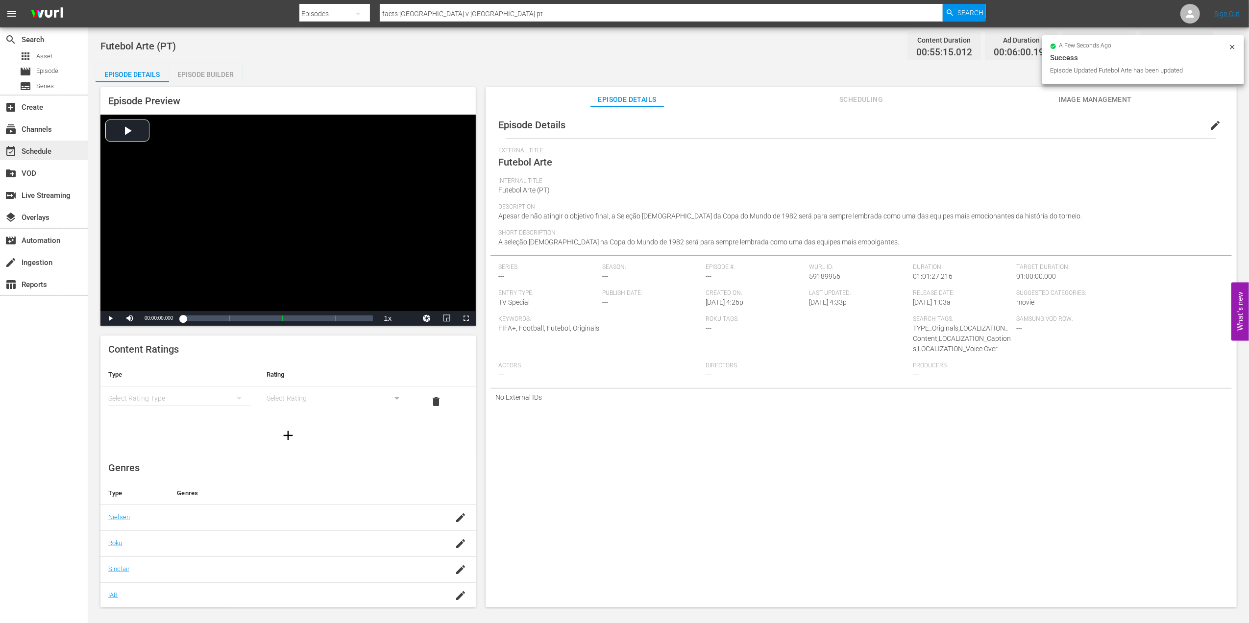
click at [65, 150] on div "event_available Schedule" at bounding box center [44, 151] width 88 height 20
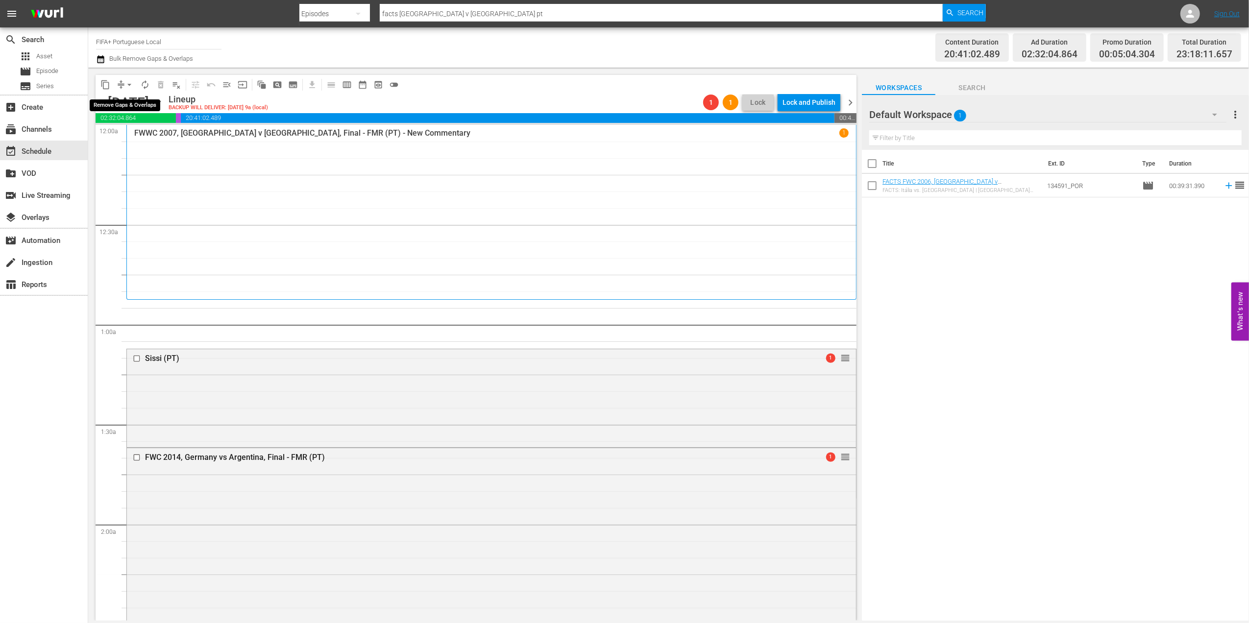
click at [130, 81] on span "arrow_drop_down" at bounding box center [129, 85] width 10 height 10
click at [130, 133] on li "Align to End of Previous Day" at bounding box center [129, 137] width 103 height 16
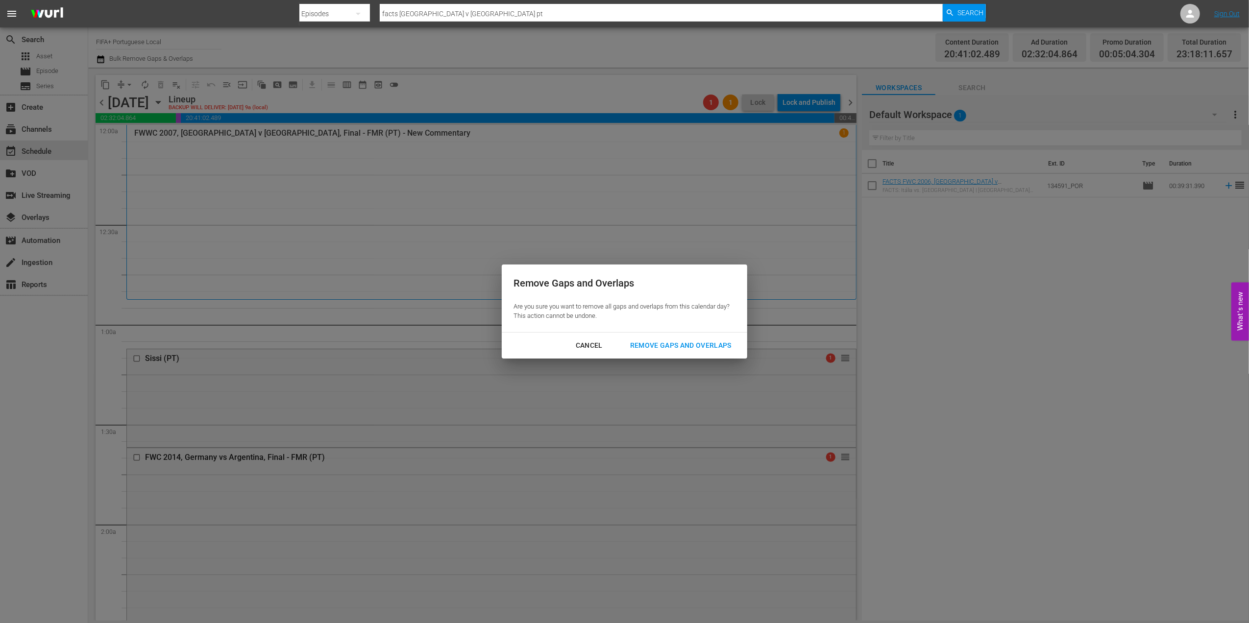
click at [676, 344] on div "Remove Gaps and Overlaps" at bounding box center [680, 345] width 117 height 12
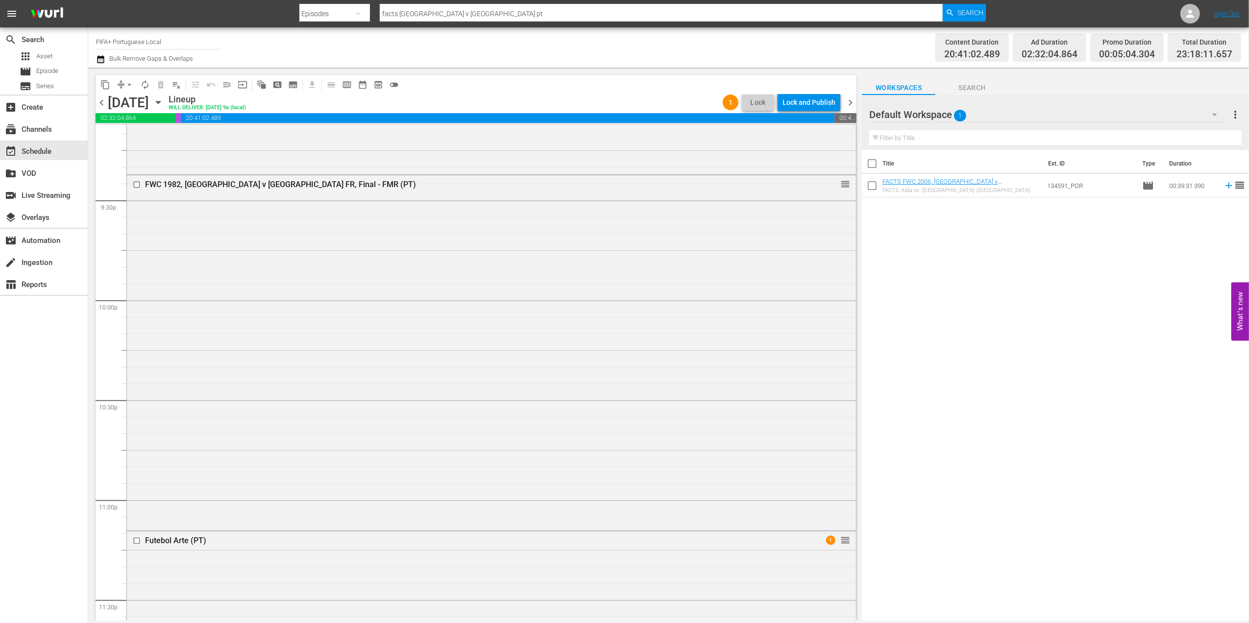
scroll to position [4337, 0]
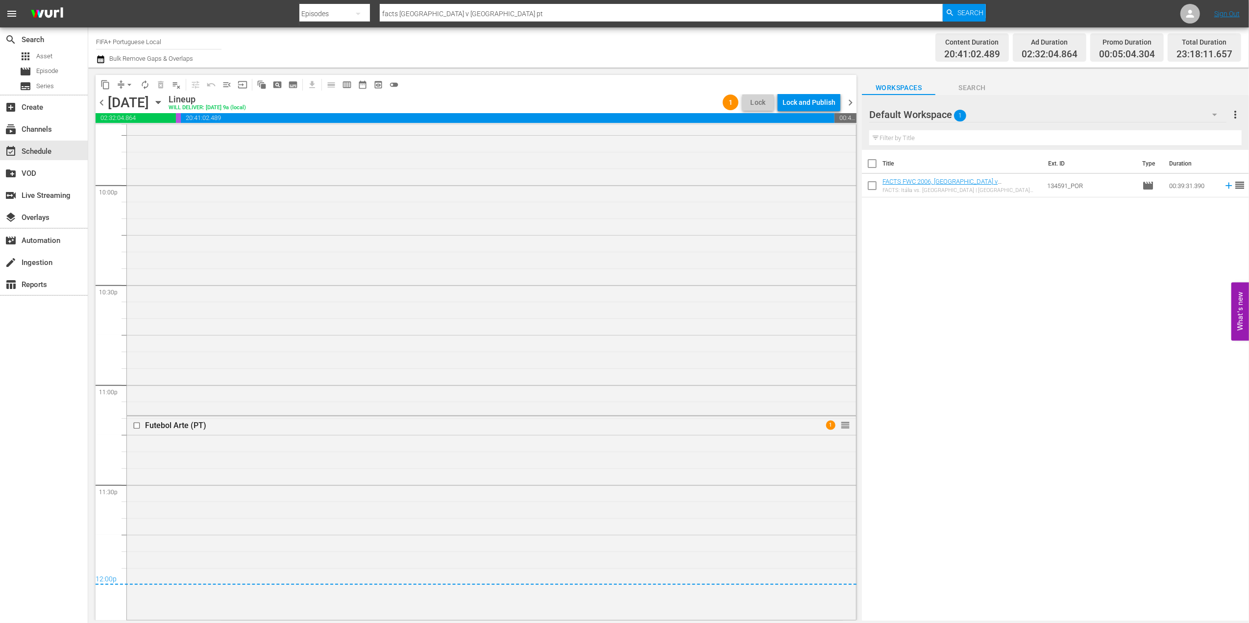
click at [847, 106] on span "chevron_right" at bounding box center [850, 103] width 12 height 12
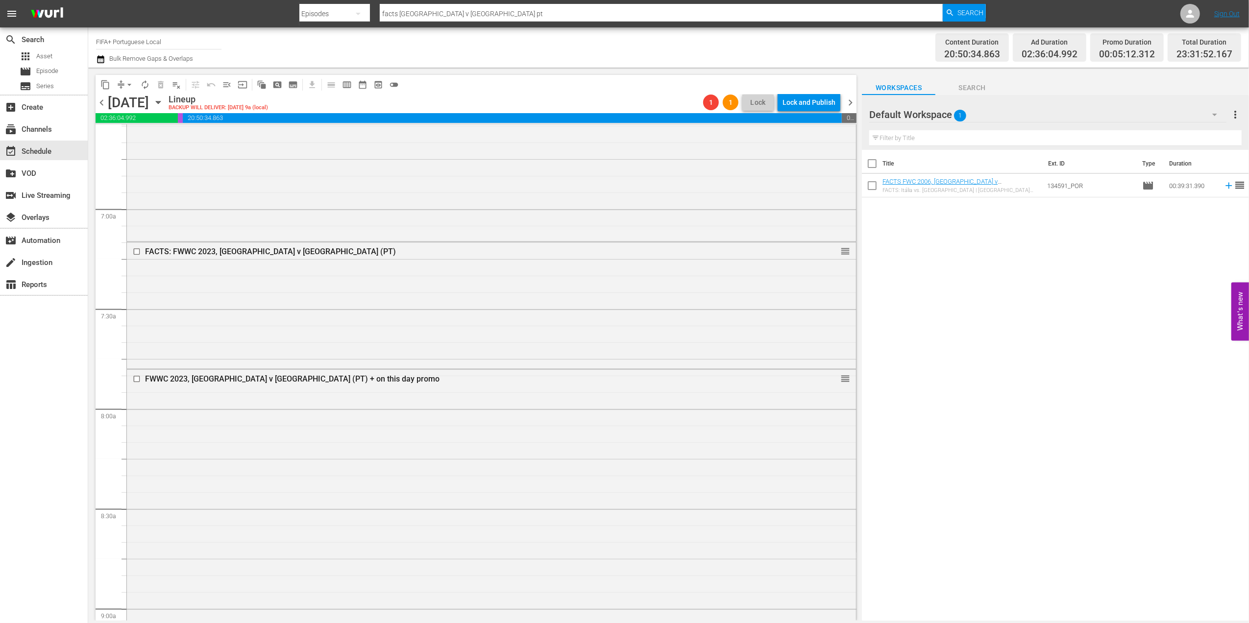
scroll to position [1345, 0]
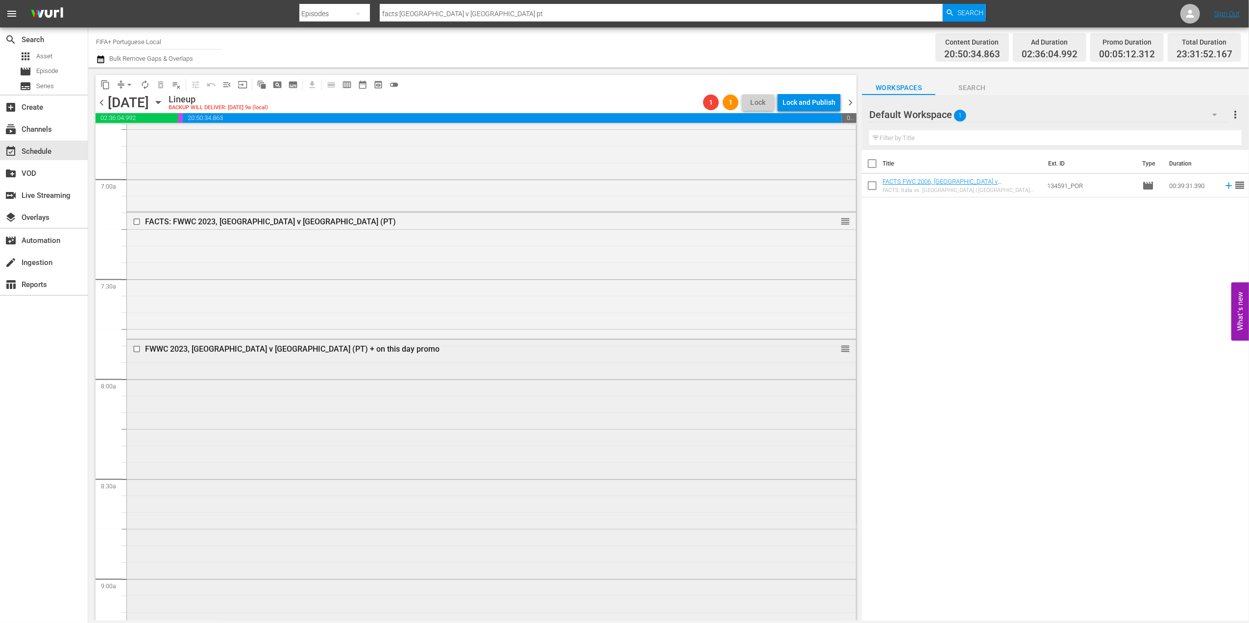
click at [273, 343] on div "FWWC 2023, [GEOGRAPHIC_DATA] v [GEOGRAPHIC_DATA] (PT) + on this day promo" at bounding box center [472, 348] width 655 height 10
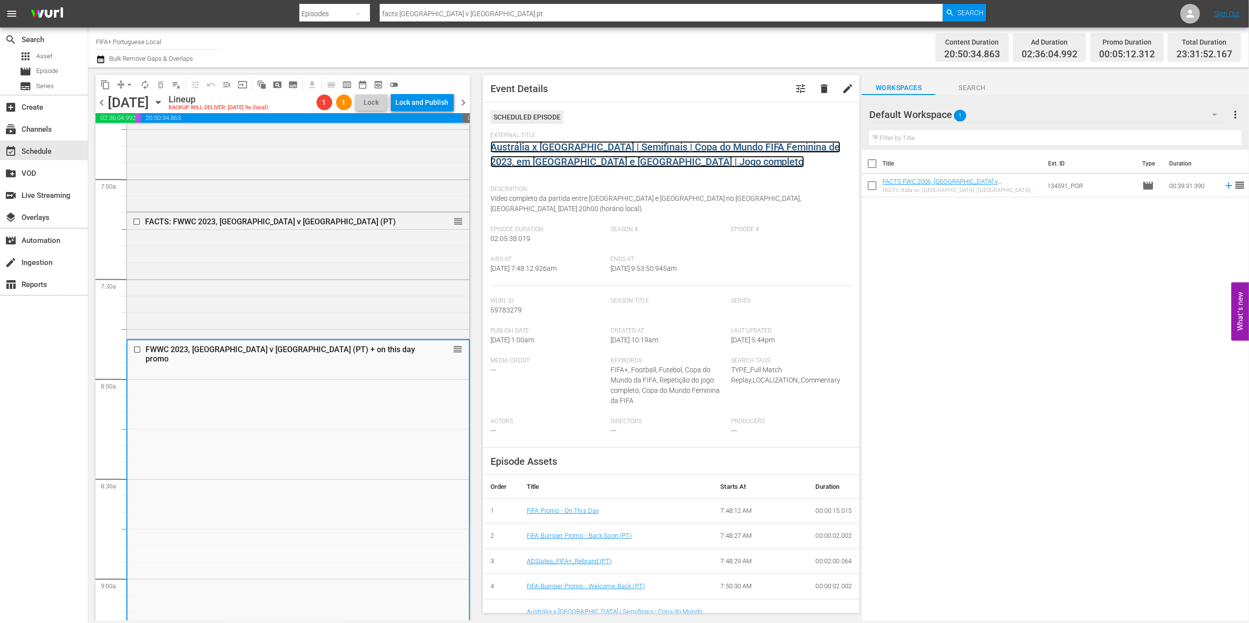
click at [578, 151] on link "Austrália x [GEOGRAPHIC_DATA] | Semifinais | Copa do Mundo FIFA Feminina de 202…" at bounding box center [665, 154] width 350 height 26
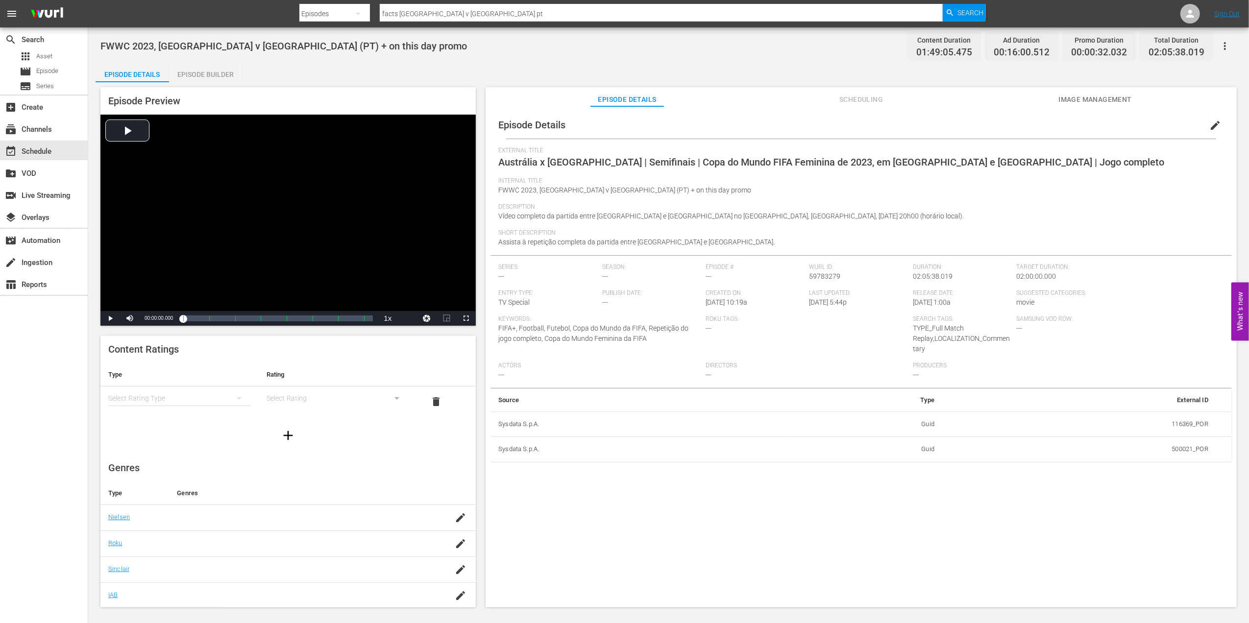
click at [190, 73] on div "Episode Builder" at bounding box center [205, 75] width 73 height 24
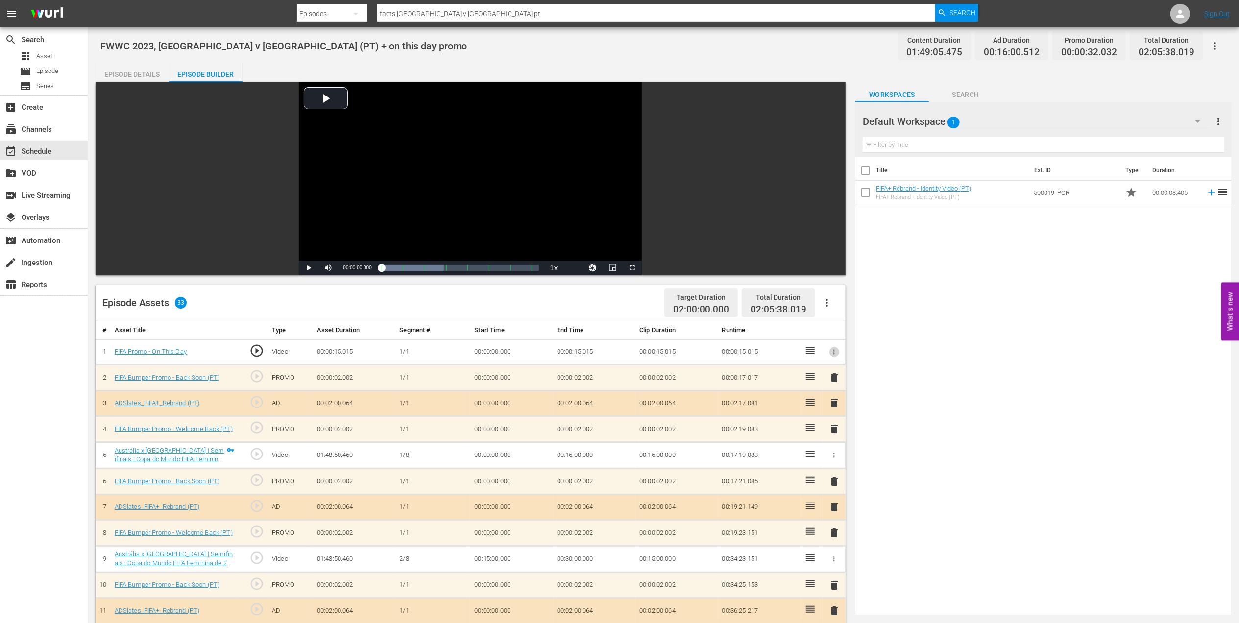
click at [836, 351] on icon "button" at bounding box center [833, 351] width 7 height 7
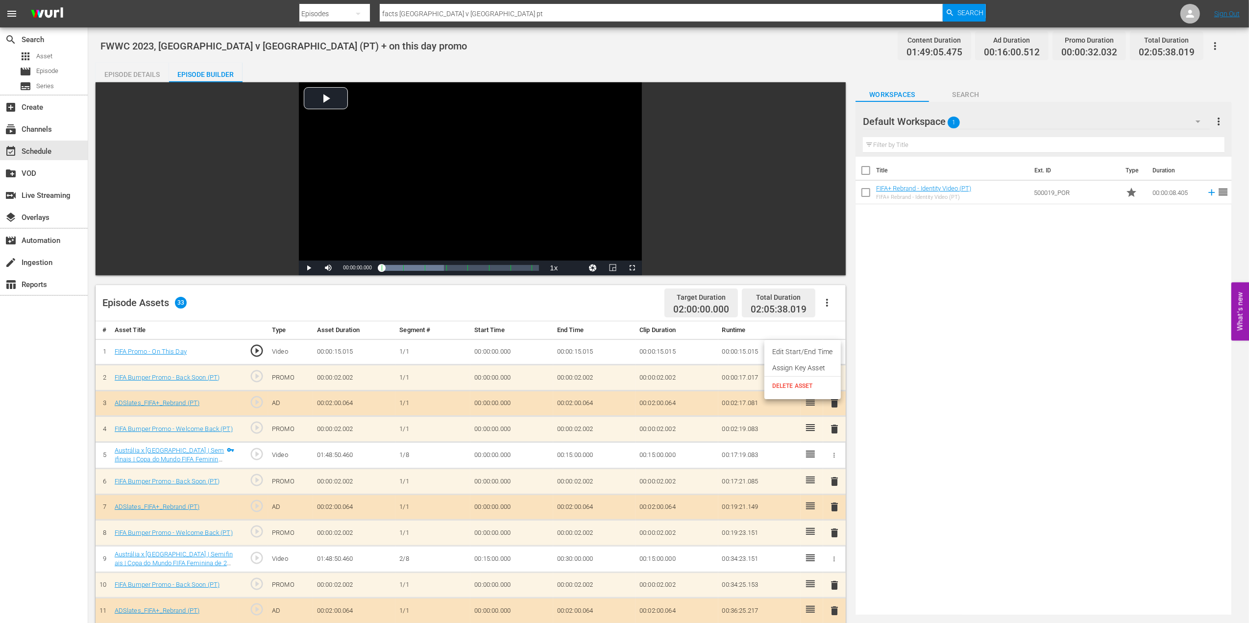
click at [863, 349] on div at bounding box center [624, 311] width 1249 height 623
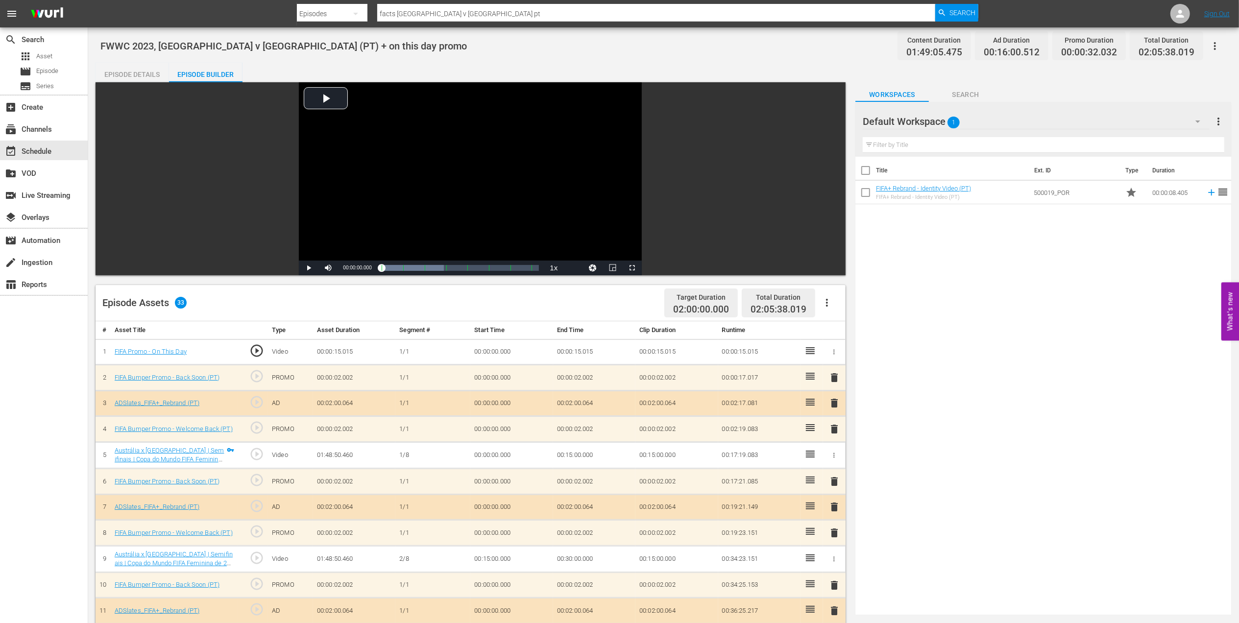
click at [831, 351] on icon "button" at bounding box center [833, 351] width 7 height 7
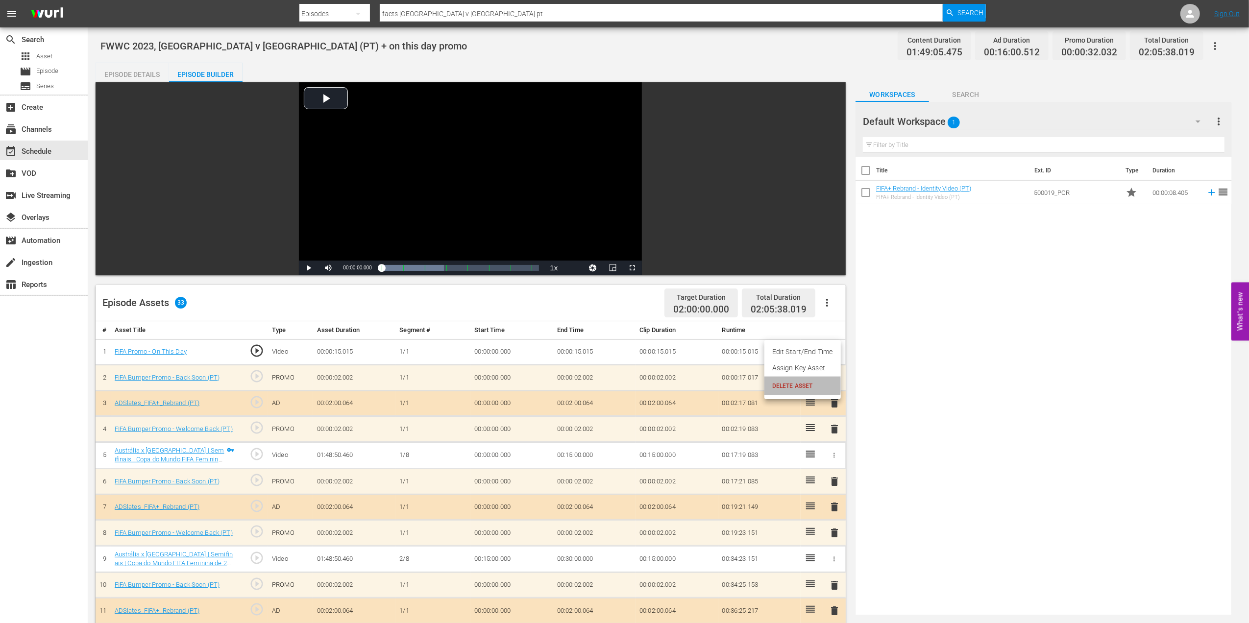
click at [782, 385] on span "DELETE ASSET" at bounding box center [802, 386] width 61 height 9
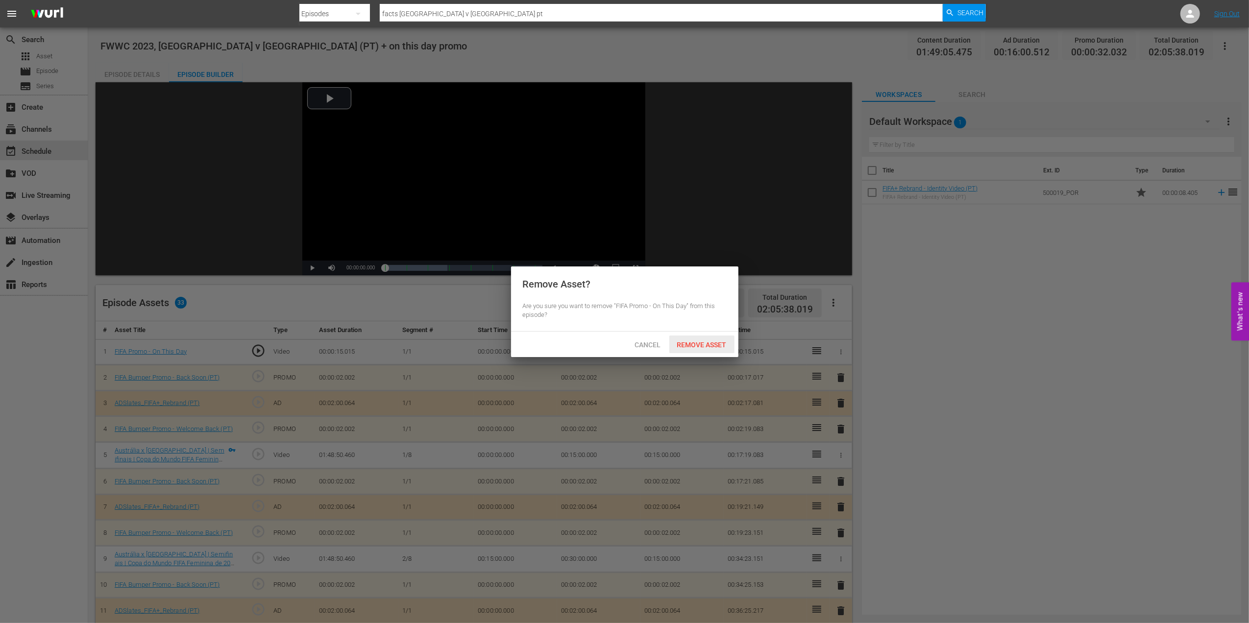
click at [697, 337] on div "Remove Asset" at bounding box center [701, 345] width 65 height 18
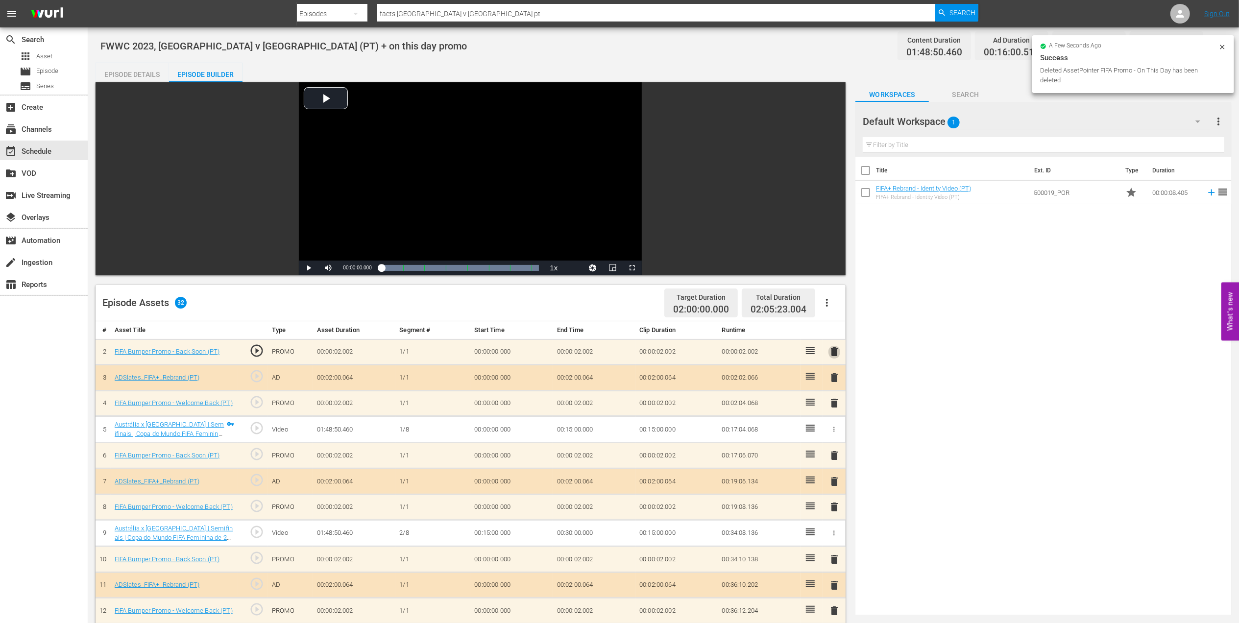
click at [833, 347] on span "delete" at bounding box center [834, 352] width 12 height 12
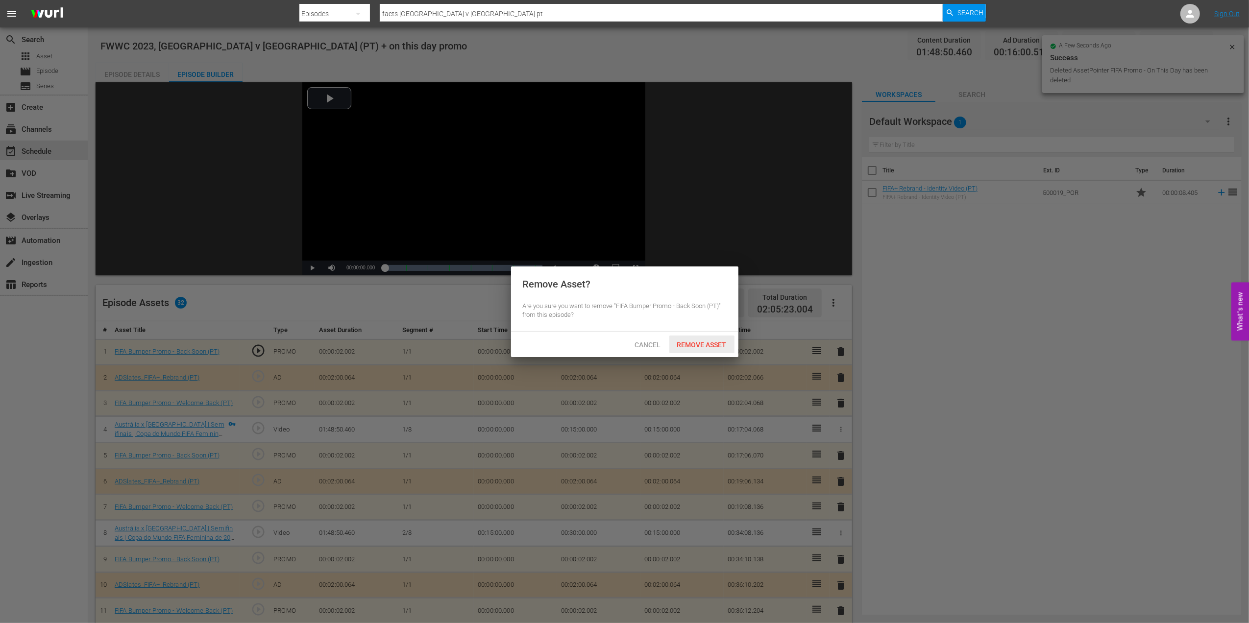
click at [710, 341] on span "Remove Asset" at bounding box center [701, 345] width 65 height 8
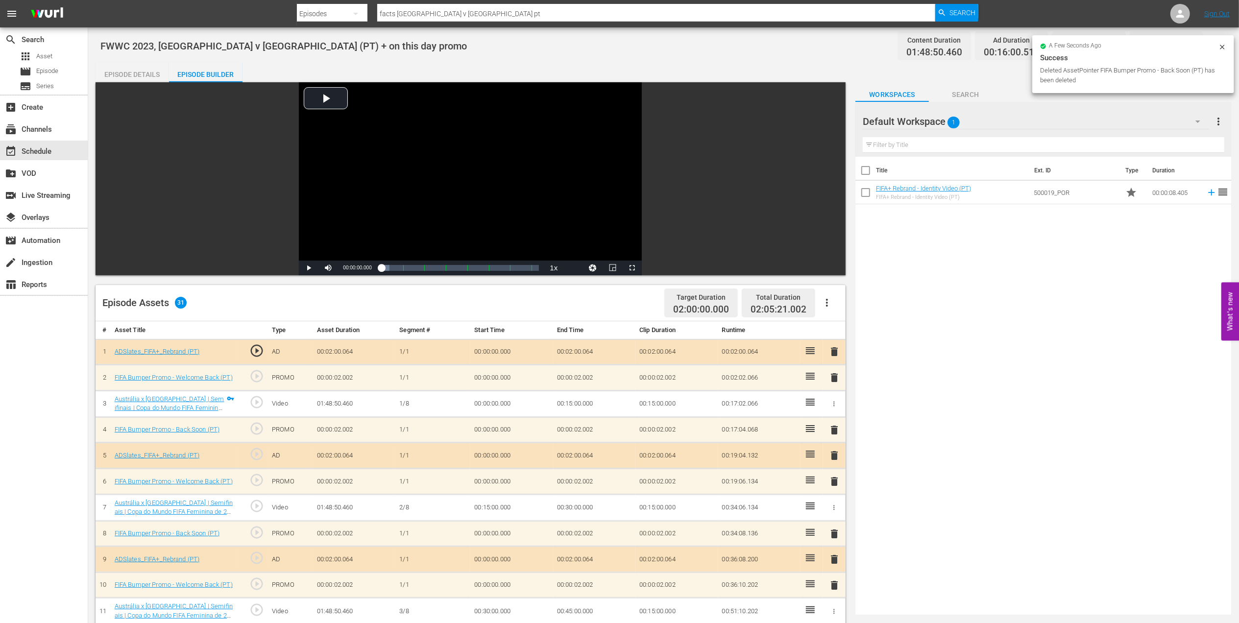
click at [836, 351] on span "delete" at bounding box center [834, 352] width 12 height 12
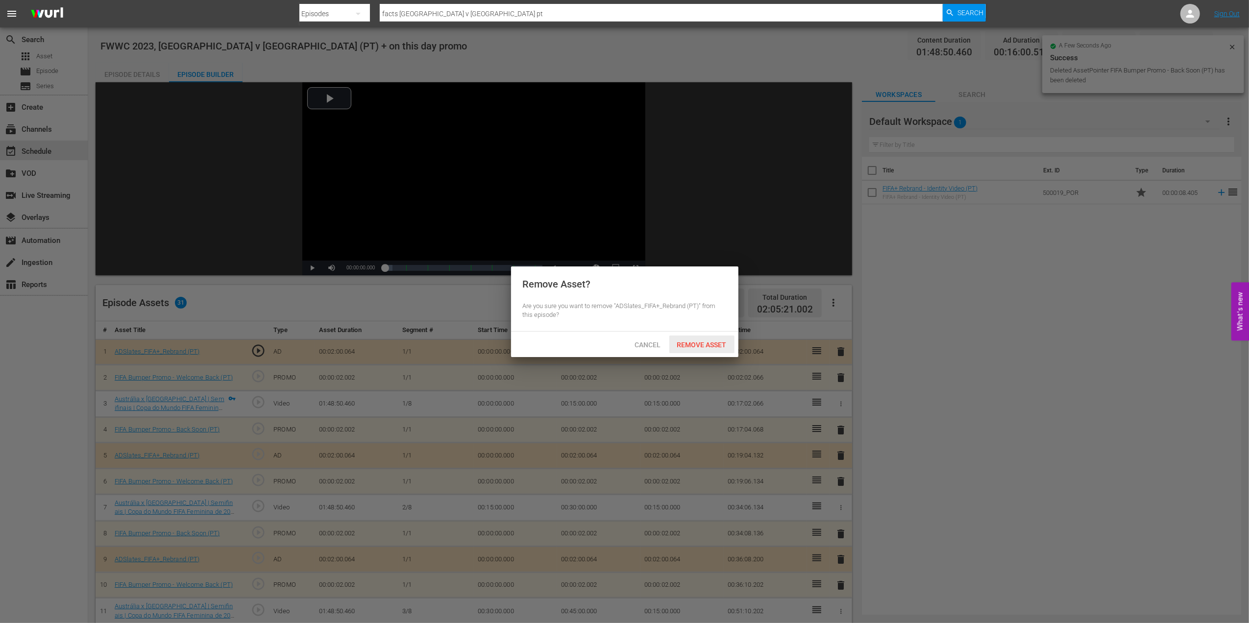
click at [708, 347] on span "Remove Asset" at bounding box center [701, 345] width 65 height 8
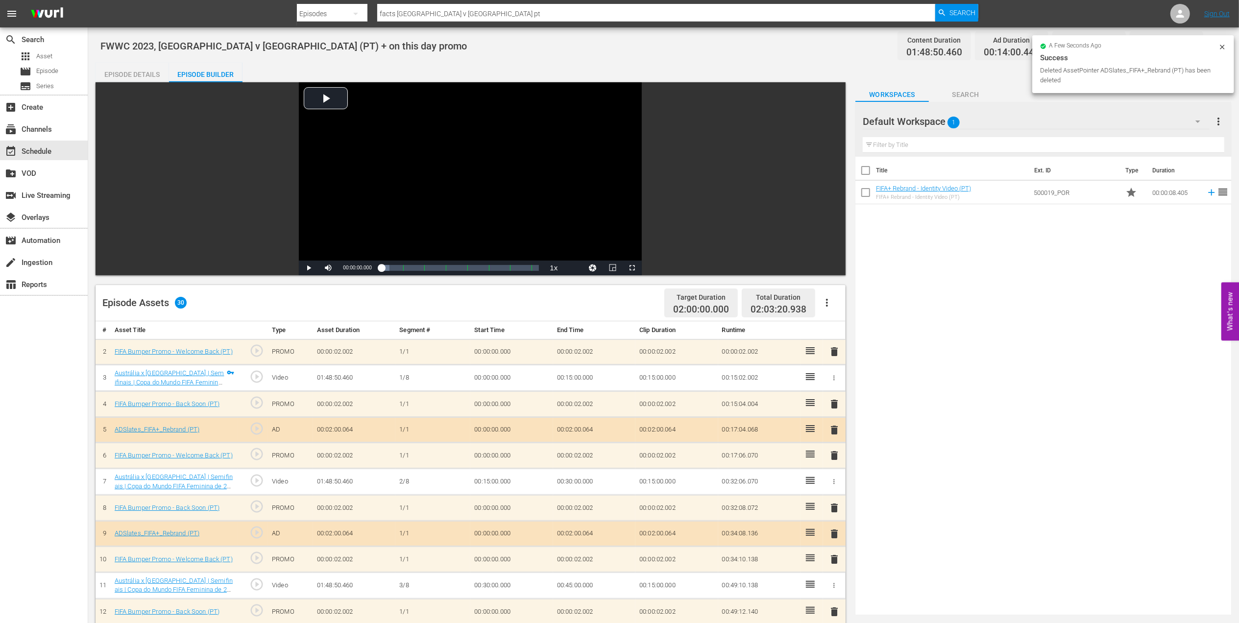
click at [835, 351] on span "delete" at bounding box center [834, 352] width 12 height 12
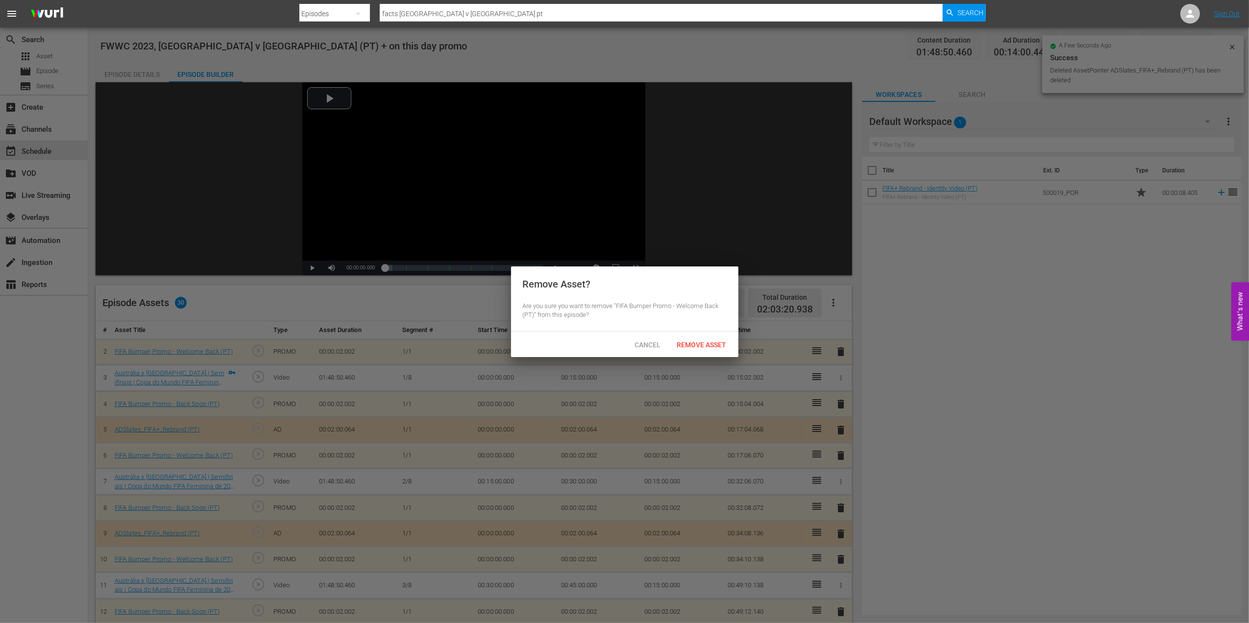
click at [714, 341] on span "Remove Asset" at bounding box center [701, 345] width 65 height 8
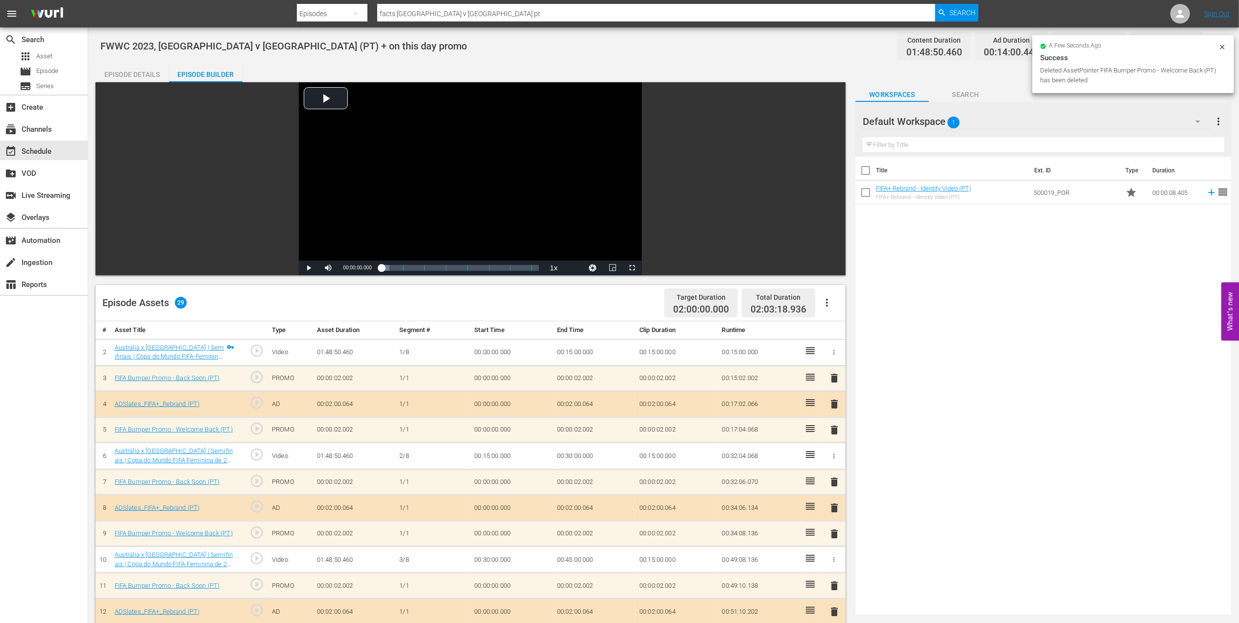
click at [121, 72] on div "Episode Details" at bounding box center [132, 75] width 73 height 24
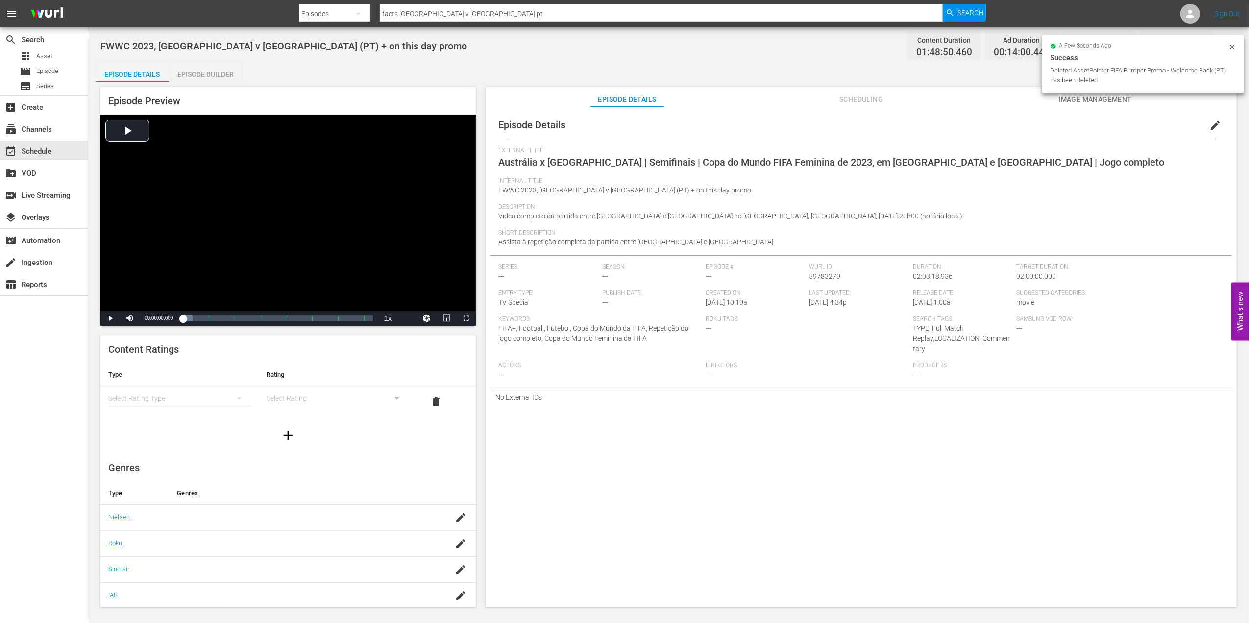
click at [1209, 122] on span "edit" at bounding box center [1215, 126] width 12 height 12
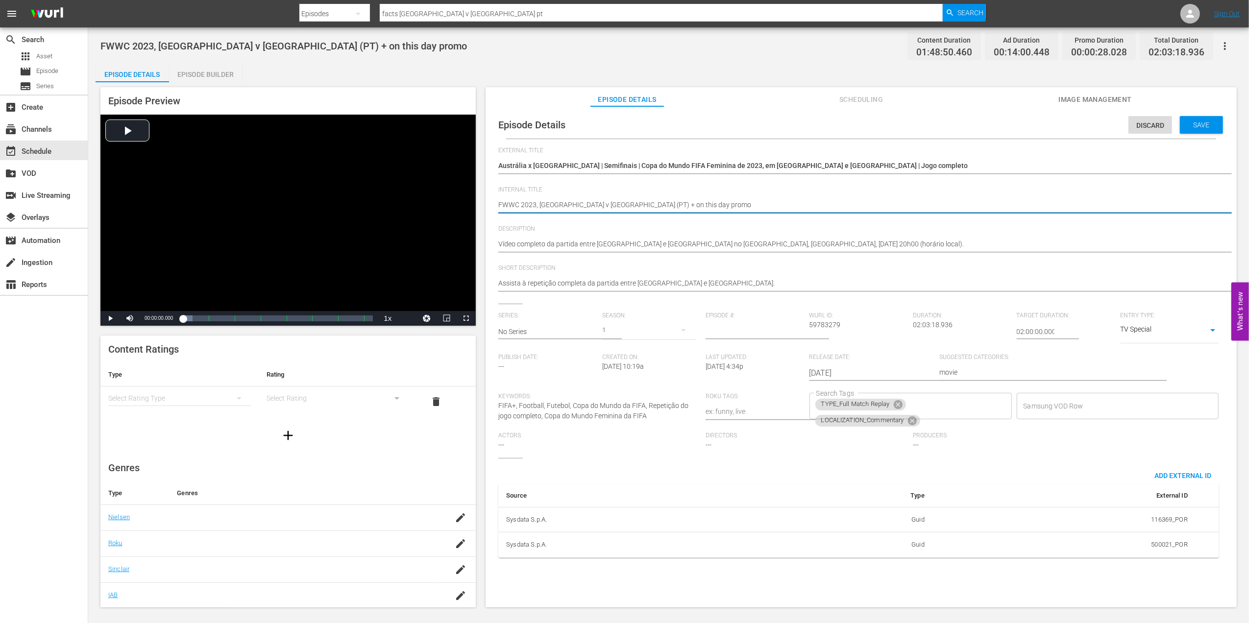
drag, startPoint x: 678, startPoint y: 203, endPoint x: 612, endPoint y: 203, distance: 65.6
type textarea "FWWC 2023, [GEOGRAPHIC_DATA] v [GEOGRAPHIC_DATA] (PT)"
click at [1196, 120] on div "Save" at bounding box center [1201, 125] width 43 height 18
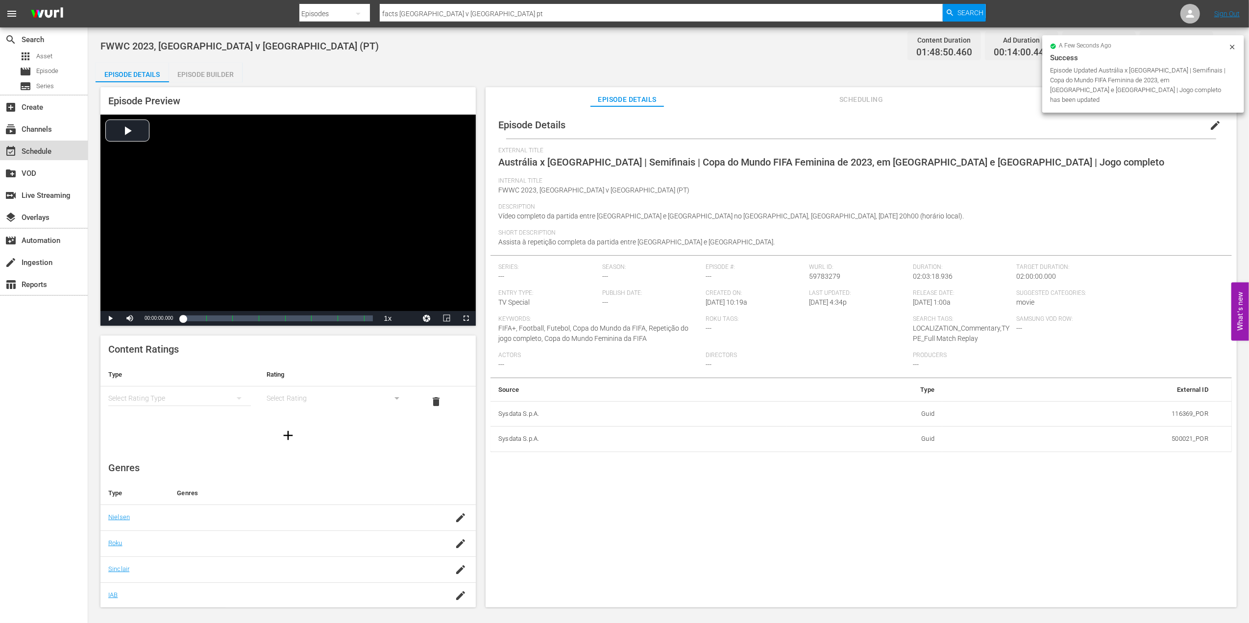
click at [65, 144] on div "event_available Schedule" at bounding box center [44, 151] width 88 height 20
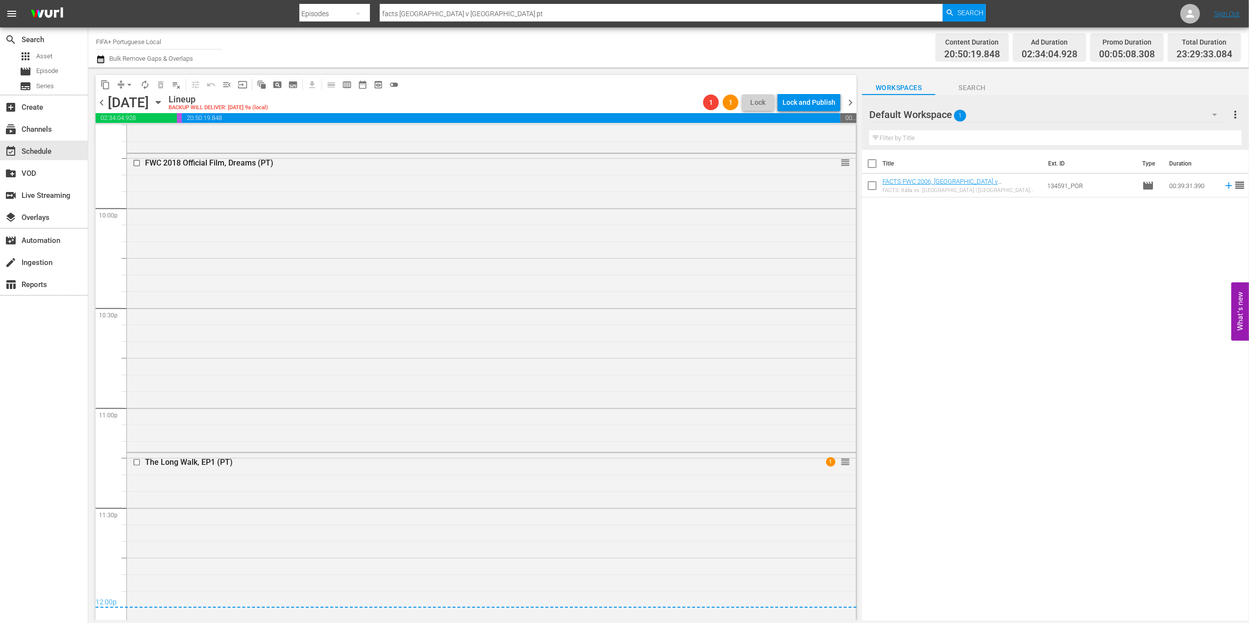
scroll to position [4341, 0]
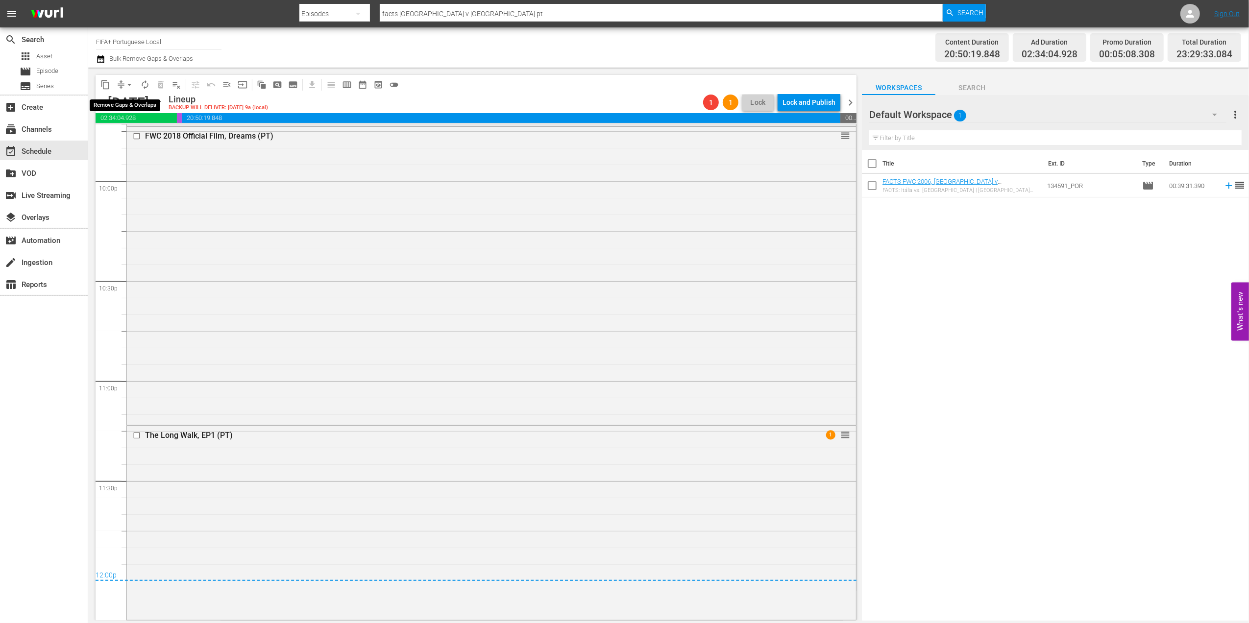
click at [132, 84] on span "arrow_drop_down" at bounding box center [129, 85] width 10 height 10
click at [139, 134] on li "Align to End of Previous Day" at bounding box center [129, 137] width 103 height 16
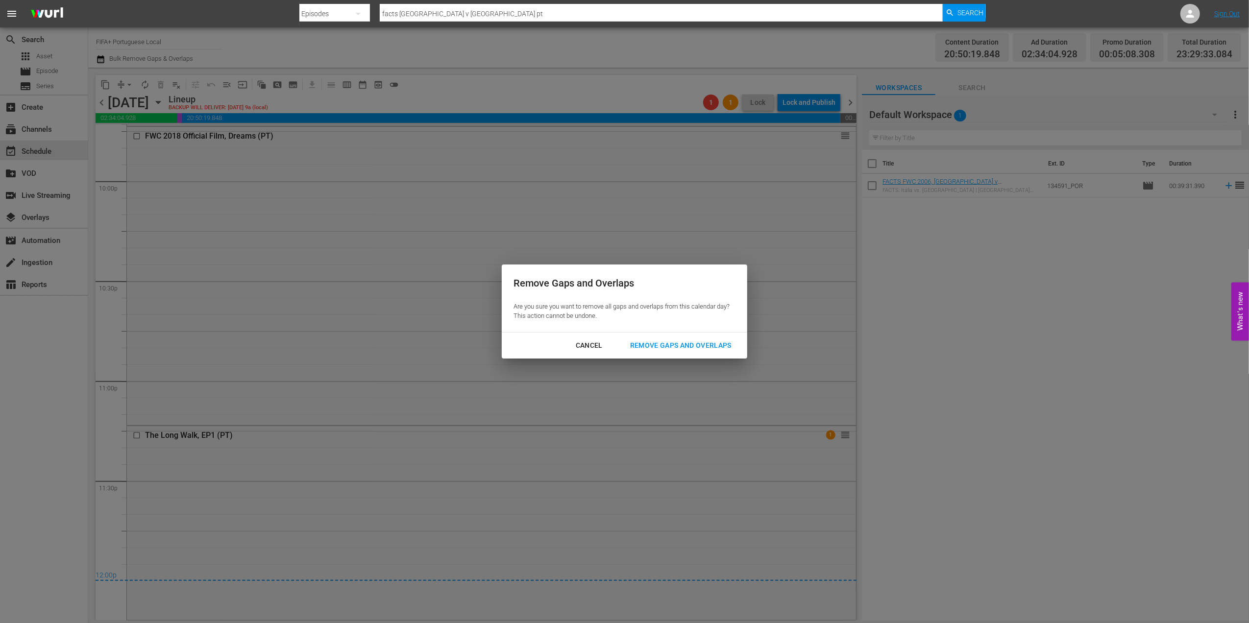
click at [676, 341] on div "Remove Gaps and Overlaps" at bounding box center [680, 345] width 117 height 12
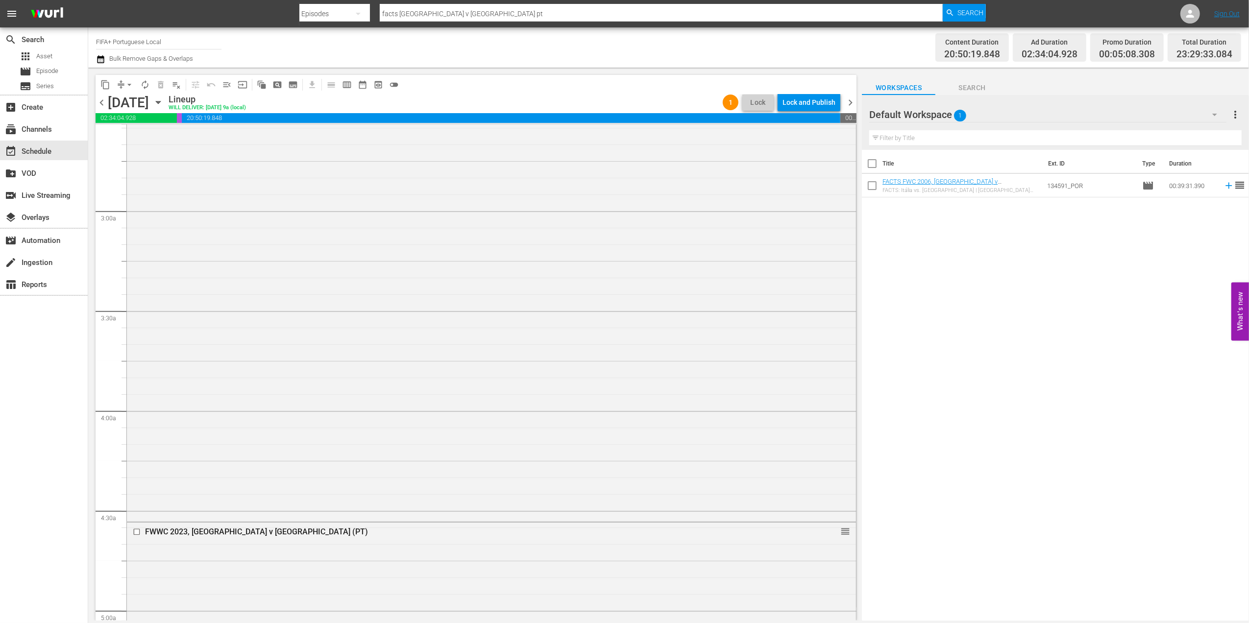
scroll to position [0, 0]
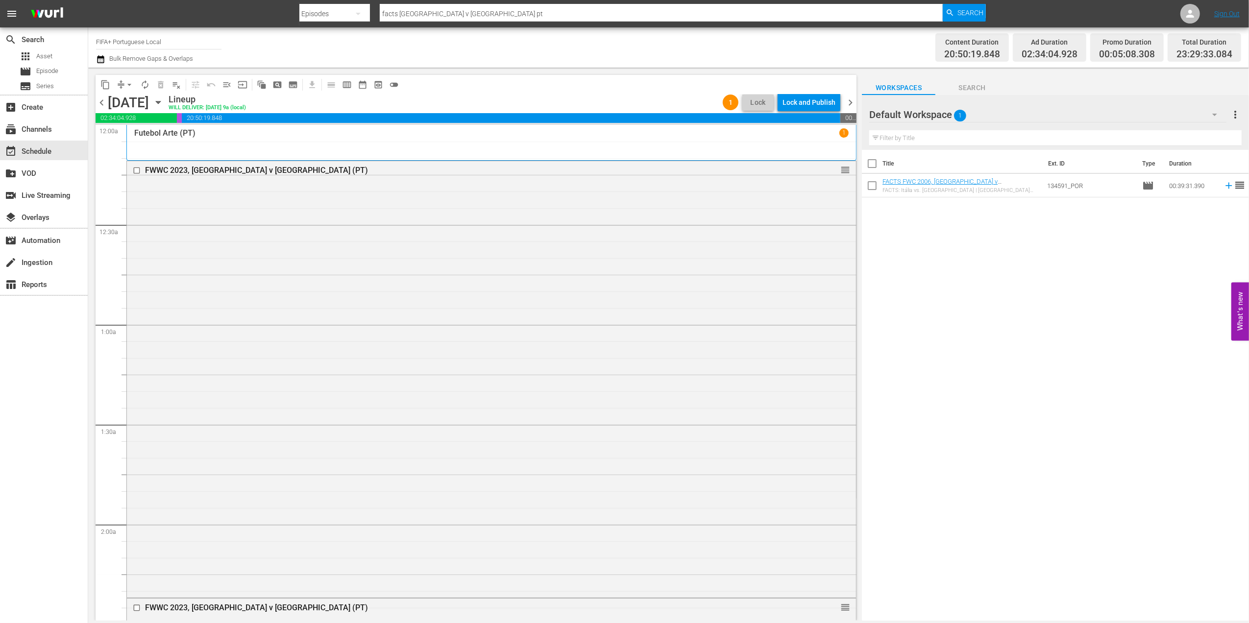
click at [851, 102] on span "chevron_right" at bounding box center [850, 103] width 12 height 12
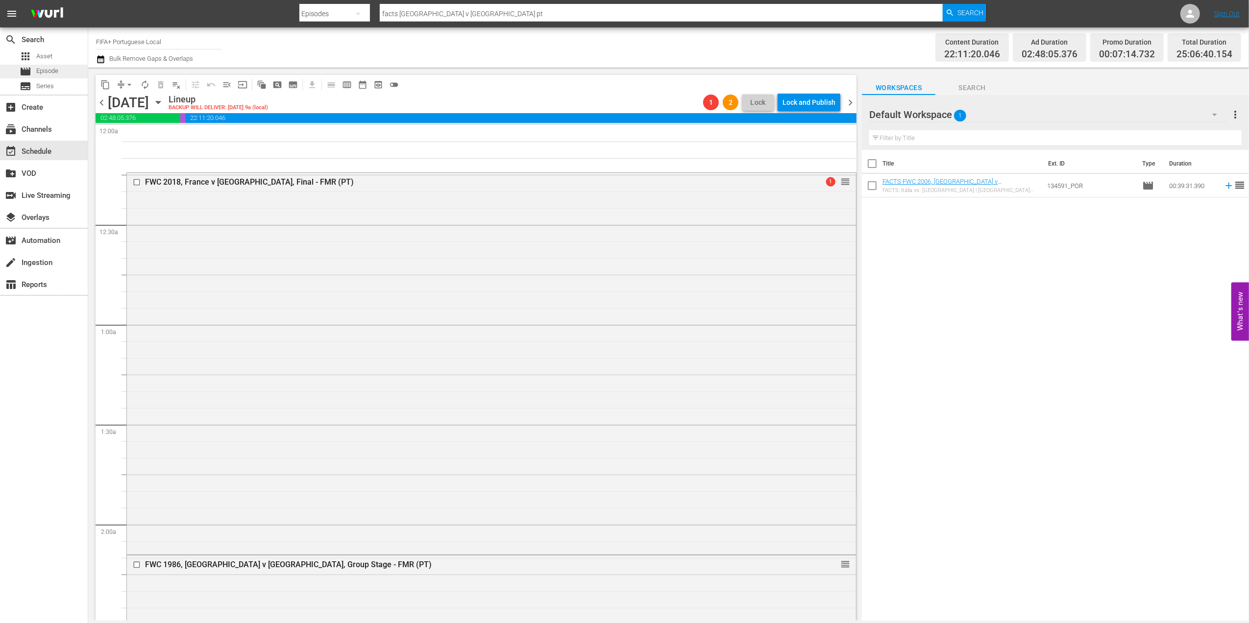
click at [44, 71] on span "Episode" at bounding box center [47, 71] width 22 height 10
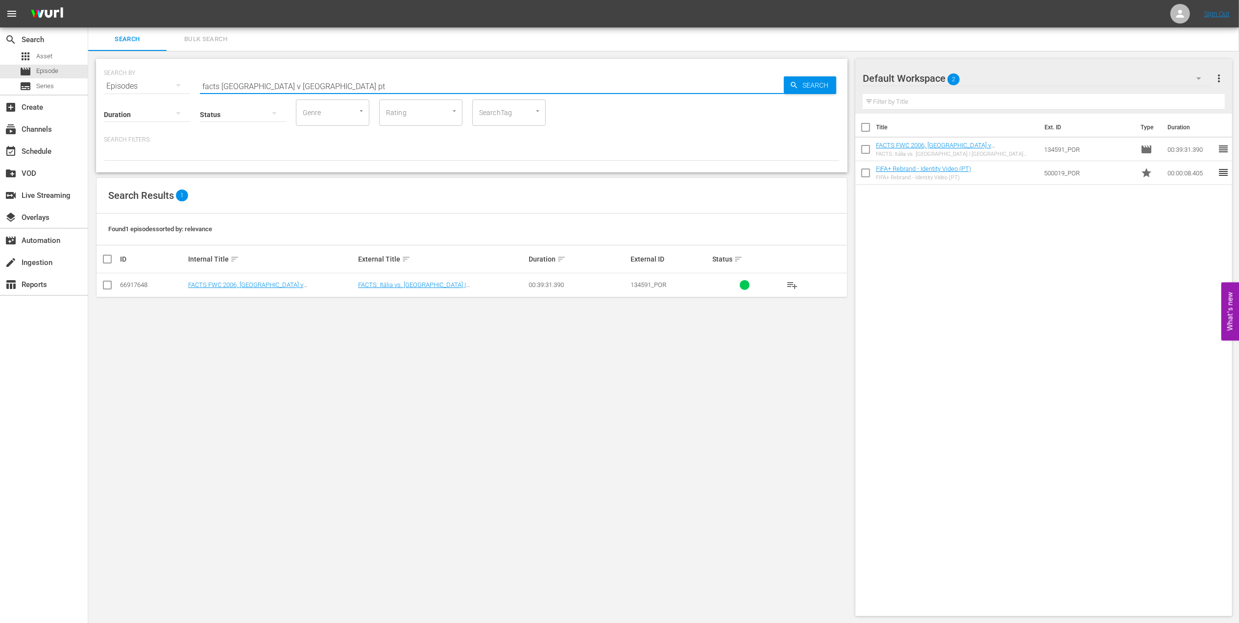
drag, startPoint x: 189, startPoint y: 82, endPoint x: 130, endPoint y: 89, distance: 59.1
click at [123, 86] on div "SEARCH BY Search By Episodes Search ID, Title, Description, Keywords, or Catego…" at bounding box center [472, 80] width 736 height 35
type input "france v [GEOGRAPHIC_DATA] 2018 pt"
drag, startPoint x: 106, startPoint y: 283, endPoint x: 163, endPoint y: 289, distance: 57.1
click at [107, 284] on input "checkbox" at bounding box center [107, 287] width 12 height 12
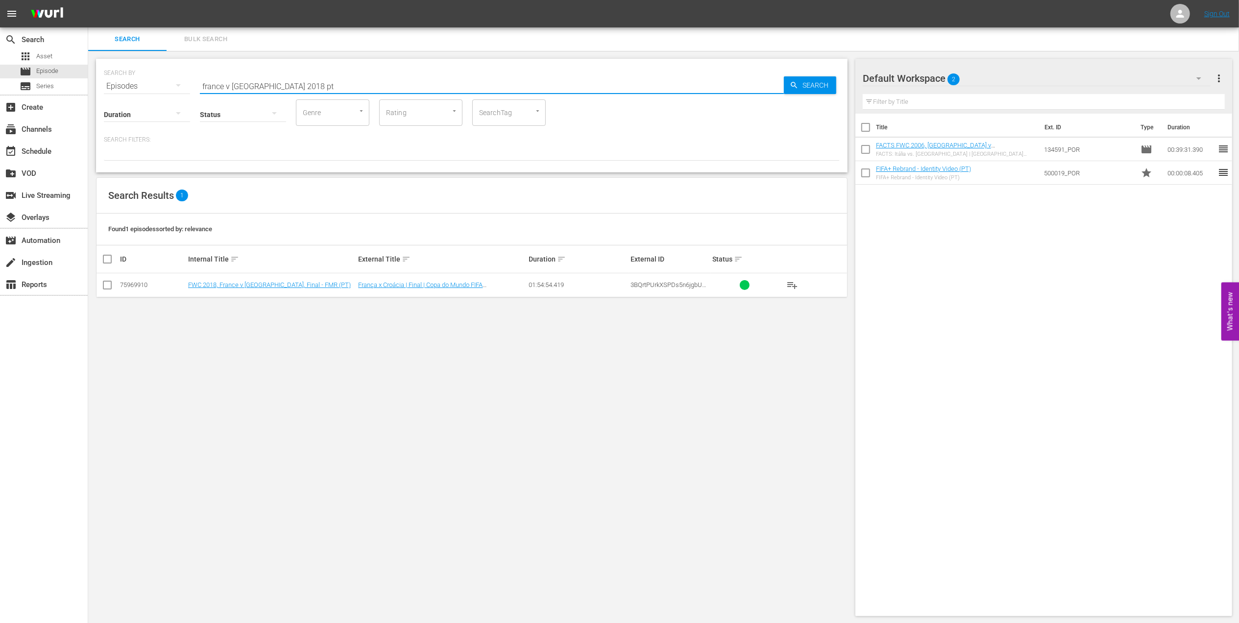
checkbox input "true"
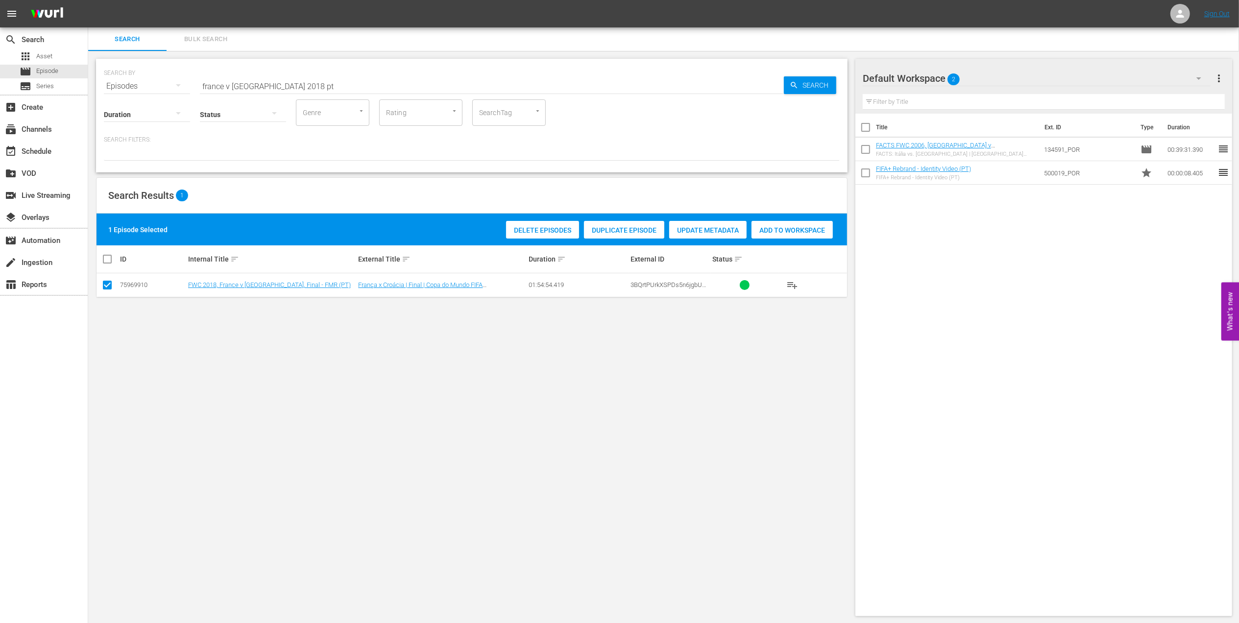
click at [794, 227] on span "Add to Workspace" at bounding box center [791, 230] width 81 height 8
click at [38, 154] on div "event_available Schedule" at bounding box center [27, 149] width 55 height 9
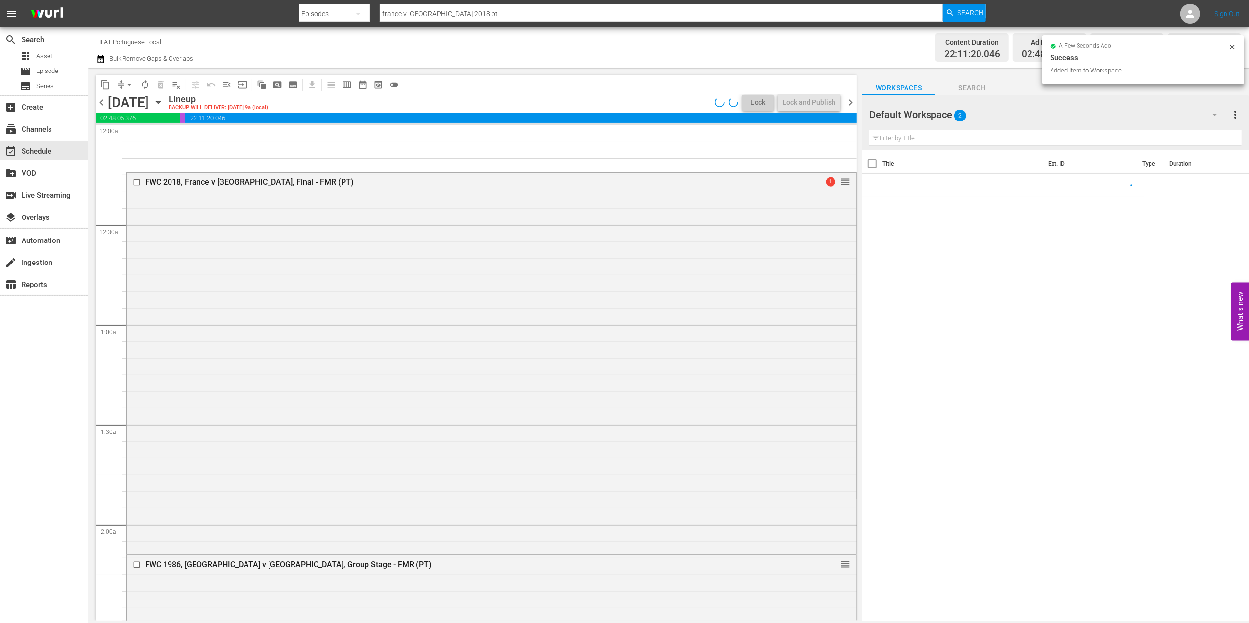
click at [104, 102] on span "chevron_left" at bounding box center [102, 103] width 12 height 12
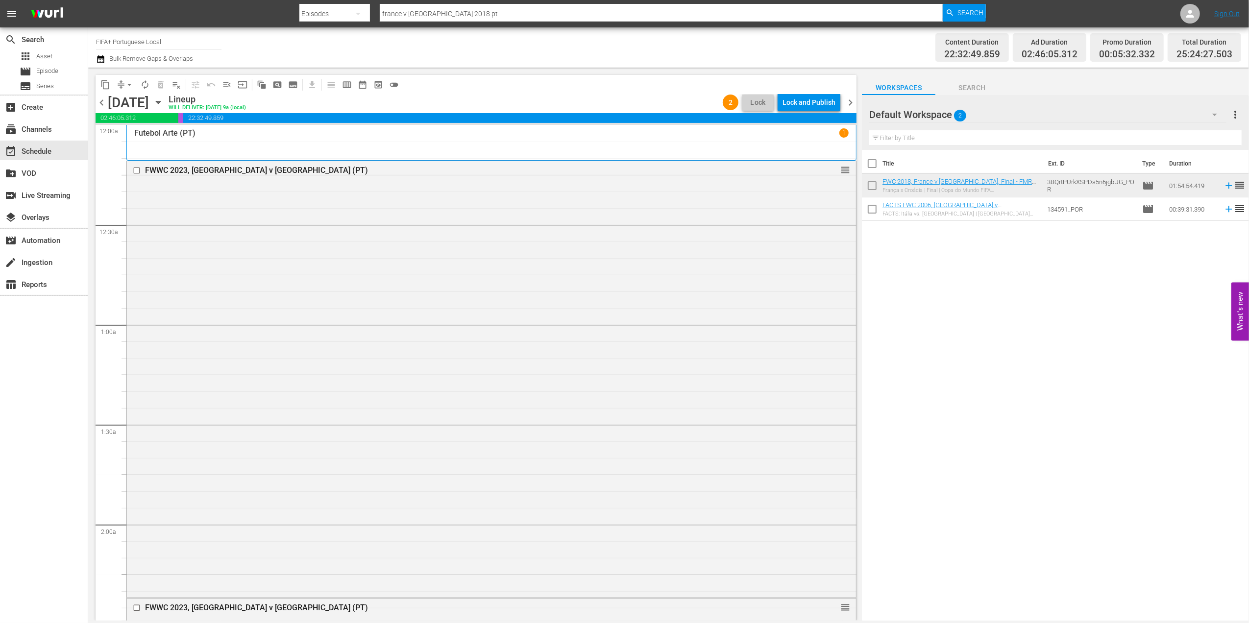
click at [853, 97] on span "chevron_right" at bounding box center [850, 103] width 12 height 12
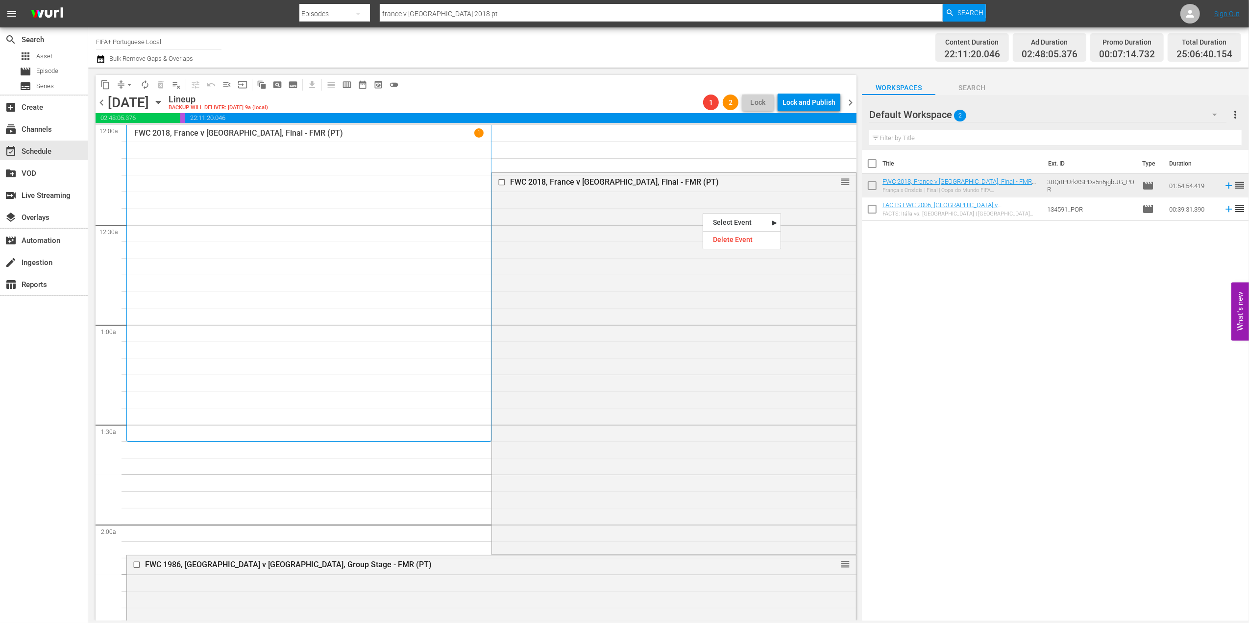
click at [727, 238] on div "Delete Event" at bounding box center [741, 239] width 77 height 13
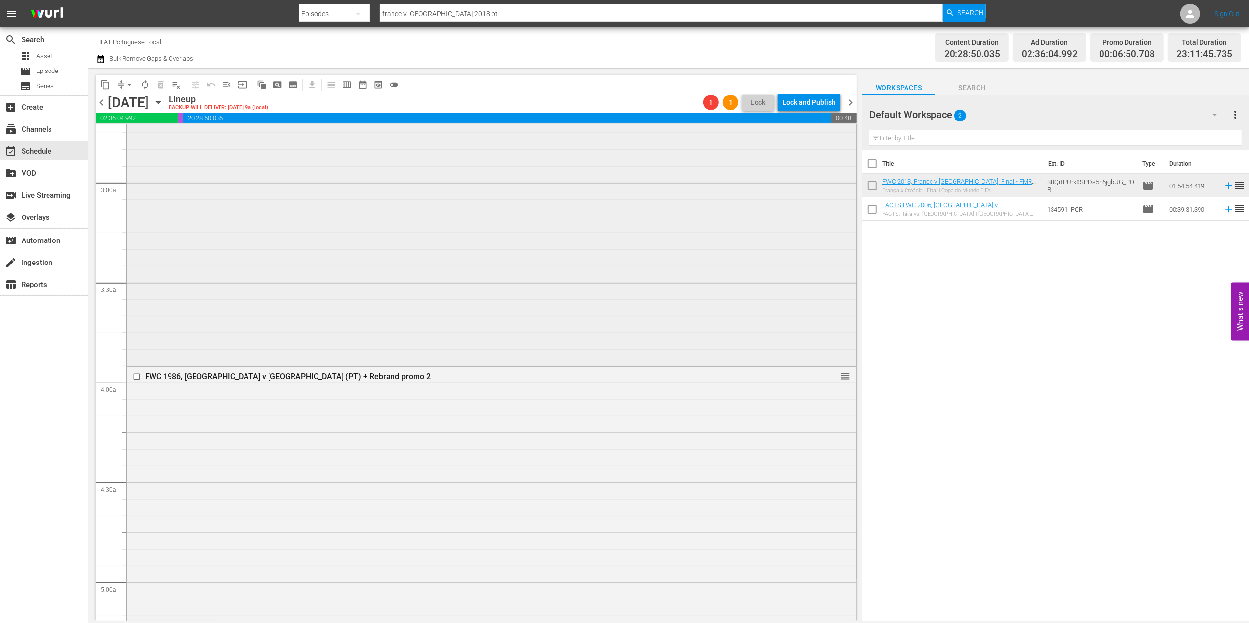
scroll to position [557, 0]
click at [253, 365] on div "FWC 1986, Argentina v Germany (PT) + Rebrand promo 2" at bounding box center [465, 361] width 670 height 12
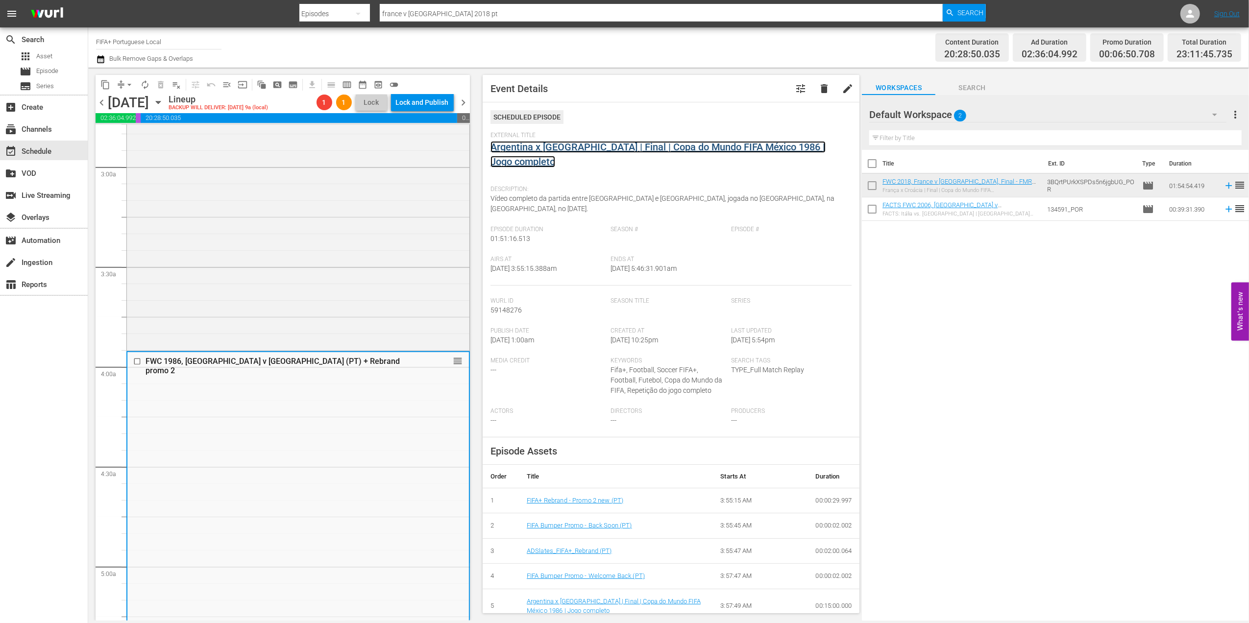
click at [585, 151] on link "Argentina x Alemanha | Final | Copa do Mundo FIFA México 1986 | Jogo completo" at bounding box center [657, 154] width 335 height 26
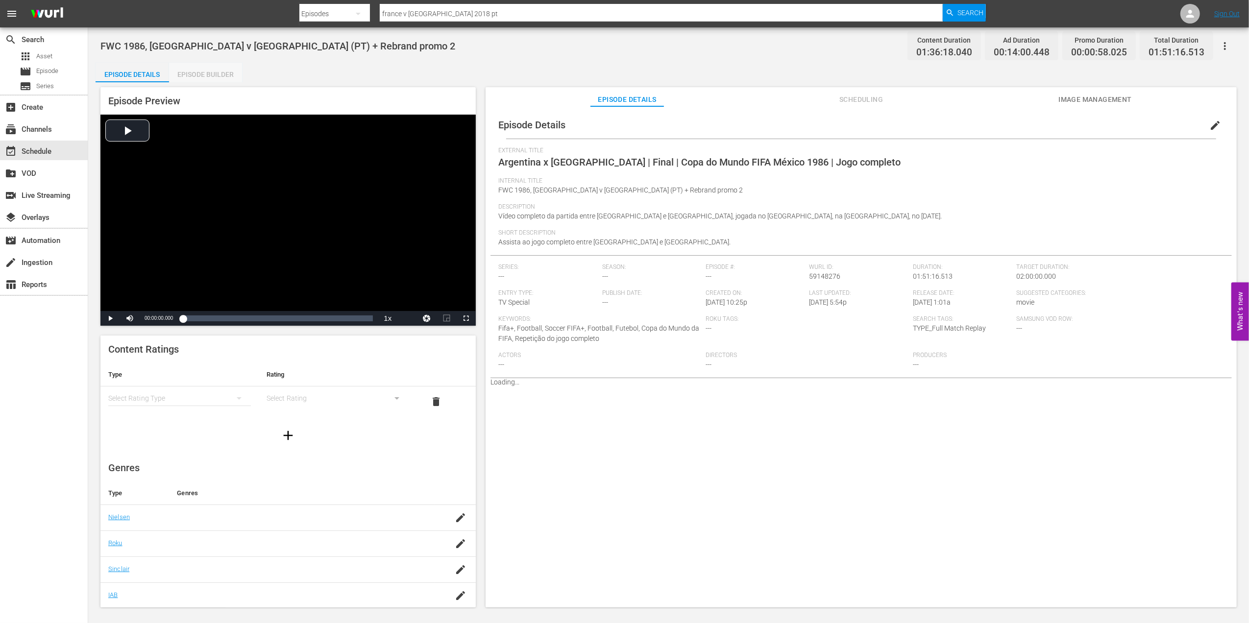
drag, startPoint x: 228, startPoint y: 70, endPoint x: 228, endPoint y: 78, distance: 8.8
click at [228, 71] on div "Episode Builder" at bounding box center [205, 75] width 73 height 24
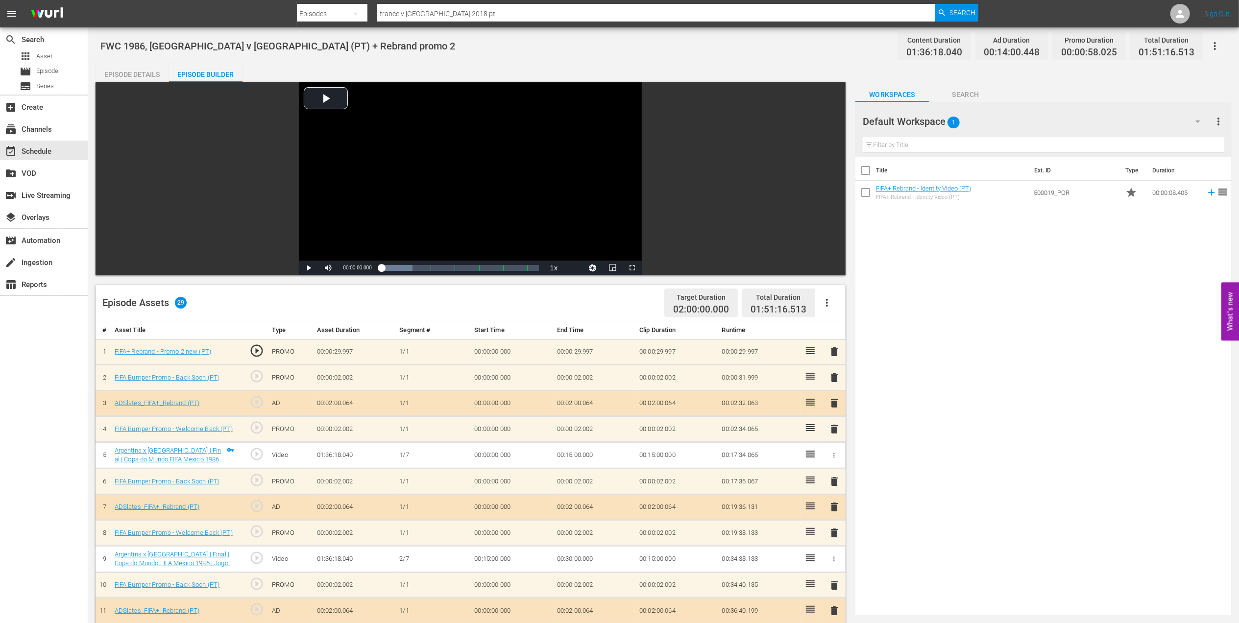
click at [835, 349] on span "delete" at bounding box center [834, 352] width 12 height 12
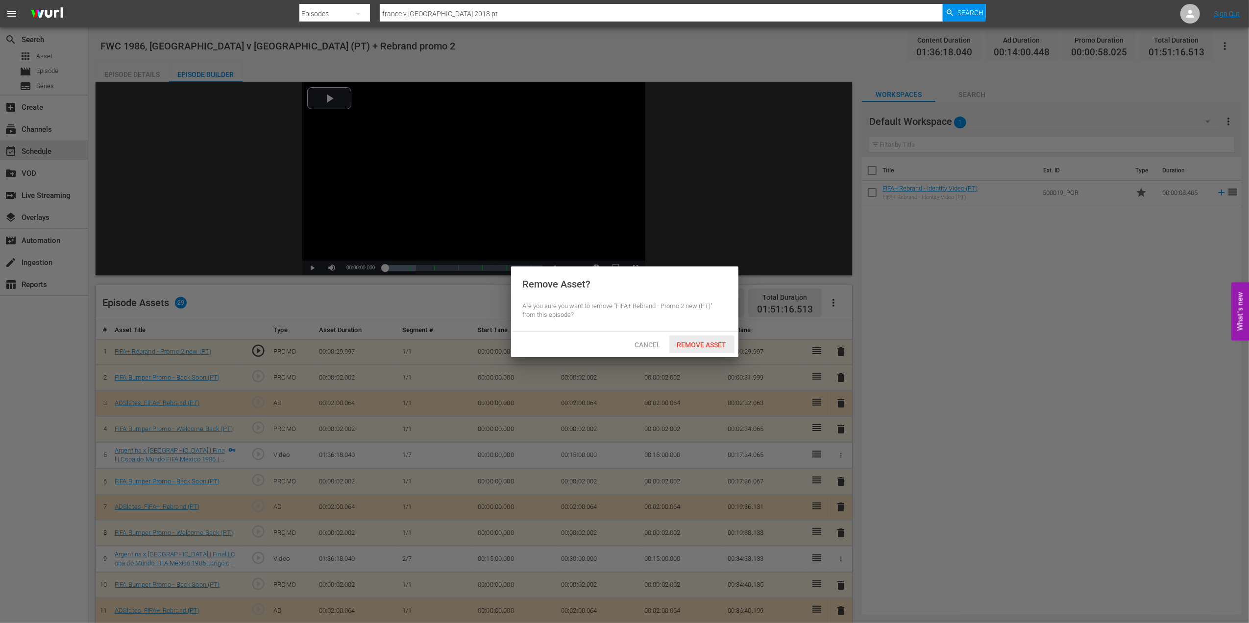
drag, startPoint x: 719, startPoint y: 338, endPoint x: 724, endPoint y: 342, distance: 5.9
click at [719, 341] on div "Remove Asset" at bounding box center [701, 345] width 65 height 18
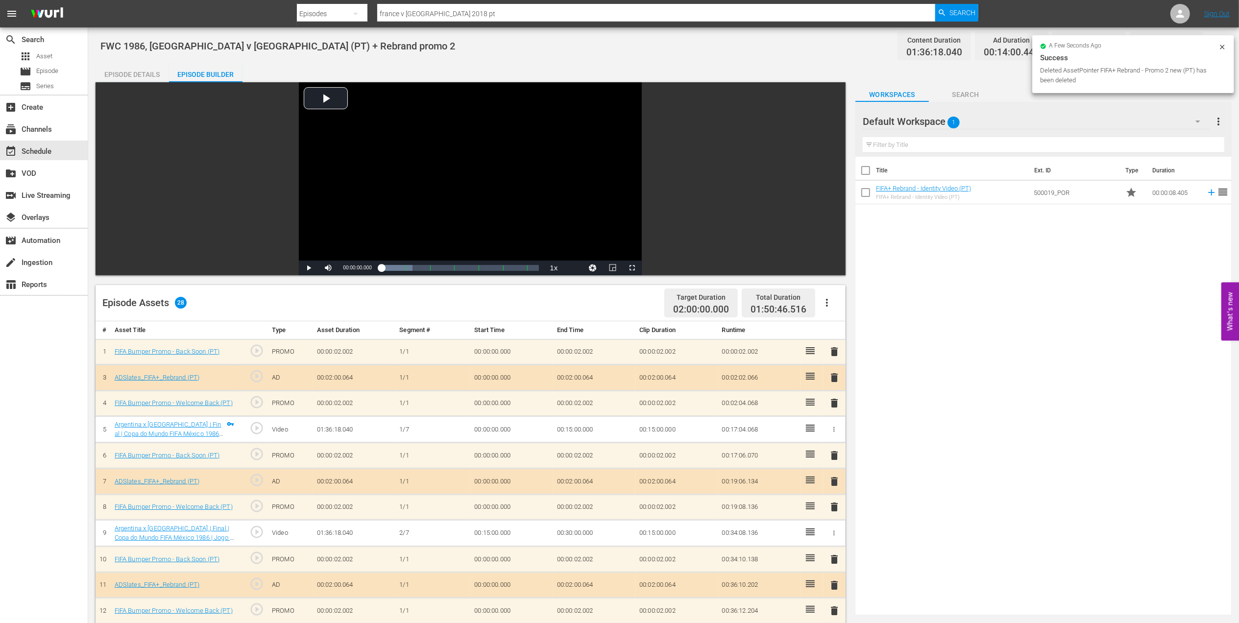
click at [834, 350] on span "delete" at bounding box center [834, 352] width 12 height 12
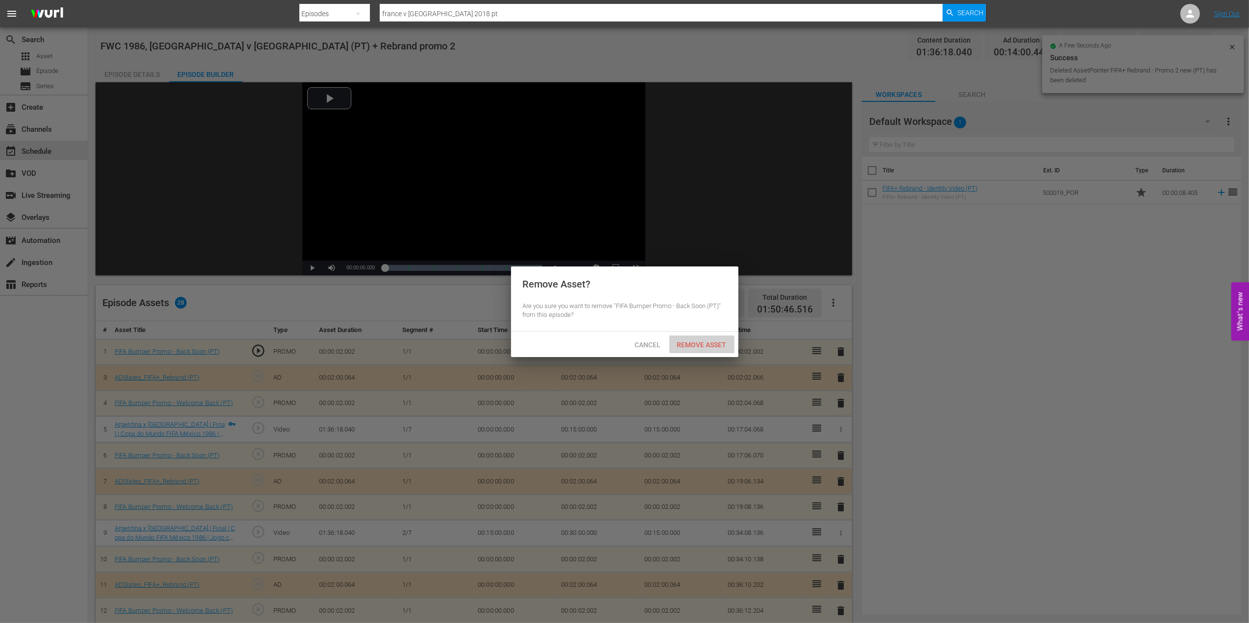
click at [710, 343] on span "Remove Asset" at bounding box center [701, 345] width 65 height 8
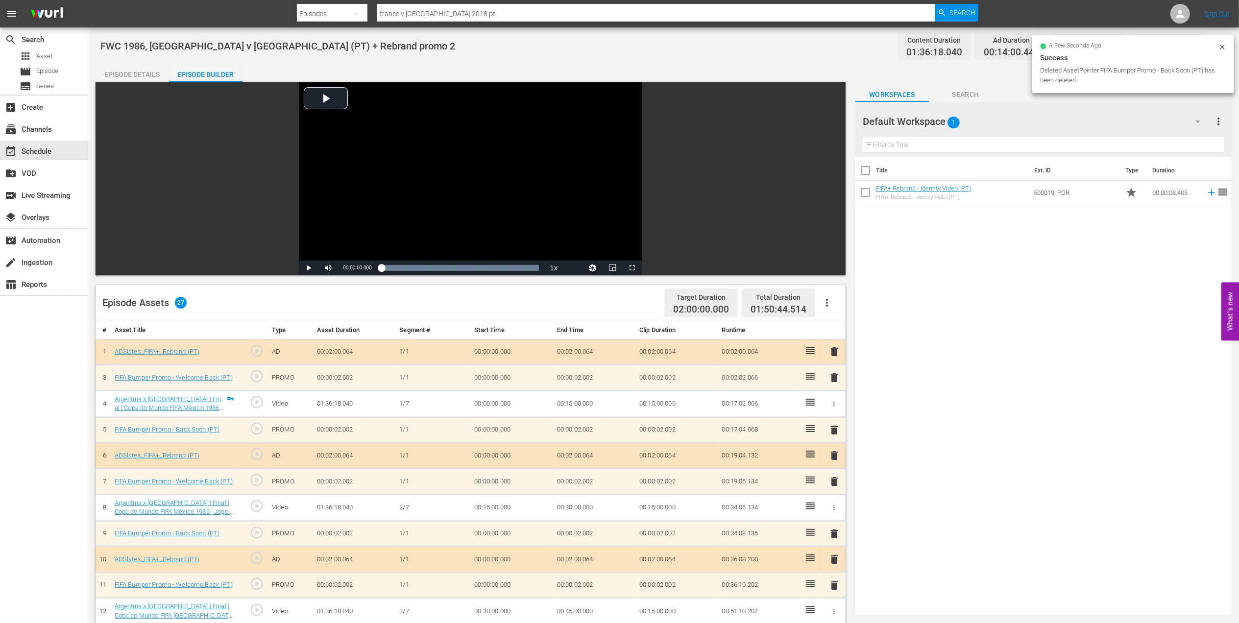
click at [838, 350] on span "delete" at bounding box center [834, 352] width 12 height 12
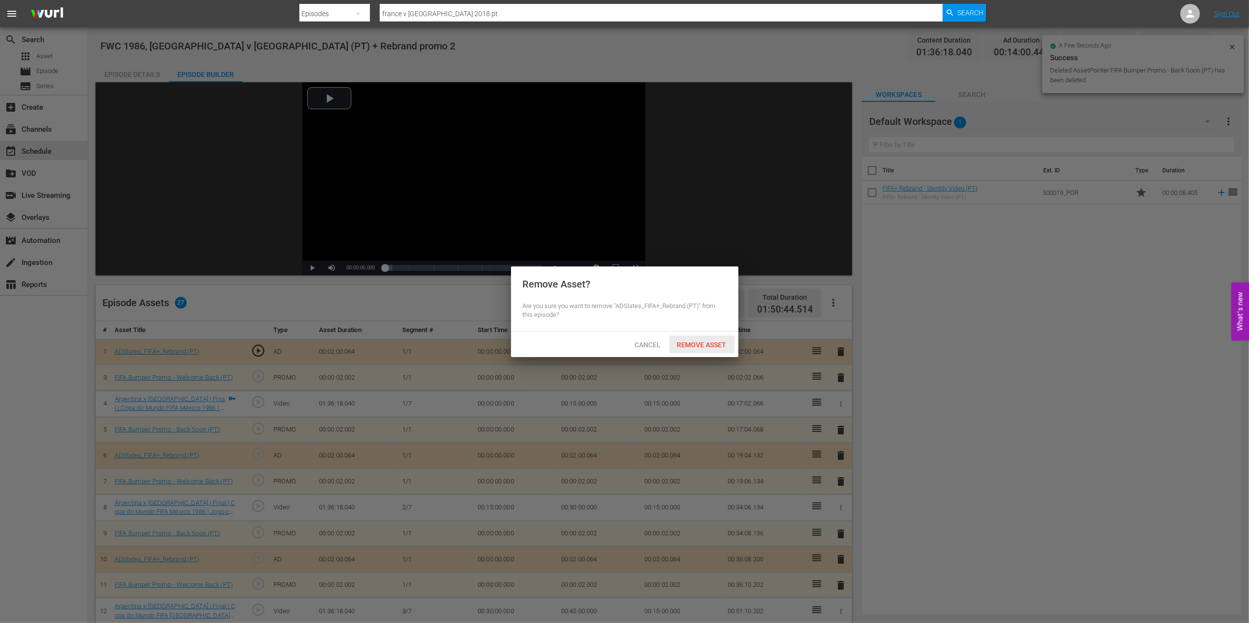
click at [708, 339] on div "Remove Asset" at bounding box center [701, 345] width 65 height 18
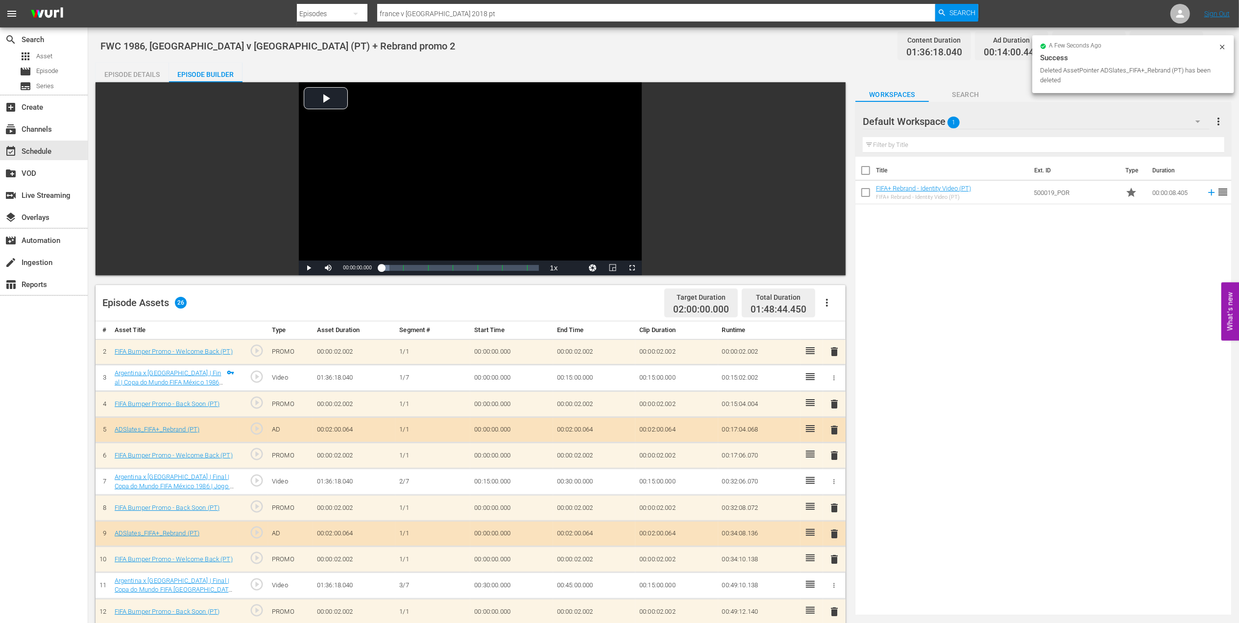
click at [836, 352] on span "delete" at bounding box center [834, 352] width 12 height 12
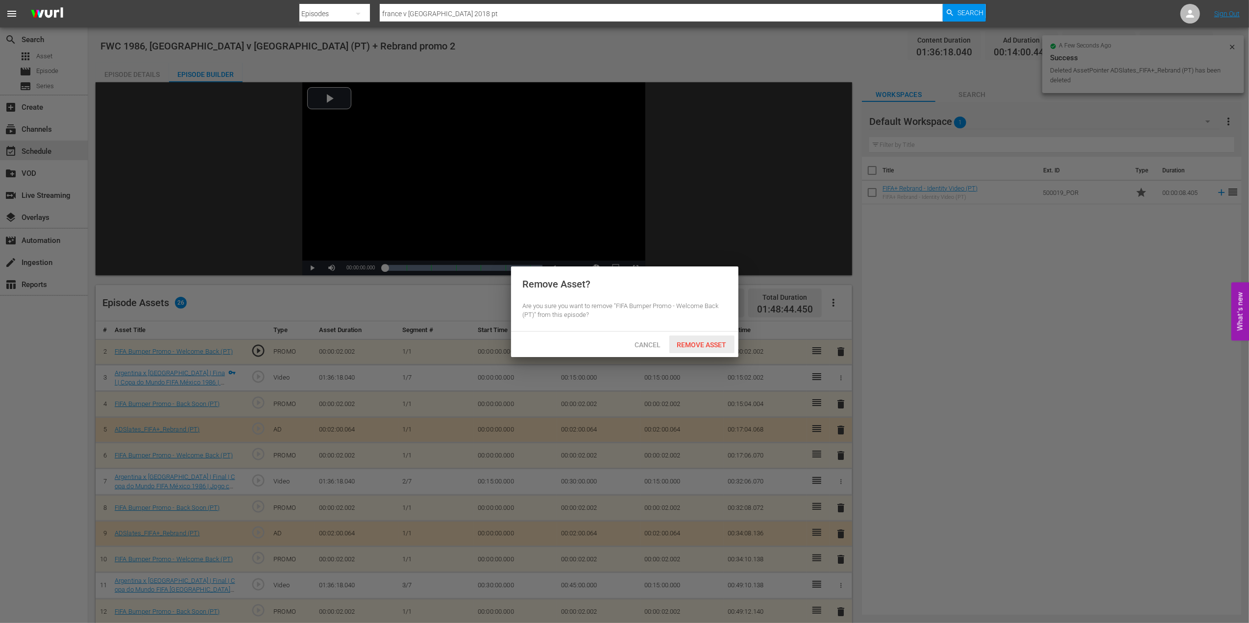
click at [700, 341] on span "Remove Asset" at bounding box center [701, 345] width 65 height 8
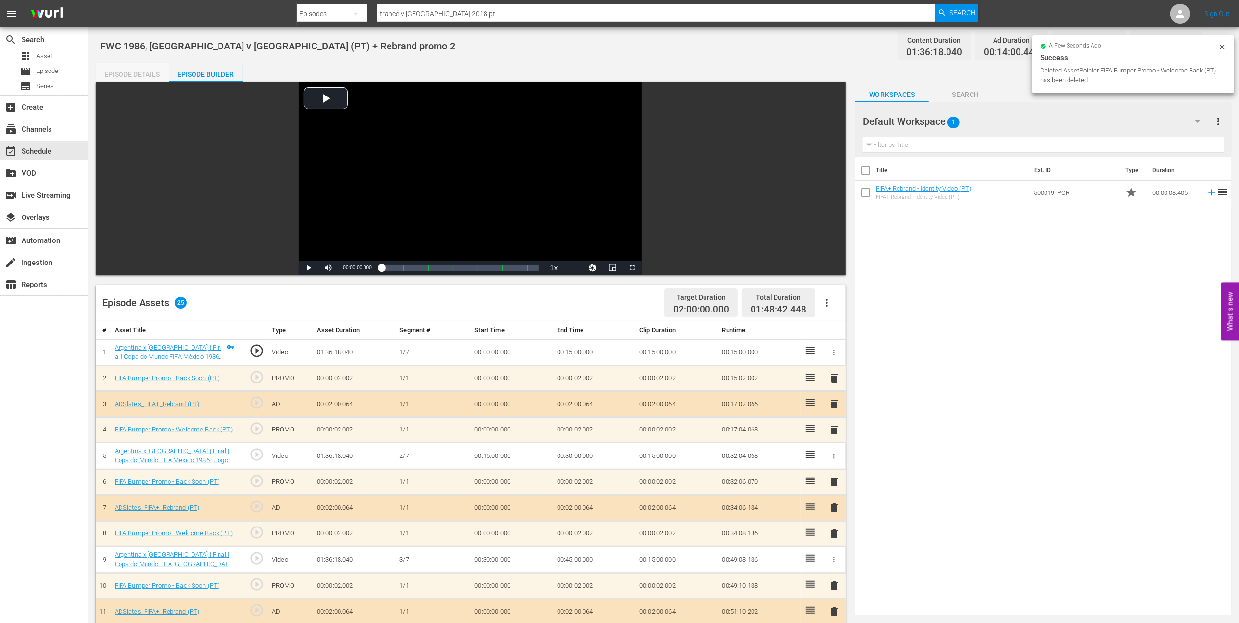
click at [132, 71] on div "Episode Details" at bounding box center [132, 75] width 73 height 24
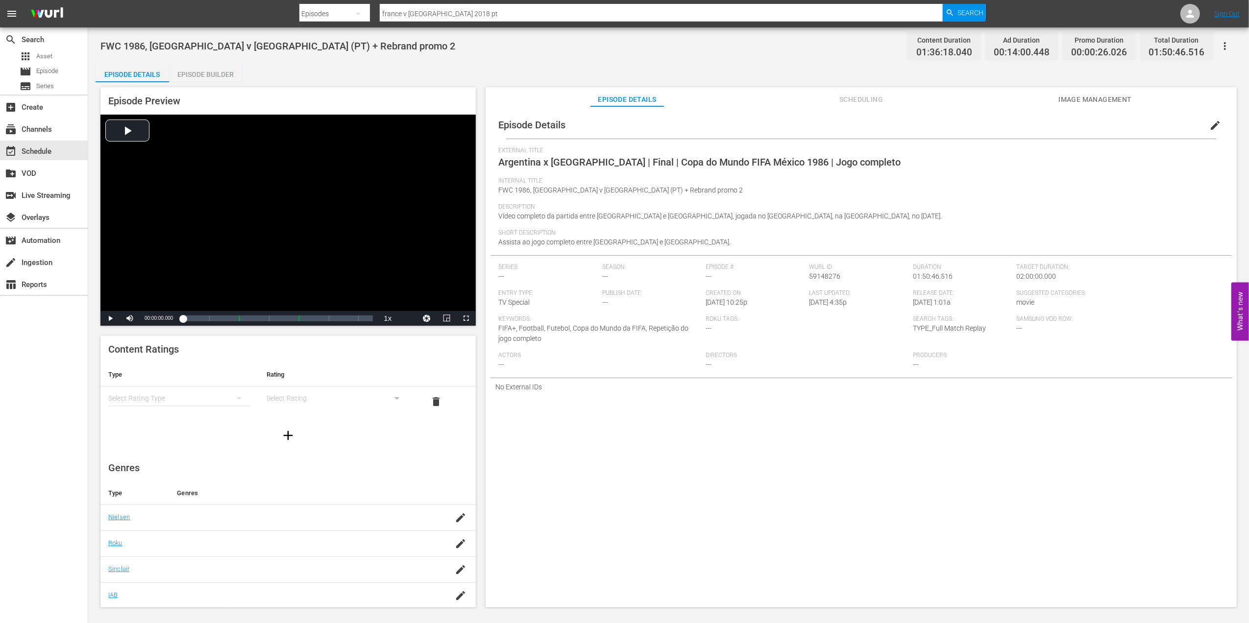
click at [1209, 126] on span "edit" at bounding box center [1215, 126] width 12 height 12
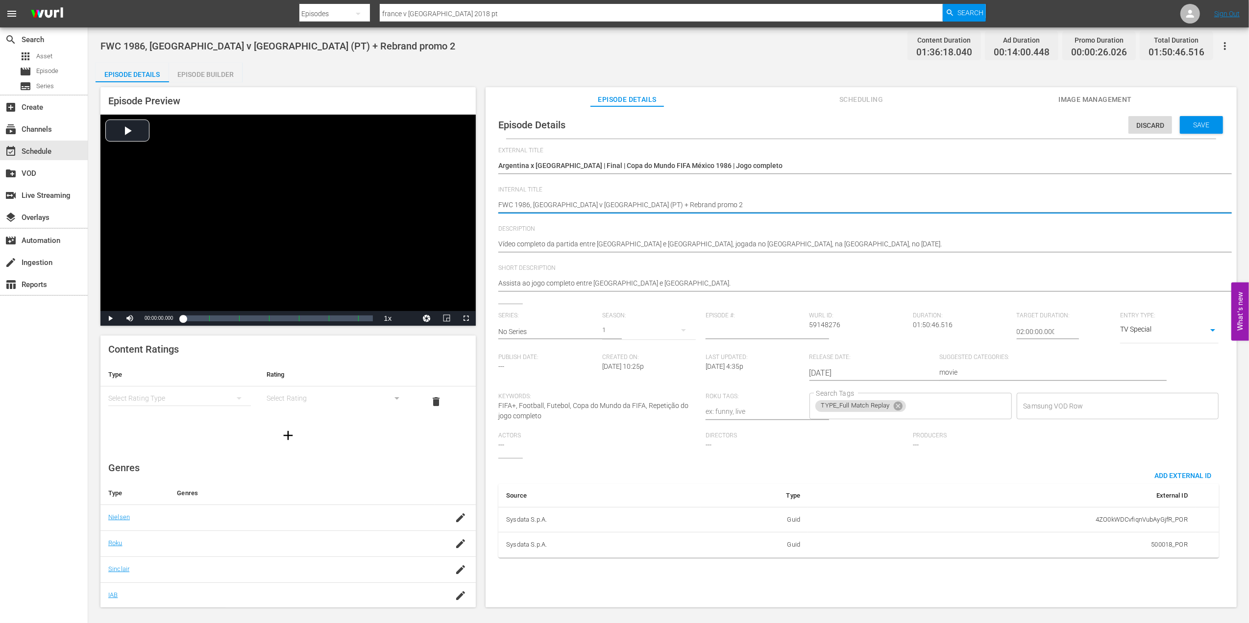
drag, startPoint x: 647, startPoint y: 202, endPoint x: 614, endPoint y: 203, distance: 33.3
type textarea "FWC 1986, Argentina v Germany (PT) +"
type textarea "FWC 1986, Argentina v Germany (PT)"
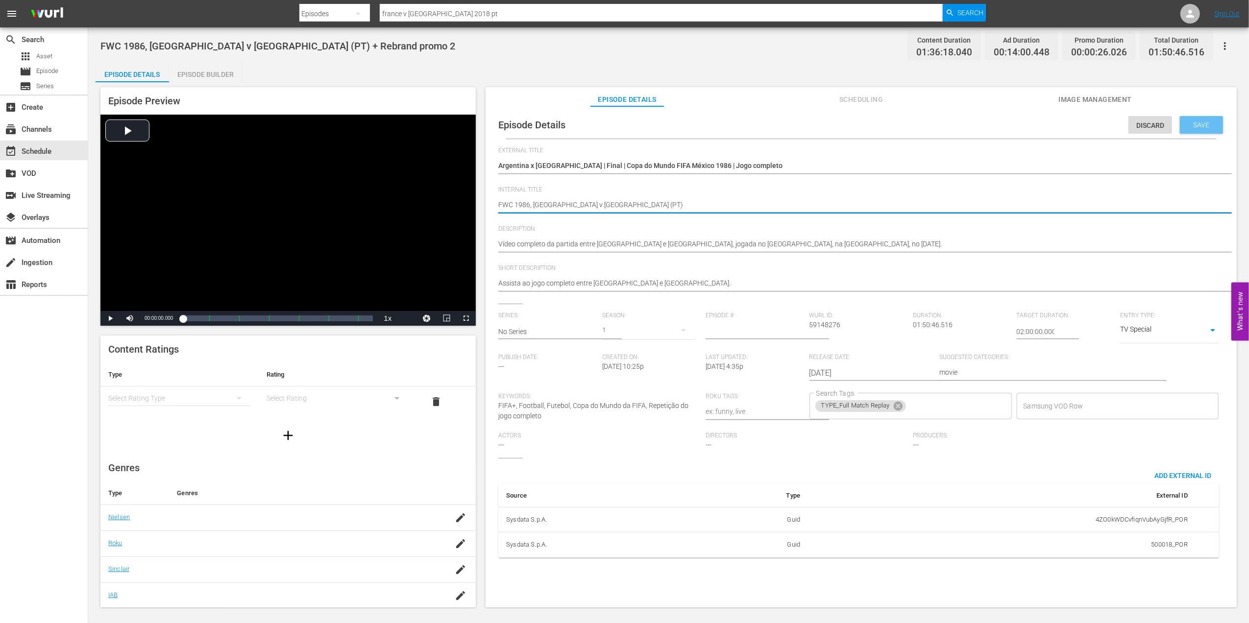
click at [1190, 124] on span "Save" at bounding box center [1201, 125] width 32 height 8
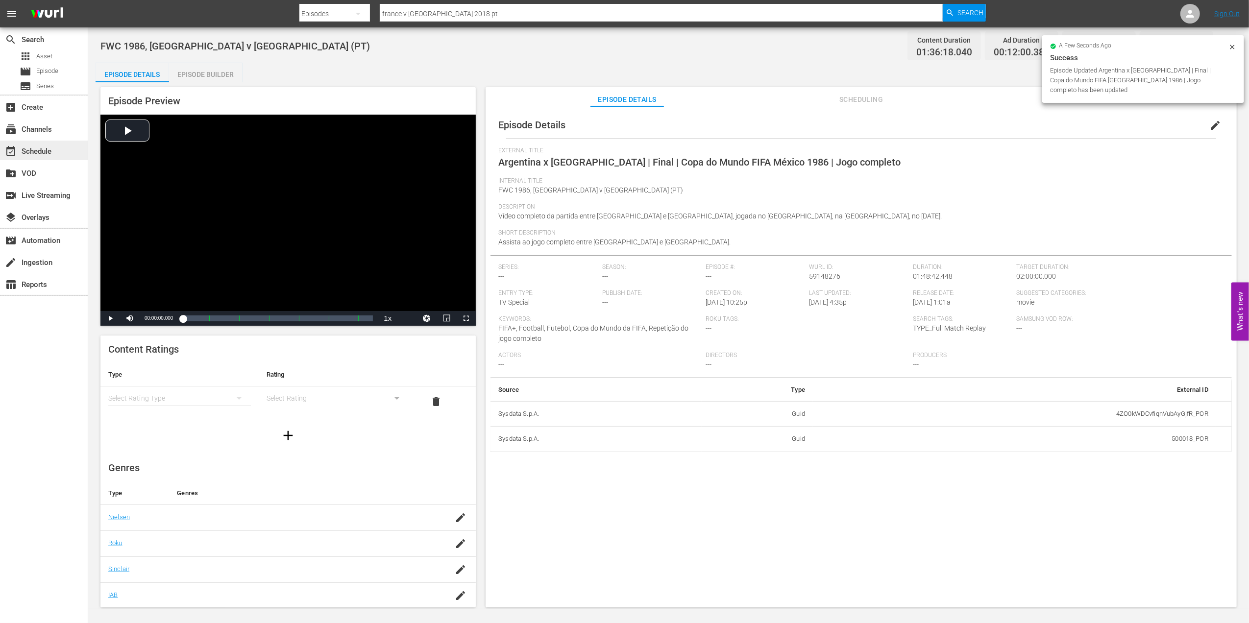
click at [42, 147] on div "event_available Schedule" at bounding box center [27, 149] width 55 height 9
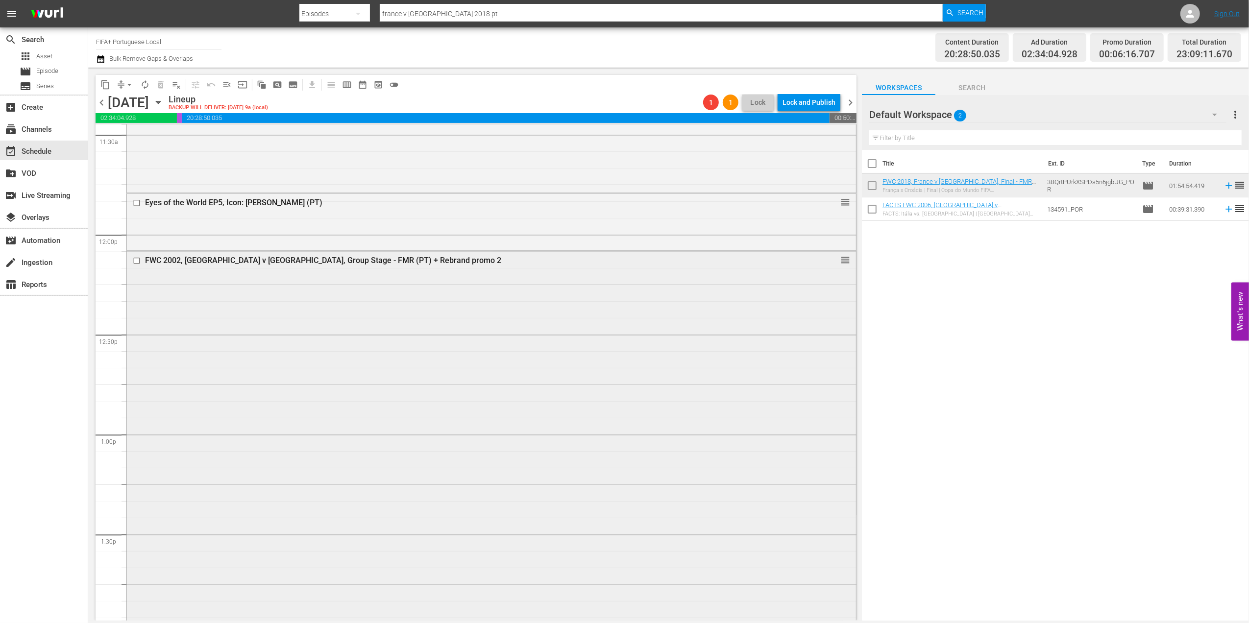
scroll to position [2303, 0]
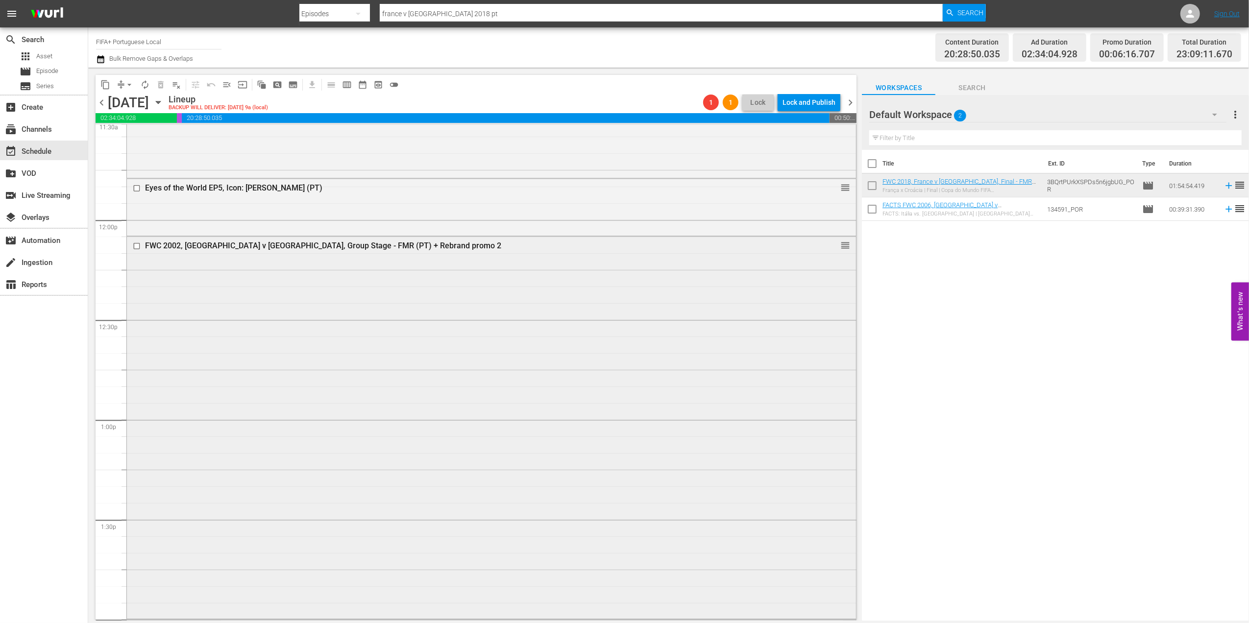
click at [284, 242] on div "FWC 2002, Costa Rica v Brazil, Group Stage - FMR (PT) + Rebrand promo 2" at bounding box center [472, 245] width 655 height 9
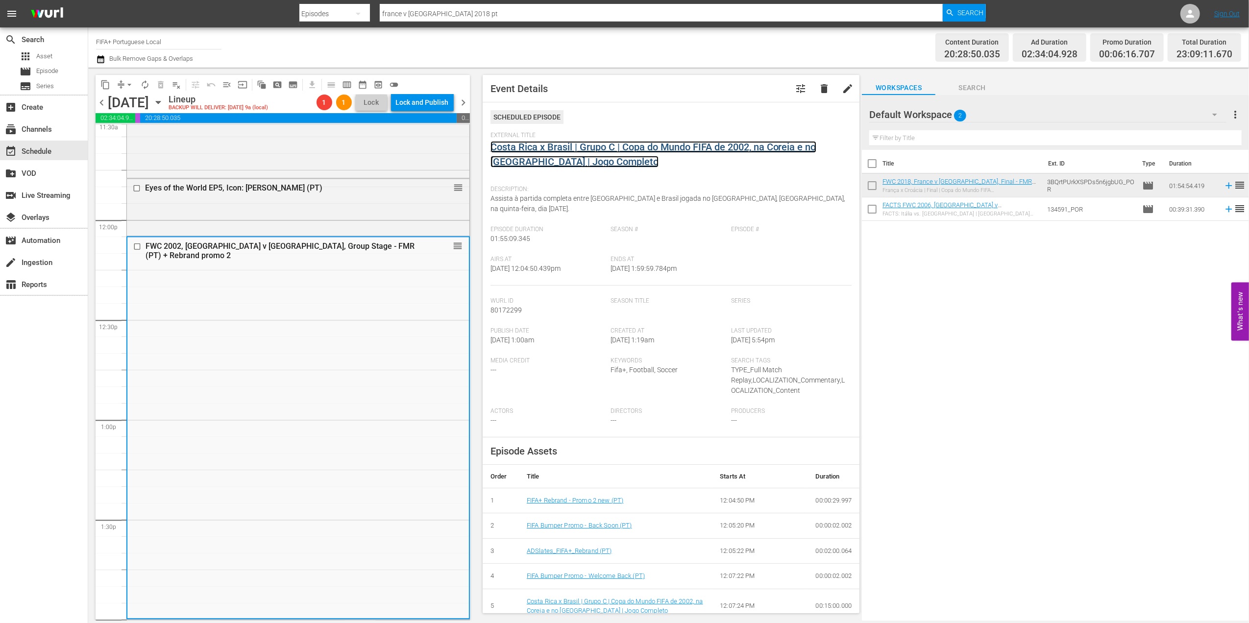
click at [617, 143] on link "Costa Rica x Brasil | Grupo C | Copa do Mundo FIFA de 2002, na Coreia e no Japã…" at bounding box center [653, 154] width 326 height 26
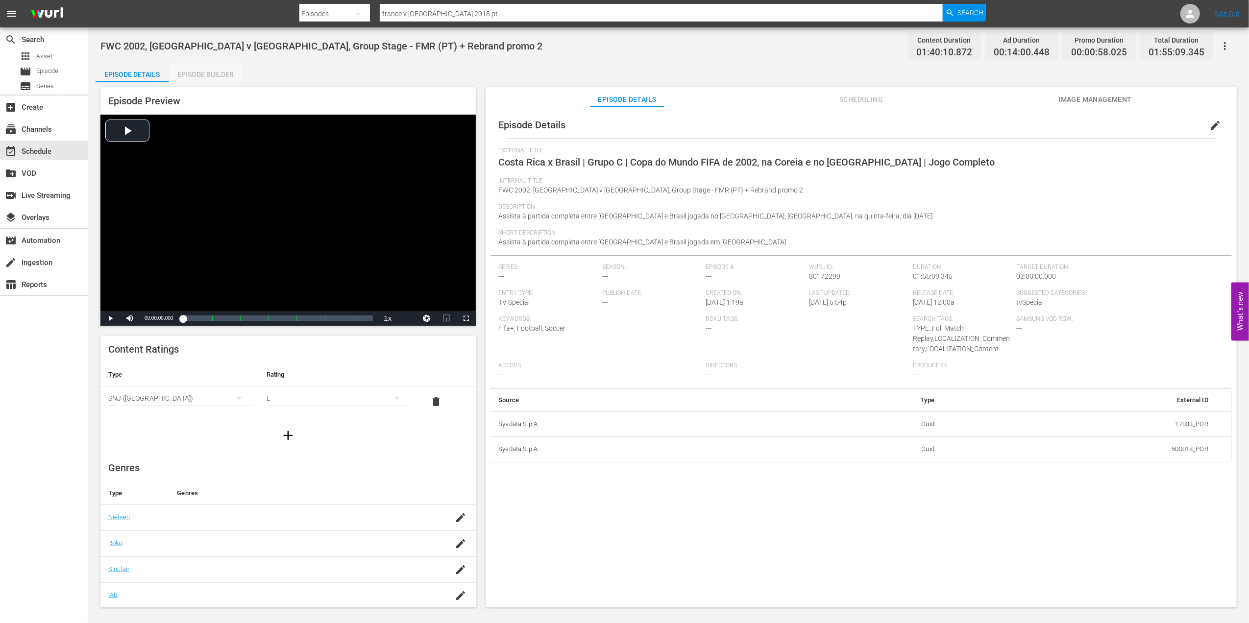
click at [199, 72] on div "Episode Builder" at bounding box center [205, 75] width 73 height 24
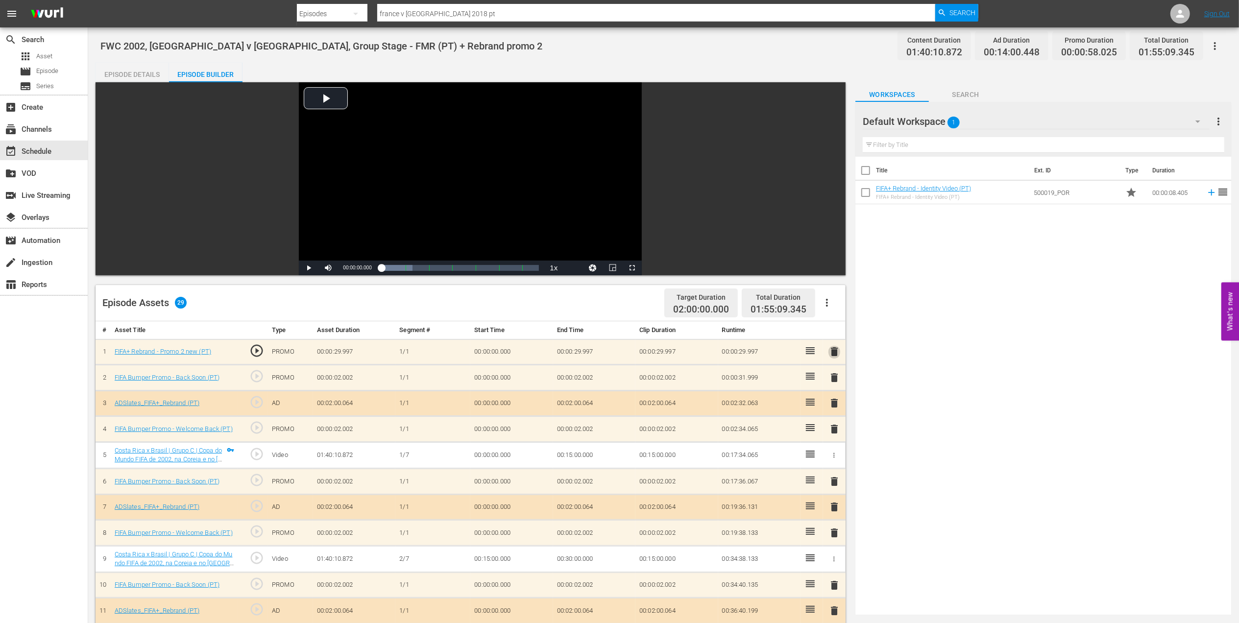
click at [830, 353] on span "delete" at bounding box center [834, 352] width 12 height 12
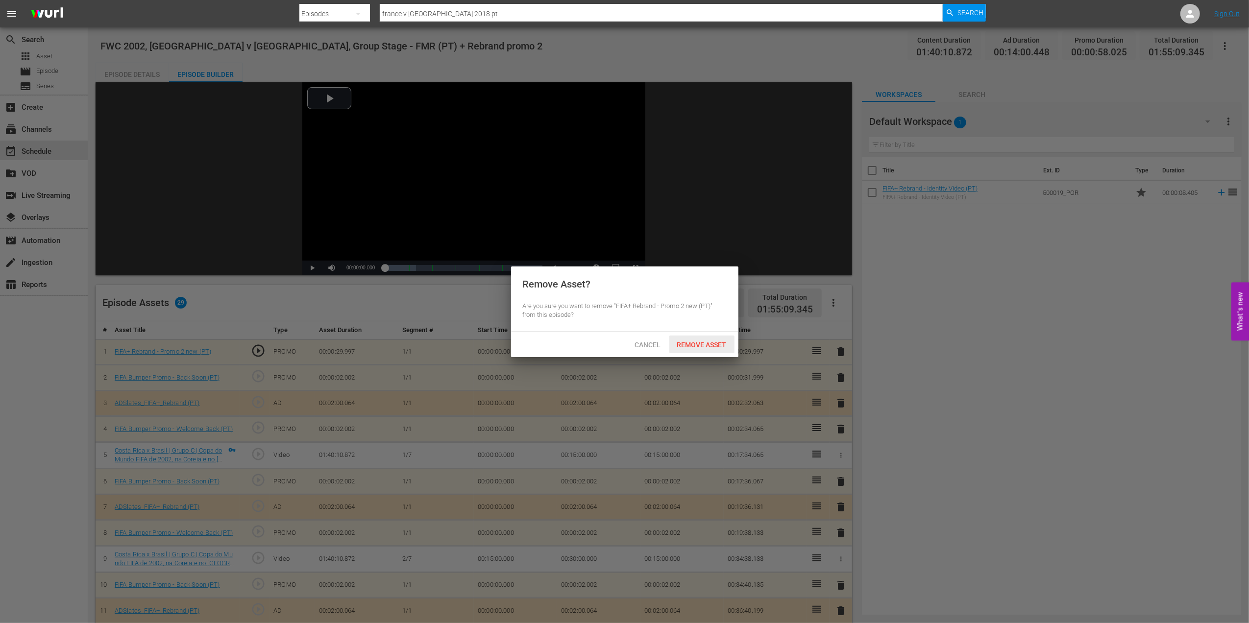
click at [714, 348] on span "Remove Asset" at bounding box center [701, 345] width 65 height 8
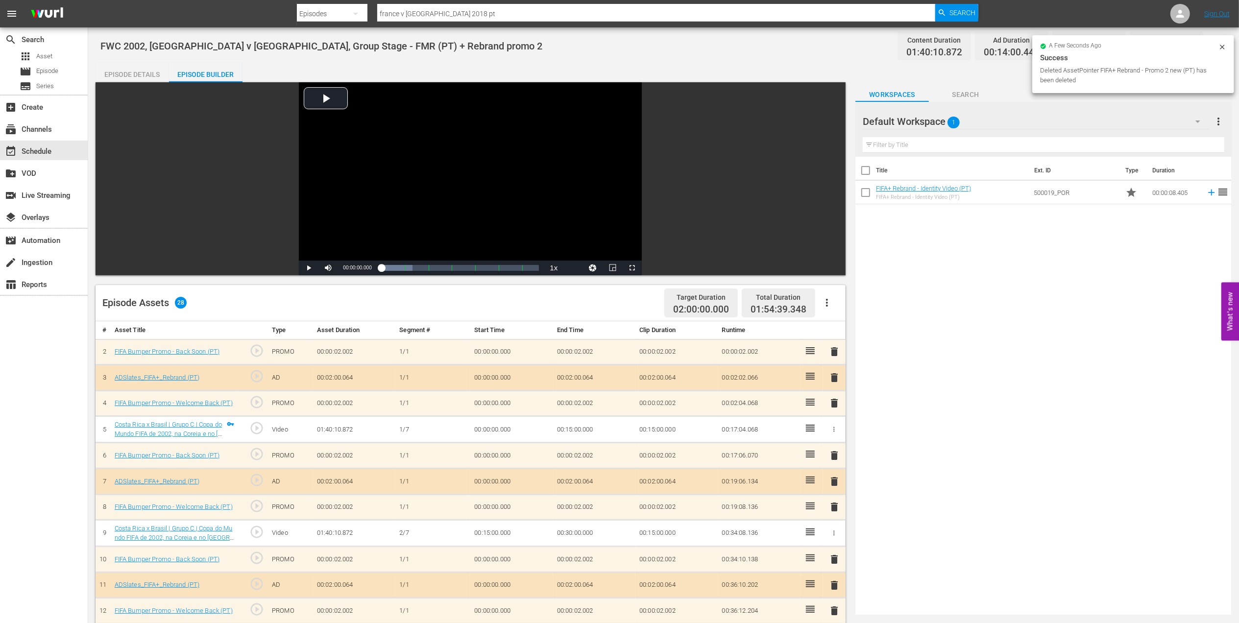
click at [835, 351] on span "delete" at bounding box center [834, 352] width 12 height 12
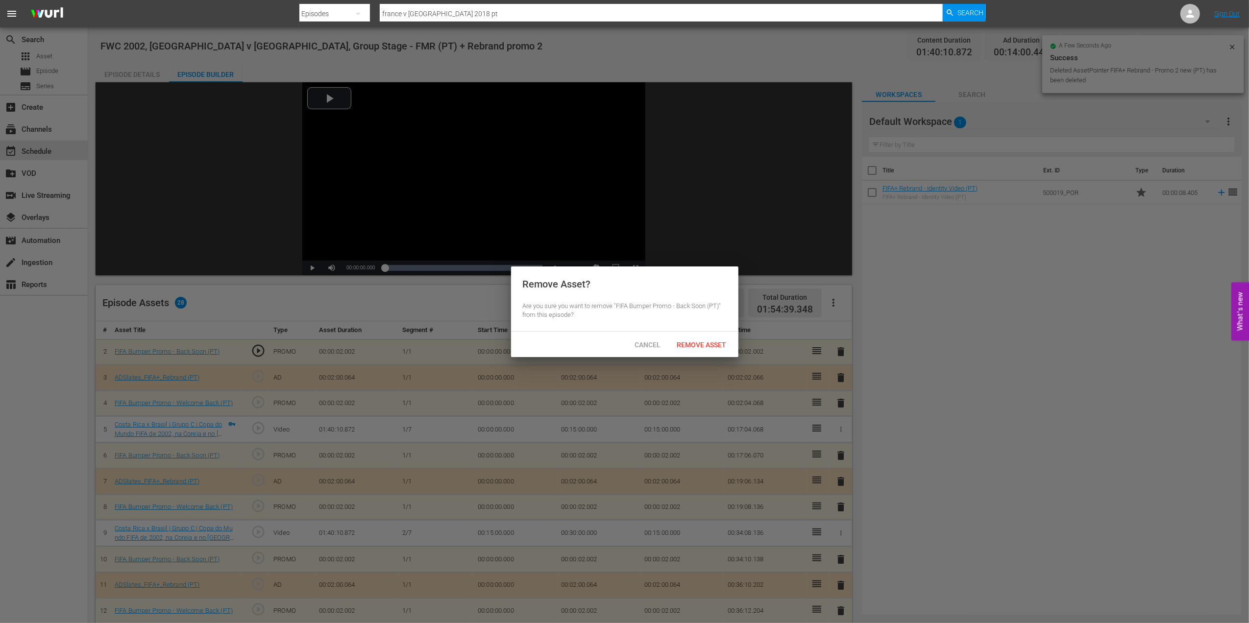
click at [706, 337] on div "Remove Asset" at bounding box center [701, 345] width 65 height 18
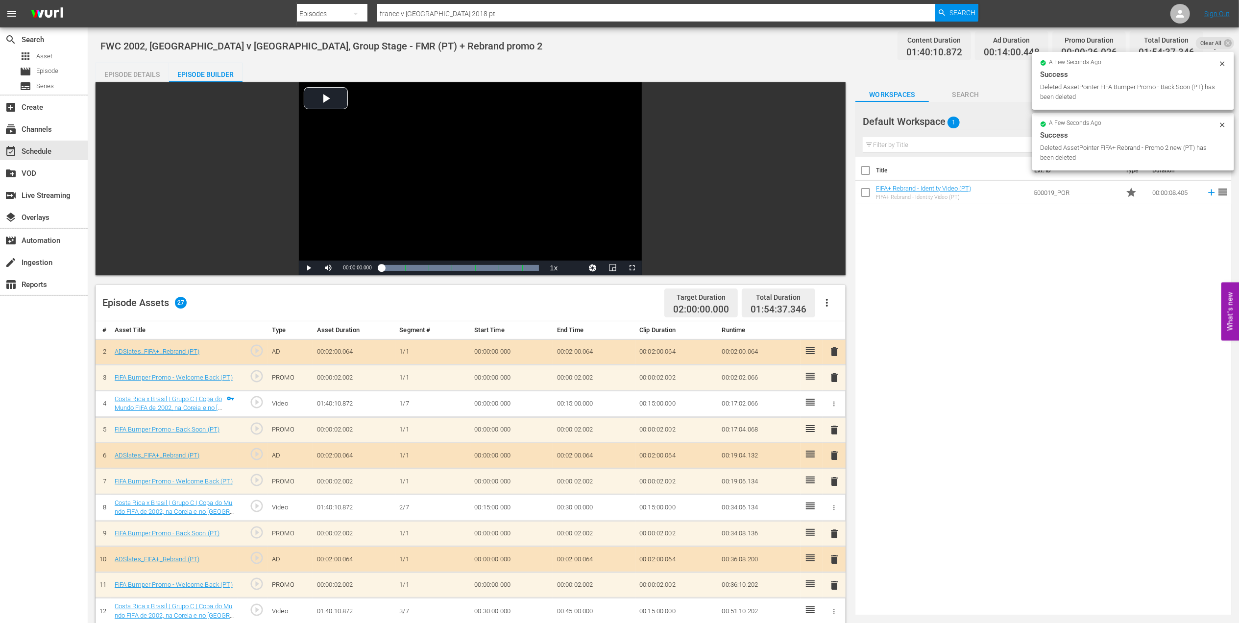
click at [835, 350] on span "delete" at bounding box center [834, 352] width 12 height 12
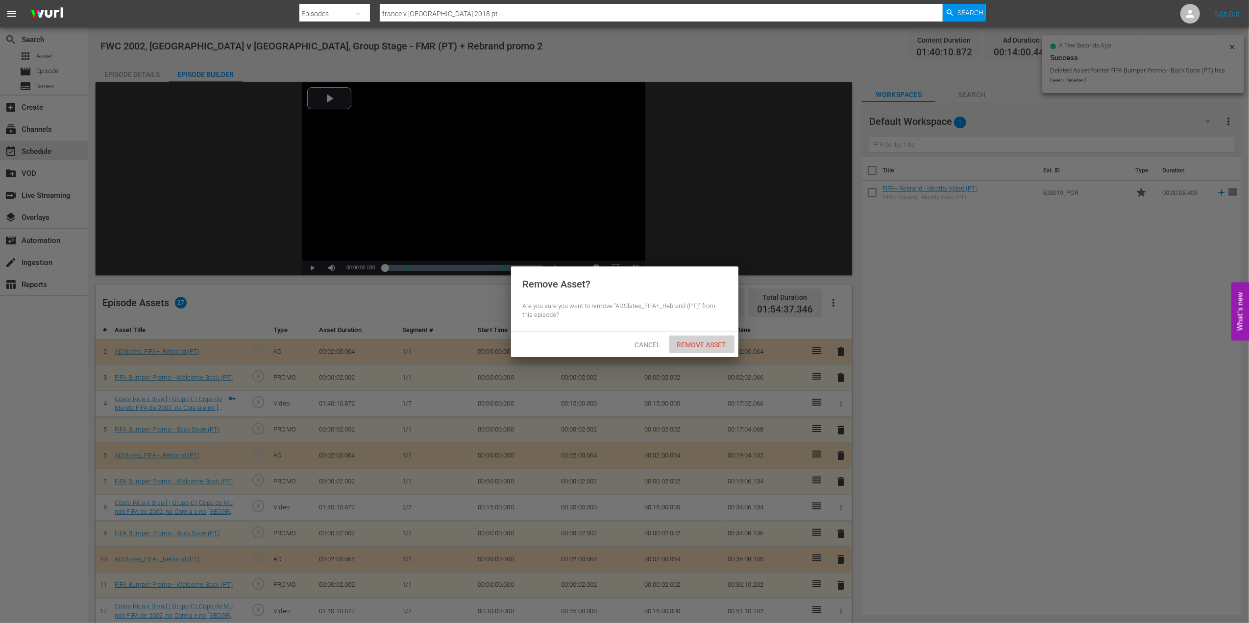
drag, startPoint x: 704, startPoint y: 338, endPoint x: 714, endPoint y: 341, distance: 10.2
click at [704, 339] on div "Remove Asset" at bounding box center [701, 345] width 65 height 18
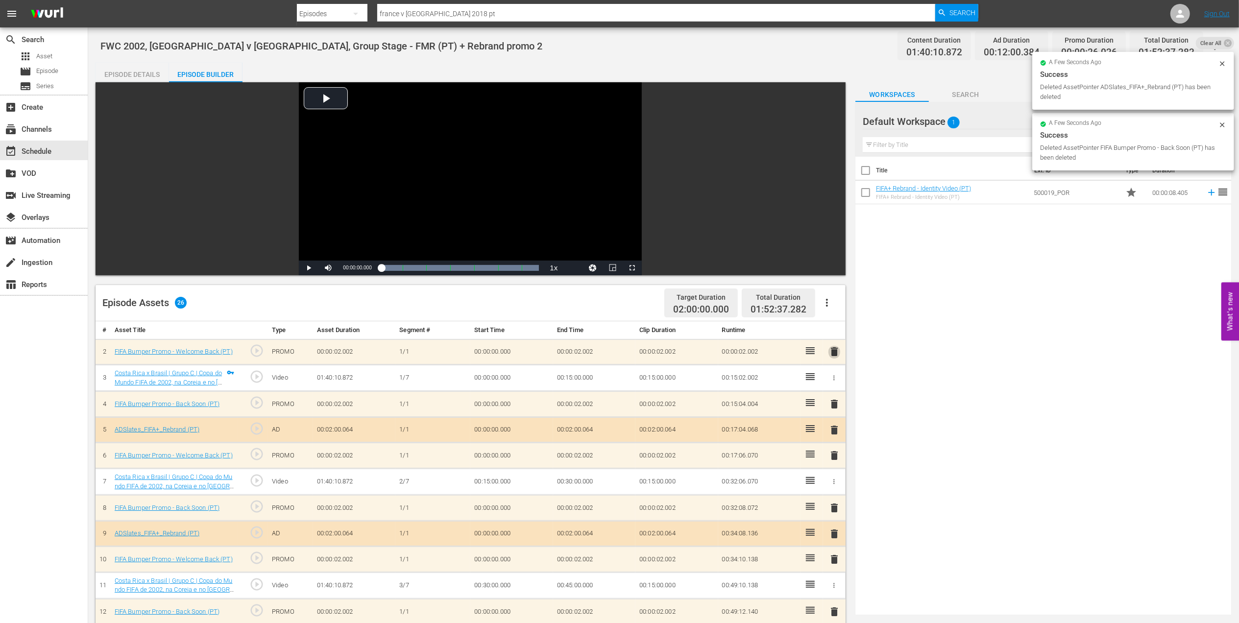
click at [835, 350] on span "delete" at bounding box center [834, 352] width 12 height 12
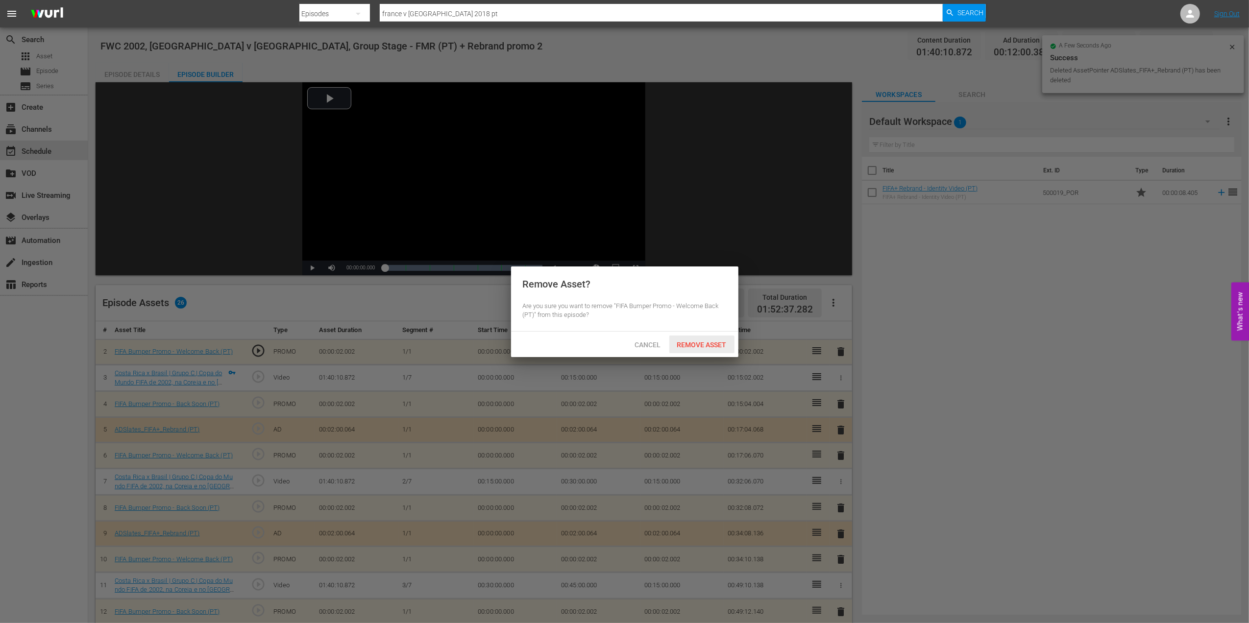
click at [706, 345] on span "Remove Asset" at bounding box center [701, 345] width 65 height 8
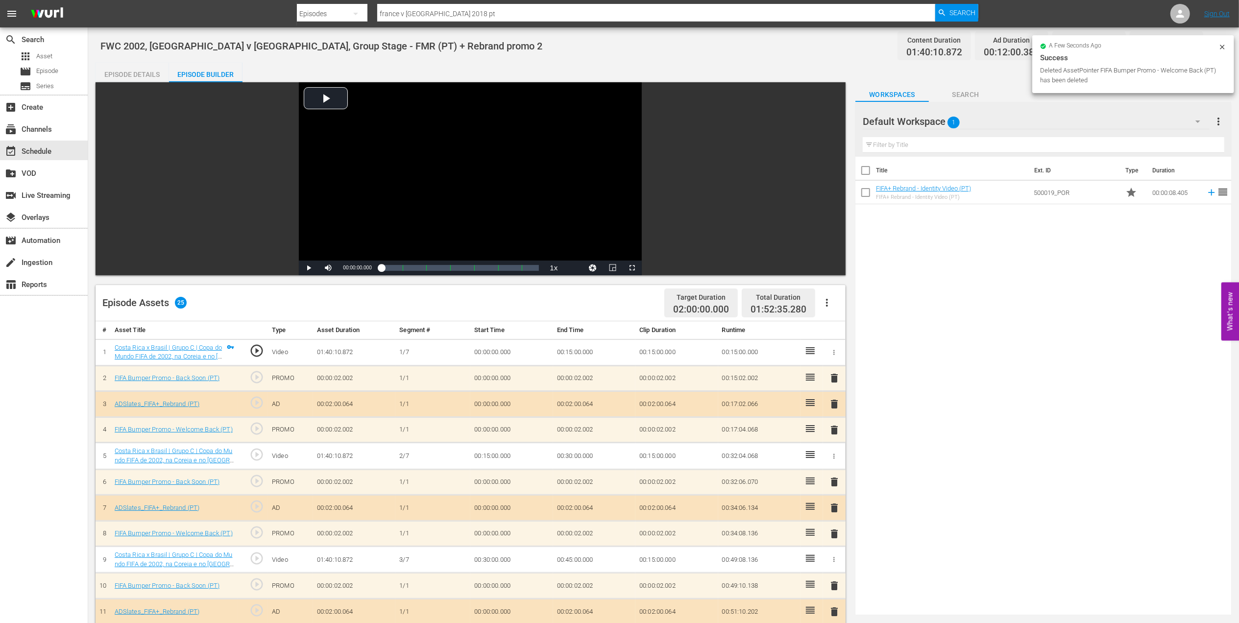
click at [136, 71] on div "Episode Details" at bounding box center [132, 75] width 73 height 24
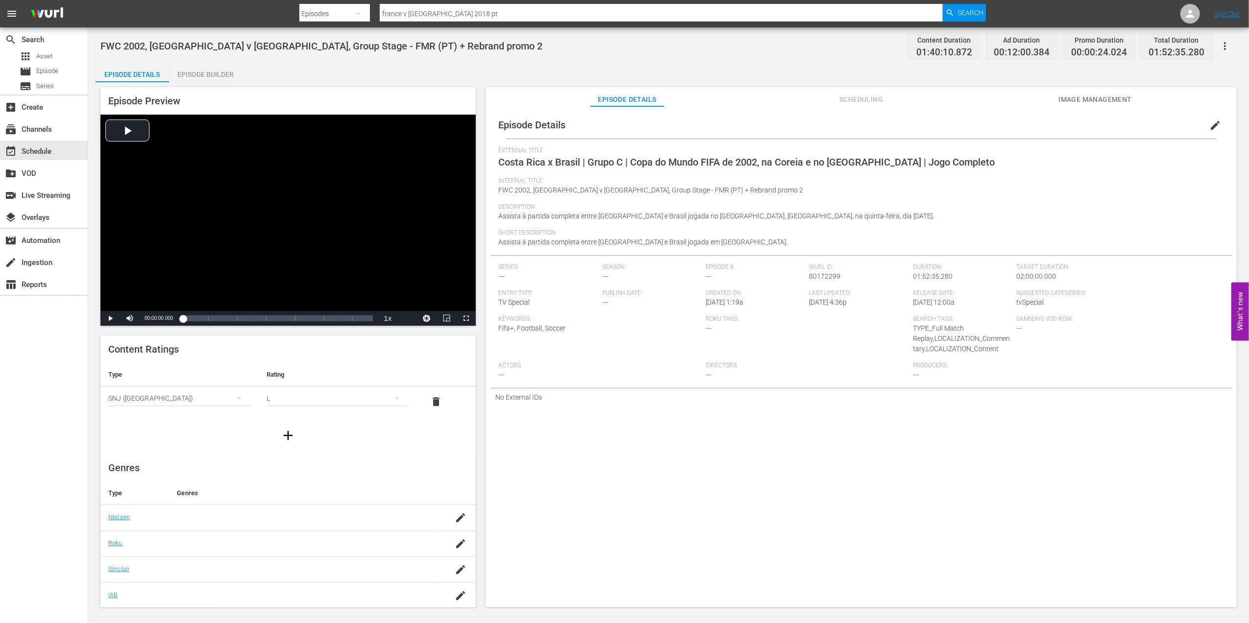
click at [1217, 124] on button "edit" at bounding box center [1215, 126] width 24 height 24
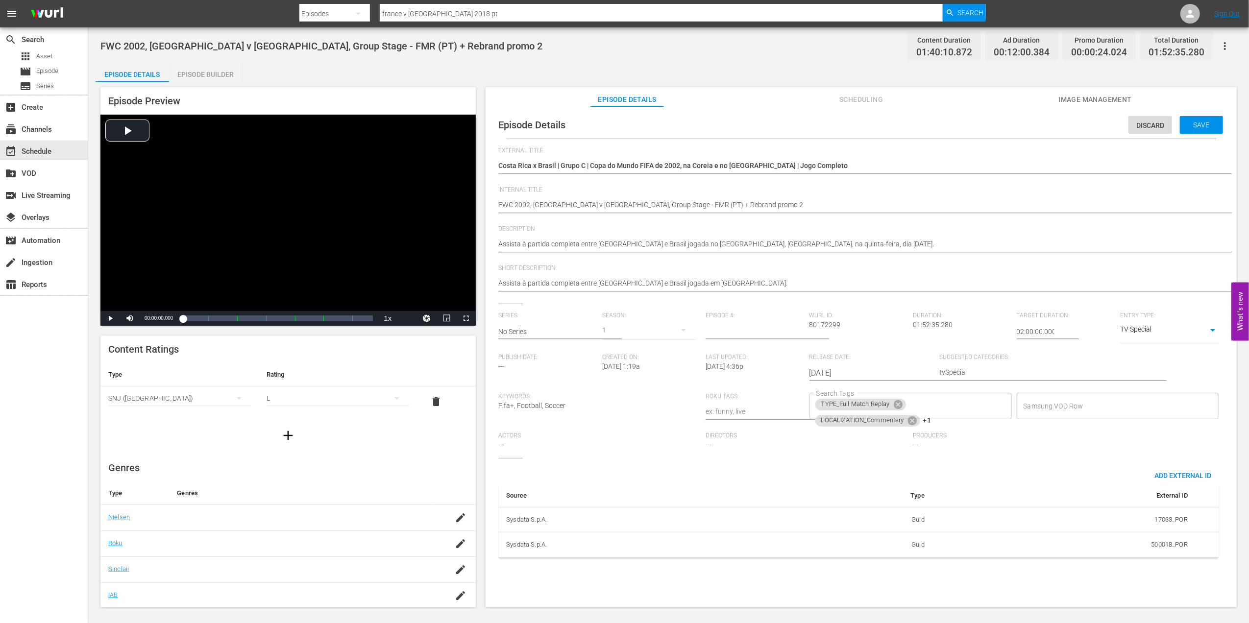
drag, startPoint x: 726, startPoint y: 198, endPoint x: 673, endPoint y: 206, distance: 53.4
click at [673, 206] on div "FWC 2002, Costa Rica v Brazil, Group Stage - FMR (PT) + Rebrand promo 2 FWC 200…" at bounding box center [858, 206] width 721 height 24
drag, startPoint x: 705, startPoint y: 205, endPoint x: 661, endPoint y: 205, distance: 44.1
type textarea "FWC 2002, Costa Rica v Brazil, Group Stage - FMR (PT)"
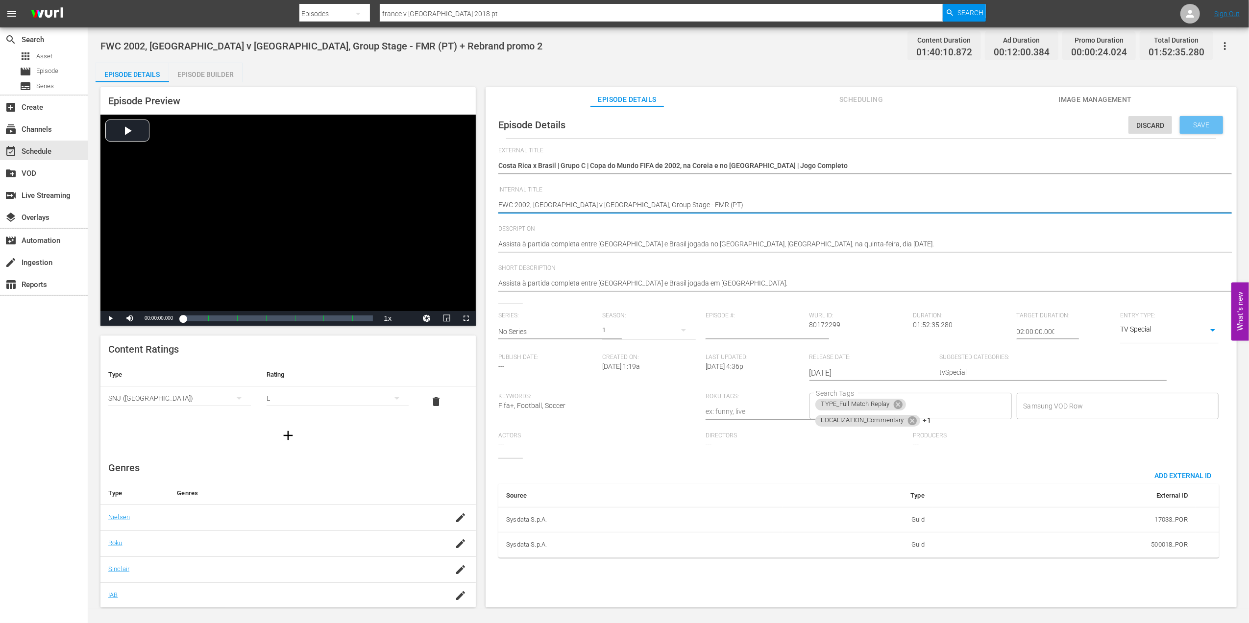
type textarea "FWC 2002, Costa Rica v Brazil, Group Stage - FMR (PT)"
click at [1196, 126] on span "Save" at bounding box center [1201, 125] width 32 height 8
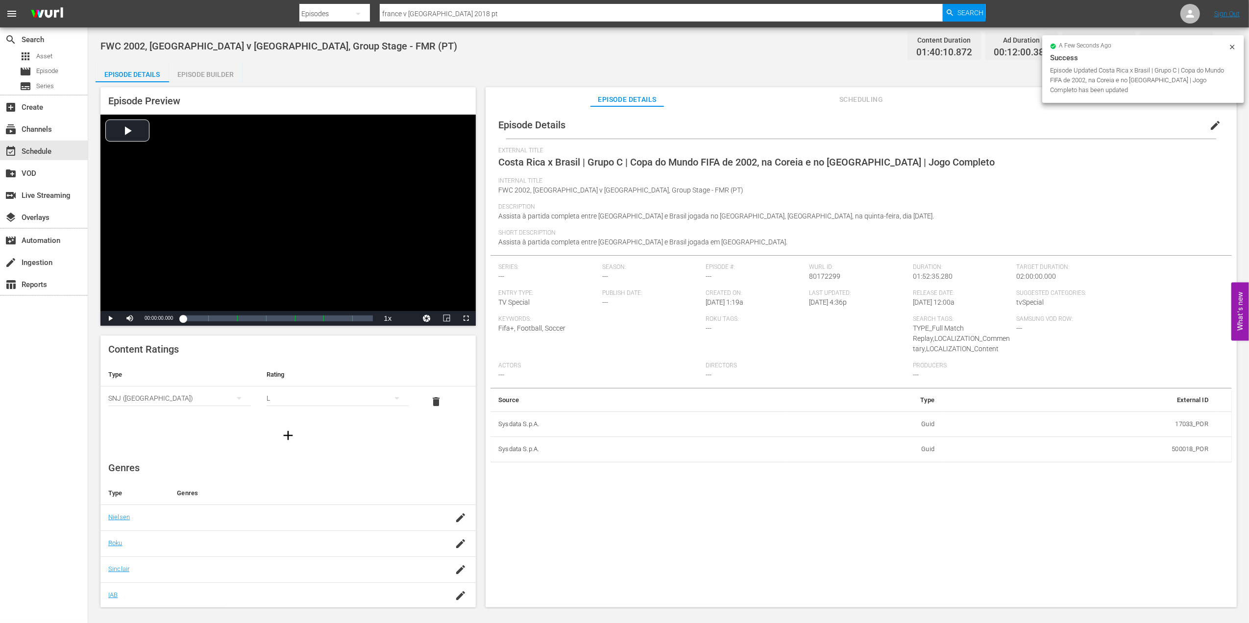
click at [39, 153] on div "event_available Schedule" at bounding box center [27, 149] width 55 height 9
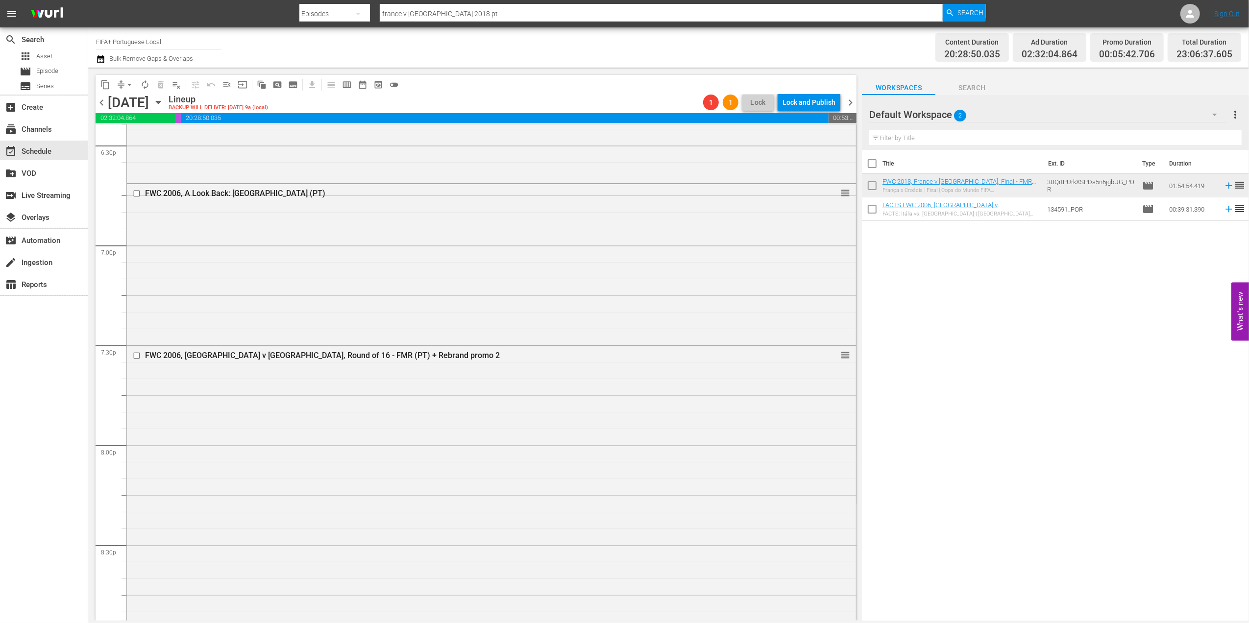
scroll to position [3680, 0]
click at [252, 353] on div "FWC 2006, [GEOGRAPHIC_DATA] v [GEOGRAPHIC_DATA], Round of 16 - FMR (PT) + Rebra…" at bounding box center [472, 352] width 655 height 9
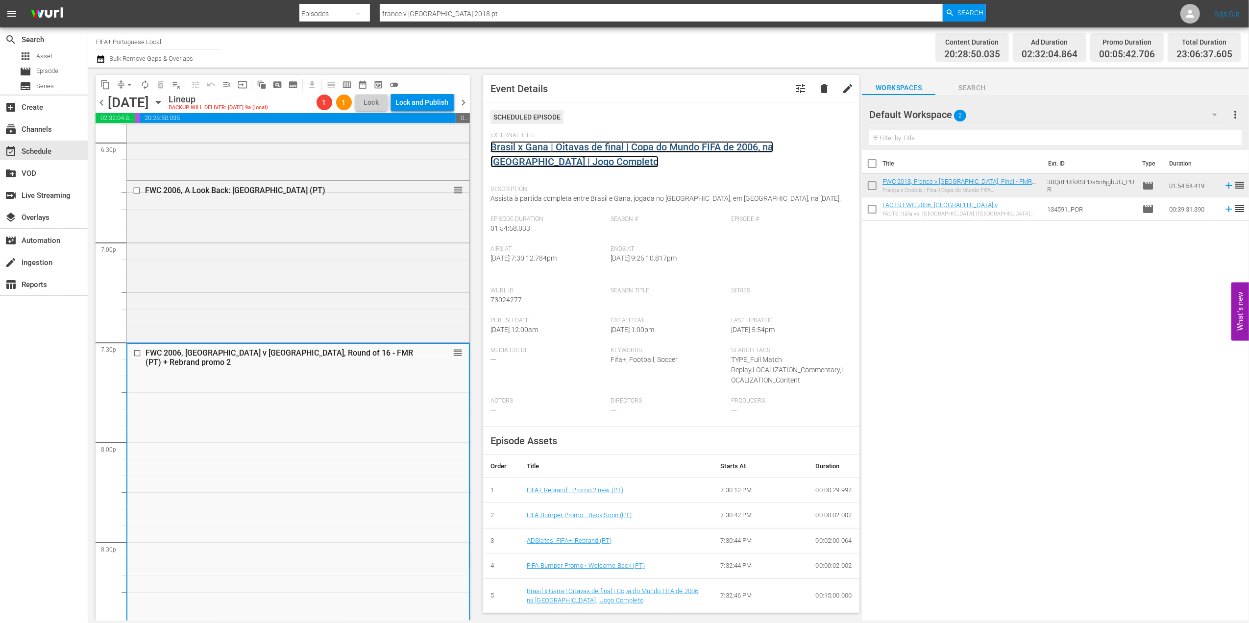
click at [599, 149] on link "Brasil x Gana | Oitavas de final | Copa do Mundo FIFA de 2006, na [GEOGRAPHIC_D…" at bounding box center [631, 154] width 283 height 26
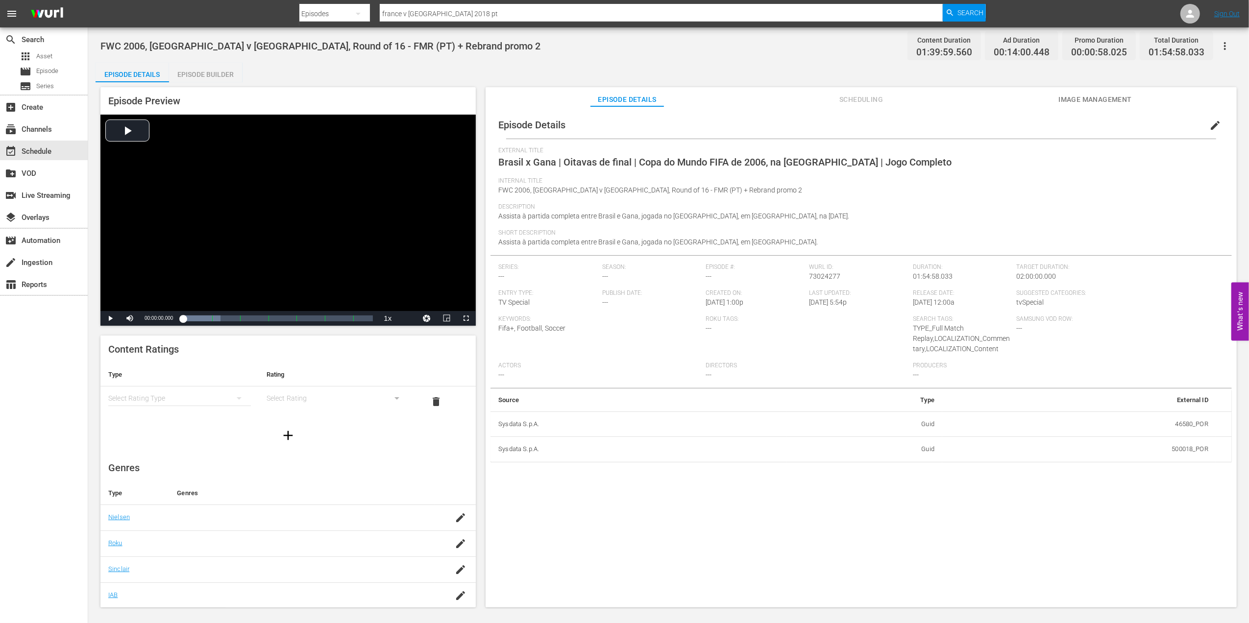
click at [210, 77] on div "Episode Builder" at bounding box center [205, 75] width 73 height 24
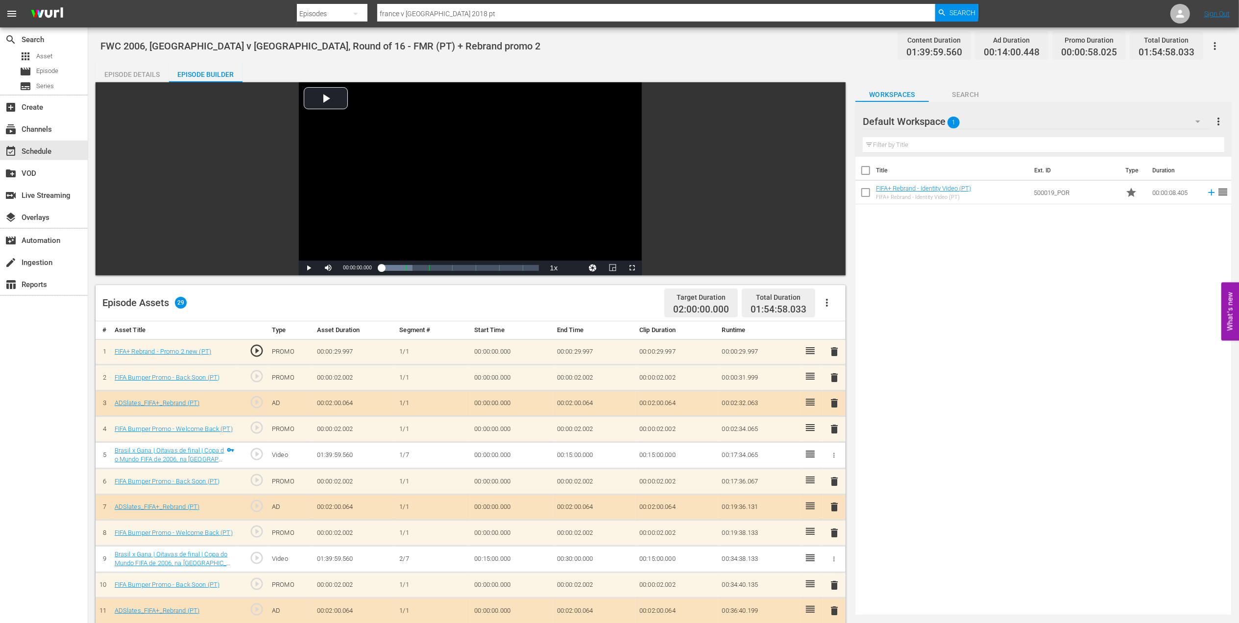
click at [833, 355] on span "delete" at bounding box center [834, 352] width 12 height 12
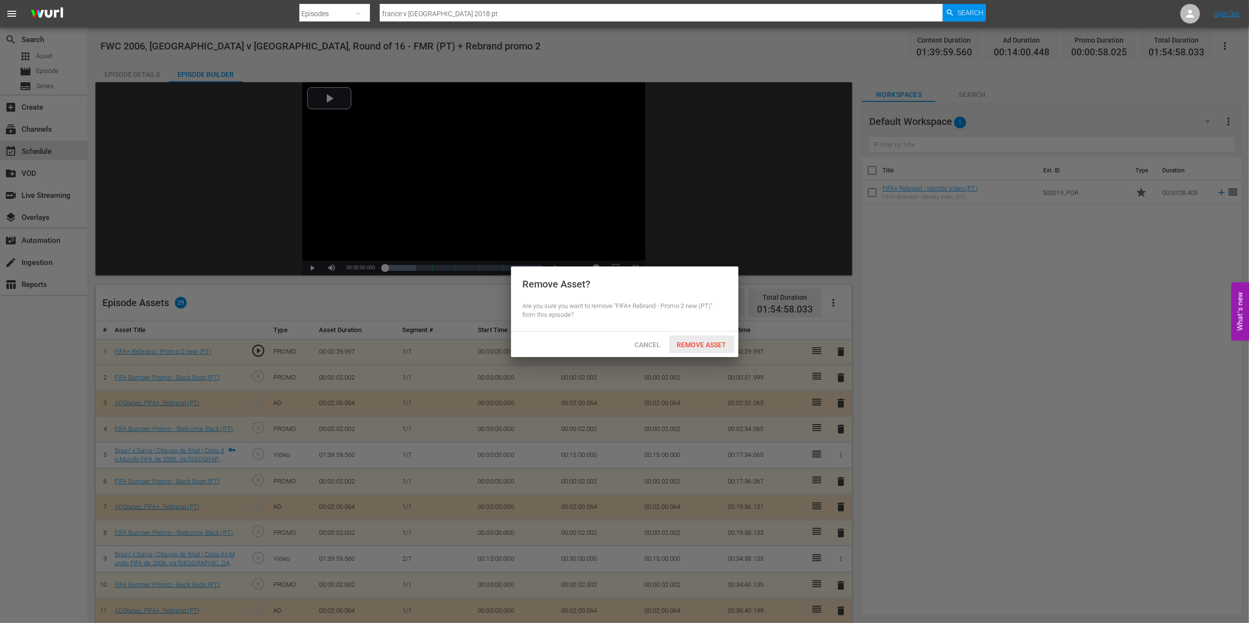
click at [694, 343] on span "Remove Asset" at bounding box center [701, 345] width 65 height 8
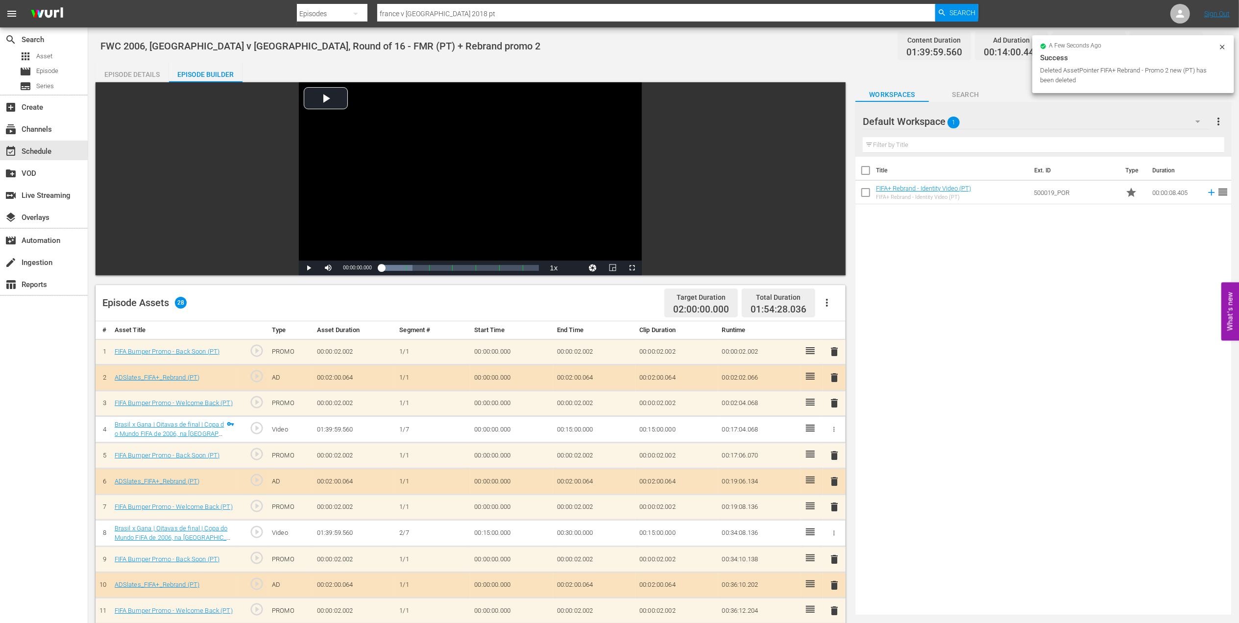
click at [836, 351] on span "delete" at bounding box center [834, 352] width 12 height 12
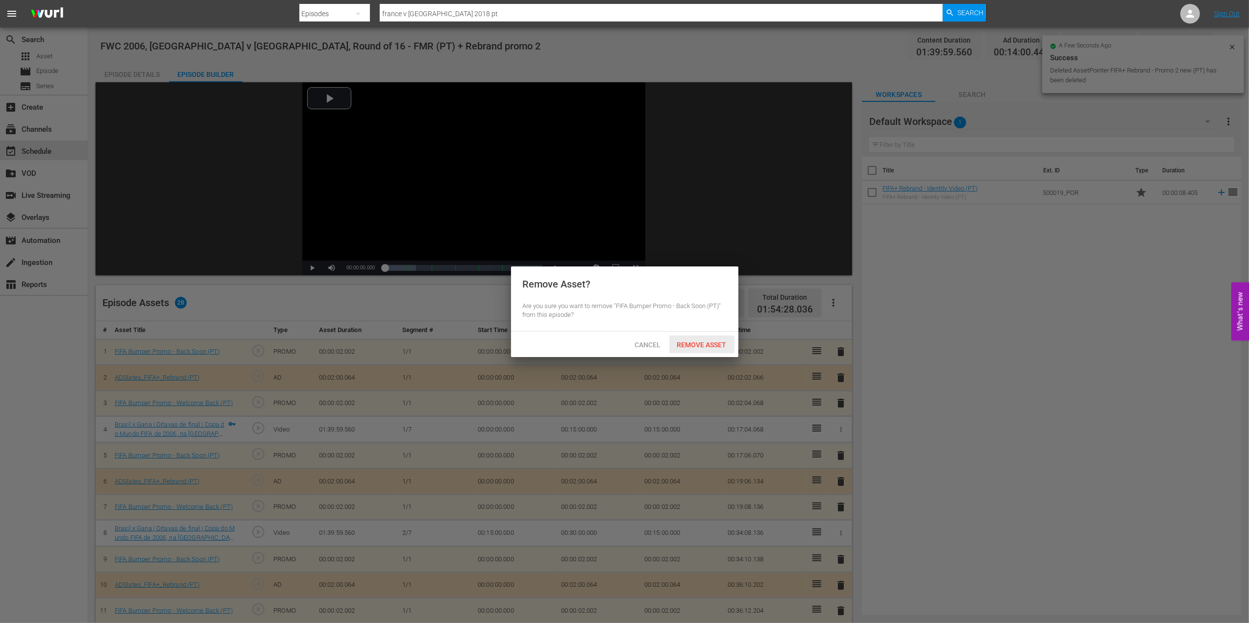
click at [700, 346] on span "Remove Asset" at bounding box center [701, 345] width 65 height 8
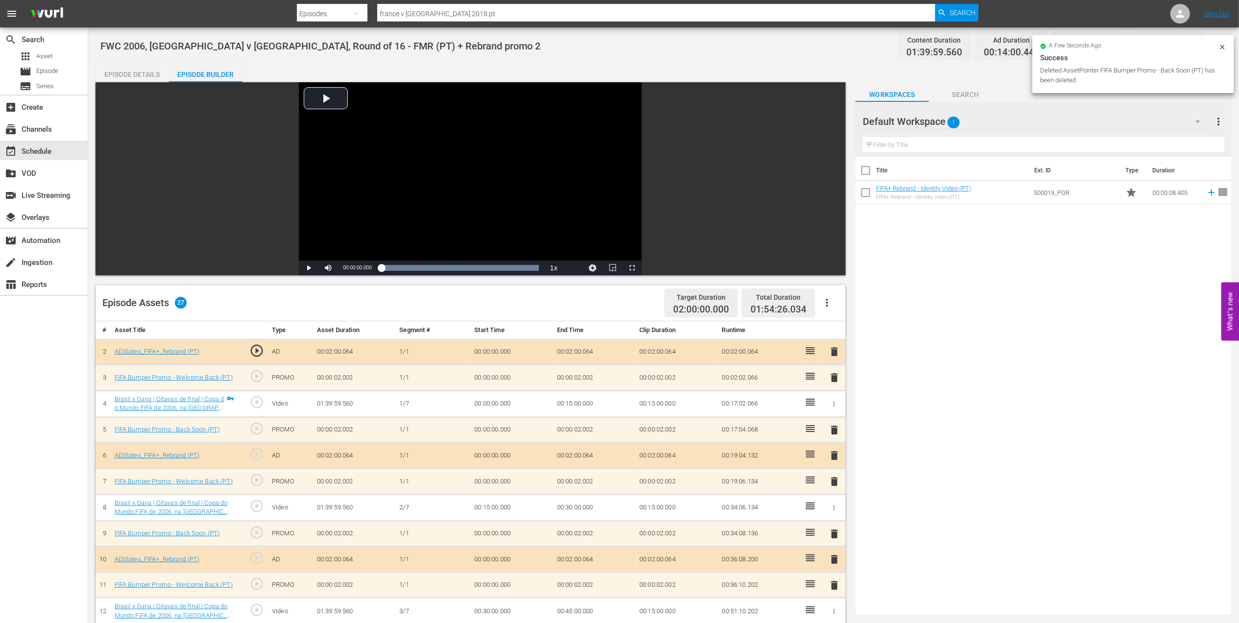
click at [839, 347] on span "delete" at bounding box center [834, 352] width 12 height 12
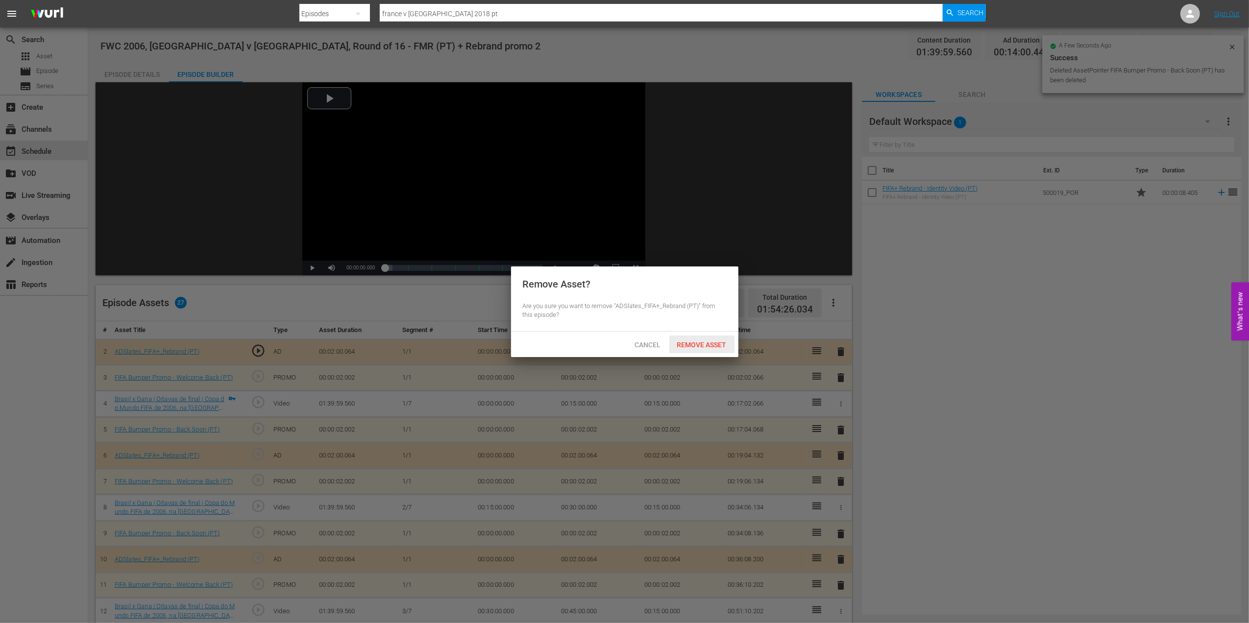
click at [698, 342] on span "Remove Asset" at bounding box center [701, 345] width 65 height 8
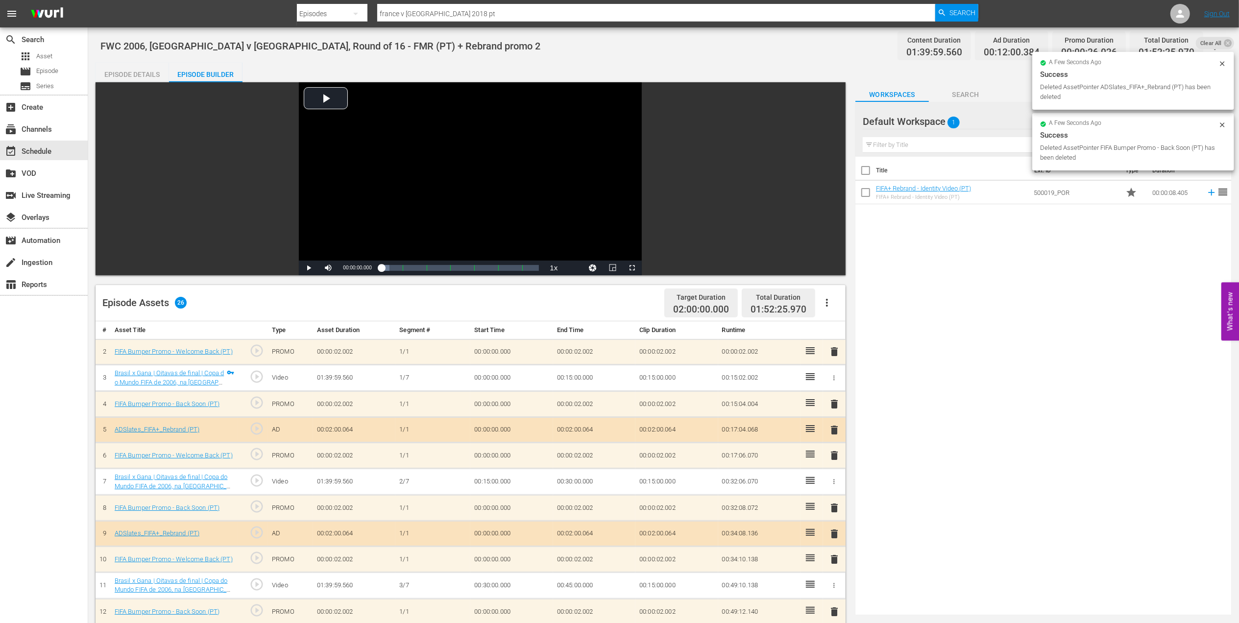
click at [835, 349] on span "delete" at bounding box center [834, 352] width 12 height 12
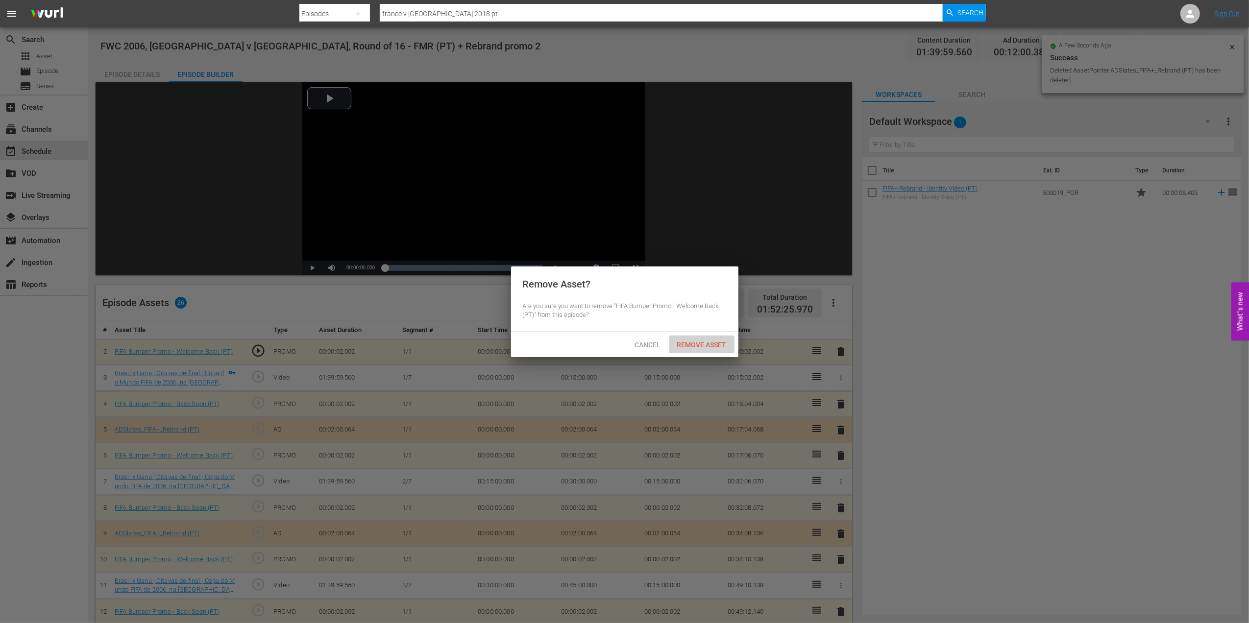
click at [699, 339] on div "Remove Asset" at bounding box center [701, 345] width 65 height 18
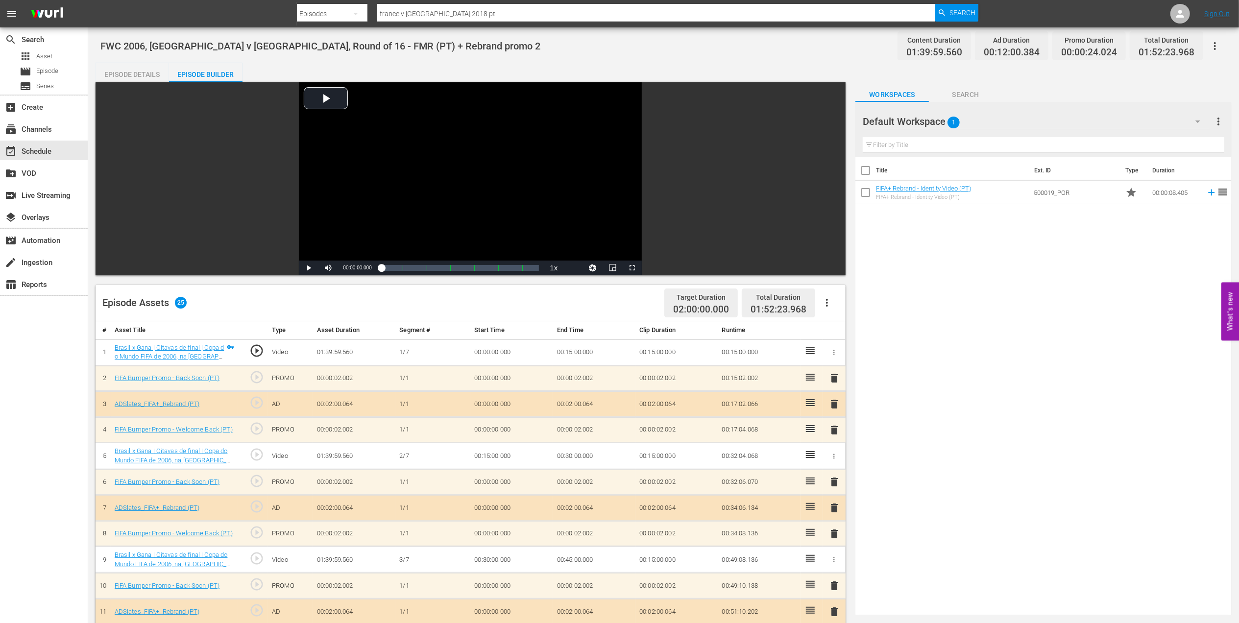
click at [144, 69] on div "Episode Details" at bounding box center [132, 75] width 73 height 24
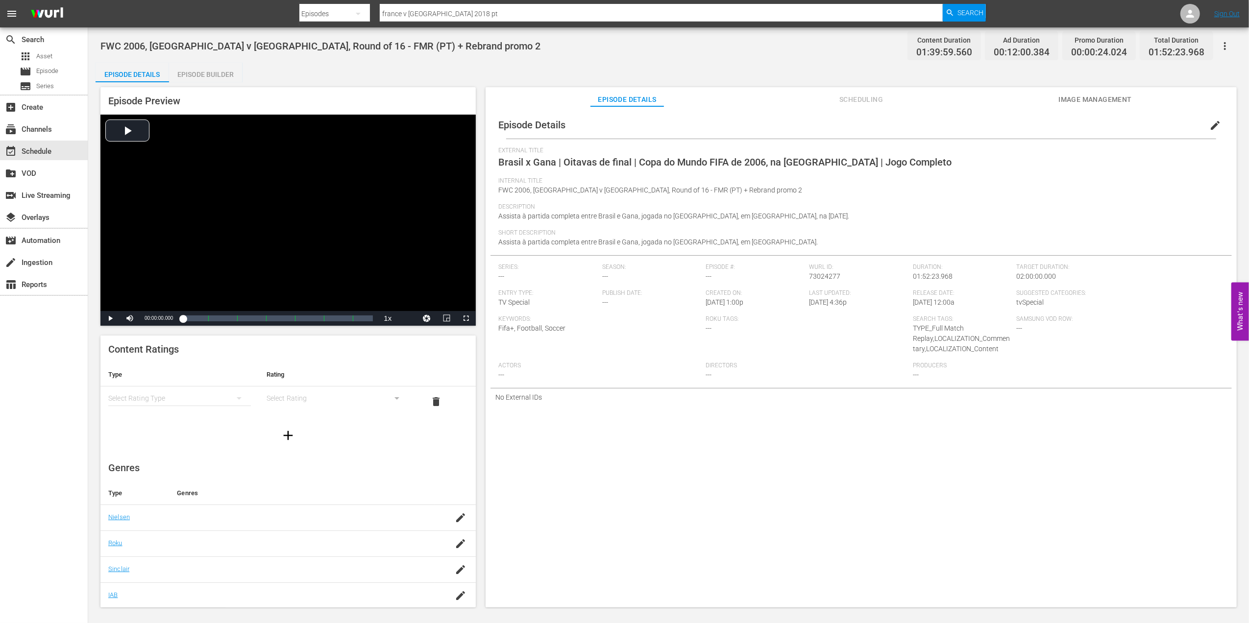
click at [1209, 122] on span "edit" at bounding box center [1215, 126] width 12 height 12
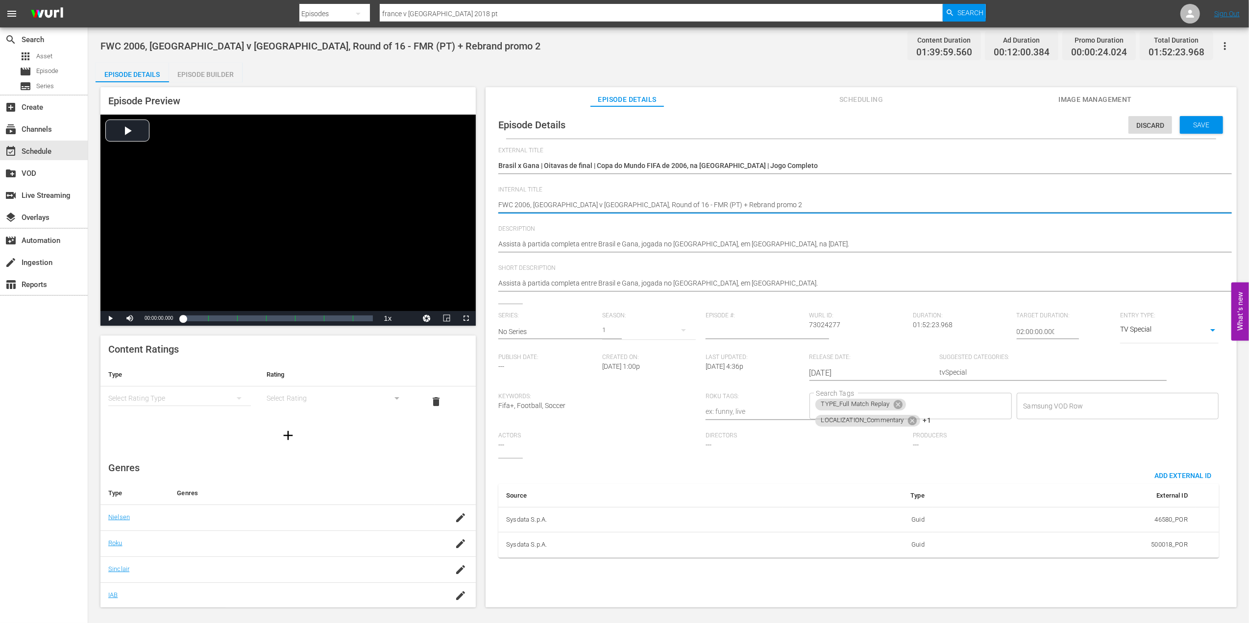
drag, startPoint x: 704, startPoint y: 203, endPoint x: 652, endPoint y: 204, distance: 52.9
type textarea "FWC 2006, [GEOGRAPHIC_DATA] v [GEOGRAPHIC_DATA], Round of 16 - FMR (PT)"
drag, startPoint x: 1200, startPoint y: 125, endPoint x: 1194, endPoint y: 130, distance: 7.3
click at [1199, 127] on span "Save" at bounding box center [1201, 125] width 32 height 8
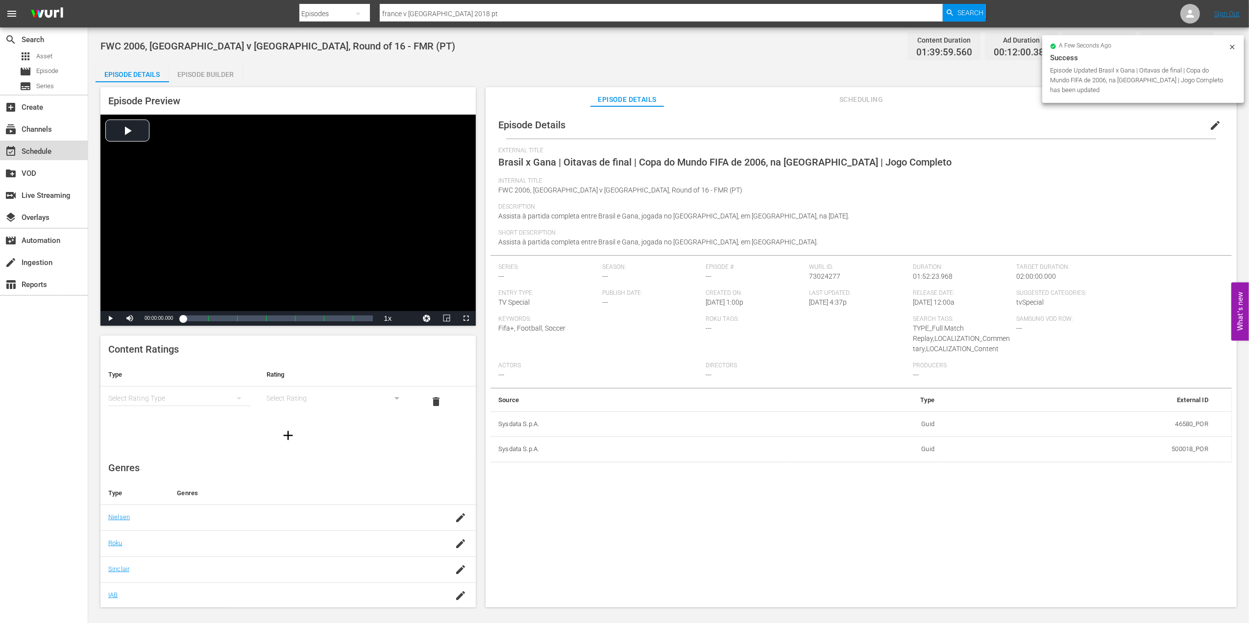
click at [34, 153] on div "event_available Schedule" at bounding box center [27, 149] width 55 height 9
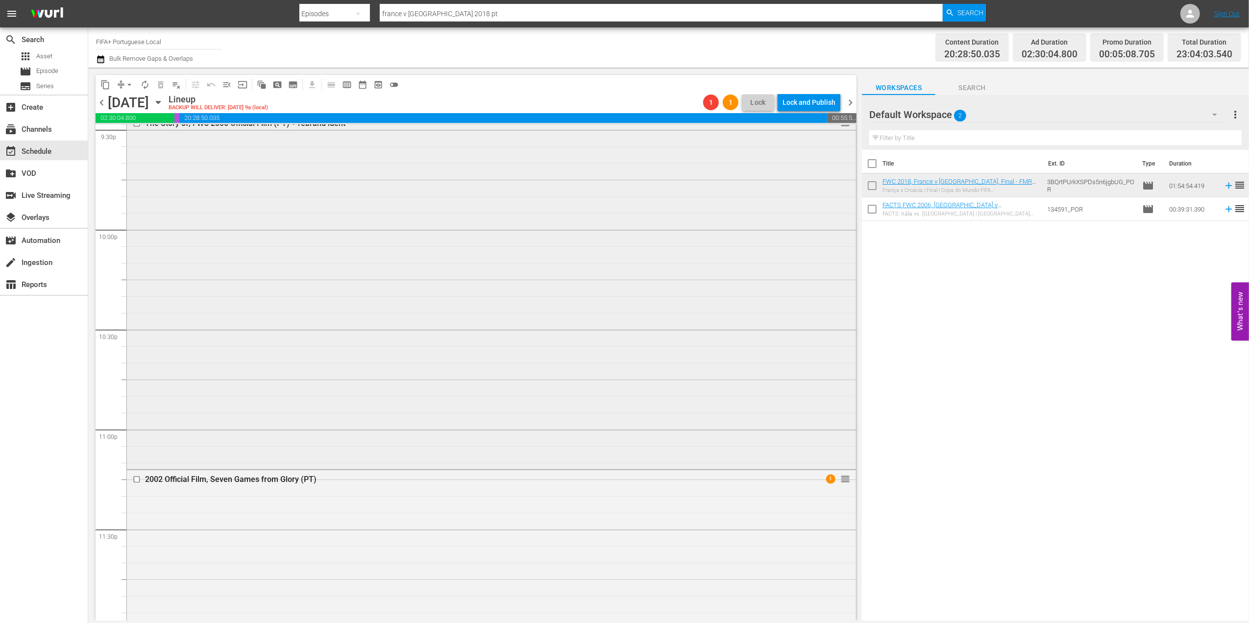
scroll to position [4186, 0]
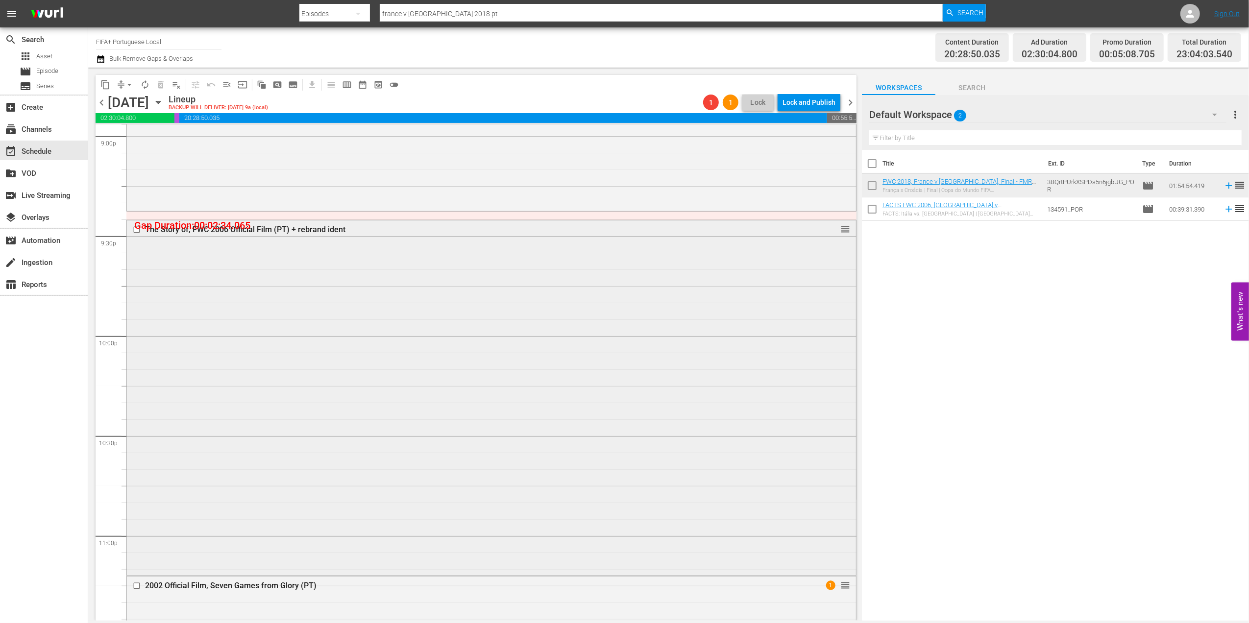
click at [271, 221] on div "The Story of, FWC 2006 Official Film (PT) + rebrand ident reorder" at bounding box center [491, 229] width 729 height 19
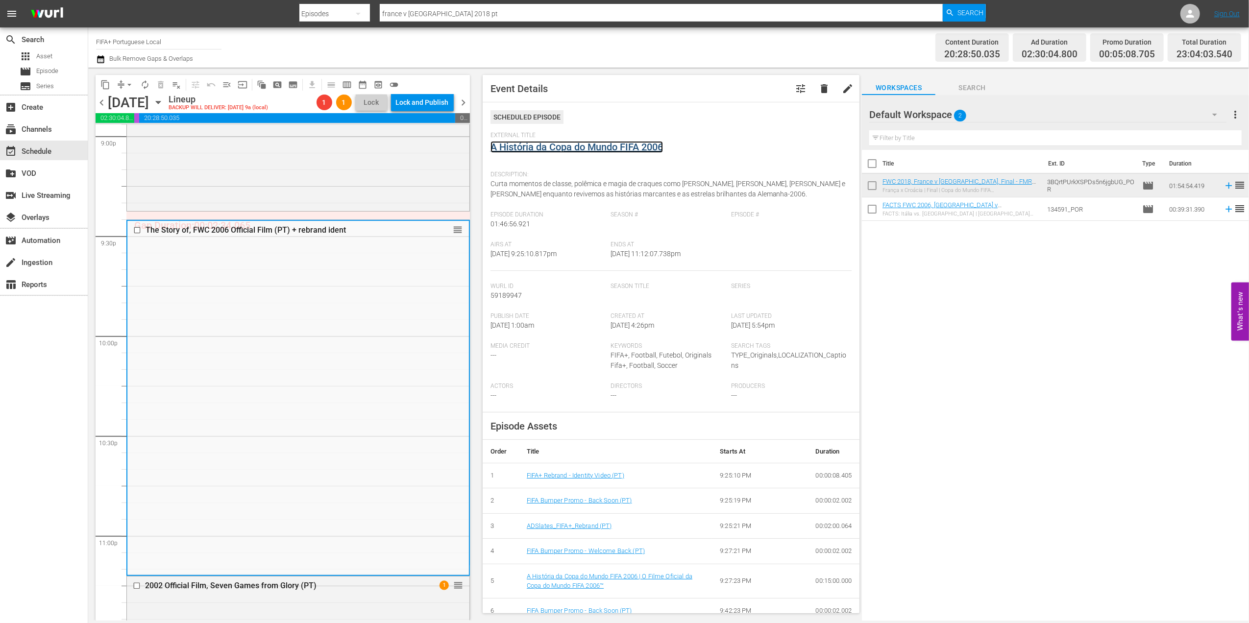
click at [598, 145] on link "A História da Copa do Mundo FIFA 2006" at bounding box center [576, 147] width 172 height 12
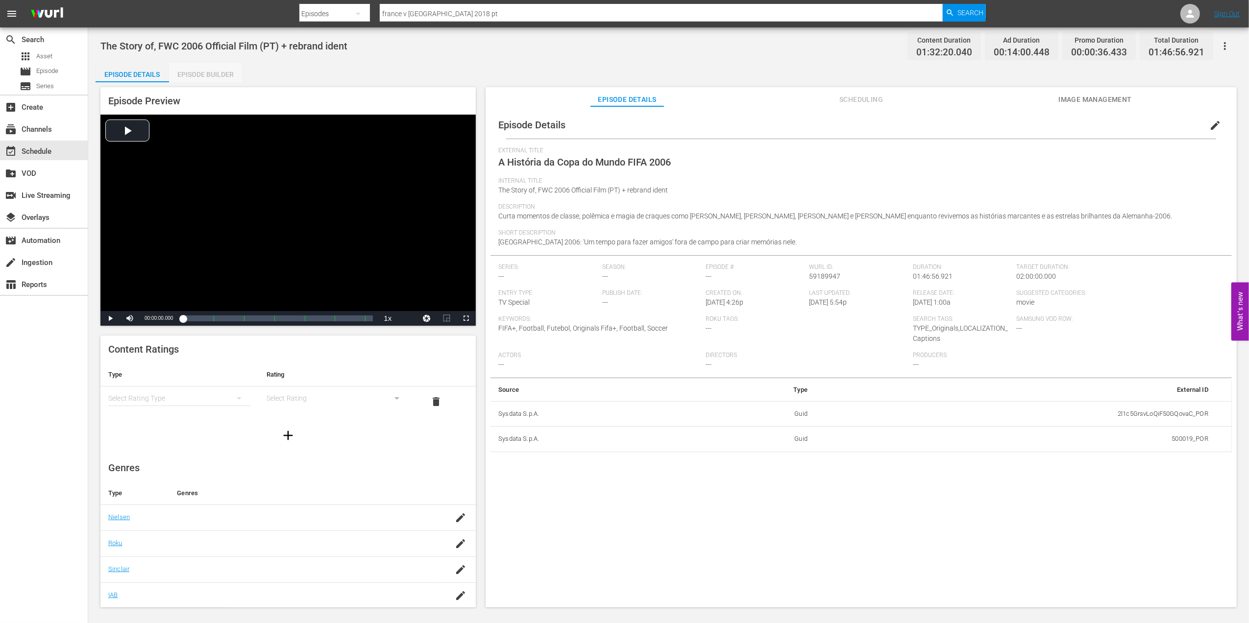
click at [224, 75] on div "Episode Builder" at bounding box center [205, 75] width 73 height 24
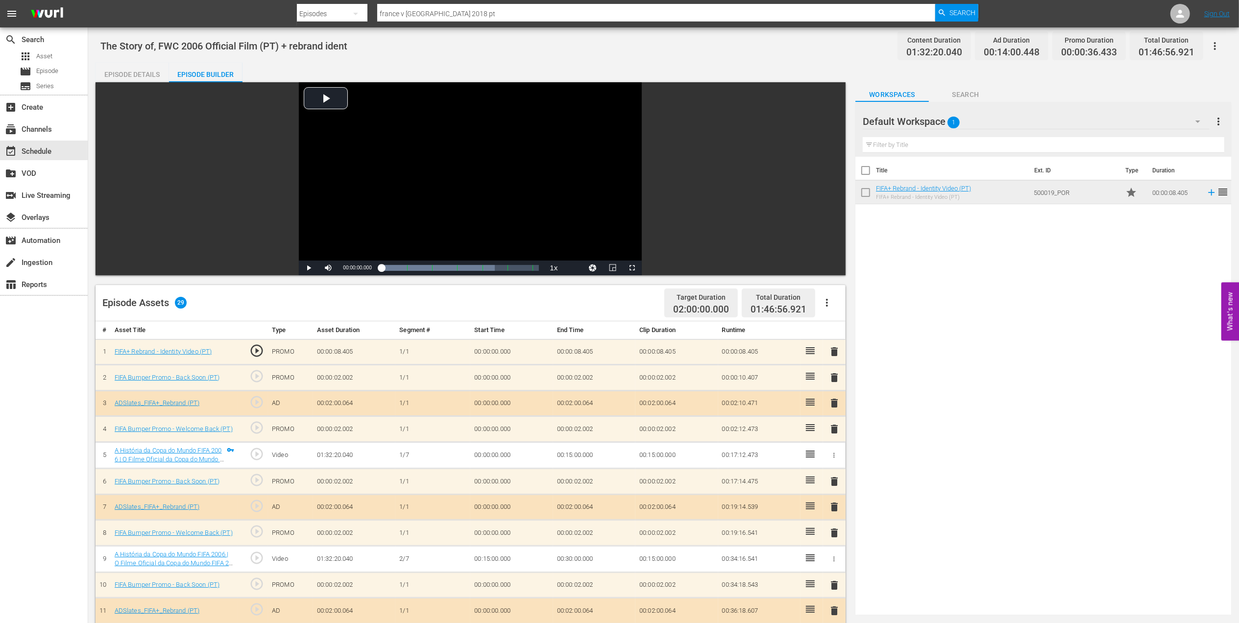
click at [831, 353] on span "delete" at bounding box center [834, 352] width 12 height 12
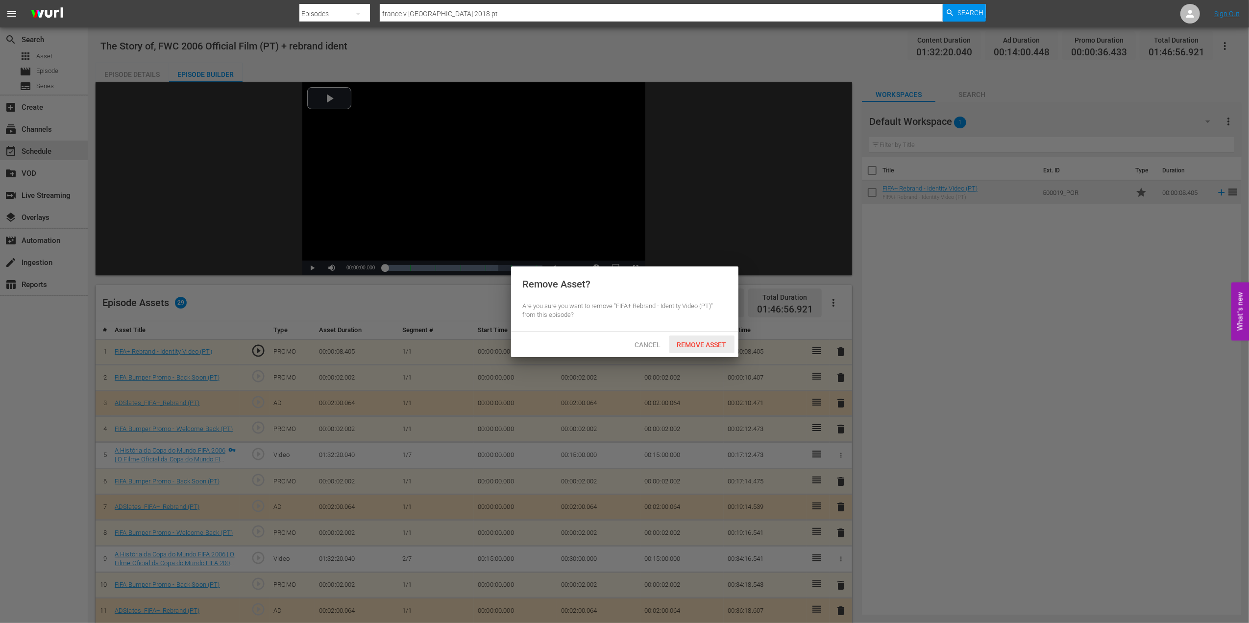
click at [693, 348] on span "Remove Asset" at bounding box center [701, 345] width 65 height 8
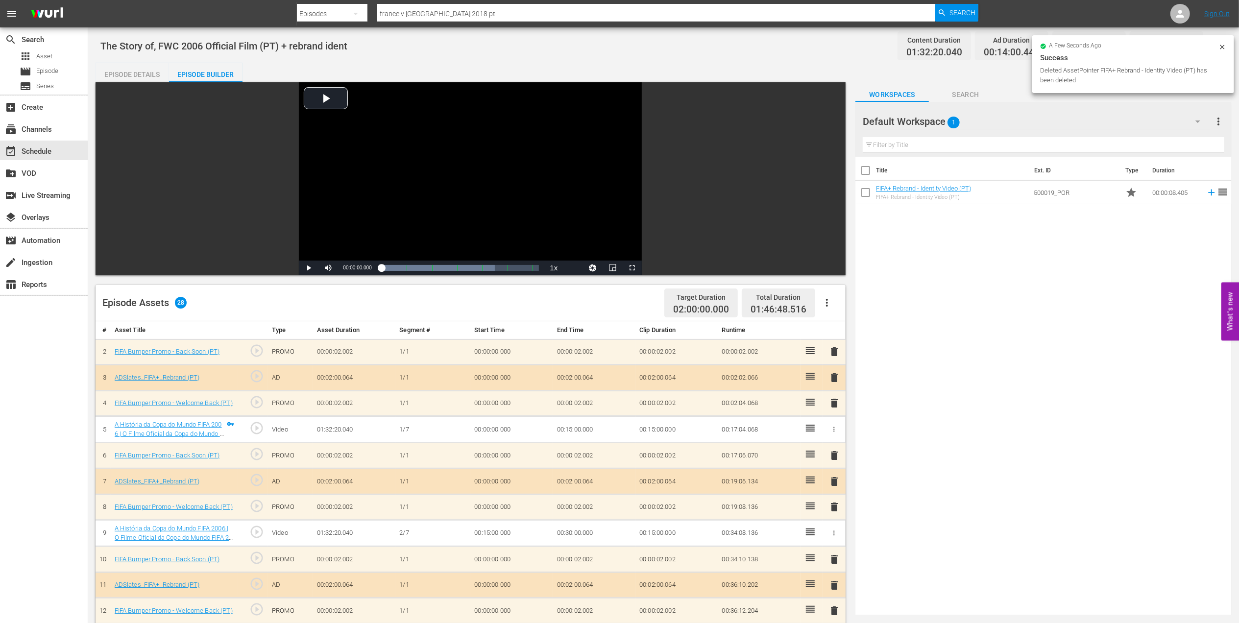
click at [836, 351] on span "delete" at bounding box center [834, 352] width 12 height 12
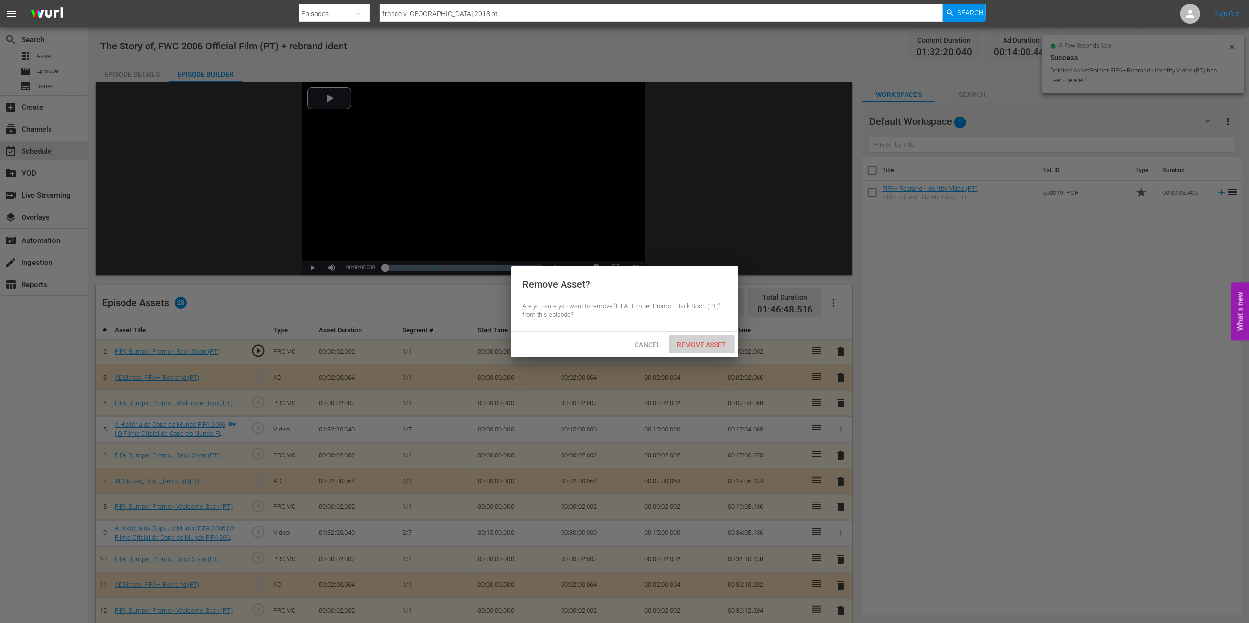
click at [702, 341] on span "Remove Asset" at bounding box center [701, 345] width 65 height 8
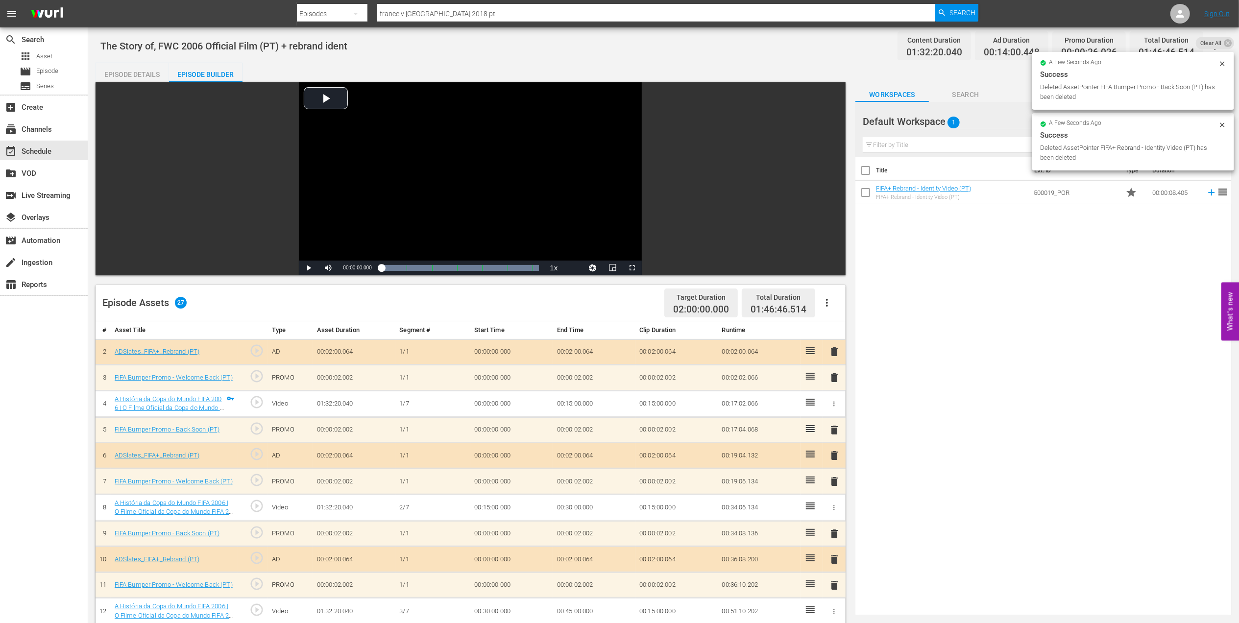
click at [835, 350] on span "delete" at bounding box center [834, 352] width 12 height 12
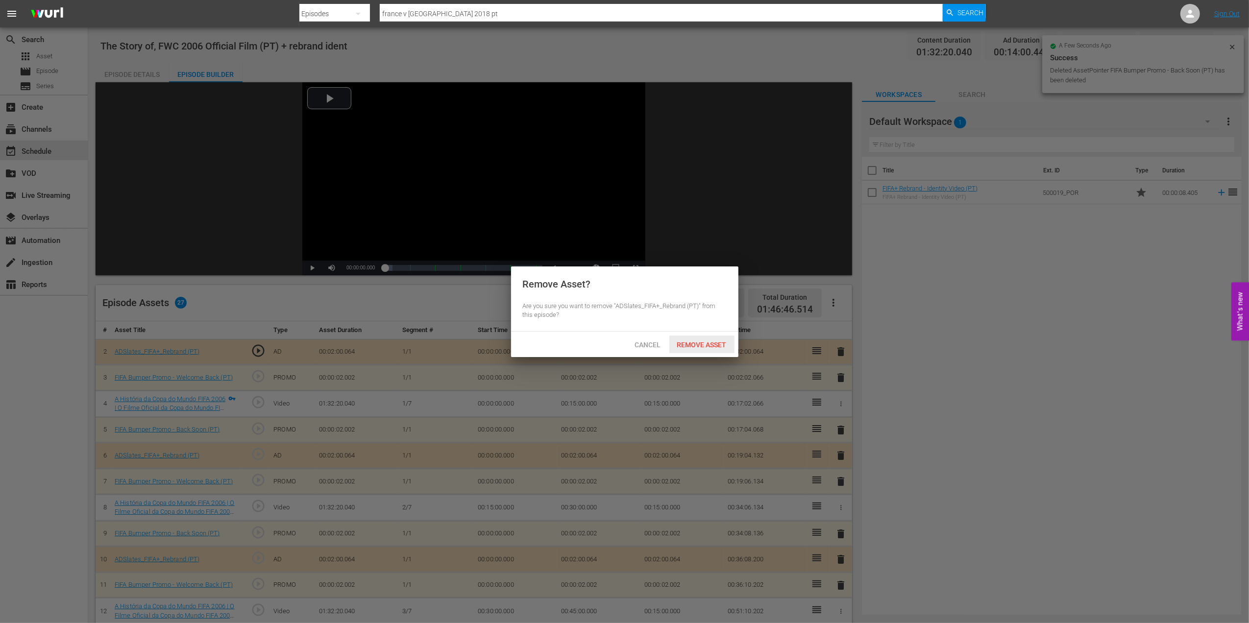
click at [703, 341] on span "Remove Asset" at bounding box center [701, 345] width 65 height 8
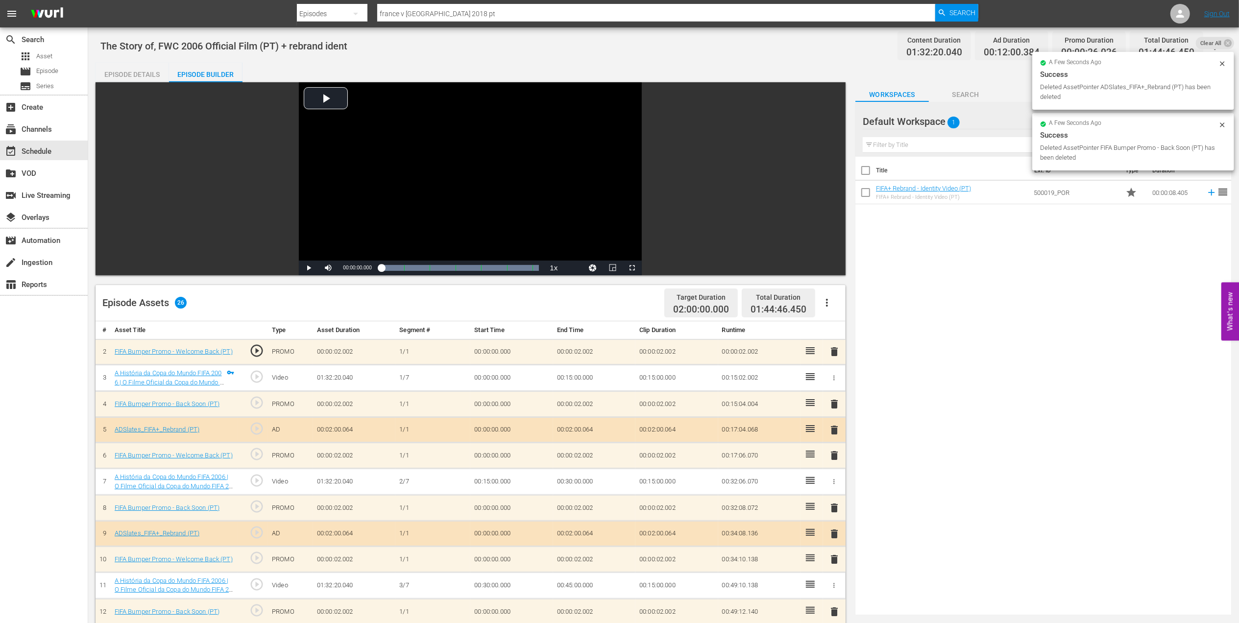
click at [835, 359] on td "delete" at bounding box center [834, 352] width 23 height 26
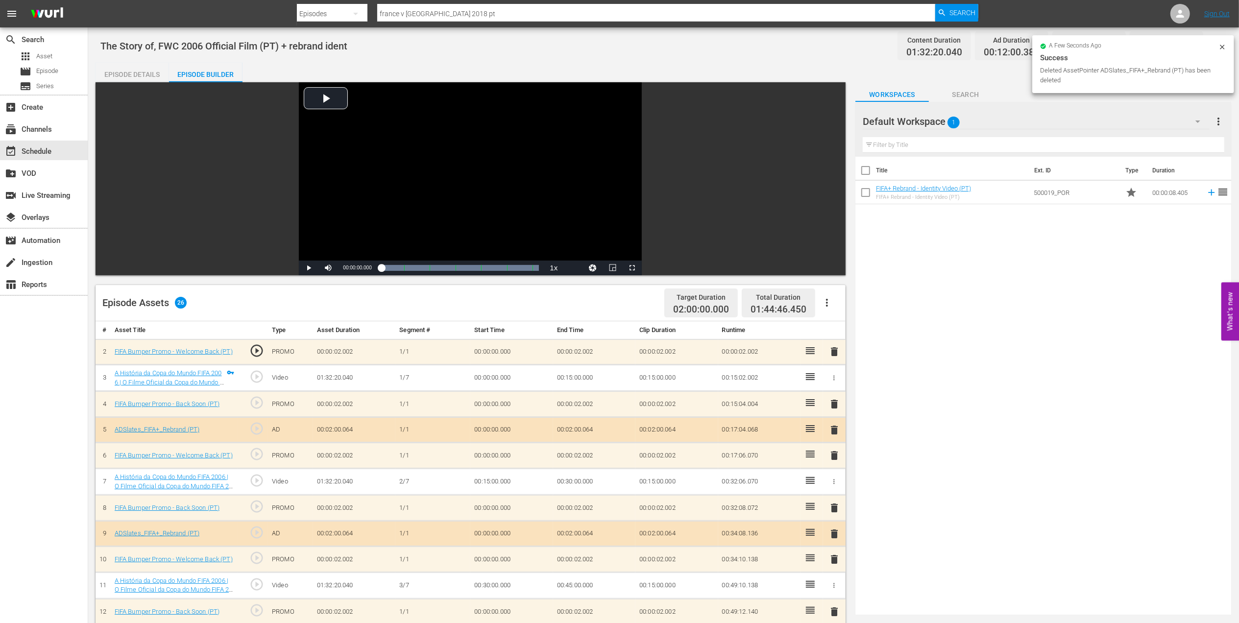
click at [837, 353] on span "delete" at bounding box center [834, 352] width 12 height 12
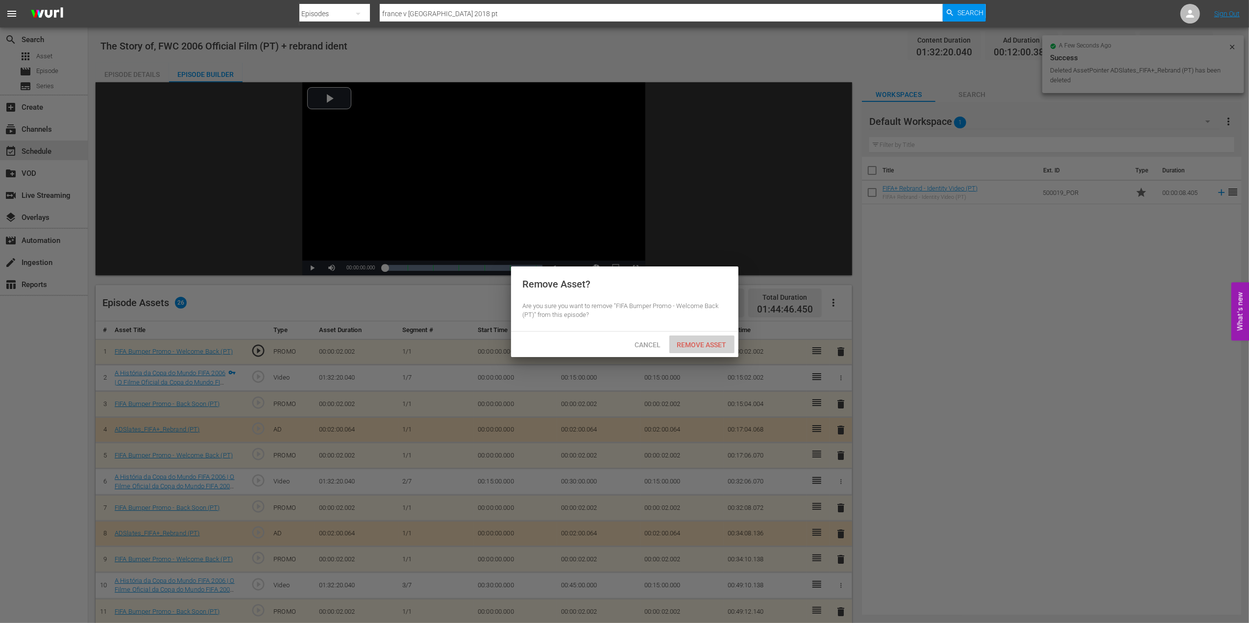
click at [720, 346] on span "Remove Asset" at bounding box center [701, 345] width 65 height 8
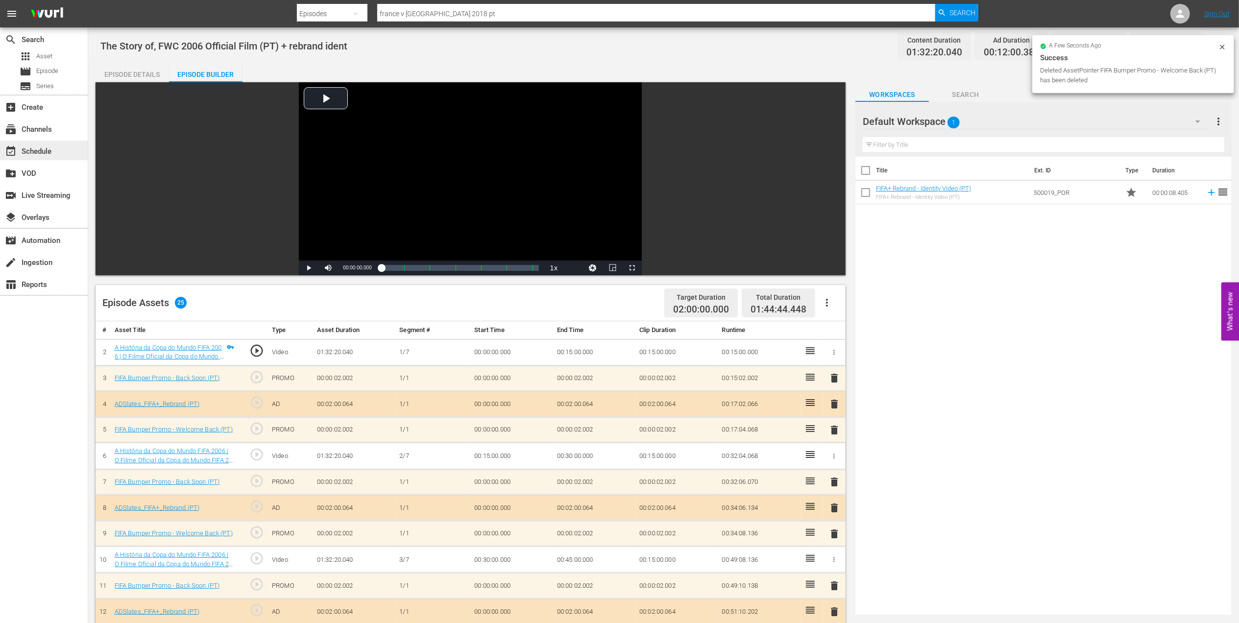
click at [42, 145] on div "event_available Schedule" at bounding box center [27, 149] width 55 height 9
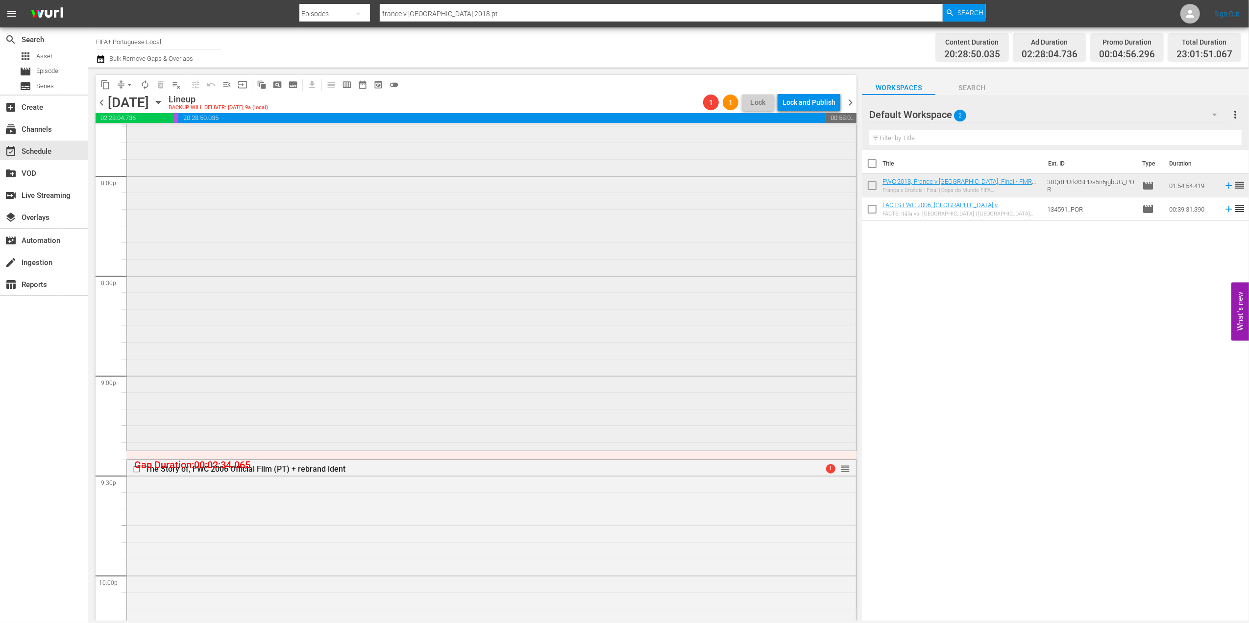
scroll to position [3945, 0]
click at [289, 467] on div "The Story of, FWC 2006 Official Film (PT) + rebrand ident" at bounding box center [472, 469] width 655 height 9
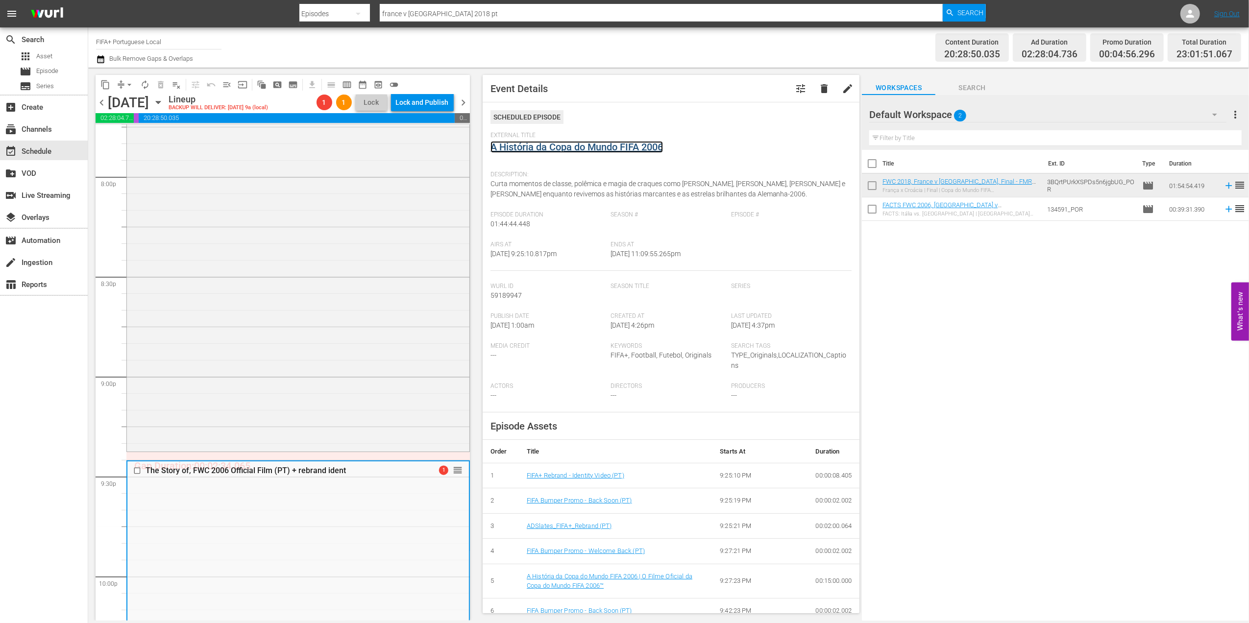
click at [572, 144] on link "A História da Copa do Mundo FIFA 2006" at bounding box center [576, 147] width 172 height 12
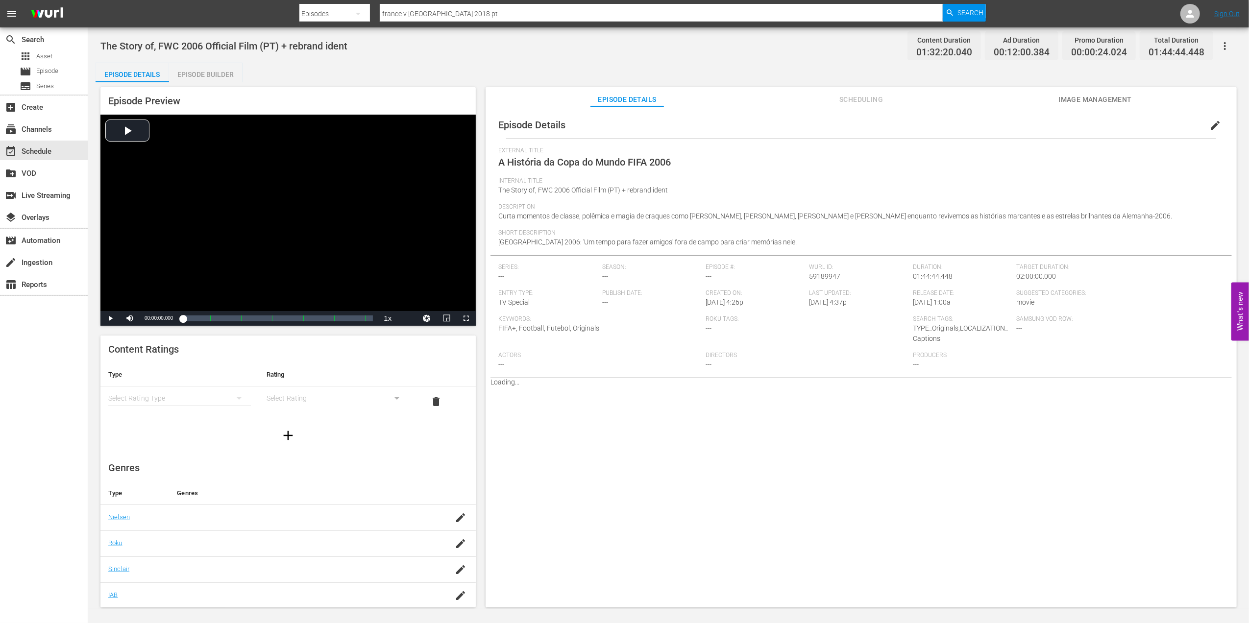
click at [202, 72] on div "Episode Builder" at bounding box center [205, 75] width 73 height 24
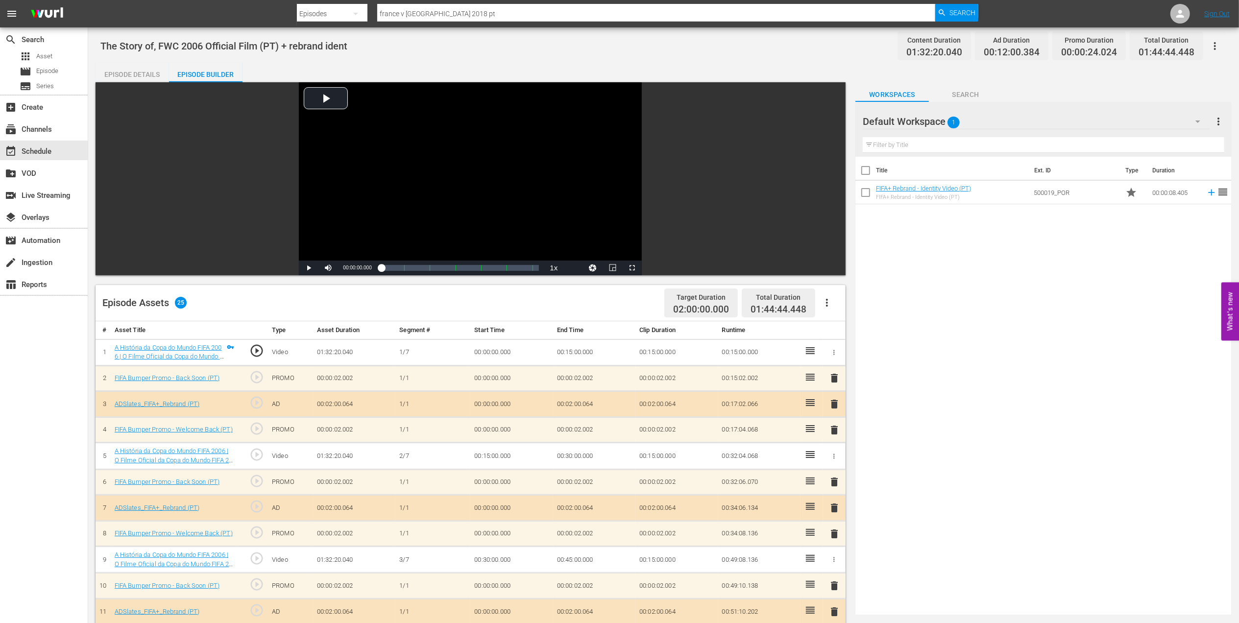
click at [144, 75] on div "Episode Details" at bounding box center [132, 75] width 73 height 24
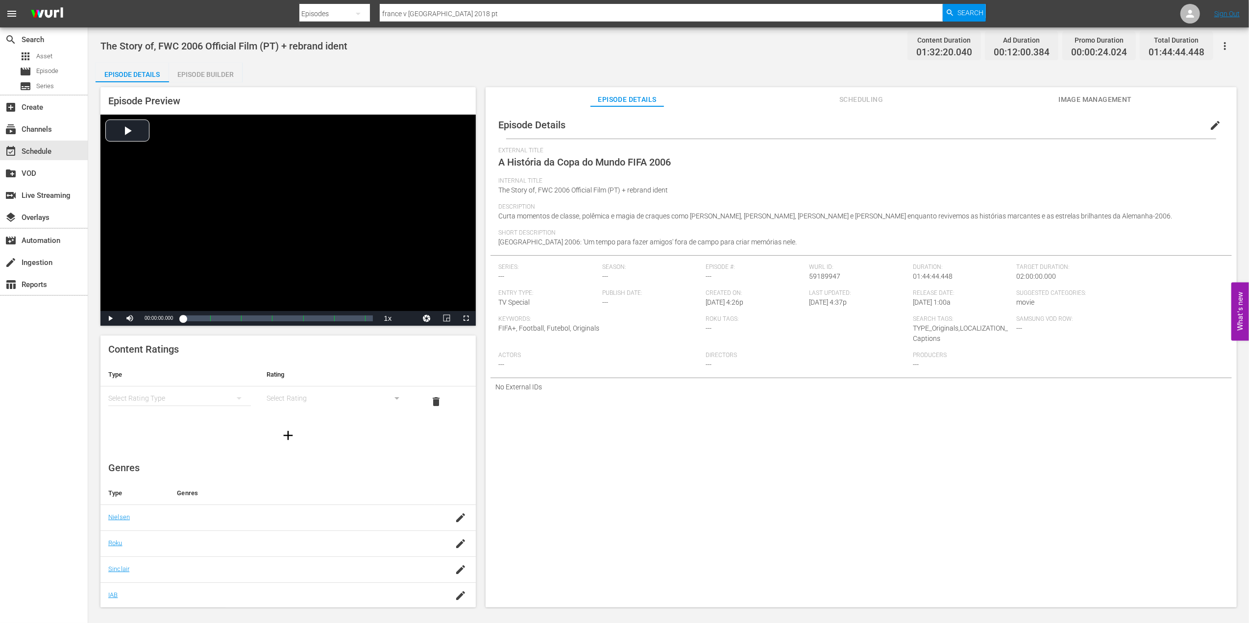
click at [1209, 125] on span "edit" at bounding box center [1215, 126] width 12 height 12
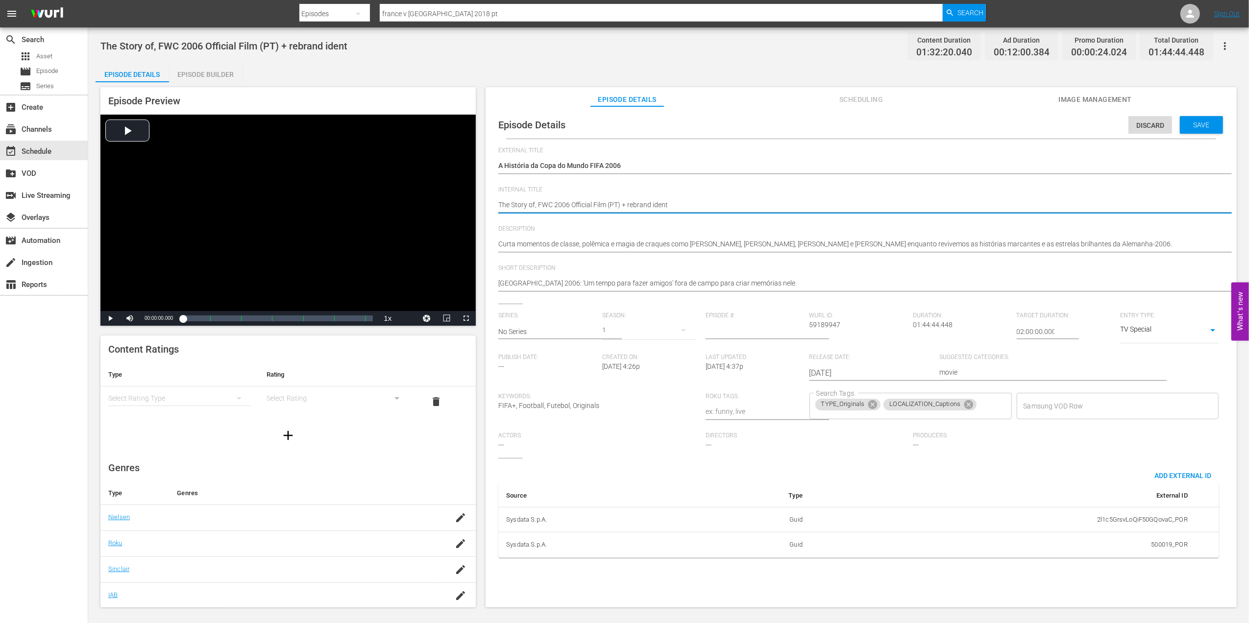
drag, startPoint x: 665, startPoint y: 205, endPoint x: 626, endPoint y: 207, distance: 39.7
type textarea "The Story of, FWC 2006 Official Film (PT) +"
type textarea "The Story of, FWC 2006 Official Film (PT)"
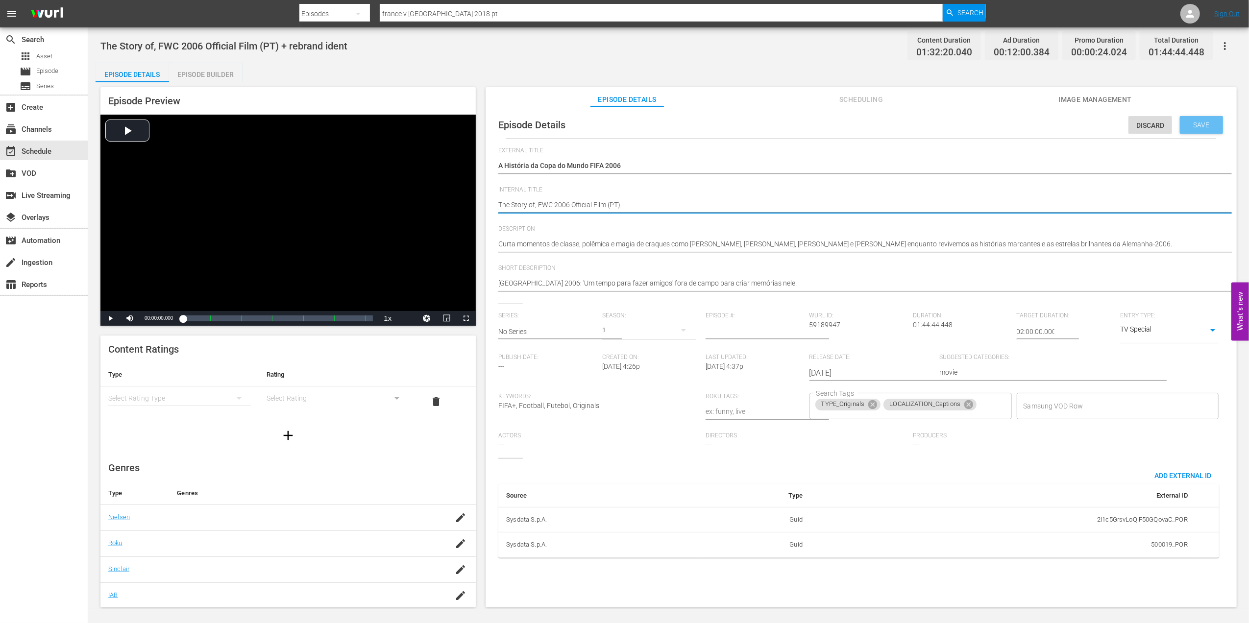
drag, startPoint x: 1190, startPoint y: 117, endPoint x: 1191, endPoint y: 122, distance: 5.6
click at [1190, 120] on div "Save" at bounding box center [1201, 125] width 43 height 18
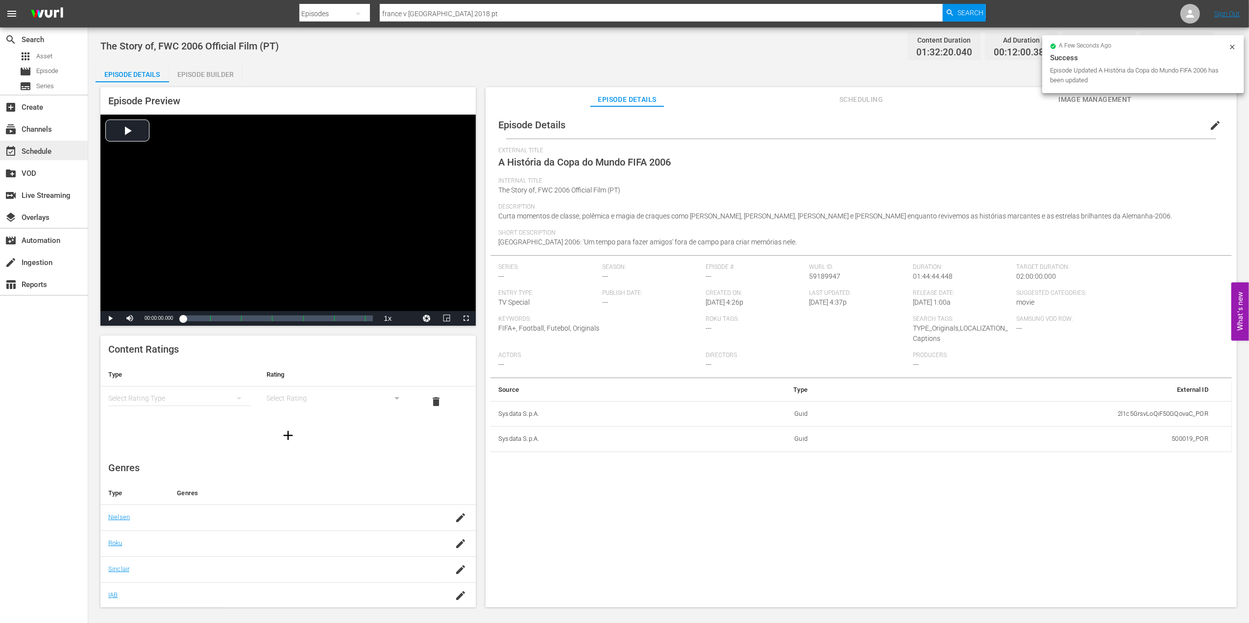
click at [49, 145] on div "event_available Schedule" at bounding box center [27, 149] width 55 height 9
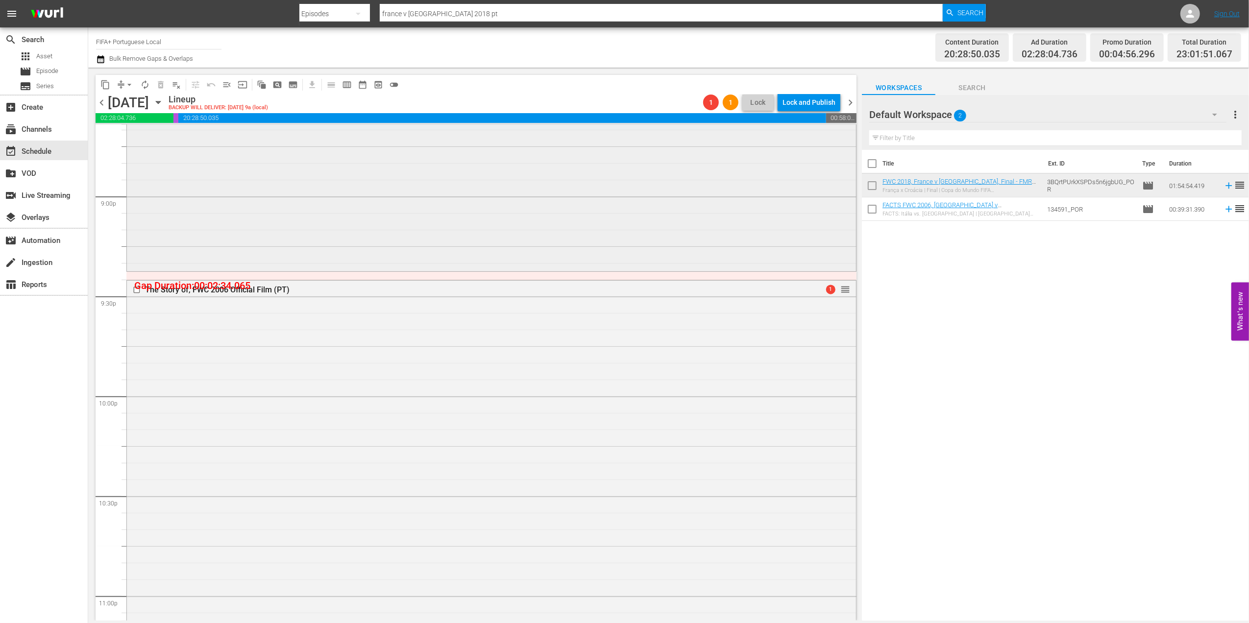
scroll to position [4122, 0]
click at [126, 80] on span "arrow_drop_down" at bounding box center [129, 85] width 10 height 10
click at [148, 136] on li "Align to End of Previous Day" at bounding box center [129, 137] width 103 height 16
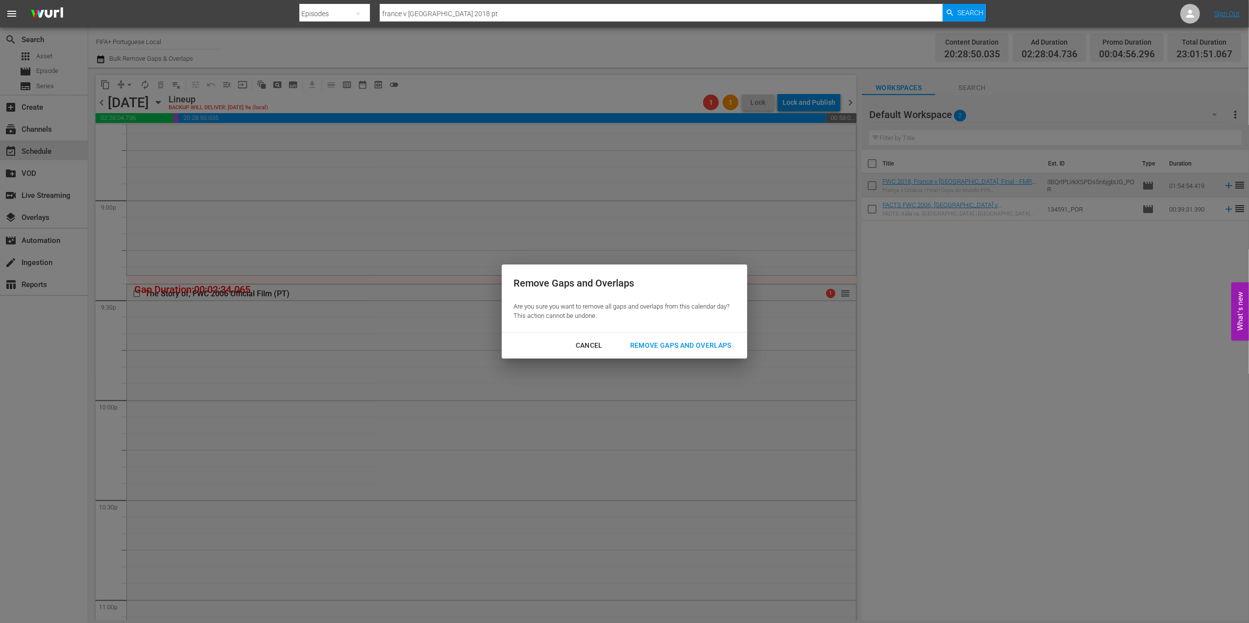
click at [647, 342] on div "Remove Gaps and Overlaps" at bounding box center [680, 345] width 117 height 12
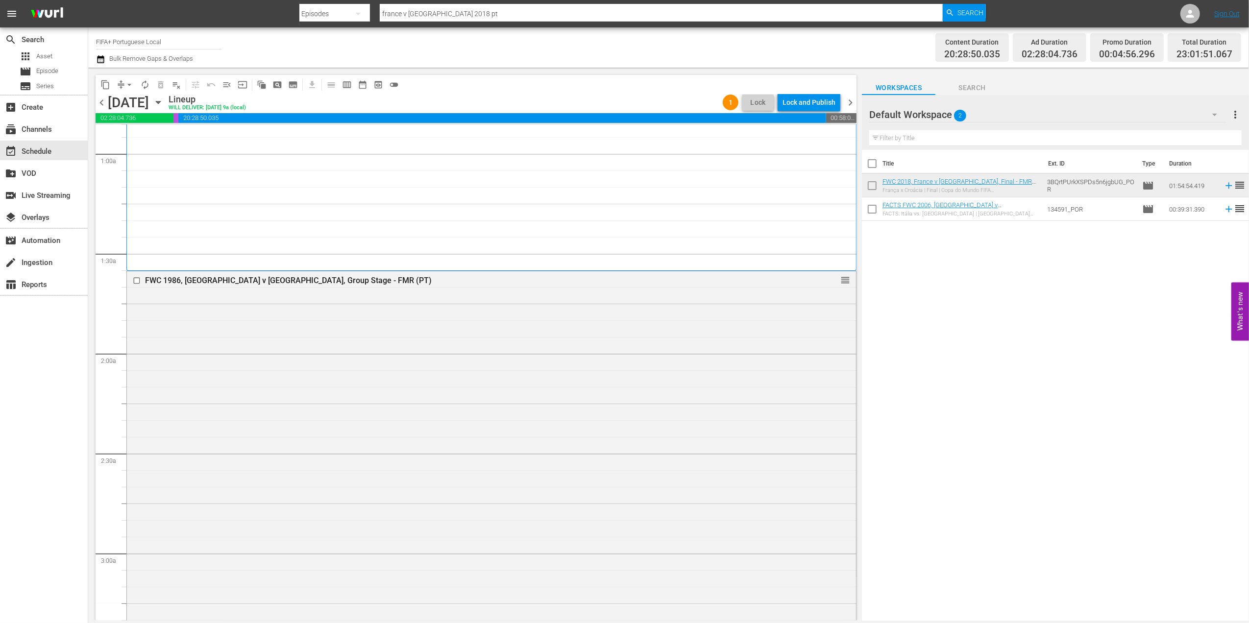
scroll to position [0, 0]
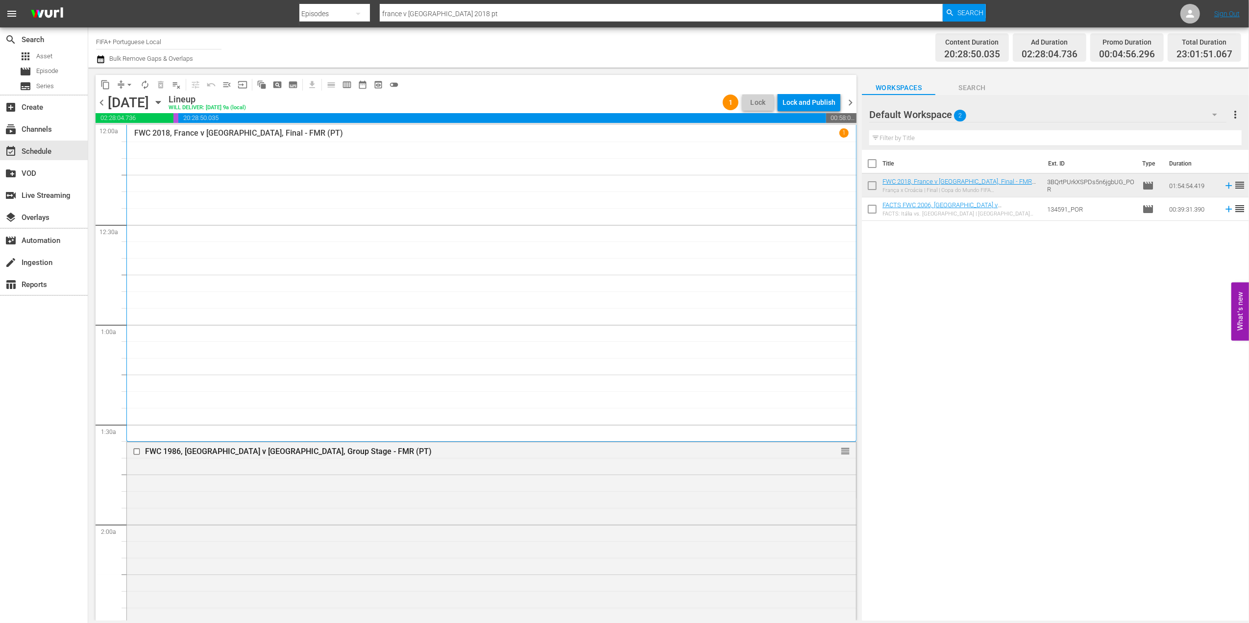
click at [850, 100] on span "chevron_right" at bounding box center [850, 103] width 12 height 12
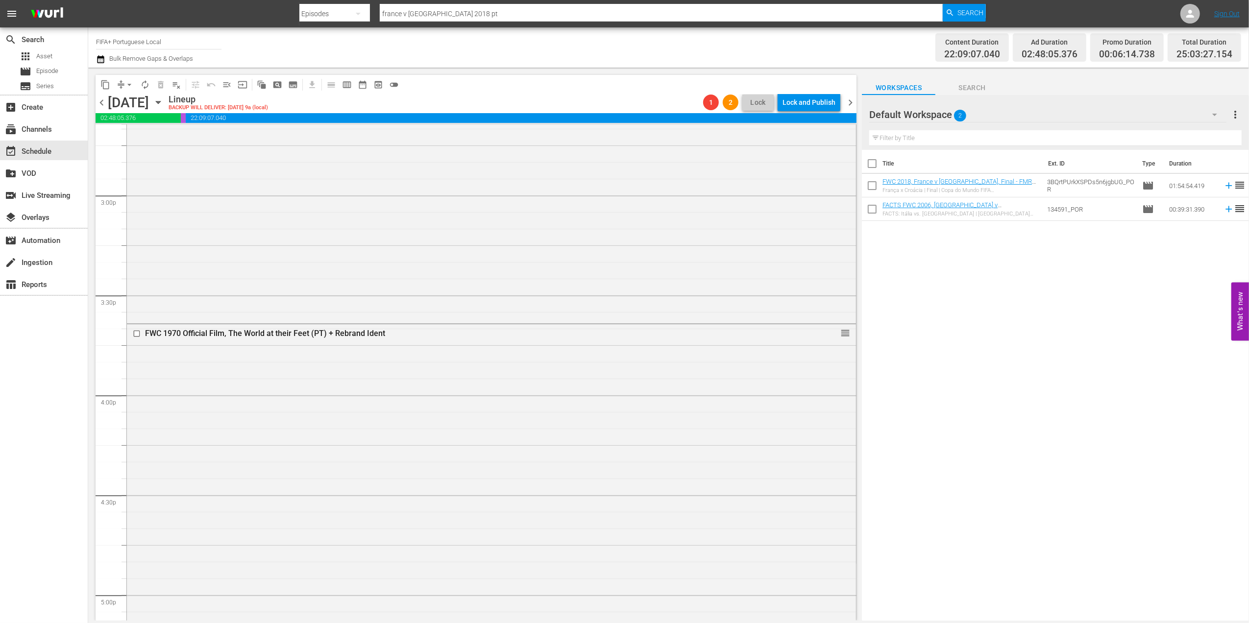
scroll to position [2928, 0]
click at [299, 327] on div "FWC 1970 Official Film, The World at their Feet (PT) + Rebrand Ident" at bounding box center [472, 332] width 655 height 10
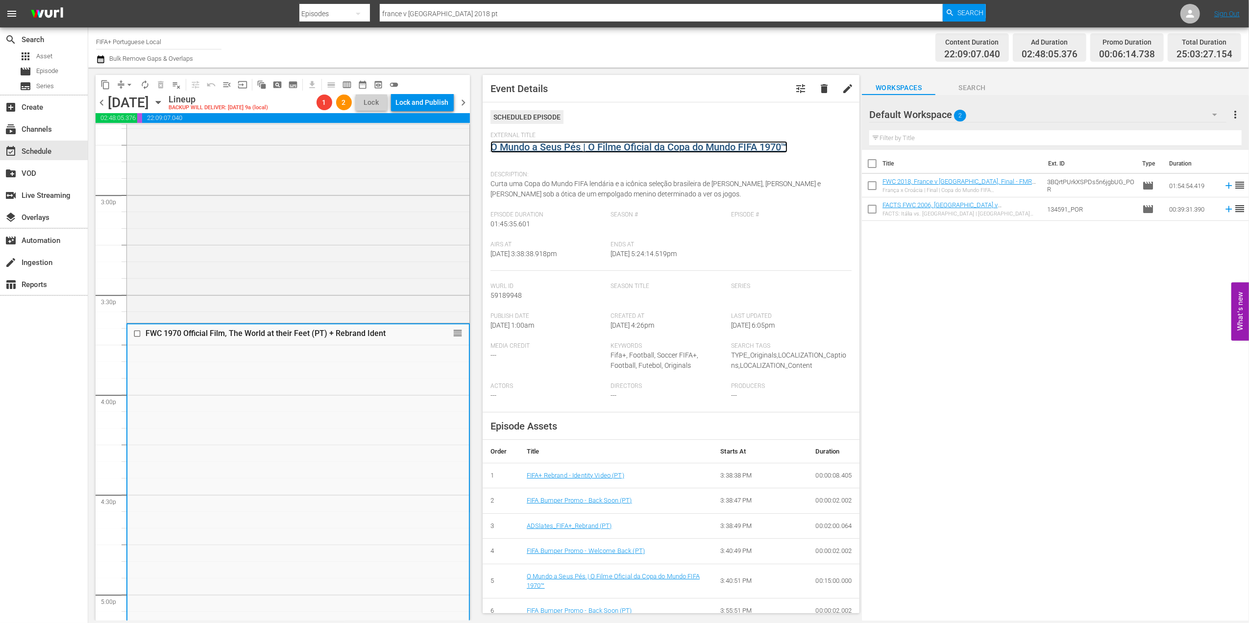
click at [555, 152] on link "O Mundo a Seus Pés | O Filme Oficial da Copa do Mundo FIFA 1970™" at bounding box center [638, 147] width 297 height 12
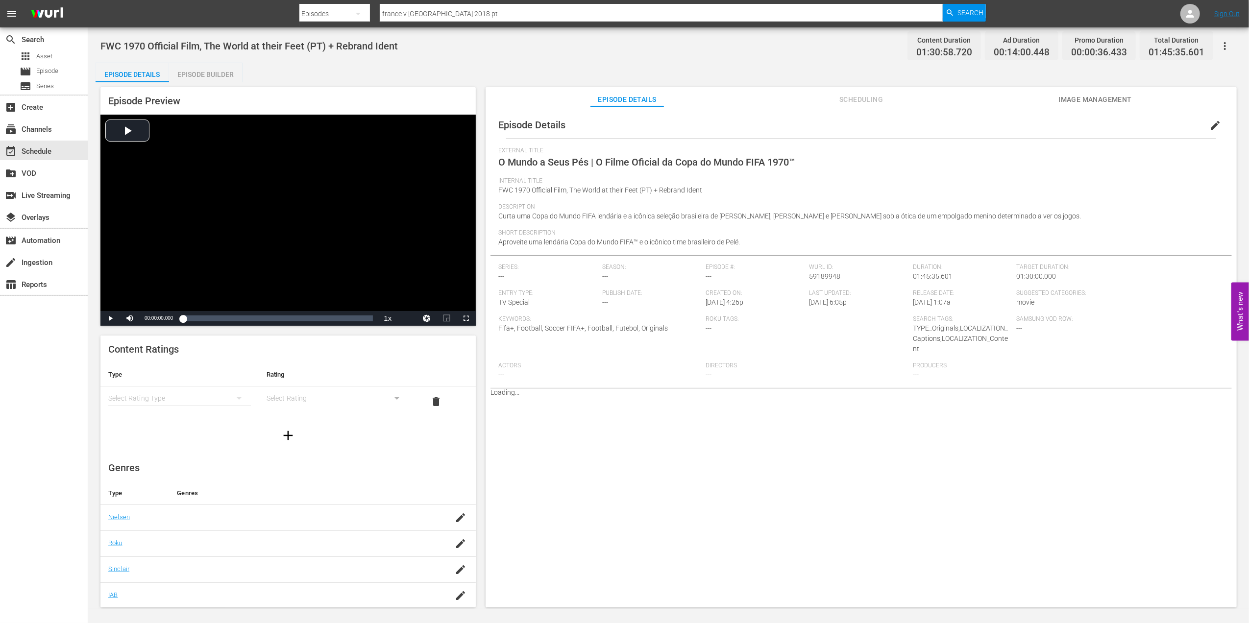
click at [216, 77] on div "Episode Builder" at bounding box center [205, 75] width 73 height 24
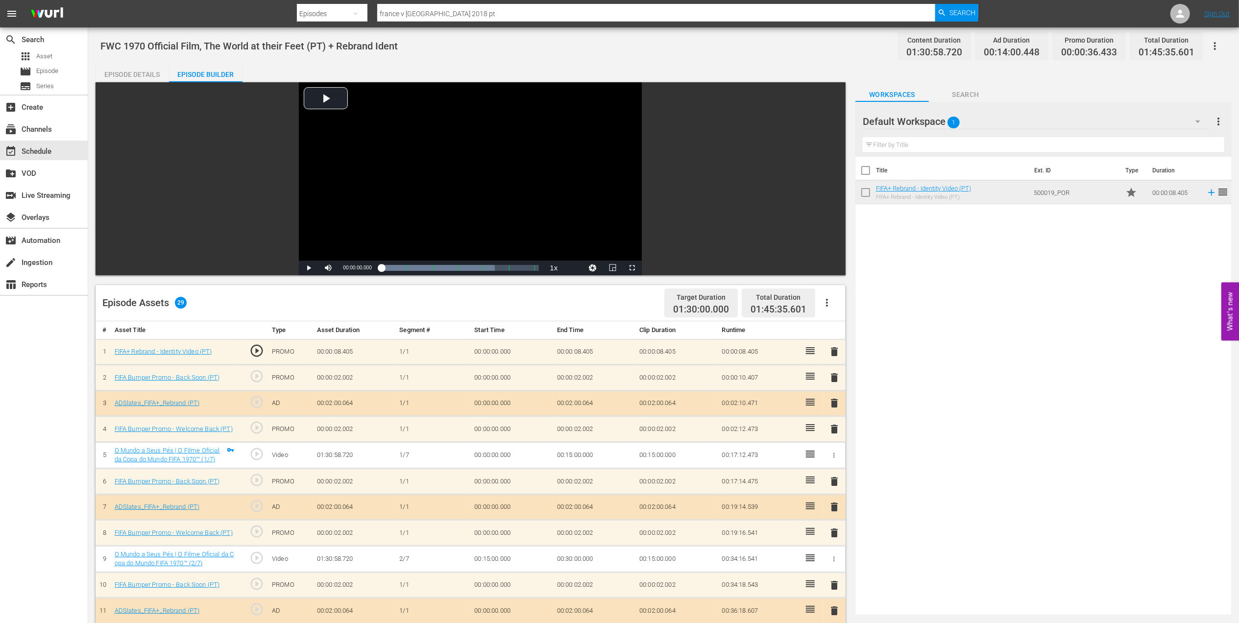
click at [833, 352] on span "delete" at bounding box center [834, 352] width 12 height 12
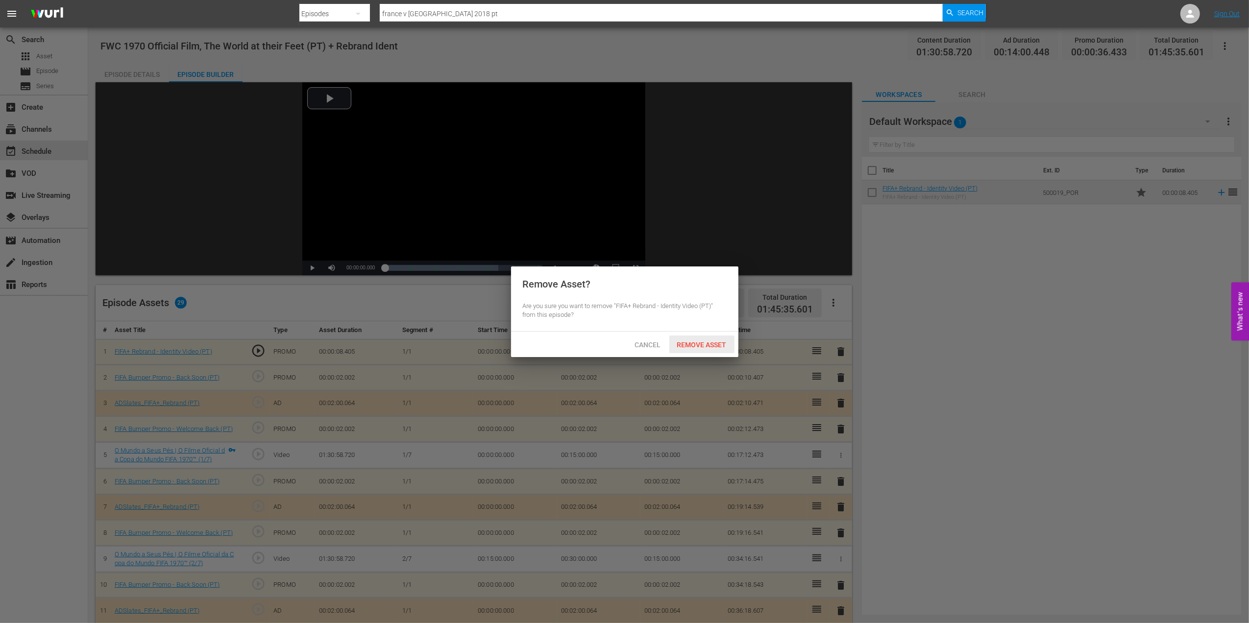
click at [712, 350] on div "Remove Asset" at bounding box center [701, 345] width 65 height 18
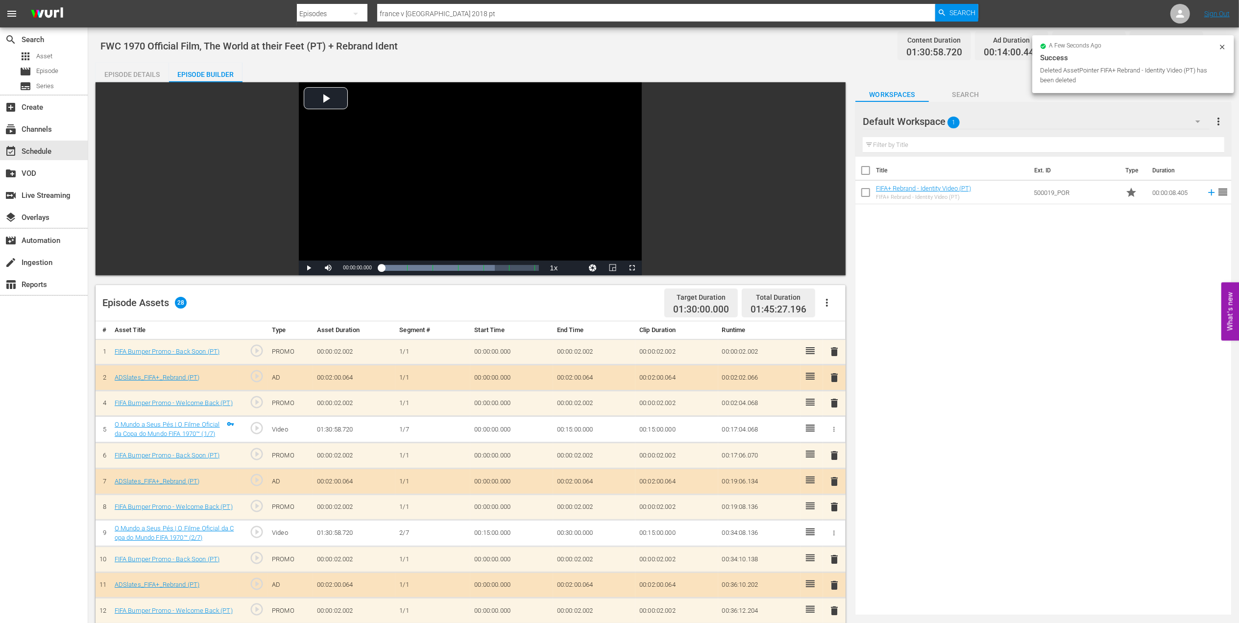
click at [836, 353] on span "delete" at bounding box center [834, 352] width 12 height 12
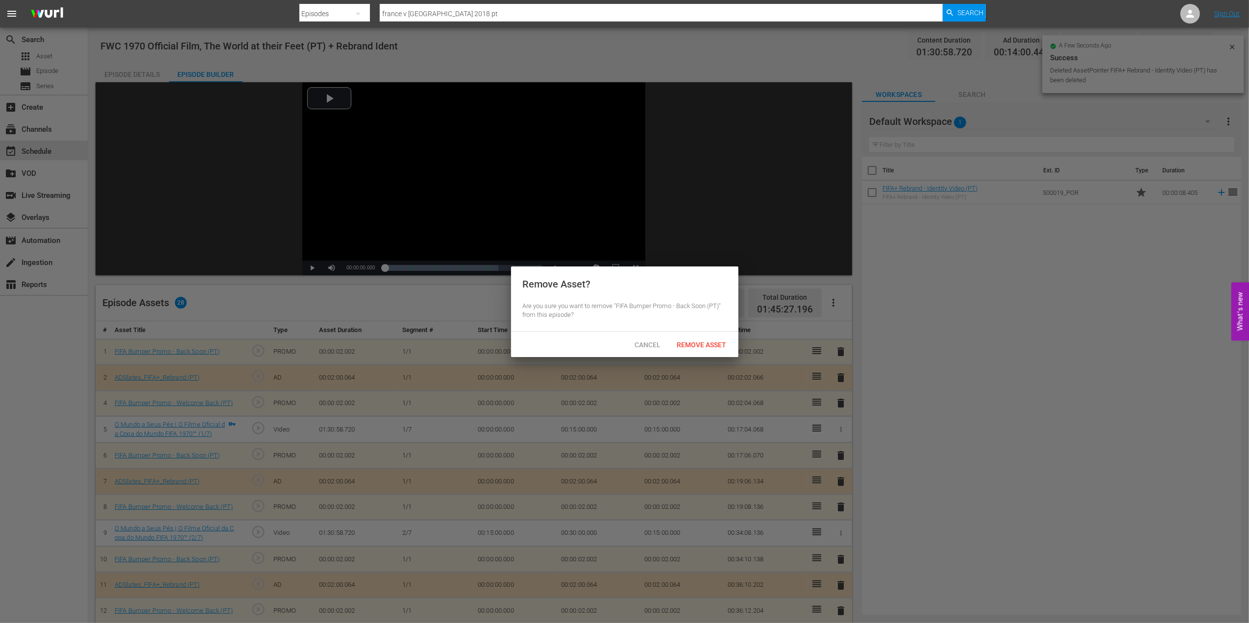
click at [722, 339] on div "Remove Asset" at bounding box center [701, 345] width 65 height 18
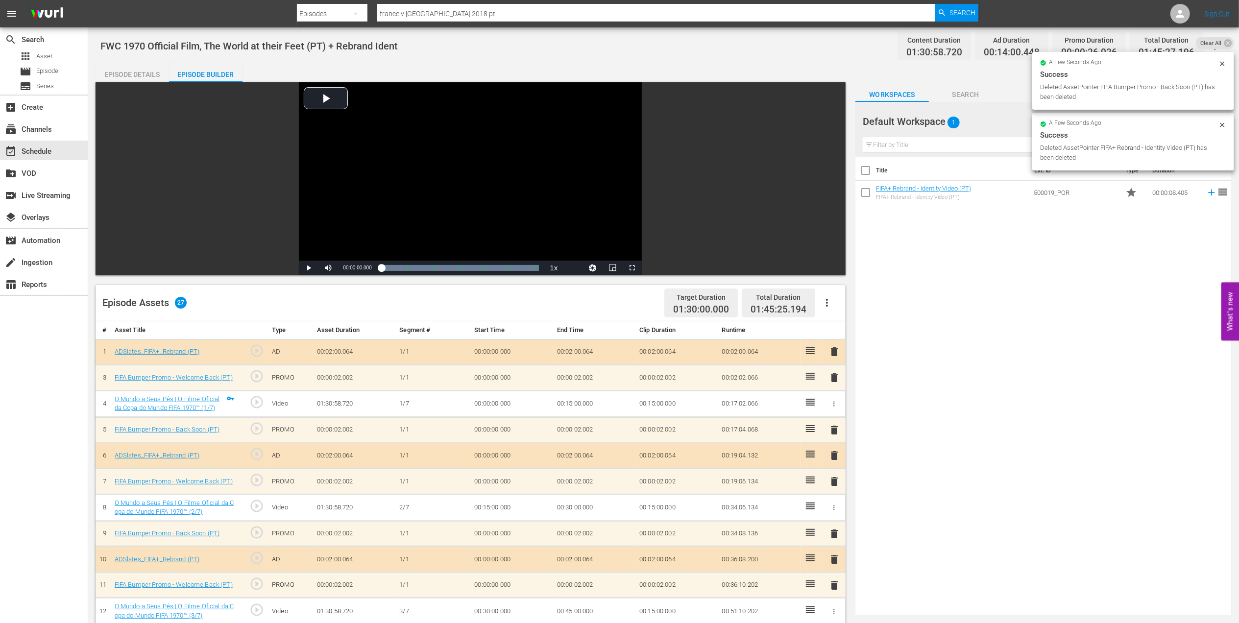
click at [835, 353] on span "delete" at bounding box center [834, 352] width 12 height 12
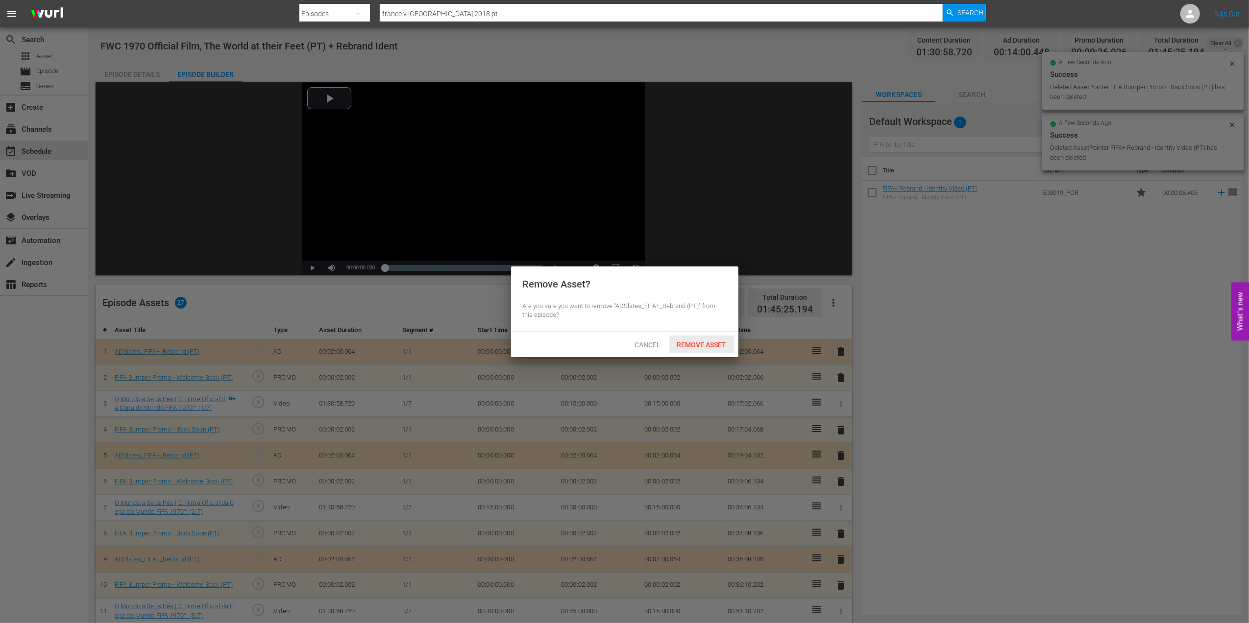
drag, startPoint x: 702, startPoint y: 340, endPoint x: 765, endPoint y: 345, distance: 62.9
click at [703, 341] on span "Remove Asset" at bounding box center [701, 345] width 65 height 8
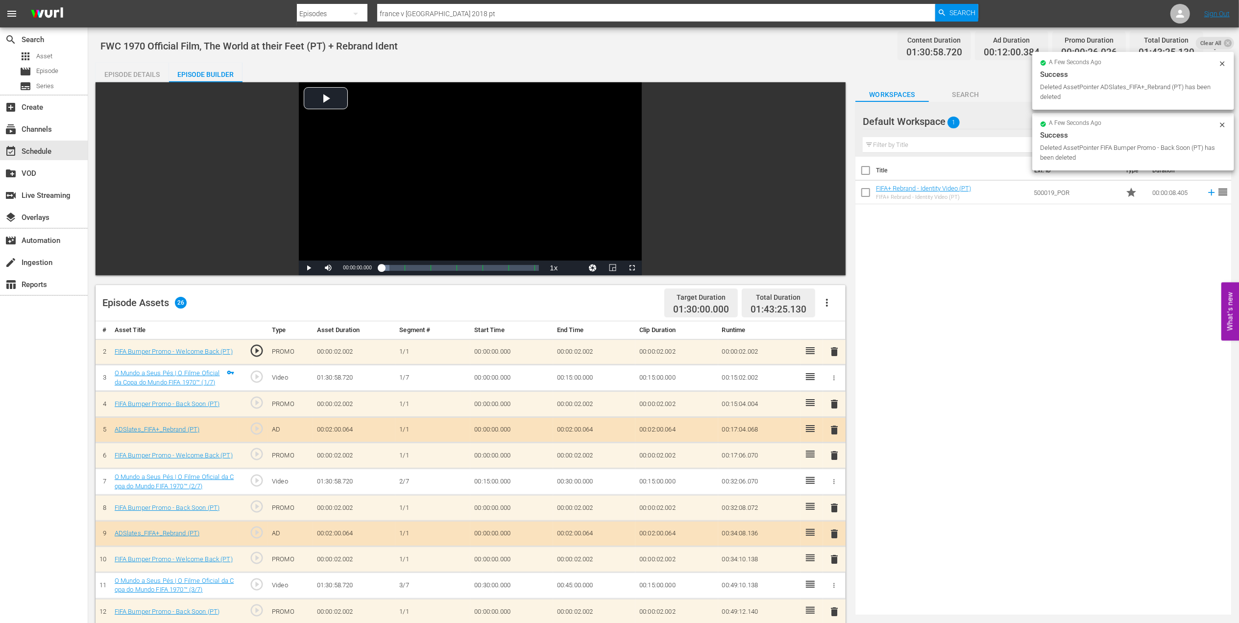
click at [835, 351] on span "delete" at bounding box center [834, 352] width 12 height 12
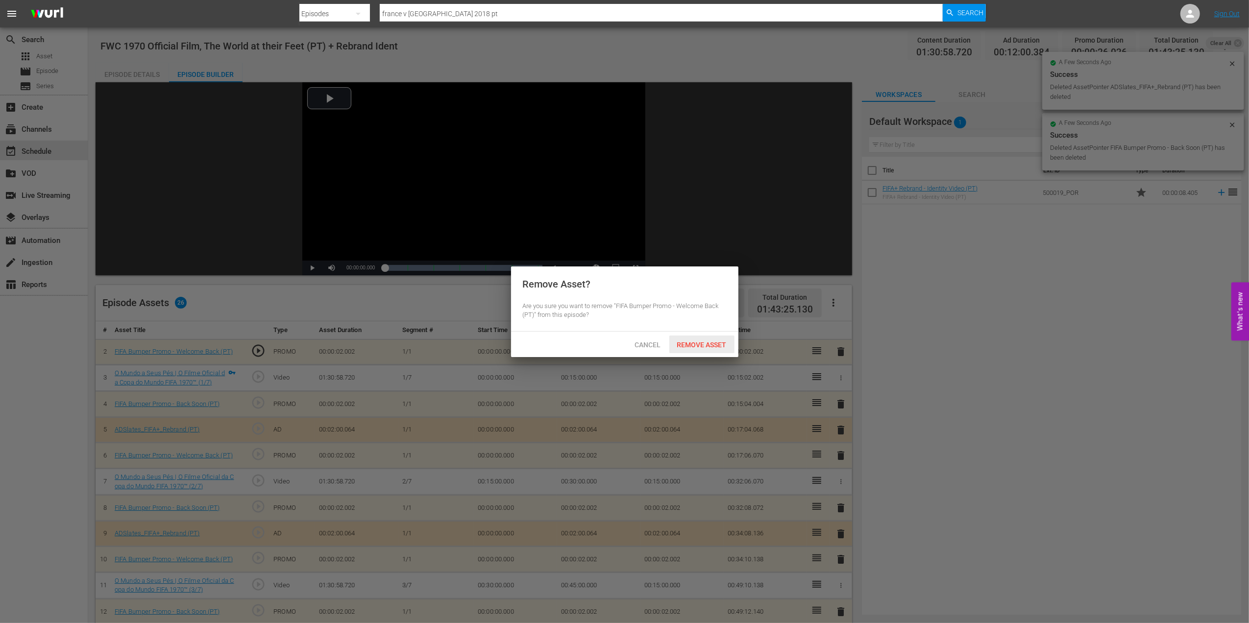
click at [705, 343] on span "Remove Asset" at bounding box center [701, 345] width 65 height 8
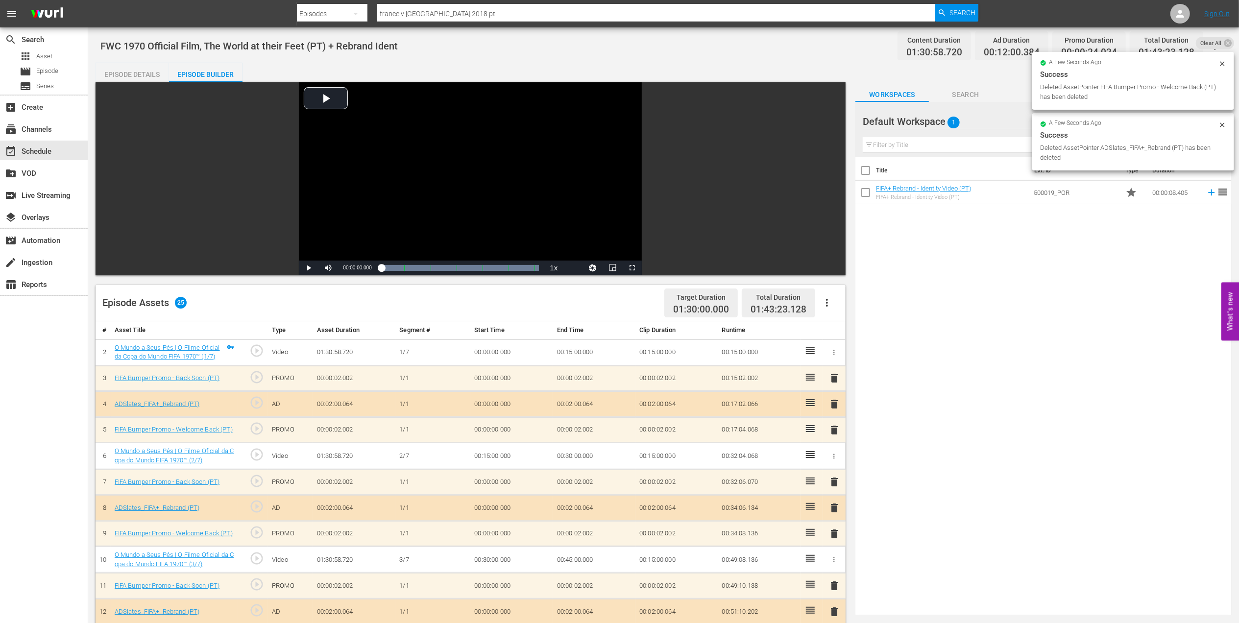
click at [142, 69] on div "Episode Details" at bounding box center [132, 75] width 73 height 24
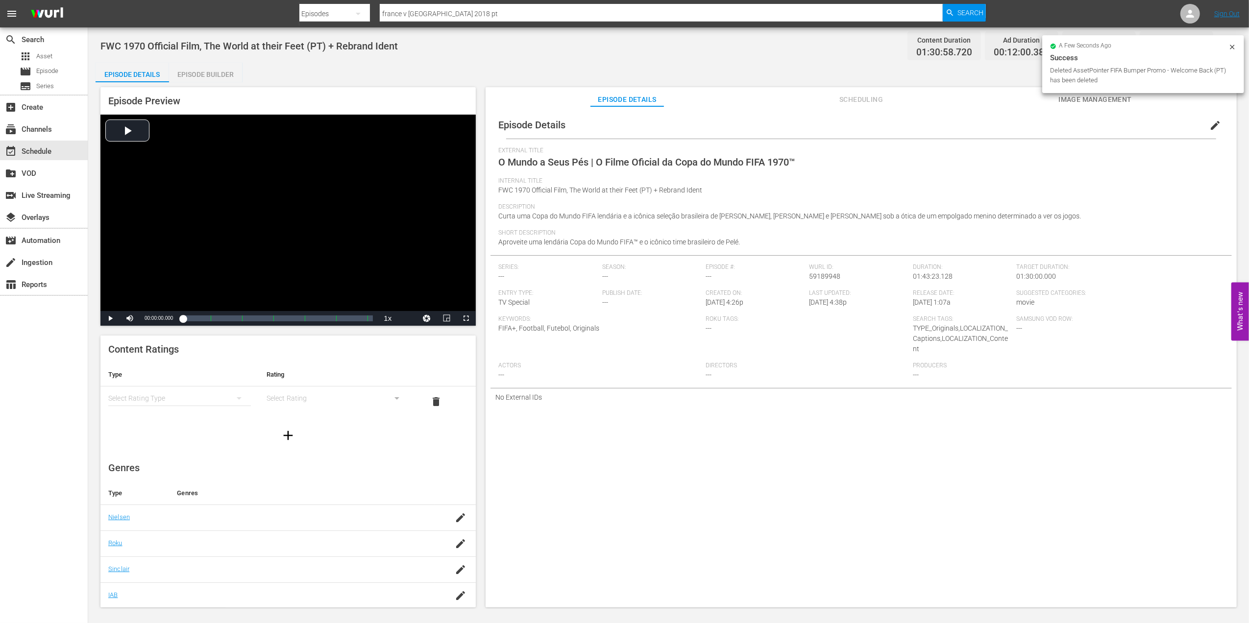
click at [1203, 126] on button "edit" at bounding box center [1215, 126] width 24 height 24
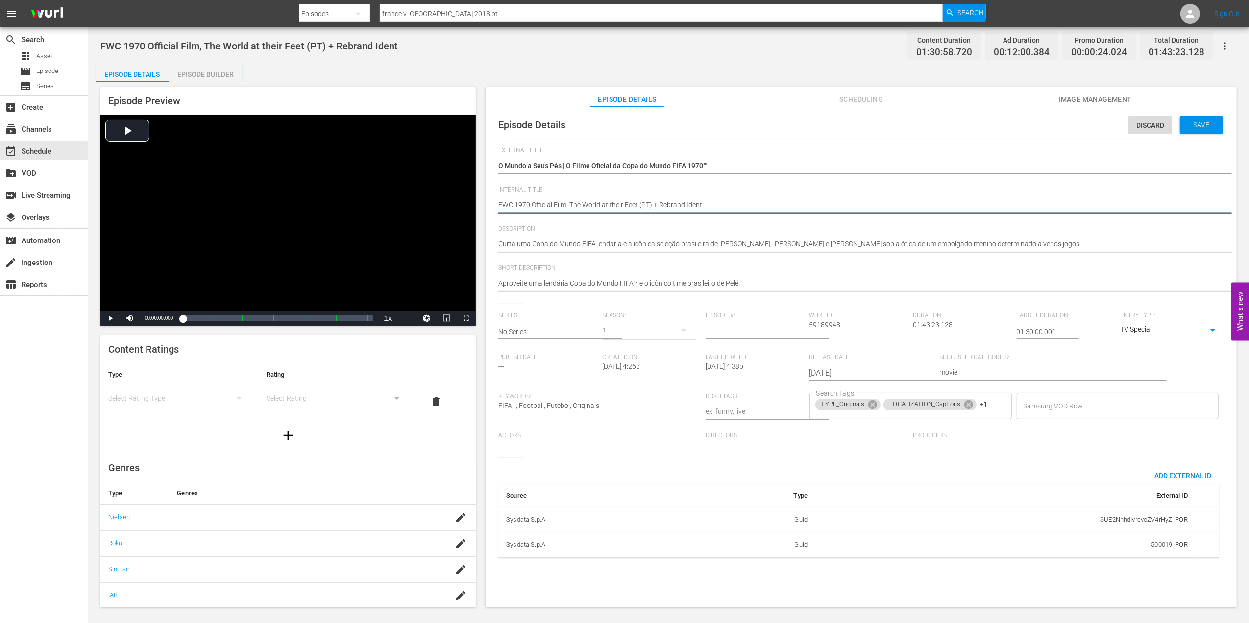
drag, startPoint x: 699, startPoint y: 204, endPoint x: 655, endPoint y: 204, distance: 43.6
type textarea "FWC 1970 Official Film, The World at their Feet (PT)"
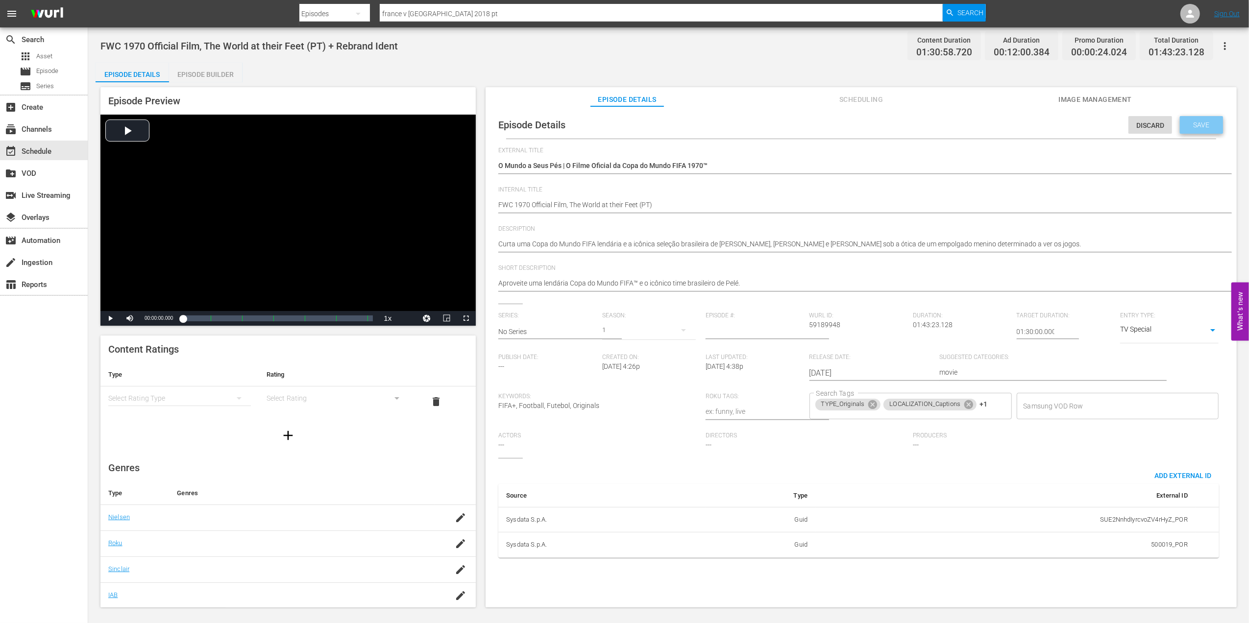
click at [1202, 131] on div "Save" at bounding box center [1201, 125] width 43 height 18
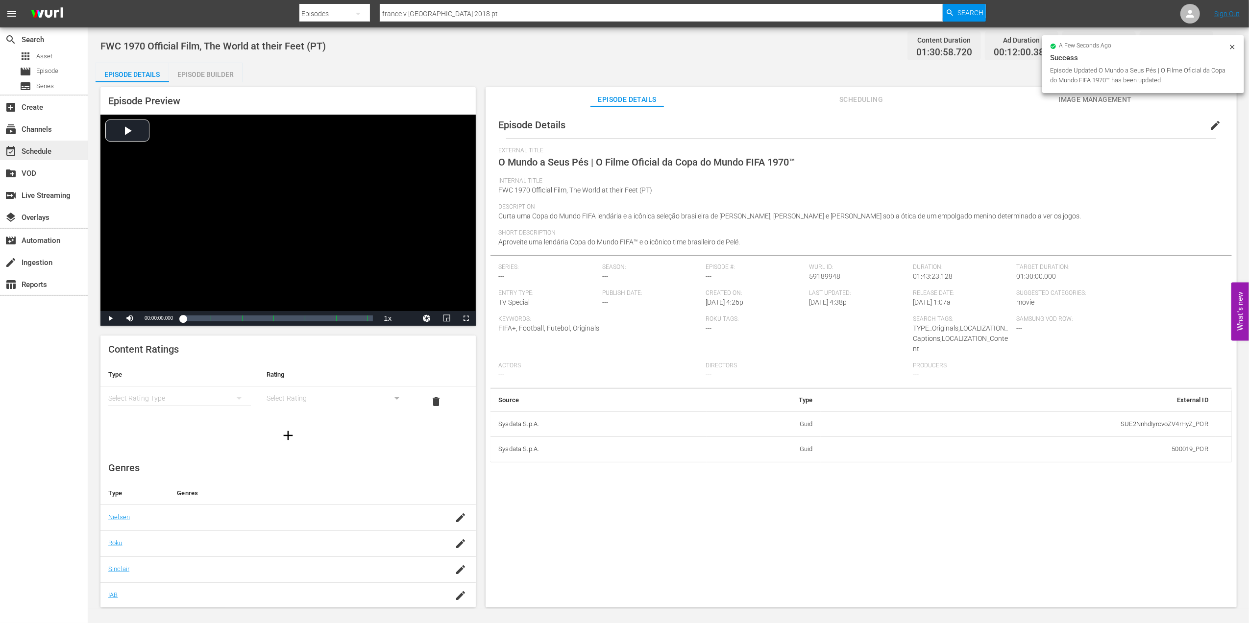
click at [48, 149] on div "event_available Schedule" at bounding box center [27, 149] width 55 height 9
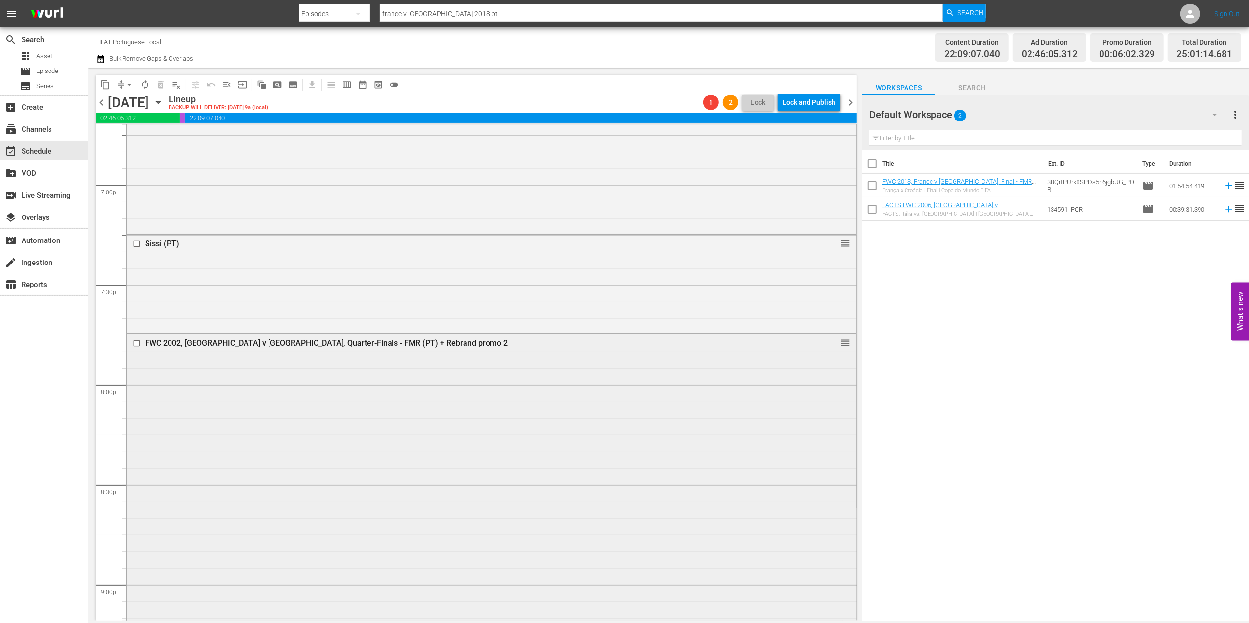
scroll to position [3780, 0]
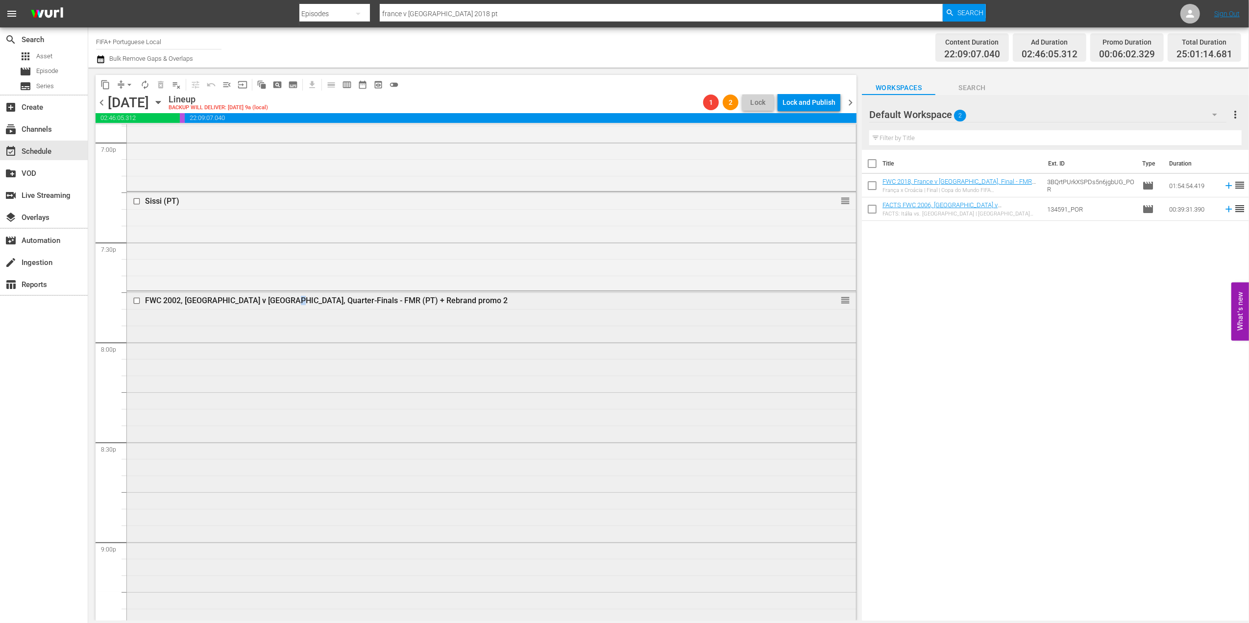
click at [279, 300] on div "FWC 2002, England v Brazil, Quarter-Finals - FMR (PT) + Rebrand promo 2" at bounding box center [472, 300] width 655 height 9
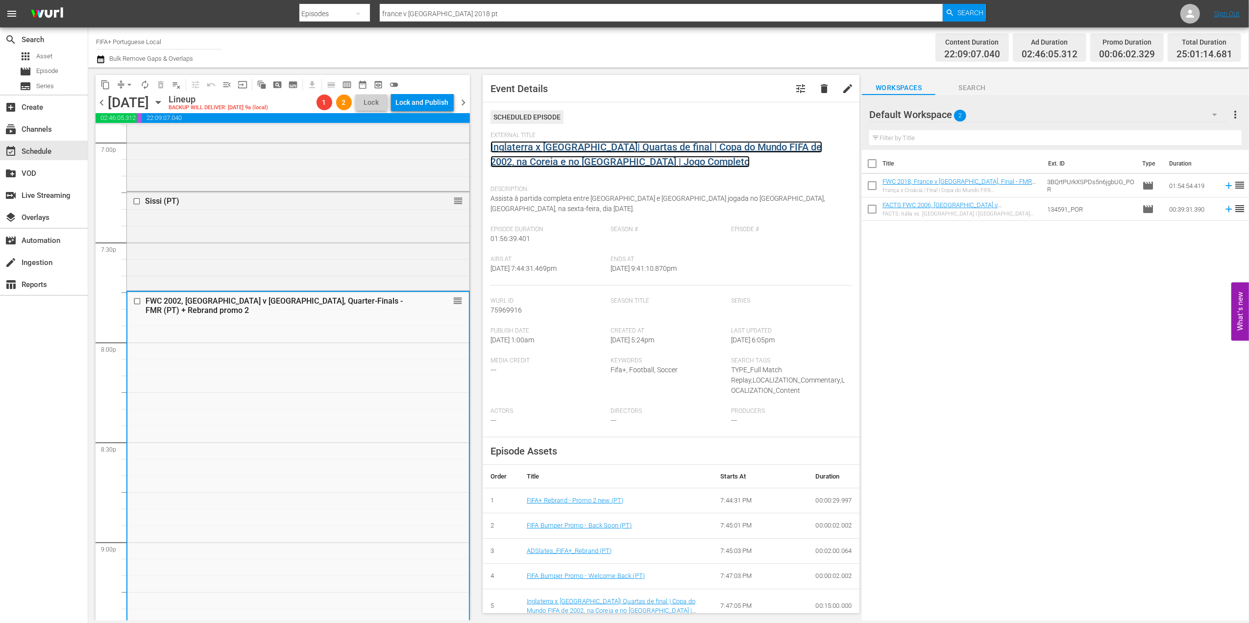
click at [608, 151] on link "Inglaterra x [GEOGRAPHIC_DATA]| Quartas de final | Copa do Mundo FIFA de 2002, …" at bounding box center [656, 154] width 332 height 26
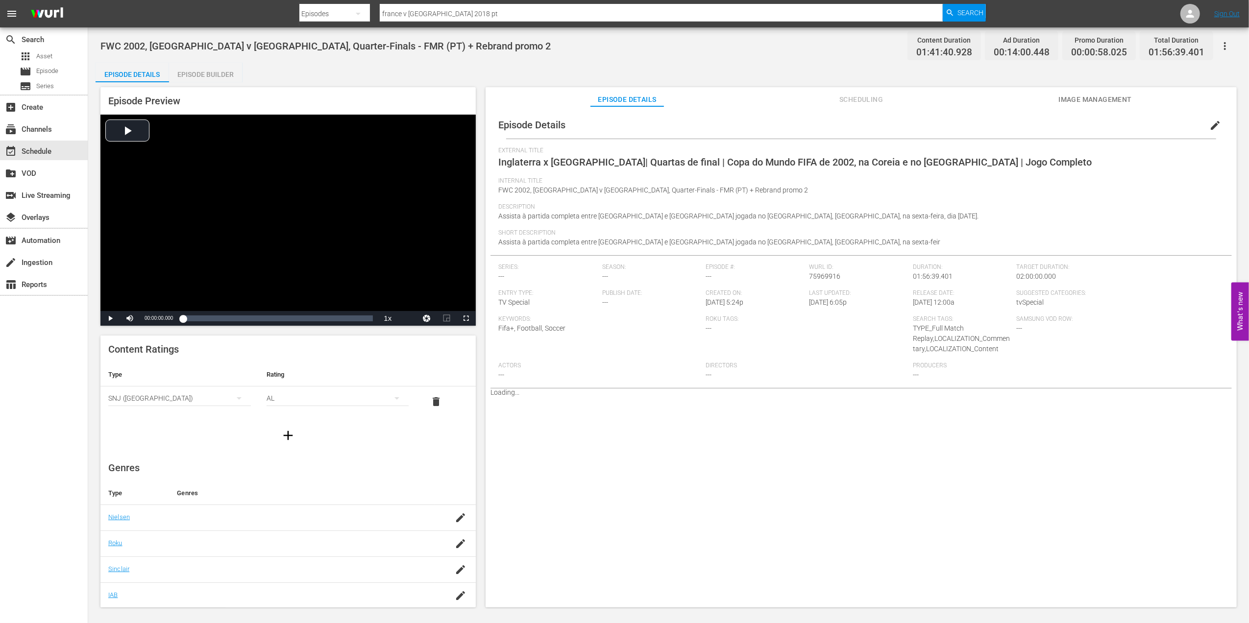
click at [207, 67] on div "Episode Builder" at bounding box center [205, 75] width 73 height 24
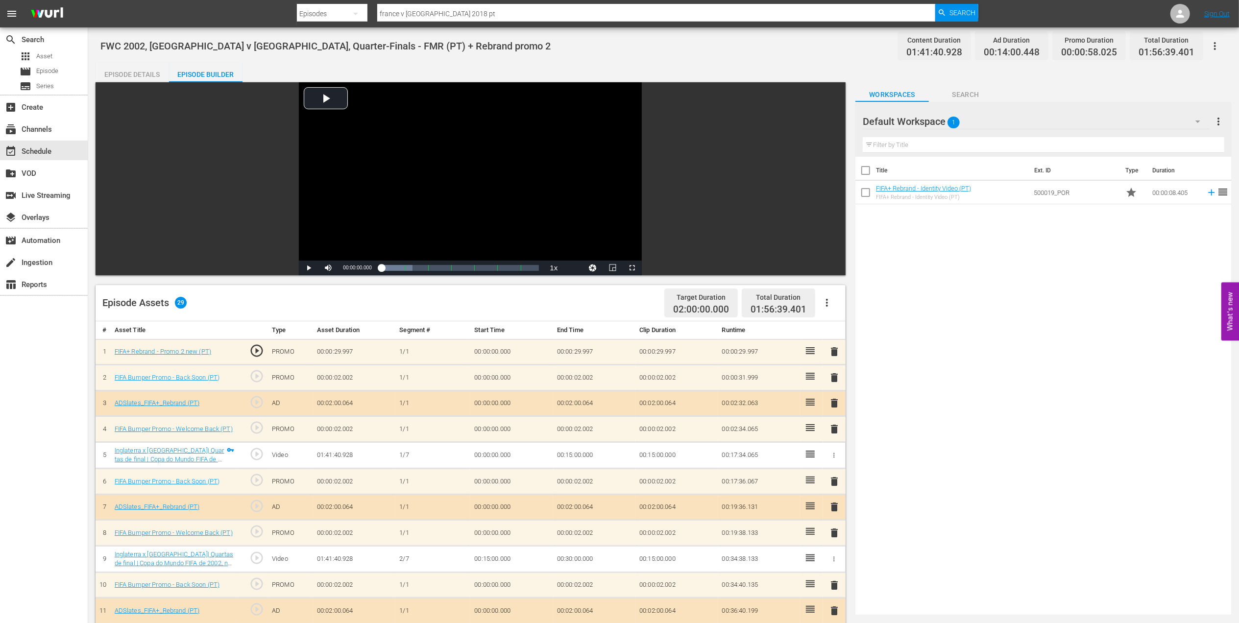
click at [829, 349] on span "delete" at bounding box center [834, 352] width 12 height 12
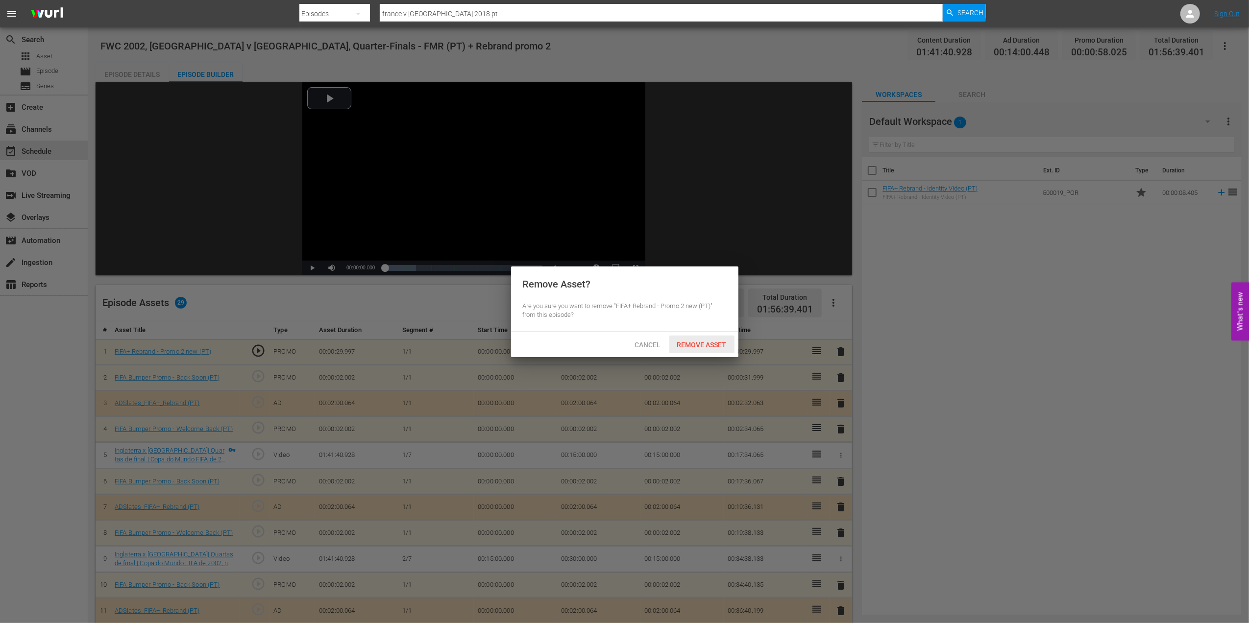
drag, startPoint x: 712, startPoint y: 339, endPoint x: 741, endPoint y: 341, distance: 29.0
click at [712, 340] on div "Remove Asset" at bounding box center [701, 345] width 65 height 18
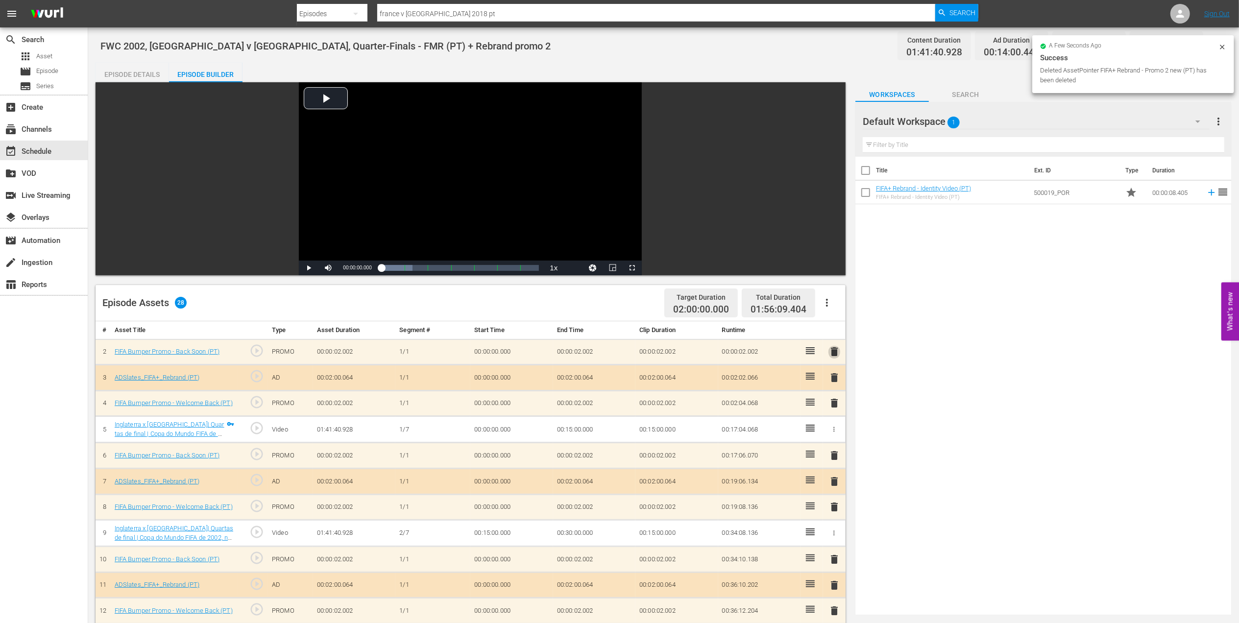
click at [836, 349] on span "delete" at bounding box center [834, 352] width 12 height 12
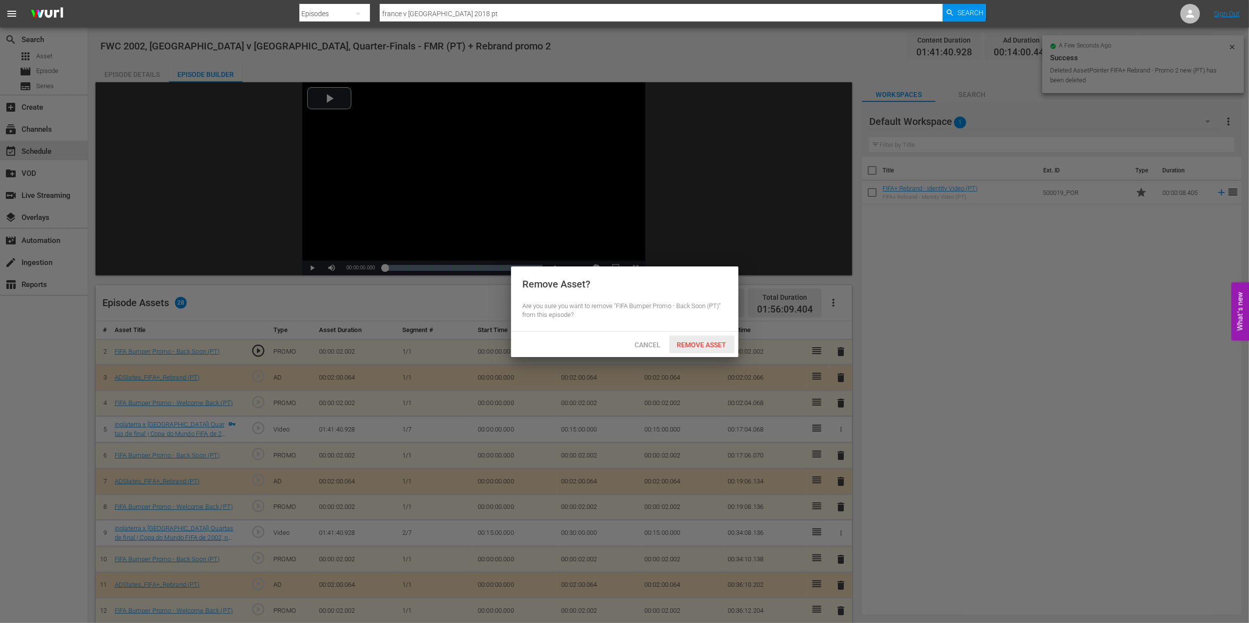
click at [710, 337] on div "Remove Asset" at bounding box center [701, 345] width 65 height 18
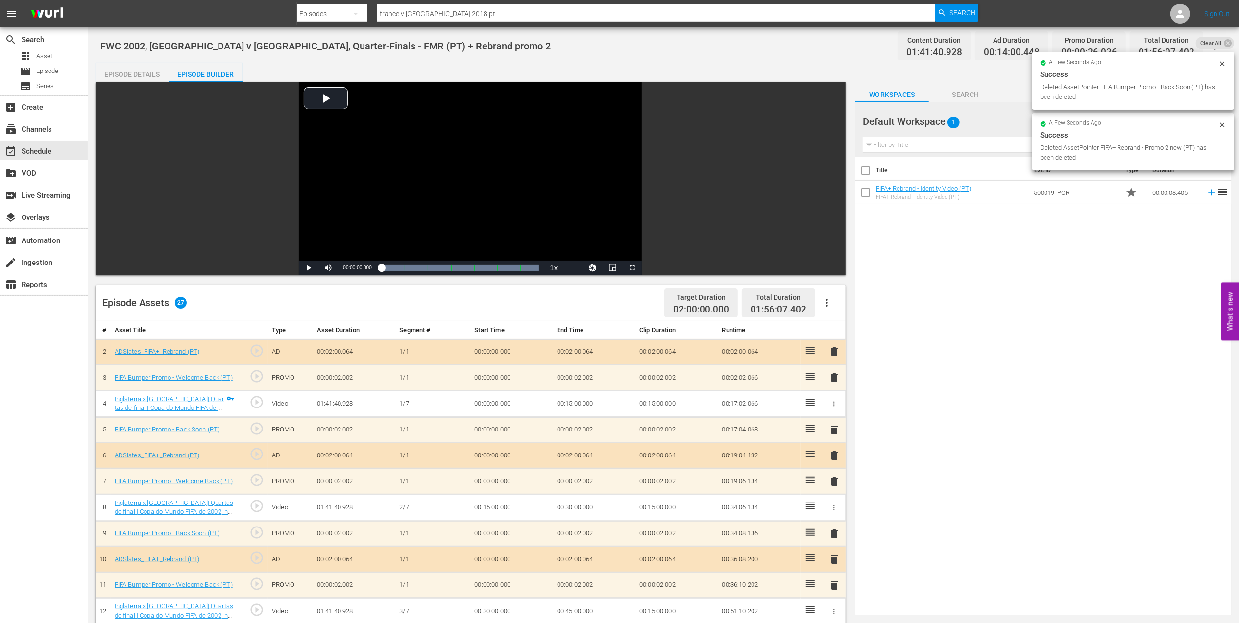
click at [835, 350] on span "delete" at bounding box center [834, 352] width 12 height 12
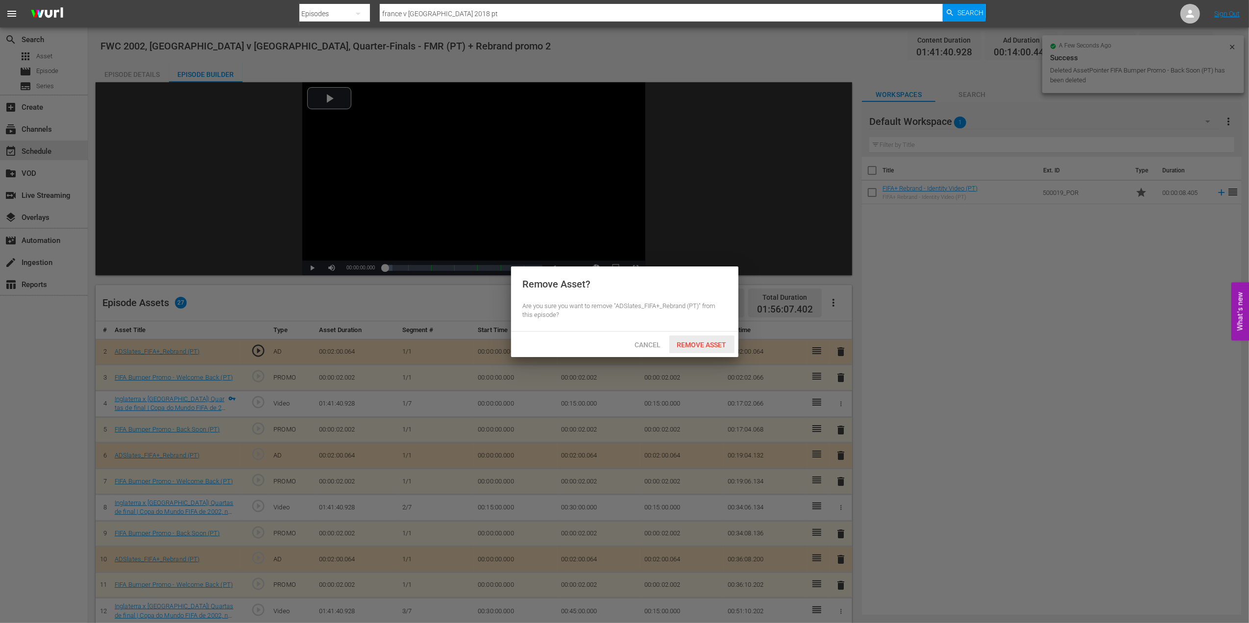
click at [705, 338] on div "Remove Asset" at bounding box center [701, 345] width 65 height 18
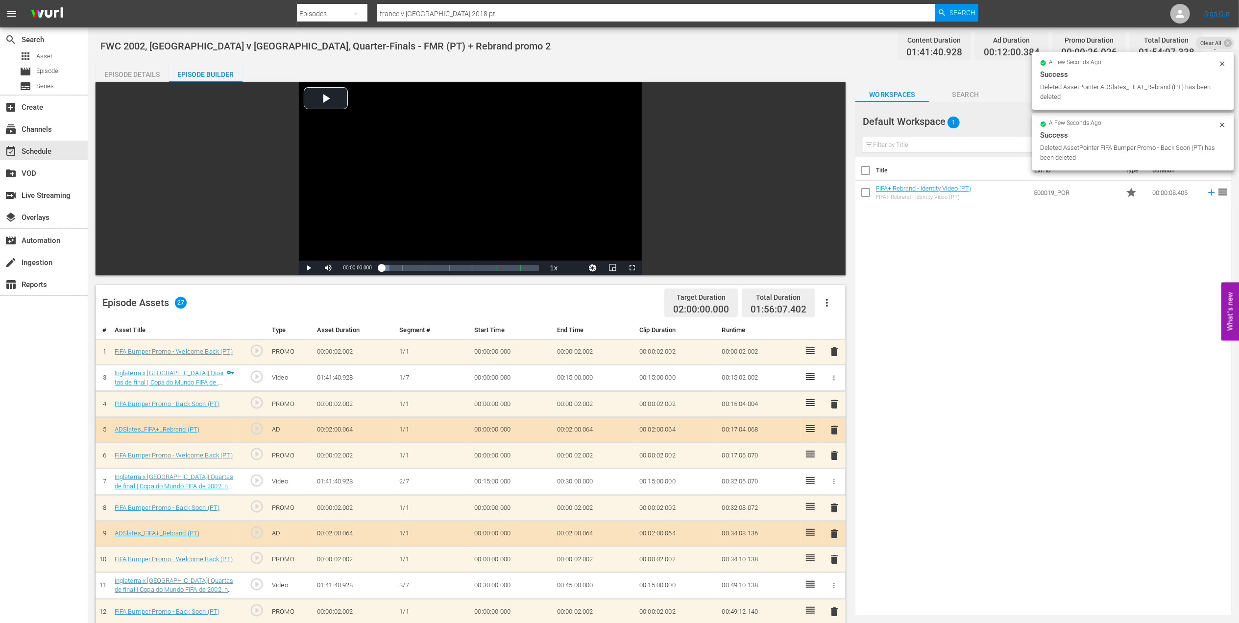
click at [835, 343] on td "delete" at bounding box center [834, 352] width 23 height 26
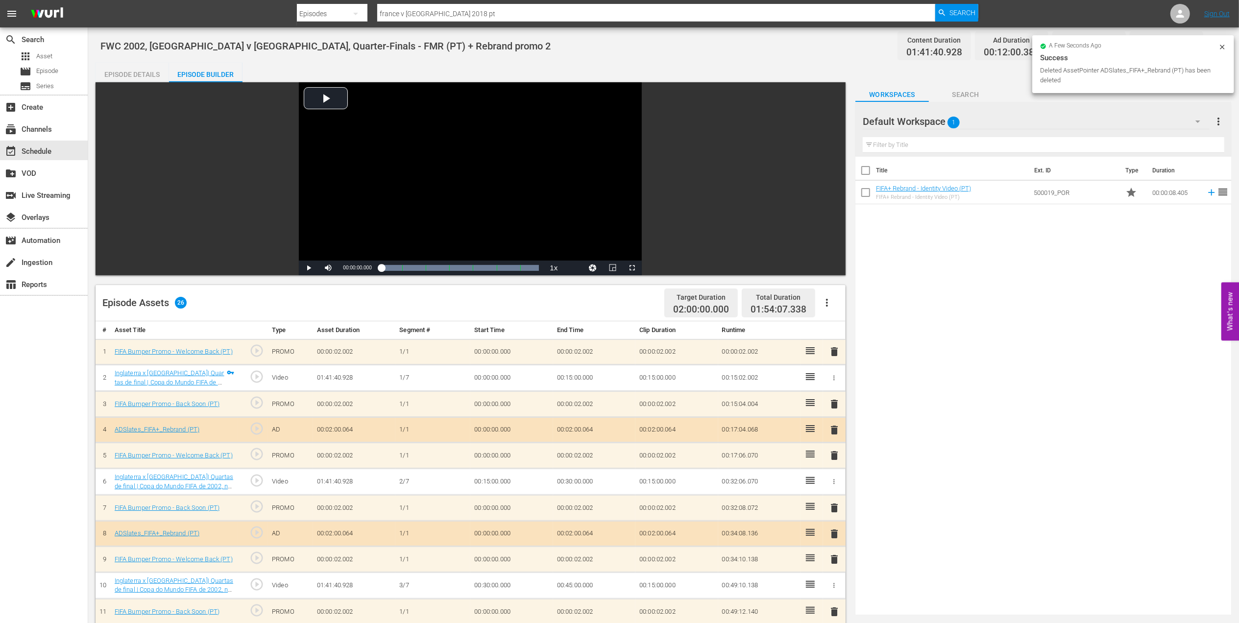
click at [839, 348] on span "delete" at bounding box center [834, 352] width 12 height 12
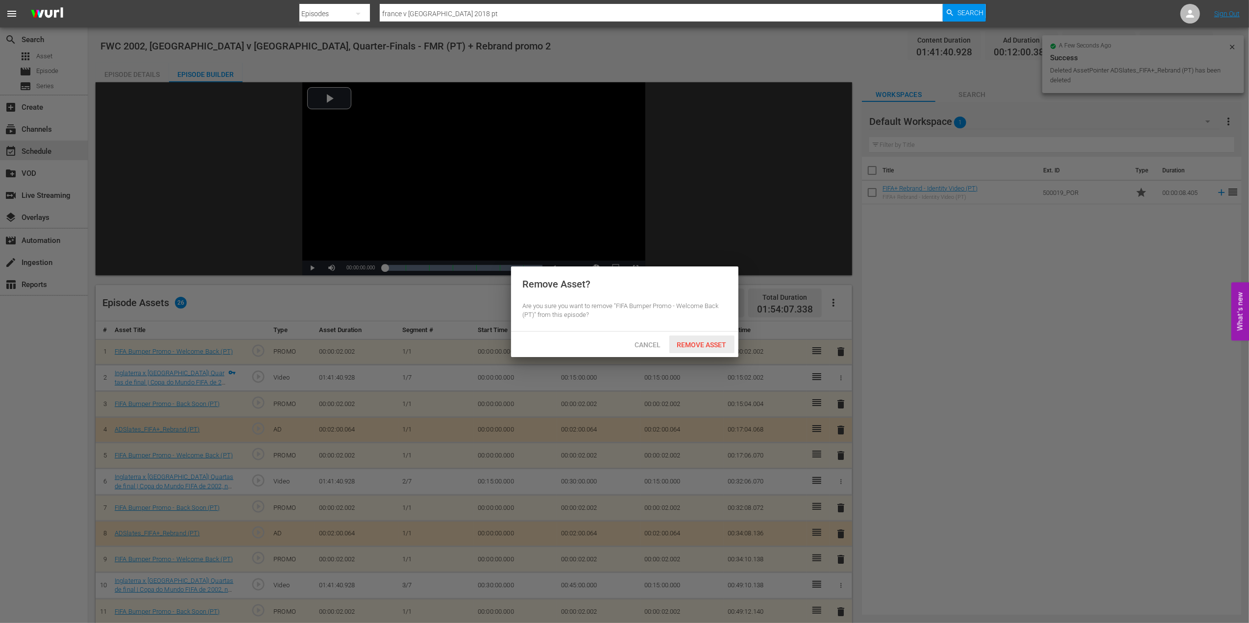
click at [718, 342] on span "Remove Asset" at bounding box center [701, 345] width 65 height 8
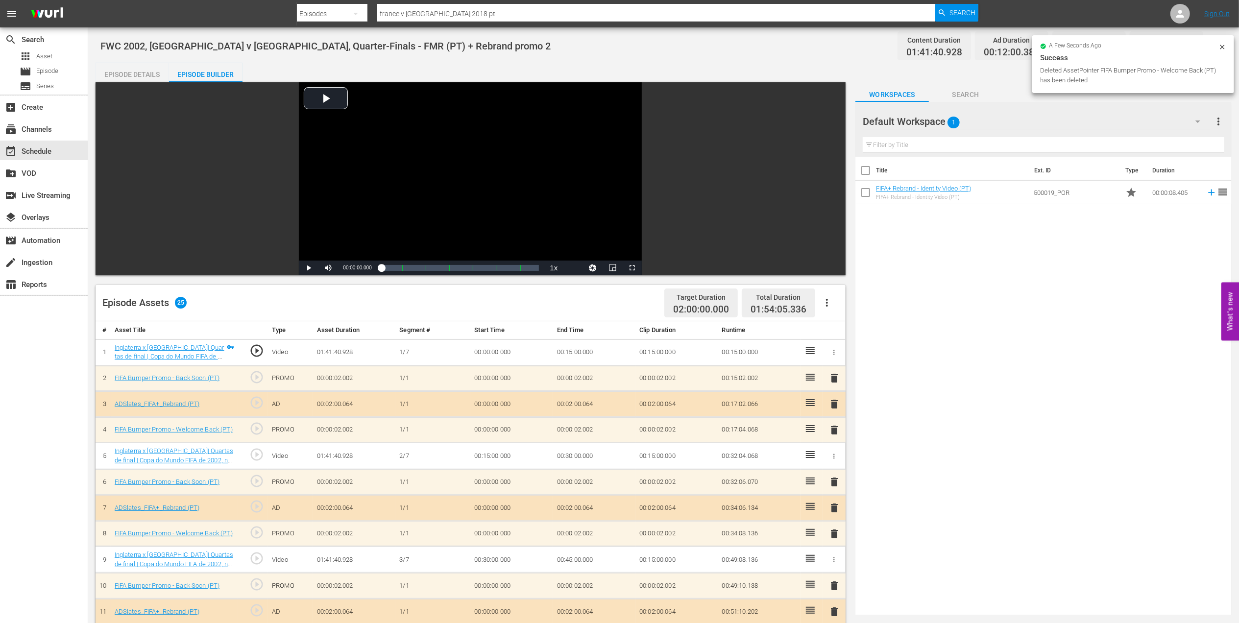
click at [141, 75] on div "Episode Details" at bounding box center [132, 75] width 73 height 24
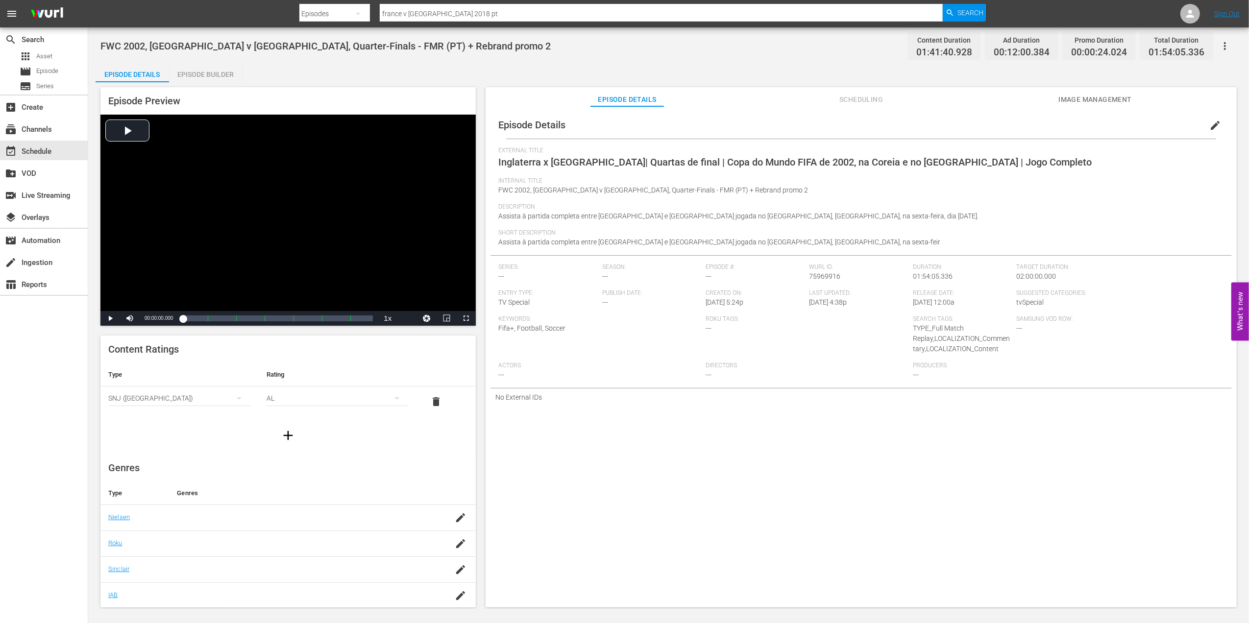
click at [1212, 122] on span "edit" at bounding box center [1215, 126] width 12 height 12
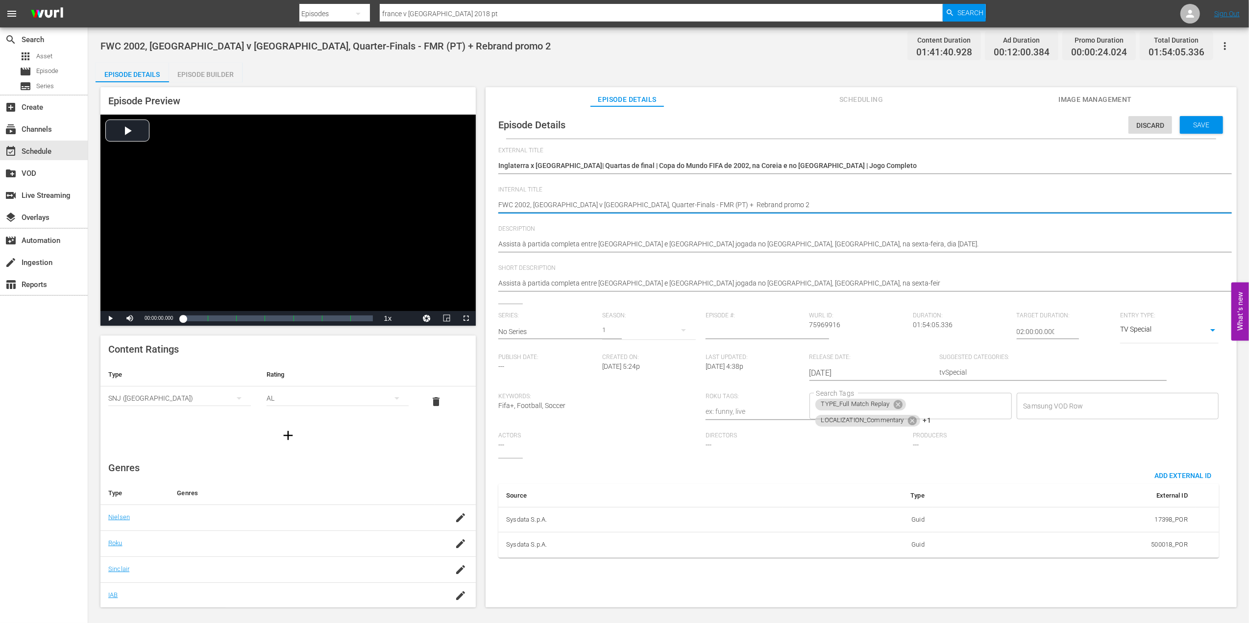
drag, startPoint x: 713, startPoint y: 207, endPoint x: 666, endPoint y: 207, distance: 47.0
type textarea "FWC 2002, England v Brazil, Quarter-Finals - FMR (PT) +"
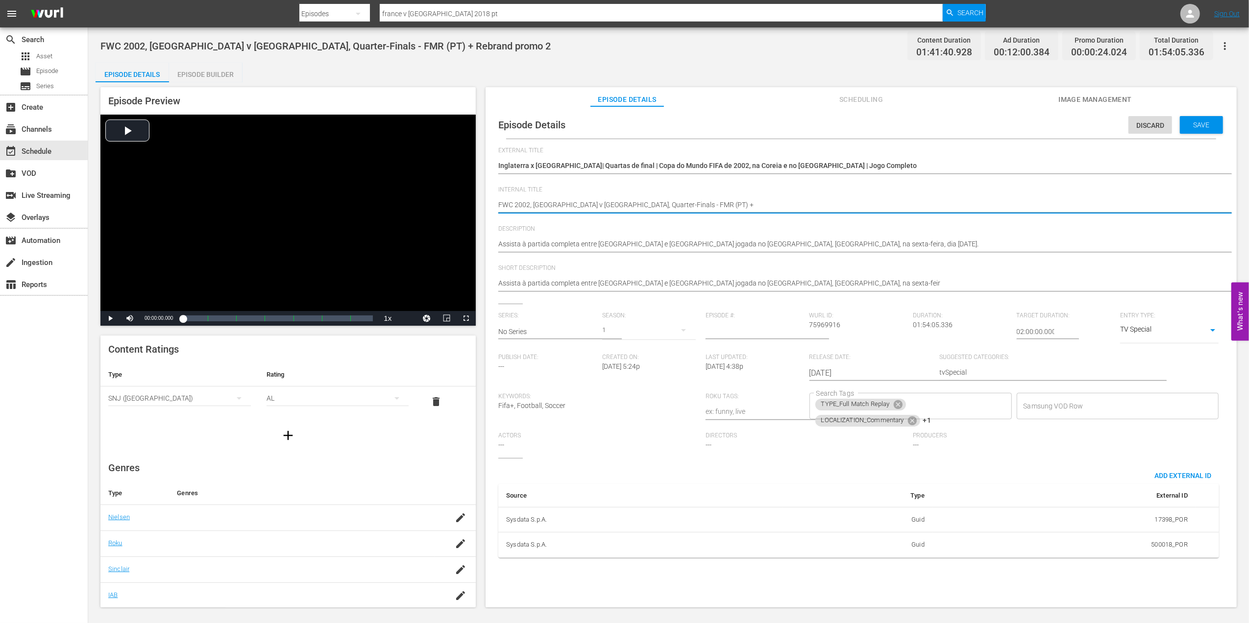
type textarea "FWC 2002, [GEOGRAPHIC_DATA] v [GEOGRAPHIC_DATA], Quarter-Finals - FMR (PT)"
click at [1185, 125] on span "Save" at bounding box center [1201, 125] width 32 height 8
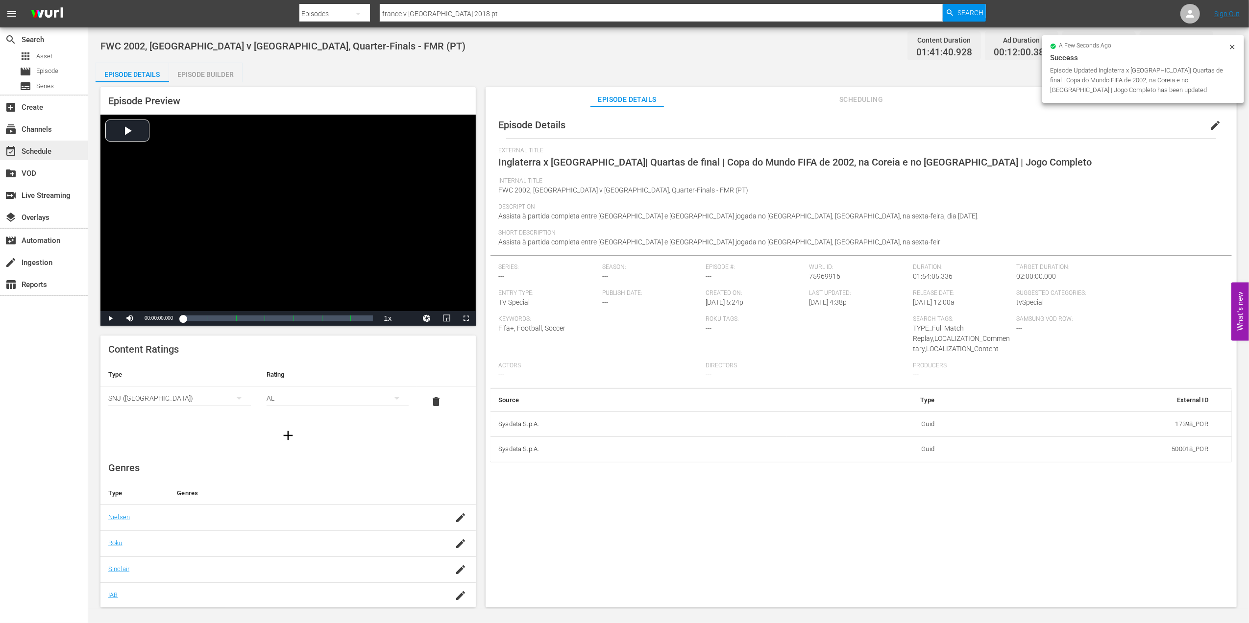
click at [60, 152] on div "event_available Schedule" at bounding box center [44, 151] width 88 height 20
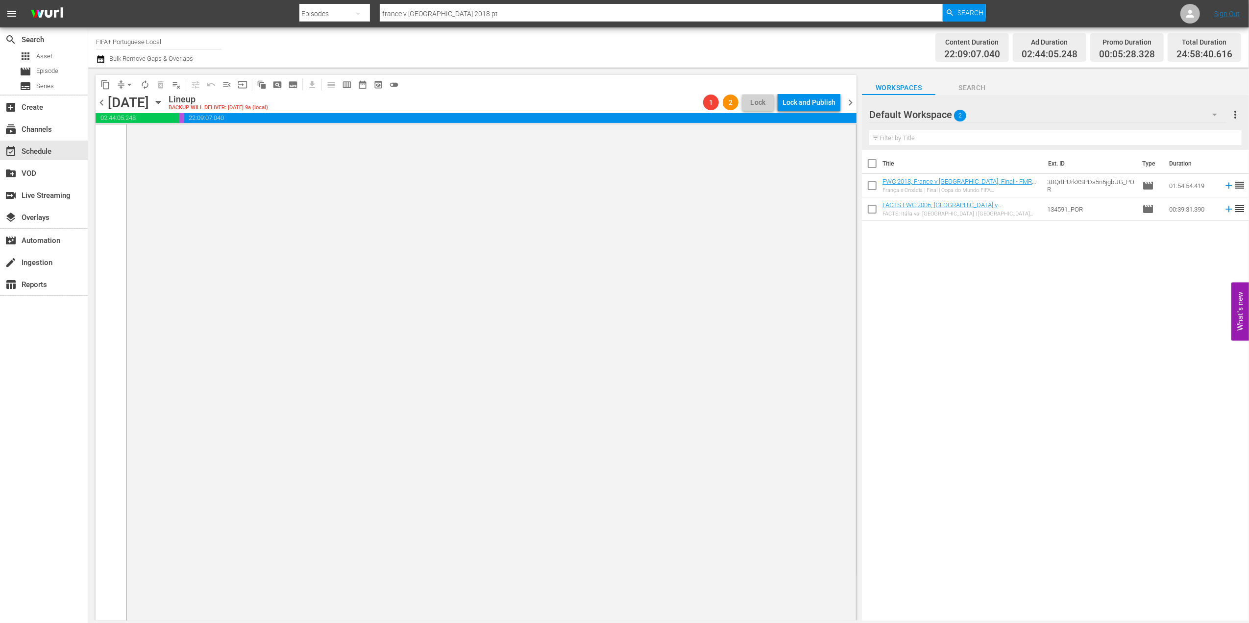
scroll to position [4815, 0]
drag, startPoint x: 126, startPoint y: 83, endPoint x: 139, endPoint y: 89, distance: 14.5
click at [126, 85] on span "arrow_drop_down" at bounding box center [129, 85] width 10 height 10
click at [163, 134] on li "Align to End of Previous Day" at bounding box center [129, 137] width 103 height 16
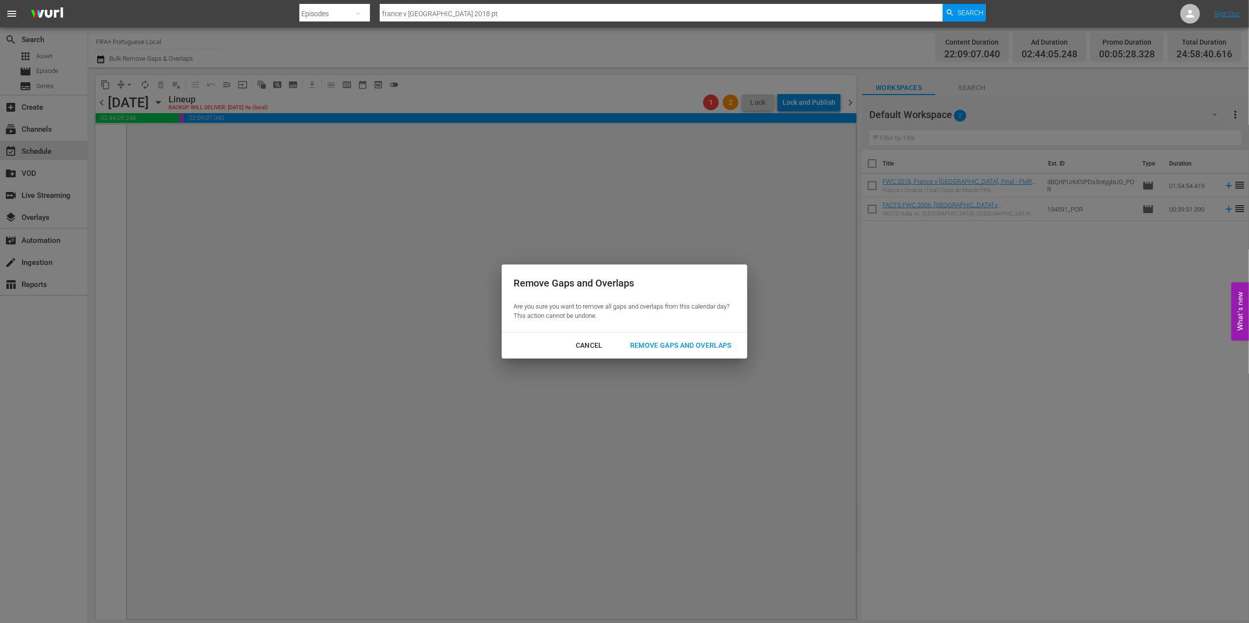
click at [653, 350] on div "Remove Gaps and Overlaps" at bounding box center [680, 345] width 117 height 12
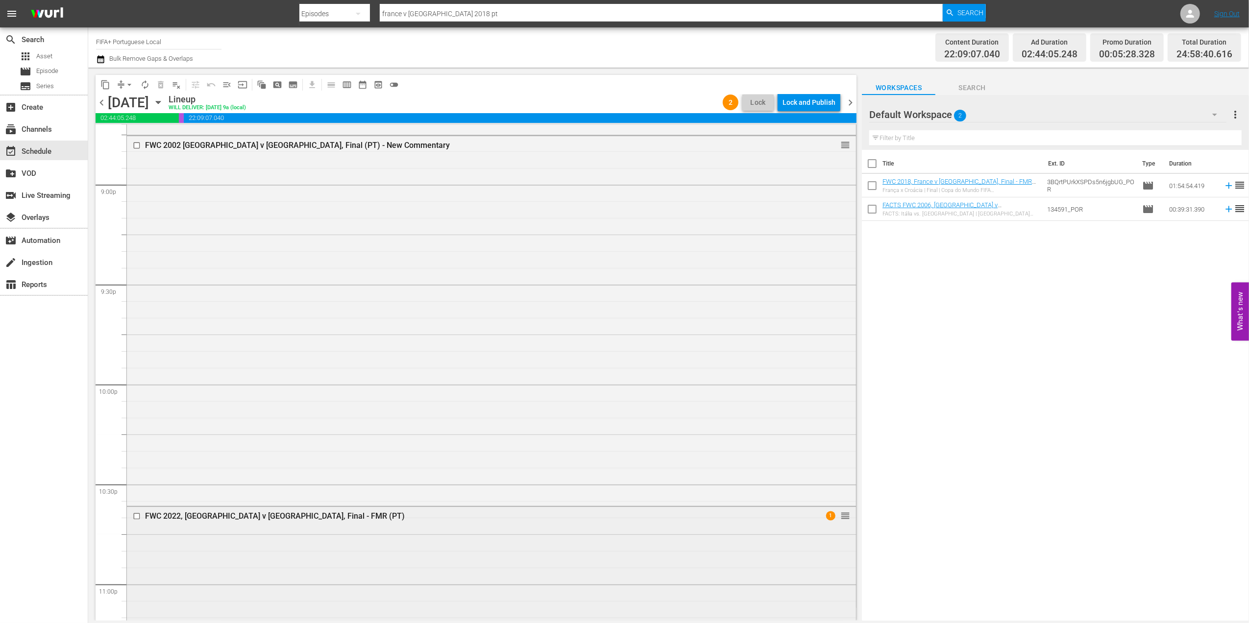
scroll to position [4619, 0]
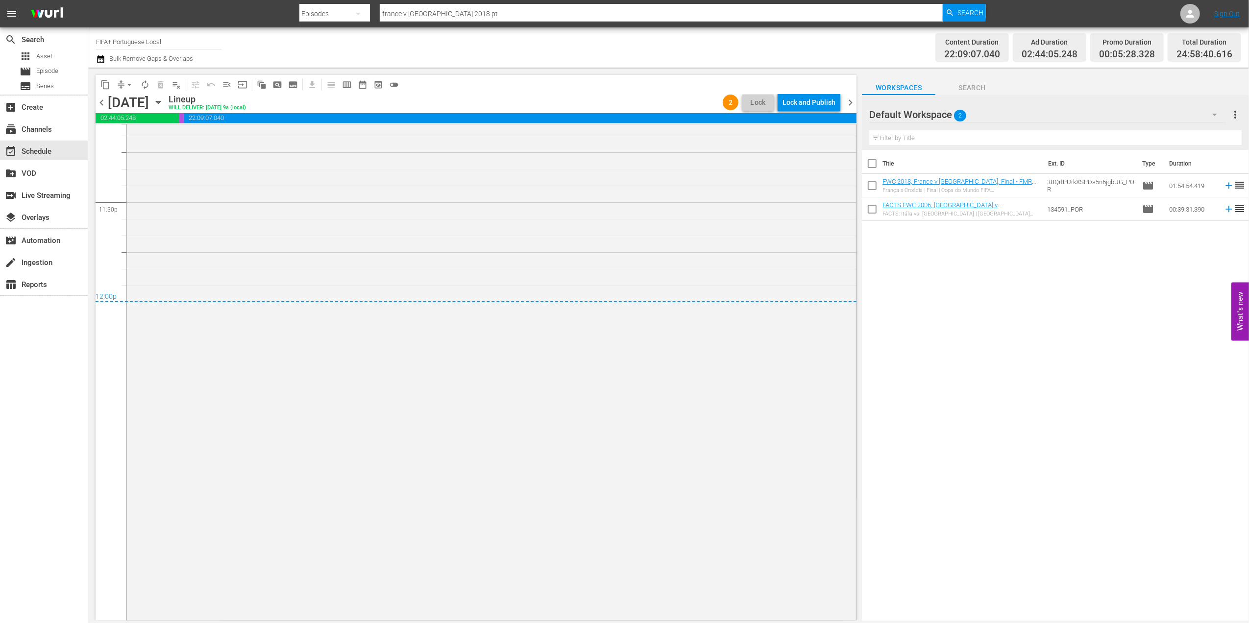
click at [857, 98] on div "content_copy compress arrow_drop_down autorenew_outlined delete_forever_outline…" at bounding box center [473, 344] width 771 height 553
click at [853, 104] on span "chevron_right" at bounding box center [850, 103] width 12 height 12
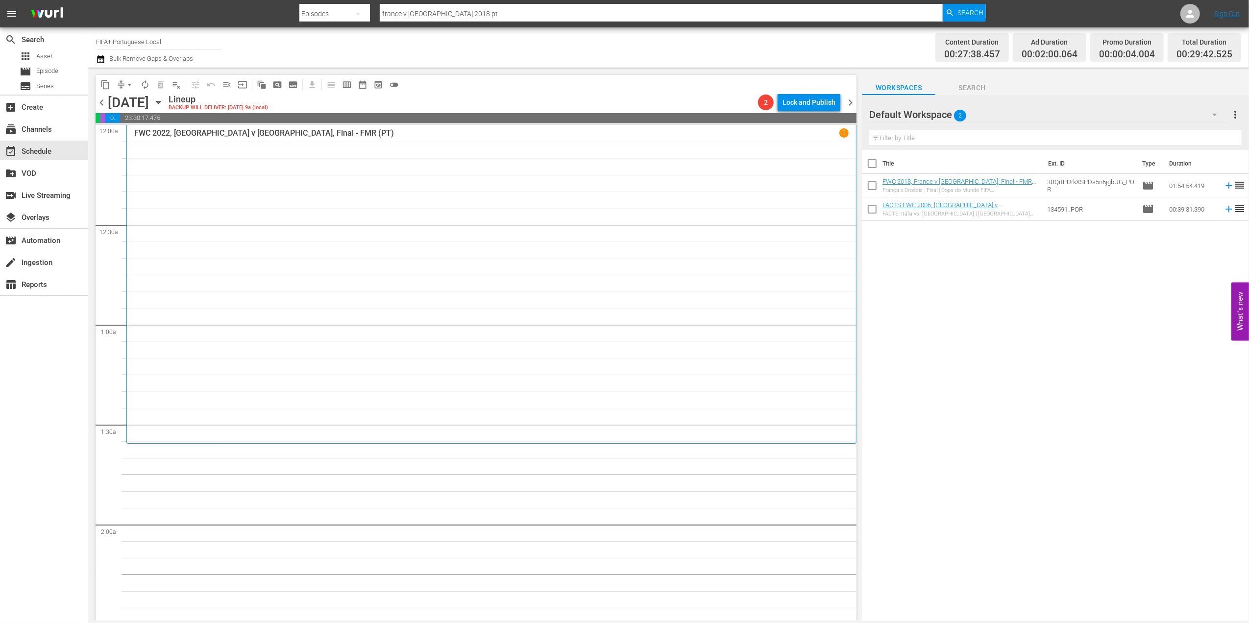
click at [104, 100] on span "chevron_left" at bounding box center [102, 103] width 12 height 12
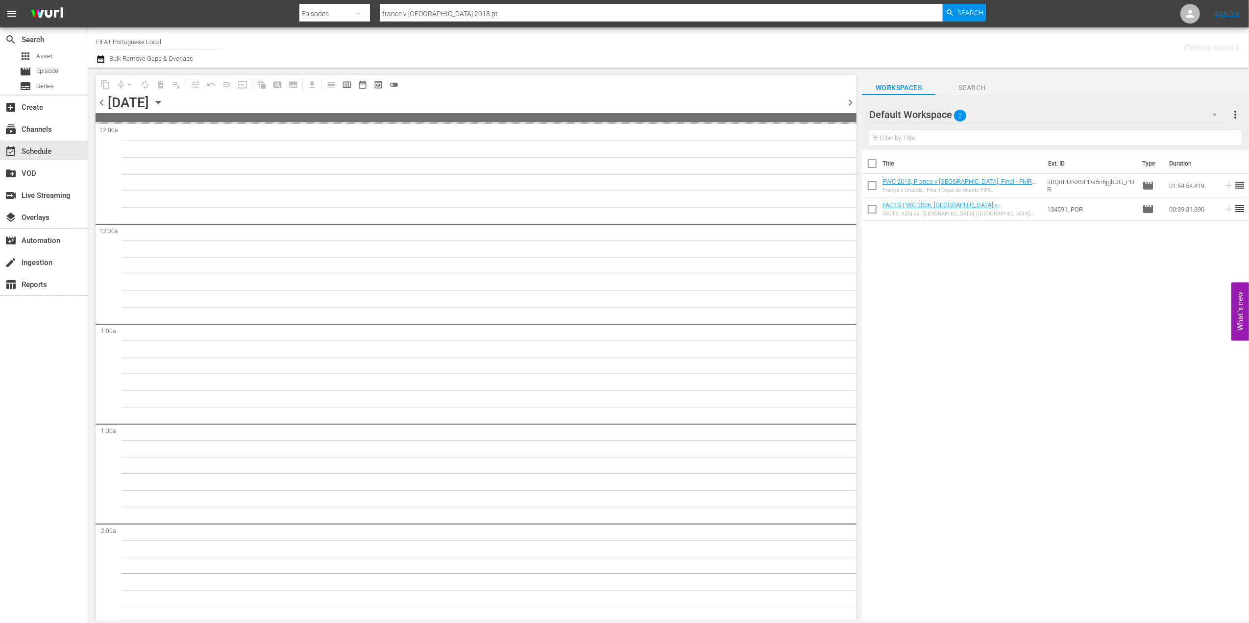
click at [104, 100] on span "chevron_left" at bounding box center [102, 103] width 12 height 12
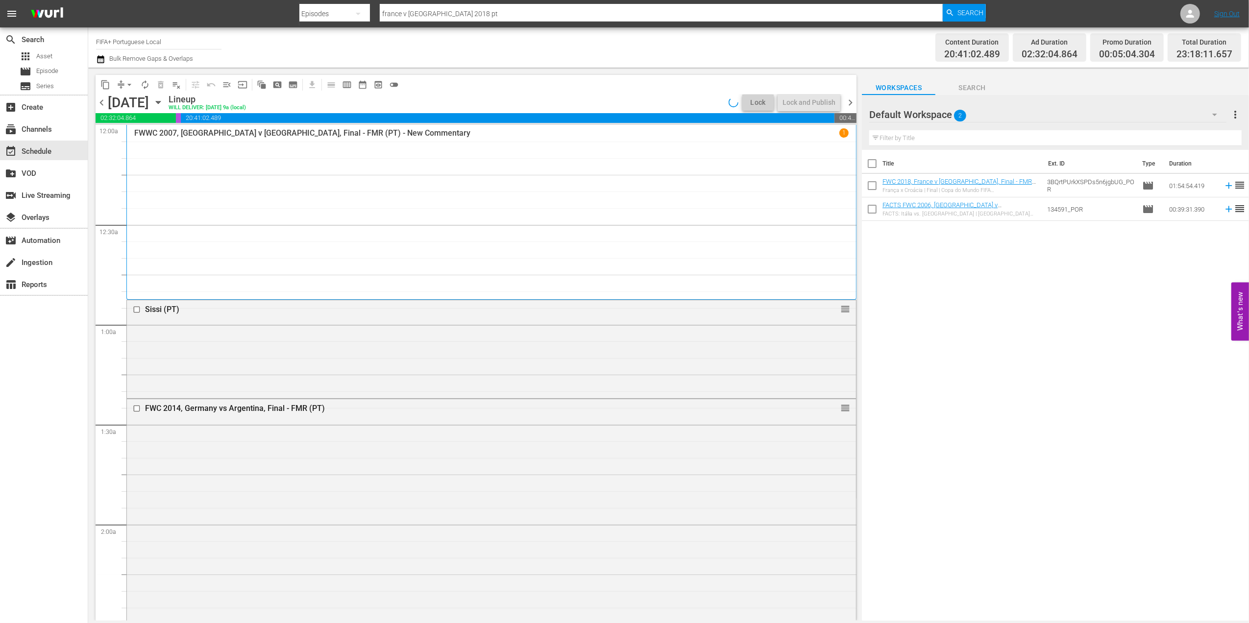
click at [104, 100] on span "chevron_left" at bounding box center [102, 103] width 12 height 12
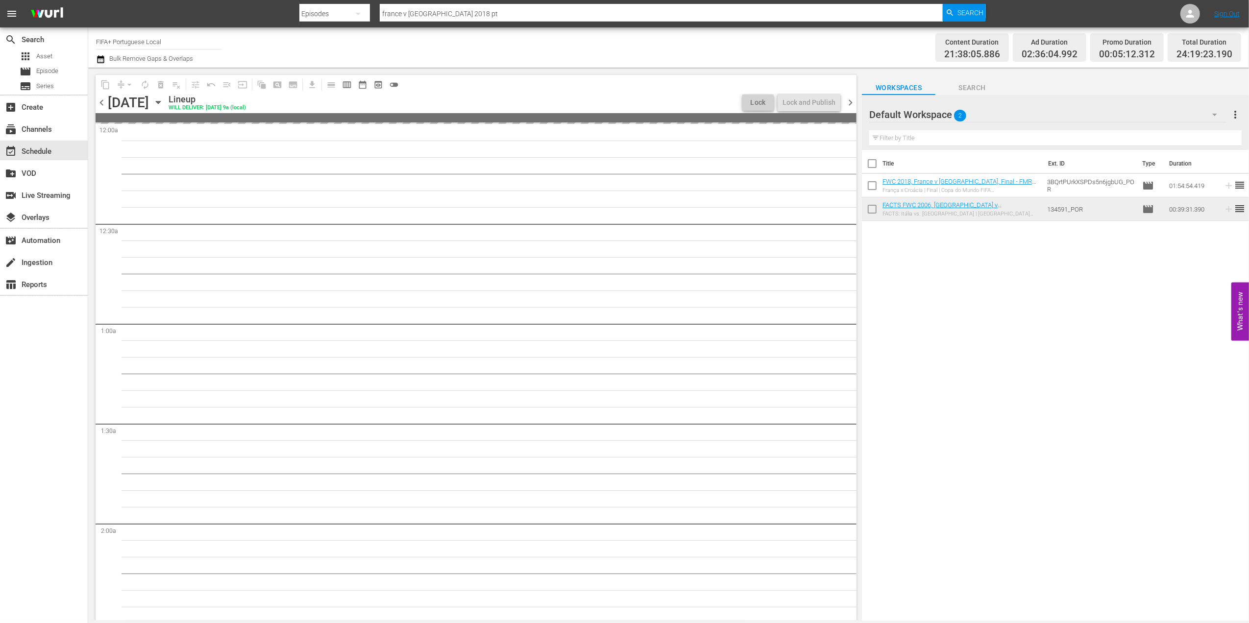
click at [104, 100] on span "chevron_left" at bounding box center [102, 103] width 12 height 12
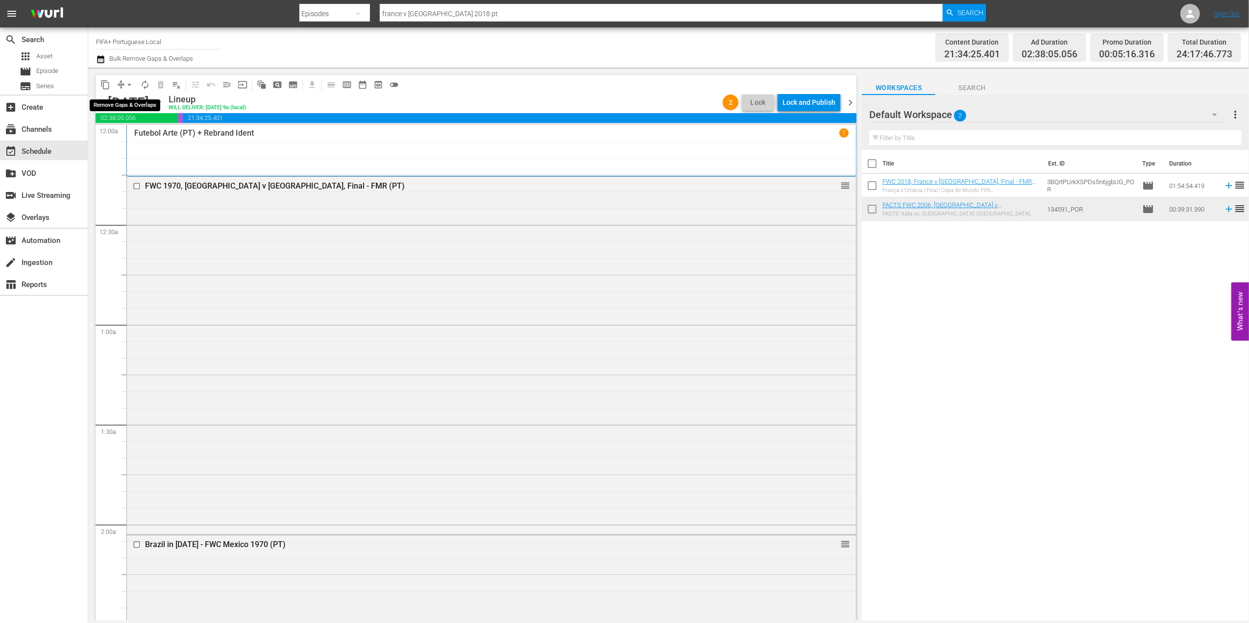
click at [128, 83] on span "arrow_drop_down" at bounding box center [129, 85] width 10 height 10
click at [124, 132] on li "Align to End of Previous Day" at bounding box center [129, 137] width 103 height 16
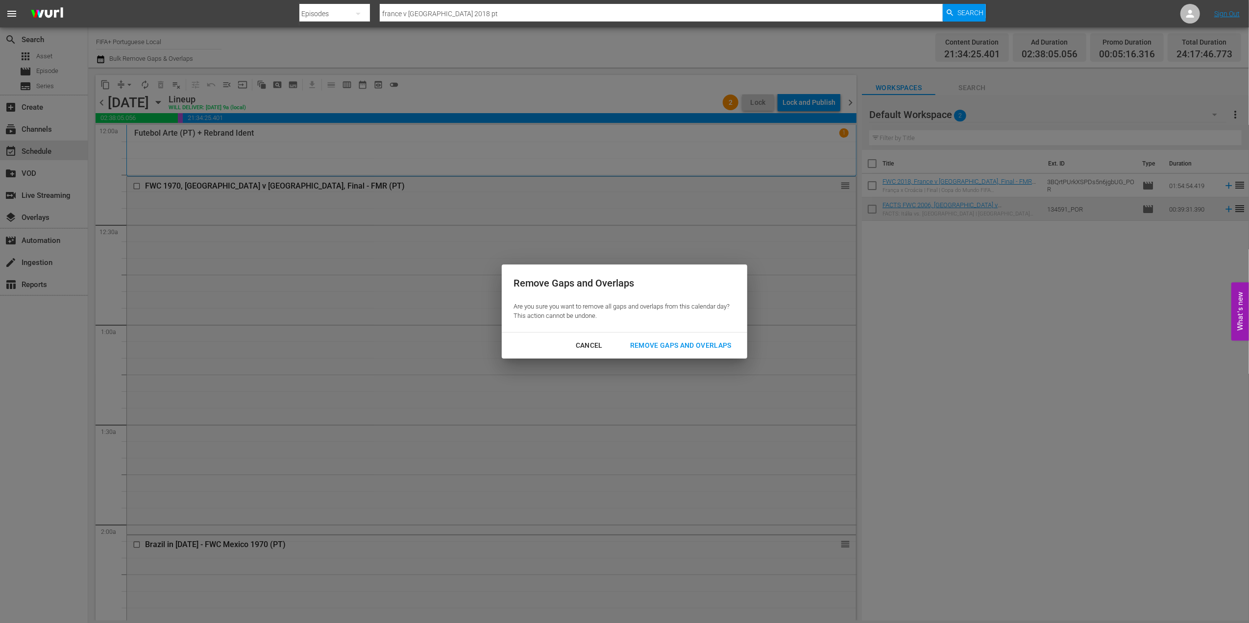
click at [689, 346] on div "Remove Gaps and Overlaps" at bounding box center [680, 345] width 117 height 12
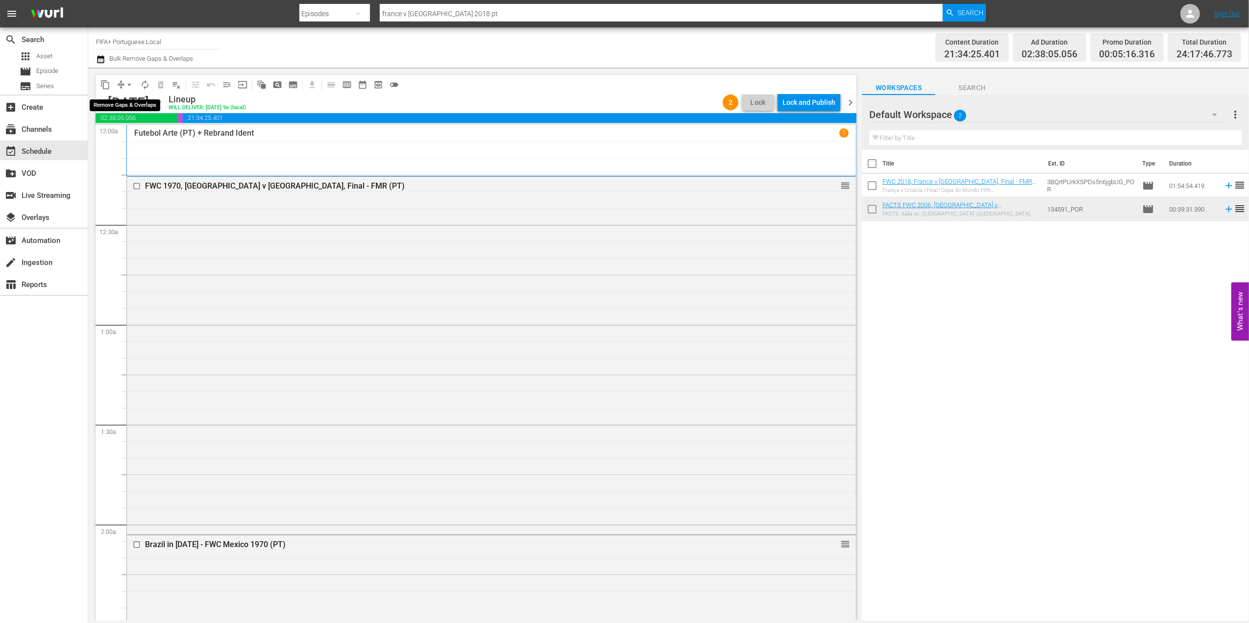
click at [128, 82] on span "arrow_drop_down" at bounding box center [129, 85] width 10 height 10
click at [143, 134] on li "Align to End of Previous Day" at bounding box center [129, 137] width 103 height 16
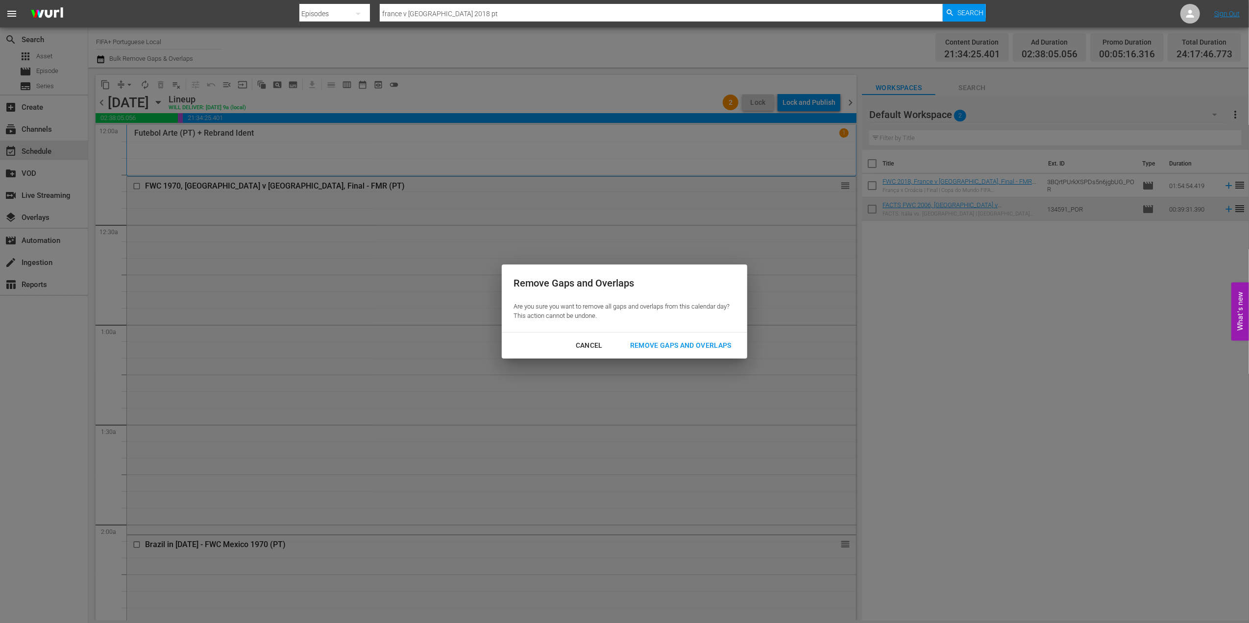
click at [680, 341] on div "Remove Gaps and Overlaps" at bounding box center [680, 345] width 117 height 12
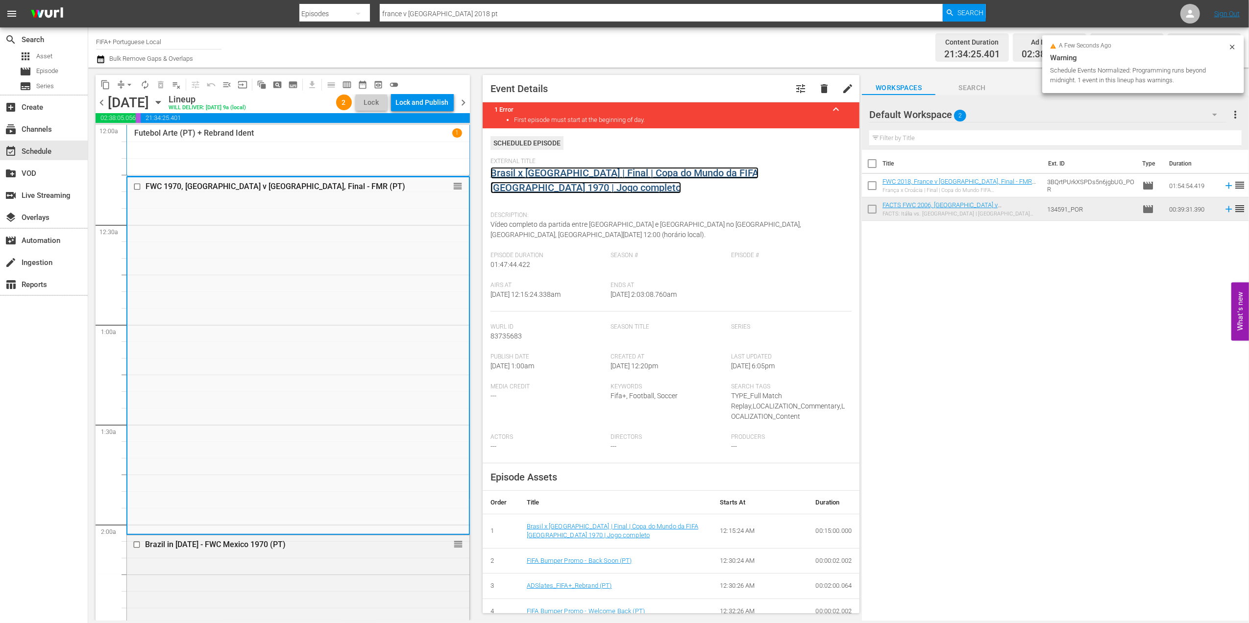
click at [554, 172] on link "Brasil x Itália | Final | Copa do Mundo da FIFA México 1970 | Jogo completo" at bounding box center [624, 180] width 268 height 26
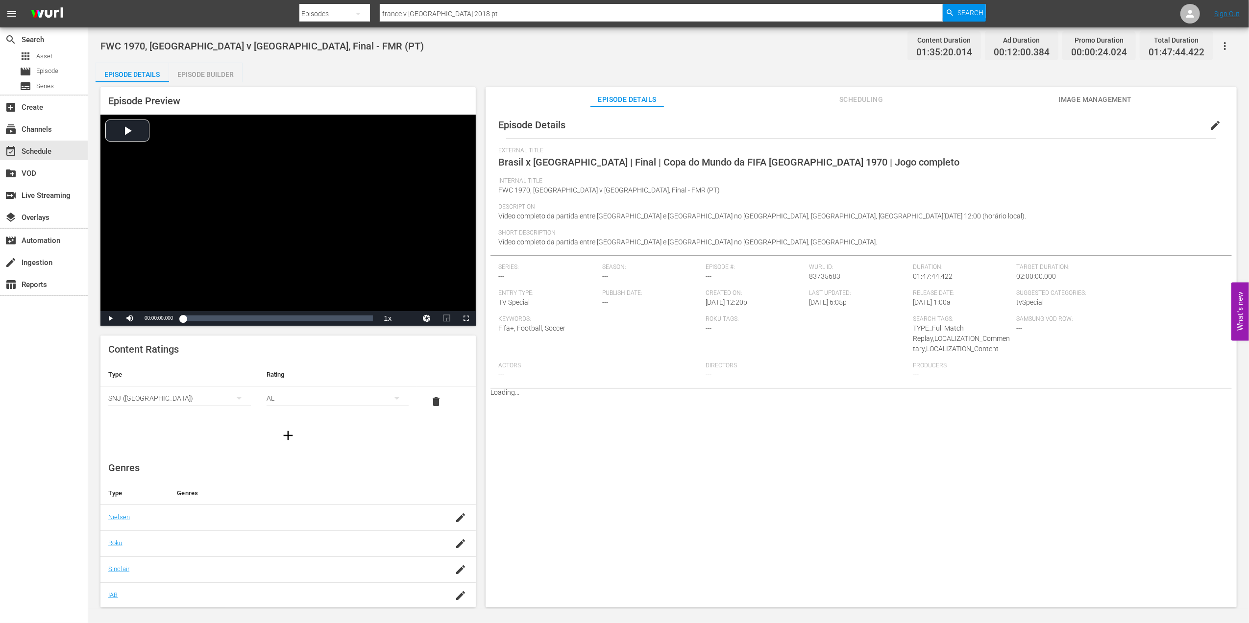
click at [206, 75] on div "Episode Builder" at bounding box center [205, 75] width 73 height 24
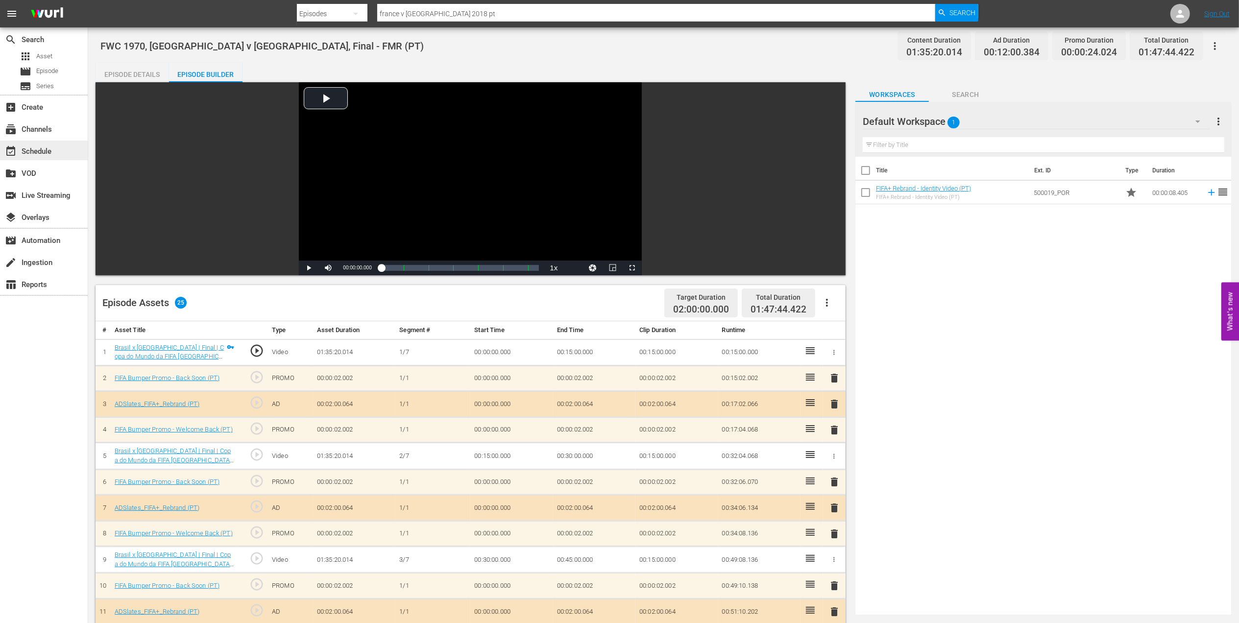
click at [42, 149] on div "event_available Schedule" at bounding box center [27, 149] width 55 height 9
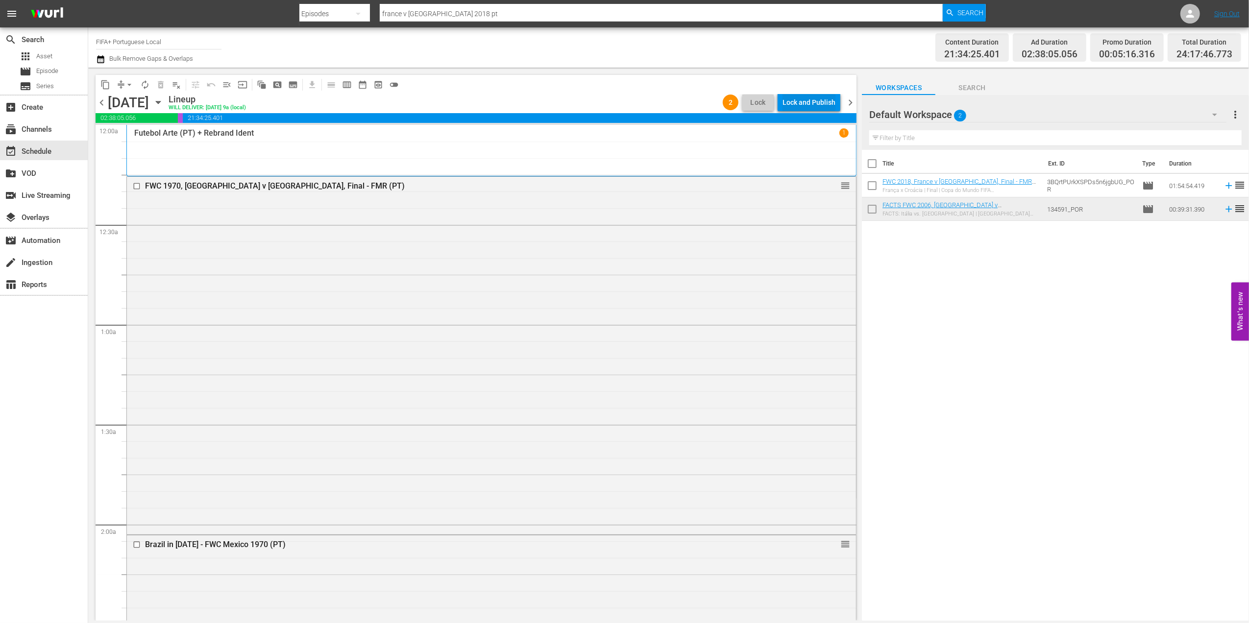
click at [803, 99] on div "Lock and Publish" at bounding box center [808, 103] width 53 height 18
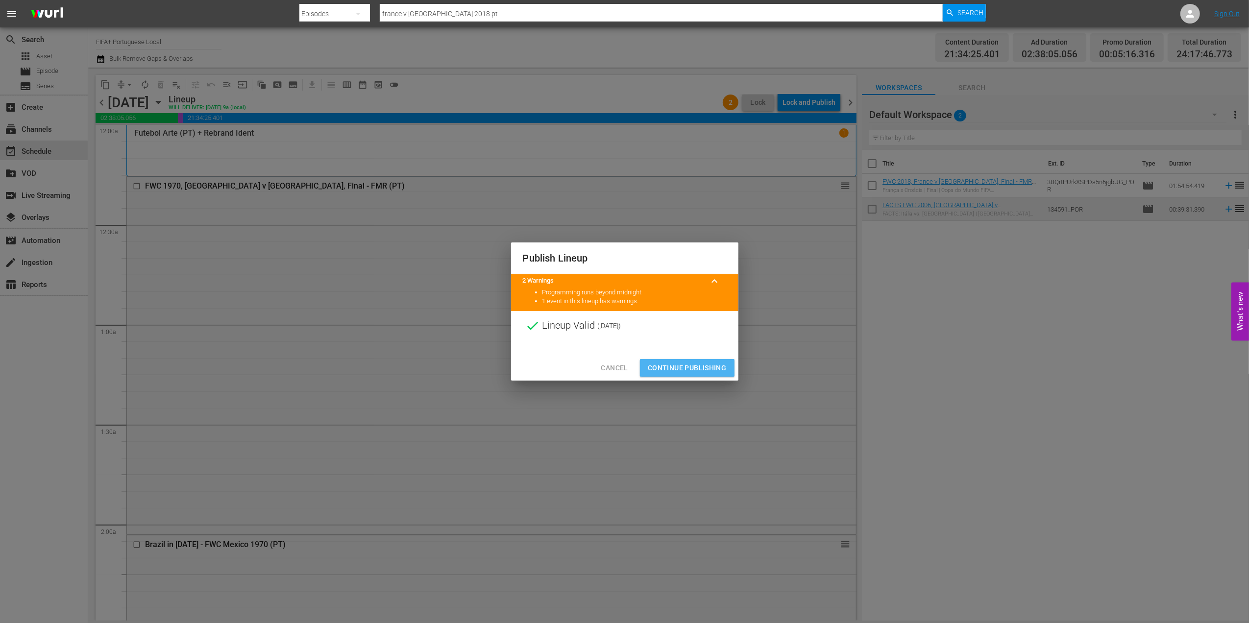
click at [677, 361] on button "Continue Publishing" at bounding box center [687, 368] width 95 height 18
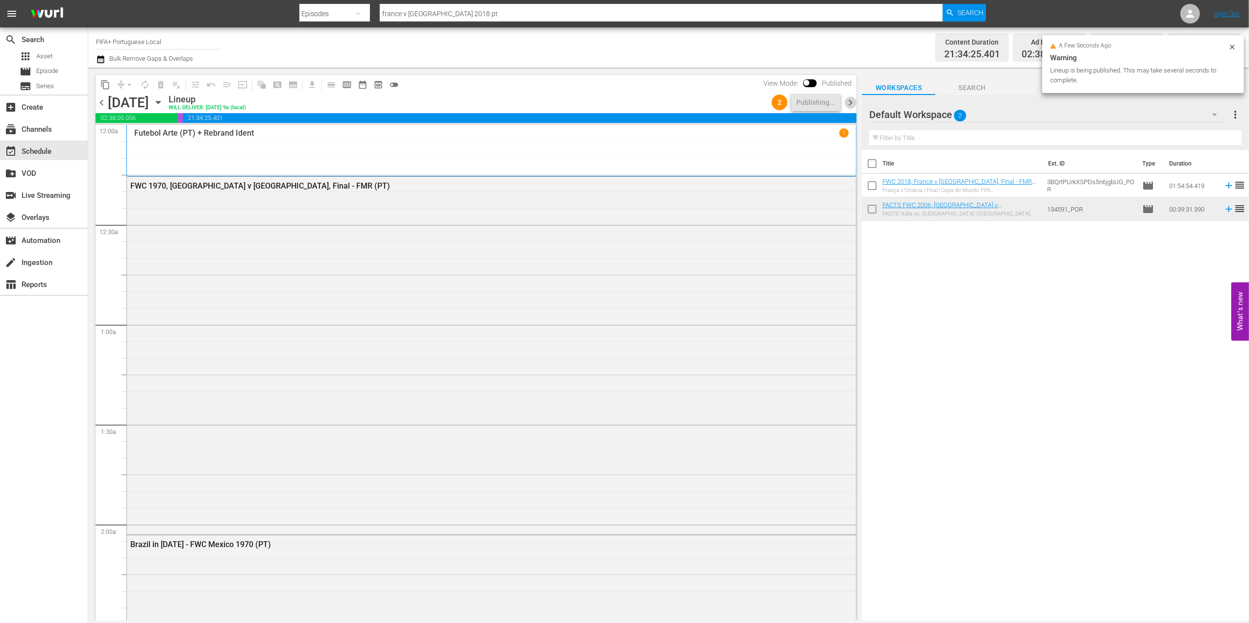
click at [849, 99] on span "chevron_right" at bounding box center [850, 103] width 12 height 12
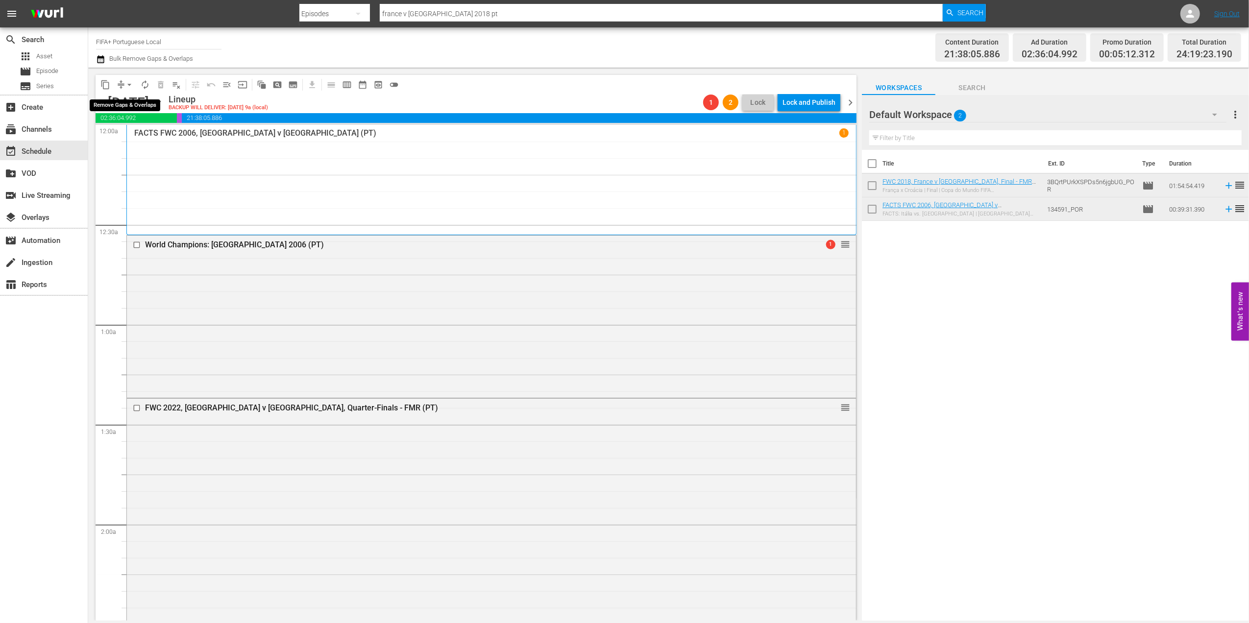
click at [129, 85] on span "arrow_drop_down" at bounding box center [129, 85] width 10 height 10
click at [147, 130] on li "Align to End of Previous Day" at bounding box center [129, 137] width 103 height 16
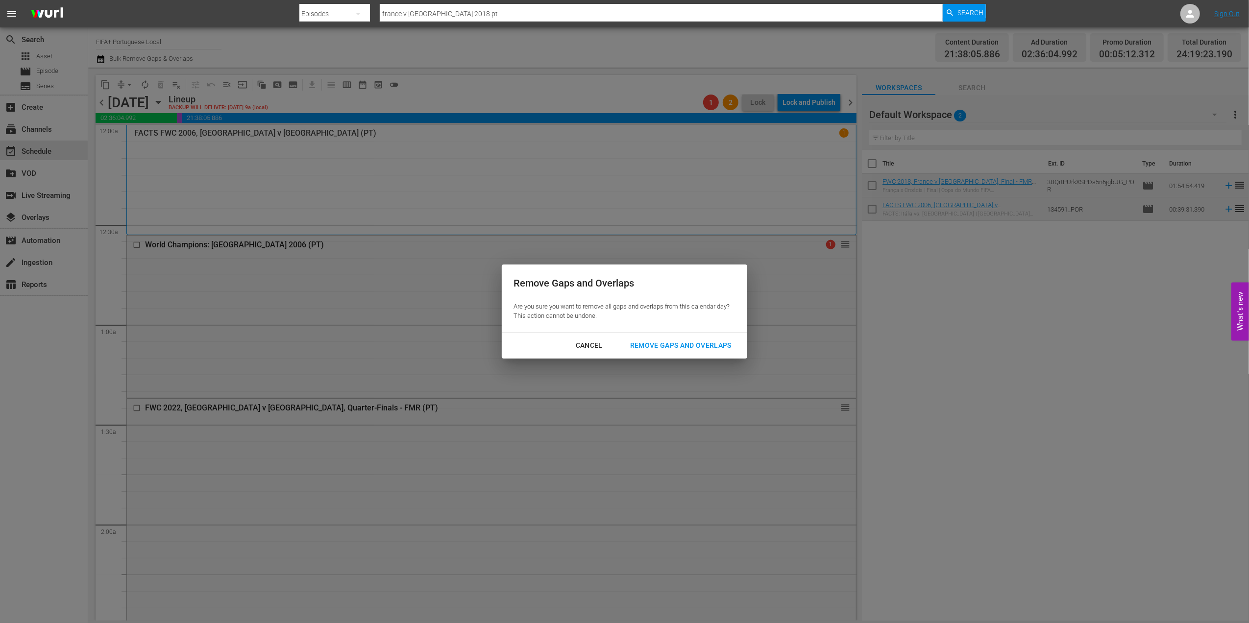
click at [676, 343] on div "Remove Gaps and Overlaps" at bounding box center [680, 345] width 117 height 12
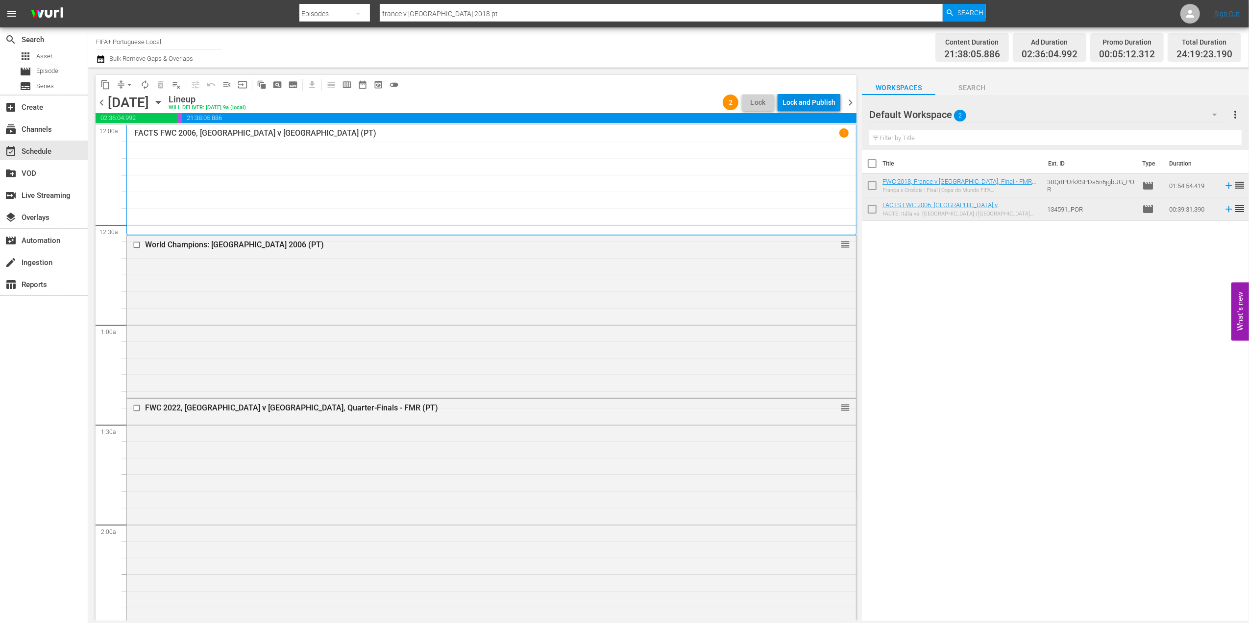
click at [806, 102] on div "Lock and Publish" at bounding box center [808, 103] width 53 height 18
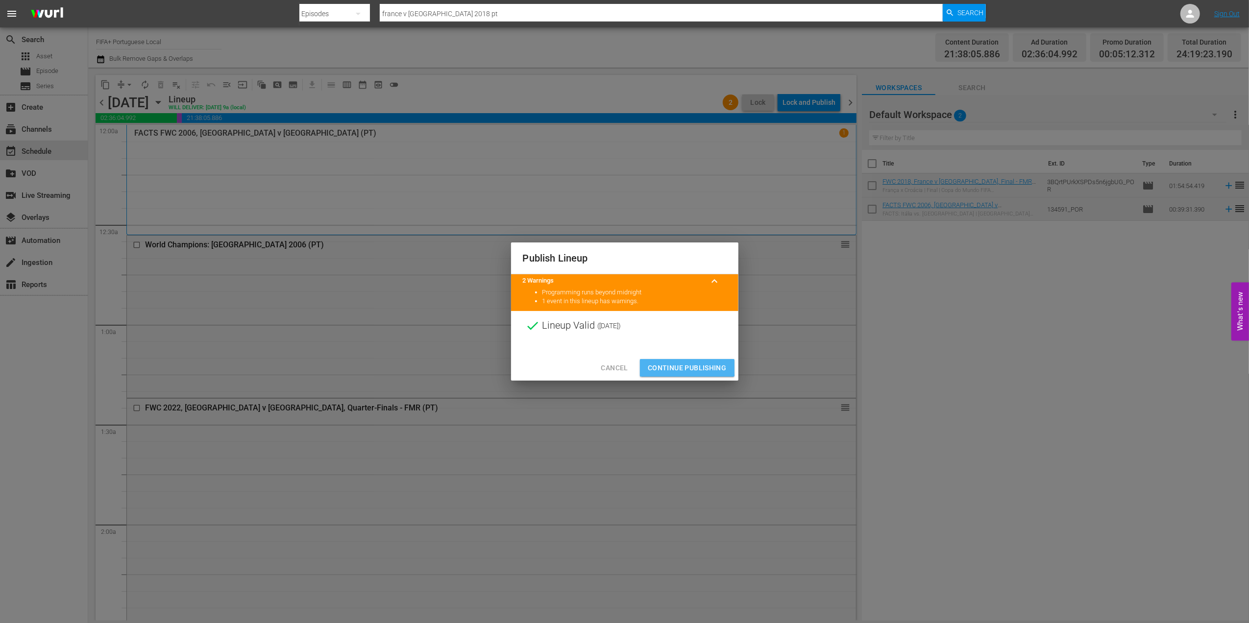
click at [676, 367] on span "Continue Publishing" at bounding box center [687, 368] width 79 height 12
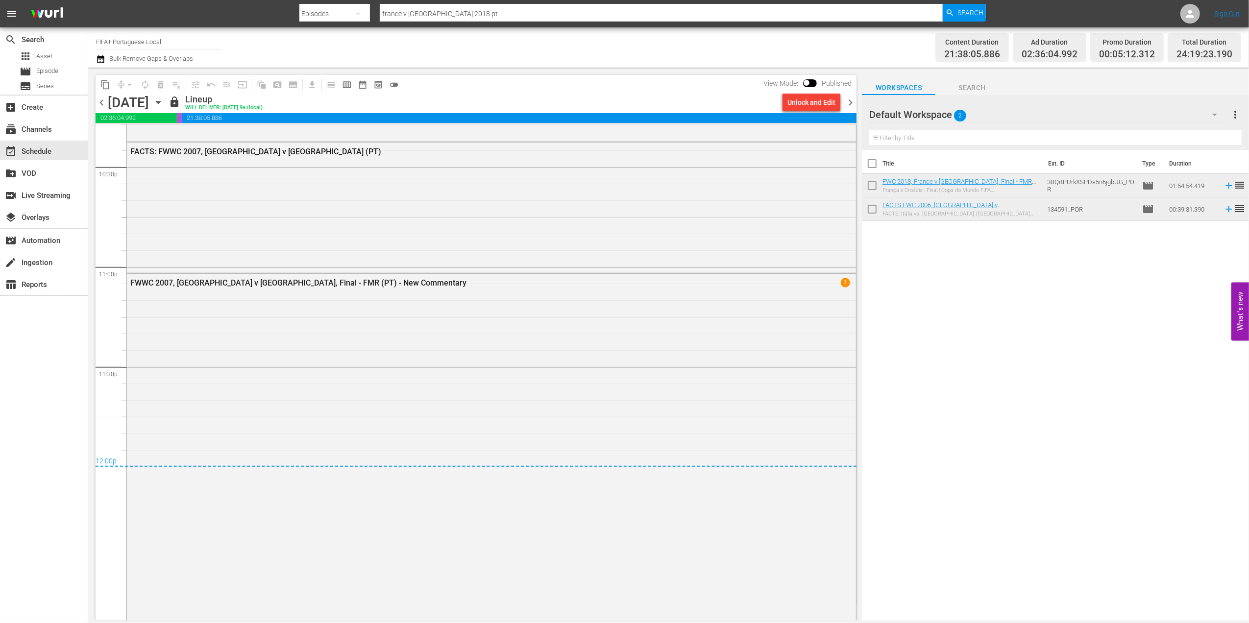
scroll to position [4476, 0]
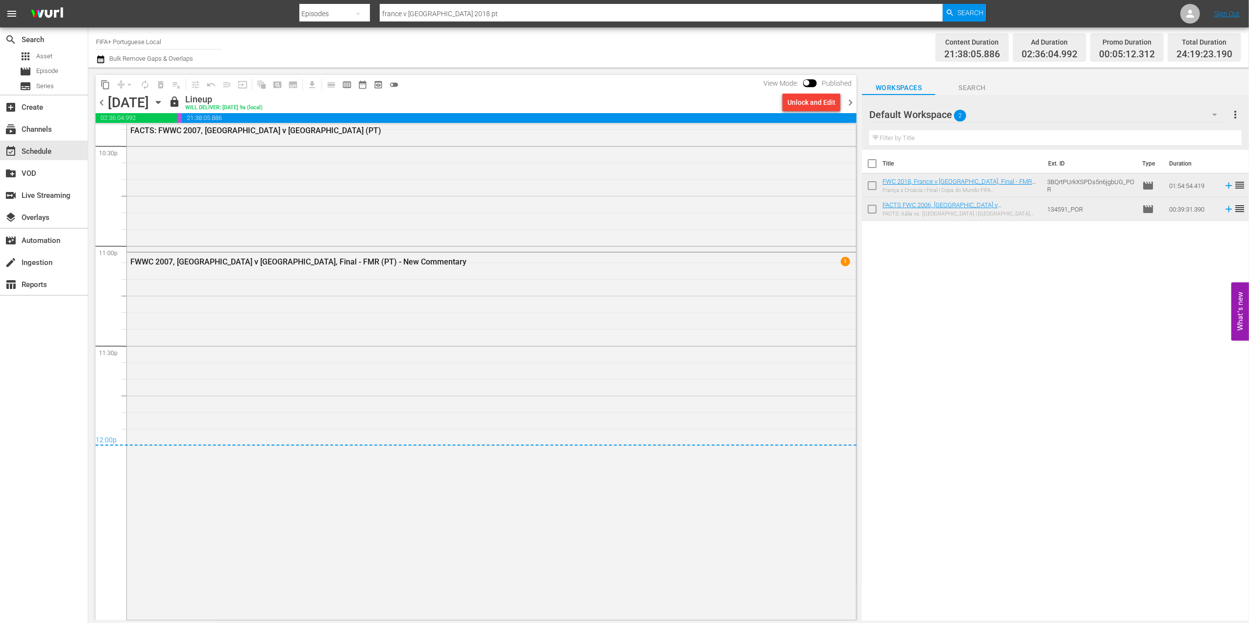
click at [849, 105] on span "chevron_right" at bounding box center [850, 103] width 12 height 12
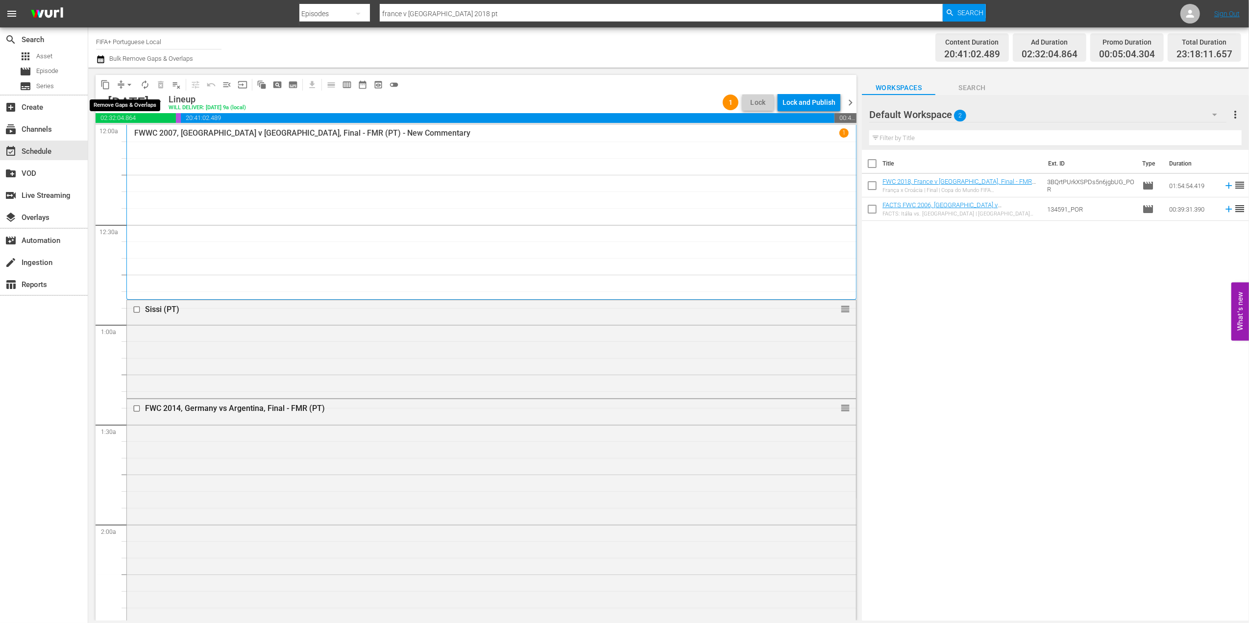
click at [132, 83] on span "arrow_drop_down" at bounding box center [129, 85] width 10 height 10
click at [138, 135] on li "Align to End of Previous Day" at bounding box center [129, 137] width 103 height 16
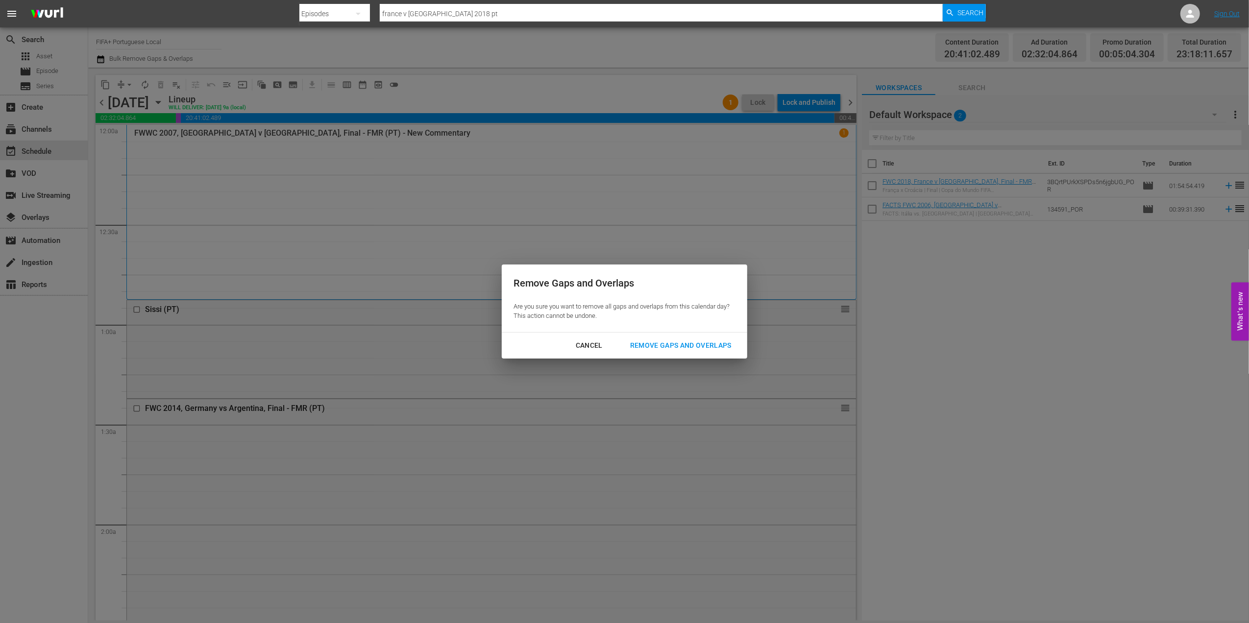
drag, startPoint x: 649, startPoint y: 342, endPoint x: 648, endPoint y: 376, distance: 34.3
click at [649, 343] on div "Remove Gaps and Overlaps" at bounding box center [680, 345] width 117 height 12
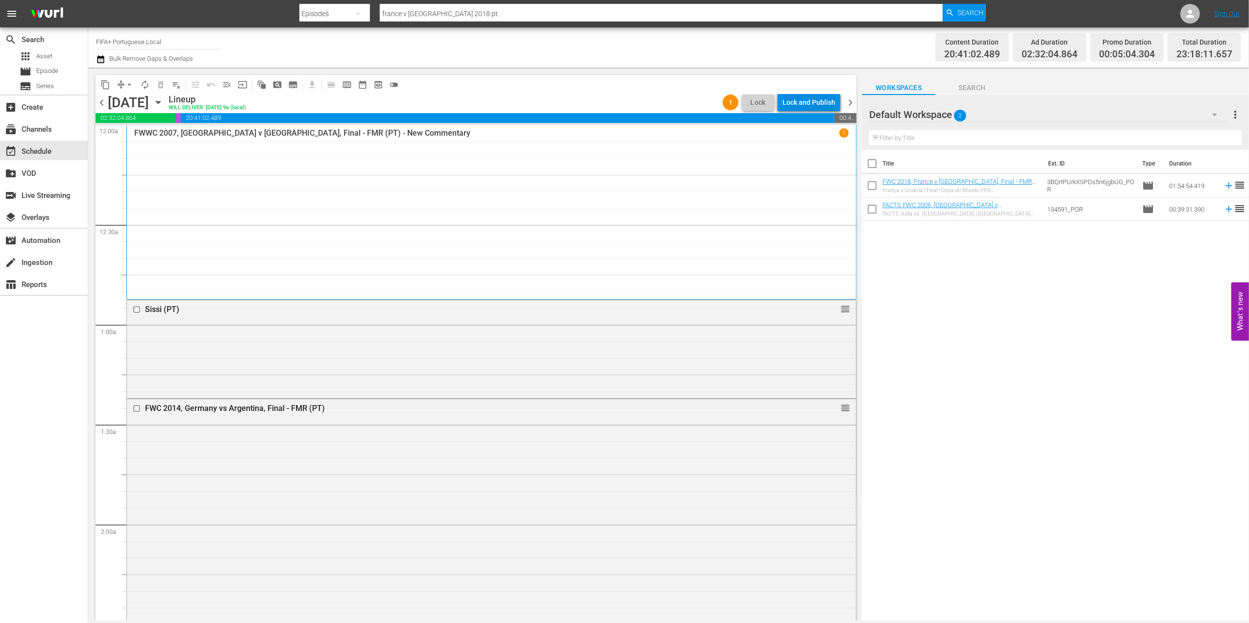
click at [815, 102] on div "Lock and Publish" at bounding box center [808, 103] width 53 height 18
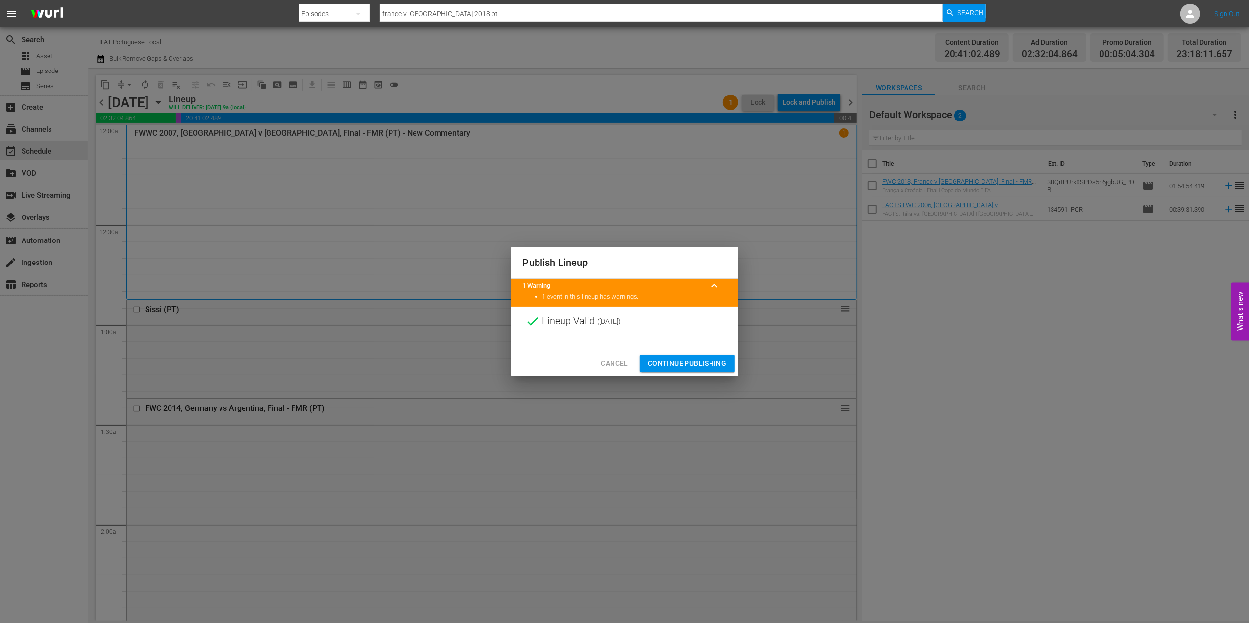
click at [676, 353] on div "Cancel Continue Publishing" at bounding box center [624, 364] width 227 height 26
click at [676, 359] on span "Continue Publishing" at bounding box center [687, 364] width 79 height 12
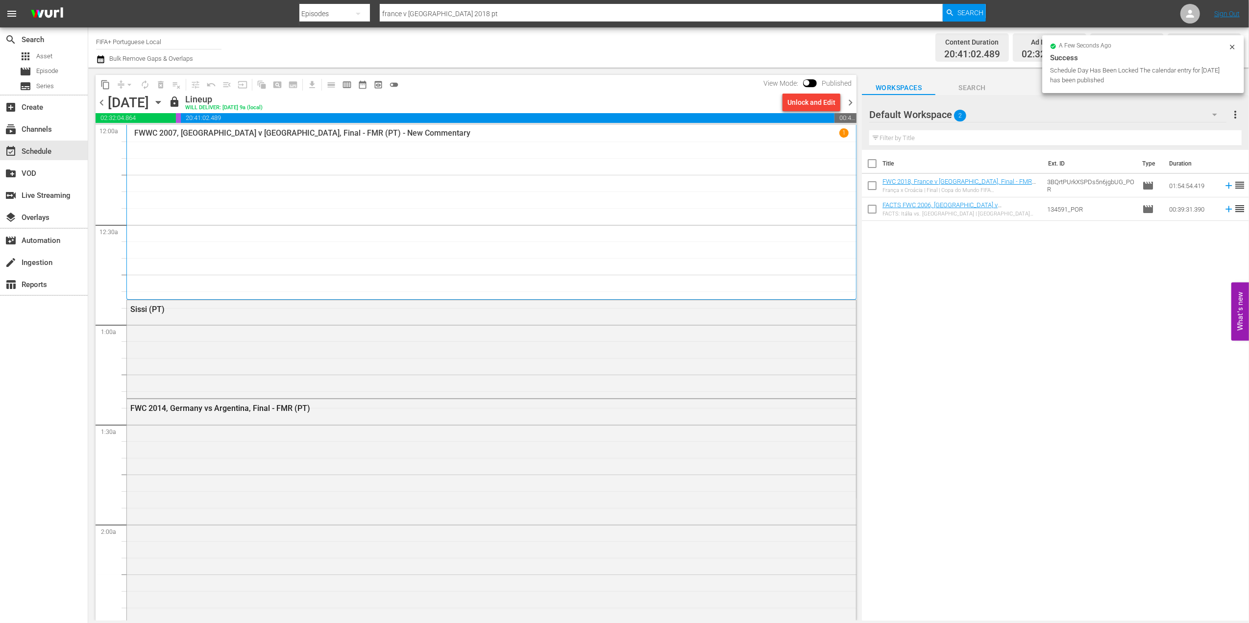
click at [847, 103] on span "chevron_right" at bounding box center [850, 103] width 12 height 12
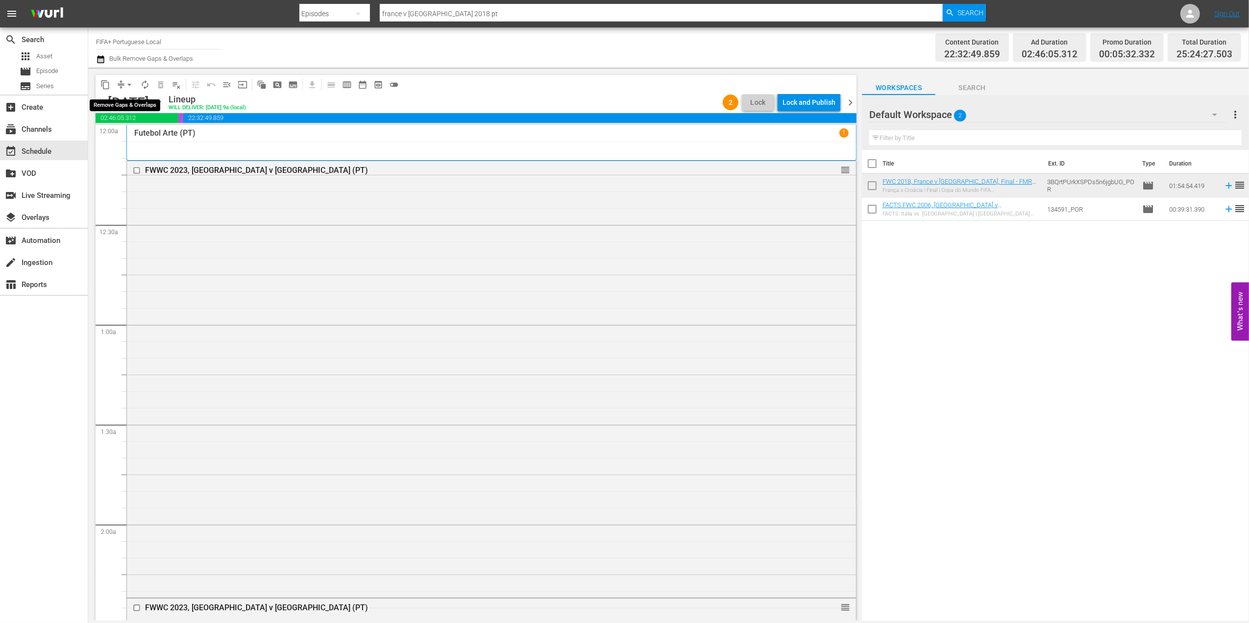
click at [132, 81] on span "arrow_drop_down" at bounding box center [129, 85] width 10 height 10
click at [129, 134] on li "Align to End of Previous Day" at bounding box center [129, 137] width 103 height 16
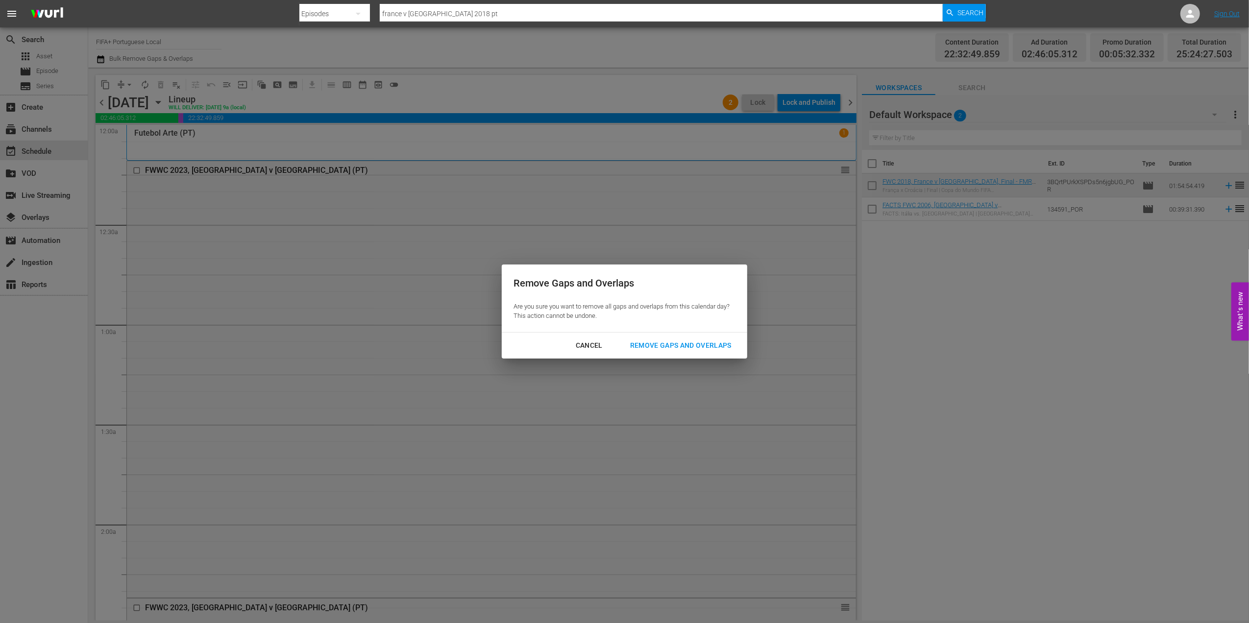
click at [669, 338] on button "Remove Gaps and Overlaps" at bounding box center [680, 346] width 125 height 18
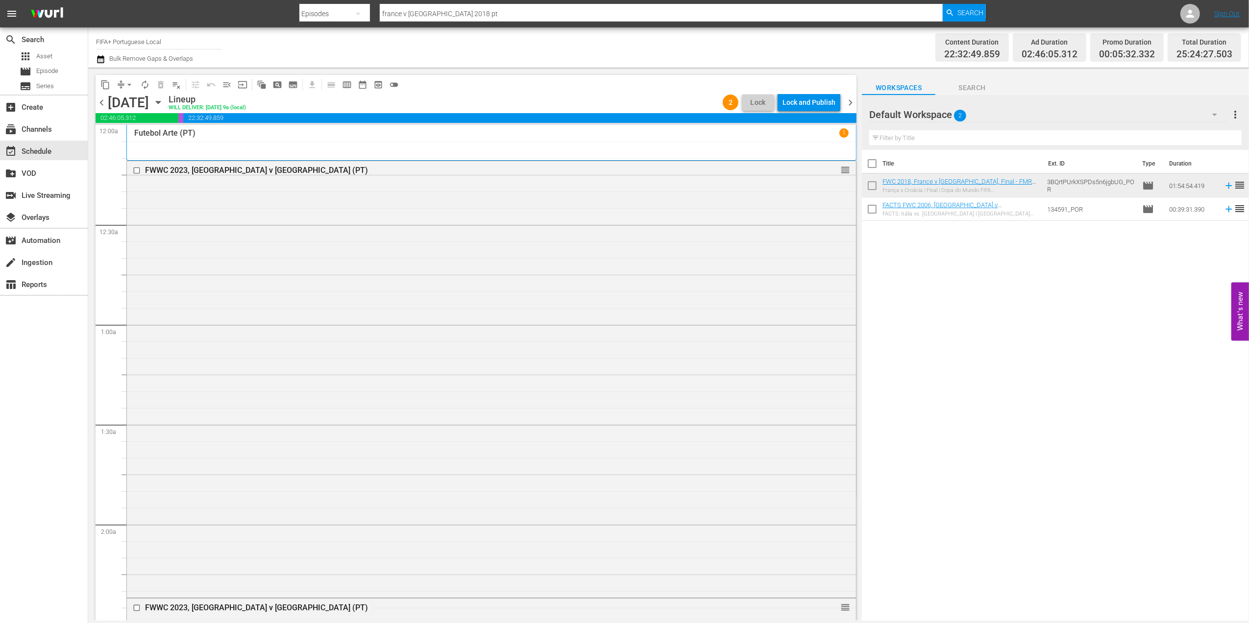
click at [797, 97] on div "Lock and Publish" at bounding box center [808, 103] width 53 height 18
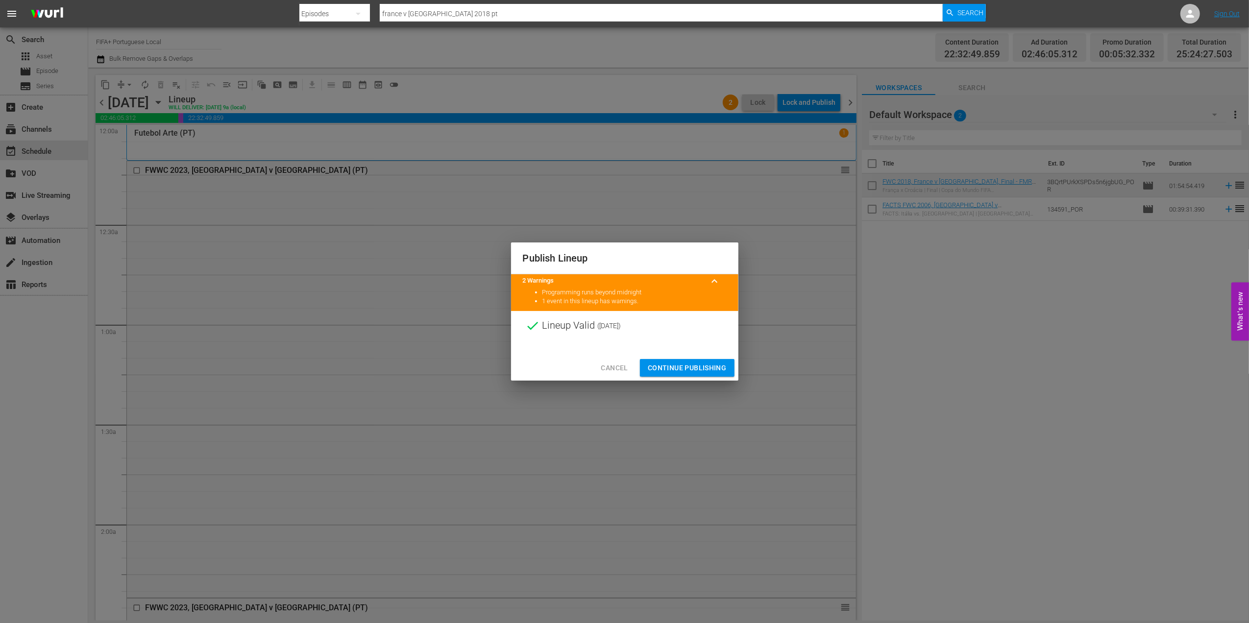
drag, startPoint x: 674, startPoint y: 365, endPoint x: 682, endPoint y: 366, distance: 8.0
click at [674, 365] on span "Continue Publishing" at bounding box center [687, 368] width 79 height 12
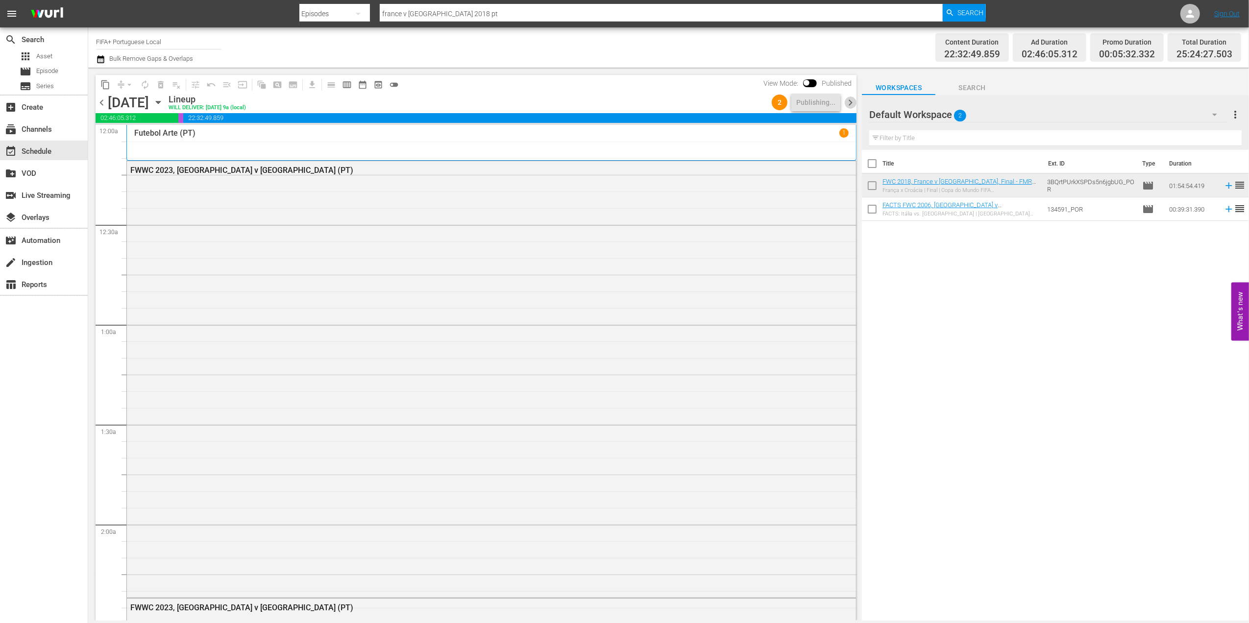
click at [851, 100] on span "chevron_right" at bounding box center [850, 103] width 12 height 12
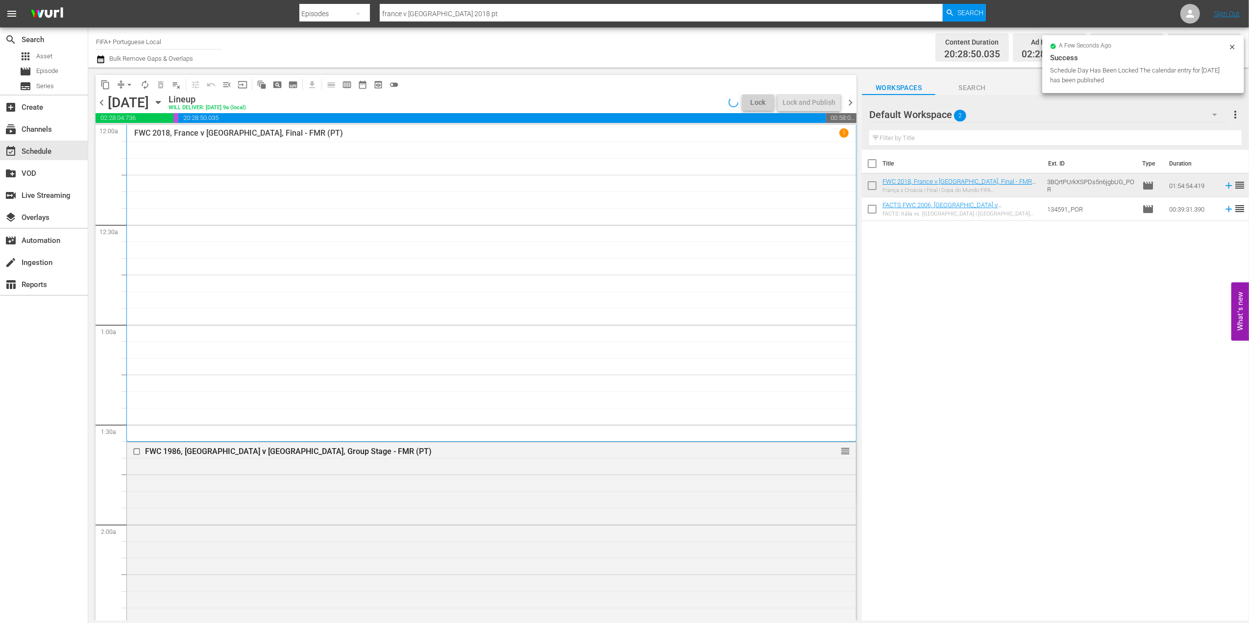
click at [104, 102] on span "chevron_left" at bounding box center [102, 103] width 12 height 12
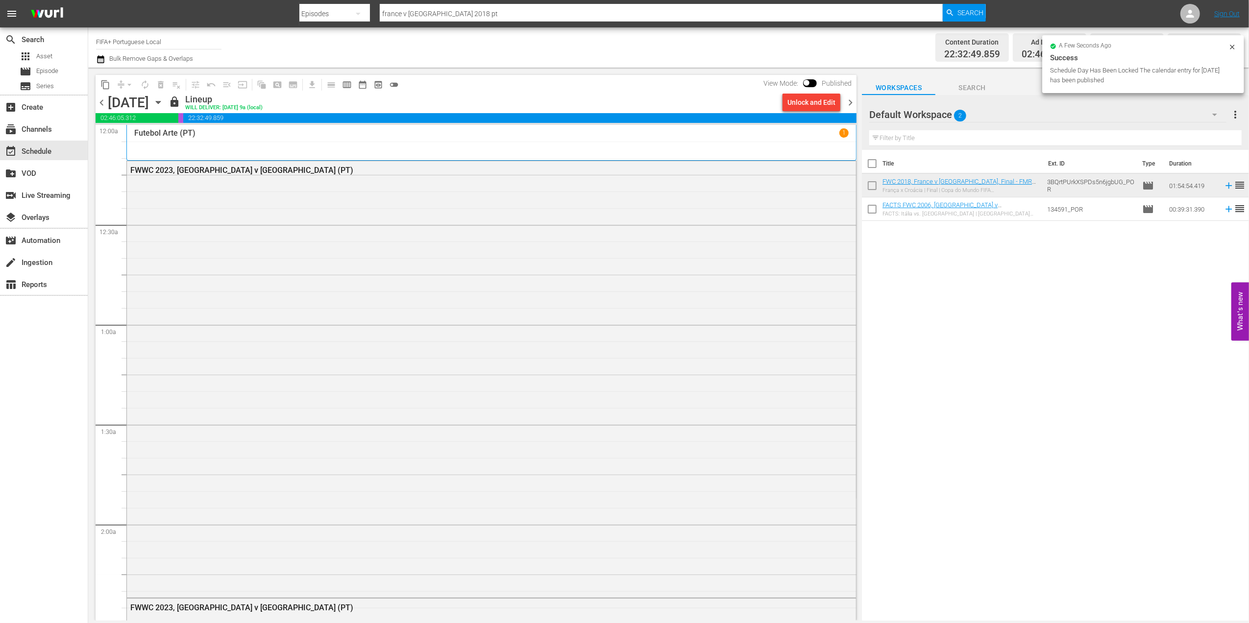
click at [848, 100] on span "chevron_right" at bounding box center [850, 103] width 12 height 12
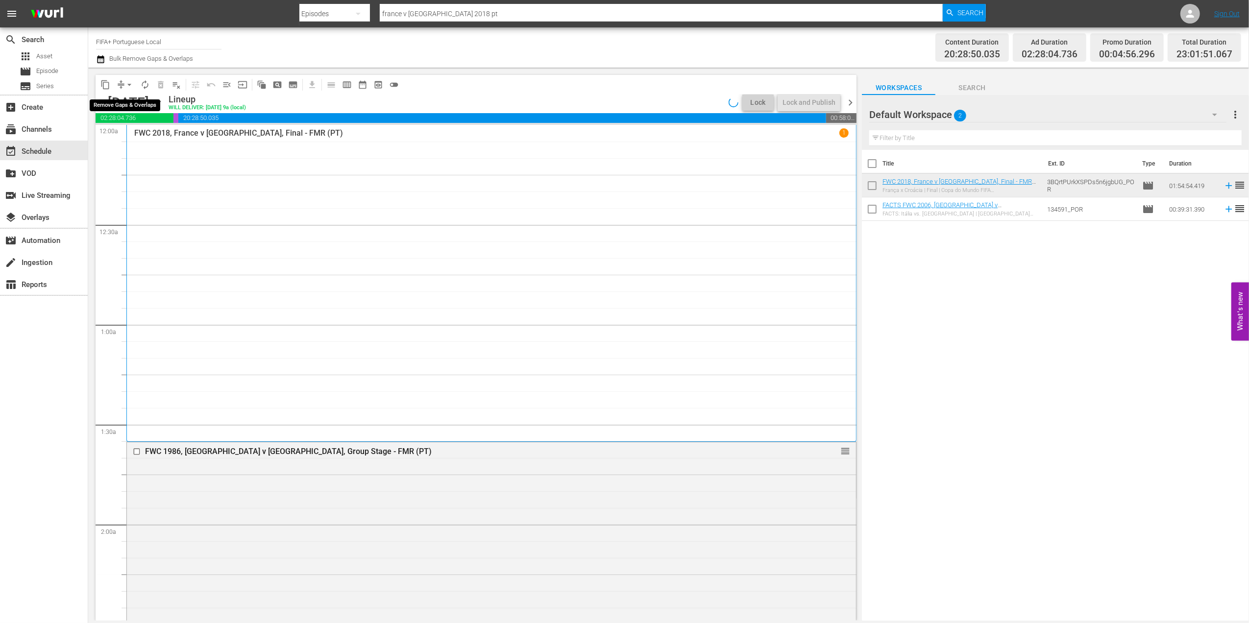
click at [131, 85] on span "arrow_drop_down" at bounding box center [129, 85] width 10 height 10
click at [134, 130] on li "Align to End of Previous Day" at bounding box center [129, 137] width 103 height 16
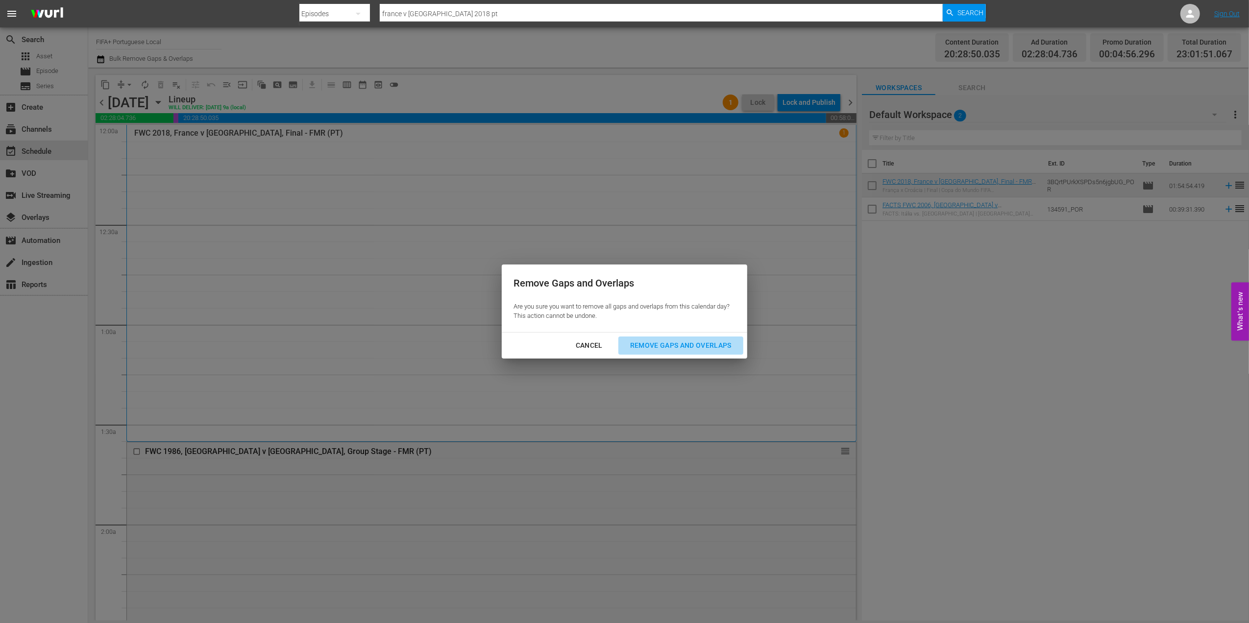
click at [693, 341] on div "Remove Gaps and Overlaps" at bounding box center [680, 345] width 117 height 12
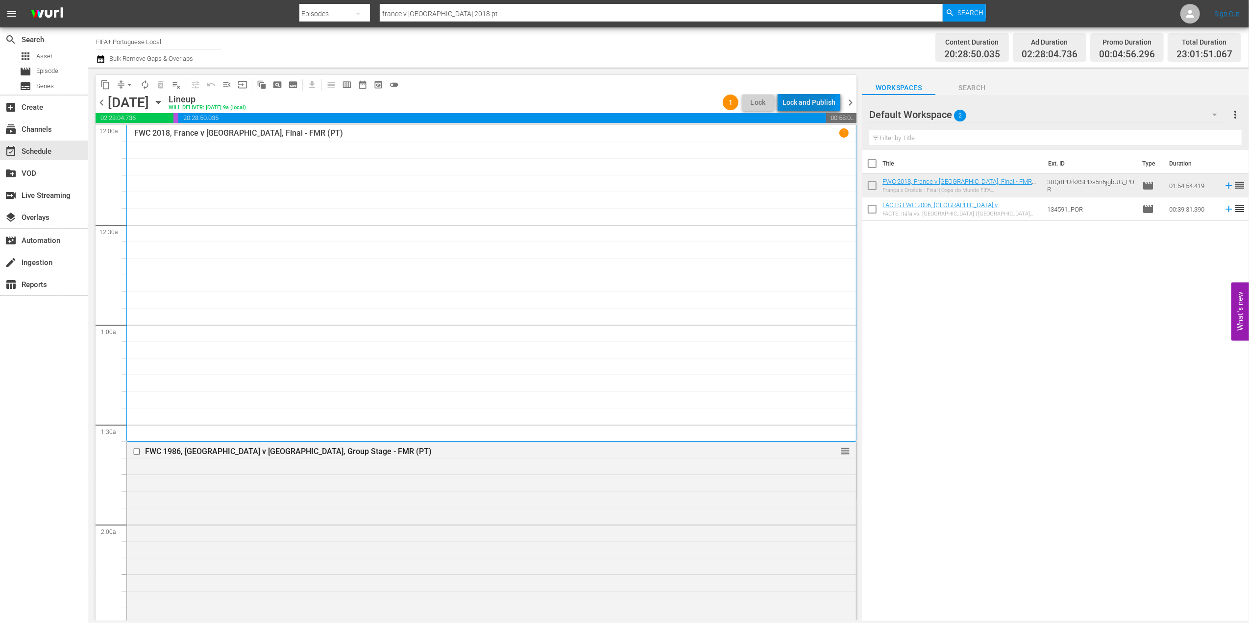
click at [799, 102] on div "Lock and Publish" at bounding box center [808, 103] width 53 height 18
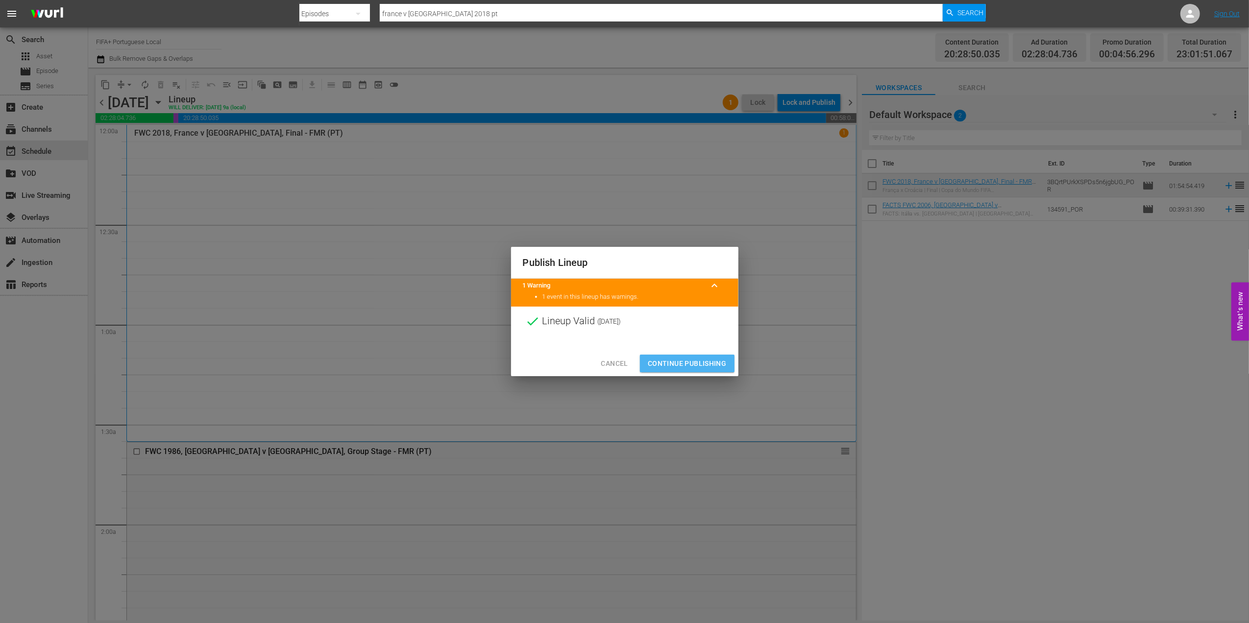
click at [696, 365] on span "Continue Publishing" at bounding box center [687, 364] width 79 height 12
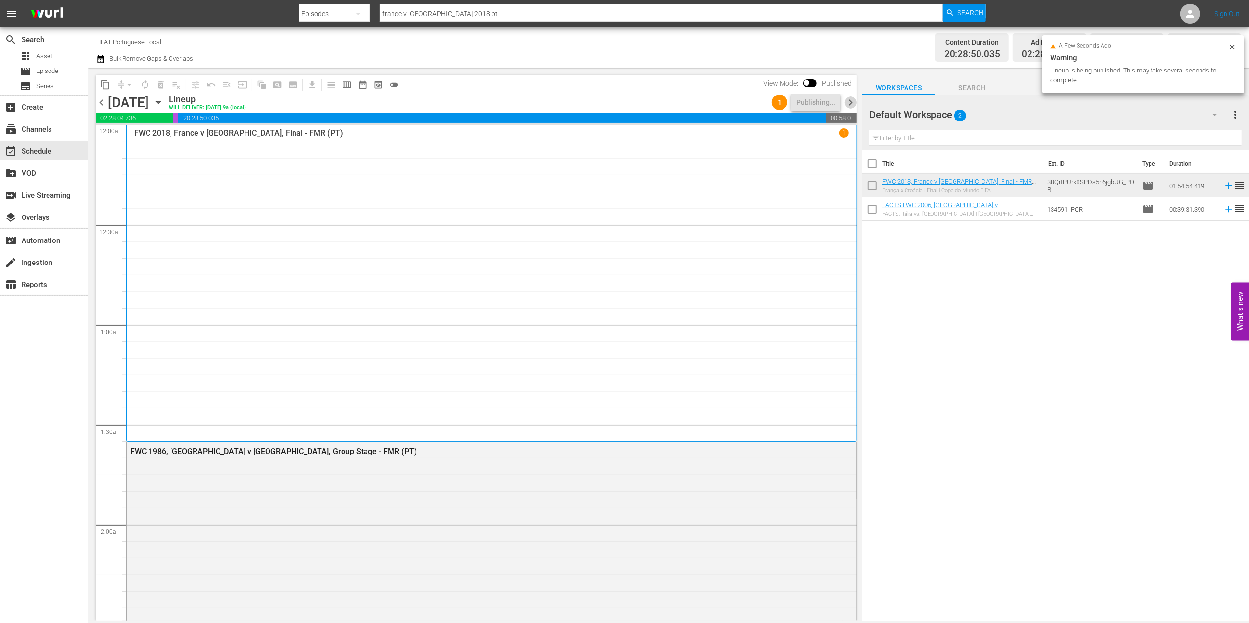
click at [855, 100] on span "chevron_right" at bounding box center [850, 103] width 12 height 12
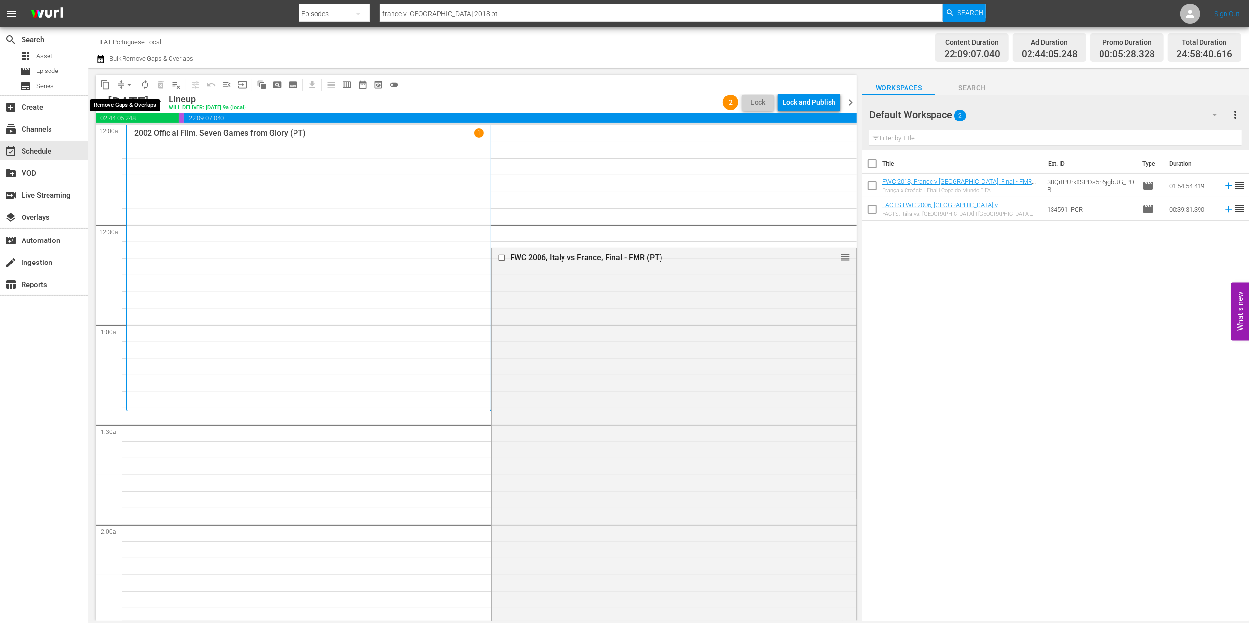
click at [131, 83] on span "arrow_drop_down" at bounding box center [129, 85] width 10 height 10
click at [133, 130] on li "Align to End of Previous Day" at bounding box center [129, 137] width 103 height 16
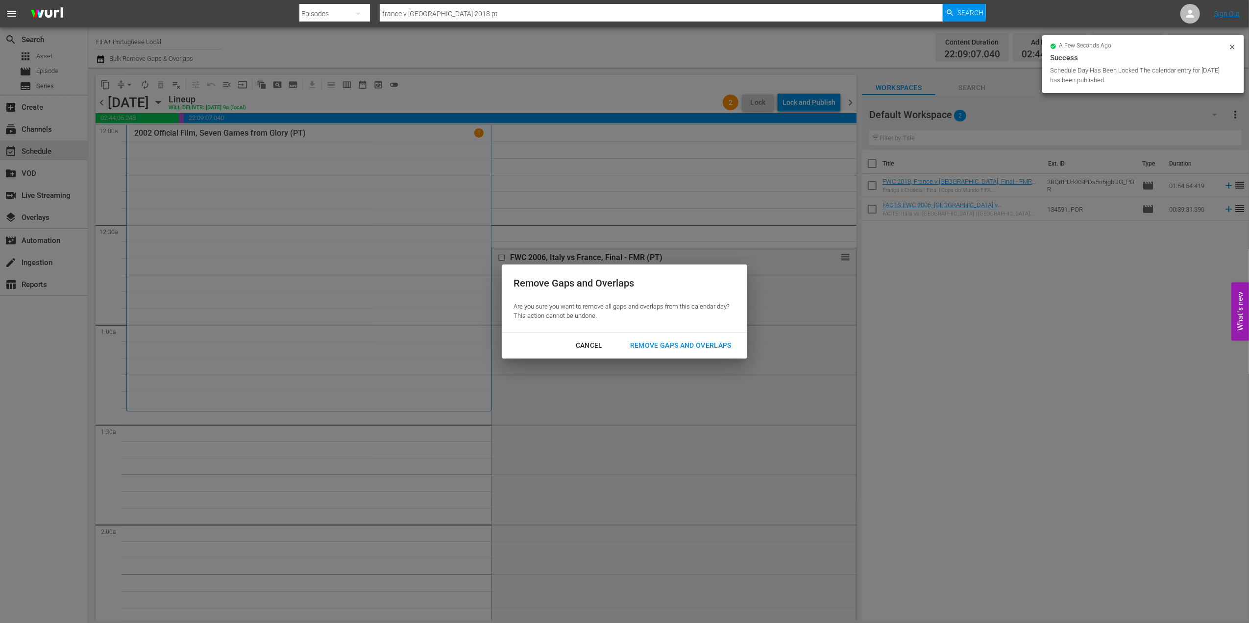
click at [659, 342] on div "Remove Gaps and Overlaps" at bounding box center [680, 345] width 117 height 12
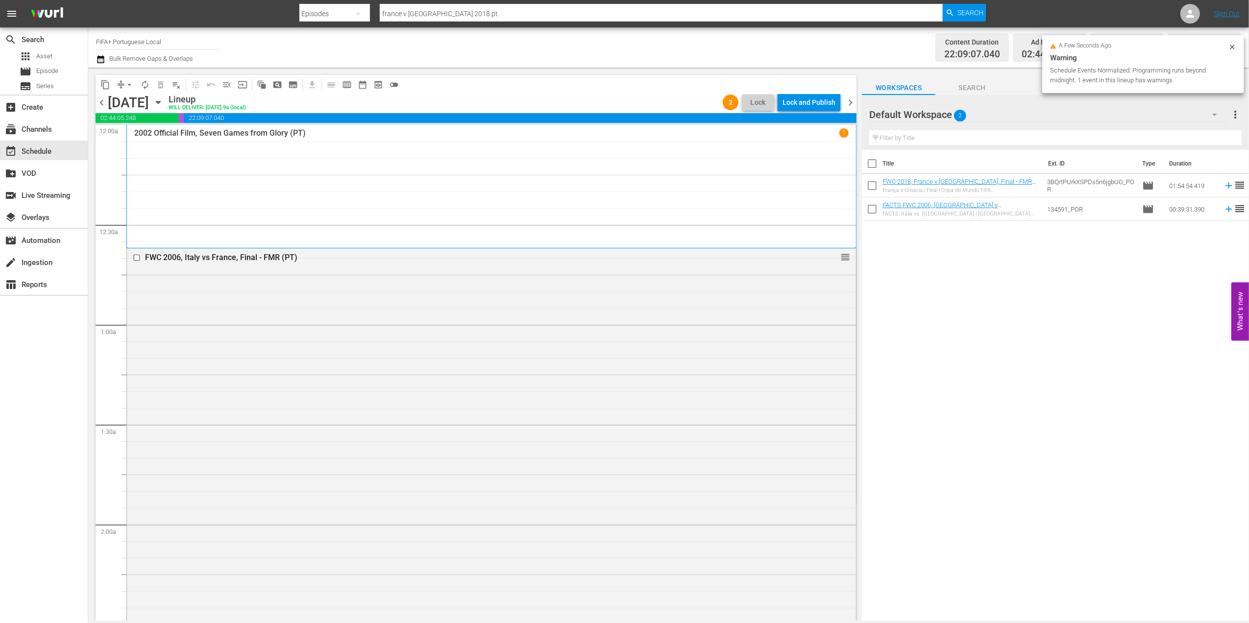
click at [102, 98] on span "chevron_left" at bounding box center [102, 103] width 12 height 12
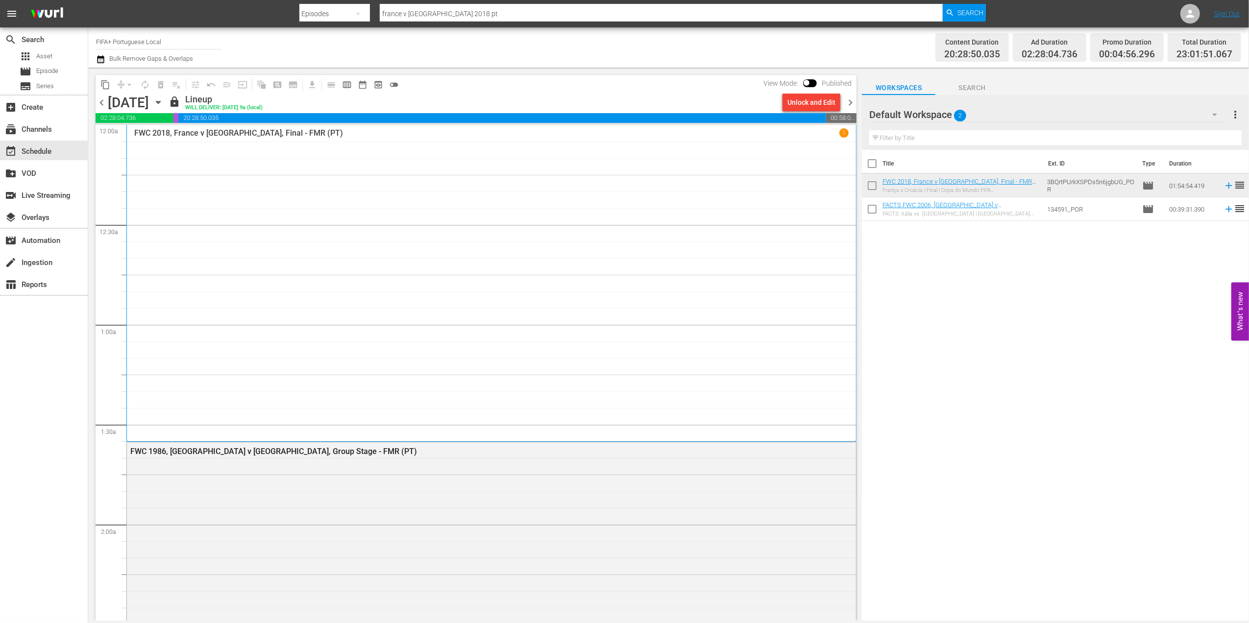
click at [850, 104] on span "chevron_right" at bounding box center [850, 103] width 12 height 12
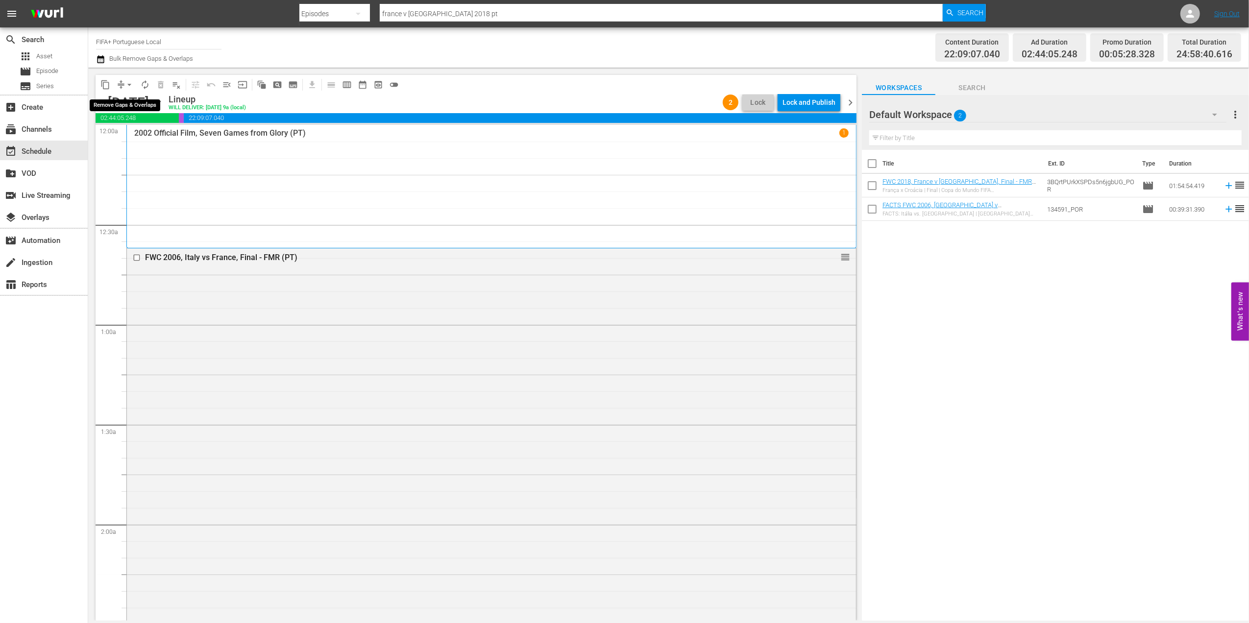
click at [126, 83] on span "arrow_drop_down" at bounding box center [129, 85] width 10 height 10
click at [144, 132] on li "Align to End of Previous Day" at bounding box center [129, 137] width 103 height 16
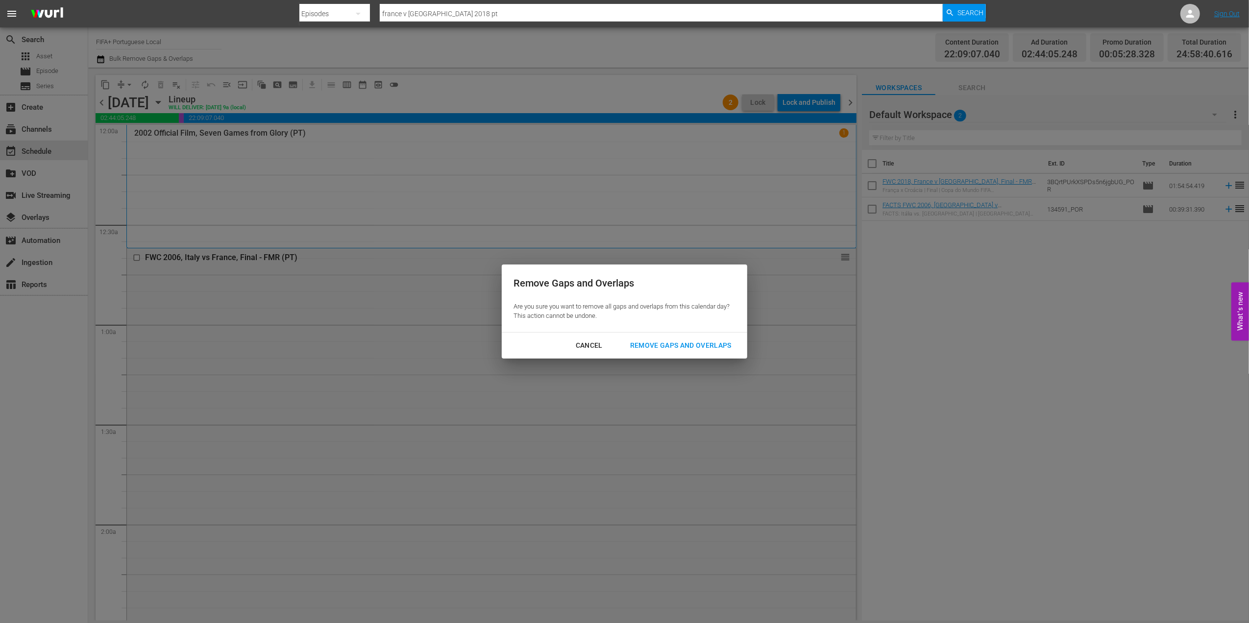
click at [703, 339] on div "Remove Gaps and Overlaps" at bounding box center [680, 345] width 117 height 12
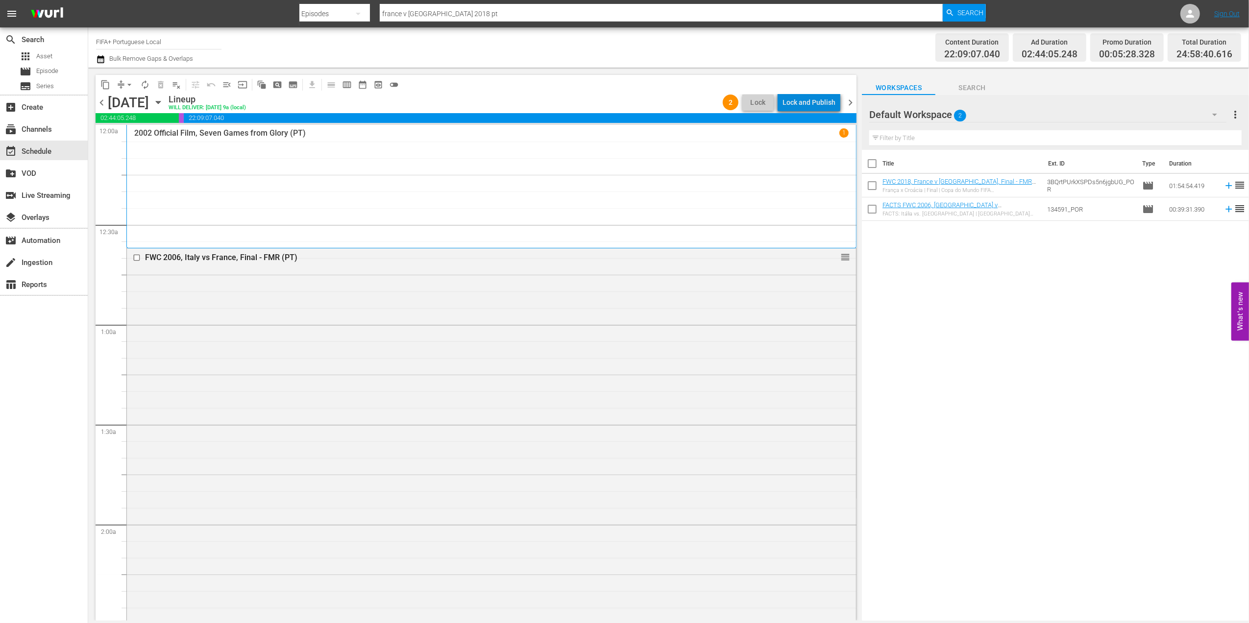
click at [825, 107] on div "Lock and Publish" at bounding box center [808, 103] width 53 height 18
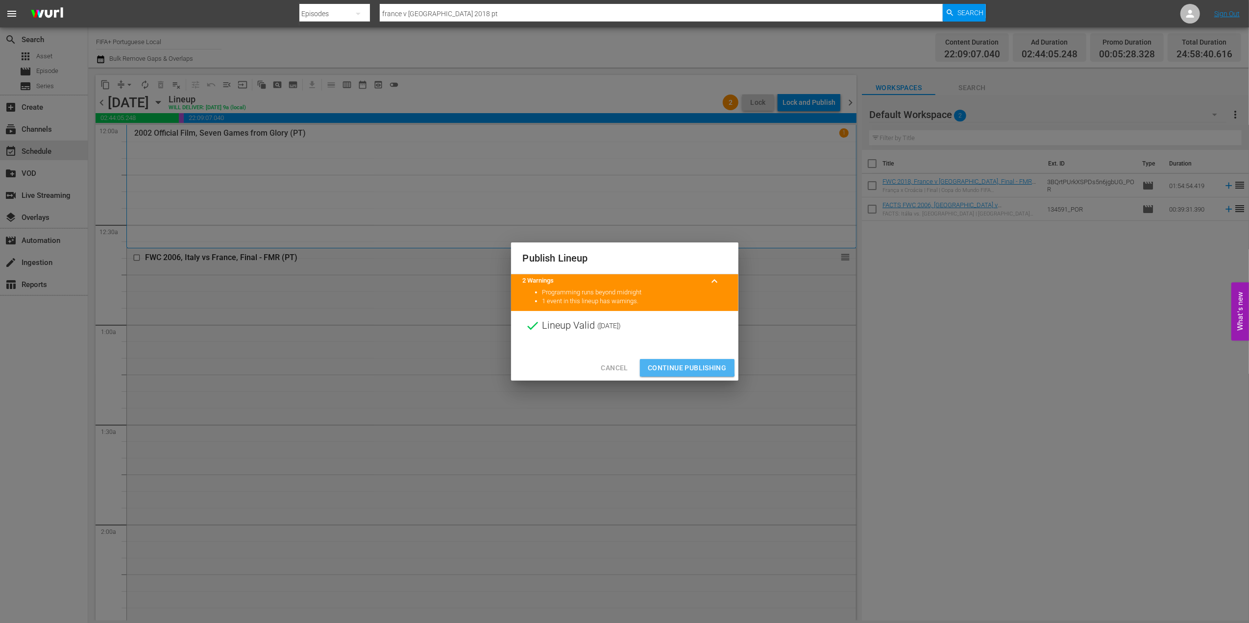
click at [653, 364] on span "Continue Publishing" at bounding box center [687, 368] width 79 height 12
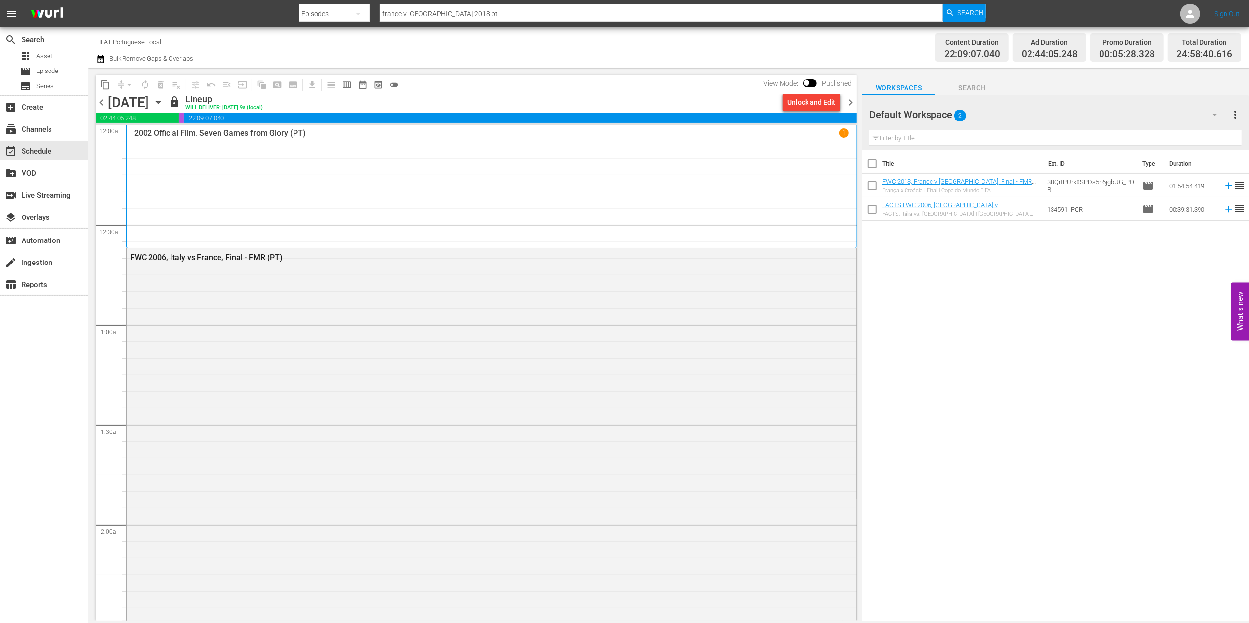
click at [102, 99] on span "chevron_left" at bounding box center [102, 103] width 12 height 12
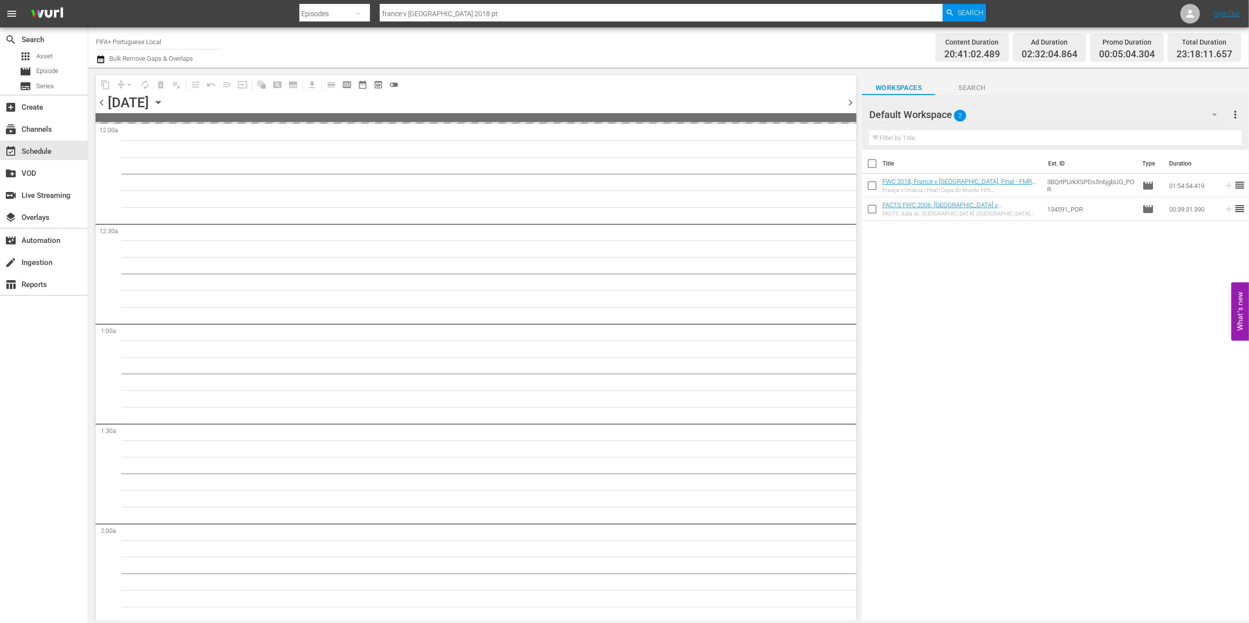
click at [102, 99] on span "chevron_left" at bounding box center [102, 103] width 12 height 12
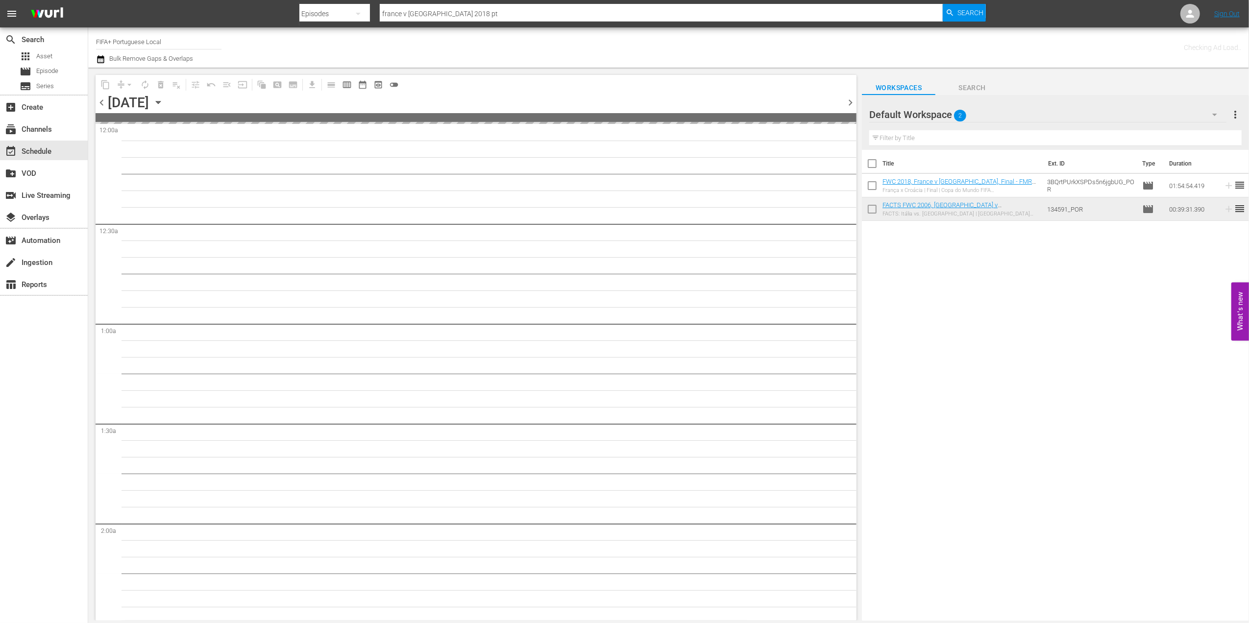
click at [102, 99] on span "chevron_left" at bounding box center [102, 103] width 12 height 12
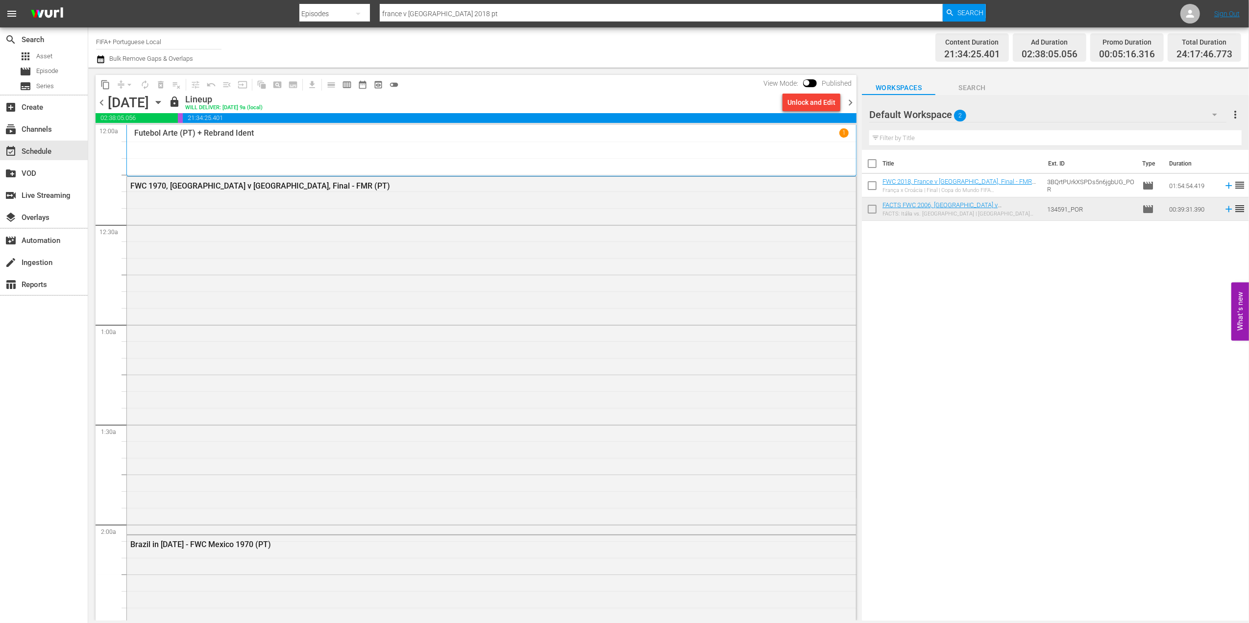
click at [848, 101] on span "chevron_right" at bounding box center [850, 103] width 12 height 12
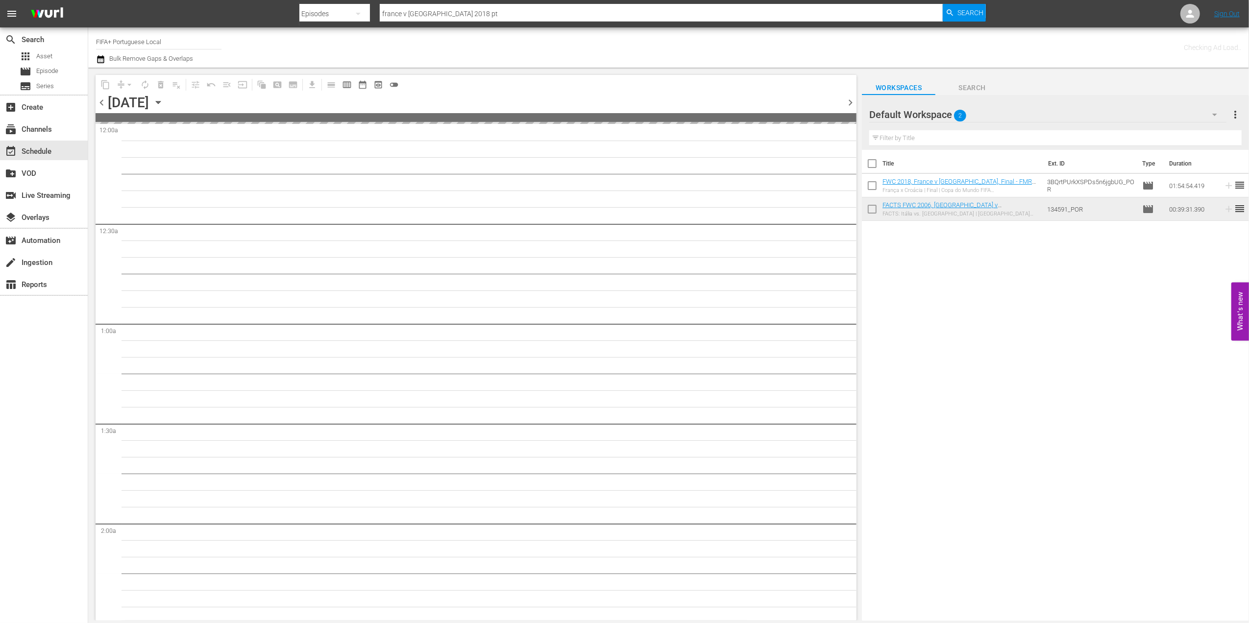
click at [848, 101] on span "chevron_right" at bounding box center [850, 103] width 12 height 12
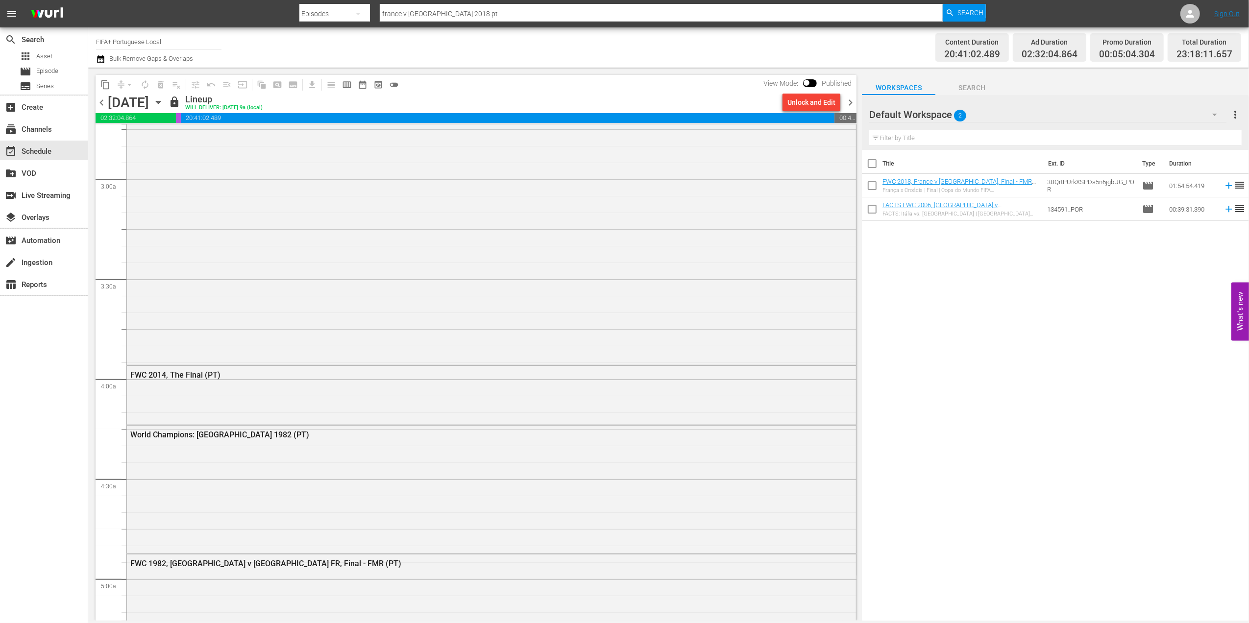
scroll to position [562, 0]
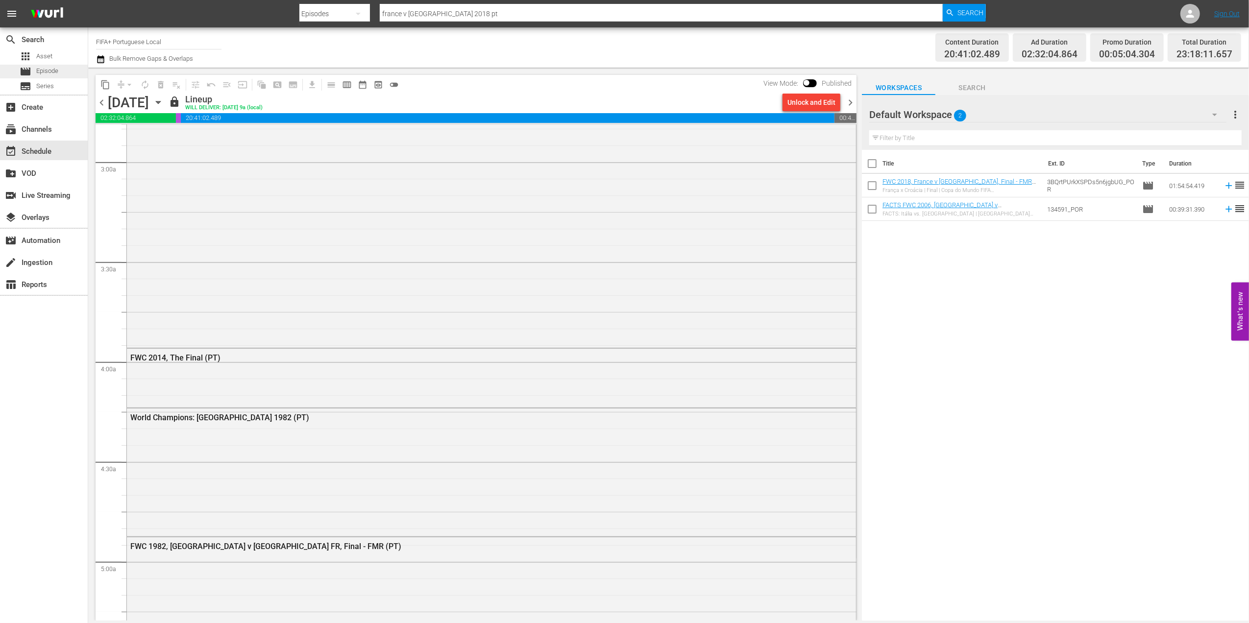
click at [54, 69] on span "Episode" at bounding box center [47, 71] width 22 height 10
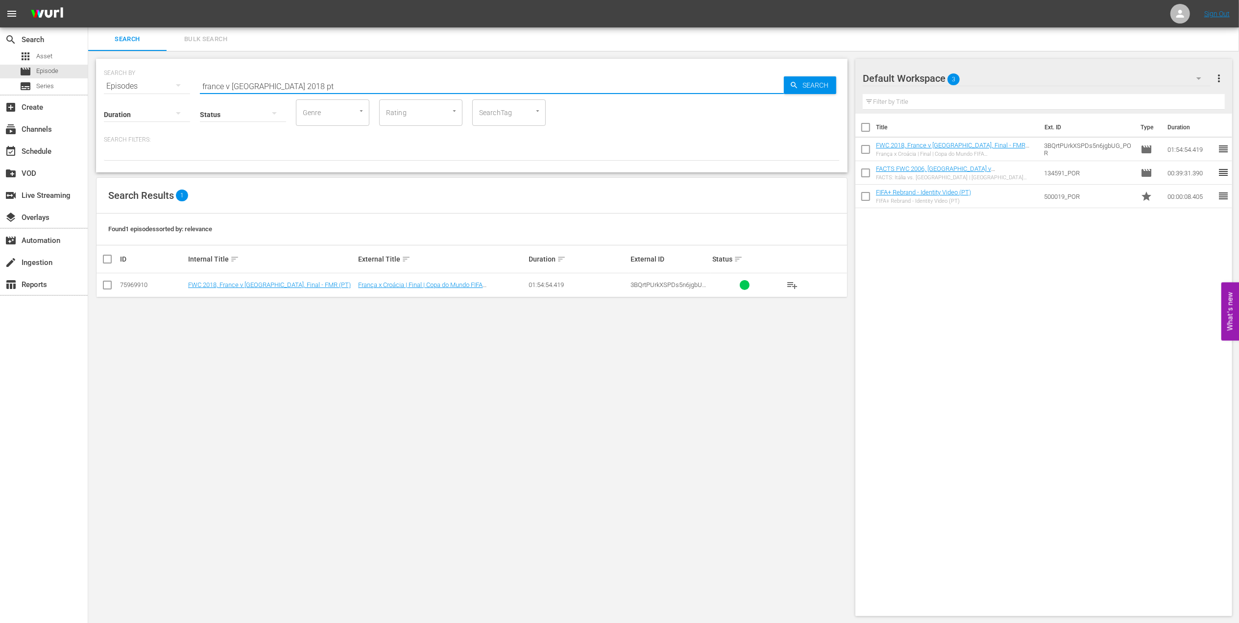
drag, startPoint x: 259, startPoint y: 88, endPoint x: 179, endPoint y: 88, distance: 80.3
click at [179, 88] on div "SEARCH BY Search By Episodes Search ID, Title, Description, Keywords, or Catego…" at bounding box center [472, 80] width 736 height 35
paste input "FWC 2002, Brazil v. Turkey, Group Stage"
type input "FWC 2002, Brazil v. Turkey, Group Stage"
drag, startPoint x: 108, startPoint y: 306, endPoint x: 115, endPoint y: 309, distance: 7.3
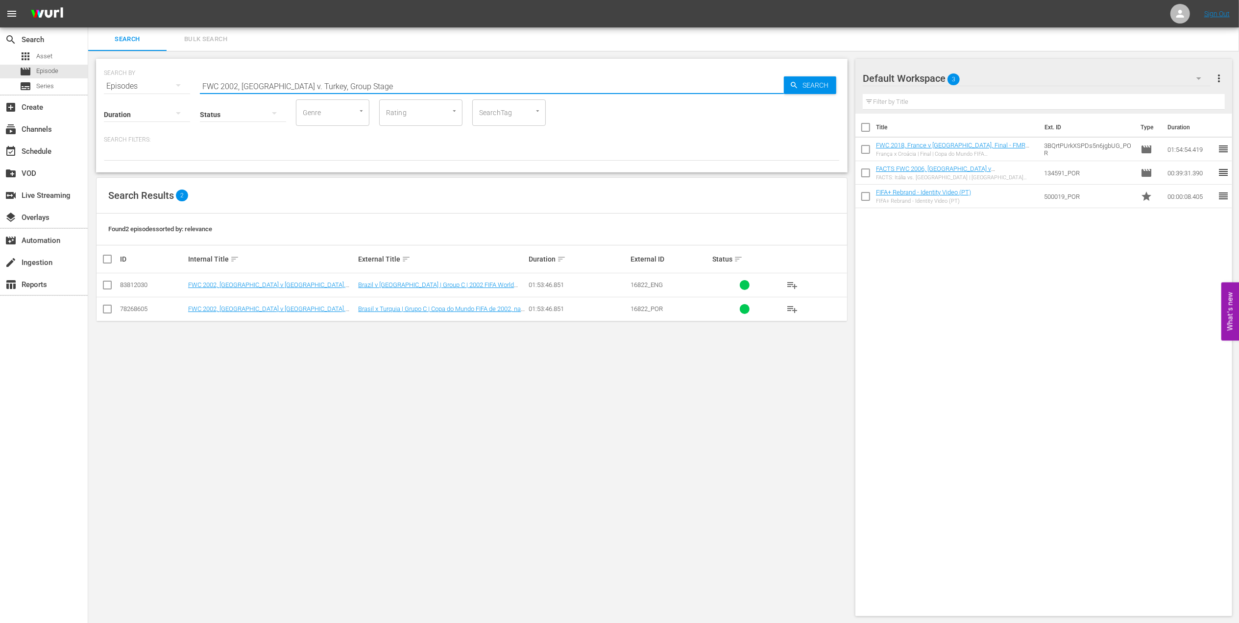
click at [108, 306] on input "checkbox" at bounding box center [107, 311] width 12 height 12
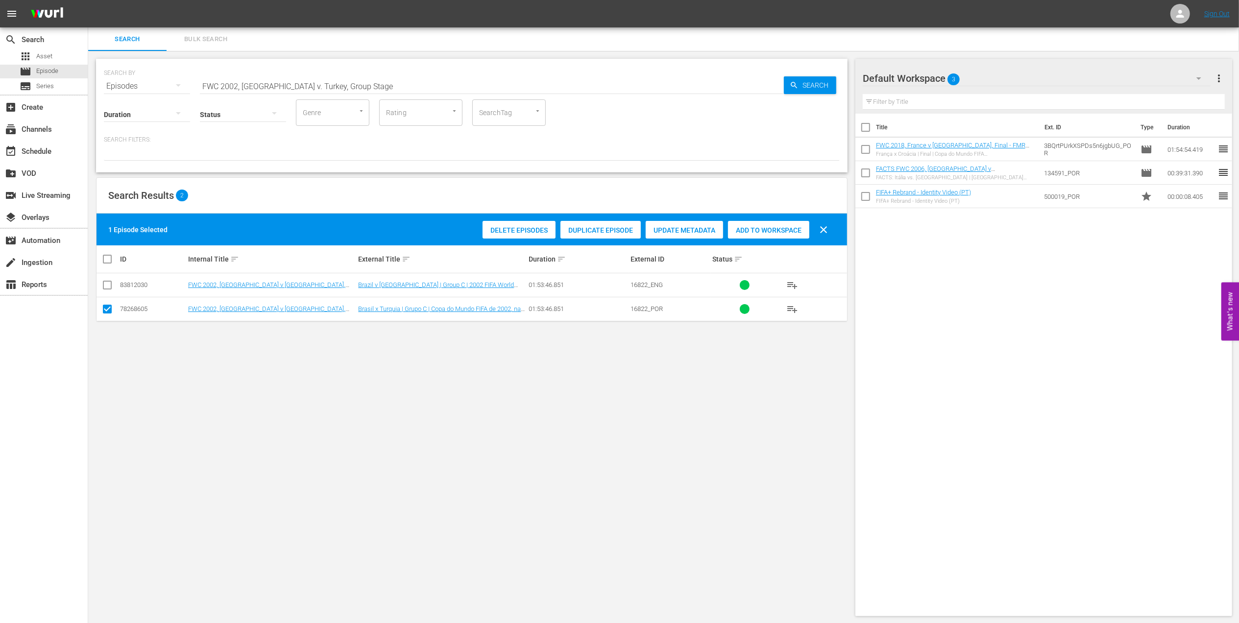
click at [584, 229] on span "Duplicate Episode" at bounding box center [600, 230] width 80 height 8
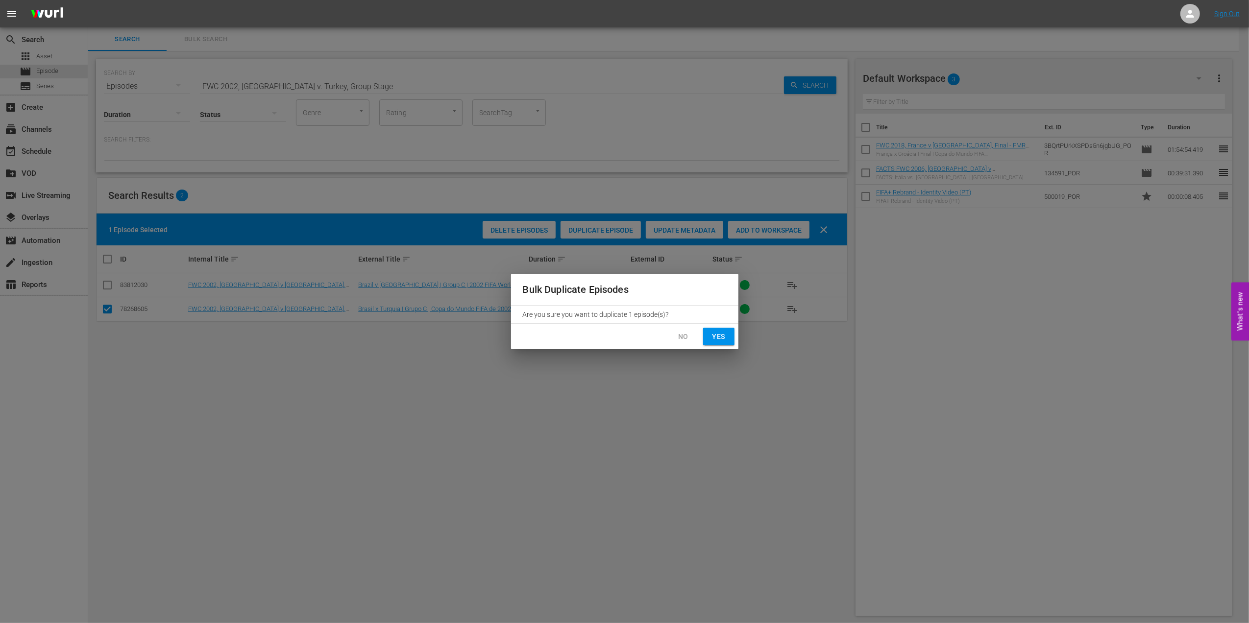
click at [719, 339] on span "Yes" at bounding box center [719, 337] width 16 height 12
checkbox input "false"
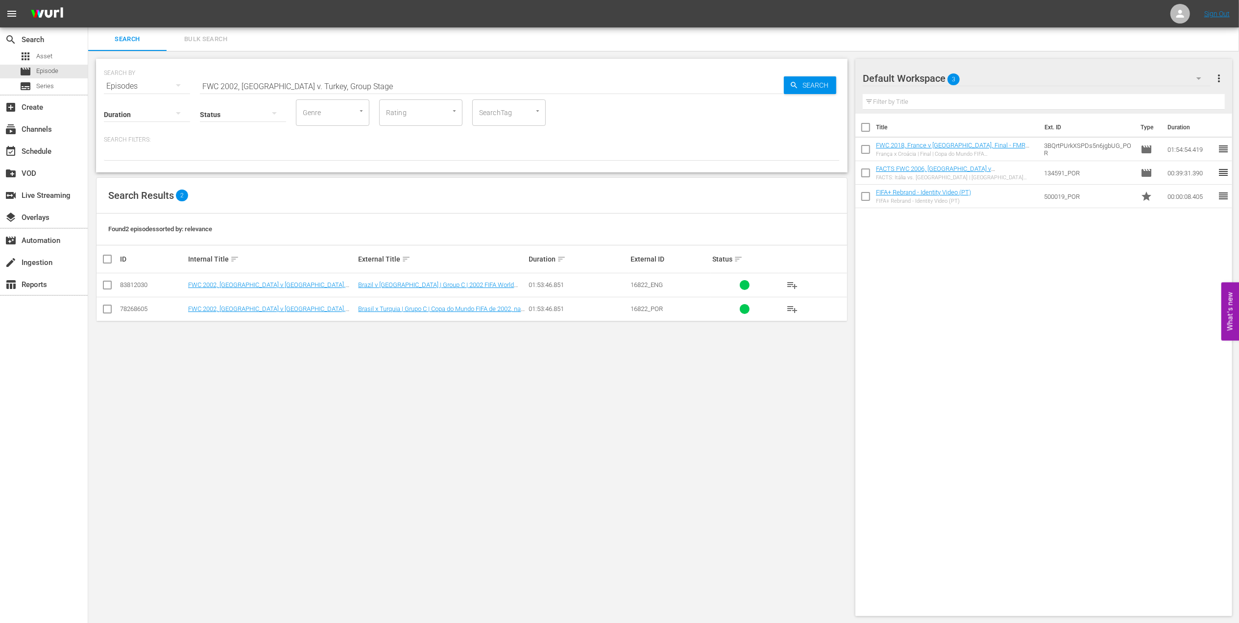
click at [346, 83] on input "FWC 2002, Brazil v. Turkey, Group Stage" at bounding box center [492, 86] width 584 height 24
click at [363, 84] on input "FWC 2002, Brazil v. Turkey, Group Stage" at bounding box center [492, 86] width 584 height 24
type input "FWC 2002, [GEOGRAPHIC_DATA] v. Turkey, Group Stage pt"
click at [240, 281] on td "FWC 2002, [GEOGRAPHIC_DATA] v [GEOGRAPHIC_DATA], Group Stage - FMR (PT)" at bounding box center [272, 285] width 170 height 24
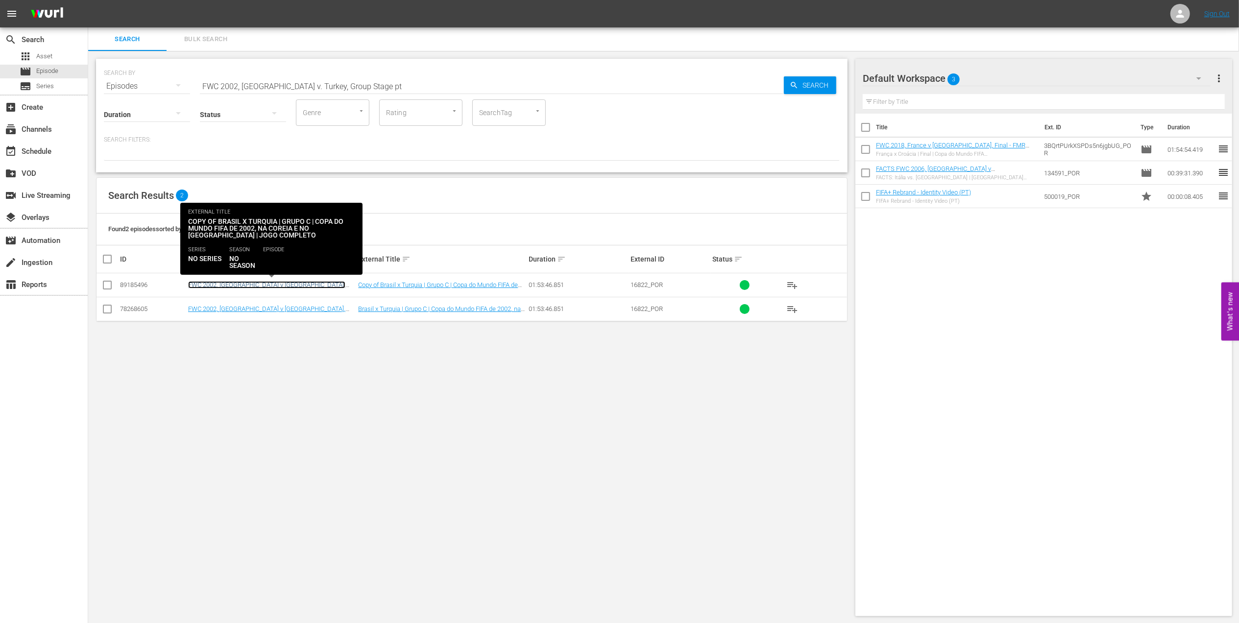
click at [236, 283] on link "FWC 2002, [GEOGRAPHIC_DATA] v [GEOGRAPHIC_DATA], Group Stage - FMR (PT)" at bounding box center [266, 288] width 157 height 15
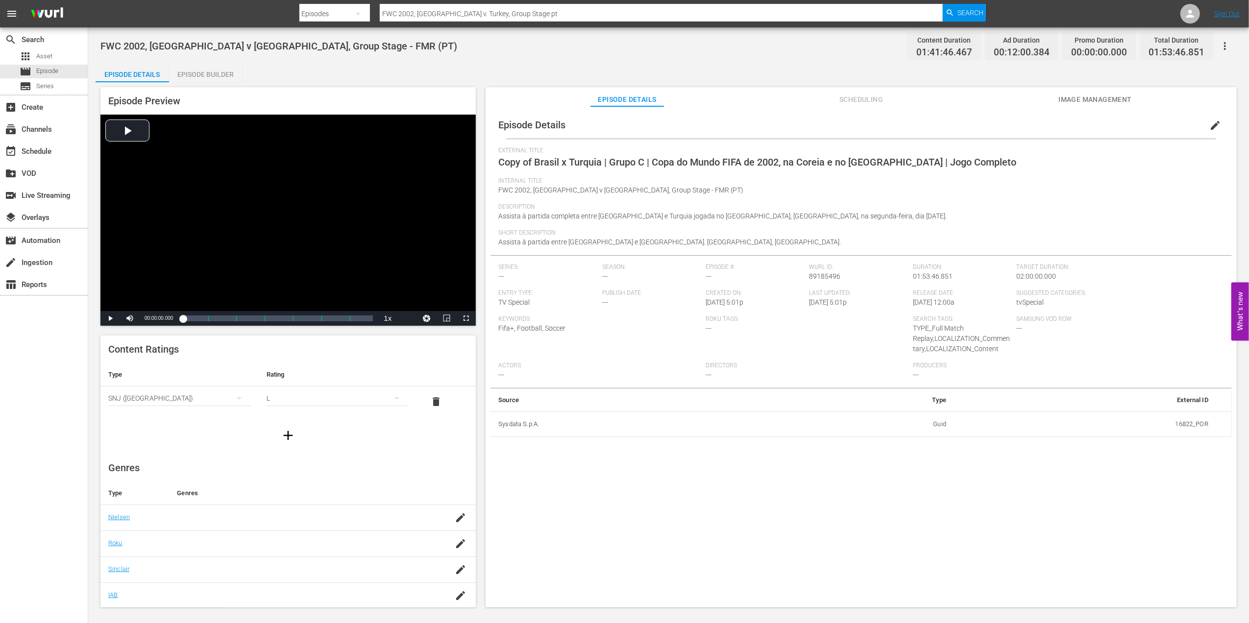
click at [1213, 124] on span "edit" at bounding box center [1215, 126] width 12 height 12
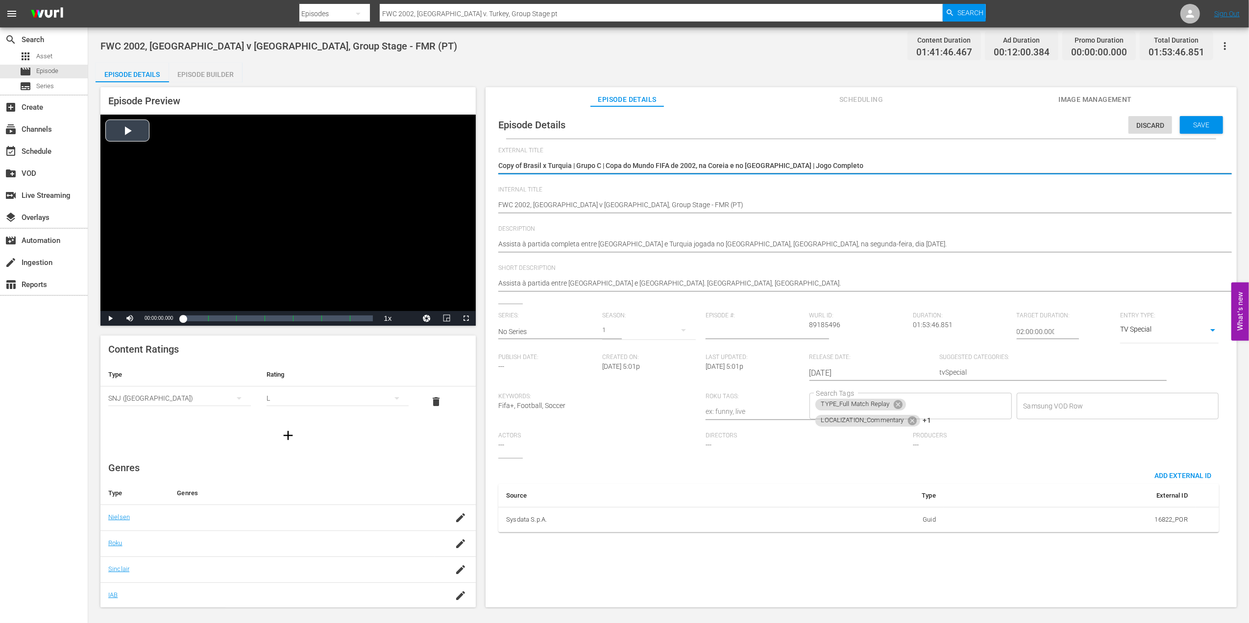
drag, startPoint x: 731, startPoint y: 169, endPoint x: 469, endPoint y: 169, distance: 261.6
click at [470, 169] on div "Episode Preview Video Player is loading. Play Video Play Mute Current Time 00:0…" at bounding box center [669, 348] width 1146 height 533
paste textarea "Seicheles x Gabão | Eliminatórias CAF da Copa do Mundo 26"
type textarea "Seicheles x Gabão | Eliminatórias CAF da Copa do Mundo 26"
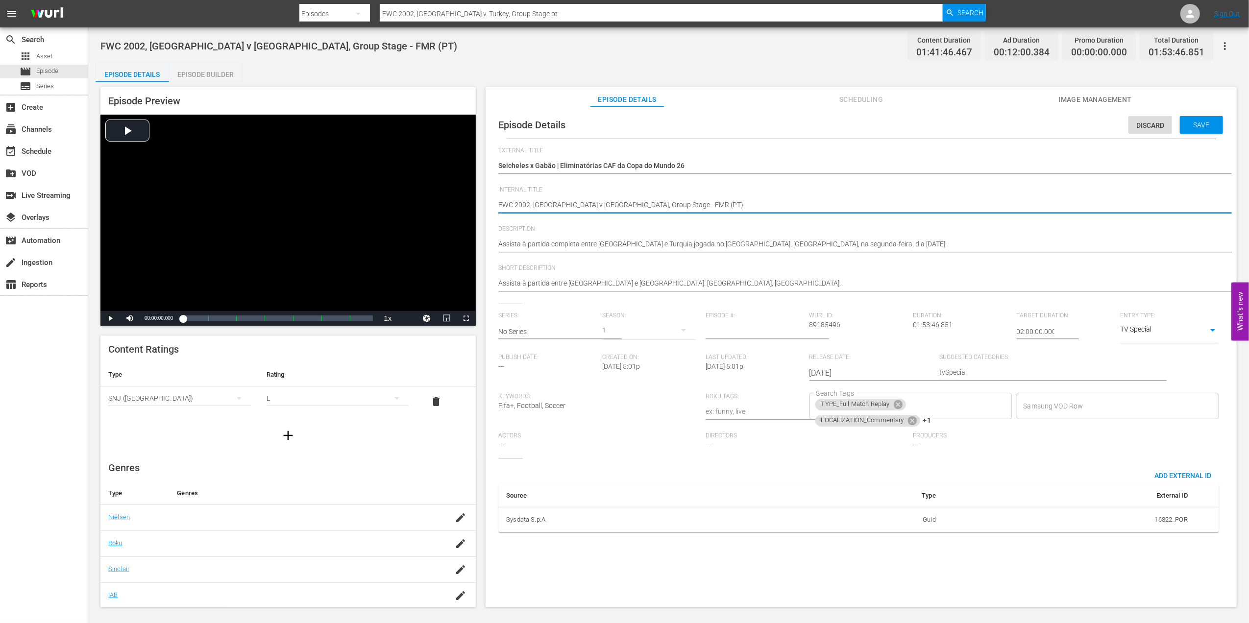
drag, startPoint x: 635, startPoint y: 205, endPoint x: 476, endPoint y: 206, distance: 159.2
paste textarea "Seychelles v Gabon | FIFA World Cup 26™ CAF Qualifiers"
type textarea "Seychelles v [GEOGRAPHIC_DATA] | FIFA World Cup 26™ CAF Qualifiers (PT)"
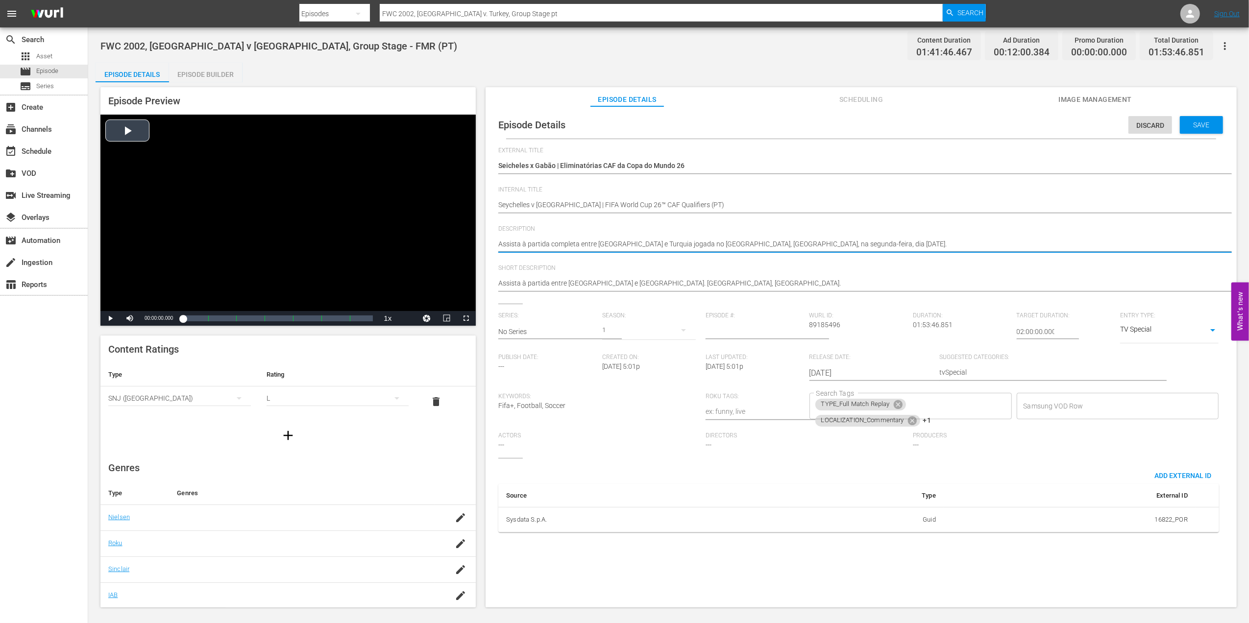
drag, startPoint x: 696, startPoint y: 243, endPoint x: 448, endPoint y: 243, distance: 247.9
paste textarea "ao jogo entre Seicheles e Gabão no Complexo Desportivo Nacional Cote d'Or, Sain…"
type textarea "Assista ao jogo entre Seicheles e Gabão no Complexo Desportivo Nacional Cote d'…"
click at [991, 243] on textarea "Assista à partida completa entre Brasil e Turquia jogada no Munsu Football Stad…" at bounding box center [858, 245] width 721 height 12
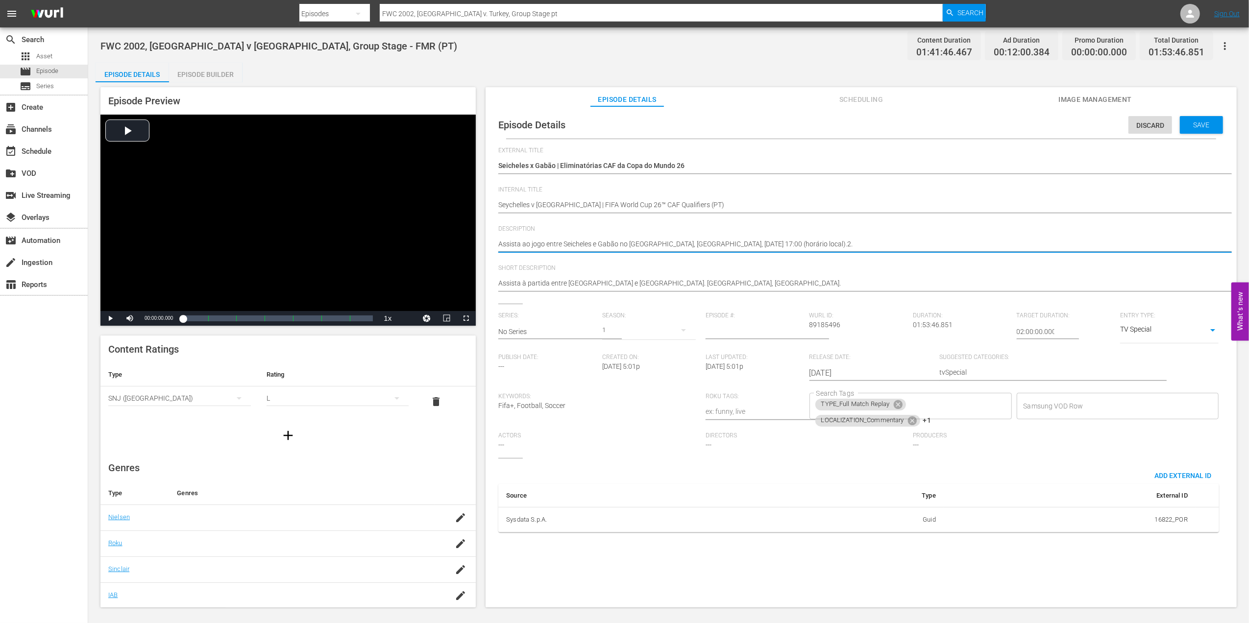
type textarea "Assista ao jogo entre Seicheles e Gabão no Complexo Desportivo Nacional Cote d'…"
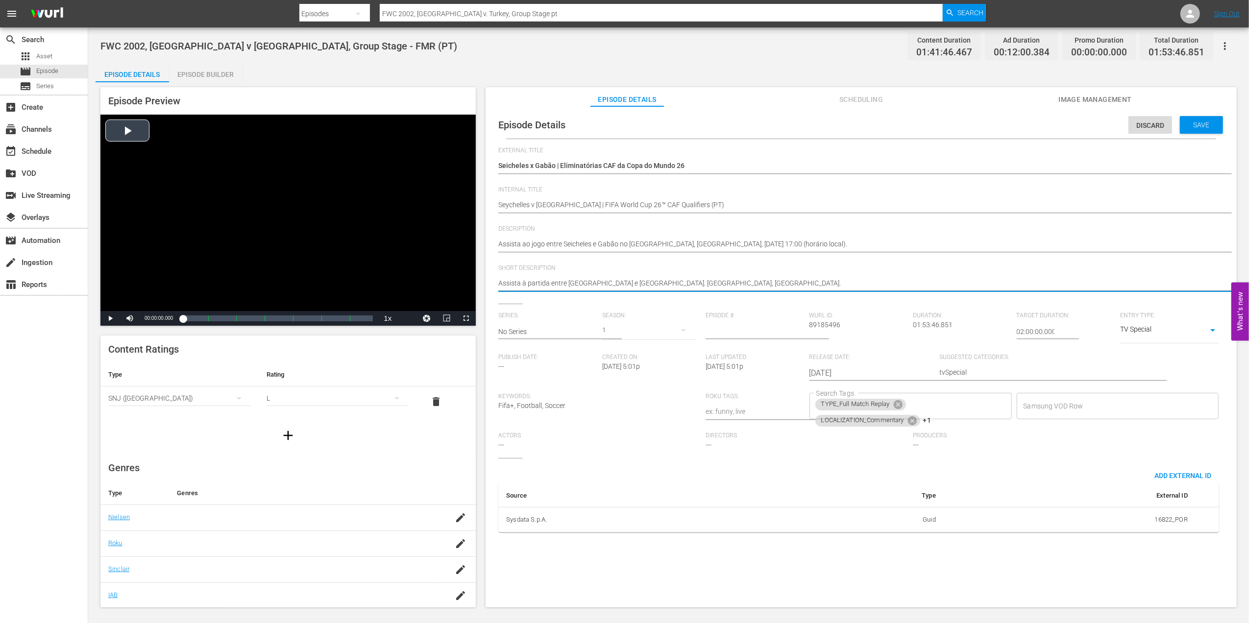
drag, startPoint x: 721, startPoint y: 284, endPoint x: 473, endPoint y: 289, distance: 247.9
paste textarea "ao jogo entre Seicheles e Gabão no Complexo Desportivo Nacional Cote d'Or, Sain…"
type textarea "Assista ao jogo entre Seicheles e Gabão no Complexo Desportivo Nacional Cote d'…"
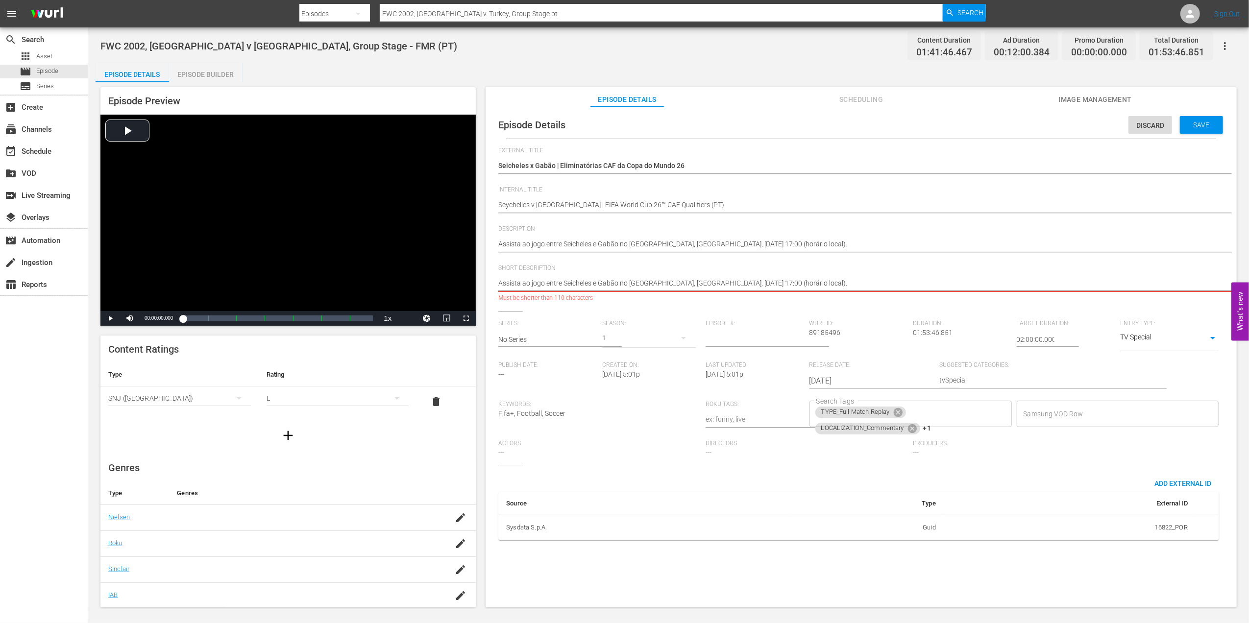
type textarea "Assista ao jogo entre Seicheles e Gabão no Complexo Desportivo Nacional Cote d'…"
drag, startPoint x: 974, startPoint y: 286, endPoint x: 939, endPoint y: 247, distance: 52.7
click at [907, 285] on textarea "Assista à partida entre Brasil e Turquia. Munsu Football Stadium, Ulsan." at bounding box center [858, 284] width 721 height 12
type textarea "Assista ao jogo entre Seicheles e Gabão no Complexo Desportivo Nacional Cote d'…"
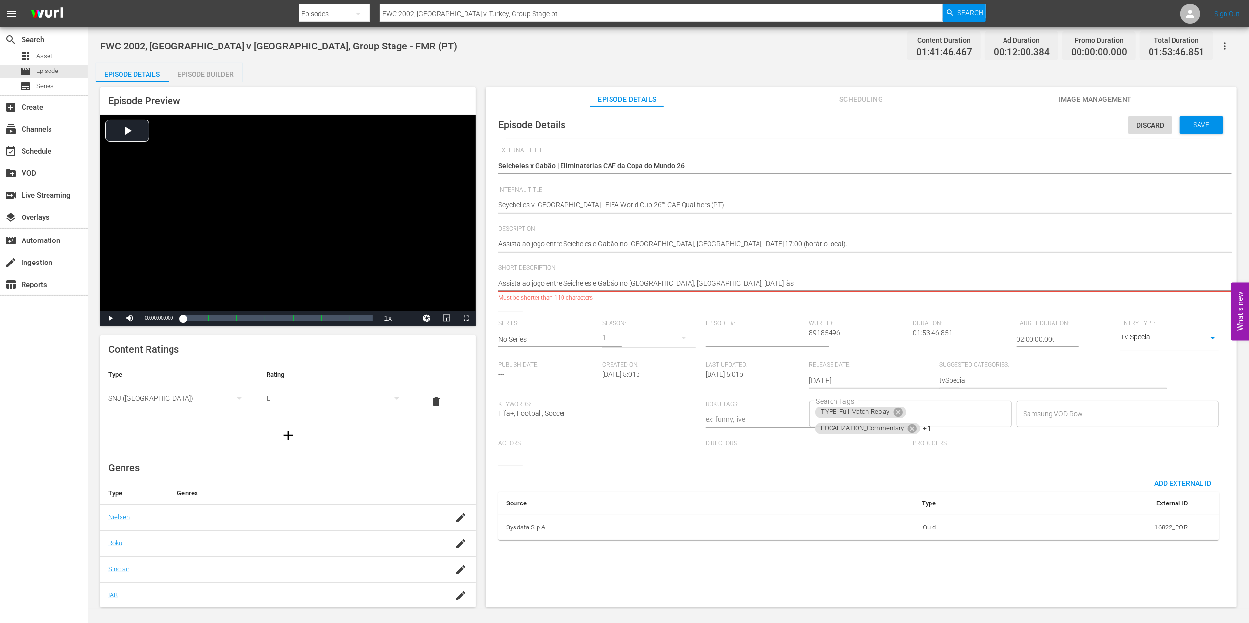
drag, startPoint x: 919, startPoint y: 282, endPoint x: 788, endPoint y: 285, distance: 130.8
click at [788, 285] on textarea "Assista à partida entre Brasil e Turquia. Munsu Football Stadium, Ulsan." at bounding box center [858, 284] width 721 height 12
type textarea "Assista ao jogo entre Seicheles e Gabão no Complexo Desportivo Nacional Cote d'…"
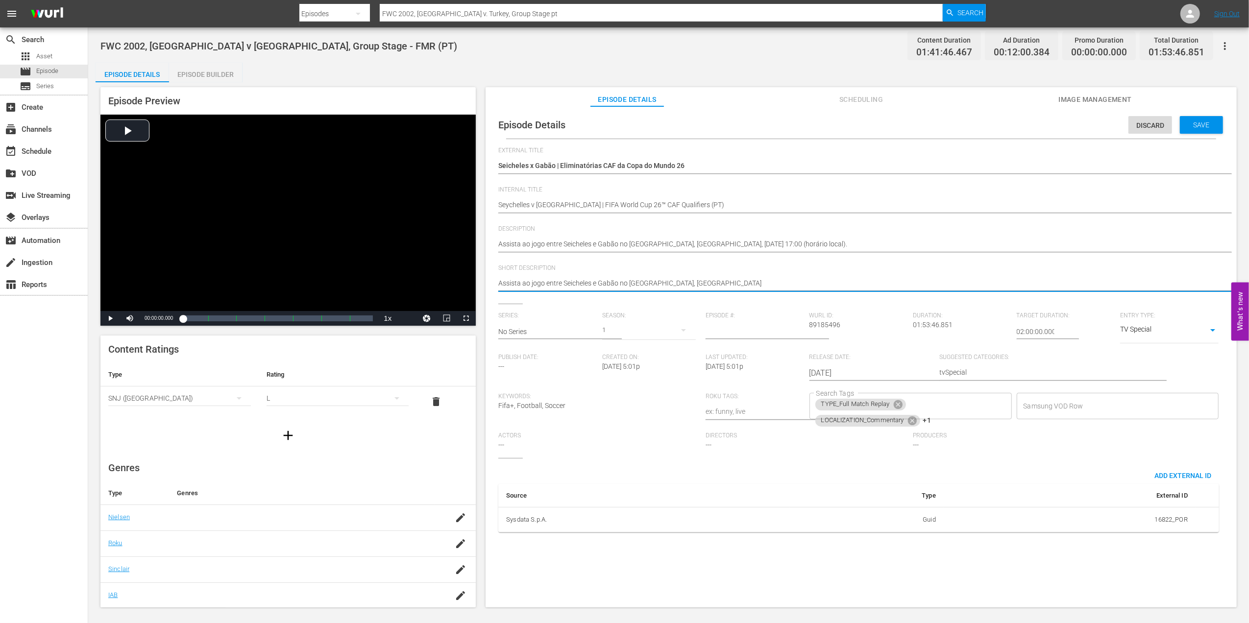
type textarea "Assista ao jogo entre Seicheles e Gabão no Complexo Desportivo Nacional Cote d'…"
click at [898, 404] on icon at bounding box center [897, 404] width 9 height 9
click at [908, 404] on icon at bounding box center [912, 404] width 9 height 9
click at [897, 410] on icon at bounding box center [897, 406] width 9 height 9
type textarea "Assista ao jogo entre Seicheles e Gabão no Complexo Desportivo Nacional Cote d'…"
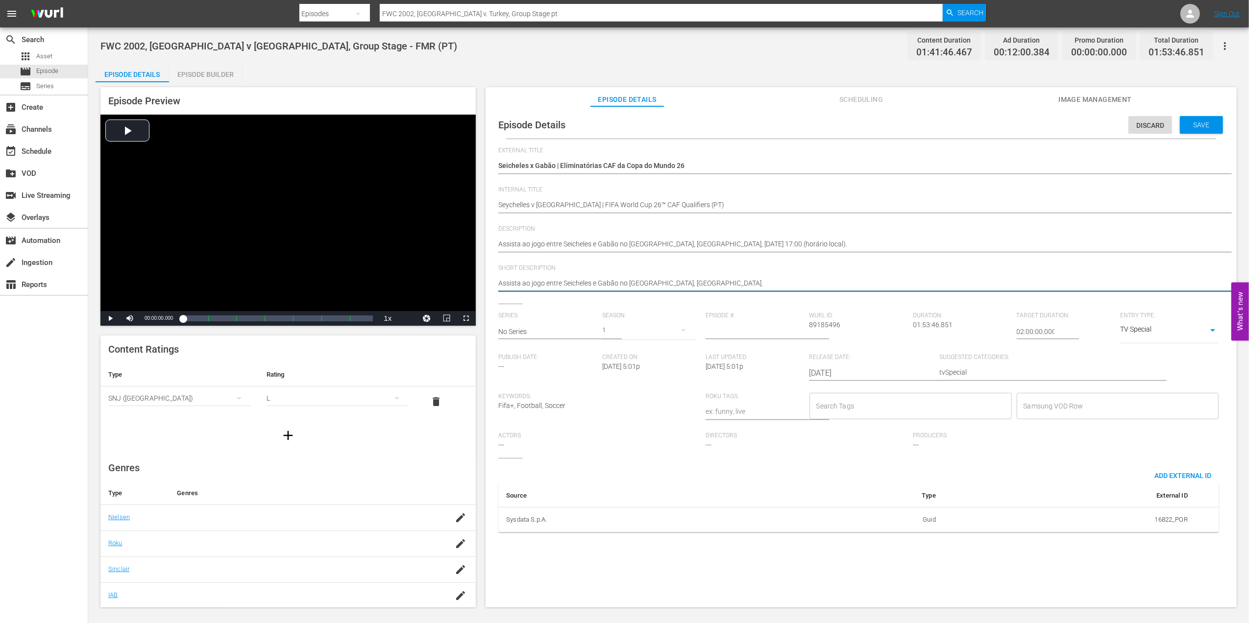
click at [896, 408] on input "Search Tags" at bounding box center [903, 406] width 179 height 18
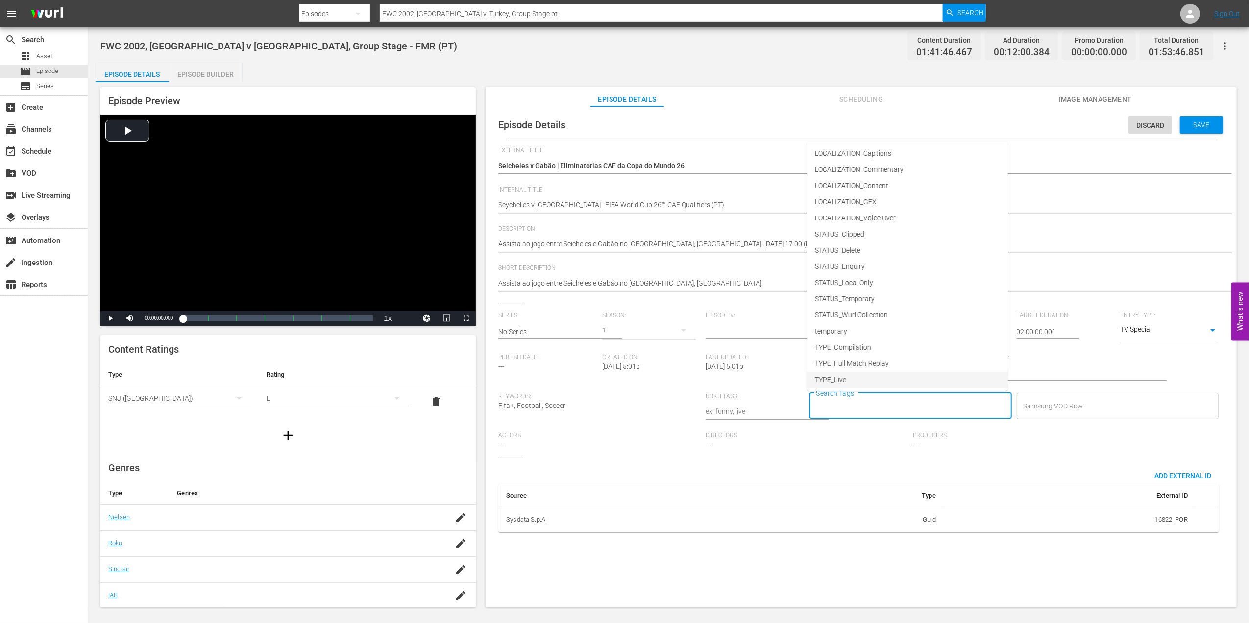
click at [849, 380] on li "TYPE_Live" at bounding box center [907, 380] width 201 height 16
click at [905, 412] on input "Search Tags" at bounding box center [931, 406] width 124 height 18
click at [841, 294] on span "STATUS_Temporary" at bounding box center [845, 299] width 60 height 10
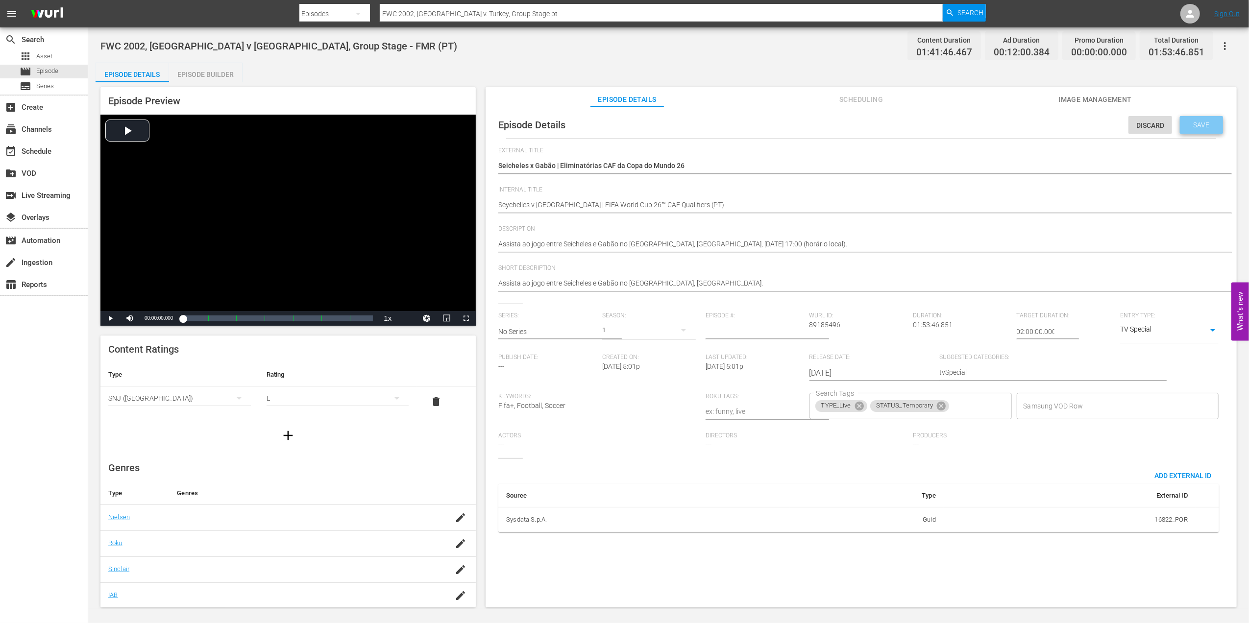
click at [1206, 126] on span "Save" at bounding box center [1201, 125] width 32 height 8
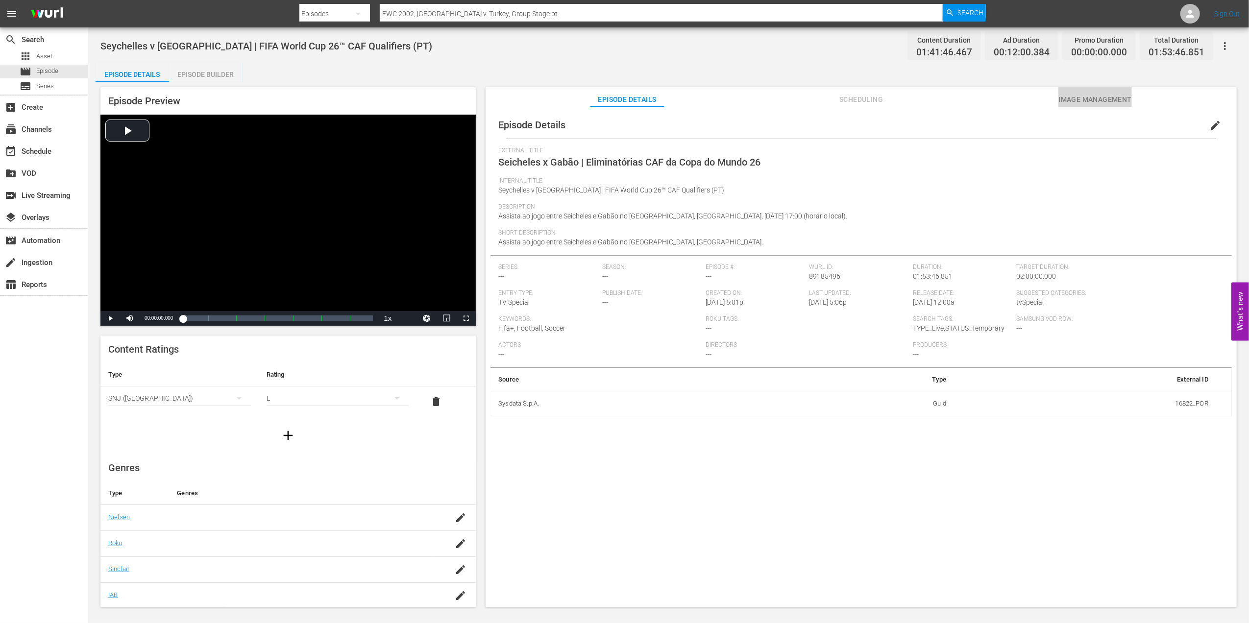
click at [1089, 102] on span "Image Management" at bounding box center [1094, 100] width 73 height 12
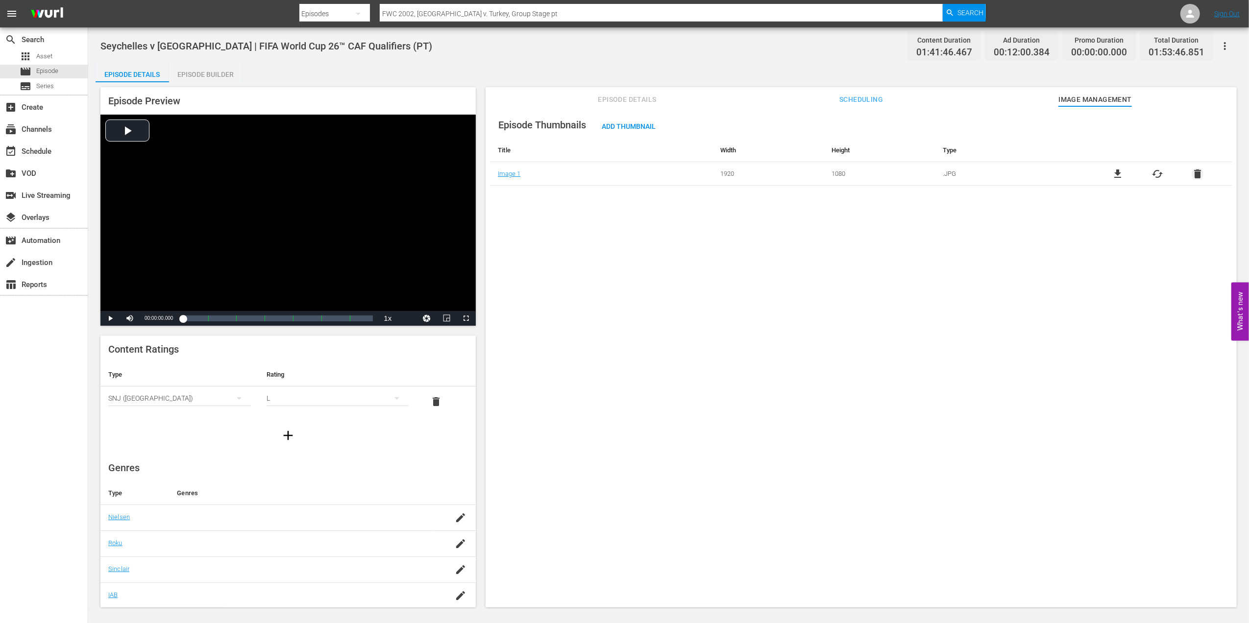
click at [1196, 170] on span "delete" at bounding box center [1197, 174] width 12 height 12
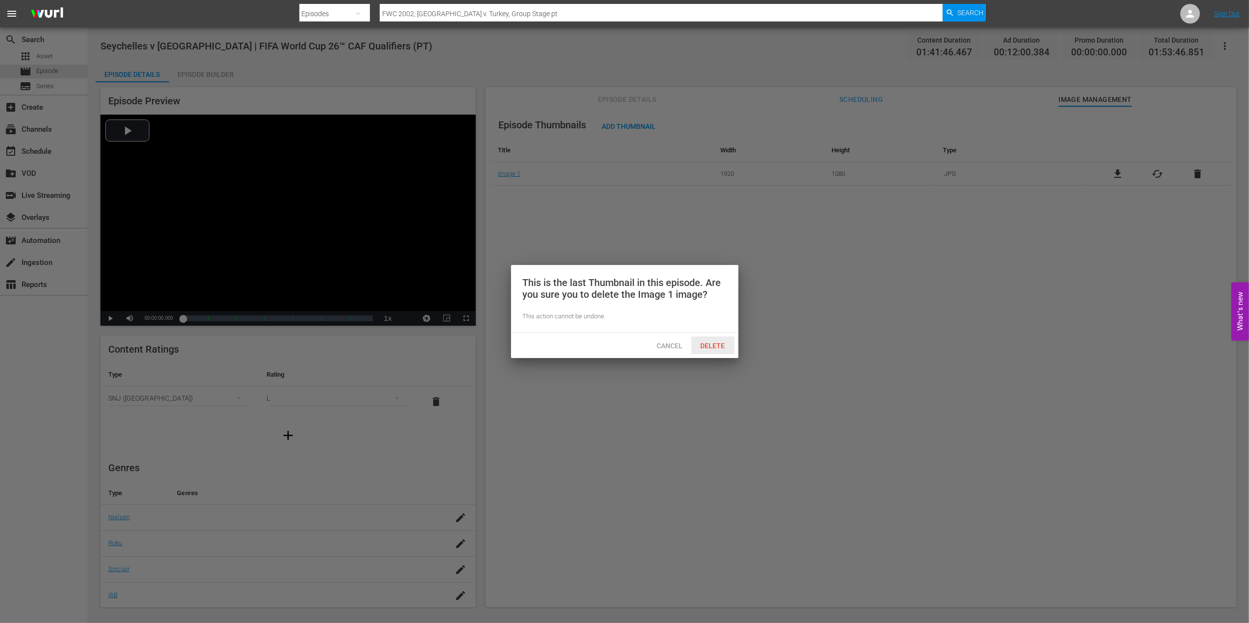
click at [722, 346] on span "Delete" at bounding box center [713, 346] width 40 height 8
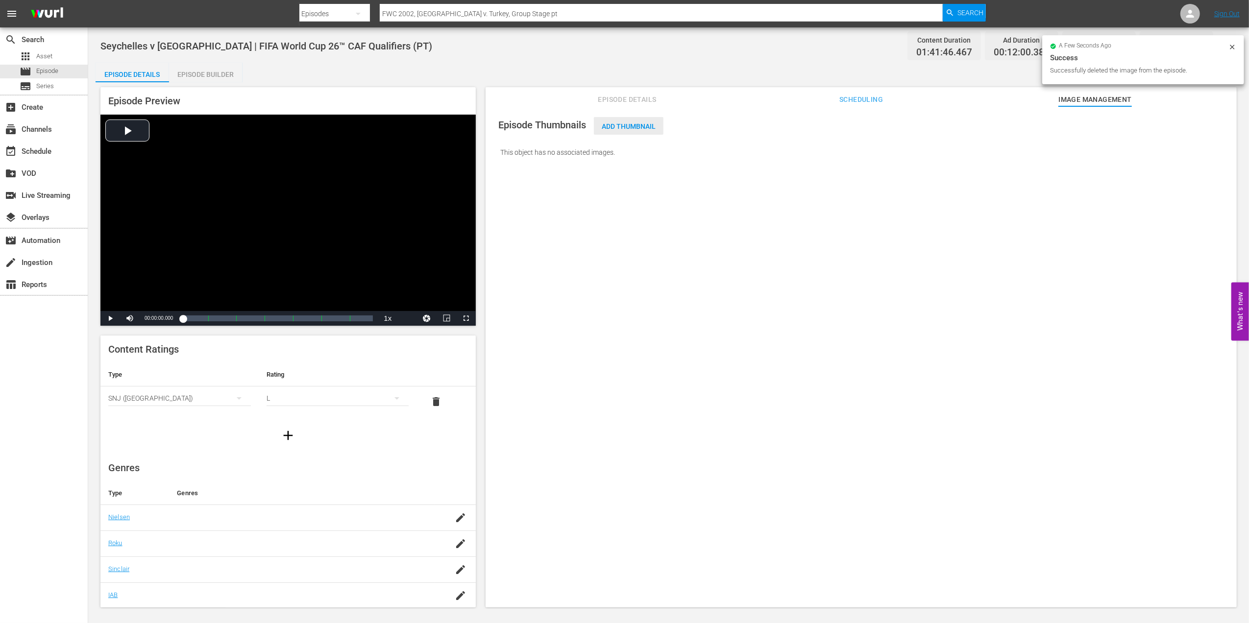
click at [632, 124] on span "Add Thumbnail" at bounding box center [629, 126] width 70 height 8
click at [637, 123] on span "Add Thumbnail" at bounding box center [629, 126] width 70 height 8
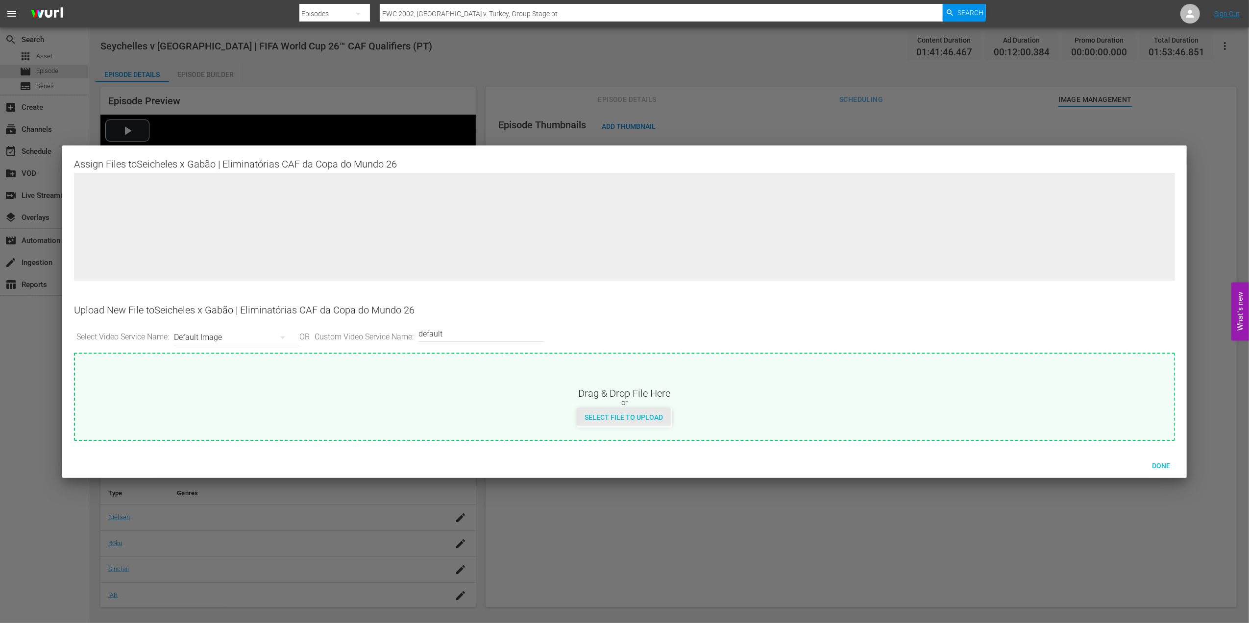
click at [617, 420] on span "Select File to Upload" at bounding box center [624, 417] width 94 height 8
type input "C:\fakepath\1.jpg"
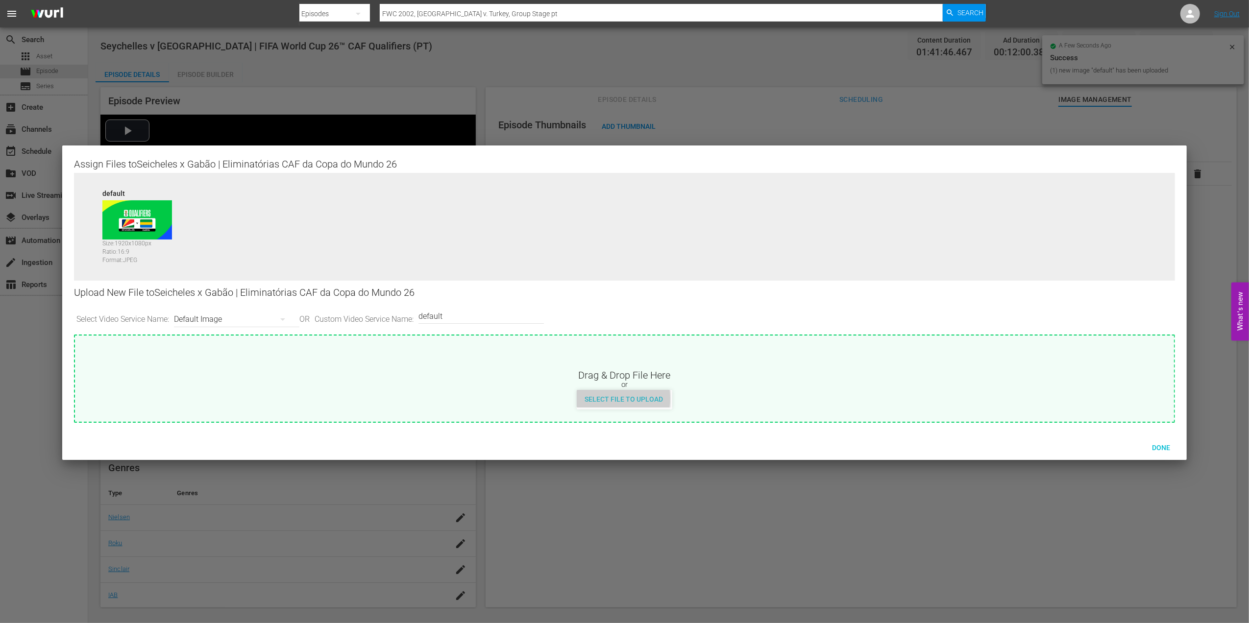
click at [618, 398] on span "Select File to Upload" at bounding box center [624, 399] width 94 height 8
click at [463, 310] on input "default" at bounding box center [478, 316] width 121 height 24
type input "default 1"
click at [627, 402] on span "Select File to Upload" at bounding box center [624, 399] width 94 height 8
type input "C:\fakepath\2.jpg"
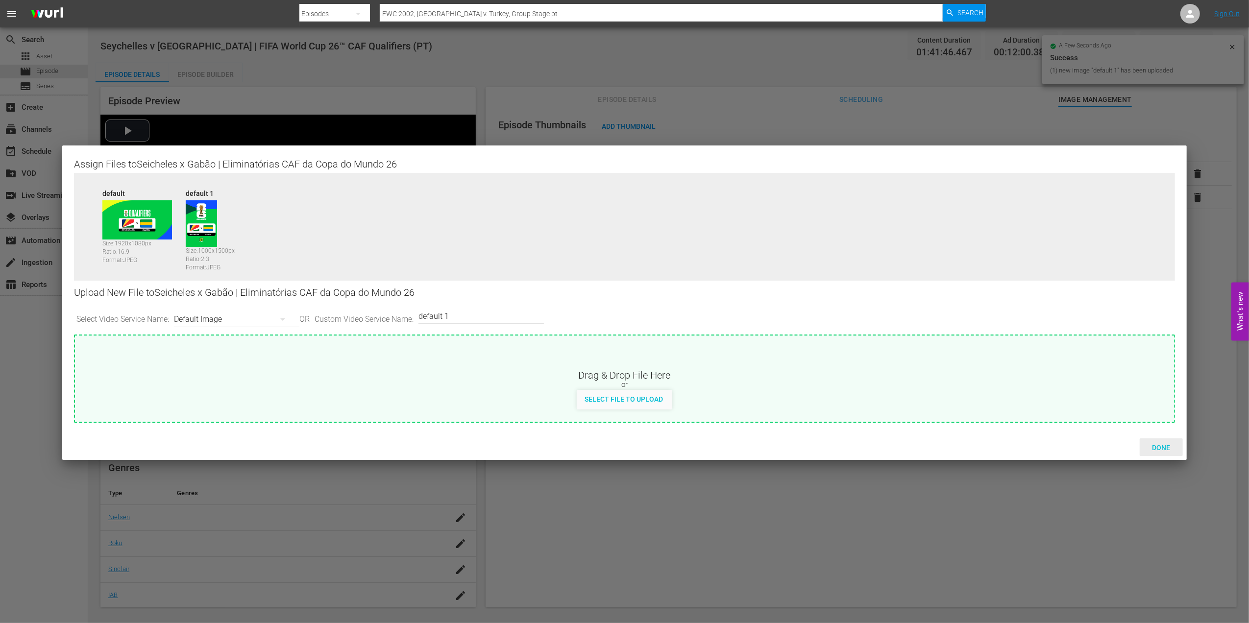
click at [1166, 445] on span "Done" at bounding box center [1161, 448] width 34 height 8
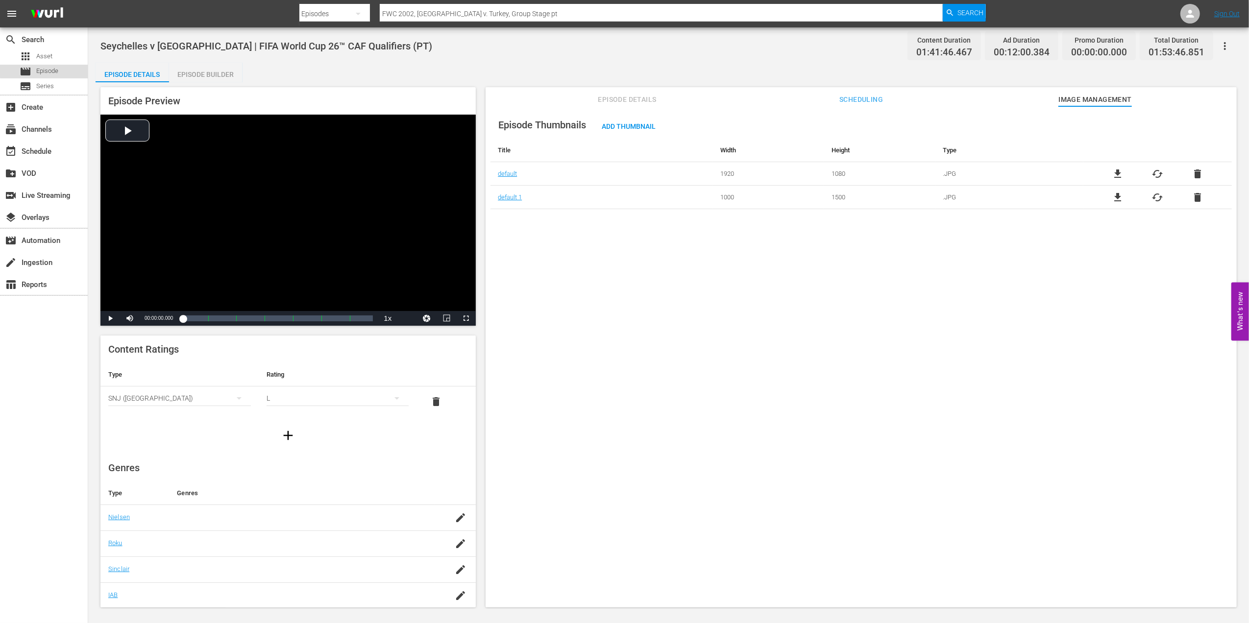
click at [55, 70] on span "Episode" at bounding box center [47, 71] width 22 height 10
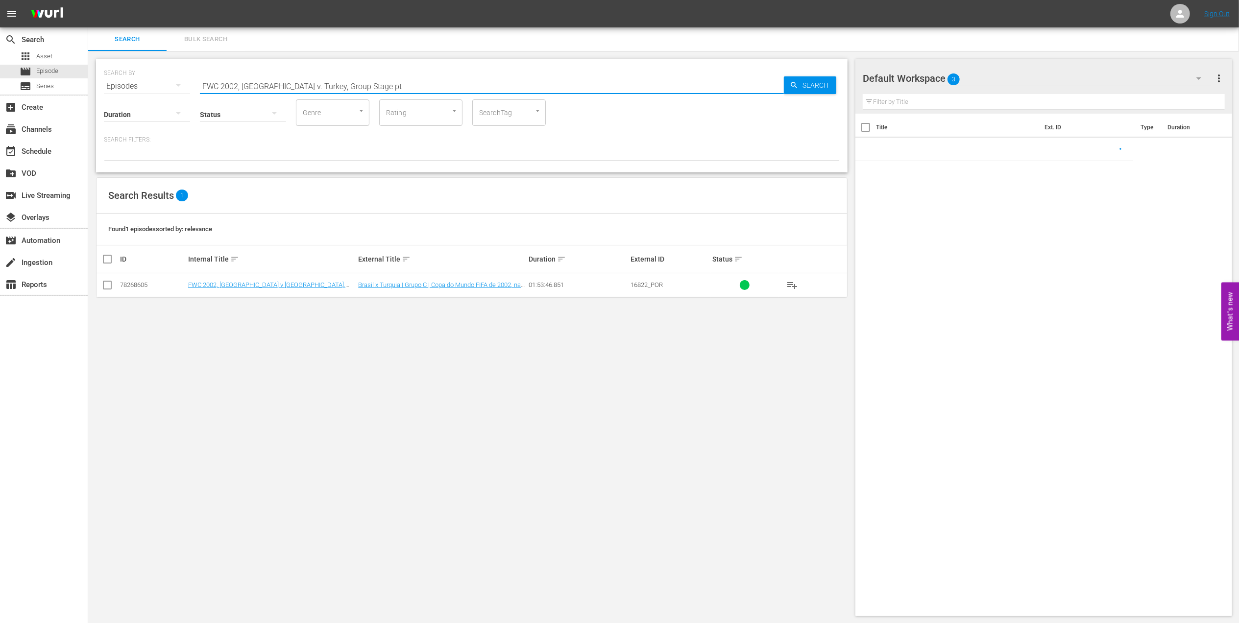
drag, startPoint x: 360, startPoint y: 85, endPoint x: 118, endPoint y: 86, distance: 241.5
click at [118, 86] on div "SEARCH BY Search By Episodes Search ID, Title, Description, Keywords, or Catego…" at bounding box center [472, 80] width 736 height 35
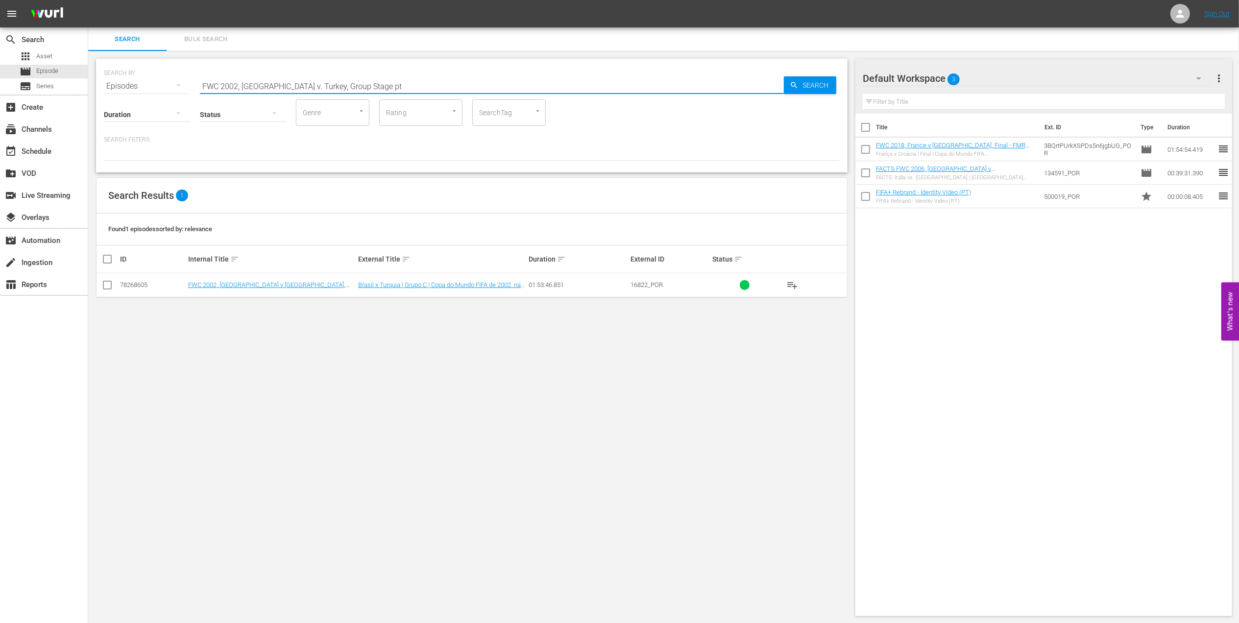
paste input "1994, [GEOGRAPHIC_DATA] v. Sweden, Group Stage"
type input "FWC 1994, [GEOGRAPHIC_DATA] v. Sweden, Group Stage"
drag, startPoint x: 136, startPoint y: 286, endPoint x: 126, endPoint y: 286, distance: 9.8
click at [107, 286] on input "checkbox" at bounding box center [111, 285] width 20 height 12
checkbox input "false"
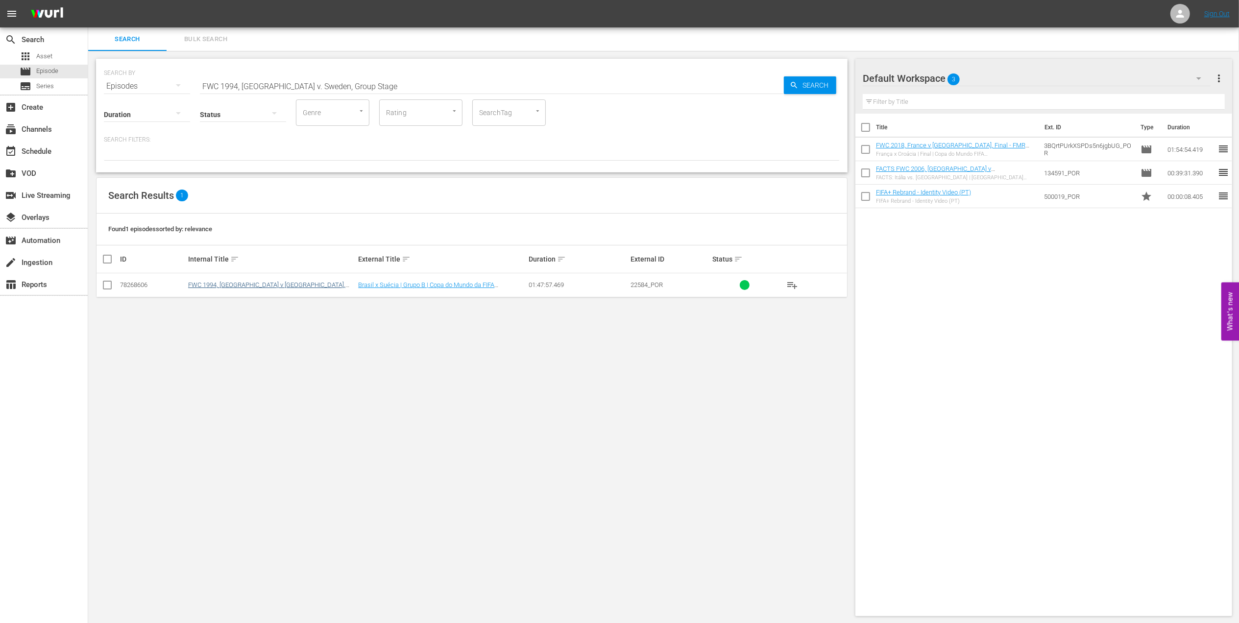
drag, startPoint x: 108, startPoint y: 284, endPoint x: 212, endPoint y: 281, distance: 104.4
click at [108, 285] on input "checkbox" at bounding box center [107, 287] width 12 height 12
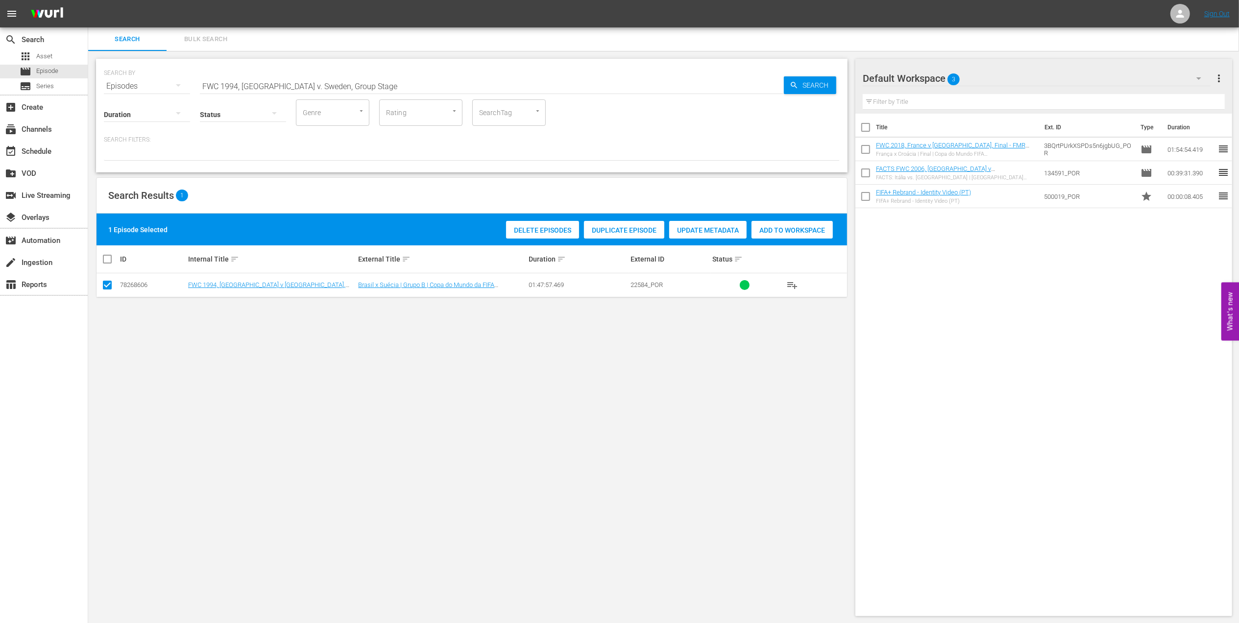
click at [617, 229] on span "Duplicate Episode" at bounding box center [624, 230] width 80 height 8
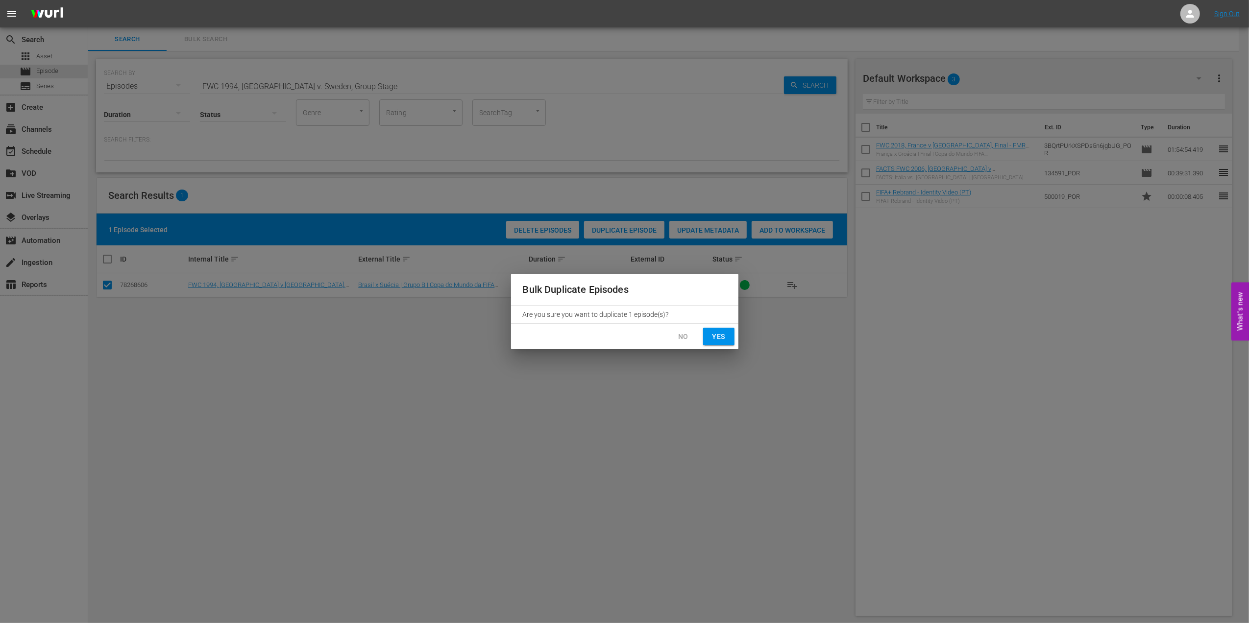
click at [704, 331] on button "Yes" at bounding box center [718, 337] width 31 height 18
checkbox input "false"
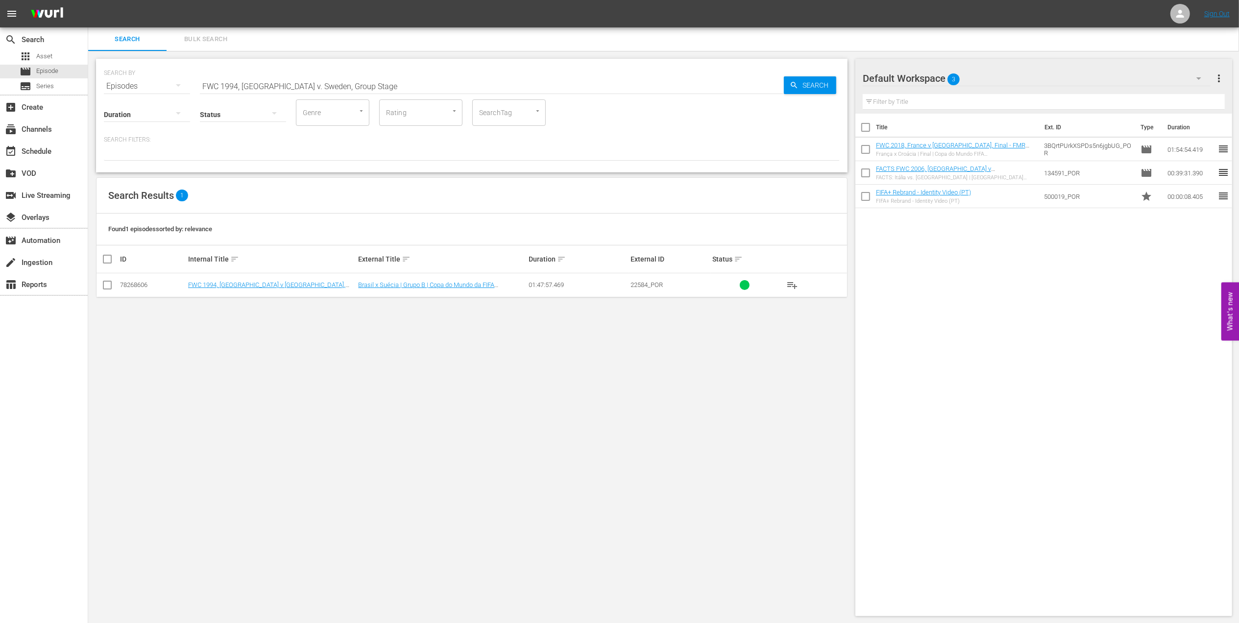
click at [371, 87] on input "FWC 1994, [GEOGRAPHIC_DATA] v. Sweden, Group Stage" at bounding box center [492, 86] width 584 height 24
click at [355, 91] on input "FWC 1994, [GEOGRAPHIC_DATA] v. Sweden, Group Stage" at bounding box center [492, 86] width 584 height 24
type input "FWC 1994, [GEOGRAPHIC_DATA] v. Sweden, Group Stage pt"
click at [811, 76] on span "Search" at bounding box center [817, 85] width 38 height 18
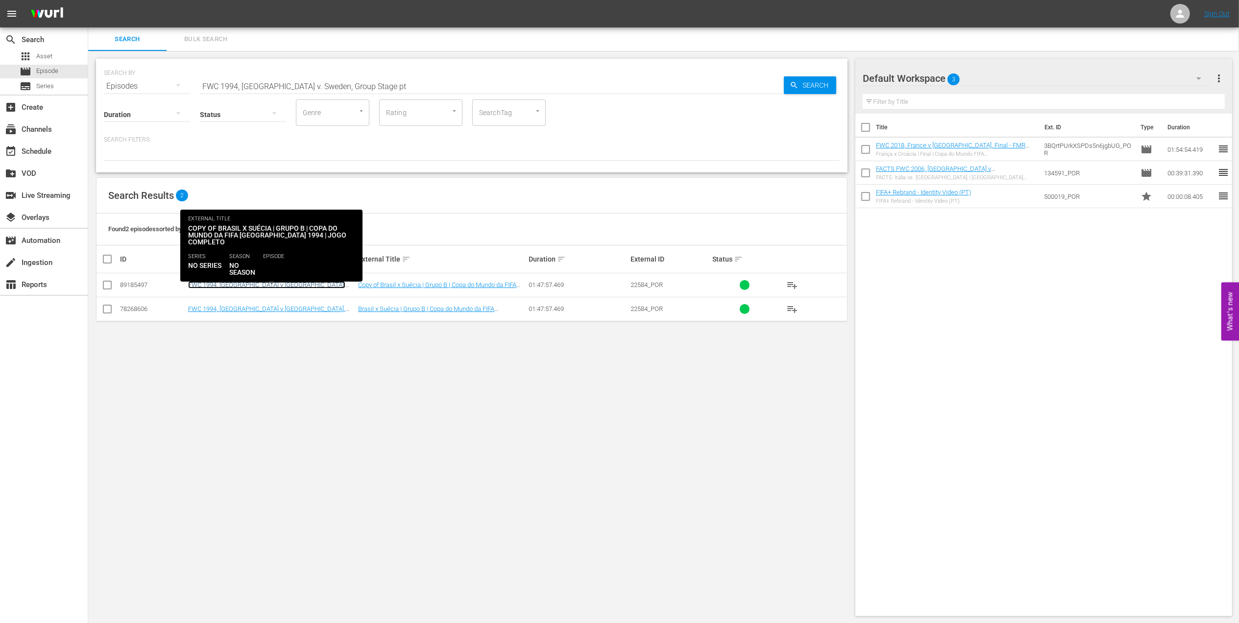
click at [250, 284] on link "FWC 1994, [GEOGRAPHIC_DATA] v [GEOGRAPHIC_DATA], Group Stage - FMR (PT)" at bounding box center [266, 288] width 157 height 15
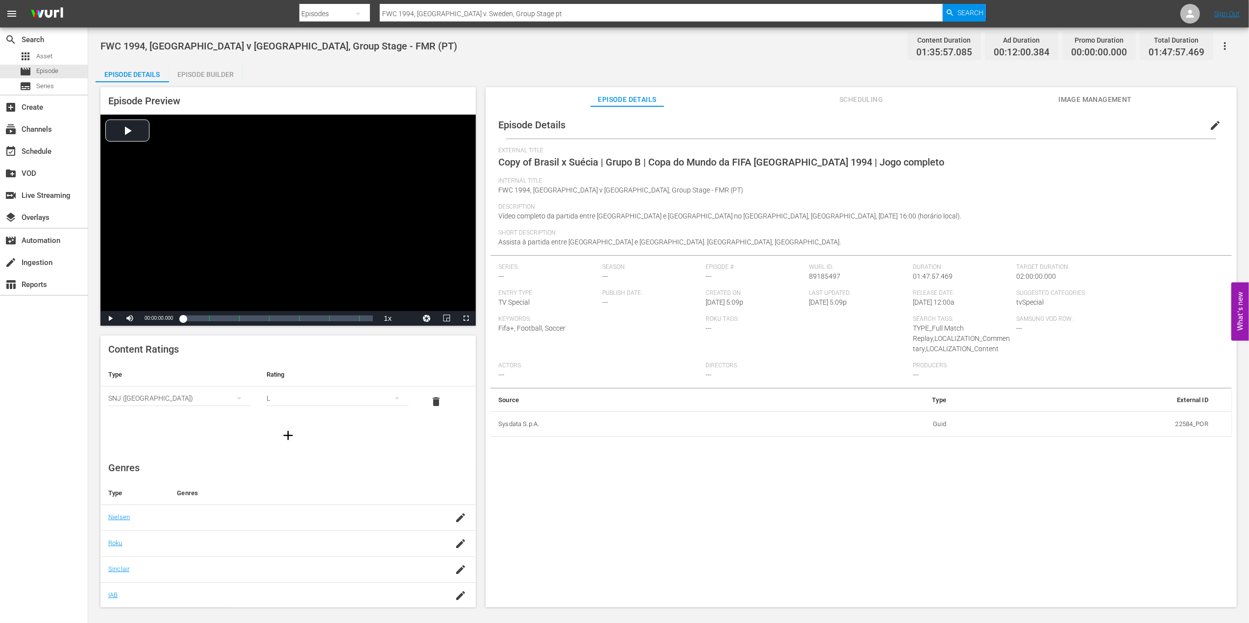
click at [1210, 123] on span "edit" at bounding box center [1215, 126] width 12 height 12
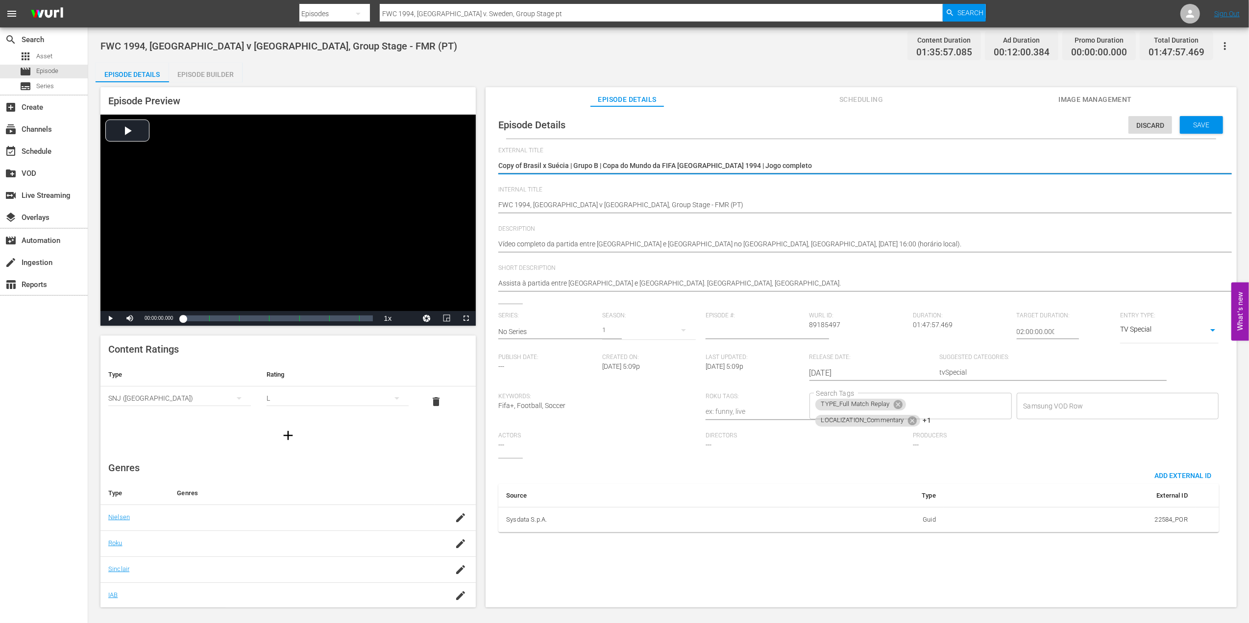
drag, startPoint x: 705, startPoint y: 167, endPoint x: 486, endPoint y: 169, distance: 219.5
click at [486, 169] on div "Episode Details Discard Save External Title Copy of Brasil x [GEOGRAPHIC_DATA] …" at bounding box center [860, 361] width 751 height 510
type textarea "Madagascar x República Centro-Africana | Eliminatórias CAF da Copa do Mundo 26"
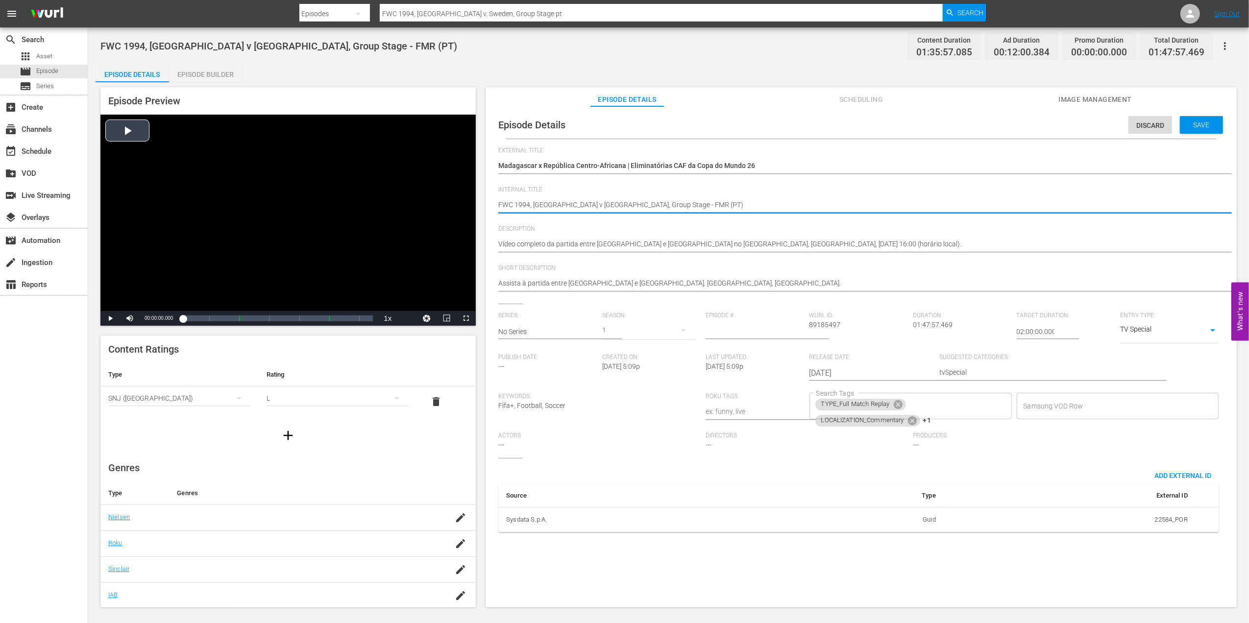
drag, startPoint x: 604, startPoint y: 210, endPoint x: 454, endPoint y: 219, distance: 150.2
paste textarea "Madagascar v [GEOGRAPHIC_DATA] | FIFA World Cup 26™ CAF Qualifiers"
type textarea "Madagascar v [GEOGRAPHIC_DATA] | FIFA World Cup 26™ CAF QualifiersR (PT)"
click at [729, 204] on textarea "FWC 1994, [GEOGRAPHIC_DATA] v [GEOGRAPHIC_DATA], Group Stage - FMR (PT)" at bounding box center [858, 206] width 721 height 12
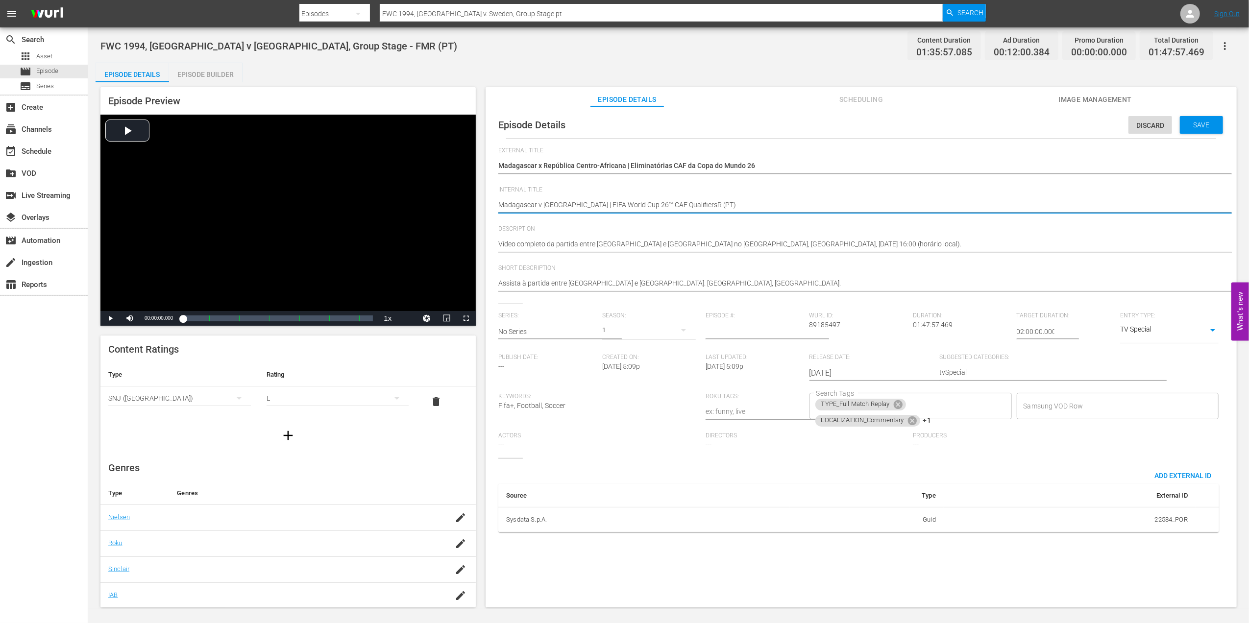
type textarea "Madagascar v [GEOGRAPHIC_DATA] | FIFA World Cup 26™ CAF QualifiersR(PT)"
type textarea "Madagascar v [GEOGRAPHIC_DATA] | FIFA World Cup 26™ CAF Qualifiers(PT)"
type textarea "Madagascar v [GEOGRAPHIC_DATA] | FIFA World Cup 26™ CAF Qualifiers (PT)"
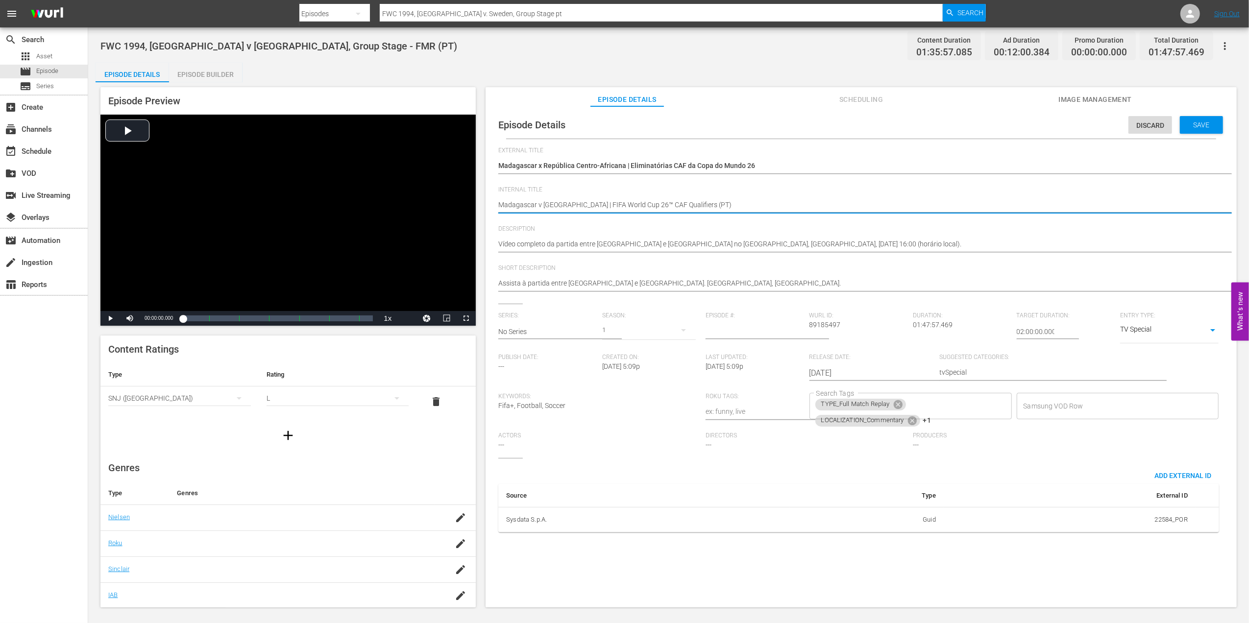
type textarea "Madagascar v [GEOGRAPHIC_DATA] | FIFA World Cup 26™ CAF Qualifiers (PT)"
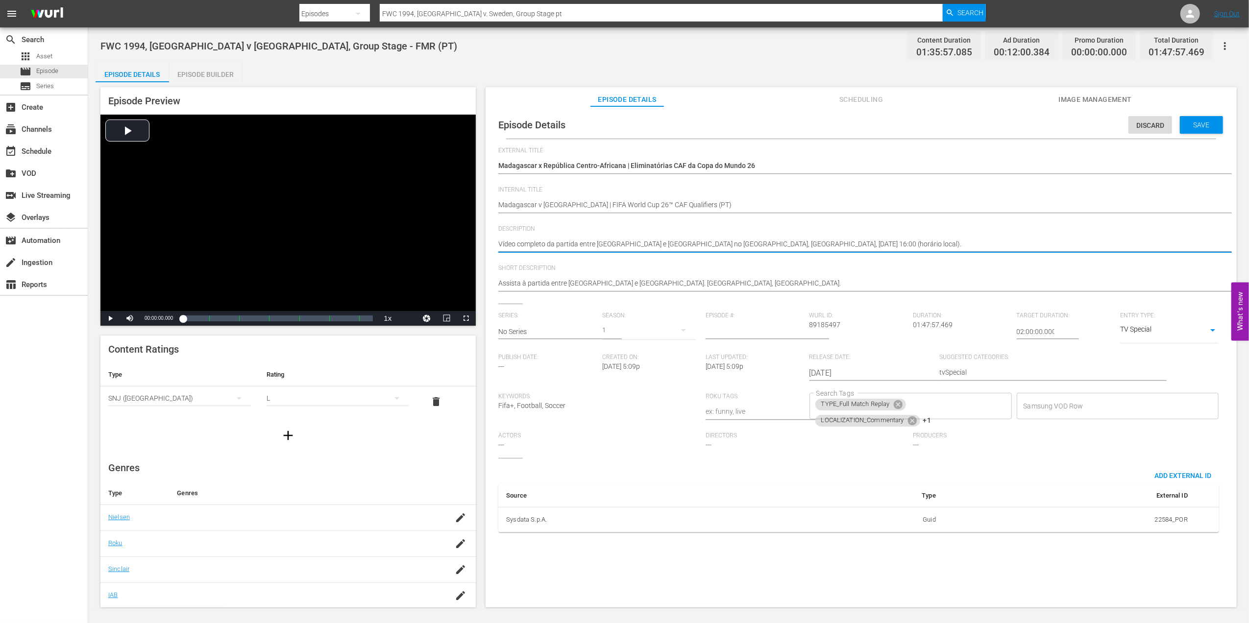
drag, startPoint x: 933, startPoint y: 242, endPoint x: 483, endPoint y: 243, distance: 450.7
paste textarea "Assista ao jogo entre [GEOGRAPHIC_DATA] e República Centro-Africana no [GEOGRAP…"
type textarea "Assista ao jogo entre [GEOGRAPHIC_DATA] e República Centro-Africana no [GEOGRAP…"
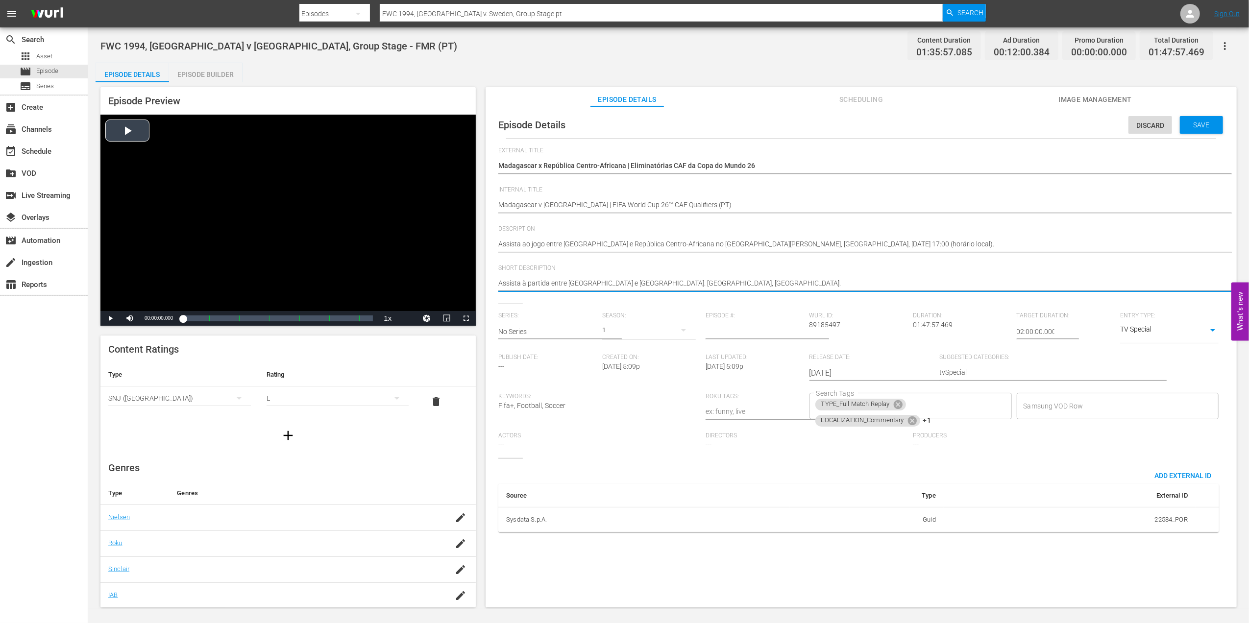
drag, startPoint x: 728, startPoint y: 282, endPoint x: 402, endPoint y: 281, distance: 326.2
paste textarea "ao jogo entre [GEOGRAPHIC_DATA] e República Centro-Africana no [GEOGRAPHIC_DATA…"
type textarea "Assista ao jogo entre [GEOGRAPHIC_DATA] e República Centro-Africana no [GEOGRAP…"
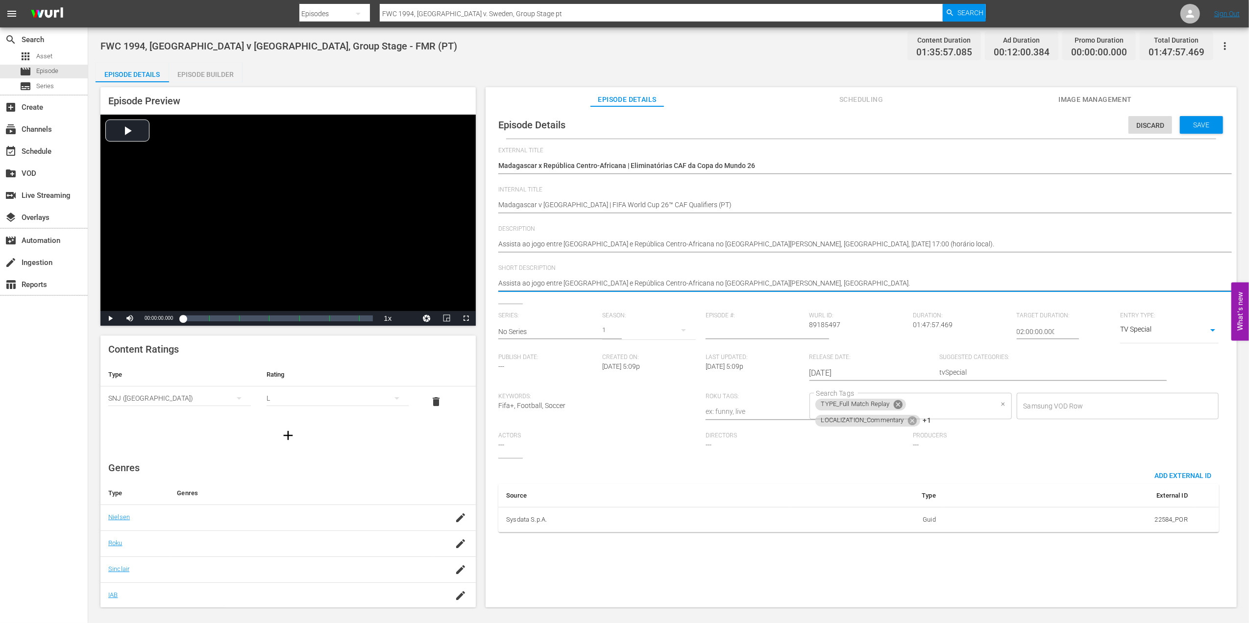
click at [896, 403] on icon at bounding box center [898, 404] width 11 height 11
click at [908, 401] on icon at bounding box center [912, 404] width 9 height 9
click at [898, 408] on icon at bounding box center [897, 406] width 9 height 9
type textarea "Assista ao jogo entre [GEOGRAPHIC_DATA] e República Centro-Africana no [GEOGRAP…"
click at [899, 407] on input "Search Tags" at bounding box center [903, 406] width 179 height 18
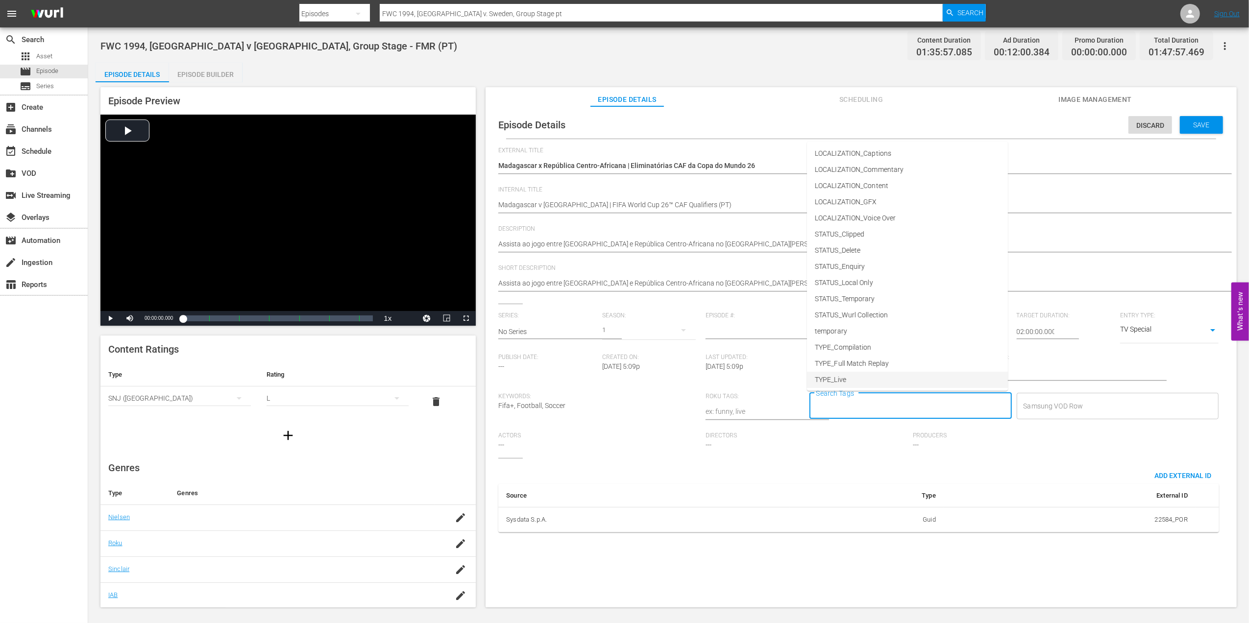
click at [893, 374] on li "TYPE_Live" at bounding box center [907, 380] width 201 height 16
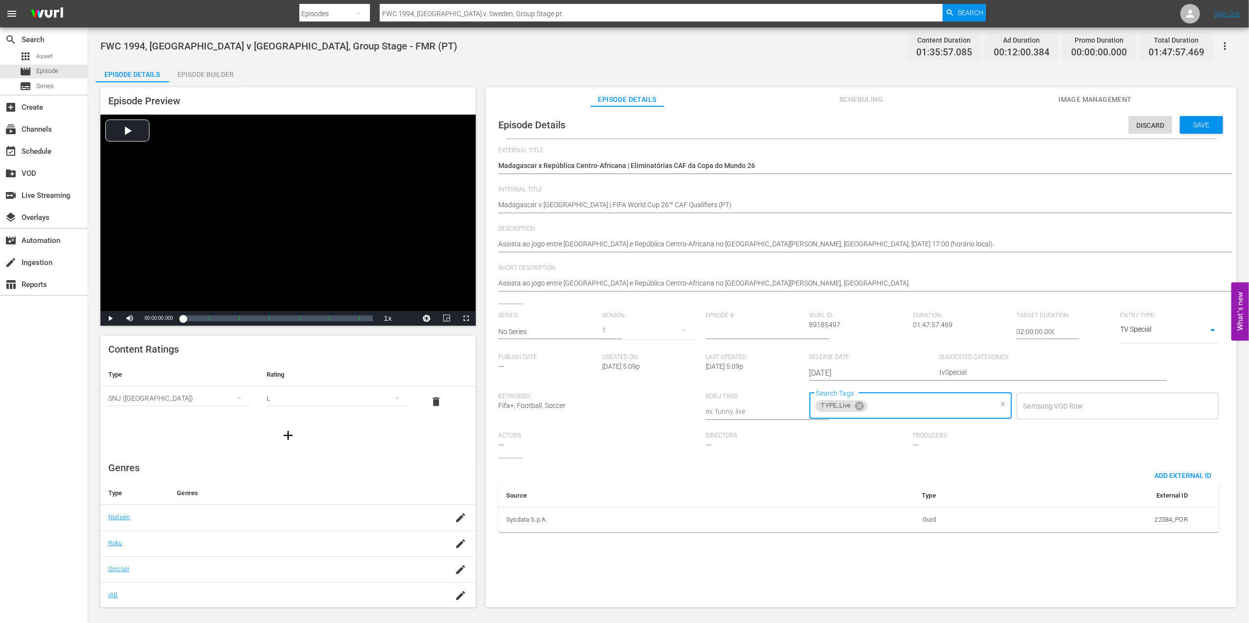
click at [925, 404] on input "Search Tags" at bounding box center [931, 406] width 124 height 18
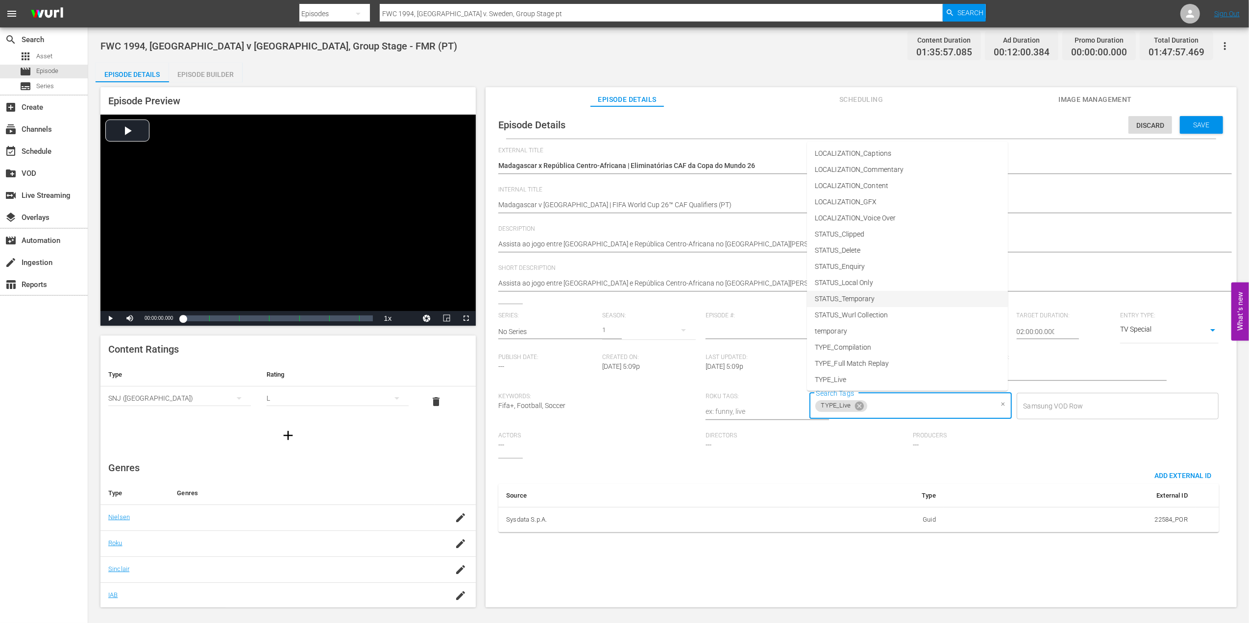
click at [870, 298] on span "STATUS_Temporary" at bounding box center [845, 299] width 60 height 10
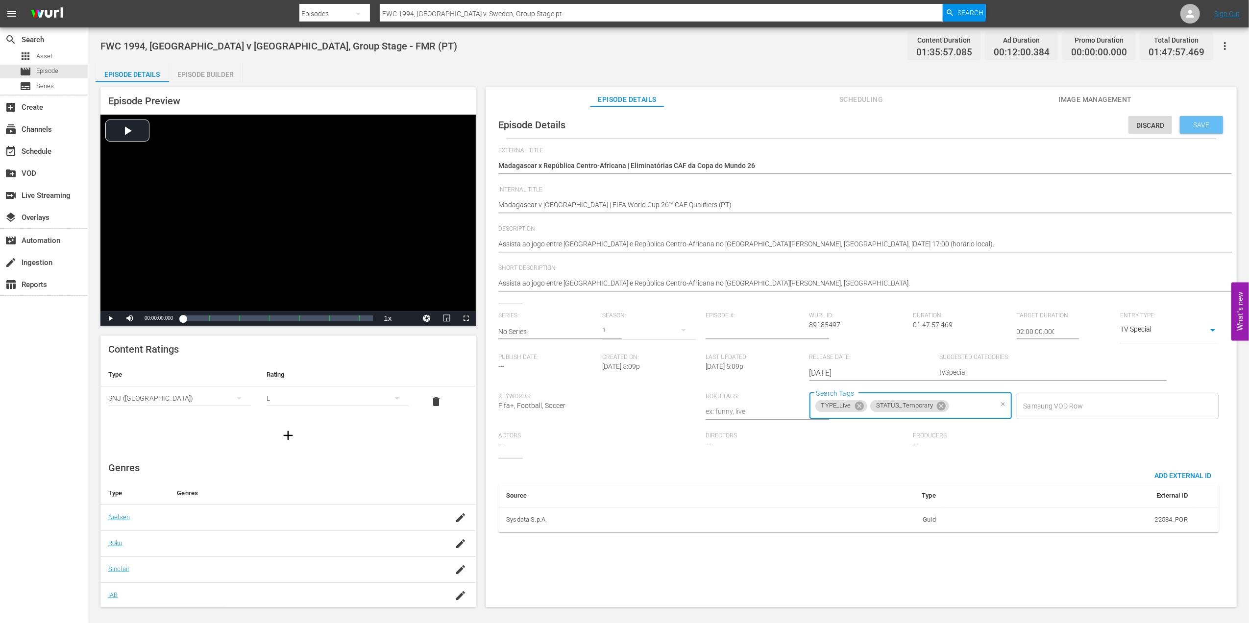
click at [1195, 121] on span "Save" at bounding box center [1201, 125] width 32 height 8
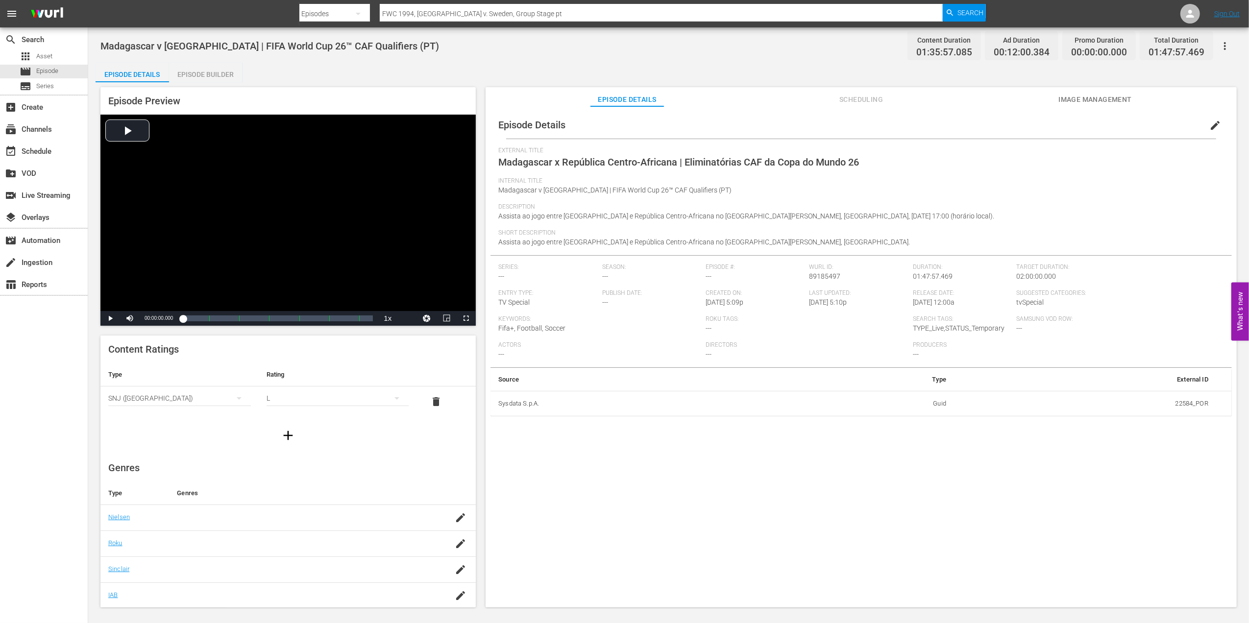
click at [1113, 99] on span "Image Management" at bounding box center [1094, 100] width 73 height 12
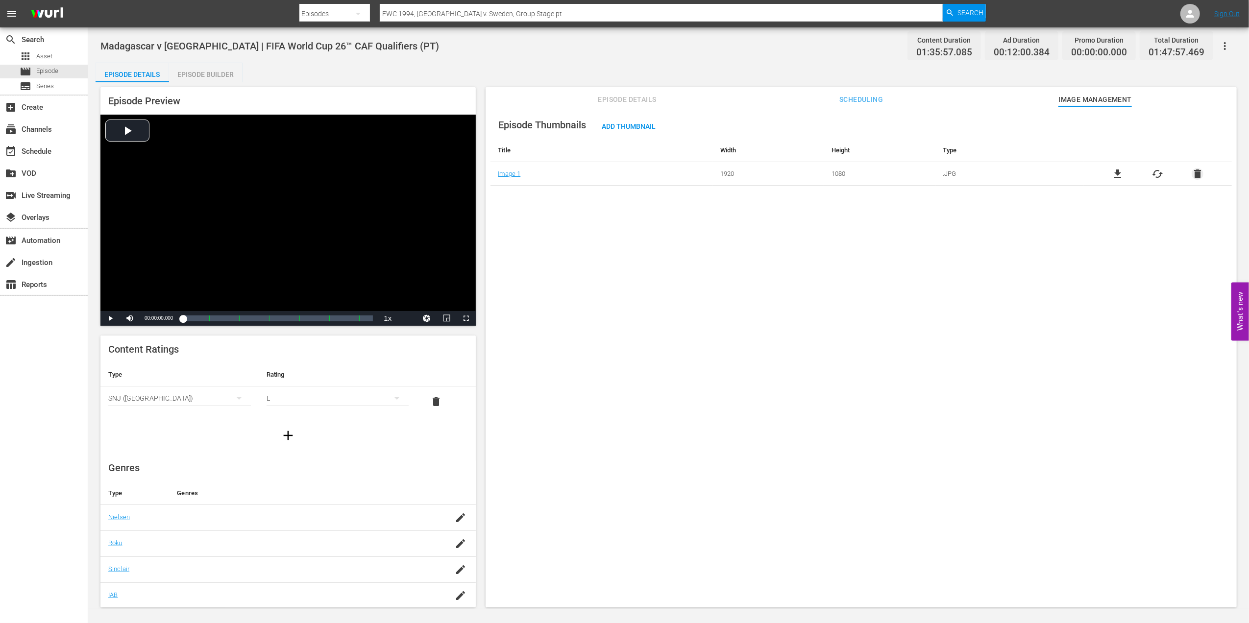
click at [1200, 178] on span "delete" at bounding box center [1197, 174] width 12 height 12
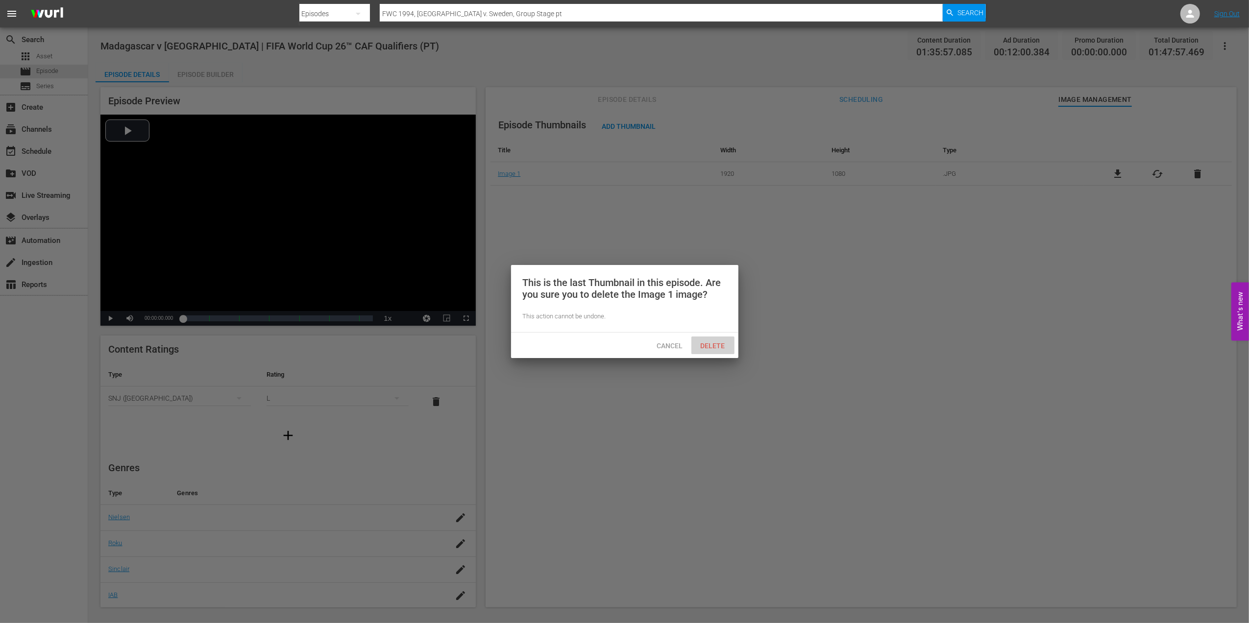
click at [722, 342] on span "Delete" at bounding box center [713, 346] width 40 height 8
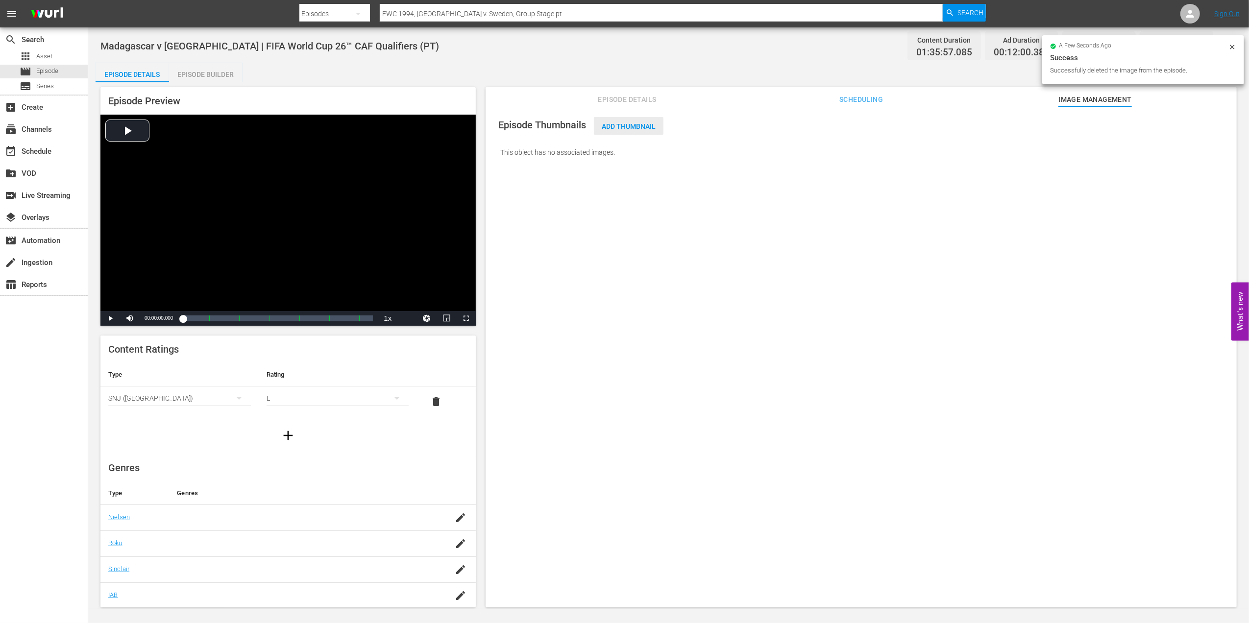
click at [623, 126] on span "Add Thumbnail" at bounding box center [629, 126] width 70 height 8
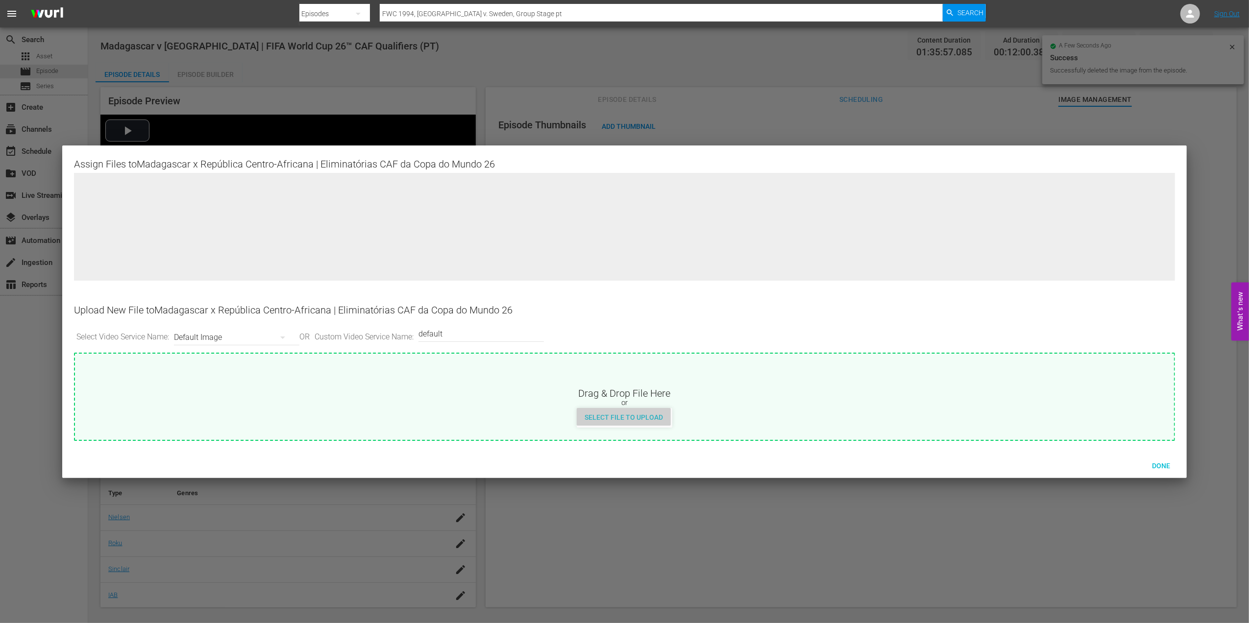
click at [643, 420] on span "Select File to Upload" at bounding box center [624, 417] width 94 height 8
type input "C:\fakepath\3.jpg"
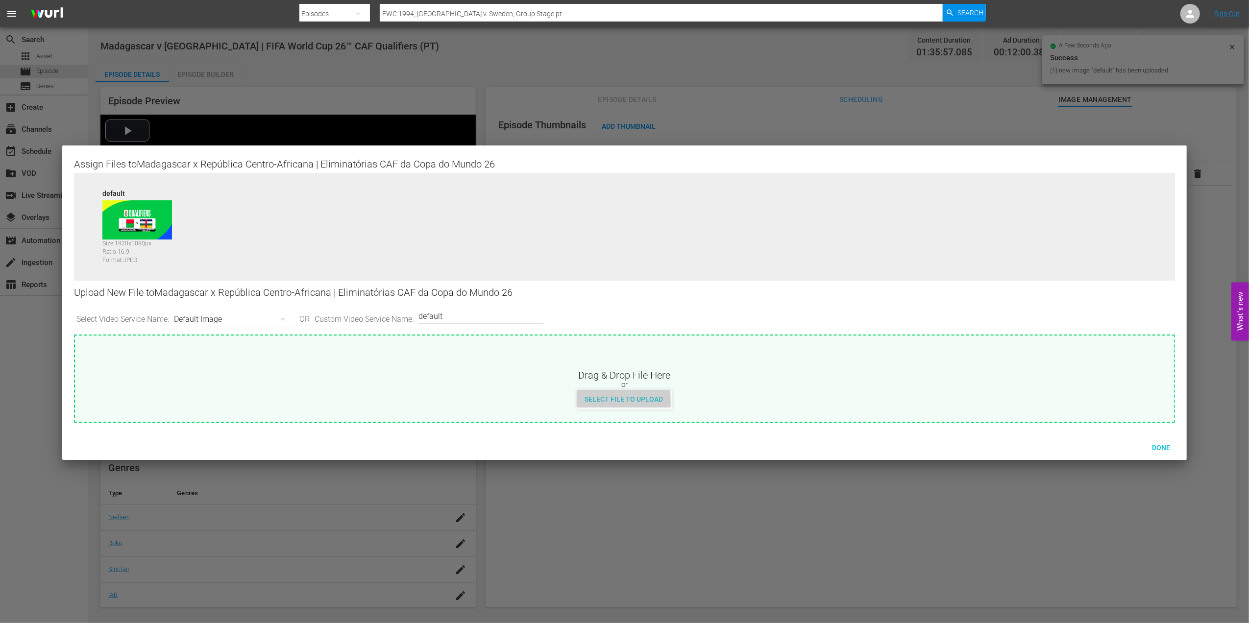
click at [612, 403] on span "Select File to Upload" at bounding box center [624, 399] width 94 height 8
click at [472, 321] on input "default" at bounding box center [478, 316] width 121 height 24
type input "default 1"
click at [629, 402] on span "Select File to Upload" at bounding box center [624, 399] width 94 height 8
type input "C:\fakepath\4.jpg"
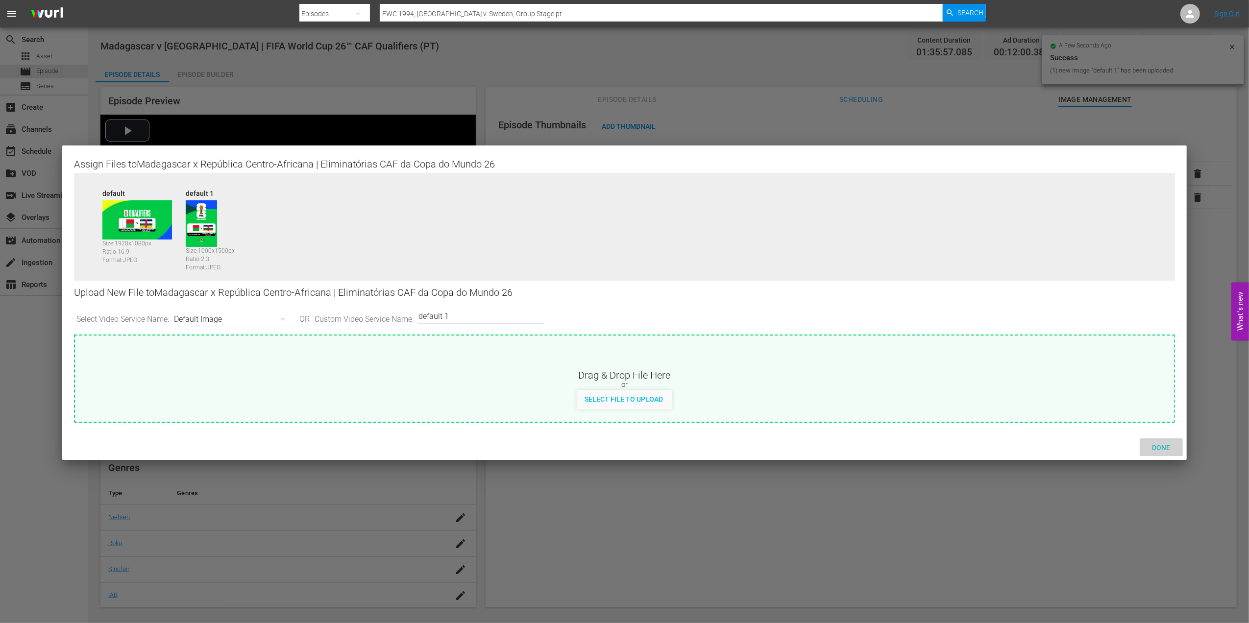
click at [1160, 440] on div "Done" at bounding box center [1160, 447] width 43 height 18
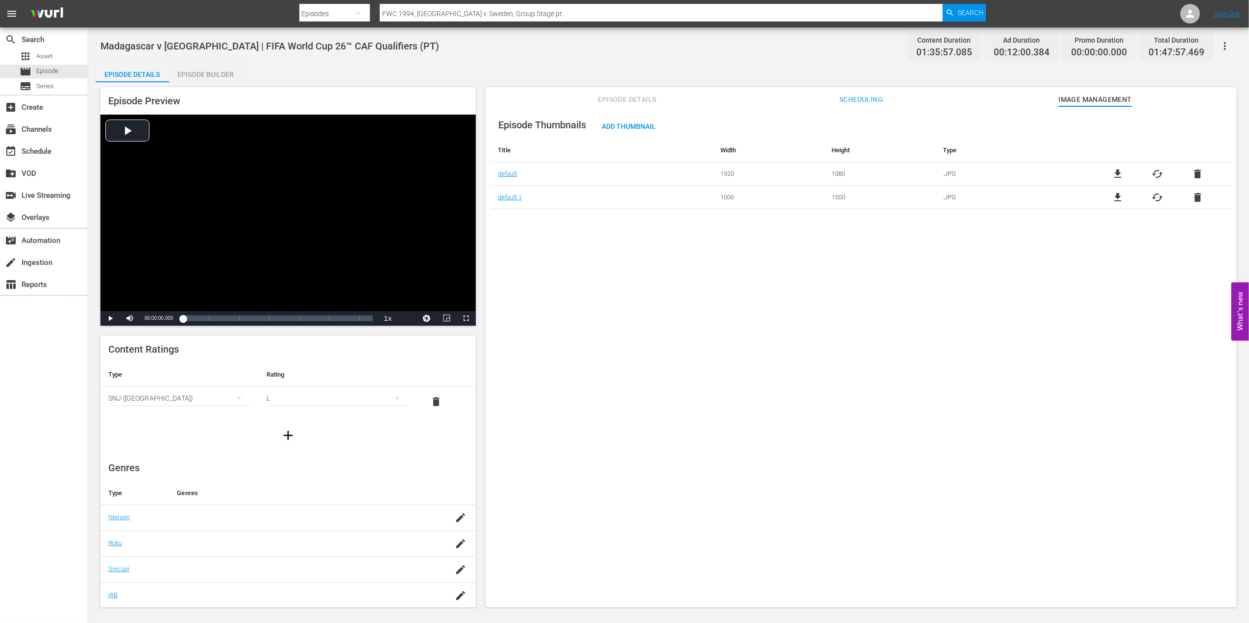
click at [622, 87] on button "Episode Details" at bounding box center [626, 97] width 73 height 20
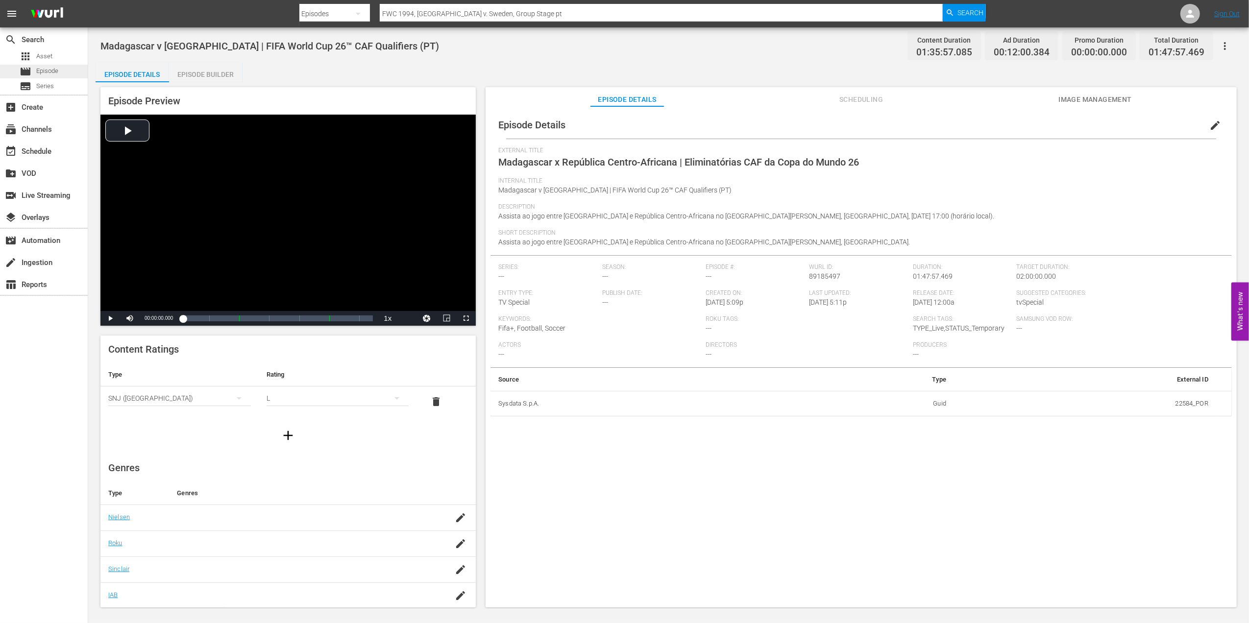
click at [82, 71] on div "movie Episode" at bounding box center [44, 72] width 88 height 14
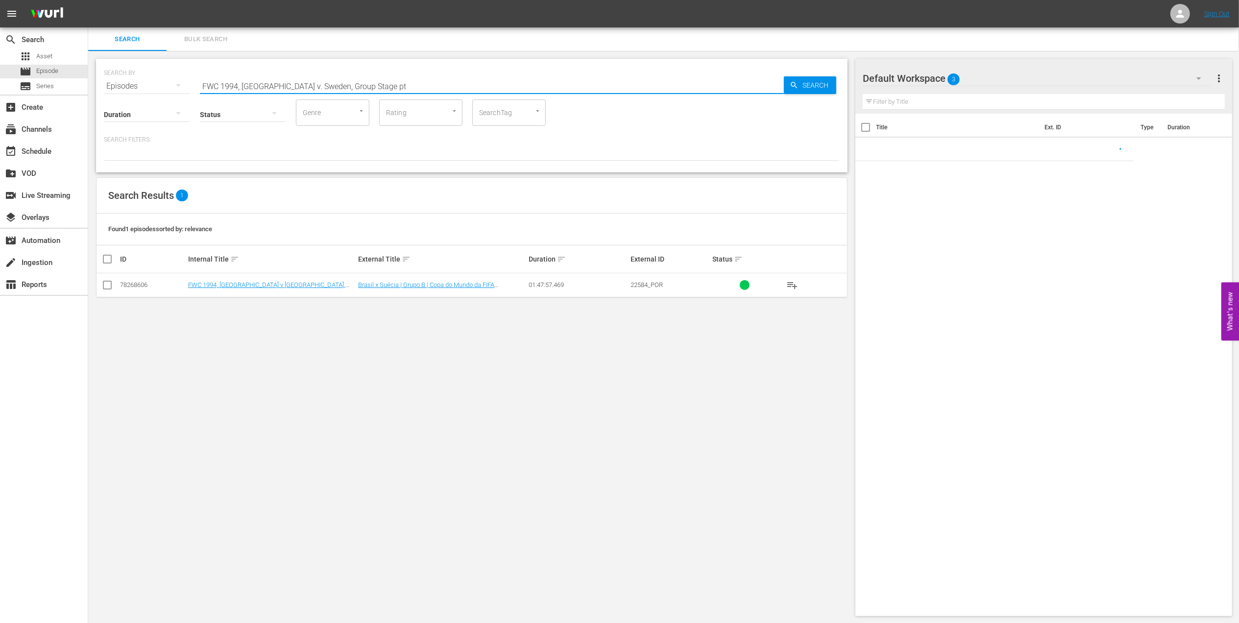
drag, startPoint x: 373, startPoint y: 84, endPoint x: 155, endPoint y: 83, distance: 218.5
click at [155, 83] on div "SEARCH BY Search By Episodes Search ID, Title, Description, Keywords, or Catego…" at bounding box center [472, 80] width 736 height 35
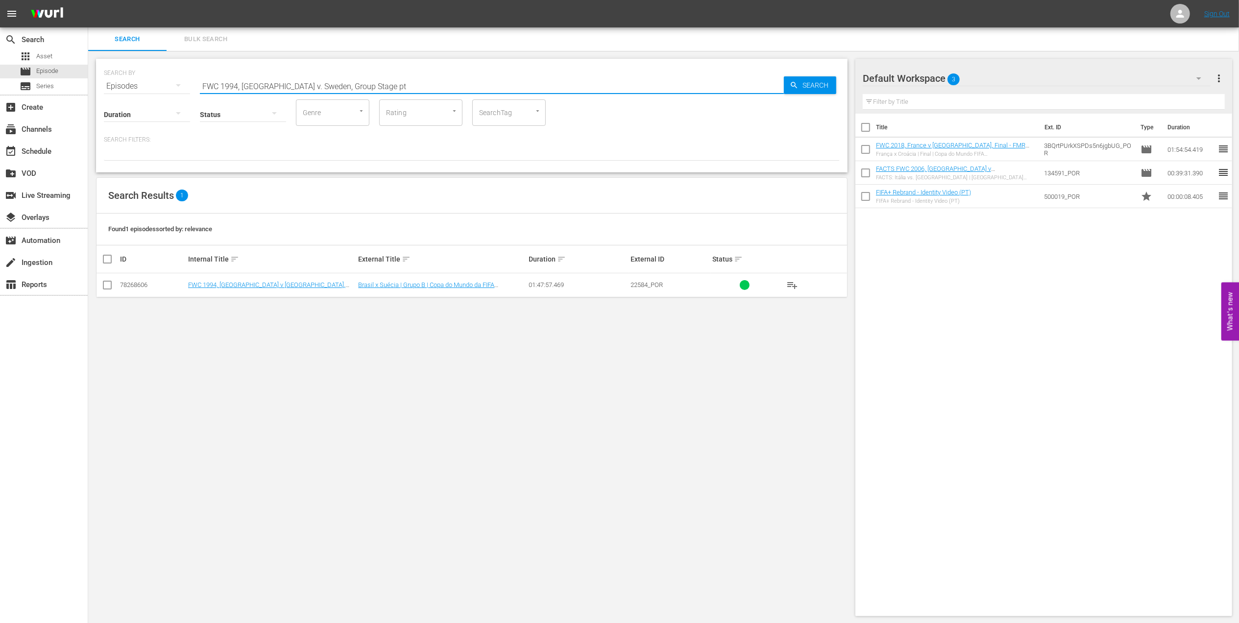
paste input "Russia, Group Stage"
type input "FWC 1994, [GEOGRAPHIC_DATA] v. Russia, Group Stage"
click at [106, 289] on input "checkbox" at bounding box center [107, 287] width 12 height 12
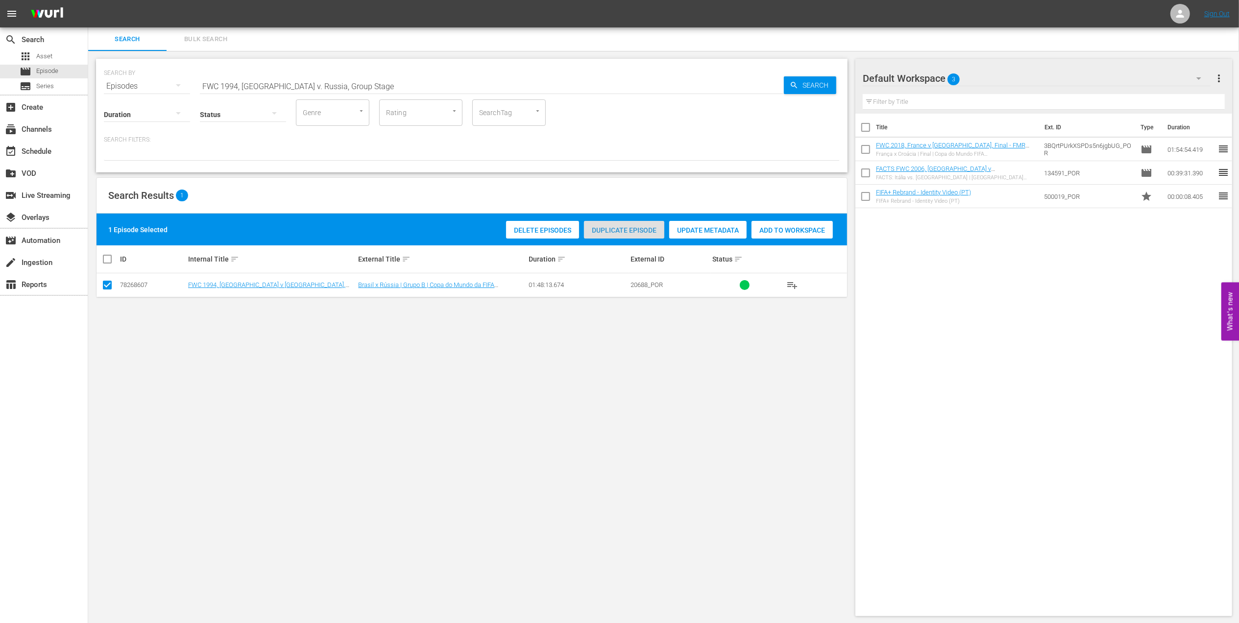
click at [609, 231] on span "Duplicate Episode" at bounding box center [624, 230] width 80 height 8
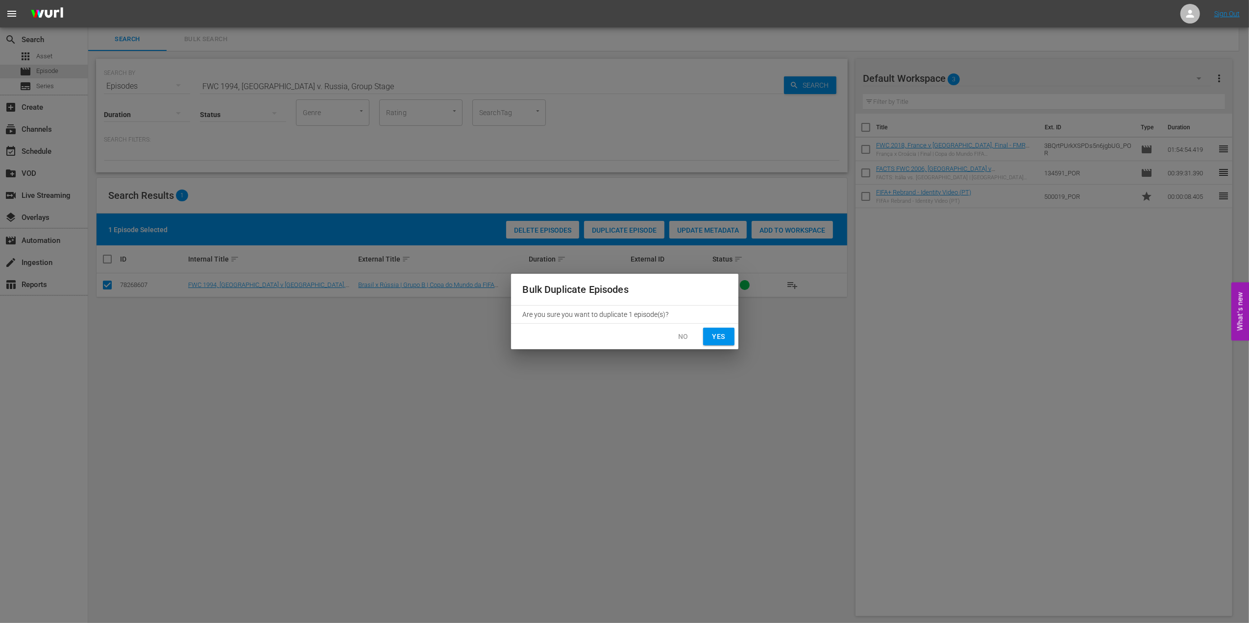
click at [711, 339] on span "Yes" at bounding box center [719, 337] width 16 height 12
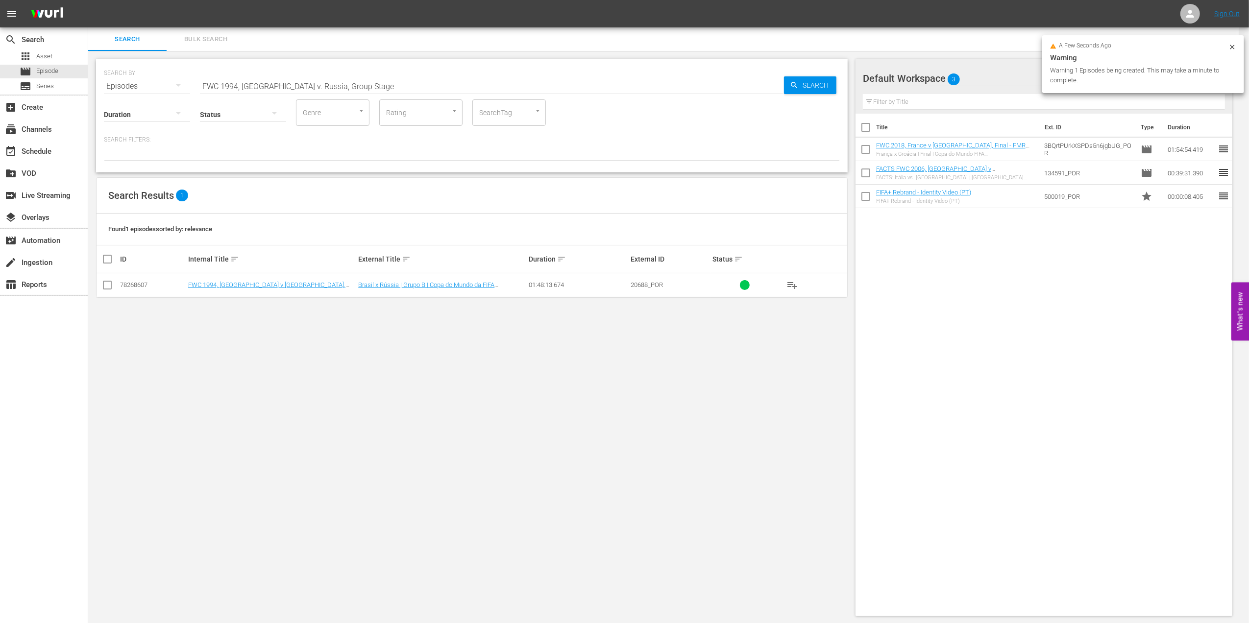
checkbox input "false"
click at [381, 86] on input "FWC 1994, [GEOGRAPHIC_DATA] v. Russia, Group Stage" at bounding box center [492, 86] width 584 height 24
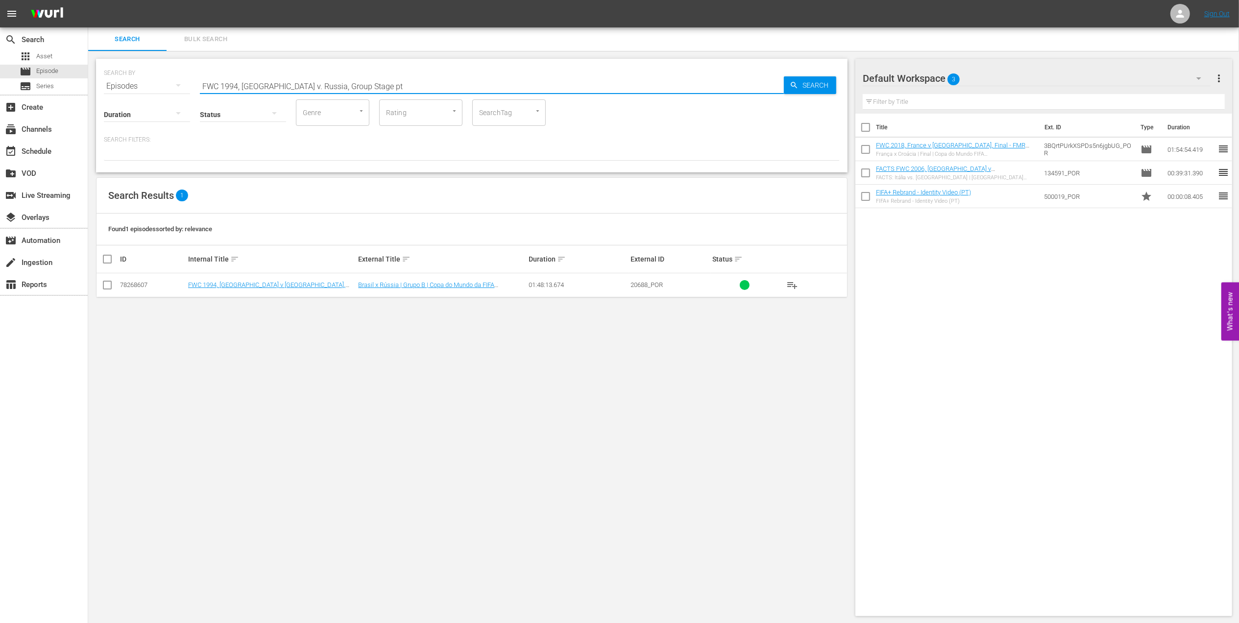
type input "FWC 1994, [GEOGRAPHIC_DATA] v. Russia, Group Stage pt"
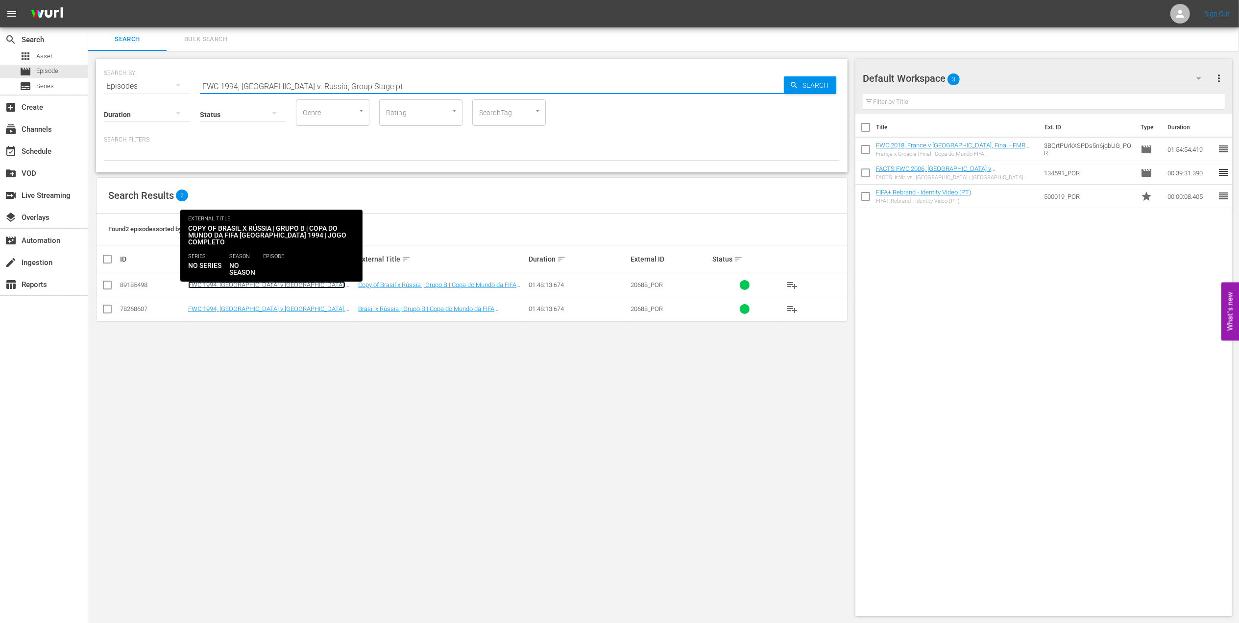
click at [259, 282] on link "FWC 1994, [GEOGRAPHIC_DATA] v [GEOGRAPHIC_DATA], Group Stage - FMR (PT)" at bounding box center [266, 288] width 157 height 15
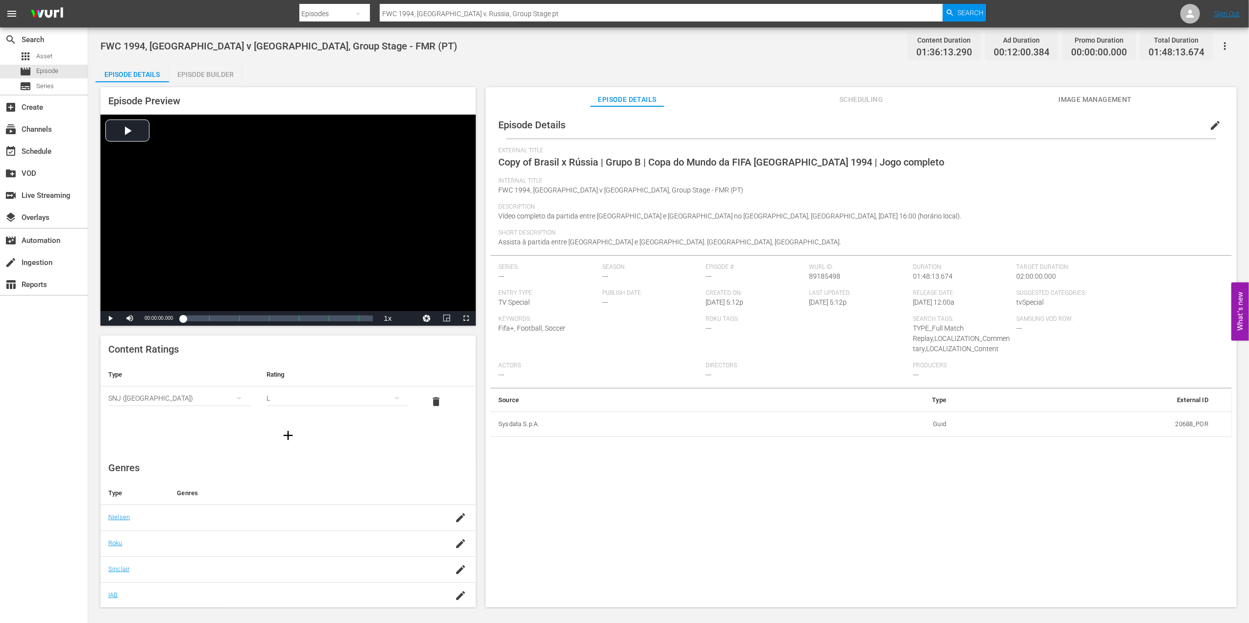
click at [1210, 126] on span "edit" at bounding box center [1215, 126] width 12 height 12
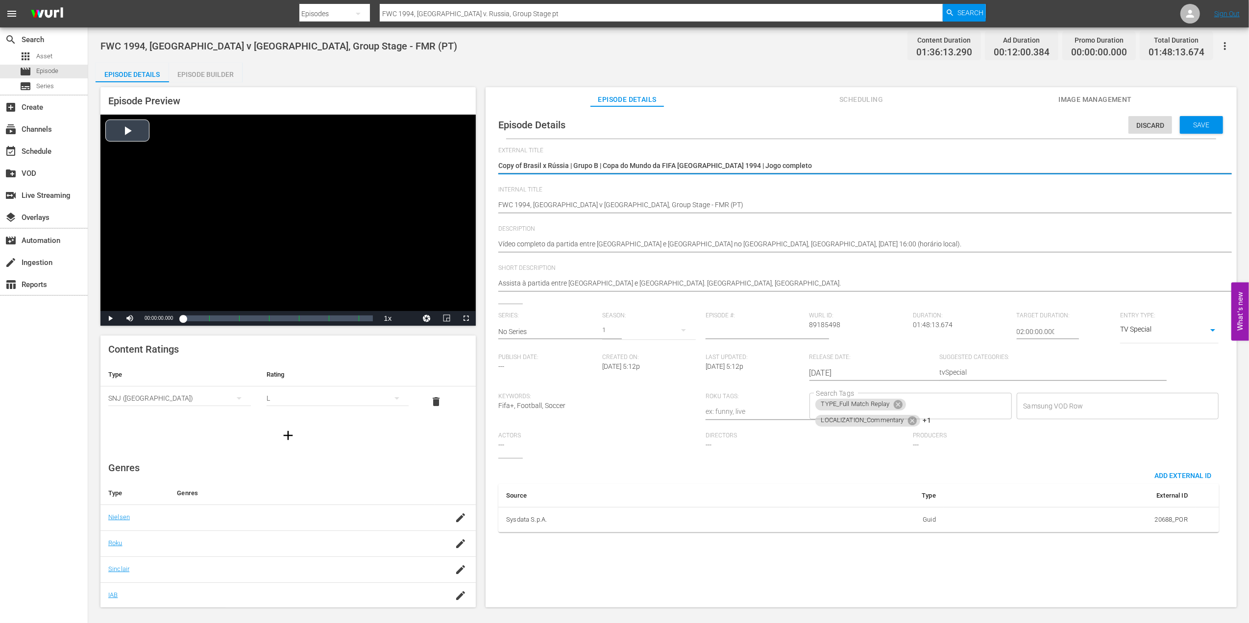
drag, startPoint x: 710, startPoint y: 166, endPoint x: 446, endPoint y: 168, distance: 264.0
click at [445, 168] on div "Episode Preview Video Player is loading. Play Video Play Mute Current Time 00:0…" at bounding box center [669, 348] width 1146 height 533
paste textarea "Argélia x Botsuana | Eliminatórias CAF da Copa do Mundo 26"
type textarea "Argélia x Botsuana | Eliminatórias CAF da Copa do Mundo 26"
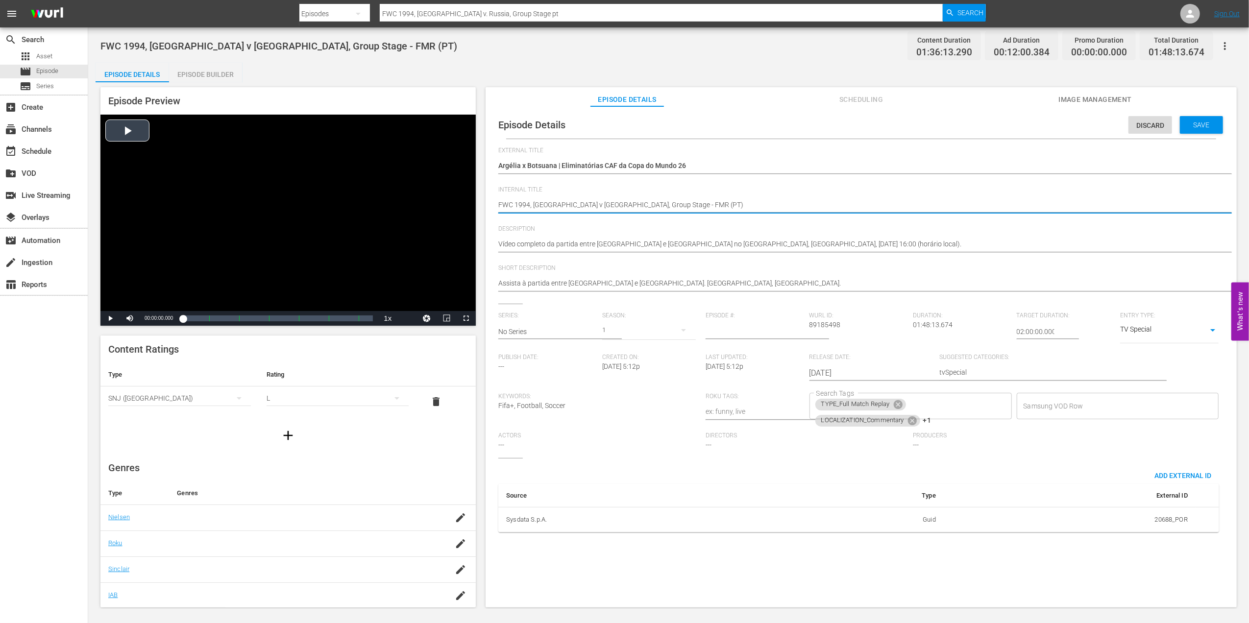
drag, startPoint x: 635, startPoint y: 205, endPoint x: 462, endPoint y: 203, distance: 172.4
paste textarea "Algeria v [GEOGRAPHIC_DATA] | FIFA World Cup 26™ CAF Qualifiers"
type textarea "Algeria v [GEOGRAPHIC_DATA] | FIFA World Cup 26™ CAF Qualifiers (PT)"
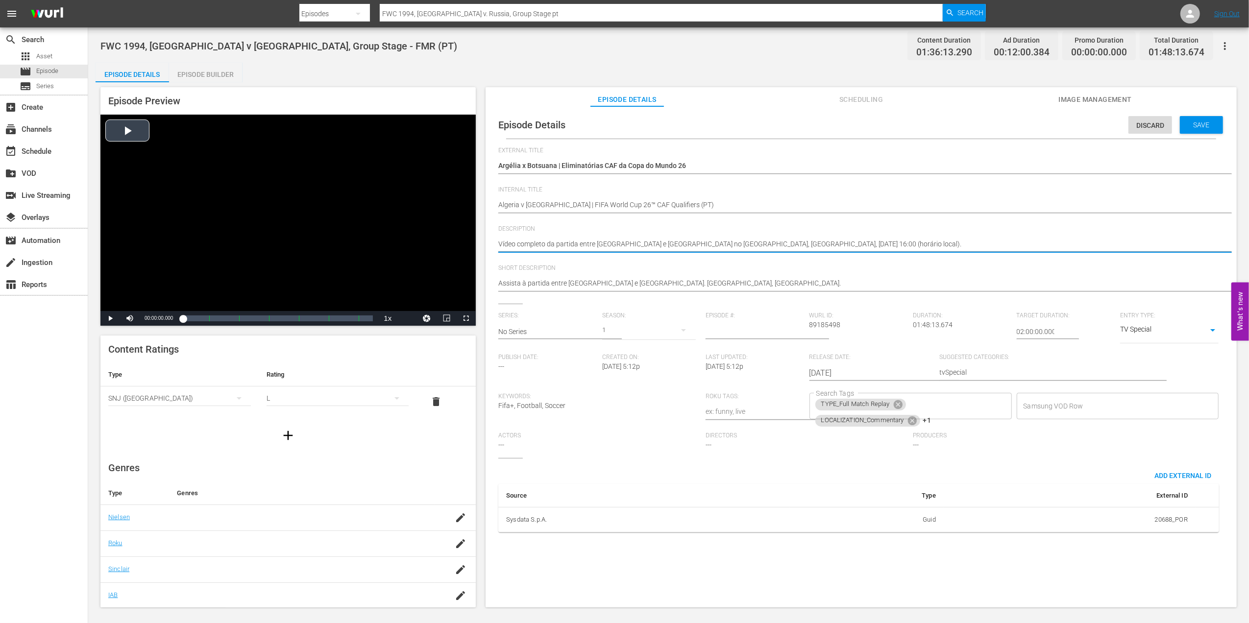
drag, startPoint x: 953, startPoint y: 240, endPoint x: 435, endPoint y: 245, distance: 517.3
paste textarea "Assista ao jogo entre Argélia e Botsuana no [GEOGRAPHIC_DATA][PERSON_NAME], [GE…"
type textarea "Assista ao jogo entre [GEOGRAPHIC_DATA] e Botsuana no [GEOGRAPHIC_DATA][PERSON_…"
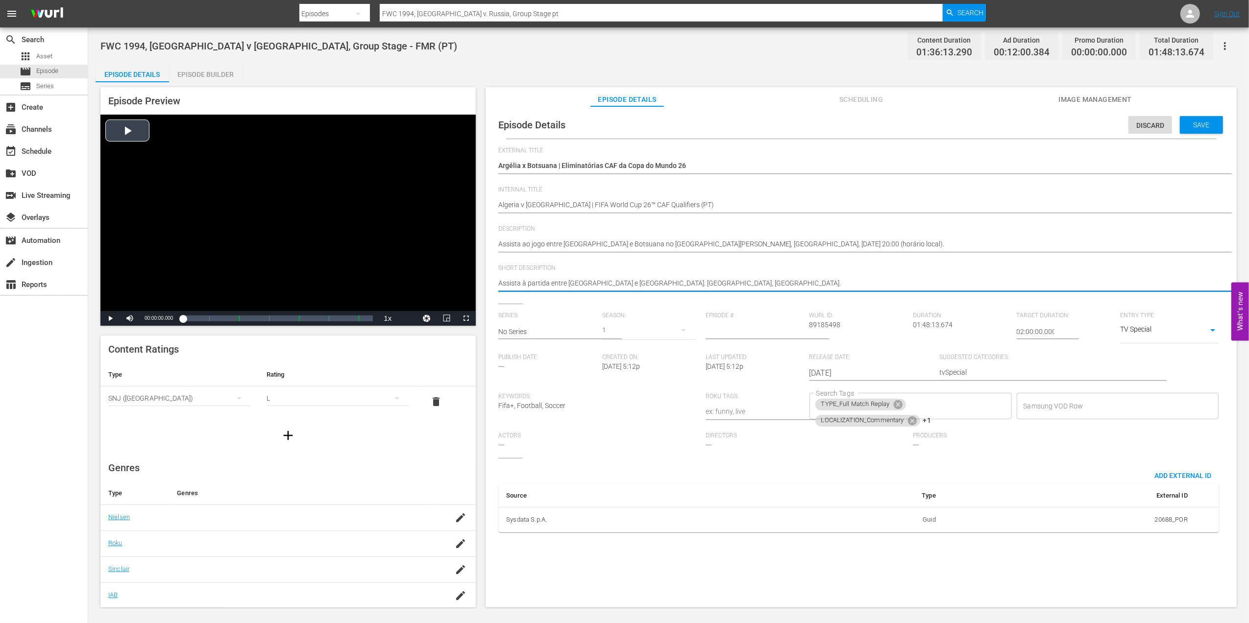
drag, startPoint x: 472, startPoint y: 287, endPoint x: 418, endPoint y: 287, distance: 53.9
paste textarea "ao jogo entre Argélia e Botsuana no [GEOGRAPHIC_DATA][PERSON_NAME], [GEOGRAPHIC…"
type textarea "Assista ao jogo entre Argélia e Botsuana no [GEOGRAPHIC_DATA][PERSON_NAME], [GE…"
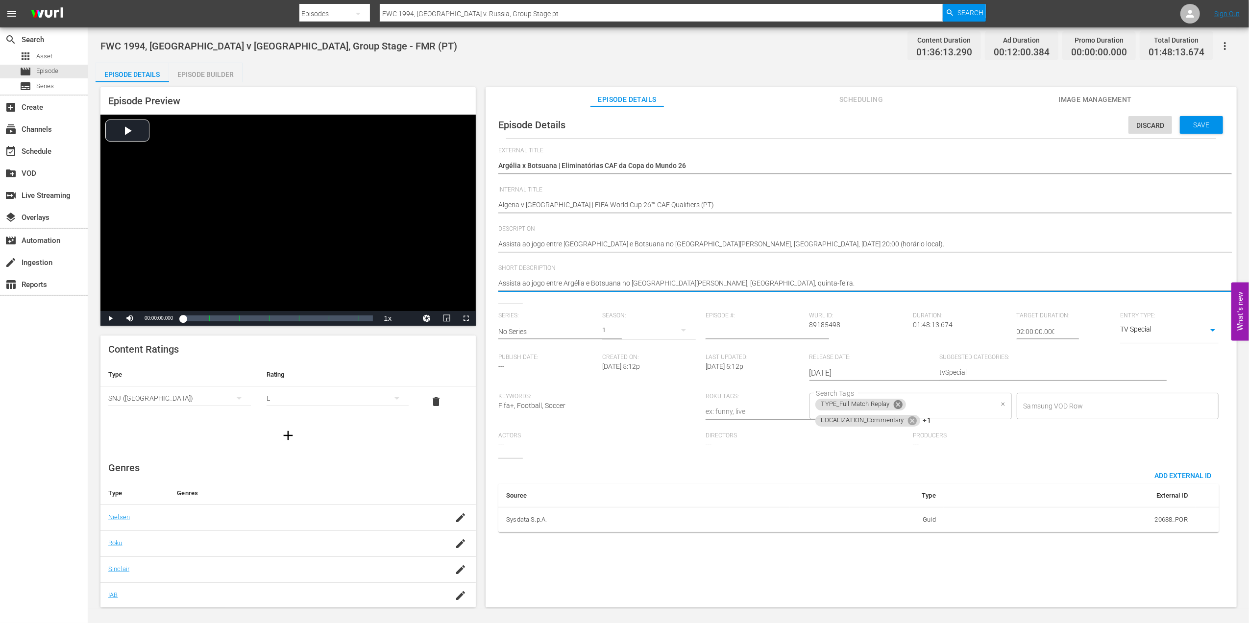
click at [894, 402] on icon at bounding box center [898, 404] width 11 height 11
click at [912, 404] on icon at bounding box center [912, 404] width 9 height 9
click at [894, 410] on icon at bounding box center [897, 406] width 9 height 9
type textarea "Assista ao jogo entre Argélia e Botsuana no [GEOGRAPHIC_DATA][PERSON_NAME], [GE…"
click at [901, 409] on input "Search Tags" at bounding box center [903, 406] width 179 height 18
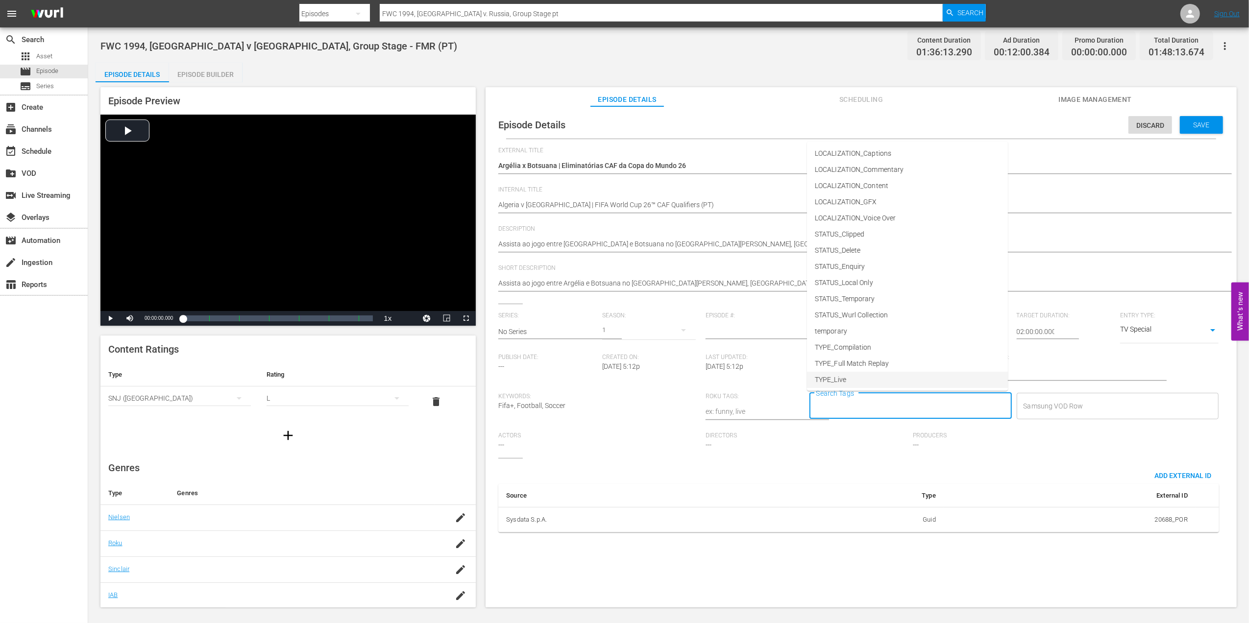
click at [855, 381] on li "TYPE_Live" at bounding box center [907, 380] width 201 height 16
click at [905, 409] on input "Search Tags" at bounding box center [931, 406] width 124 height 18
click at [874, 295] on span "STATUS_Temporary" at bounding box center [845, 299] width 60 height 10
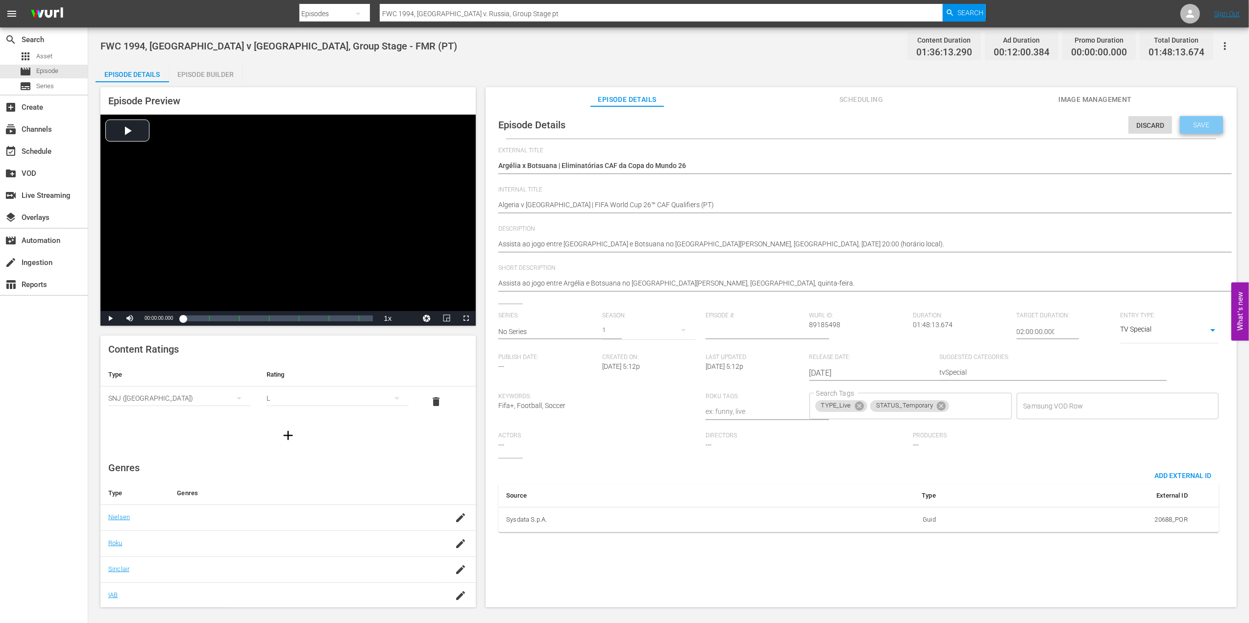
click at [1198, 122] on span "Save" at bounding box center [1201, 125] width 32 height 8
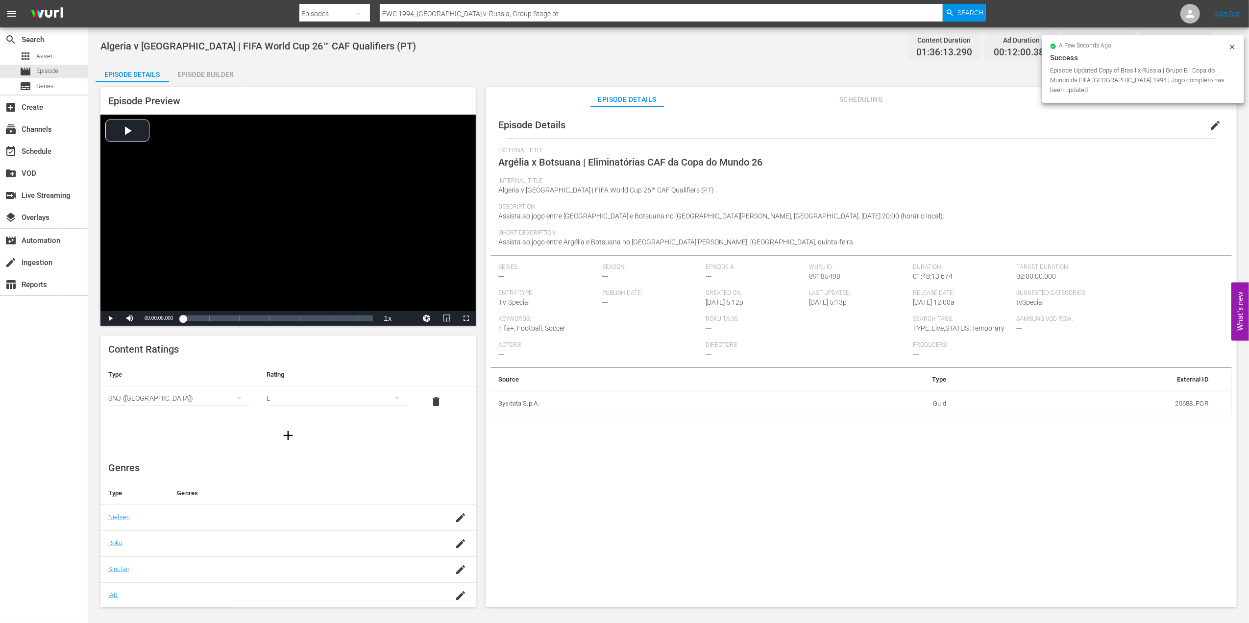
click at [1067, 98] on span "Image Management" at bounding box center [1094, 100] width 73 height 12
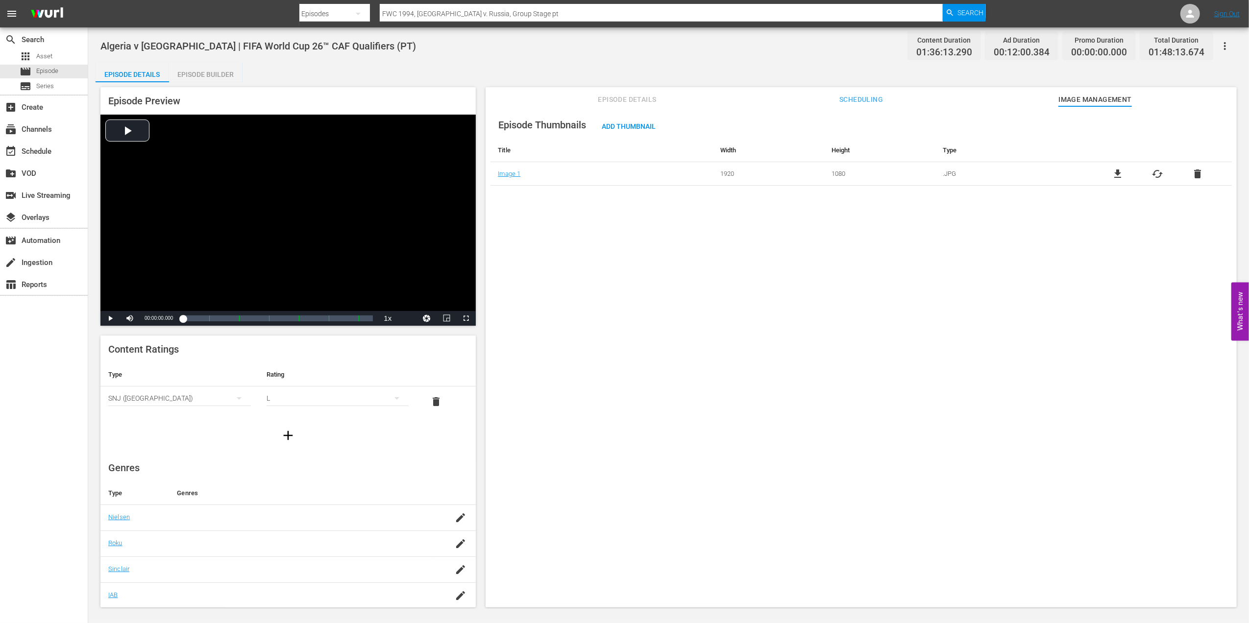
click at [1192, 172] on span "delete" at bounding box center [1197, 174] width 12 height 12
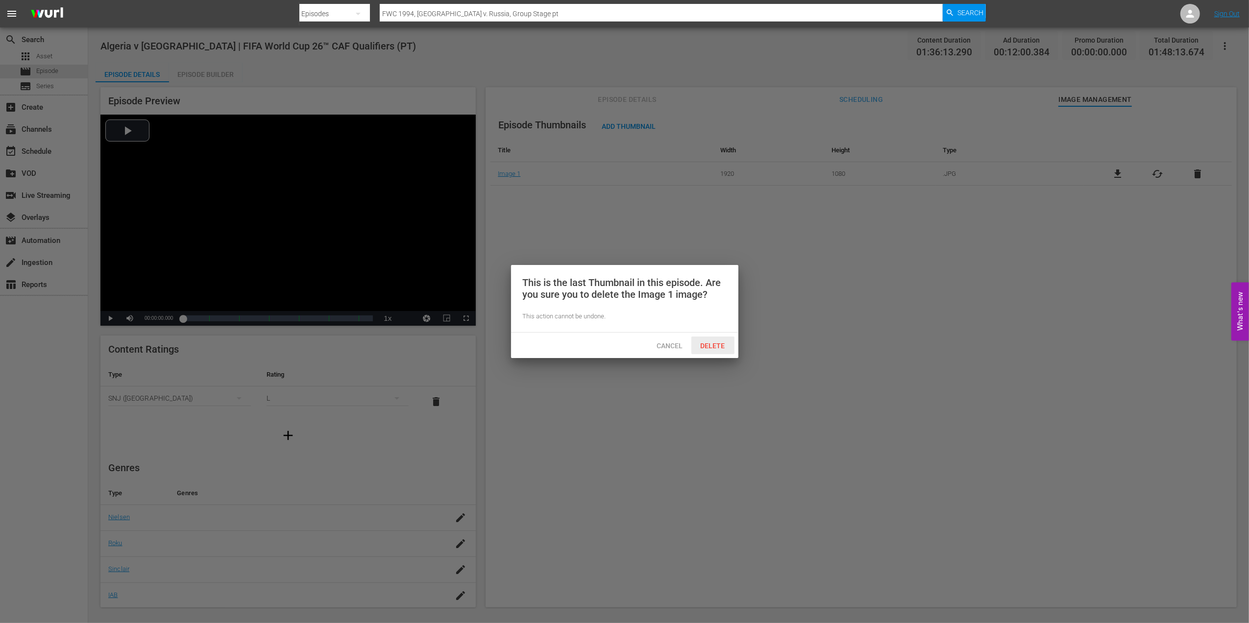
click at [722, 338] on div "Delete" at bounding box center [712, 346] width 43 height 18
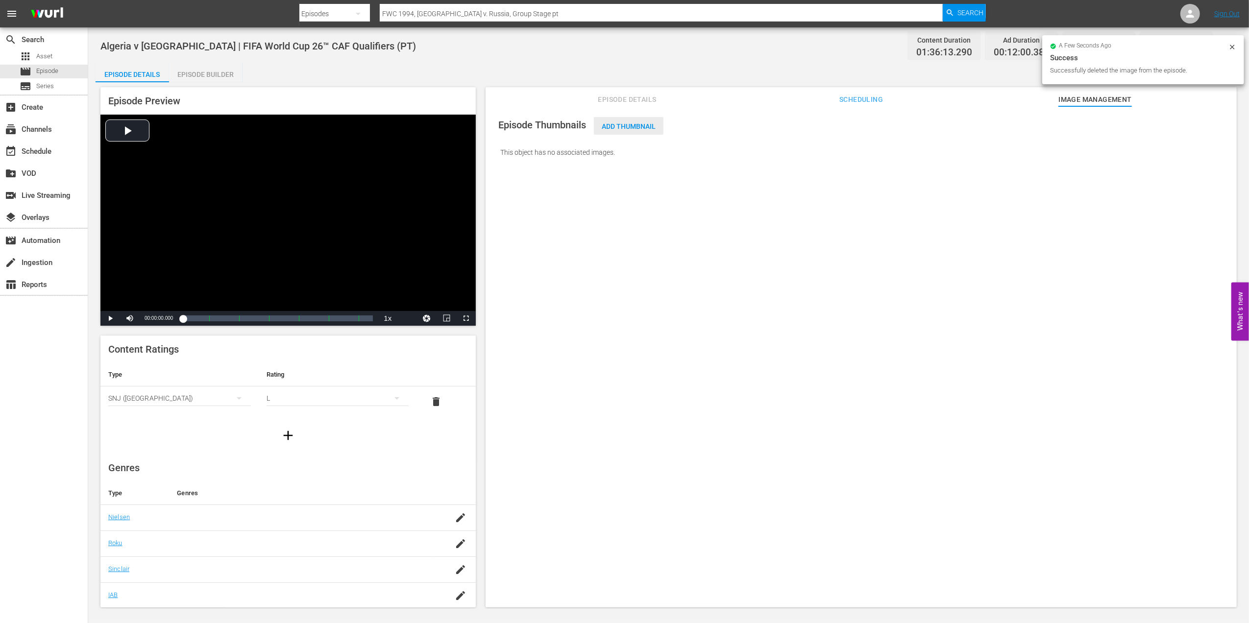
click at [640, 124] on span "Add Thumbnail" at bounding box center [629, 126] width 70 height 8
click at [626, 124] on span "Add Thumbnail" at bounding box center [629, 126] width 70 height 8
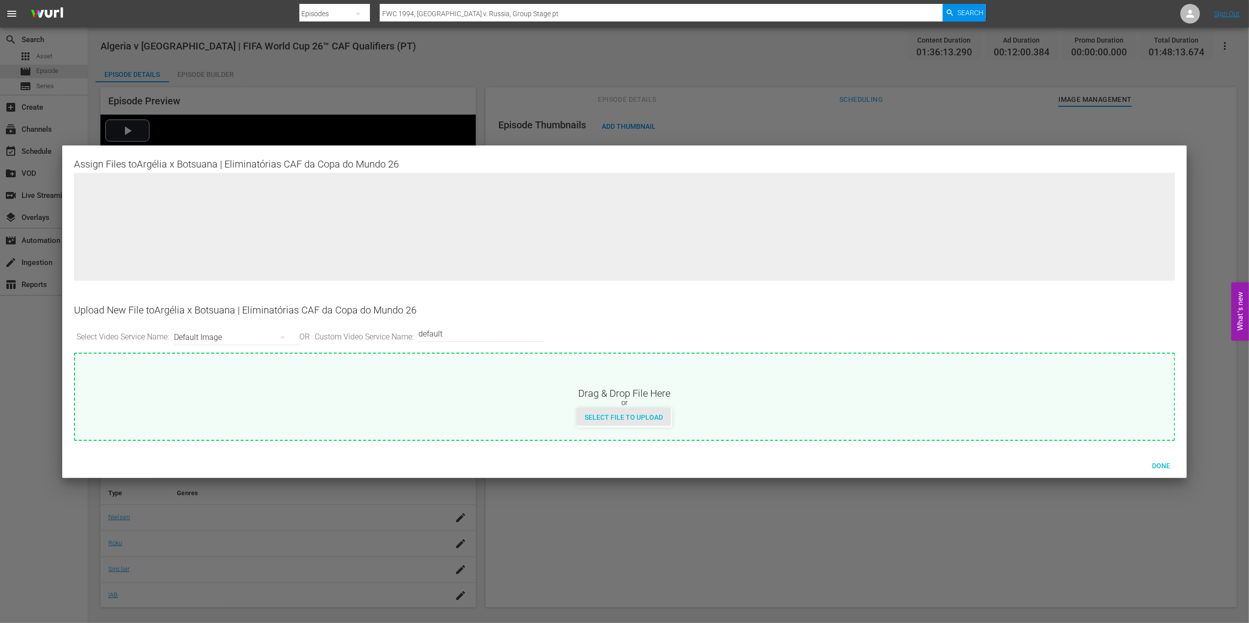
click at [641, 414] on span "Select File to Upload" at bounding box center [624, 417] width 94 height 8
type input "C:\fakepath\5.jpg"
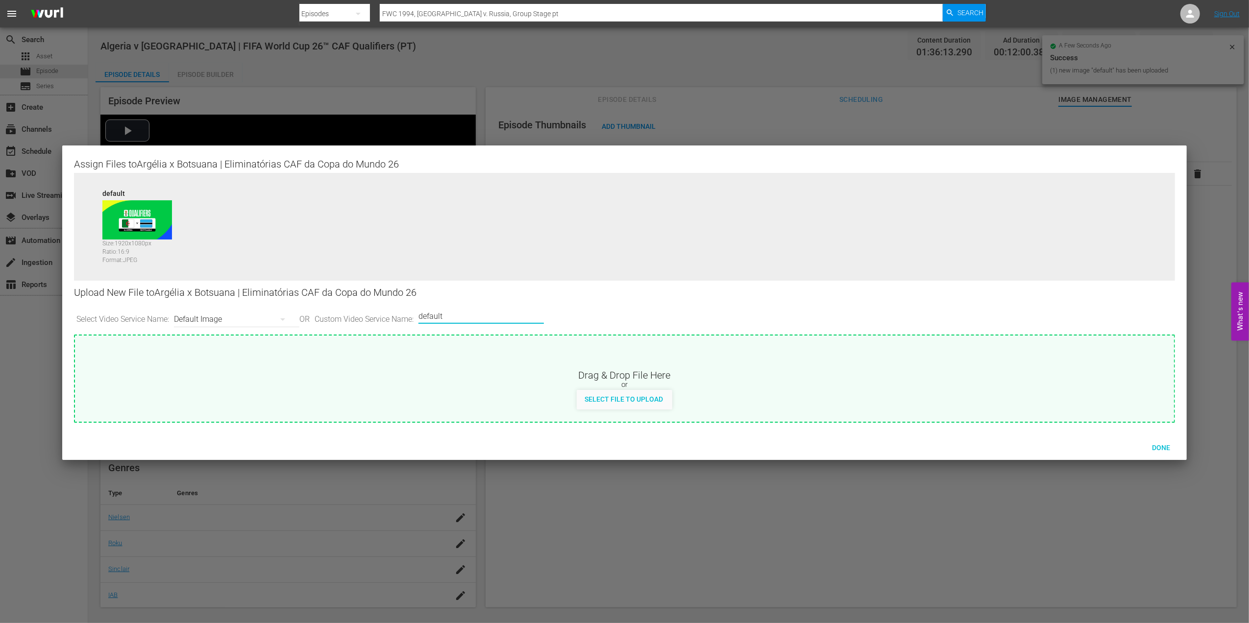
click at [483, 308] on input "default" at bounding box center [478, 316] width 121 height 24
type input "default 1"
click at [633, 391] on div "Select File to Upload" at bounding box center [624, 399] width 94 height 18
type input "C:\fakepath\6.jpg"
click at [1159, 445] on span "Done" at bounding box center [1161, 448] width 34 height 8
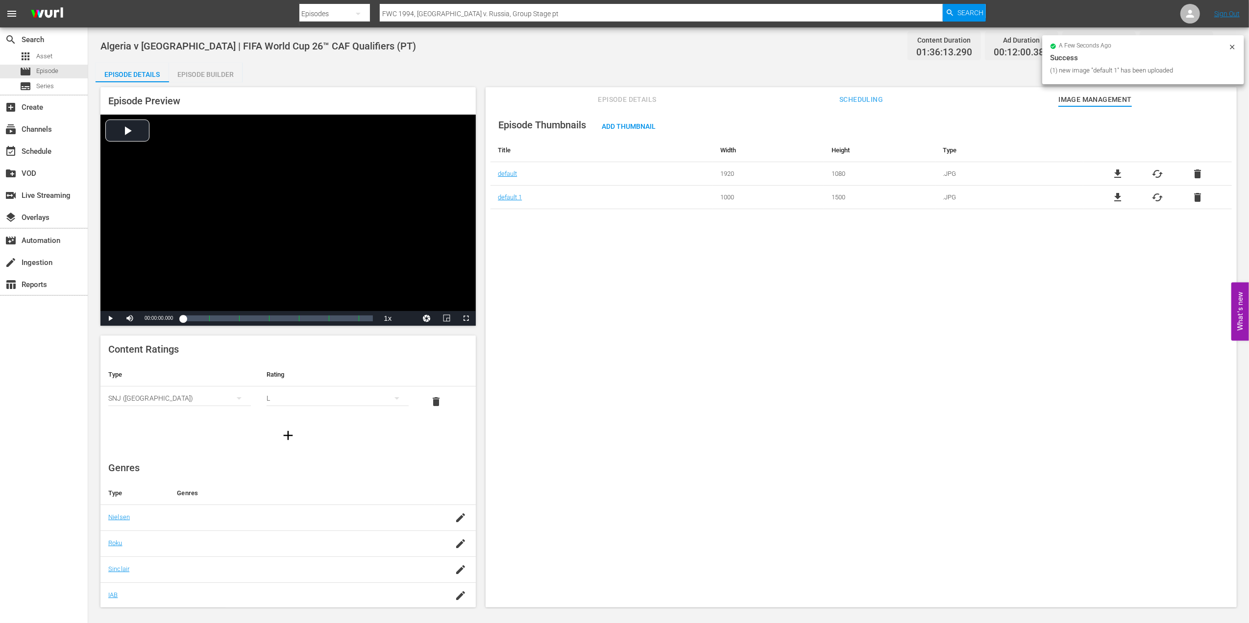
click at [639, 98] on span "Episode Details" at bounding box center [626, 100] width 73 height 12
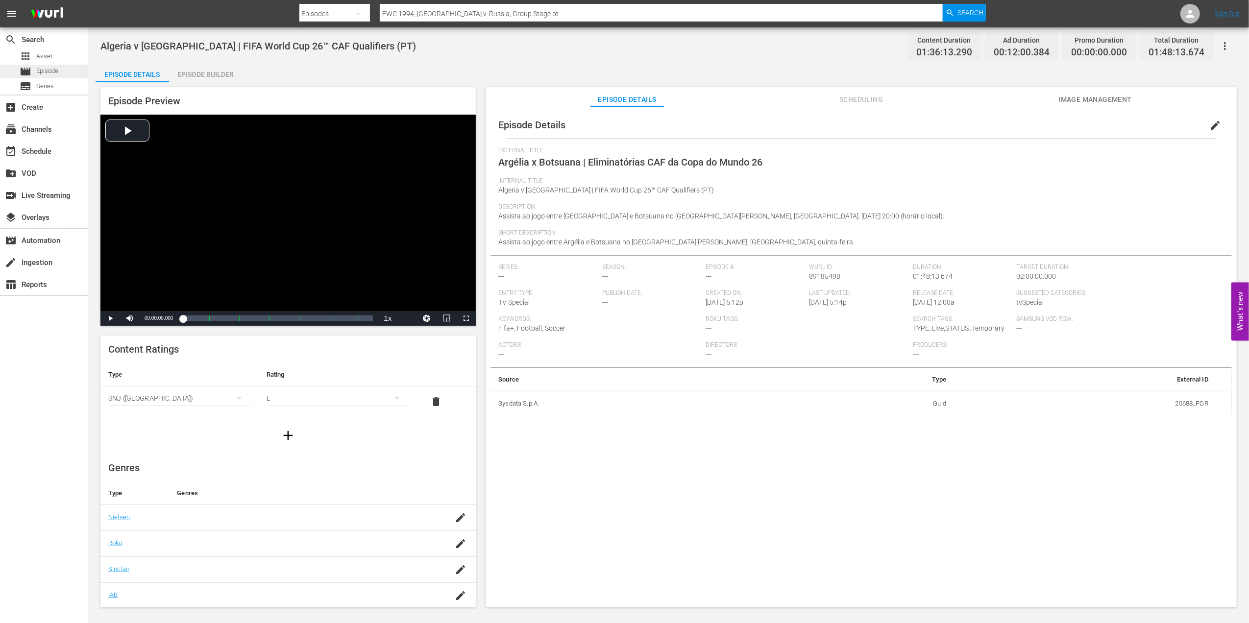
click at [67, 69] on div "movie Episode" at bounding box center [44, 72] width 88 height 14
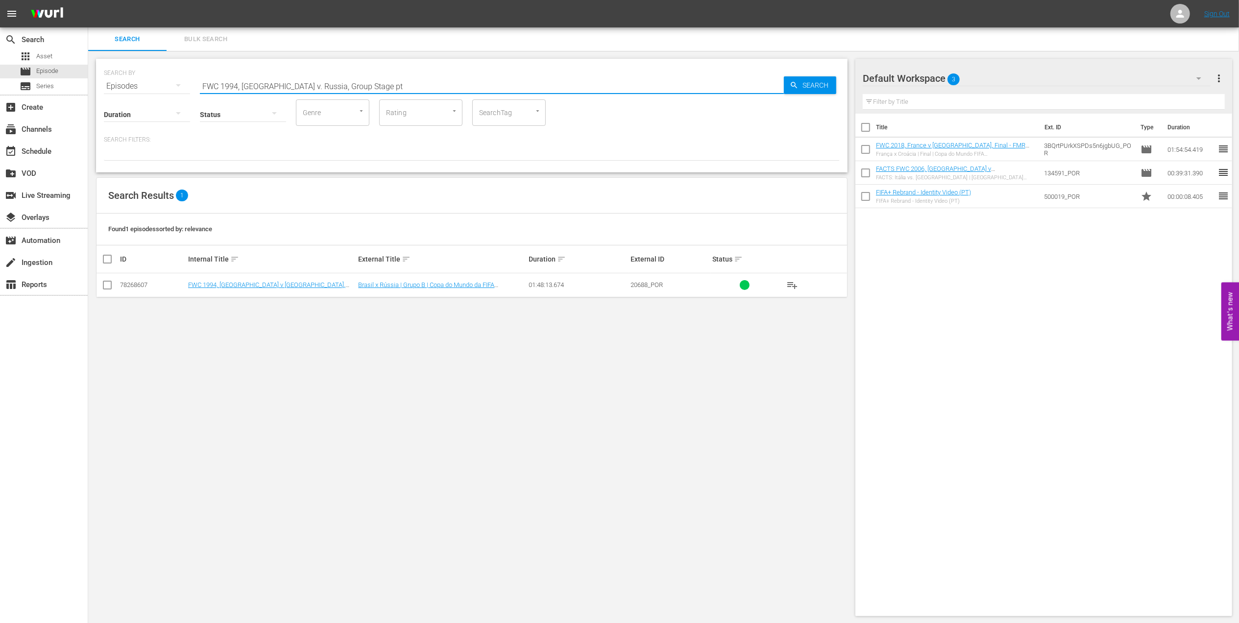
drag, startPoint x: 344, startPoint y: 85, endPoint x: 160, endPoint y: 85, distance: 184.2
click at [160, 85] on div "SEARCH BY Search By Episodes Search ID, Title, Description, Keywords, or Catego…" at bounding box center [472, 80] width 736 height 35
paste input "2002, [GEOGRAPHIC_DATA] v [GEOGRAPHIC_DATA], Quarter-final"
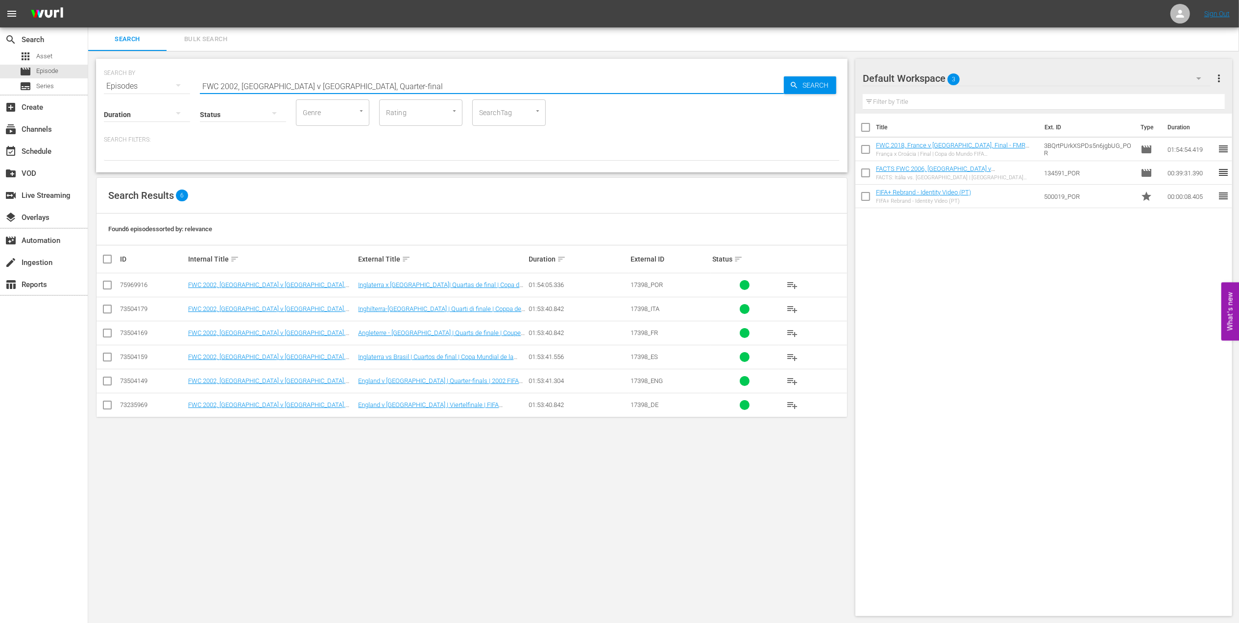
type input "FWC 2002, [GEOGRAPHIC_DATA] v [GEOGRAPHIC_DATA], Quarter-final"
click at [109, 285] on input "checkbox" at bounding box center [107, 287] width 12 height 12
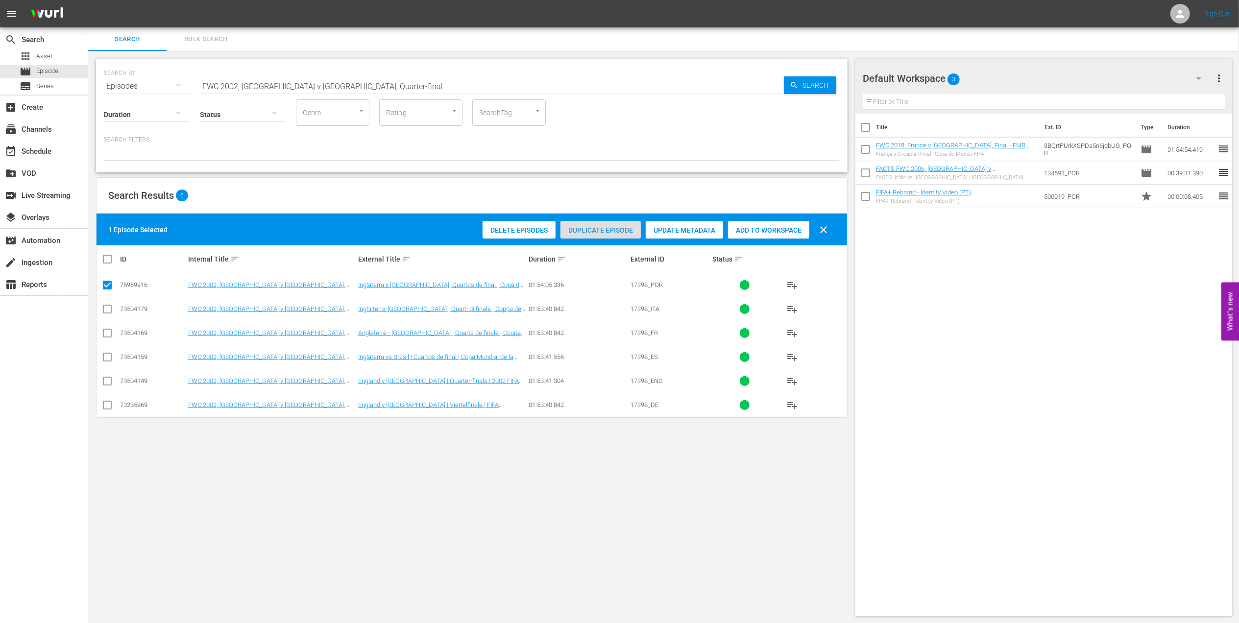
click at [605, 230] on span "Duplicate Episode" at bounding box center [600, 230] width 80 height 8
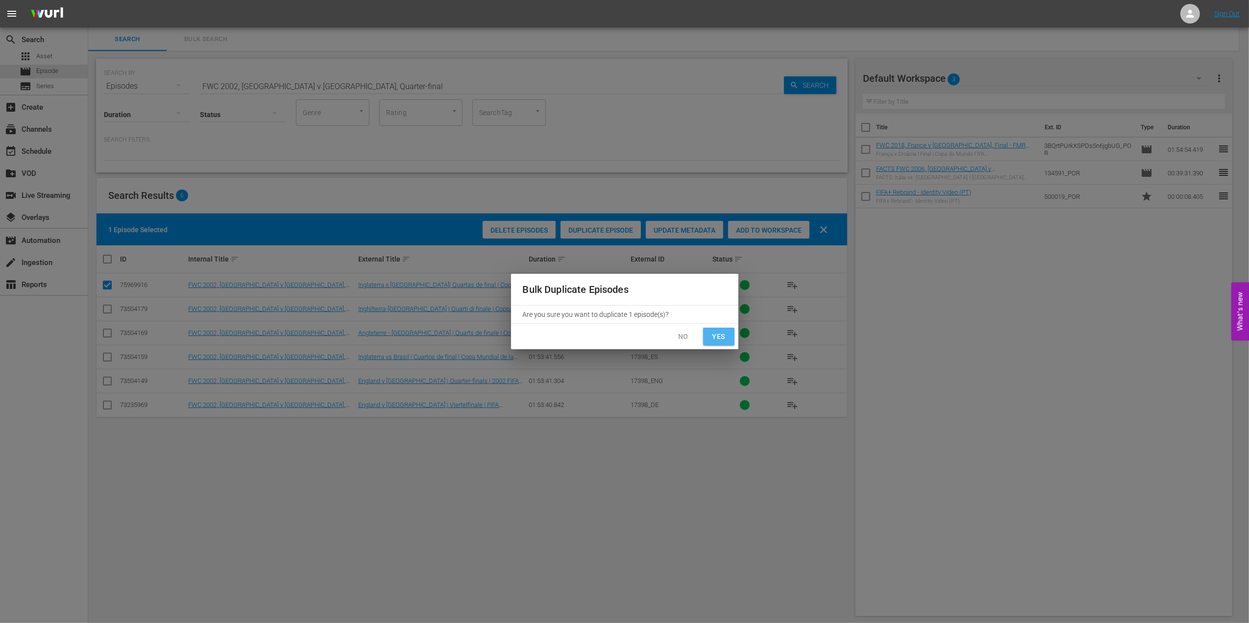
click at [712, 334] on span "Yes" at bounding box center [719, 337] width 16 height 12
checkbox input "false"
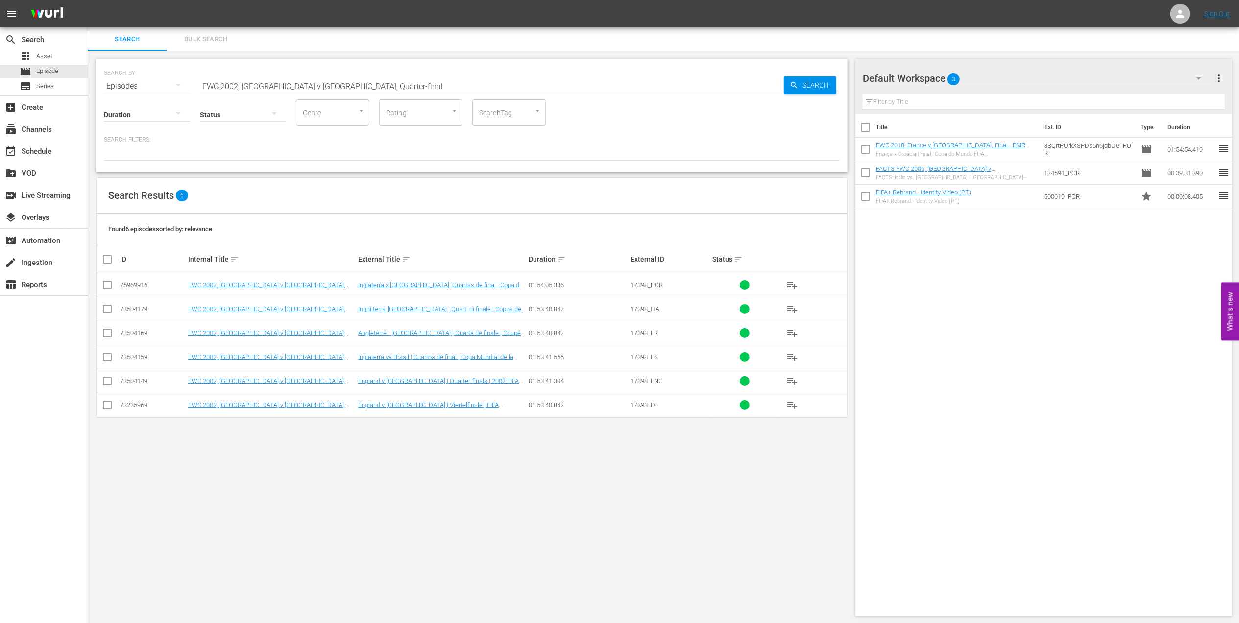
click at [365, 85] on input "FWC 2002, [GEOGRAPHIC_DATA] v [GEOGRAPHIC_DATA], Quarter-final" at bounding box center [492, 86] width 584 height 24
type input "FWC 2002, [GEOGRAPHIC_DATA] v [GEOGRAPHIC_DATA], Quarter-final pt"
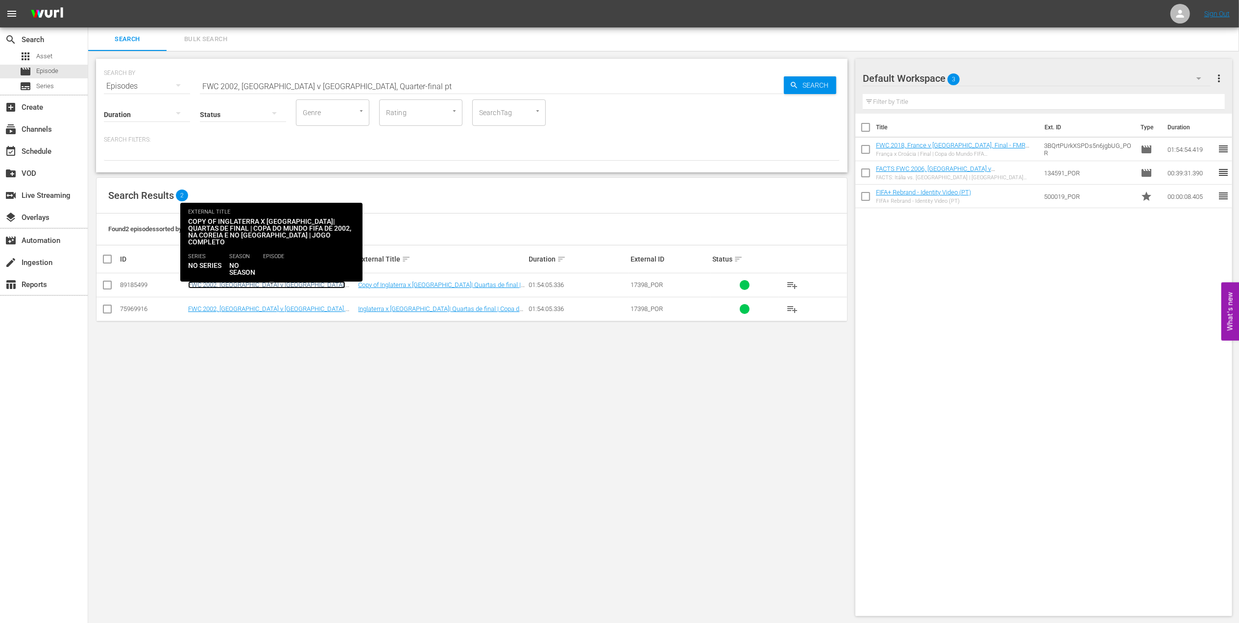
click at [271, 285] on link "FWC 2002, [GEOGRAPHIC_DATA] v [GEOGRAPHIC_DATA], Quarter-Finals - FMR (PT)" at bounding box center [266, 288] width 157 height 15
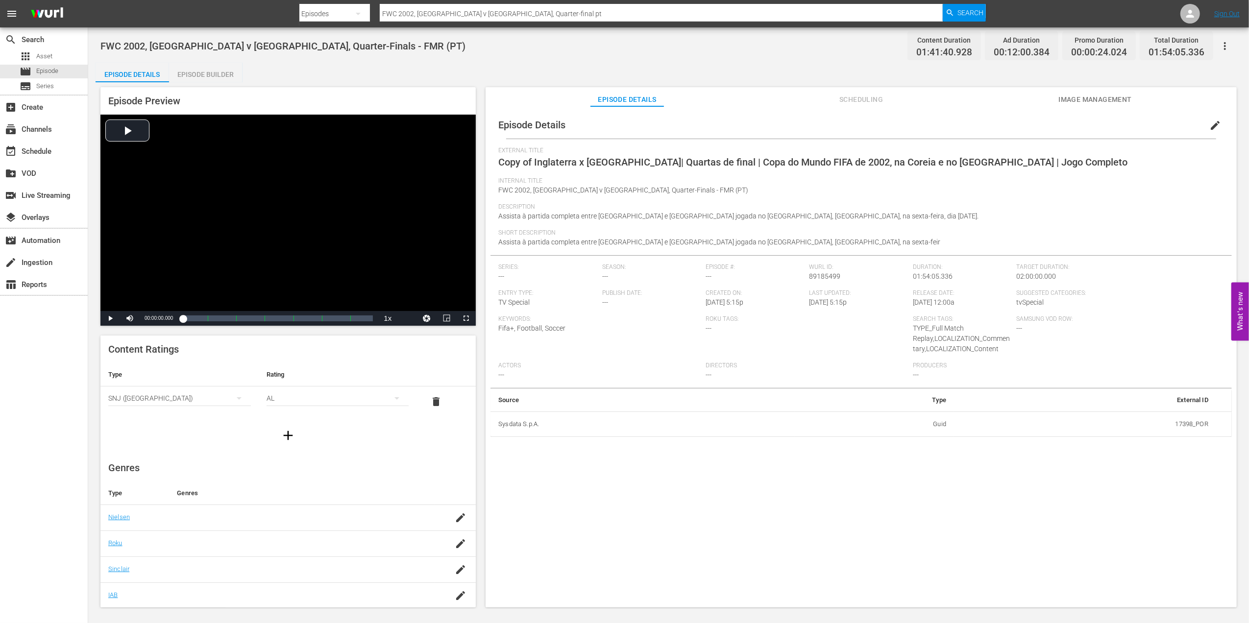
drag, startPoint x: 1208, startPoint y: 123, endPoint x: 1134, endPoint y: 140, distance: 76.2
click at [1209, 123] on span "edit" at bounding box center [1215, 126] width 12 height 12
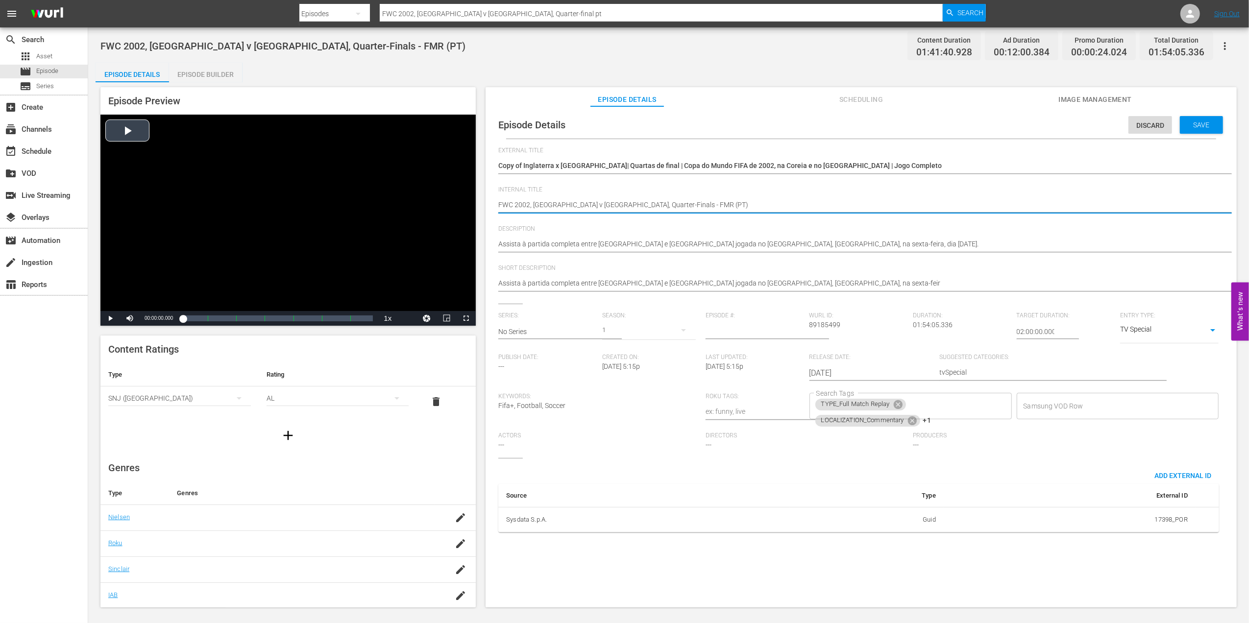
drag, startPoint x: 646, startPoint y: 203, endPoint x: 461, endPoint y: 202, distance: 184.2
paste textarea "[GEOGRAPHIC_DATA] v [GEOGRAPHIC_DATA] DR | FIFA World Cup 26™ CAF Qualifiers"
type textarea "[GEOGRAPHIC_DATA] v [GEOGRAPHIC_DATA] DR | FIFA World Cup 26™ CAF Qualifiers(PT)"
type textarea "[GEOGRAPHIC_DATA] v [GEOGRAPHIC_DATA] DR | FIFA World Cup 26™ CAF Qualifiers (P…"
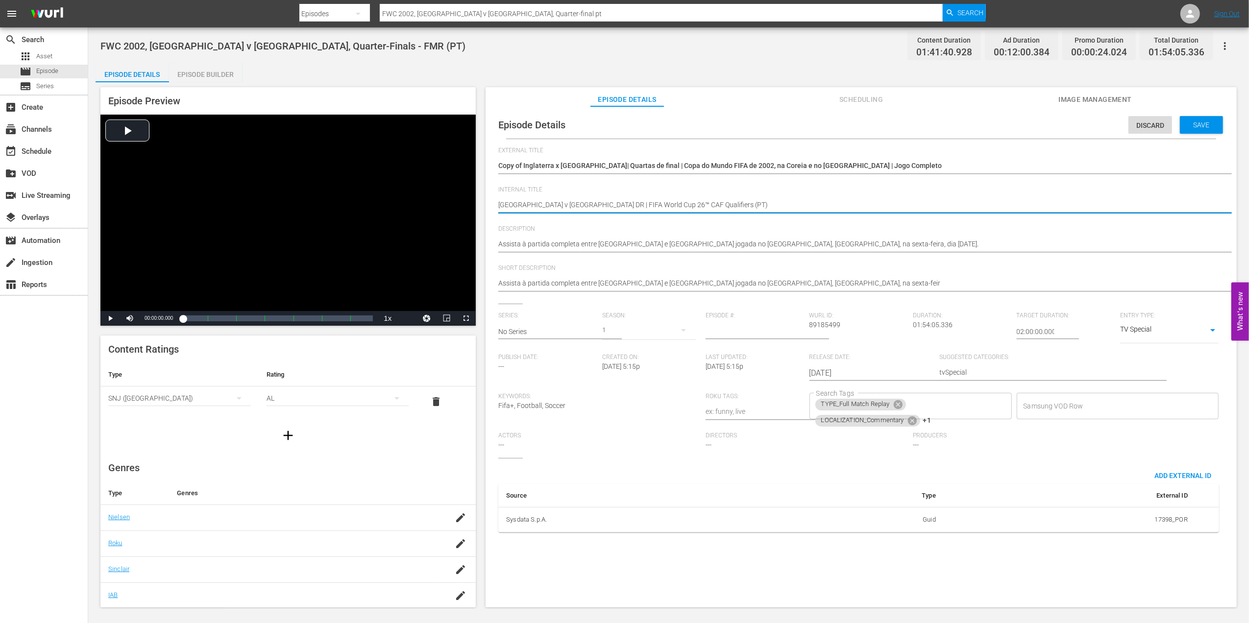
type textarea "[GEOGRAPHIC_DATA] v [GEOGRAPHIC_DATA] DR | FIFA World Cup 26™ CAF Qualifiers (P…"
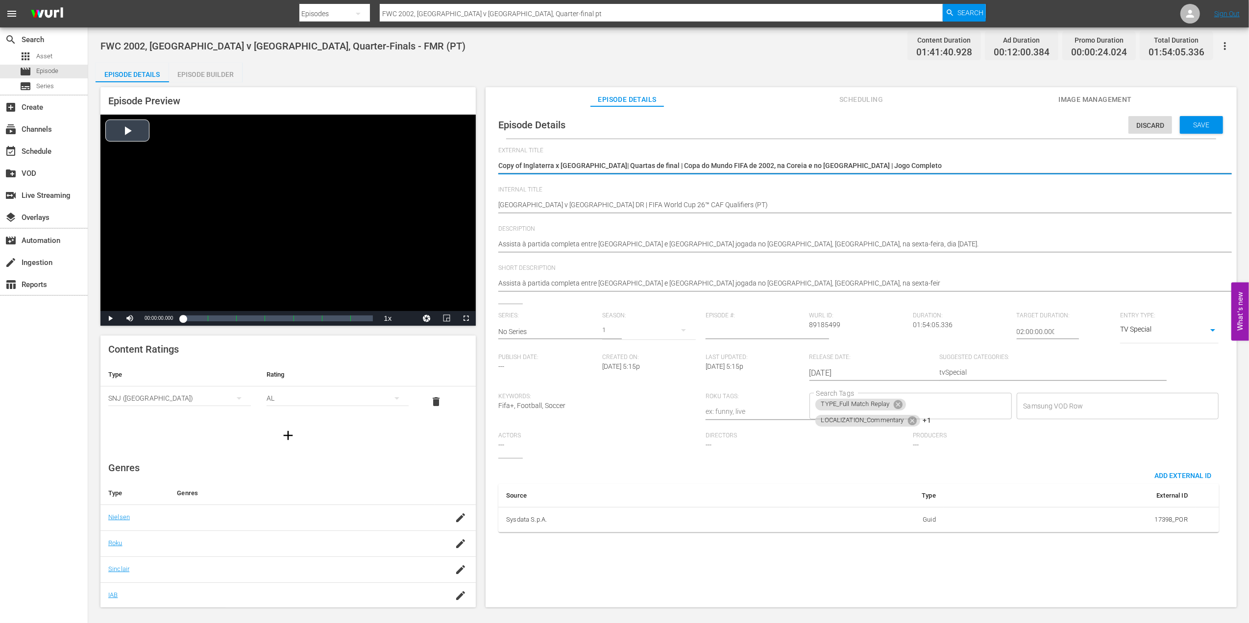
drag, startPoint x: 840, startPoint y: 165, endPoint x: 430, endPoint y: 166, distance: 409.5
paste textarea "Sudão do Sul x [GEOGRAPHIC_DATA] | Eliminatórias CAF da Copa do Mundo 26"
type textarea "Sudão do Sul x [GEOGRAPHIC_DATA] | Eliminatórias CAF da Copa do Mundo 26"
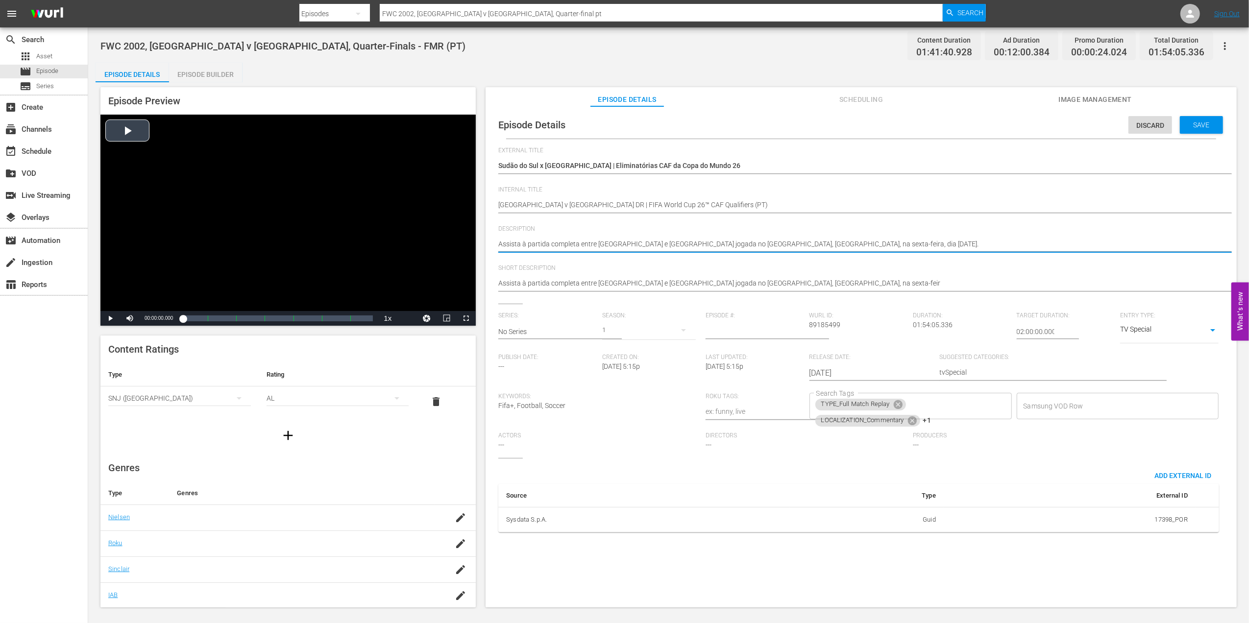
drag, startPoint x: 828, startPoint y: 242, endPoint x: 465, endPoint y: 243, distance: 363.0
paste textarea "ao jogo entre [GEOGRAPHIC_DATA] e [GEOGRAPHIC_DATA] no [GEOGRAPHIC_DATA], [GEOG…"
type textarea "Assista ao jogo entre [GEOGRAPHIC_DATA] e [GEOGRAPHIC_DATA] no [GEOGRAPHIC_DATA…"
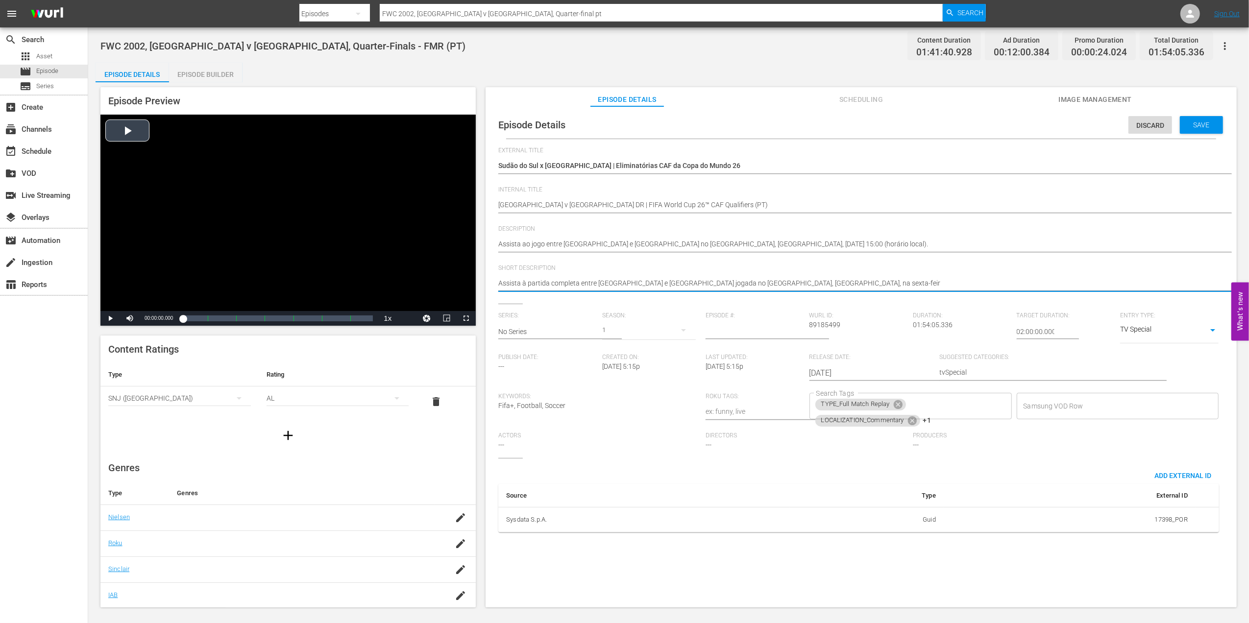
drag, startPoint x: 839, startPoint y: 282, endPoint x: 412, endPoint y: 281, distance: 426.7
paste textarea "ao jogo entre [GEOGRAPHIC_DATA] e [GEOGRAPHIC_DATA] no [GEOGRAPHIC_DATA], [GEOG…"
type textarea "Assista ao jogo entre [GEOGRAPHIC_DATA] e [GEOGRAPHIC_DATA] no [GEOGRAPHIC_DATA…"
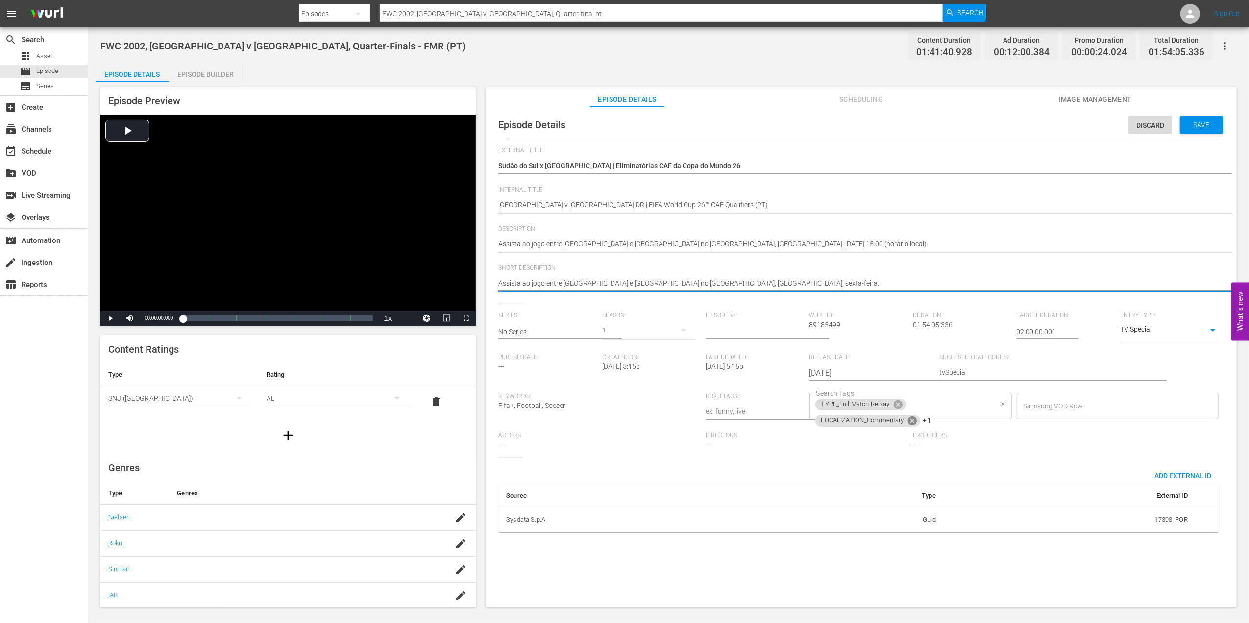
click at [908, 419] on icon at bounding box center [912, 420] width 11 height 11
click at [894, 405] on icon at bounding box center [898, 404] width 11 height 11
click at [894, 408] on icon at bounding box center [897, 406] width 9 height 9
type textarea "Assista ao jogo entre [GEOGRAPHIC_DATA] e [GEOGRAPHIC_DATA] no [GEOGRAPHIC_DATA…"
click at [902, 406] on input "Search Tags" at bounding box center [903, 406] width 179 height 18
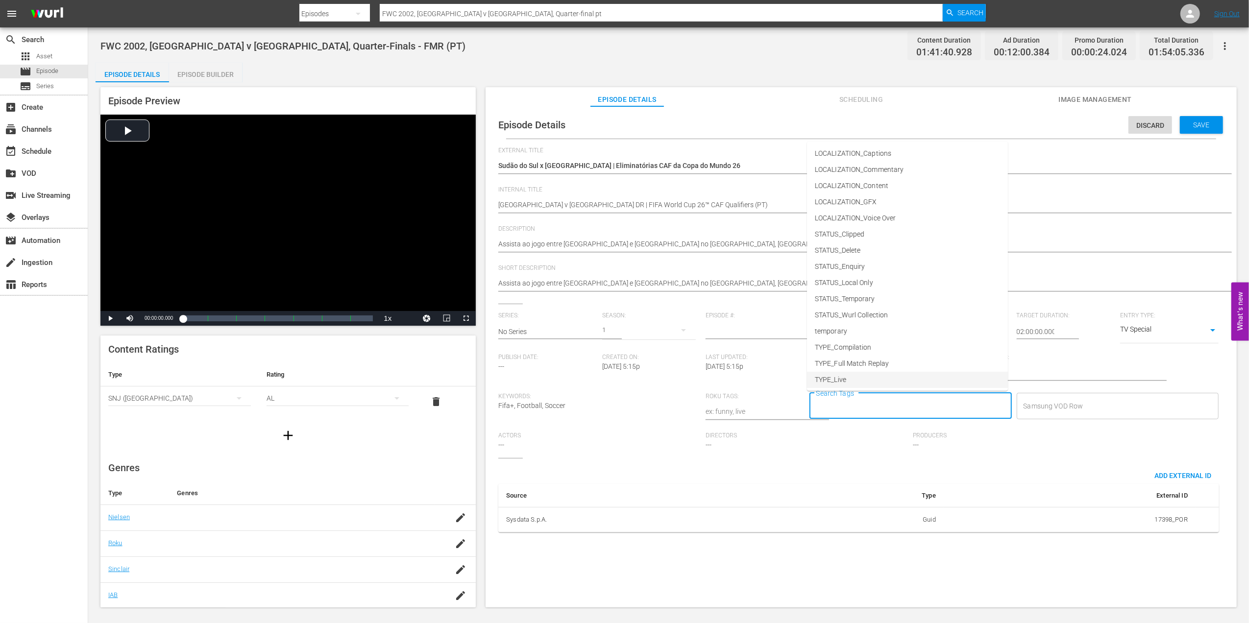
click at [840, 376] on span "TYPE_Live" at bounding box center [830, 380] width 31 height 10
click at [941, 409] on input "Search Tags" at bounding box center [931, 406] width 124 height 18
click at [869, 298] on span "STATUS_Temporary" at bounding box center [845, 299] width 60 height 10
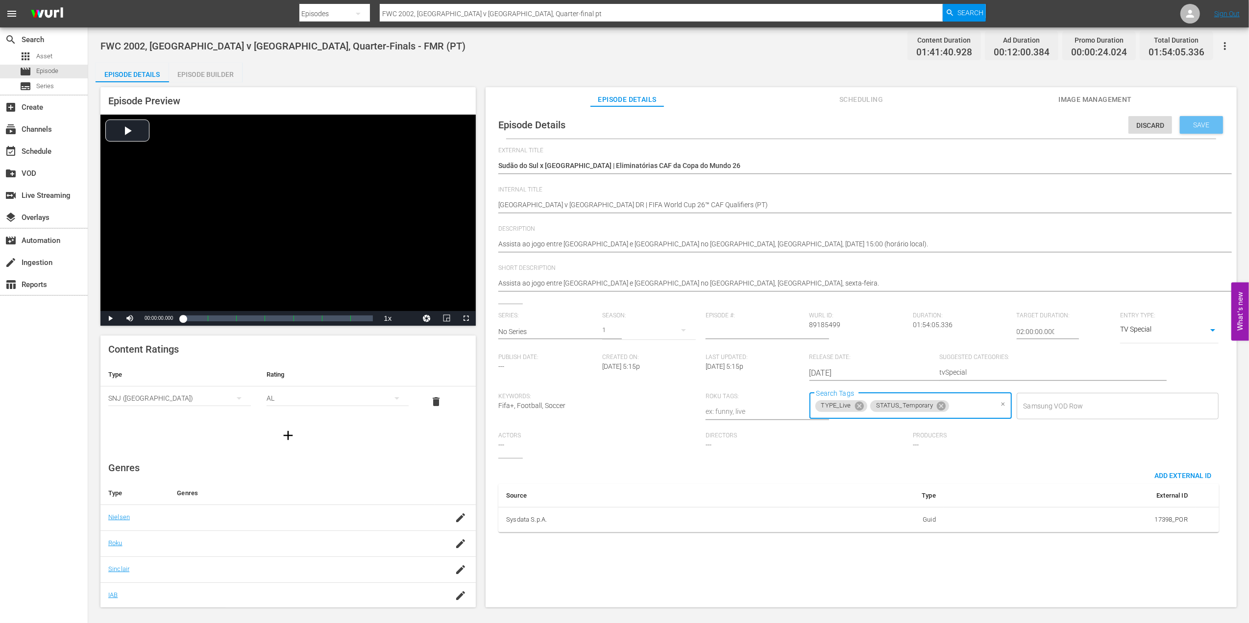
click at [1190, 121] on span "Save" at bounding box center [1201, 125] width 32 height 8
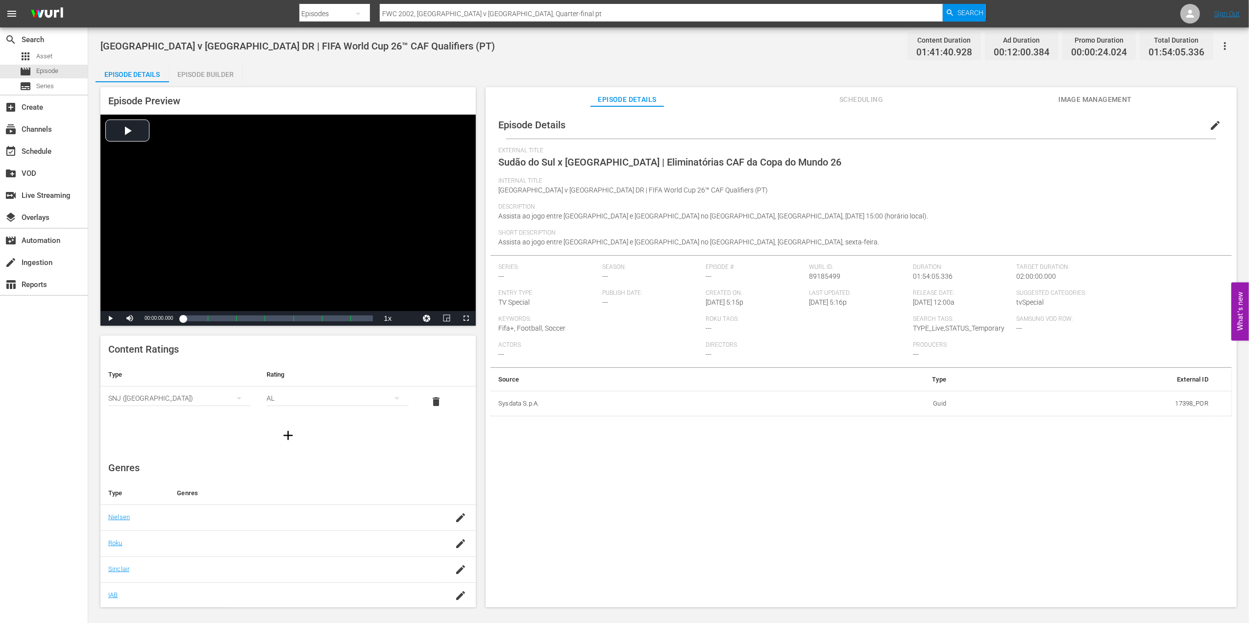
click at [1077, 95] on span "Image Management" at bounding box center [1094, 100] width 73 height 12
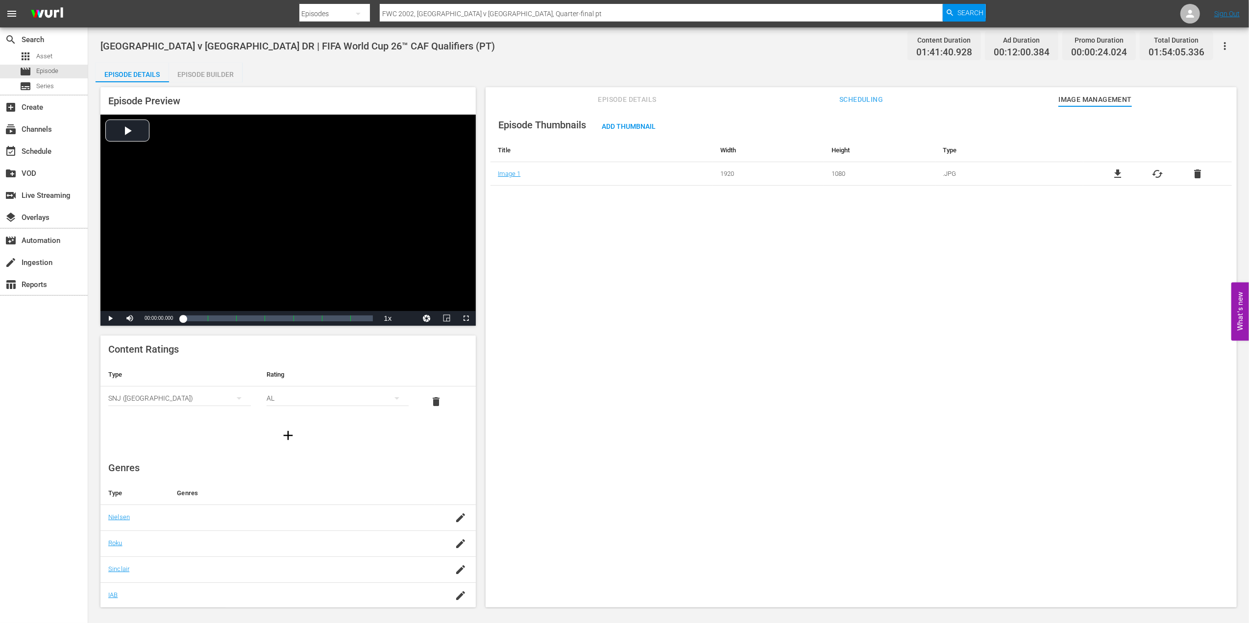
click at [1192, 171] on span "delete" at bounding box center [1197, 174] width 12 height 12
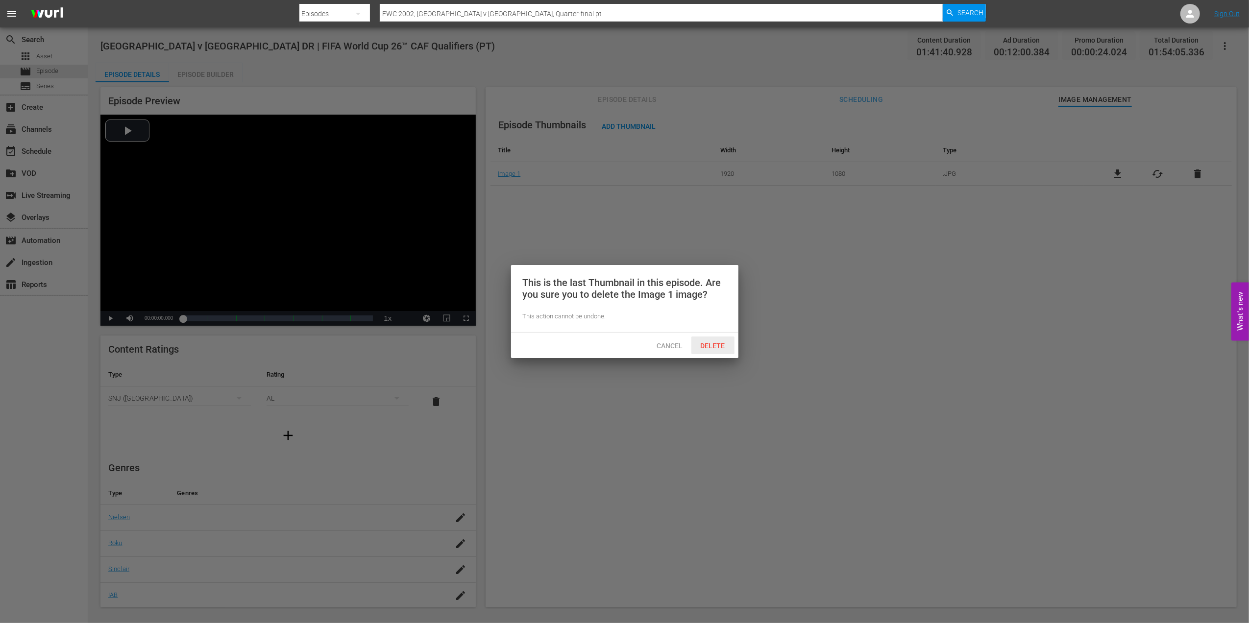
click at [710, 345] on span "Delete" at bounding box center [713, 346] width 40 height 8
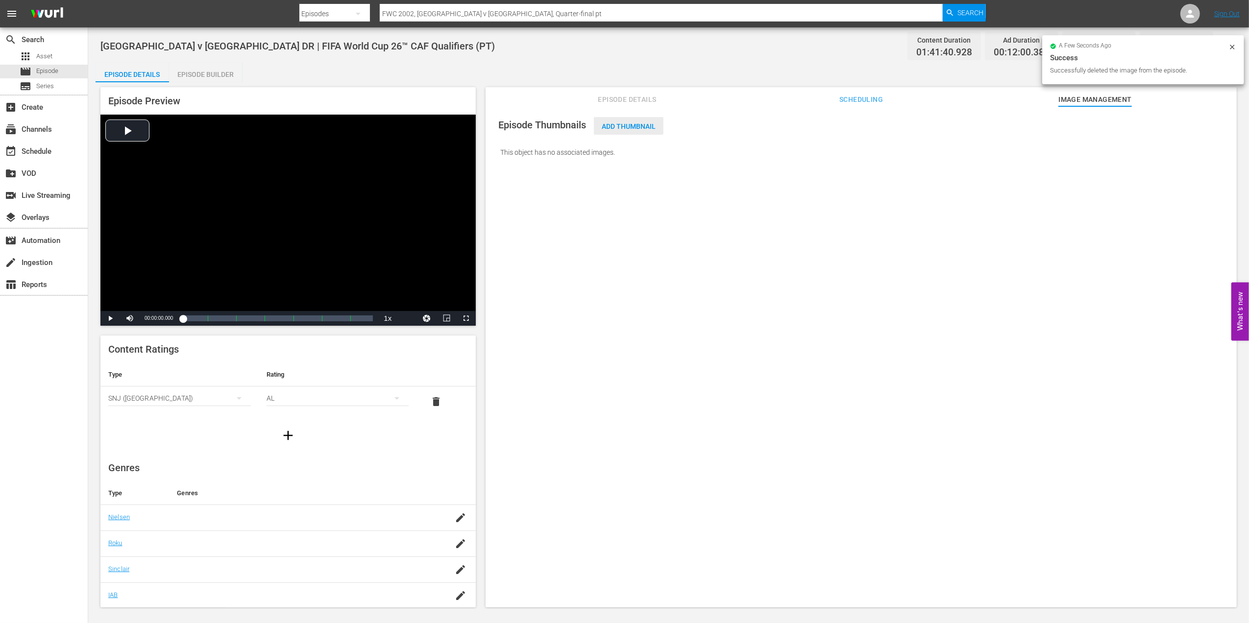
click at [623, 122] on span "Add Thumbnail" at bounding box center [629, 126] width 70 height 8
click at [647, 123] on span "Add Thumbnail" at bounding box center [629, 126] width 70 height 8
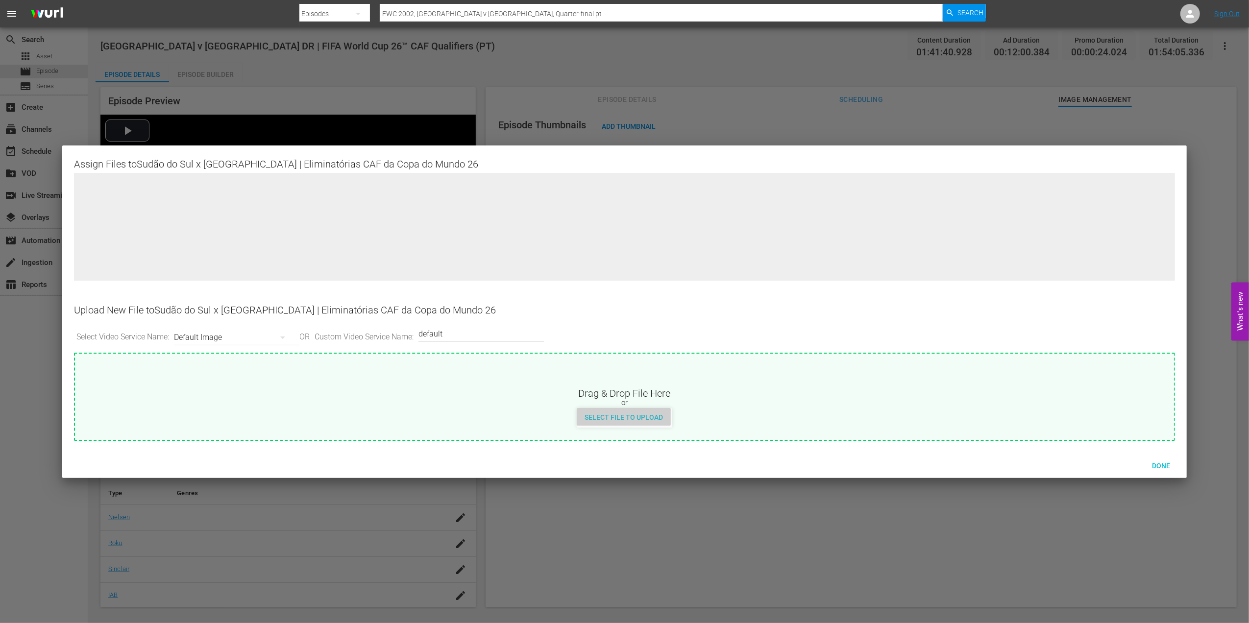
click at [648, 420] on span "Select File to Upload" at bounding box center [624, 417] width 94 height 8
type input "C:\fakepath\7.jpg"
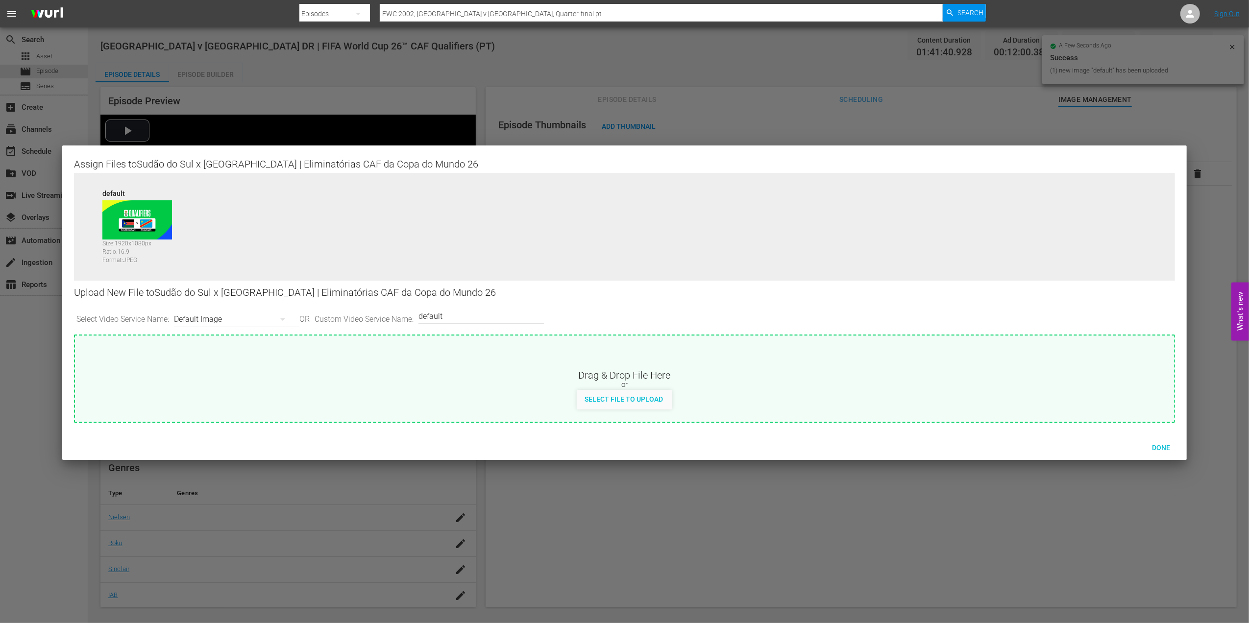
click at [469, 313] on input "default" at bounding box center [478, 316] width 121 height 24
type input "default 1"
click at [639, 405] on div "Select File to Upload" at bounding box center [624, 399] width 94 height 18
type input "C:\fakepath\8.jpg"
click at [1153, 448] on span "Done" at bounding box center [1161, 448] width 34 height 8
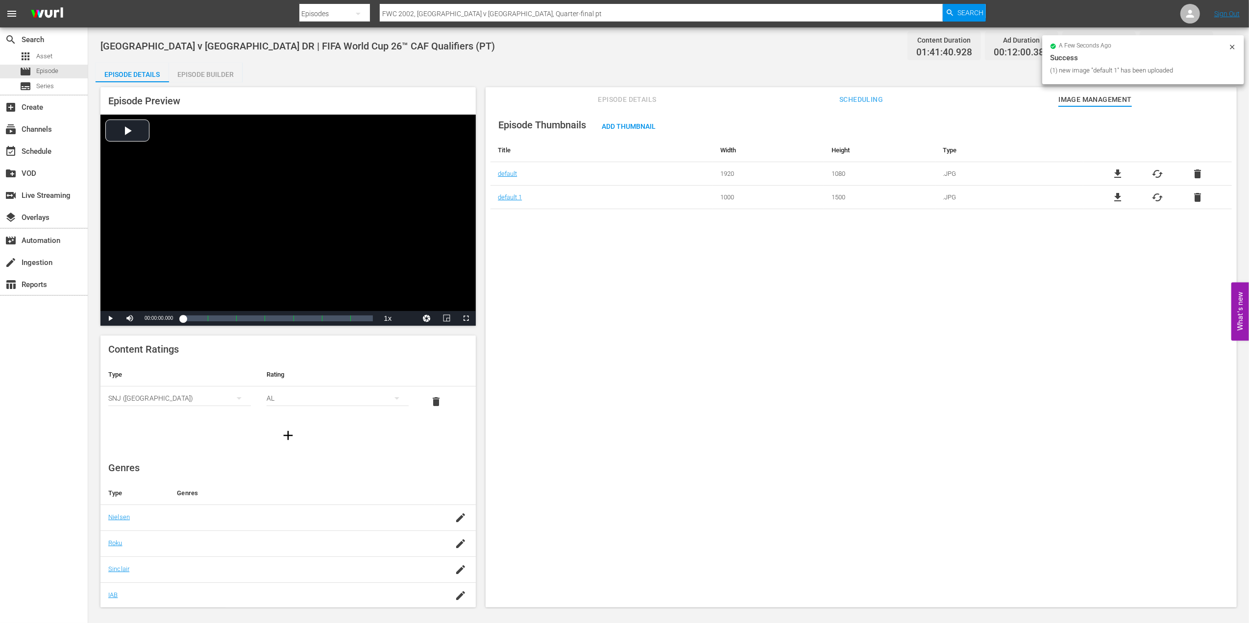
click at [641, 102] on span "Episode Details" at bounding box center [626, 100] width 73 height 12
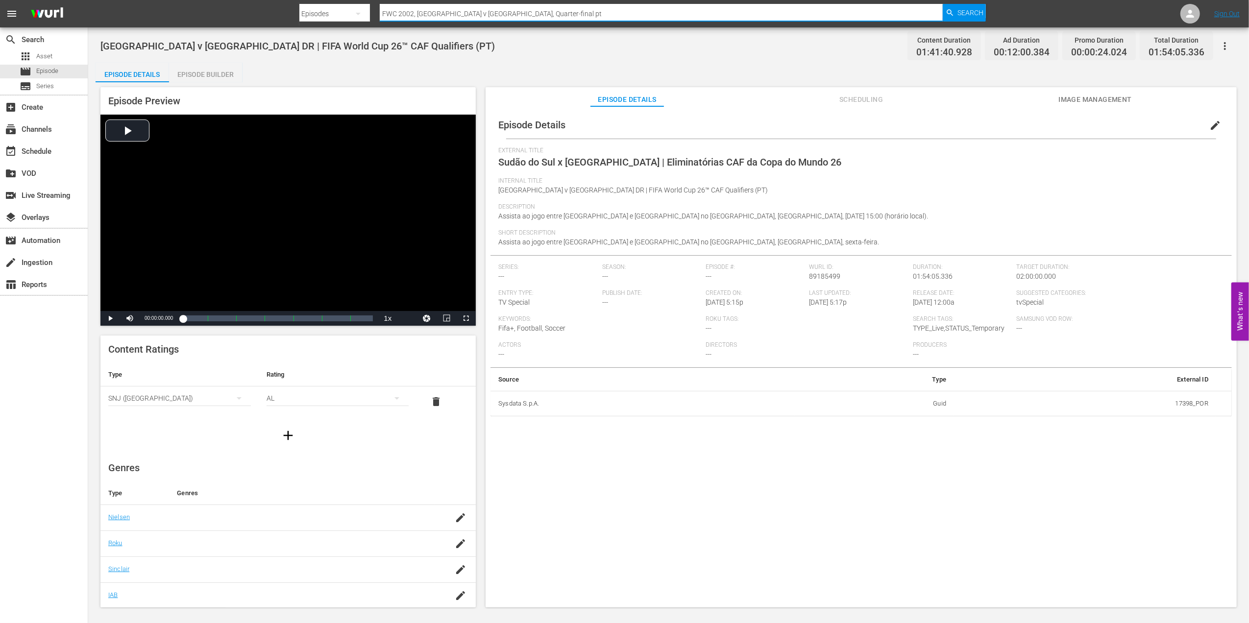
drag, startPoint x: 562, startPoint y: 12, endPoint x: 324, endPoint y: 20, distance: 238.7
click at [324, 20] on div "Search By Episodes Search ID, Title, Description, Keywords, or Category FWC 200…" at bounding box center [642, 14] width 687 height 24
paste input "14, Brazil vs Germany, Semifinal"
type input "FWC 2014, Brazil vs Germany, Semifinal"
click at [954, 8] on icon "button" at bounding box center [949, 12] width 9 height 9
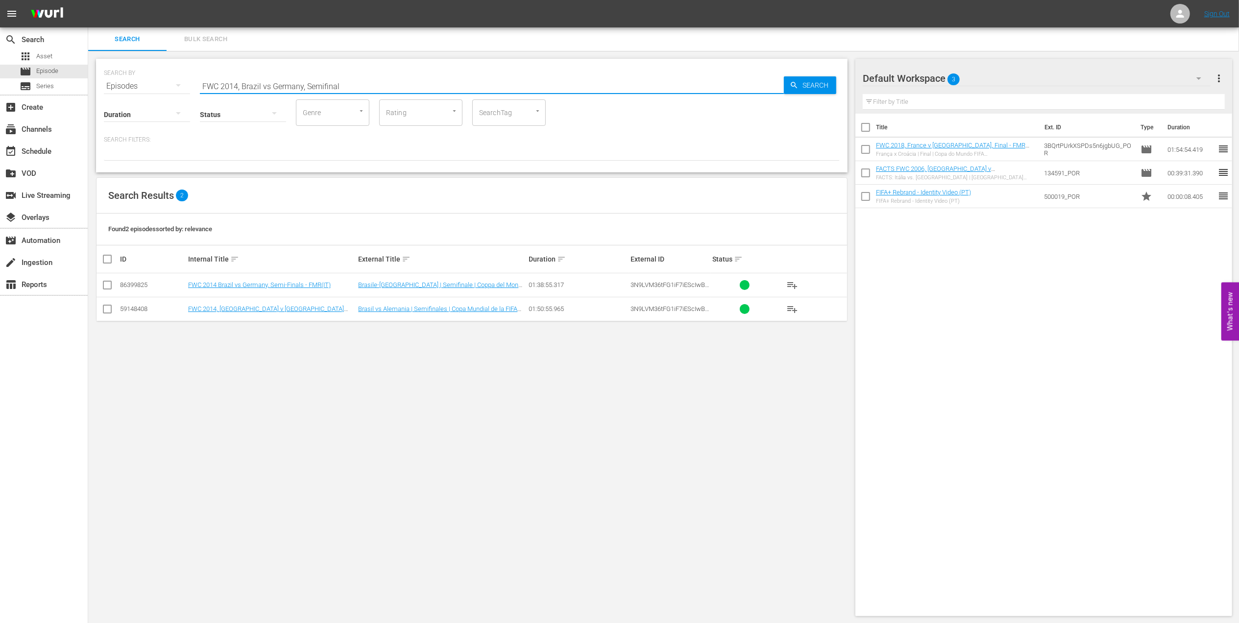
click at [365, 81] on input "FWC 2014, Brazil vs Germany, Semifinal" at bounding box center [492, 86] width 584 height 24
drag, startPoint x: 338, startPoint y: 80, endPoint x: 310, endPoint y: 80, distance: 27.9
click at [310, 80] on input "FWC 2014, Brazil vs Germany, Semifinal" at bounding box center [492, 86] width 584 height 24
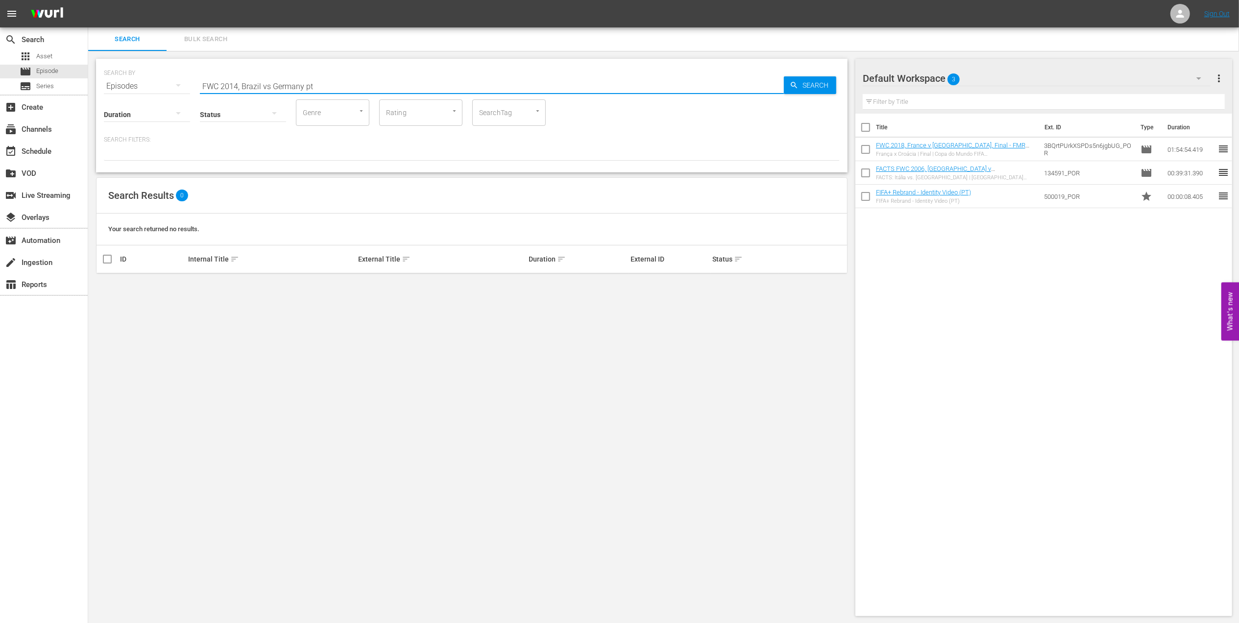
click at [269, 84] on input "FWC 2014, Brazil vs Germany pt" at bounding box center [492, 86] width 584 height 24
type input "FWC 2014, [GEOGRAPHIC_DATA] v [GEOGRAPHIC_DATA] pt"
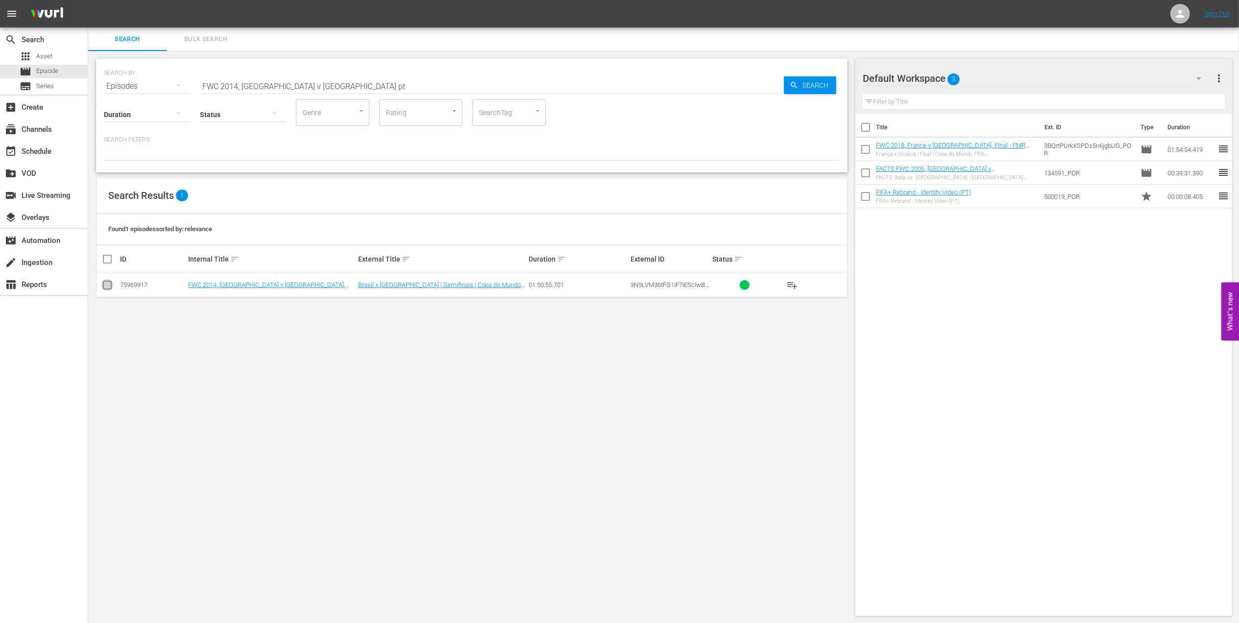
click at [109, 281] on input "checkbox" at bounding box center [107, 287] width 12 height 12
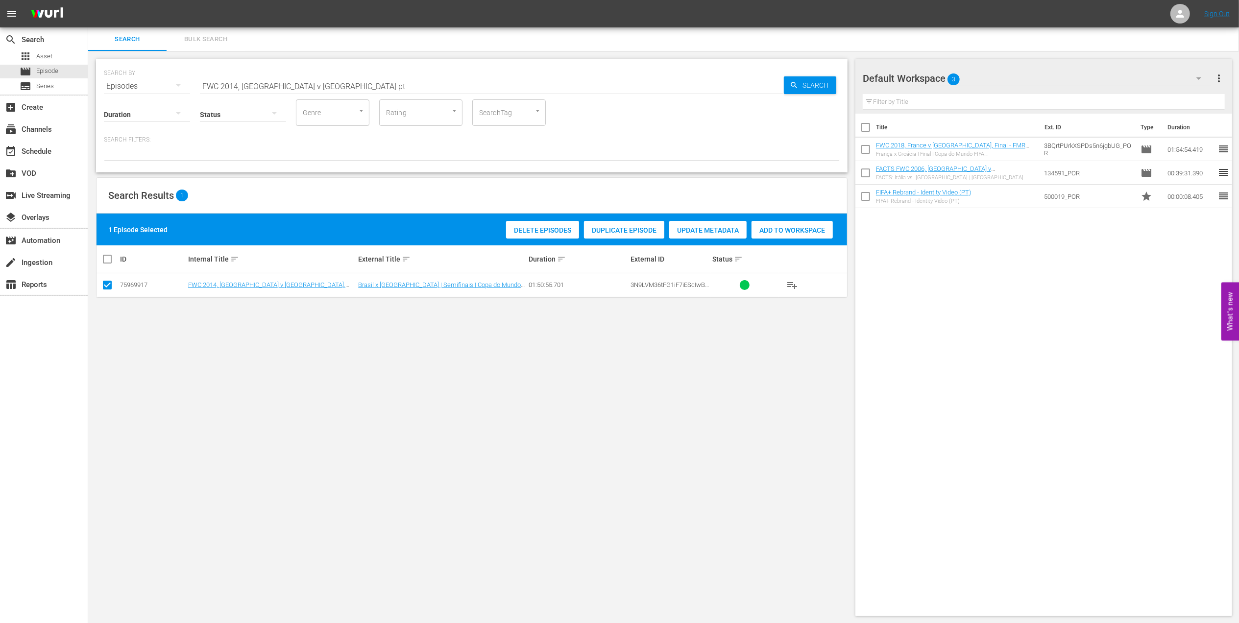
click at [632, 232] on span "Duplicate Episode" at bounding box center [624, 230] width 80 height 8
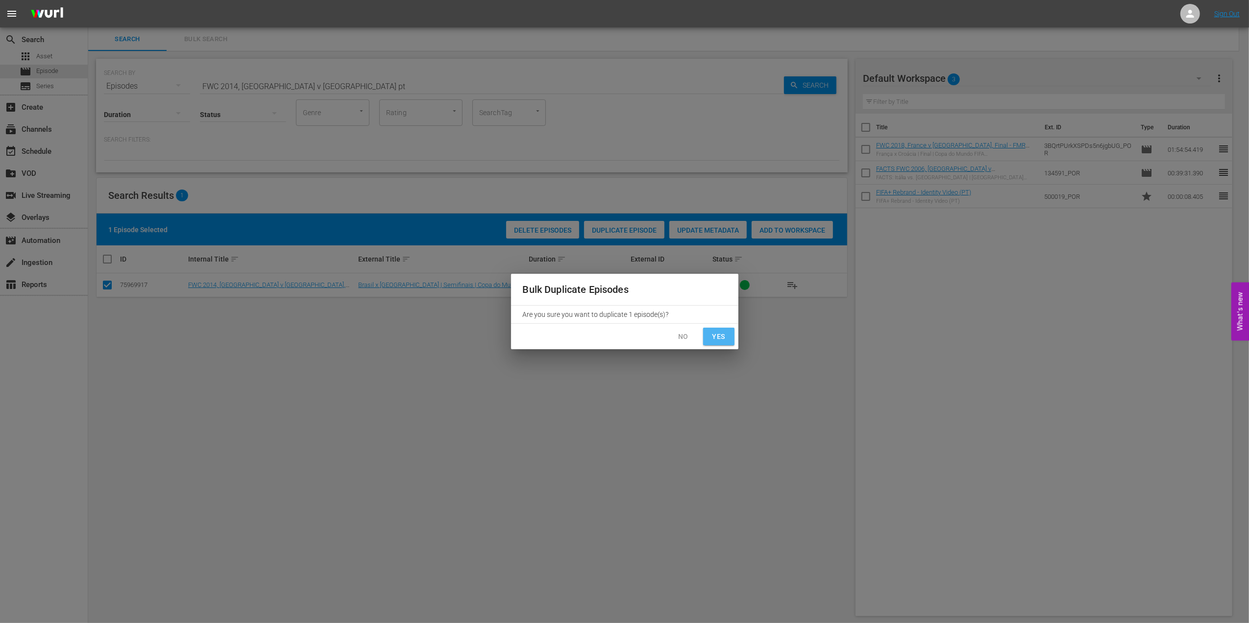
click at [720, 335] on span "Yes" at bounding box center [719, 337] width 16 height 12
checkbox input "false"
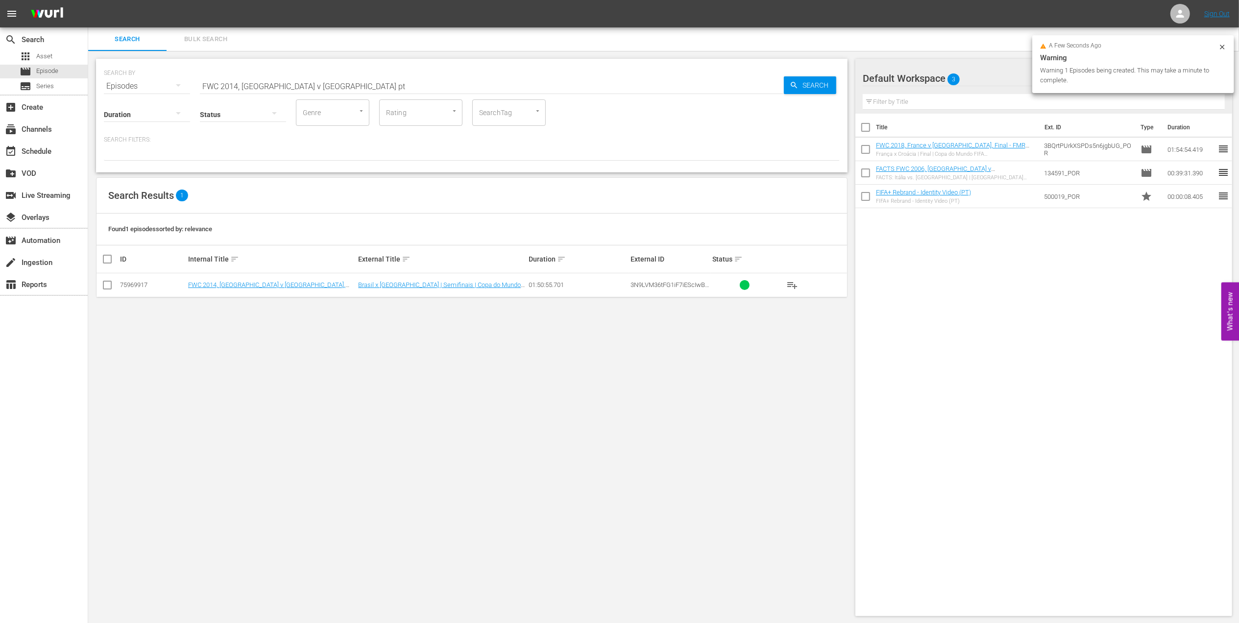
click at [341, 89] on input "FWC 2014, [GEOGRAPHIC_DATA] v [GEOGRAPHIC_DATA] pt" at bounding box center [492, 86] width 584 height 24
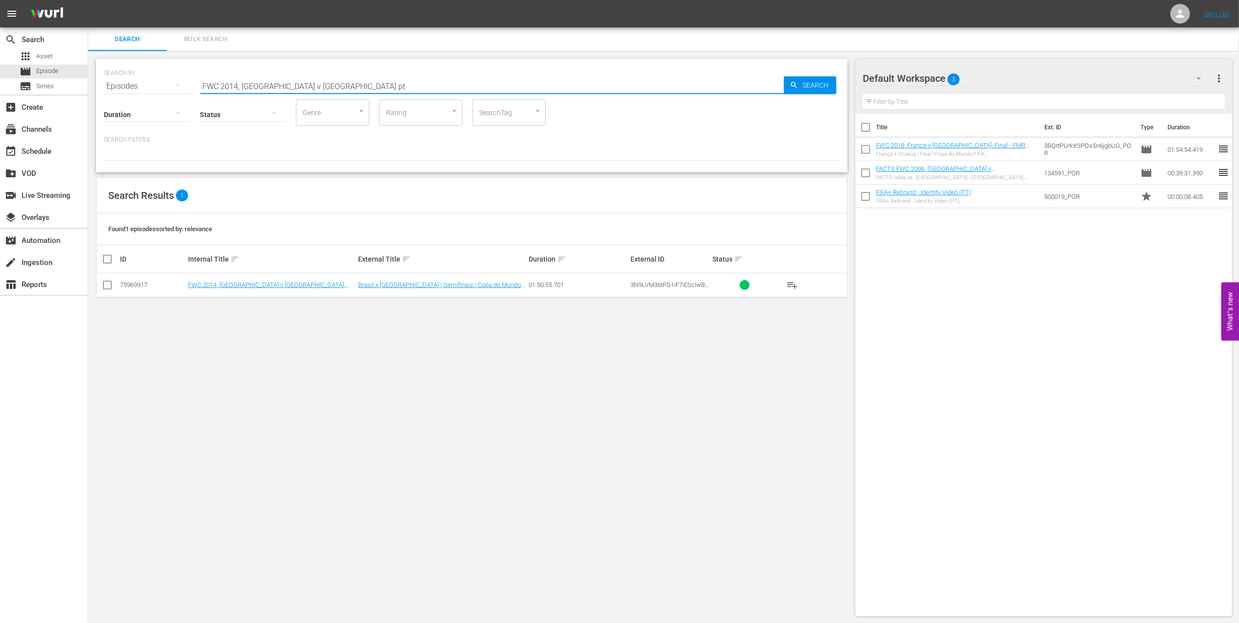
click at [326, 90] on input "FWC 2014, [GEOGRAPHIC_DATA] v [GEOGRAPHIC_DATA] pt" at bounding box center [492, 86] width 584 height 24
type input "FWC 2014, [GEOGRAPHIC_DATA] v [GEOGRAPHIC_DATA] pt"
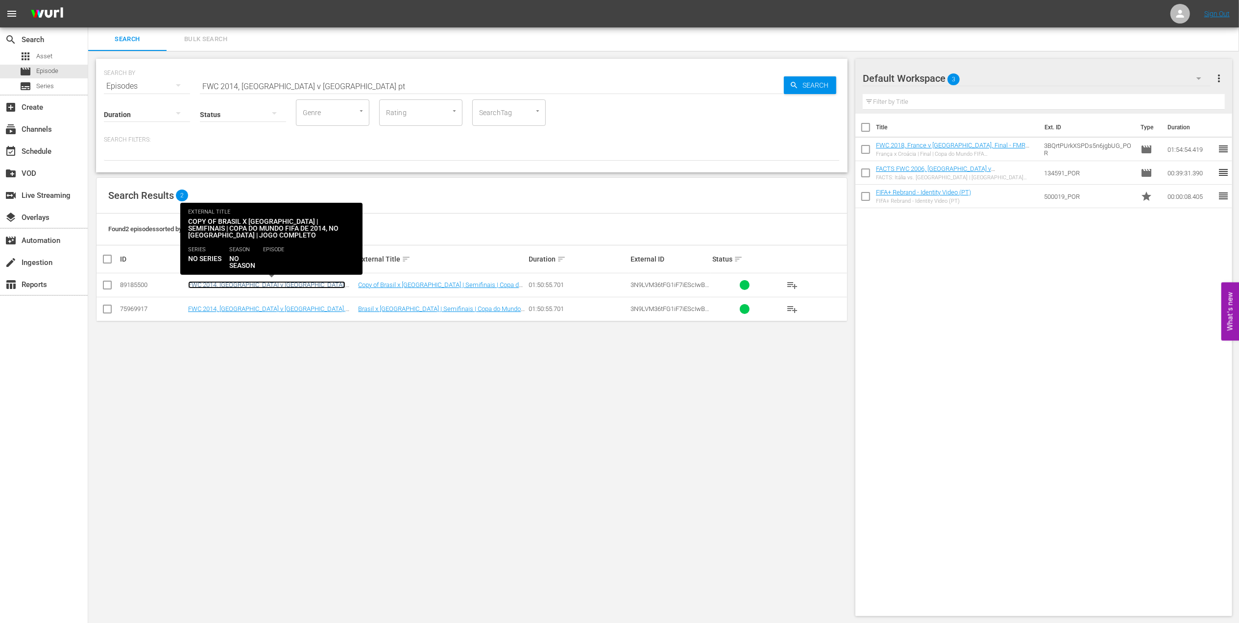
click at [301, 283] on link "FWC 2014, [GEOGRAPHIC_DATA] v [GEOGRAPHIC_DATA], Semi-Finals - FMR (PT)" at bounding box center [266, 288] width 157 height 15
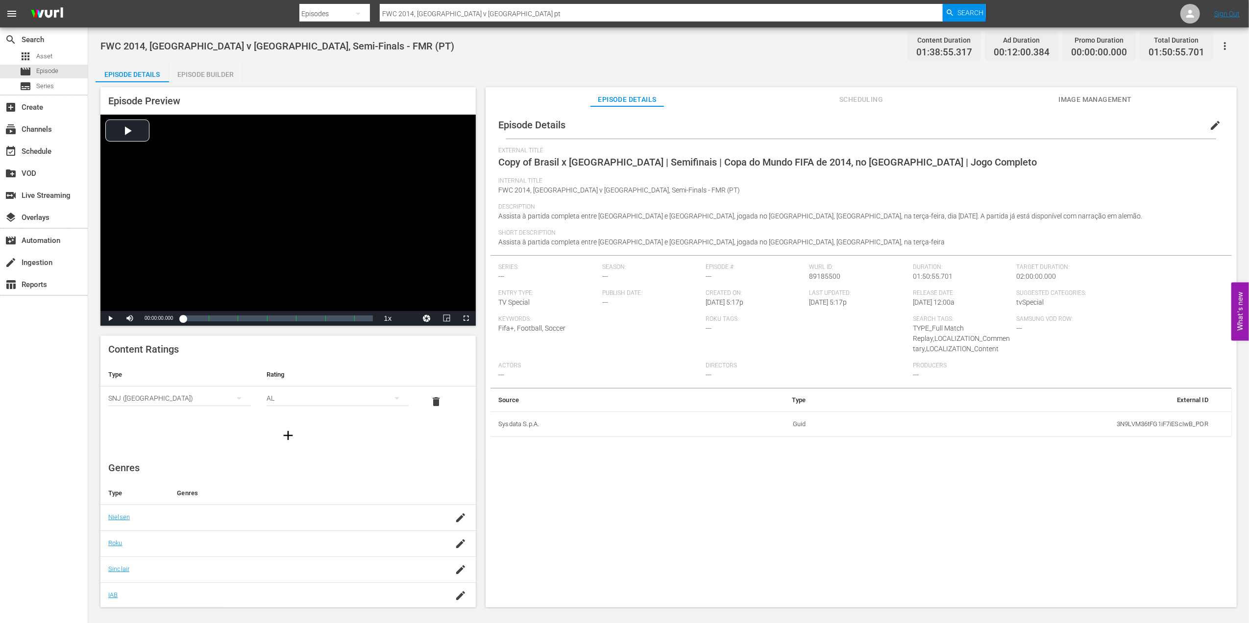
click at [1209, 123] on span "edit" at bounding box center [1215, 126] width 12 height 12
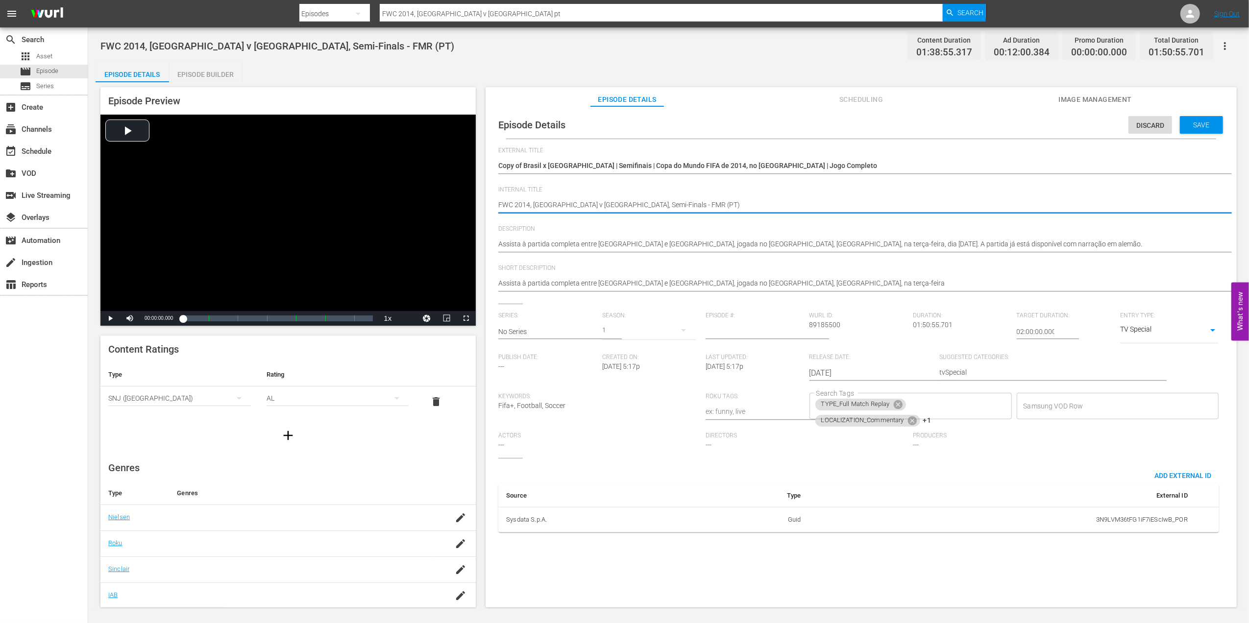
drag, startPoint x: 639, startPoint y: 205, endPoint x: 476, endPoint y: 206, distance: 162.6
paste textarea "Benin v [GEOGRAPHIC_DATA] | FIFA World Cup 26™ CAF Qualifiers"
type textarea "Benin v [GEOGRAPHIC_DATA] | FIFA World Cup 26™ CAF Qualifiers (PT)"
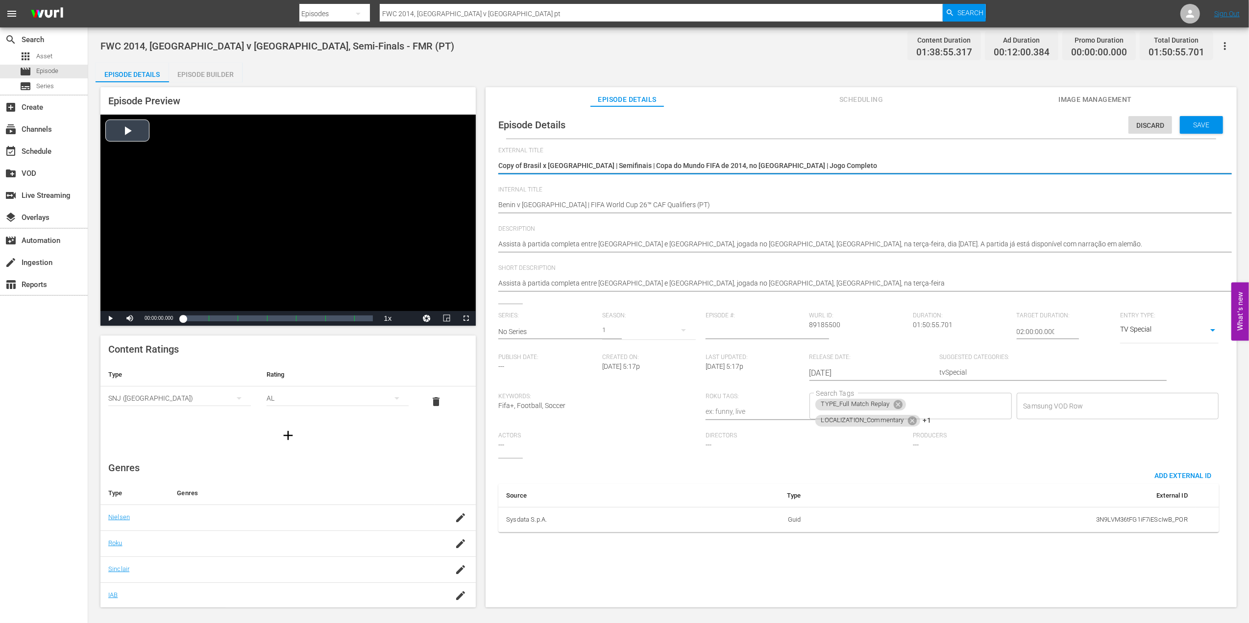
drag, startPoint x: 799, startPoint y: 167, endPoint x: 437, endPoint y: 167, distance: 362.0
paste textarea "Benim x Zimbábue | Eliminatórias CAF da Copa do Mundo 26"
type textarea "Benim x Zimbábue | Eliminatórias CAF da Copa do Mundo 26"
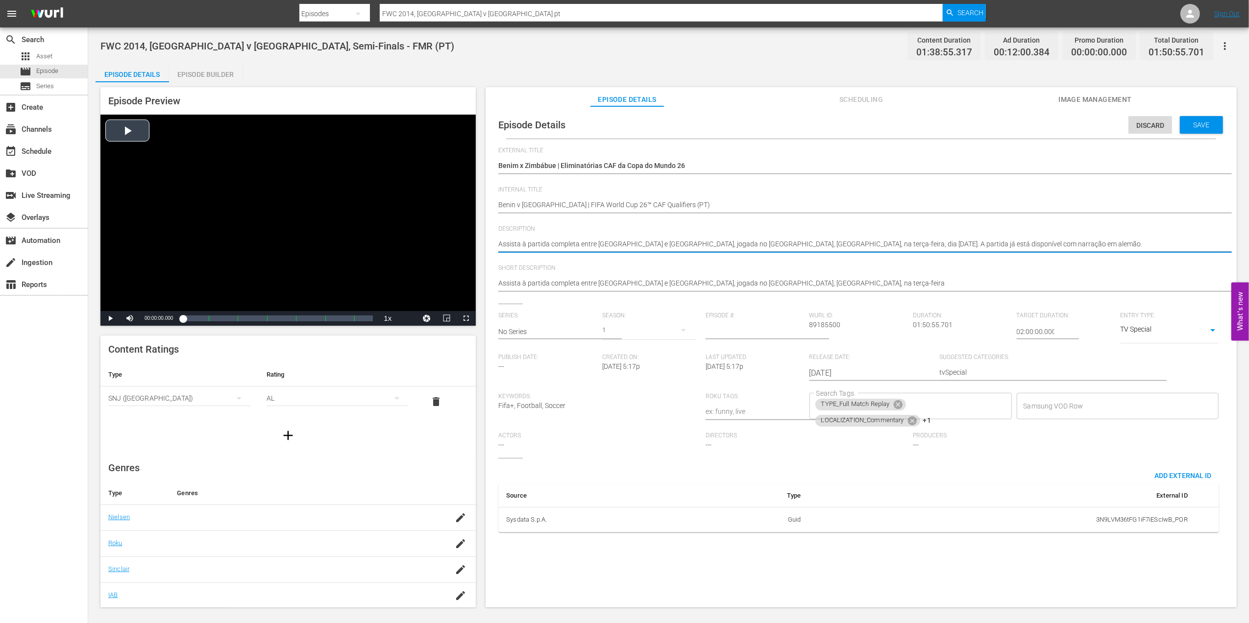
drag, startPoint x: 961, startPoint y: 244, endPoint x: 441, endPoint y: 244, distance: 519.7
paste textarea "ao jogo entre Benim e Zimbábue no [GEOGRAPHIC_DATA], [GEOGRAPHIC_DATA], [DATE] …"
type textarea "Assista ao jogo entre Benim e Zimbábue no [GEOGRAPHIC_DATA], [GEOGRAPHIC_DATA],…"
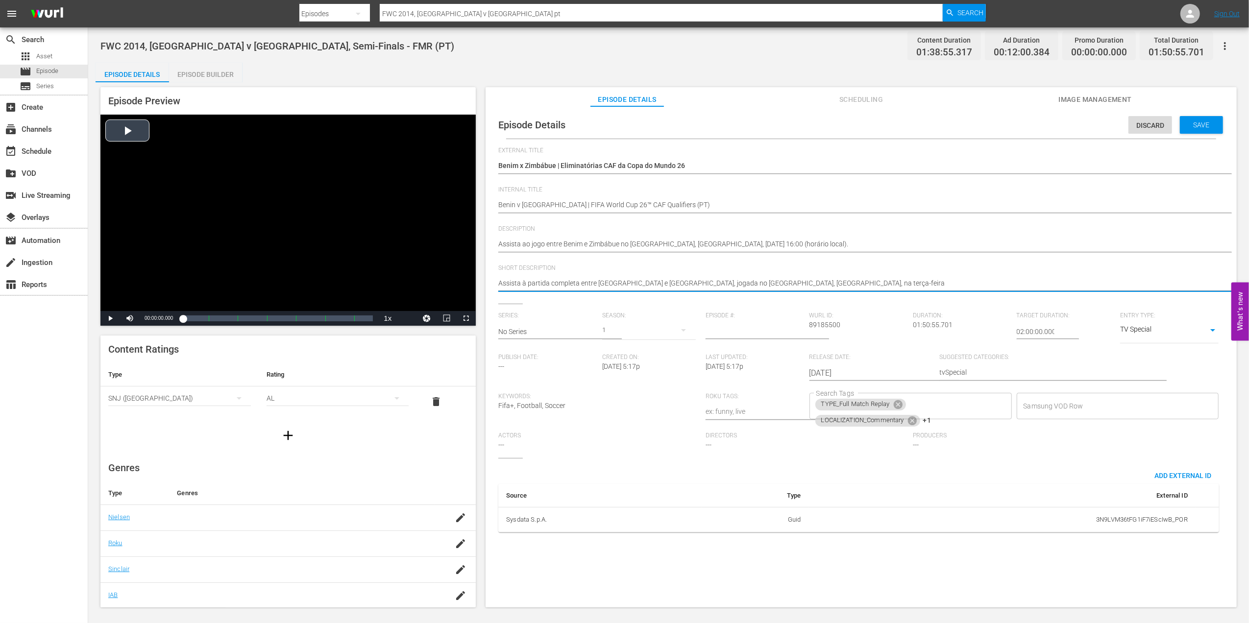
drag, startPoint x: 837, startPoint y: 280, endPoint x: 402, endPoint y: 283, distance: 435.5
paste textarea "ao jogo entre Benim e Zimbábue no [GEOGRAPHIC_DATA], [GEOGRAPHIC_DATA], sext"
type textarea "Assista ao jogo entre Benim e Zimbábue no [GEOGRAPHIC_DATA], [GEOGRAPHIC_DATA],…"
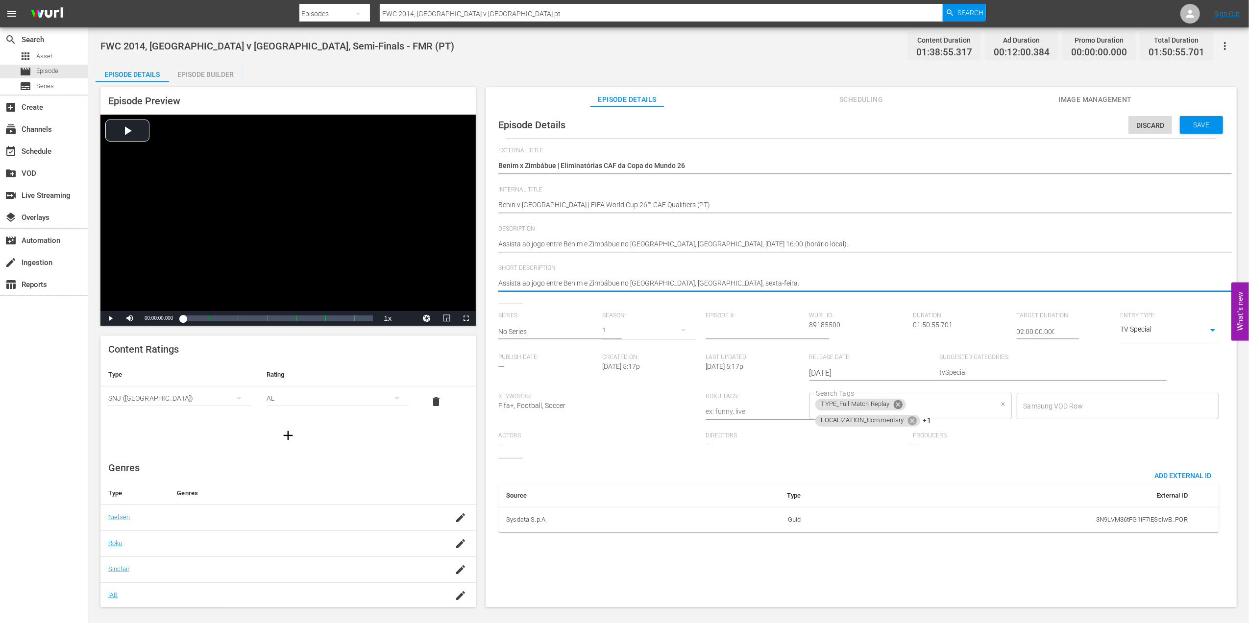
click at [900, 402] on icon at bounding box center [898, 404] width 11 height 11
click at [914, 403] on icon at bounding box center [912, 404] width 9 height 9
click at [897, 411] on icon at bounding box center [897, 406] width 11 height 11
type textarea "Assista ao jogo entre Benim e Zimbábue no [GEOGRAPHIC_DATA], [GEOGRAPHIC_DATA],…"
click at [904, 405] on input "Search Tags" at bounding box center [903, 406] width 179 height 18
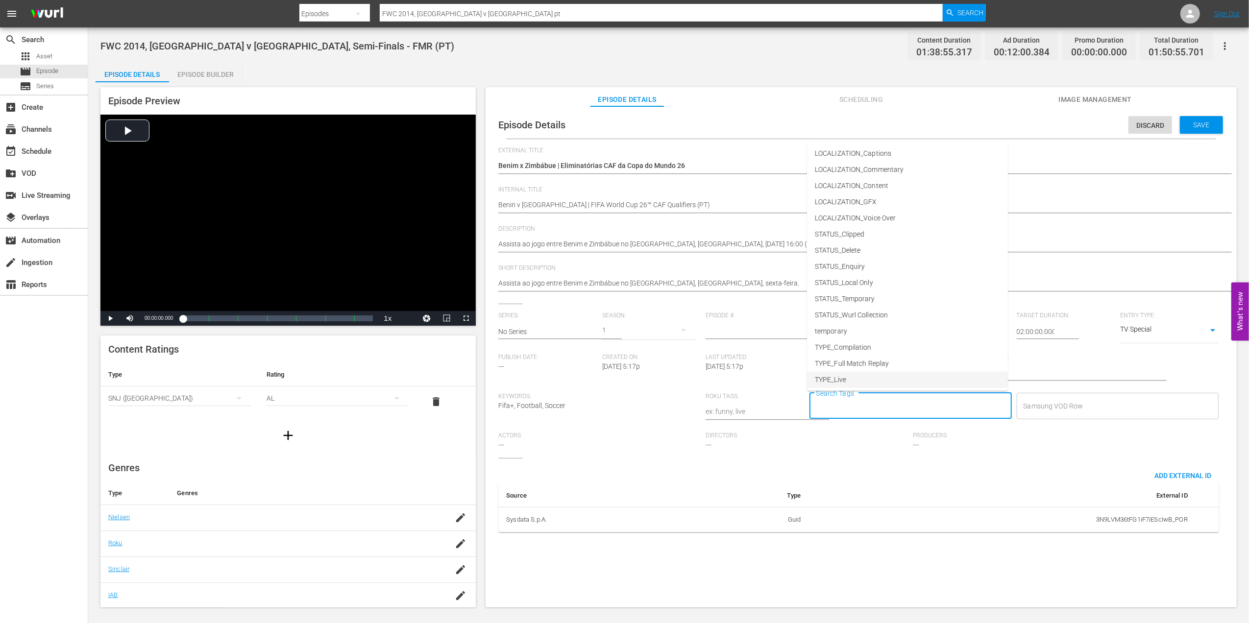
click at [850, 373] on li "TYPE_Live" at bounding box center [907, 380] width 201 height 16
click at [918, 406] on input "Search Tags" at bounding box center [931, 406] width 124 height 18
click at [861, 300] on span "STATUS_Temporary" at bounding box center [845, 299] width 60 height 10
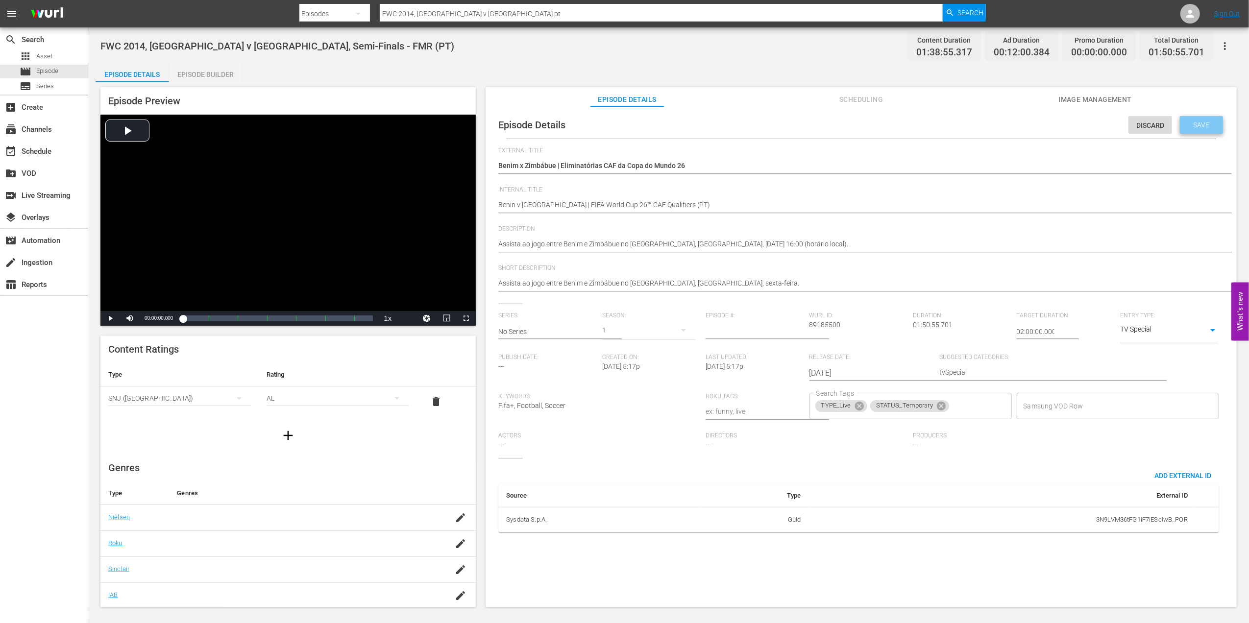
click at [1194, 121] on span "Save" at bounding box center [1201, 125] width 32 height 8
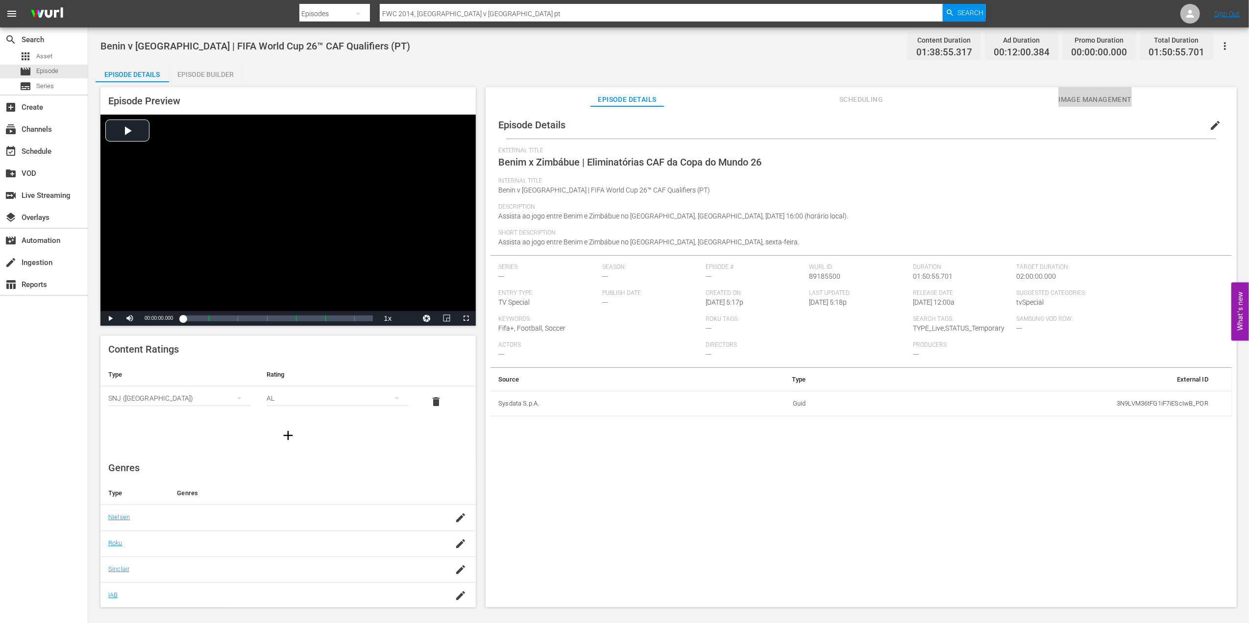
click at [1066, 98] on span "Image Management" at bounding box center [1094, 100] width 73 height 12
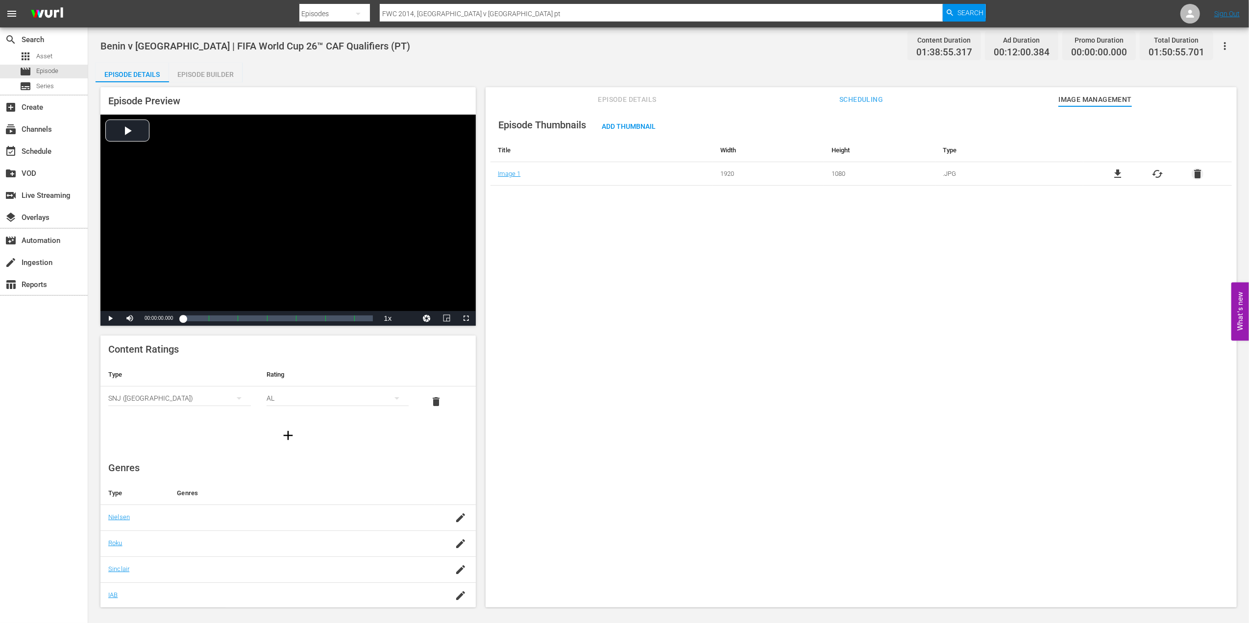
click at [1197, 170] on span "delete" at bounding box center [1197, 174] width 12 height 12
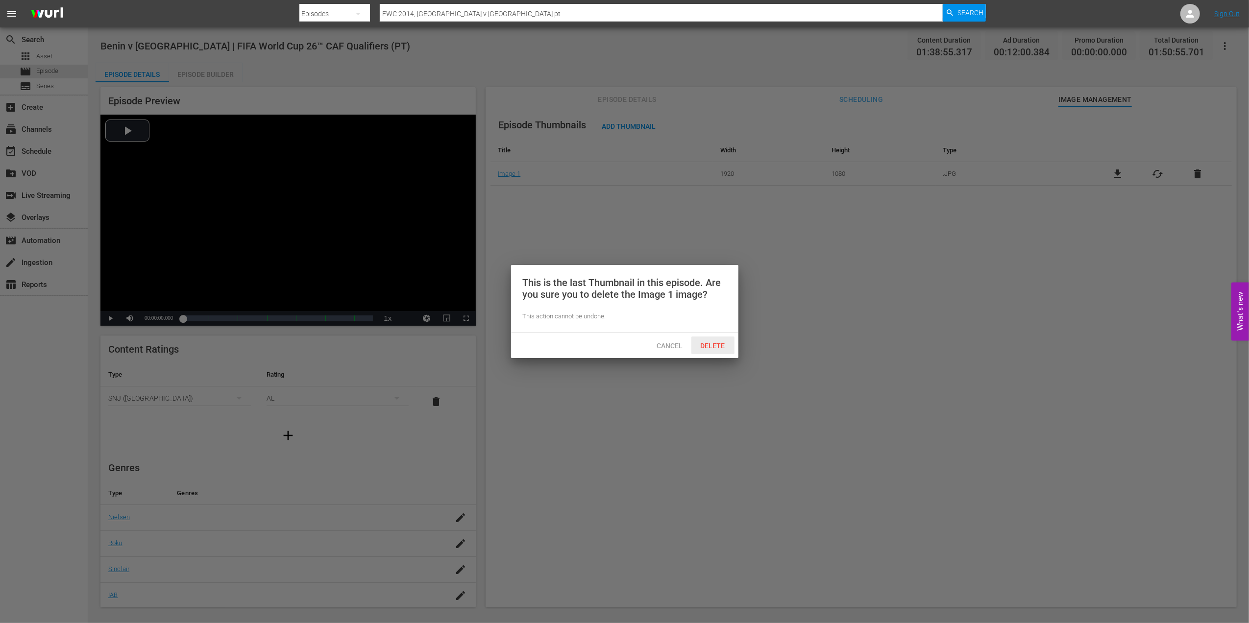
click at [718, 345] on span "Delete" at bounding box center [713, 346] width 40 height 8
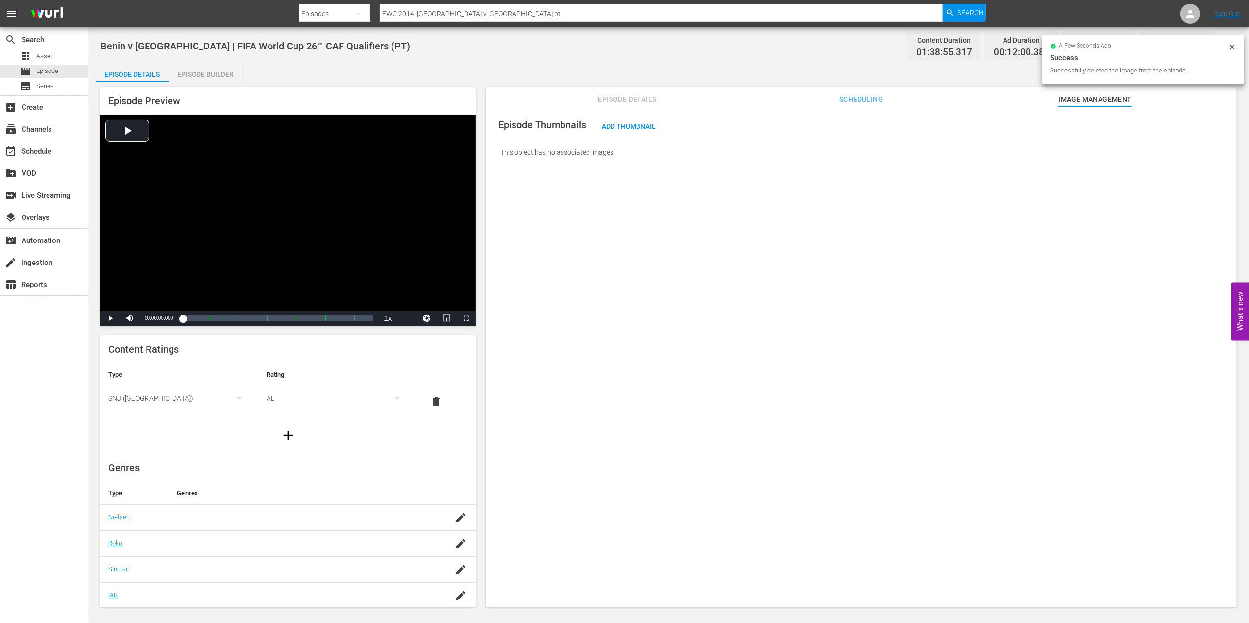
click at [614, 118] on div "Episode Thumbnails Add Thumbnail This object has no associated images." at bounding box center [860, 138] width 741 height 55
drag, startPoint x: 614, startPoint y: 118, endPoint x: 616, endPoint y: 122, distance: 5.1
click at [616, 120] on div "Add Thumbnail" at bounding box center [629, 126] width 70 height 18
click at [621, 122] on span "Add Thumbnail" at bounding box center [629, 126] width 70 height 8
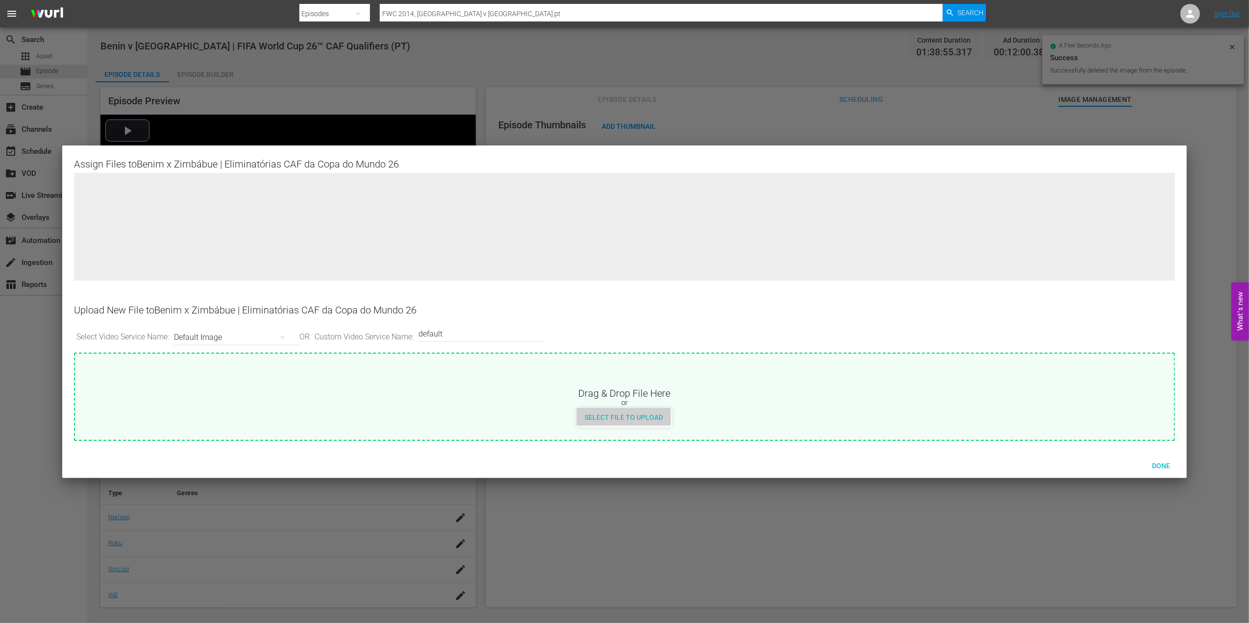
click at [657, 415] on span "Select File to Upload" at bounding box center [624, 417] width 94 height 8
type input "C:\fakepath\9.jpg"
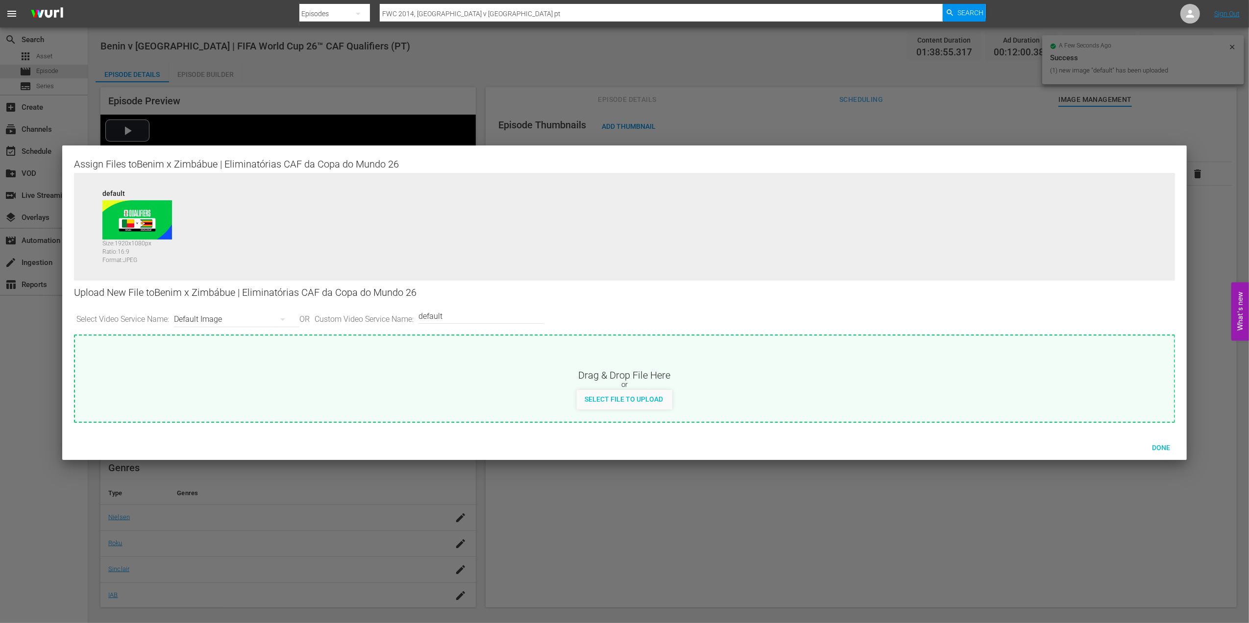
click at [473, 308] on input "default" at bounding box center [478, 316] width 121 height 24
type input "default 1"
click at [606, 401] on span "Select File to Upload" at bounding box center [624, 399] width 94 height 8
type input "C:\fakepath\10.jpg"
click at [1164, 444] on span "Done" at bounding box center [1161, 448] width 34 height 8
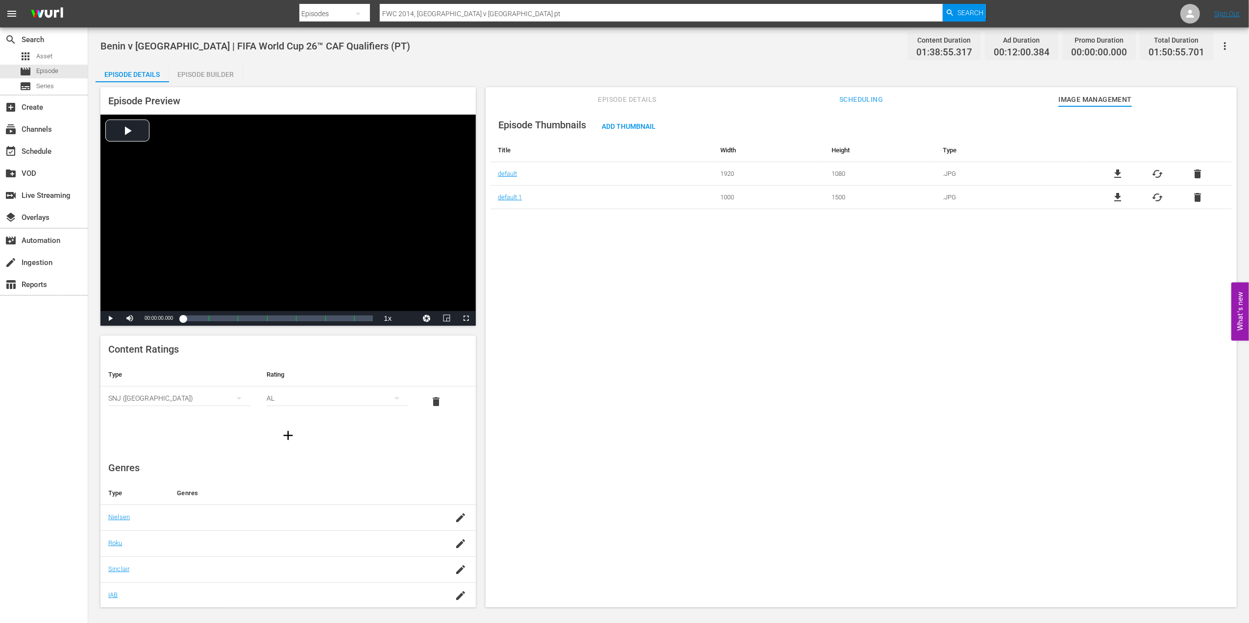
click at [624, 97] on span "Episode Details" at bounding box center [626, 100] width 73 height 12
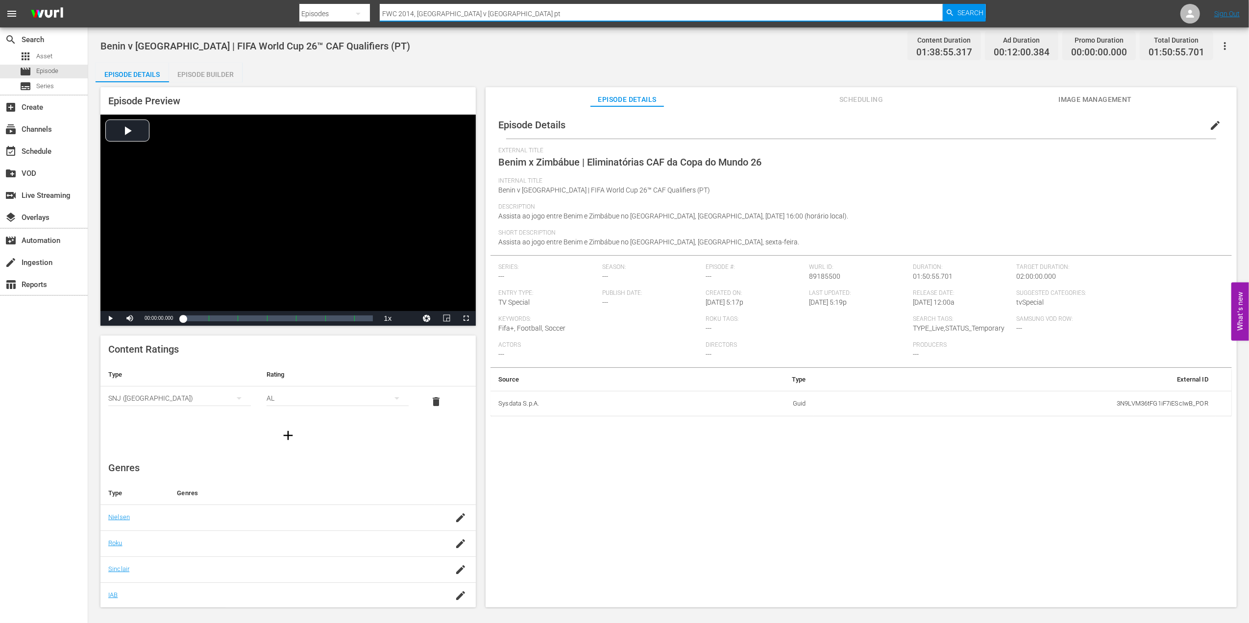
drag, startPoint x: 515, startPoint y: 7, endPoint x: 316, endPoint y: 9, distance: 199.4
click at [312, 7] on div "Search By Episodes Search ID, Title, Description, Keywords, or Category FWC 201…" at bounding box center [642, 14] width 687 height 24
paste input "1986, [GEOGRAPHIC_DATA] v [GEOGRAPHIC_DATA], Group Stage"
type input "FWC 1986, [GEOGRAPHIC_DATA] v [GEOGRAPHIC_DATA], Group Stage"
click at [966, 14] on span "Search" at bounding box center [970, 13] width 26 height 18
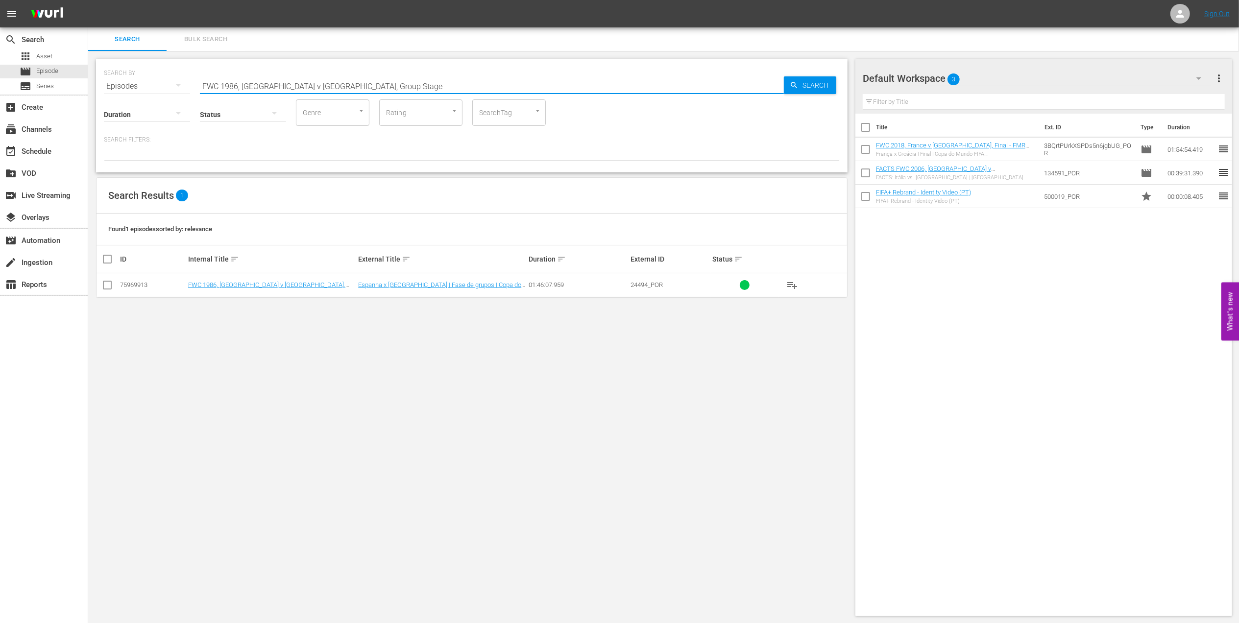
drag, startPoint x: 244, startPoint y: 89, endPoint x: 126, endPoint y: 89, distance: 117.6
click at [126, 89] on div "SEARCH BY Search By Episodes Search ID, Title, Description, Keywords, or Catego…" at bounding box center [472, 80] width 736 height 35
paste input "2018, [GEOGRAPHIC_DATA] v [GEOGRAPHIC_DATA], Final"
type input "FWC 2018, [GEOGRAPHIC_DATA] v [GEOGRAPHIC_DATA], Final pt"
click at [112, 283] on input "checkbox" at bounding box center [107, 287] width 12 height 12
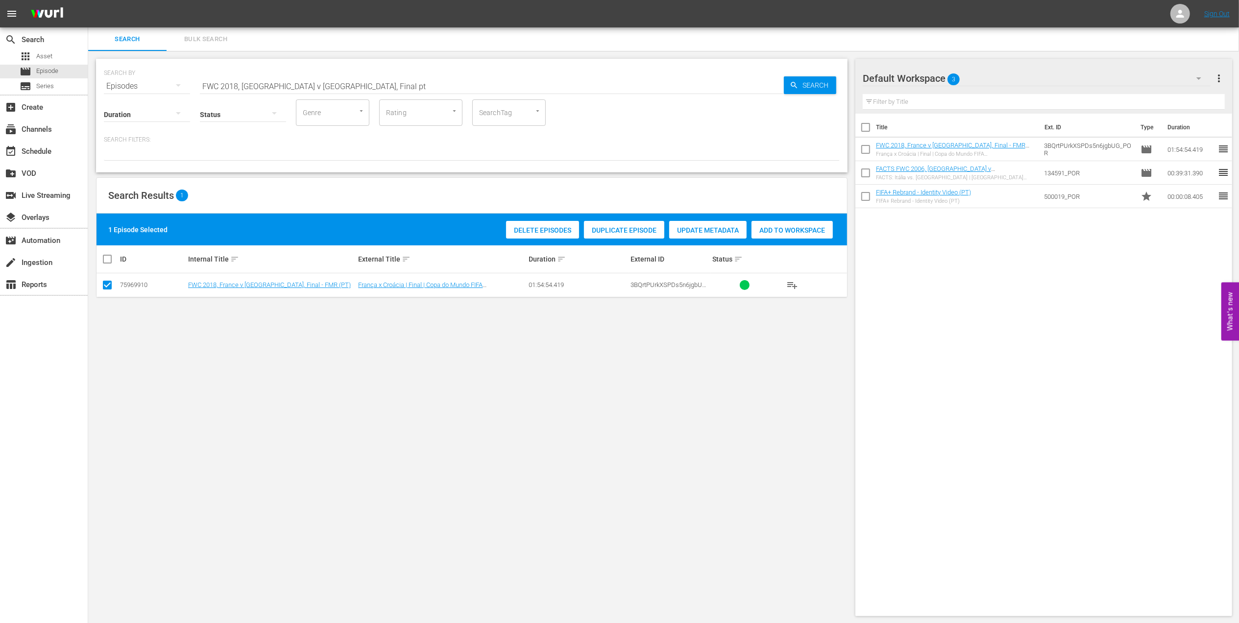
click at [609, 233] on span "Duplicate Episode" at bounding box center [624, 230] width 80 height 8
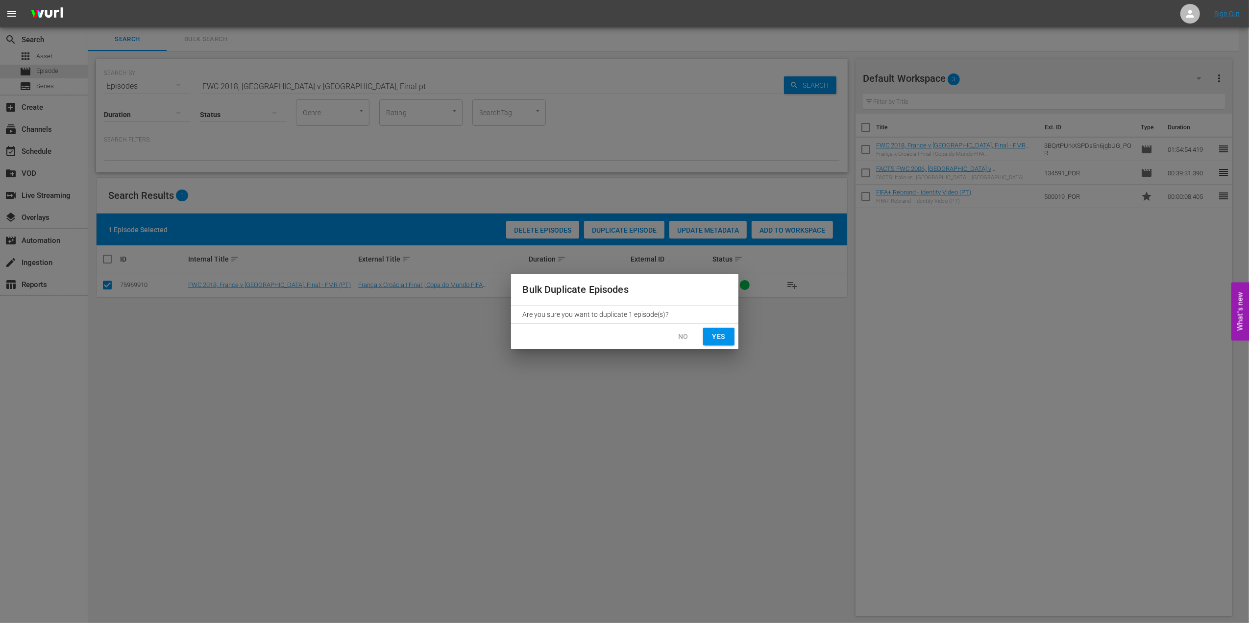
click at [716, 331] on span "Yes" at bounding box center [719, 337] width 16 height 12
checkbox input "false"
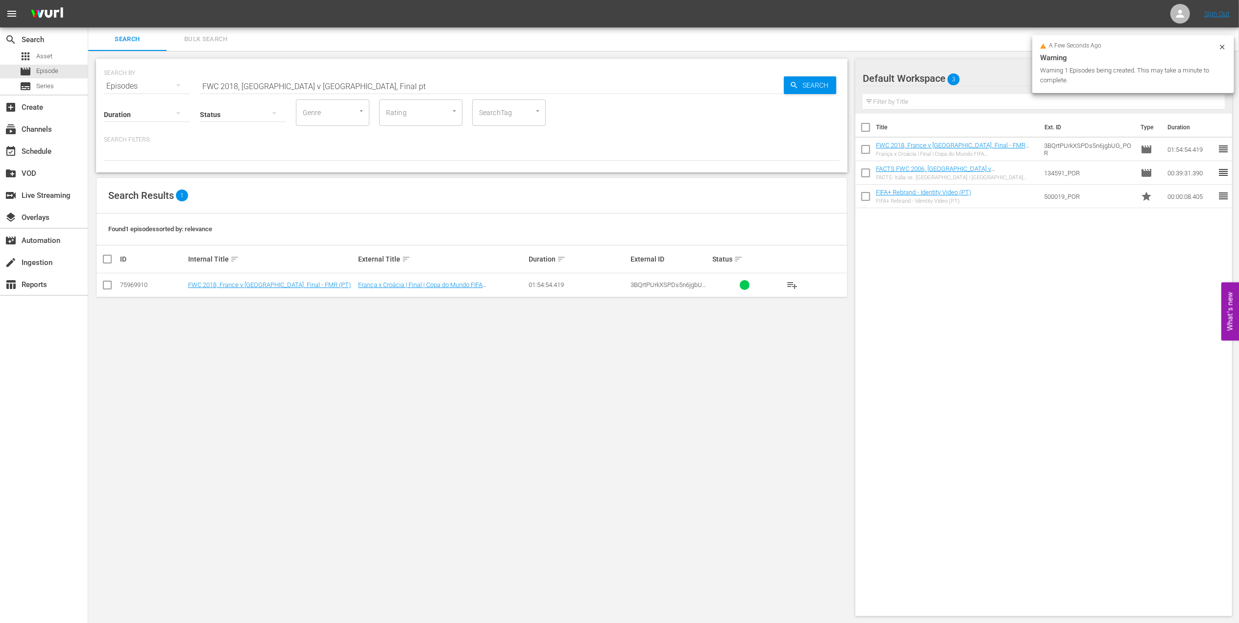
click at [359, 87] on input "FWC 2018, [GEOGRAPHIC_DATA] v [GEOGRAPHIC_DATA], Final pt" at bounding box center [492, 86] width 584 height 24
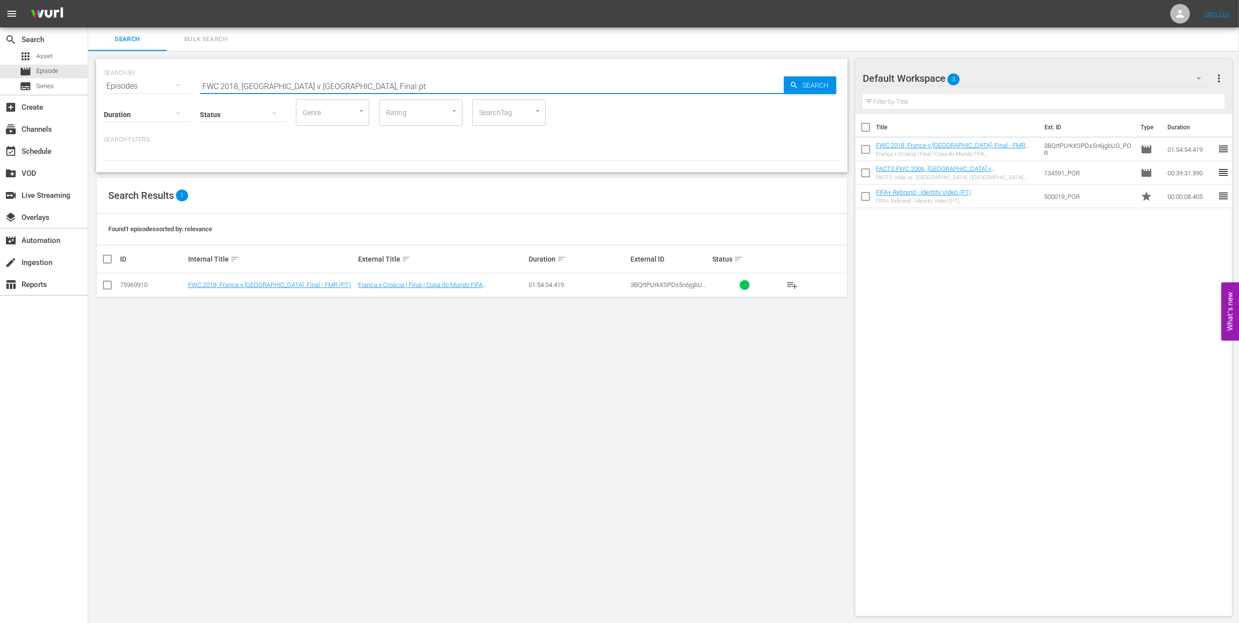
drag, startPoint x: 361, startPoint y: 82, endPoint x: 318, endPoint y: 85, distance: 43.2
click at [318, 85] on input "FWC 2018, [GEOGRAPHIC_DATA] v [GEOGRAPHIC_DATA], Final pt" at bounding box center [492, 86] width 584 height 24
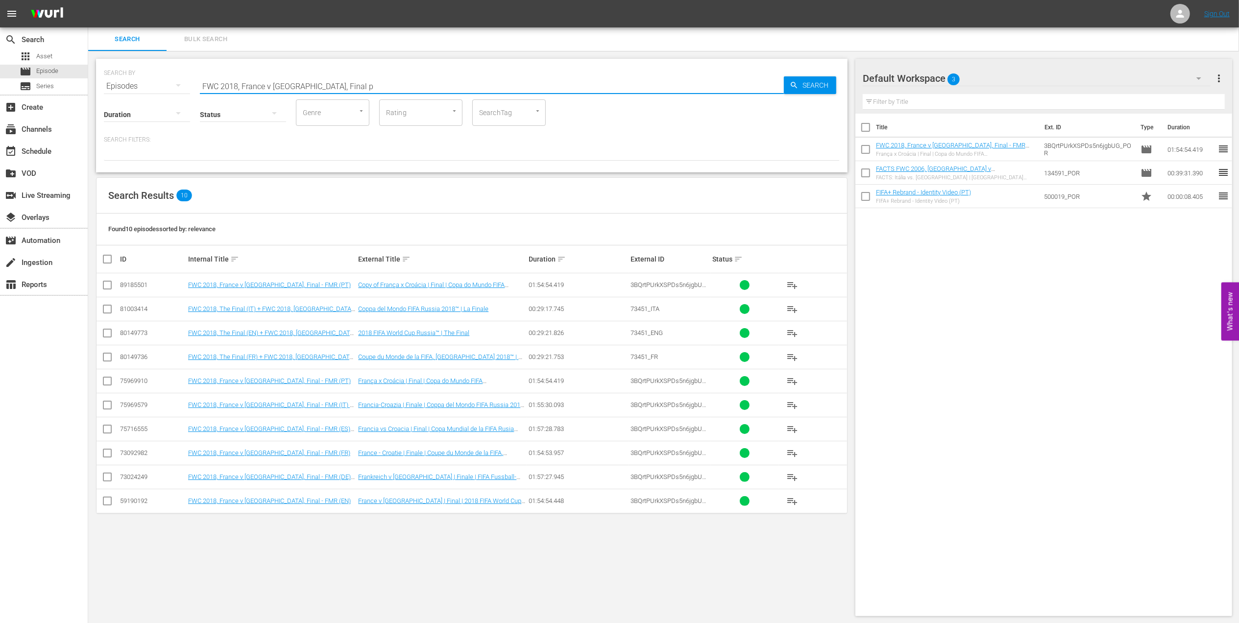
type input "FWC 2018, [GEOGRAPHIC_DATA] v [GEOGRAPHIC_DATA], Final pt"
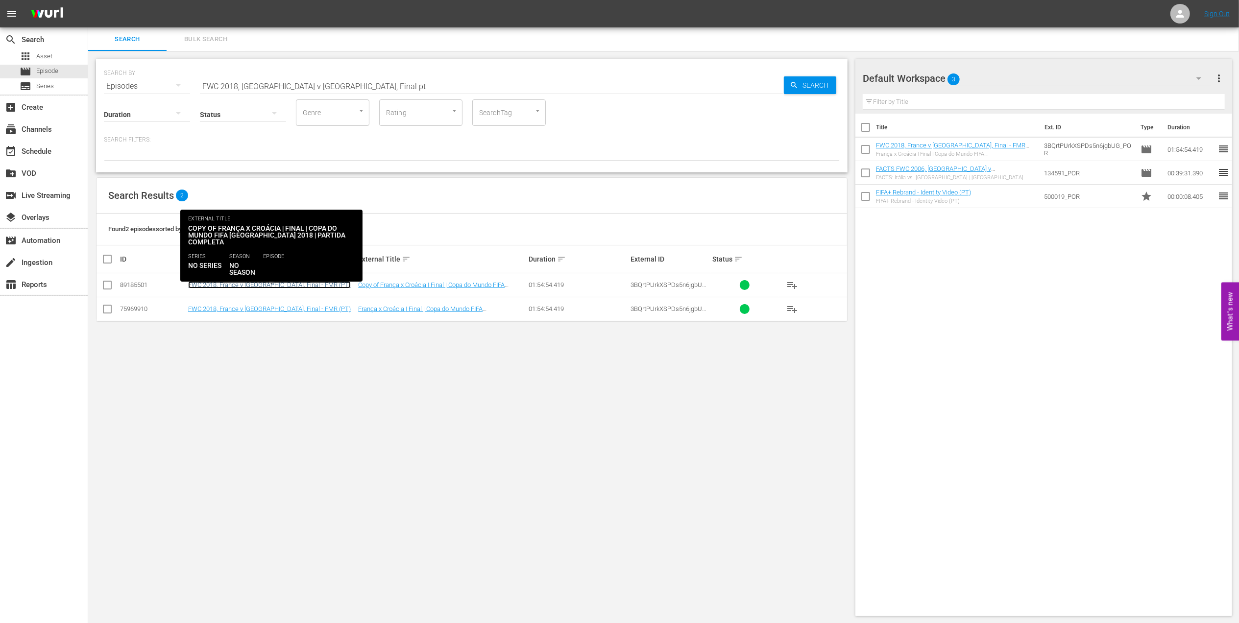
click at [289, 283] on link "FWC 2018, France v [GEOGRAPHIC_DATA], Final - FMR (PT)" at bounding box center [269, 284] width 163 height 7
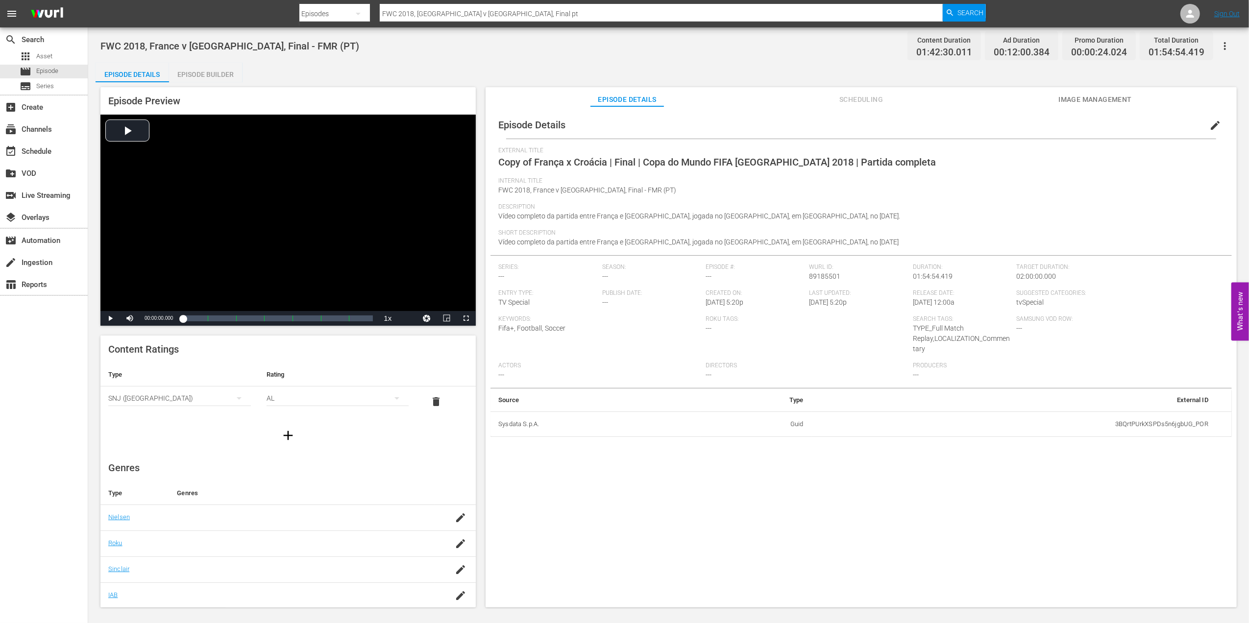
click at [1209, 125] on span "edit" at bounding box center [1215, 126] width 12 height 12
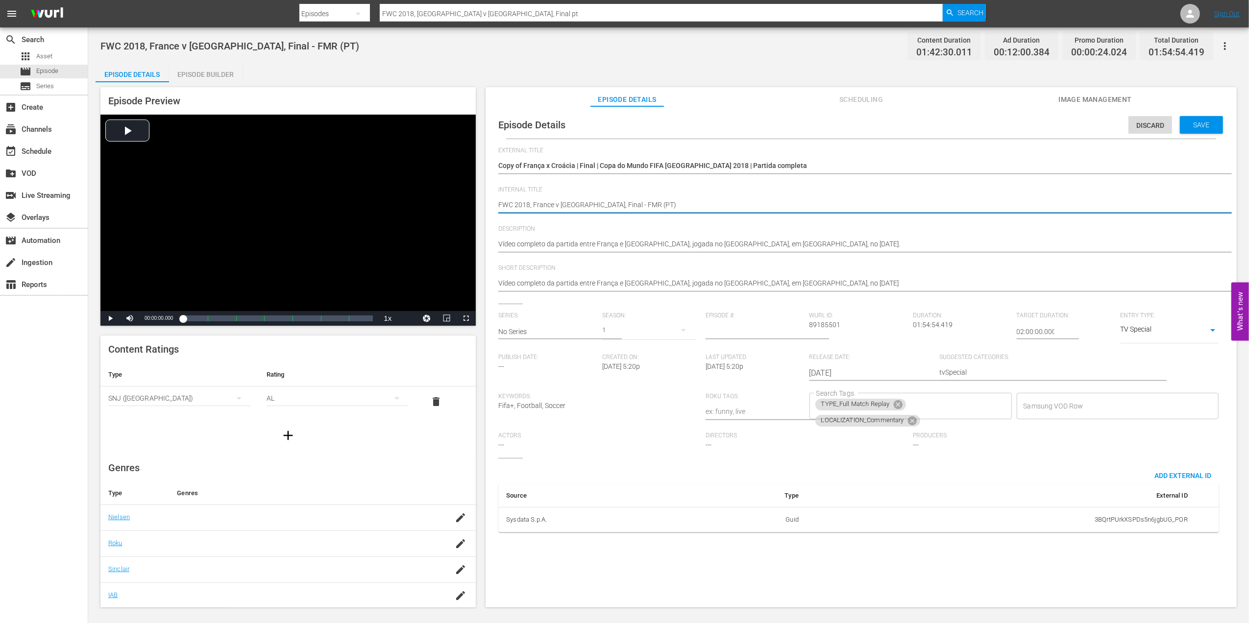
drag, startPoint x: 620, startPoint y: 204, endPoint x: 489, endPoint y: 204, distance: 130.8
paste textarea "[GEOGRAPHIC_DATA] v [GEOGRAPHIC_DATA] | FIFA World Cup 26™ CAF Qualifiers"
type textarea "[GEOGRAPHIC_DATA] v [GEOGRAPHIC_DATA] | FIFA World Cup 26™ CAF Qualifiers(PT)"
type textarea "[GEOGRAPHIC_DATA] v [GEOGRAPHIC_DATA] | FIFA World Cup 26™ CAF Qualifiers (PT)"
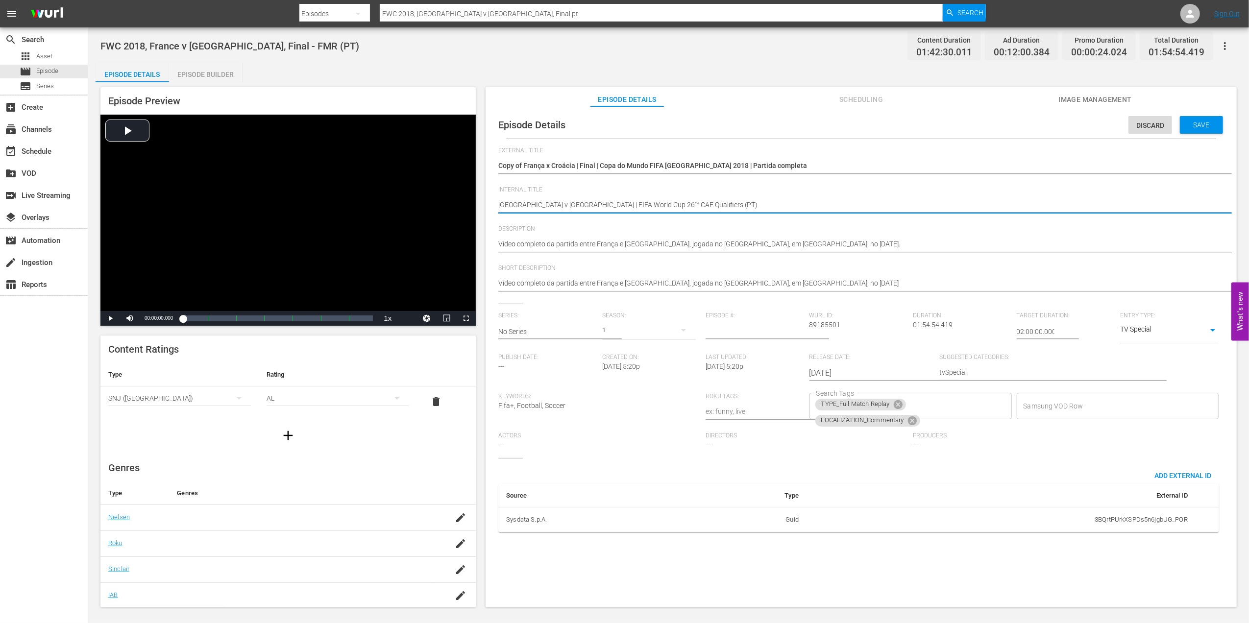
type textarea "[GEOGRAPHIC_DATA] v [GEOGRAPHIC_DATA] | FIFA World Cup 26™ CAF Qualifiers (PT)"
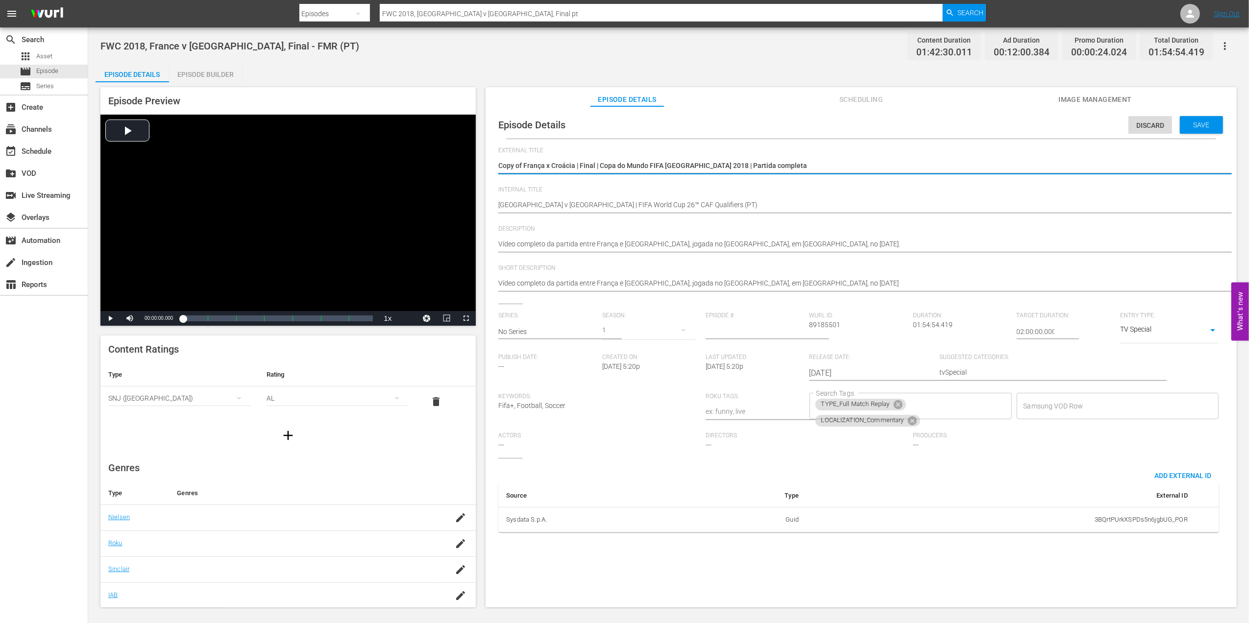
drag, startPoint x: 597, startPoint y: 165, endPoint x: 479, endPoint y: 163, distance: 117.6
paste textarea "Guiné Equatorial x Tunísia | Eliminatórias CAF da Copa do Mundo 26"
type textarea "Guiné Equatorial x Tunísia | Eliminatórias CAF da Copa do Mundo 26"
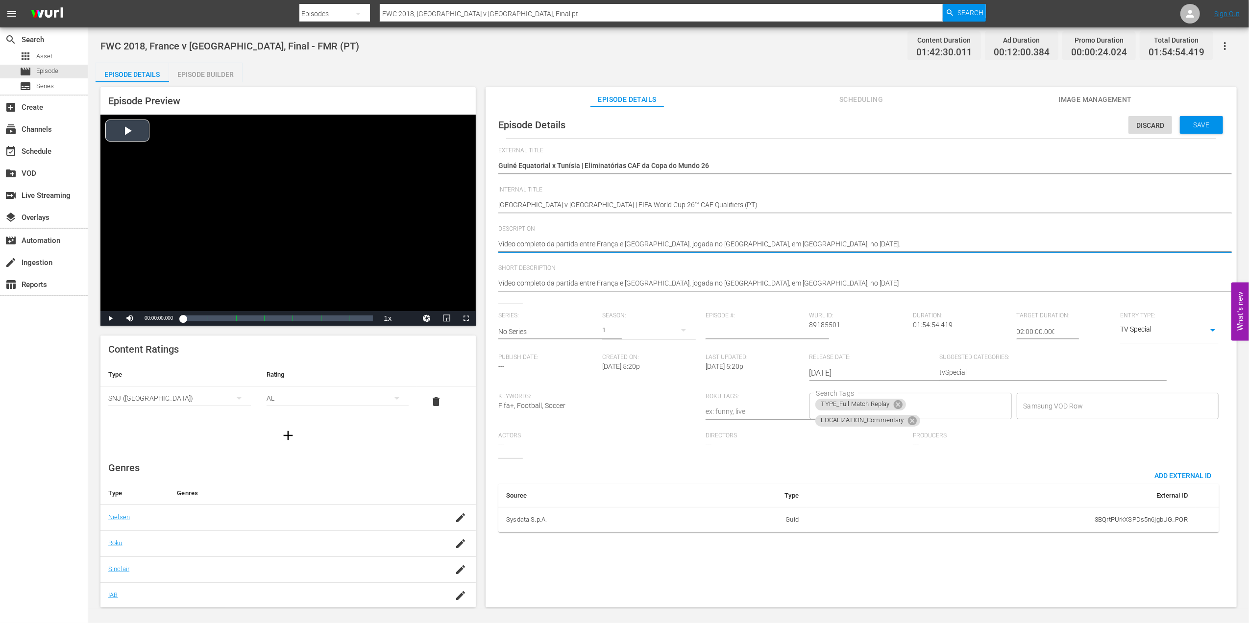
drag, startPoint x: 825, startPoint y: 243, endPoint x: 443, endPoint y: 243, distance: 381.6
paste textarea "Assista ao jogo entre Guiné Equatorial e Tunísia no [GEOGRAPHIC_DATA], [GEOGRAP…"
type textarea "Assista ao jogo entre Guiné Equatorial e Tunísia no [GEOGRAPHIC_DATA], [GEOGRAP…"
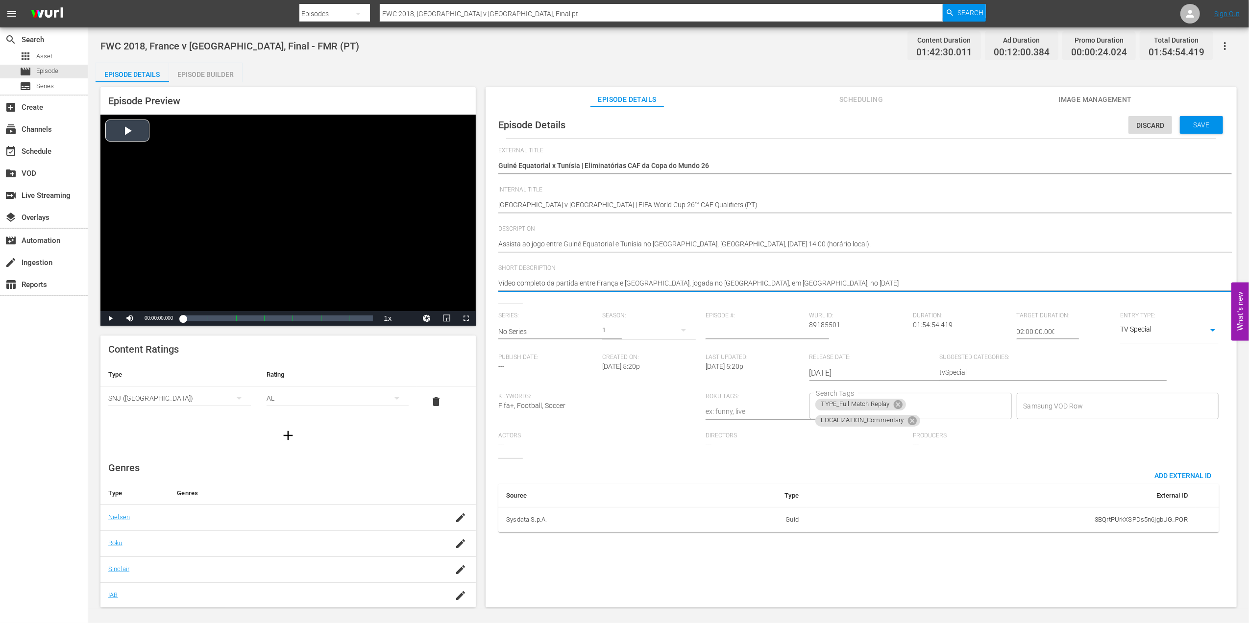
drag, startPoint x: 852, startPoint y: 280, endPoint x: 451, endPoint y: 286, distance: 401.2
paste textarea "Assista ao jogo entre Guiné Equatorial e [GEOGRAPHIC_DATA] no [GEOGRAPHIC_DATA]…"
type textarea "Assista ao jogo entre Guiné Equatorial e [GEOGRAPHIC_DATA] no [GEOGRAPHIC_DATA]…"
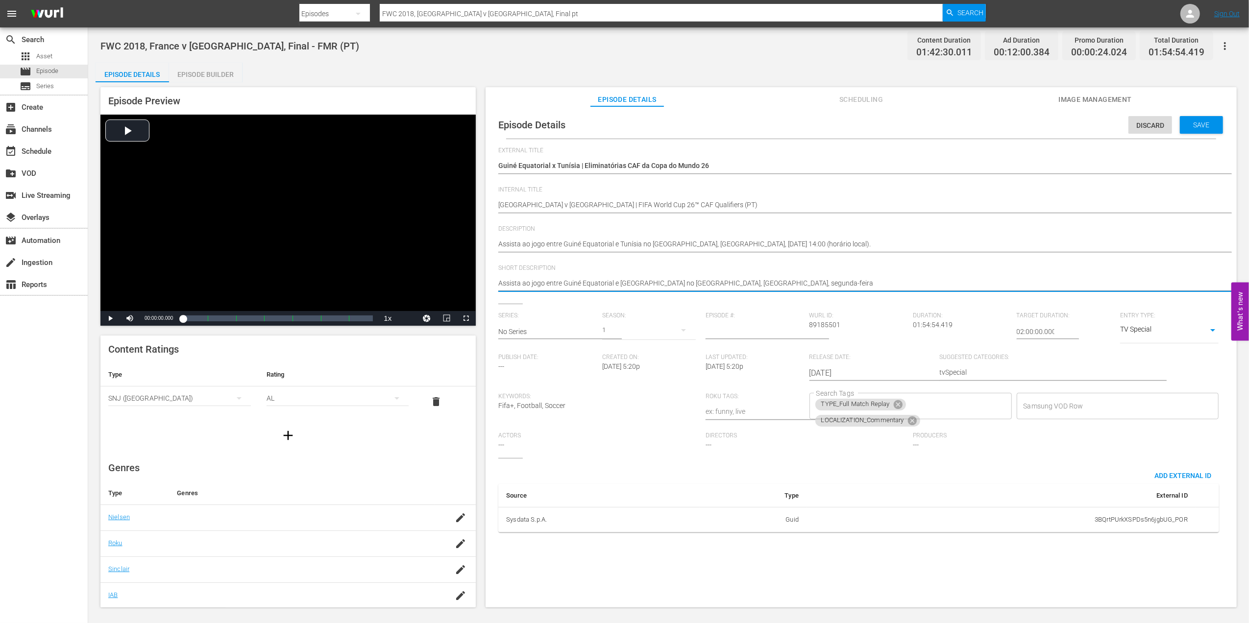
type textarea "Assista ao jogo entre Guiné Equatorial e [GEOGRAPHIC_DATA] no [GEOGRAPHIC_DATA]…"
click at [894, 403] on icon at bounding box center [898, 404] width 11 height 11
click at [908, 404] on icon at bounding box center [912, 406] width 11 height 11
type textarea "Assista ao jogo entre Guiné Equatorial e [GEOGRAPHIC_DATA] no [GEOGRAPHIC_DATA]…"
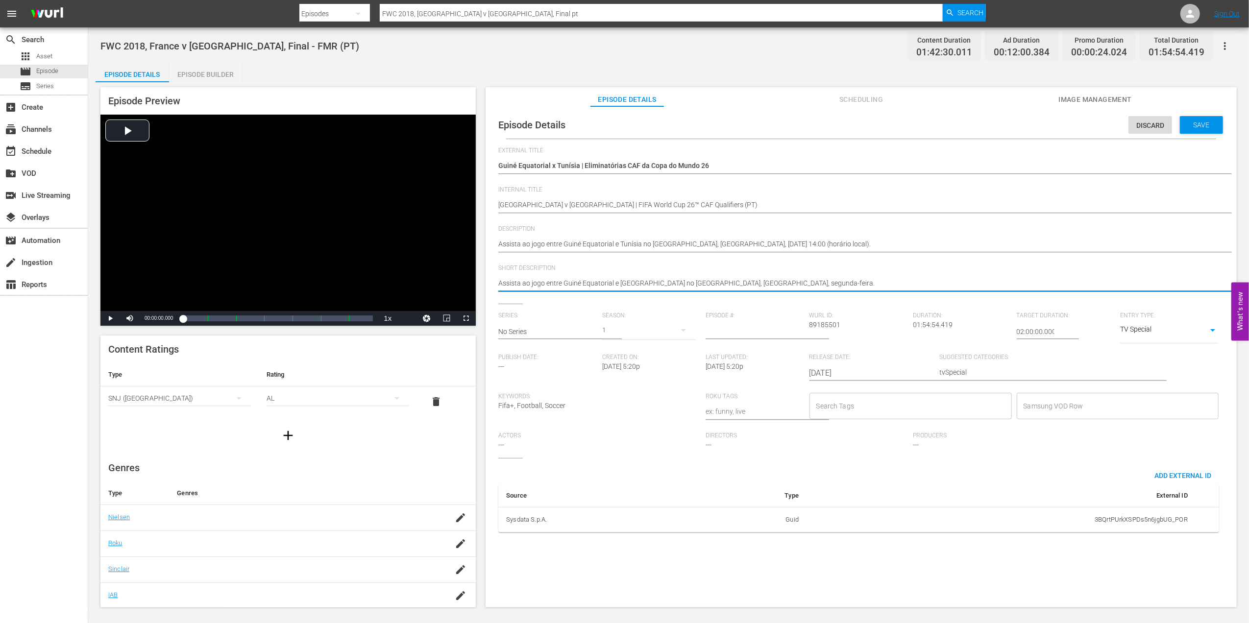
click at [892, 405] on input "Search Tags" at bounding box center [903, 406] width 179 height 18
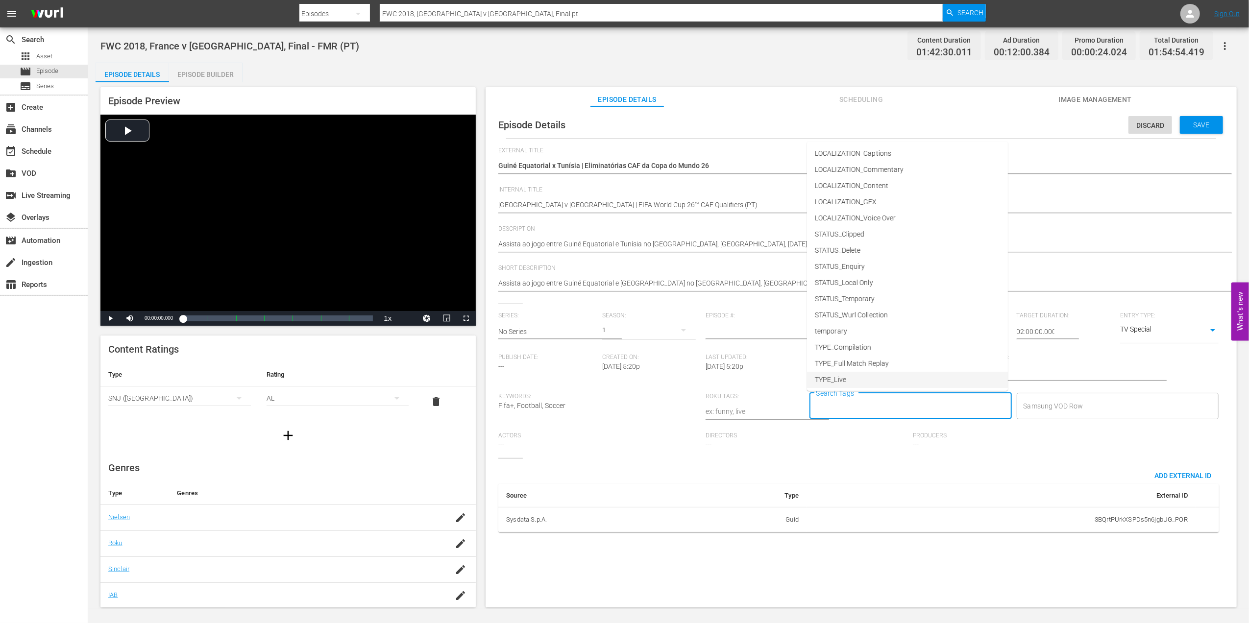
click at [855, 372] on li "TYPE_Live" at bounding box center [907, 380] width 201 height 16
click at [921, 408] on input "Search Tags" at bounding box center [931, 406] width 124 height 18
click at [864, 300] on span "STATUS_Temporary" at bounding box center [845, 299] width 60 height 10
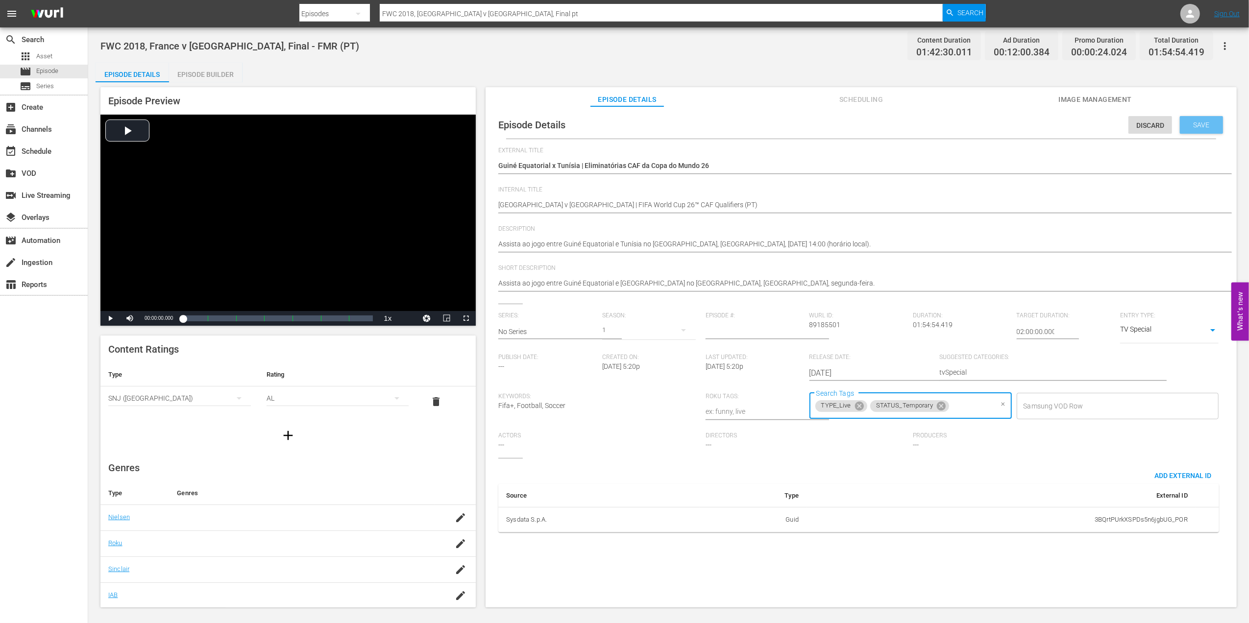
click at [1188, 121] on span "Save" at bounding box center [1201, 125] width 32 height 8
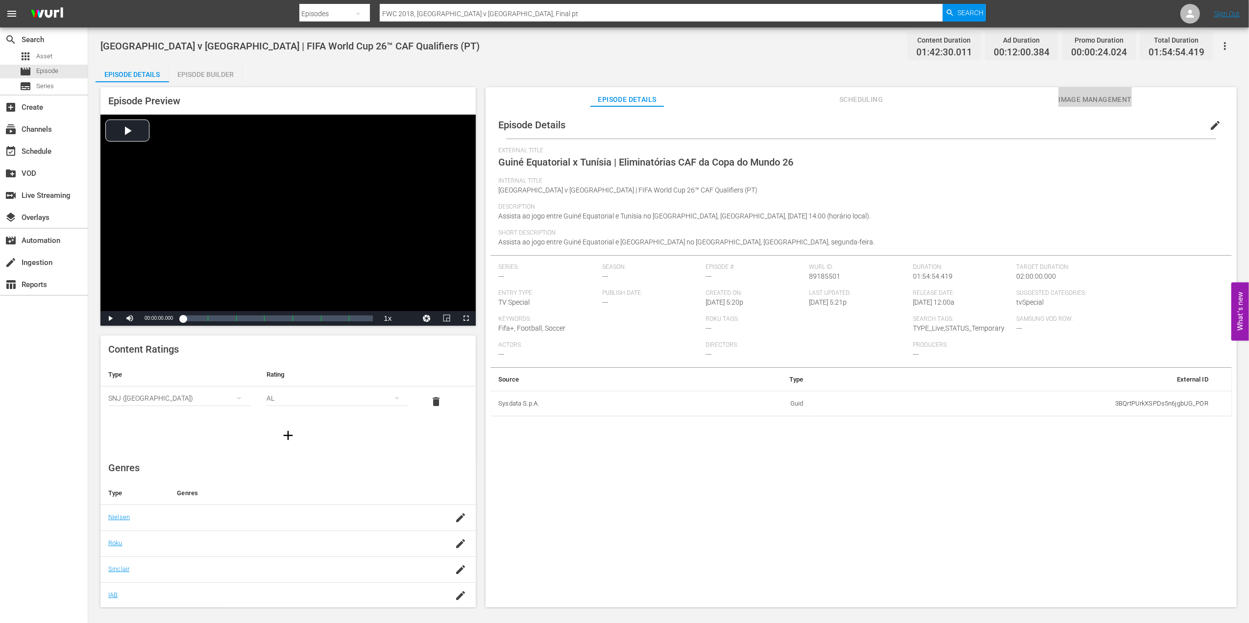
click at [1111, 97] on span "Image Management" at bounding box center [1094, 100] width 73 height 12
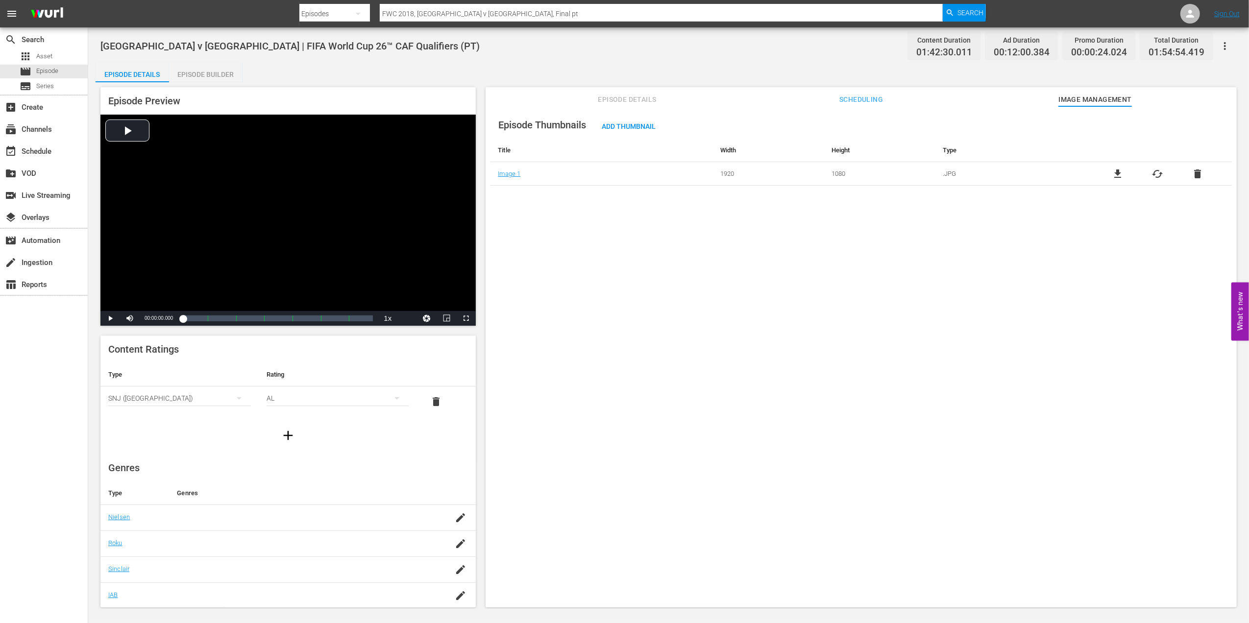
click at [1197, 174] on span "delete" at bounding box center [1197, 174] width 12 height 12
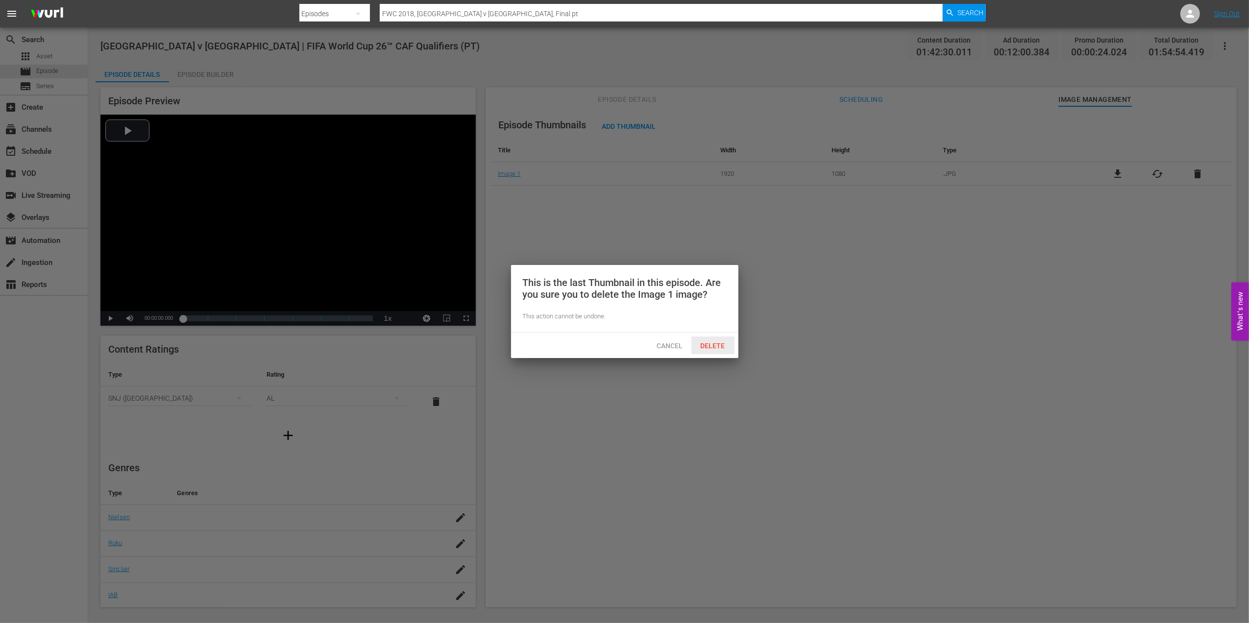
click at [719, 345] on span "Delete" at bounding box center [713, 346] width 40 height 8
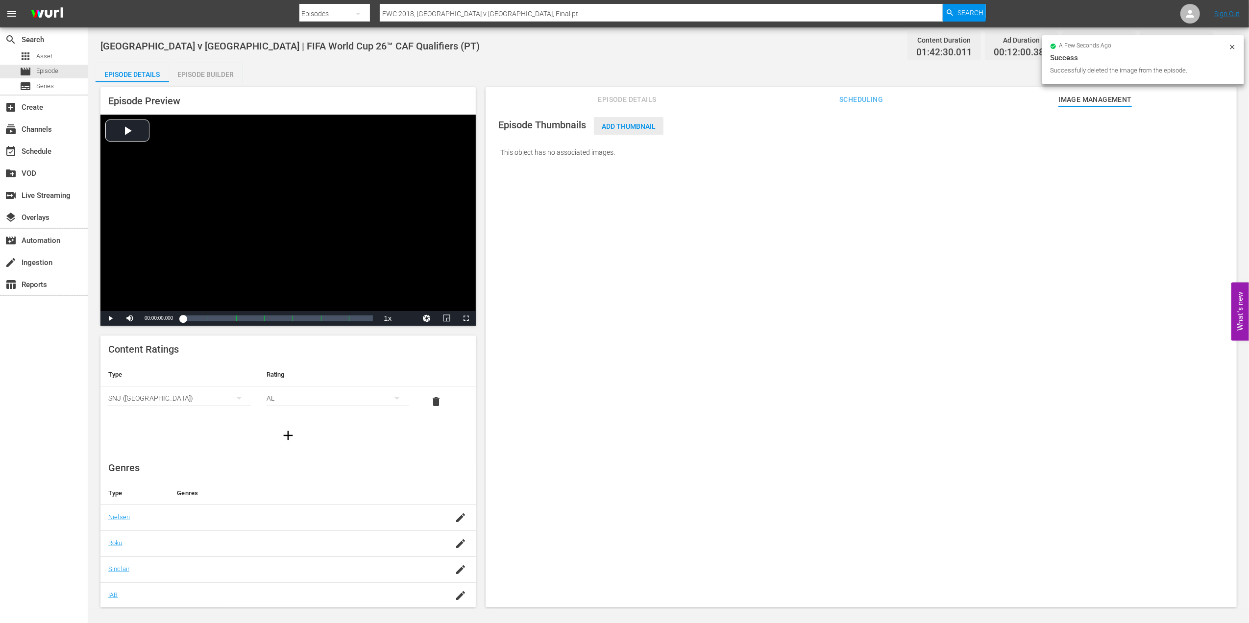
click at [642, 126] on span "Add Thumbnail" at bounding box center [629, 126] width 70 height 8
click at [635, 126] on span "Add Thumbnail" at bounding box center [629, 126] width 70 height 8
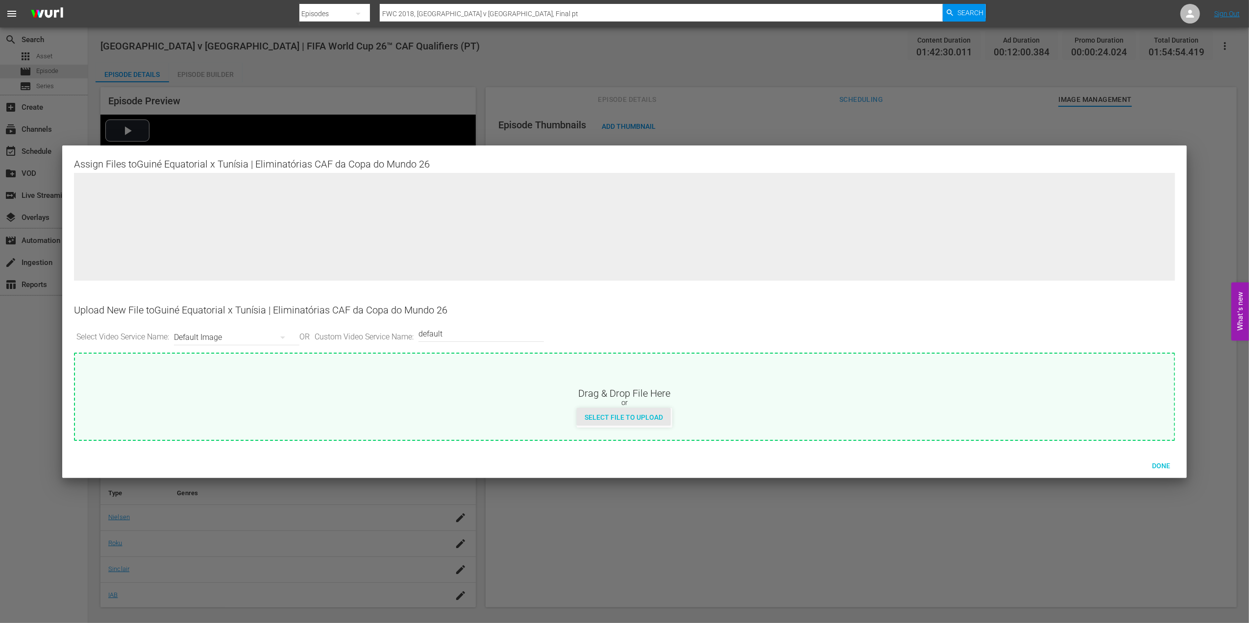
click at [609, 415] on span "Select File to Upload" at bounding box center [624, 417] width 94 height 8
type input "C:\fakepath\11.jpg"
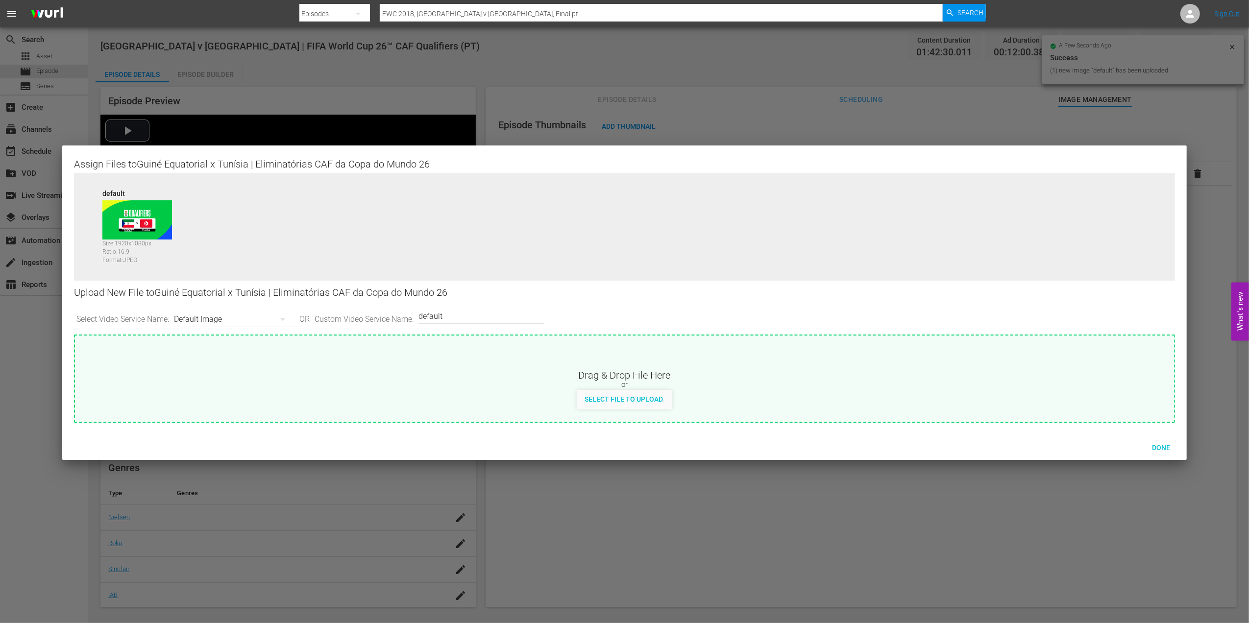
click at [471, 317] on input "default" at bounding box center [478, 316] width 121 height 24
type input "default 1"
click at [604, 395] on span "Select File to Upload" at bounding box center [624, 399] width 94 height 8
type input "C:\fakepath\12.jpg"
click at [1160, 444] on span "Done" at bounding box center [1161, 448] width 34 height 8
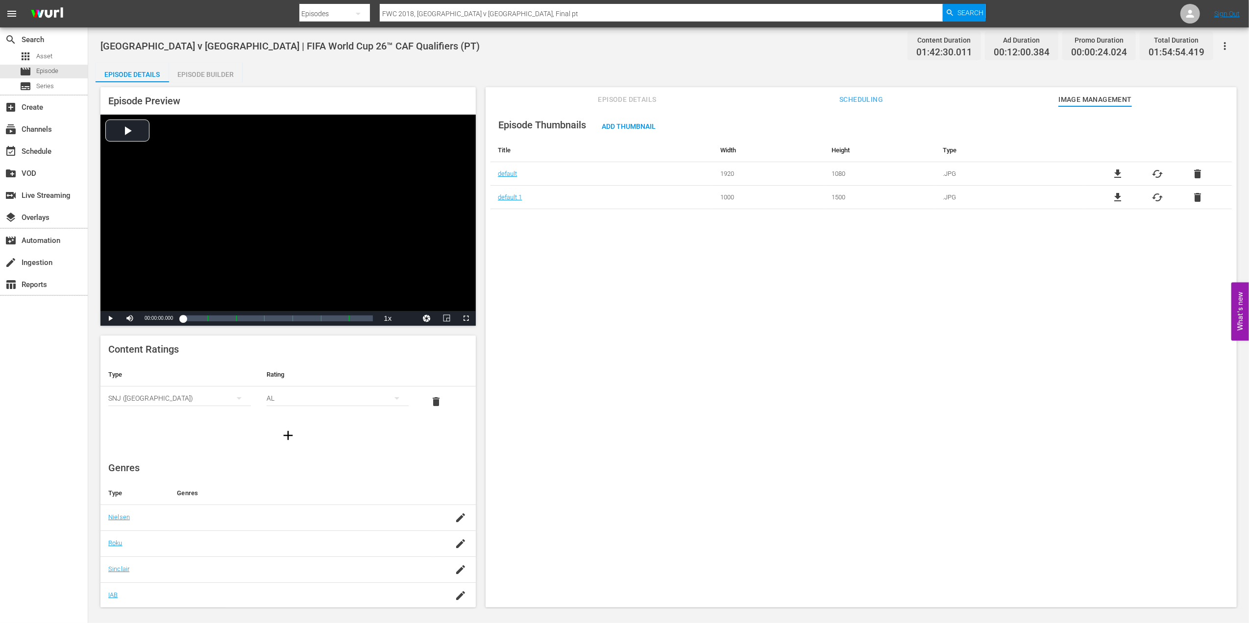
click at [651, 98] on span "Episode Details" at bounding box center [626, 100] width 73 height 12
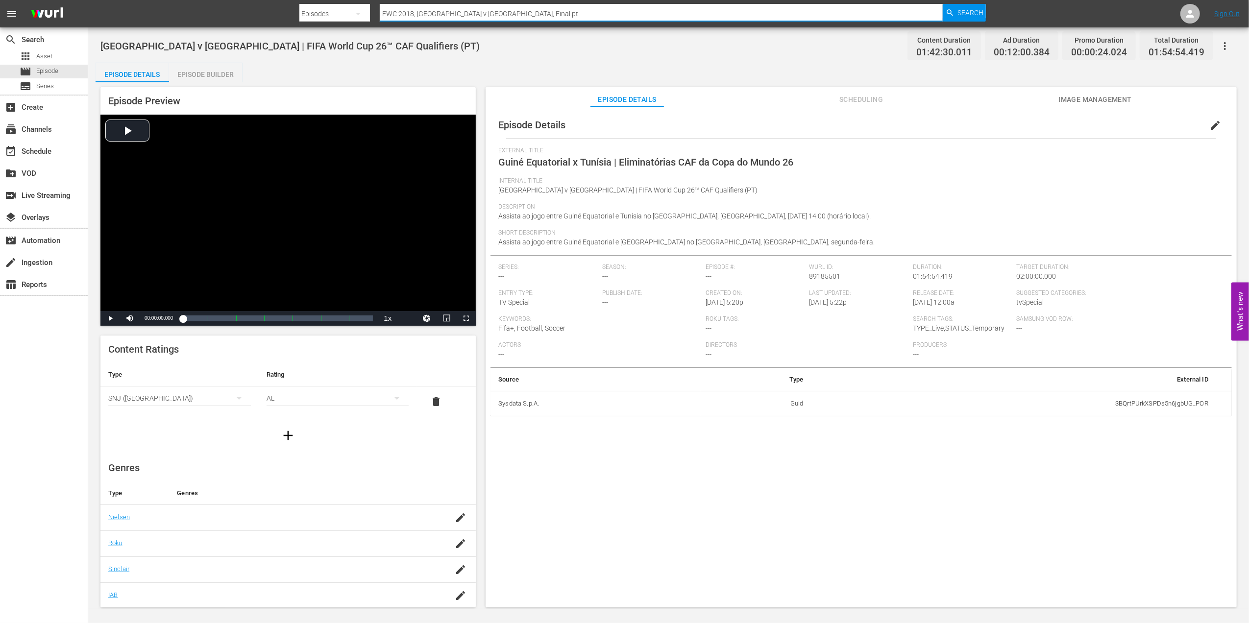
drag, startPoint x: 387, startPoint y: 11, endPoint x: 358, endPoint y: 11, distance: 29.4
click at [358, 11] on div "Search By Episodes Search ID, Title, Description, Keywords, or Category FWC 201…" at bounding box center [642, 14] width 687 height 24
paste input "02 Brazil v [GEOGRAPHIC_DATA], Final"
type input "FWC 2002 [GEOGRAPHIC_DATA] v [GEOGRAPHIC_DATA], Final"
click at [952, 10] on icon "button" at bounding box center [949, 12] width 9 height 9
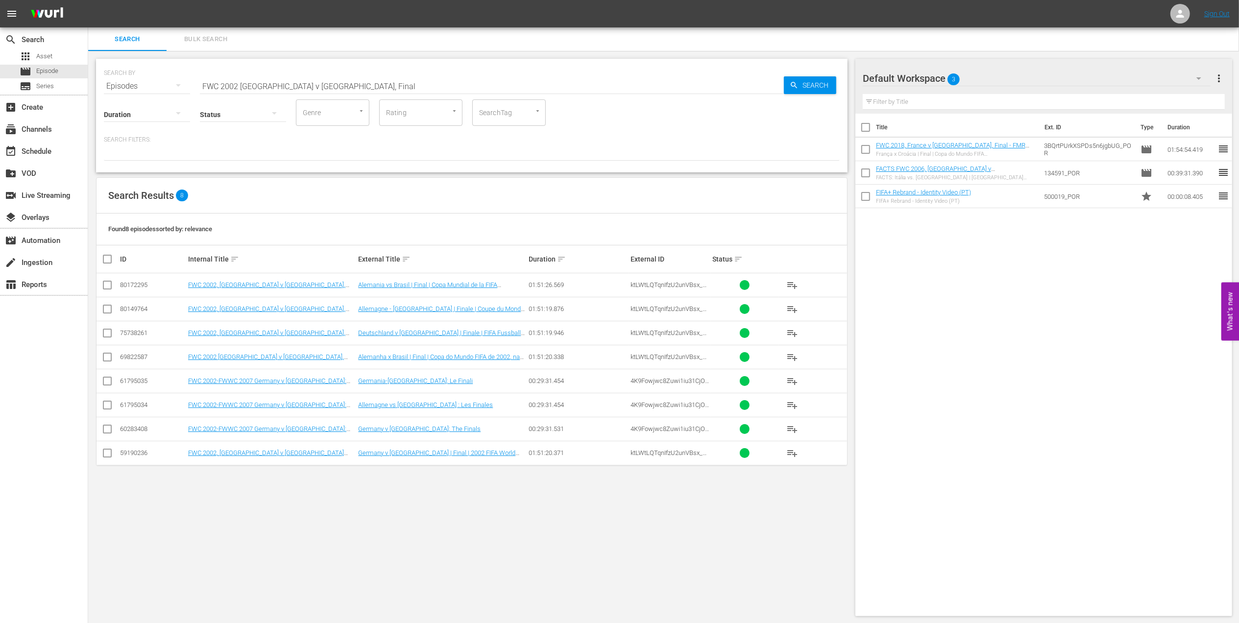
click at [330, 86] on input "FWC 2002 [GEOGRAPHIC_DATA] v [GEOGRAPHIC_DATA], Final" at bounding box center [492, 86] width 584 height 24
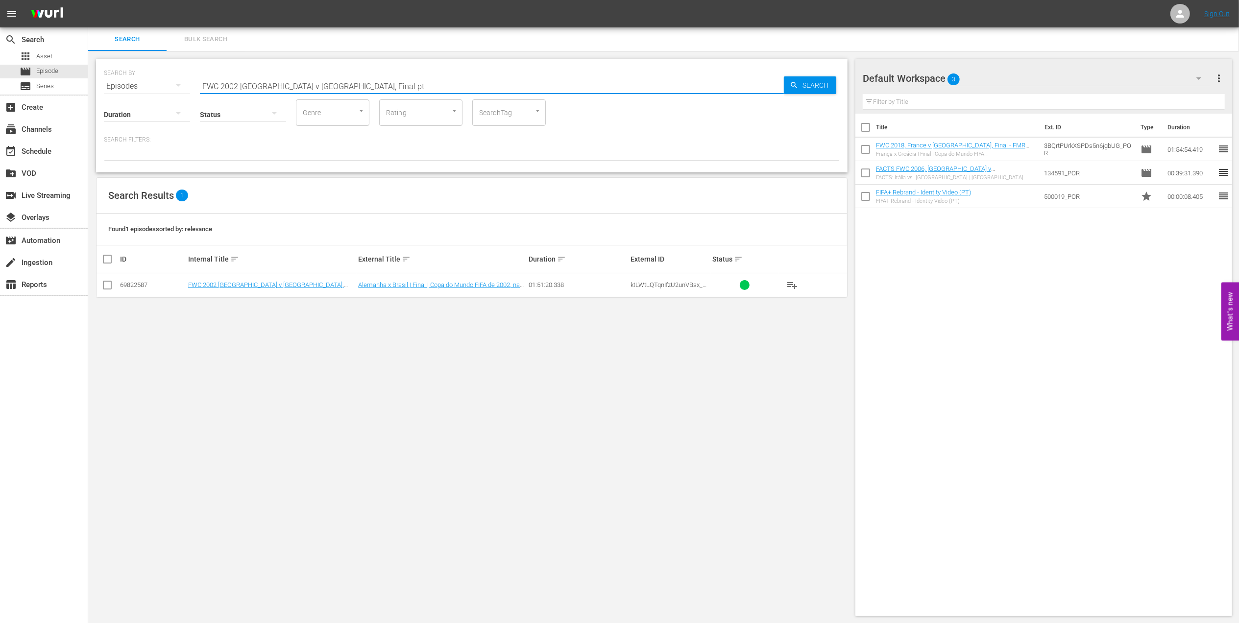
type input "FWC 2002 [GEOGRAPHIC_DATA] v [GEOGRAPHIC_DATA], Final pt"
click at [110, 285] on input "checkbox" at bounding box center [107, 287] width 12 height 12
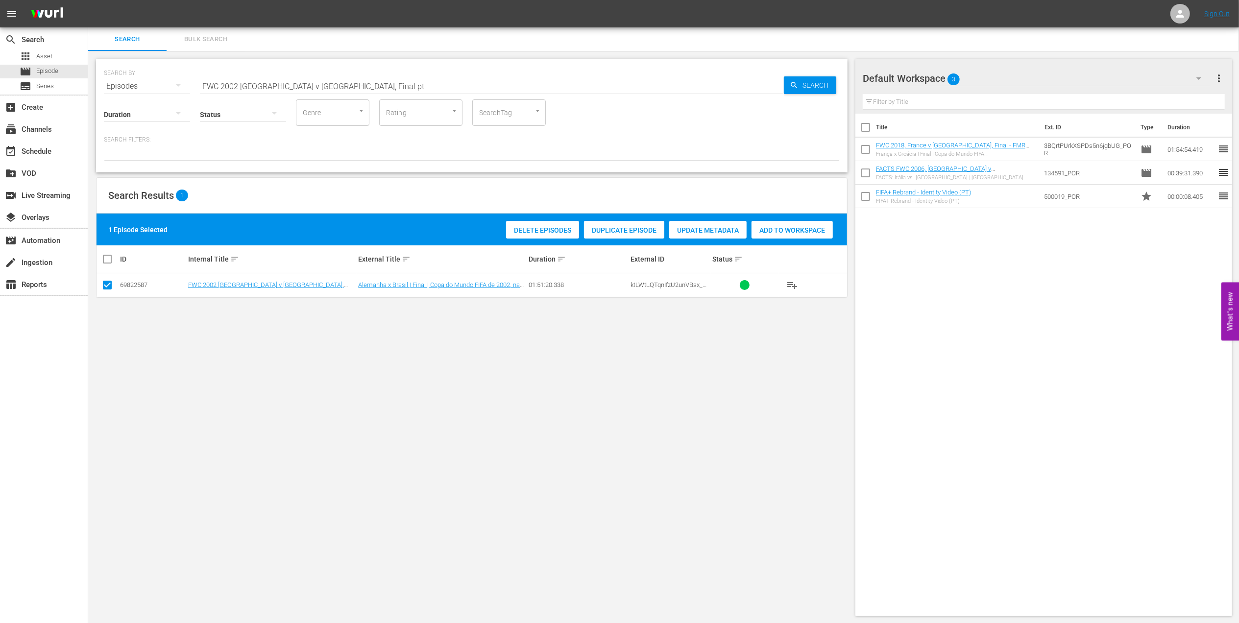
click at [626, 226] on span "Duplicate Episode" at bounding box center [624, 230] width 80 height 8
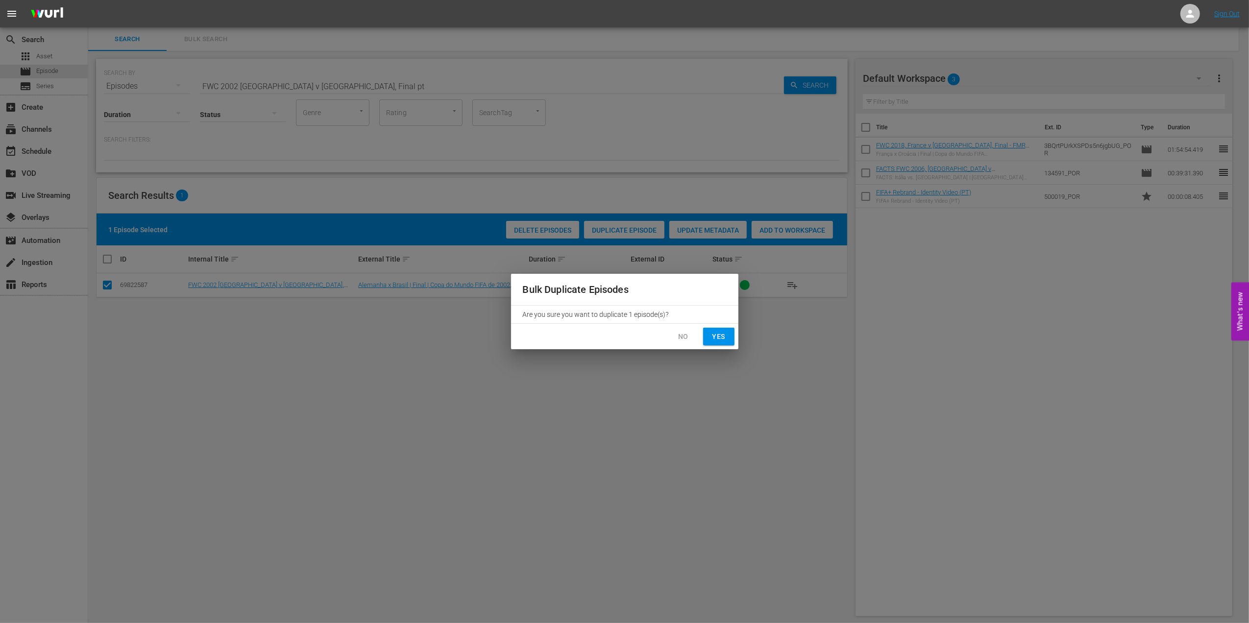
click at [716, 336] on span "Yes" at bounding box center [719, 337] width 16 height 12
checkbox input "false"
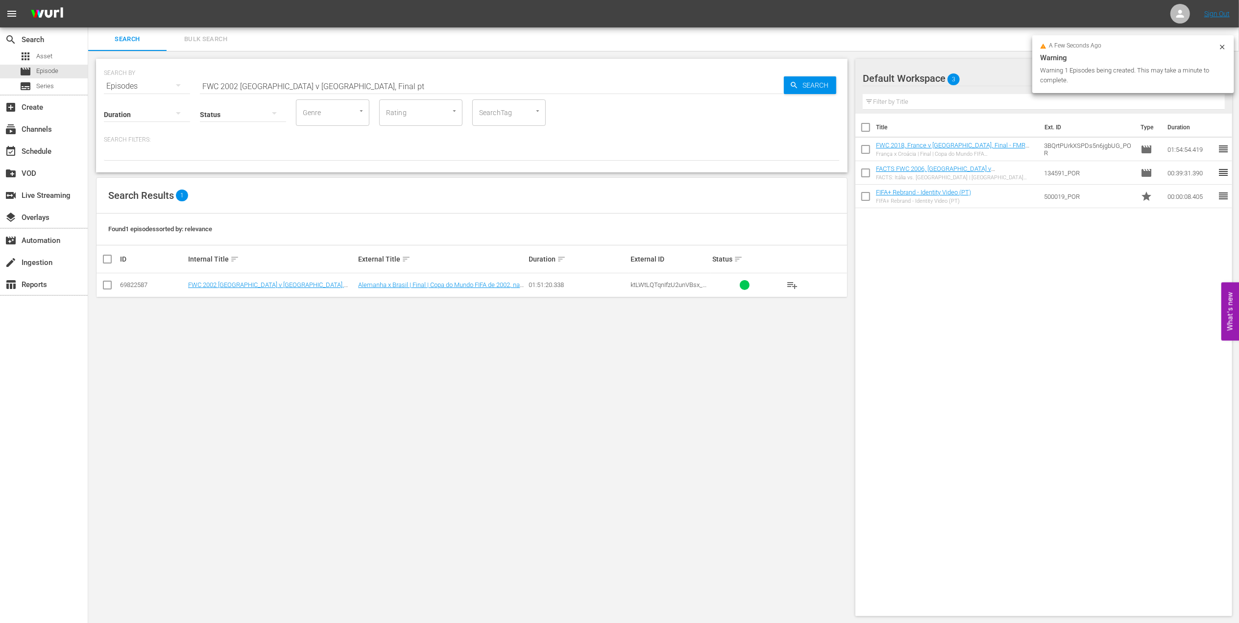
click at [349, 82] on input "FWC 2002 [GEOGRAPHIC_DATA] v [GEOGRAPHIC_DATA], Final pt" at bounding box center [492, 86] width 584 height 24
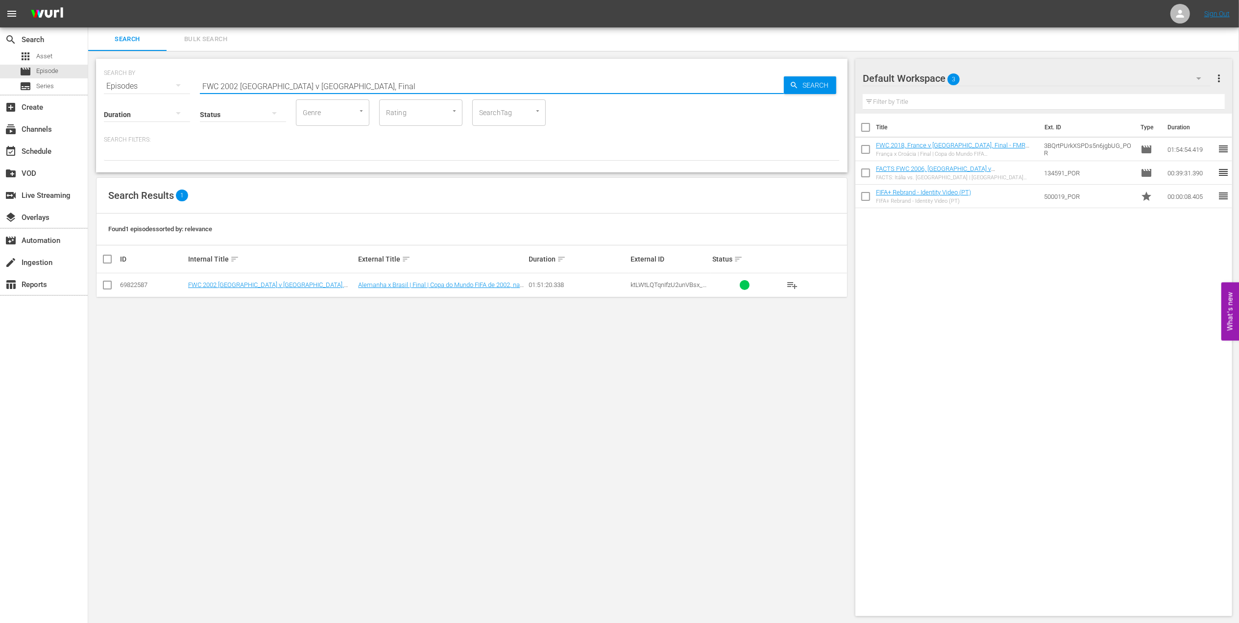
type input "FWC 2002 [GEOGRAPHIC_DATA] v [GEOGRAPHIC_DATA], Final"
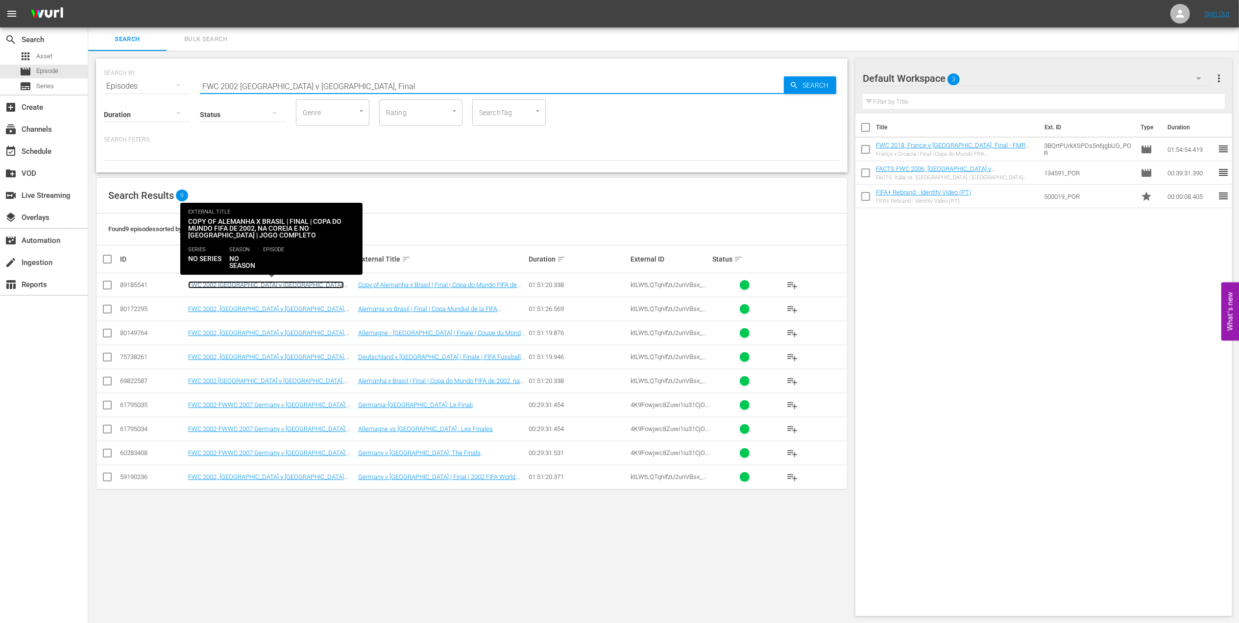
click at [289, 284] on link "FWC 2002 [GEOGRAPHIC_DATA] v [GEOGRAPHIC_DATA], Final (PT) - New Commentary" at bounding box center [266, 288] width 156 height 15
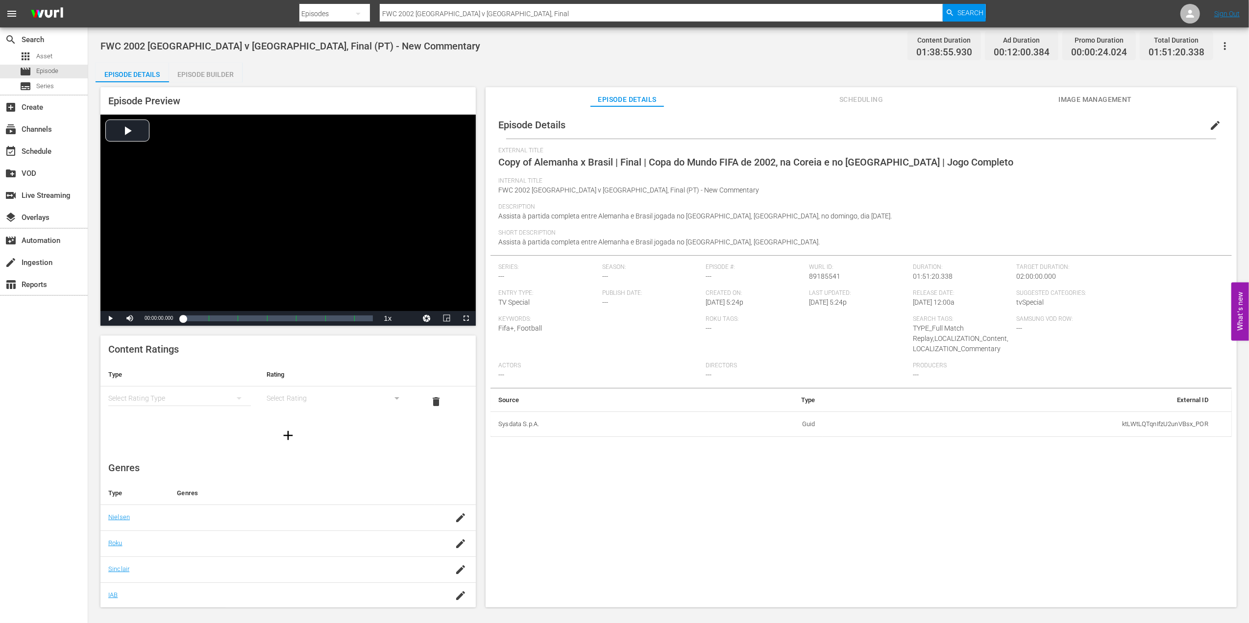
click at [1211, 119] on button "edit" at bounding box center [1215, 126] width 24 height 24
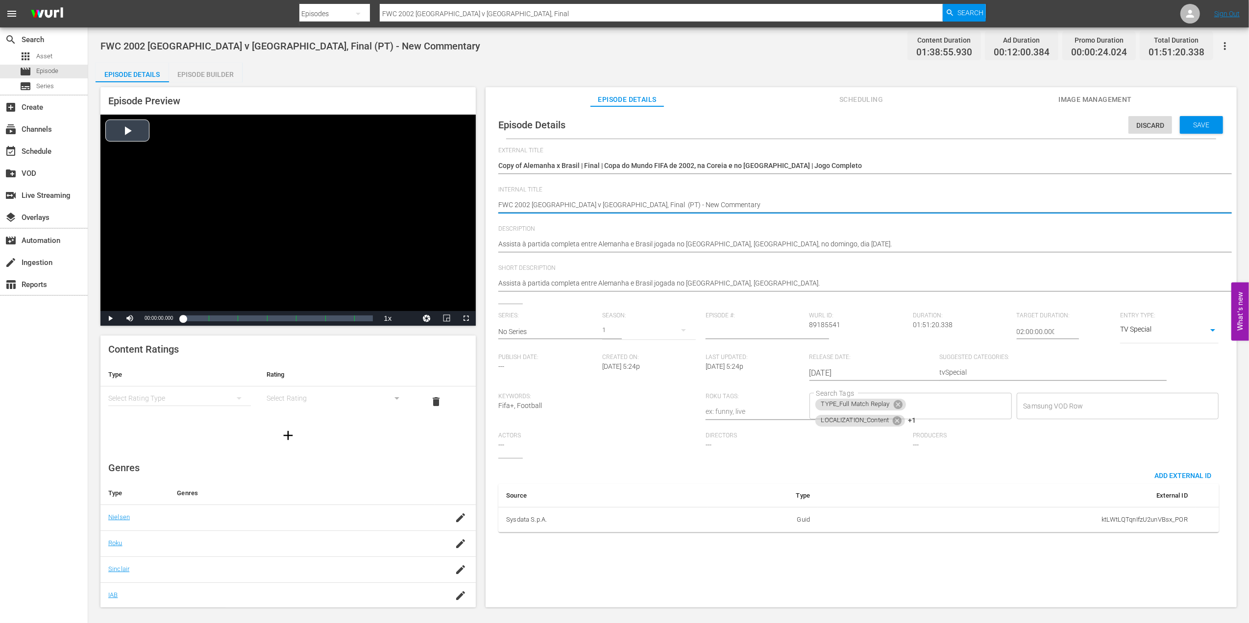
drag, startPoint x: 600, startPoint y: 201, endPoint x: 473, endPoint y: 206, distance: 127.5
paste textarea "Madagascar v [GEOGRAPHIC_DATA] | FIFA World Cup 26™ CAF Qualifiers"
type textarea "Madagascar v [GEOGRAPHIC_DATA] | FIFA World Cup 26™ CAF Qualifiers (PT) - New C…"
drag, startPoint x: 746, startPoint y: 203, endPoint x: 690, endPoint y: 203, distance: 55.4
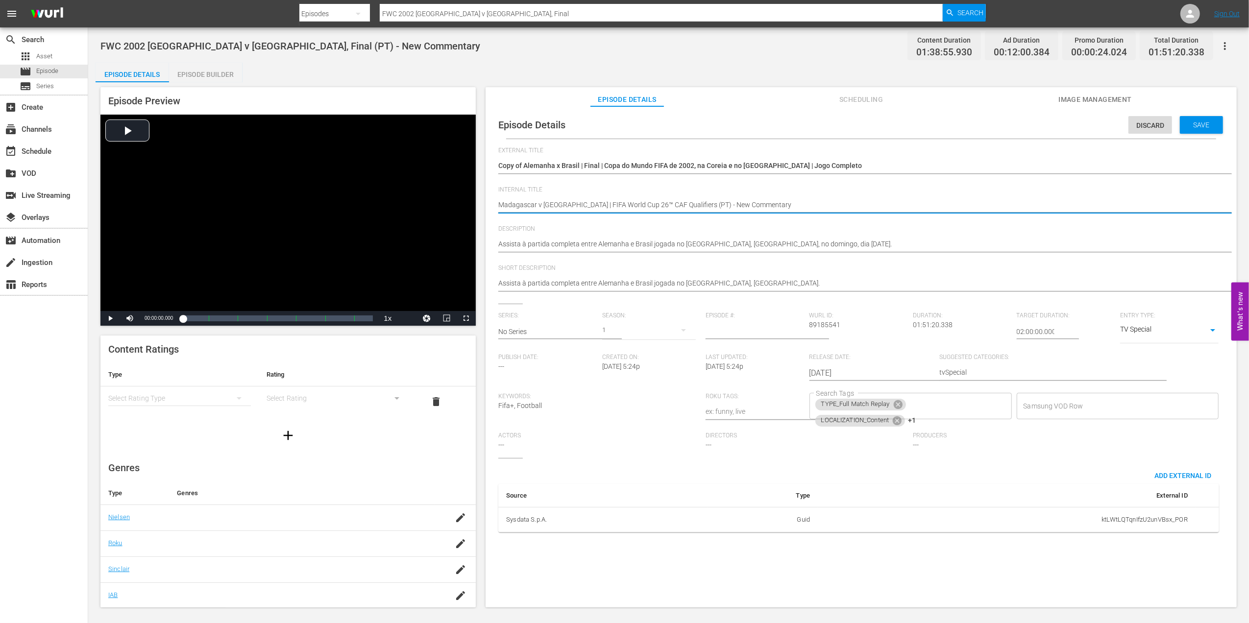
click at [690, 203] on textarea "FWC 2002 [GEOGRAPHIC_DATA] v [GEOGRAPHIC_DATA], Final (PT) - New Commentary" at bounding box center [858, 206] width 721 height 12
type textarea "Madagascar v [GEOGRAPHIC_DATA] | FIFA World Cup 26™ CAF Qualifiers (PT) - N"
type textarea "Madagascar v [GEOGRAPHIC_DATA] | FIFA World Cup 26™ CAF Qualifiers (PT) -"
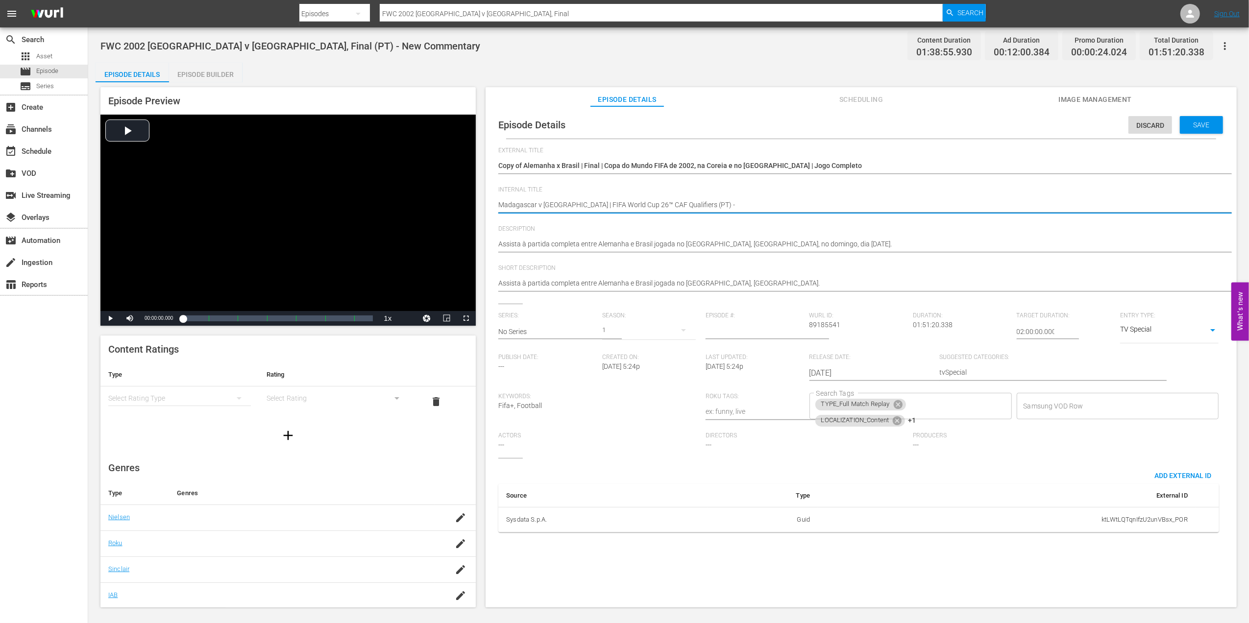
type textarea "Madagascar v [GEOGRAPHIC_DATA] | FIFA World Cup 26™ CAF Qualifiers (PT) -"
type textarea "Madagascar v [GEOGRAPHIC_DATA] | FIFA World Cup 26™ CAF Qualifiers (PT)"
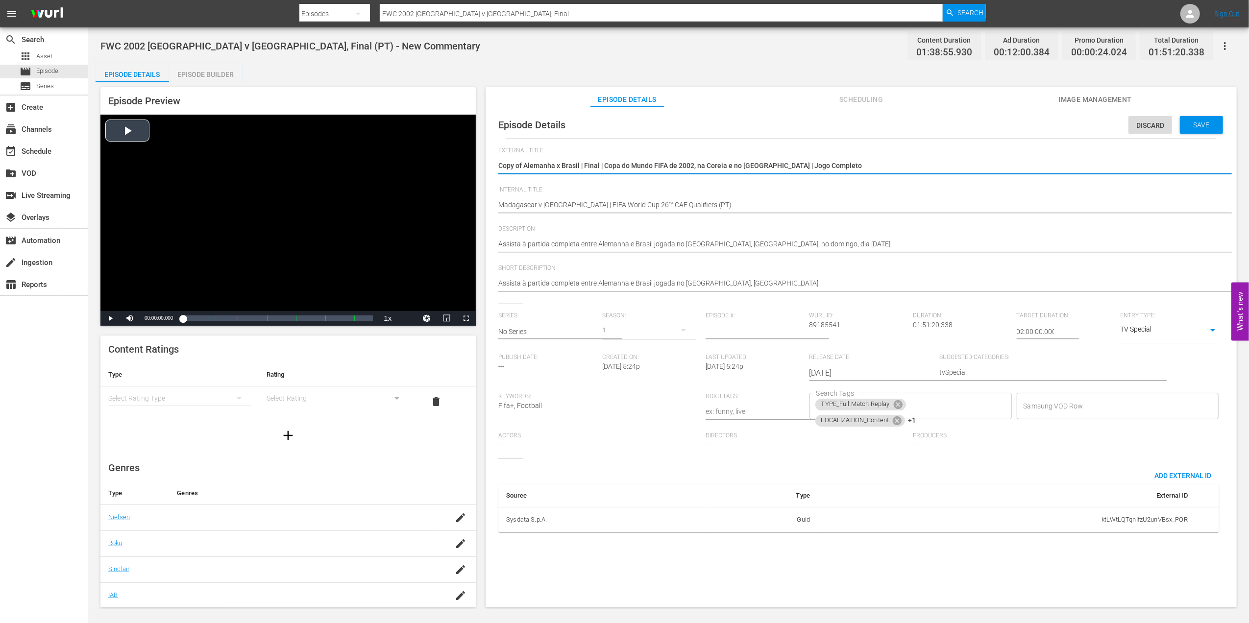
drag, startPoint x: 821, startPoint y: 166, endPoint x: 453, endPoint y: 167, distance: 368.4
paste textarea "Madagascar x Chade | Eliminatórias CAF da Copa do Mundo 26"
type textarea "Madagascar x Chade | Eliminatórias CAF da Copa do Mundo 26"
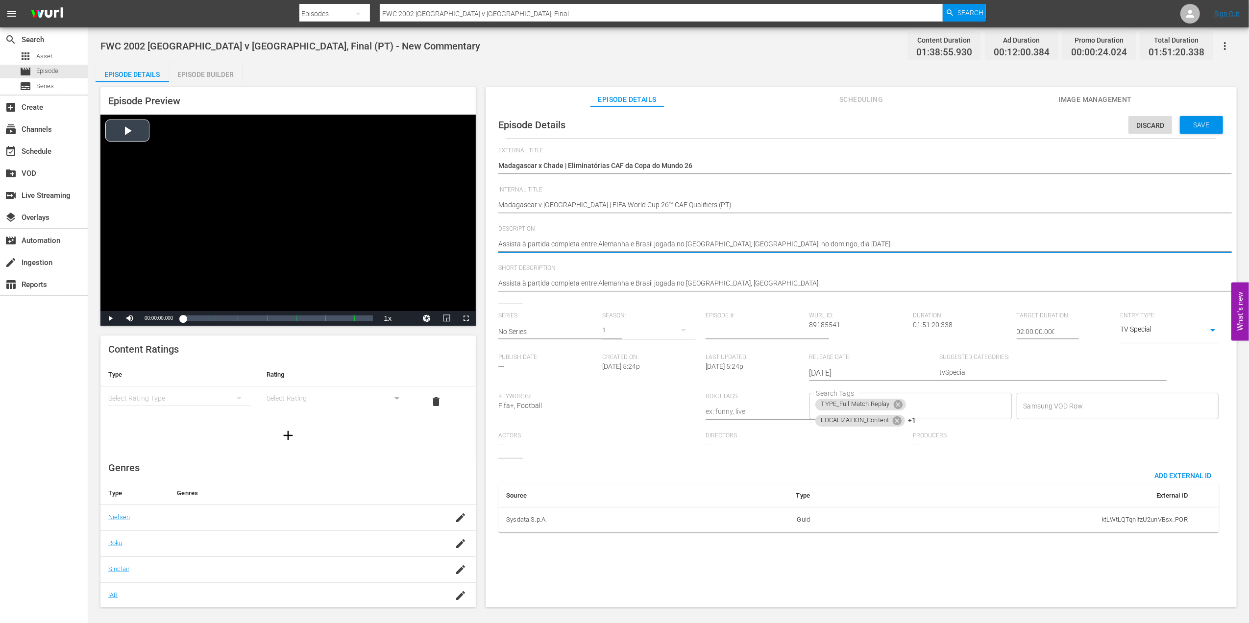
drag, startPoint x: 886, startPoint y: 243, endPoint x: 438, endPoint y: 243, distance: 448.2
paste textarea "ao jogo entre [GEOGRAPHIC_DATA] e Chade no [GEOGRAPHIC_DATA][PERSON_NAME], [GEO…"
type textarea "Assista ao jogo entre [GEOGRAPHIC_DATA] e Chade no [GEOGRAPHIC_DATA][PERSON_NAM…"
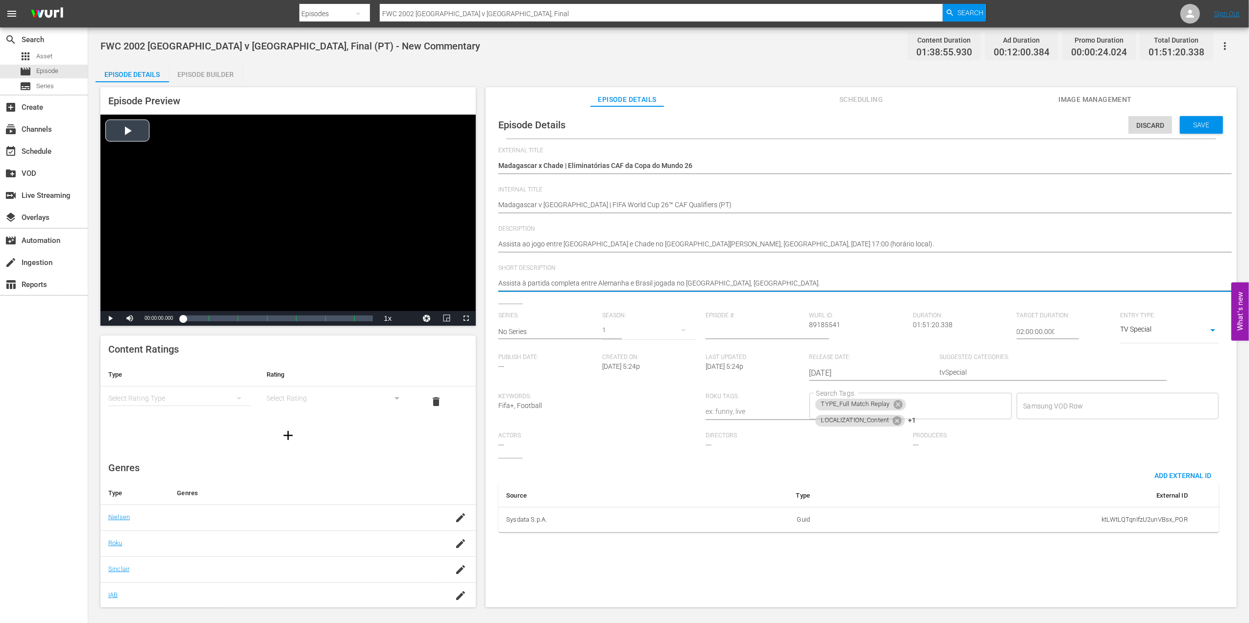
drag, startPoint x: 635, startPoint y: 288, endPoint x: 419, endPoint y: 288, distance: 216.0
paste textarea "ao jogo entre [GEOGRAPHIC_DATA] e Chade no [GEOGRAPHIC_DATA][PERSON_NAME], [GEO…"
type textarea "Assista ao jogo entre [GEOGRAPHIC_DATA] e Chade no [GEOGRAPHIC_DATA][PERSON_NAM…"
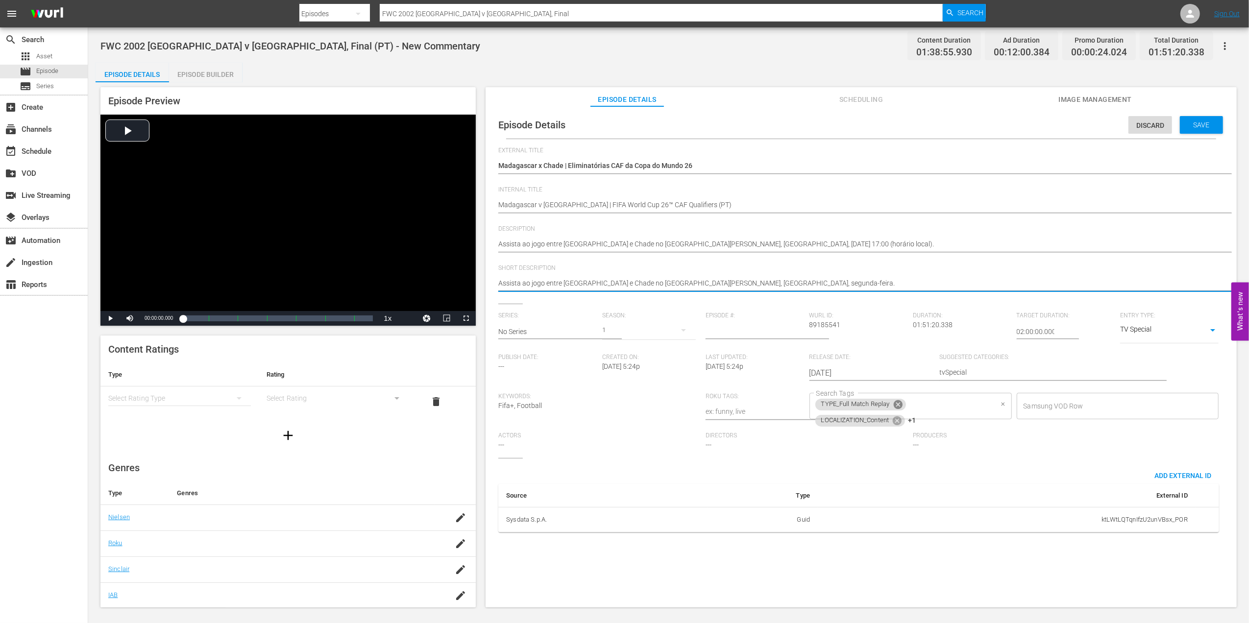
click at [894, 404] on icon at bounding box center [898, 404] width 11 height 11
click at [897, 404] on icon at bounding box center [897, 404] width 9 height 9
click at [897, 404] on span "LOCALIZATION_Commentary" at bounding box center [862, 406] width 95 height 8
type textarea "Assista ao jogo entre [GEOGRAPHIC_DATA] e Chade no [GEOGRAPHIC_DATA][PERSON_NAM…"
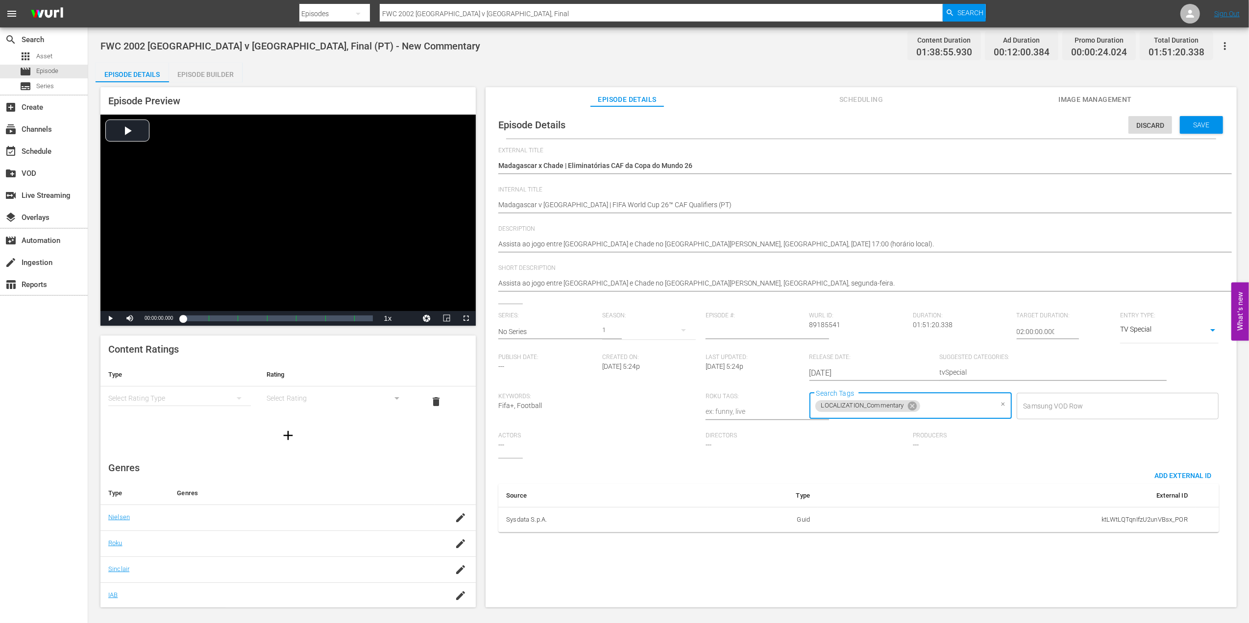
drag, startPoint x: 909, startPoint y: 404, endPoint x: 893, endPoint y: 405, distance: 16.7
click at [908, 404] on icon at bounding box center [912, 405] width 9 height 9
click at [881, 408] on input "Search Tags" at bounding box center [903, 406] width 179 height 18
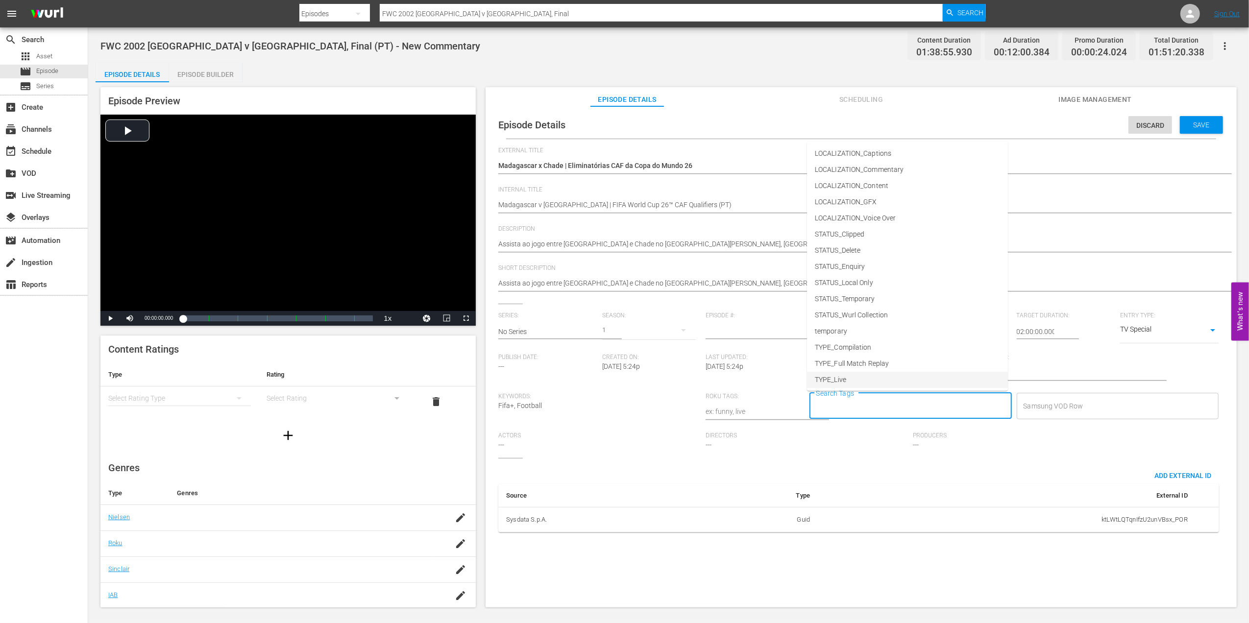
click at [844, 381] on span "TYPE_Live" at bounding box center [830, 380] width 31 height 10
click at [923, 411] on input "Search Tags" at bounding box center [931, 406] width 124 height 18
click at [866, 296] on span "STATUS_Temporary" at bounding box center [845, 299] width 60 height 10
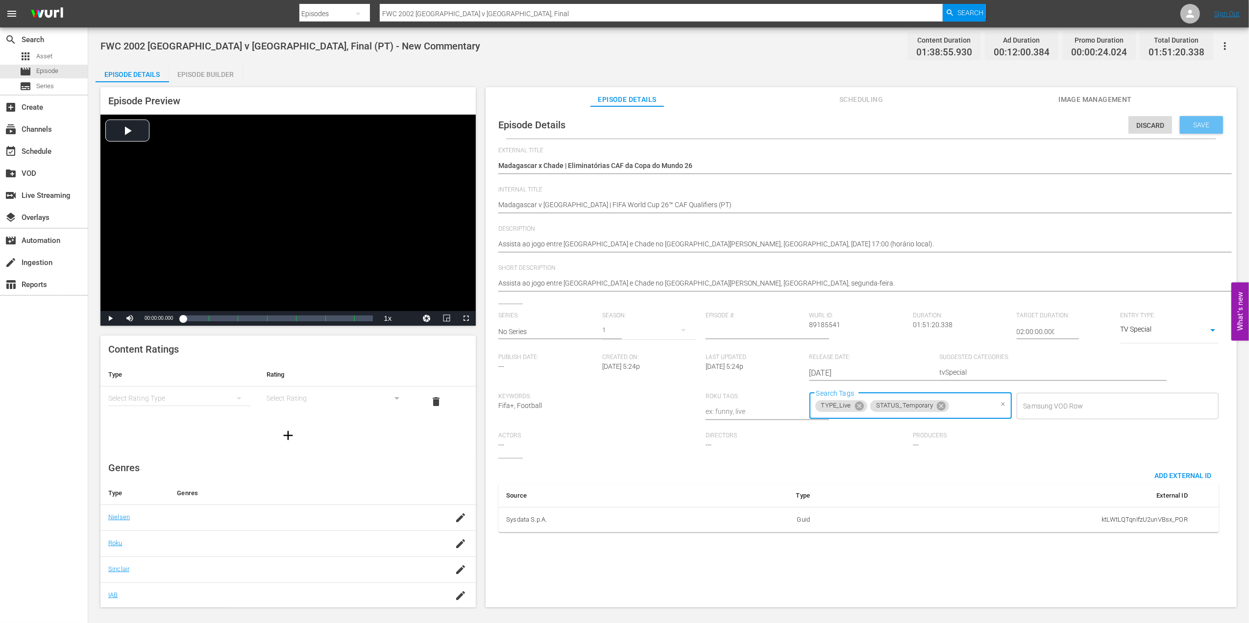
click at [1199, 126] on span "Save" at bounding box center [1201, 125] width 32 height 8
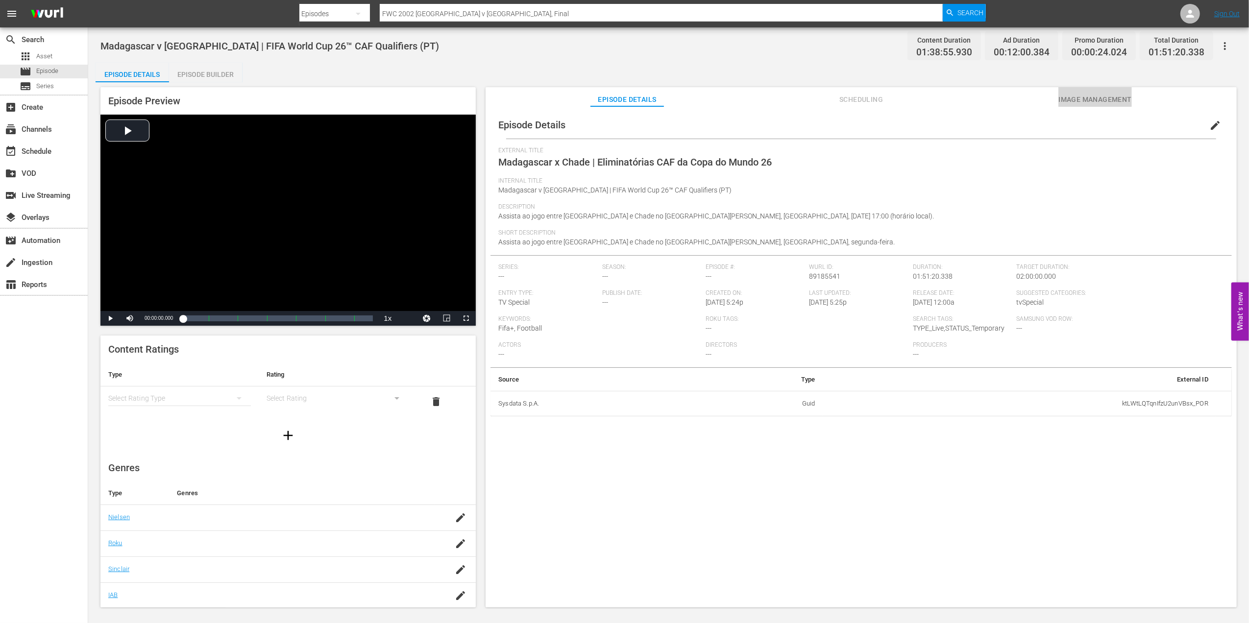
click at [1108, 98] on span "Image Management" at bounding box center [1094, 100] width 73 height 12
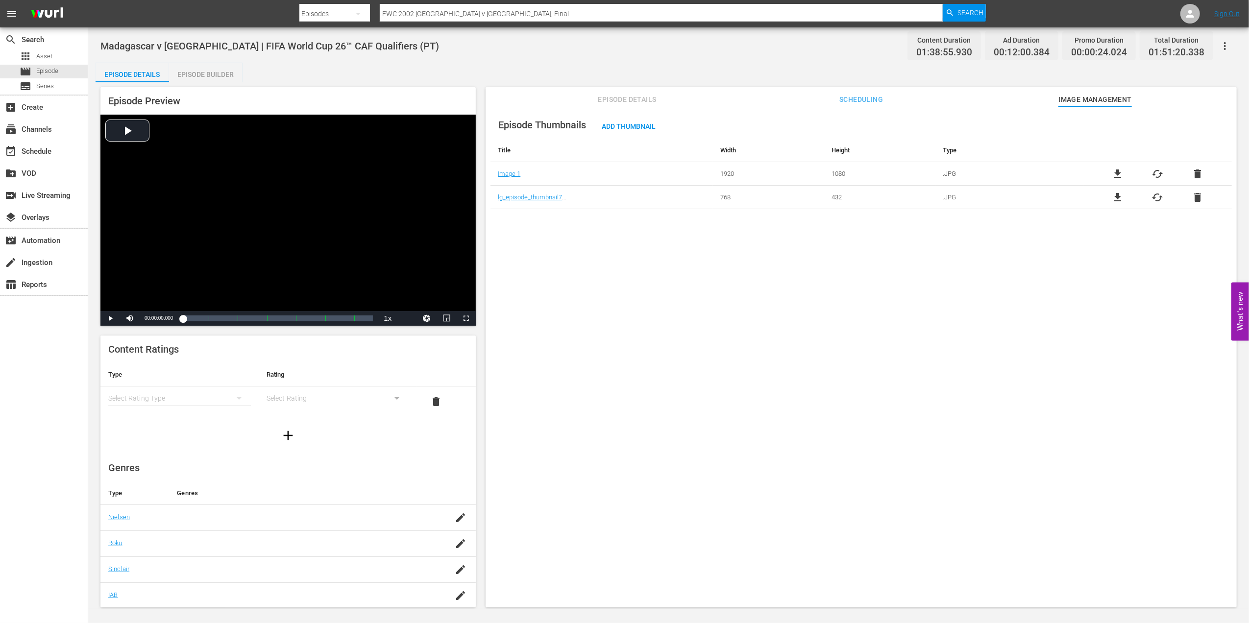
click at [1197, 173] on span "delete" at bounding box center [1197, 174] width 12 height 12
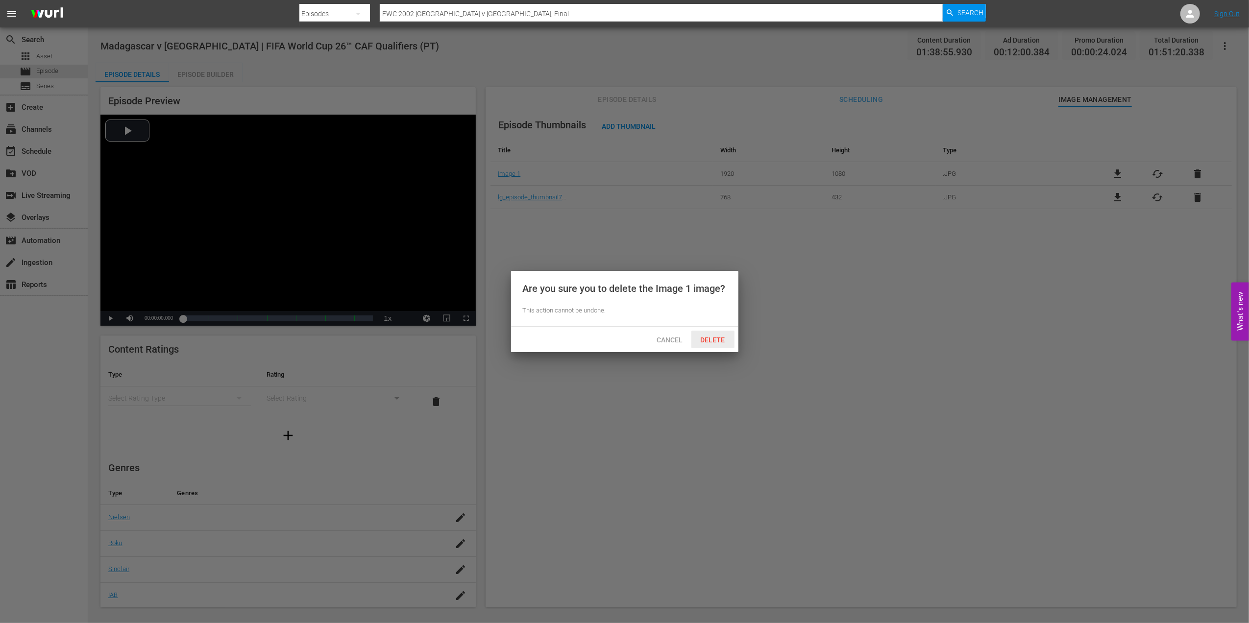
drag, startPoint x: 710, startPoint y: 338, endPoint x: 731, endPoint y: 336, distance: 20.7
click at [716, 338] on span "Delete" at bounding box center [713, 340] width 40 height 8
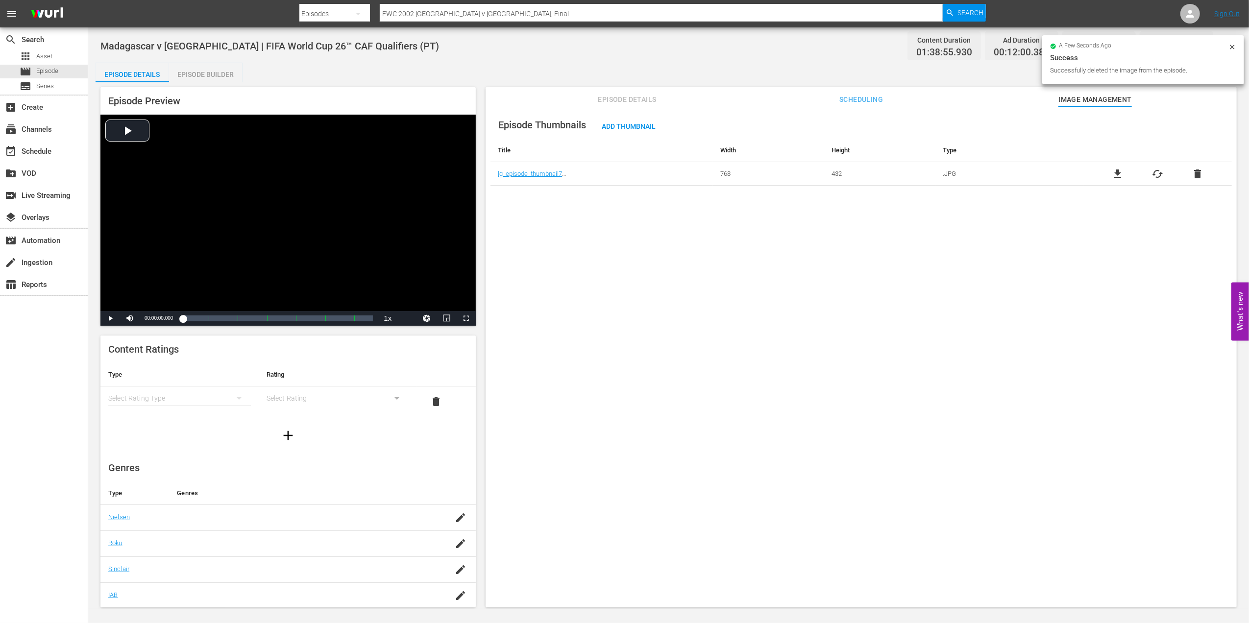
click at [1192, 170] on span "delete" at bounding box center [1197, 174] width 12 height 12
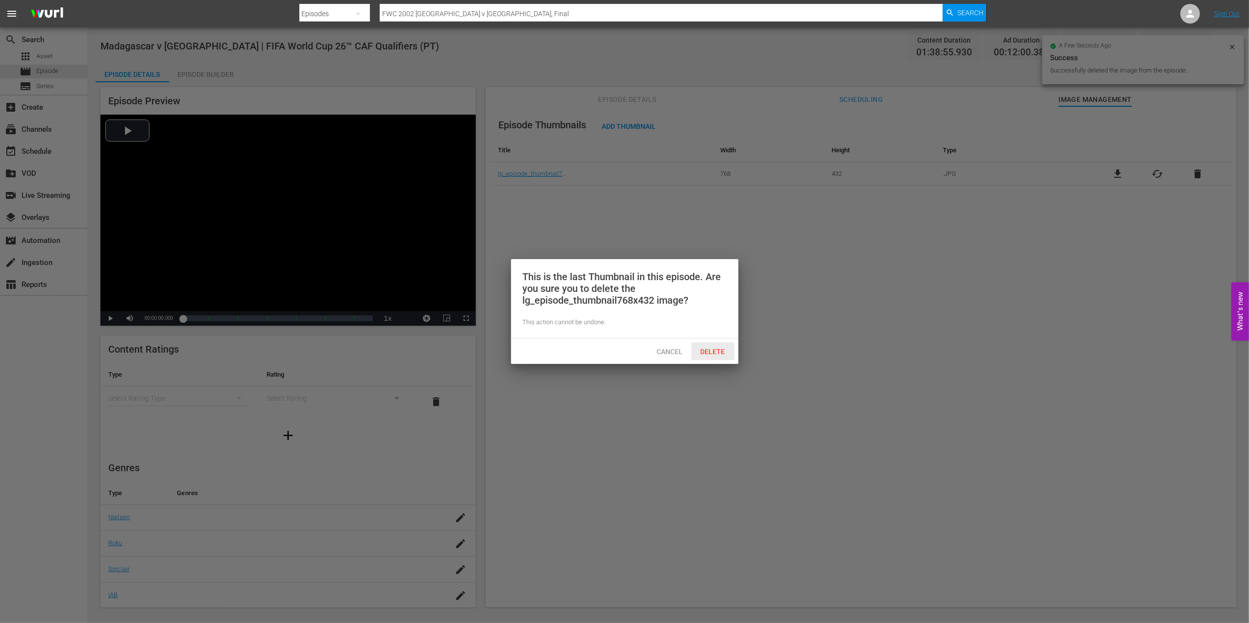
click at [708, 346] on div "Delete" at bounding box center [712, 351] width 43 height 18
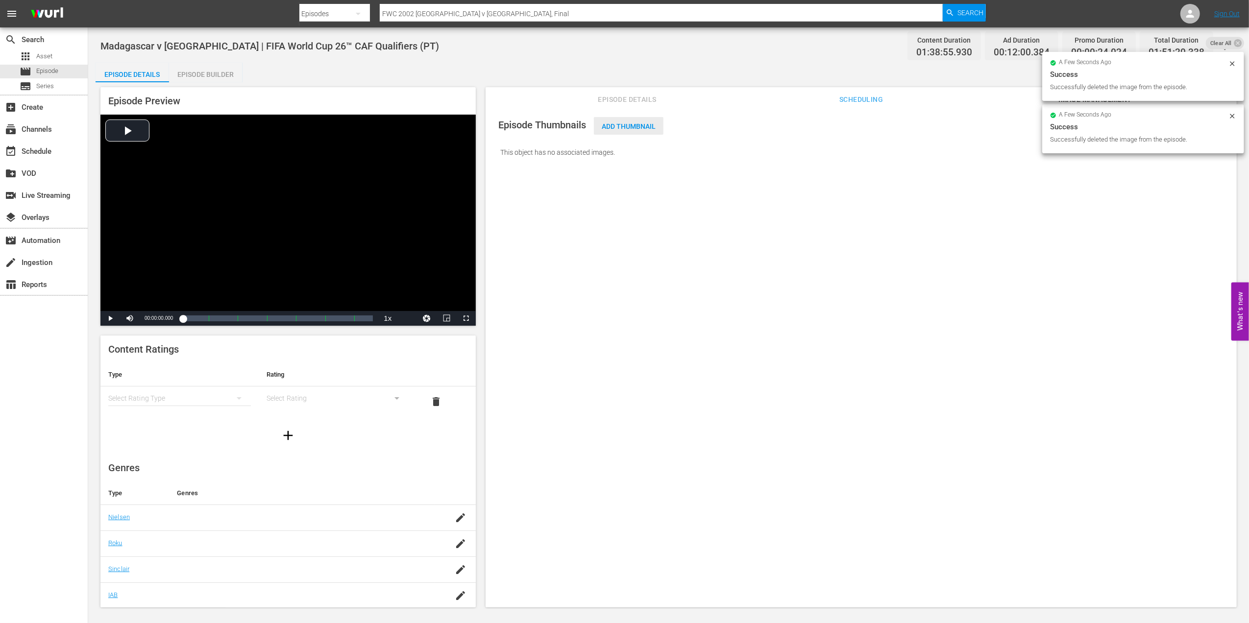
drag, startPoint x: 639, startPoint y: 126, endPoint x: 632, endPoint y: 165, distance: 39.3
click at [639, 125] on span "Add Thumbnail" at bounding box center [629, 126] width 70 height 8
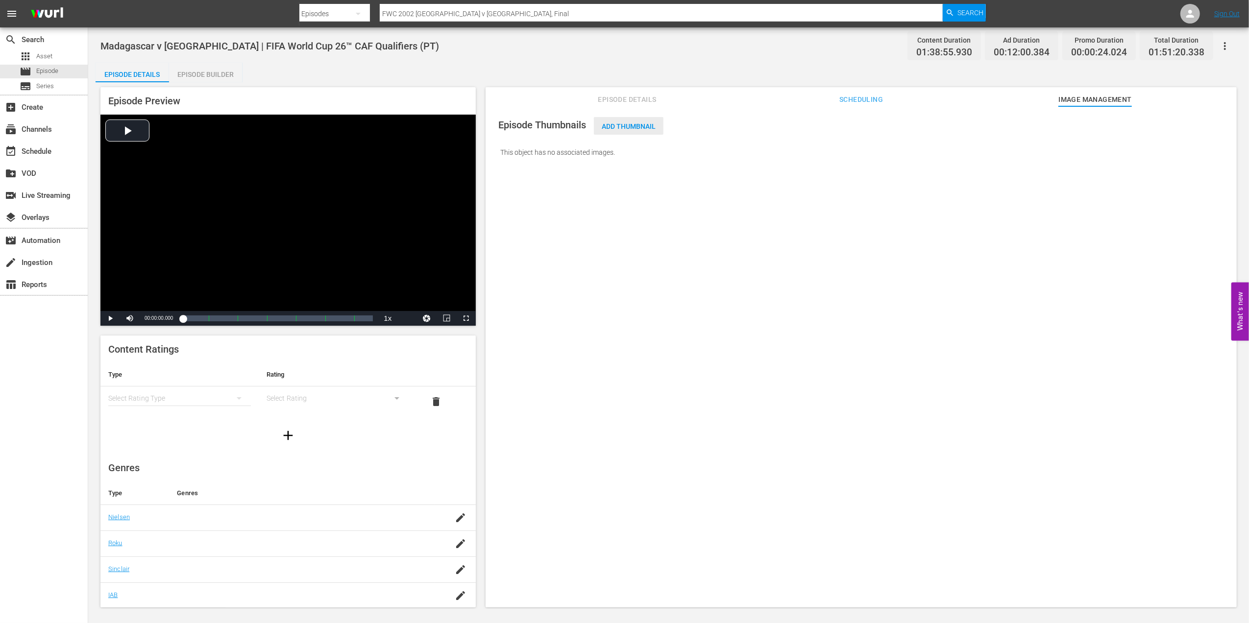
click at [637, 126] on span "Add Thumbnail" at bounding box center [629, 126] width 70 height 8
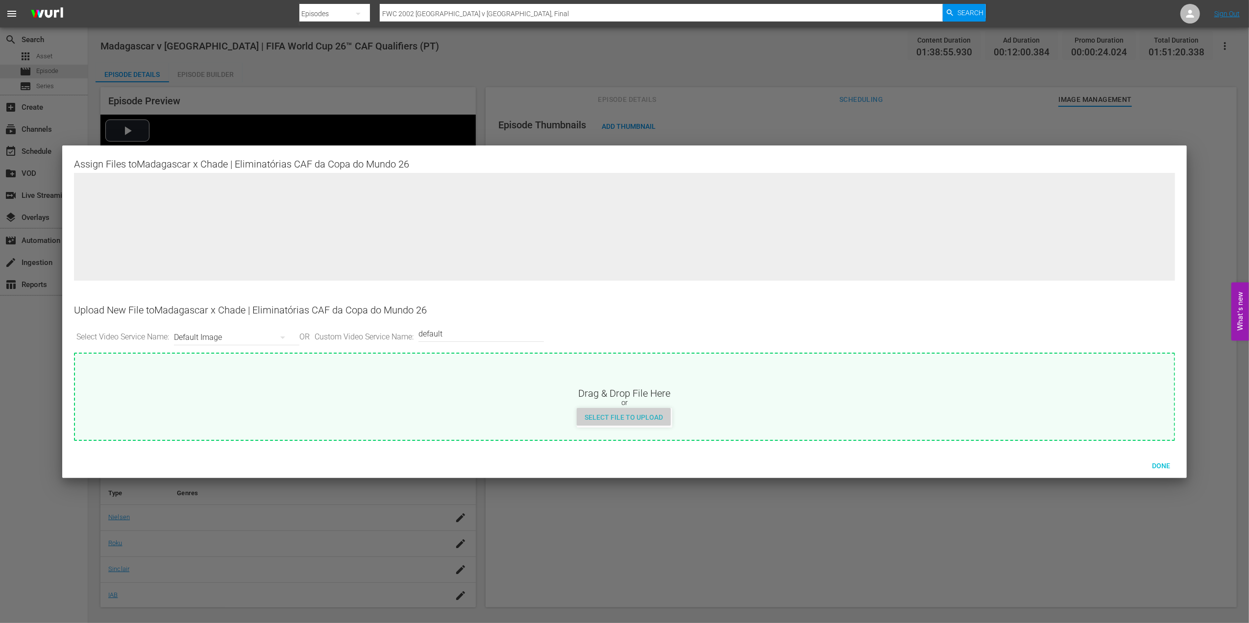
click at [629, 421] on div "Select File to Upload" at bounding box center [624, 417] width 94 height 18
type input "C:\fakepath\13.jpg"
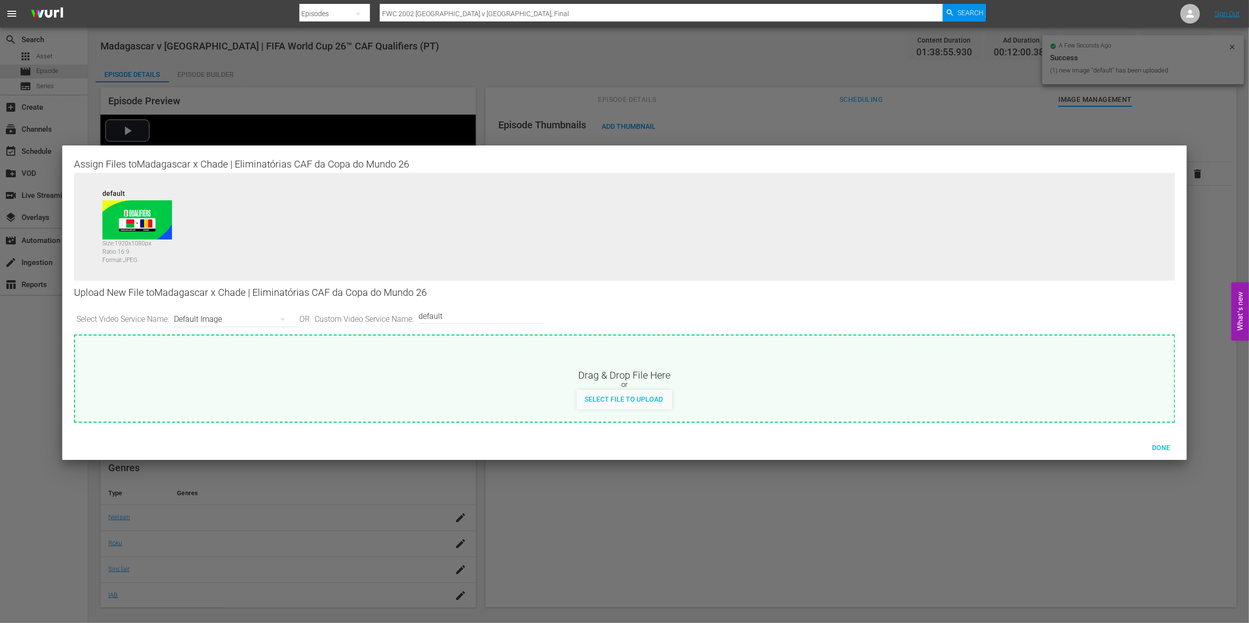
click at [494, 312] on input "default" at bounding box center [478, 316] width 121 height 24
type input "default 1"
click at [632, 400] on span "Select File to Upload" at bounding box center [624, 399] width 94 height 8
type input "C:\fakepath\14.jpg"
click at [1164, 445] on span "Done" at bounding box center [1161, 448] width 34 height 8
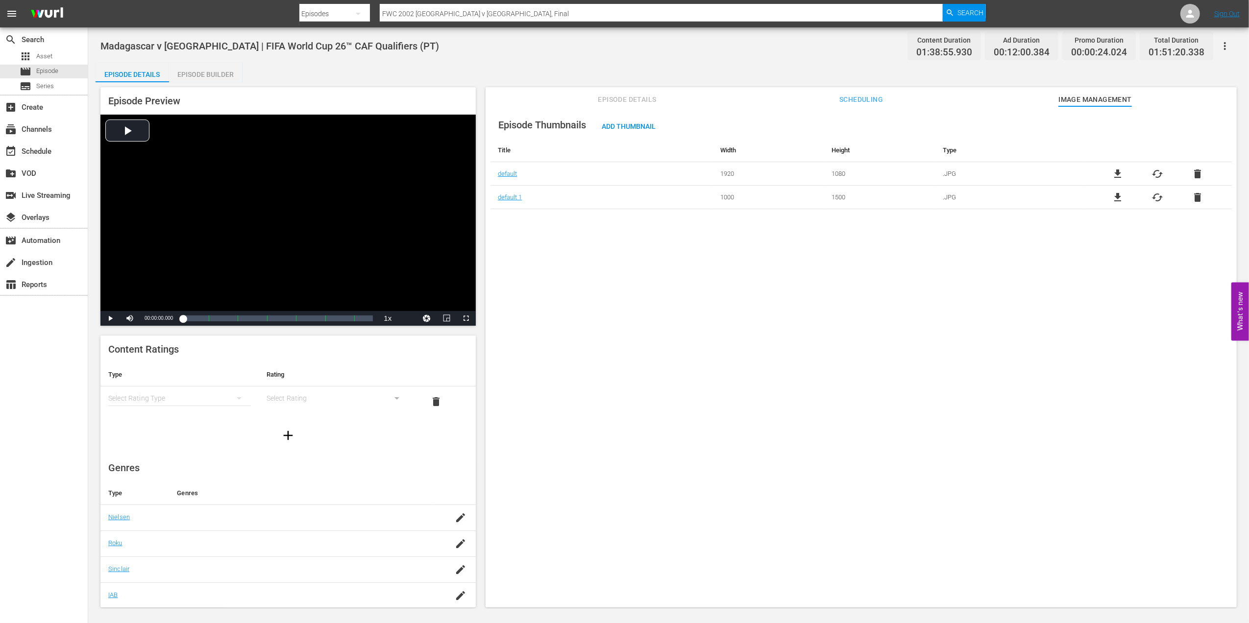
click at [643, 98] on span "Episode Details" at bounding box center [626, 100] width 73 height 12
